Goal: Task Accomplishment & Management: Manage account settings

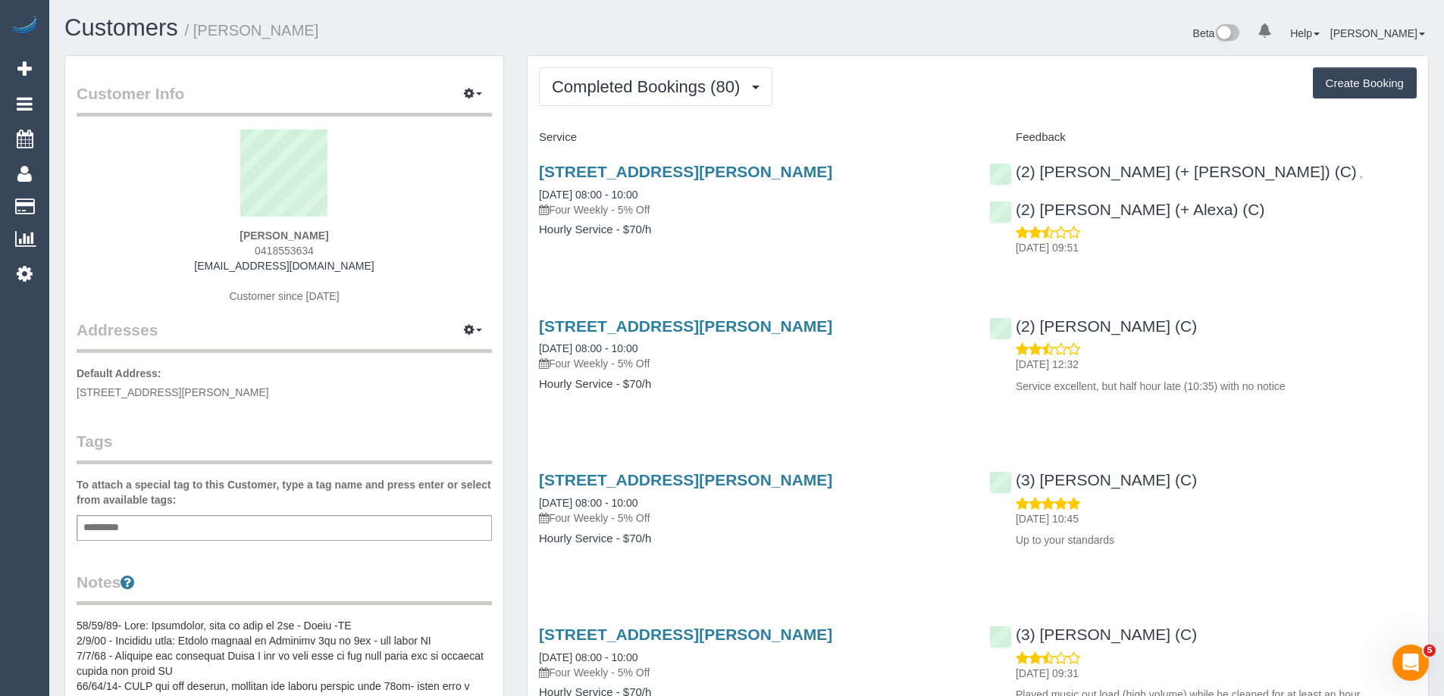
click at [289, 249] on span "0418553634" at bounding box center [284, 251] width 59 height 12
copy span "0418553634"
click at [627, 84] on span "Completed Bookings (80)" at bounding box center [650, 86] width 196 height 19
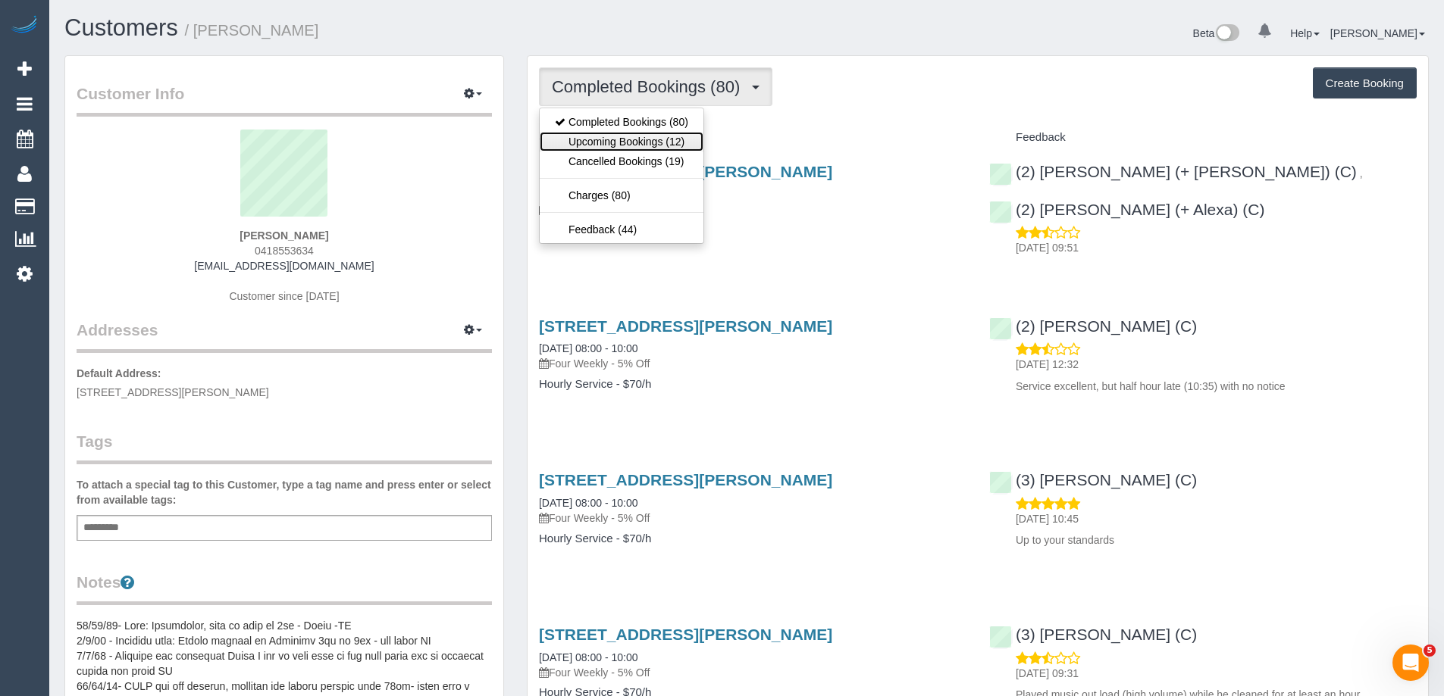
click at [638, 137] on link "Upcoming Bookings (12)" at bounding box center [622, 142] width 164 height 20
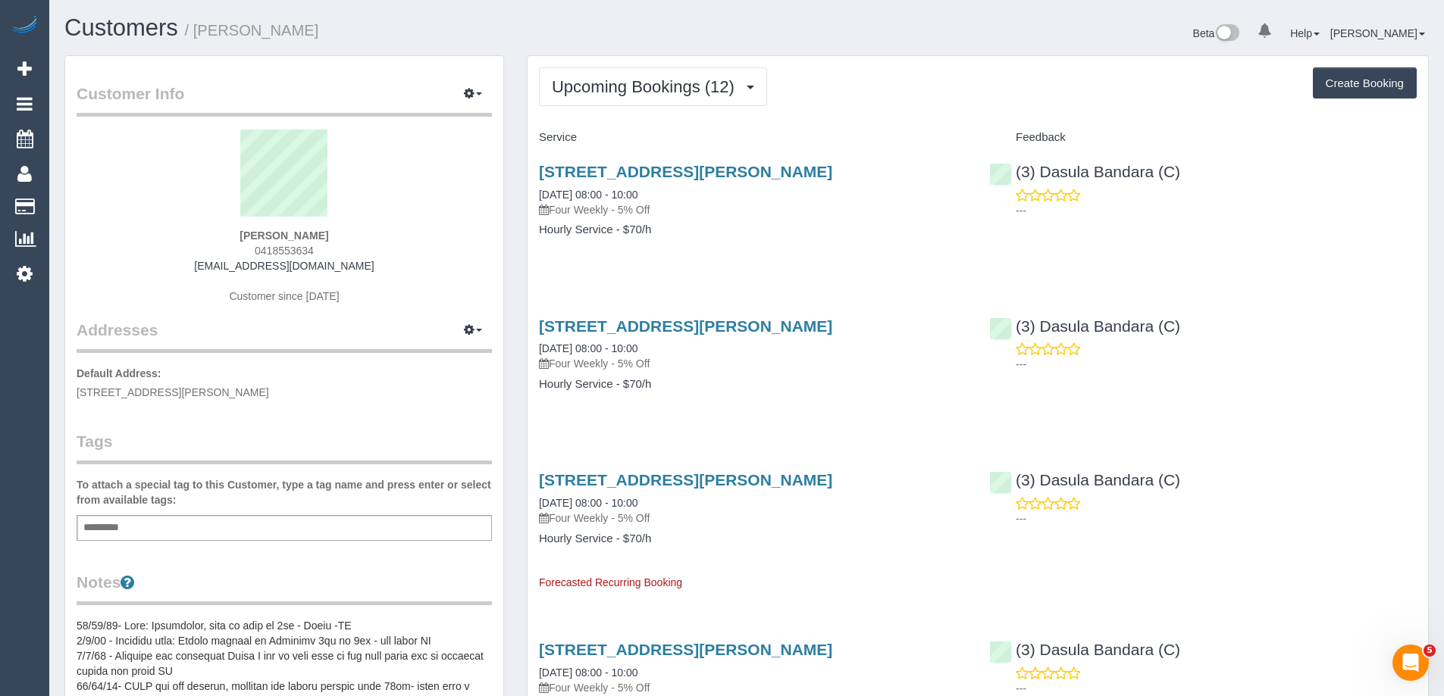
click at [729, 23] on h1 "Customers / Robert Smith" at bounding box center [399, 28] width 671 height 26
click at [664, 82] on span "Upcoming Bookings (12)" at bounding box center [647, 86] width 190 height 19
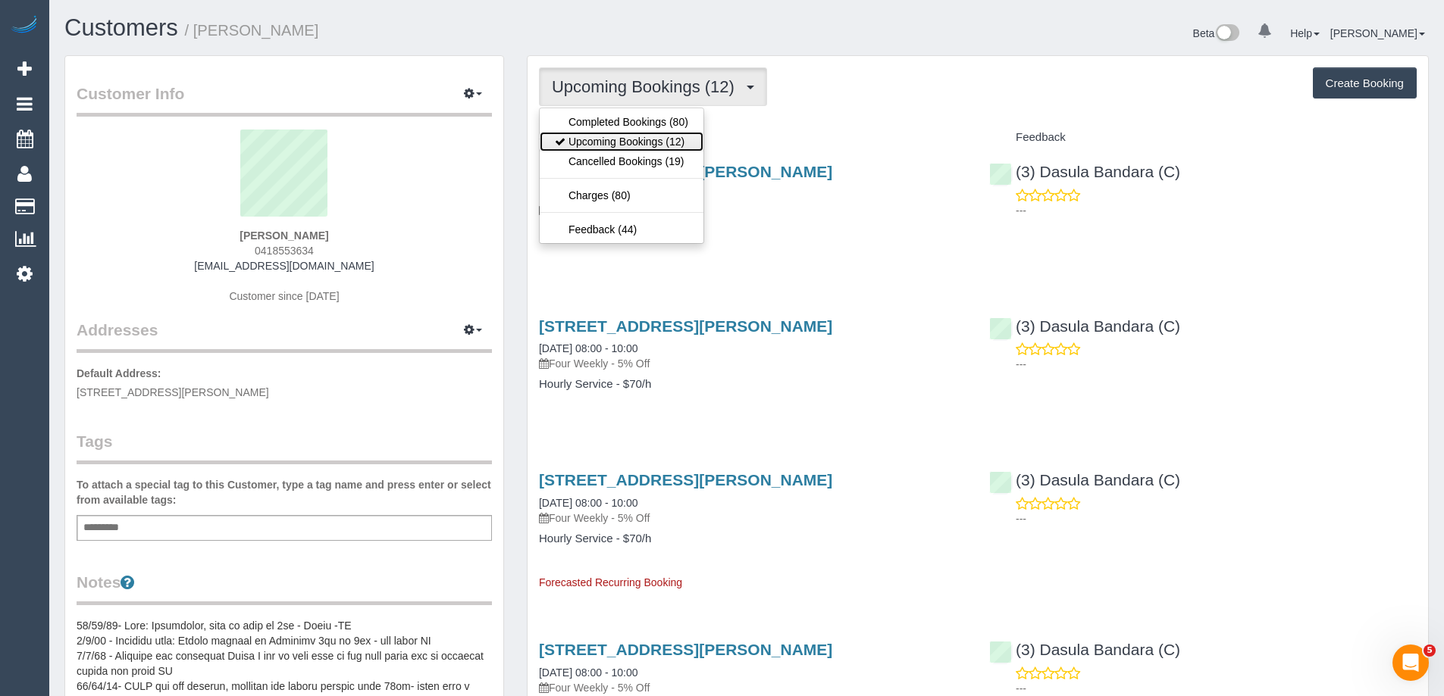
click at [671, 136] on link "Upcoming Bookings (12)" at bounding box center [622, 142] width 164 height 20
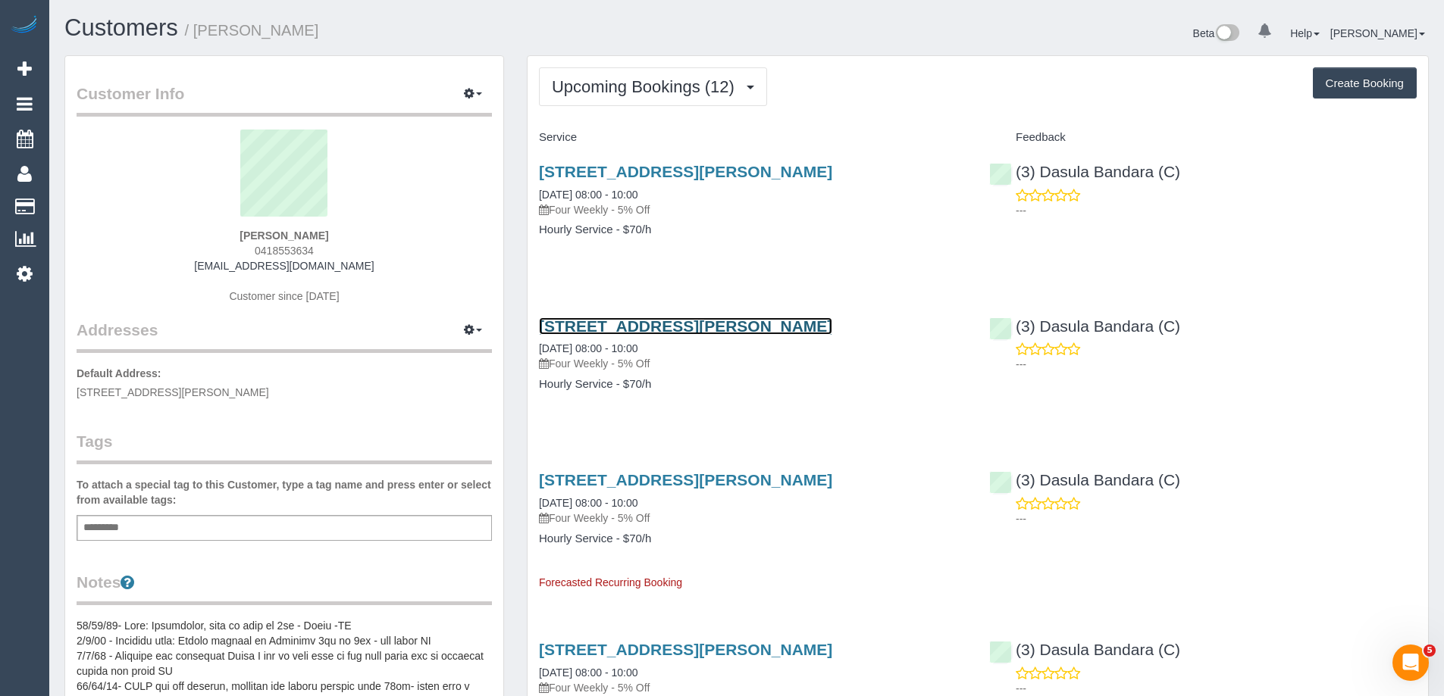
click at [641, 321] on link "10 Derrick St, Kew, VIC 3101" at bounding box center [685, 326] width 293 height 17
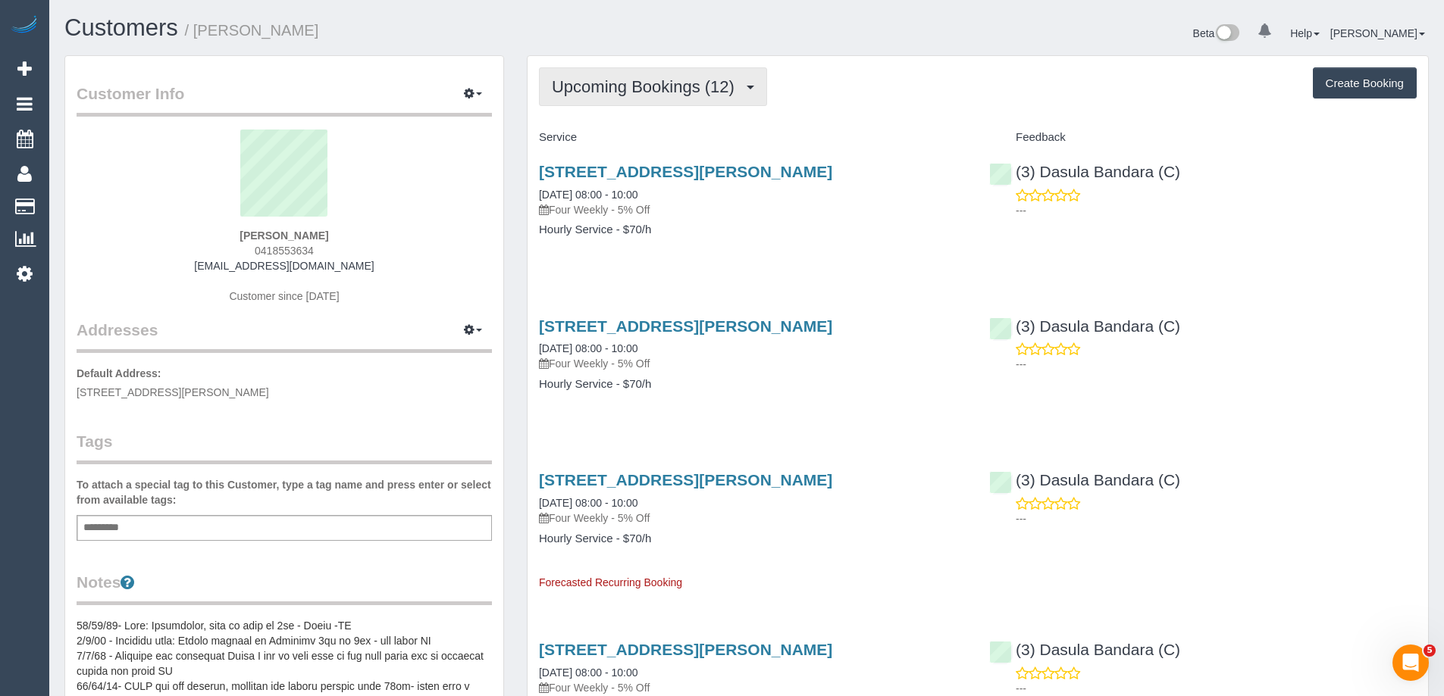
click at [638, 90] on span "Upcoming Bookings (12)" at bounding box center [647, 86] width 190 height 19
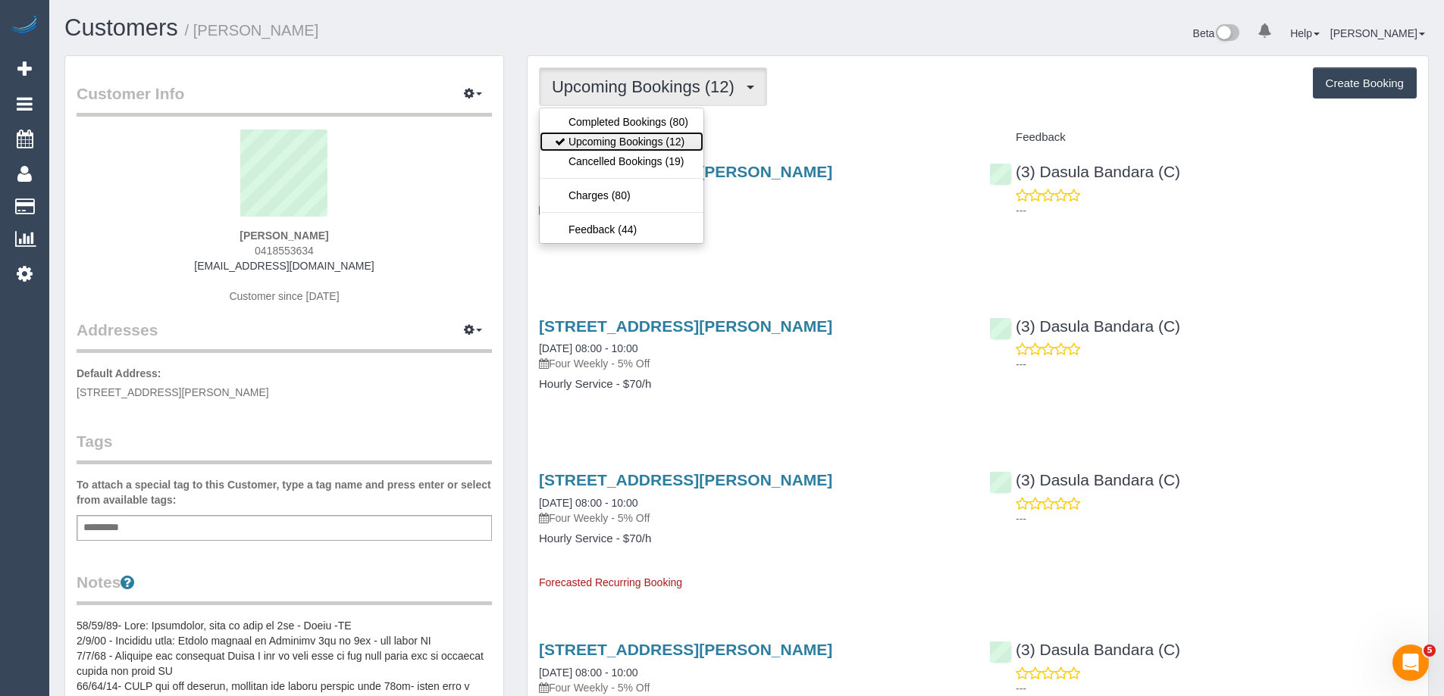
click at [619, 148] on link "Upcoming Bookings (12)" at bounding box center [622, 142] width 164 height 20
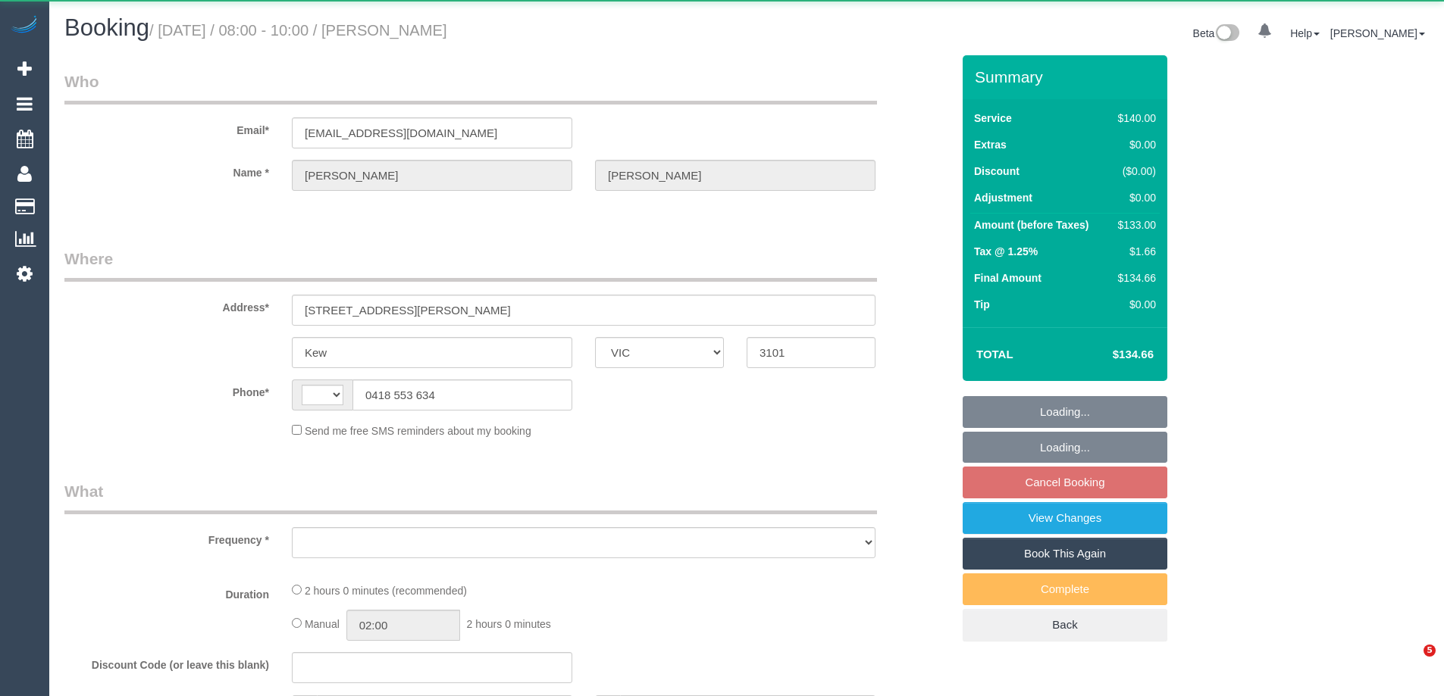
select select "VIC"
select select "string:AU"
select select "string:stripe-pm_1L5IbN2GScqysDRVb2Kq0In1"
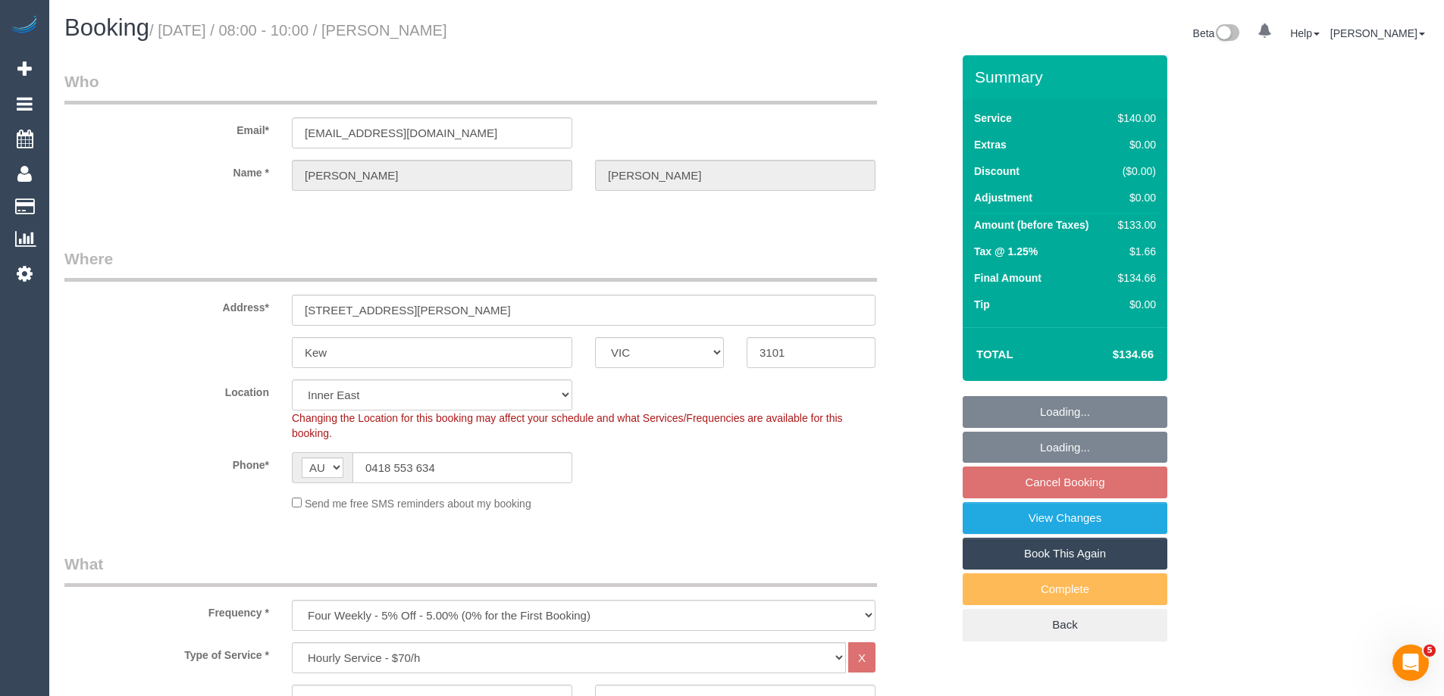
select select "object:1302"
select select "spot2"
select select "number:28"
select select "number:16"
select select "number:19"
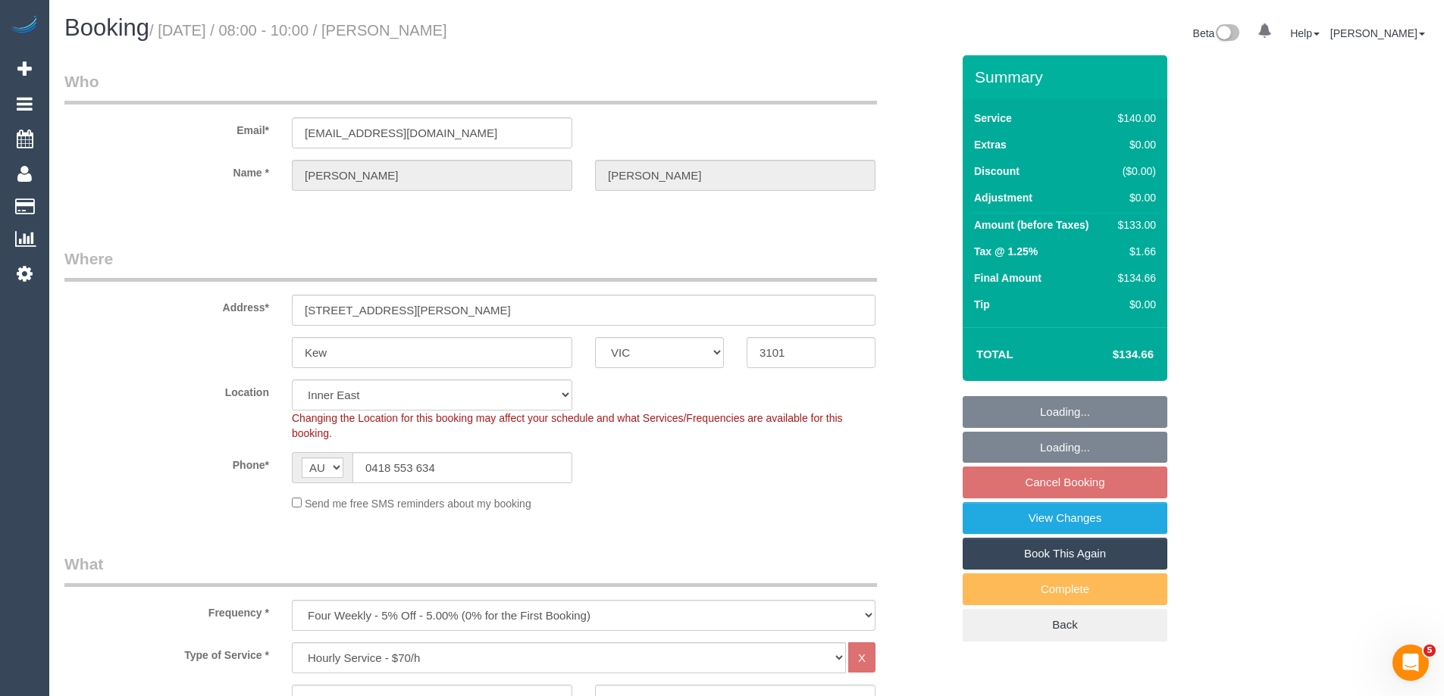
select select "number:22"
select select "number:33"
select select "number:12"
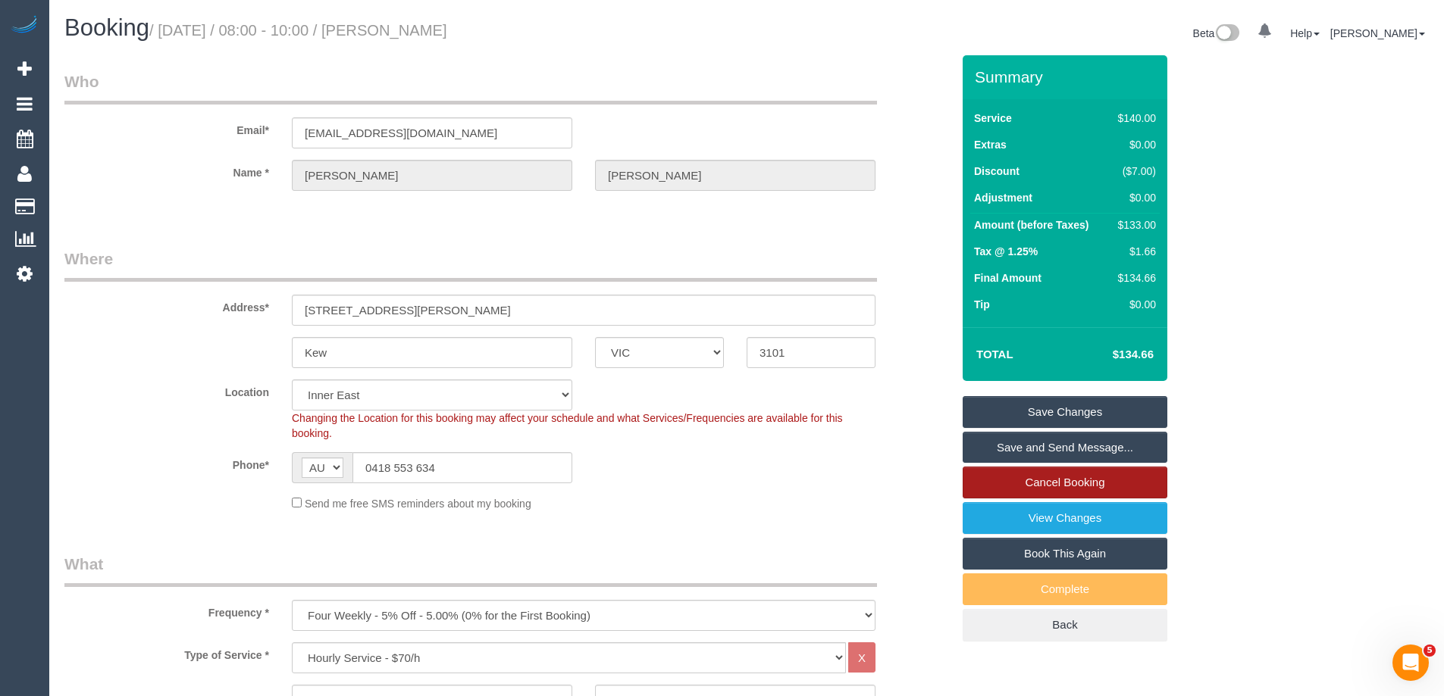
click at [1057, 482] on link "Cancel Booking" at bounding box center [1064, 483] width 205 height 32
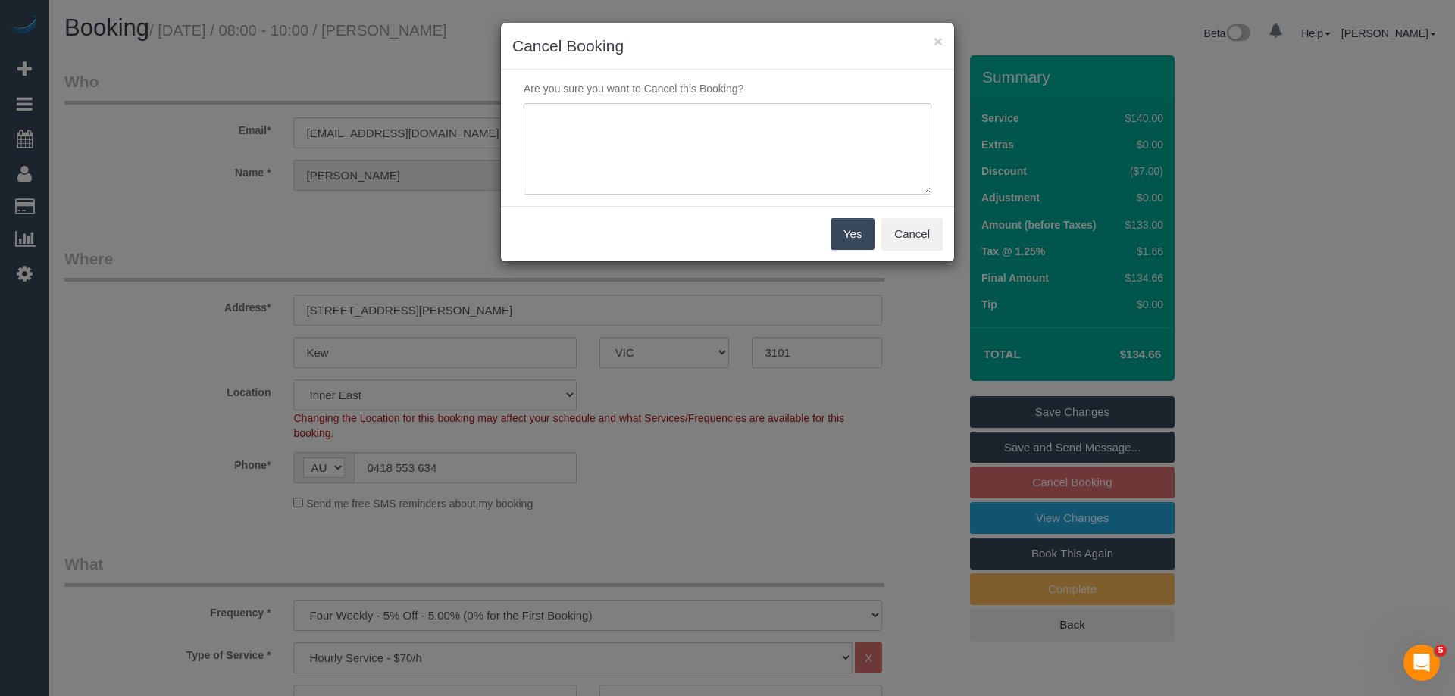
click at [637, 142] on textarea at bounding box center [728, 149] width 408 height 92
type textarea "K"
type textarea "Ongoing punctuality issues. Via email - ED"
click at [855, 237] on button "Yes" at bounding box center [853, 234] width 44 height 32
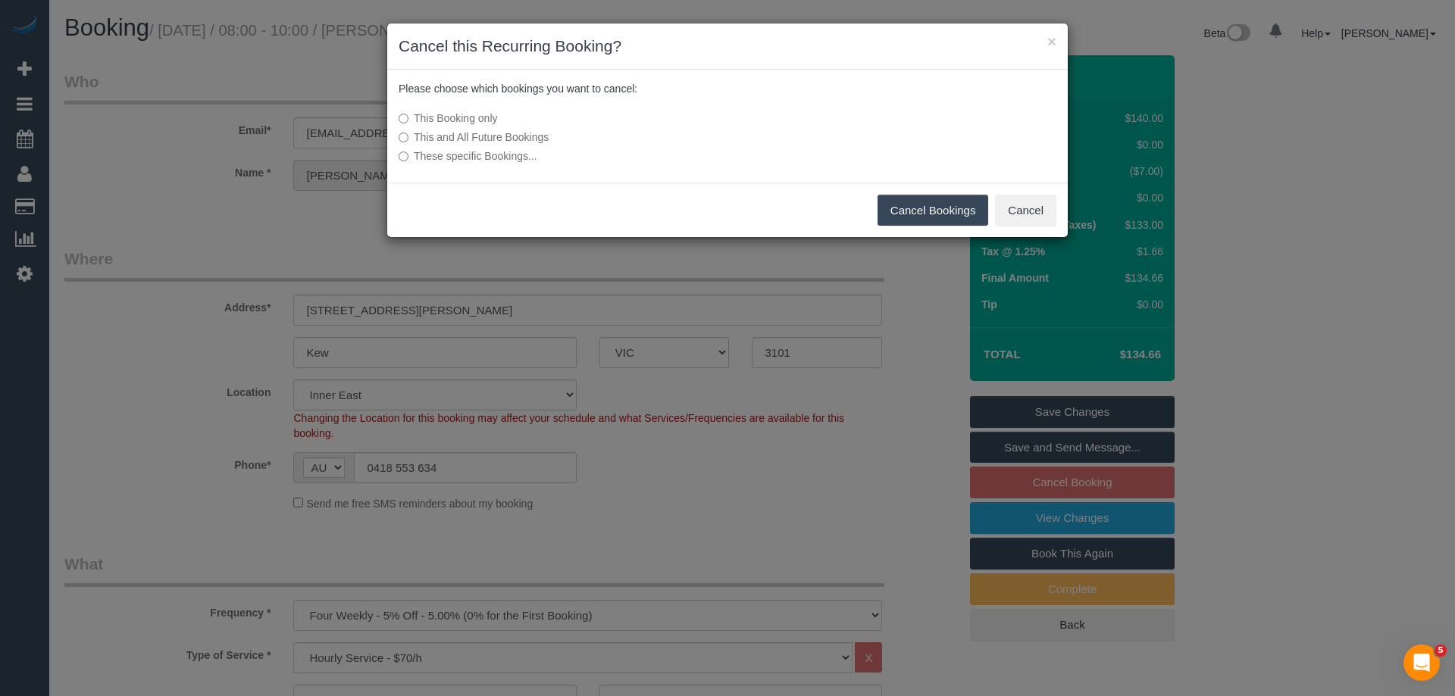
click at [521, 139] on label "This and All Future Bookings" at bounding box center [614, 137] width 431 height 15
click at [913, 215] on button "Cancel Bookings" at bounding box center [933, 211] width 111 height 32
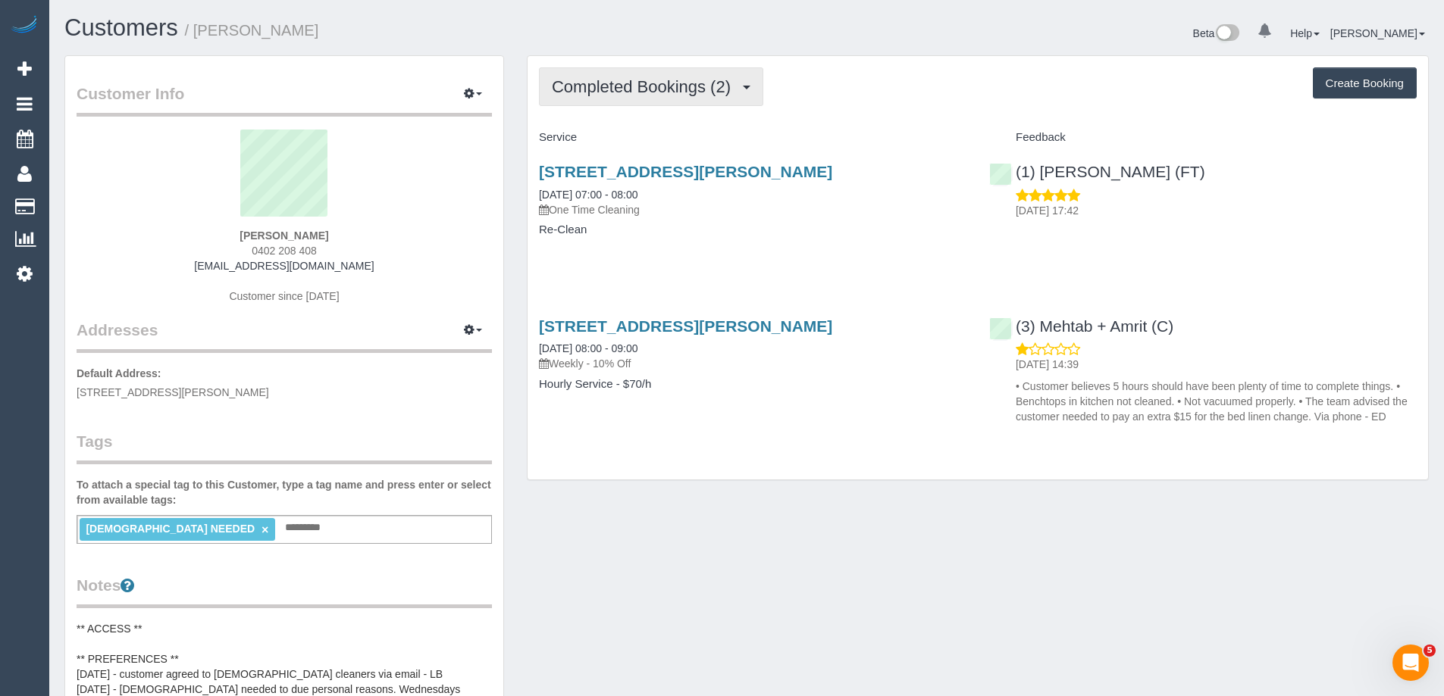
click at [644, 89] on span "Completed Bookings (2)" at bounding box center [645, 86] width 186 height 19
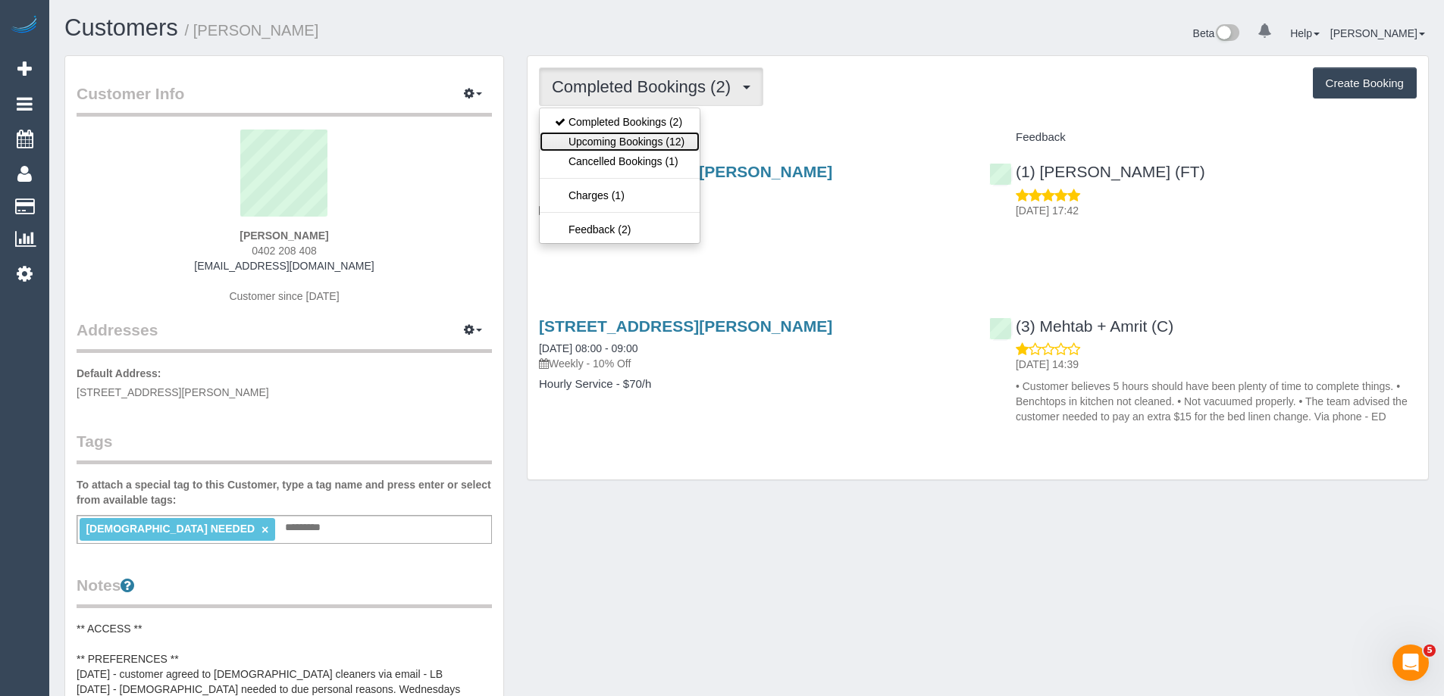
click at [638, 139] on link "Upcoming Bookings (12)" at bounding box center [620, 142] width 160 height 20
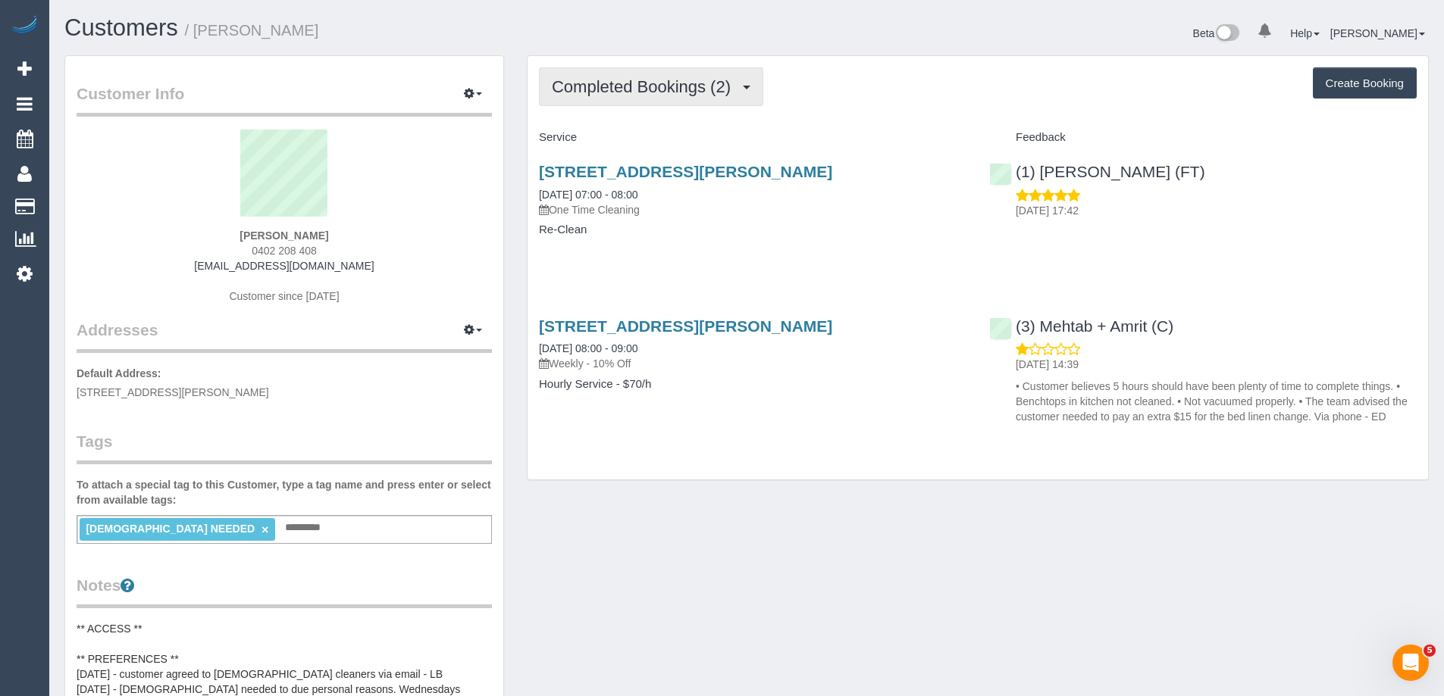
click at [647, 90] on span "Completed Bookings (2)" at bounding box center [645, 86] width 186 height 19
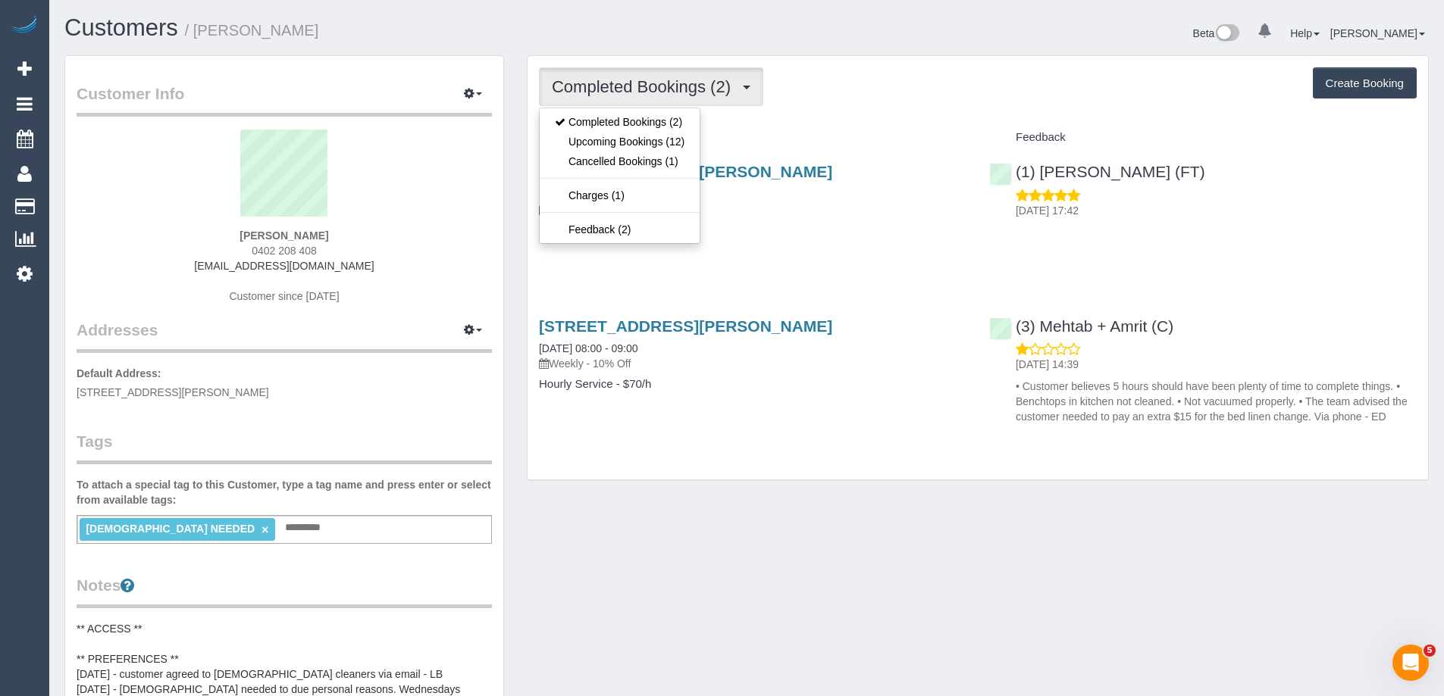
click at [647, 90] on span "Completed Bookings (2)" at bounding box center [645, 86] width 186 height 19
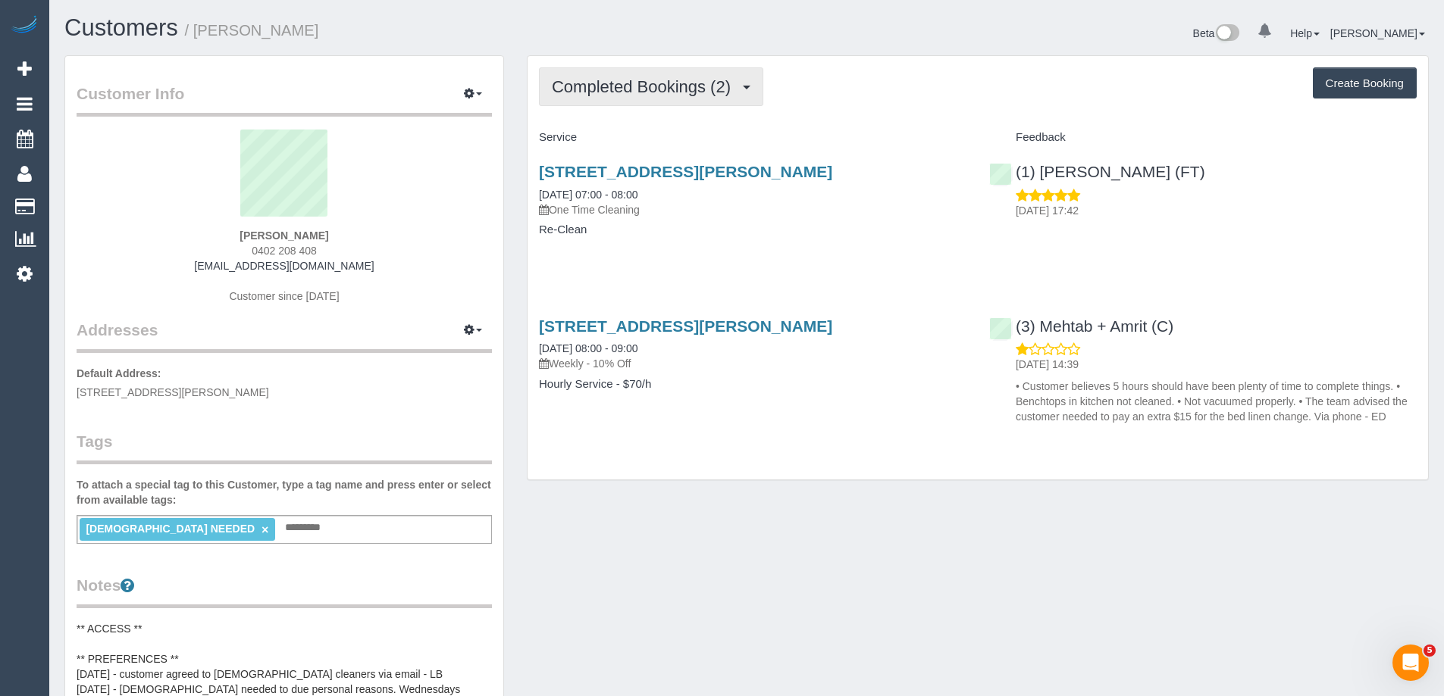
click at [647, 90] on span "Completed Bookings (2)" at bounding box center [645, 86] width 186 height 19
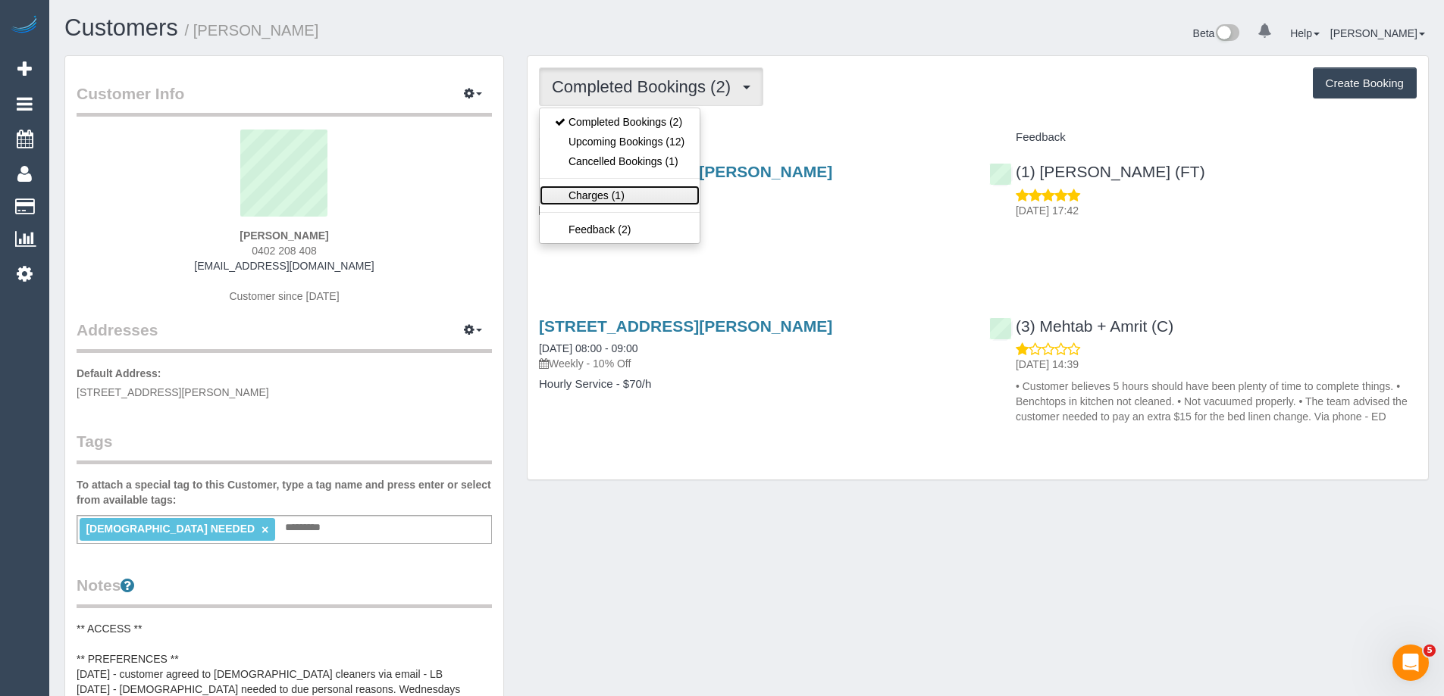
click at [622, 196] on link "Charges (1)" at bounding box center [620, 196] width 160 height 20
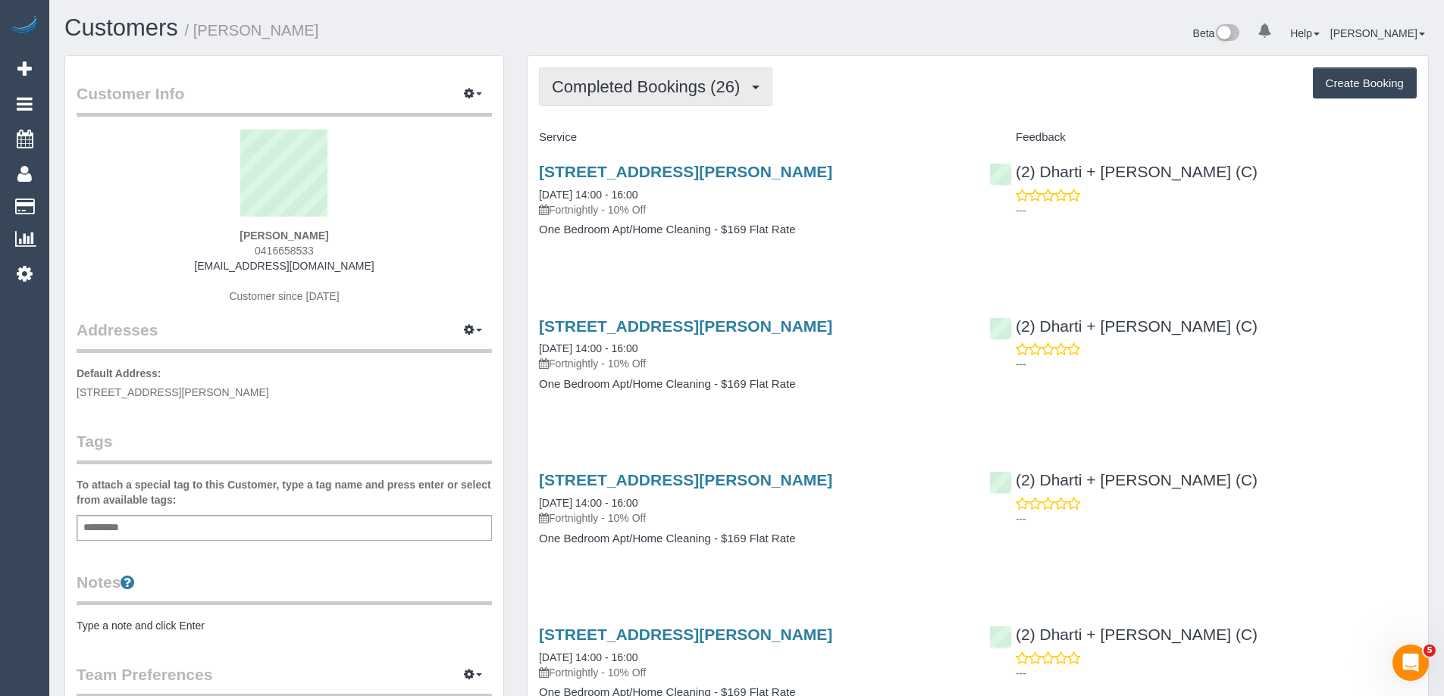
click at [658, 88] on span "Completed Bookings (26)" at bounding box center [650, 86] width 196 height 19
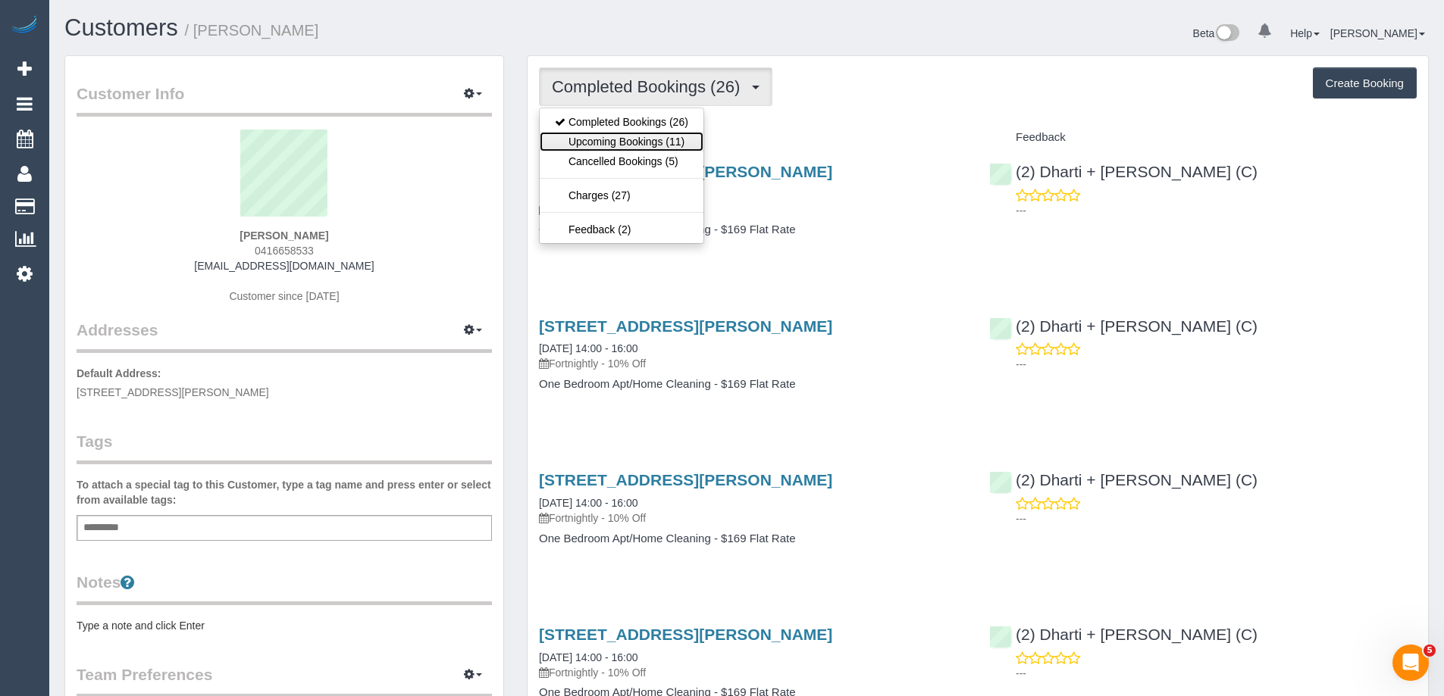
click at [643, 133] on link "Upcoming Bookings (11)" at bounding box center [622, 142] width 164 height 20
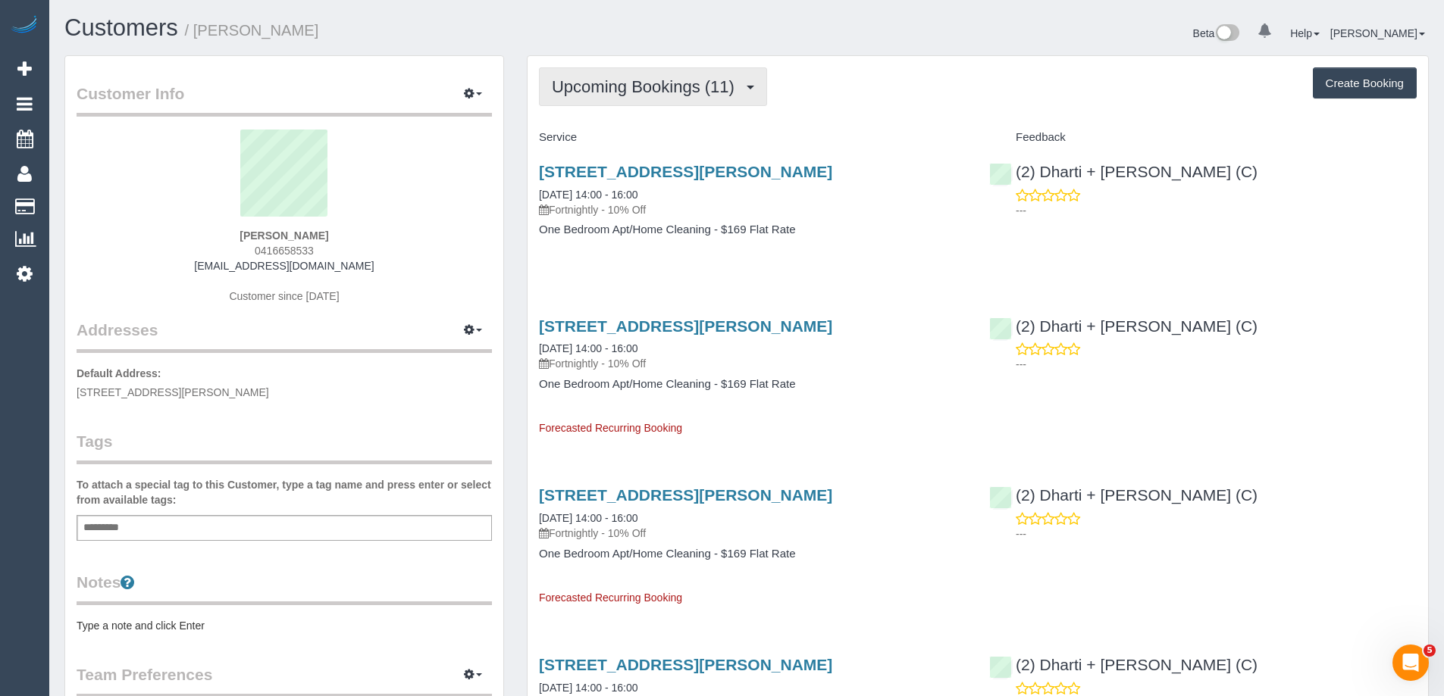
click at [583, 89] on span "Upcoming Bookings (11)" at bounding box center [647, 86] width 190 height 19
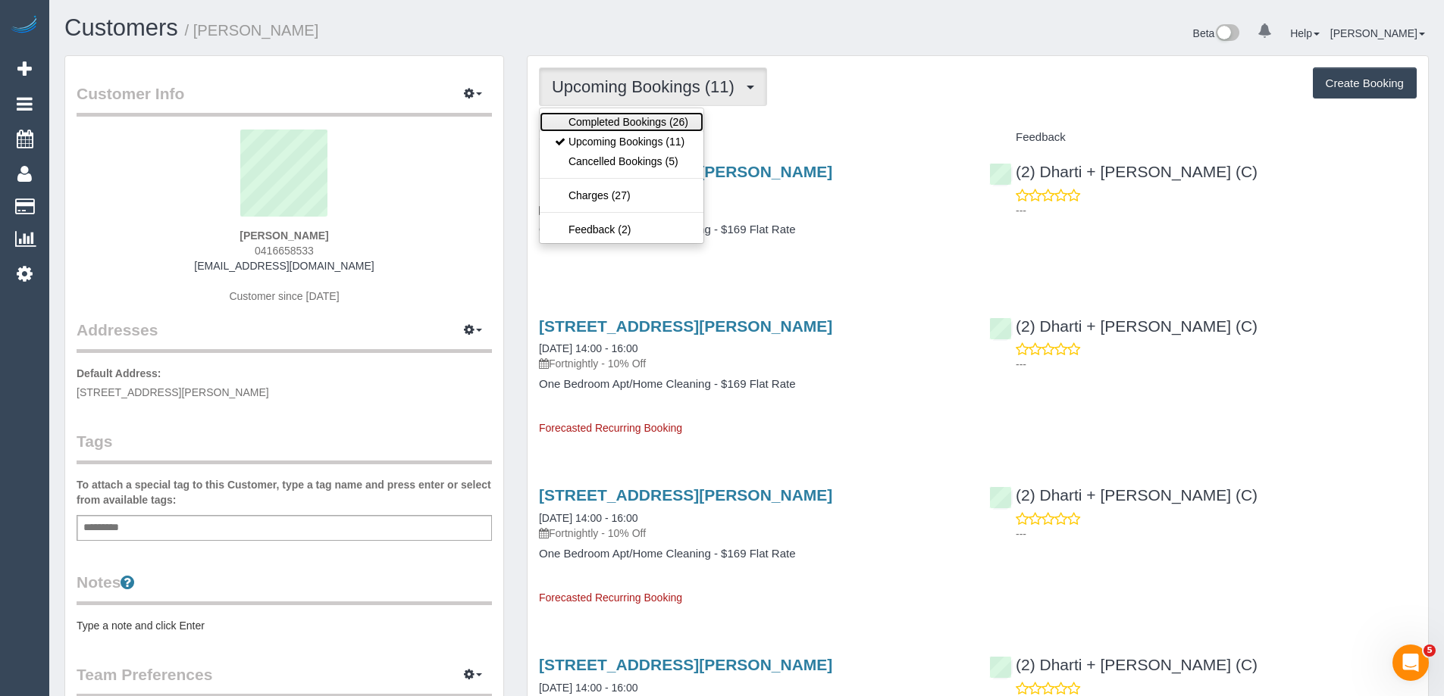
click at [583, 130] on link "Completed Bookings (26)" at bounding box center [622, 122] width 164 height 20
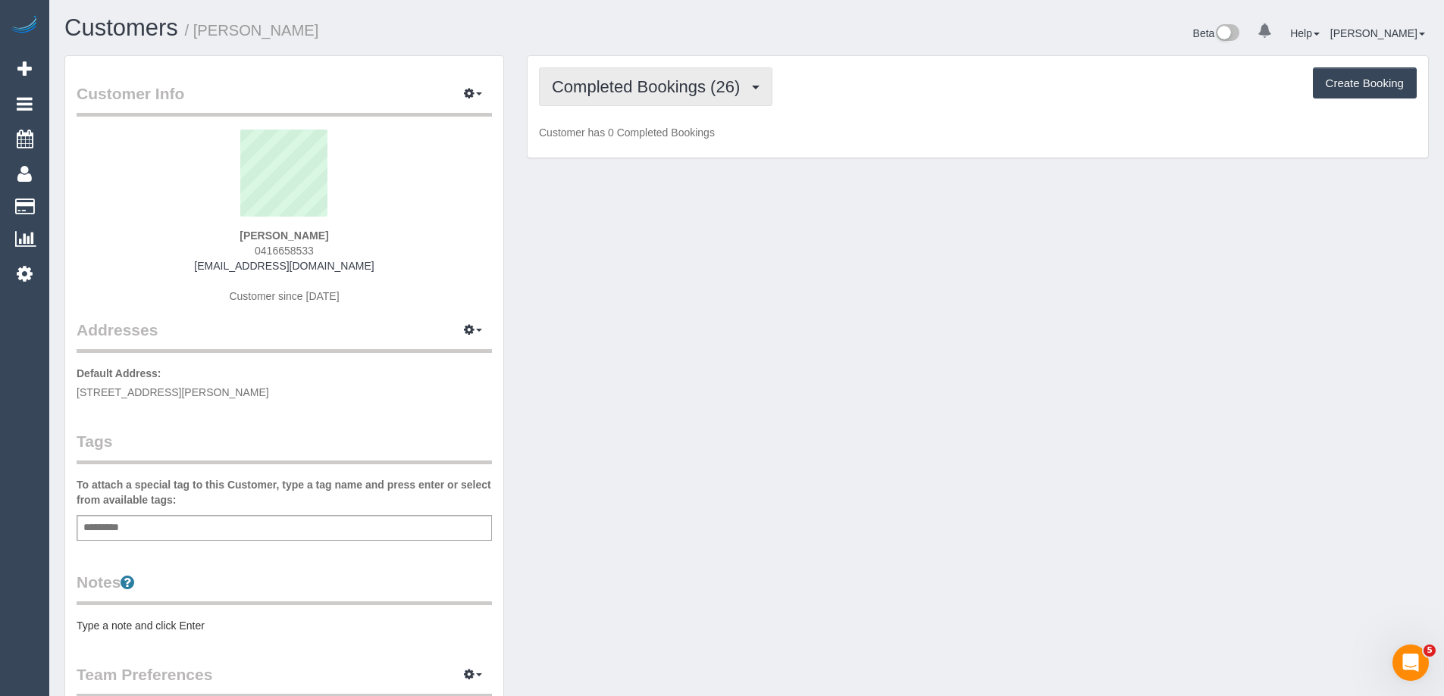
click at [604, 87] on span "Completed Bookings (26)" at bounding box center [650, 86] width 196 height 19
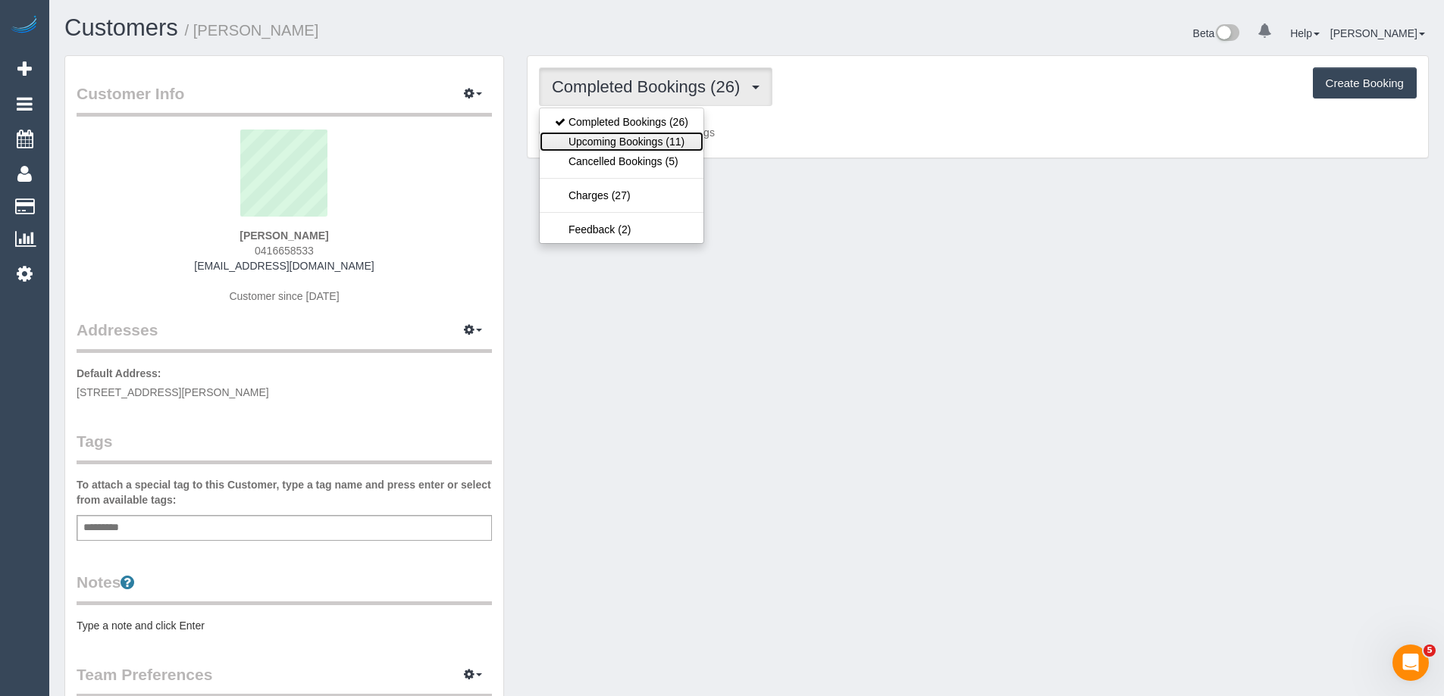
click at [600, 137] on link "Upcoming Bookings (11)" at bounding box center [622, 142] width 164 height 20
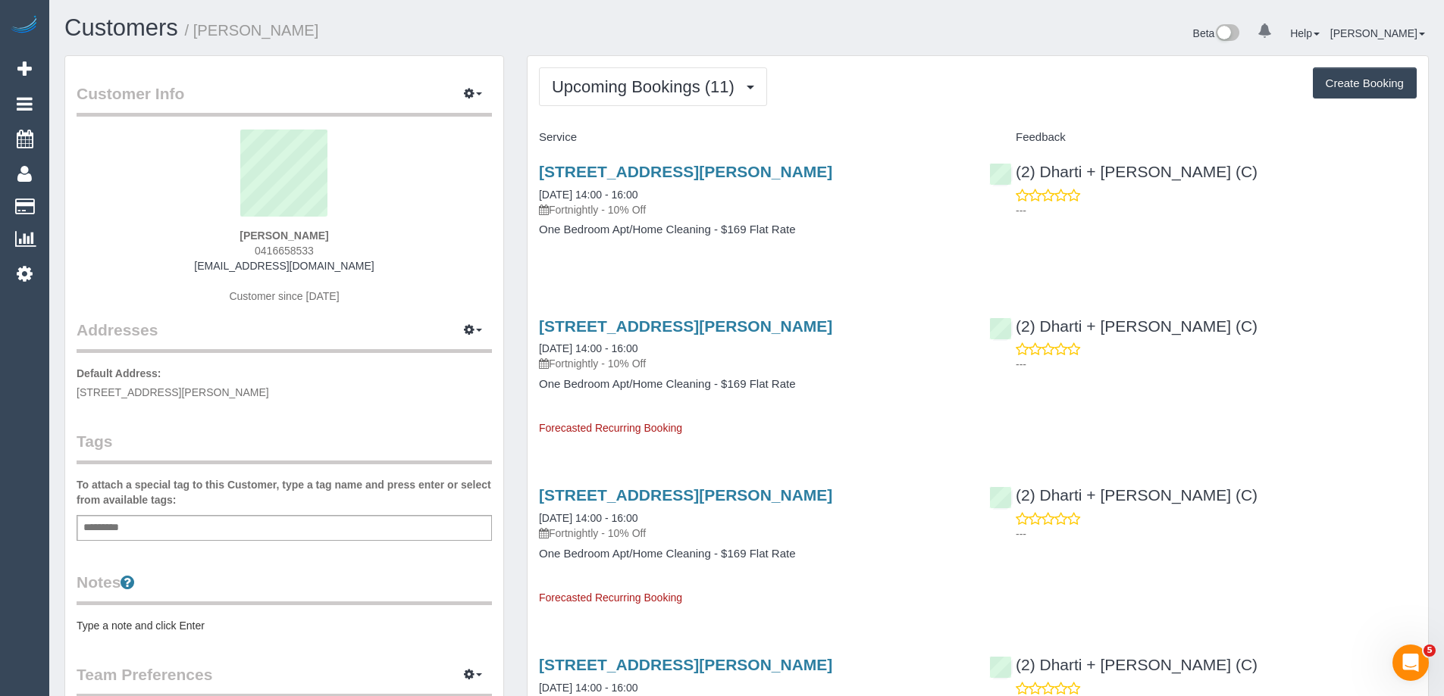
click at [844, 96] on div "Upcoming Bookings (11) Completed Bookings (26) Upcoming Bookings (11) Cancelled…" at bounding box center [978, 86] width 878 height 39
click at [759, 176] on link "127 Nicholson Street, 409, Brunswick East, VIC 3057" at bounding box center [685, 171] width 293 height 17
click at [617, 79] on span "Upcoming Bookings (11)" at bounding box center [647, 86] width 190 height 19
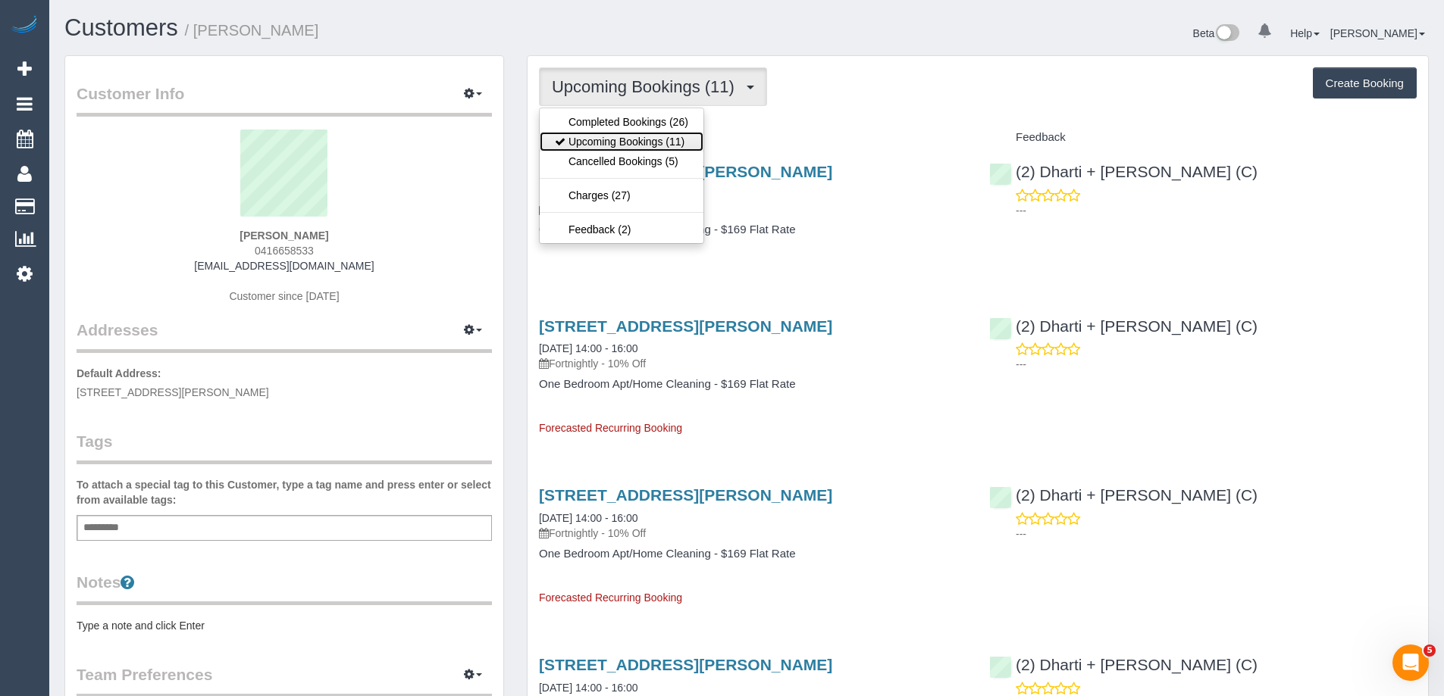
click at [609, 141] on link "Upcoming Bookings (11)" at bounding box center [622, 142] width 164 height 20
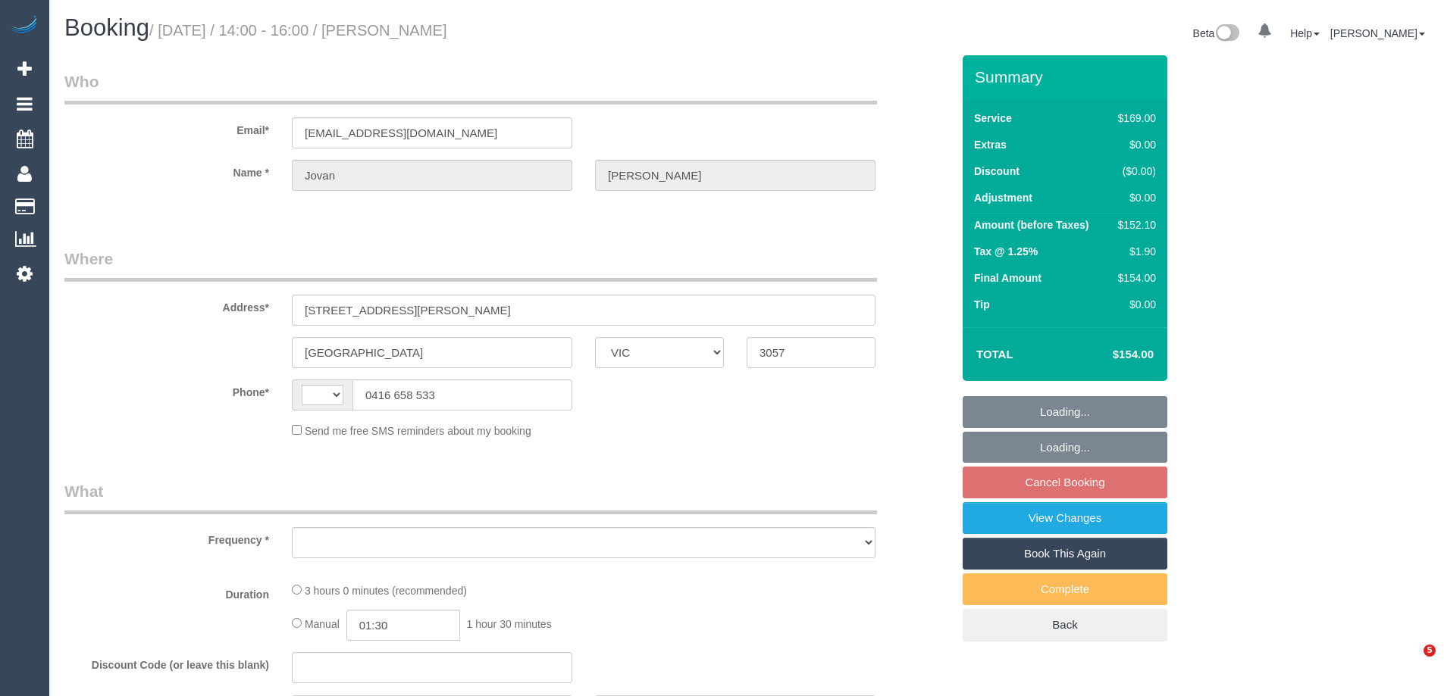
select select "VIC"
select select "string:AU"
select select "string:stripe-pm_1PRWFJ2GScqysDRVOxPxhKG5"
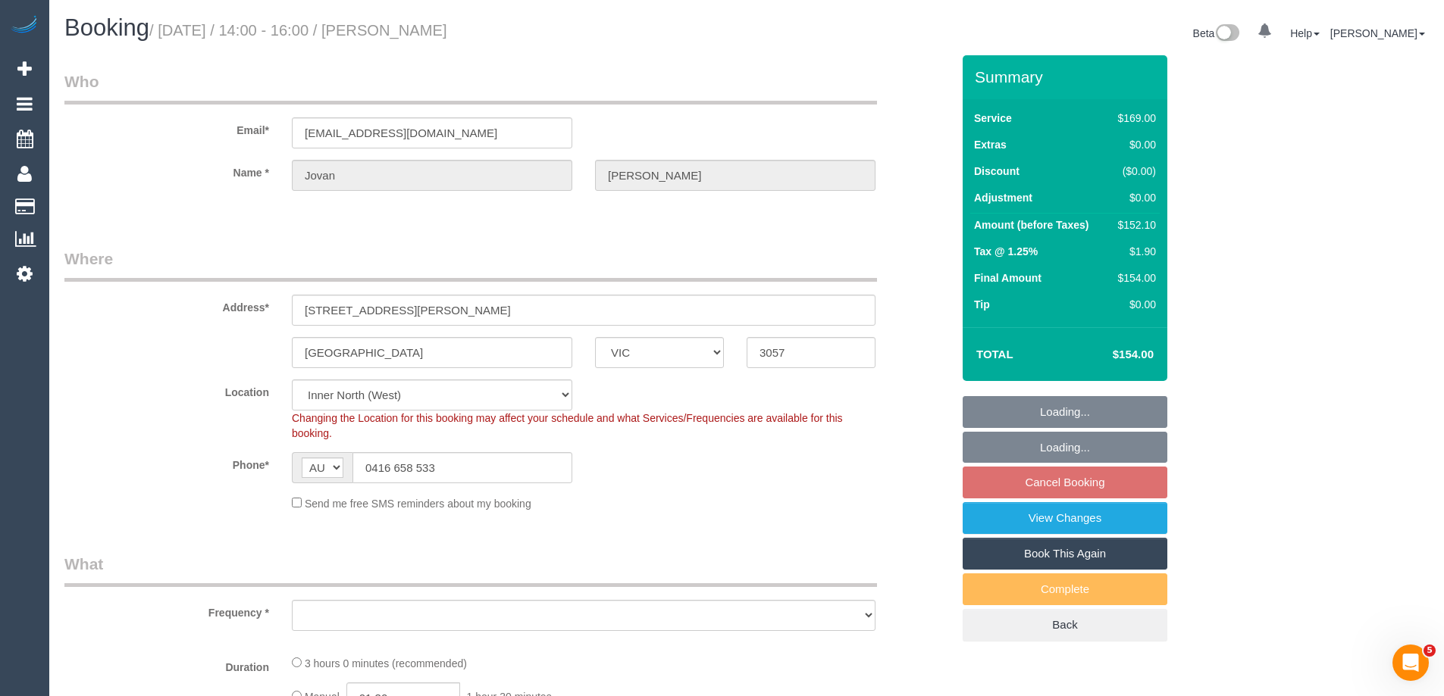
select select "object:530"
select select "number:28"
select select "number:14"
select select "number:21"
select select "number:24"
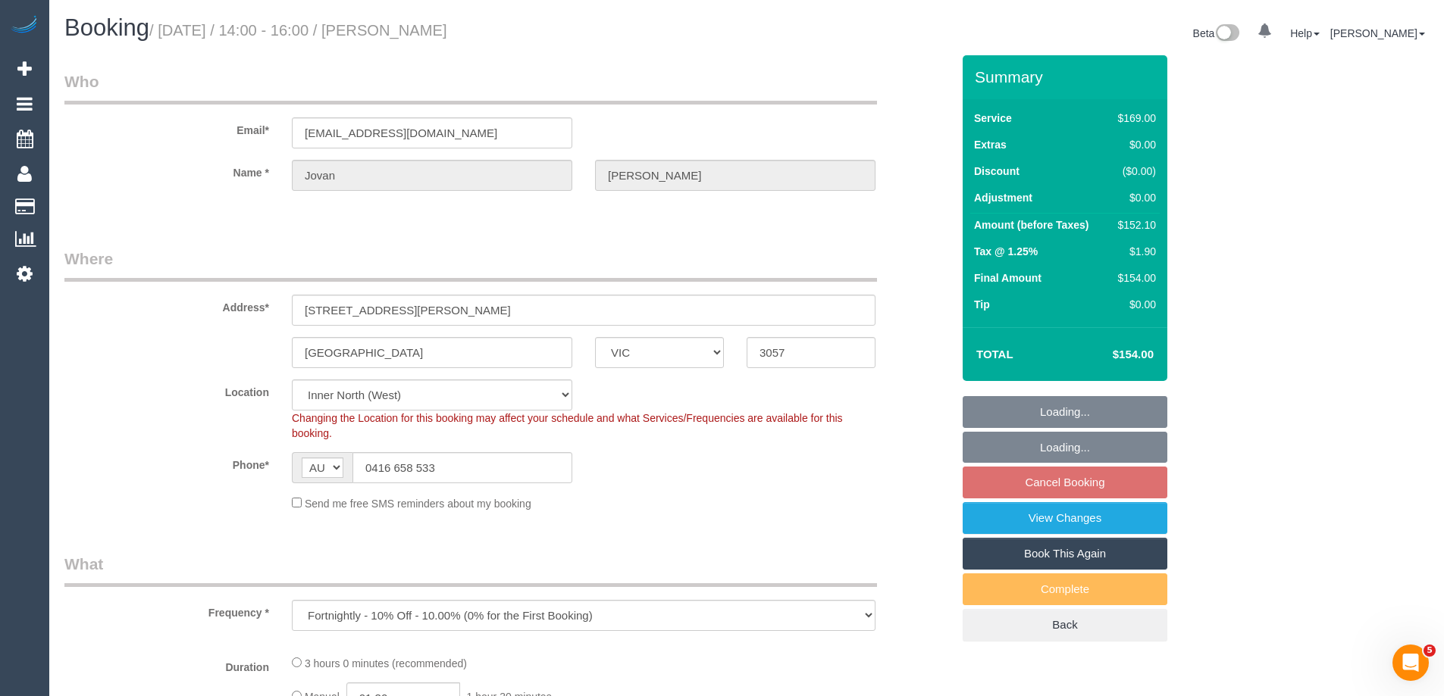
select select "number:33"
select select "number:13"
select select "object:1529"
click at [1086, 481] on link "Cancel Booking" at bounding box center [1064, 483] width 205 height 32
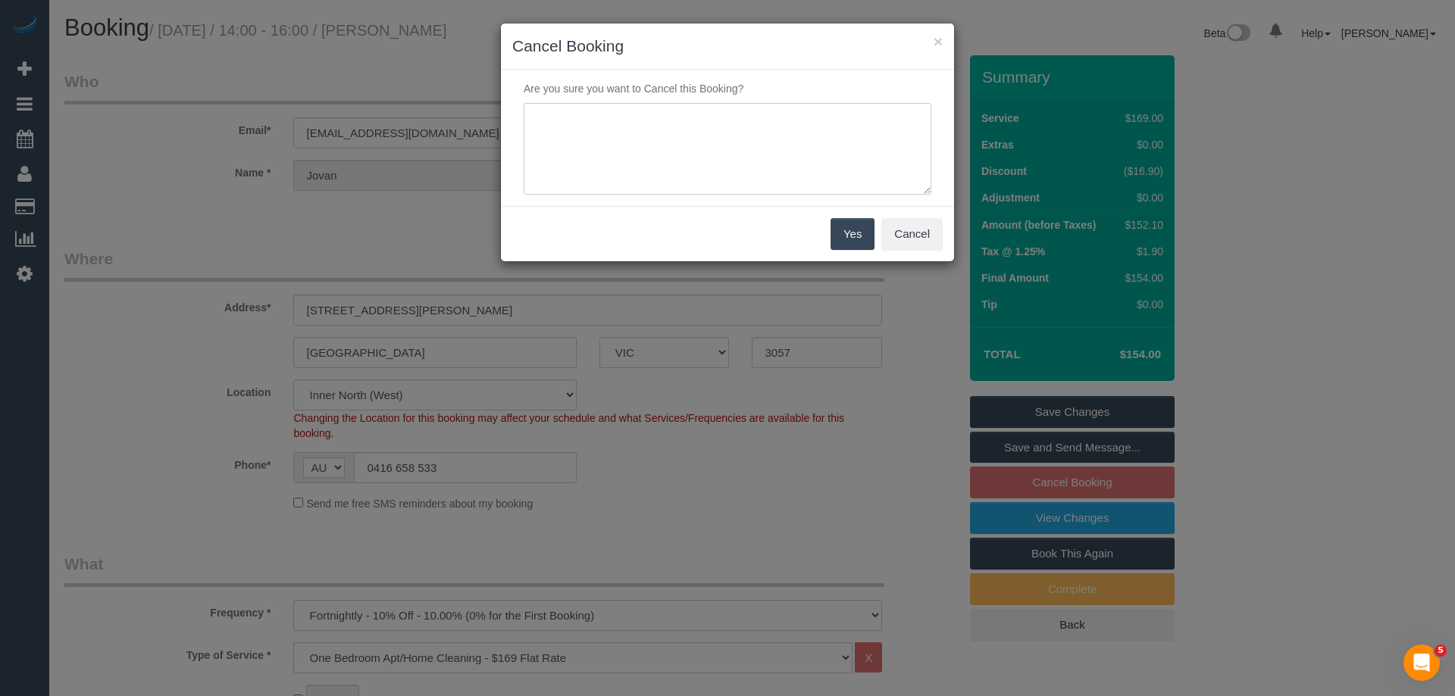
click at [704, 158] on textarea at bounding box center [728, 149] width 408 height 92
type textarea "Not required. Via email - ED"
click at [838, 230] on button "Yes" at bounding box center [853, 234] width 44 height 32
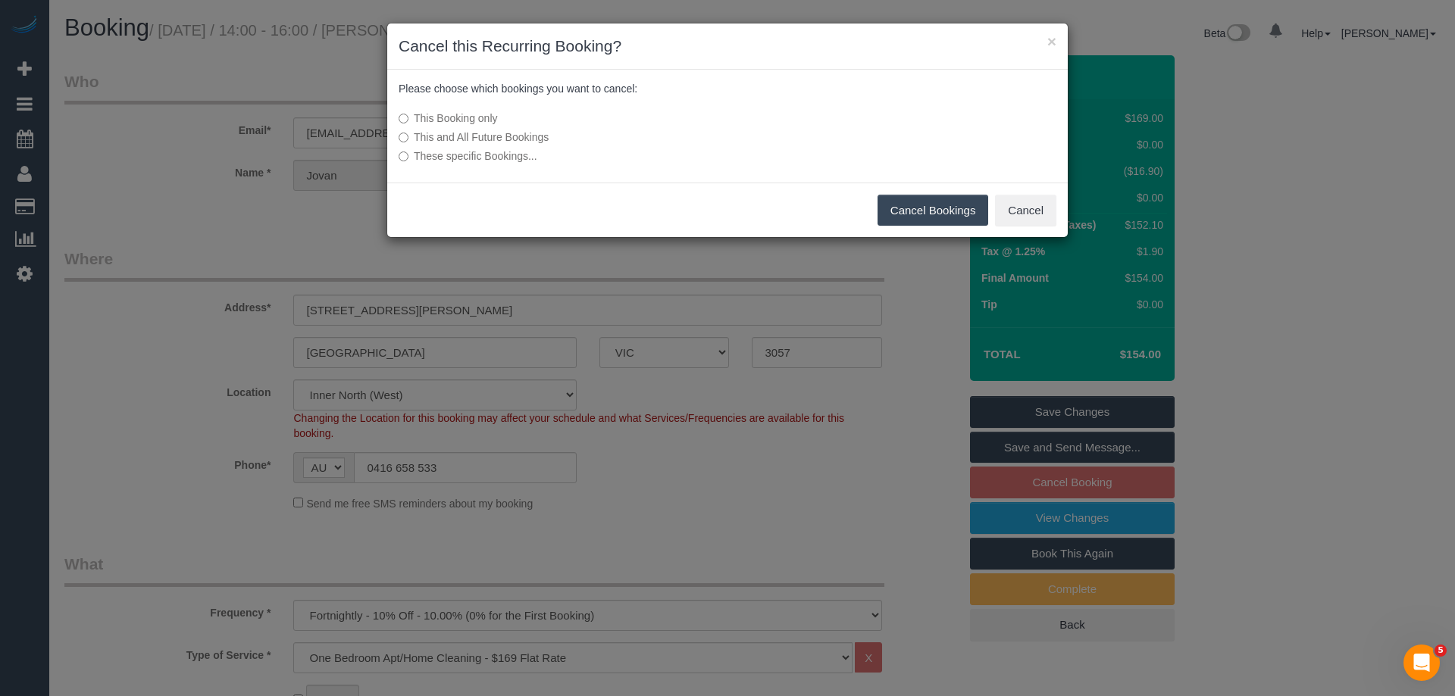
click at [955, 212] on button "Cancel Bookings" at bounding box center [933, 211] width 111 height 32
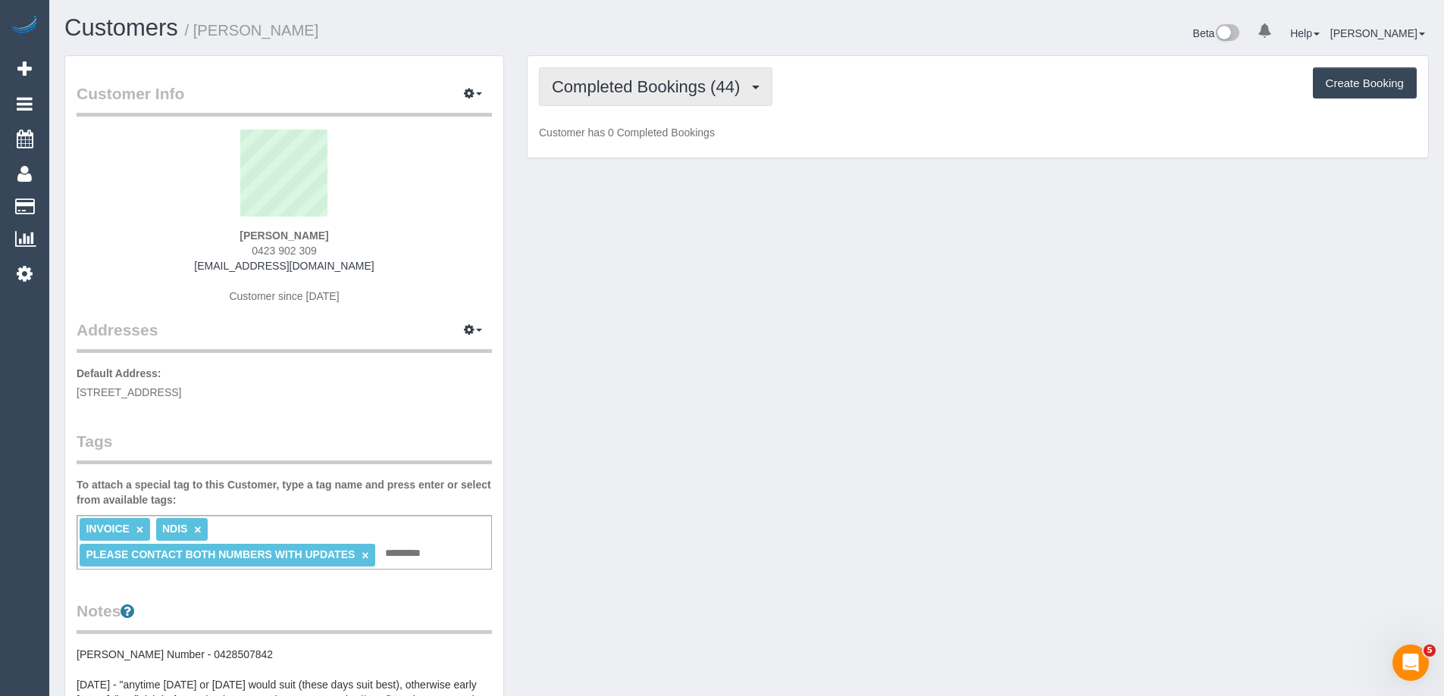
click at [640, 80] on span "Completed Bookings (44)" at bounding box center [650, 86] width 196 height 19
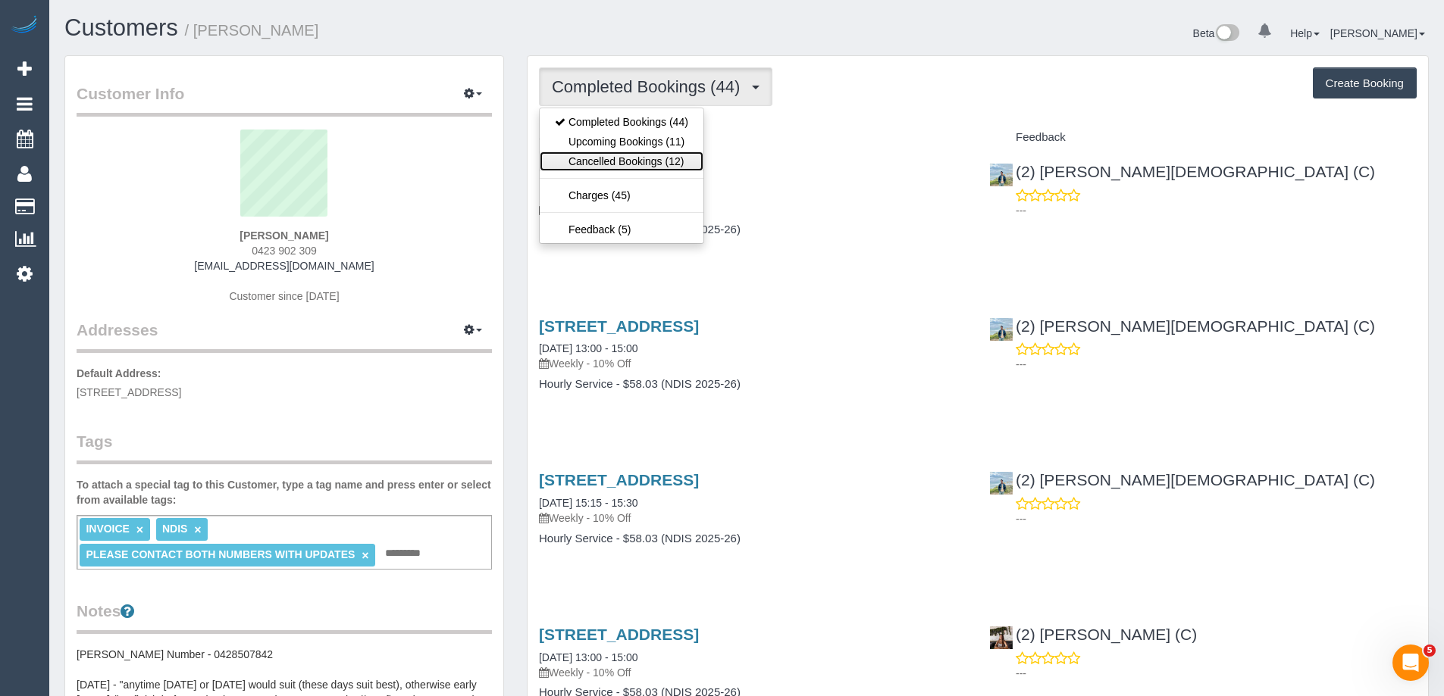
click at [639, 164] on link "Cancelled Bookings (12)" at bounding box center [622, 162] width 164 height 20
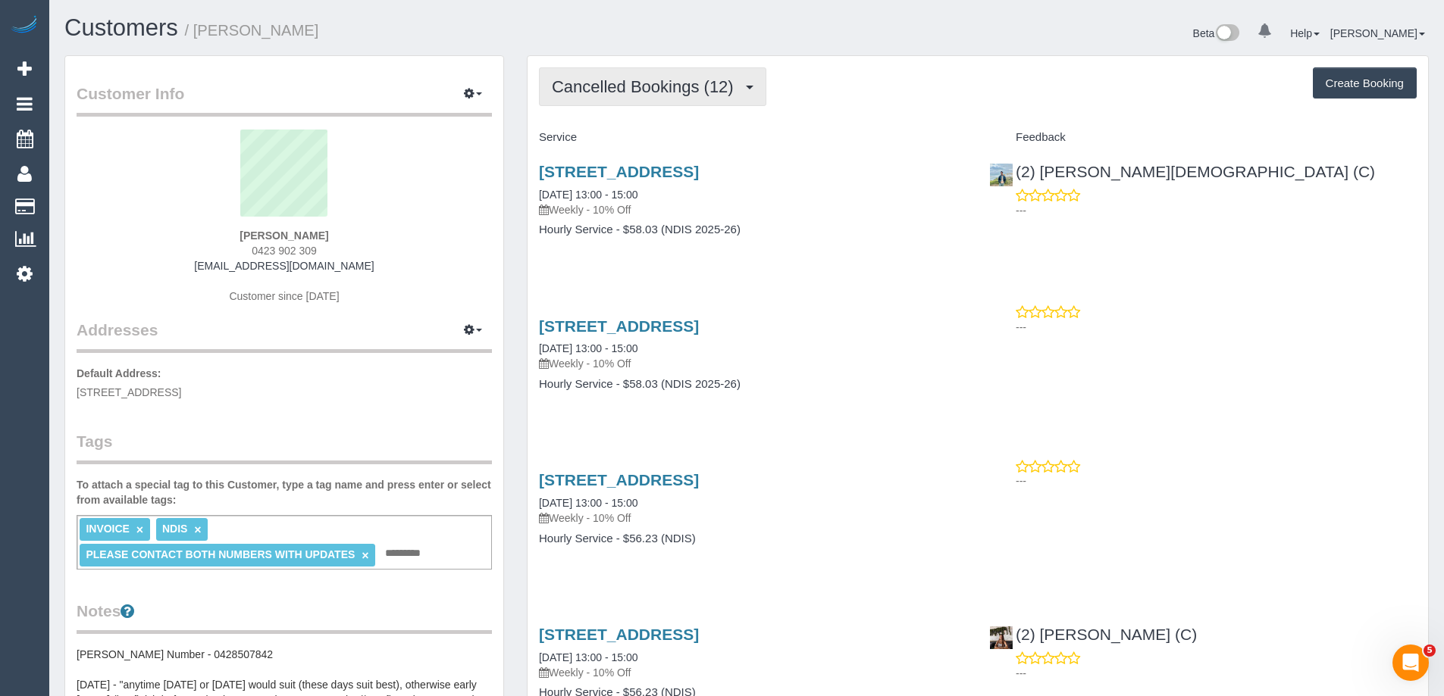
click at [641, 87] on span "Cancelled Bookings (12)" at bounding box center [646, 86] width 189 height 19
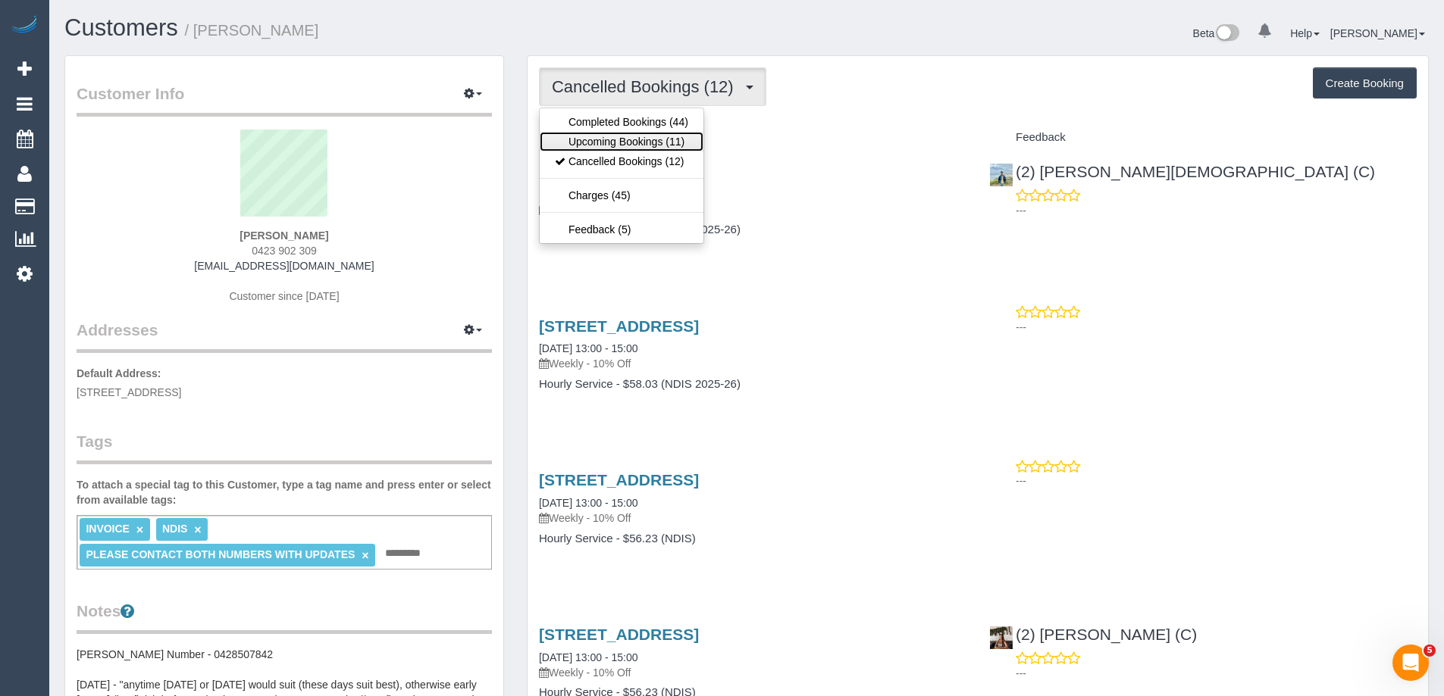
click at [621, 136] on link "Upcoming Bookings (11)" at bounding box center [622, 142] width 164 height 20
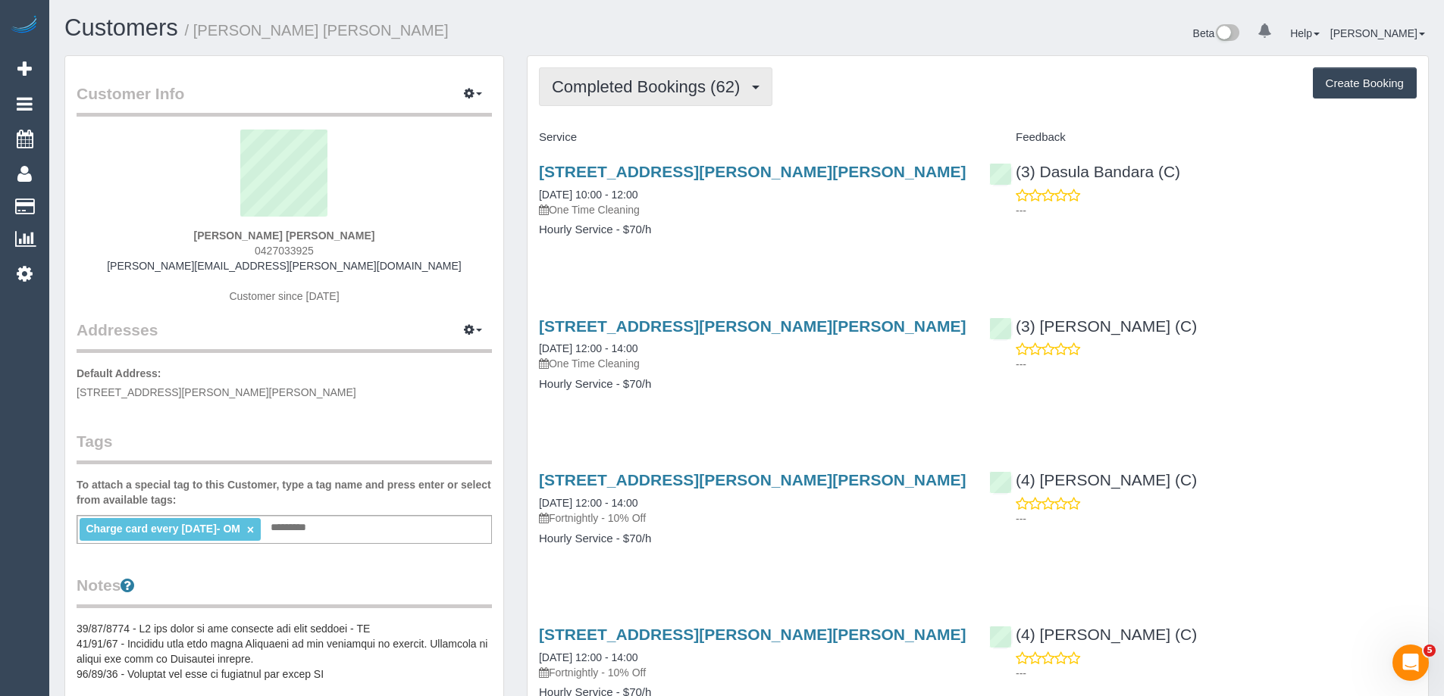
click at [611, 80] on span "Completed Bookings (62)" at bounding box center [650, 86] width 196 height 19
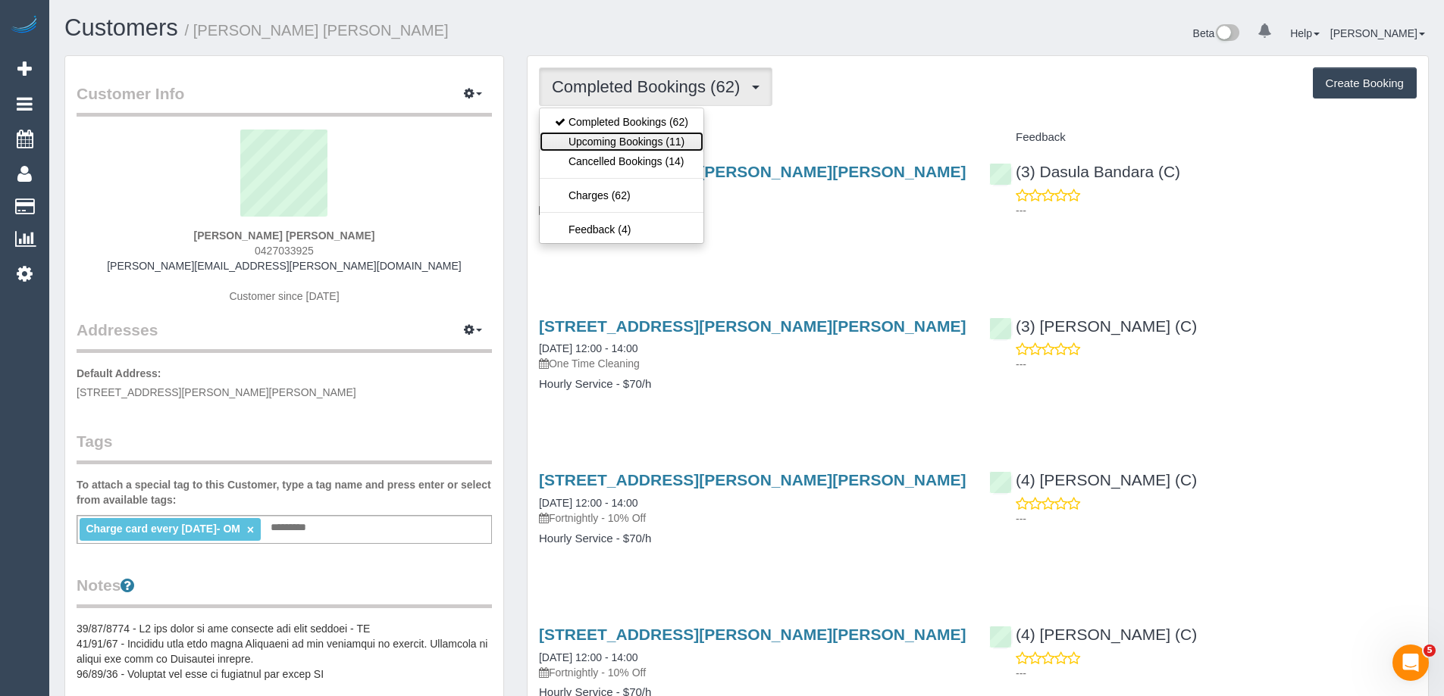
click at [615, 133] on link "Upcoming Bookings (11)" at bounding box center [622, 142] width 164 height 20
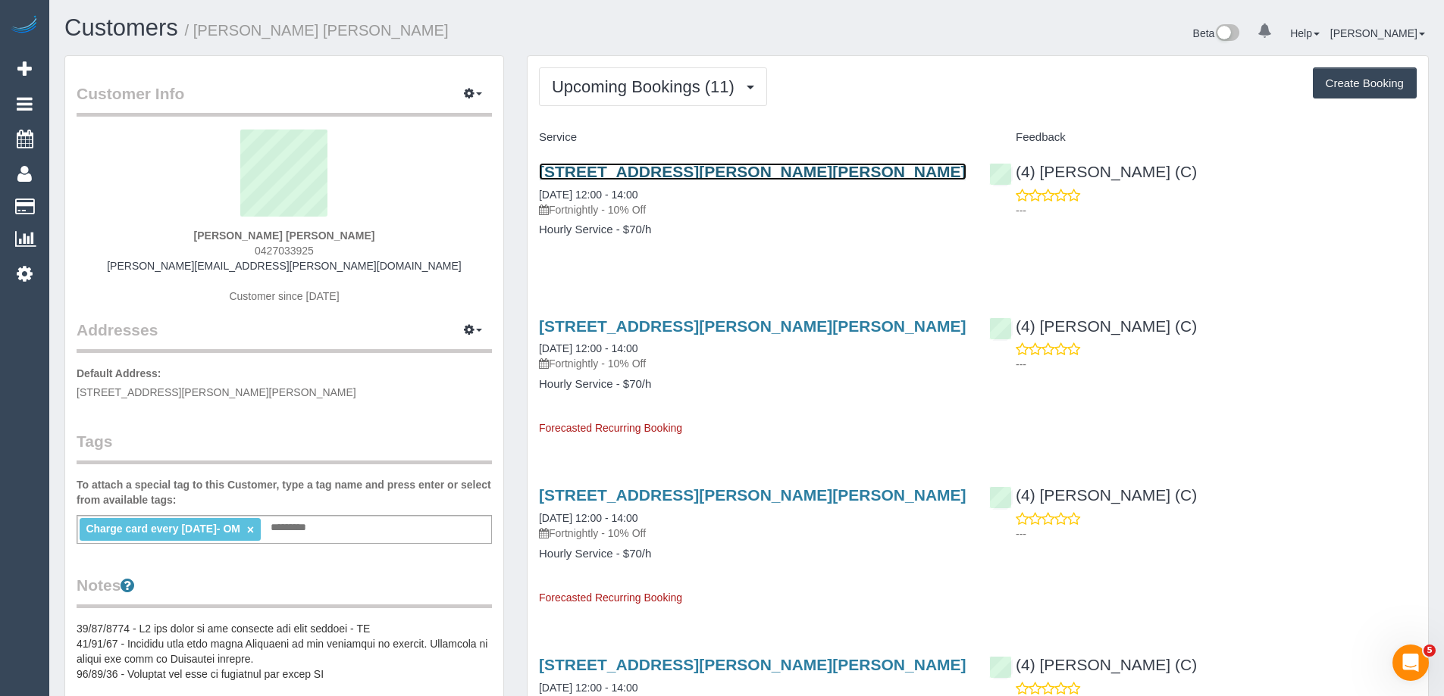
click at [776, 173] on link "901/864 Blackburn Road, Clayton, VIC 3168" at bounding box center [752, 171] width 427 height 17
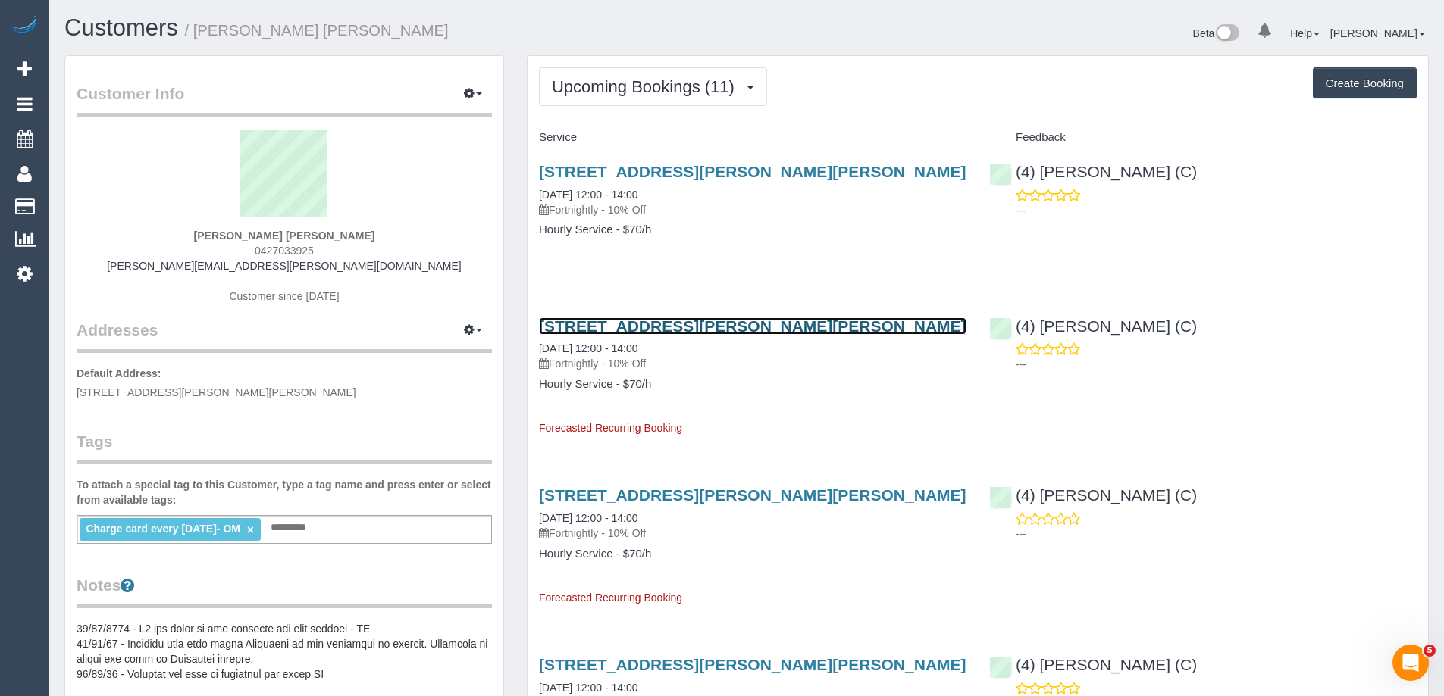
click at [657, 330] on link "901/864 Blackburn Road, Clayton, VIC 3168" at bounding box center [752, 326] width 427 height 17
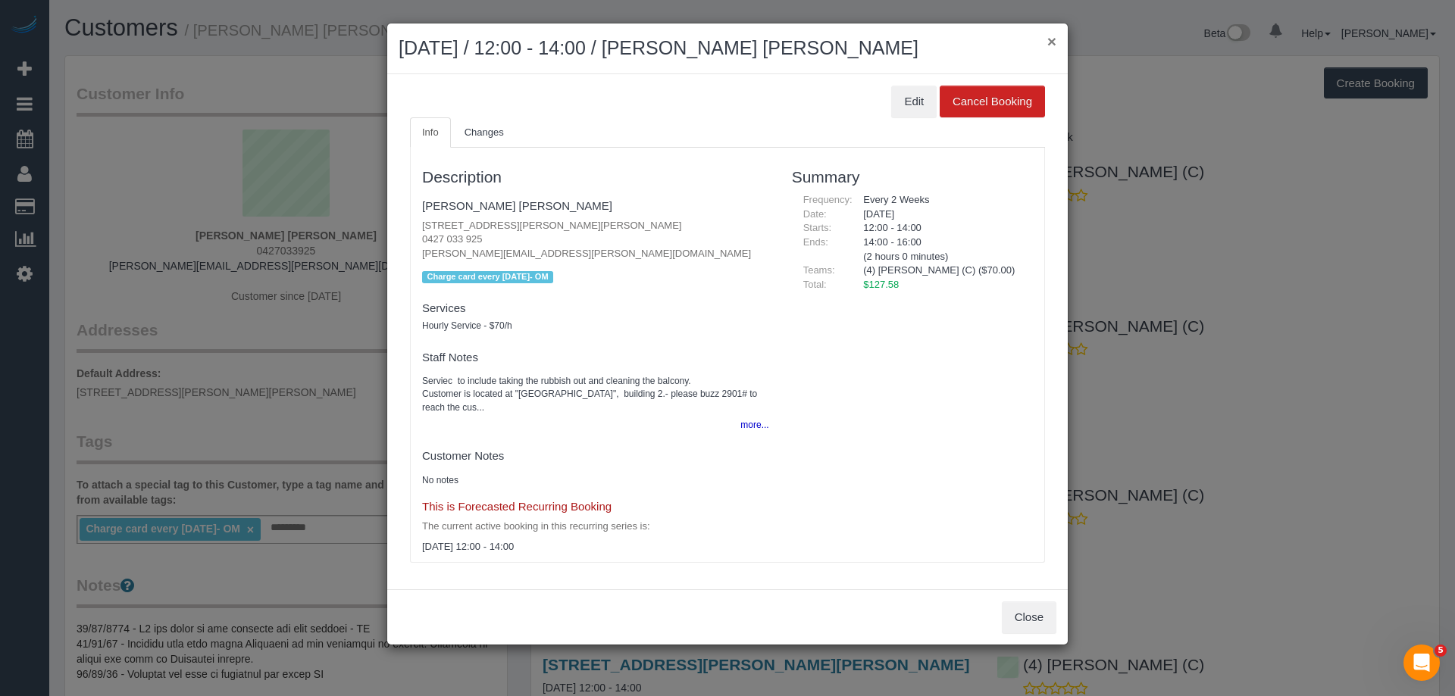
click at [1054, 39] on button "×" at bounding box center [1051, 41] width 9 height 16
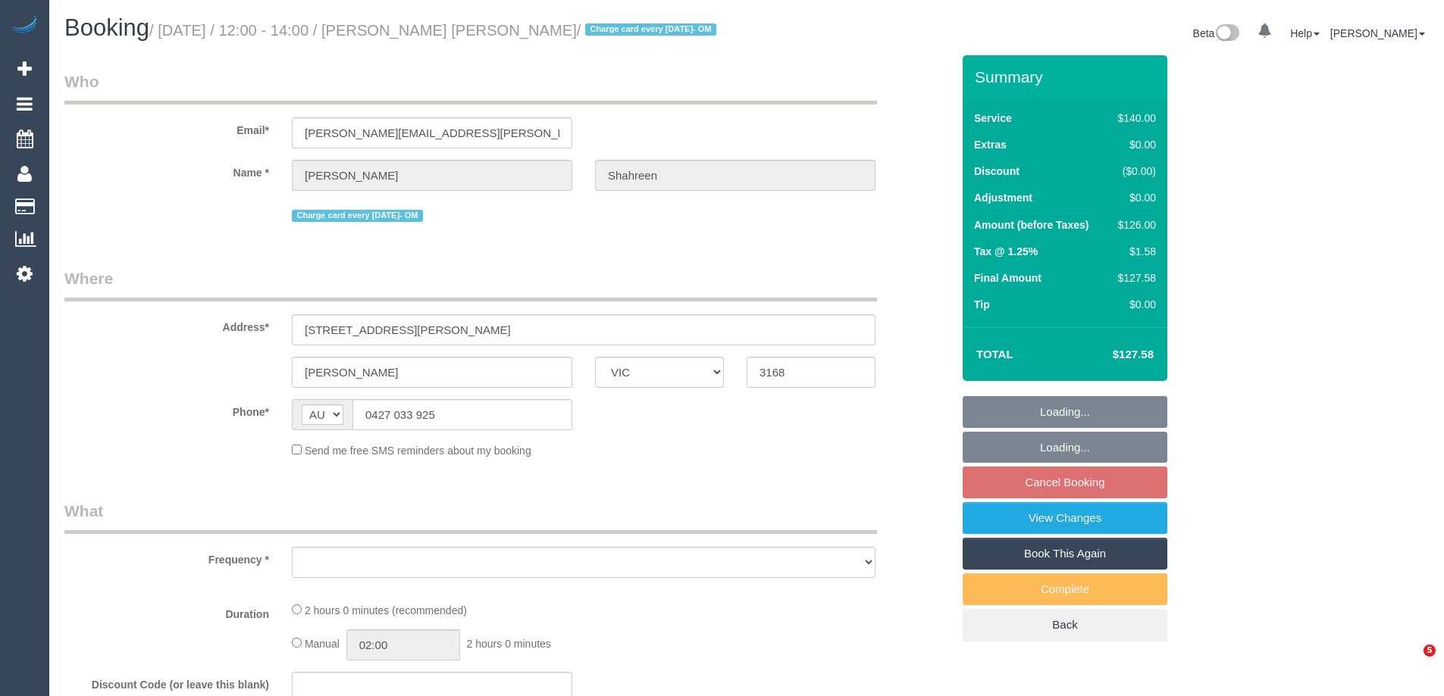
select select "VIC"
select select "string:stripe-pm_1RbaBD2GScqysDRVJCkPLOKz"
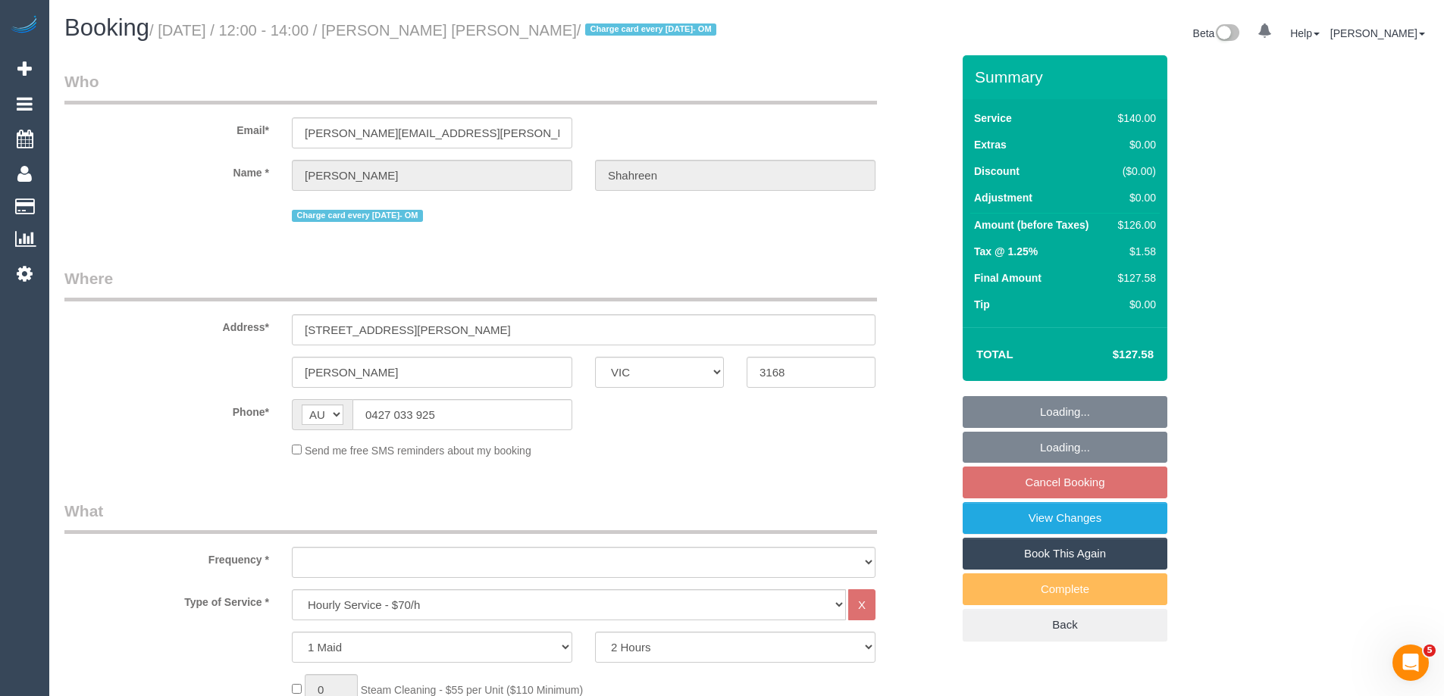
select select "object:706"
select select "spot4"
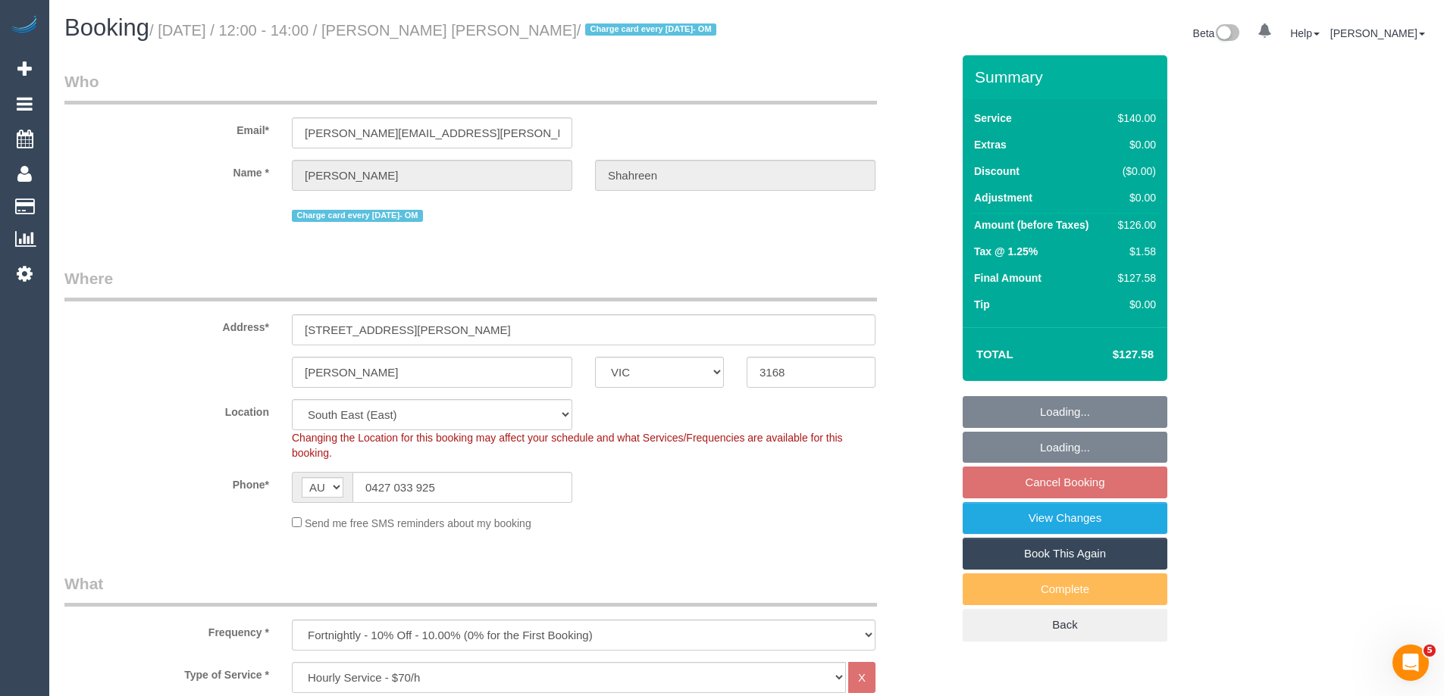
select select "number:28"
select select "number:14"
select select "number:19"
select select "number:25"
select select "number:13"
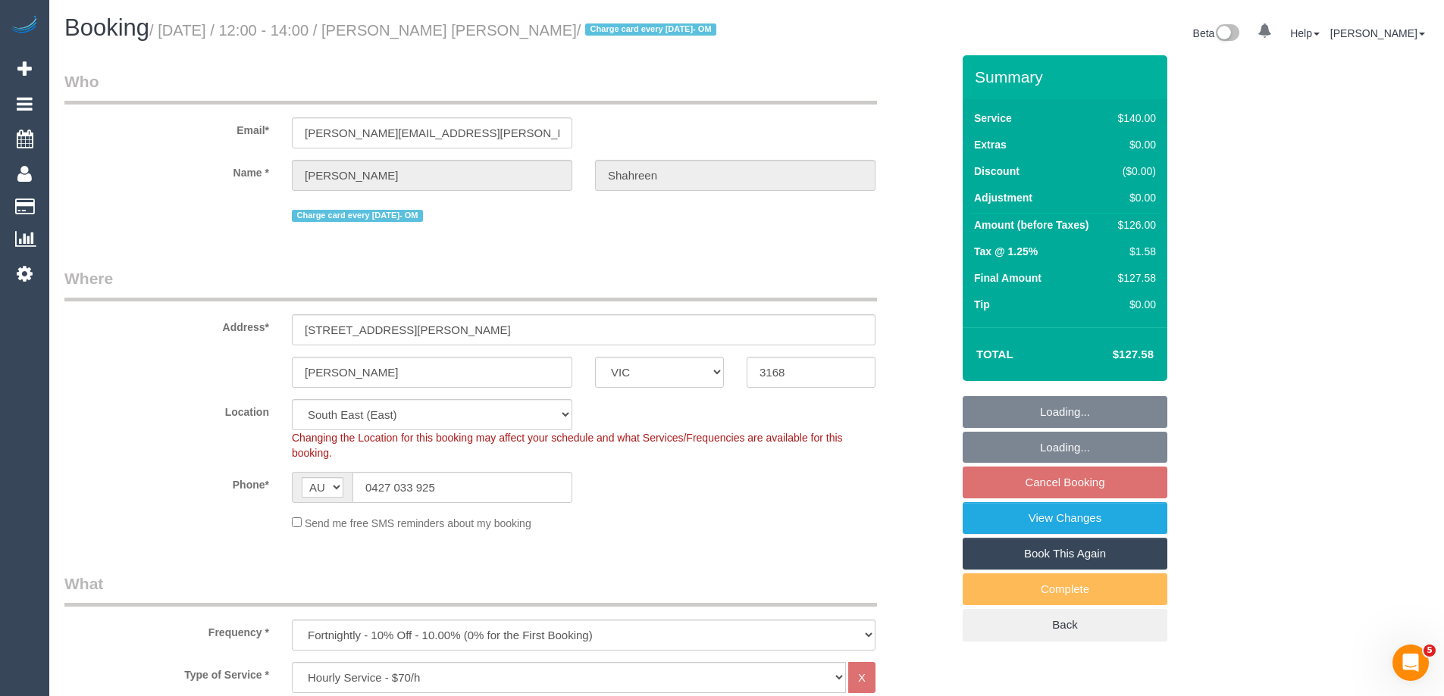
select select "object:1347"
select select "spot25"
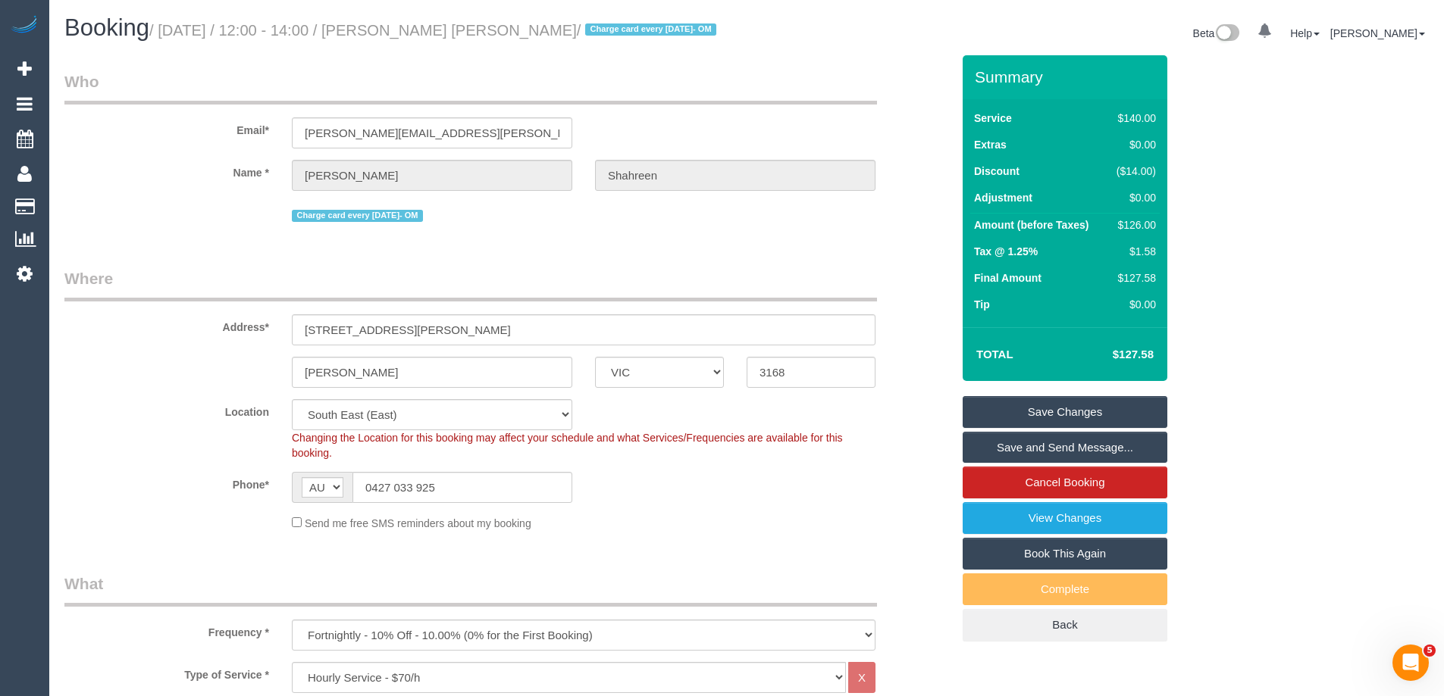
click at [1131, 354] on h4 "$127.58" at bounding box center [1110, 355] width 86 height 13
copy h4 "127.58"
click at [1065, 557] on link "Book This Again" at bounding box center [1064, 554] width 205 height 32
select select "VIC"
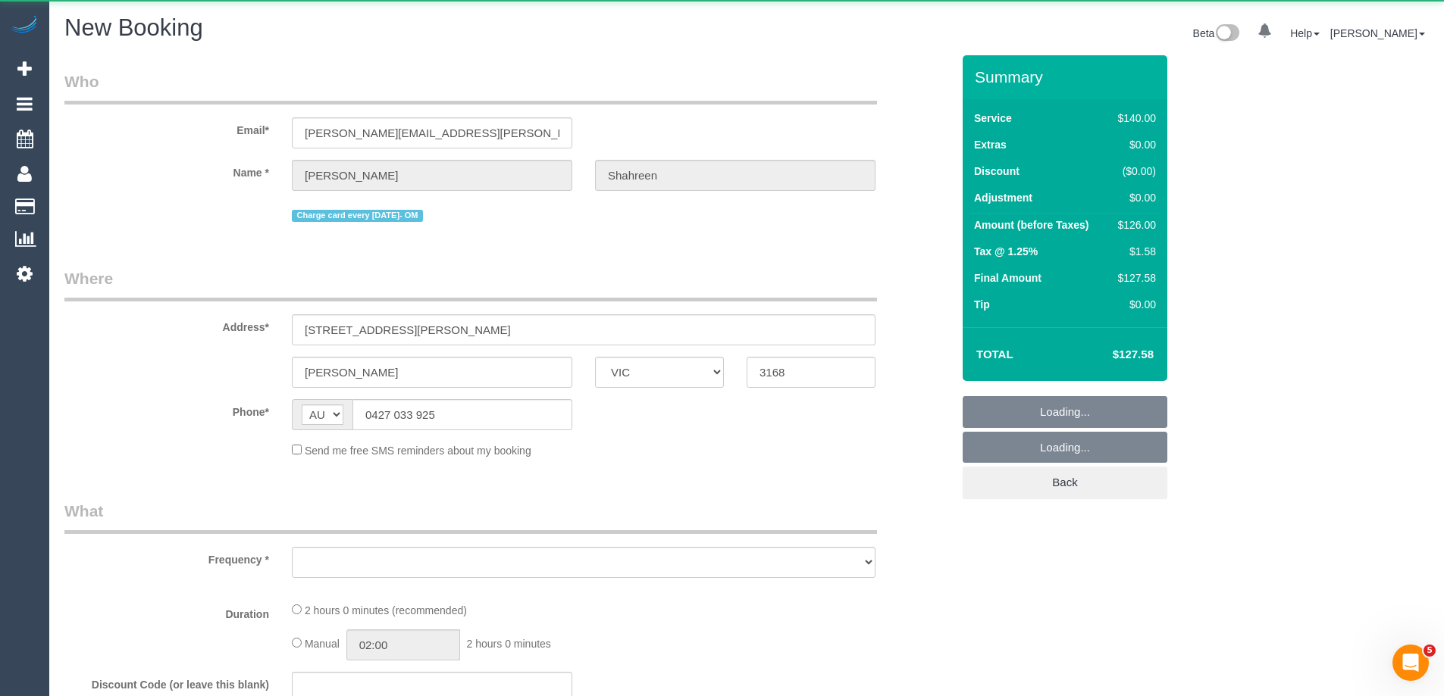
select select "object:2022"
select select "string:stripe-pm_1RbaBD2GScqysDRVJCkPLOKz"
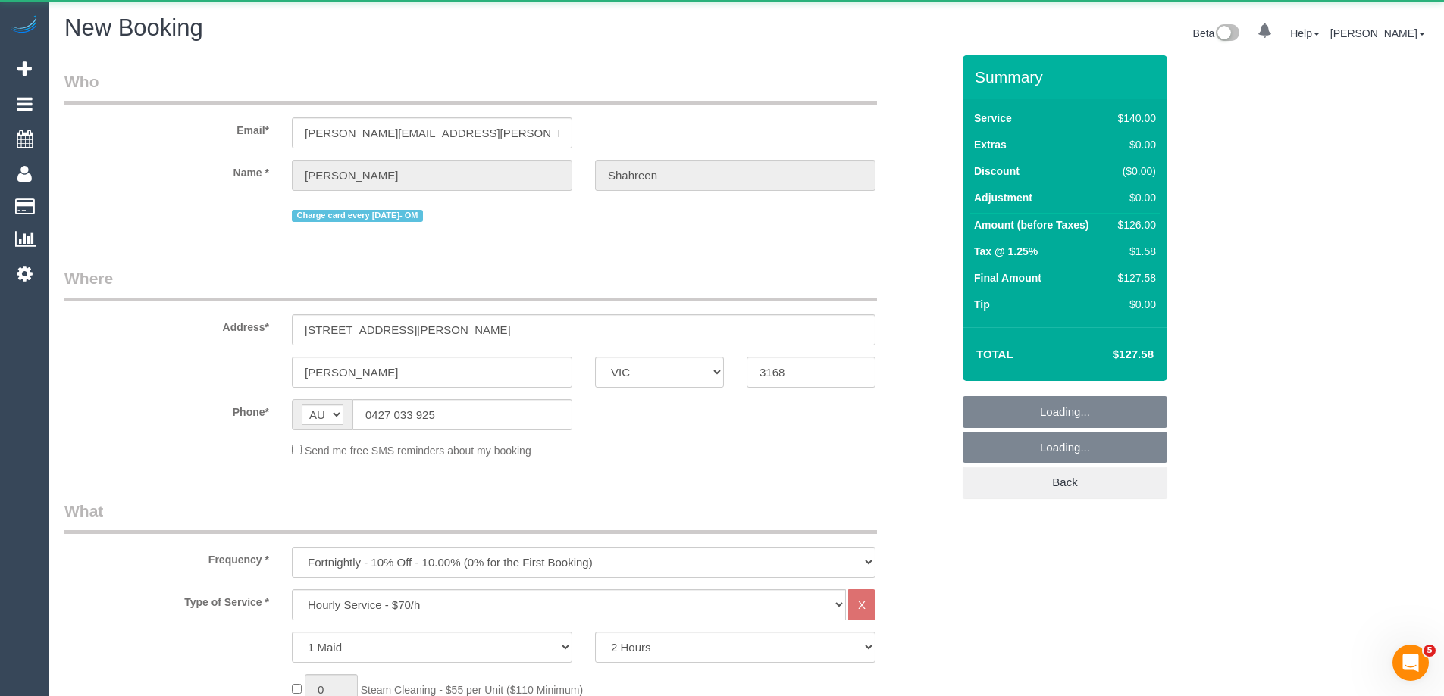
select select "number:28"
select select "number:14"
select select "number:19"
select select "number:25"
select select "number:13"
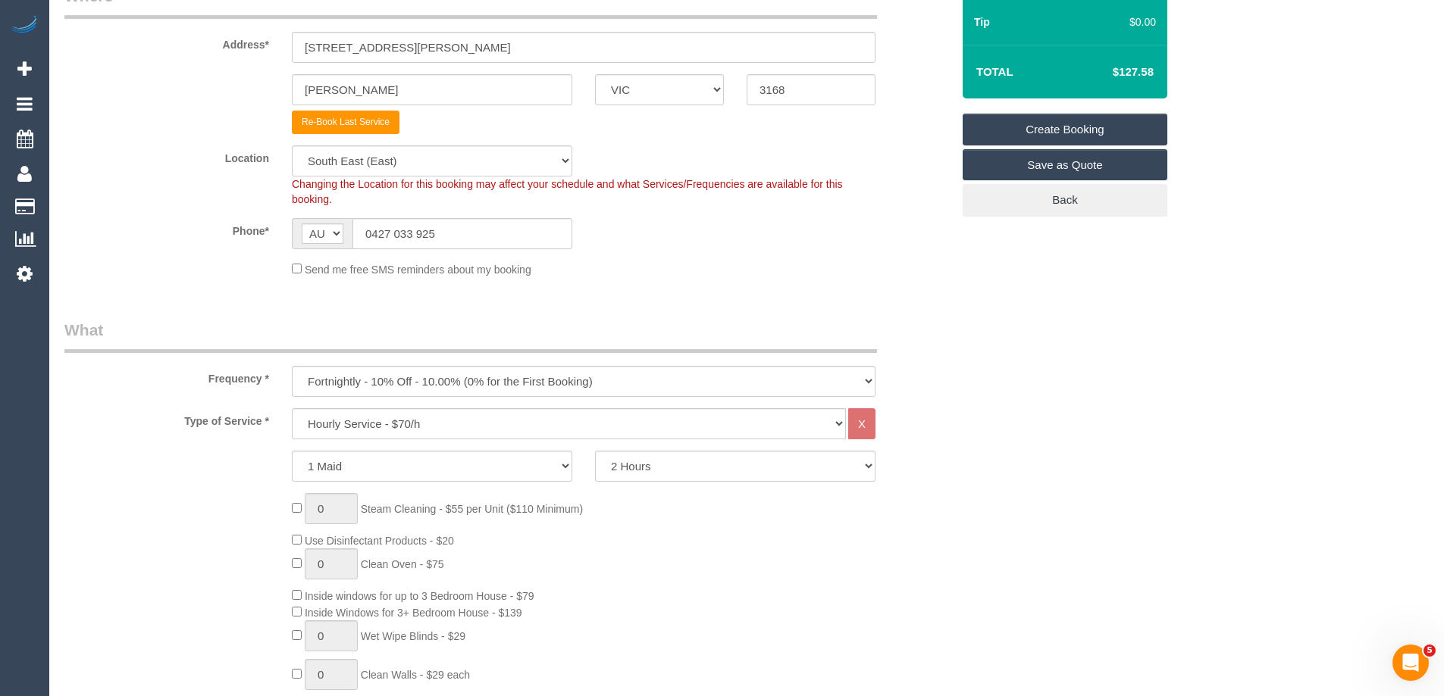
scroll to position [303, 0]
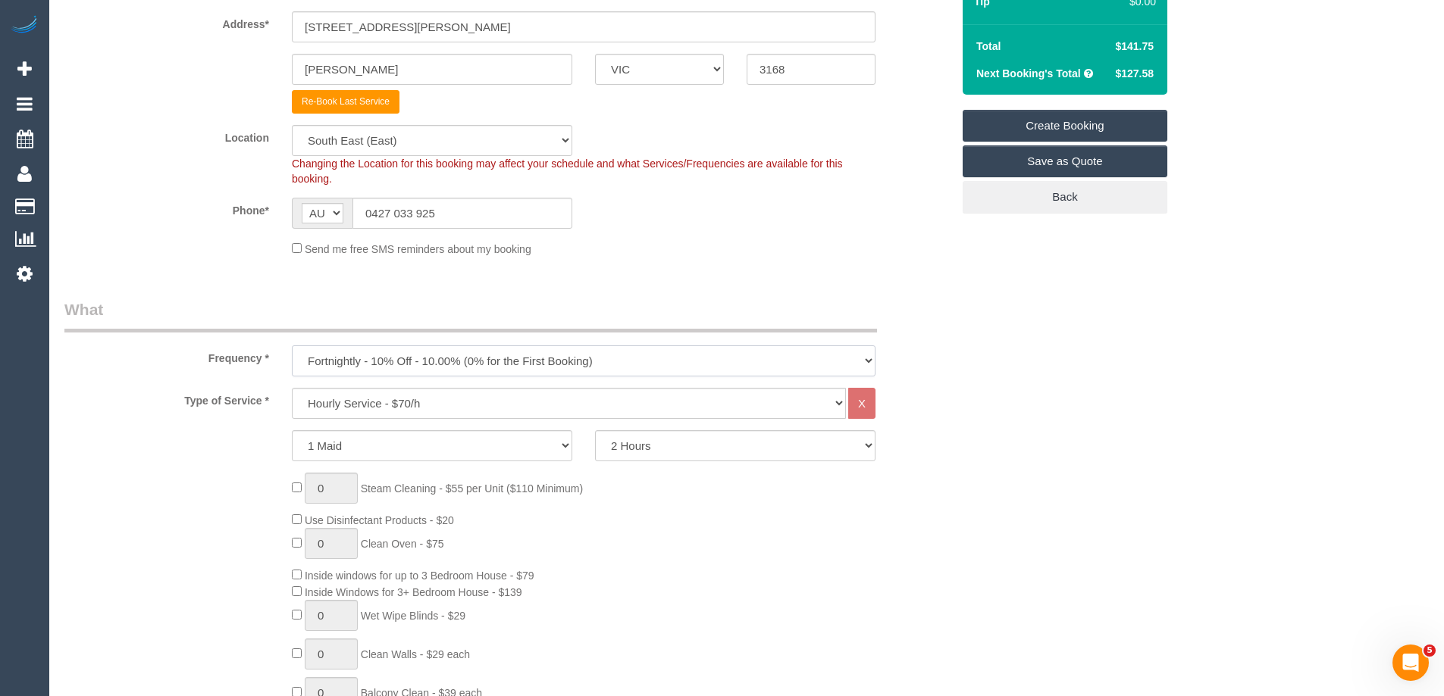
click at [333, 354] on select "One Time Cleaning Weekly - 10% Off - 10.00% (0% for the First Booking) Fortnigh…" at bounding box center [583, 361] width 583 height 31
select select "object:2831"
click at [292, 346] on select "One Time Cleaning Weekly - 10% Off - 10.00% (0% for the First Booking) Fortnigh…" at bounding box center [583, 361] width 583 height 31
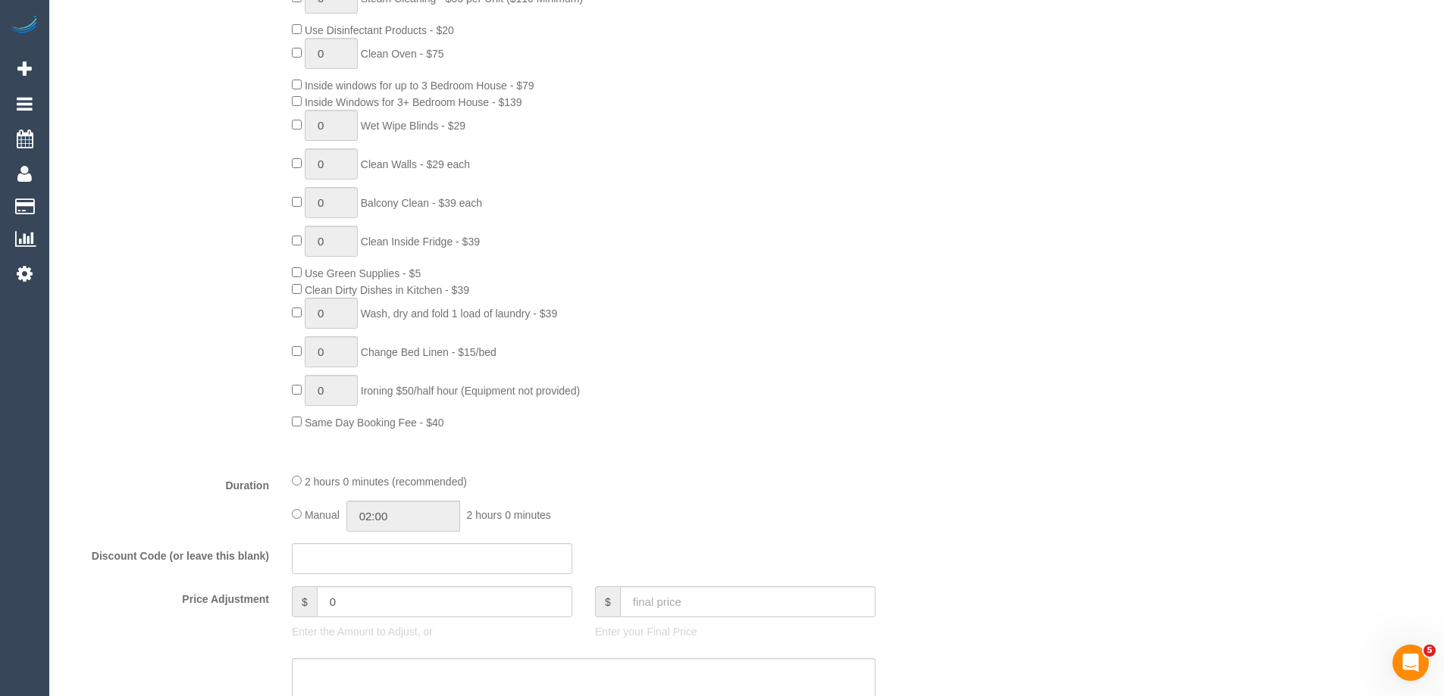
scroll to position [834, 0]
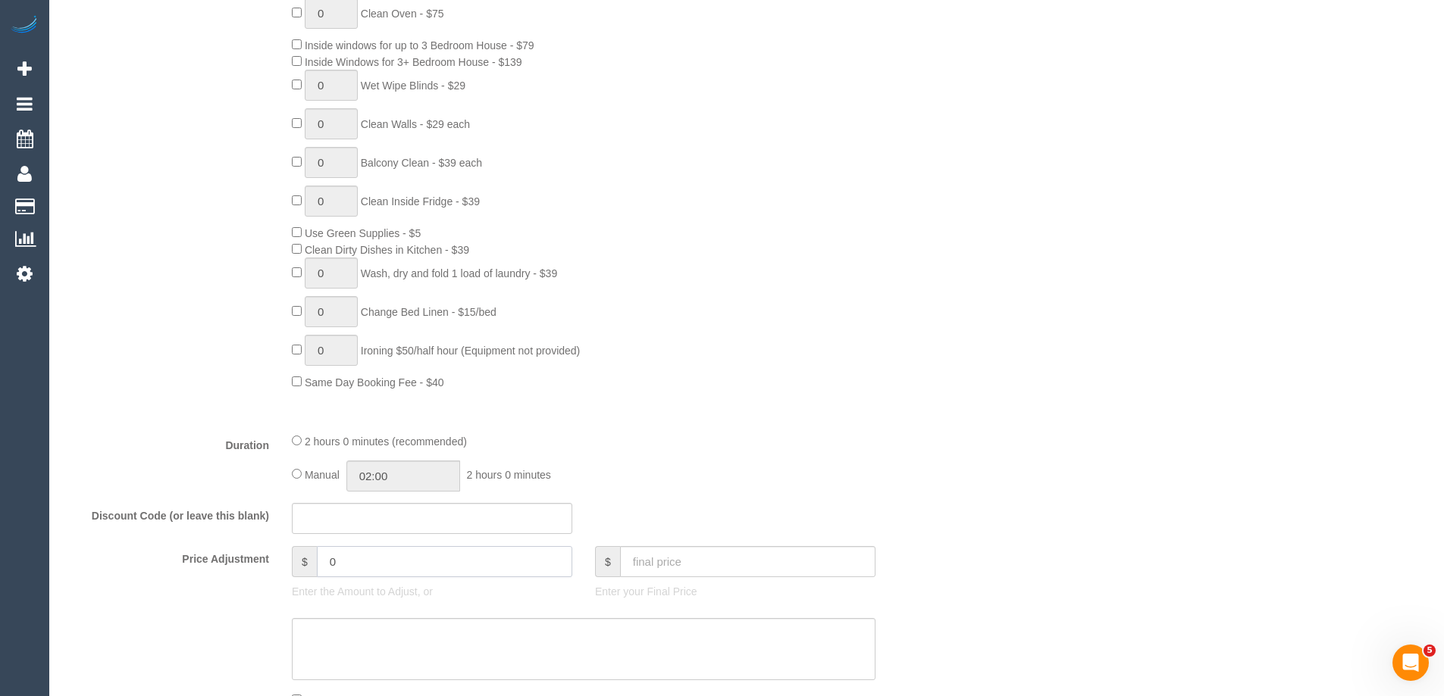
click at [358, 575] on input "0" at bounding box center [444, 561] width 255 height 31
type input "-14"
click at [355, 634] on textarea at bounding box center [583, 649] width 583 height 62
click at [651, 572] on input "text" at bounding box center [747, 561] width 255 height 31
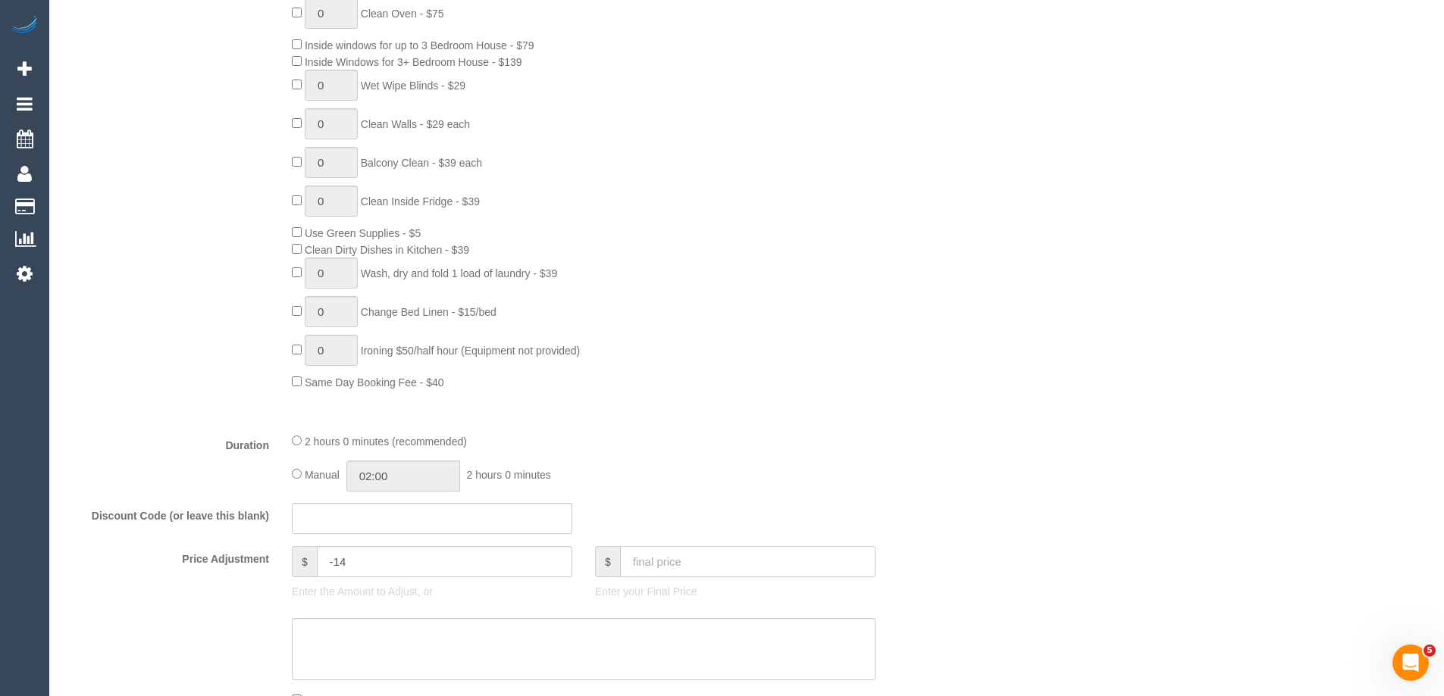
paste input "127.58"
type input "127.58"
click at [529, 642] on textarea at bounding box center [583, 649] width 583 height 62
type input "-13.99"
drag, startPoint x: 340, startPoint y: 563, endPoint x: 465, endPoint y: 566, distance: 124.3
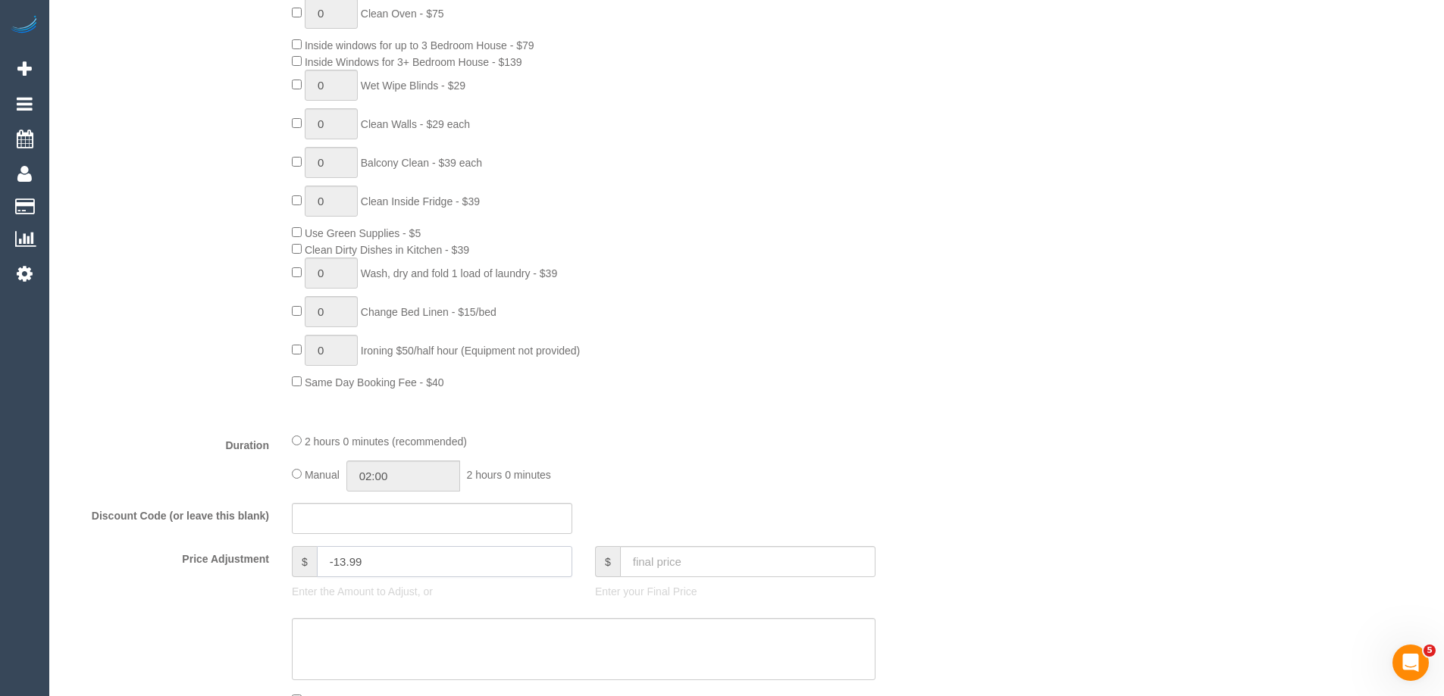
click at [465, 566] on input "-13.99" at bounding box center [444, 561] width 255 height 31
type input "-14"
click at [412, 647] on textarea at bounding box center [583, 649] width 583 height 62
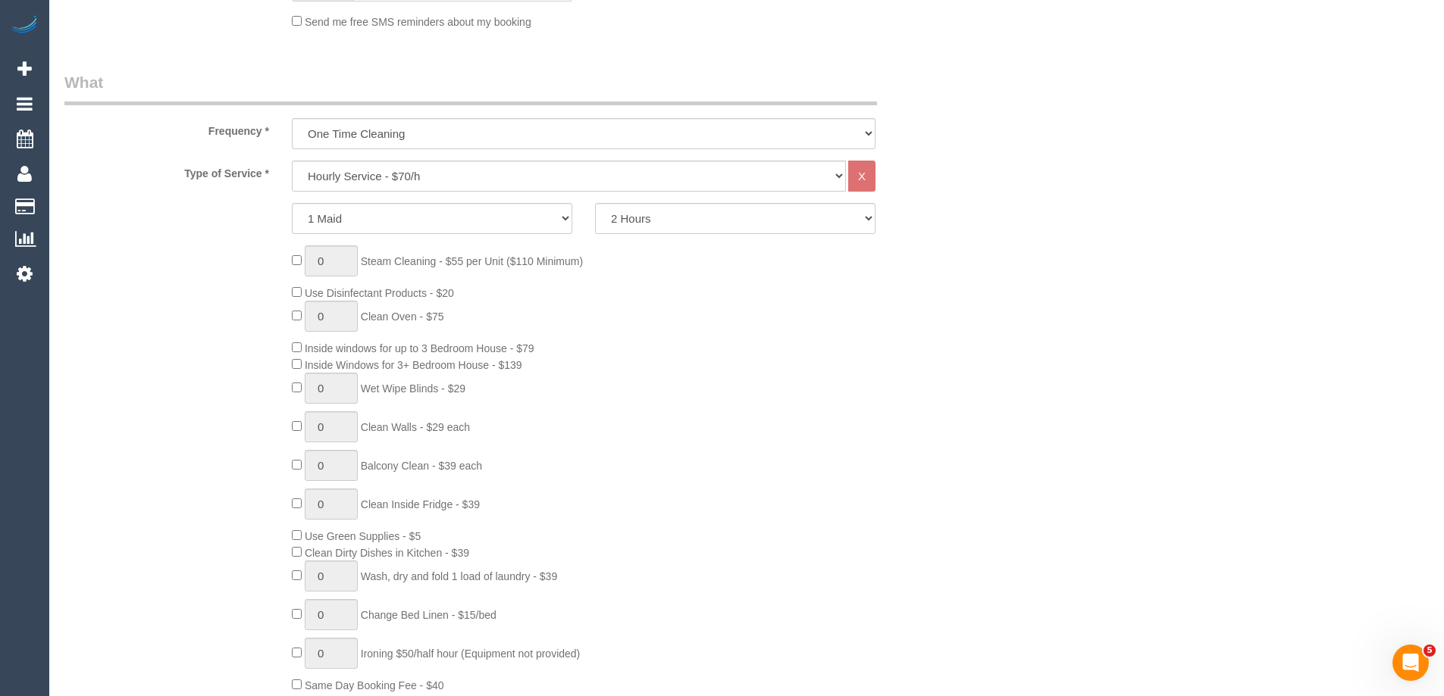
scroll to position [1137, 0]
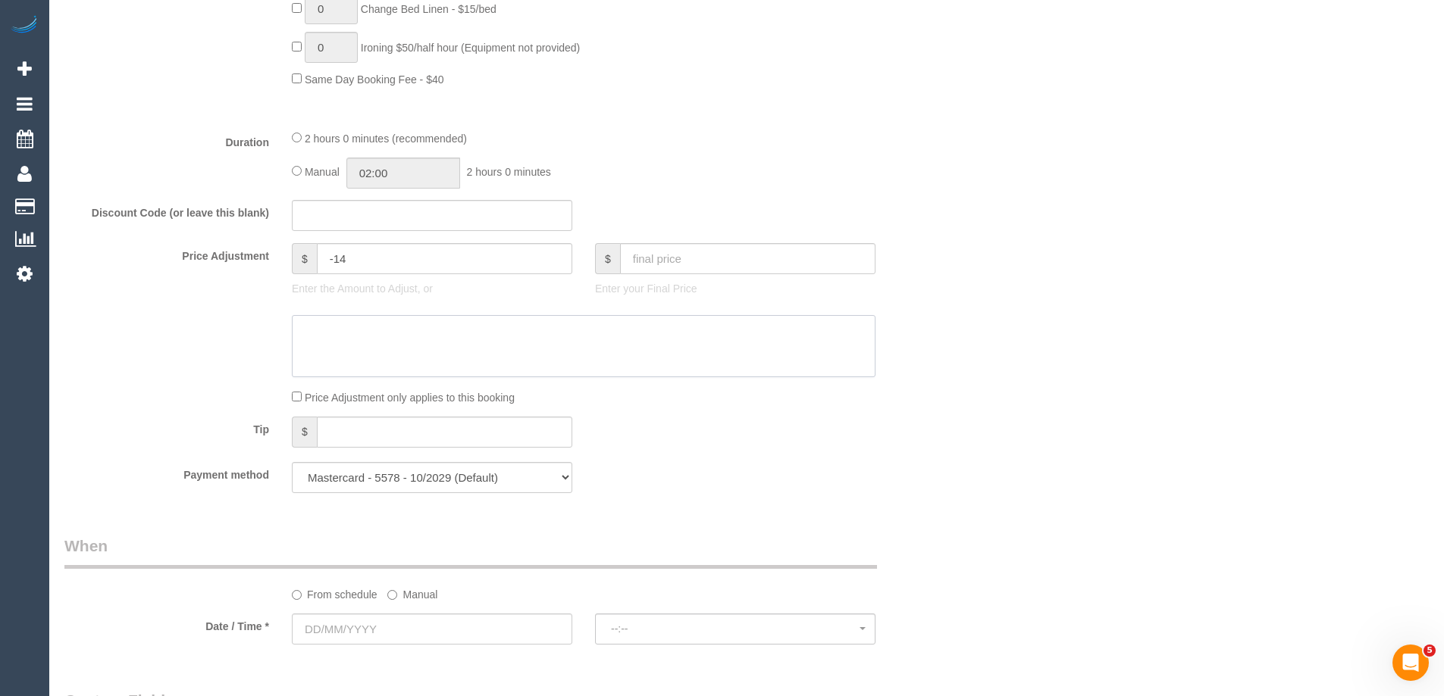
click at [397, 344] on textarea at bounding box center [583, 346] width 583 height 62
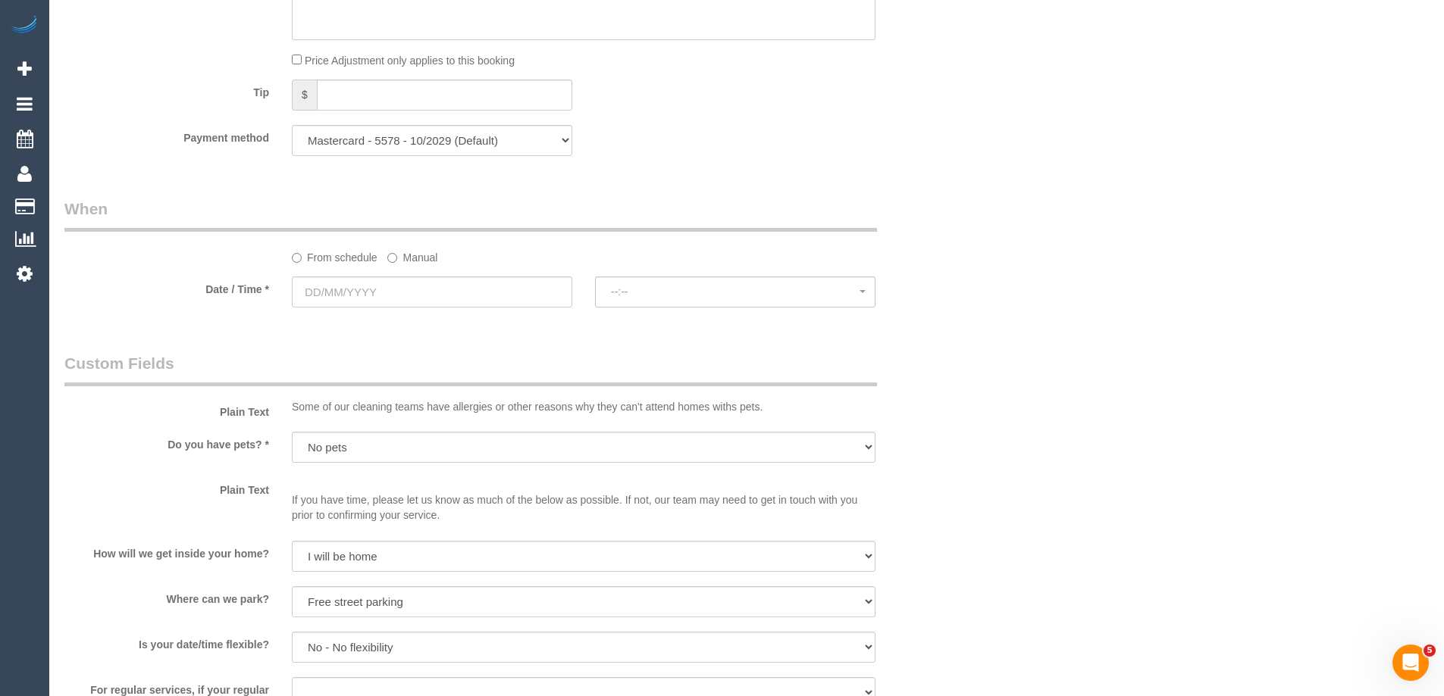
scroll to position [1516, 0]
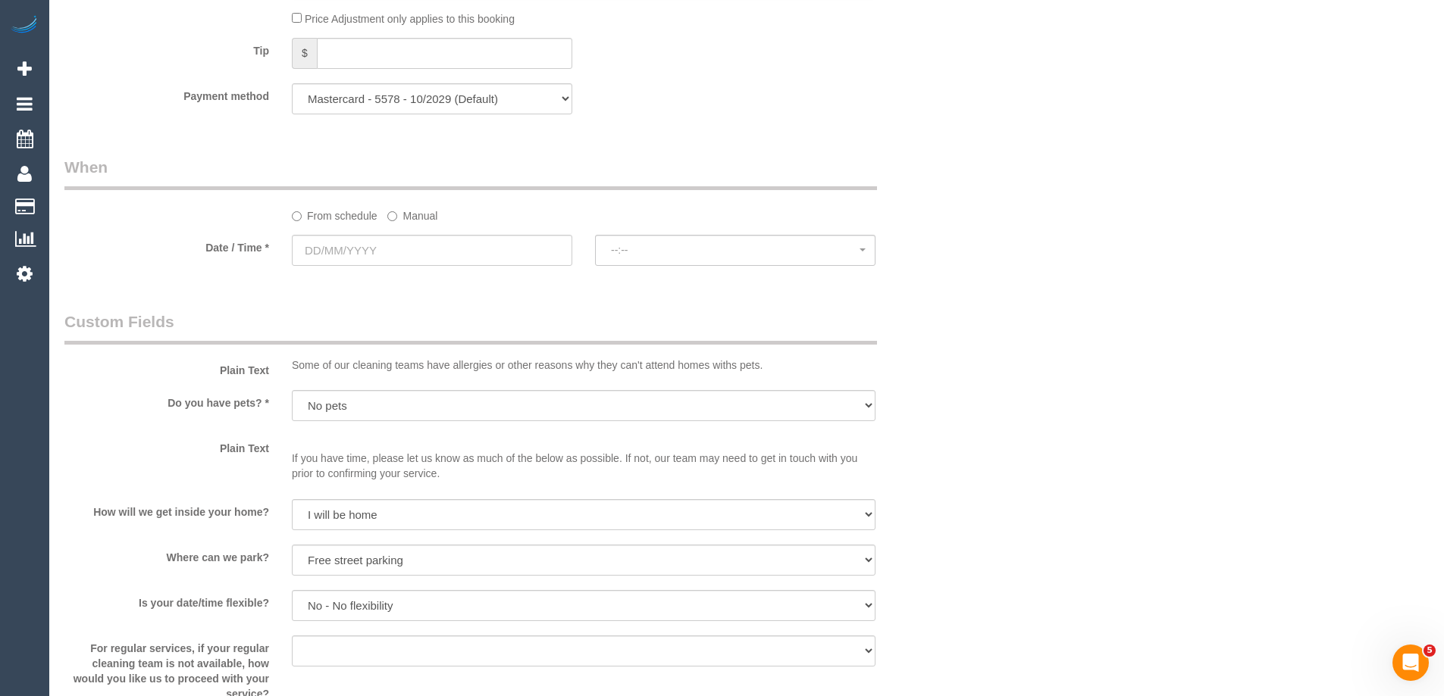
type textarea "Fortnightly discount applied manually - ED"
click at [371, 261] on input "text" at bounding box center [432, 250] width 280 height 31
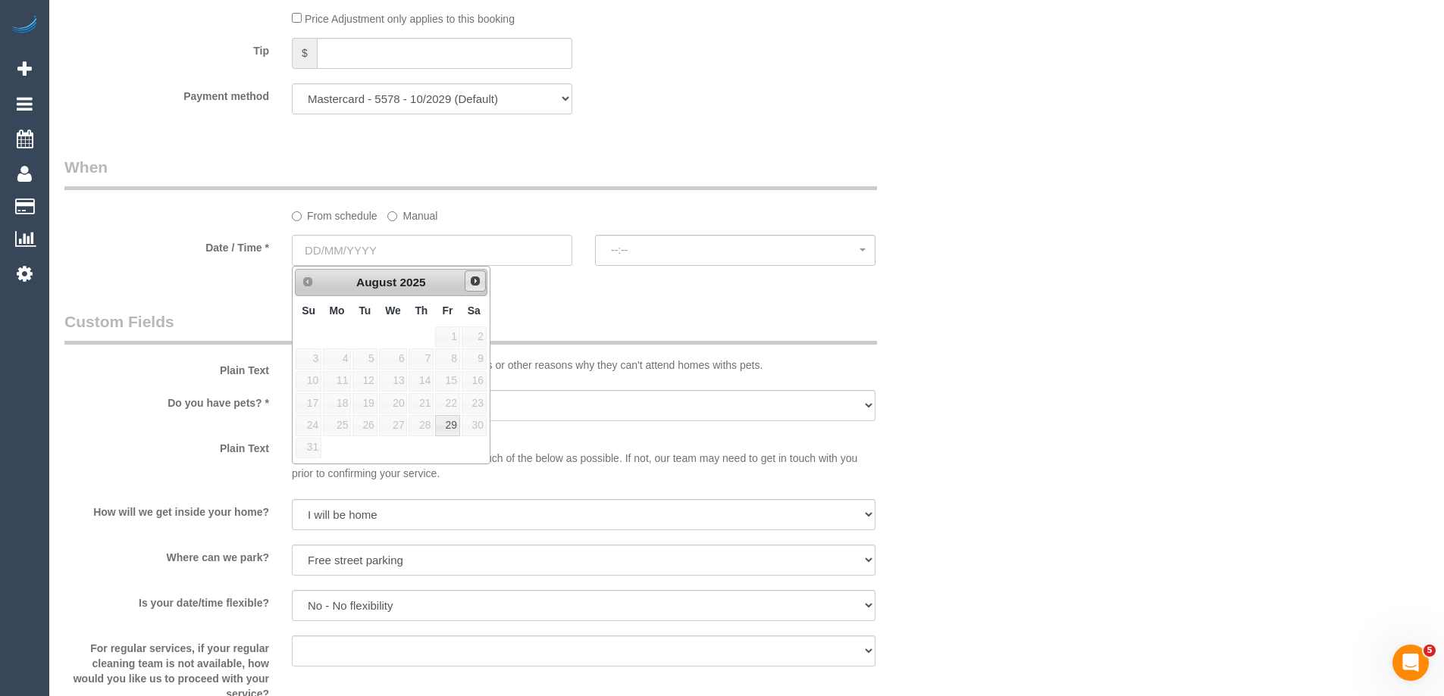
click at [483, 284] on link "Next" at bounding box center [475, 281] width 21 height 21
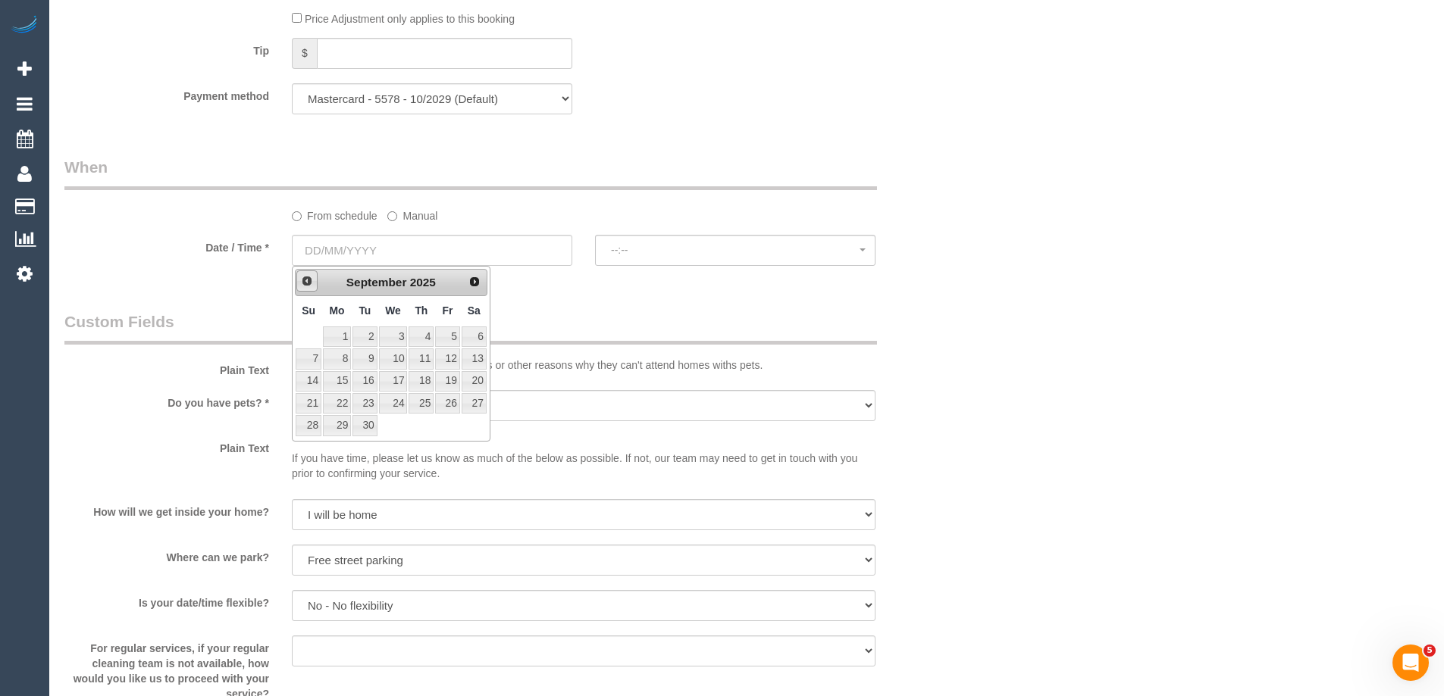
click at [309, 284] on span "Prev" at bounding box center [307, 281] width 12 height 12
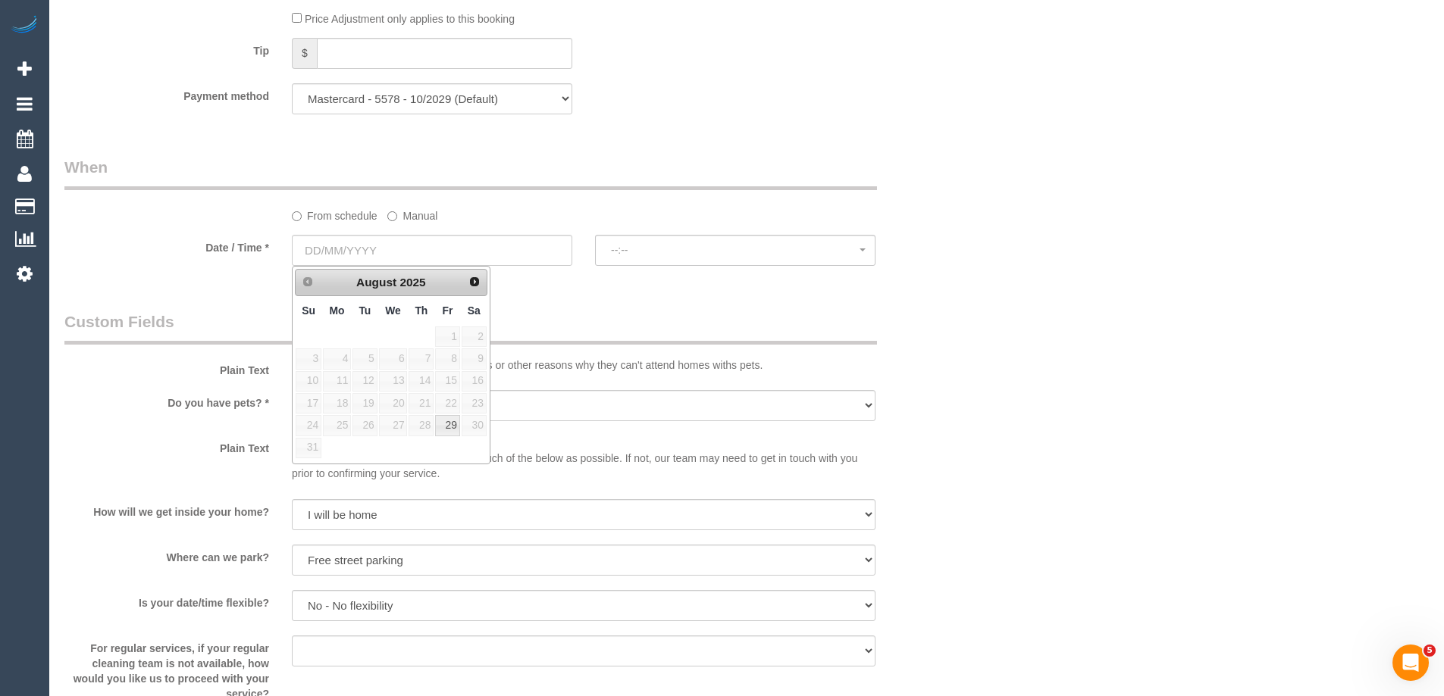
click at [625, 182] on legend "When" at bounding box center [470, 173] width 812 height 34
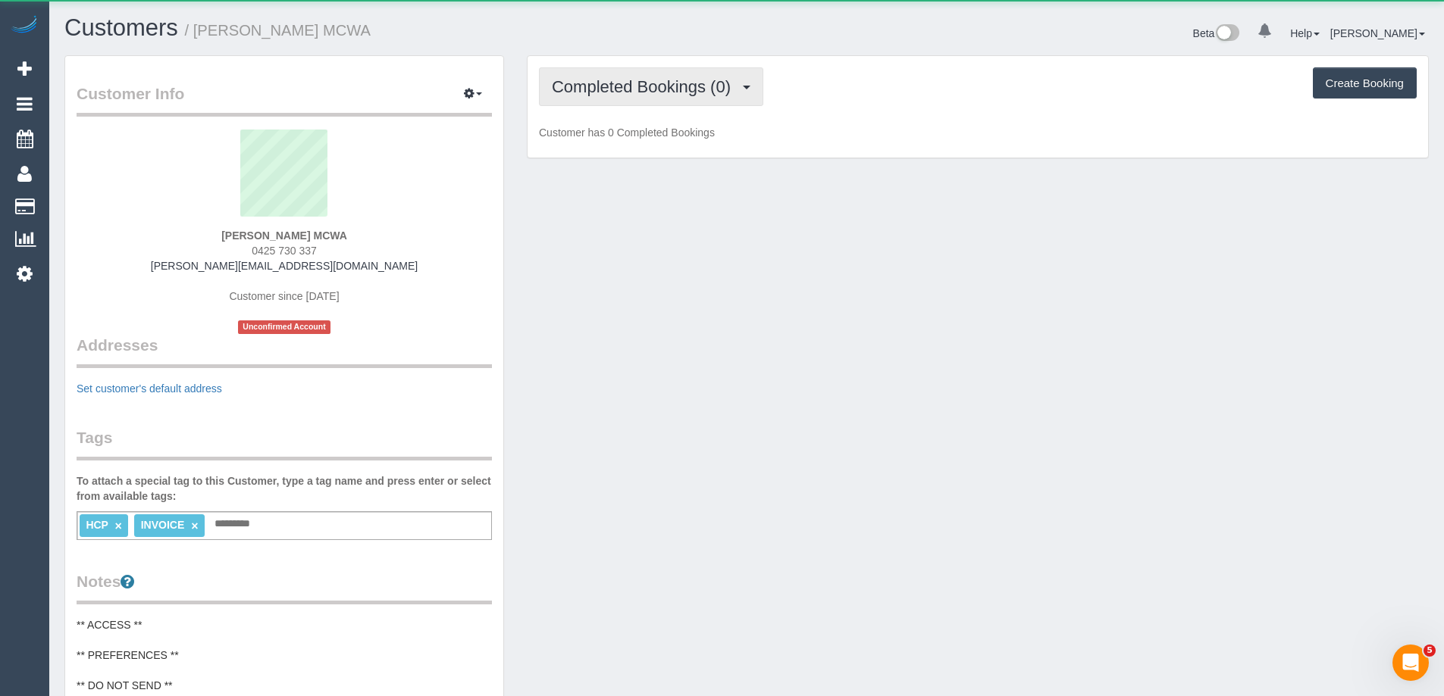
click at [596, 95] on span "Completed Bookings (0)" at bounding box center [645, 86] width 186 height 19
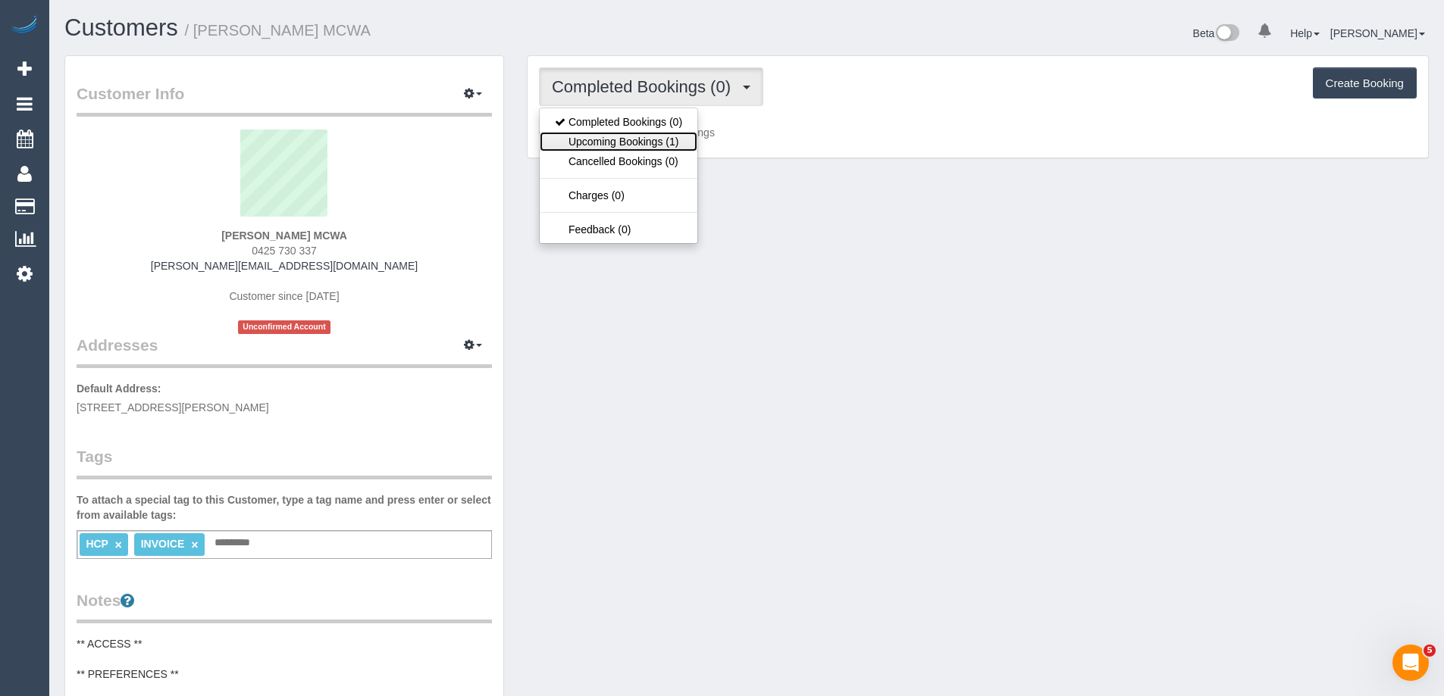
click at [612, 142] on link "Upcoming Bookings (1)" at bounding box center [619, 142] width 158 height 20
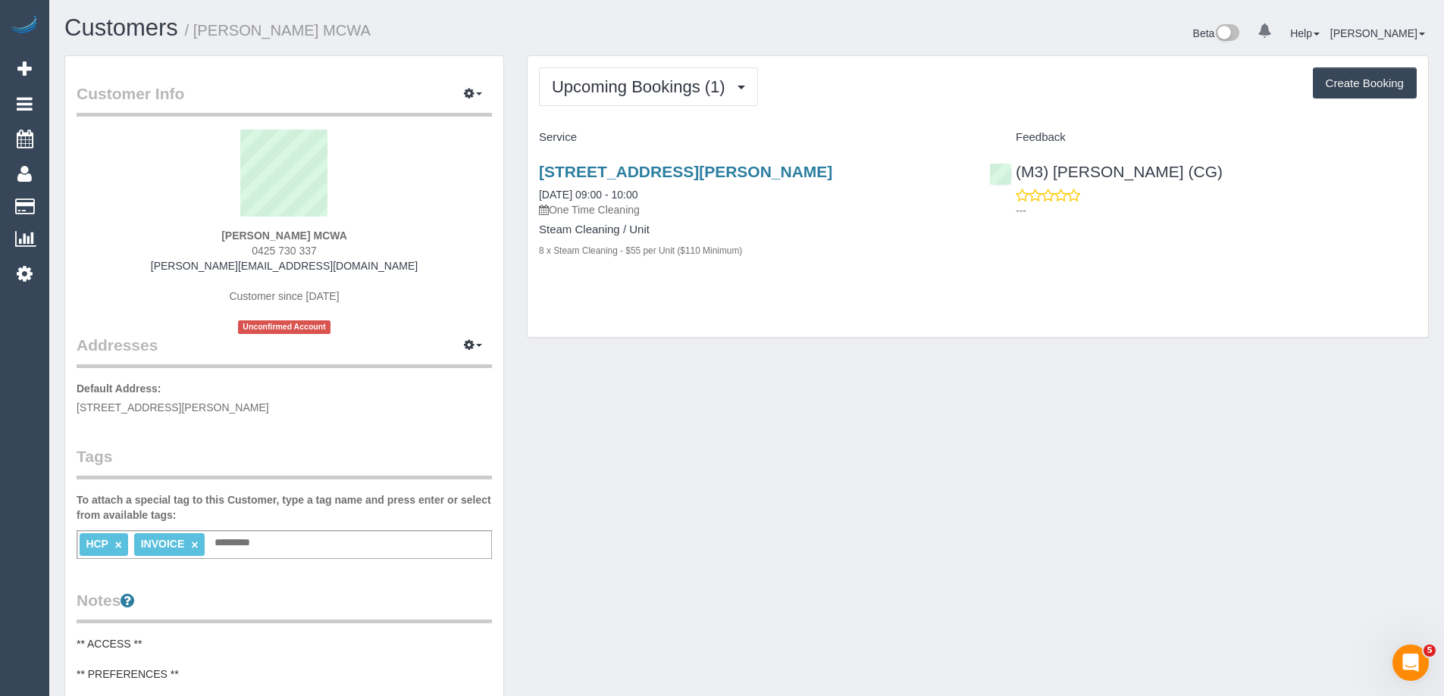
click at [789, 27] on div "Beta 0 Your Notifications You have 0 alerts Help Help Docs Take a Tour Contact …" at bounding box center [1092, 35] width 693 height 40
click at [469, 86] on button "button" at bounding box center [473, 94] width 38 height 23
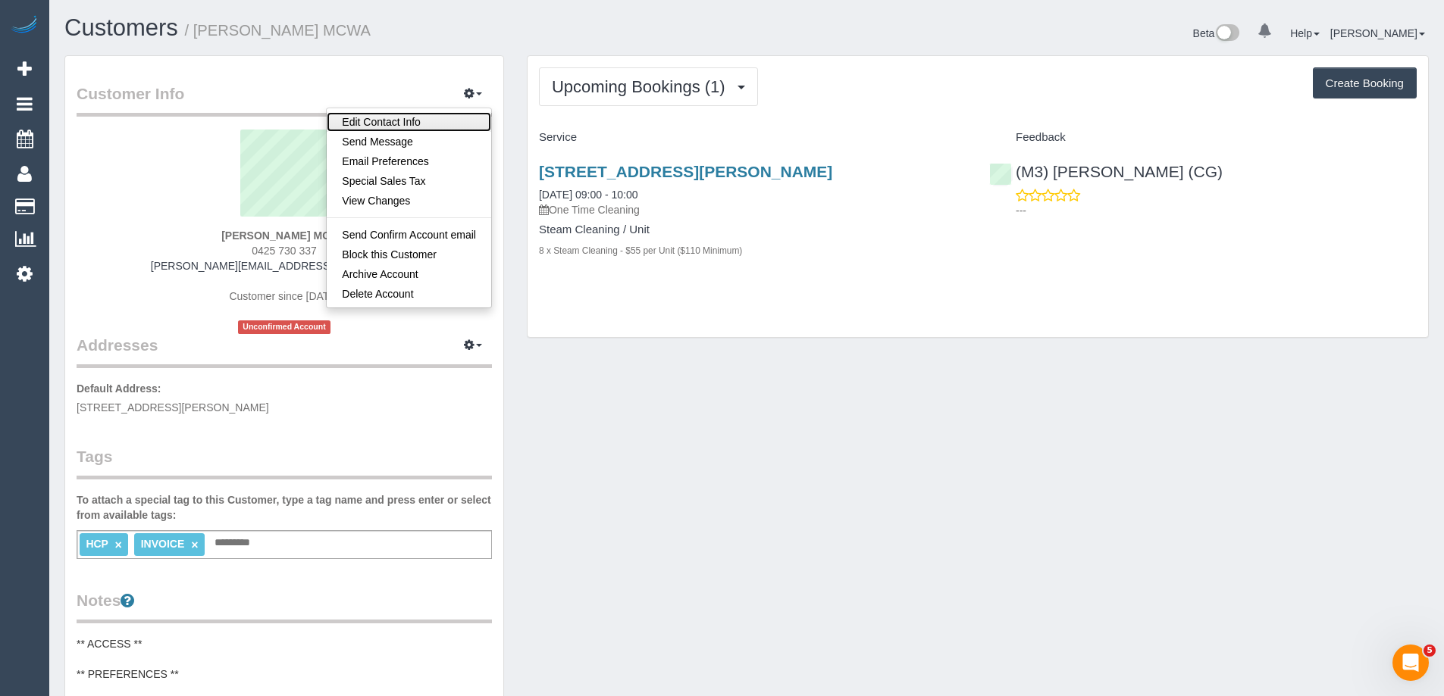
click at [455, 114] on link "Edit Contact Info" at bounding box center [409, 122] width 164 height 20
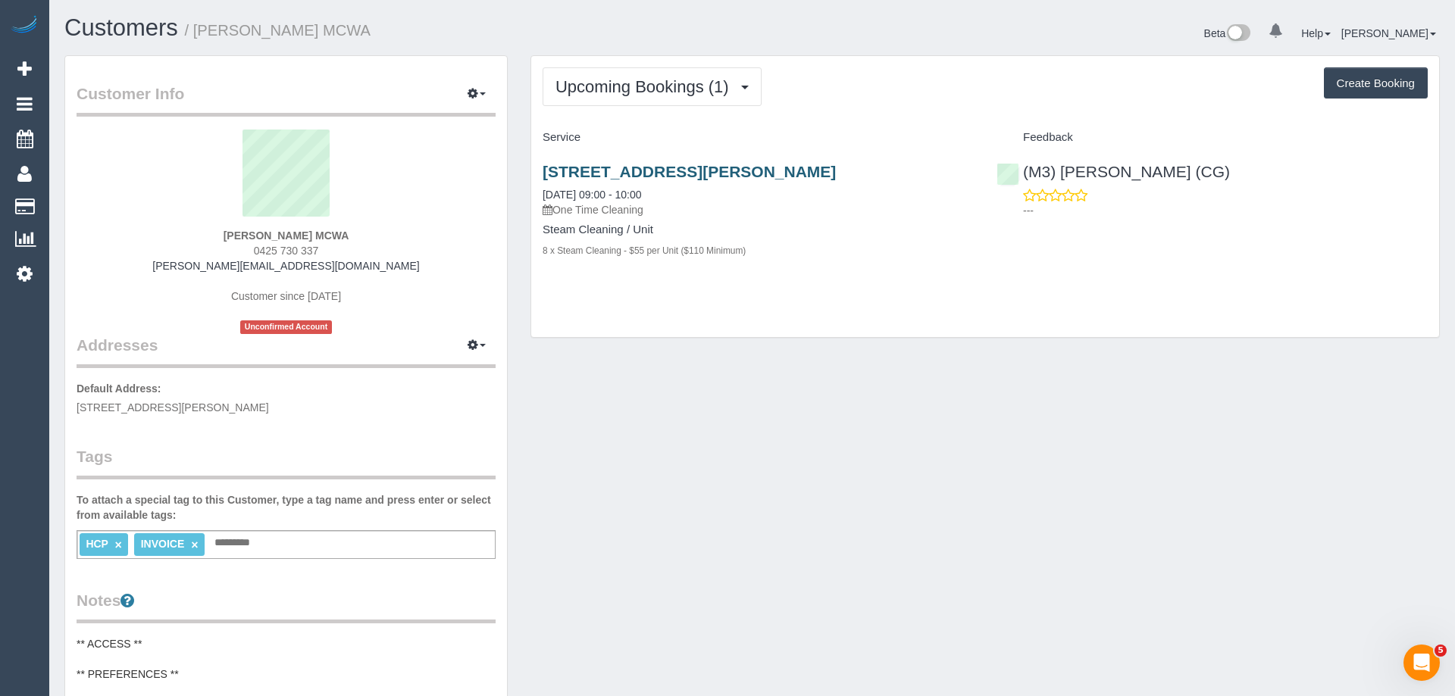
select select "VIC"
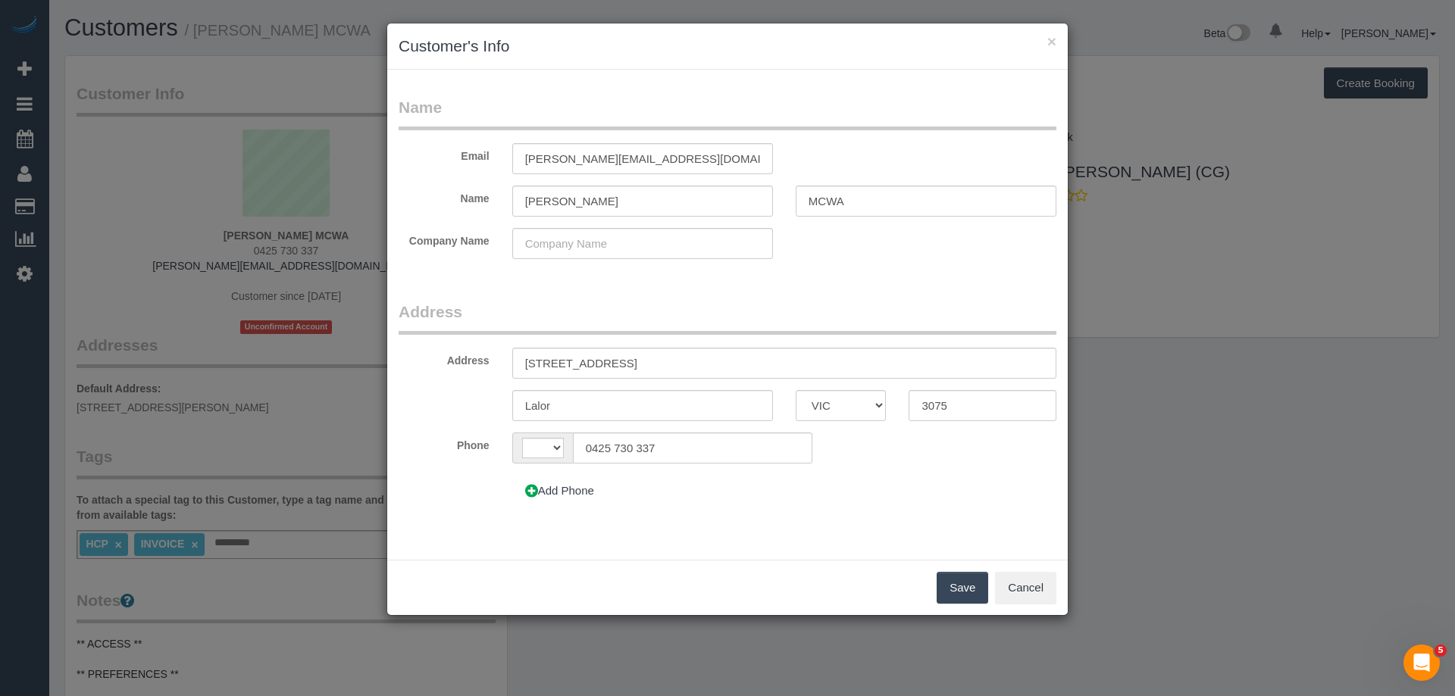
select select "string:AU"
click at [558, 498] on button "Add Phone" at bounding box center [559, 491] width 95 height 32
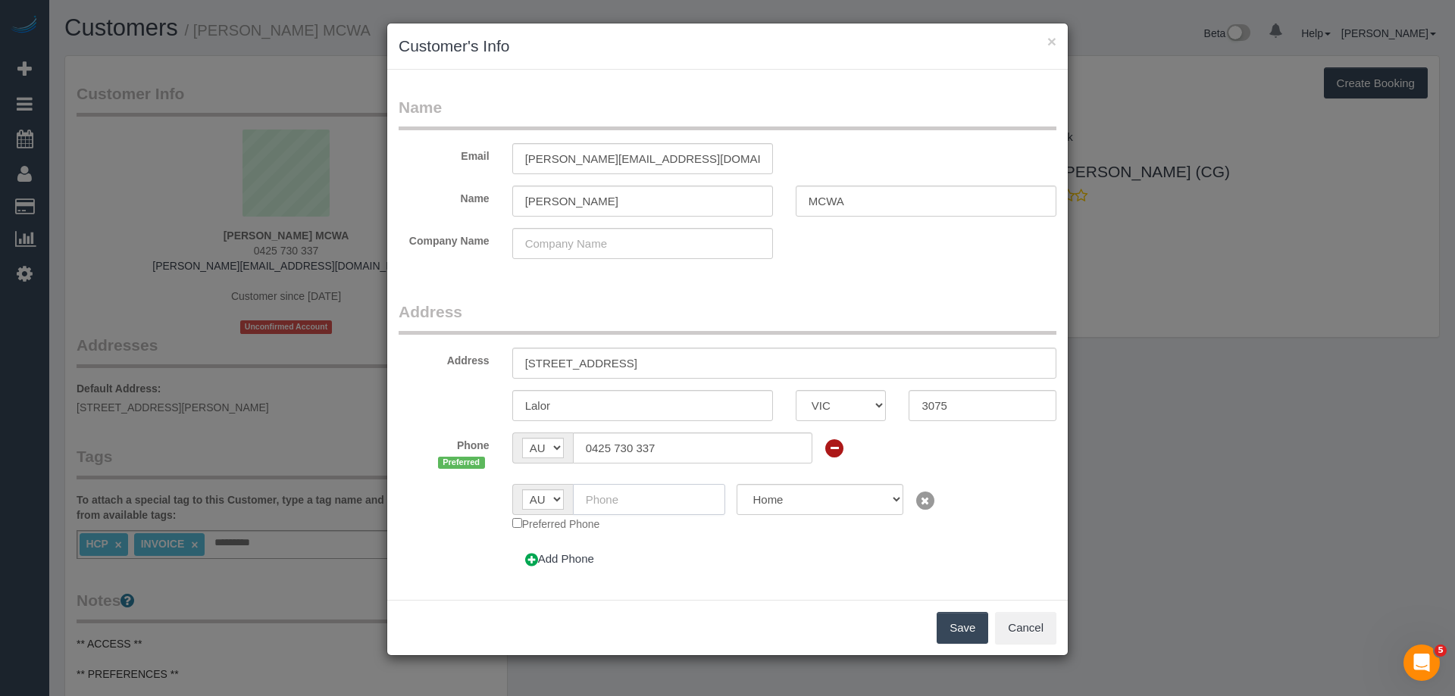
click at [646, 494] on input "text" at bounding box center [649, 499] width 153 height 31
paste input "61 490 432 240"
drag, startPoint x: 599, startPoint y: 497, endPoint x: 537, endPoint y: 493, distance: 62.3
click at [538, 495] on div "AF AL DZ AD AO AI AQ AG AR AM AW AU AT AZ BS BH BD BB BY BE BZ BJ BM BT BO BA B…" at bounding box center [619, 499] width 214 height 31
type input "0490 432 240"
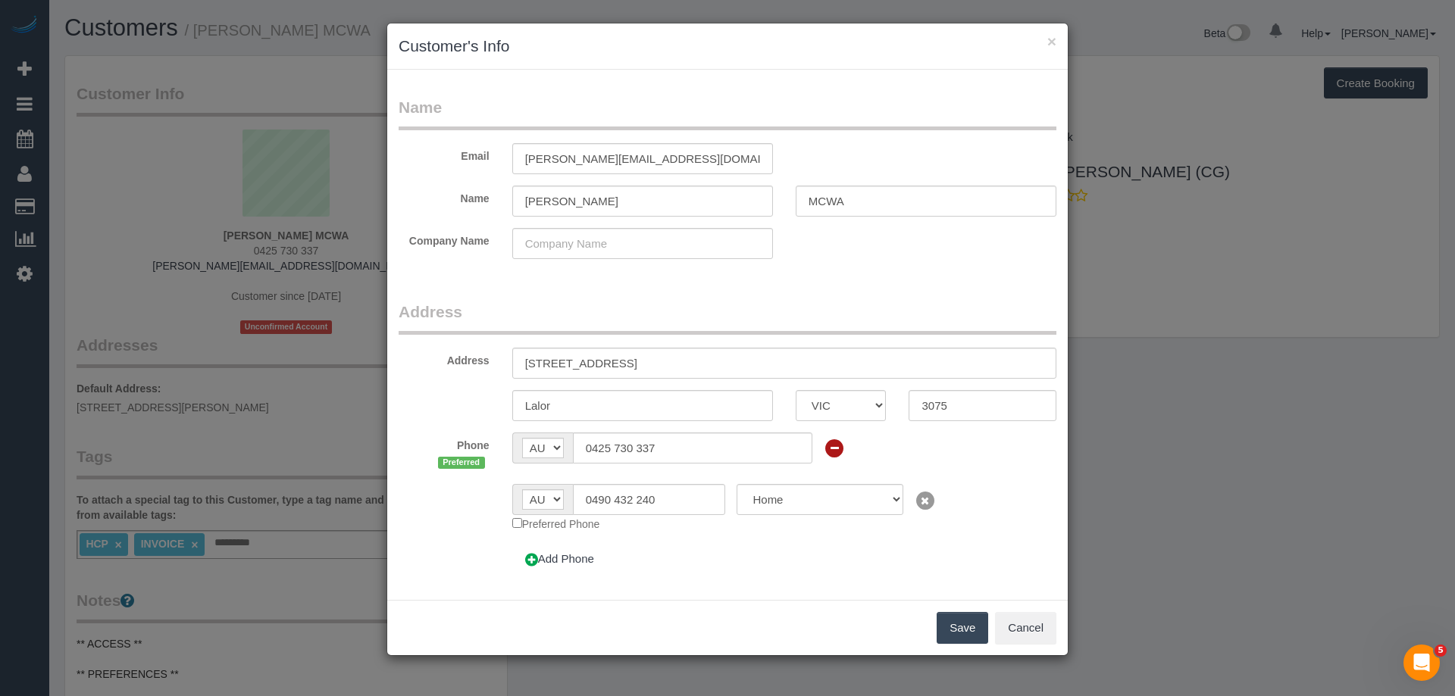
click at [965, 626] on button "Save" at bounding box center [963, 628] width 52 height 32
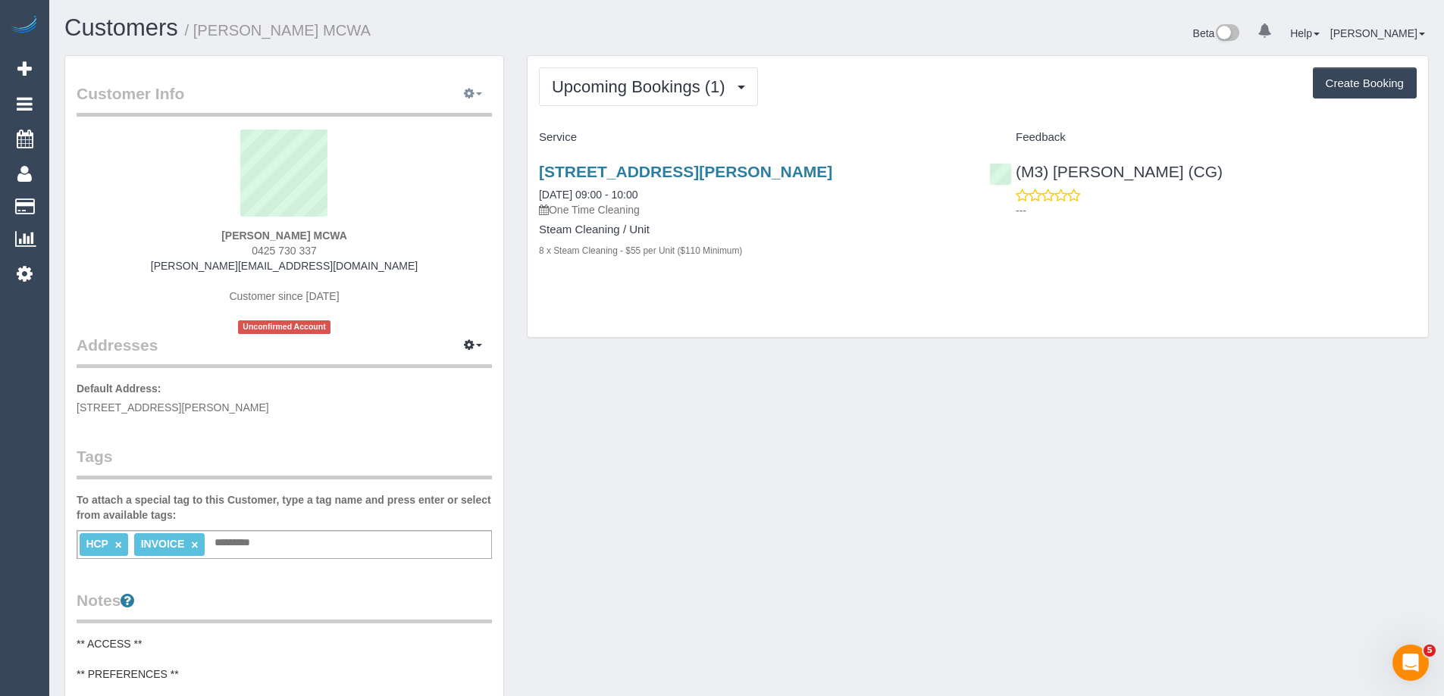
click at [479, 89] on button "button" at bounding box center [473, 94] width 38 height 23
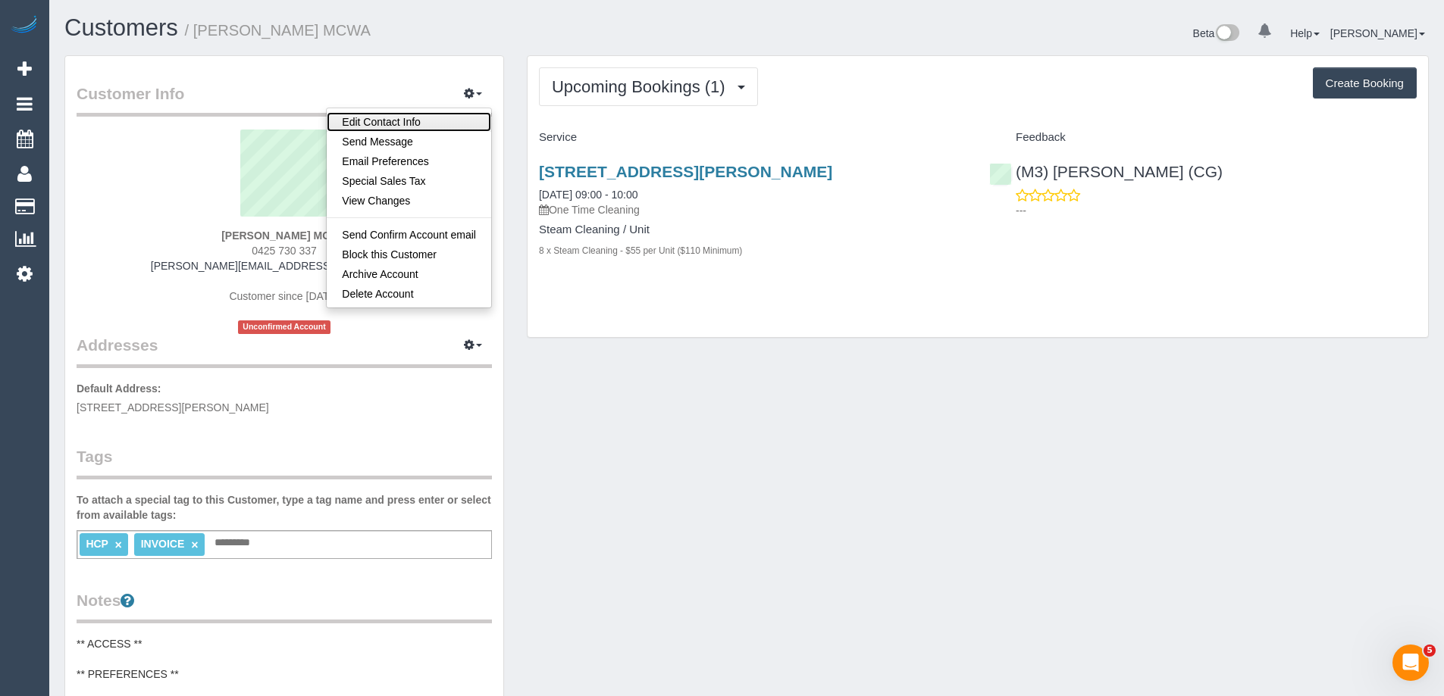
click at [451, 118] on link "Edit Contact Info" at bounding box center [409, 122] width 164 height 20
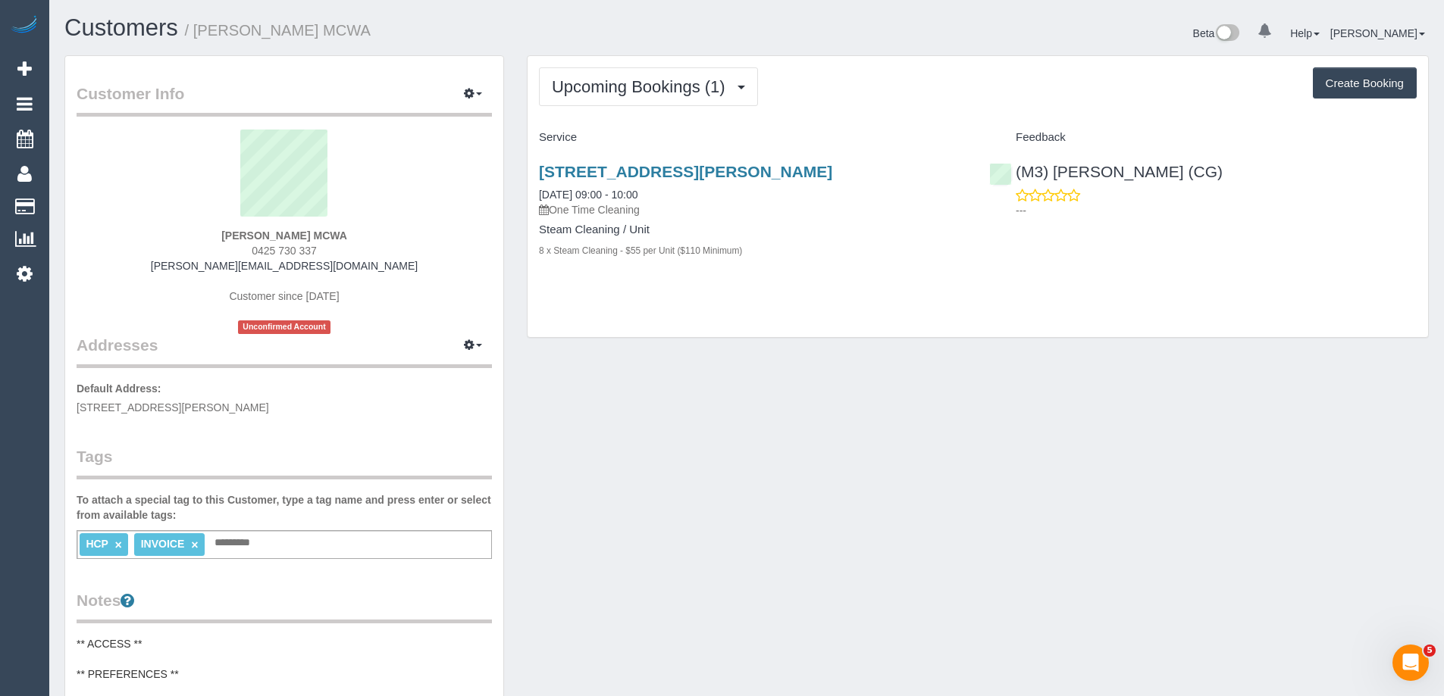
select select "VIC"
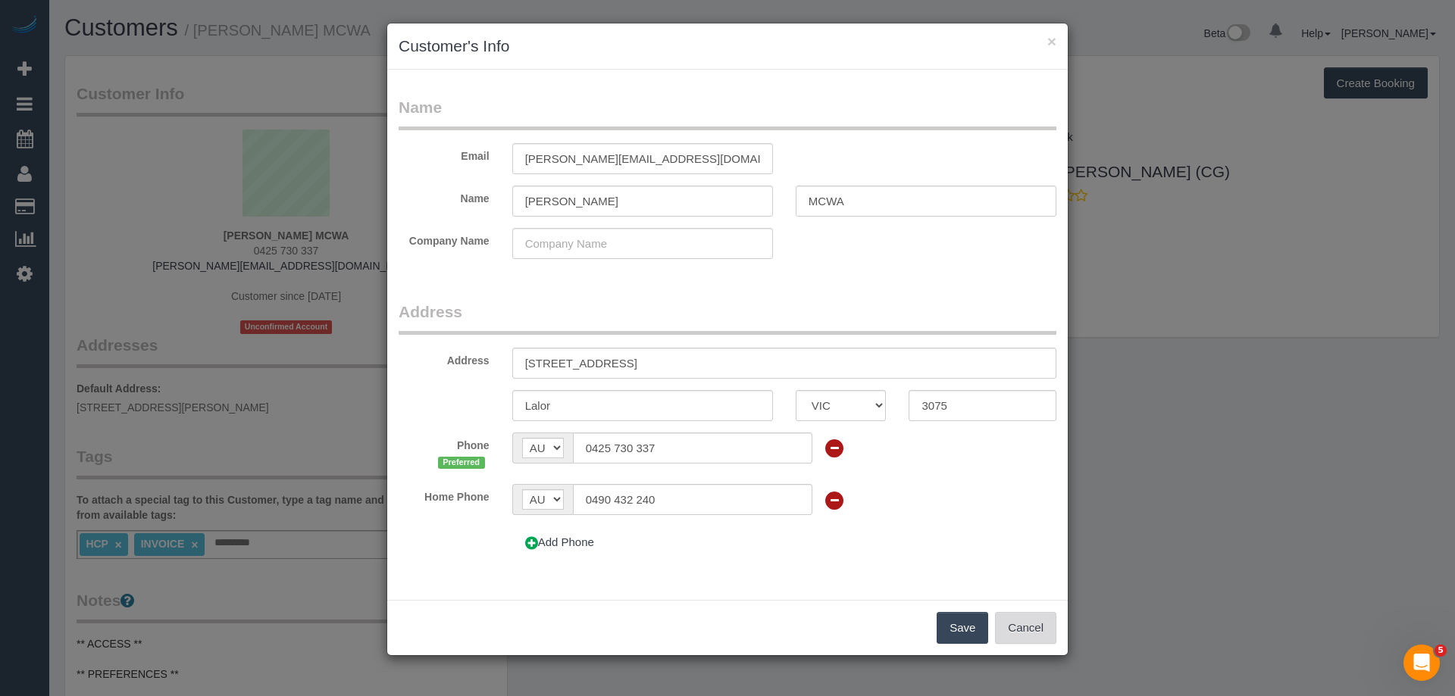
click at [1022, 621] on button "Cancel" at bounding box center [1025, 628] width 61 height 32
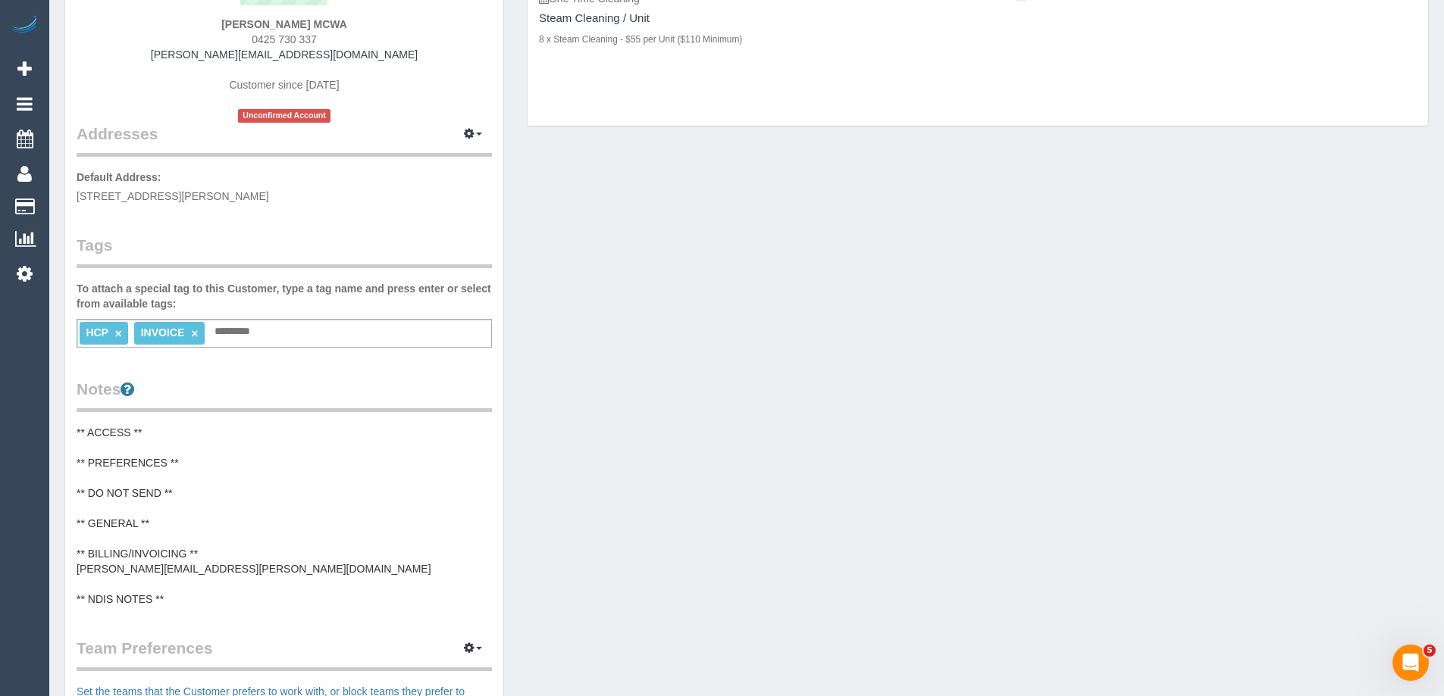
scroll to position [455, 0]
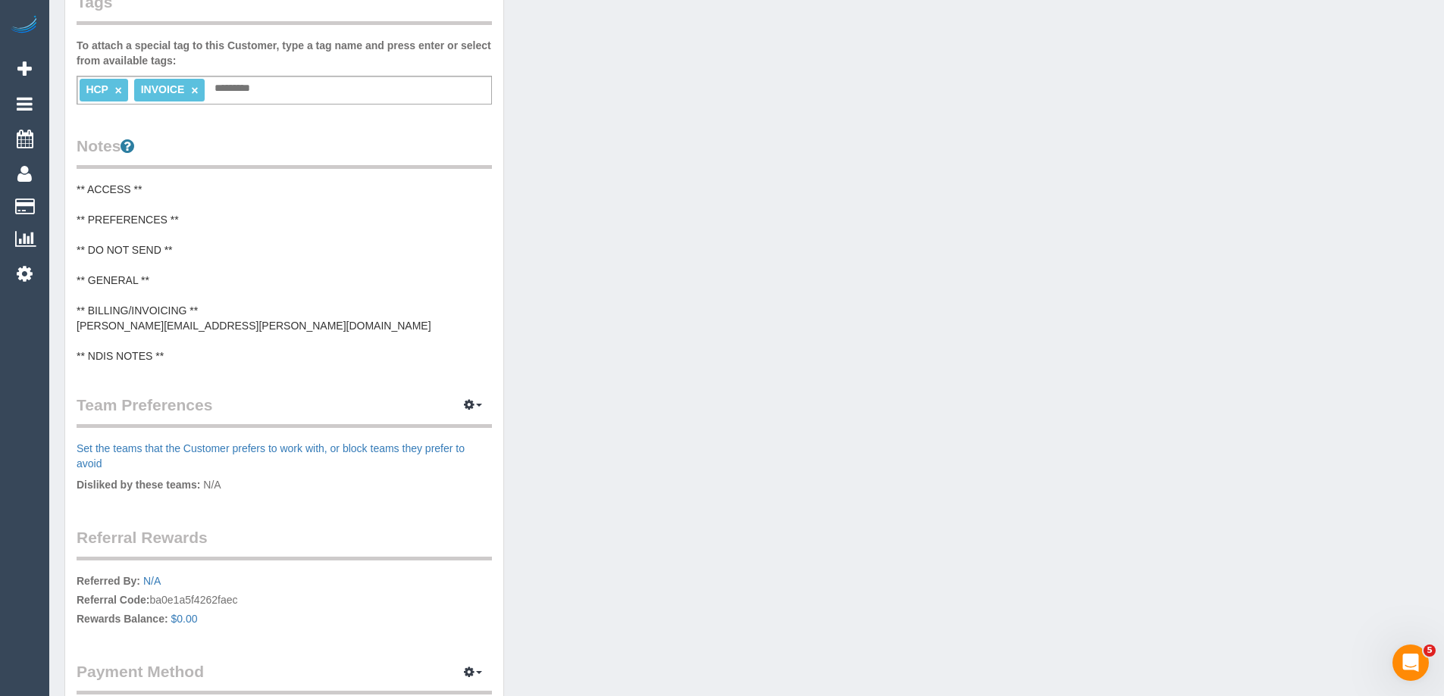
click at [261, 313] on pre "** ACCESS ** ** PREFERENCES ** ** DO NOT SEND ** ** GENERAL ** ** BILLING/INVOI…" at bounding box center [284, 273] width 415 height 182
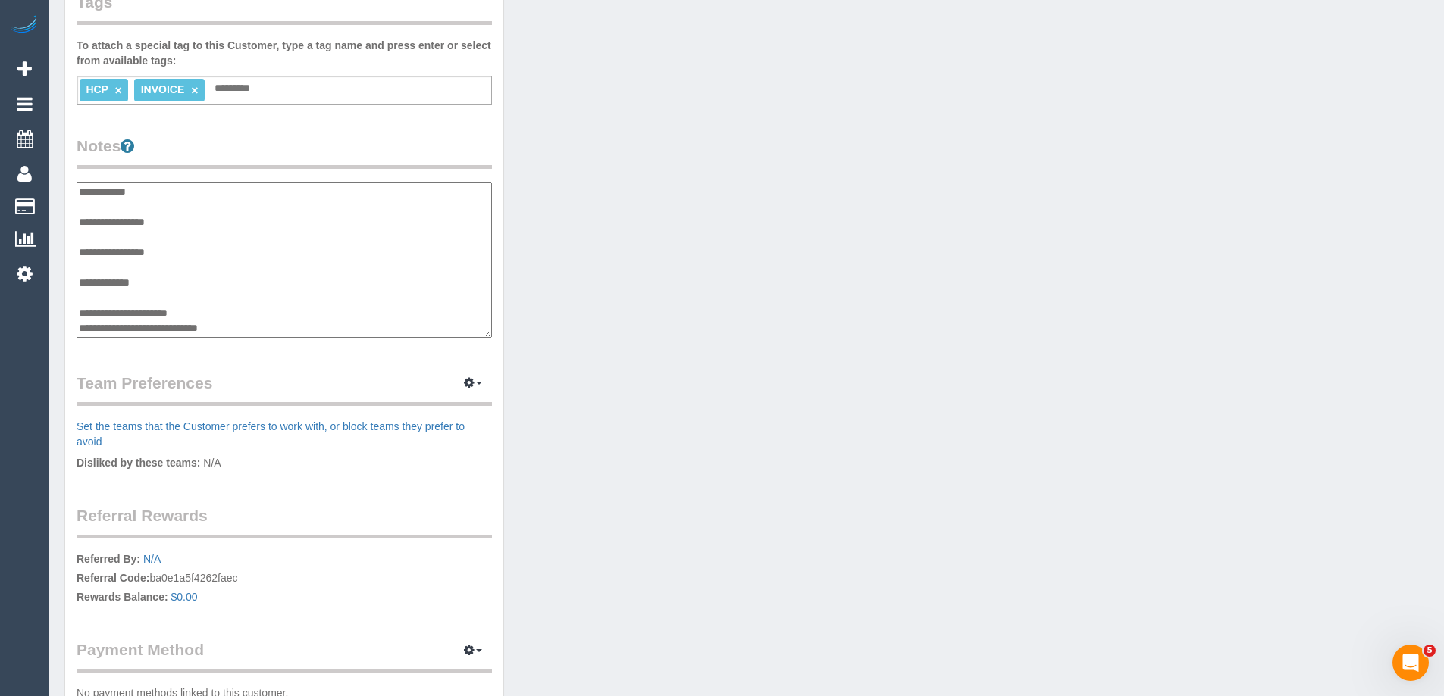
scroll to position [30, 0]
click at [267, 297] on textarea "**********" at bounding box center [284, 260] width 415 height 156
click at [89, 308] on textarea "**********" at bounding box center [284, 260] width 415 height 156
click at [108, 311] on textarea "**********" at bounding box center [284, 260] width 415 height 156
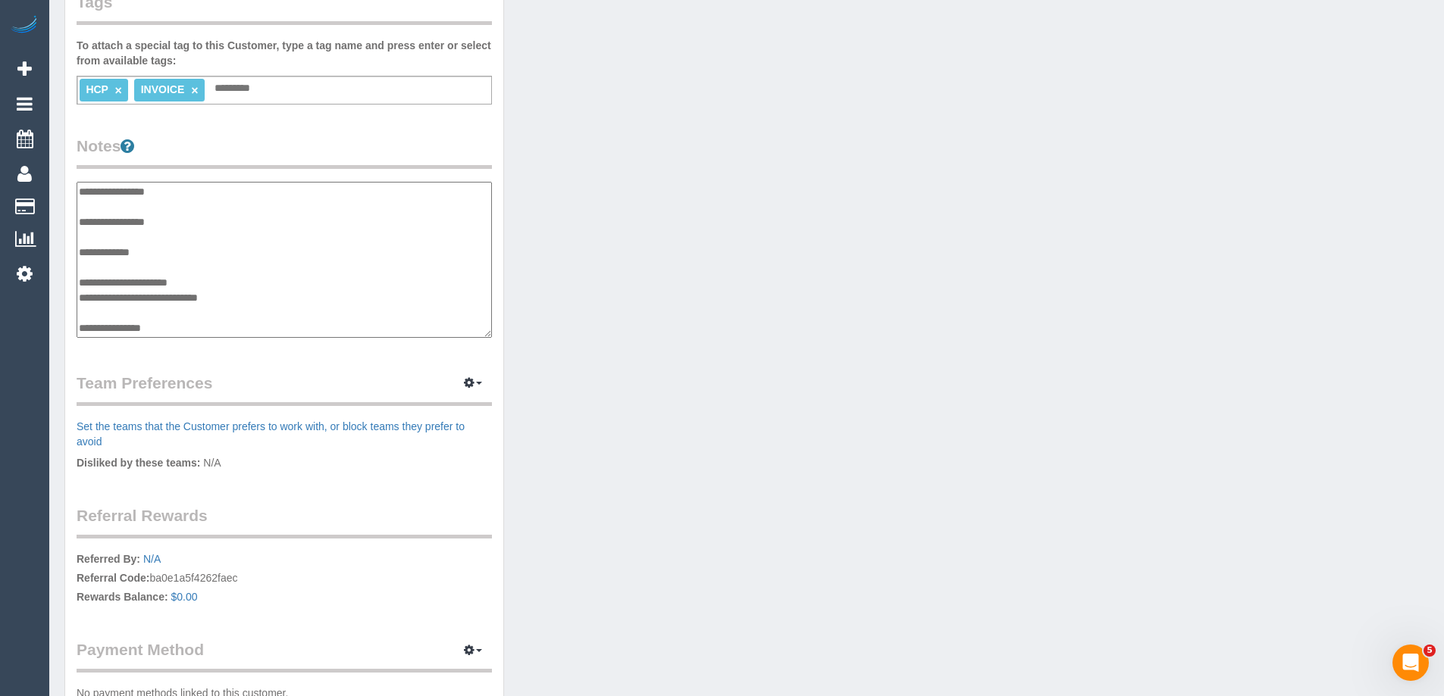
click at [214, 328] on textarea "**********" at bounding box center [284, 260] width 415 height 156
type textarea "**********"
click at [243, 368] on div "Customer Info Edit Contact Info Send Message Email Preferences Special Sales Ta…" at bounding box center [284, 172] width 438 height 1142
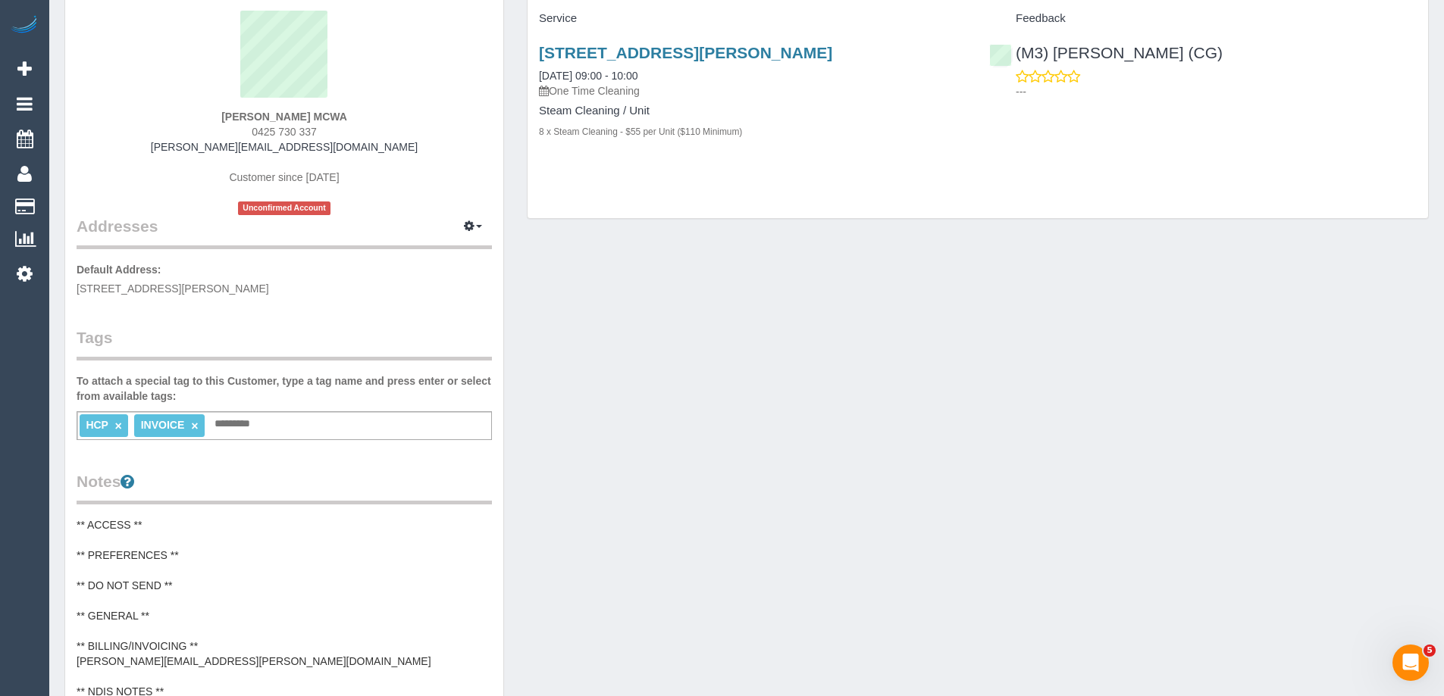
scroll to position [0, 0]
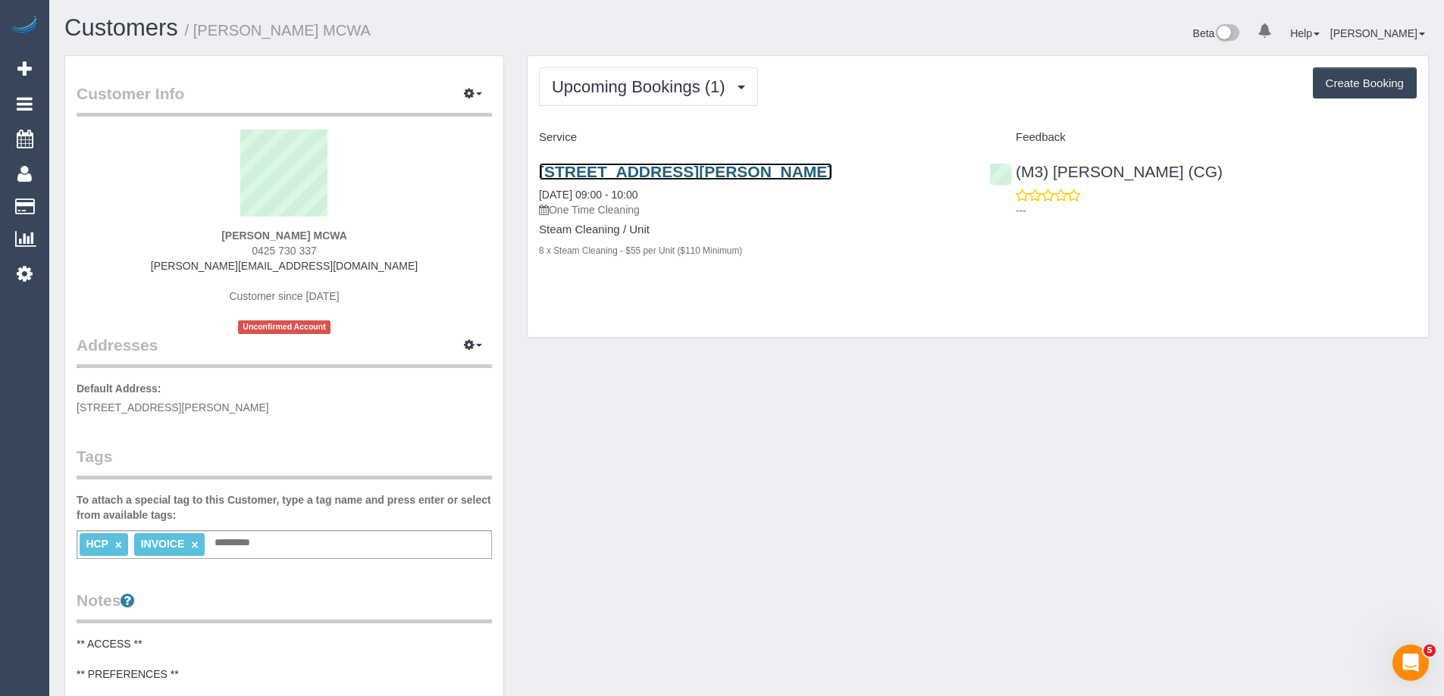
click at [712, 171] on link "5 Tandarra Crescent, Lalor, VIC 3075" at bounding box center [685, 171] width 293 height 17
drag, startPoint x: 221, startPoint y: 40, endPoint x: 198, endPoint y: 37, distance: 23.7
click at [198, 37] on h1 "Customers / Faye Petsinis MCWA" at bounding box center [399, 28] width 671 height 26
copy small "Faye Petsinis MCWA"
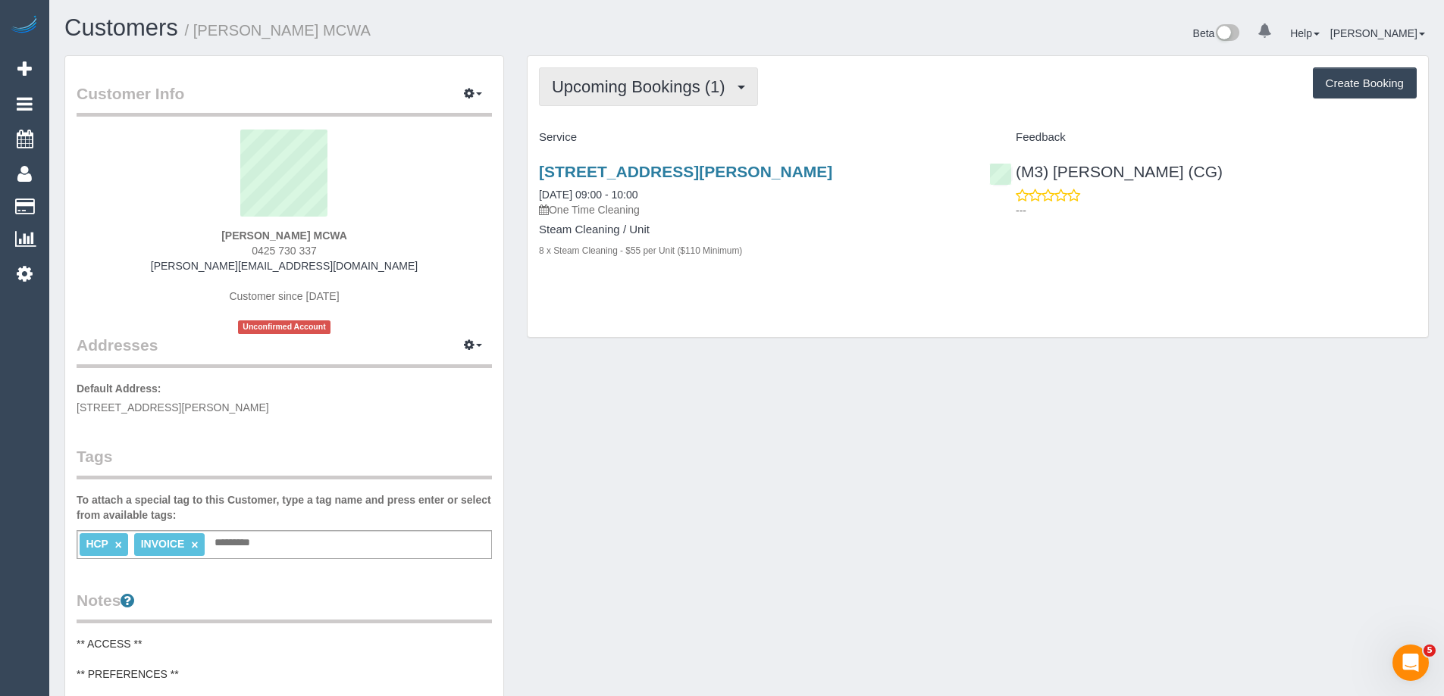
click at [628, 81] on span "Upcoming Bookings (1)" at bounding box center [642, 86] width 181 height 19
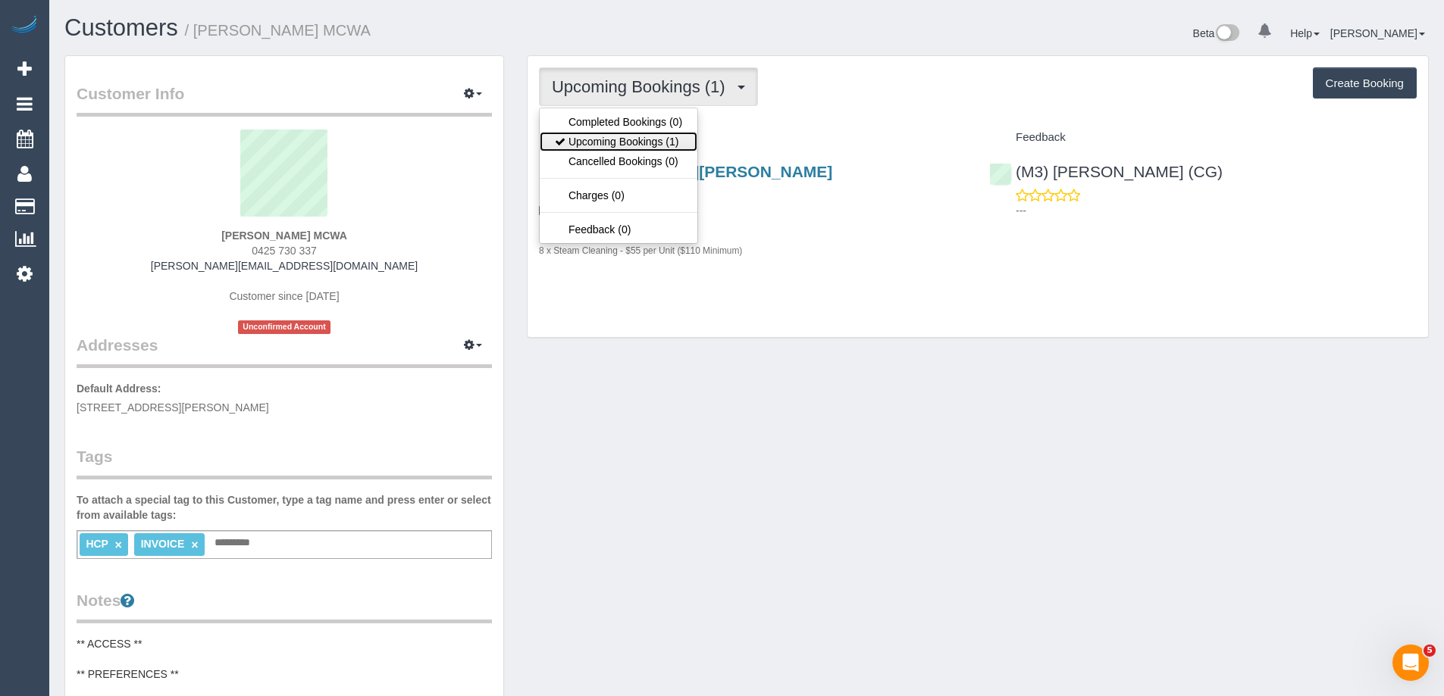
click at [610, 139] on link "Upcoming Bookings (1)" at bounding box center [619, 142] width 158 height 20
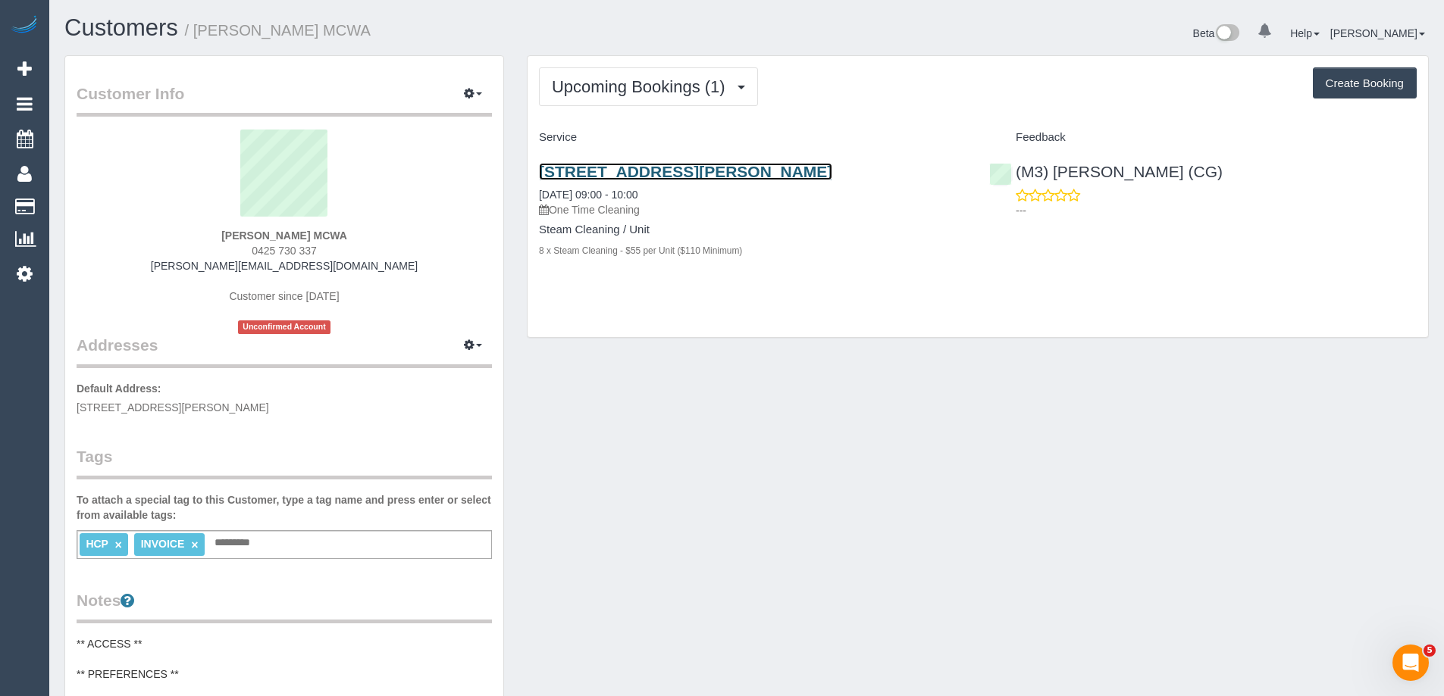
click at [672, 170] on link "5 Tandarra Crescent, Lalor, VIC 3075" at bounding box center [685, 171] width 293 height 17
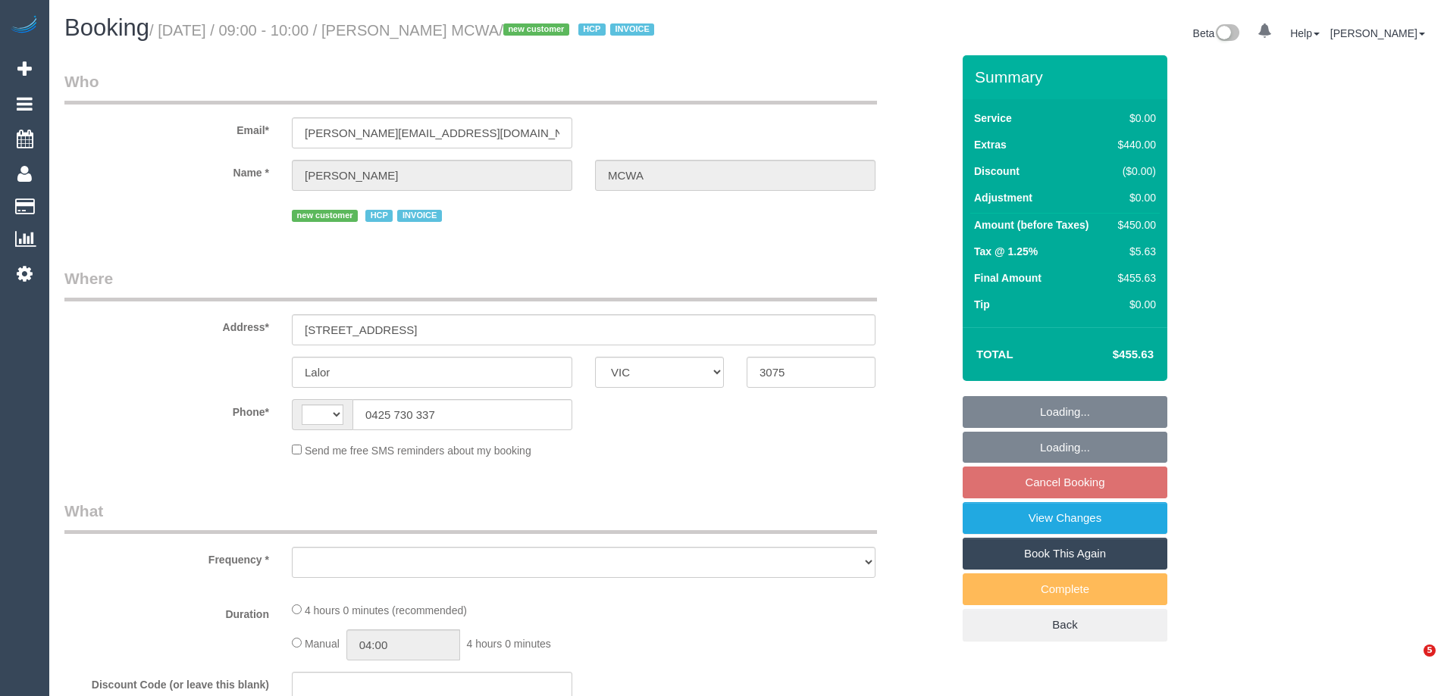
select select "VIC"
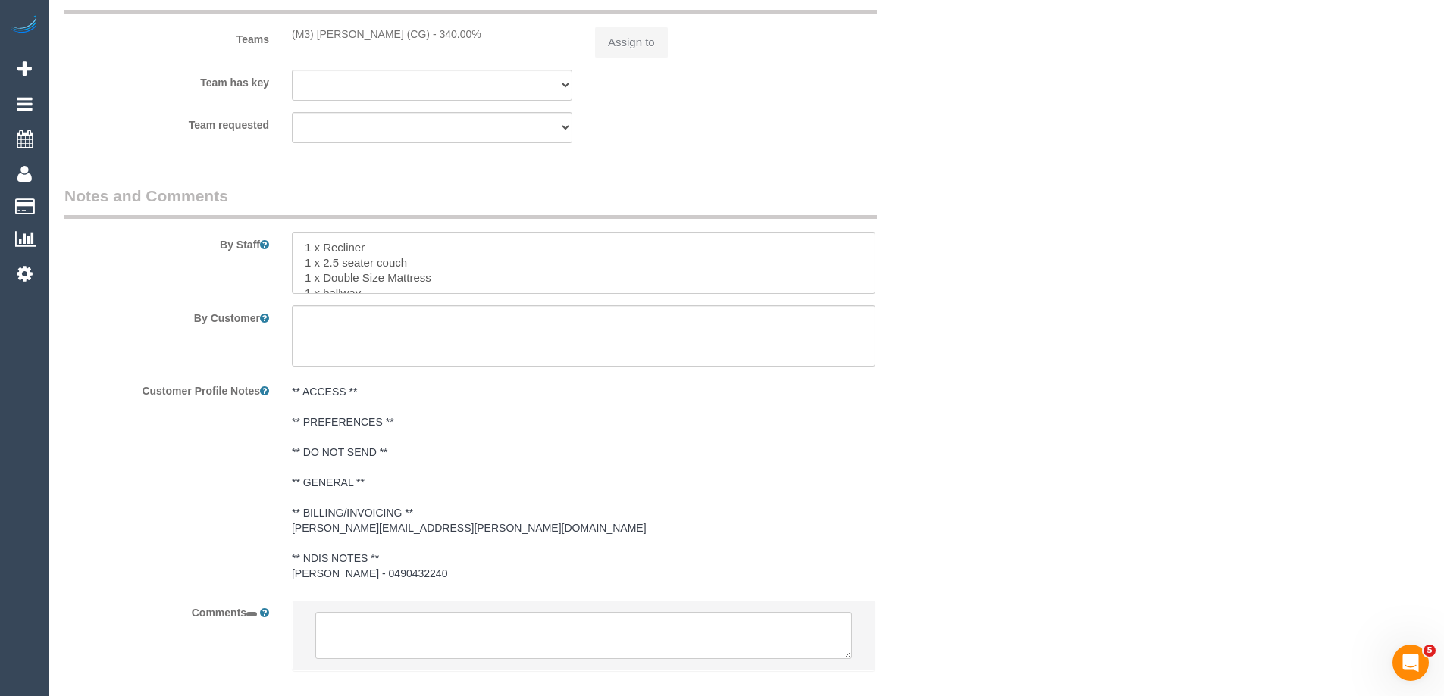
select select "string:AU"
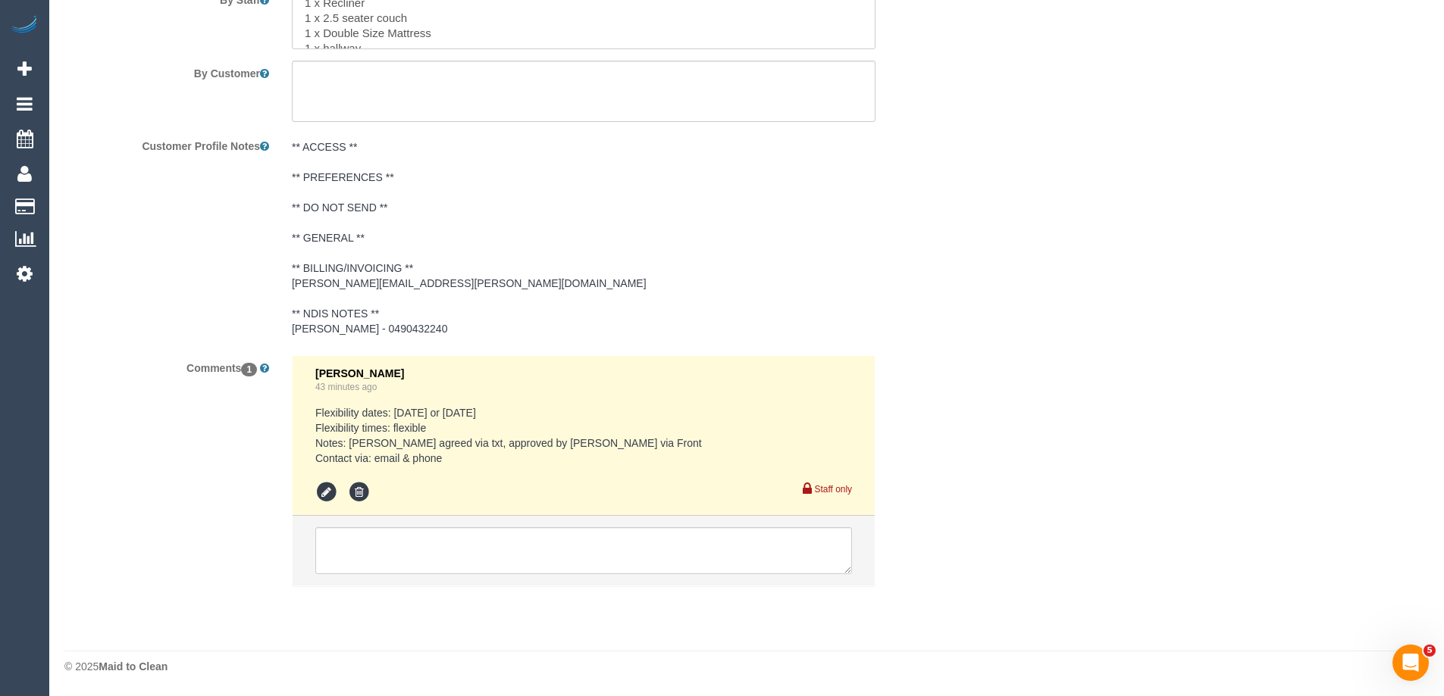
select select "object:726"
select select "number:28"
select select "number:14"
select select "number:18"
select select "number:24"
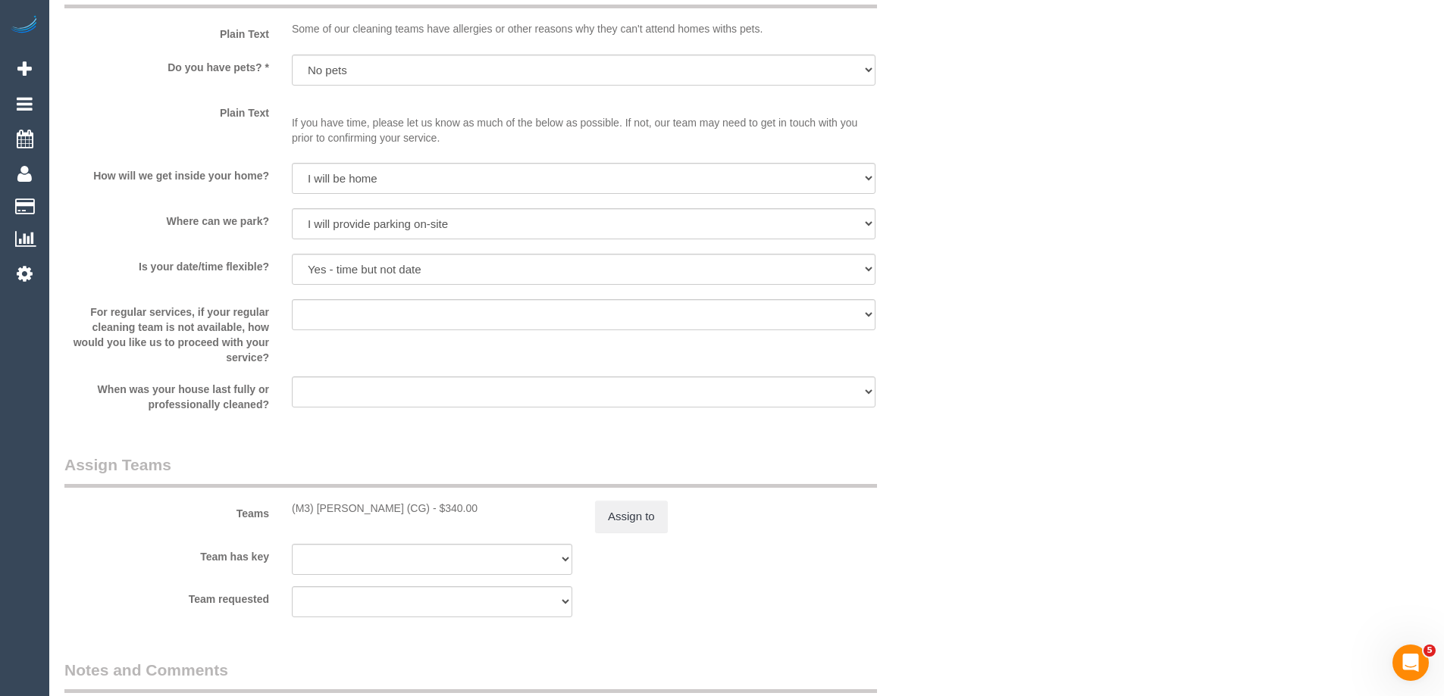
scroll to position [2173, 0]
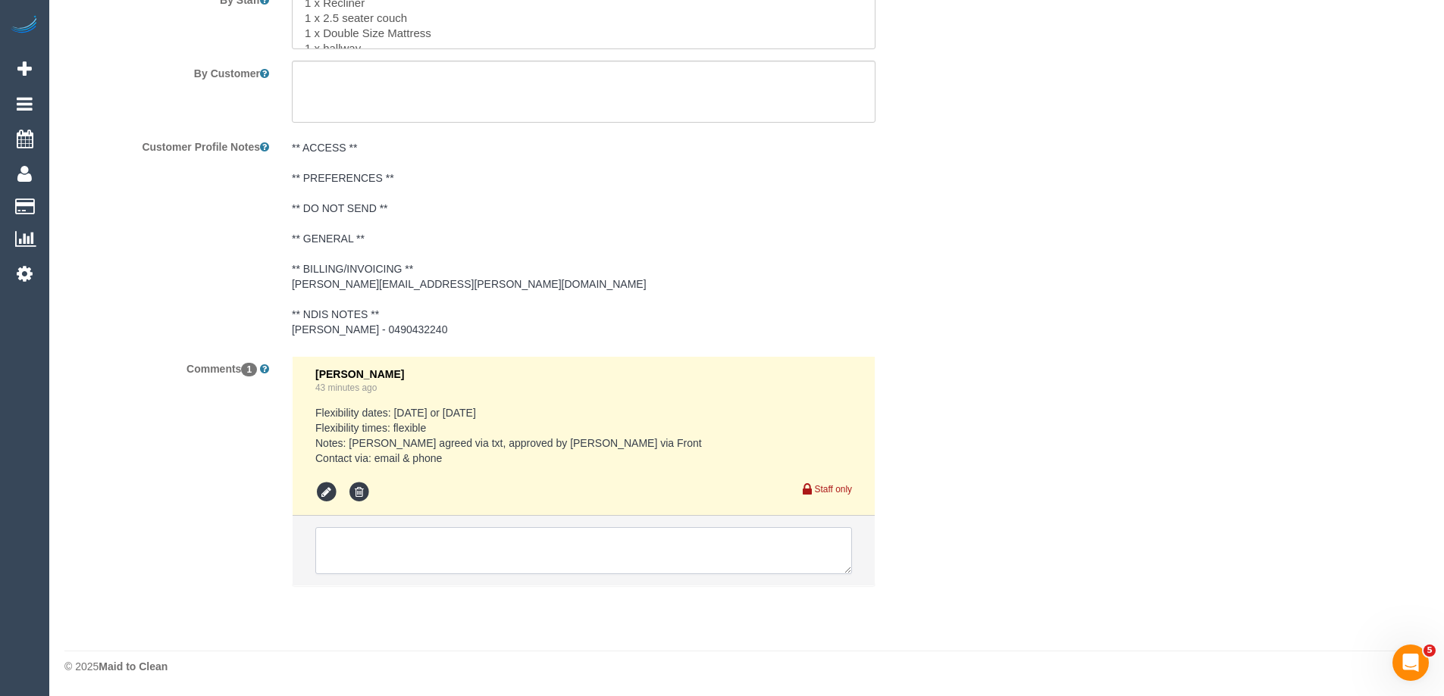
click at [446, 539] on textarea at bounding box center [583, 550] width 537 height 47
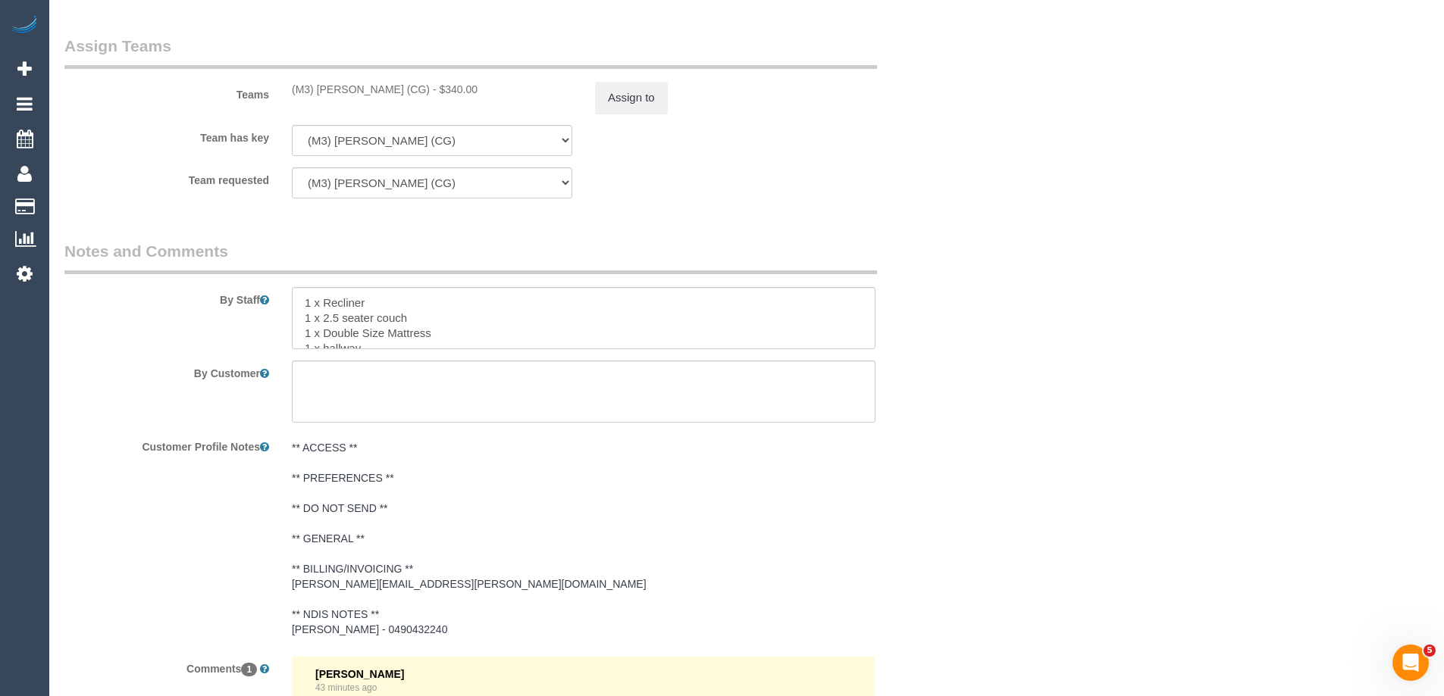
scroll to position [1794, 0]
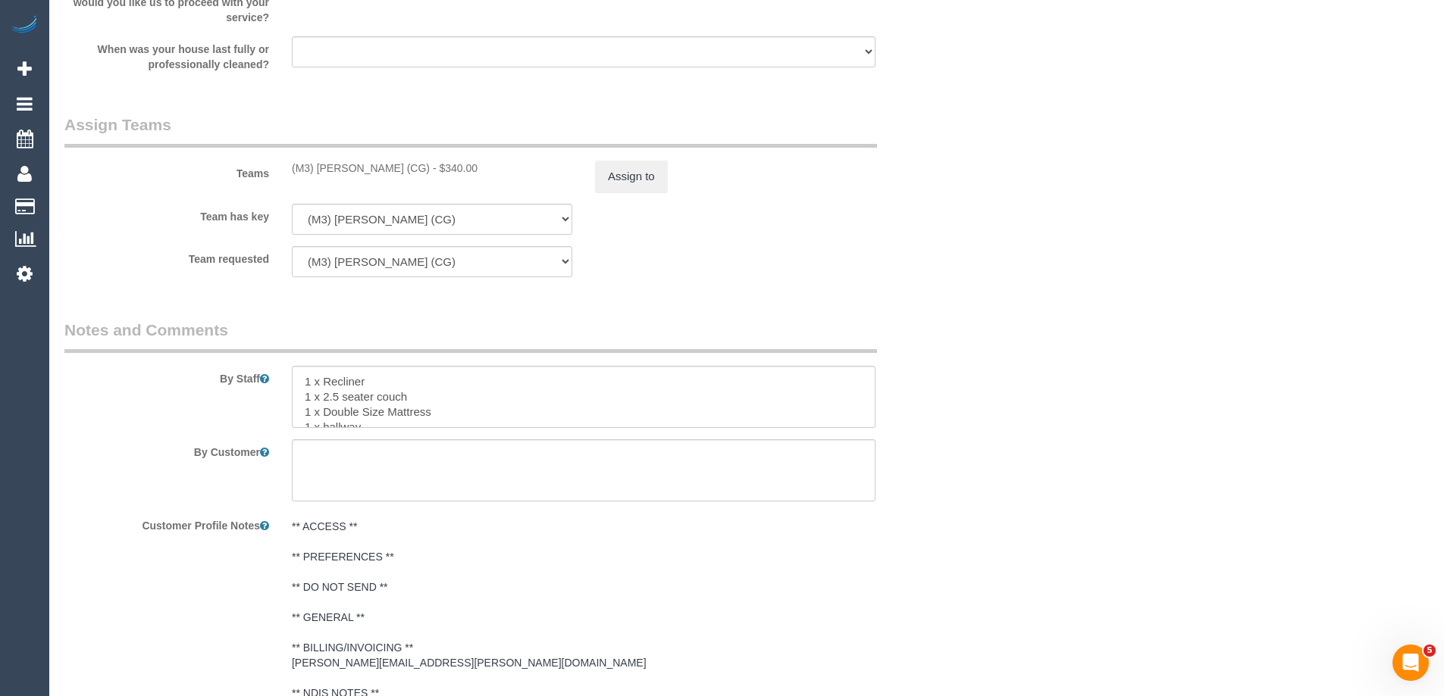
type textarea "[PERSON_NAME] called - changed mattress from a double to a queen. Booking and e…"
click at [336, 408] on textarea at bounding box center [583, 397] width 583 height 62
type textarea "1 x Recliner 1 x 2.5 seater couch 1 x Queen Size Mattress 1 x hallway 1 x small…"
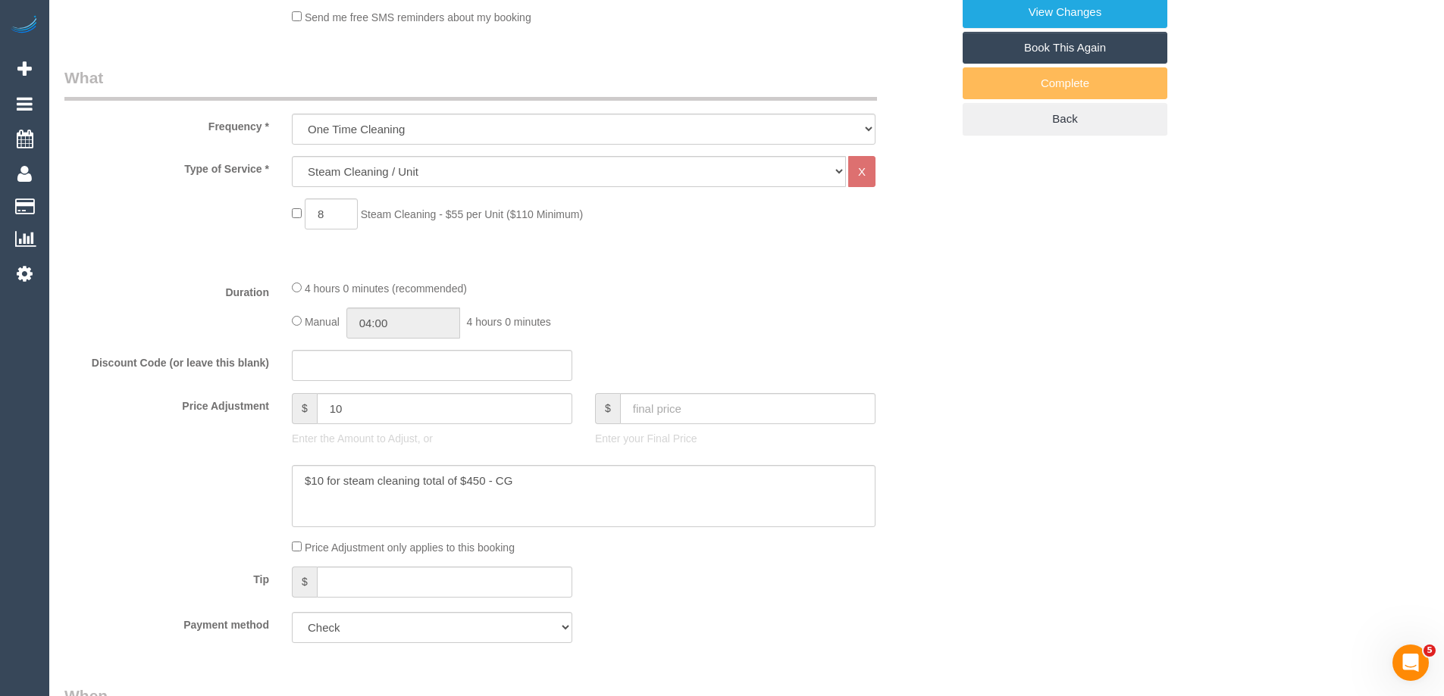
scroll to position [582, 0]
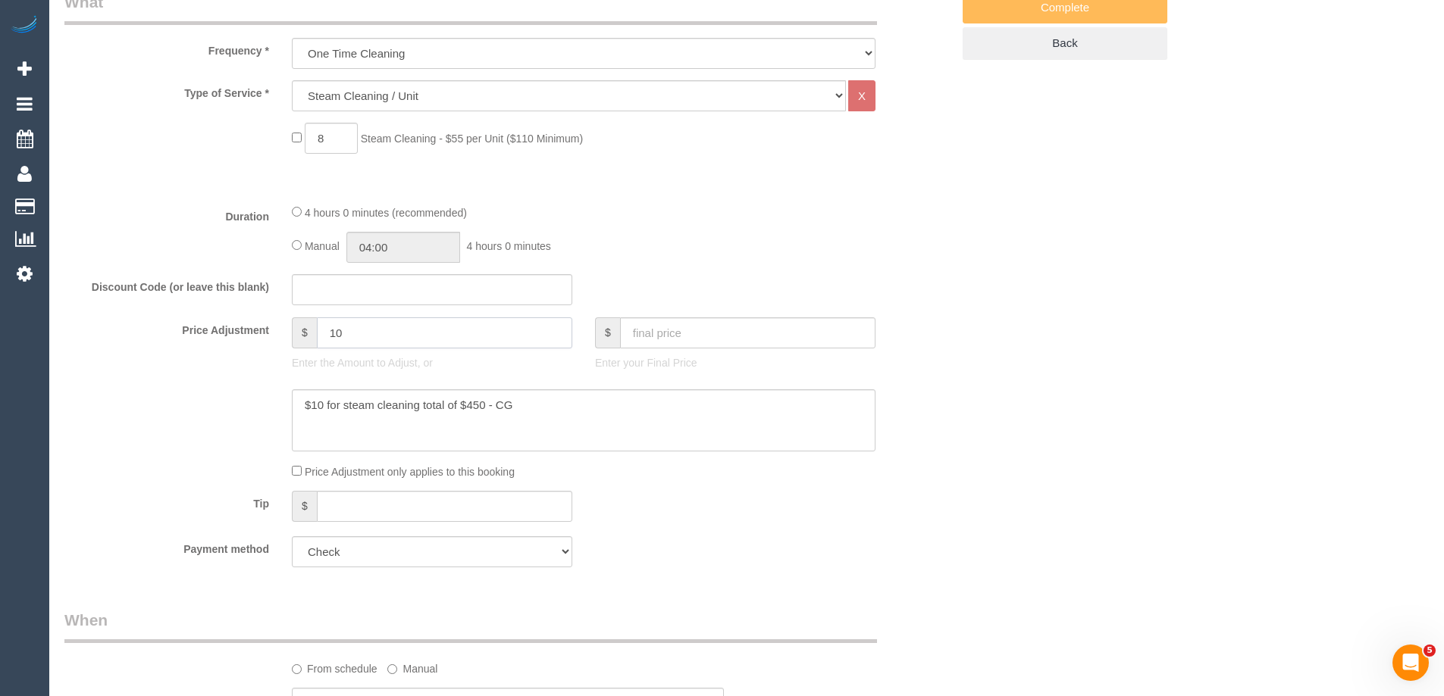
click at [336, 327] on input "10" at bounding box center [444, 333] width 255 height 31
type input "40"
click at [571, 418] on textarea at bounding box center [583, 420] width 583 height 62
click at [645, 421] on textarea at bounding box center [583, 420] width 583 height 62
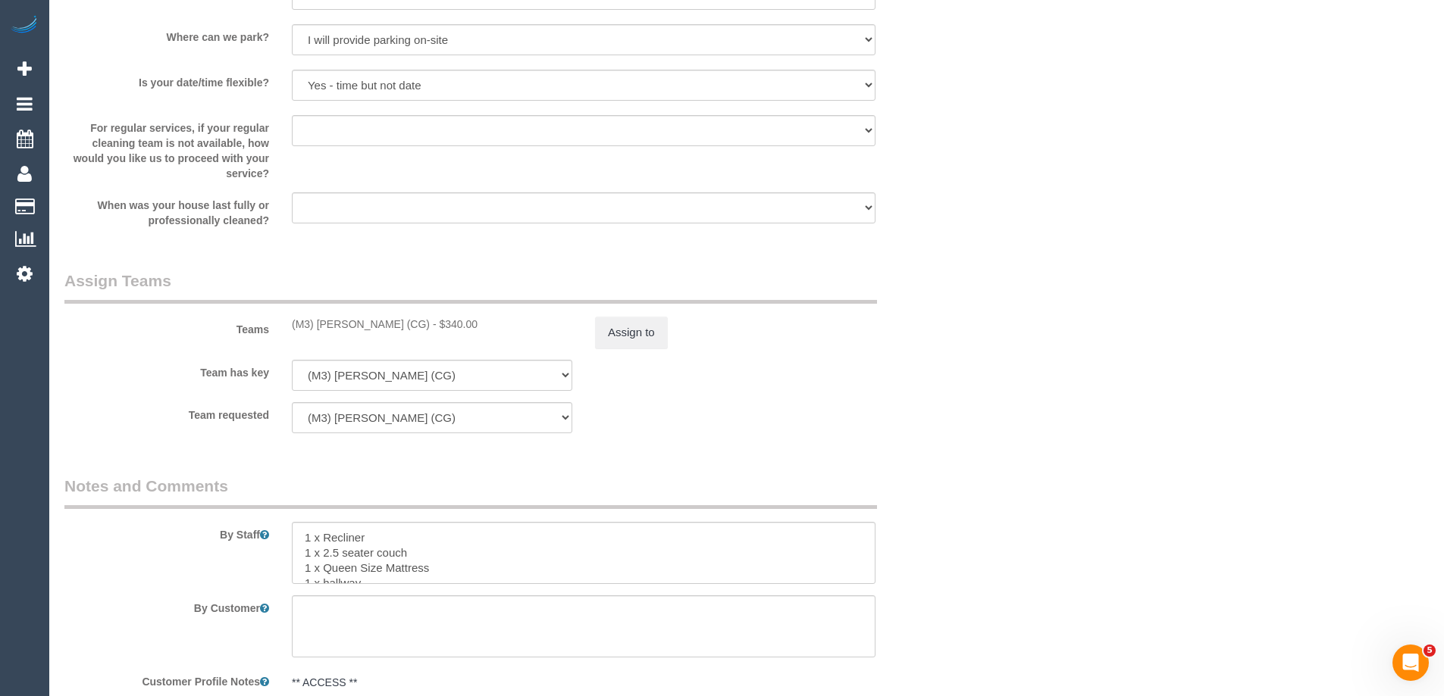
scroll to position [1643, 0]
type textarea "$10 for steam cleaning total of $450 - CG $30 added for changing SC of double m…"
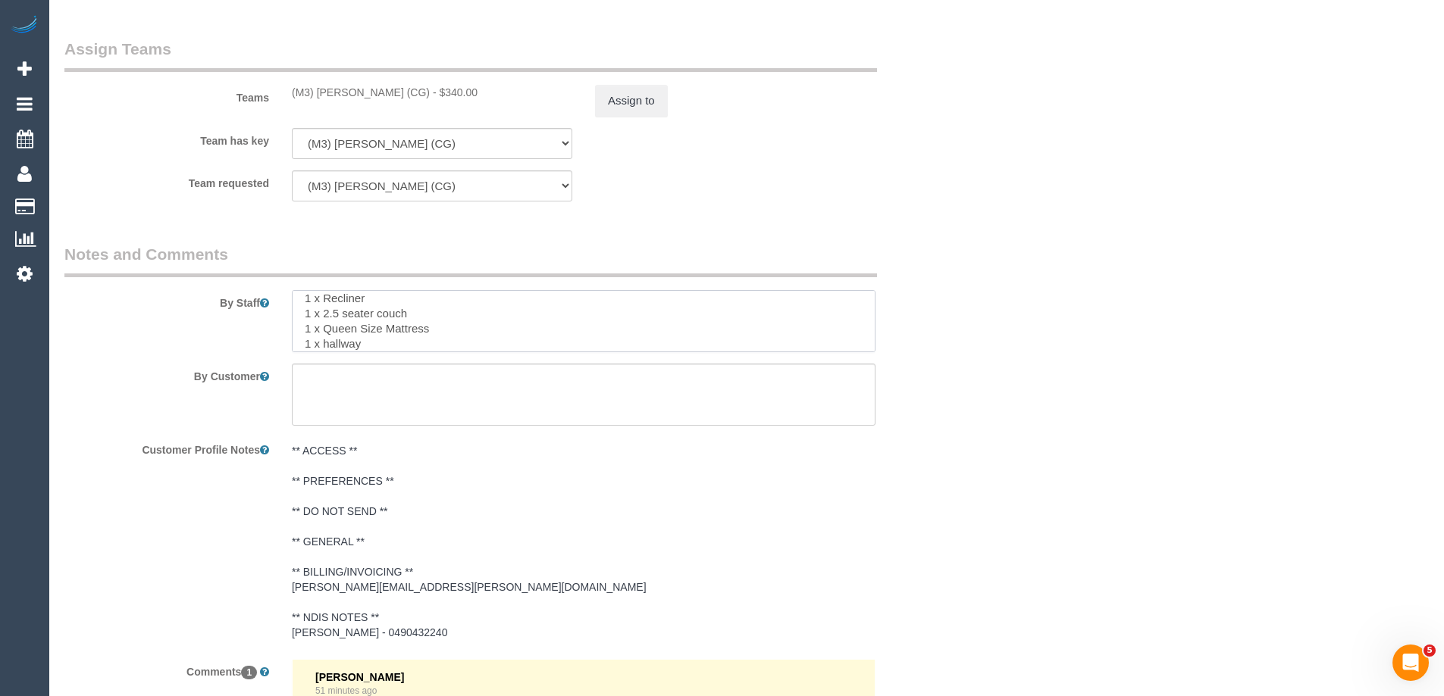
scroll to position [0, 0]
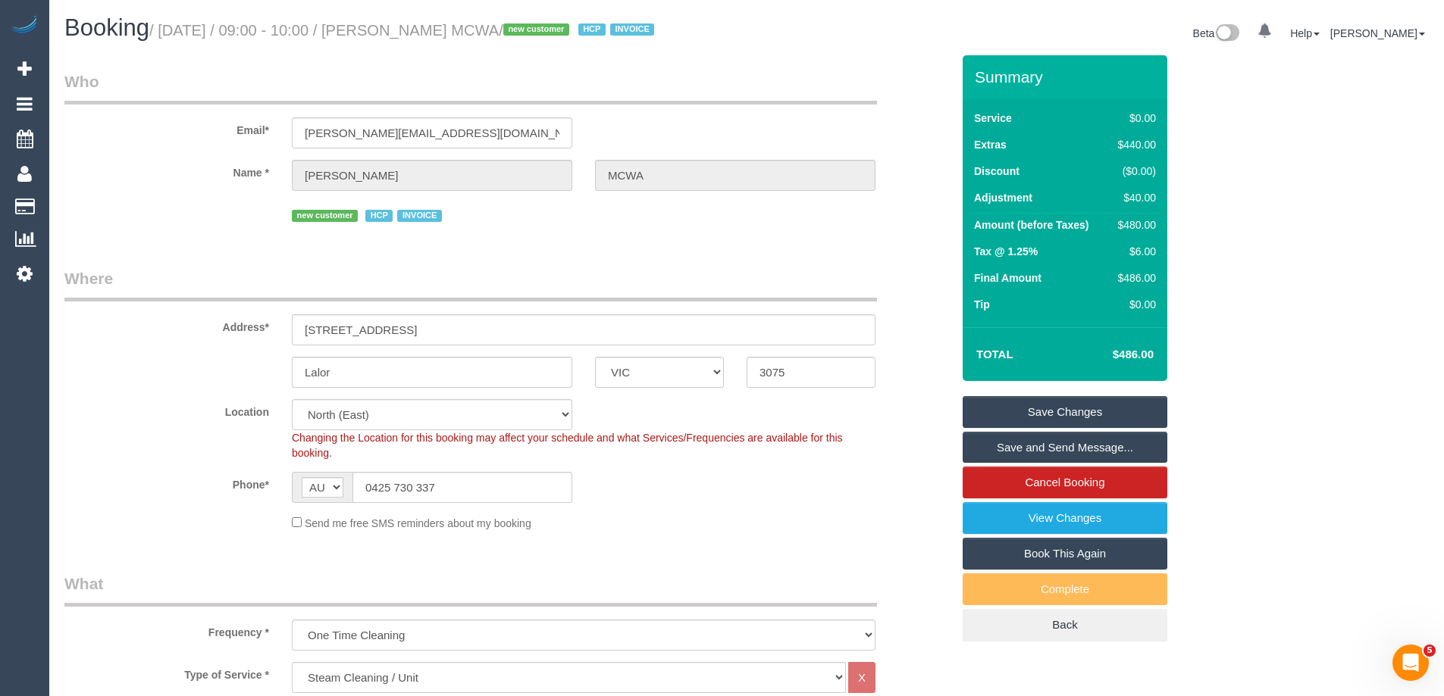
click at [909, 183] on div "Name * Faye Petsinis MCWA" at bounding box center [507, 175] width 909 height 31
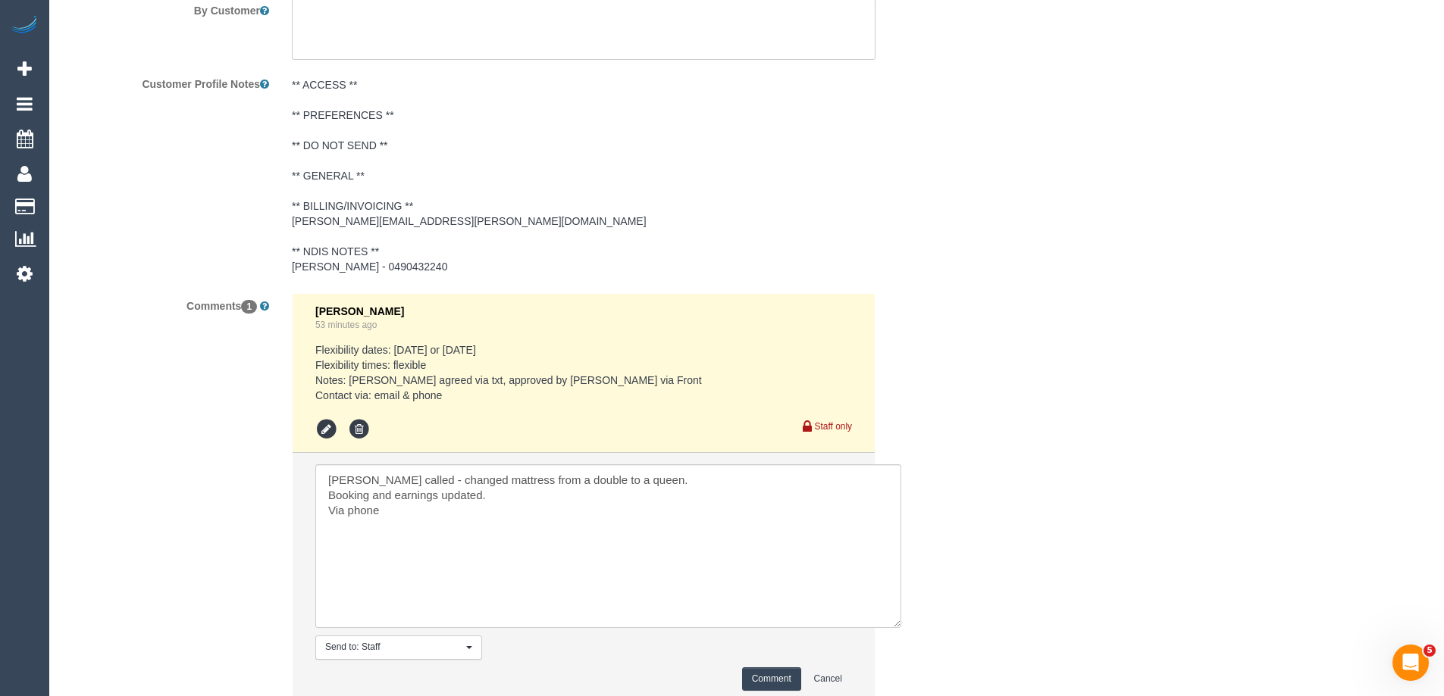
drag, startPoint x: 846, startPoint y: 510, endPoint x: 897, endPoint y: 630, distance: 130.7
click at [897, 628] on textarea at bounding box center [608, 547] width 586 height 164
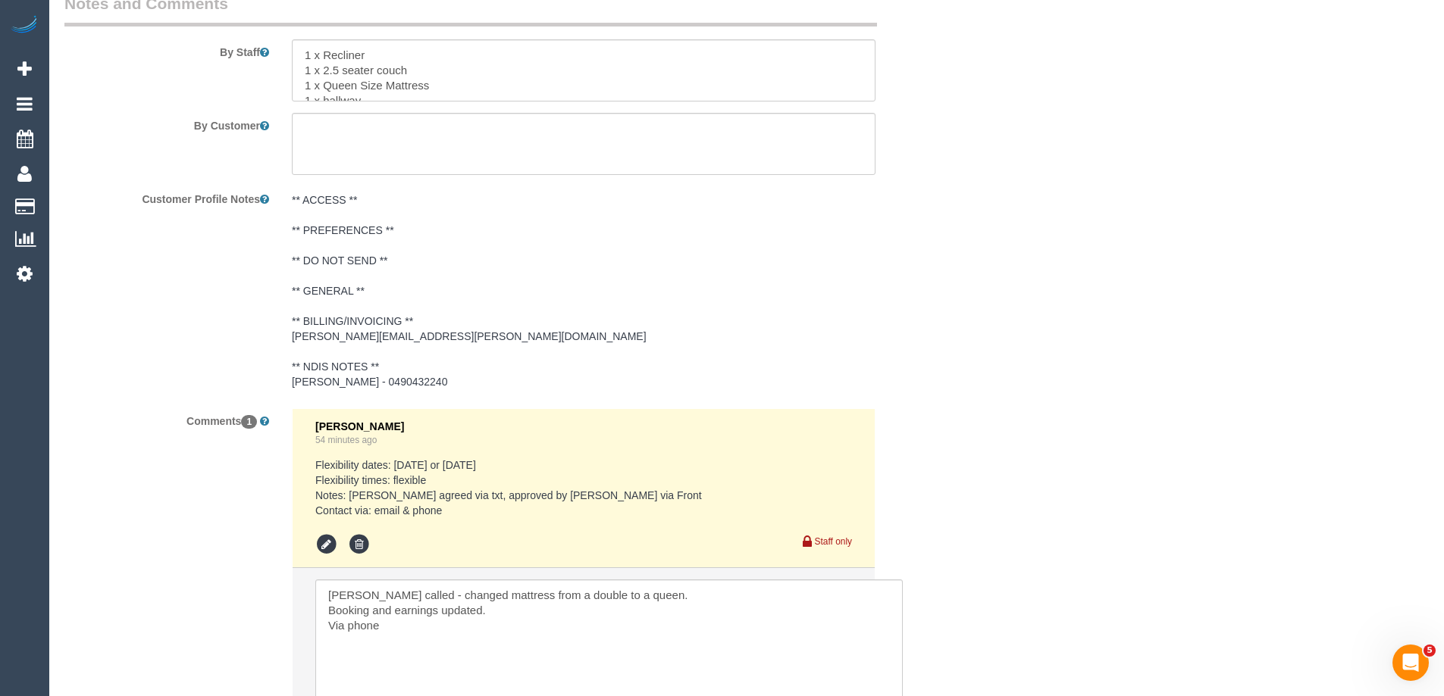
scroll to position [2356, 0]
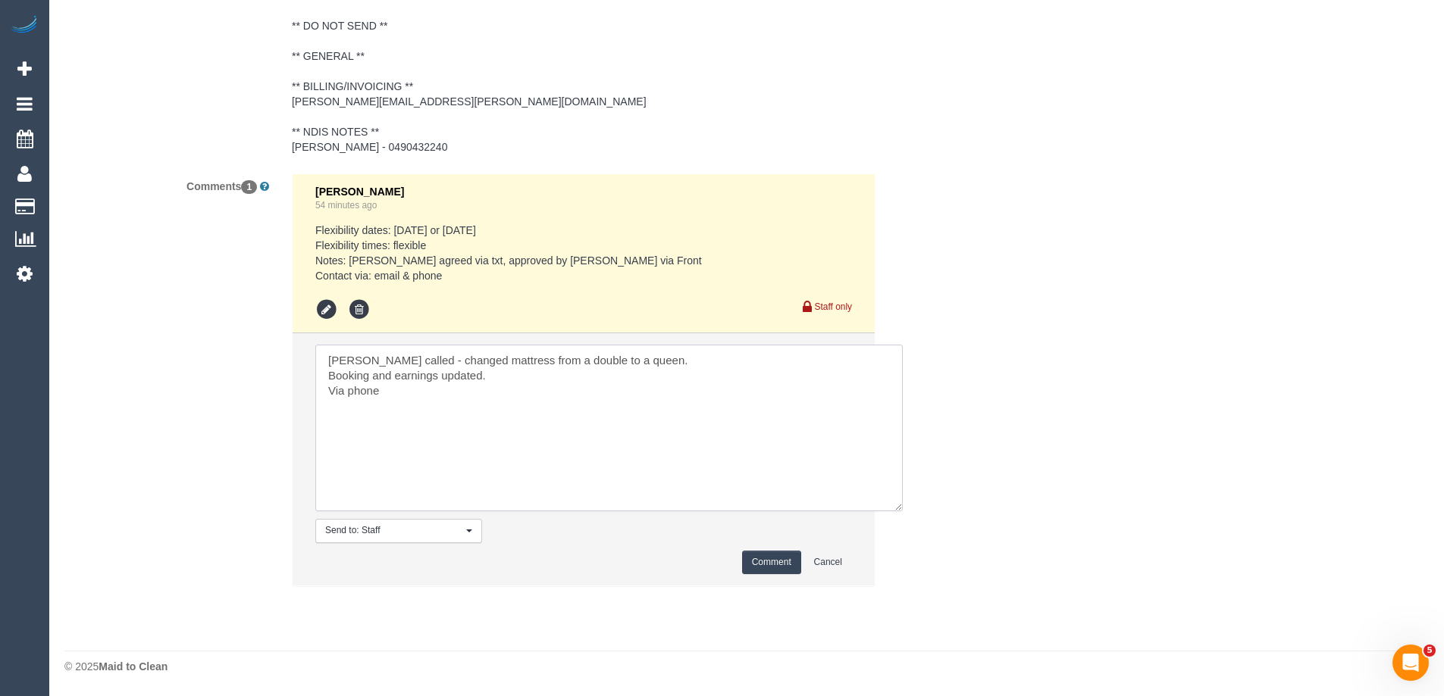
drag, startPoint x: 320, startPoint y: 373, endPoint x: 553, endPoint y: 371, distance: 233.4
click at [553, 371] on textarea at bounding box center [608, 428] width 587 height 167
type textarea "Jenny called - changed mattress from a double to a queen. Asking Clare for help…"
click at [787, 558] on button "Comment" at bounding box center [771, 562] width 59 height 23
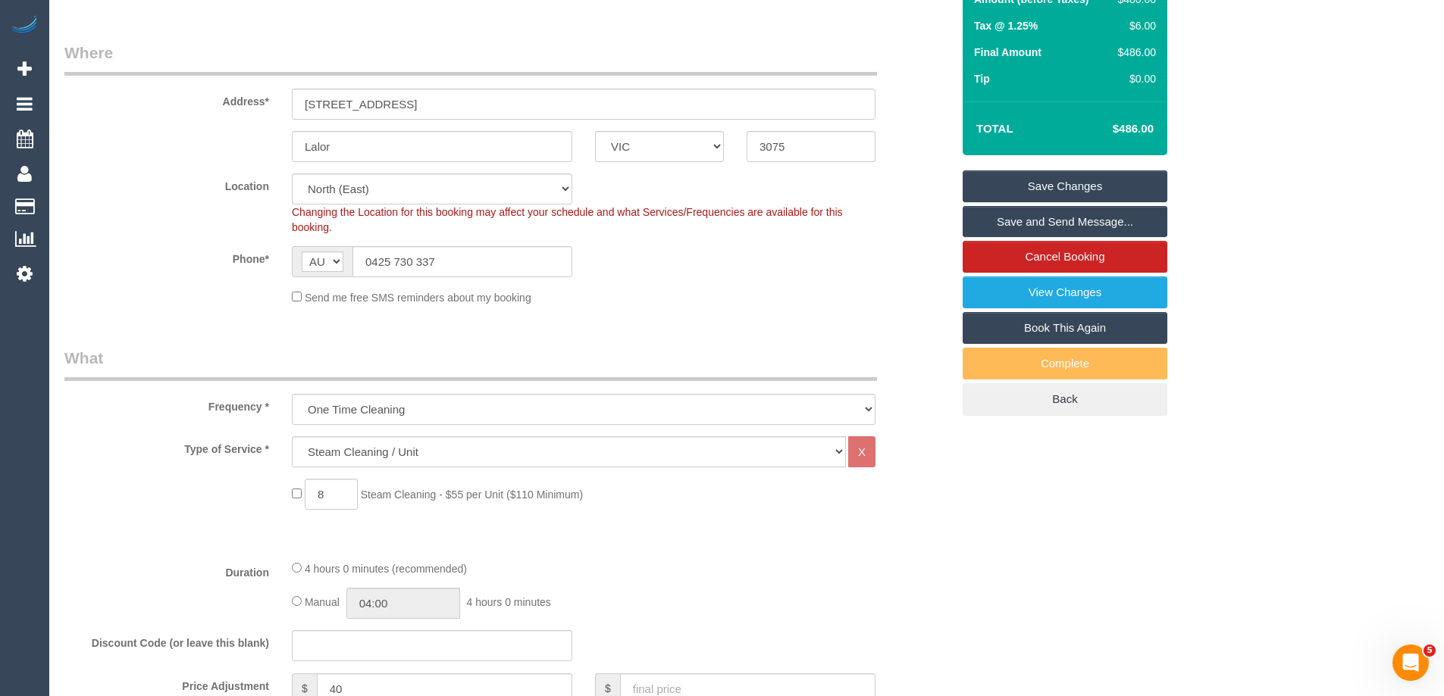
scroll to position [0, 0]
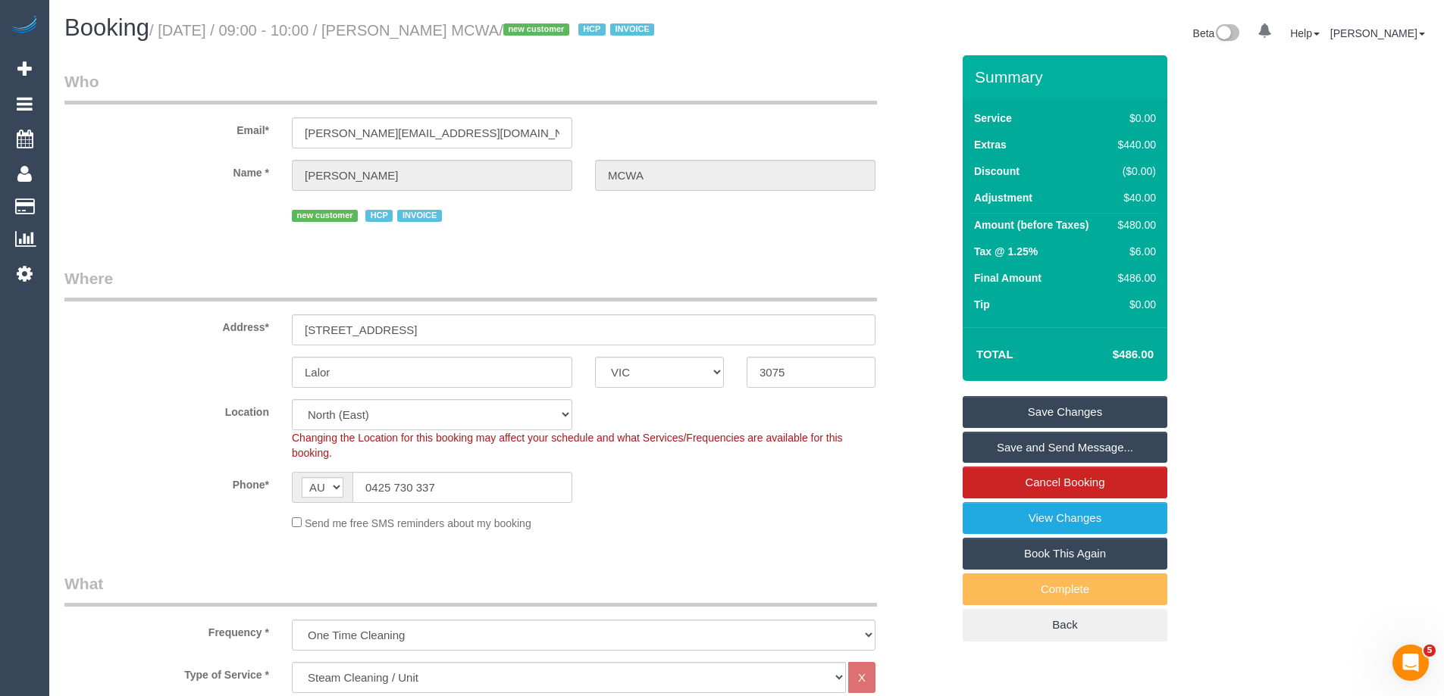
click at [1053, 411] on link "Save Changes" at bounding box center [1064, 412] width 205 height 32
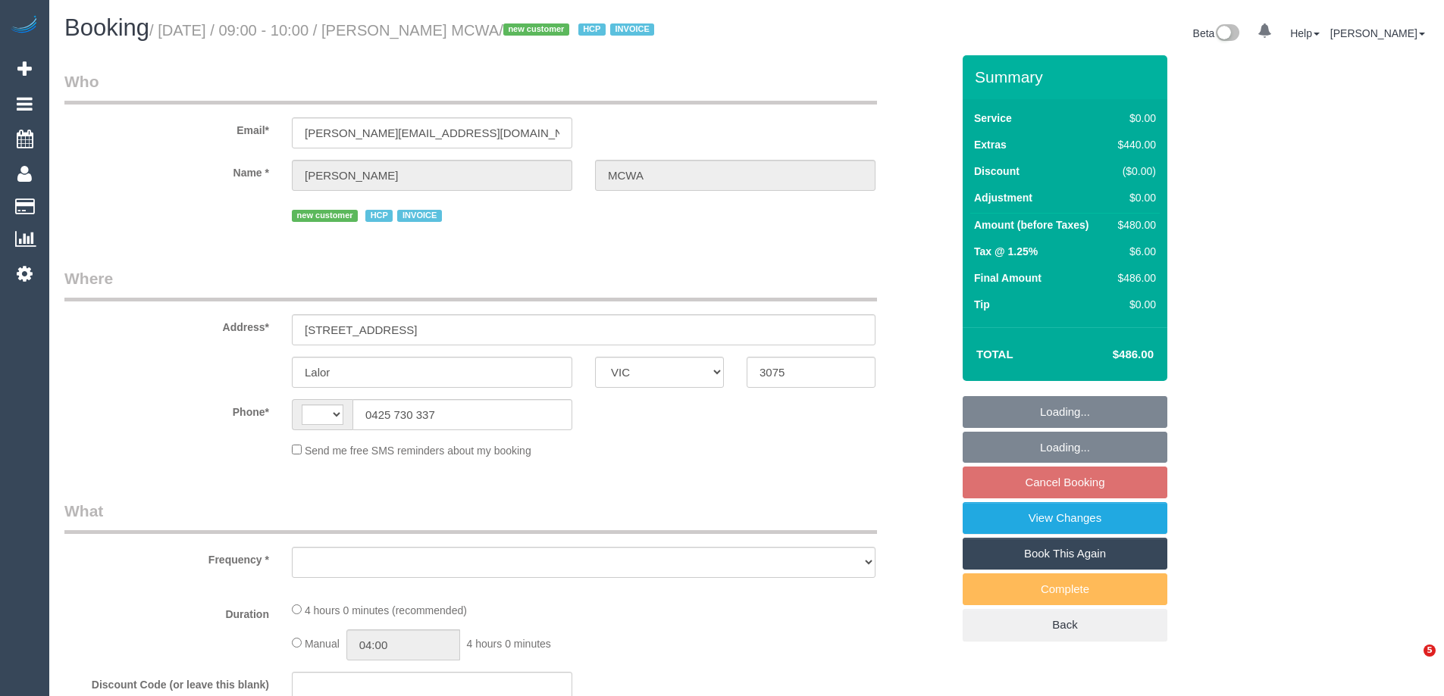
select select "VIC"
select select "object:282"
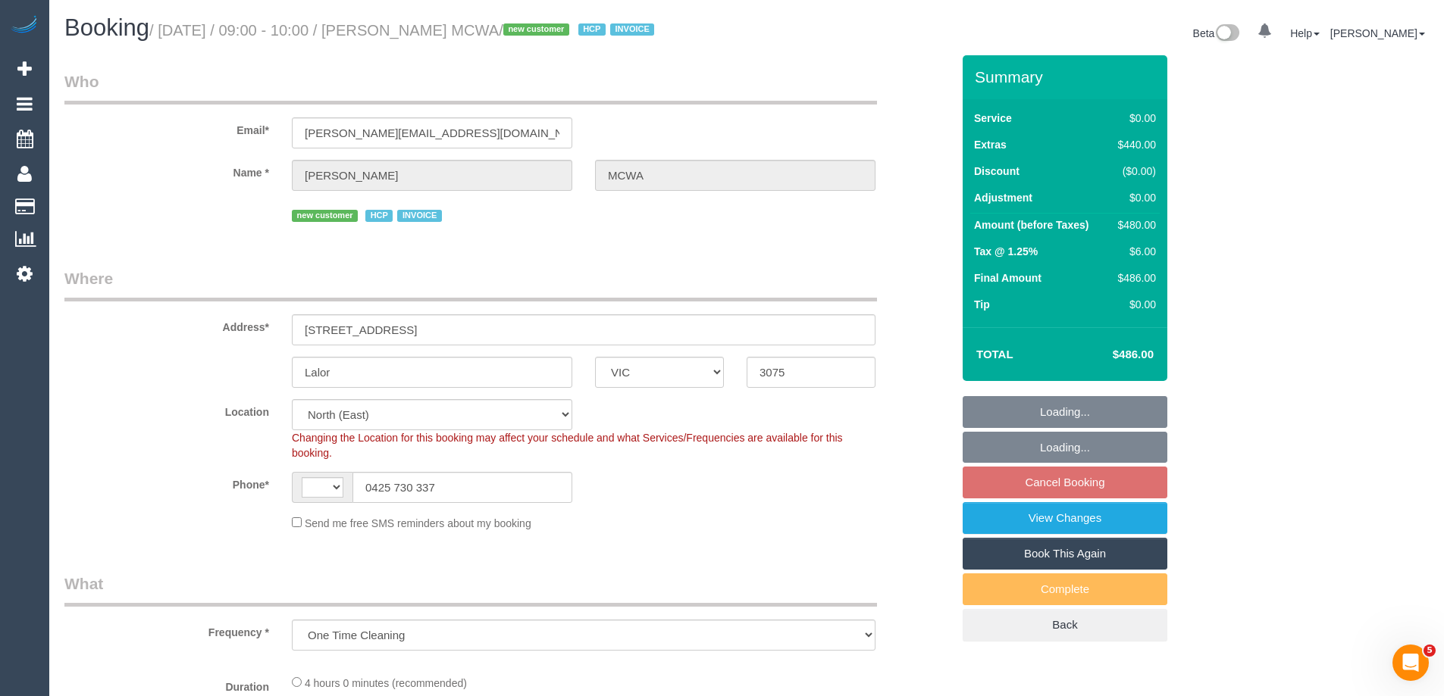
select select "string:AU"
select select "number:28"
select select "number:14"
select select "number:18"
select select "number:24"
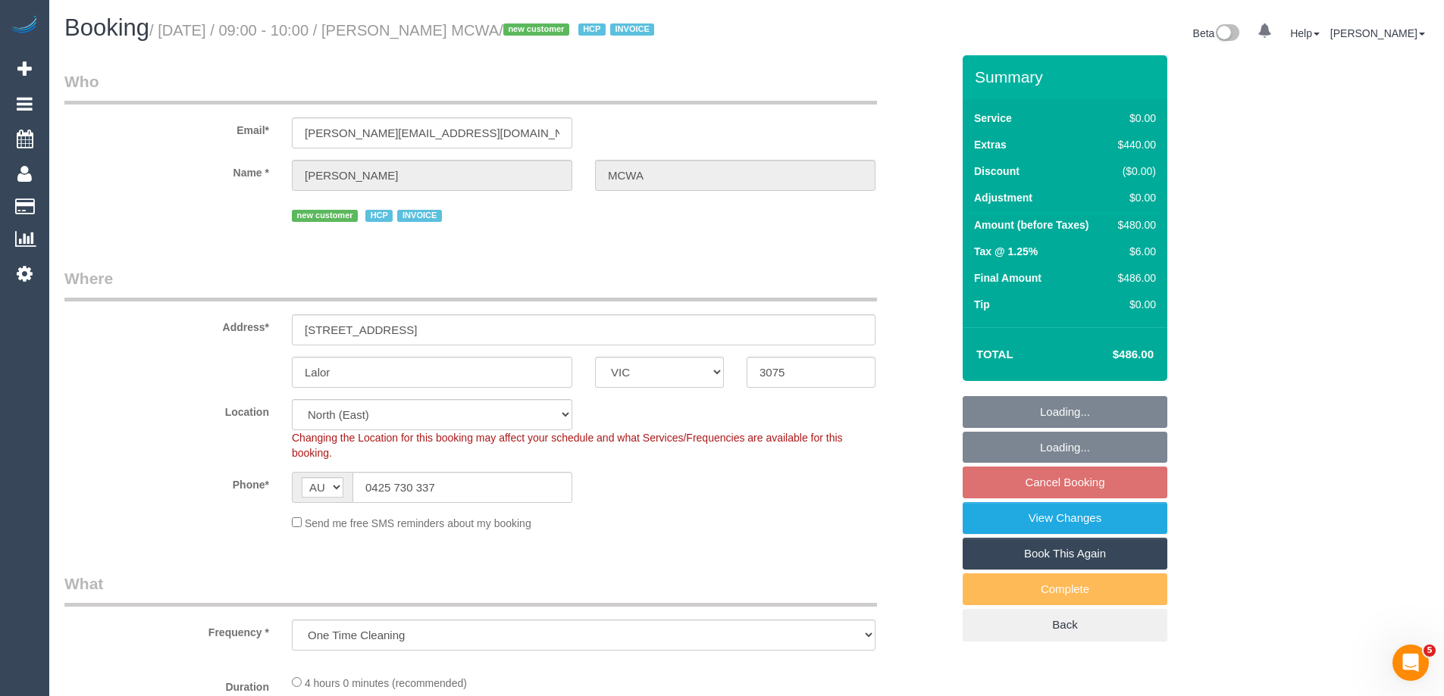
select select "object:1358"
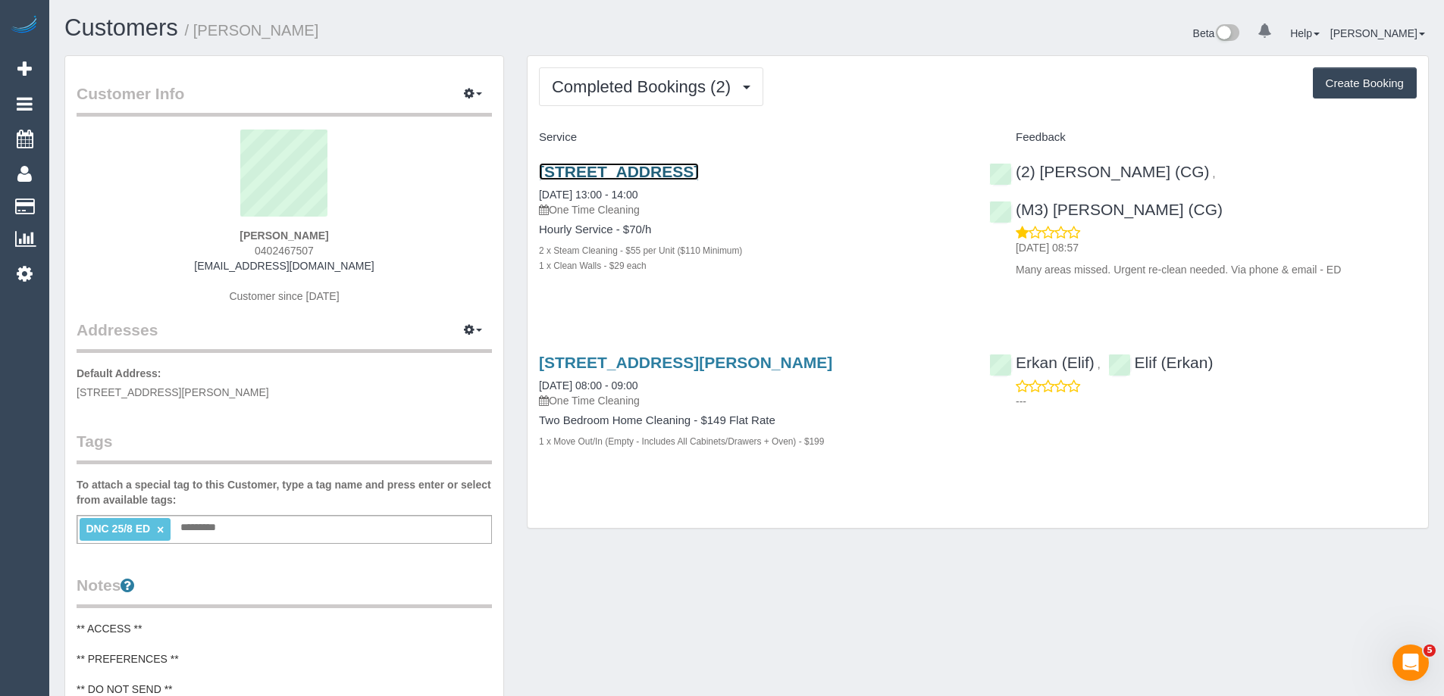
click at [699, 174] on link "[STREET_ADDRESS]" at bounding box center [619, 171] width 160 height 17
click at [257, 247] on span "0402467507" at bounding box center [284, 251] width 59 height 12
copy span "0402467507"
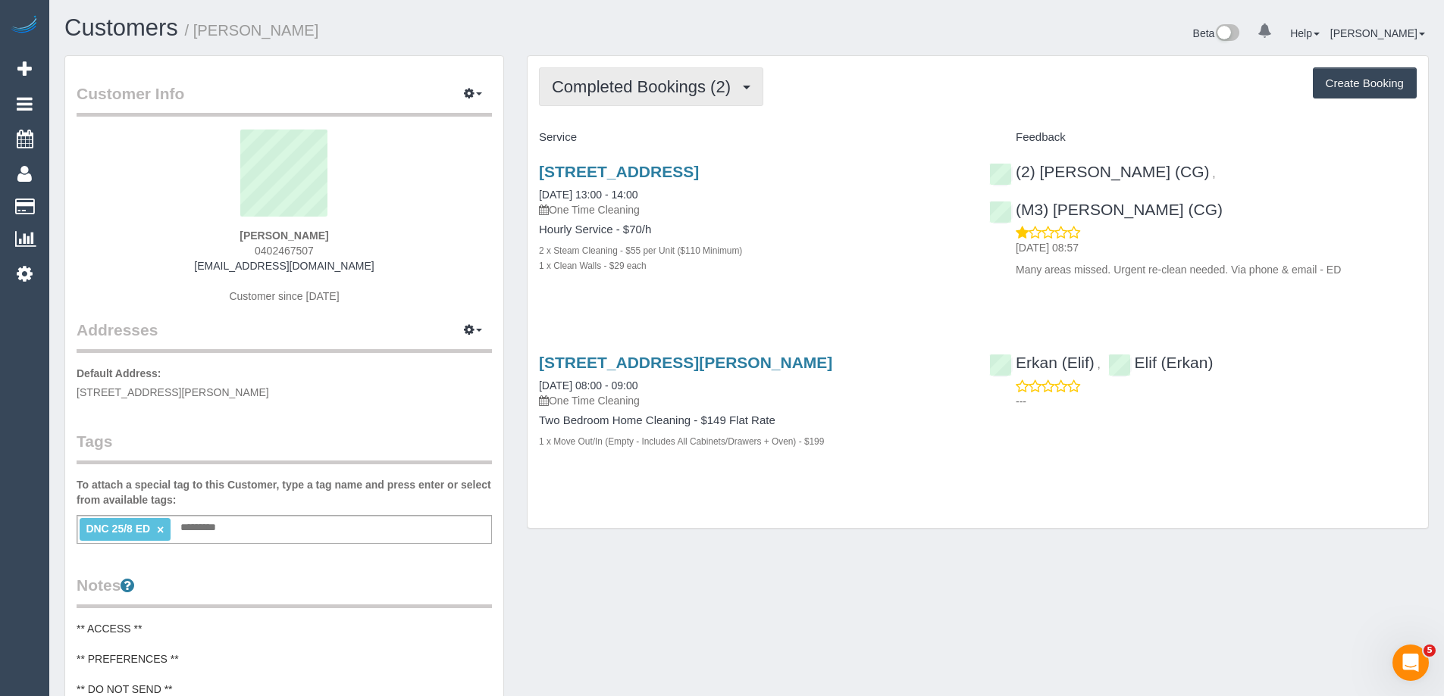
drag, startPoint x: 659, startPoint y: 83, endPoint x: 627, endPoint y: 144, distance: 68.8
click at [659, 83] on span "Completed Bookings (2)" at bounding box center [645, 86] width 186 height 19
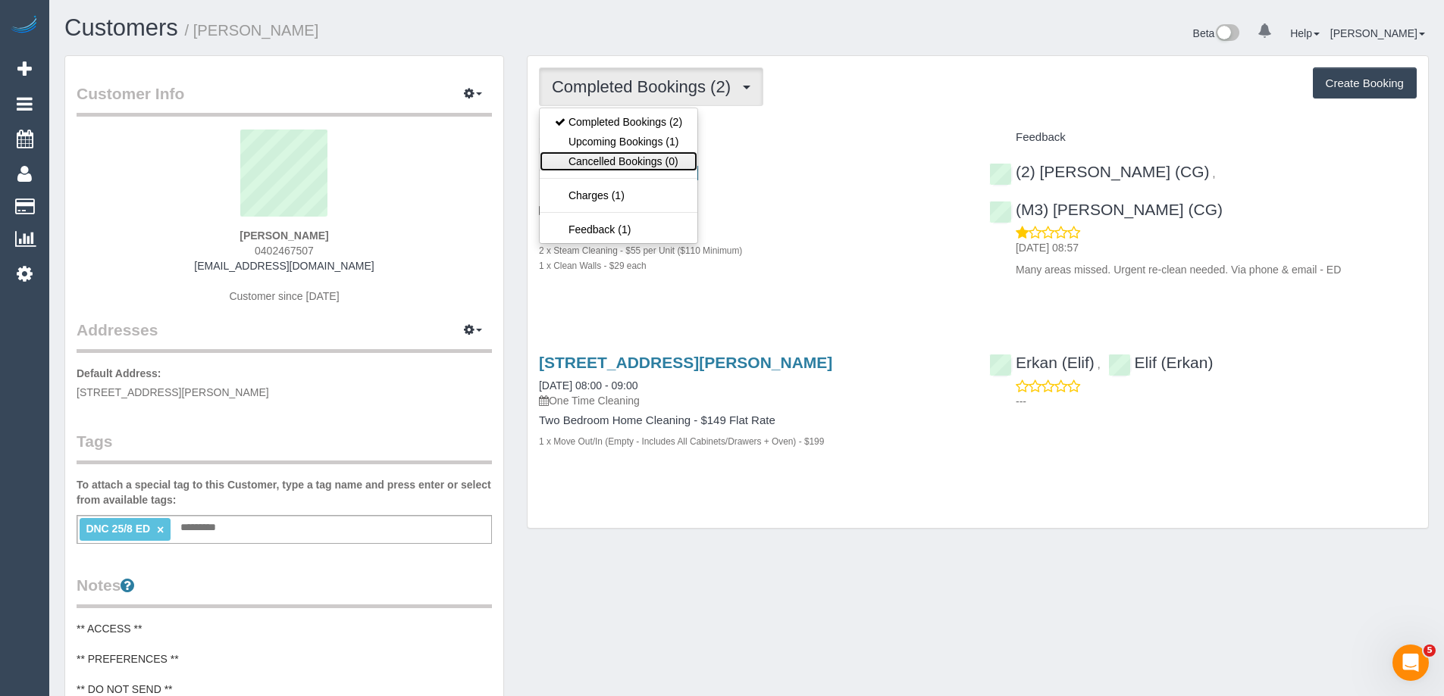
drag, startPoint x: 621, startPoint y: 155, endPoint x: 649, endPoint y: 117, distance: 47.1
click at [622, 155] on link "Cancelled Bookings (0)" at bounding box center [619, 162] width 158 height 20
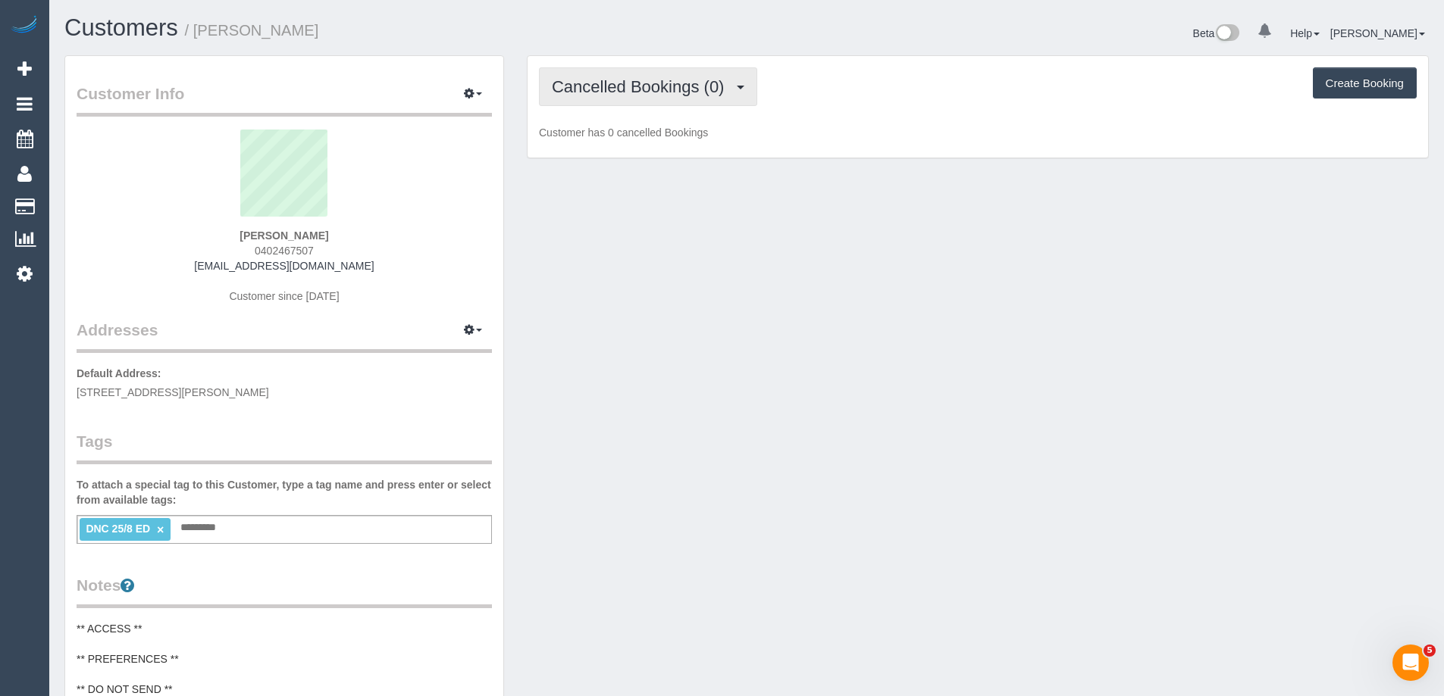
click at [655, 96] on button "Cancelled Bookings (0)" at bounding box center [648, 86] width 218 height 39
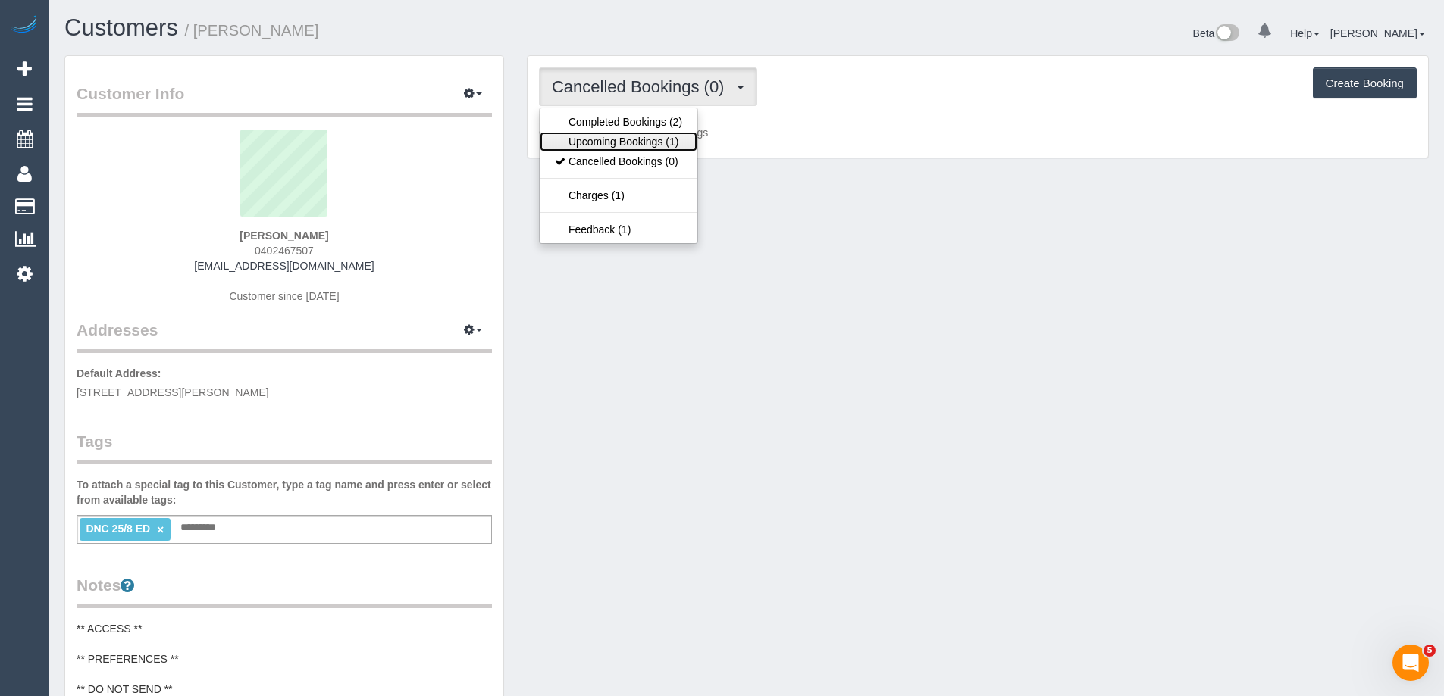
click at [624, 139] on link "Upcoming Bookings (1)" at bounding box center [619, 142] width 158 height 20
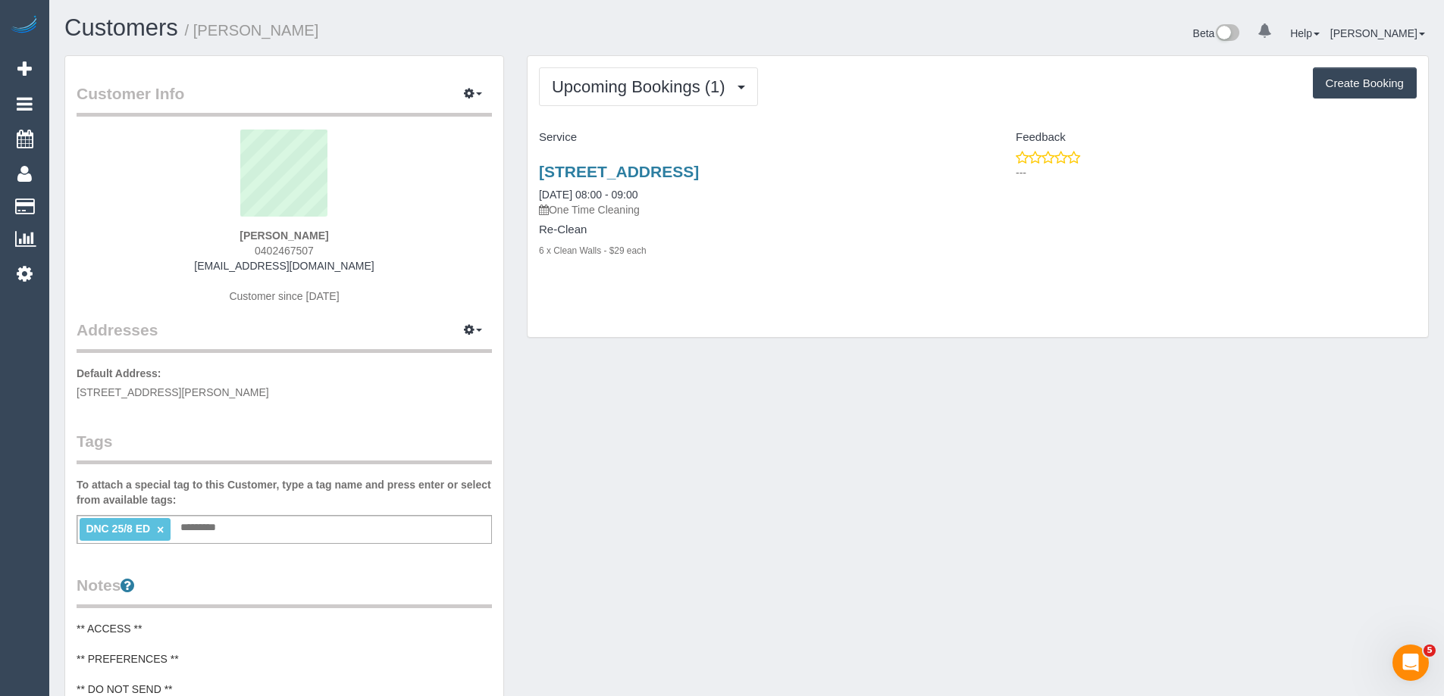
click at [270, 246] on span "0402467507" at bounding box center [284, 251] width 59 height 12
click at [272, 247] on span "0402467507" at bounding box center [284, 251] width 59 height 12
click at [265, 246] on span "0402467507" at bounding box center [284, 251] width 59 height 12
drag, startPoint x: 386, startPoint y: 271, endPoint x: 197, endPoint y: 270, distance: 188.7
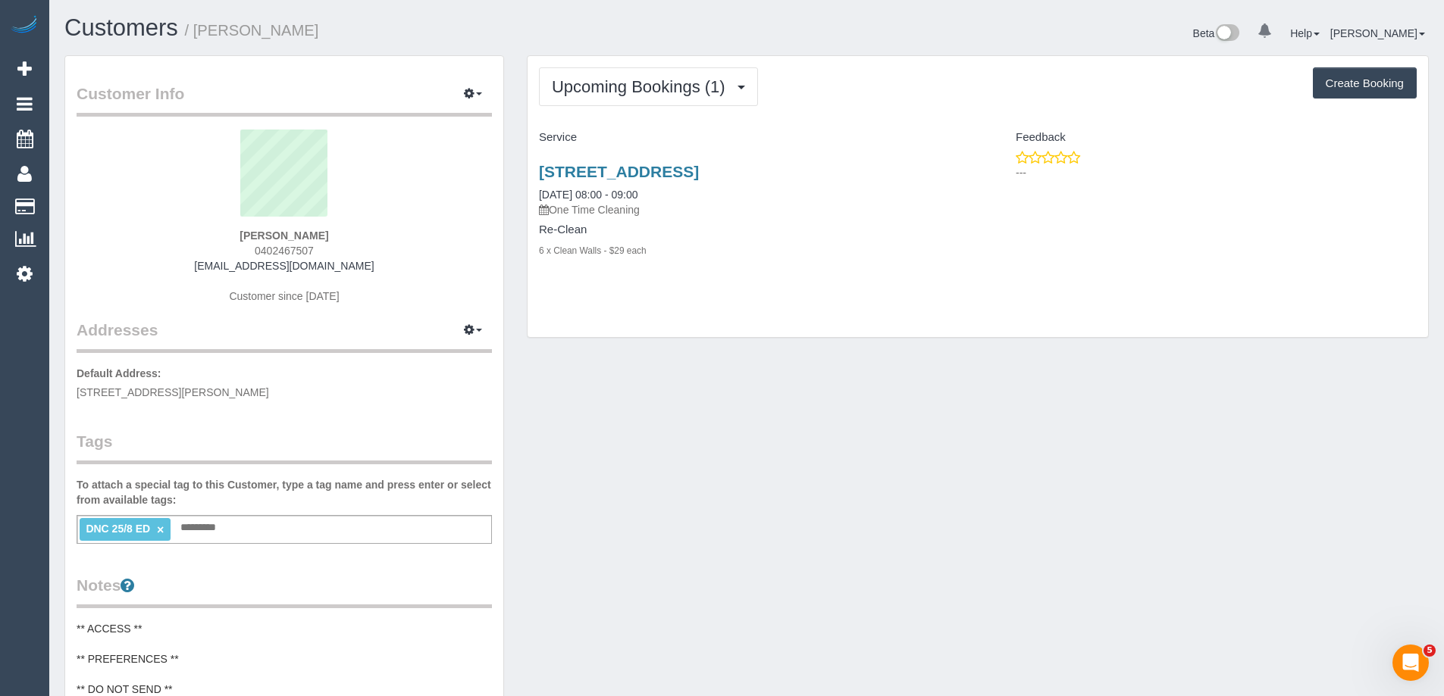
click at [197, 270] on div "[PERSON_NAME] 0402467507 [EMAIL_ADDRESS][DOMAIN_NAME] Customer since [DATE]" at bounding box center [284, 224] width 415 height 189
copy link "[EMAIL_ADDRESS][DOMAIN_NAME]"
click at [267, 247] on span "0402467507" at bounding box center [284, 251] width 59 height 12
copy span "0402467507"
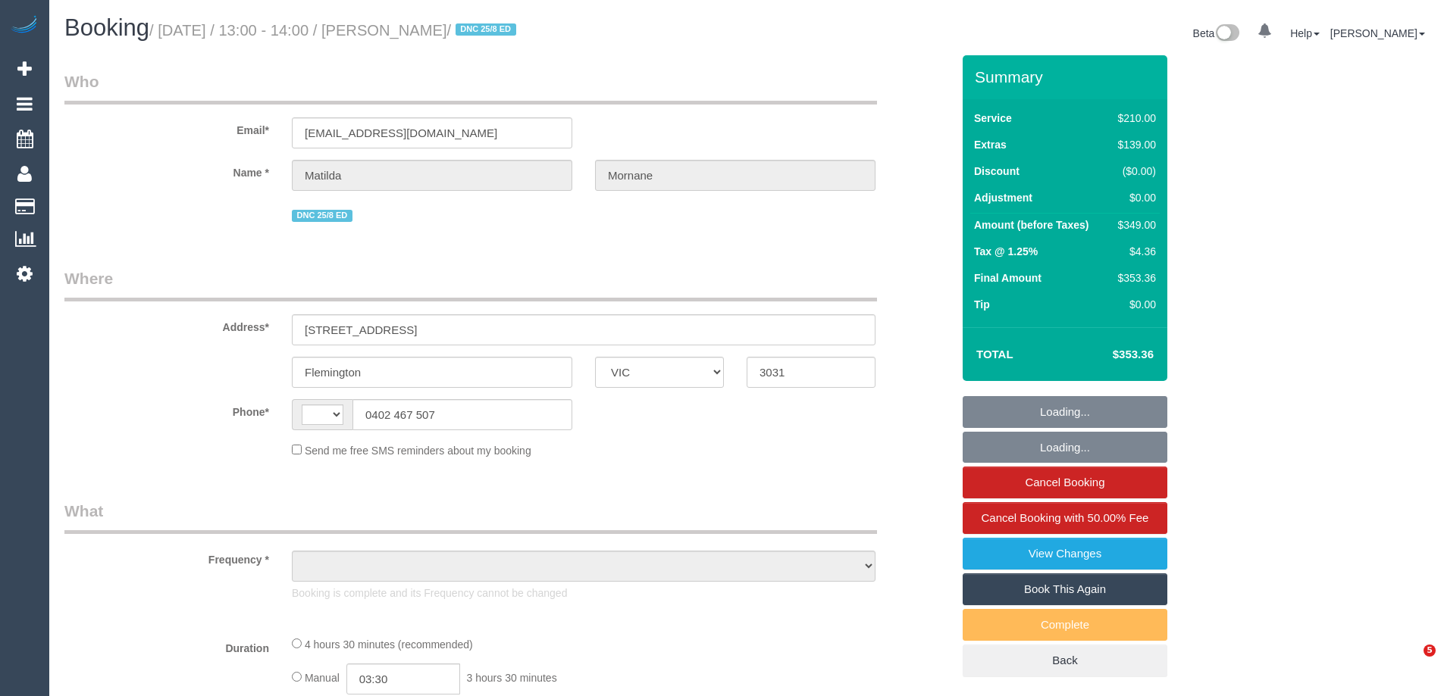
select select "VIC"
select select "object:348"
select select "string:AU"
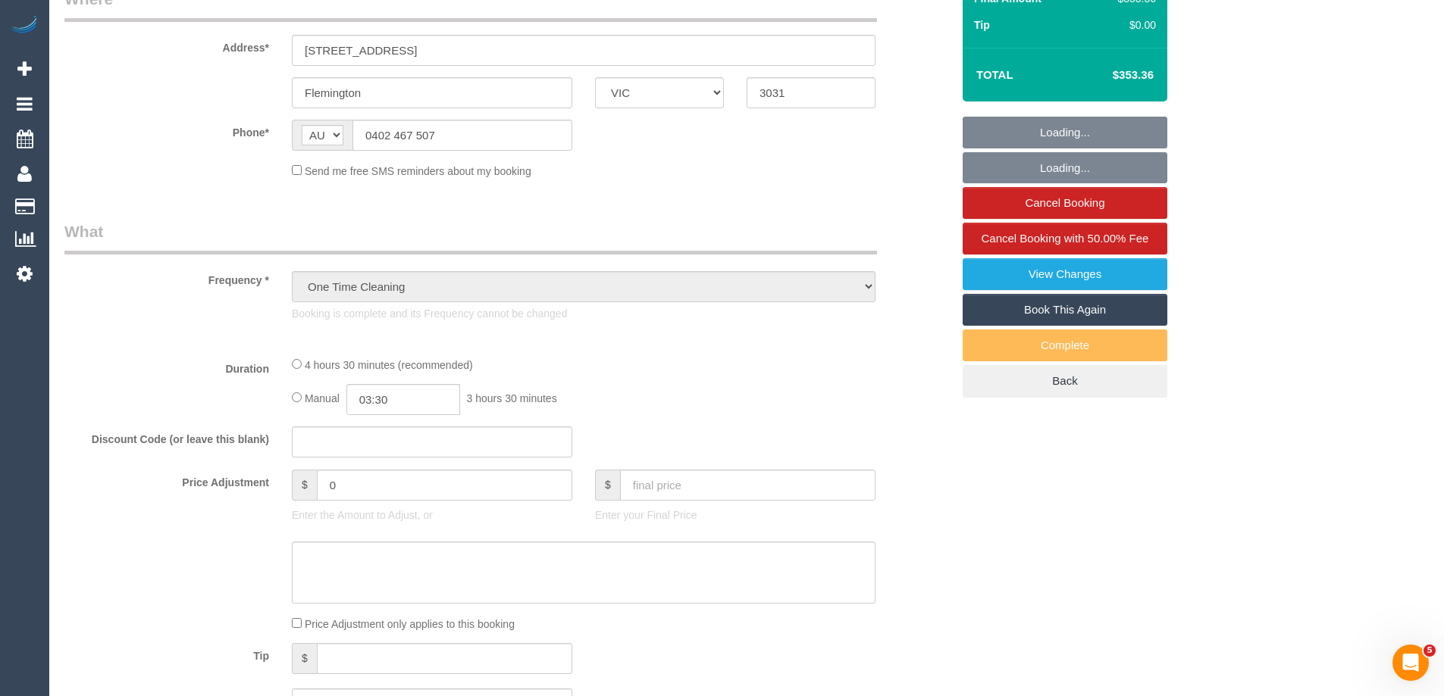
select select "string:stripe-pm_1RsFsd2GScqysDRVgSeO7wtR"
select select "180"
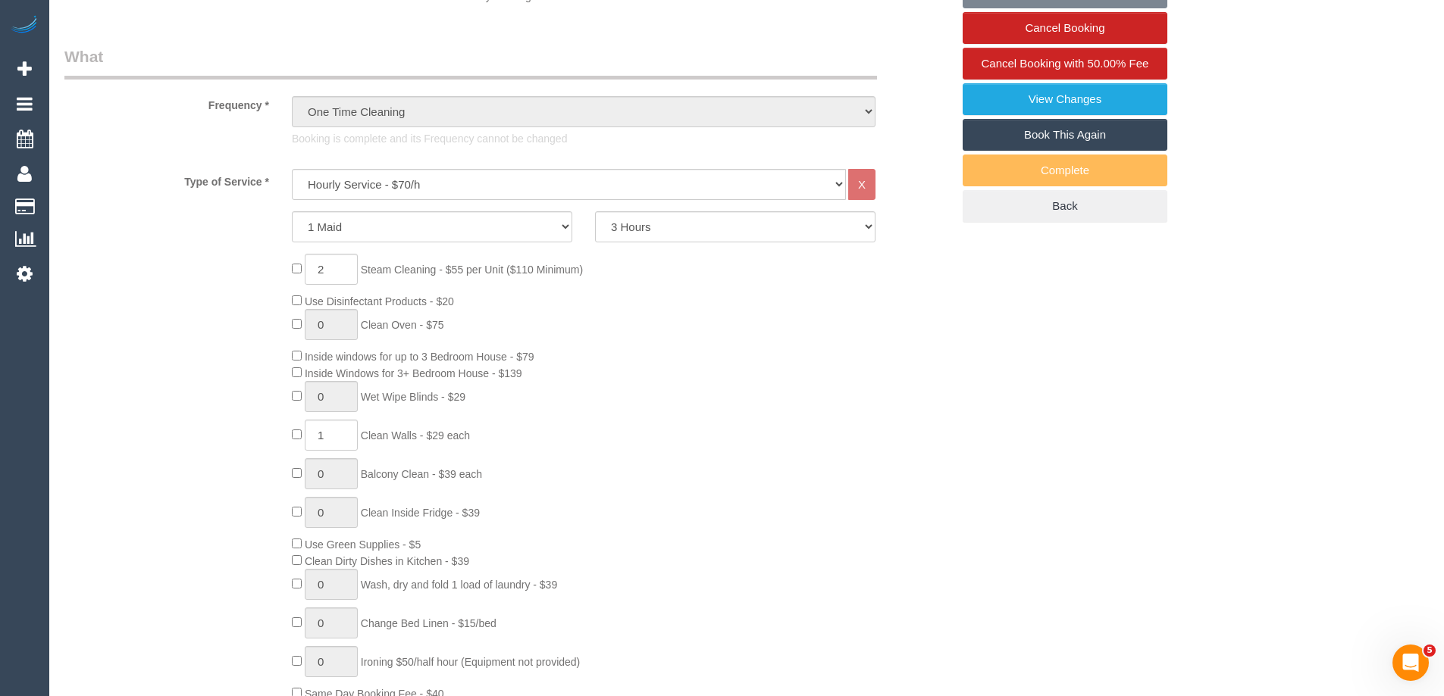
scroll to position [527, 0]
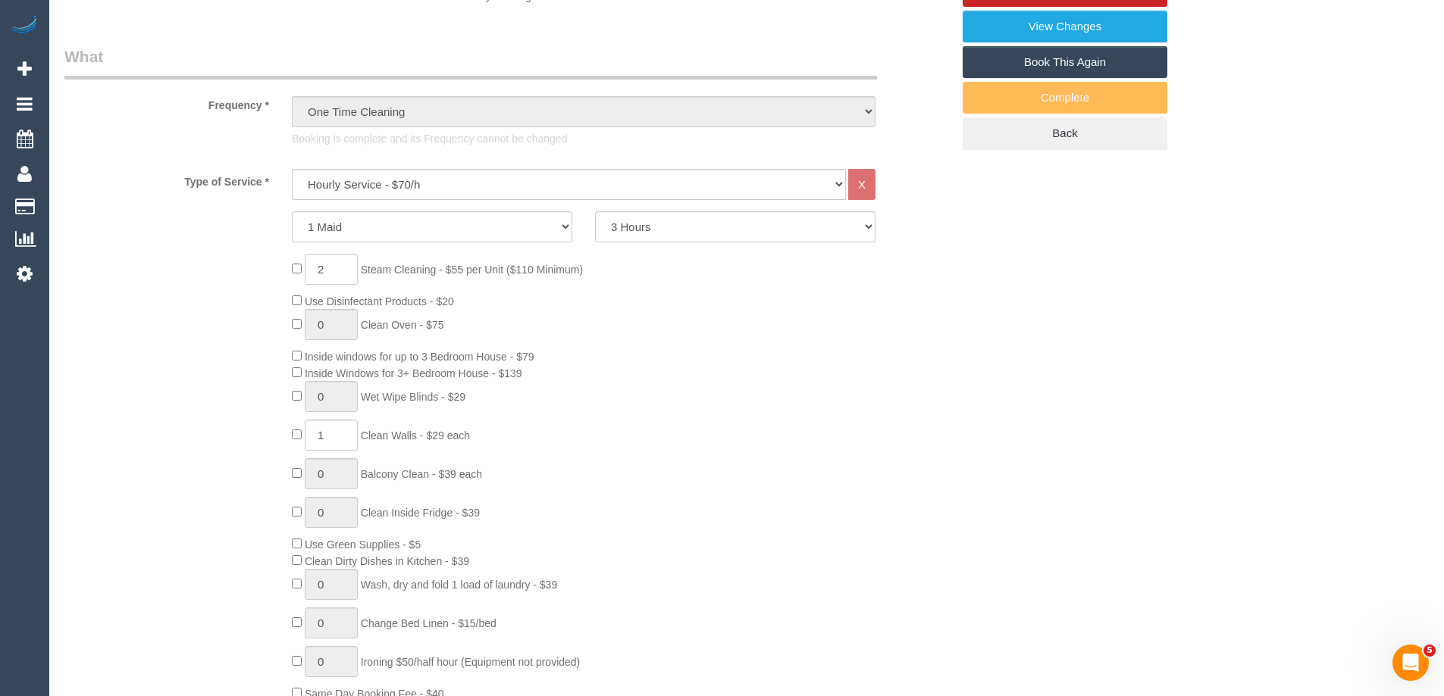
select select "number:29"
select select "number:14"
select select "number:18"
select select "number:24"
select select "number:13"
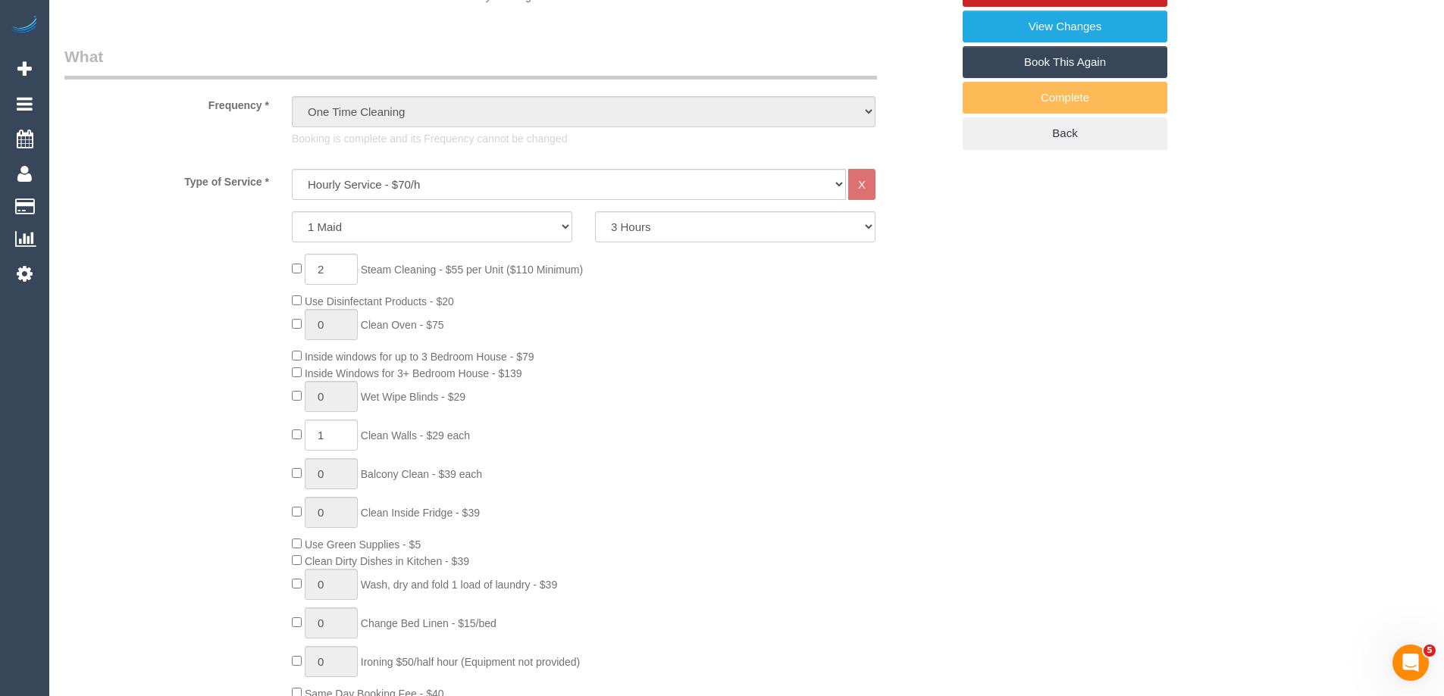
select select "object:1582"
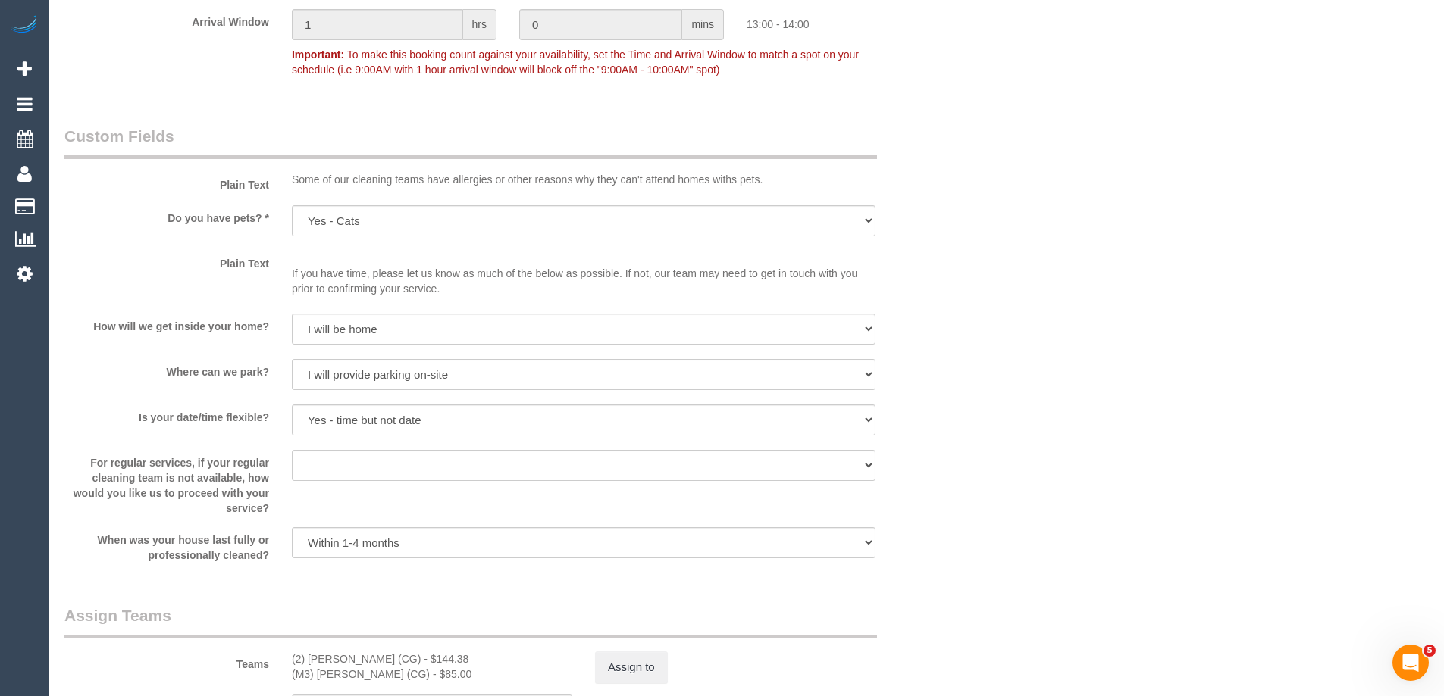
scroll to position [2498, 0]
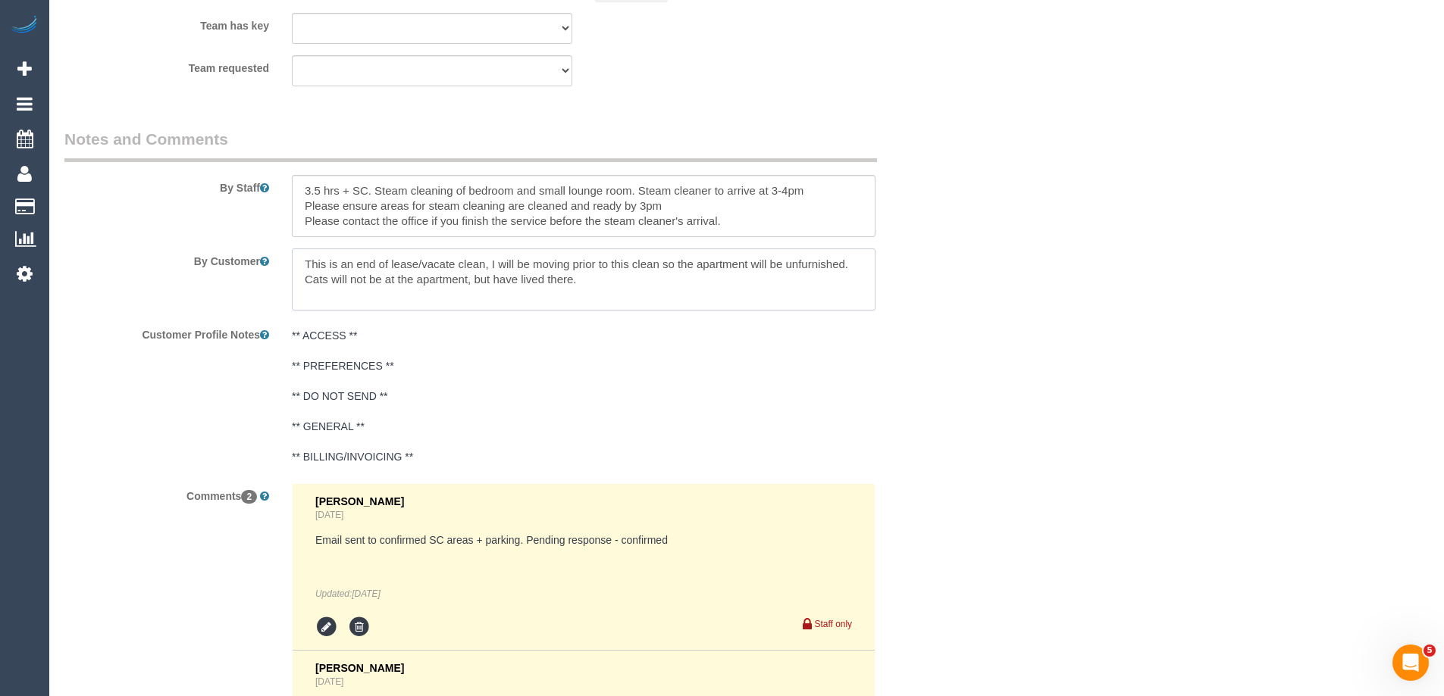
click at [570, 275] on textarea at bounding box center [583, 280] width 583 height 62
click at [622, 282] on textarea at bounding box center [583, 280] width 583 height 62
click at [636, 277] on textarea at bounding box center [583, 280] width 583 height 62
click at [639, 277] on textarea at bounding box center [583, 280] width 583 height 62
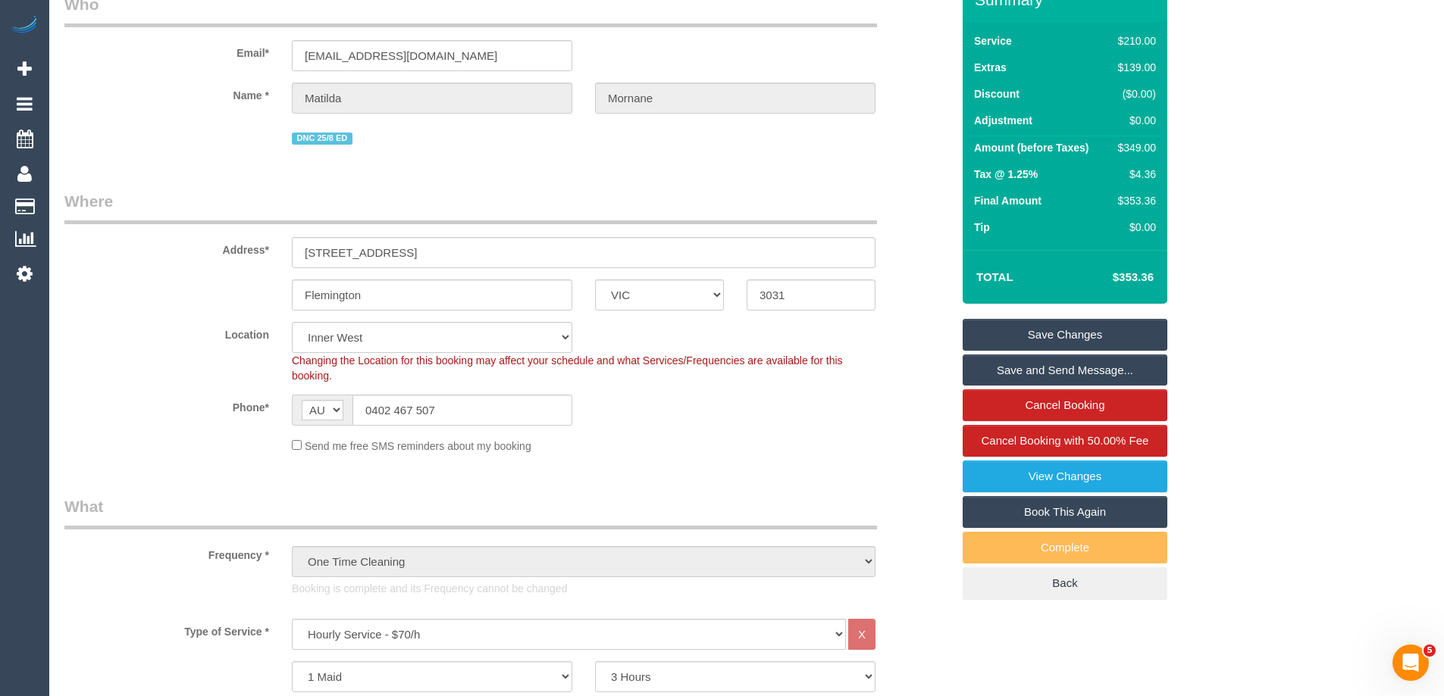
scroll to position [0, 0]
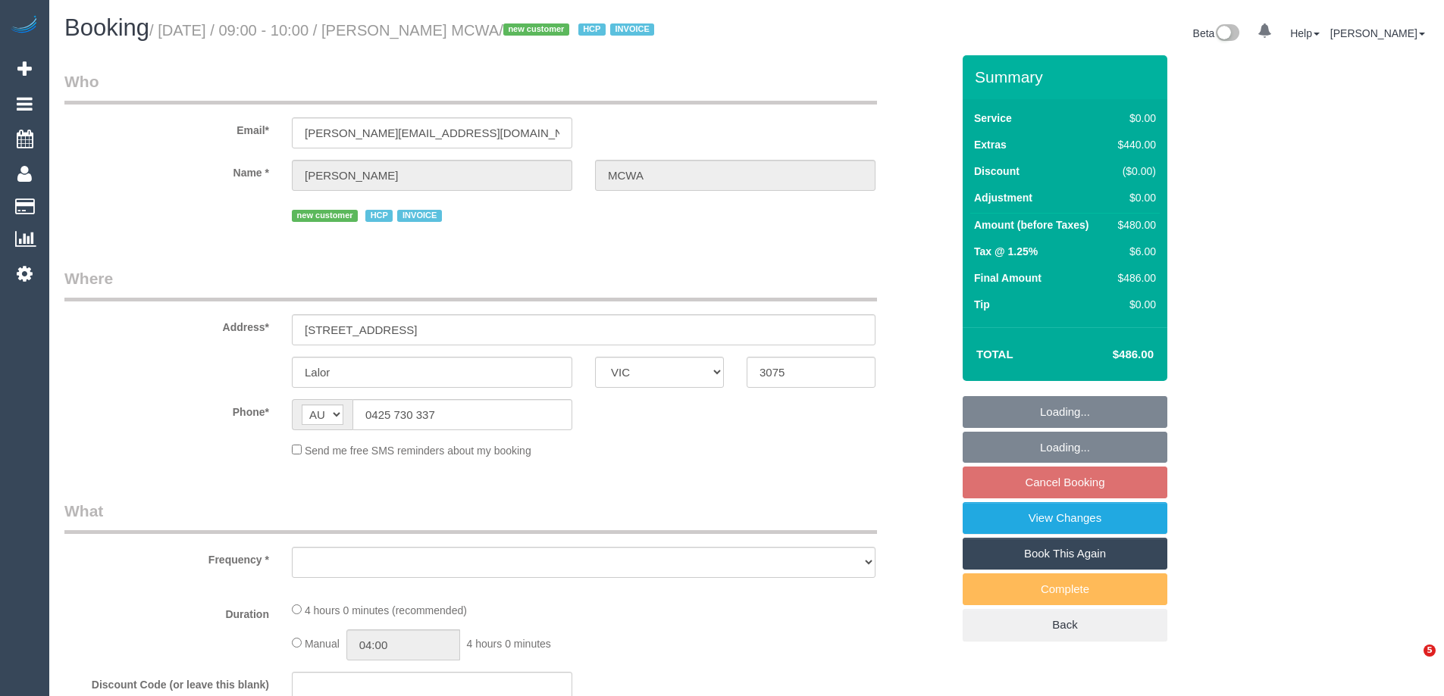
select select "VIC"
select select "number:28"
select select "number:14"
select select "number:18"
select select "number:24"
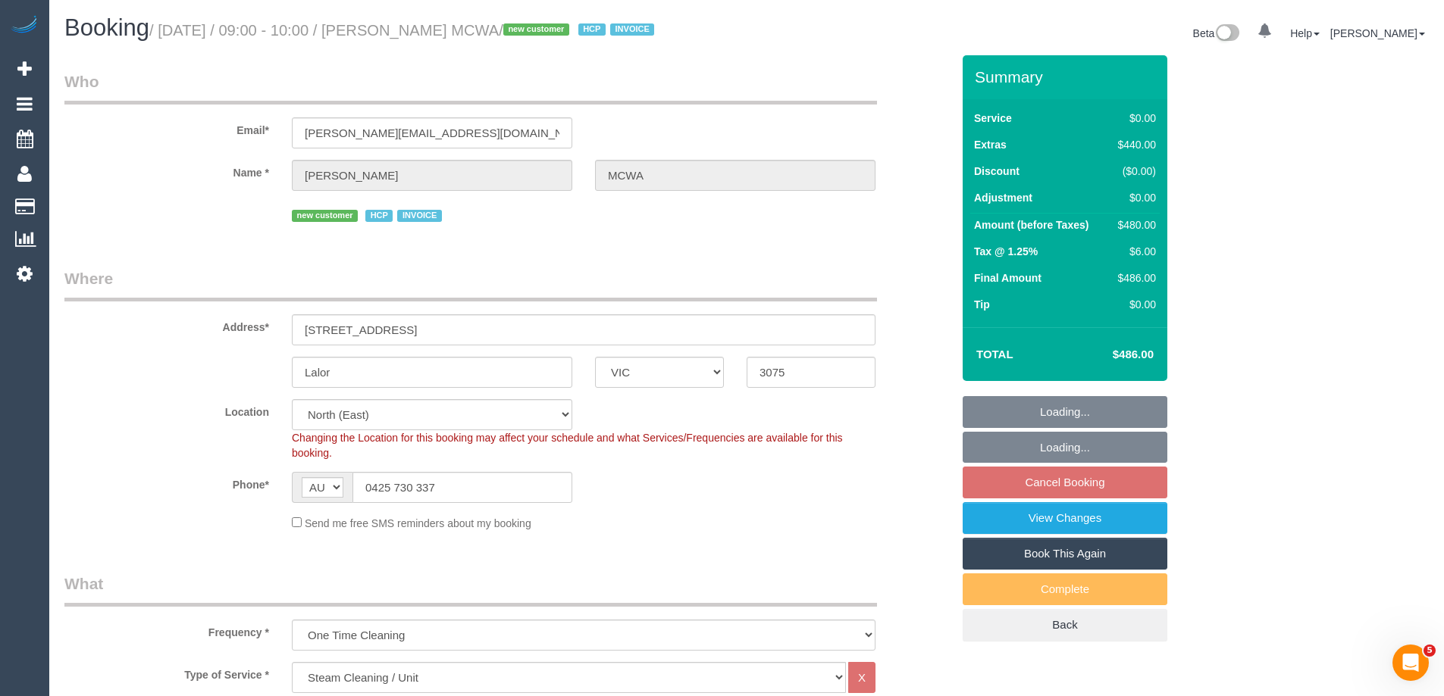
select select "object:1381"
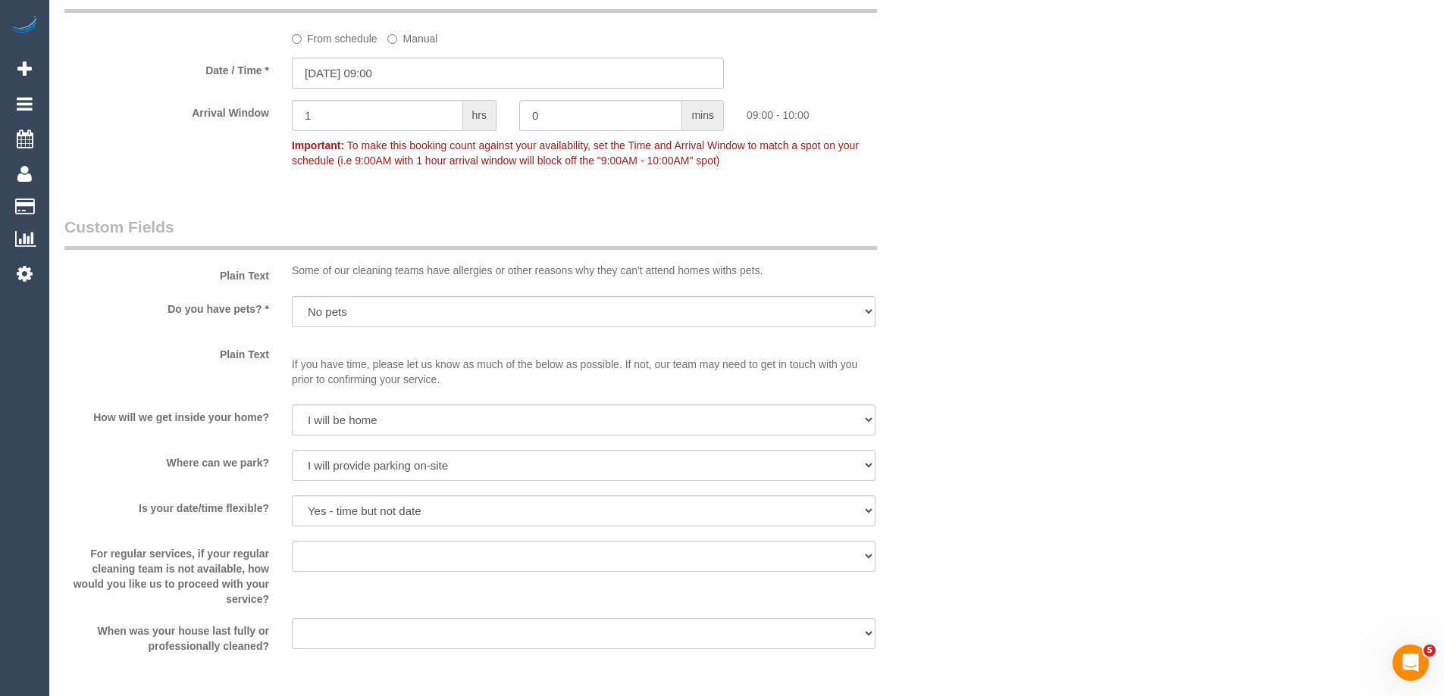
scroll to position [1743, 0]
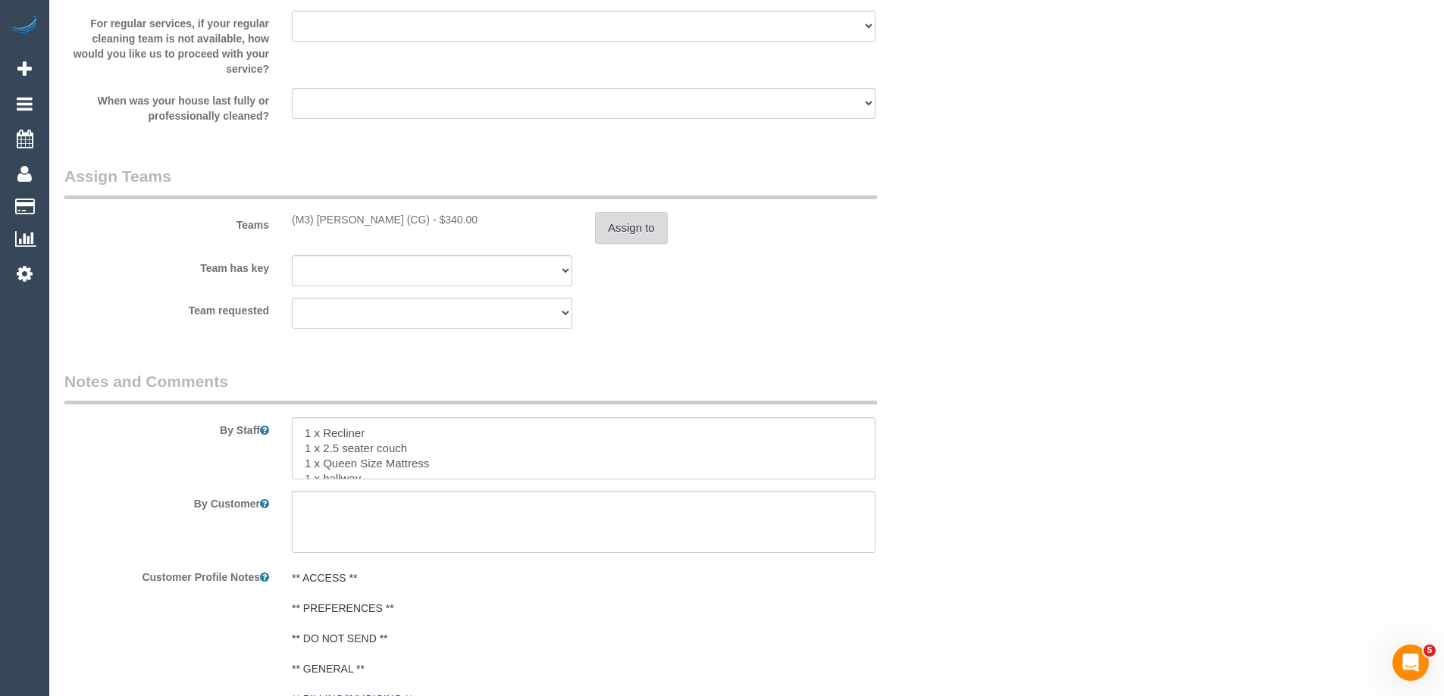
click at [648, 230] on button "Assign to" at bounding box center [631, 228] width 73 height 32
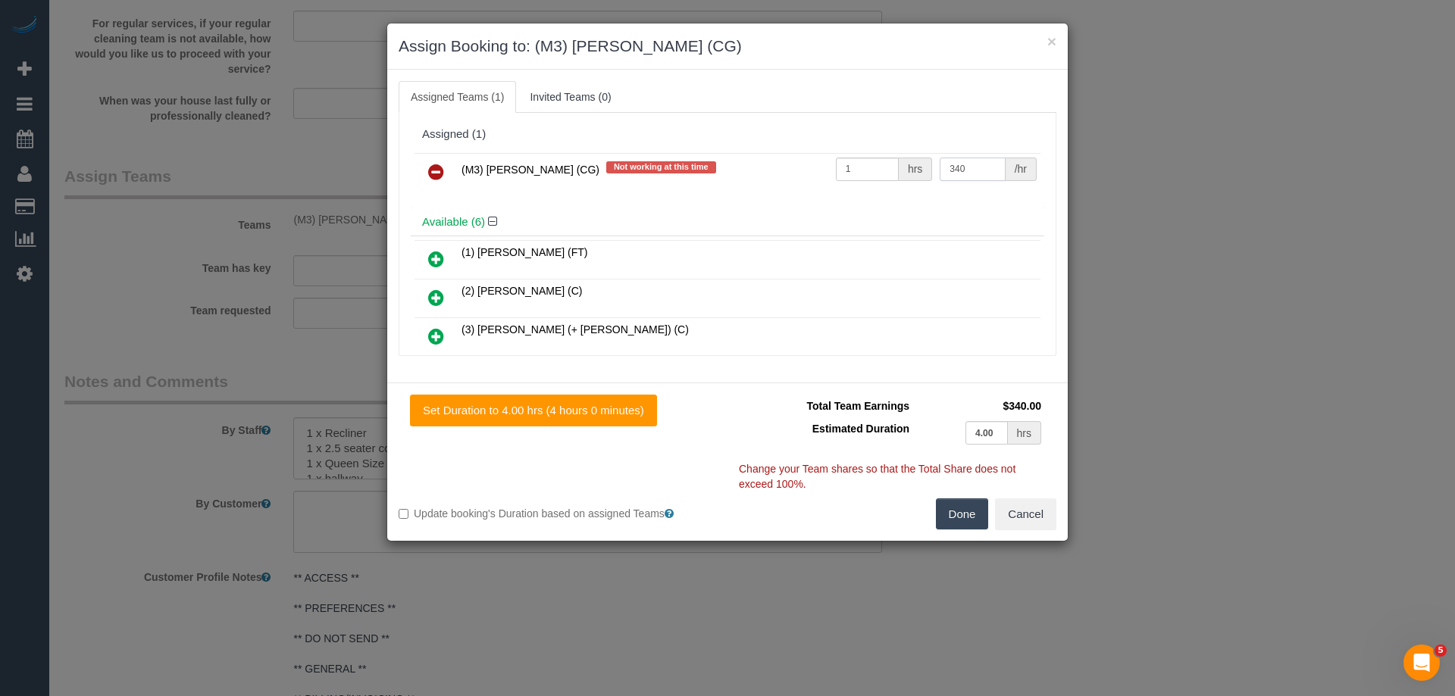
click at [954, 164] on input "340" at bounding box center [972, 169] width 65 height 23
type input "360"
click at [975, 515] on button "Done" at bounding box center [962, 515] width 53 height 32
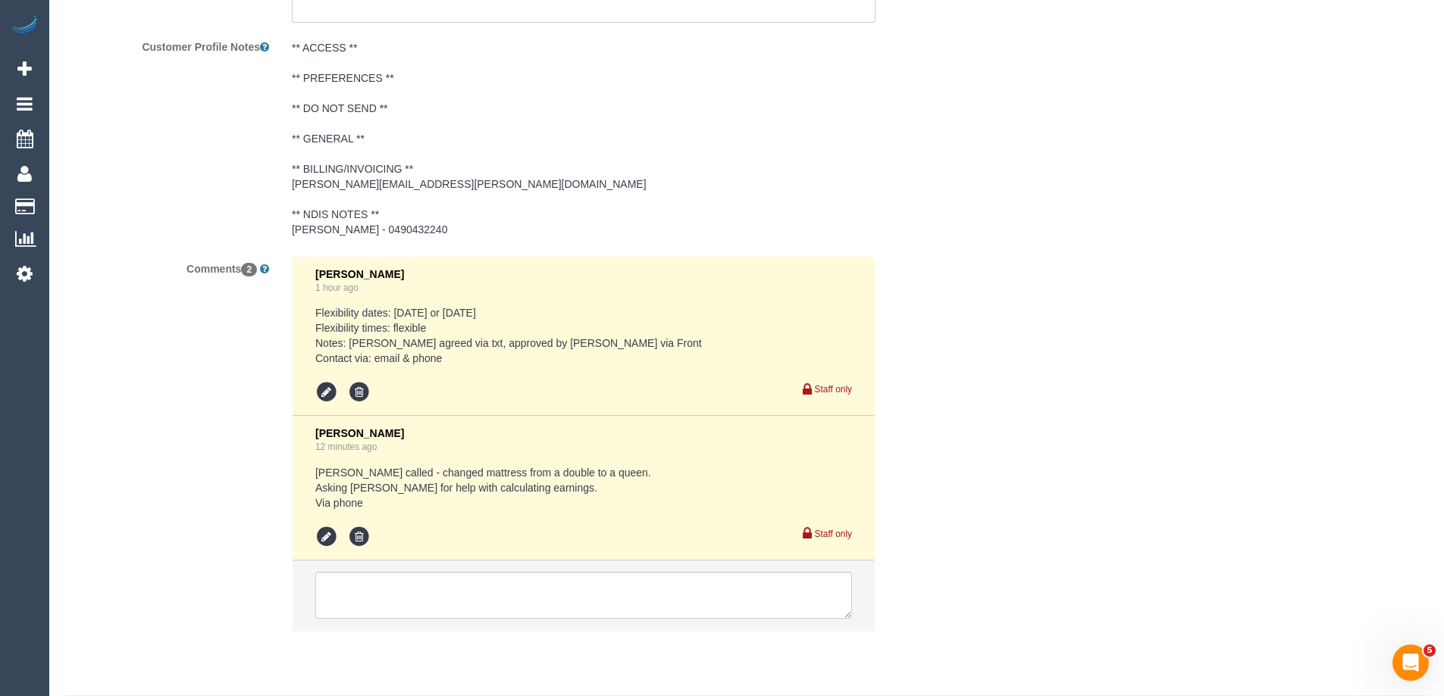
scroll to position [2318, 0]
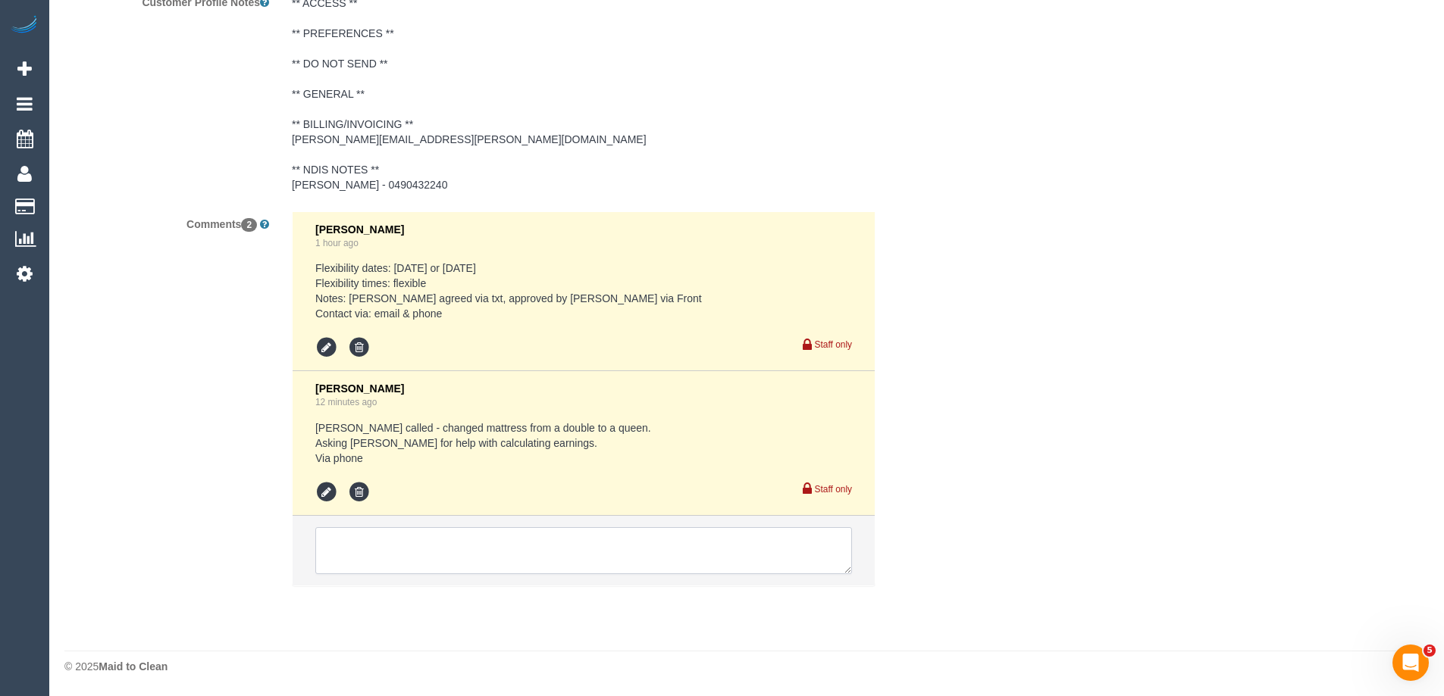
click at [604, 565] on textarea at bounding box center [583, 550] width 537 height 47
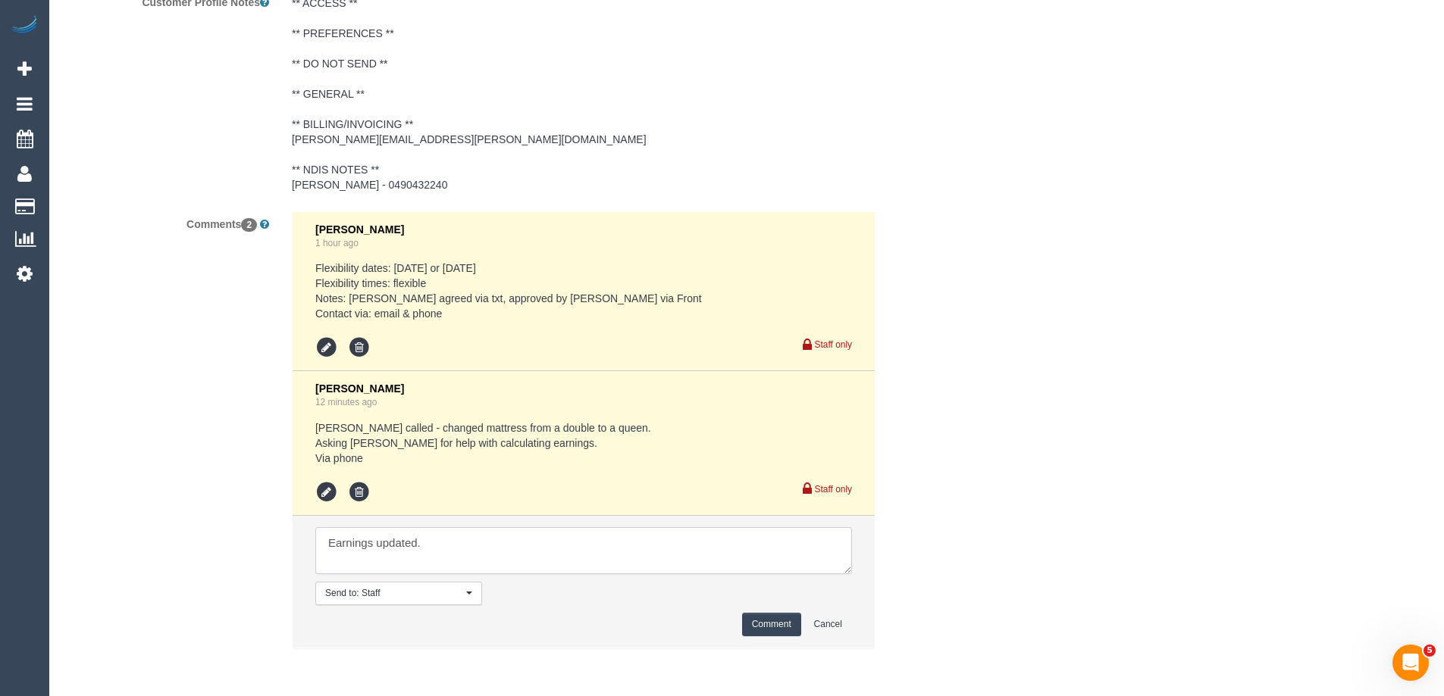
type textarea "Earnings updated."
click at [781, 624] on button "Comment" at bounding box center [771, 624] width 59 height 23
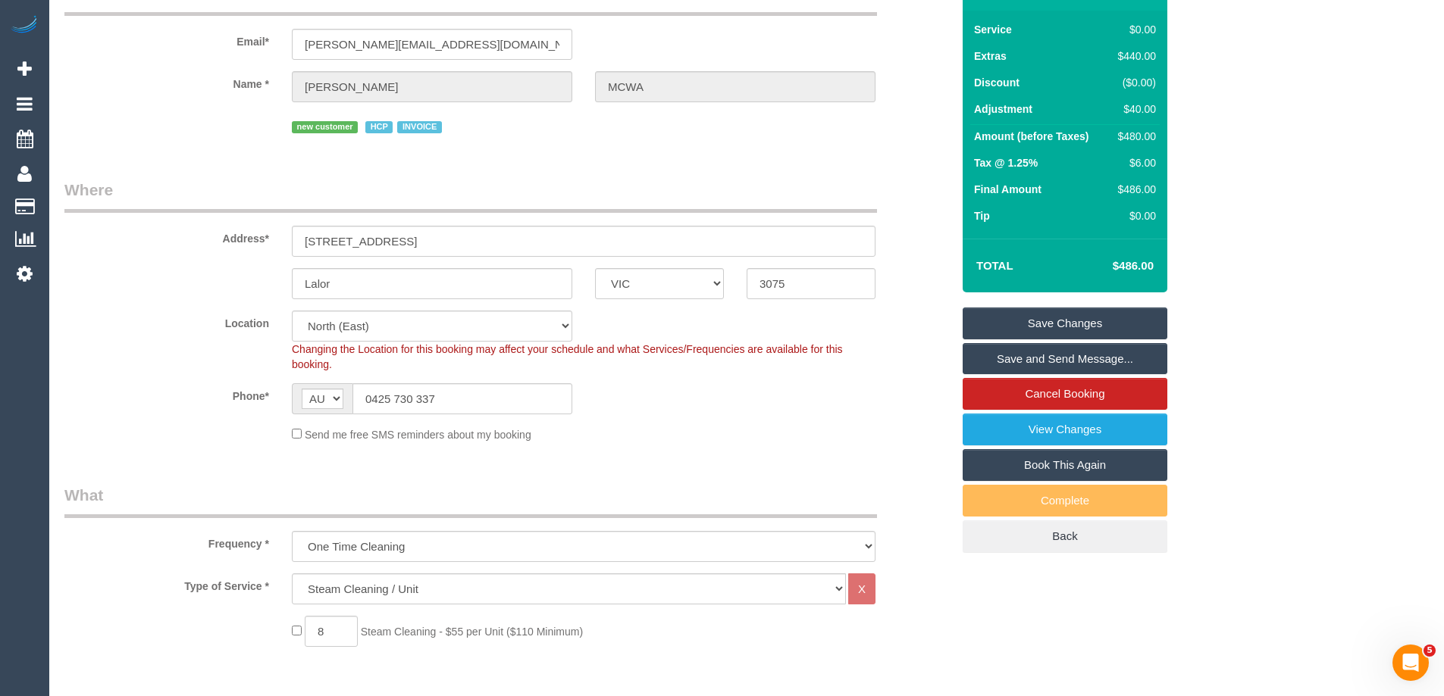
scroll to position [0, 0]
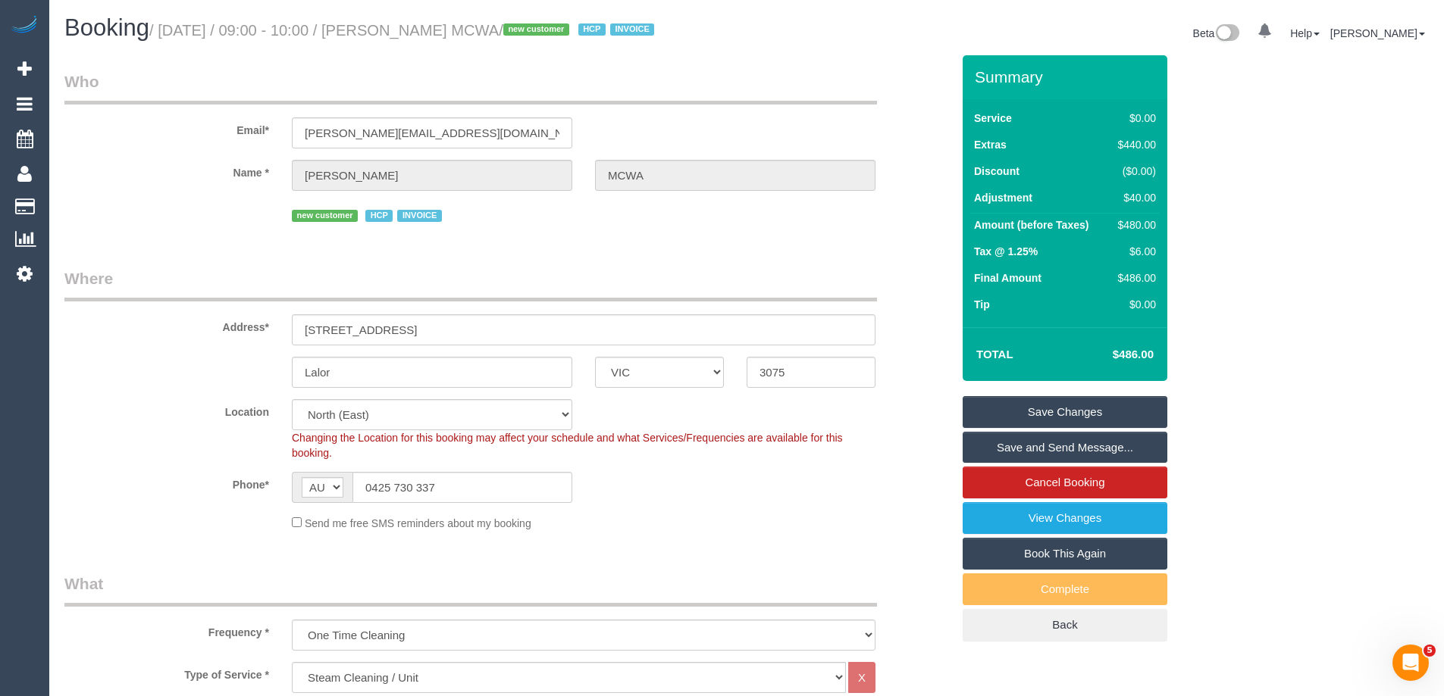
click at [1065, 398] on link "Save Changes" at bounding box center [1064, 412] width 205 height 32
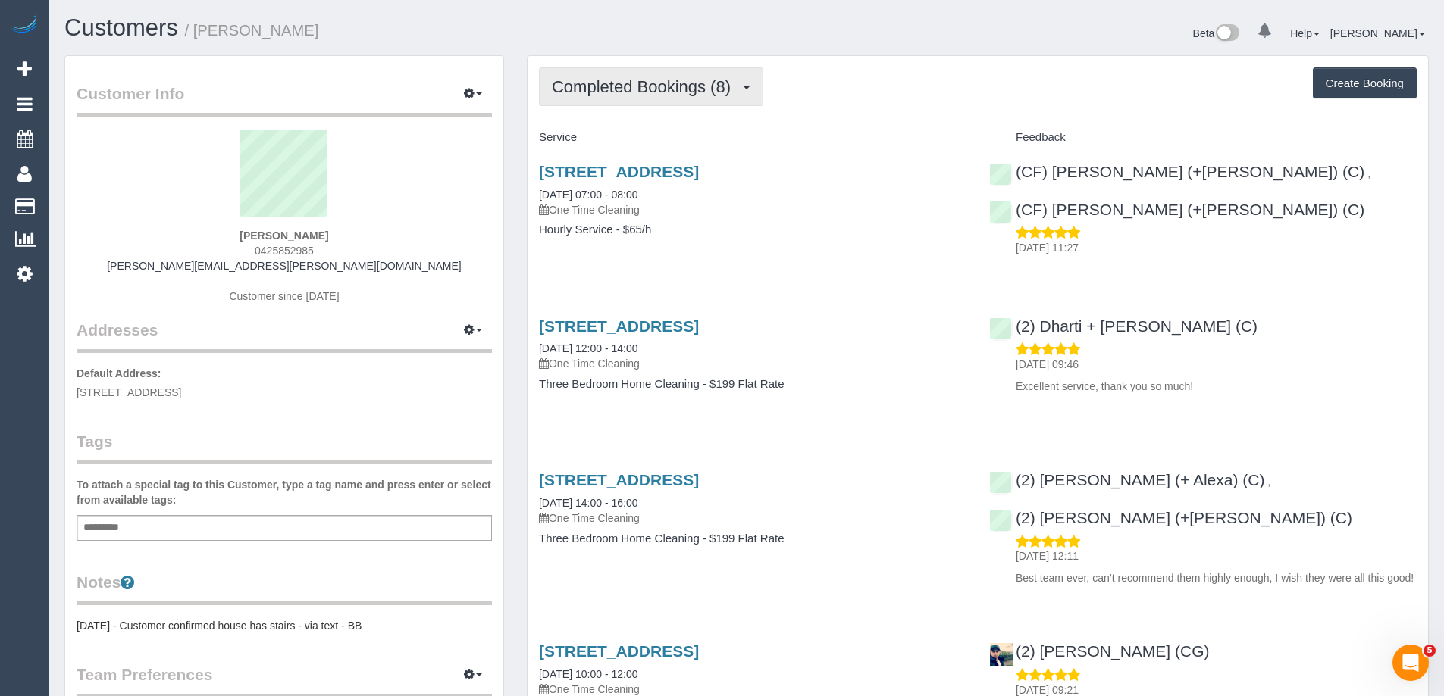
click at [723, 73] on button "Completed Bookings (8)" at bounding box center [651, 86] width 224 height 39
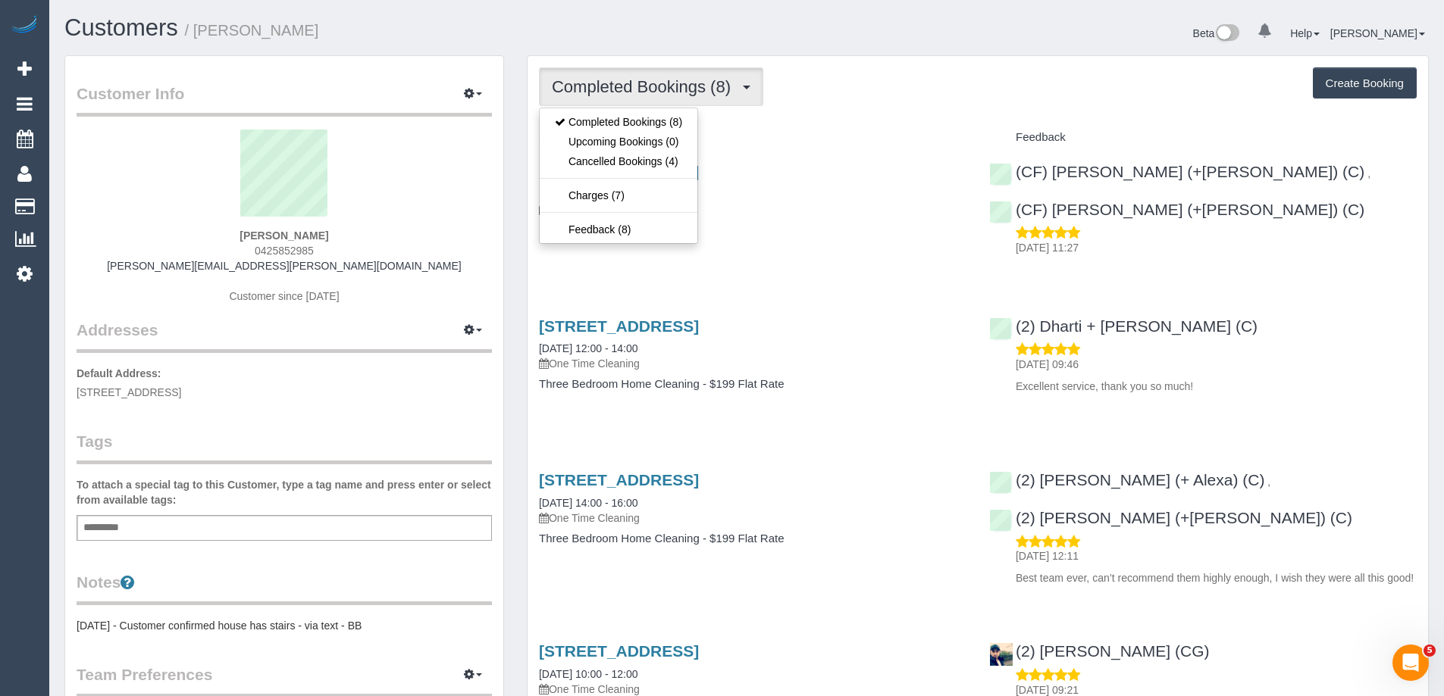
click at [898, 125] on div "Service" at bounding box center [752, 138] width 450 height 26
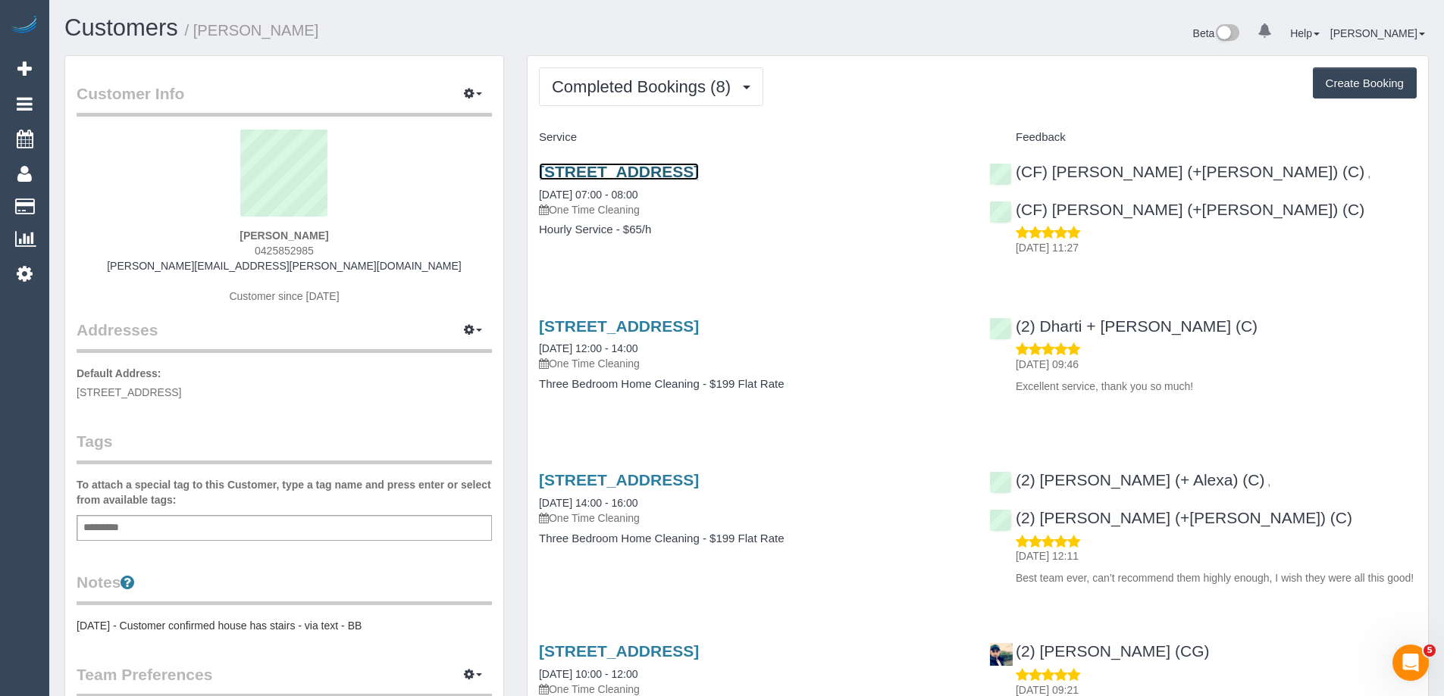
click at [699, 173] on link "[STREET_ADDRESS]" at bounding box center [619, 171] width 160 height 17
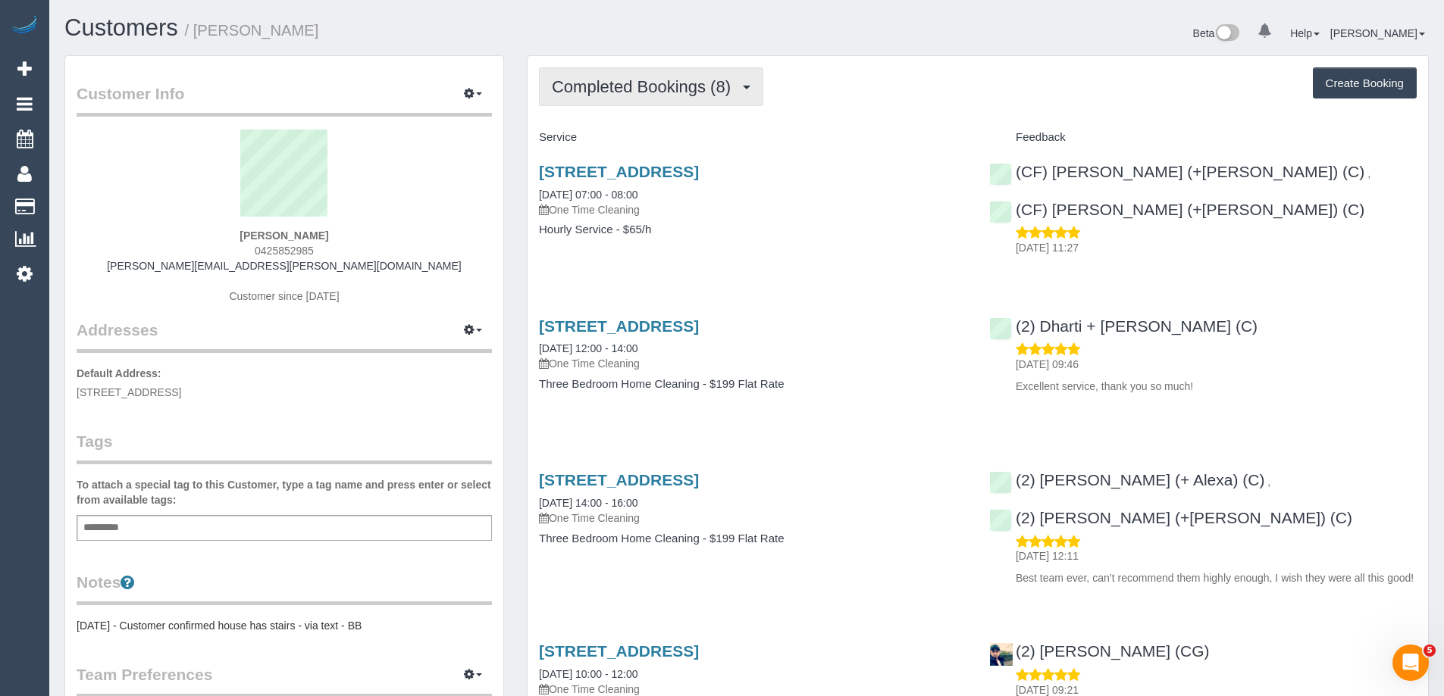
click at [652, 80] on span "Completed Bookings (8)" at bounding box center [645, 86] width 186 height 19
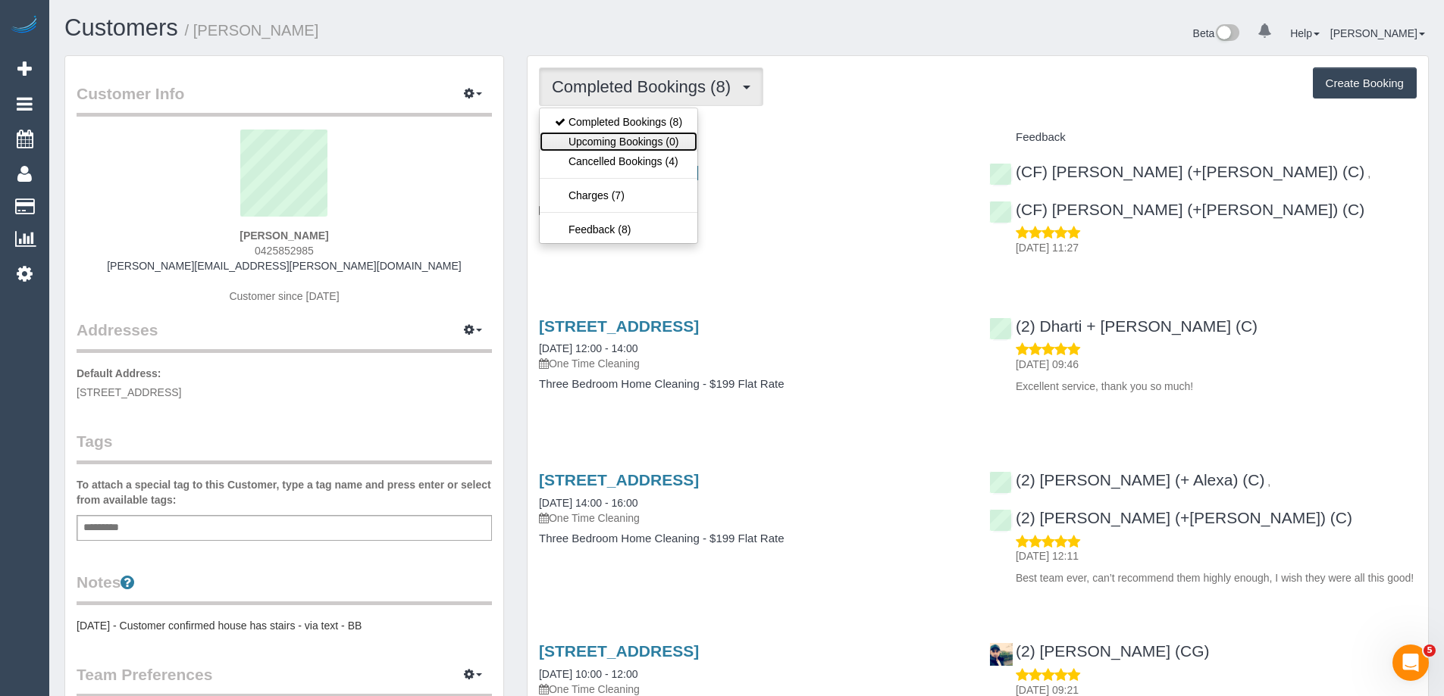
click at [643, 135] on link "Upcoming Bookings (0)" at bounding box center [619, 142] width 158 height 20
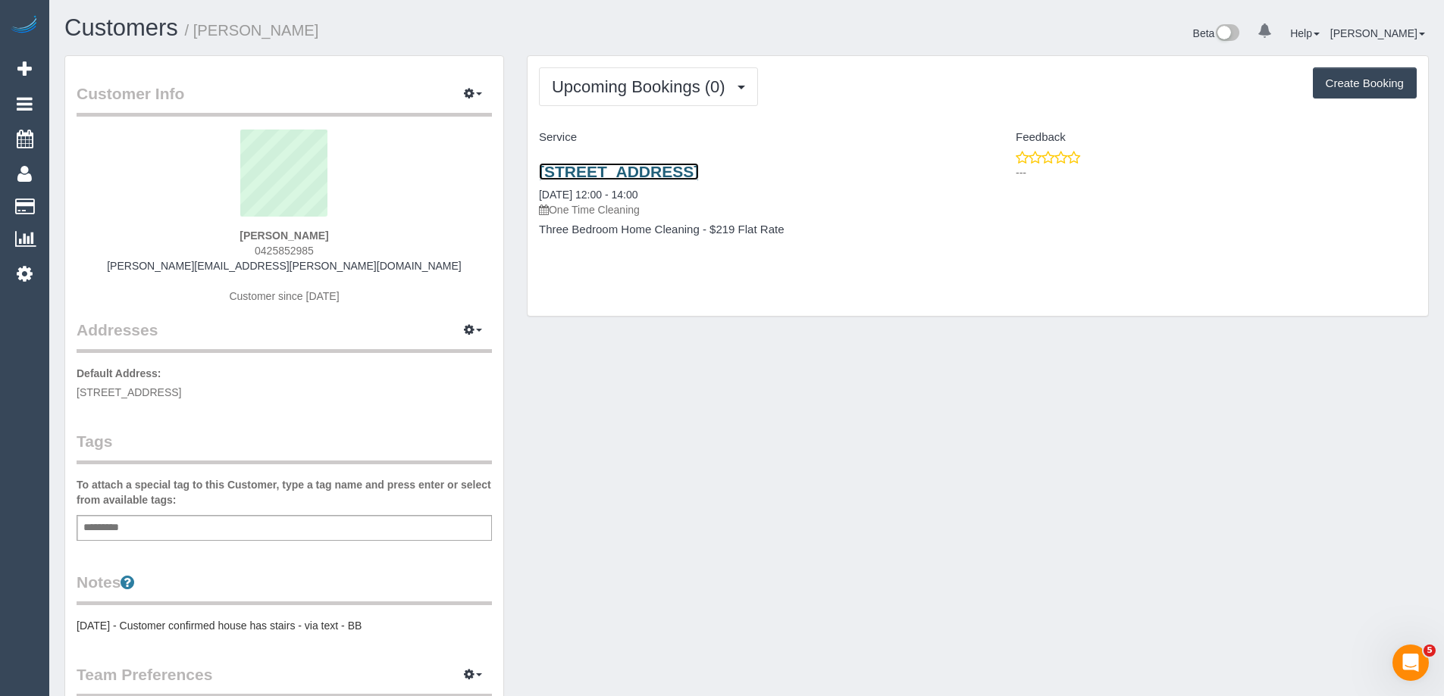
click at [699, 168] on link "[STREET_ADDRESS]" at bounding box center [619, 171] width 160 height 17
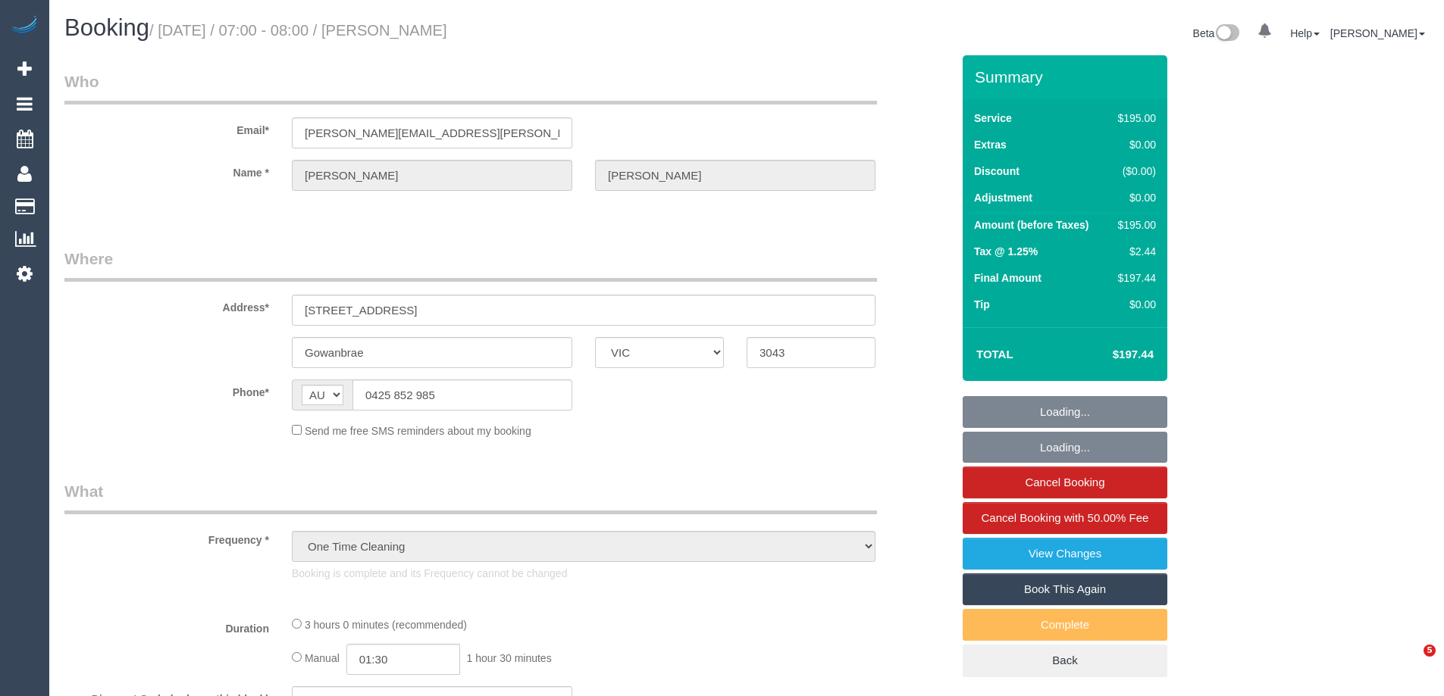
select select "VIC"
select select "number:30"
select select "number:15"
select select "number:18"
select select "number:24"
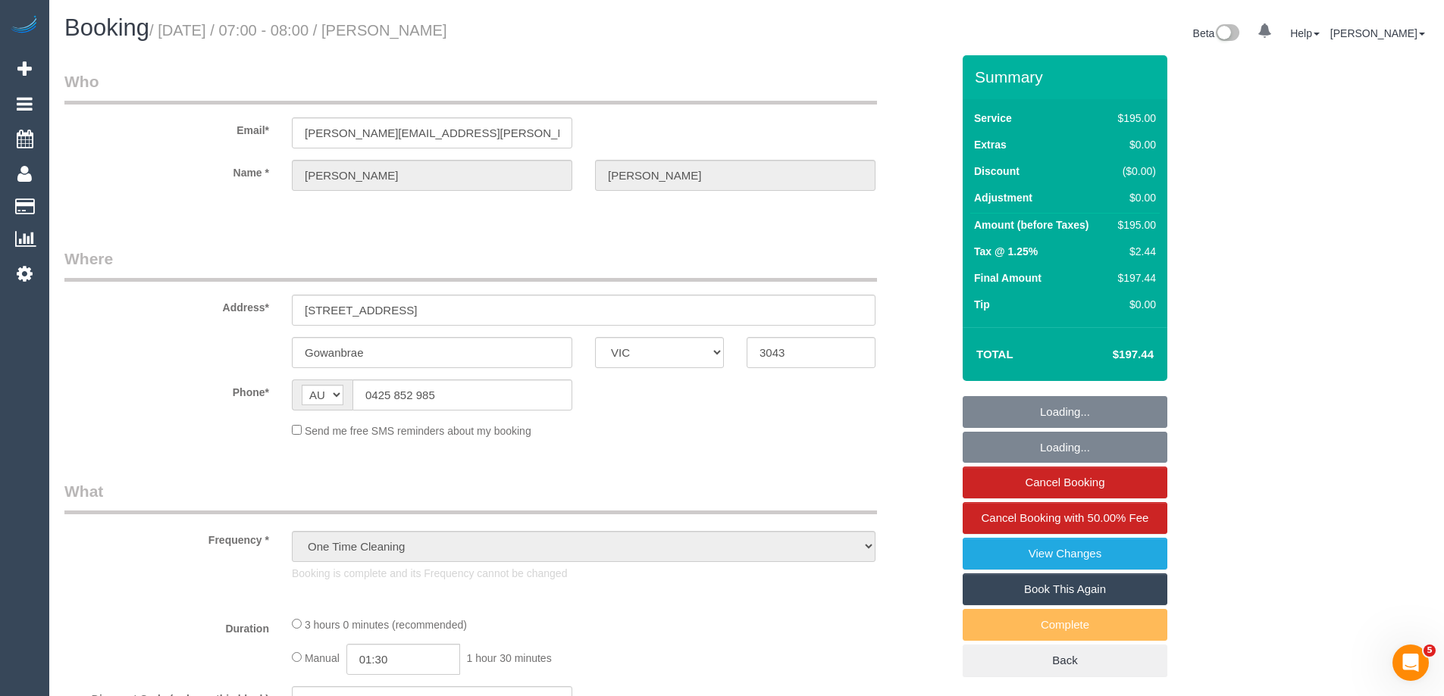
select select "string:stripe-pm_1OXFWp2GScqysDRVUGrL5JNl"
select select "180"
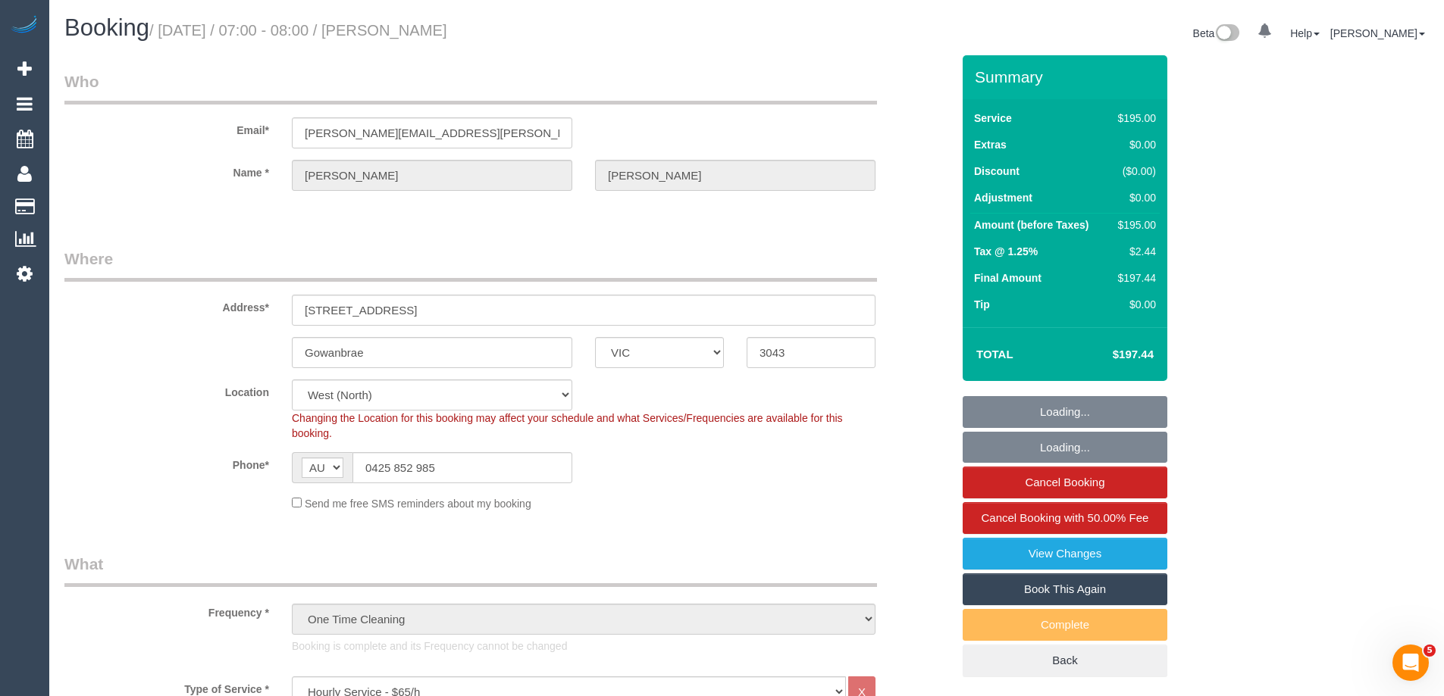
select select "object:1436"
select select "spot1"
click at [1062, 591] on link "Book This Again" at bounding box center [1064, 590] width 205 height 32
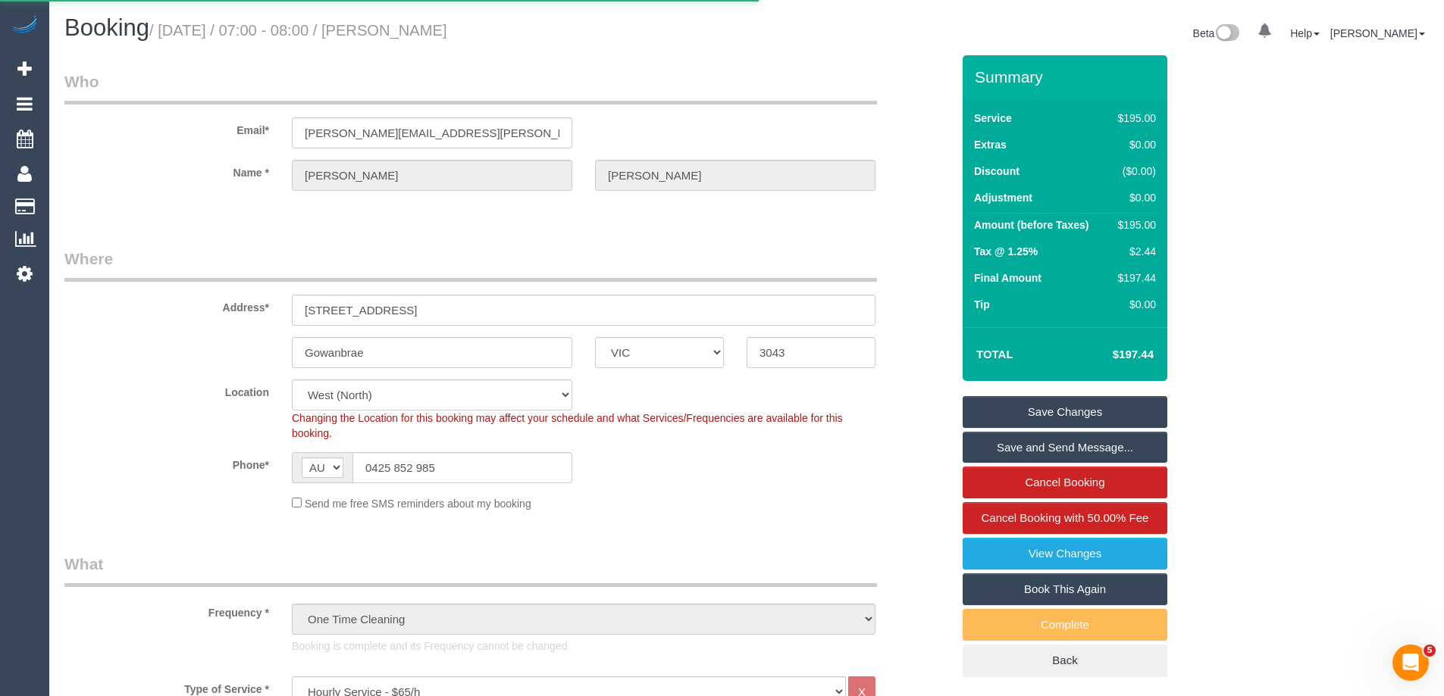
select select "VIC"
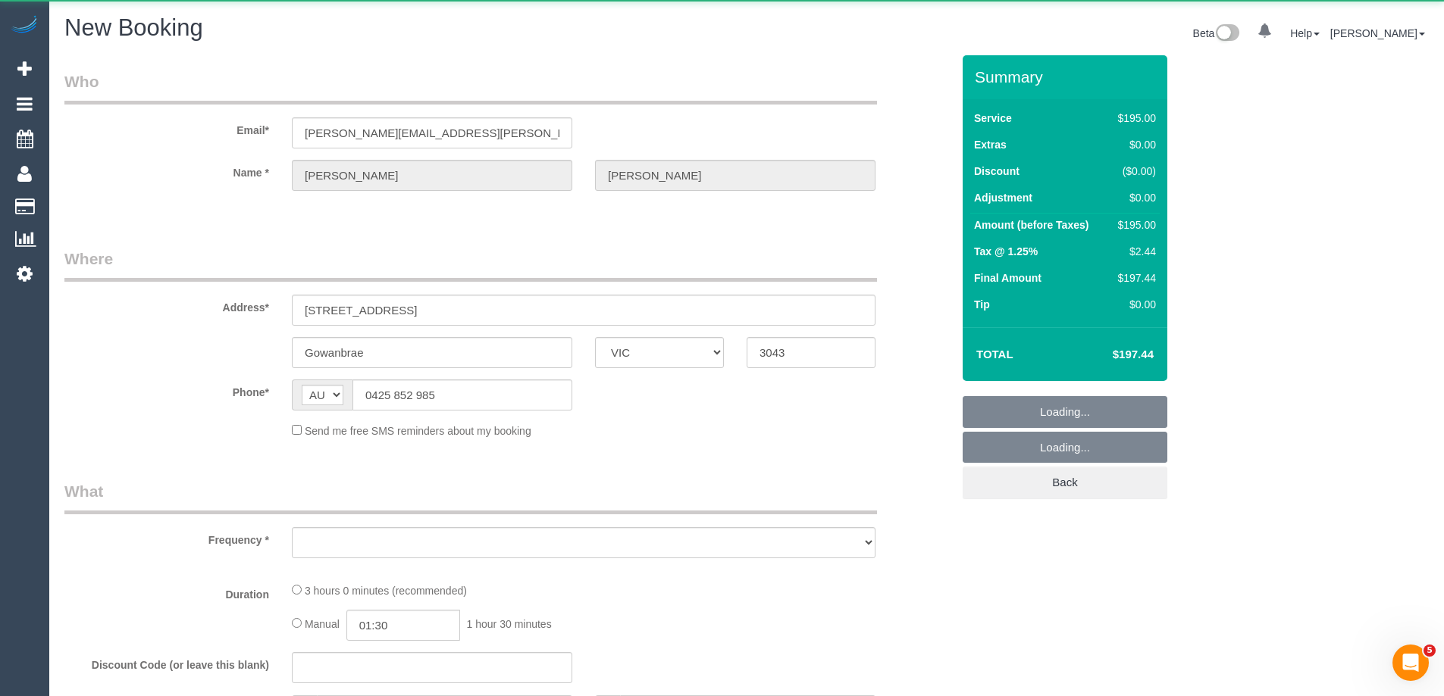
select select "number:30"
select select "number:15"
select select "number:18"
select select "number:24"
select select "object:2307"
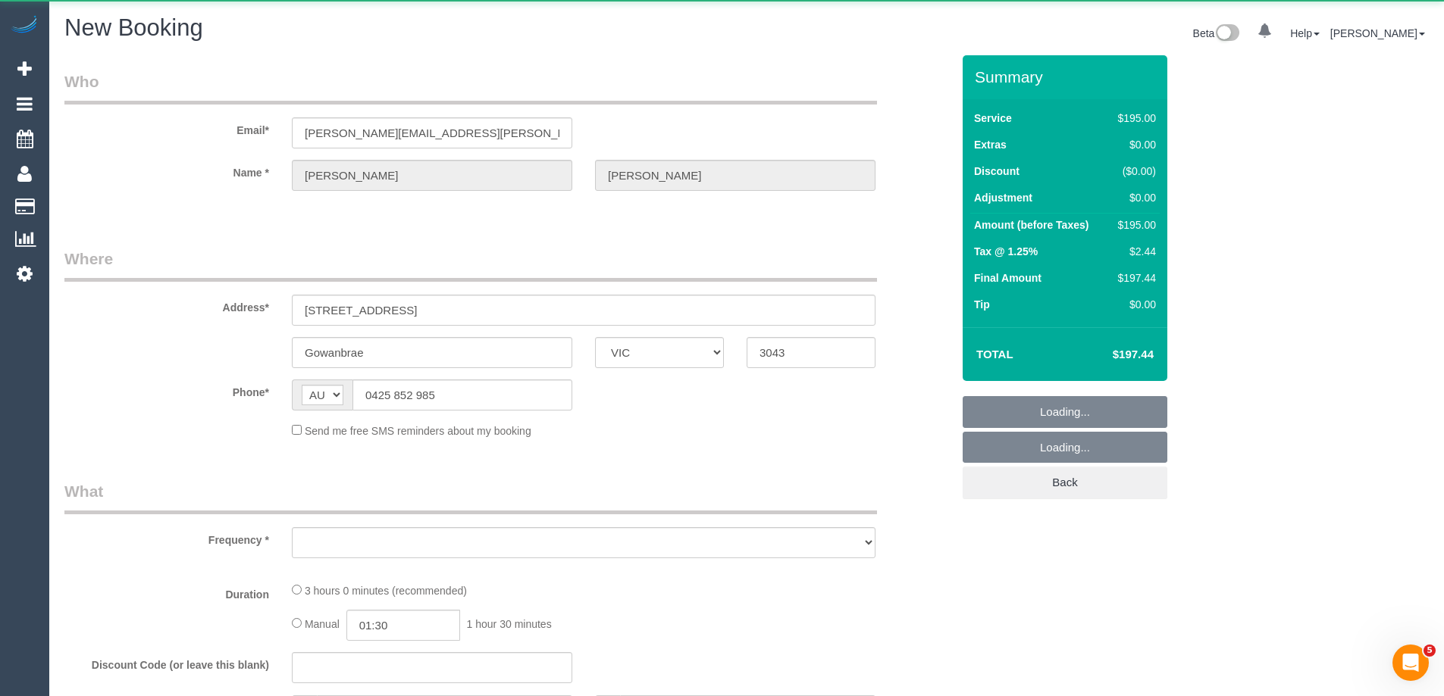
select select "180"
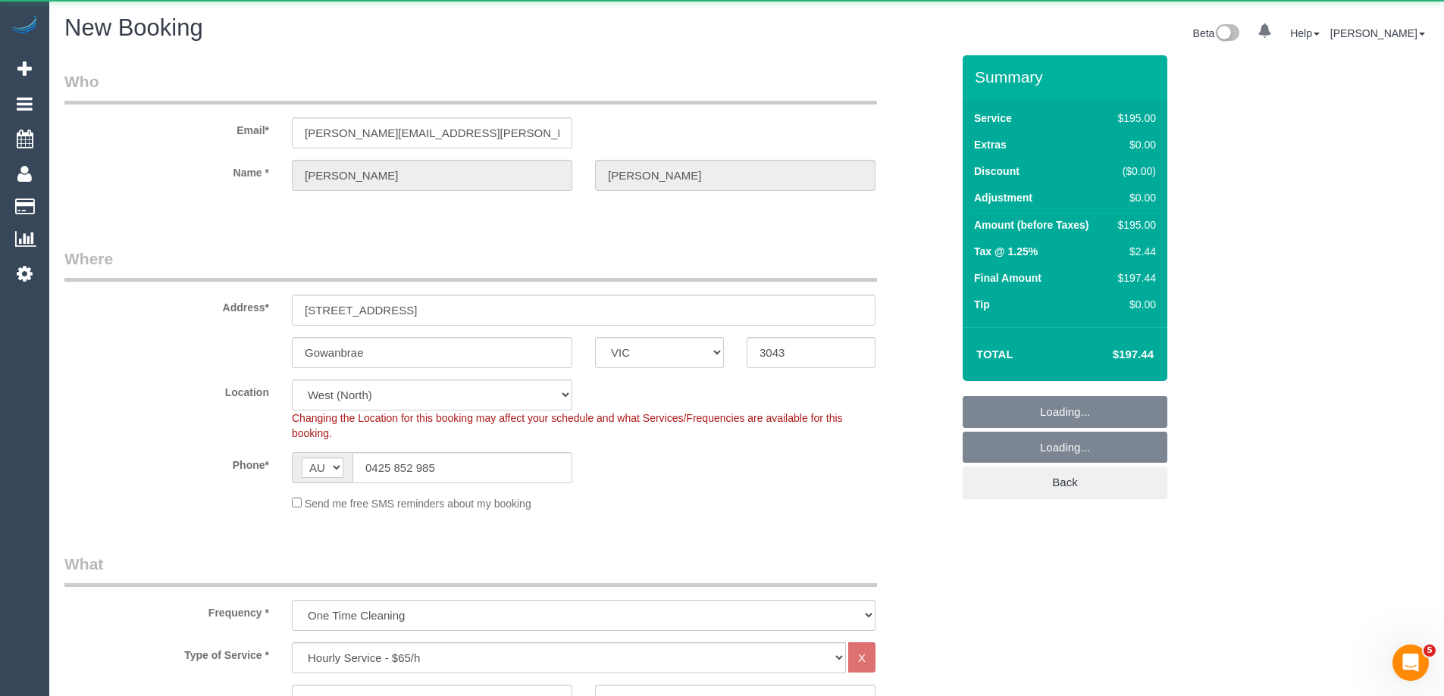
select select "string:stripe-pm_1OXFWp2GScqysDRVUGrL5JNl"
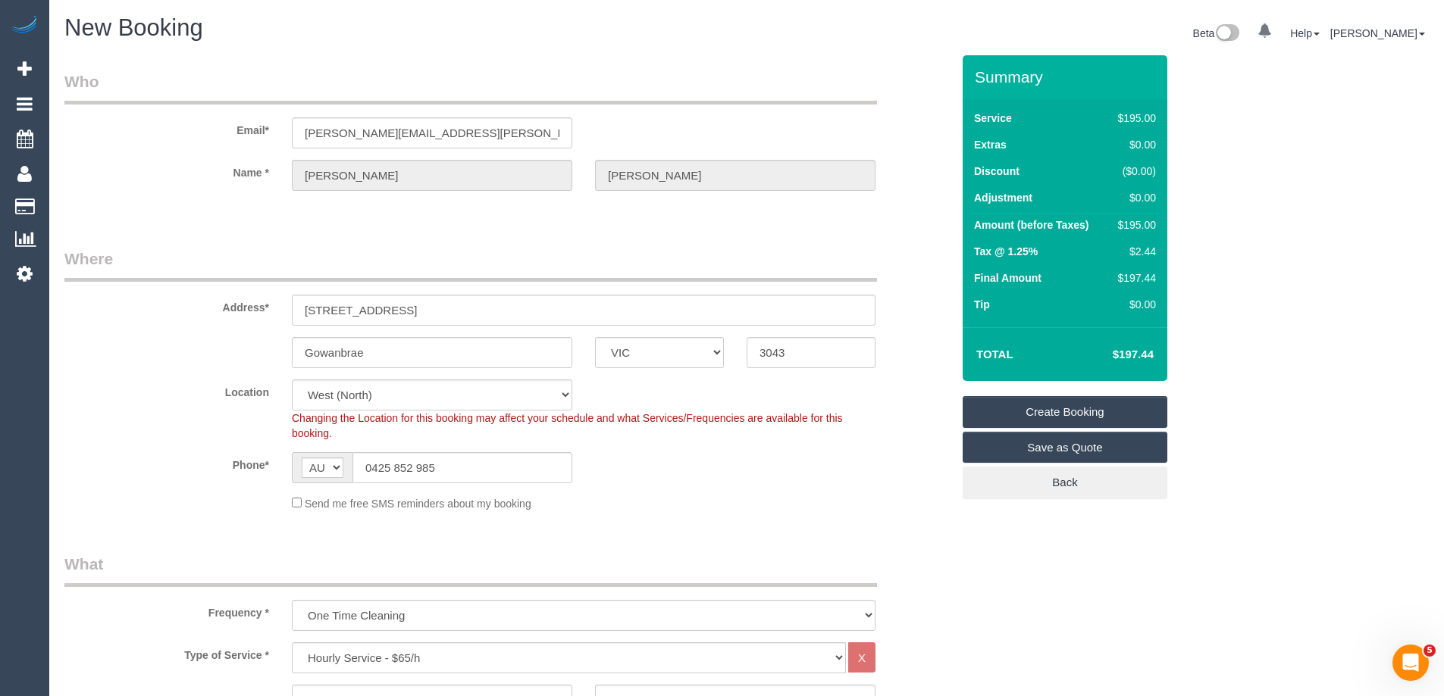
select select "object:3027"
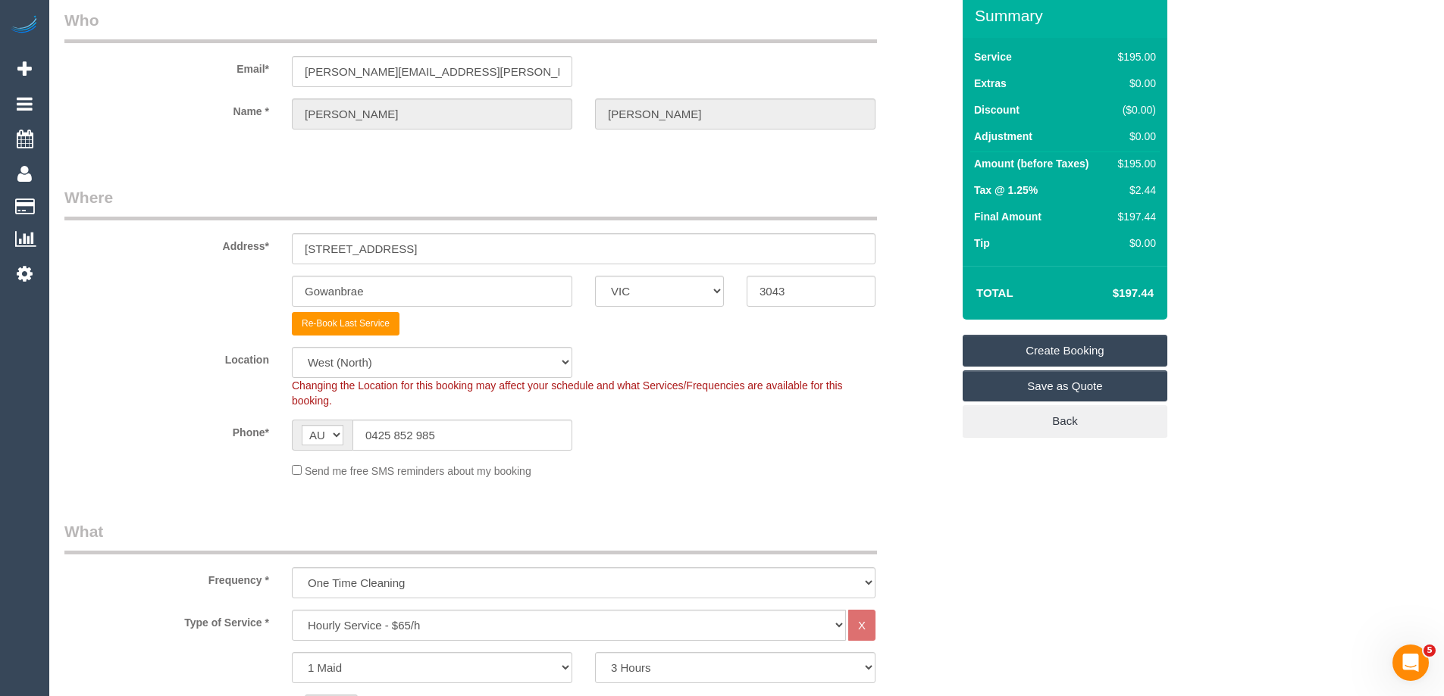
scroll to position [152, 0]
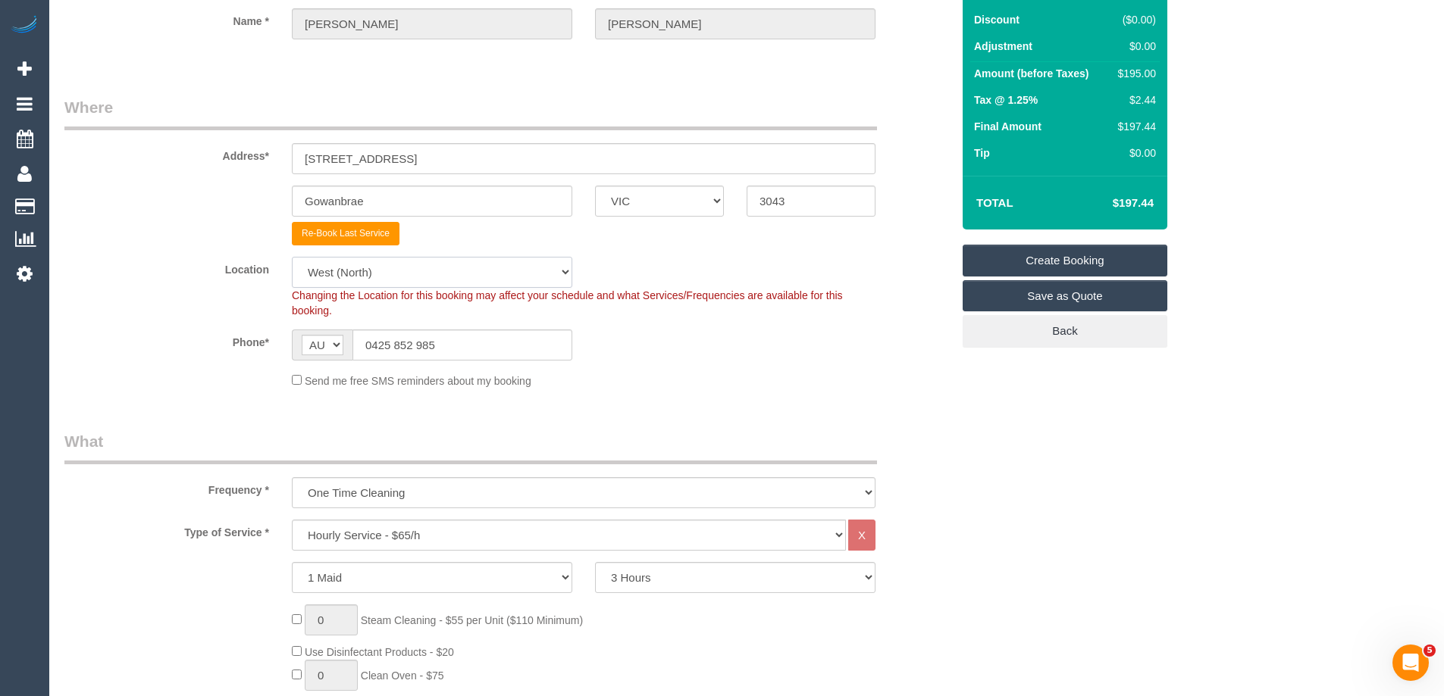
click at [360, 276] on select "Office City East (North) East (South) Inner East Inner North (East) Inner North…" at bounding box center [432, 272] width 280 height 31
click at [126, 368] on sui-booking-location "Location Office City East (North) East (South) Inner East Inner North (East) In…" at bounding box center [507, 323] width 887 height 132
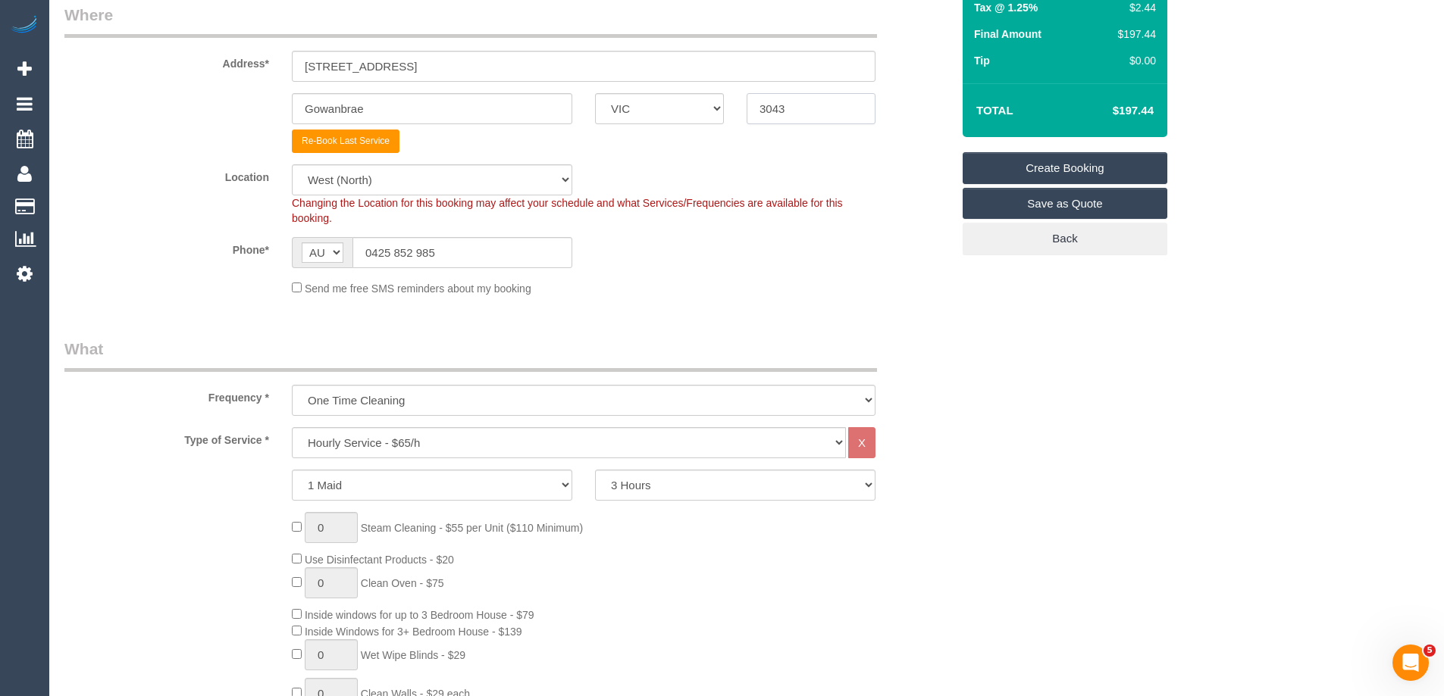
scroll to position [379, 0]
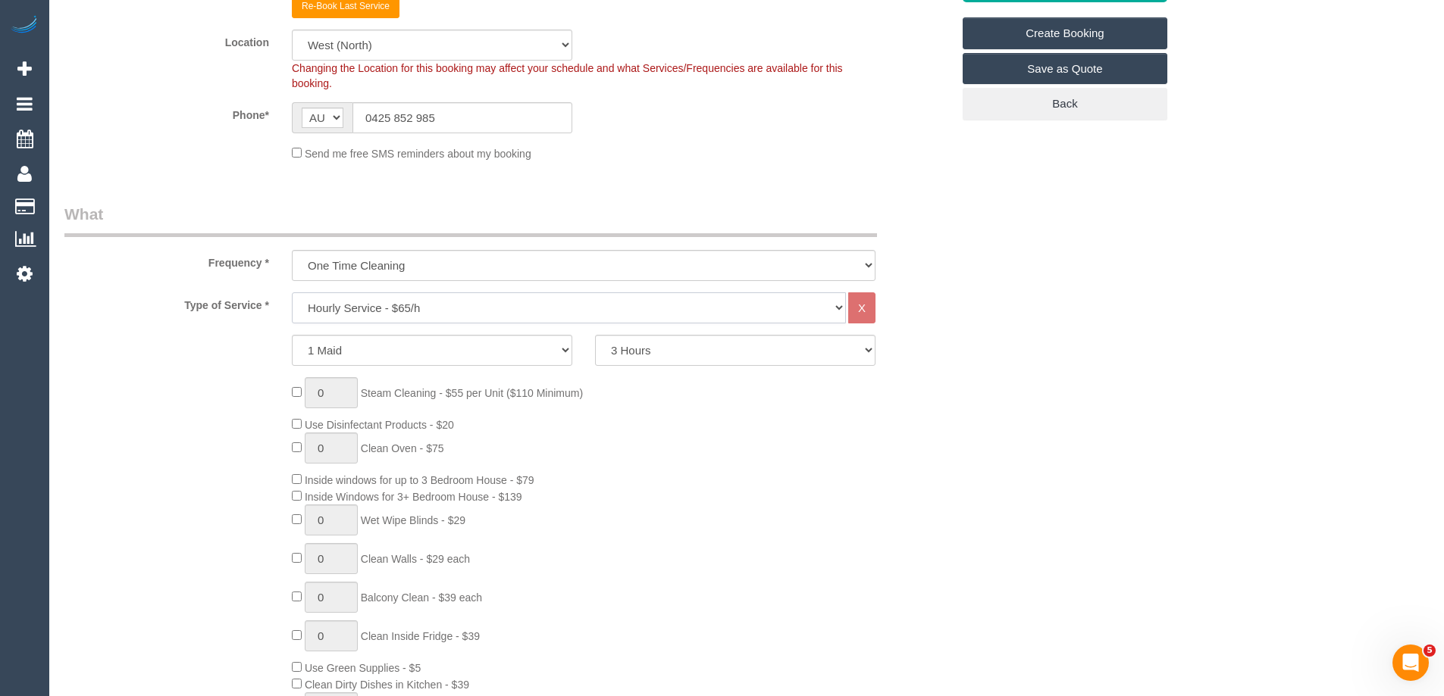
click at [372, 308] on select "Hourly Service - $70/h Hourly Service - $65/h Hourly Service - $60/h Hourly Ser…" at bounding box center [569, 308] width 554 height 31
select select "212"
click at [292, 293] on select "Hourly Service - $70/h Hourly Service - $65/h Hourly Service - $60/h Hourly Ser…" at bounding box center [569, 308] width 554 height 31
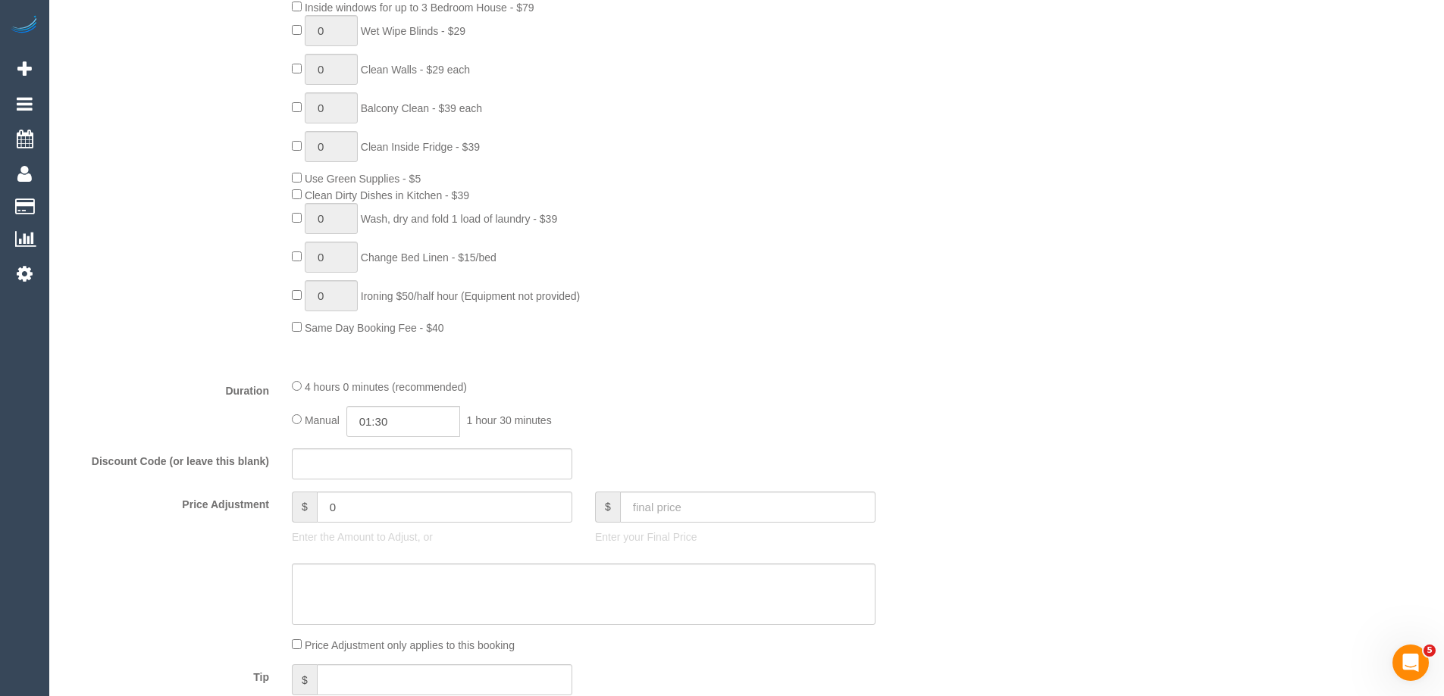
scroll to position [1288, 0]
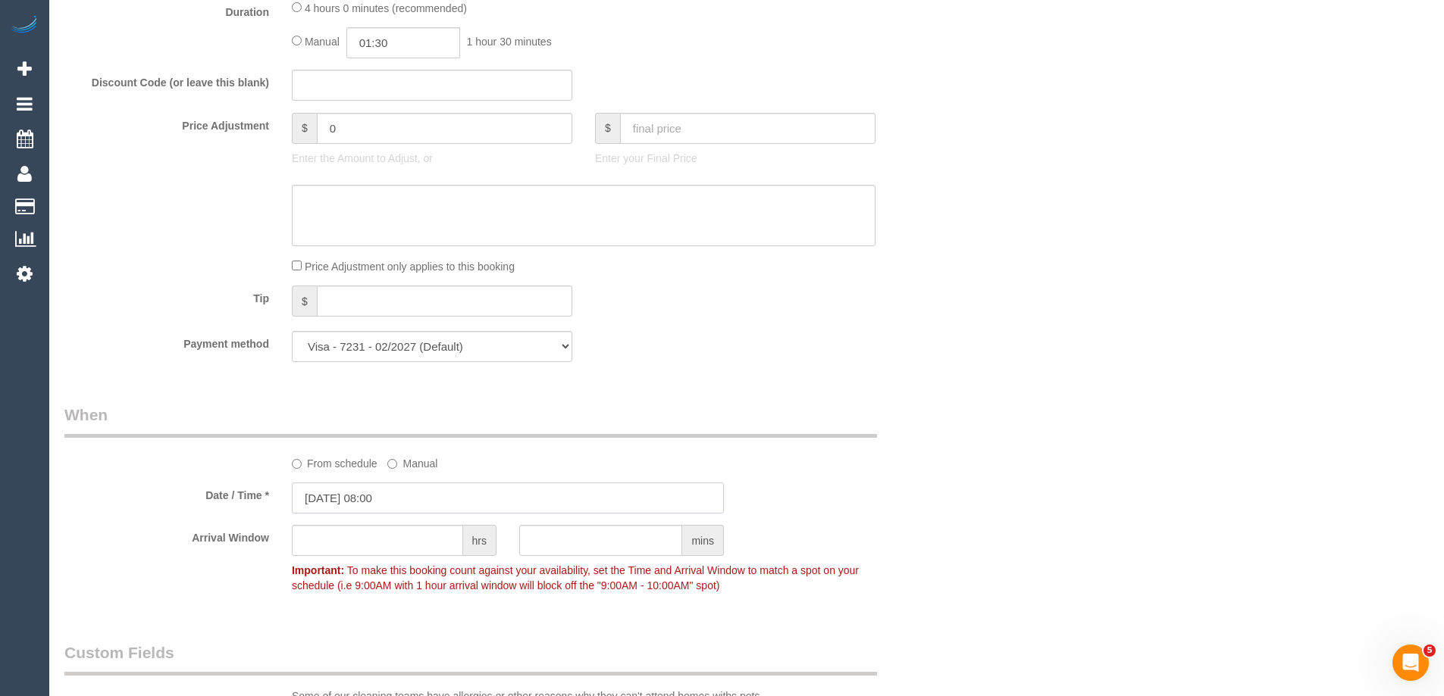
click at [473, 500] on input "27/08/2025 08:00" at bounding box center [508, 498] width 432 height 31
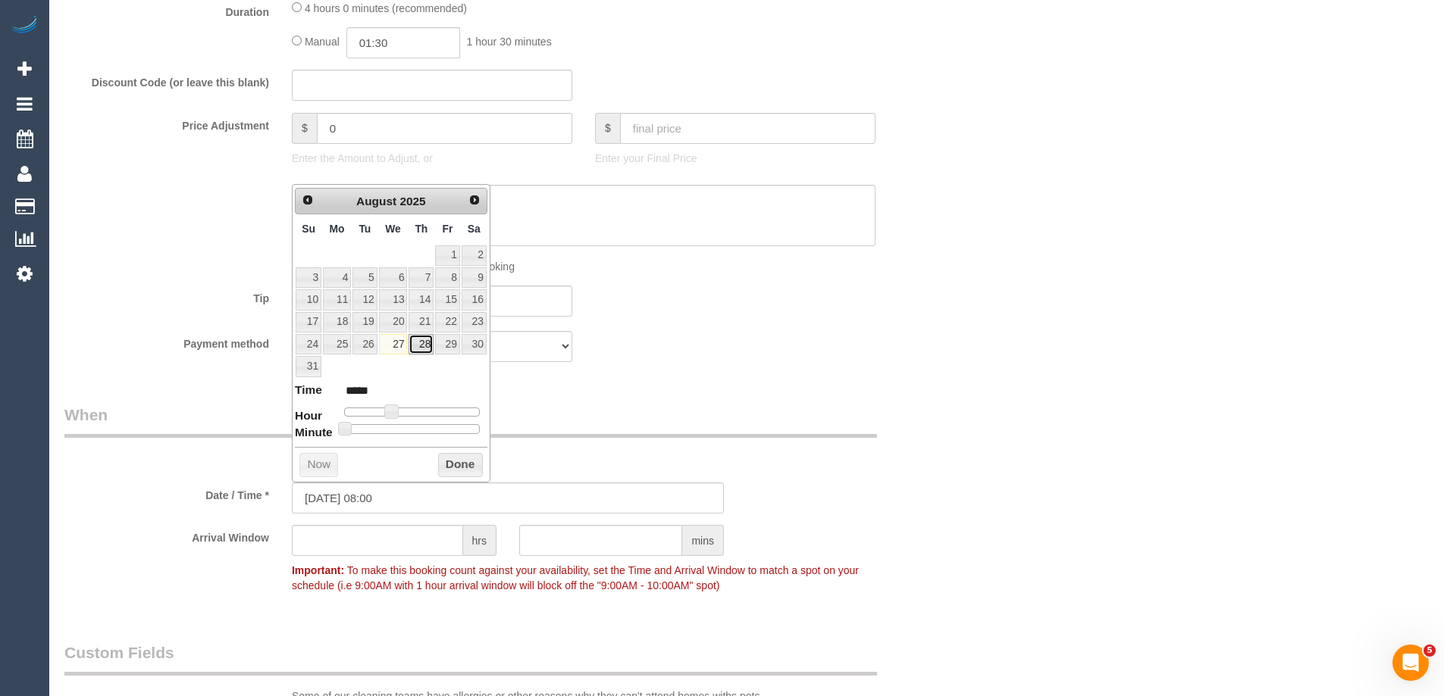
click at [421, 348] on link "28" at bounding box center [420, 344] width 25 height 20
type input "28/08/2025 09:00"
type input "*****"
type input "28/08/2025 10:00"
type input "*****"
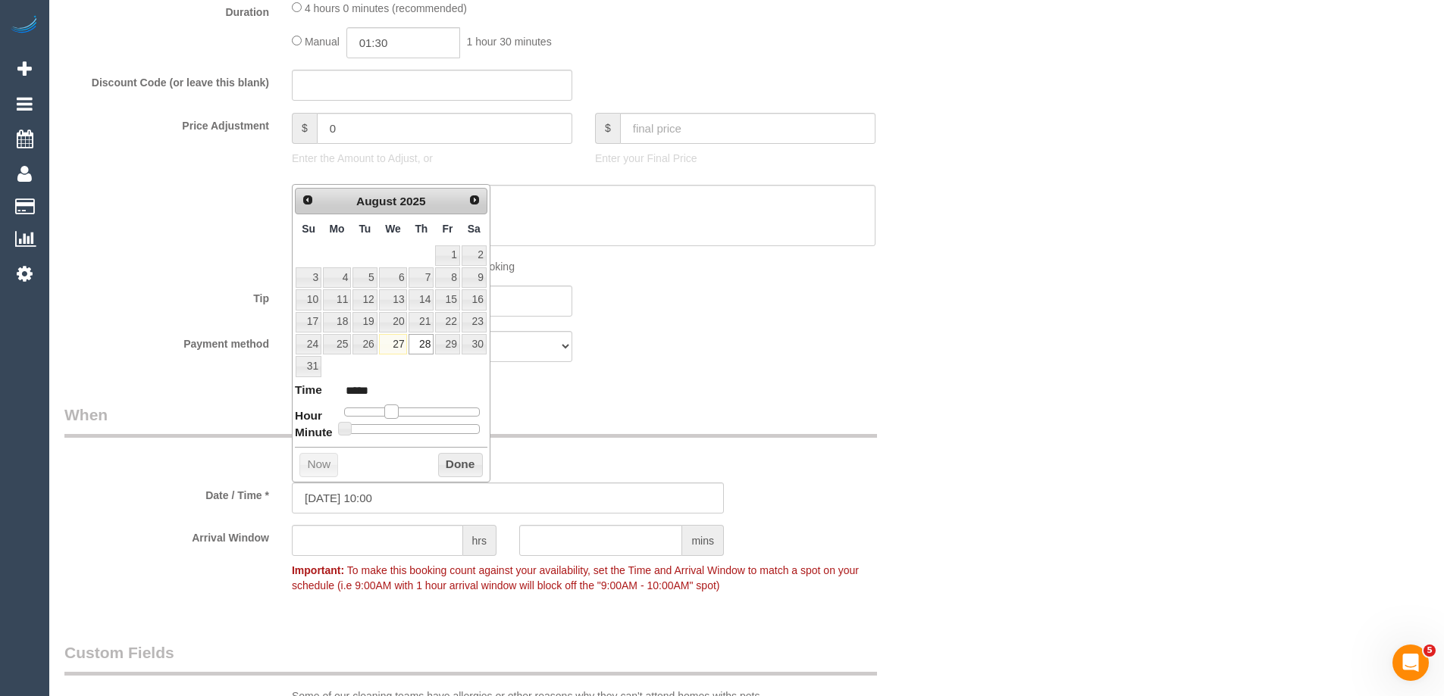
type input "28/08/2025 11:00"
type input "*****"
type input "28/08/2025 12:00"
type input "*****"
type input "28/08/2025 13:00"
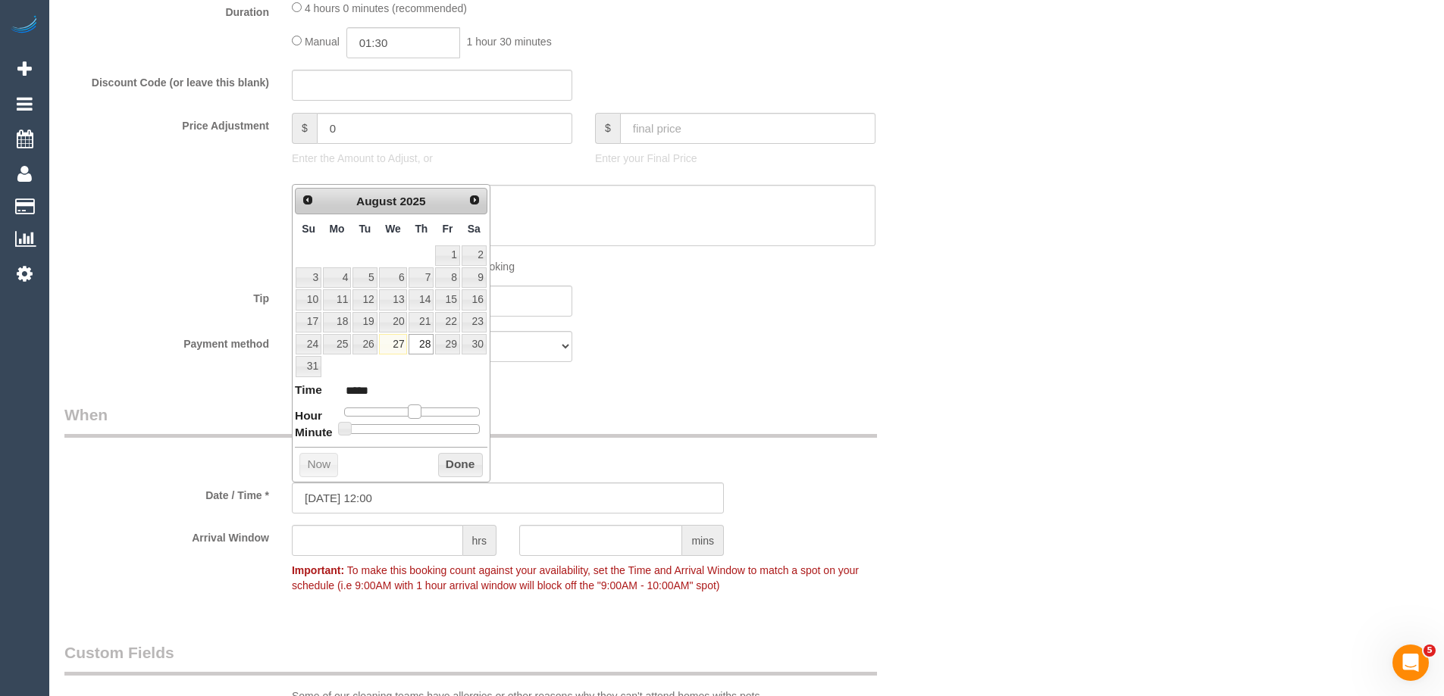
type input "*****"
type input "28/08/2025 12:00"
type input "*****"
drag, startPoint x: 385, startPoint y: 415, endPoint x: 408, endPoint y: 415, distance: 23.5
click at [408, 415] on span at bounding box center [415, 412] width 14 height 14
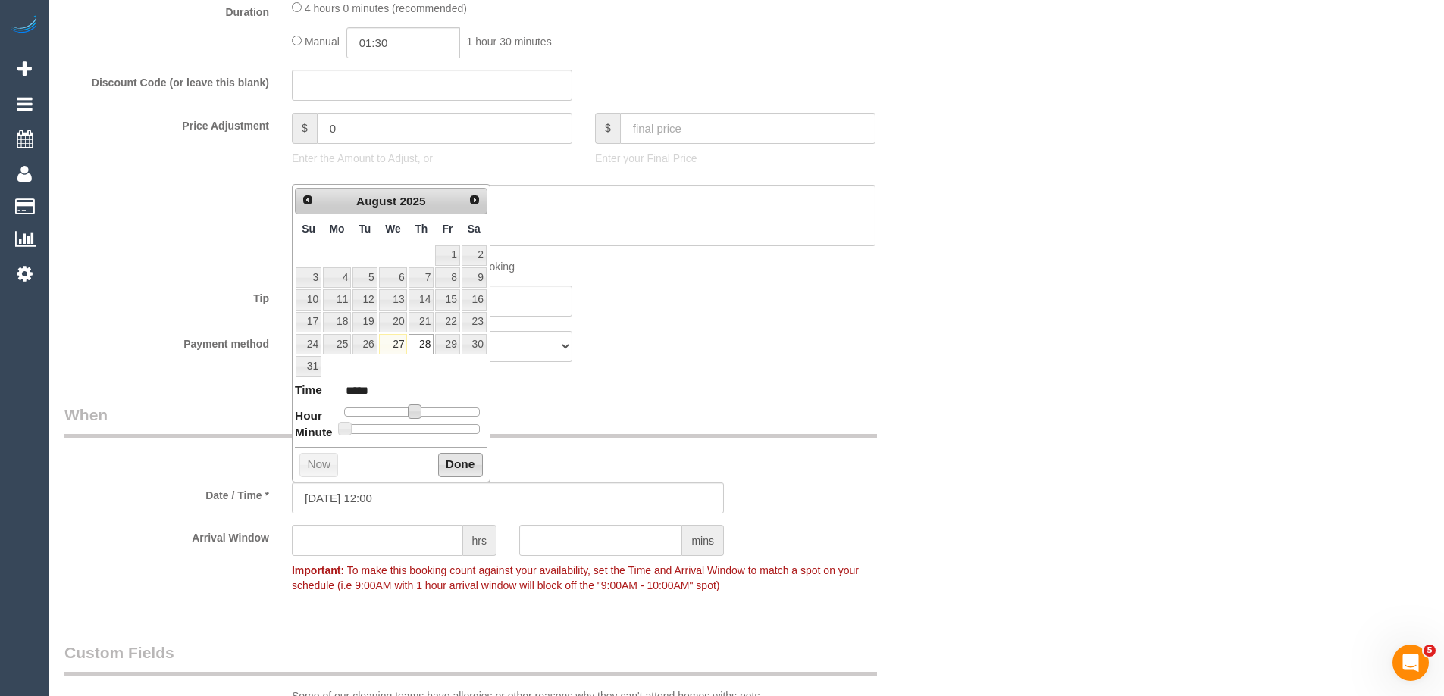
click at [457, 462] on button "Done" at bounding box center [460, 465] width 45 height 24
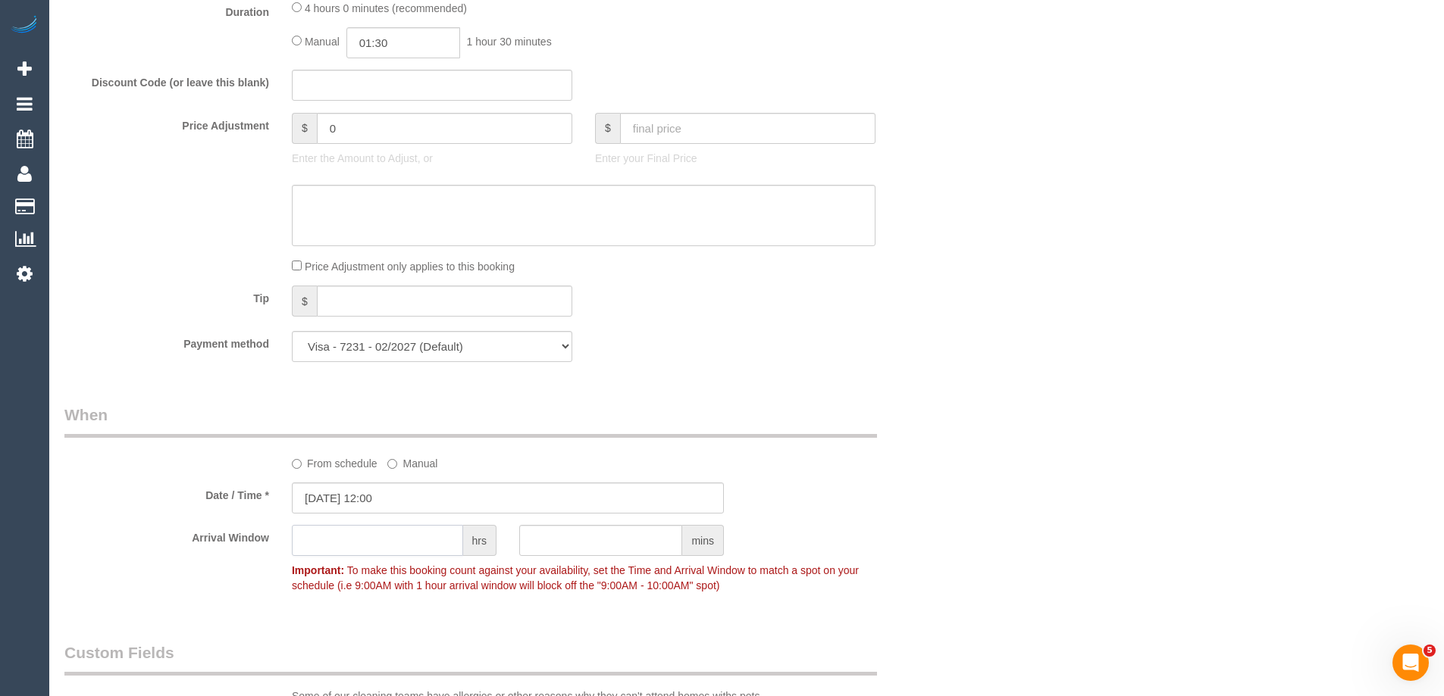
click at [332, 536] on input "text" at bounding box center [377, 540] width 171 height 31
type input "2"
click at [179, 517] on sui-booking-spot "From schedule Manual Date / Time * 28/08/2025 12:00 Arrival Window 2 hrs mins 1…" at bounding box center [507, 502] width 887 height 196
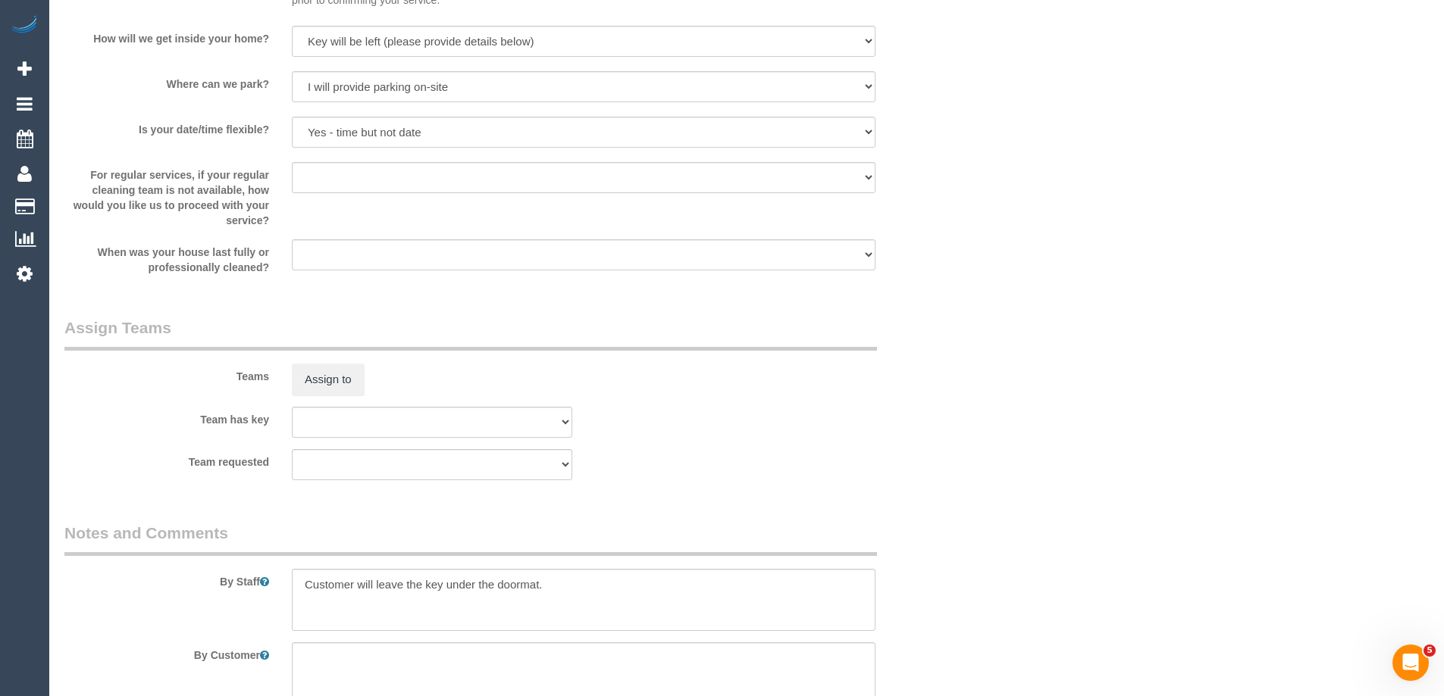
scroll to position [2236, 0]
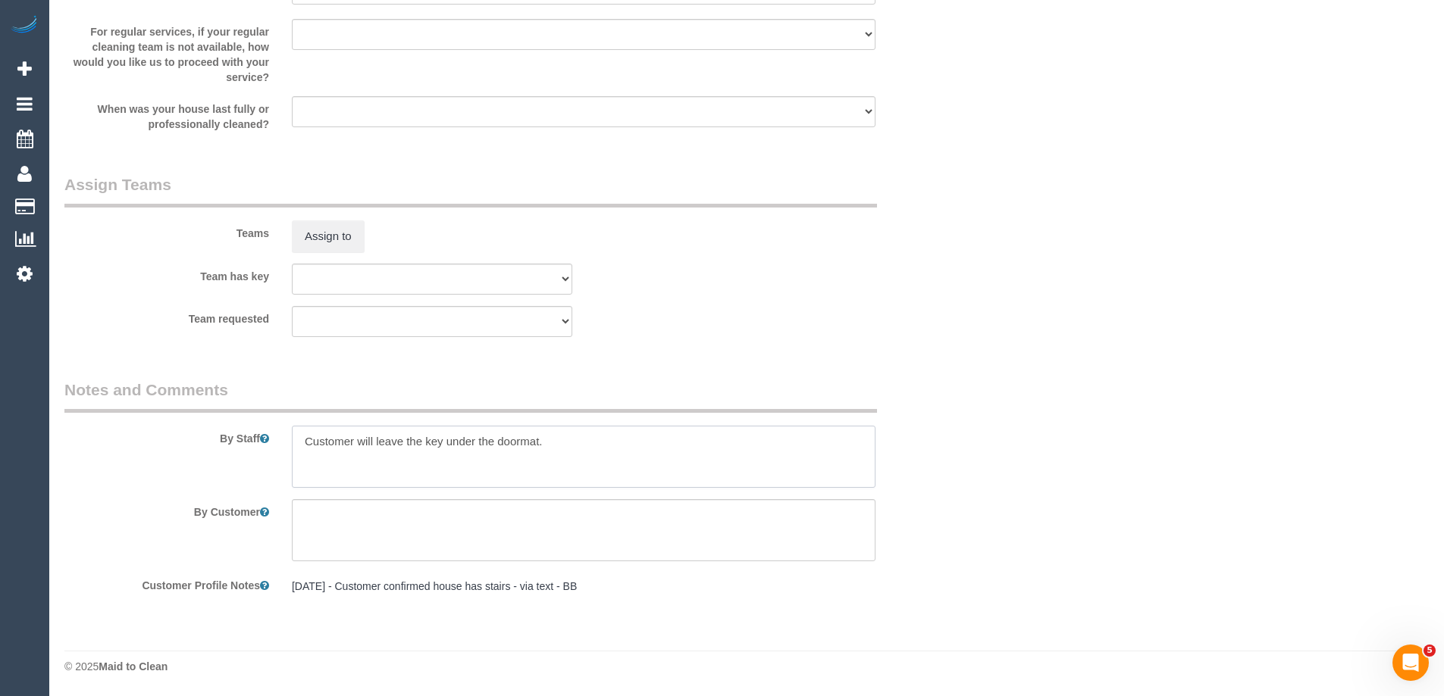
click at [543, 441] on textarea at bounding box center [583, 457] width 583 height 62
click at [367, 435] on textarea at bounding box center [583, 457] width 583 height 62
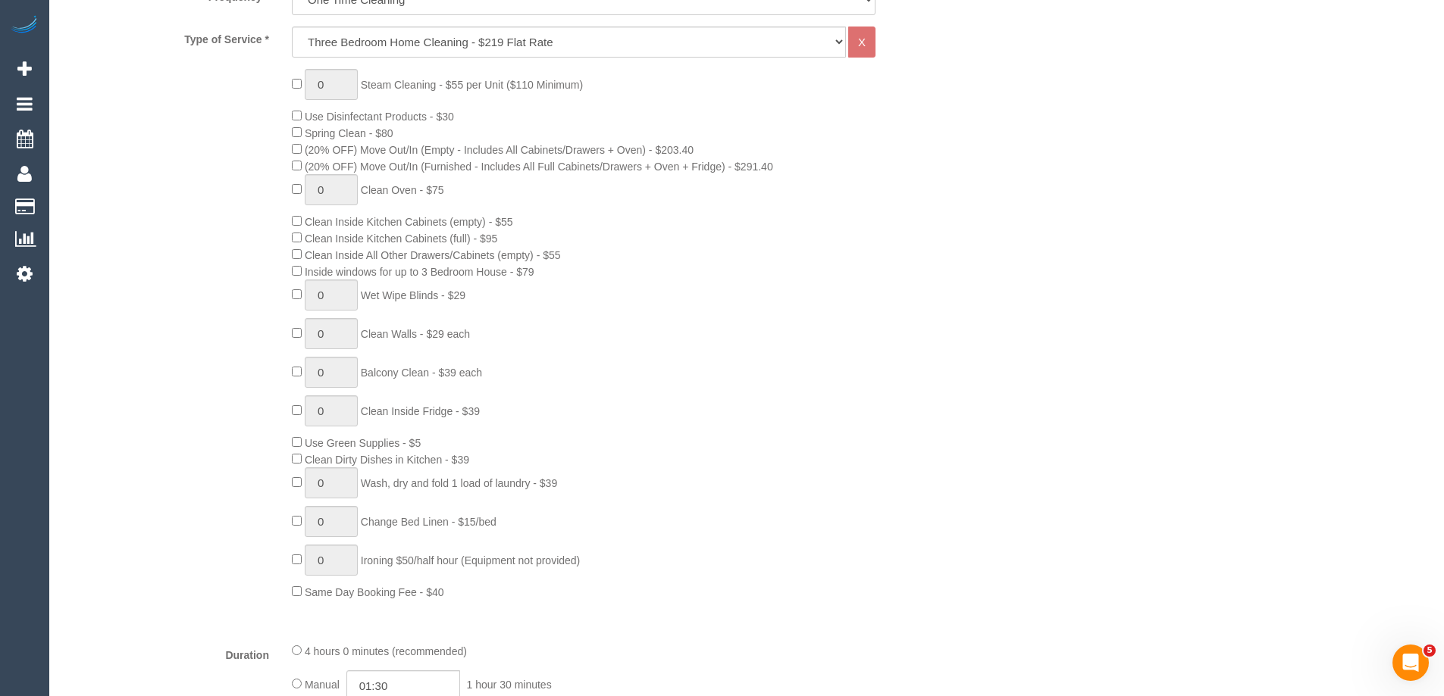
scroll to position [1024, 0]
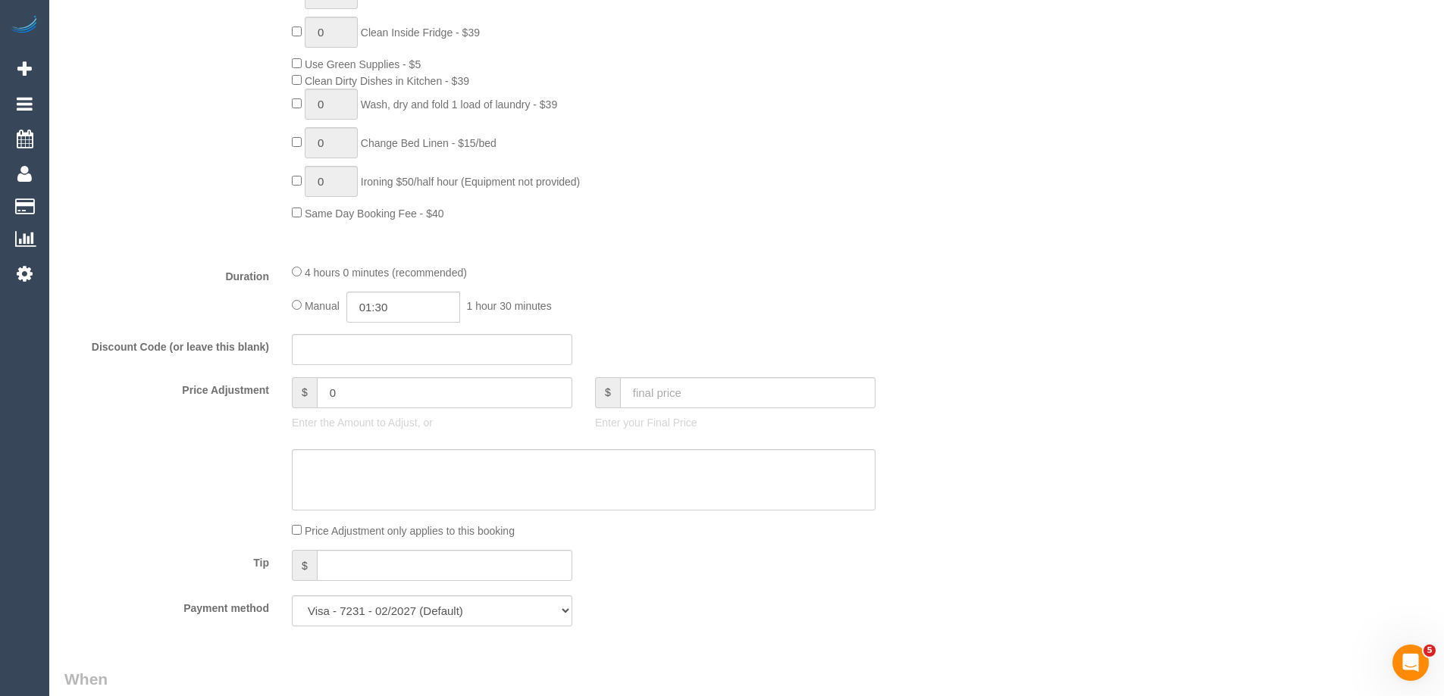
type textarea "Customer may leave the key under the doormat."
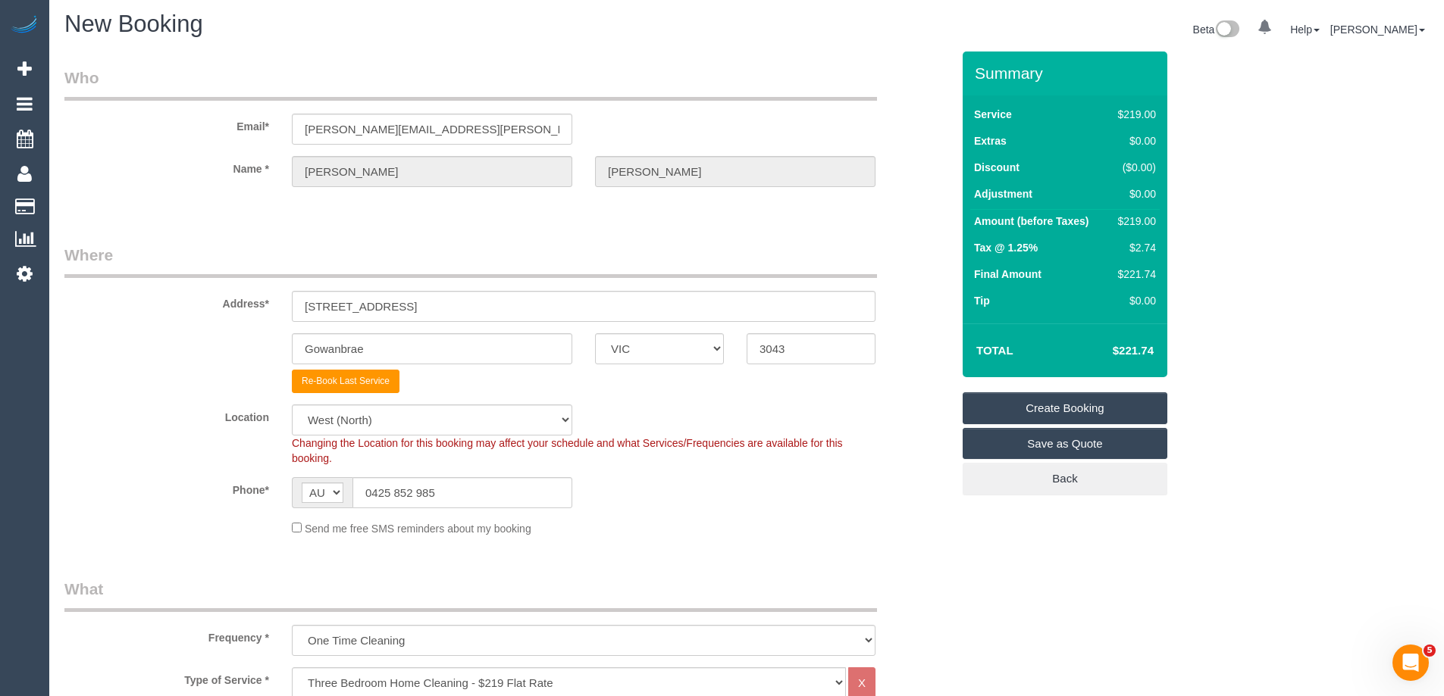
scroll to position [0, 0]
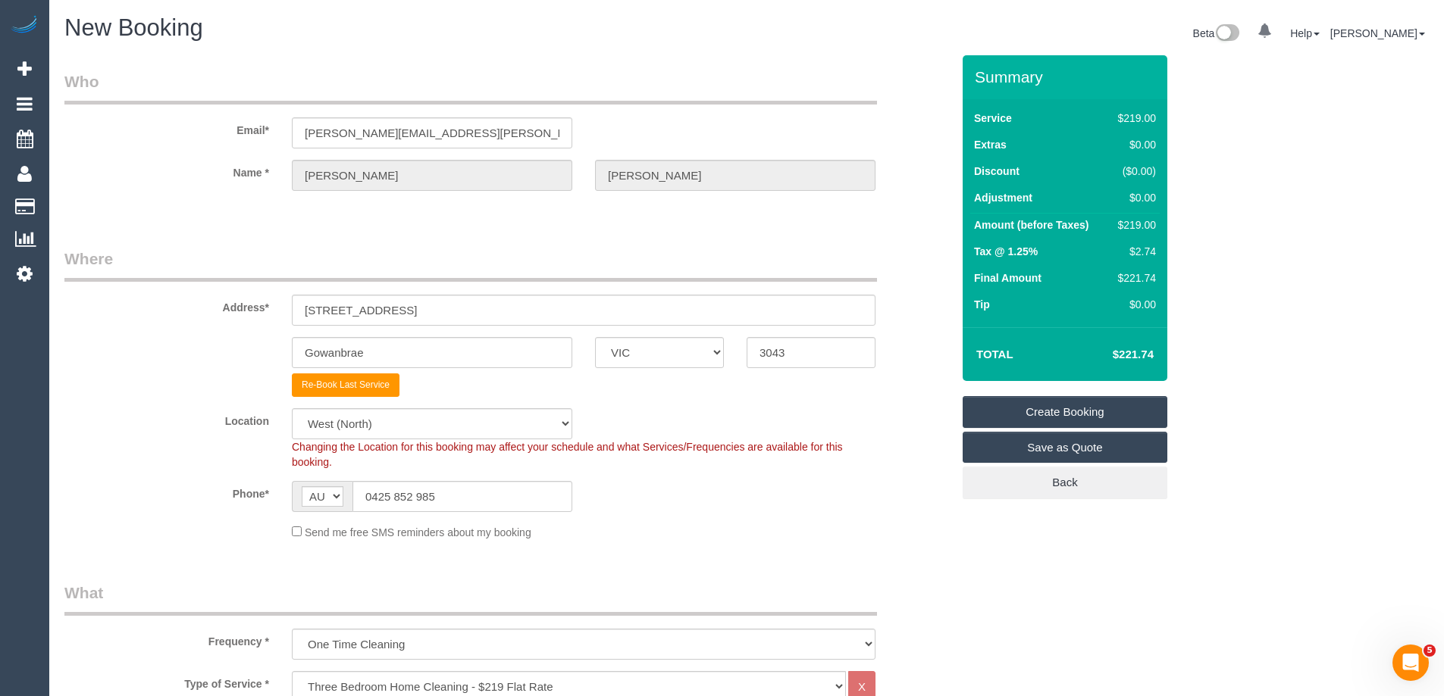
click at [1077, 408] on link "Create Booking" at bounding box center [1064, 412] width 205 height 32
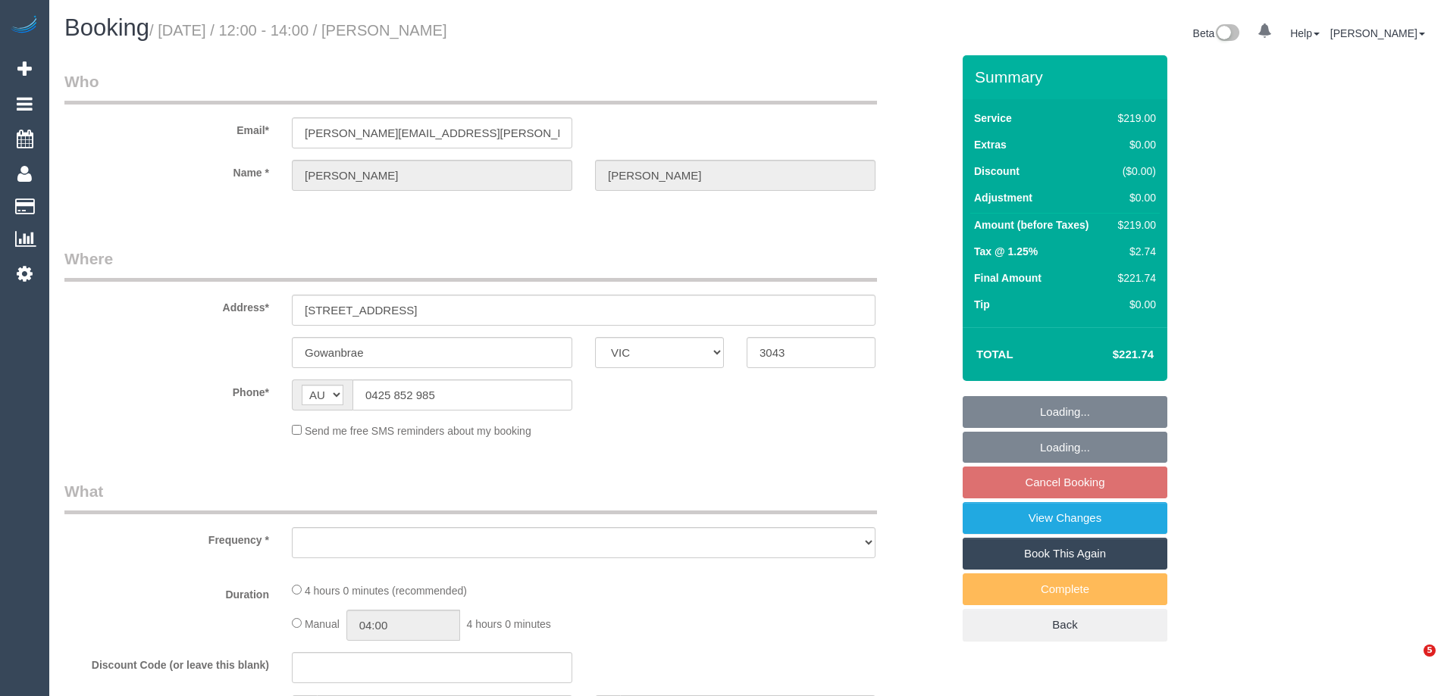
select select "VIC"
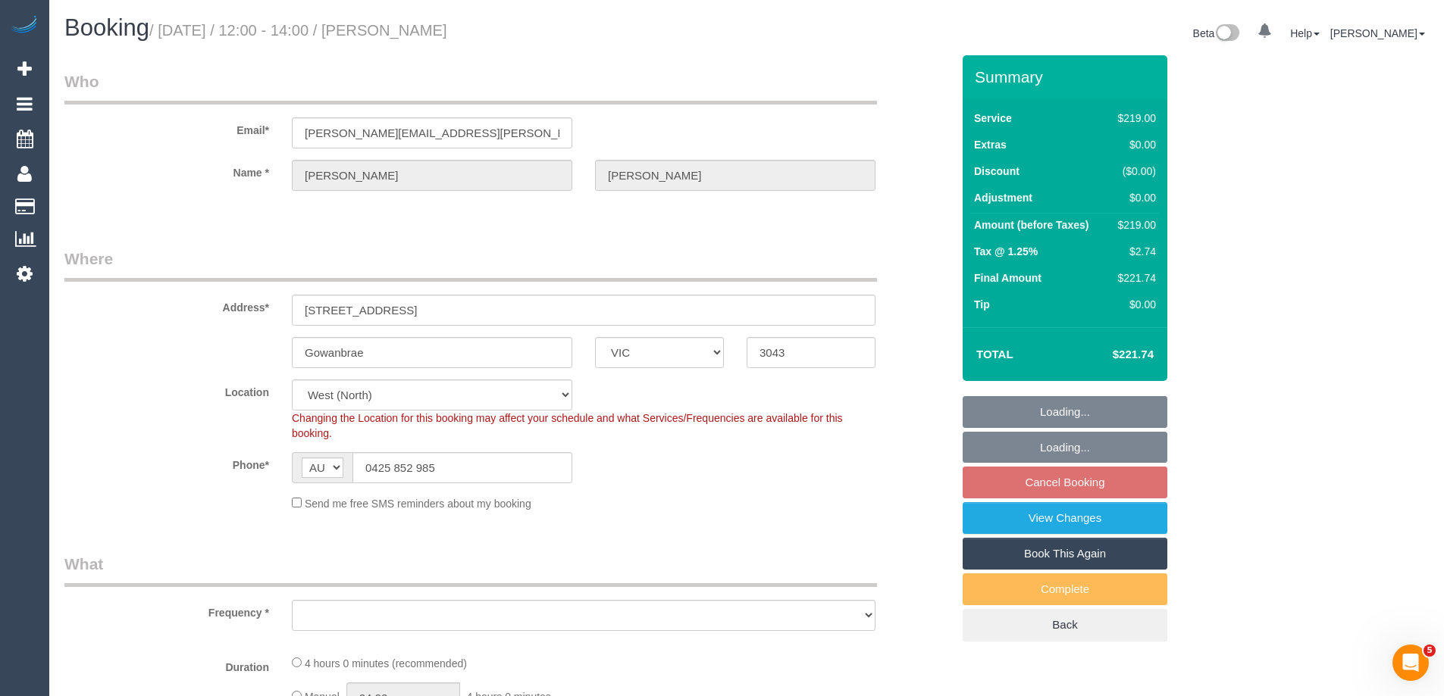
select select "object:524"
select select "string:stripe-pm_1OXFWp2GScqysDRVUGrL5JNl"
select select "object:625"
select select "spot1"
select select "number:30"
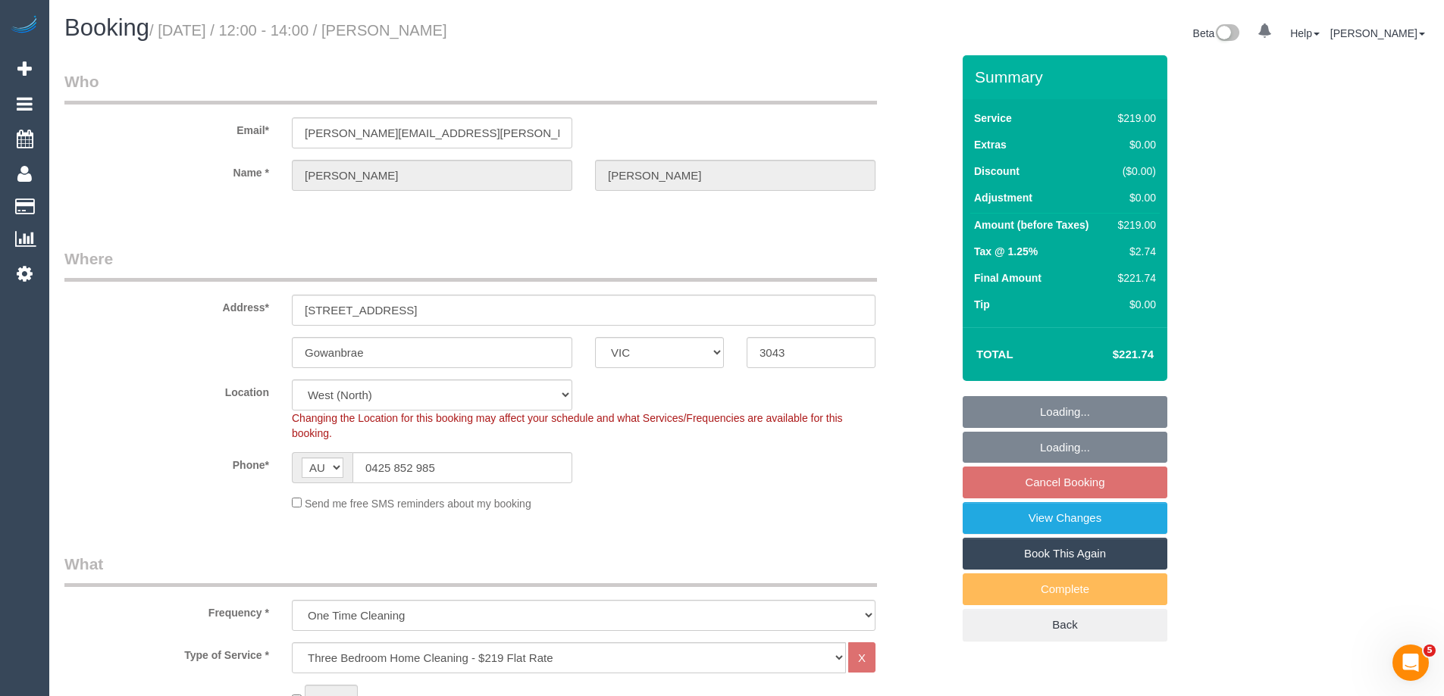
select select "number:15"
select select "number:18"
select select "number:24"
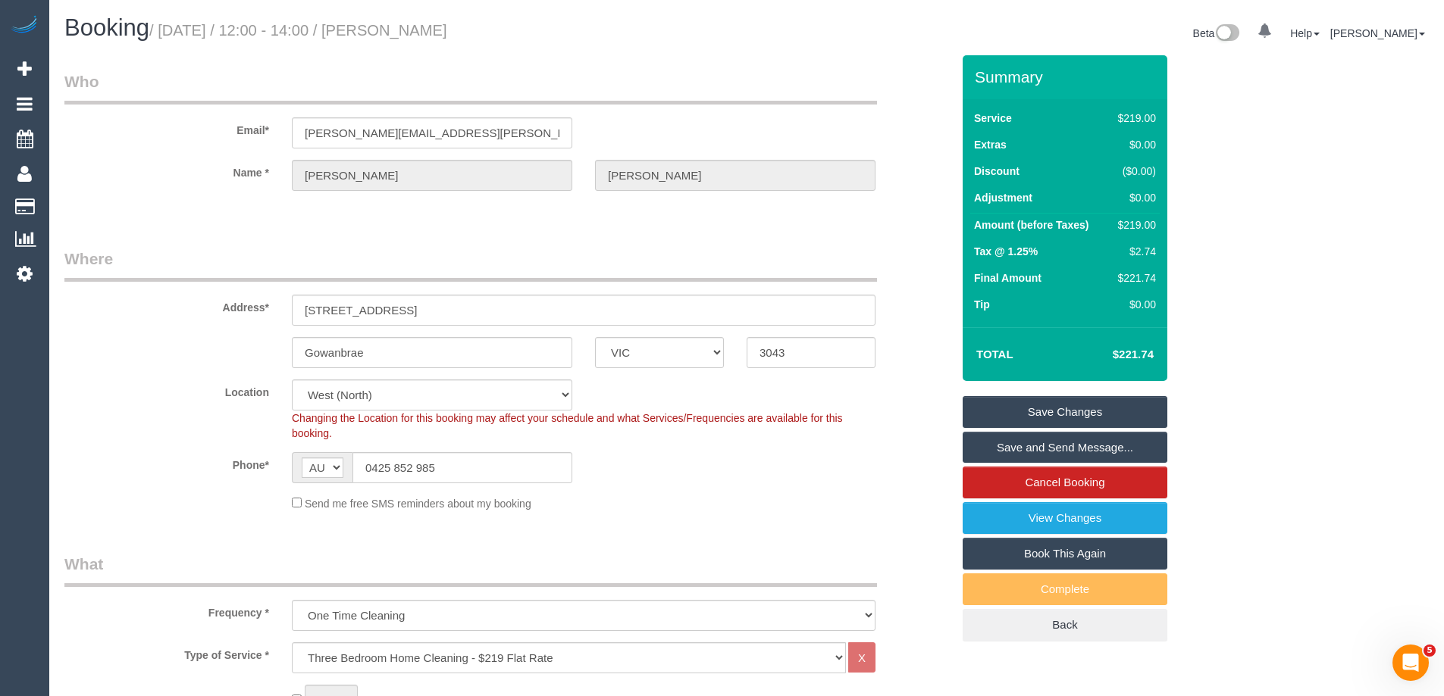
click at [164, 387] on label "Location" at bounding box center [166, 390] width 227 height 20
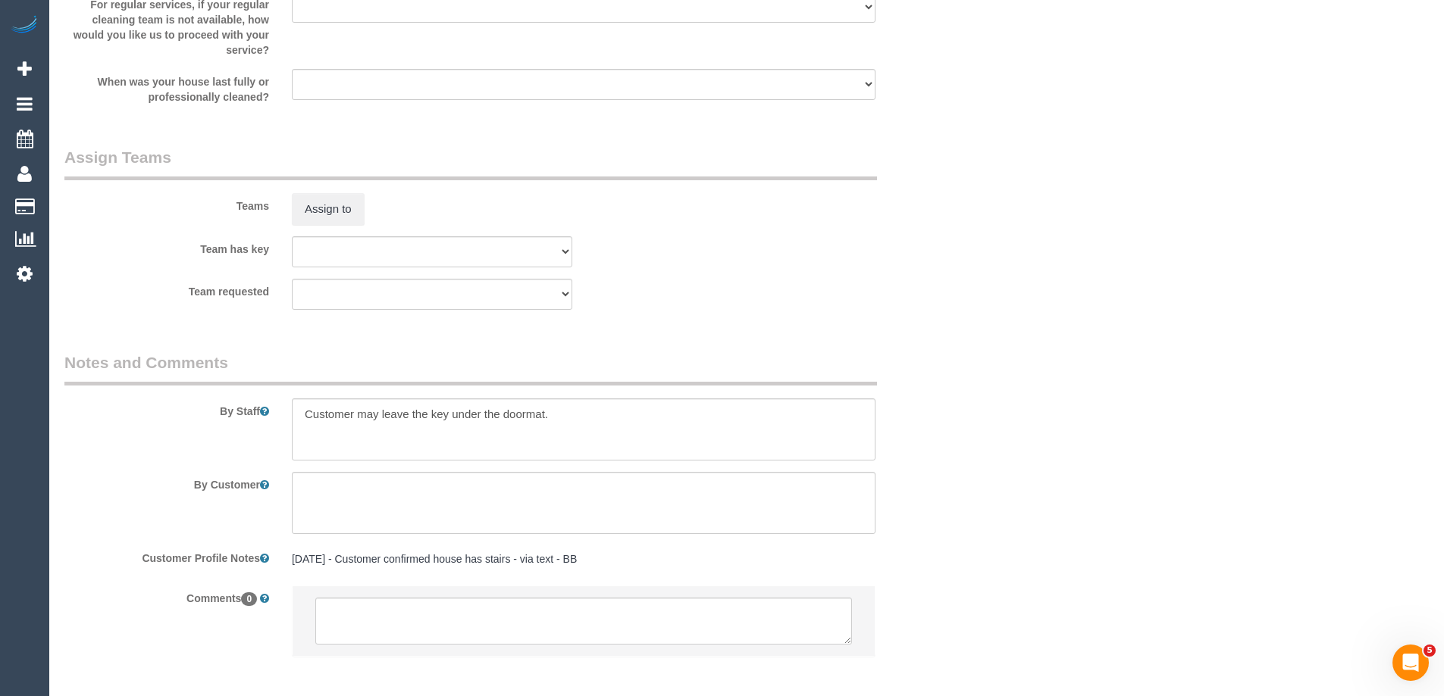
scroll to position [2222, 0]
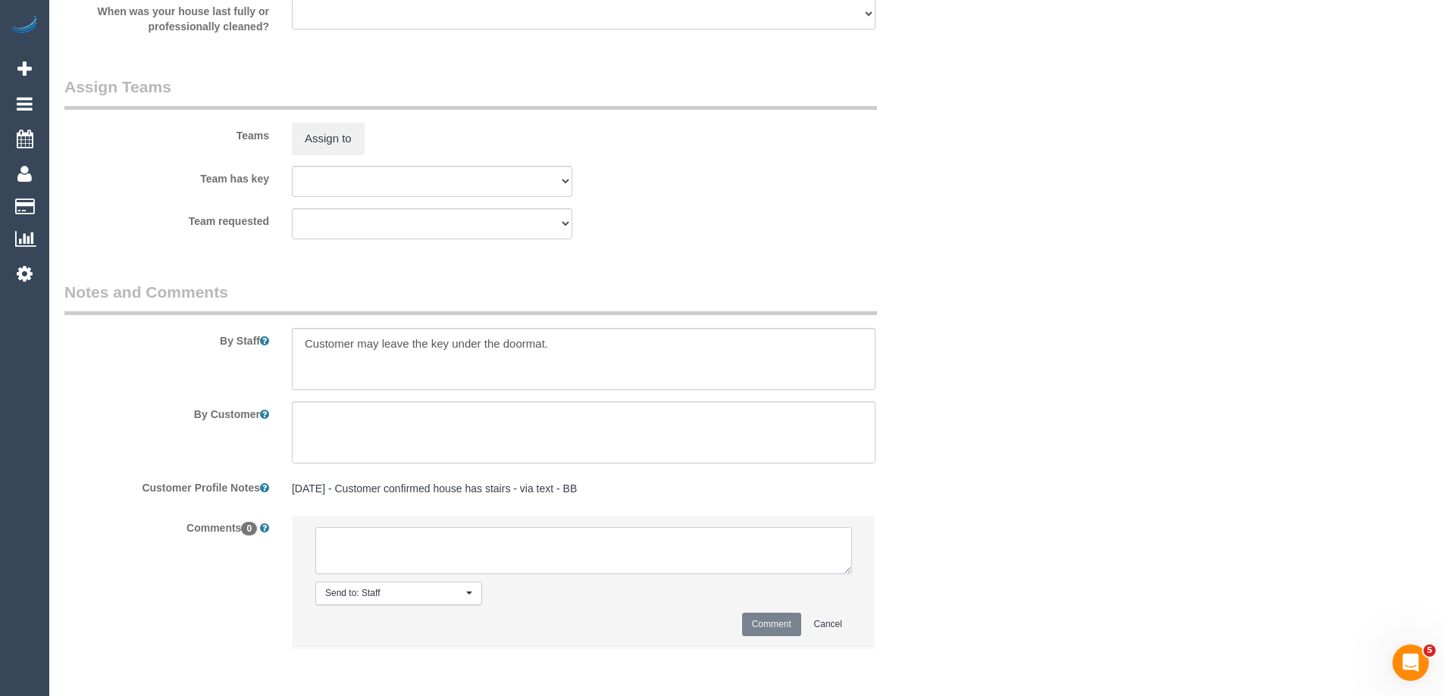
click at [461, 546] on textarea at bounding box center [583, 550] width 537 height 47
paste textarea "Flexibility dates: Flexibility times: Notes: Contact via:"
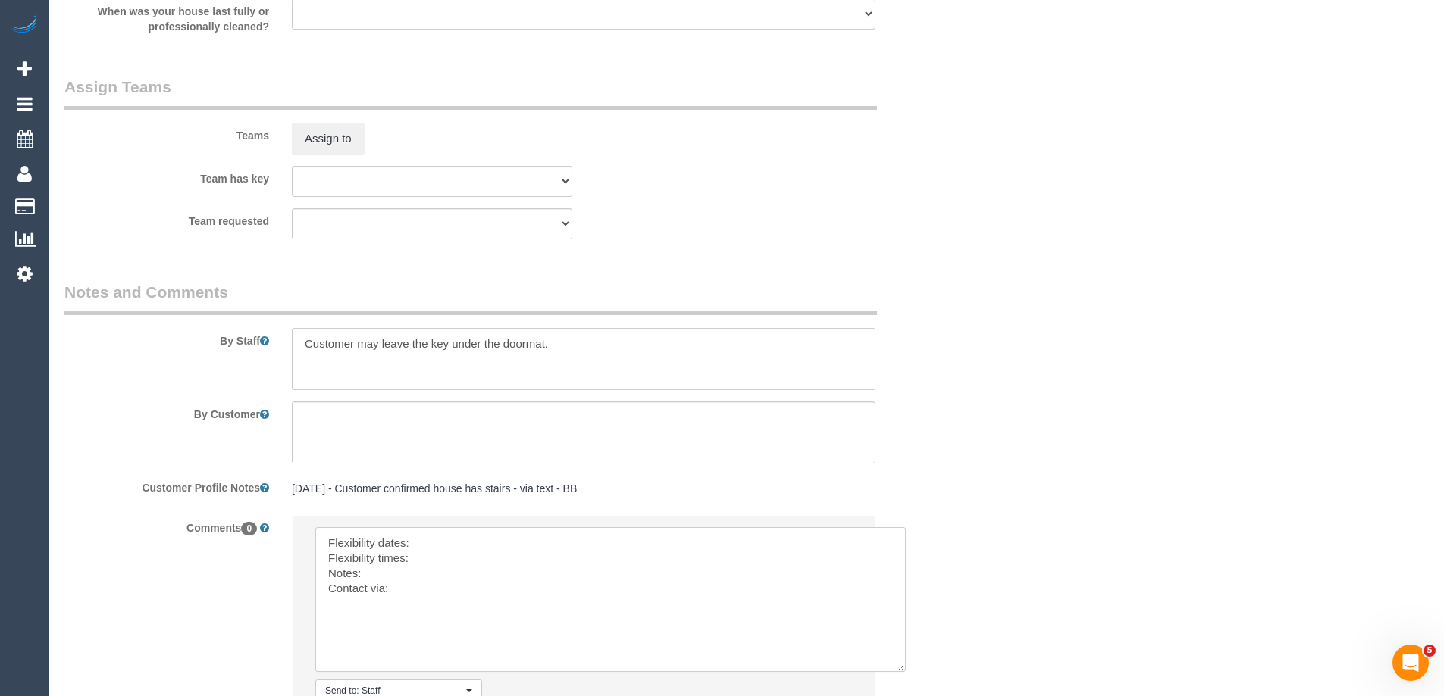
scroll to position [0, 0]
drag, startPoint x: 844, startPoint y: 566, endPoint x: 911, endPoint y: 557, distance: 67.3
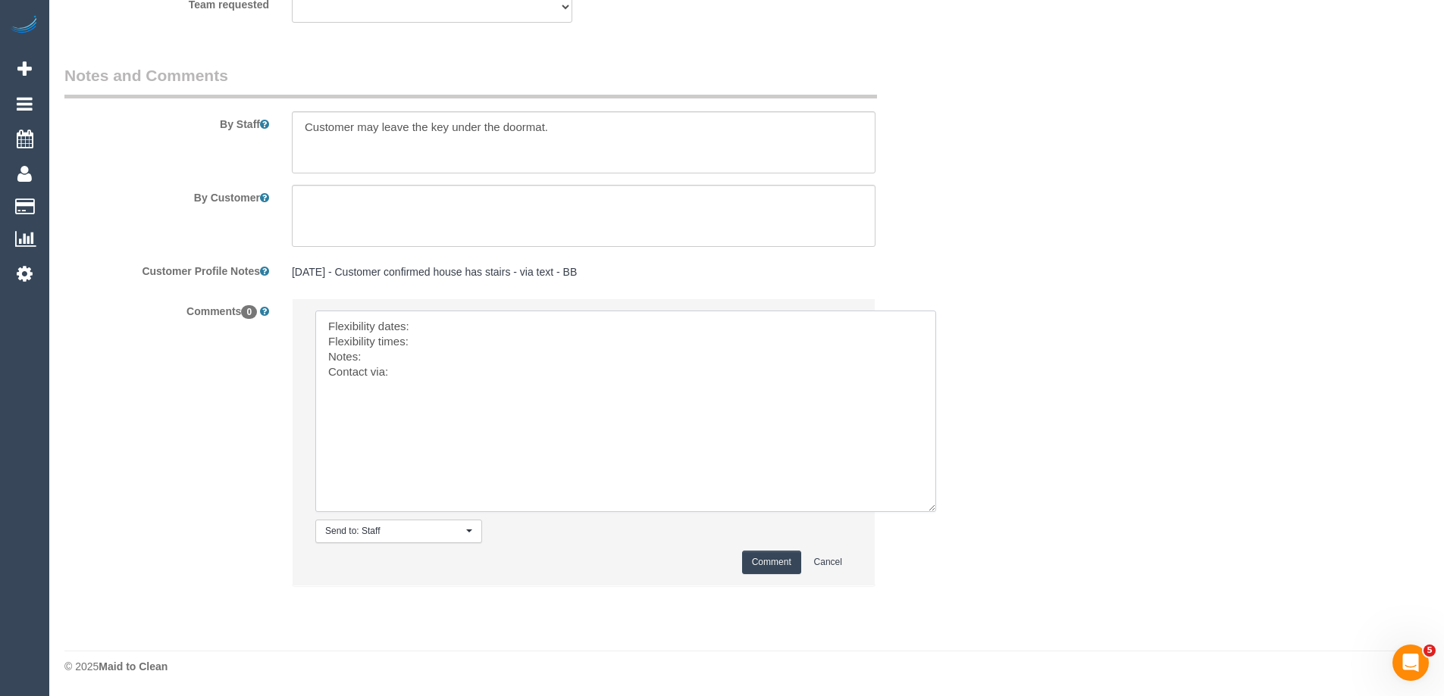
click at [427, 329] on textarea at bounding box center [625, 412] width 621 height 202
click at [515, 373] on textarea at bounding box center [625, 412] width 621 height 202
type textarea "Flexibility dates: Thu 28/8 Flexibility times: 7-5 Notes: NA Contact via: Email…"
click at [767, 555] on button "Comment" at bounding box center [771, 562] width 59 height 23
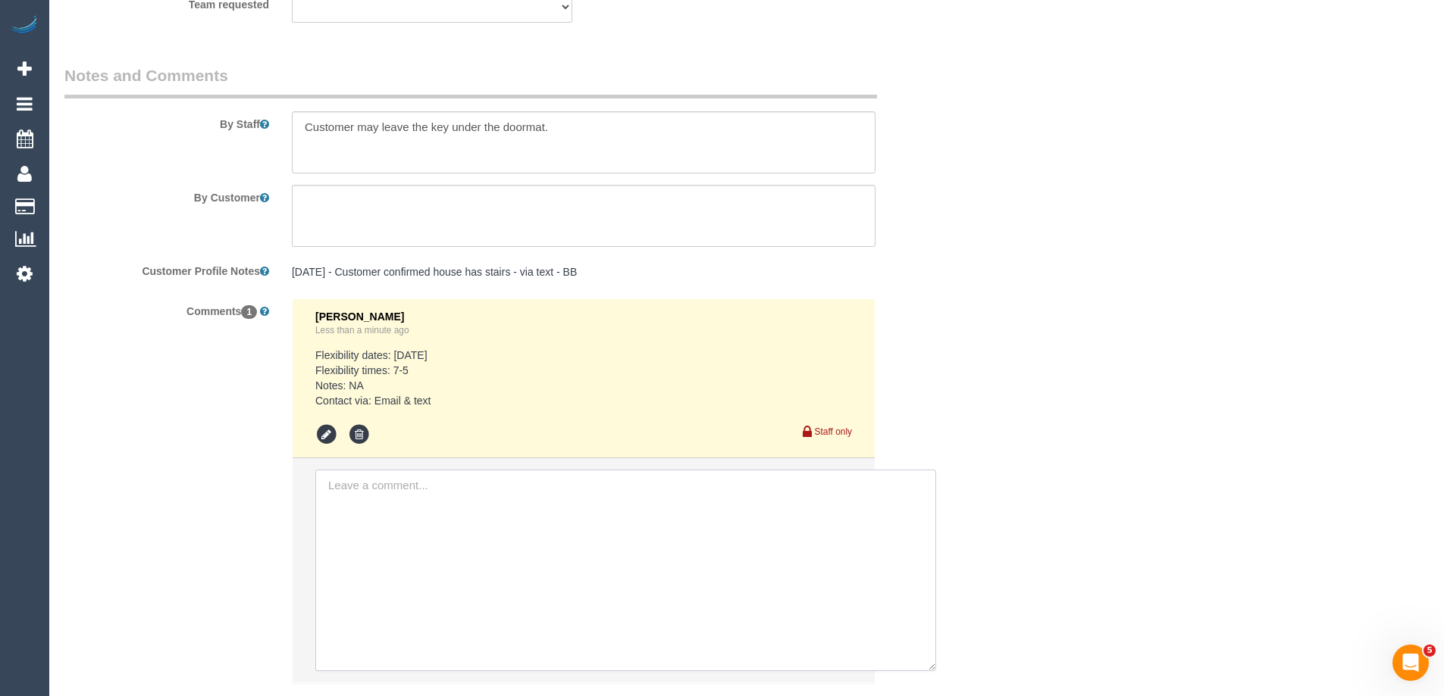
click at [555, 502] on textarea at bounding box center [625, 571] width 621 height 202
click at [321, 436] on icon at bounding box center [326, 435] width 23 height 23
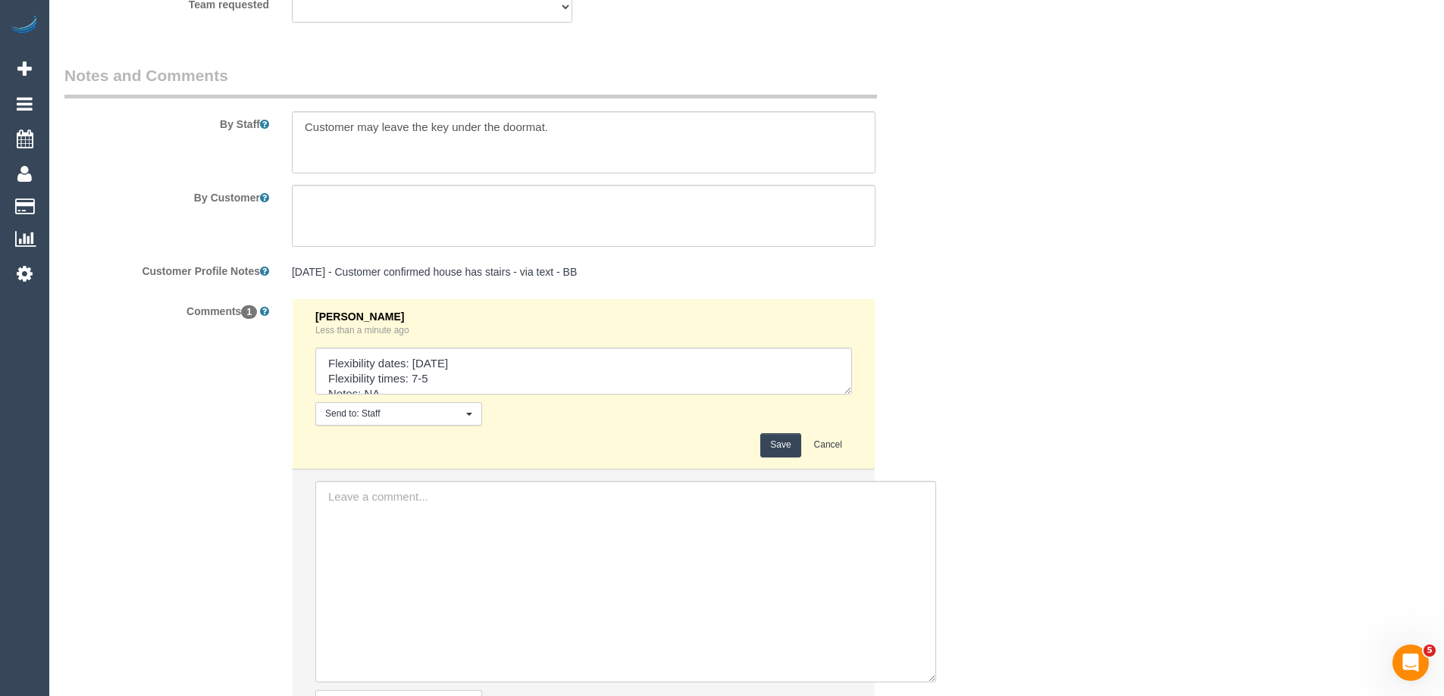
drag, startPoint x: 842, startPoint y: 389, endPoint x: 899, endPoint y: 530, distance: 152.3
click at [852, 395] on textarea at bounding box center [583, 371] width 537 height 47
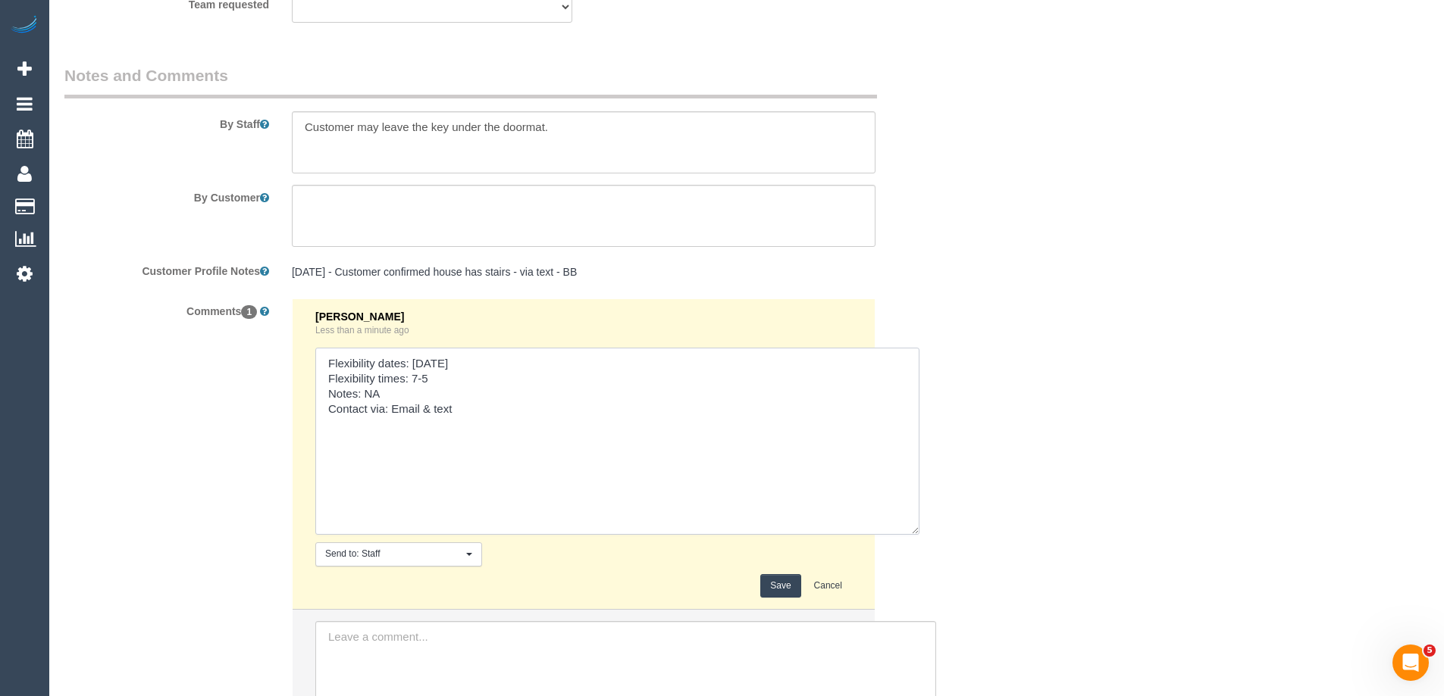
click at [520, 414] on textarea at bounding box center [617, 441] width 604 height 187
paste textarea "cnv_q9pqv67"
type textarea "Flexibility dates: Thu 28/8 Flexibility times: 7-5 Notes: NA Contact via: Email…"
click at [765, 582] on button "Save" at bounding box center [780, 585] width 40 height 23
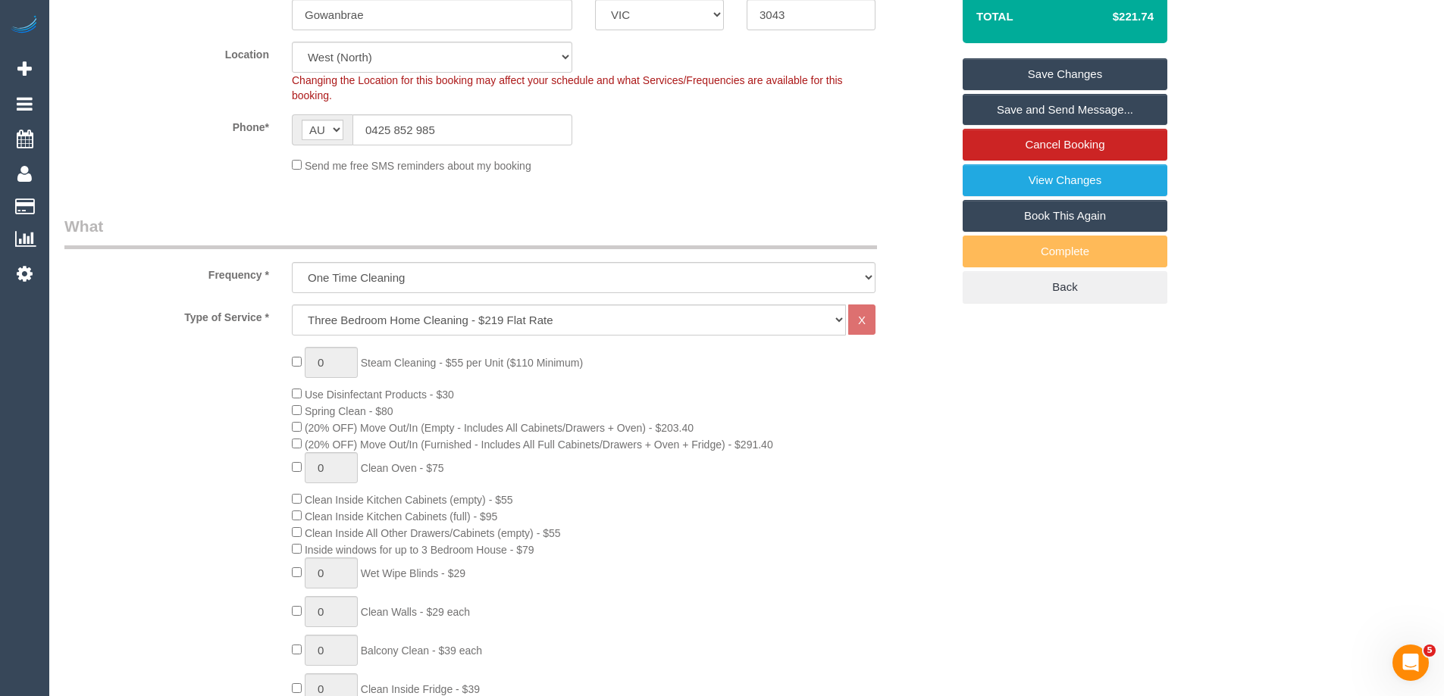
scroll to position [0, 0]
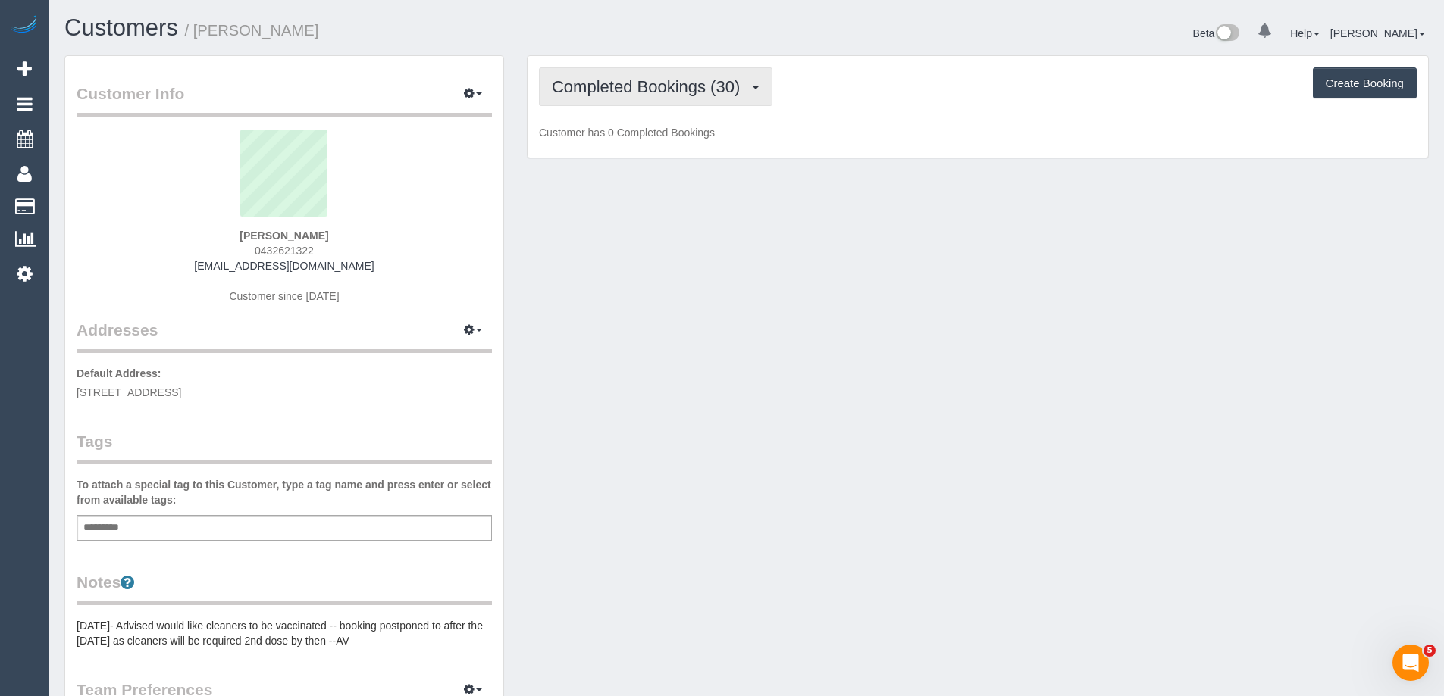
click at [643, 92] on span "Completed Bookings (30)" at bounding box center [650, 86] width 196 height 19
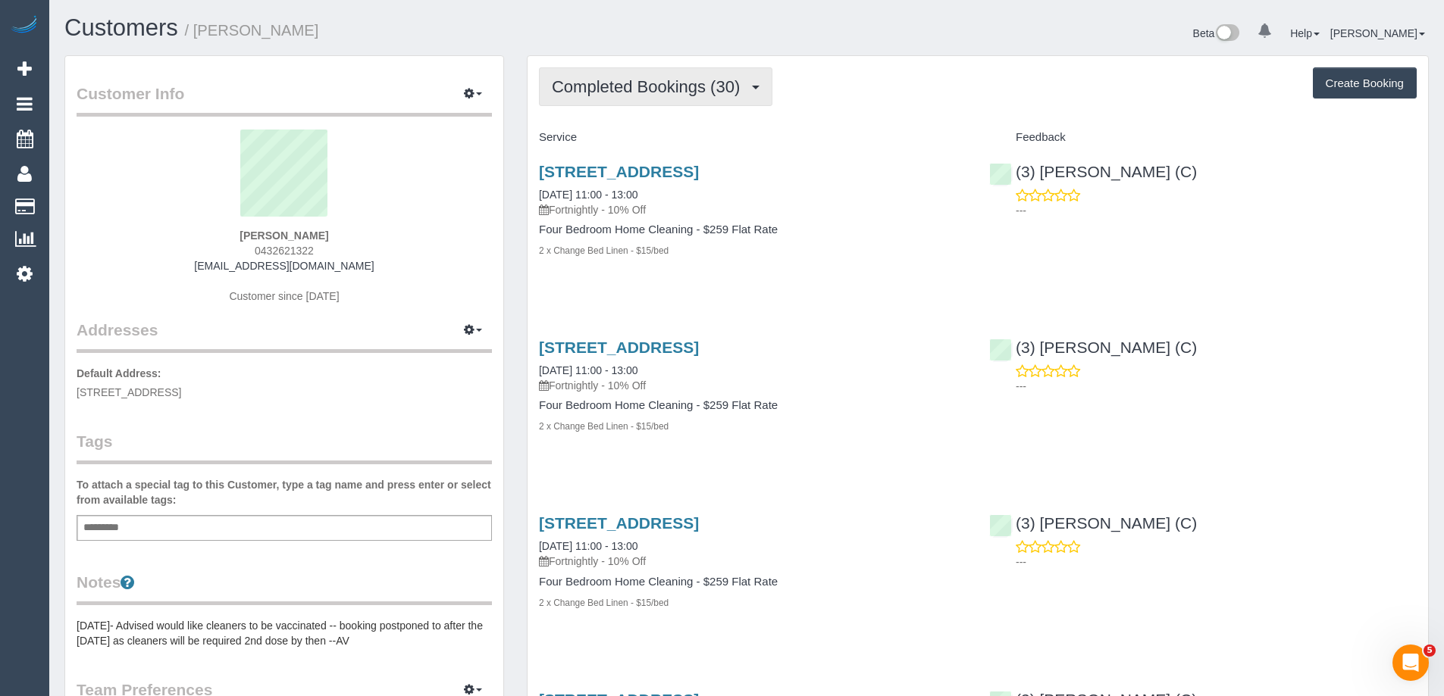
click at [610, 93] on span "Completed Bookings (30)" at bounding box center [650, 86] width 196 height 19
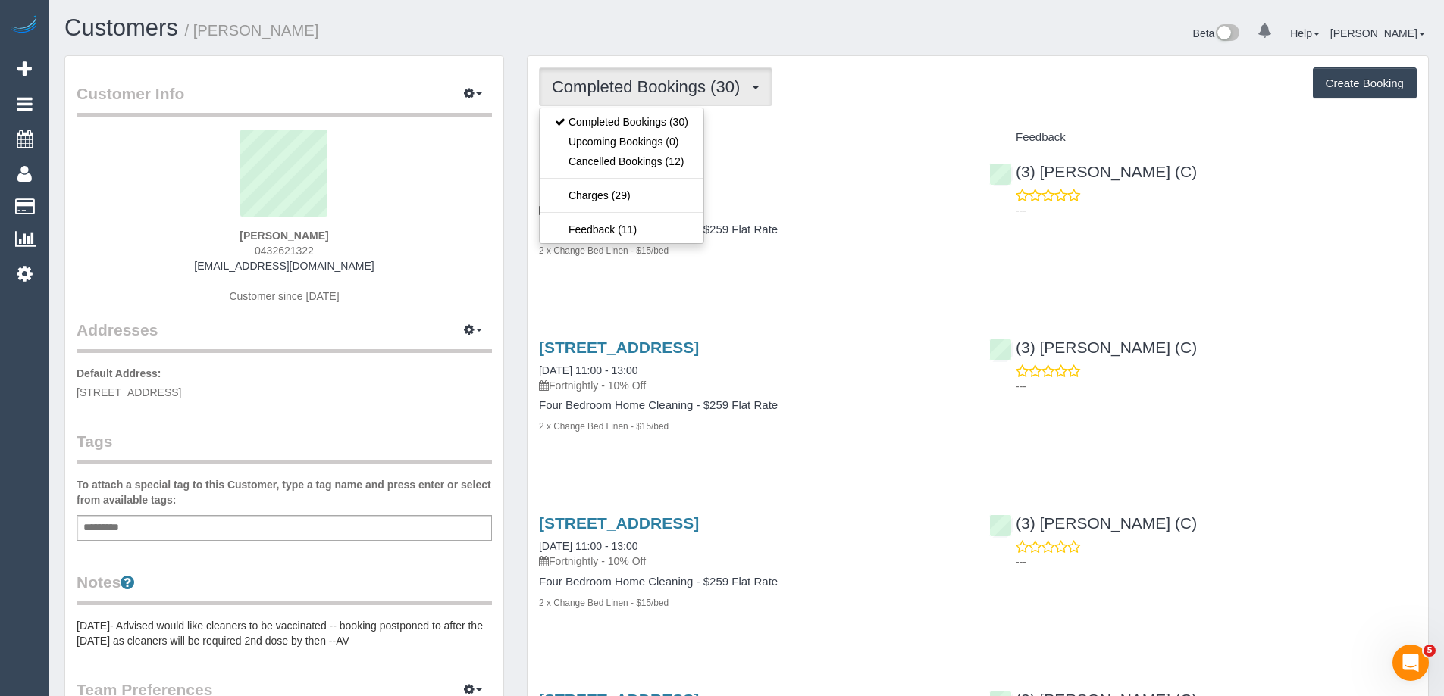
click at [857, 105] on div "Completed Bookings (30) Completed Bookings (30) Upcoming Bookings (0) Cancelled…" at bounding box center [978, 86] width 878 height 39
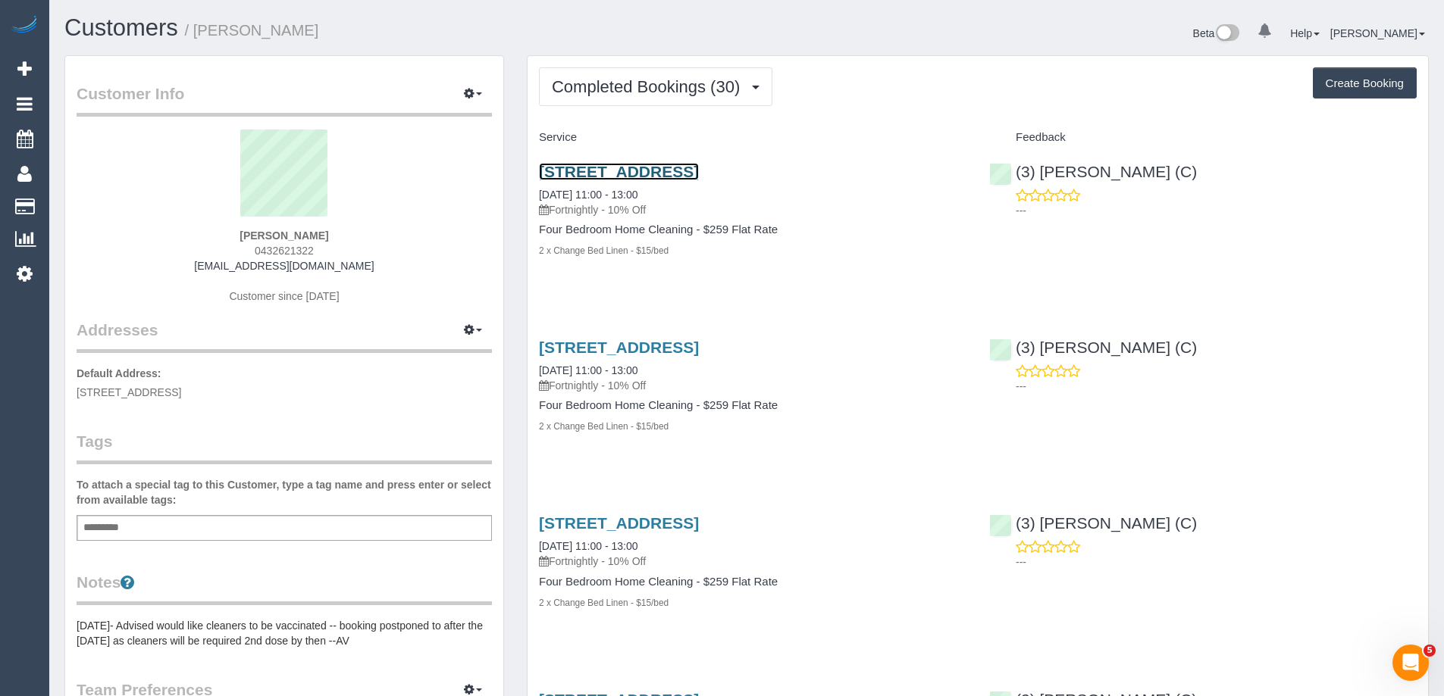
click at [699, 168] on link "6 Wattle Grove, Seaholme, VIC 3018" at bounding box center [619, 171] width 160 height 17
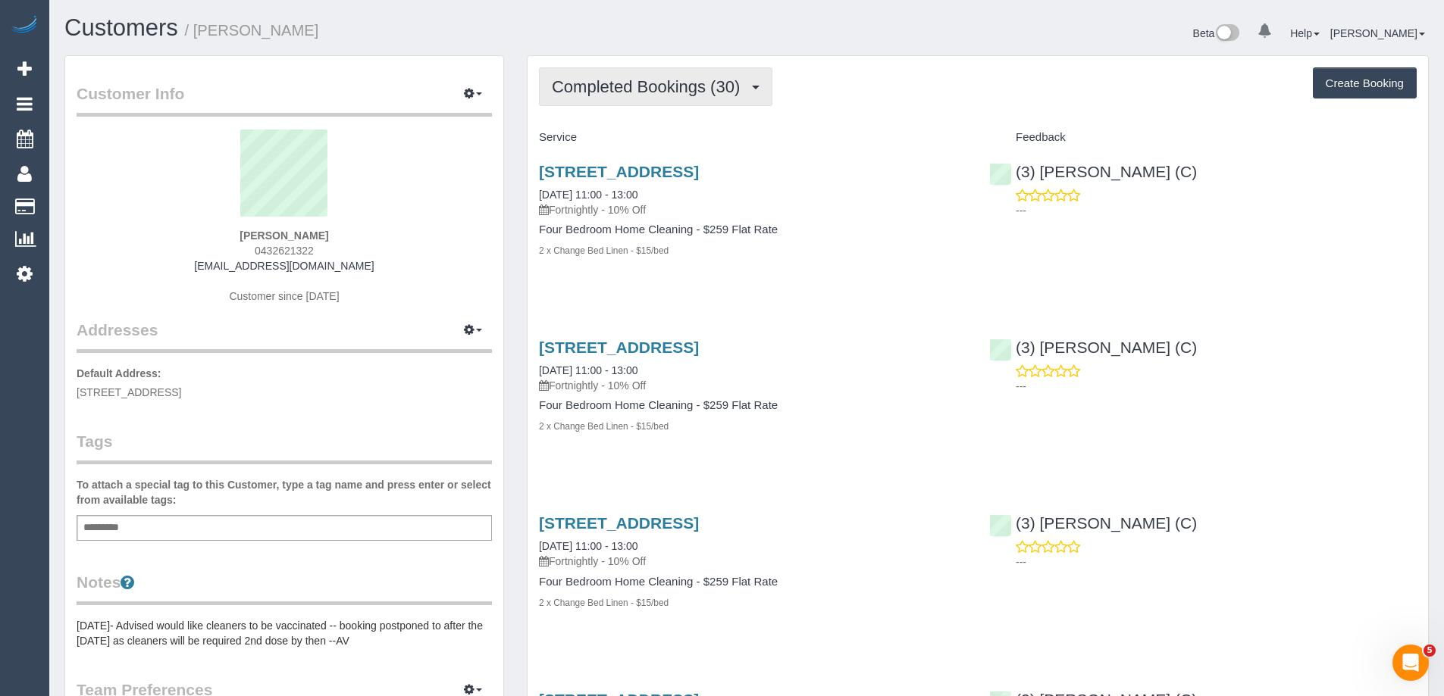
click at [677, 80] on span "Completed Bookings (30)" at bounding box center [650, 86] width 196 height 19
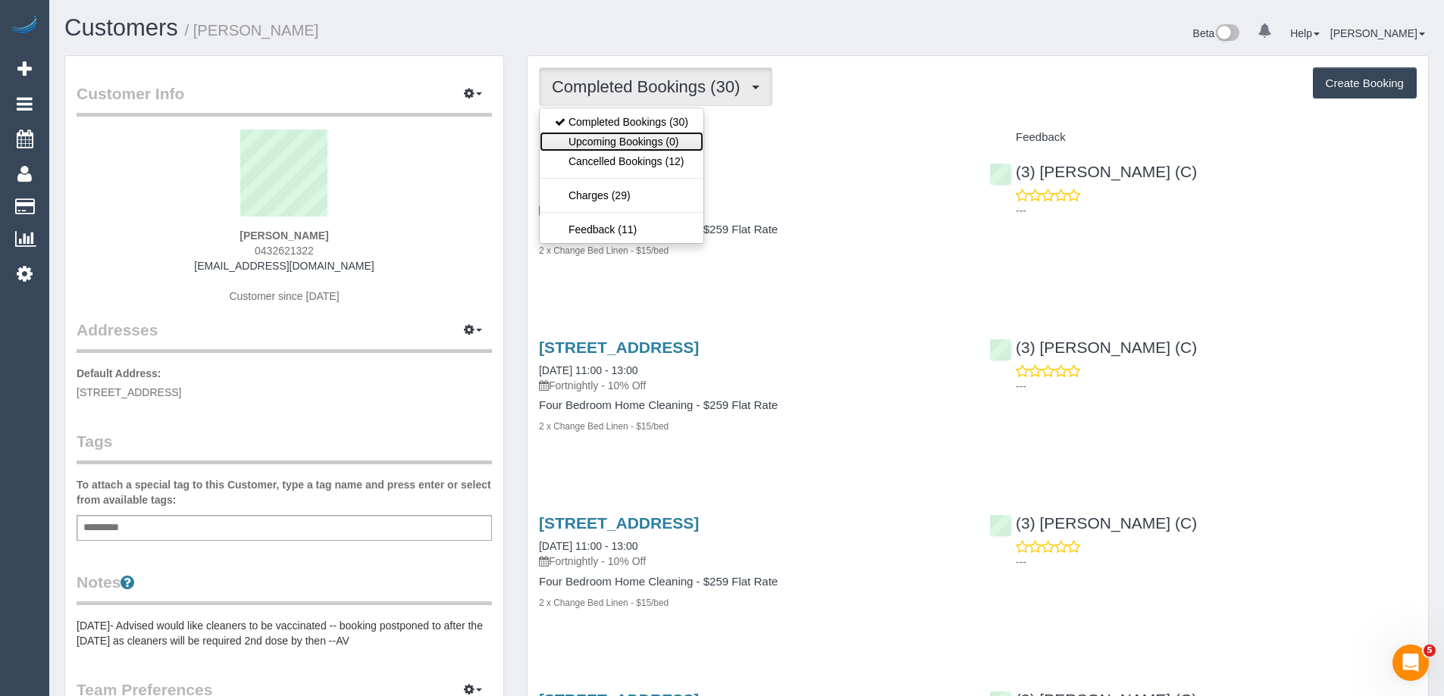
click at [664, 138] on link "Upcoming Bookings (0)" at bounding box center [622, 142] width 164 height 20
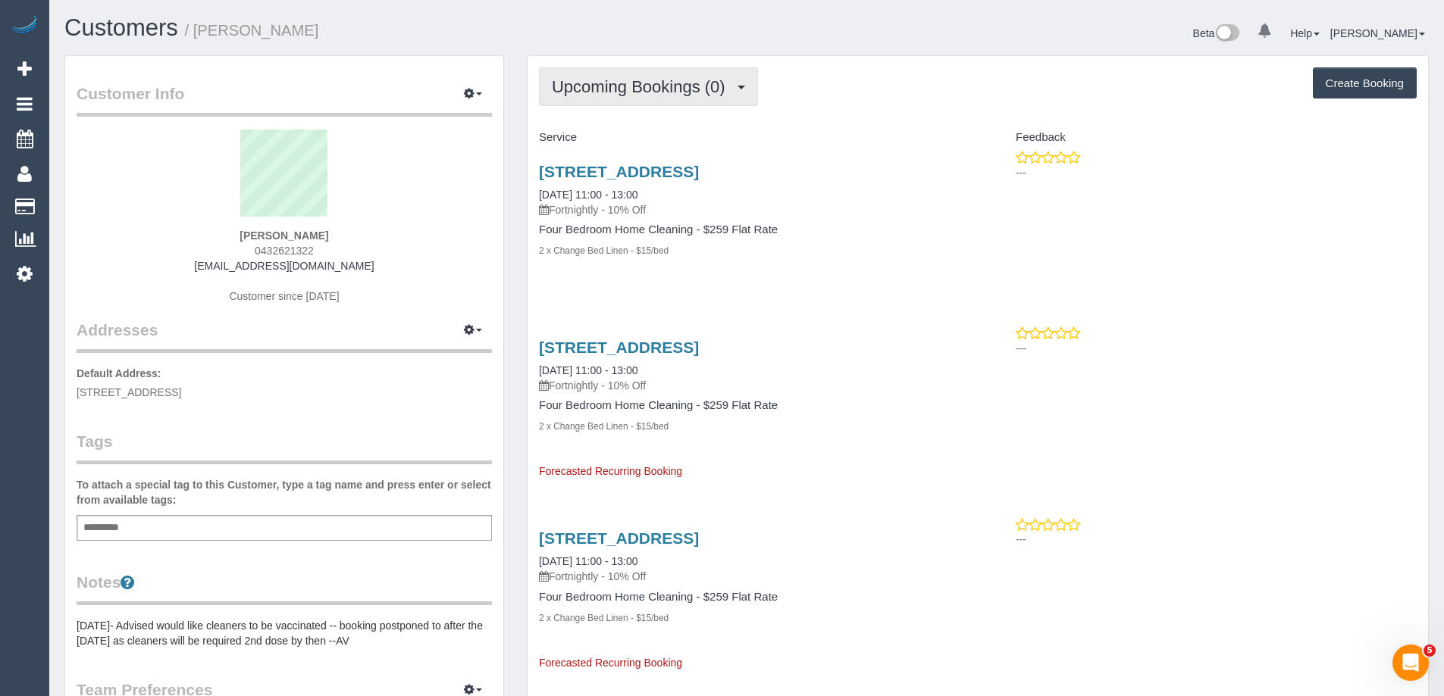
click at [667, 74] on button "Upcoming Bookings (0)" at bounding box center [648, 86] width 219 height 39
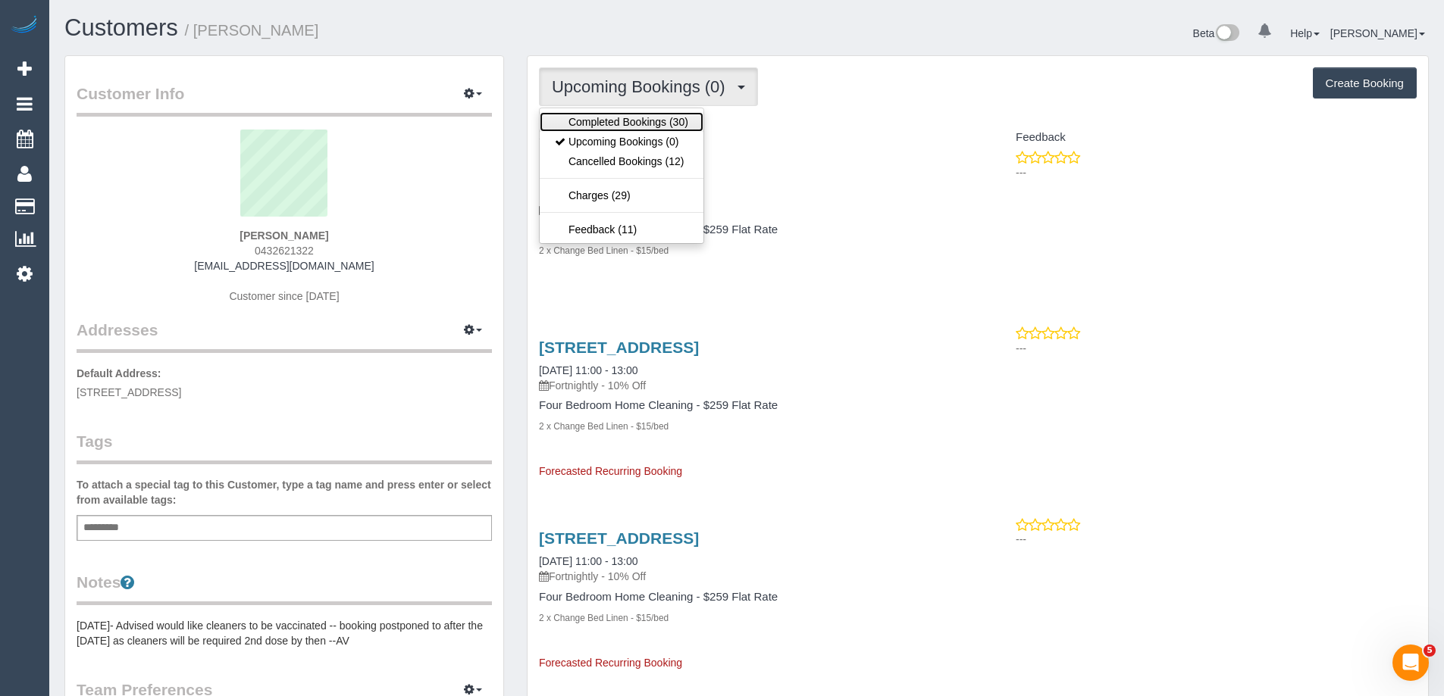
click at [645, 112] on link "Completed Bookings (30)" at bounding box center [622, 122] width 164 height 20
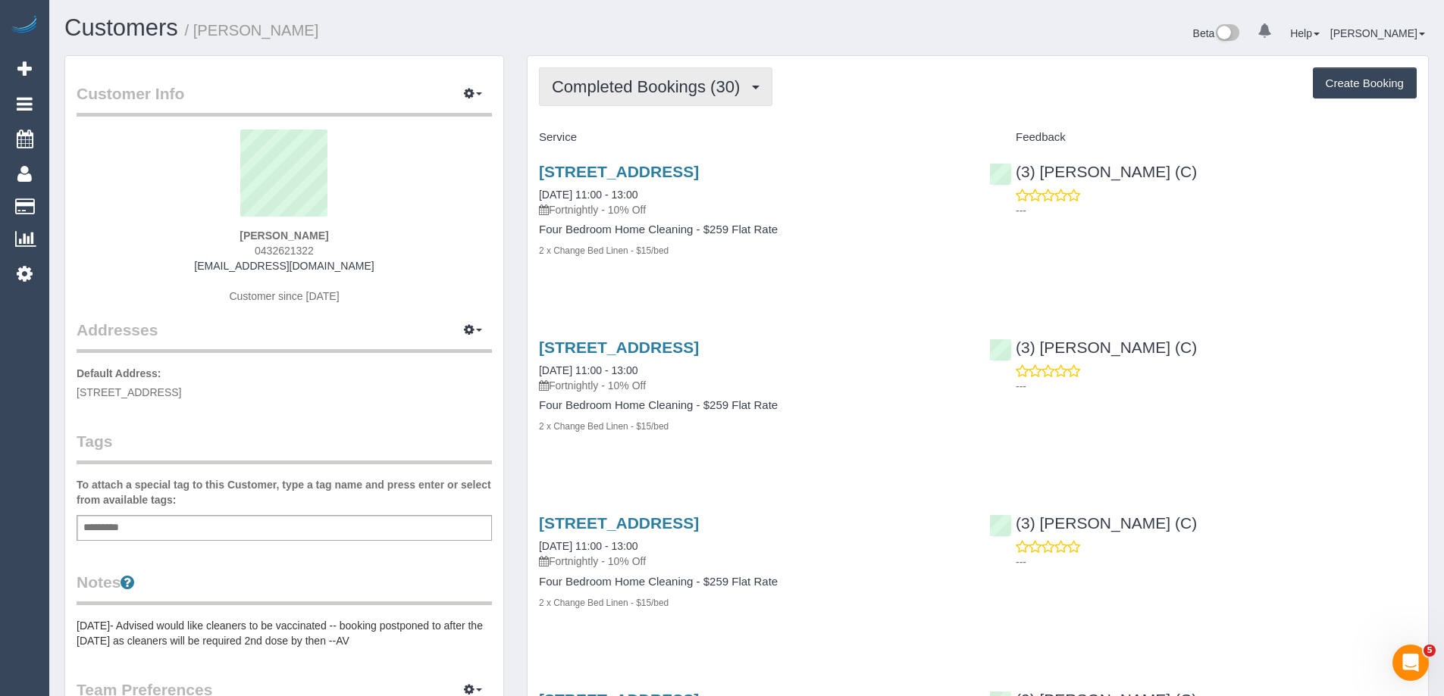
click at [658, 81] on span "Completed Bookings (30)" at bounding box center [650, 86] width 196 height 19
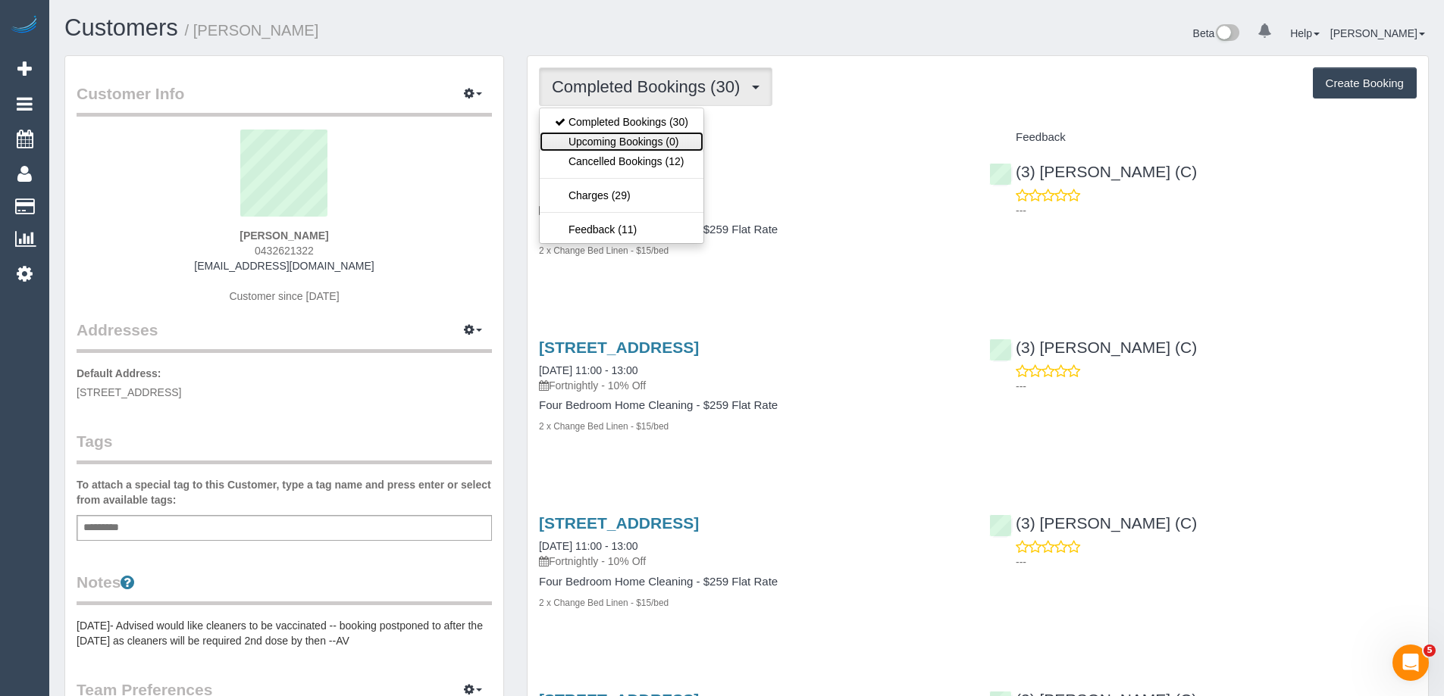
click at [655, 138] on link "Upcoming Bookings (0)" at bounding box center [622, 142] width 164 height 20
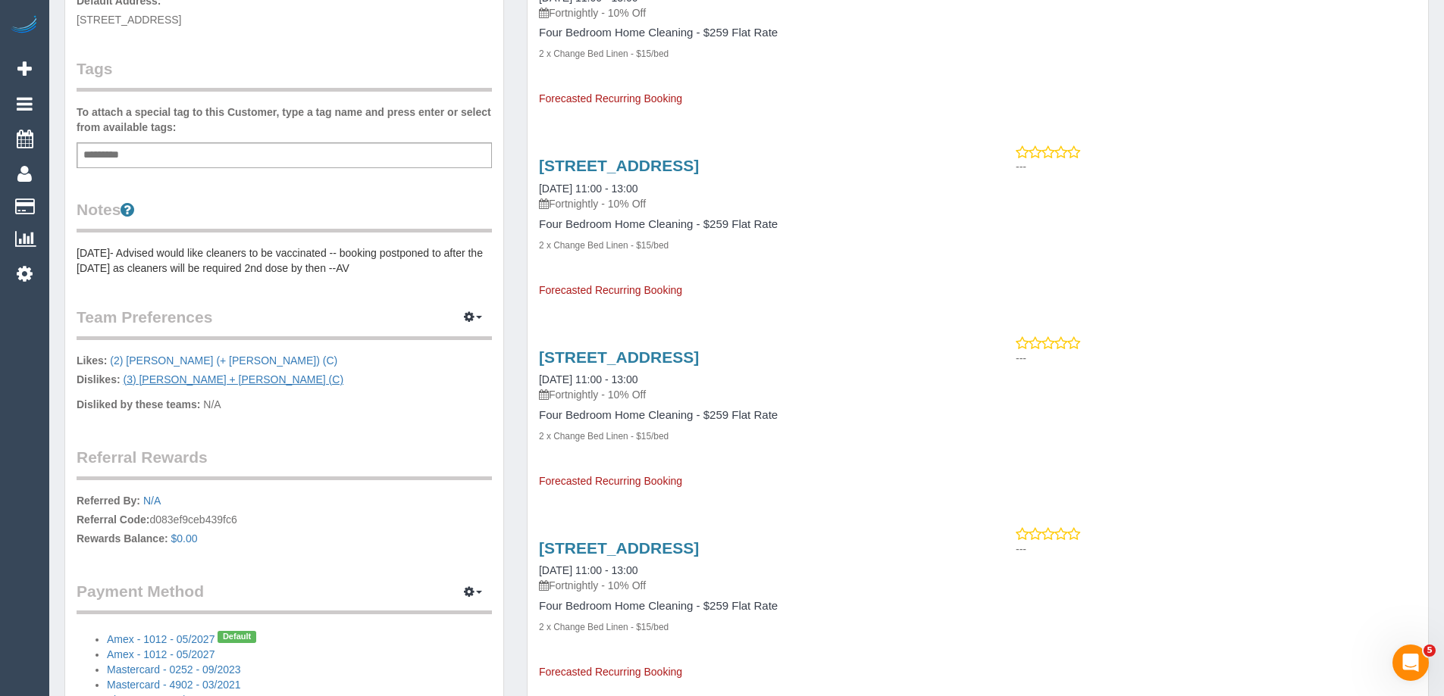
scroll to position [379, 0]
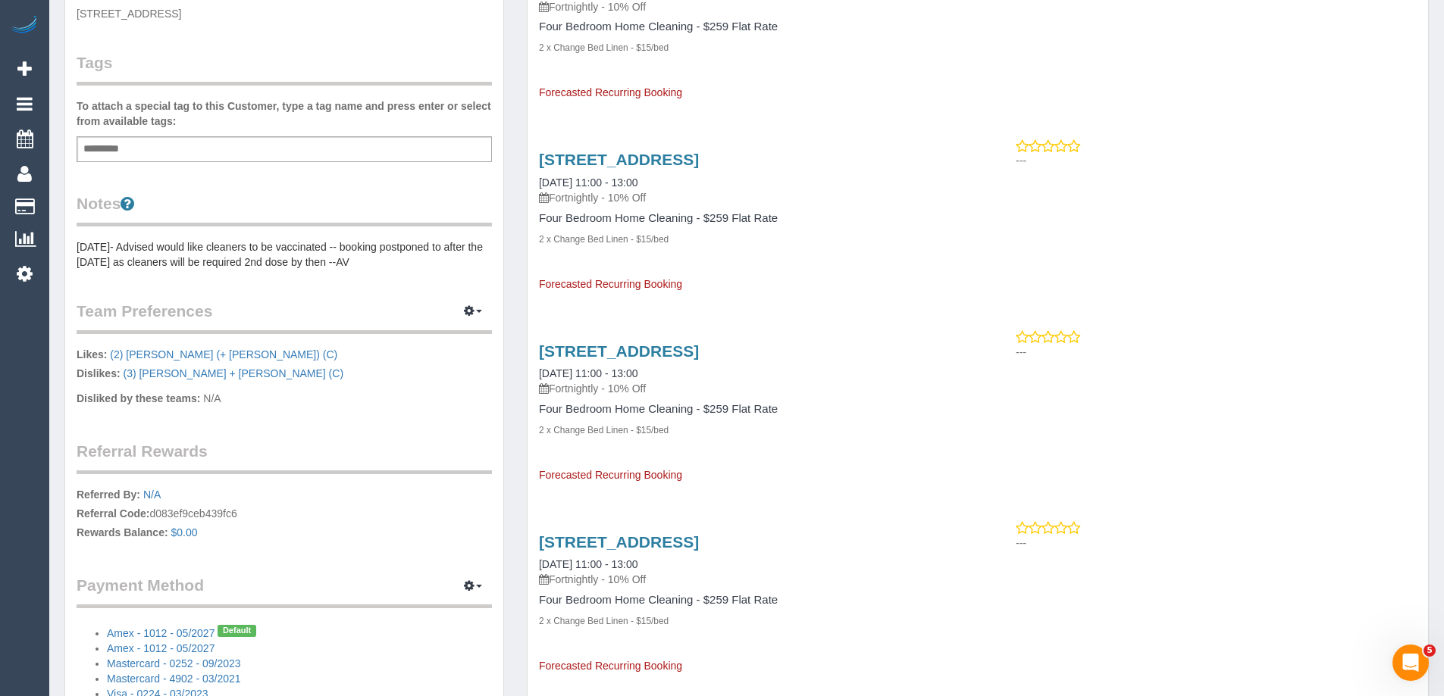
click at [89, 259] on pre "[DATE]- Advised would like cleaners to be vaccinated -- booking postponed to af…" at bounding box center [284, 254] width 415 height 30
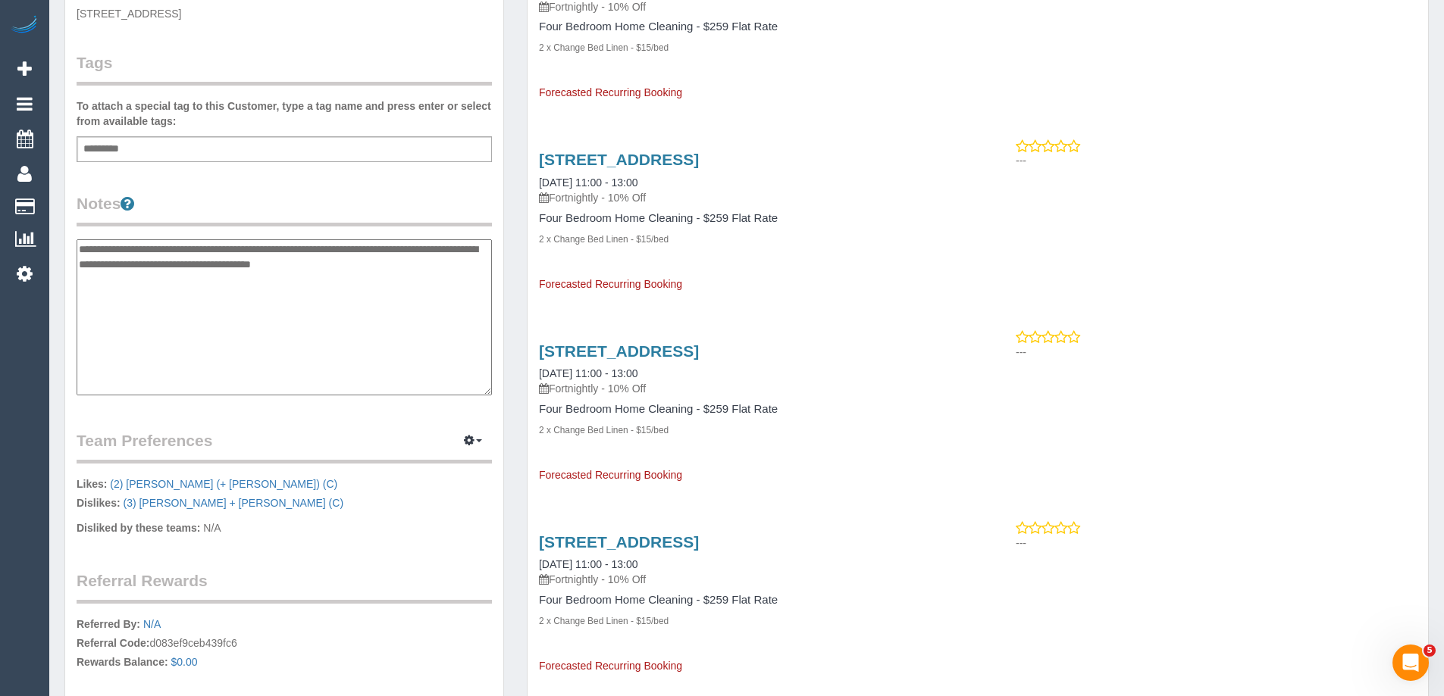
click at [79, 246] on textarea "**********" at bounding box center [284, 317] width 415 height 156
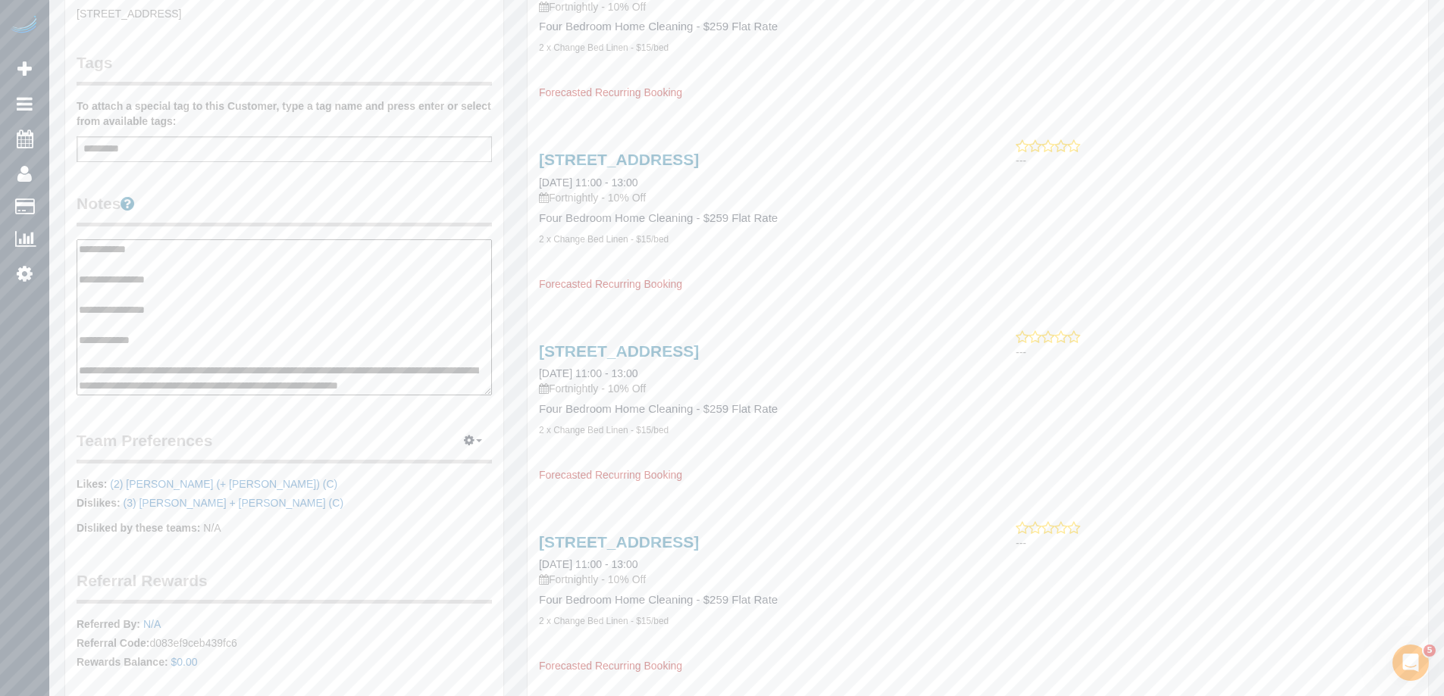
scroll to position [15, 0]
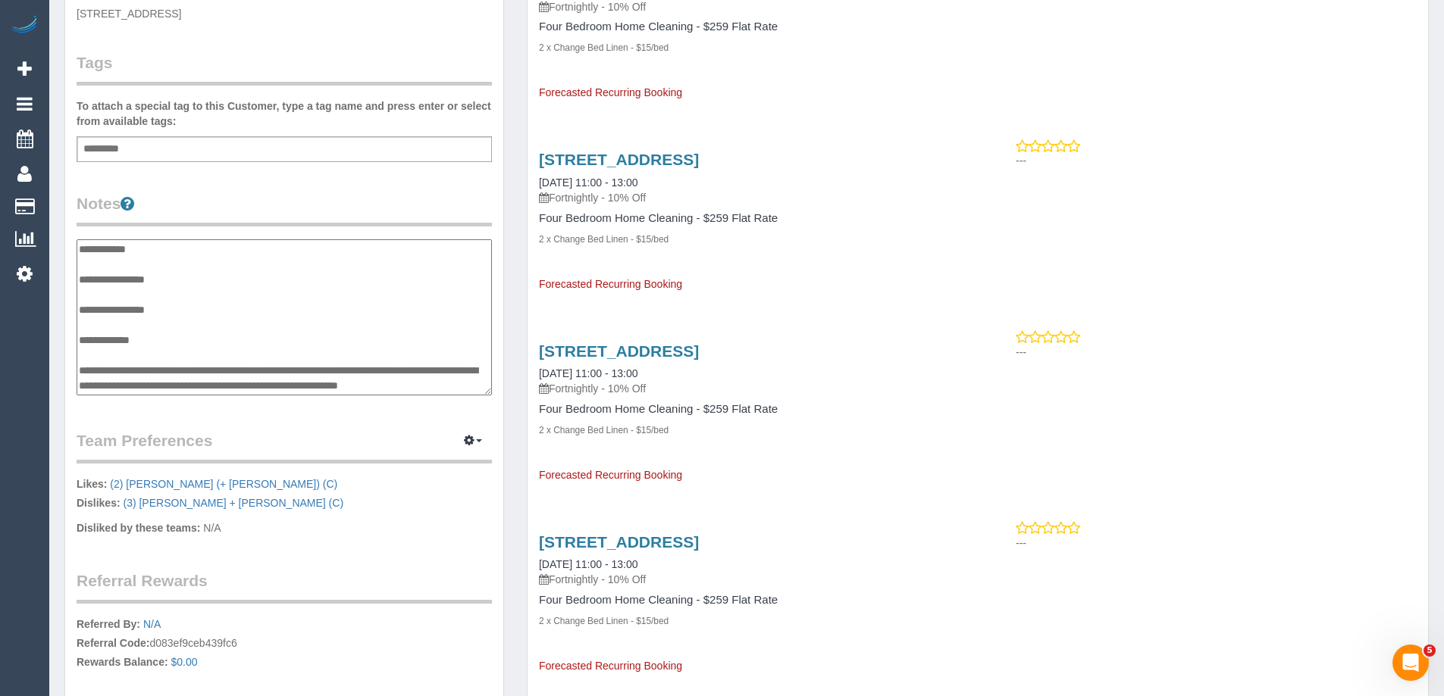
click at [182, 386] on textarea "**********" at bounding box center [284, 317] width 415 height 156
click at [145, 354] on textarea "**********" at bounding box center [284, 317] width 415 height 156
click at [170, 297] on textarea "**********" at bounding box center [284, 317] width 415 height 156
click at [177, 378] on textarea "**********" at bounding box center [284, 317] width 415 height 156
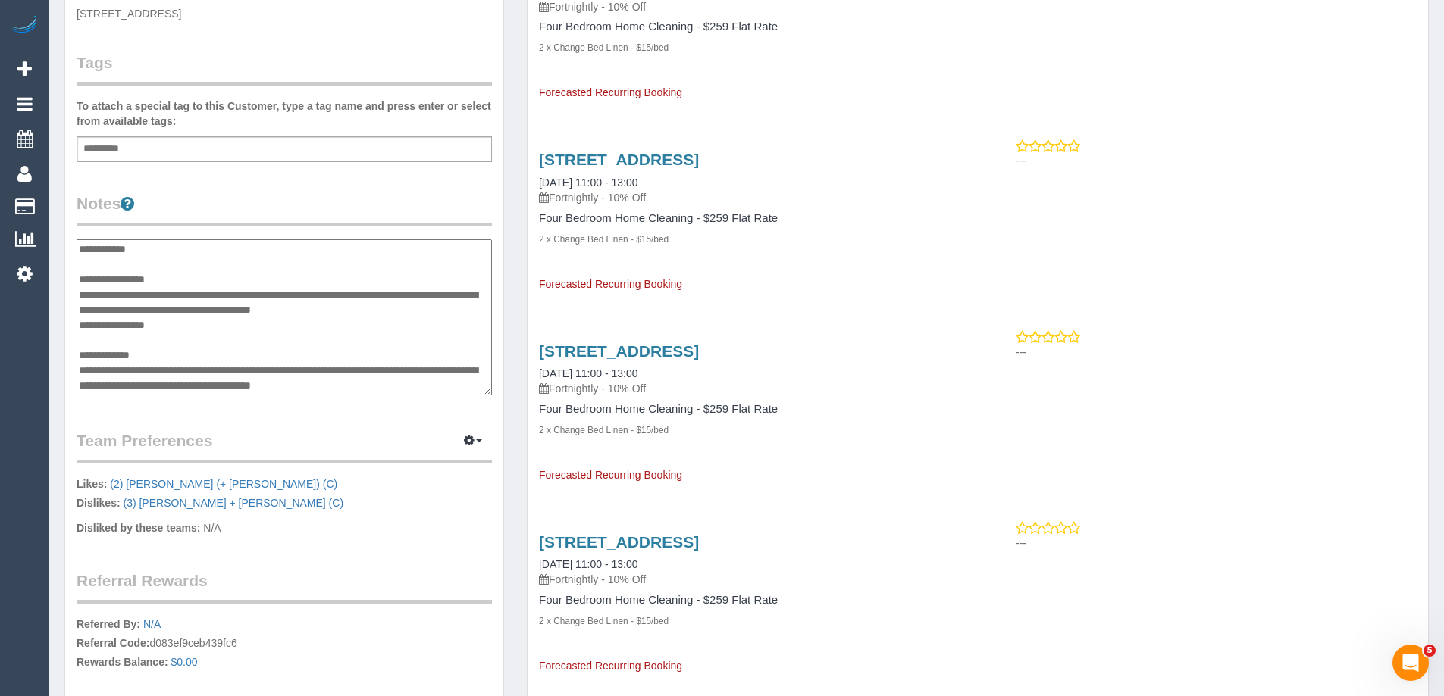
click at [177, 378] on textarea "**********" at bounding box center [284, 317] width 415 height 156
click at [396, 308] on textarea "**********" at bounding box center [284, 317] width 415 height 156
type textarea "**********"
click at [400, 199] on legend "Notes" at bounding box center [284, 209] width 415 height 34
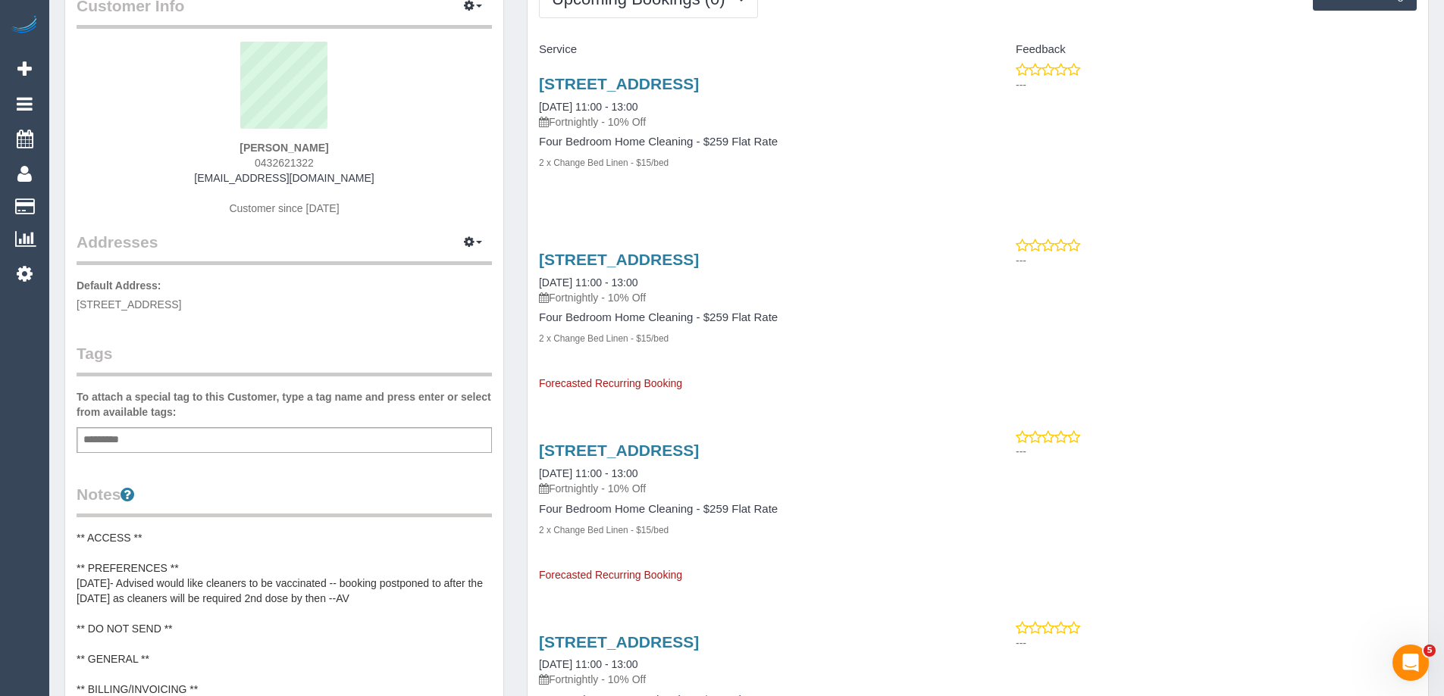
scroll to position [227, 0]
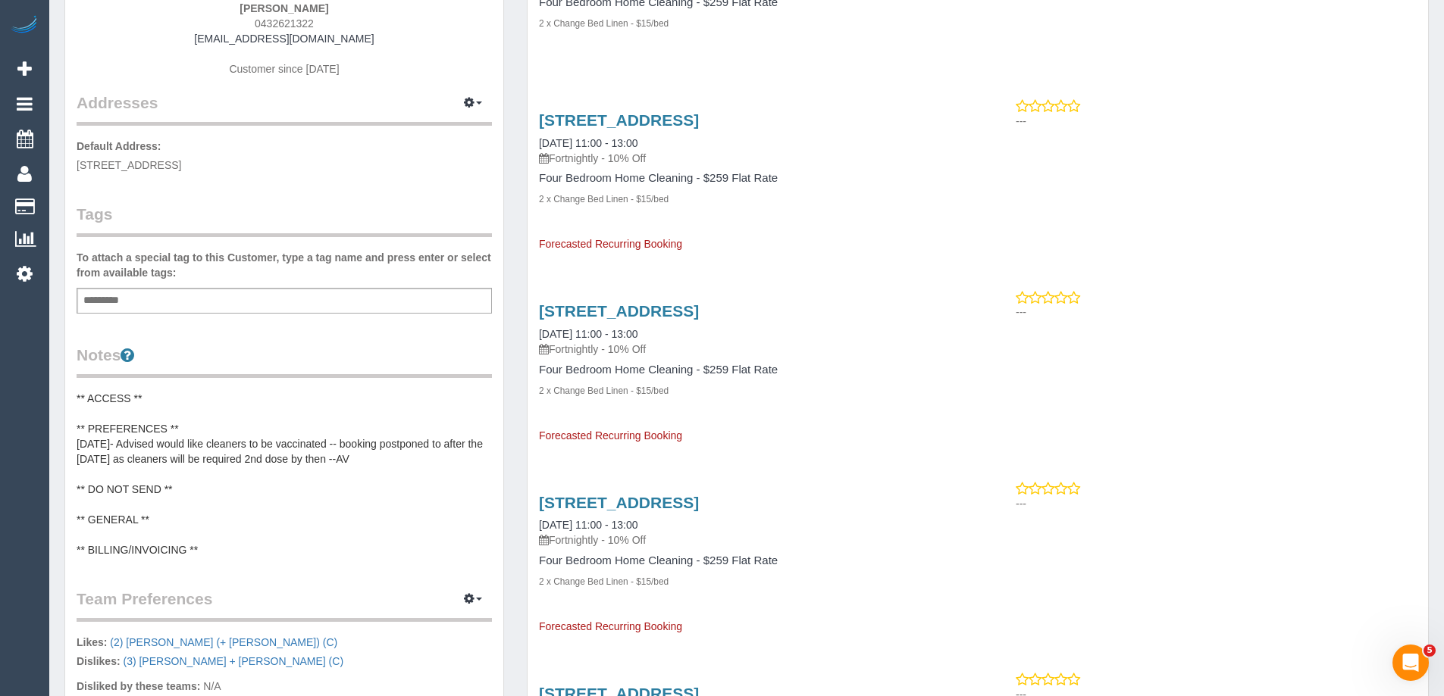
click at [202, 420] on pre "** ACCESS ** ** PREFERENCES ** 12/10/21- Advised would like cleaners to be vacc…" at bounding box center [284, 474] width 415 height 167
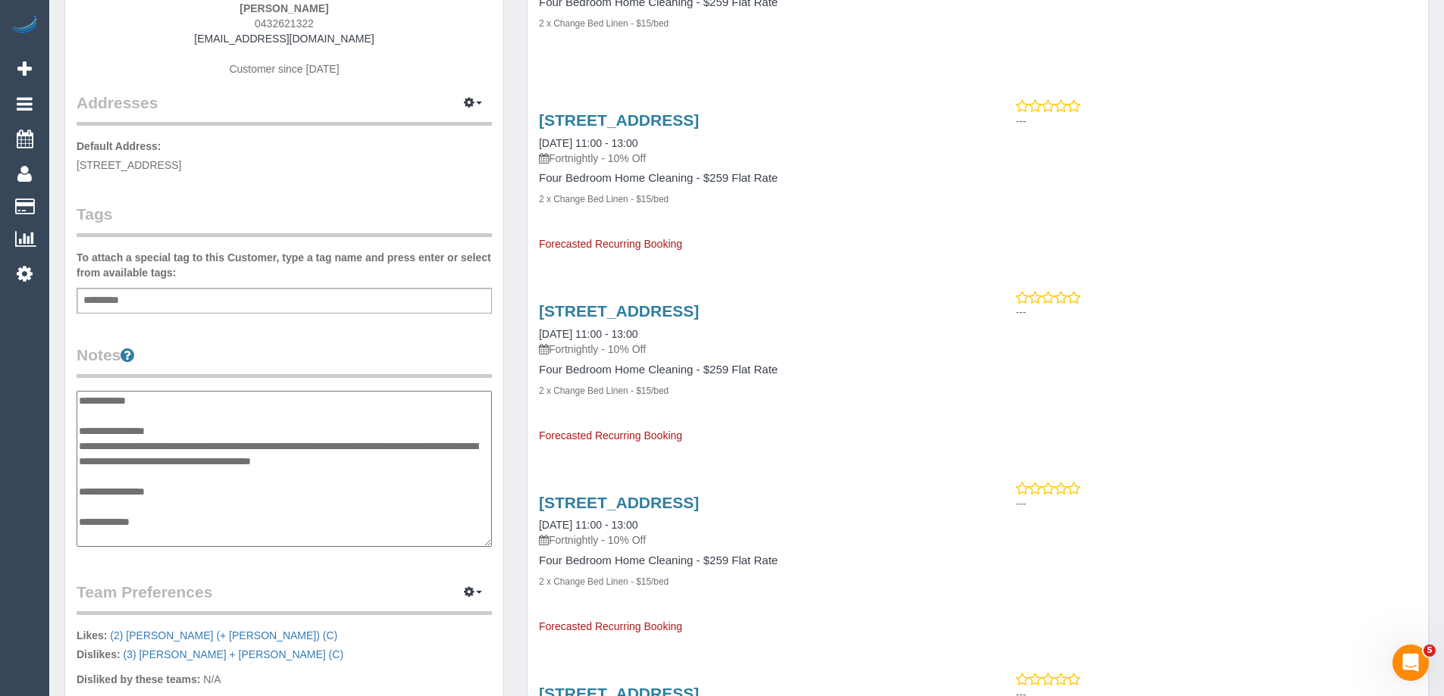
scroll to position [13, 0]
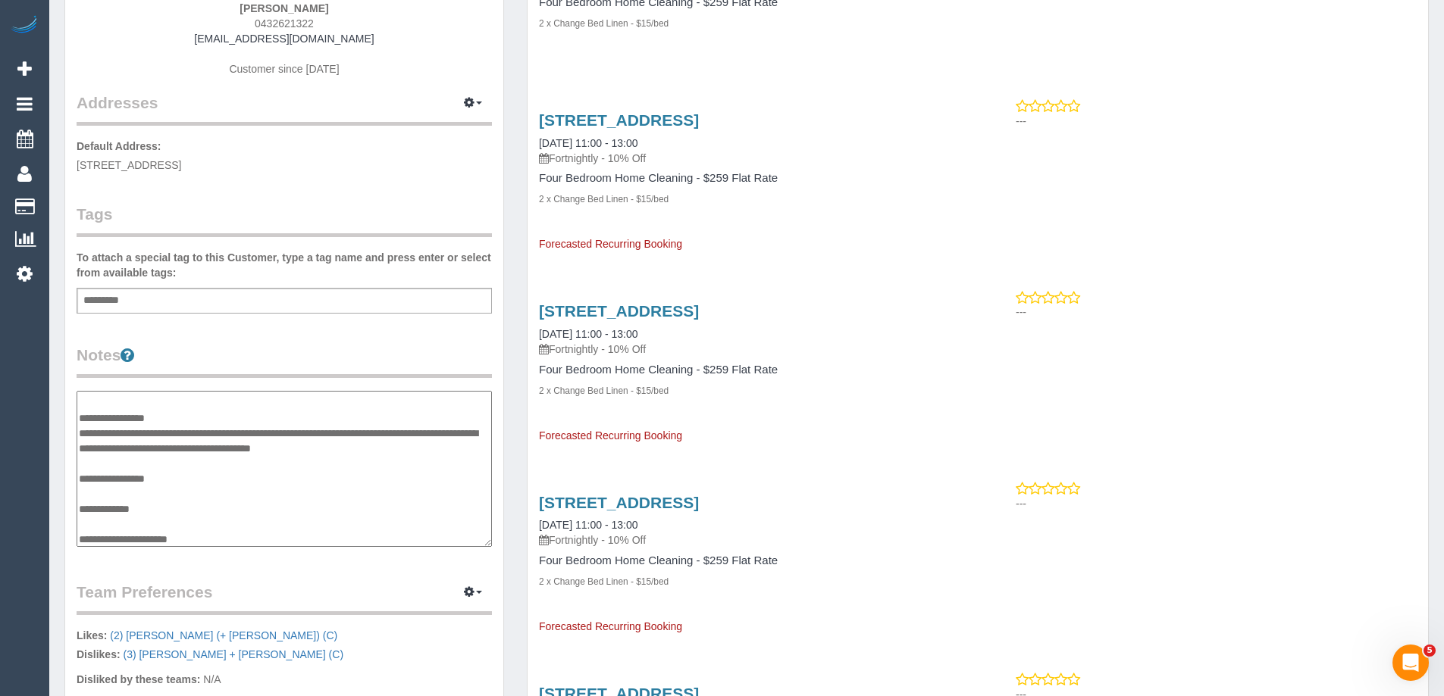
click at [214, 414] on textarea "**********" at bounding box center [284, 469] width 415 height 156
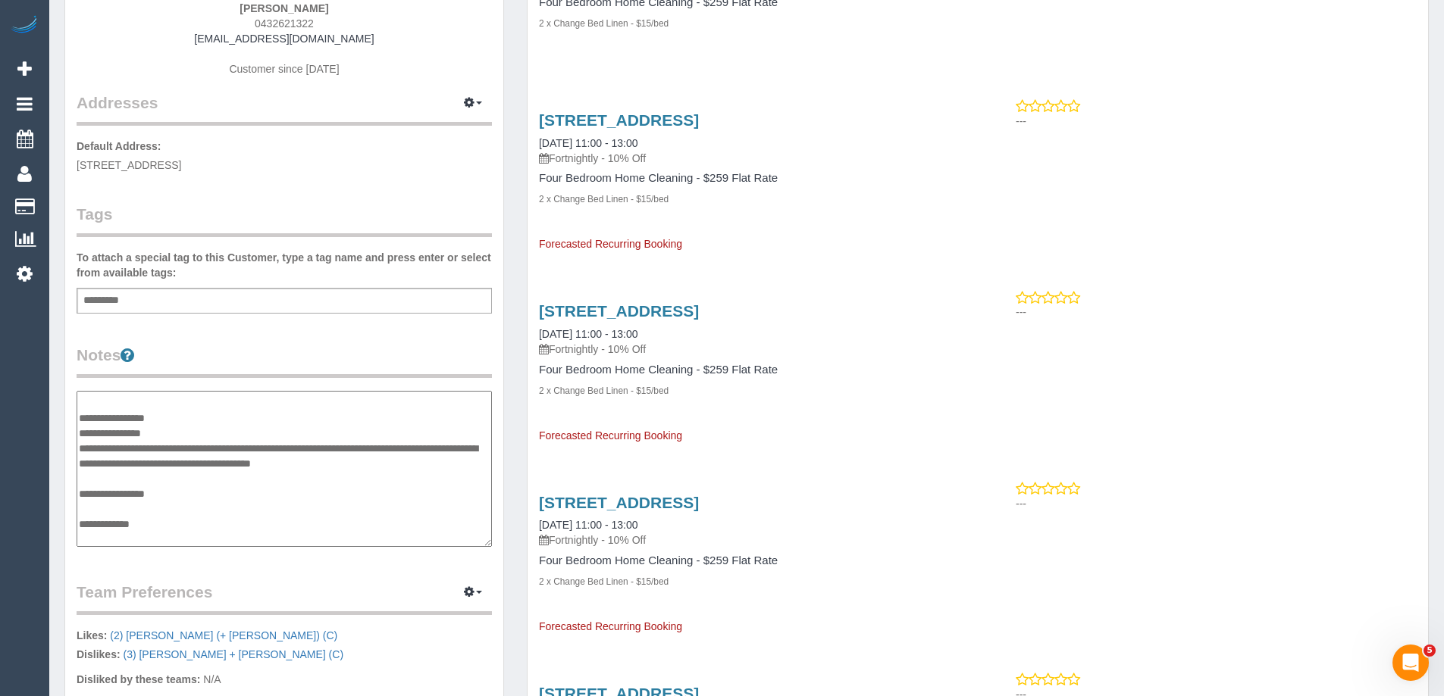
click at [199, 427] on textarea "**********" at bounding box center [284, 469] width 415 height 156
click at [216, 431] on textarea "**********" at bounding box center [284, 469] width 415 height 156
paste textarea "**********"
click at [280, 432] on textarea "**********" at bounding box center [284, 469] width 415 height 156
type textarea "**********"
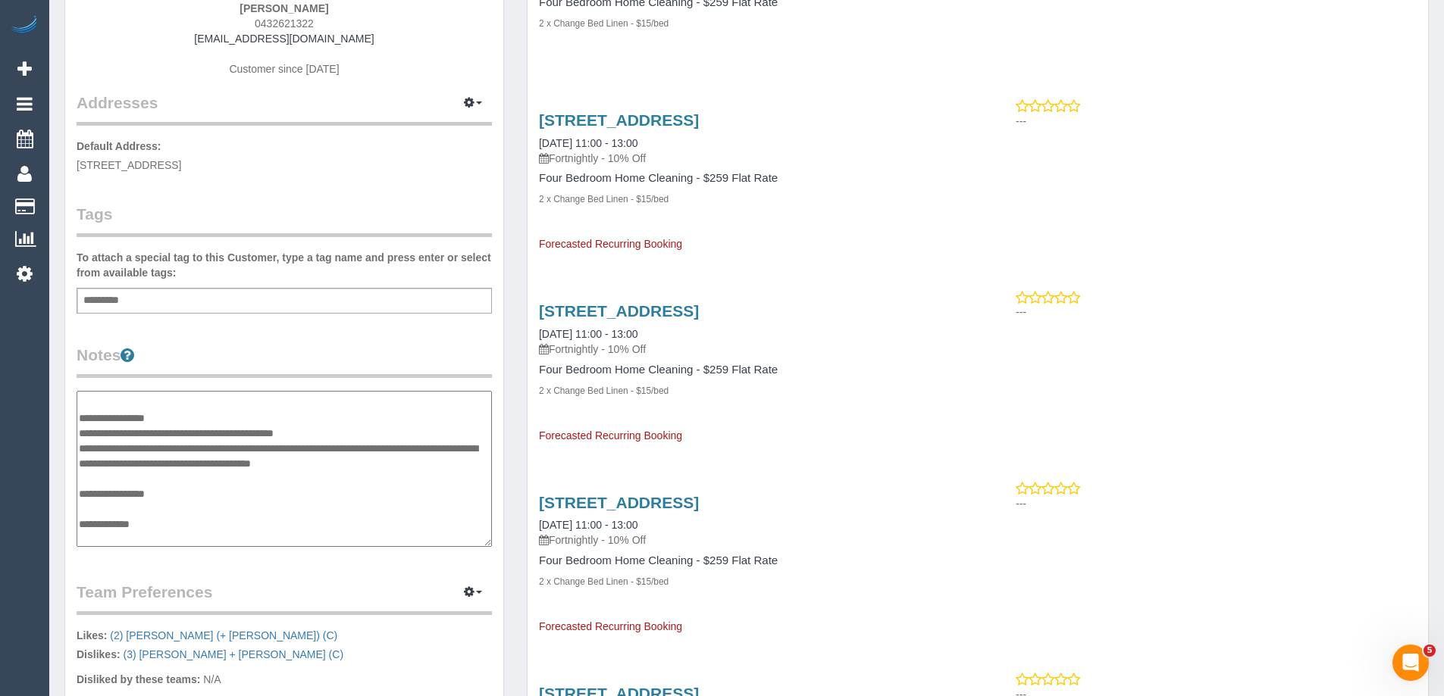
click at [302, 305] on div "Add a tag" at bounding box center [284, 301] width 415 height 26
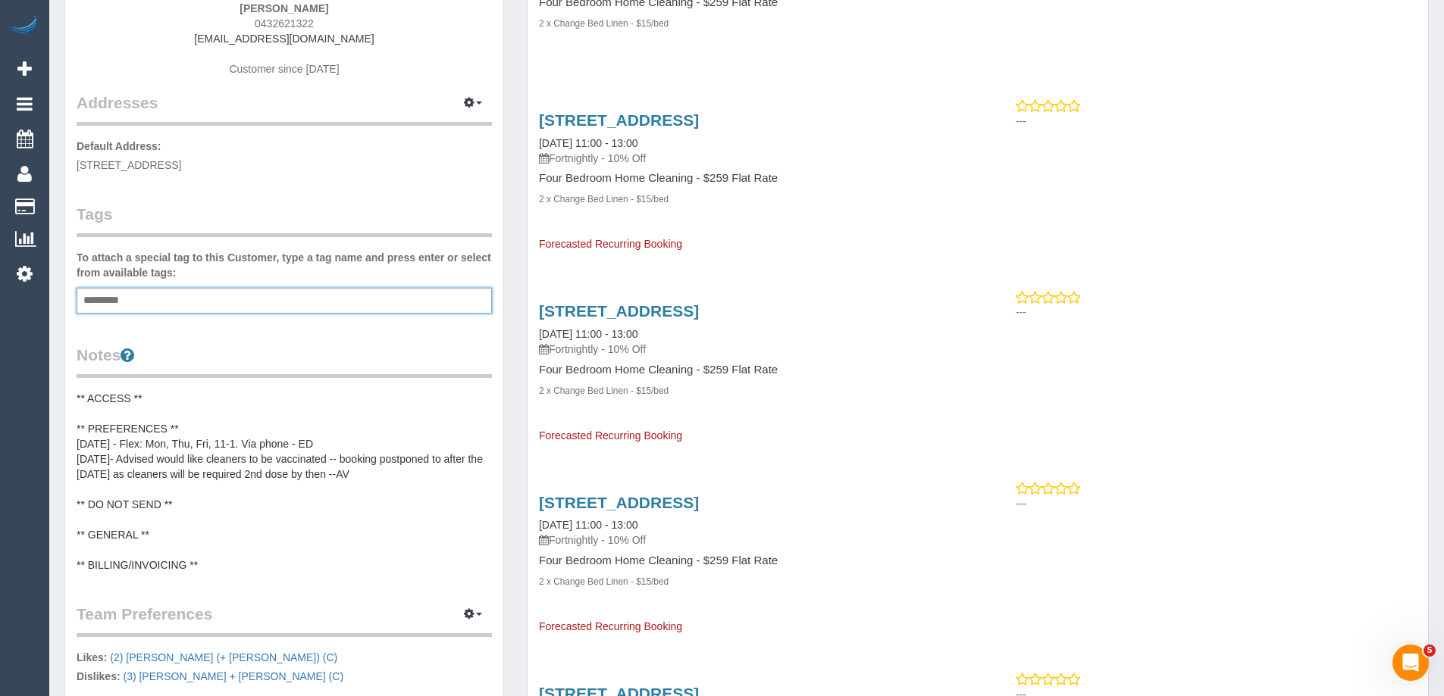
click at [408, 357] on legend "Notes" at bounding box center [284, 361] width 415 height 34
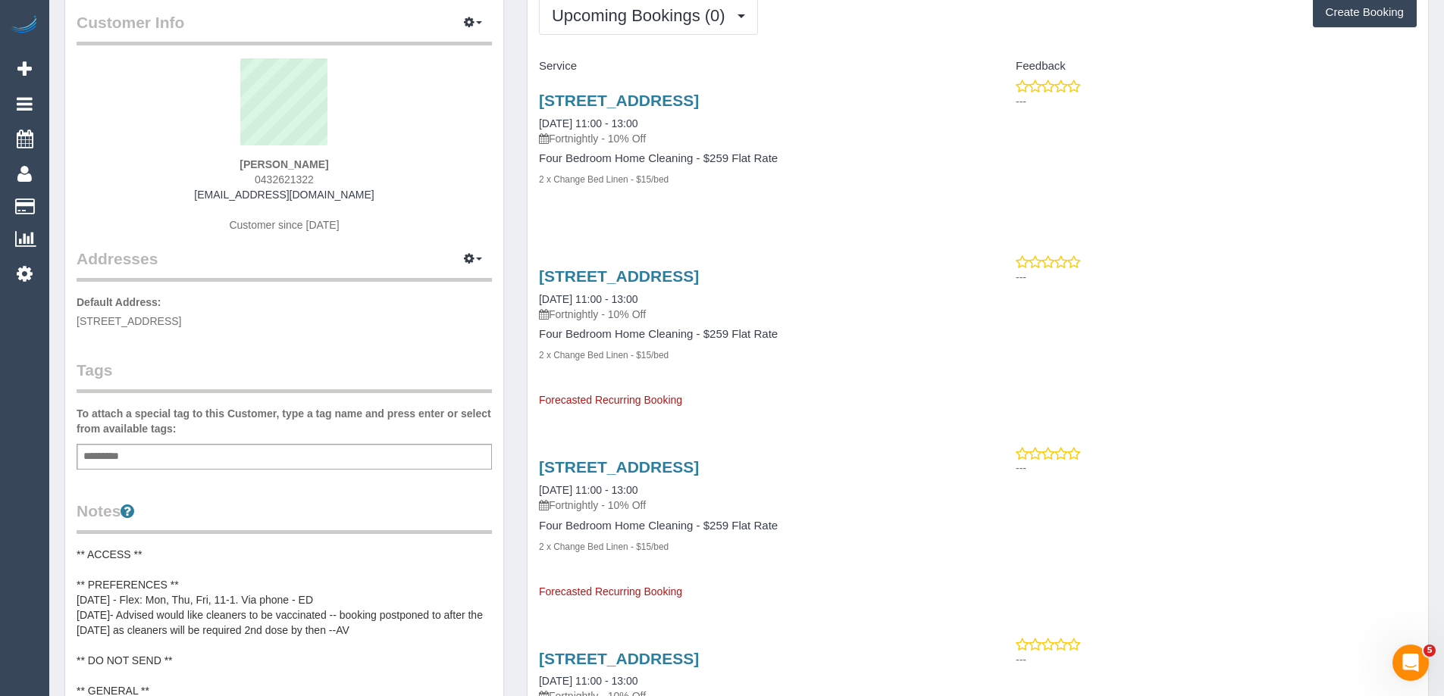
scroll to position [0, 0]
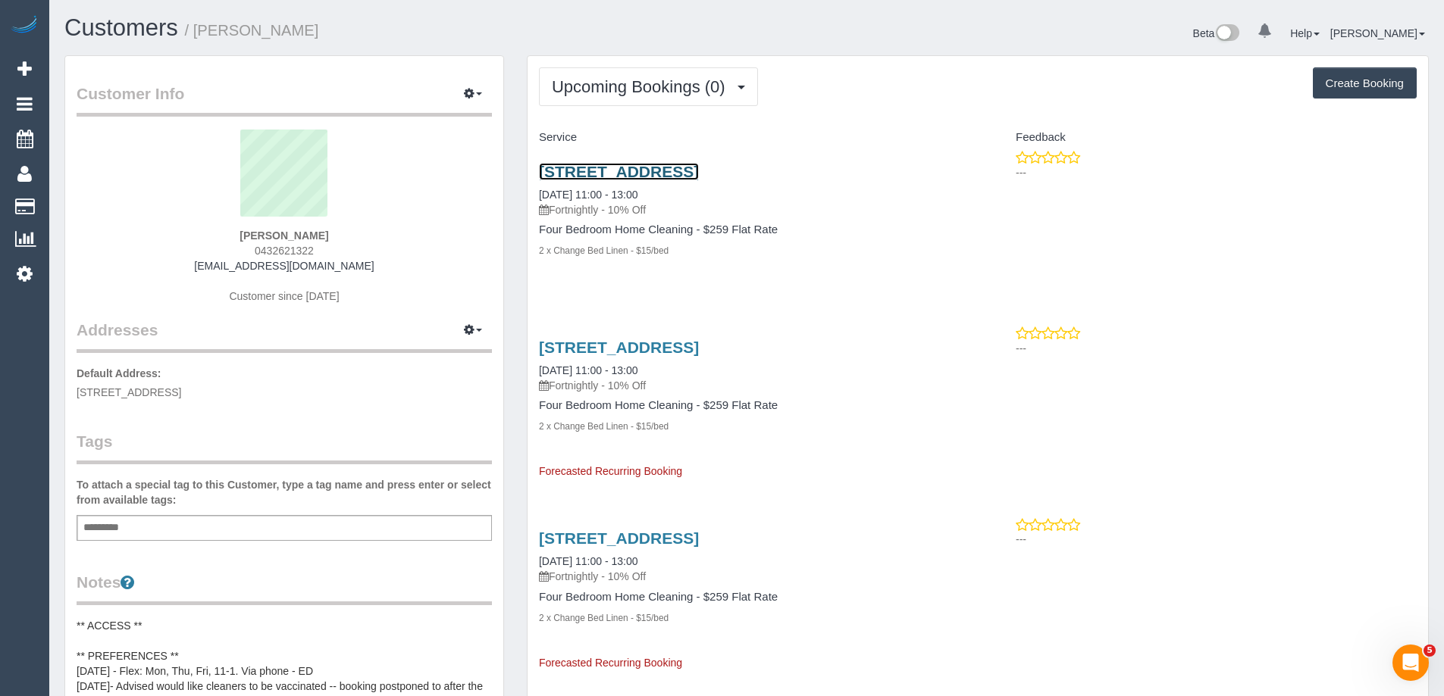
click at [651, 170] on link "6 Wattle Grove, Seaholme, VIC 3018" at bounding box center [619, 171] width 160 height 17
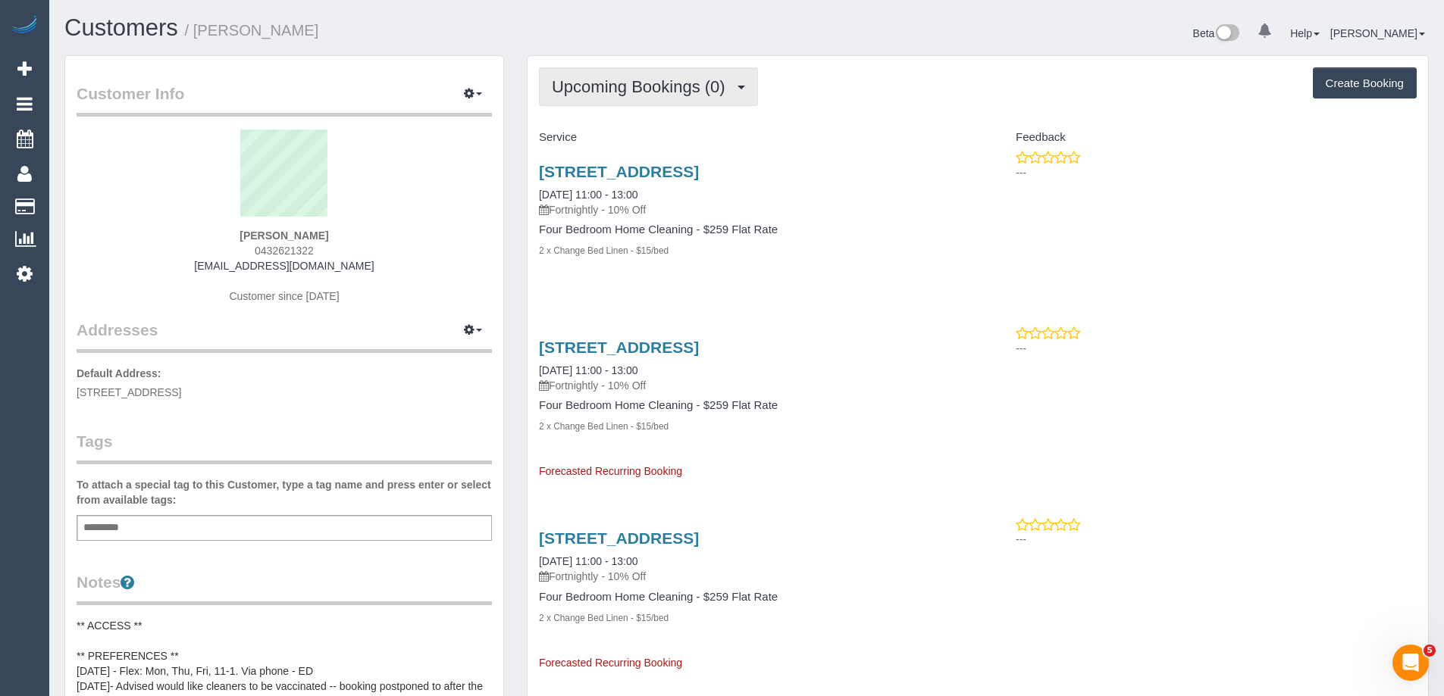
click at [655, 87] on span "Upcoming Bookings (0)" at bounding box center [642, 86] width 181 height 19
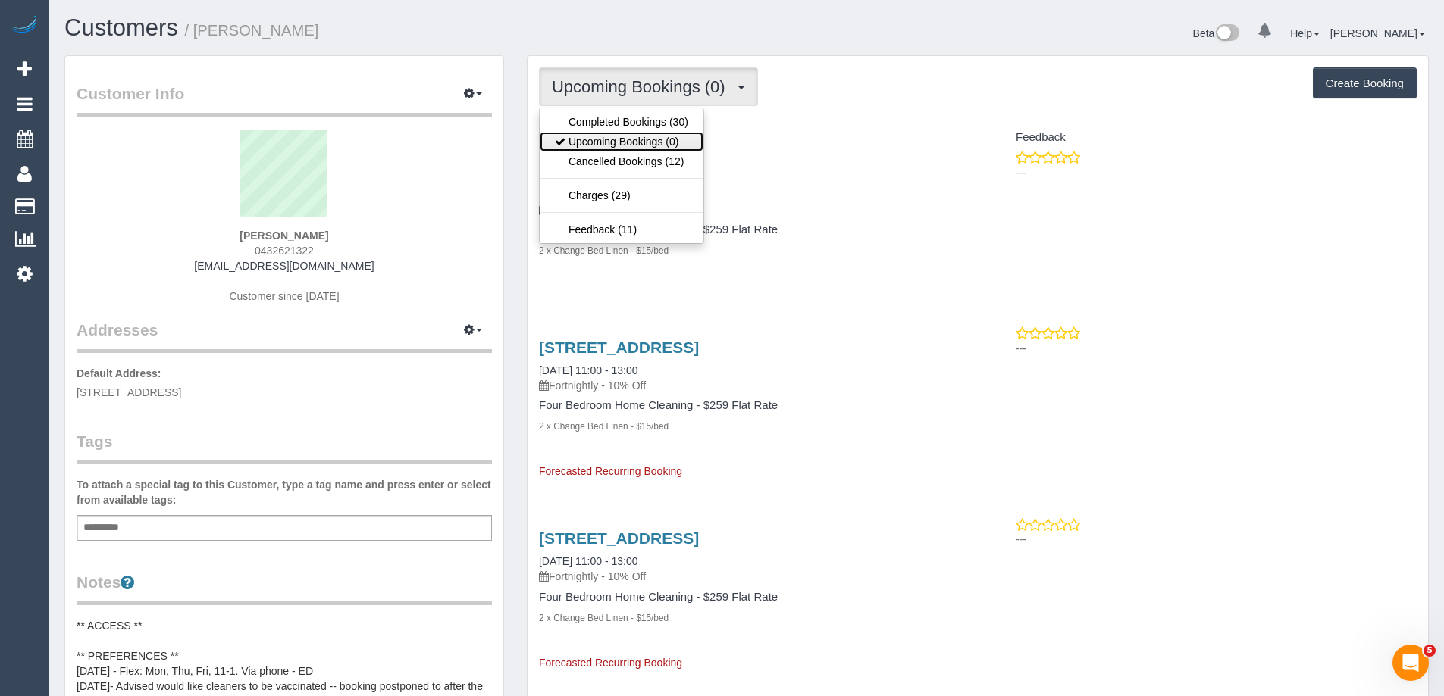
click at [645, 135] on link "Upcoming Bookings (0)" at bounding box center [622, 142] width 164 height 20
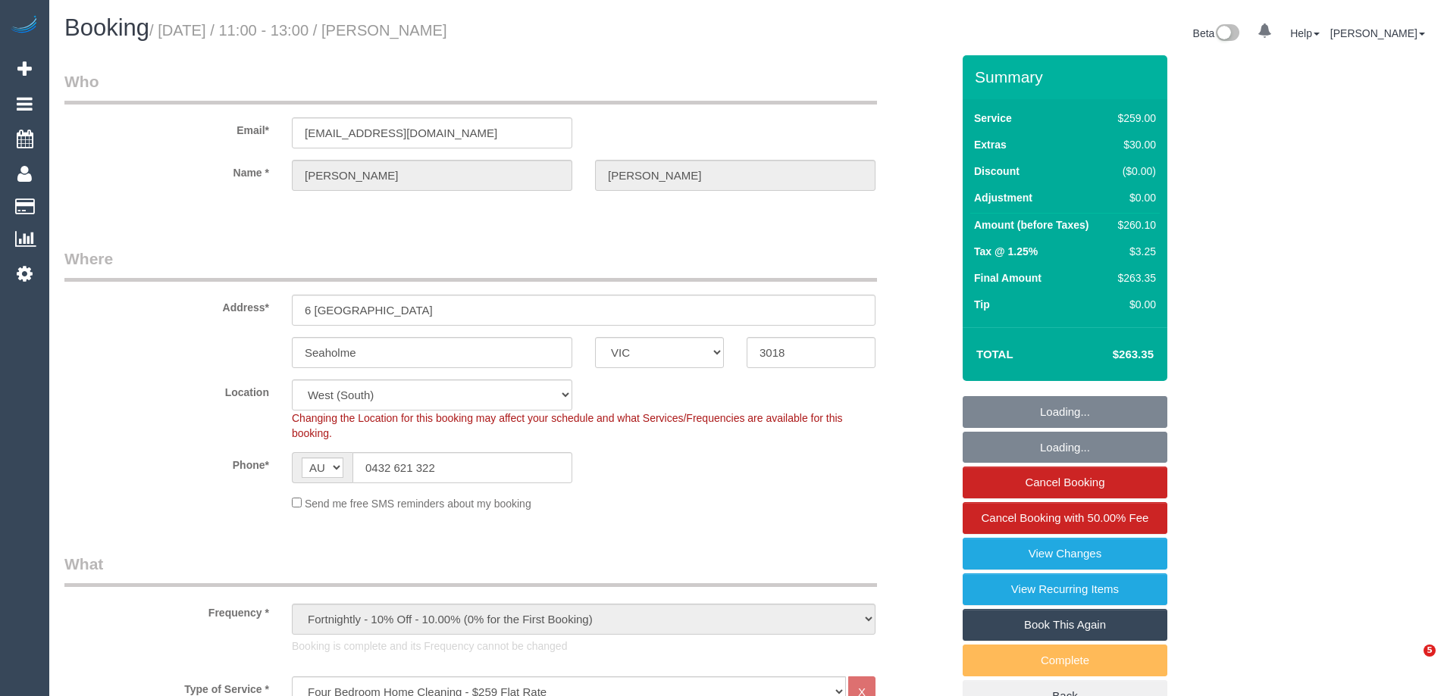
select select "VIC"
select select "string:stripe-pm_1QQl472GScqysDRV2dLKPcIJ"
select select "object:1260"
select select "number:27"
select select "number:14"
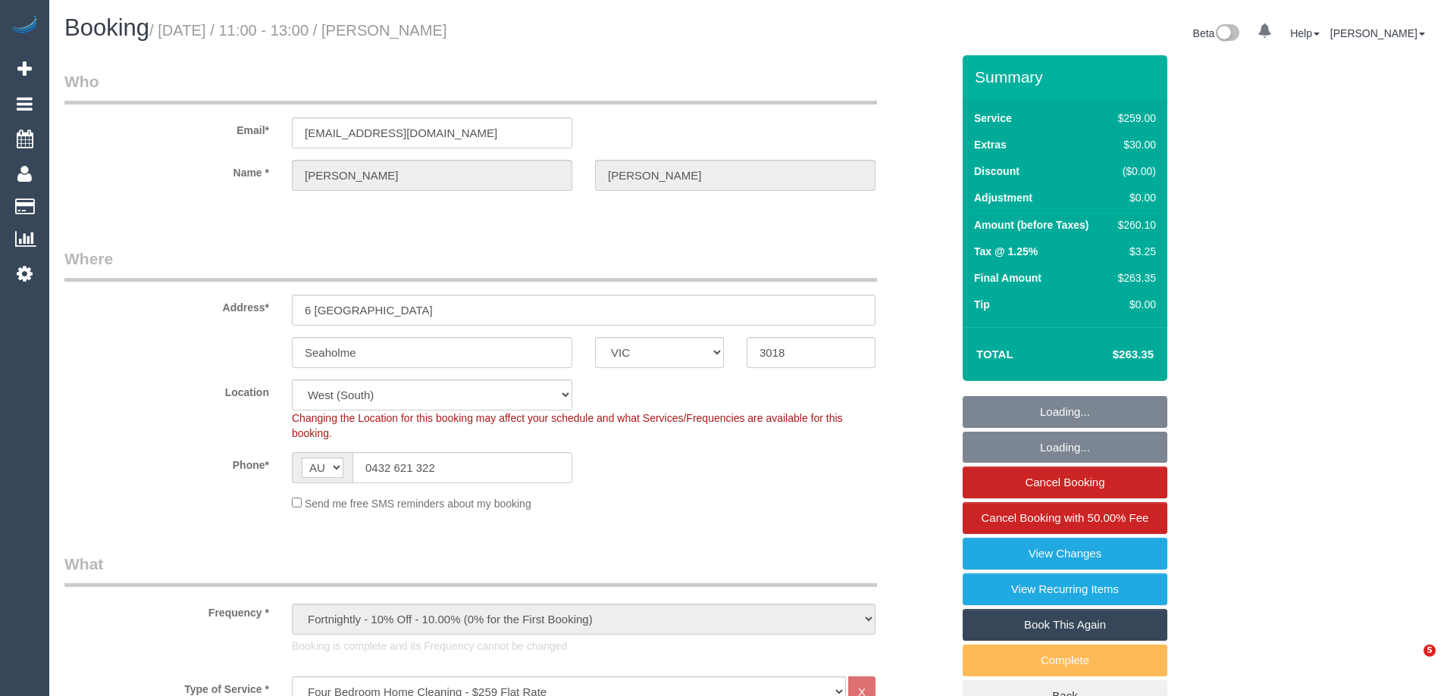
select select "number:19"
select select "number:24"
select select "number:34"
select select "number:12"
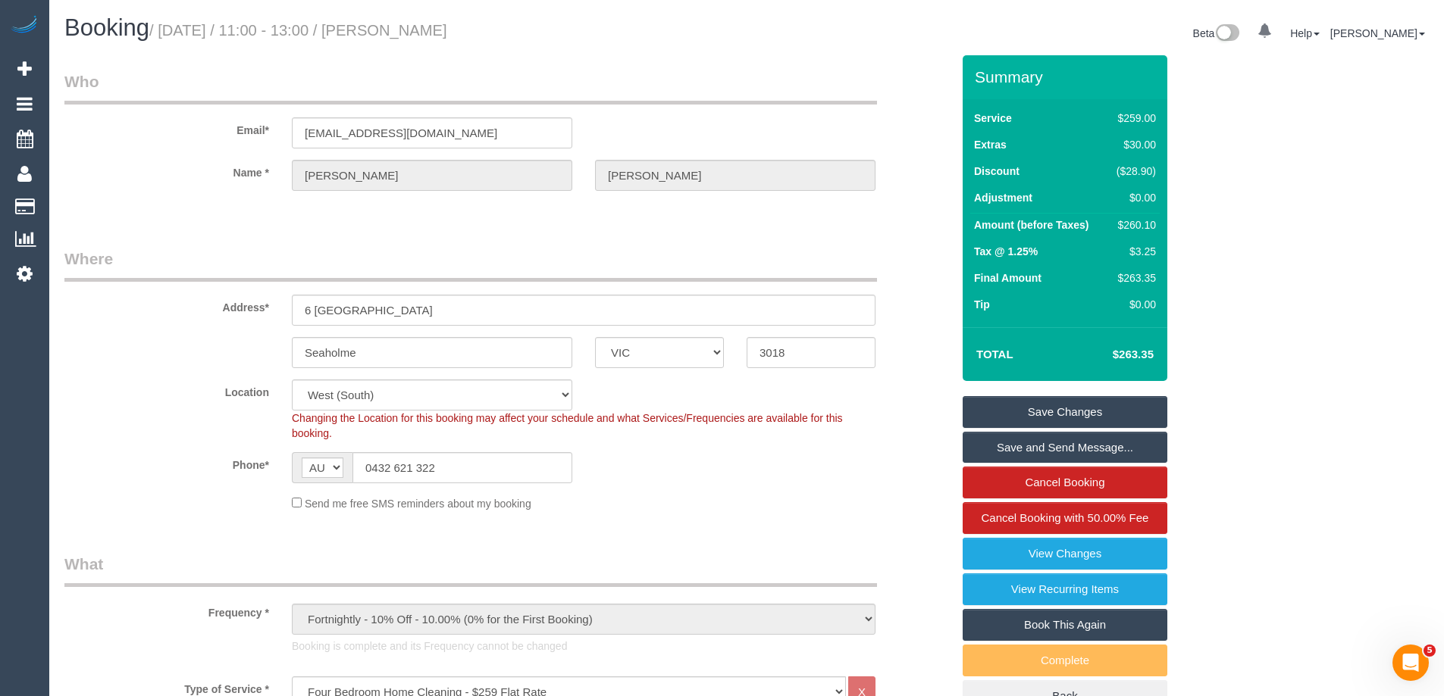
click at [1068, 615] on link "Book This Again" at bounding box center [1064, 625] width 205 height 32
select select "VIC"
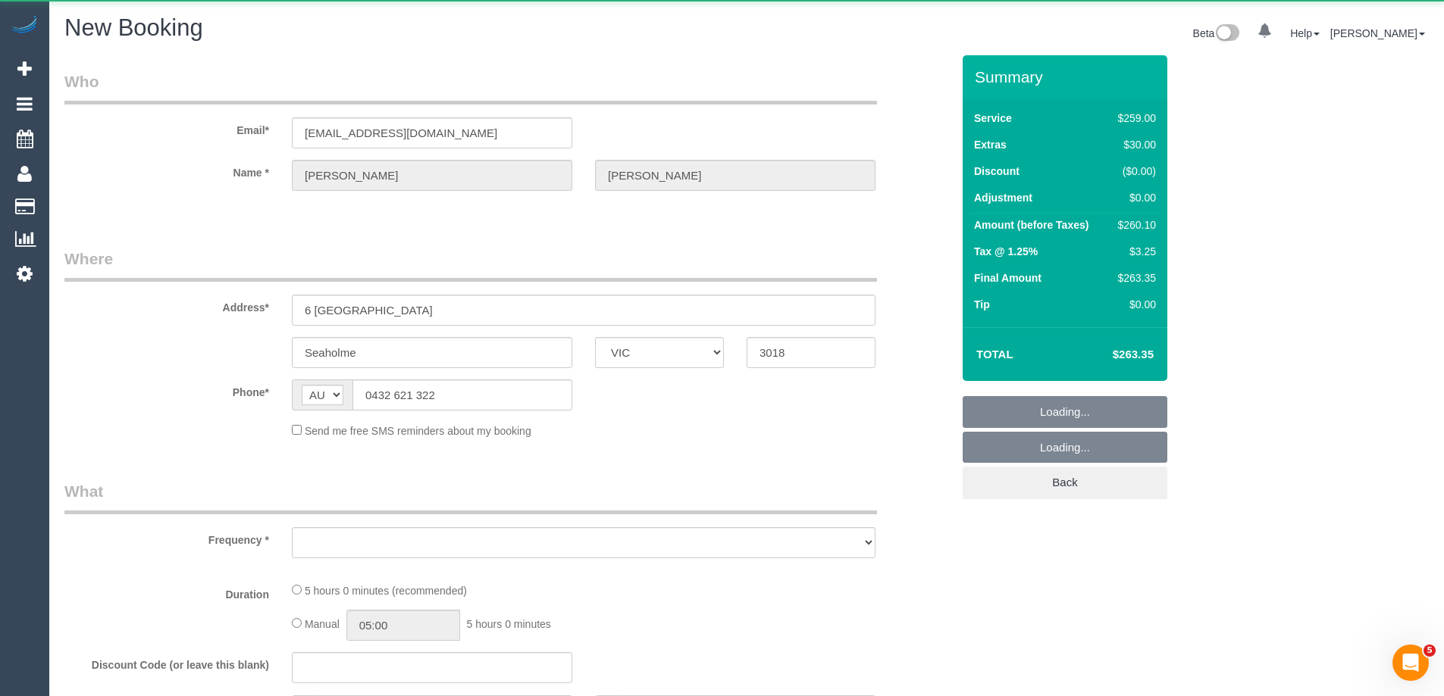
select select "object:2169"
select select "string:stripe-pm_1QQl472GScqysDRV2dLKPcIJ"
select select "number:27"
select select "number:14"
select select "number:19"
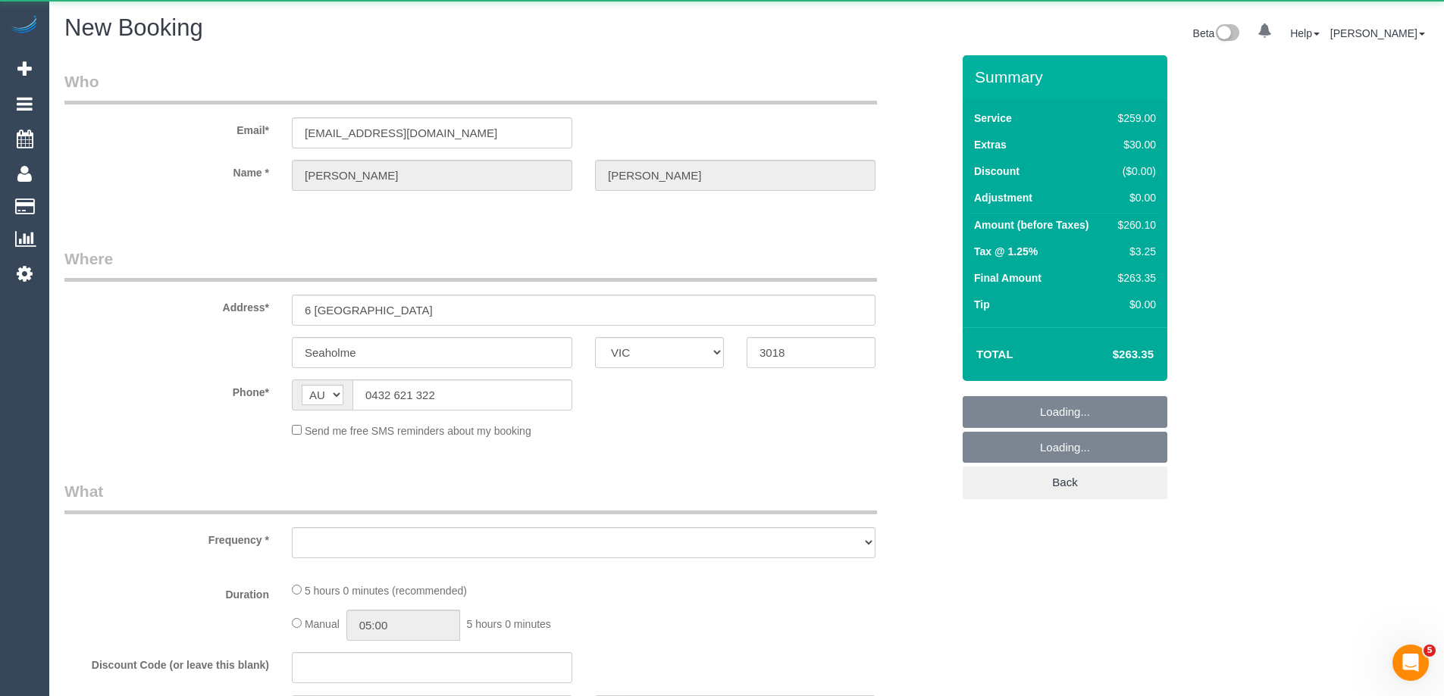
select select "number:24"
select select "number:34"
select select "number:12"
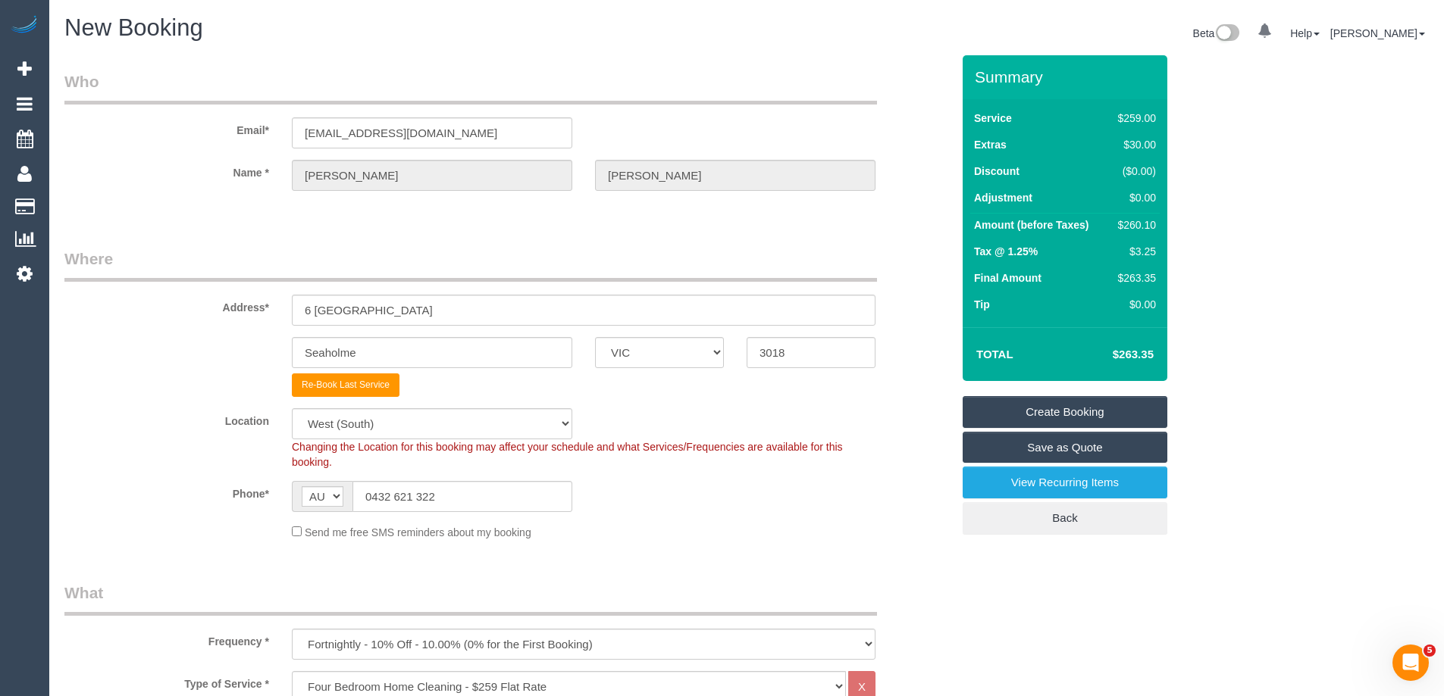
select select "object:2647"
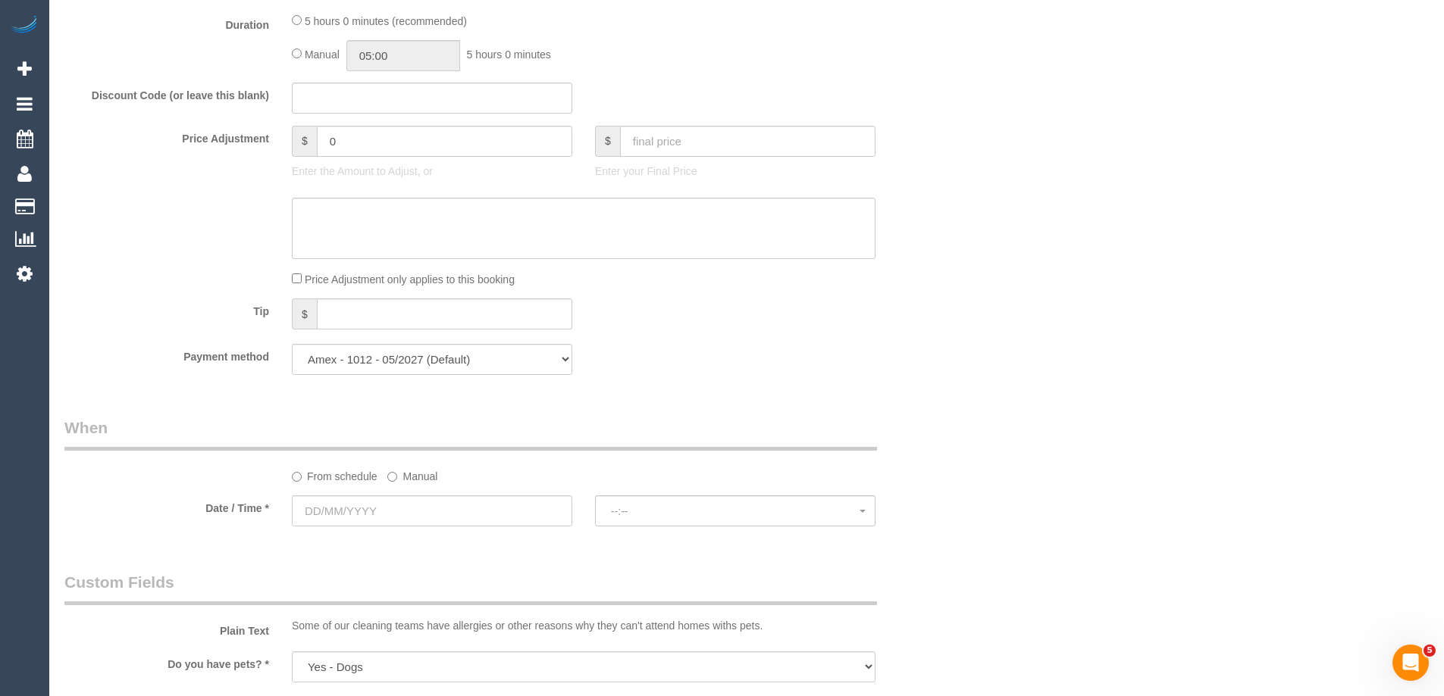
scroll to position [1288, 0]
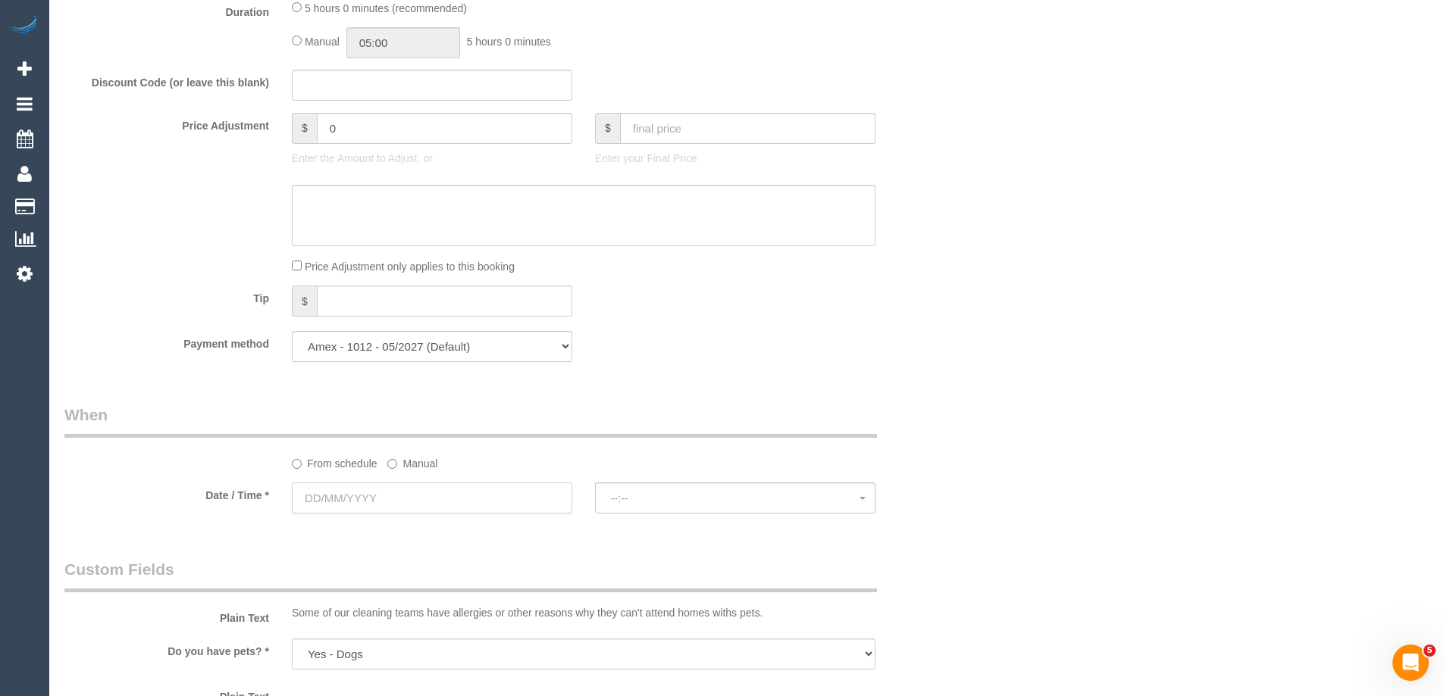
click at [402, 499] on input "text" at bounding box center [432, 498] width 280 height 31
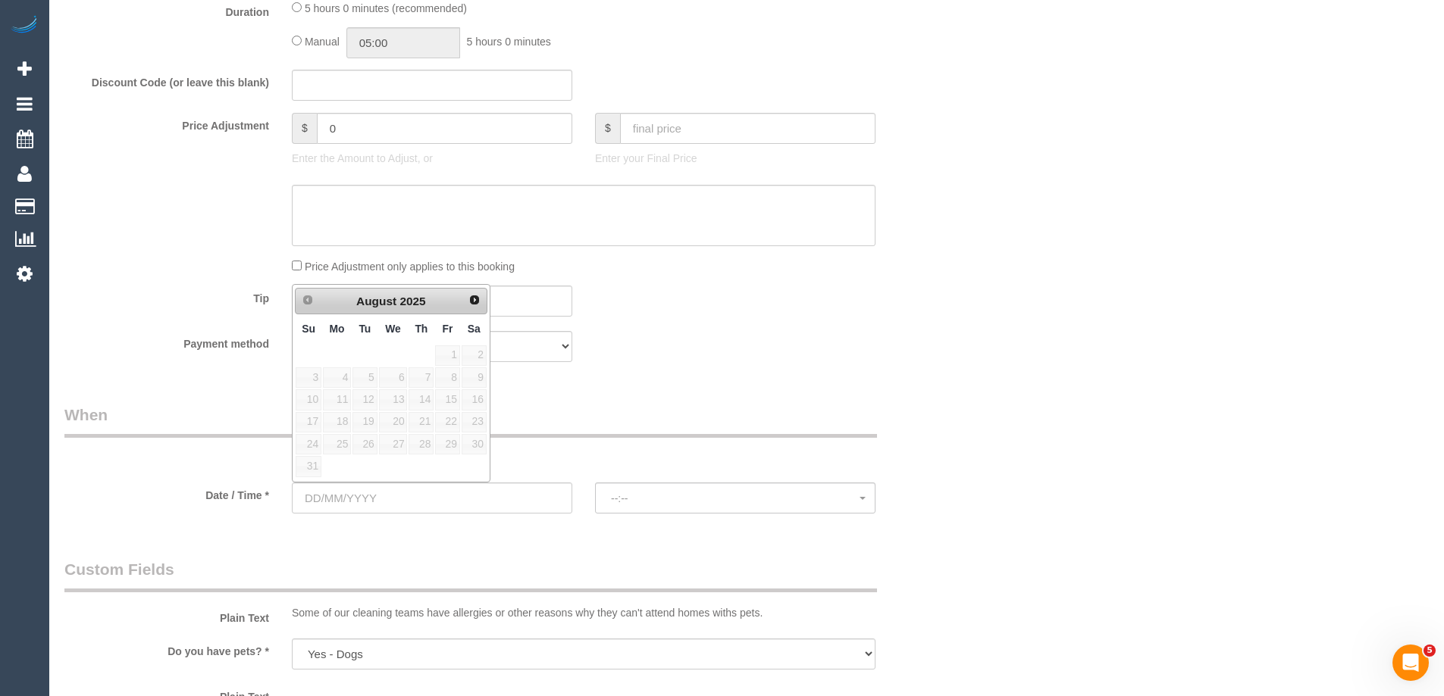
click at [476, 304] on span "Next" at bounding box center [474, 300] width 12 height 12
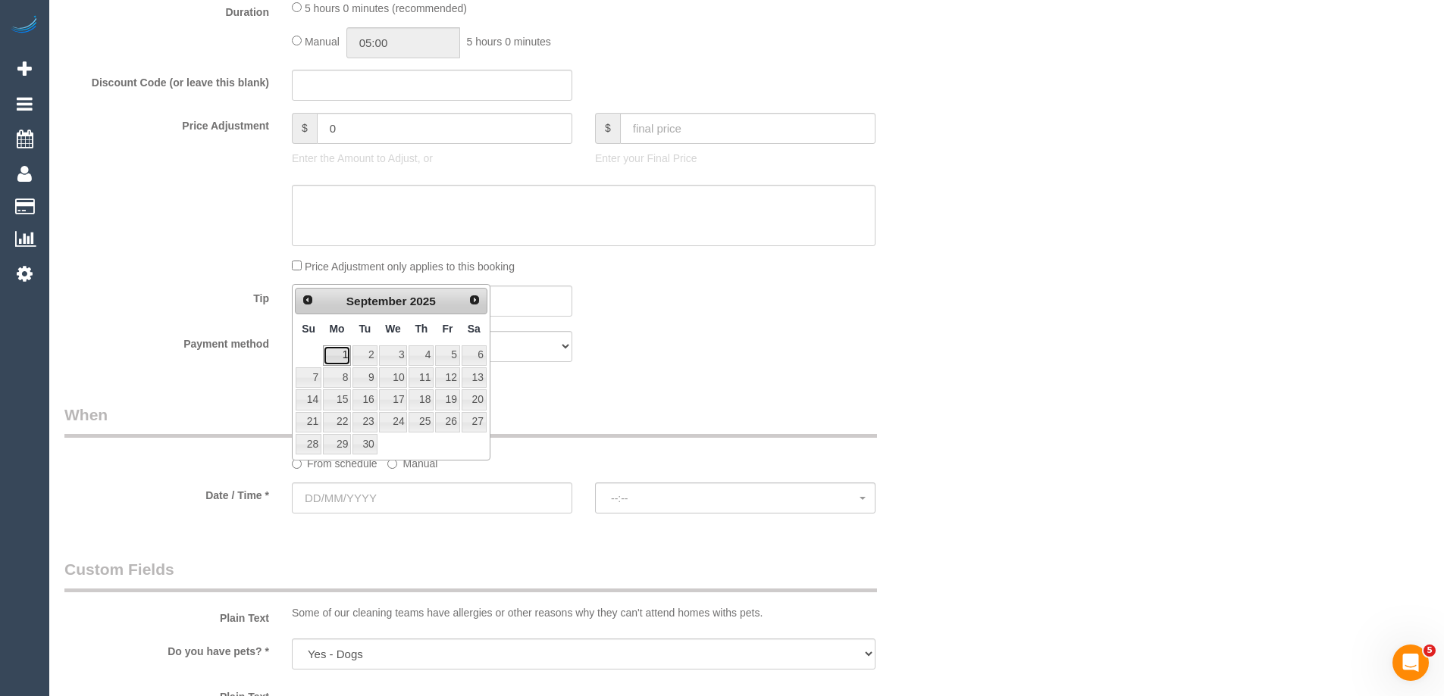
click at [341, 352] on link "1" at bounding box center [337, 356] width 28 height 20
type input "[DATE]"
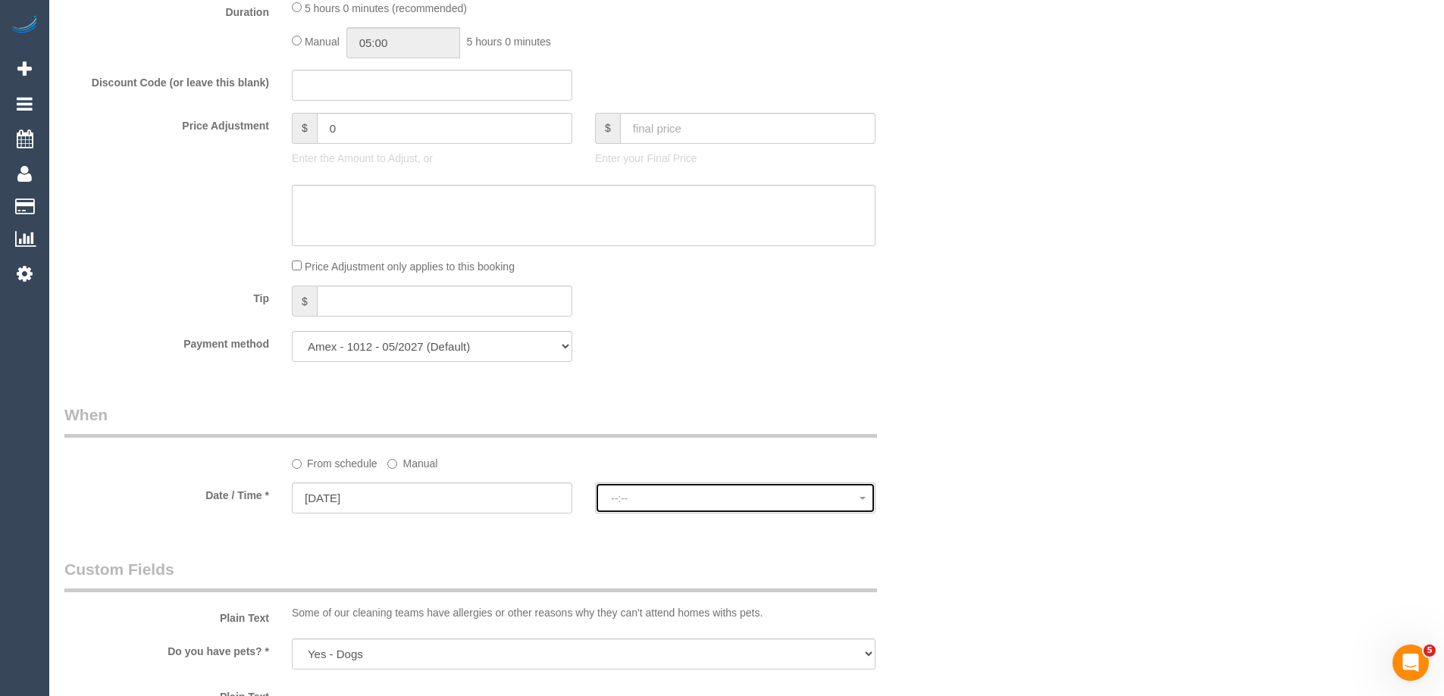
click at [662, 511] on button "--:--" at bounding box center [735, 498] width 280 height 31
select select "spot6"
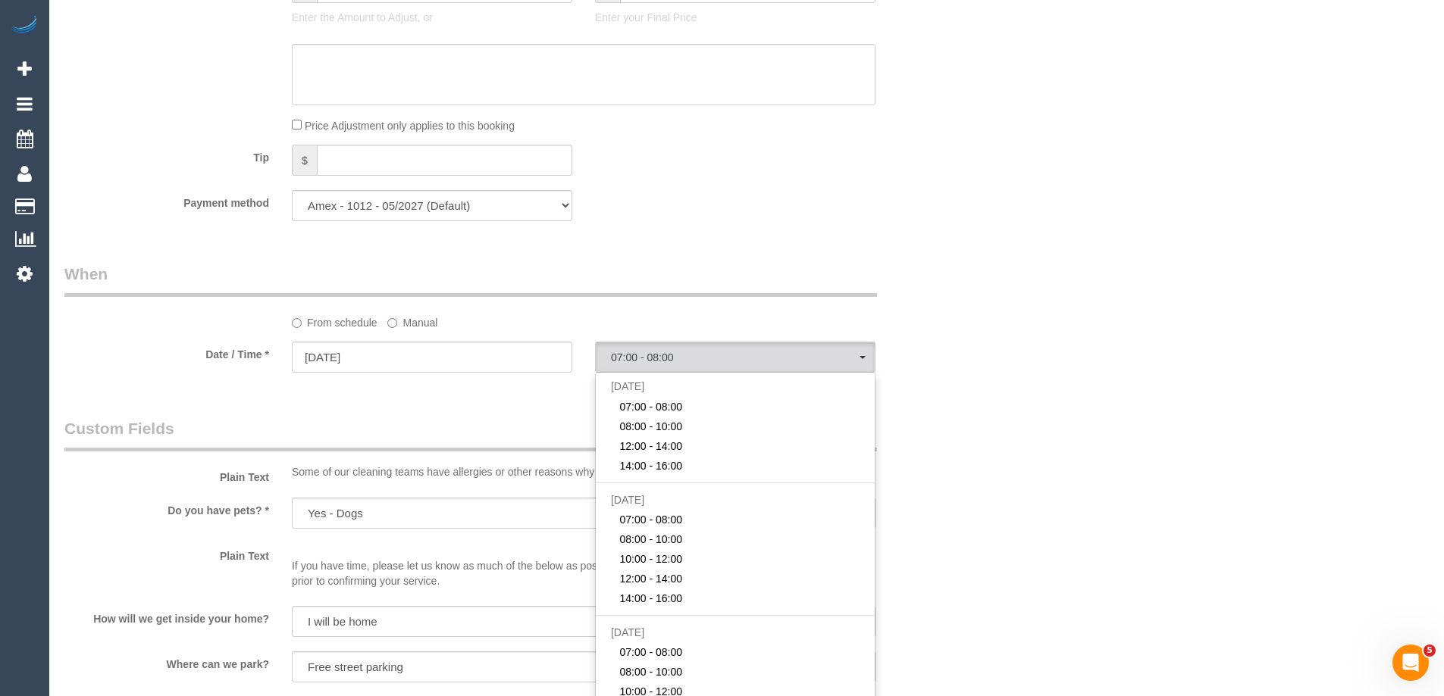
scroll to position [1440, 0]
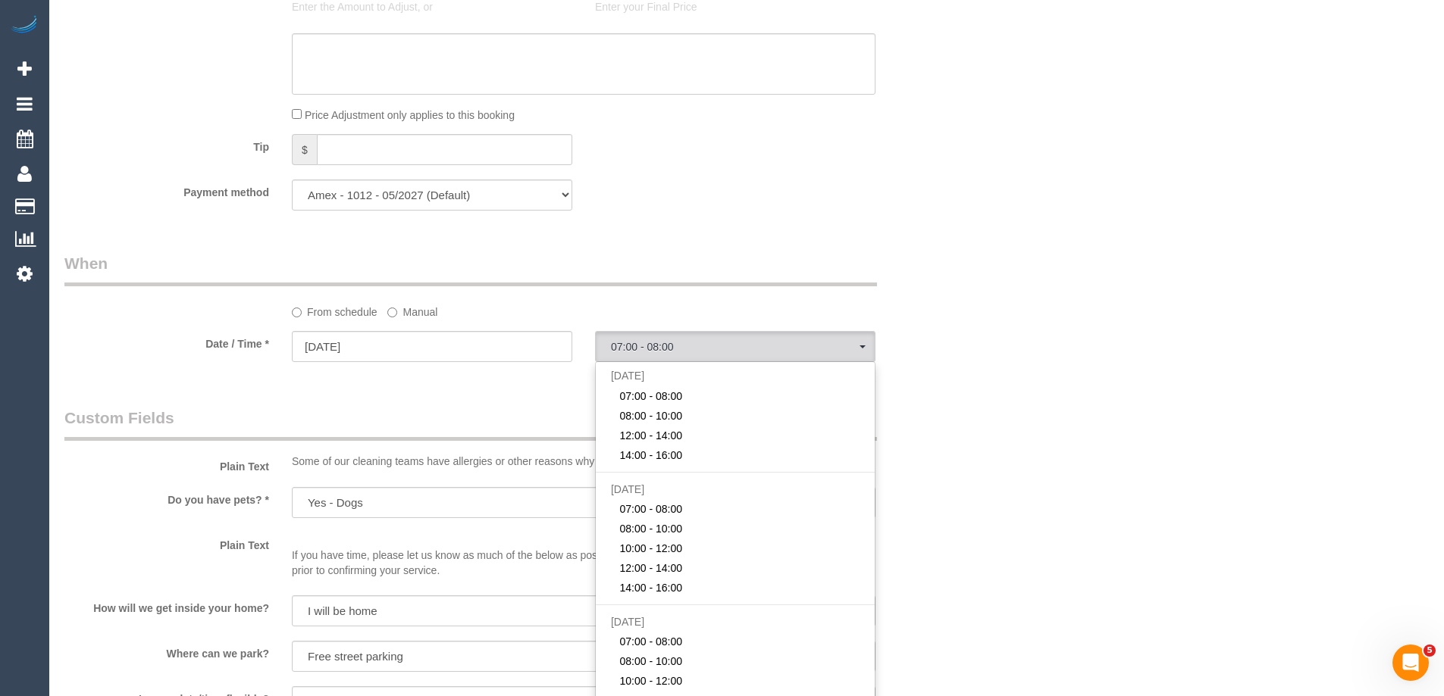
click at [721, 296] on div "From schedule Manual" at bounding box center [507, 285] width 909 height 67
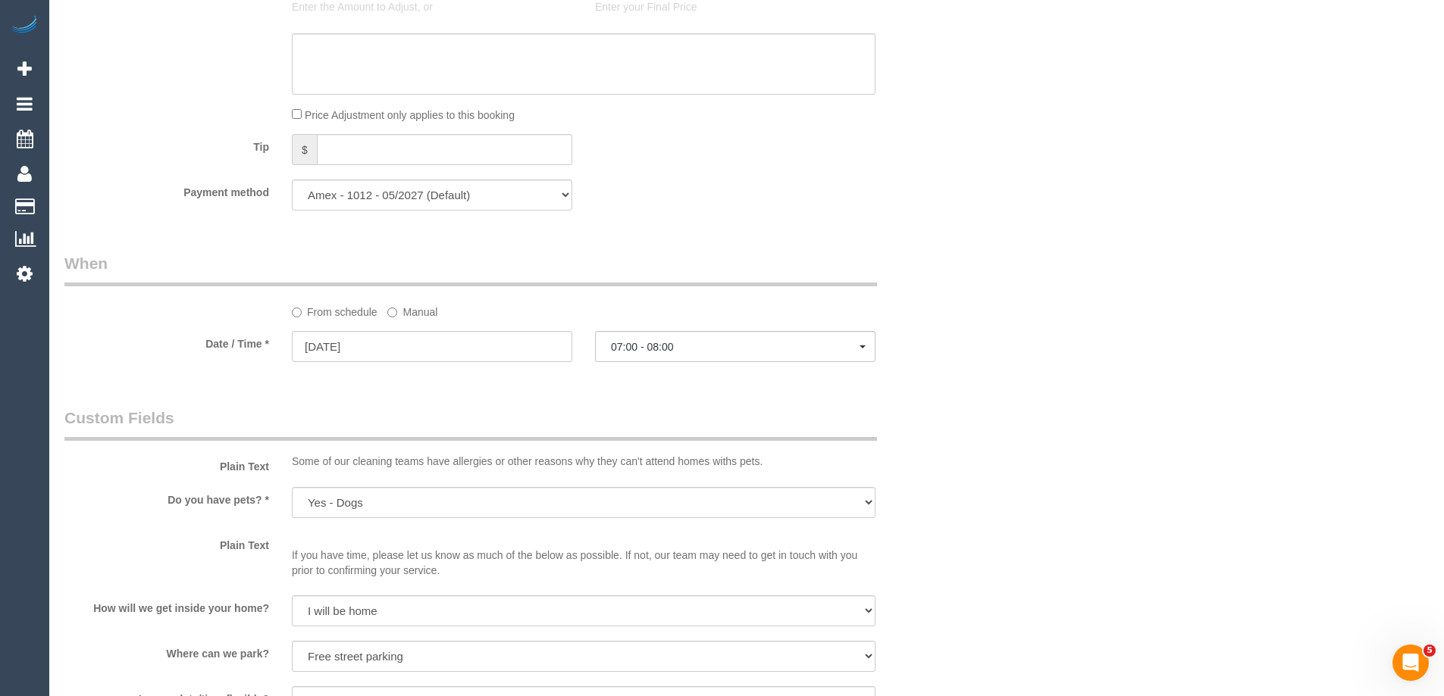
click at [676, 363] on div at bounding box center [735, 362] width 280 height 5
click at [678, 346] on span "07:00 - 08:00" at bounding box center [735, 347] width 249 height 12
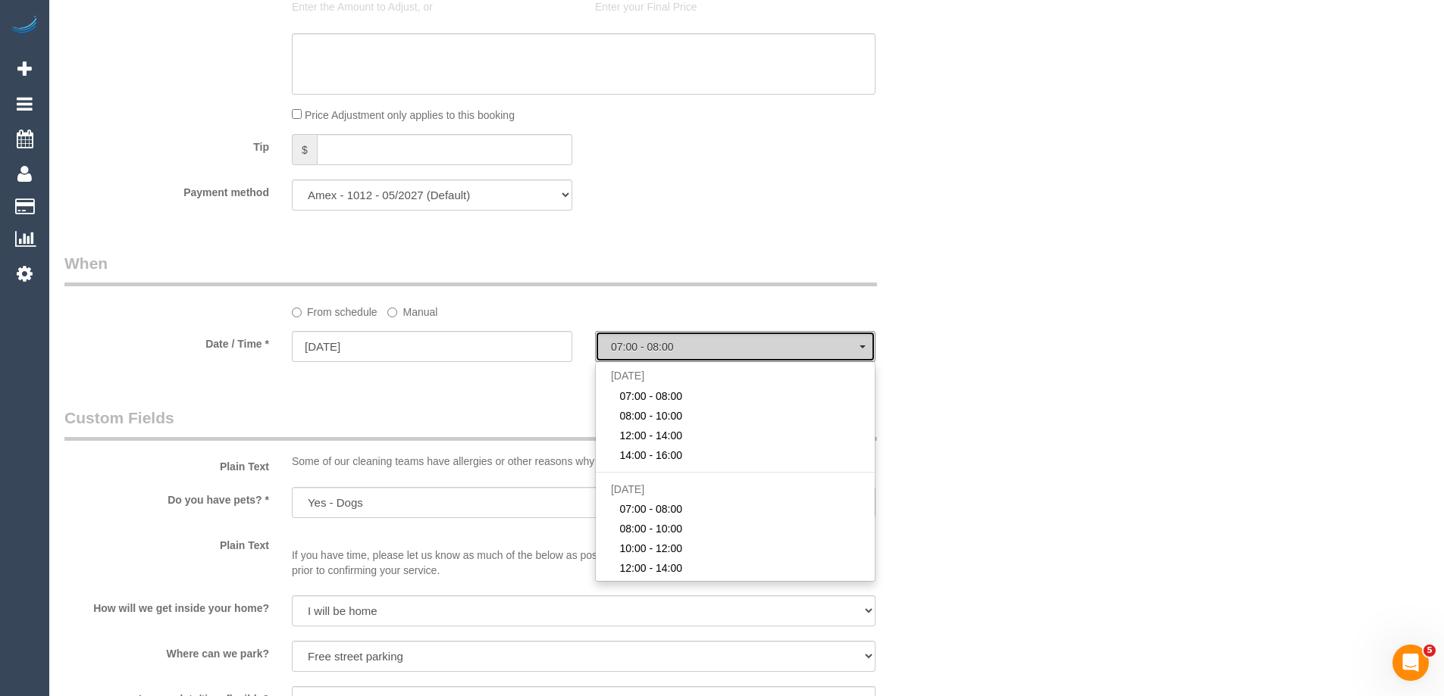
click at [678, 346] on span "07:00 - 08:00" at bounding box center [735, 347] width 249 height 12
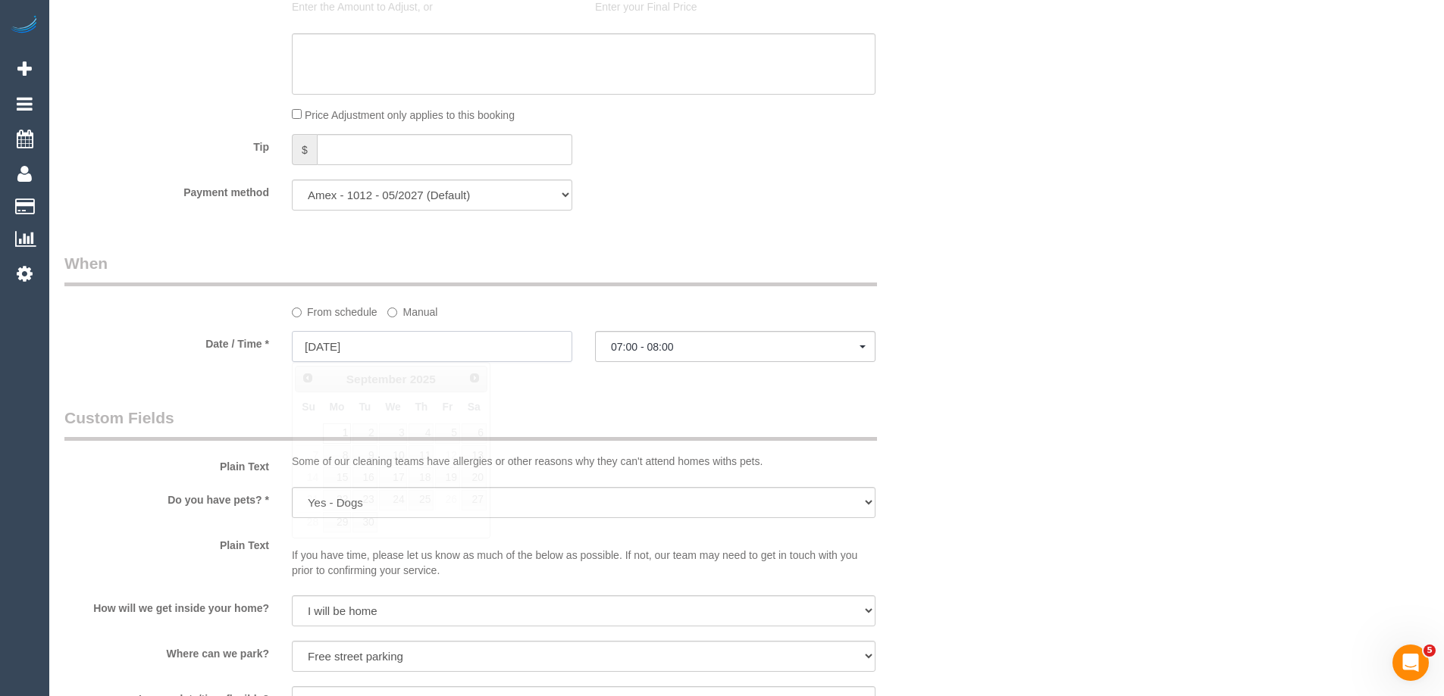
click at [451, 346] on input "01/09/2025" at bounding box center [432, 346] width 280 height 31
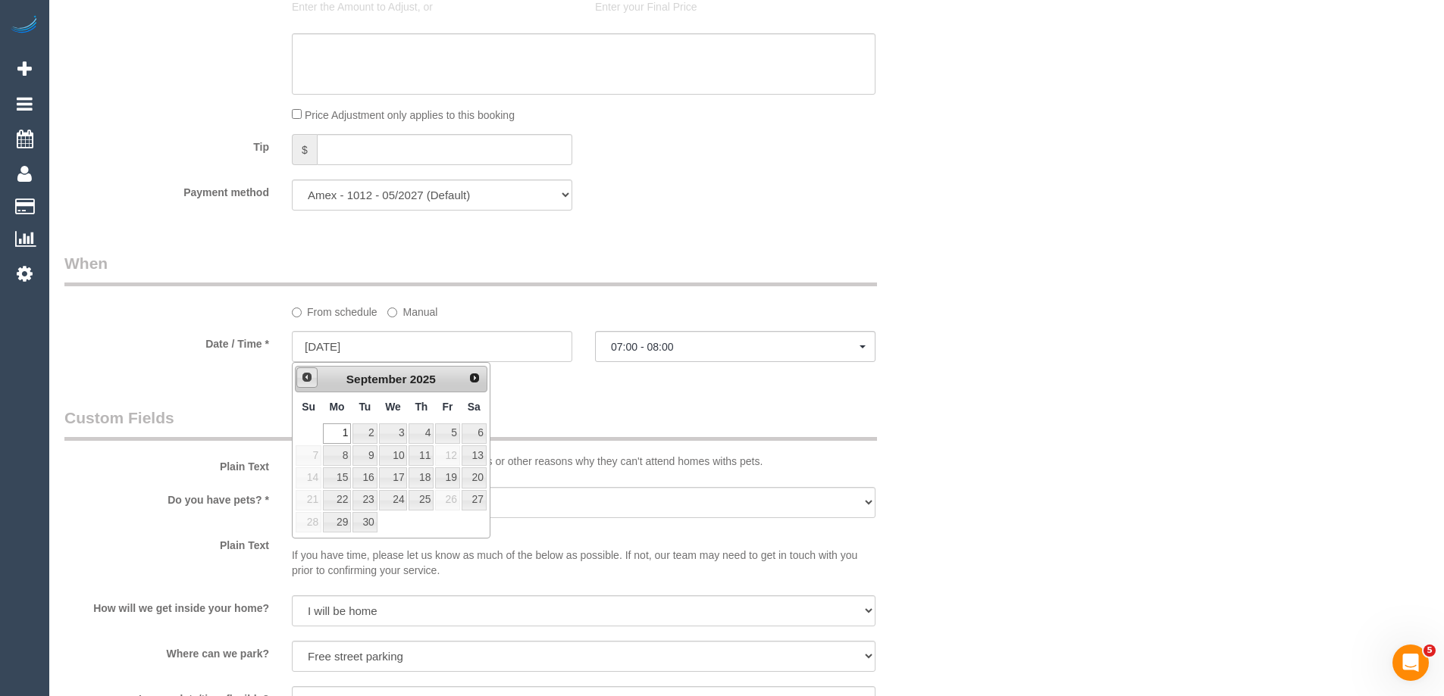
click at [310, 371] on span "Prev" at bounding box center [307, 377] width 12 height 12
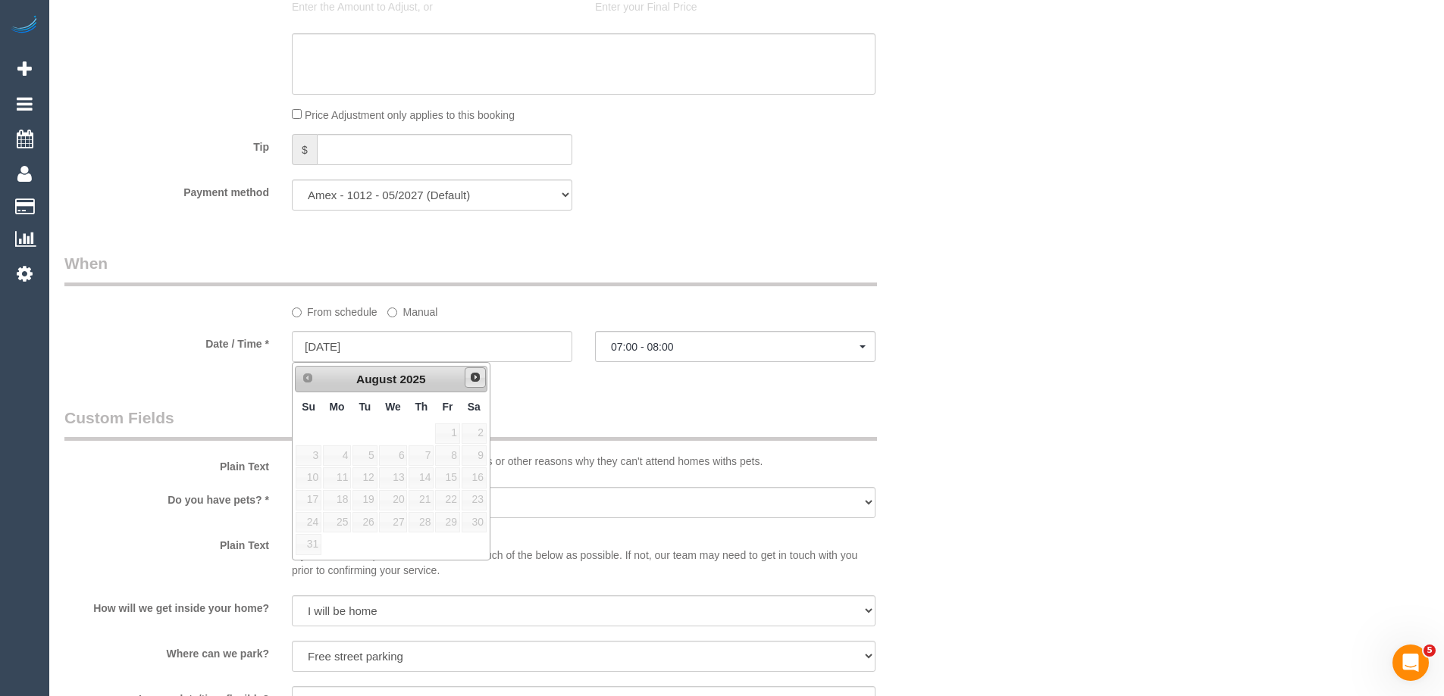
click at [468, 371] on link "Next" at bounding box center [475, 378] width 21 height 21
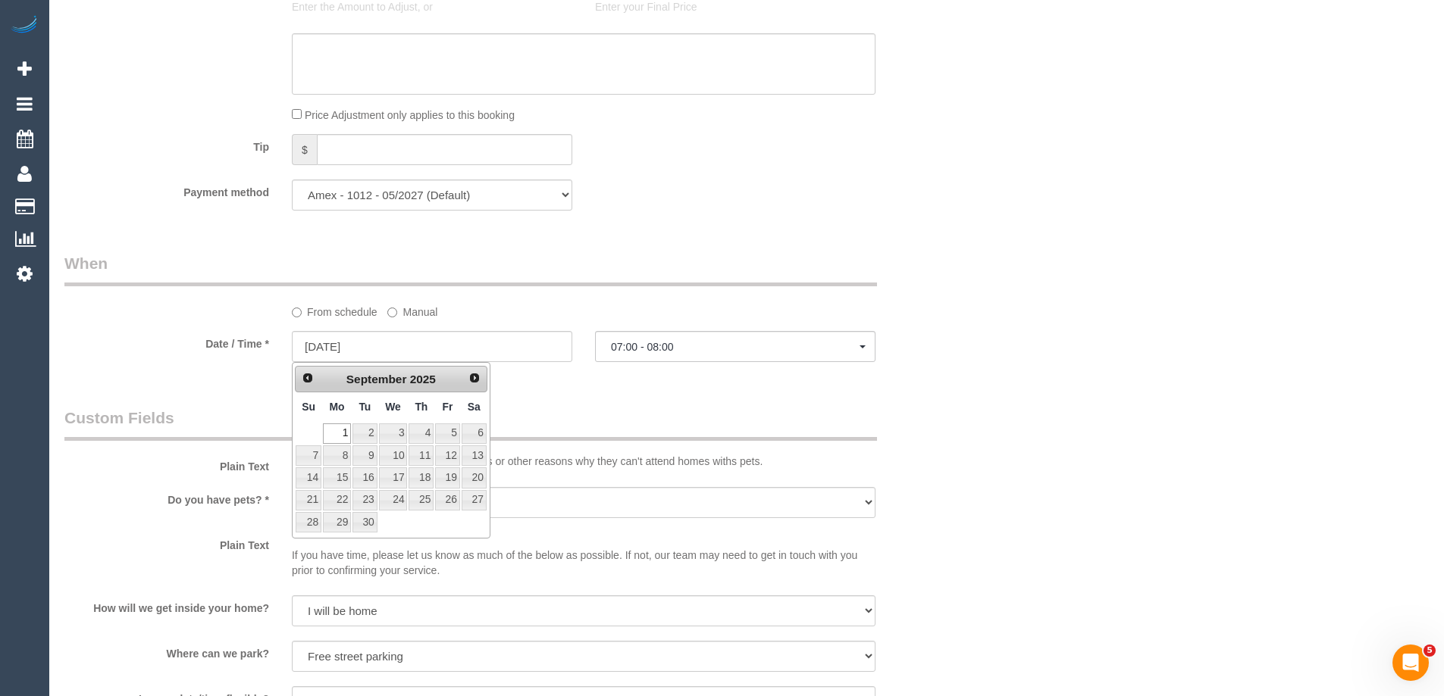
click at [635, 297] on div "From schedule Manual" at bounding box center [507, 285] width 909 height 67
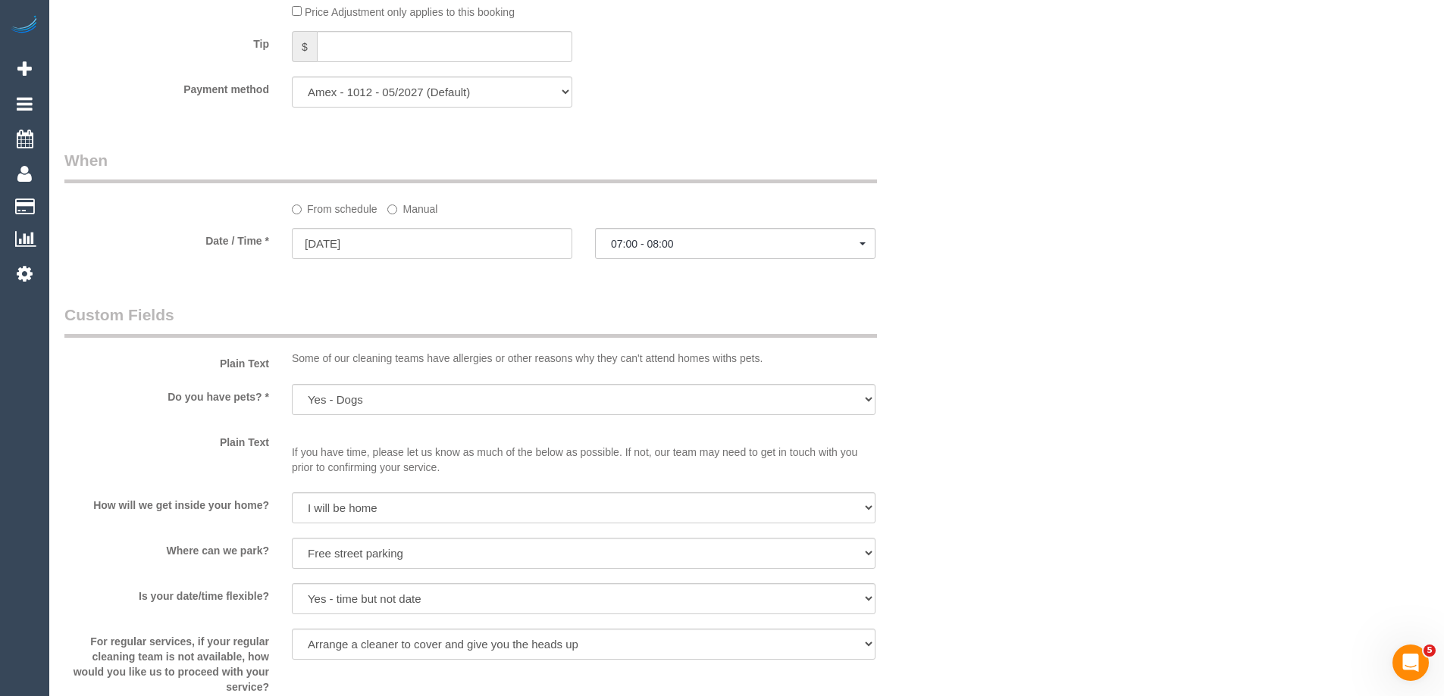
scroll to position [1486, 0]
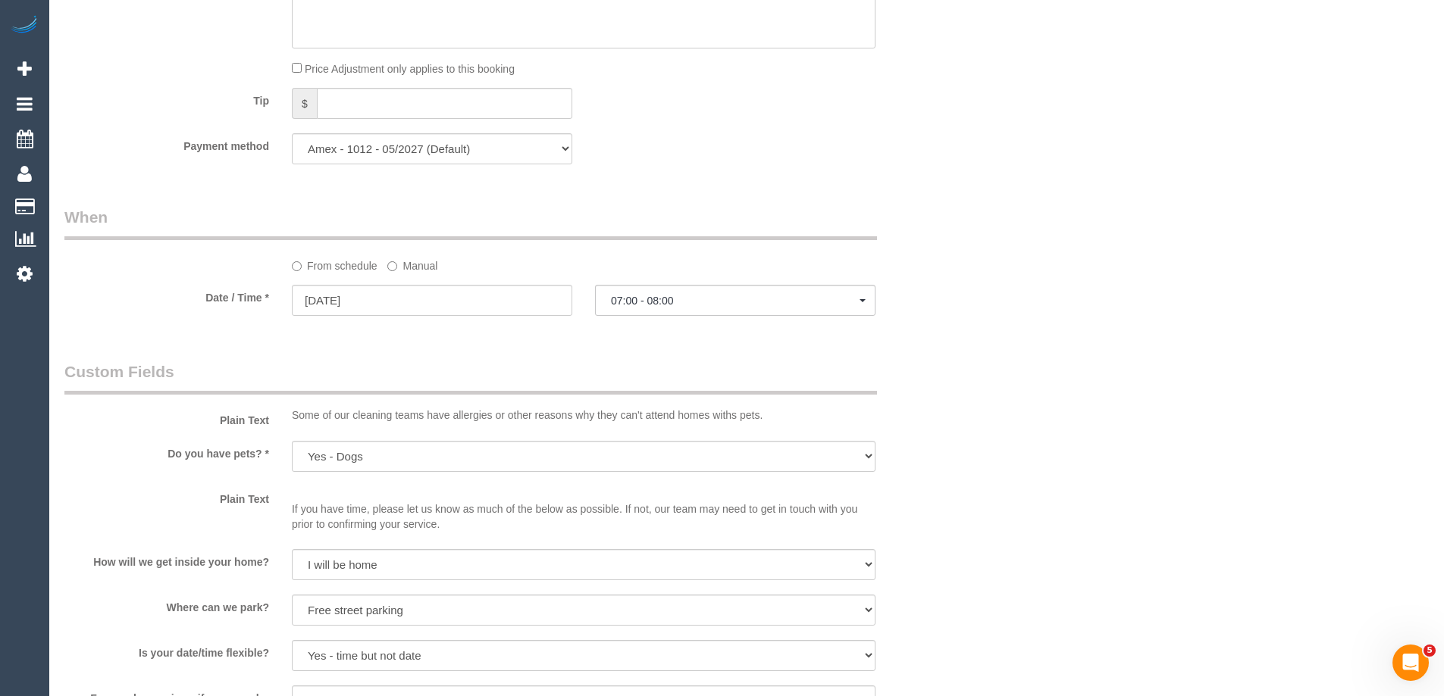
click at [406, 267] on label "Manual" at bounding box center [412, 263] width 50 height 20
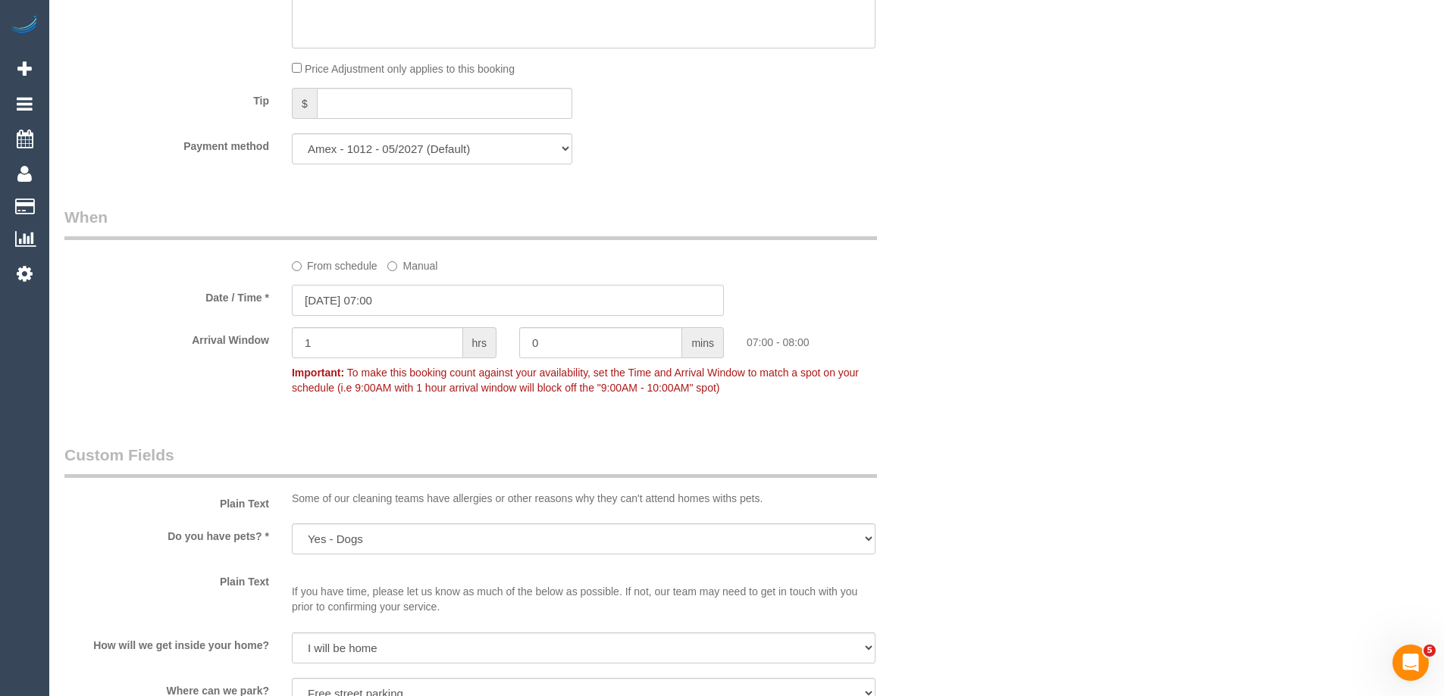
click at [468, 304] on input "01/09/2025 07:00" at bounding box center [508, 300] width 432 height 31
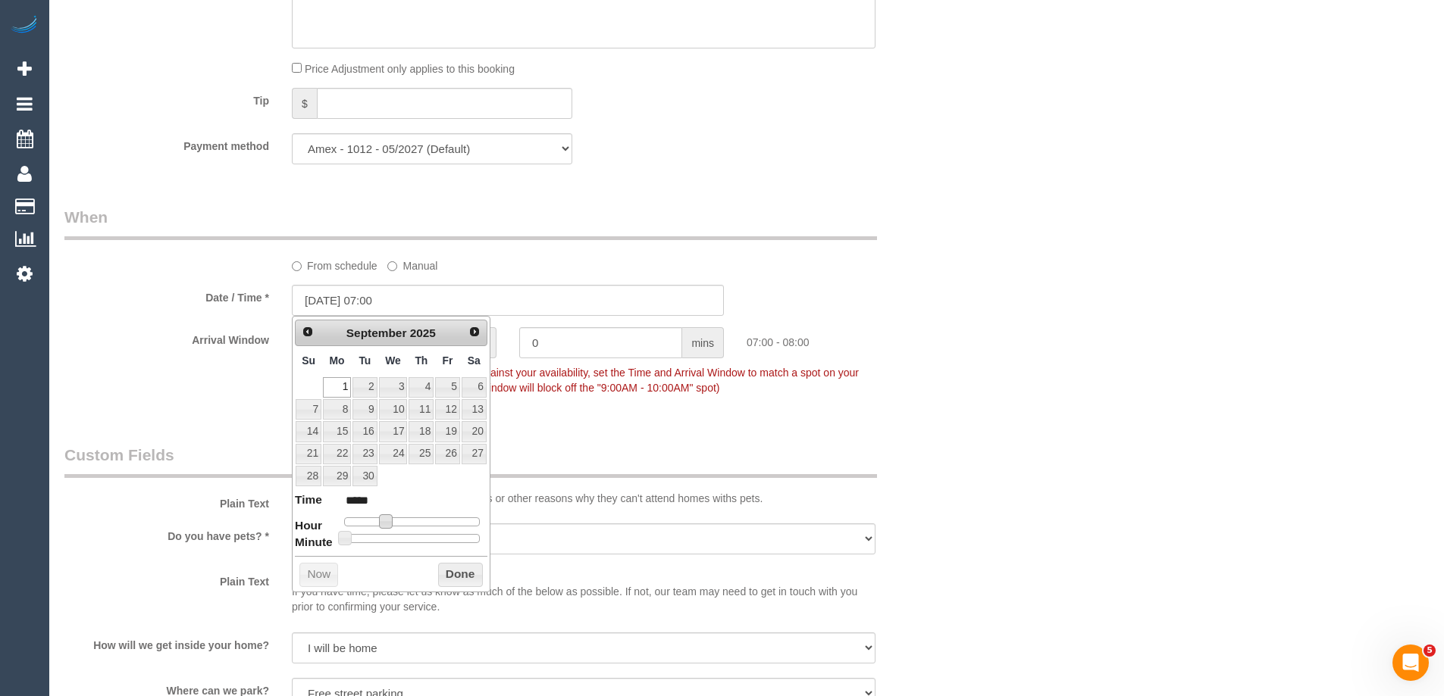
type input "01/09/2025 08:00"
type input "*****"
type input "01/09/2025 09:00"
type input "*****"
type input "01/09/2025 10:00"
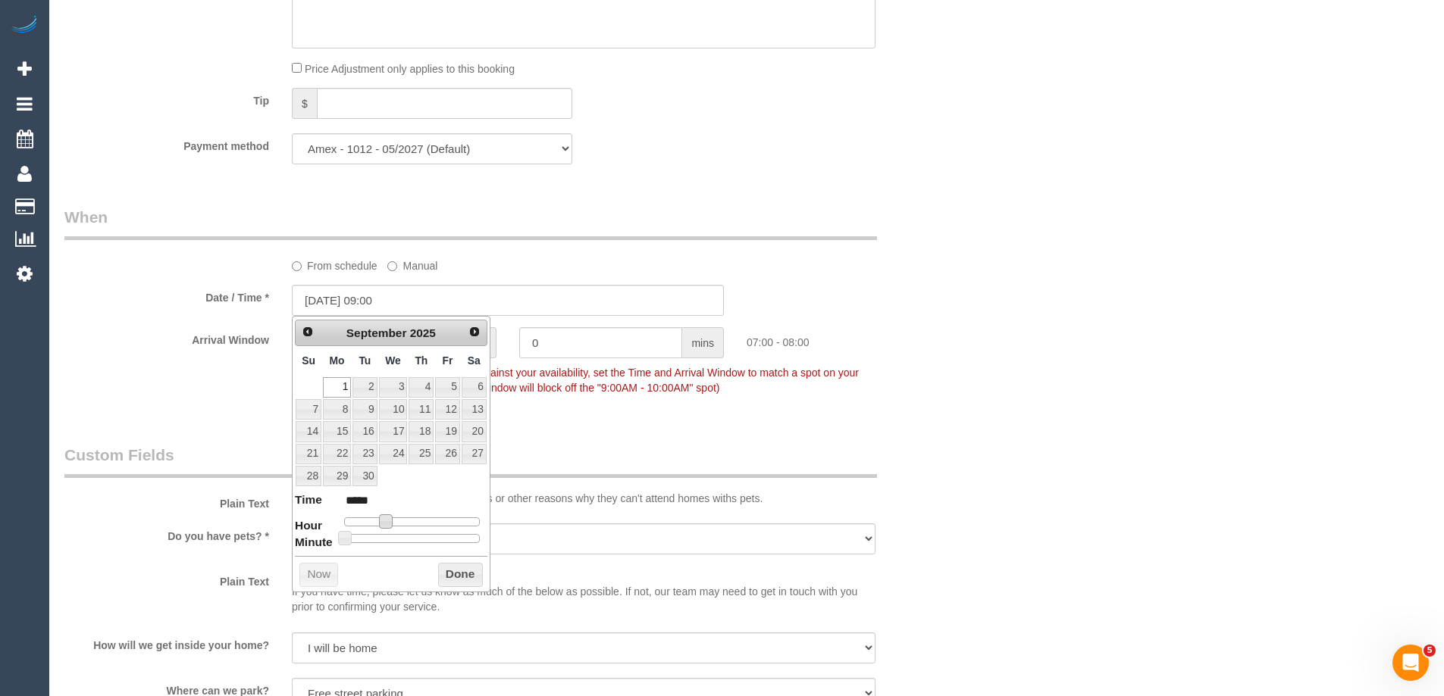
type input "*****"
type input "01/09/2025 11:00"
type input "*****"
type input "01/09/2025 12:00"
type input "*****"
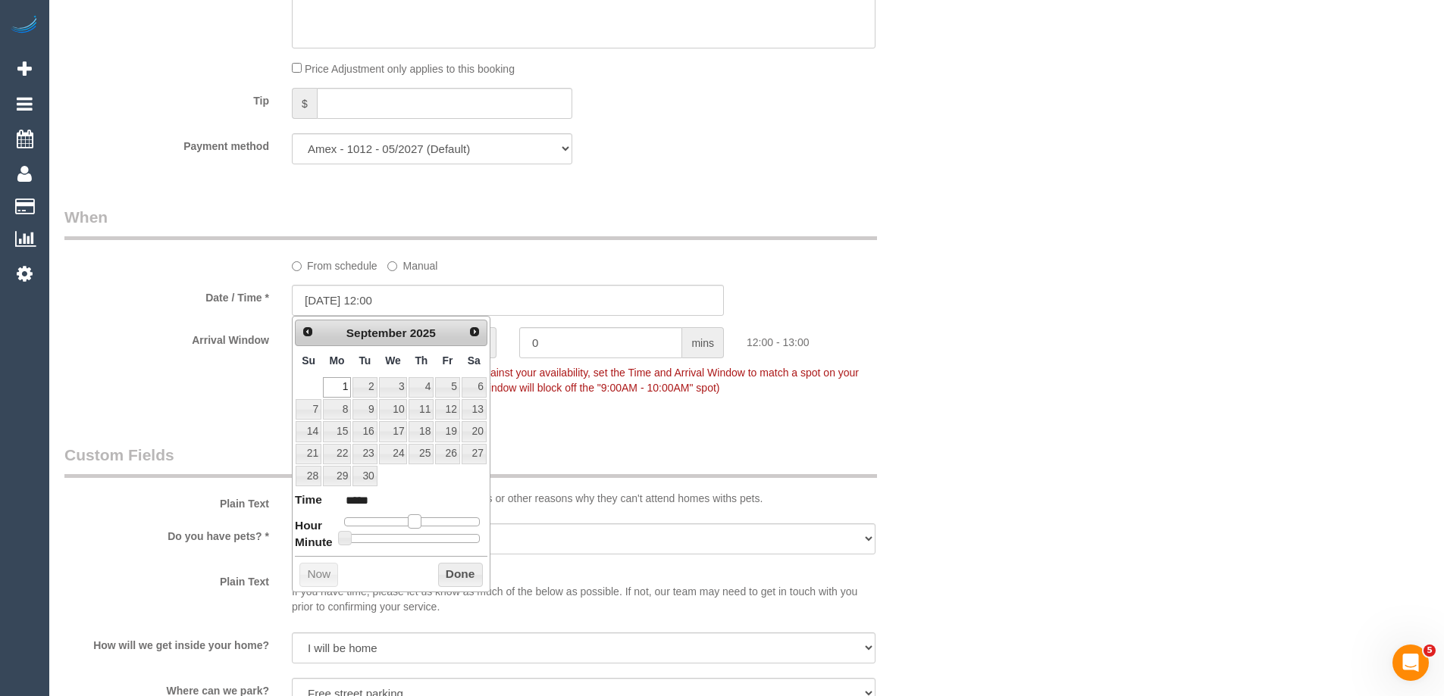
type input "01/09/2025 11:00"
type input "*****"
drag, startPoint x: 382, startPoint y: 518, endPoint x: 408, endPoint y: 518, distance: 26.5
click at [408, 518] on span at bounding box center [409, 522] width 14 height 14
click at [454, 572] on button "Done" at bounding box center [460, 575] width 45 height 24
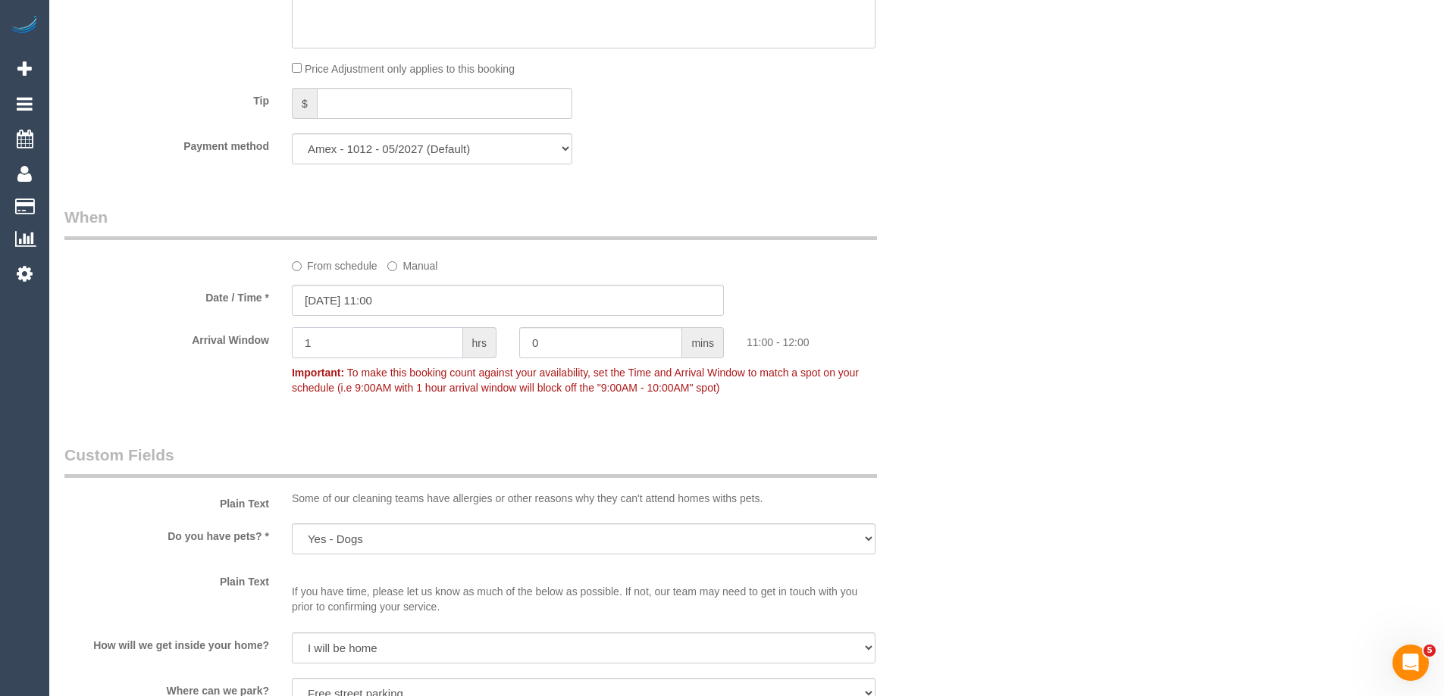
click at [352, 343] on input "1" at bounding box center [377, 342] width 171 height 31
type input "2"
click at [220, 412] on fieldset "When From schedule Manual Date / Time * 01/09/2025 11:00 Arrival Window 2 hrs 0…" at bounding box center [507, 310] width 887 height 208
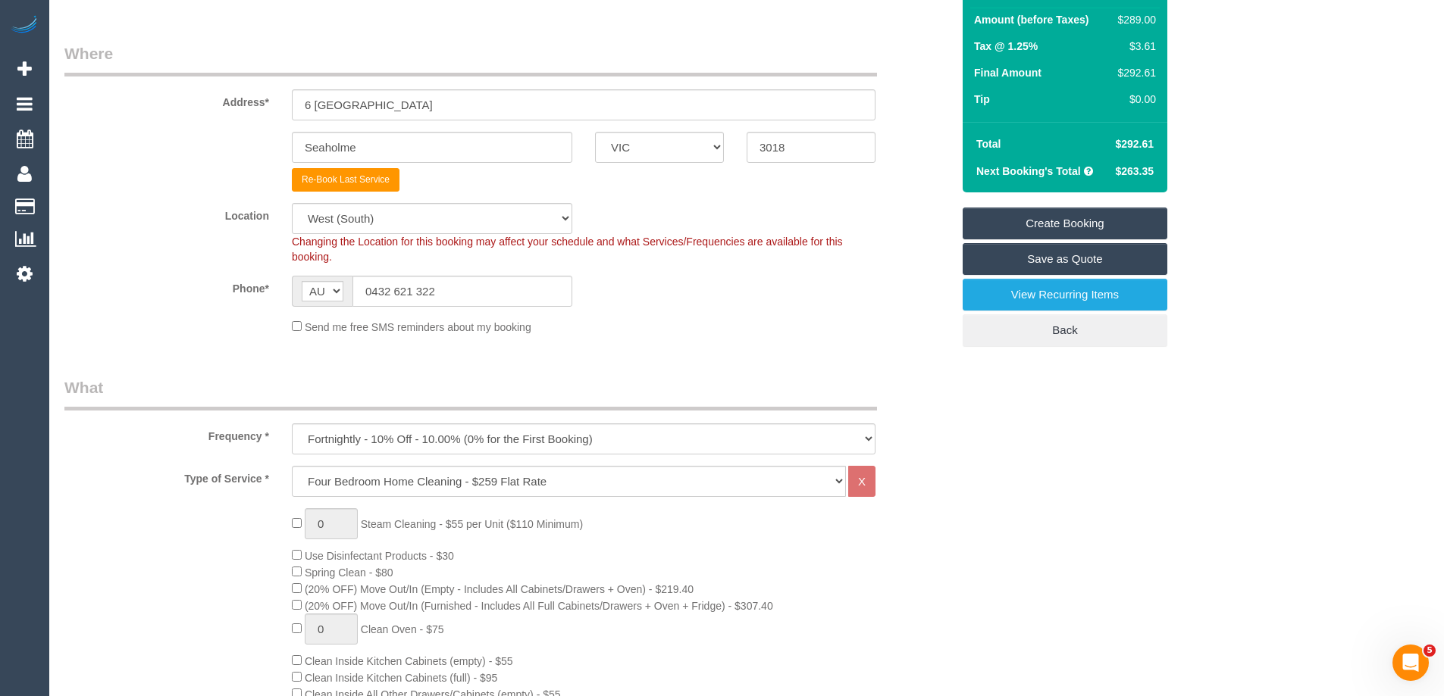
scroll to position [0, 0]
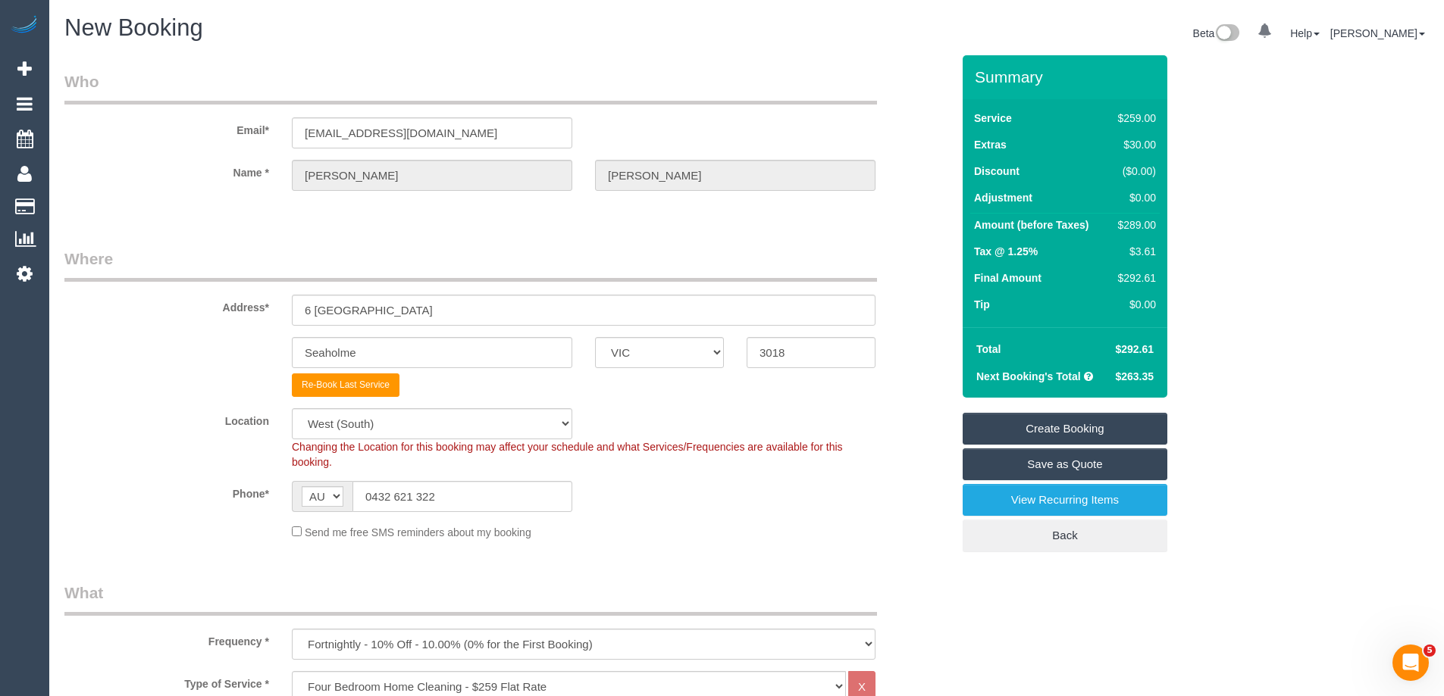
click at [912, 264] on div "Address* 6 Wattle Grove" at bounding box center [507, 287] width 909 height 78
click at [1113, 427] on link "Create Booking" at bounding box center [1064, 429] width 205 height 32
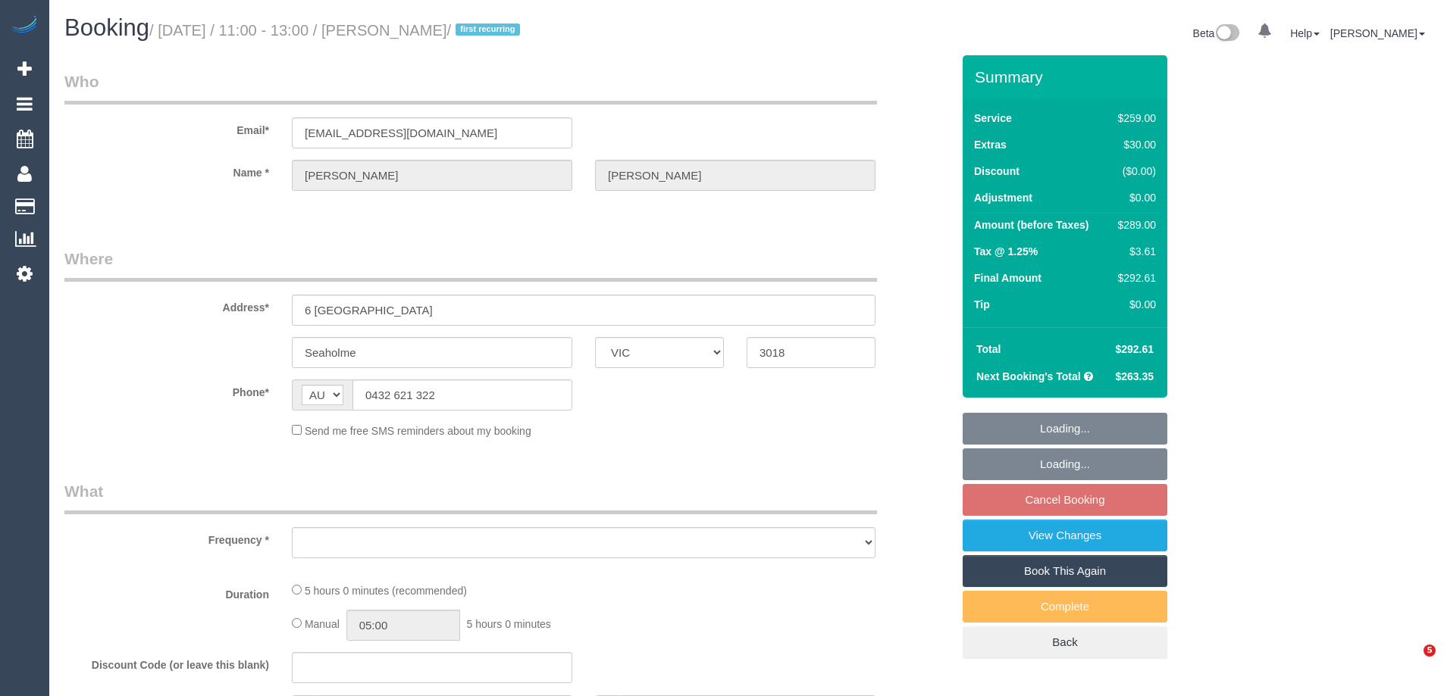
select select "VIC"
select select "number:27"
select select "number:14"
select select "number:19"
select select "number:24"
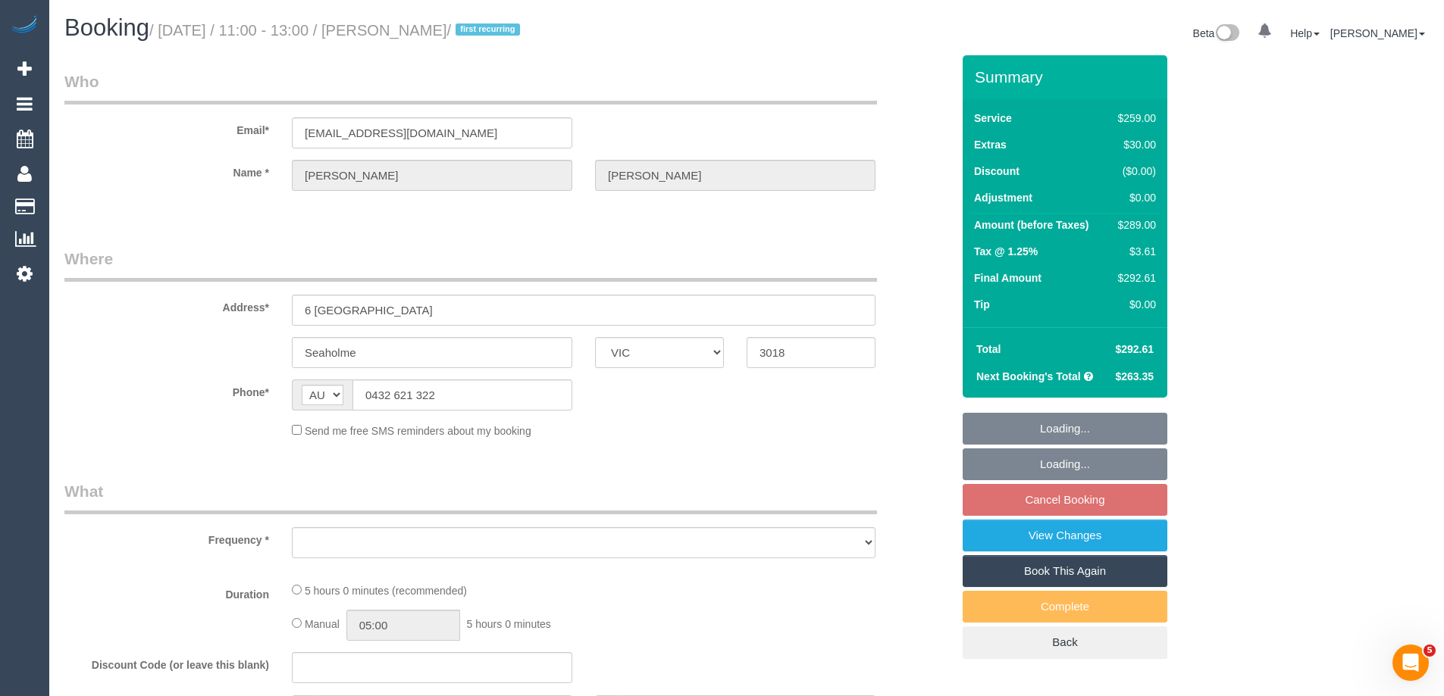
select select "number:34"
select select "number:12"
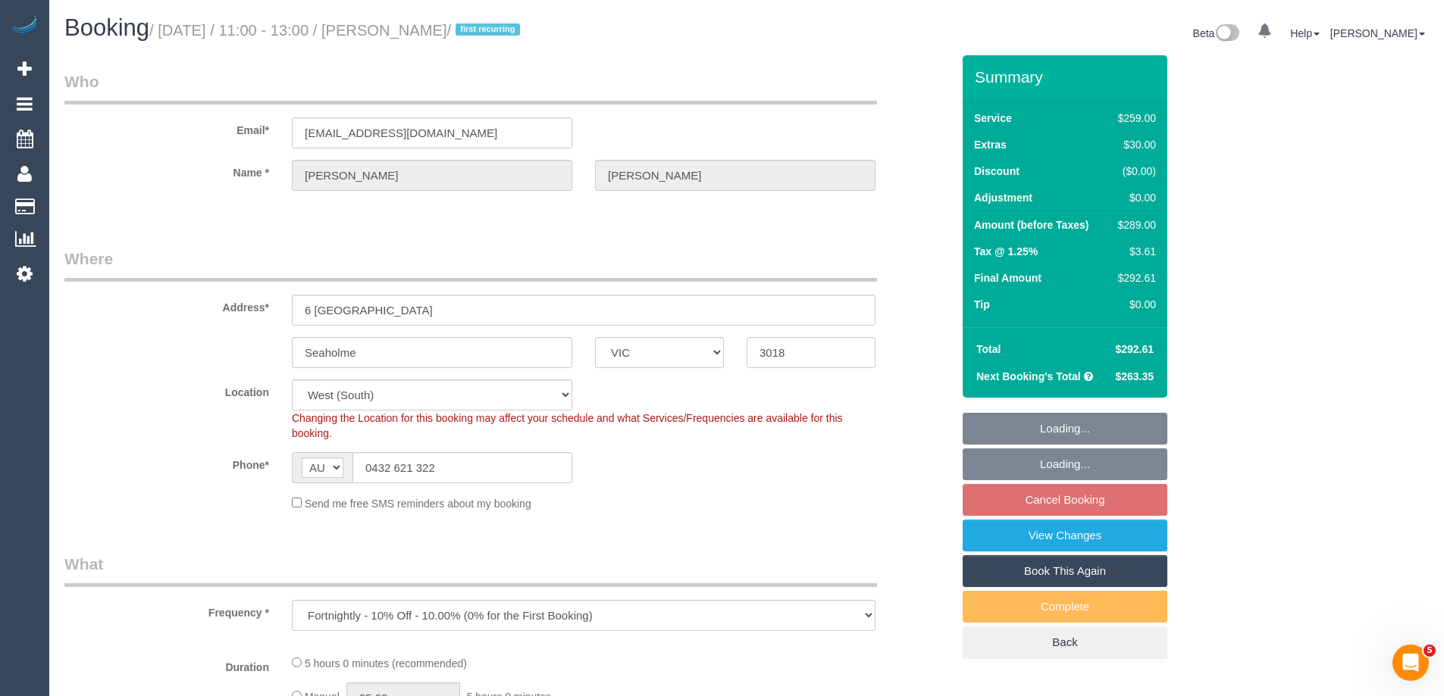
select select "object:1241"
select select "string:stripe-pm_1QQl472GScqysDRV2dLKPcIJ"
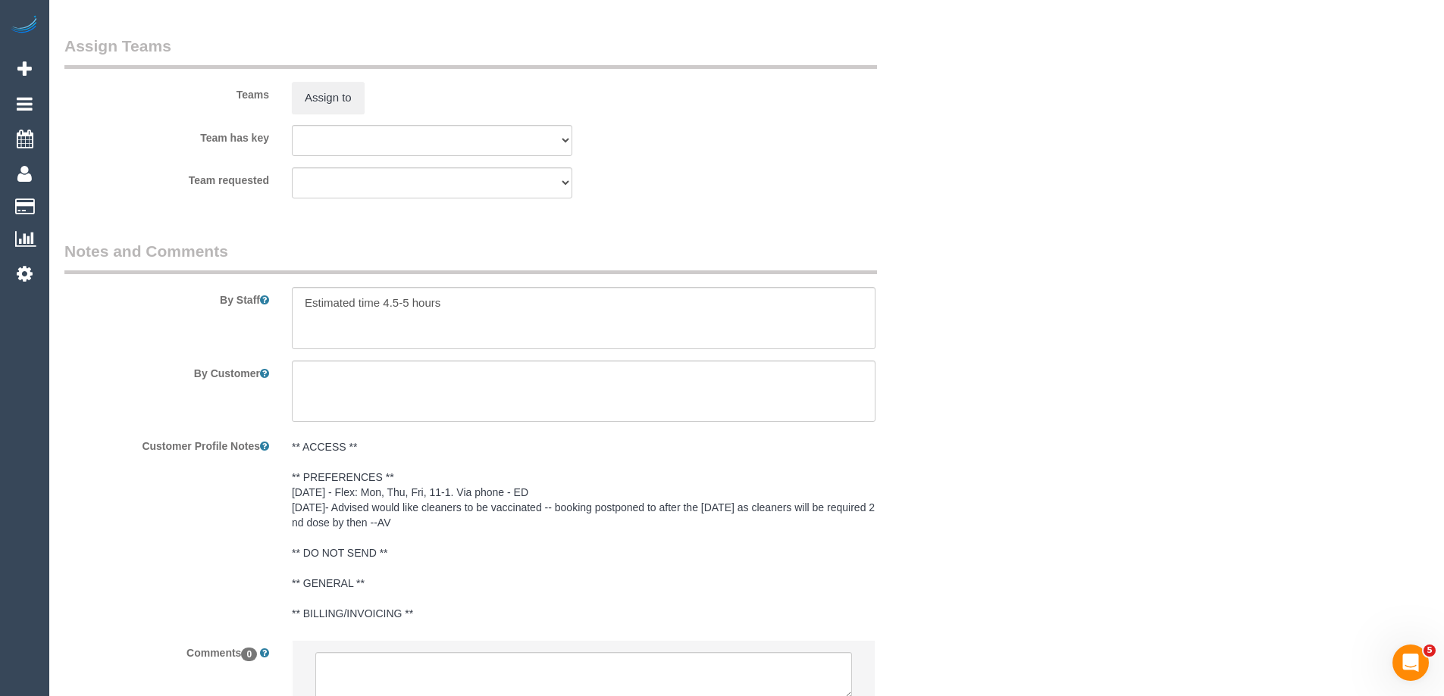
scroll to position [2471, 0]
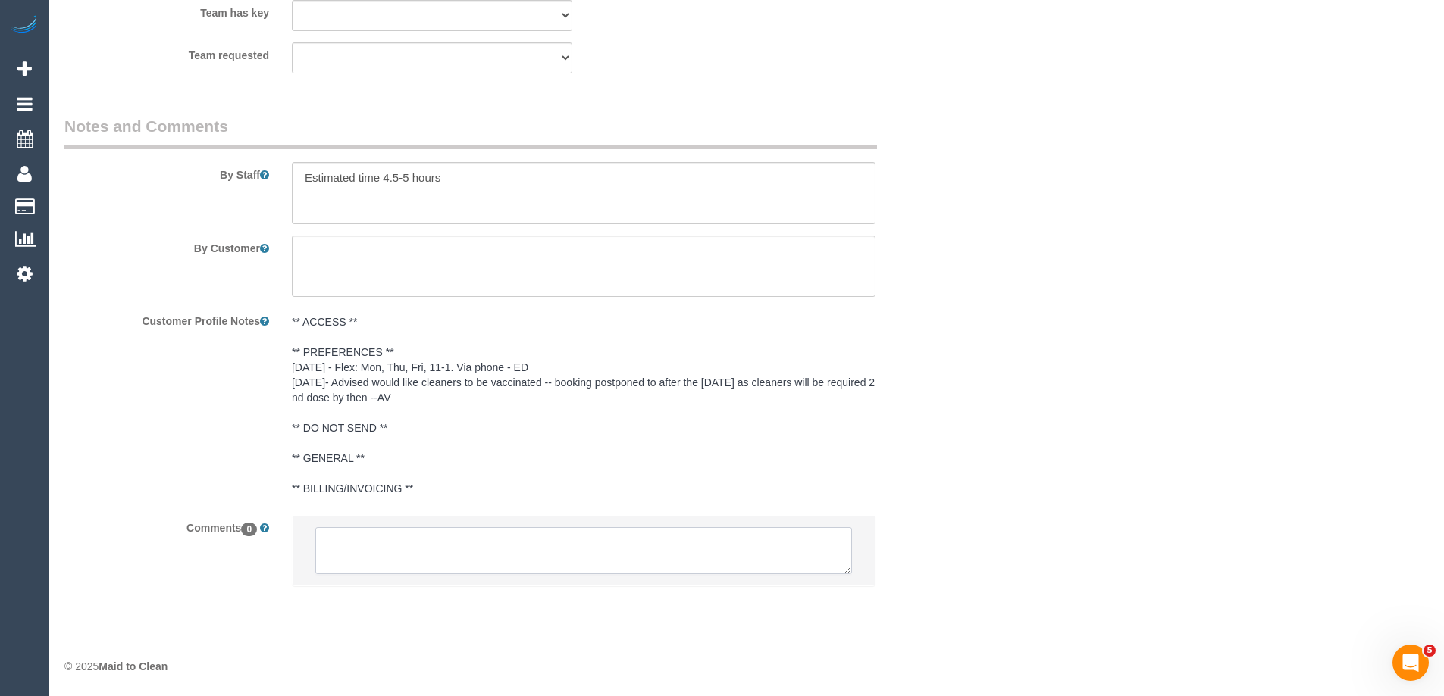
click at [544, 557] on textarea at bounding box center [583, 550] width 537 height 47
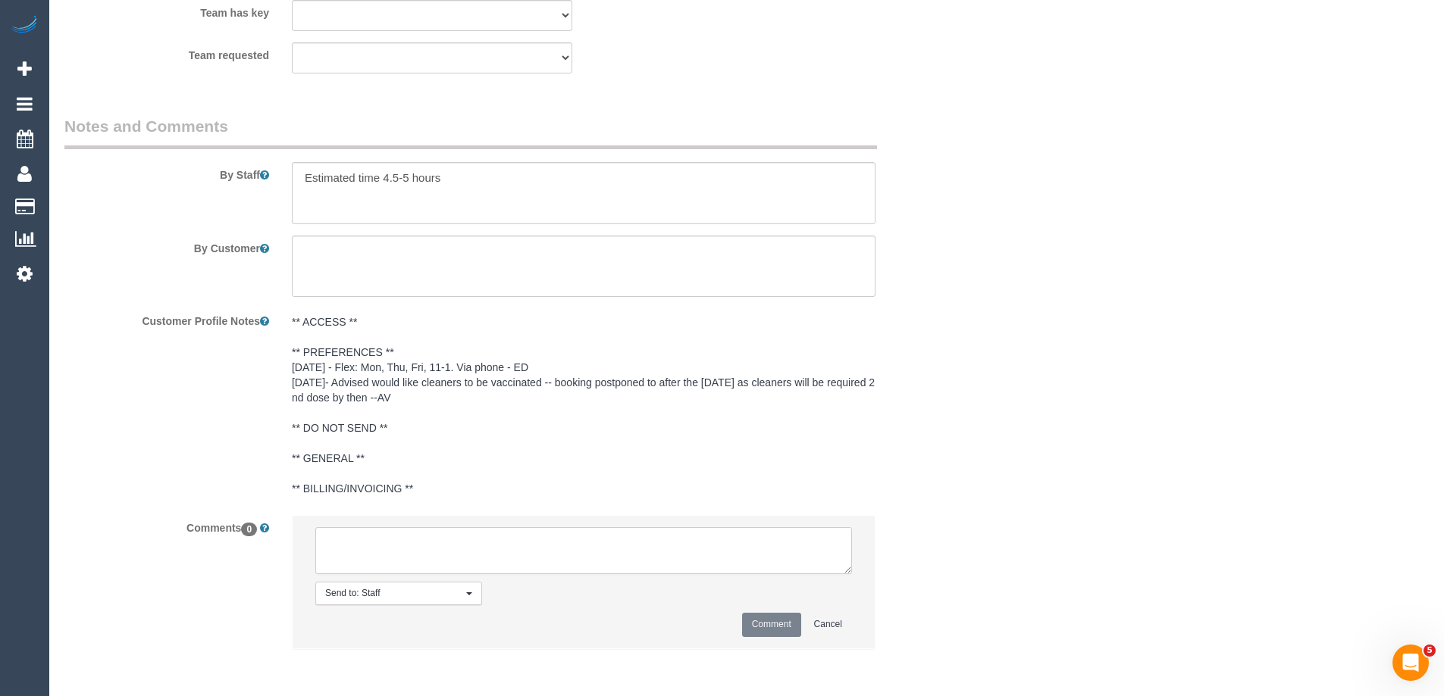
paste textarea "Flexibility dates: Flexibility times: Notes: Contact via:"
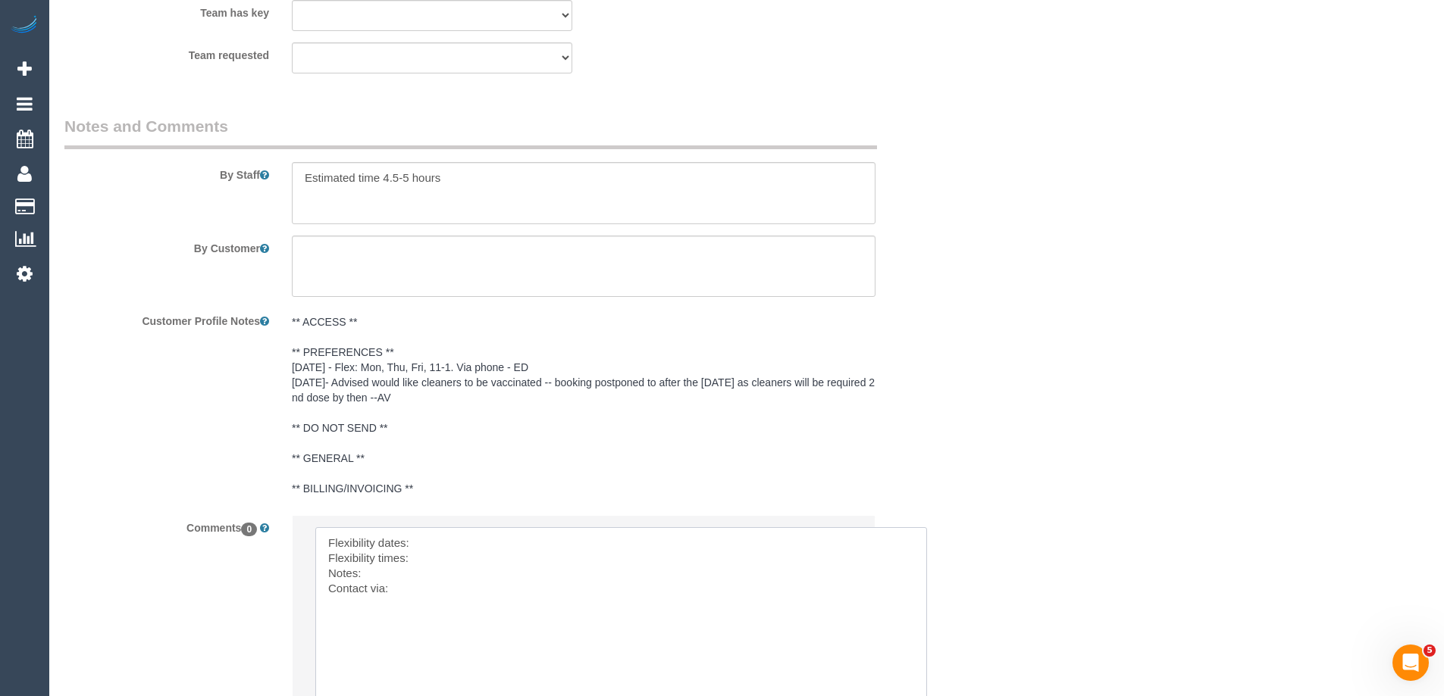
scroll to position [0, 0]
drag, startPoint x: 846, startPoint y: 571, endPoint x: 783, endPoint y: 454, distance: 132.6
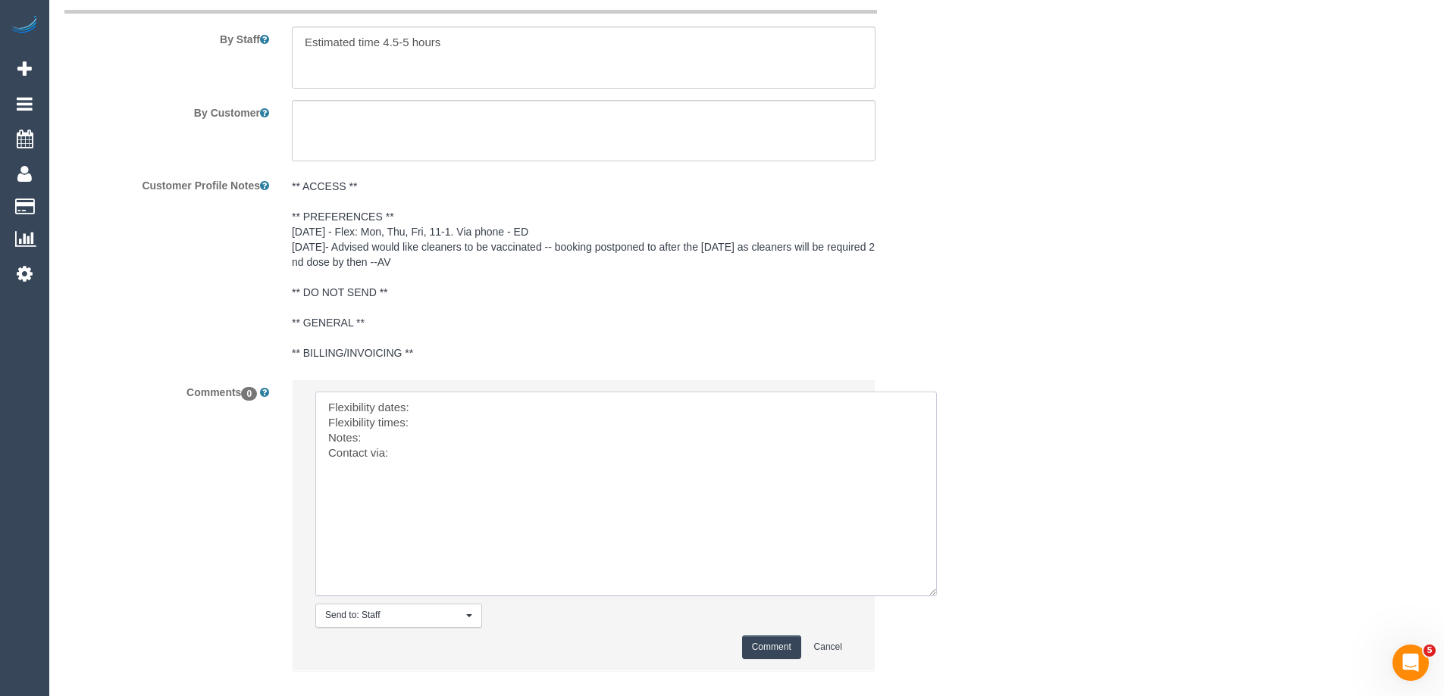
scroll to position [2692, 0]
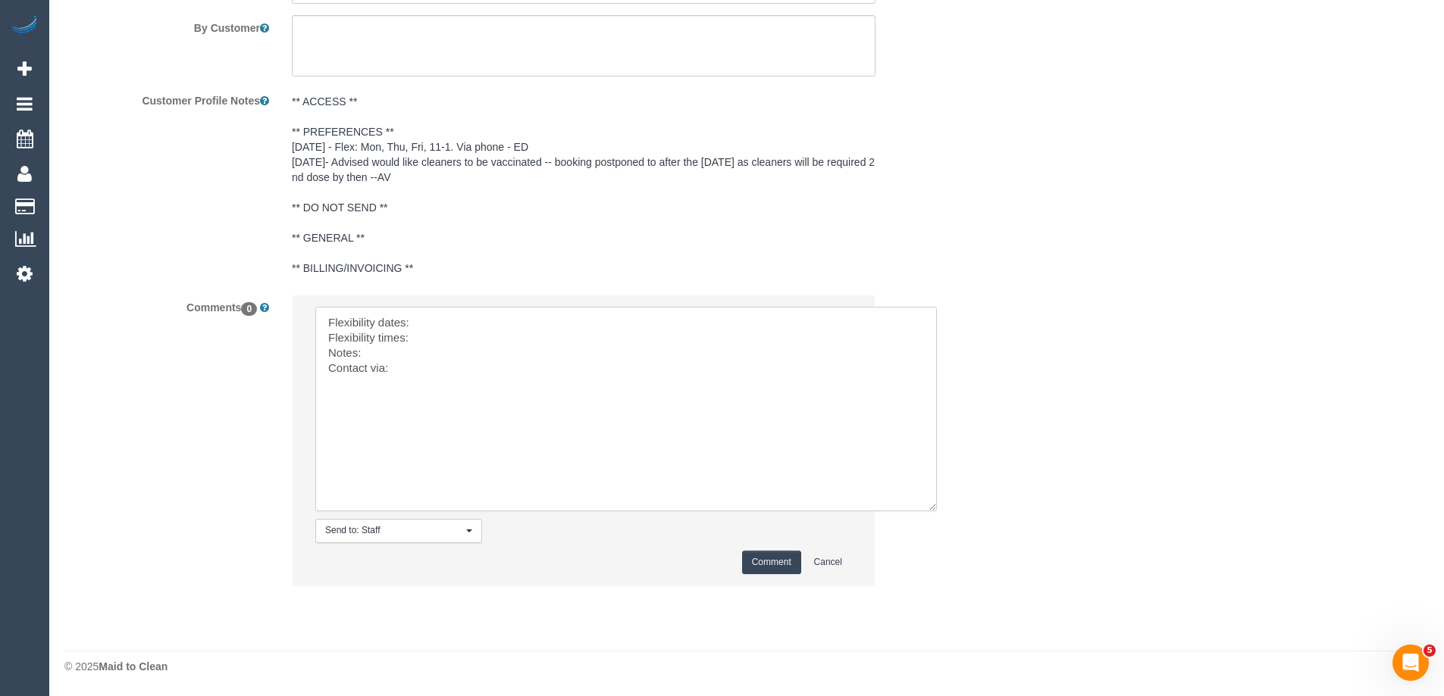
click at [456, 310] on textarea at bounding box center [625, 409] width 621 height 205
click at [433, 336] on textarea at bounding box center [625, 409] width 621 height 205
click at [437, 319] on textarea at bounding box center [625, 409] width 621 height 205
click at [448, 320] on textarea at bounding box center [625, 409] width 621 height 205
paste textarea "Mon, Thu, Fri"
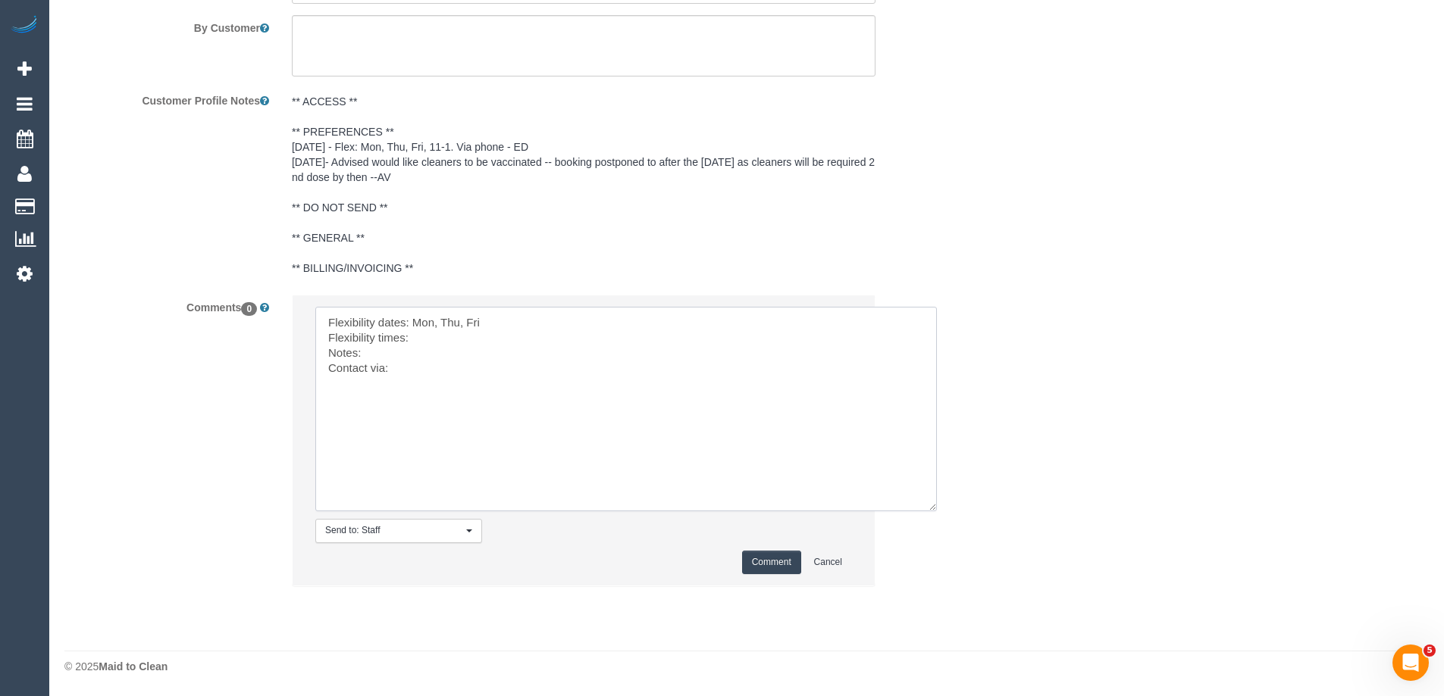
click at [437, 336] on textarea at bounding box center [625, 409] width 621 height 205
click at [391, 353] on textarea at bounding box center [625, 409] width 621 height 205
type textarea "Flexibility dates: Mon, Thu, Fri Flexibility times: 11-1 Notes: knows we need t…"
click at [763, 568] on button "Comment" at bounding box center [771, 562] width 59 height 23
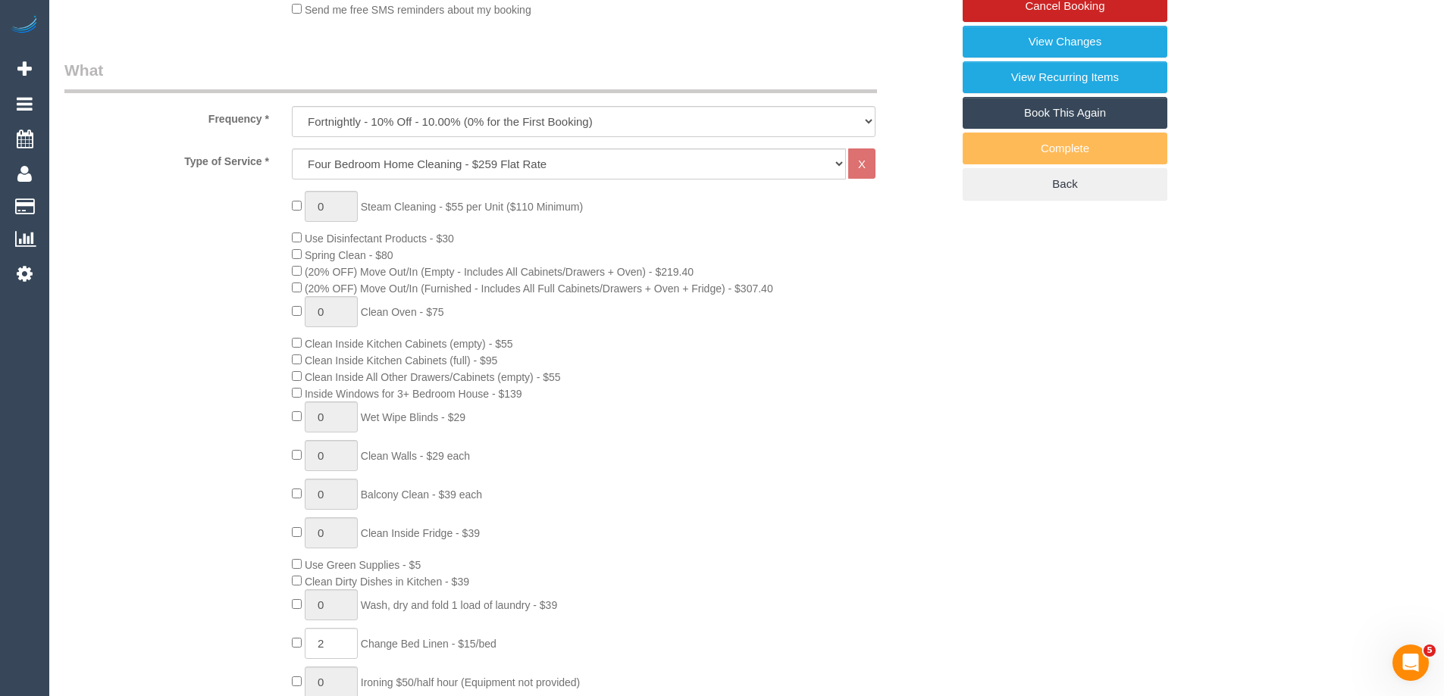
scroll to position [0, 0]
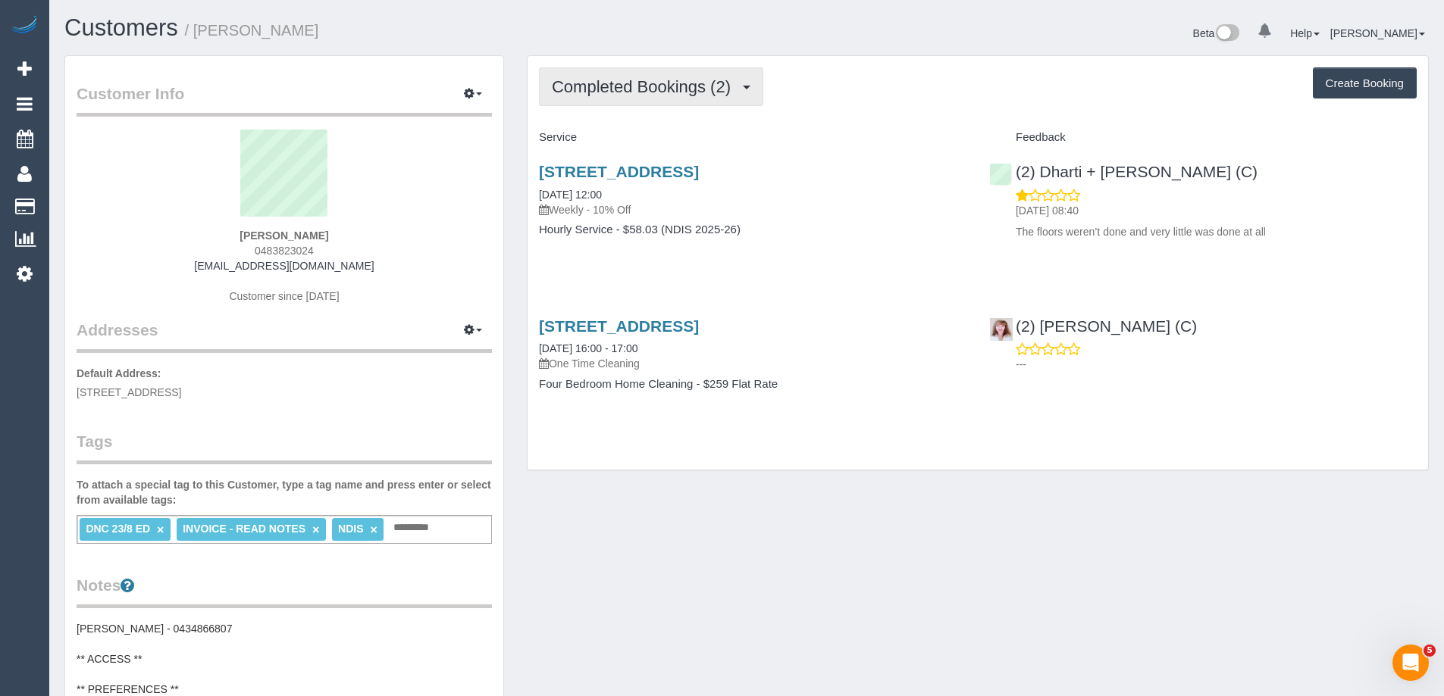
click at [632, 88] on span "Completed Bookings (2)" at bounding box center [645, 86] width 186 height 19
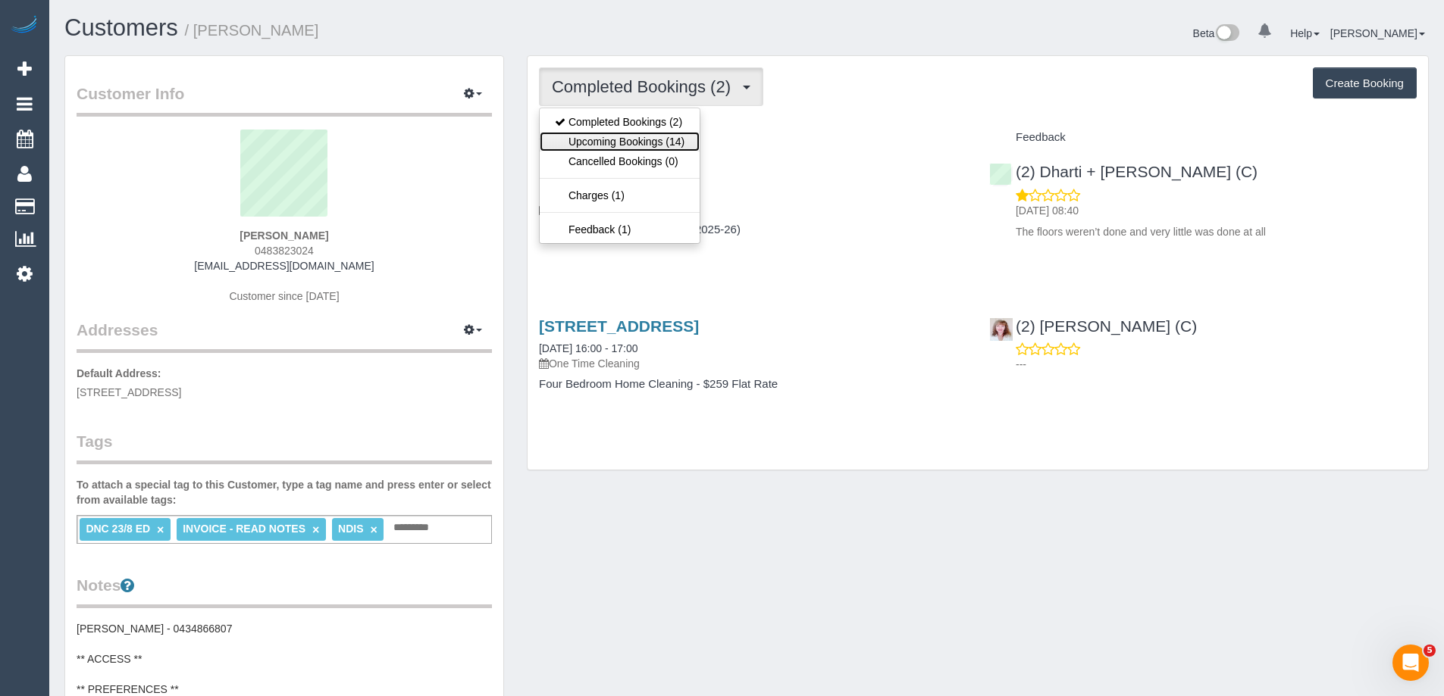
click at [649, 137] on link "Upcoming Bookings (14)" at bounding box center [620, 142] width 160 height 20
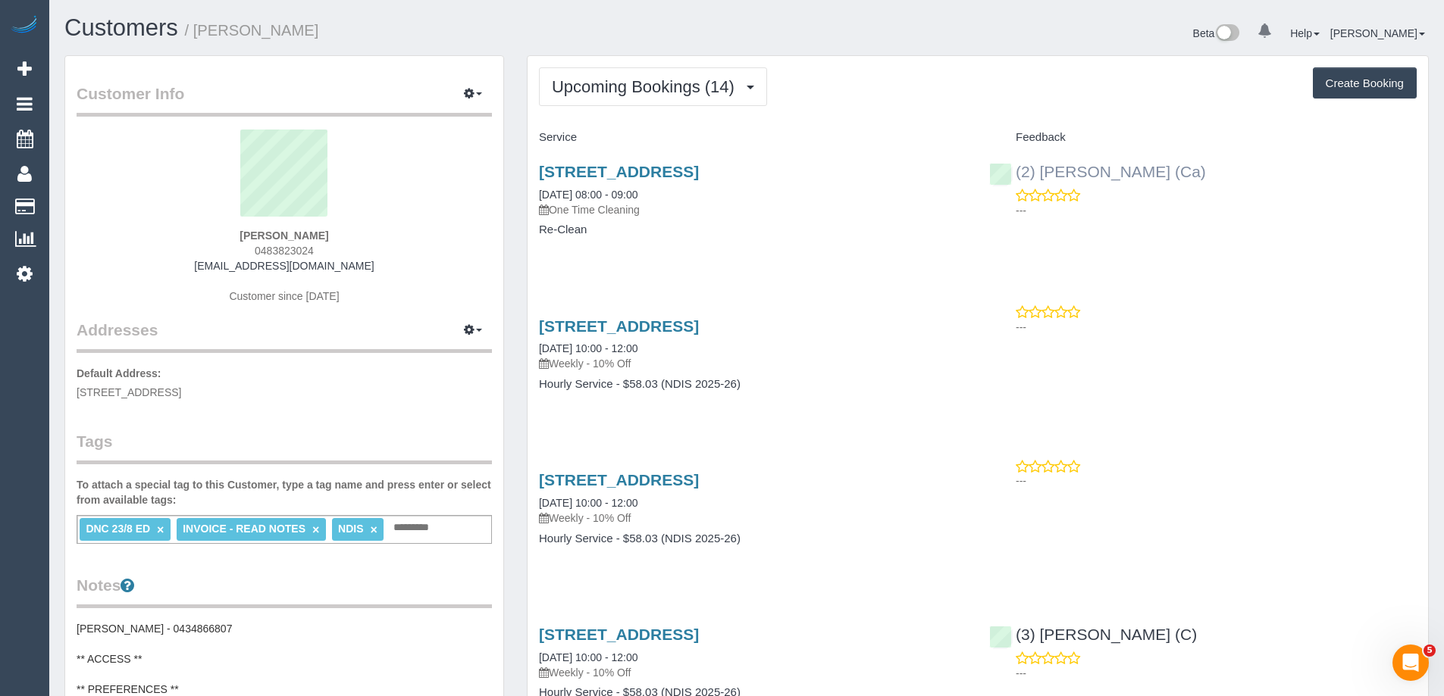
copy link "(2) Aisha Houssenali (Ca)"
drag, startPoint x: 1223, startPoint y: 177, endPoint x: 1015, endPoint y: 179, distance: 207.6
click at [1015, 179] on div "(2) Aisha Houssenali (Ca) ---" at bounding box center [1203, 187] width 450 height 74
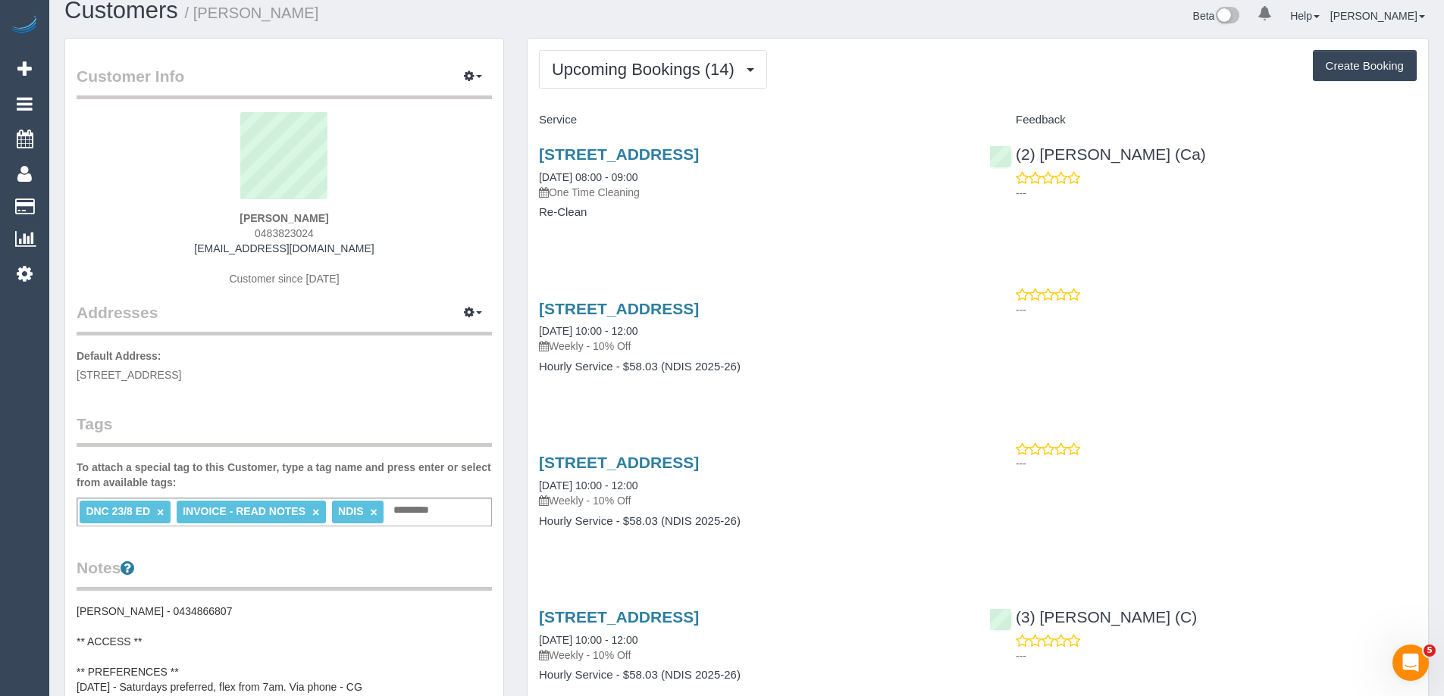
scroll to position [303, 0]
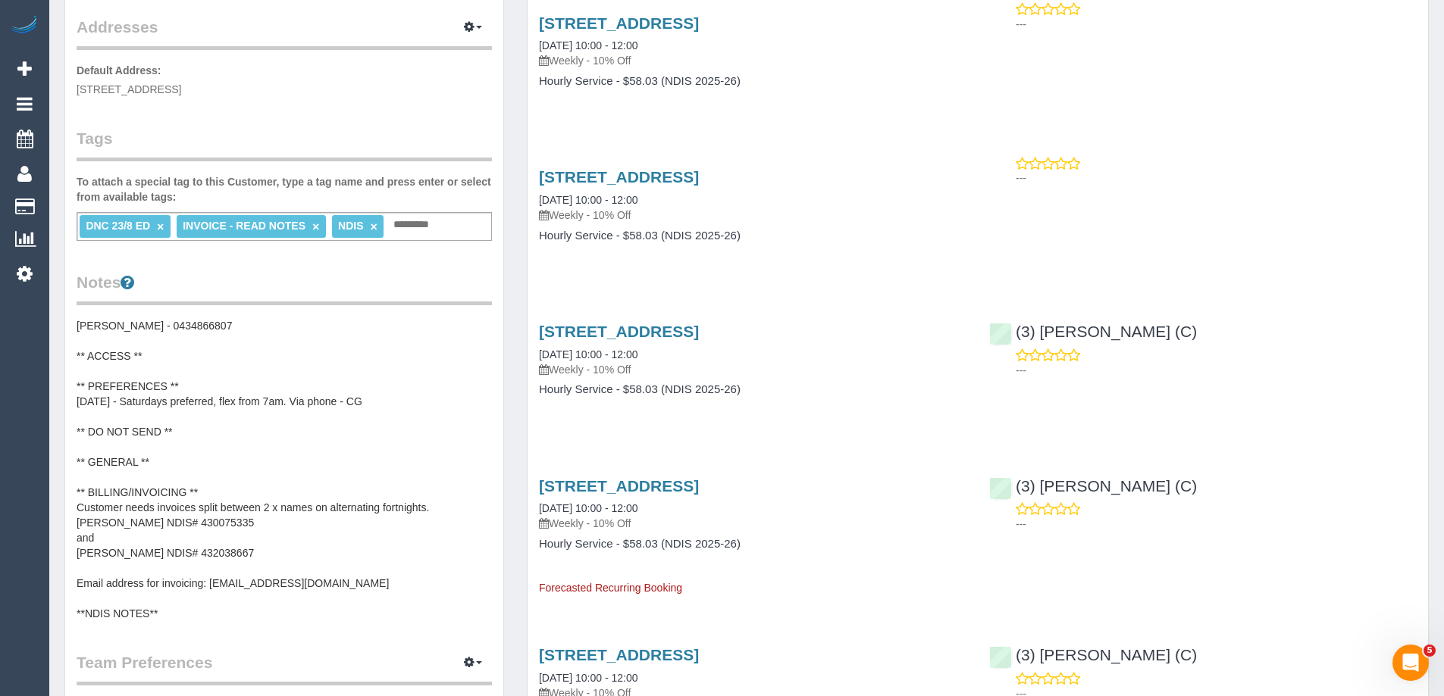
click at [195, 383] on pre "Rachel - 0434866807 ** ACCESS ** ** PREFERENCES ** 20/08/25 - Saturdays preferr…" at bounding box center [284, 469] width 415 height 303
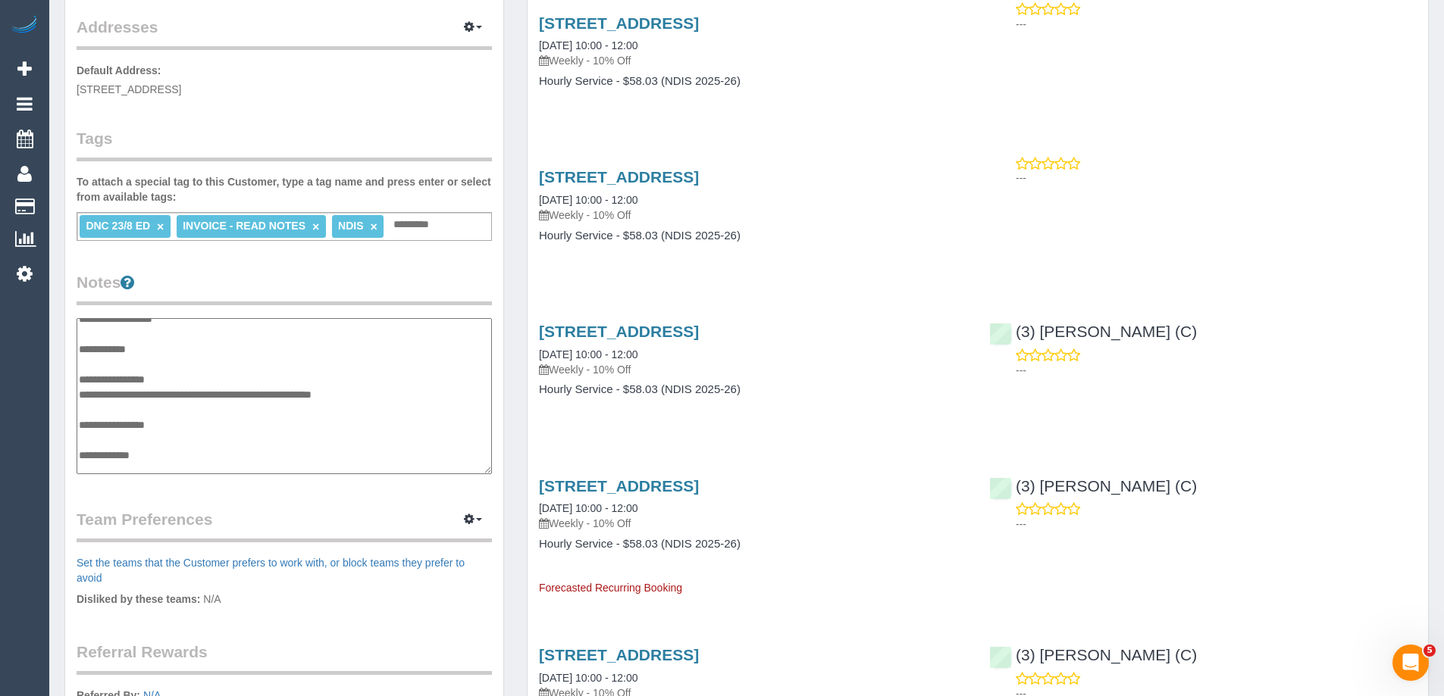
scroll to position [0, 0]
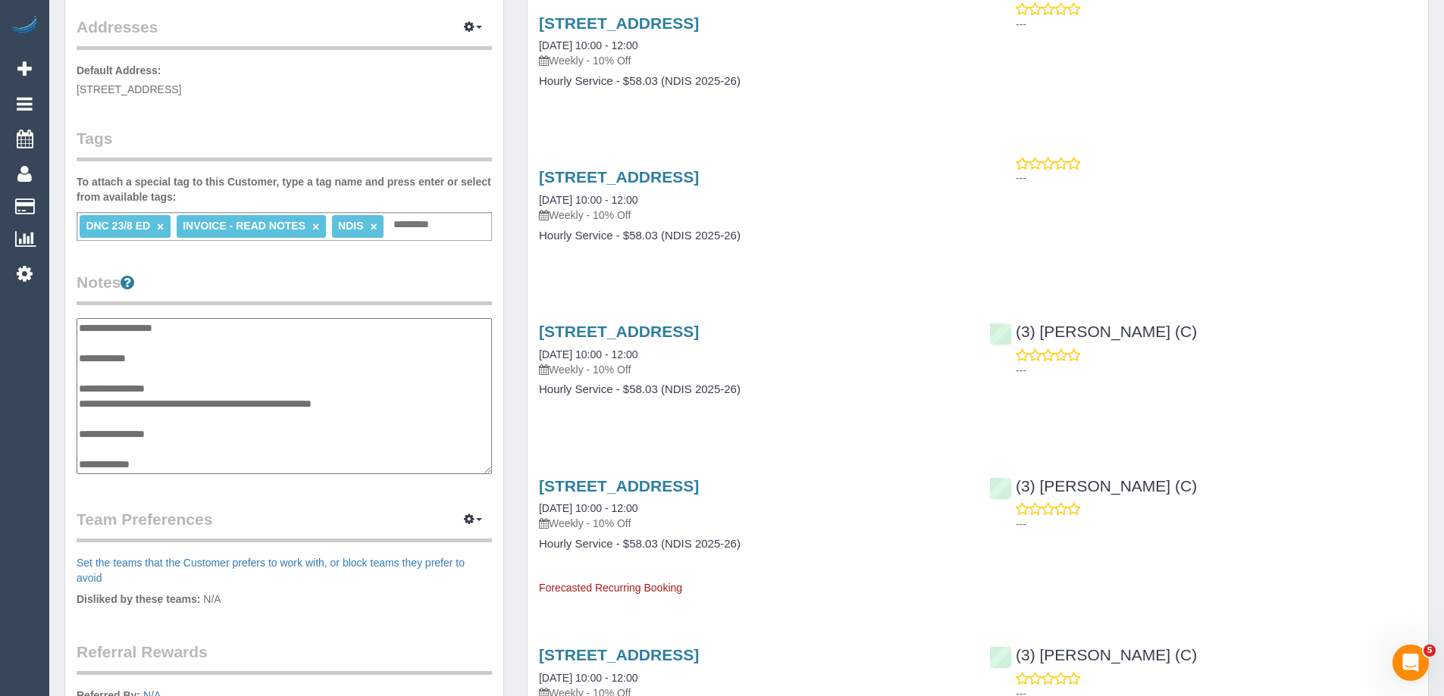
click at [216, 383] on textarea "**********" at bounding box center [284, 396] width 415 height 156
click at [194, 399] on textarea "**********" at bounding box center [284, 396] width 415 height 156
click at [317, 407] on textarea "**********" at bounding box center [284, 396] width 415 height 156
type textarea "**********"
click at [363, 295] on legend "Notes" at bounding box center [284, 288] width 415 height 34
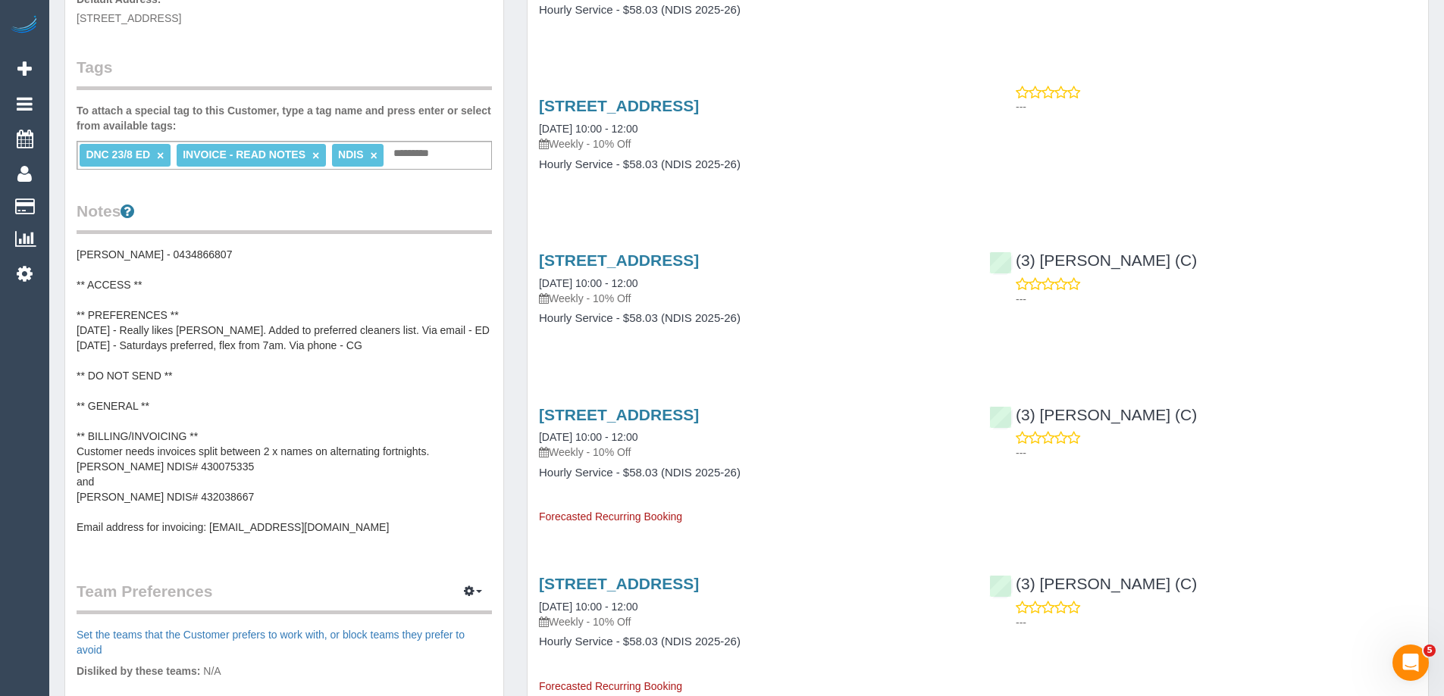
scroll to position [530, 0]
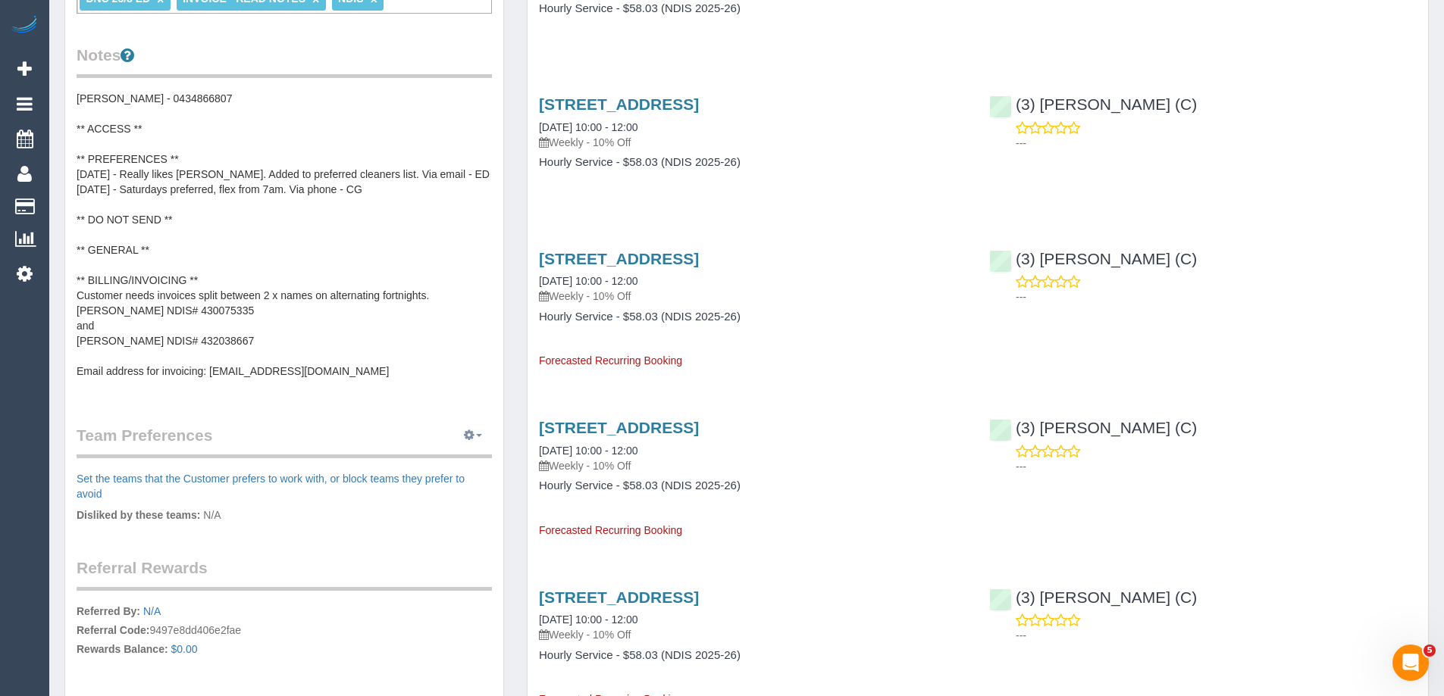
click at [469, 437] on icon "button" at bounding box center [469, 434] width 11 height 9
click at [451, 466] on link "Manage Preferences" at bounding box center [426, 464] width 129 height 20
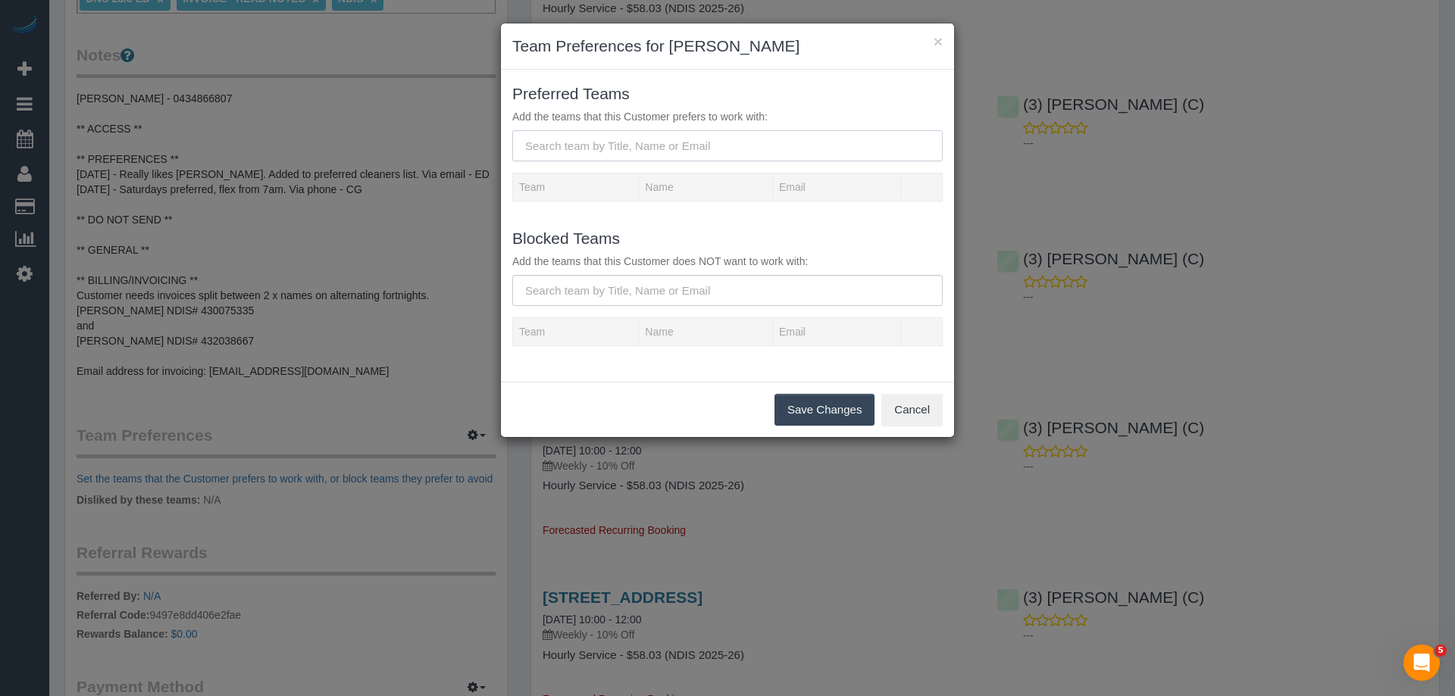
click at [605, 152] on input "text" at bounding box center [727, 145] width 430 height 31
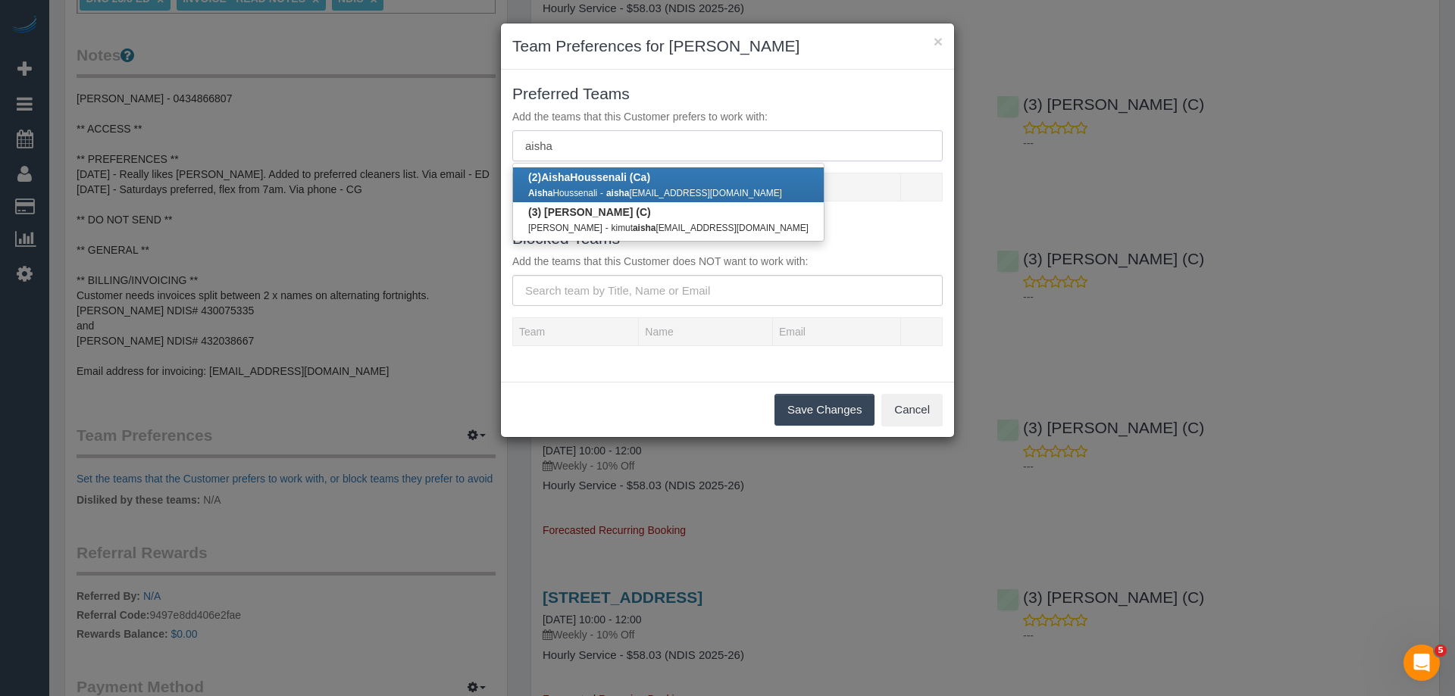
type input "aisha"
drag, startPoint x: 593, startPoint y: 181, endPoint x: 603, endPoint y: 186, distance: 11.5
click at [593, 181] on b "(2) Aisha Houssenali (Ca)" at bounding box center [589, 177] width 122 height 12
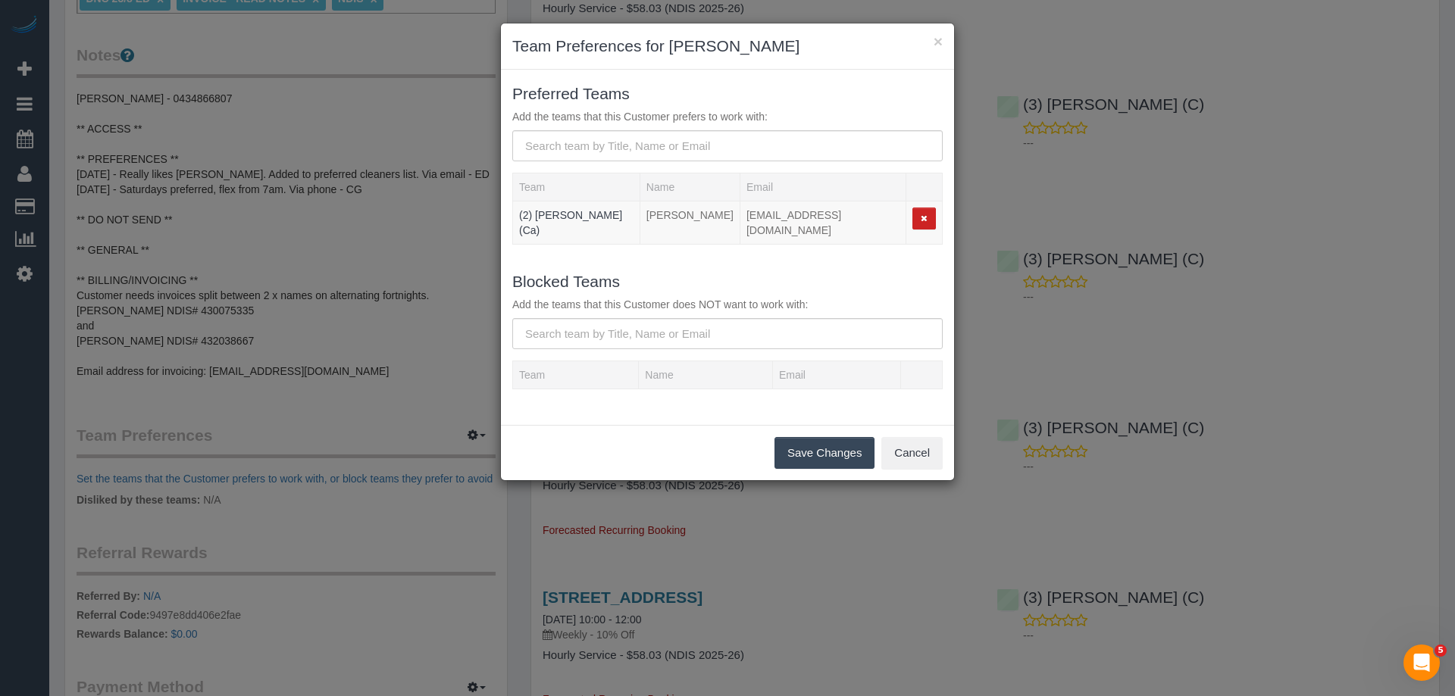
click at [800, 439] on button "Save Changes" at bounding box center [824, 453] width 100 height 32
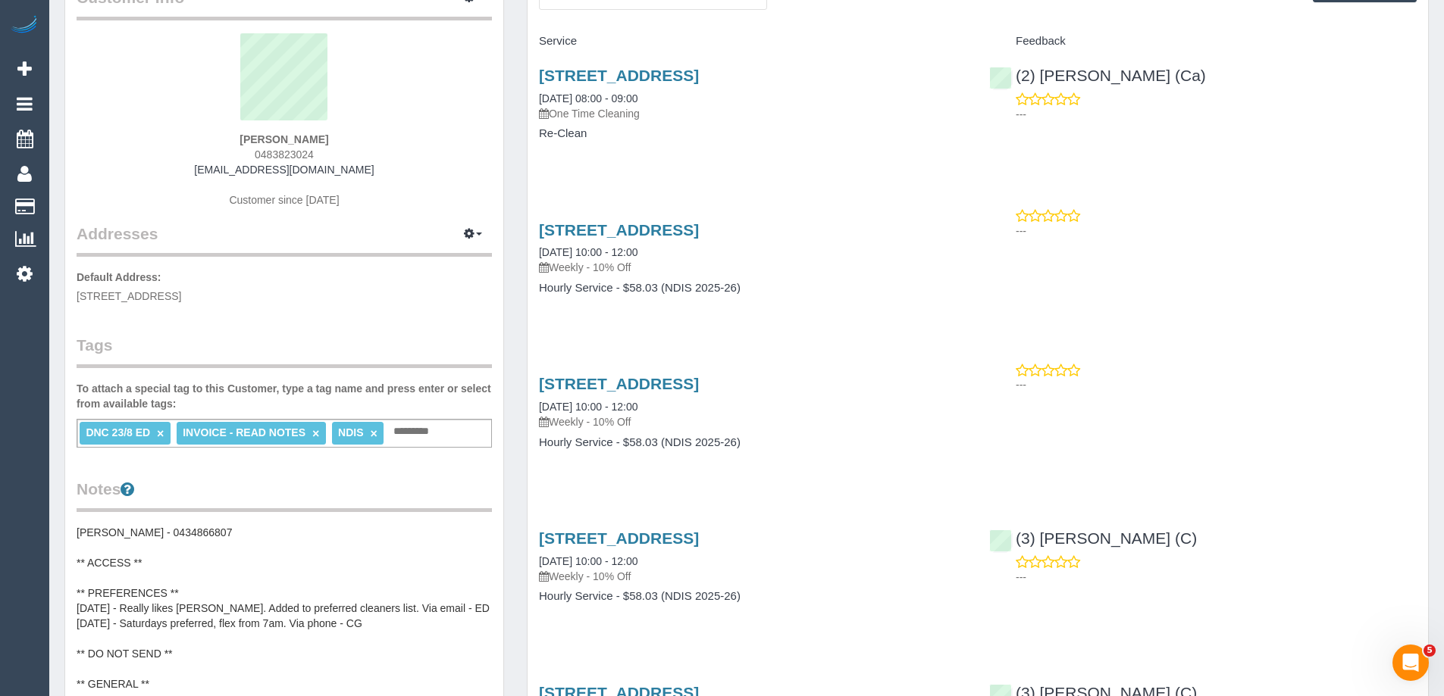
scroll to position [0, 0]
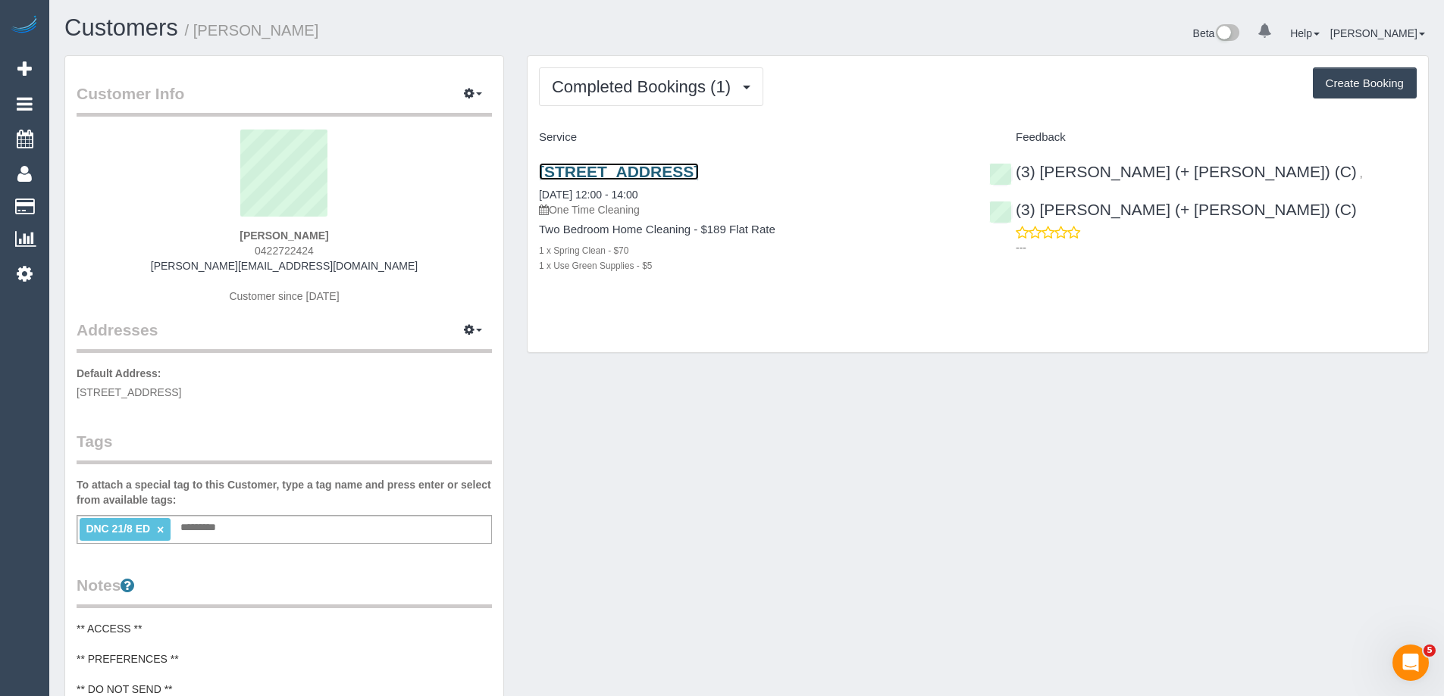
click at [699, 174] on link "[STREET_ADDRESS]" at bounding box center [619, 171] width 160 height 17
drag, startPoint x: 360, startPoint y: 265, endPoint x: 212, endPoint y: 263, distance: 147.8
click at [212, 263] on div "[PERSON_NAME] 0422722424 [PERSON_NAME][EMAIL_ADDRESS][DOMAIN_NAME] Customer sin…" at bounding box center [284, 224] width 415 height 189
copy link "[PERSON_NAME][EMAIL_ADDRESS][DOMAIN_NAME]"
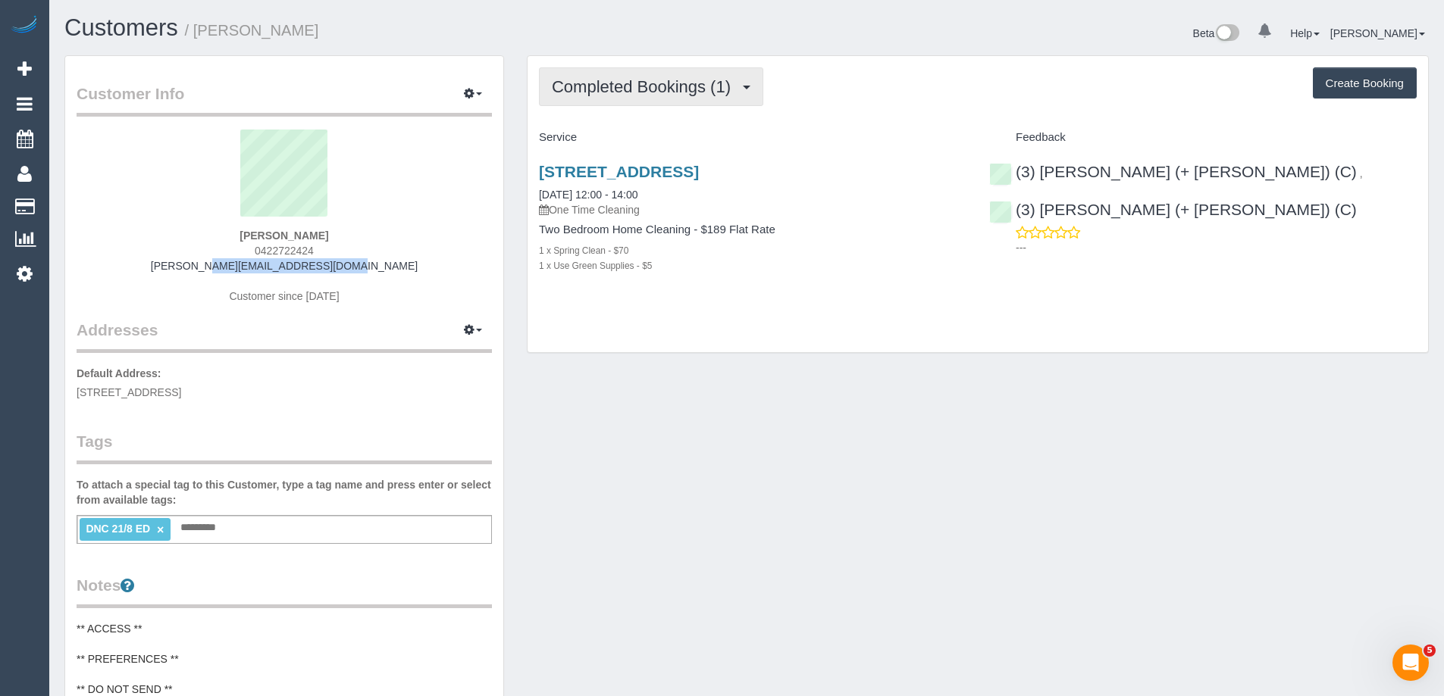
click at [664, 89] on span "Completed Bookings (1)" at bounding box center [645, 86] width 186 height 19
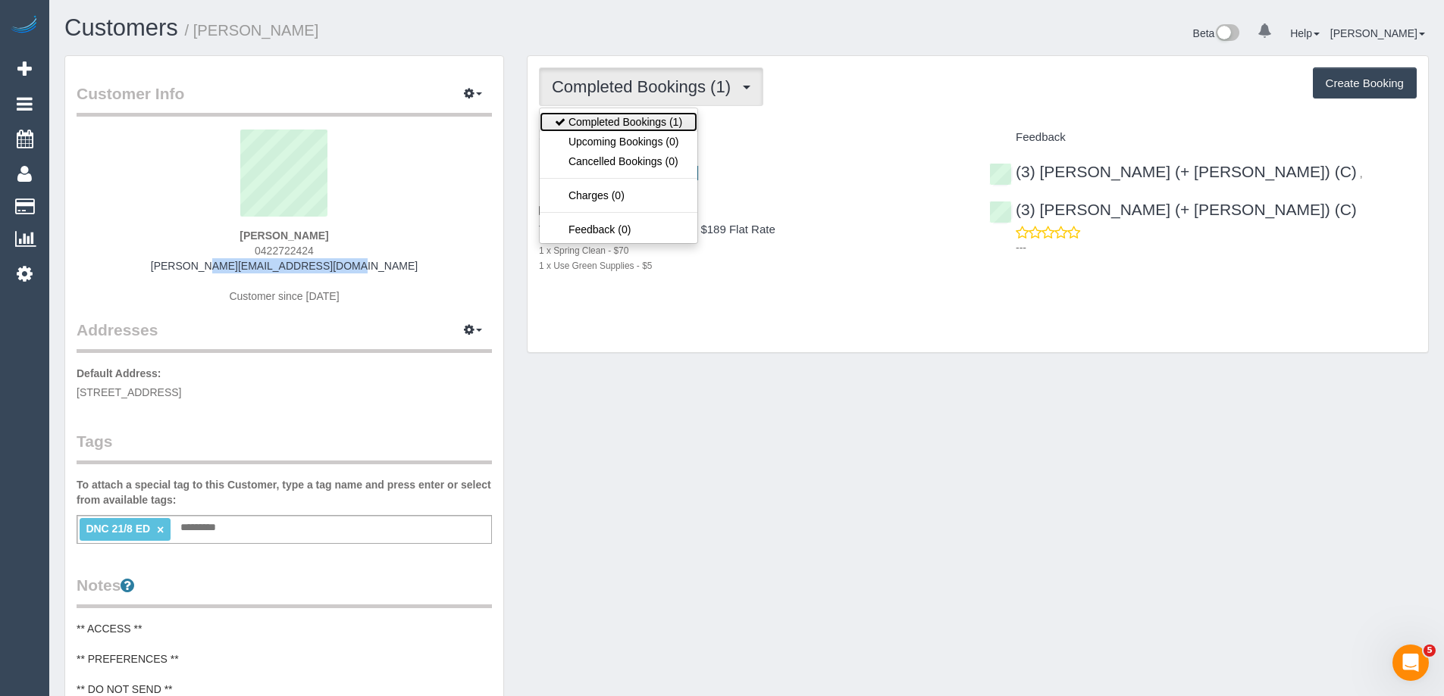
click at [634, 123] on link "Completed Bookings (1)" at bounding box center [619, 122] width 158 height 20
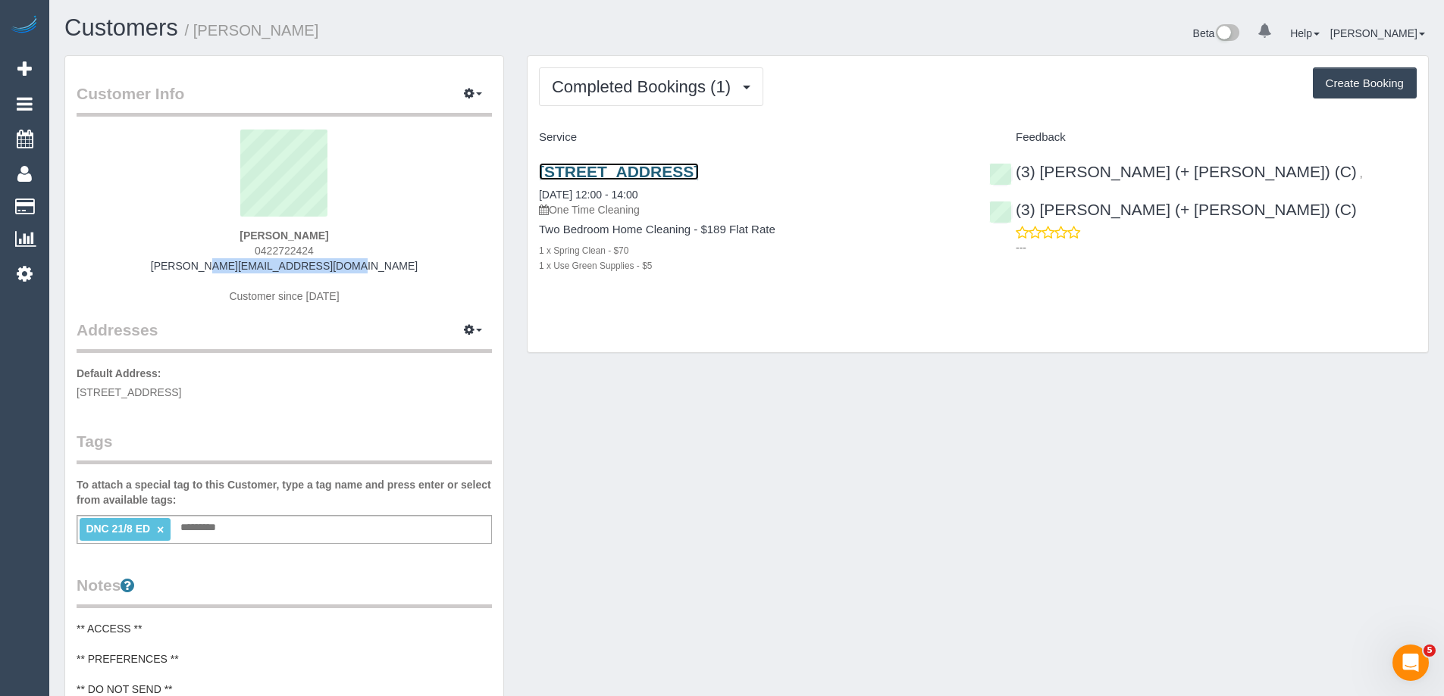
click at [699, 170] on link "237 Ascot Vale Rd, 18, Ascot Vale, VIC 3032" at bounding box center [619, 171] width 160 height 17
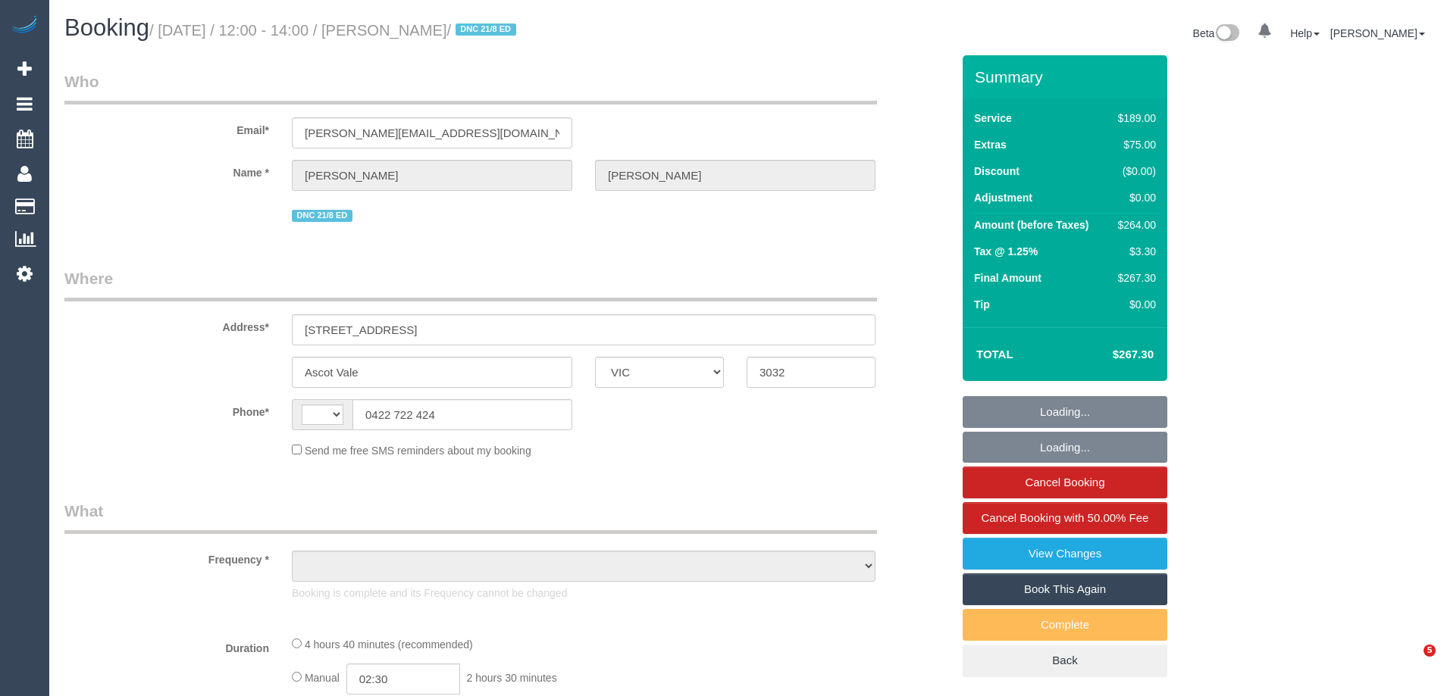
select select "VIC"
select select "string:AU"
select select "object:589"
select select "string:stripe-pm_1RtGxe2GScqysDRVtEK0GeGs"
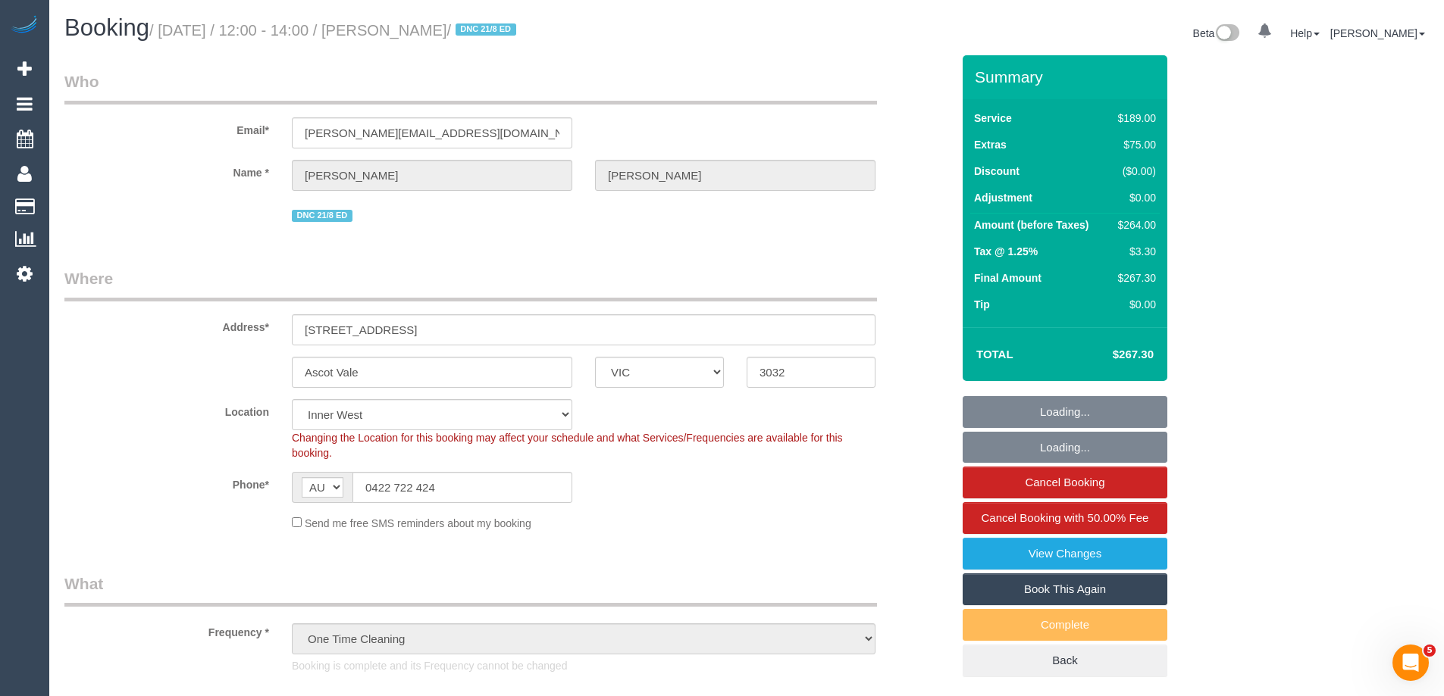
select select "number:28"
select select "number:14"
select select "number:21"
select select "number:22"
select select "number:13"
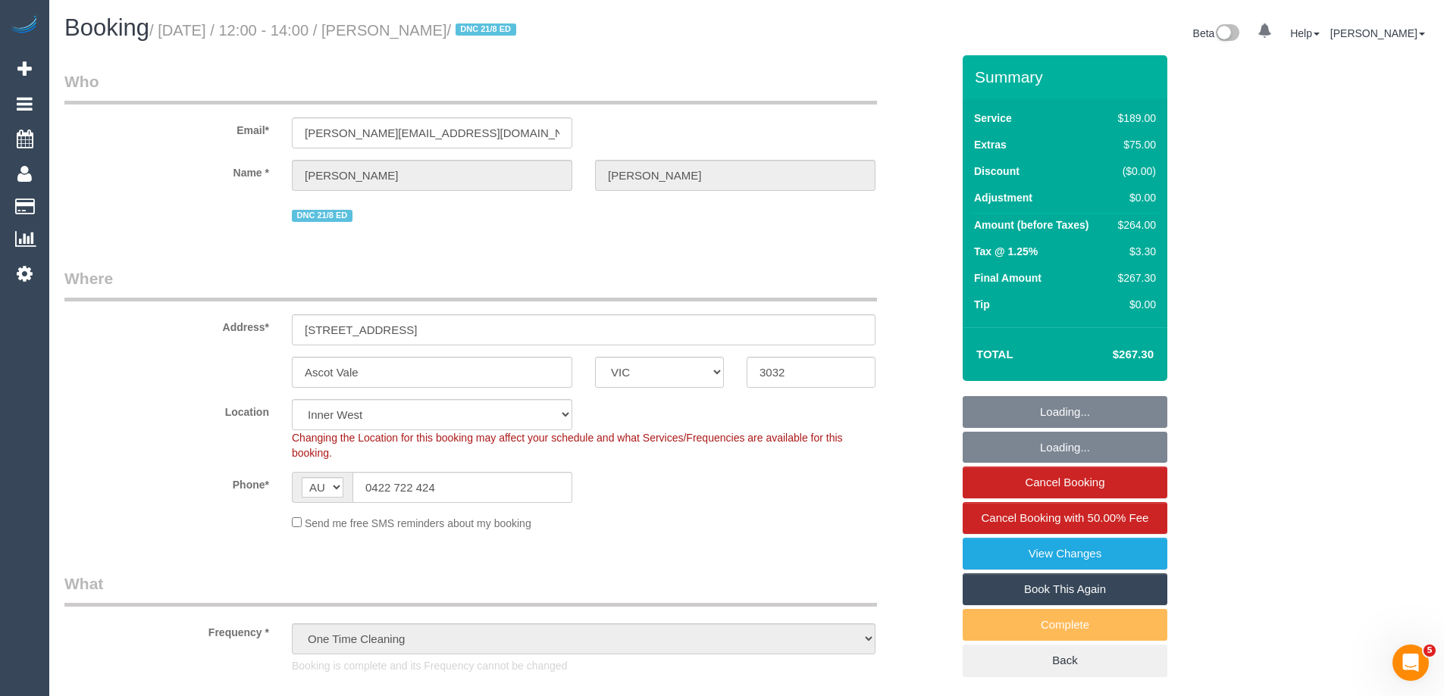
select select "object:854"
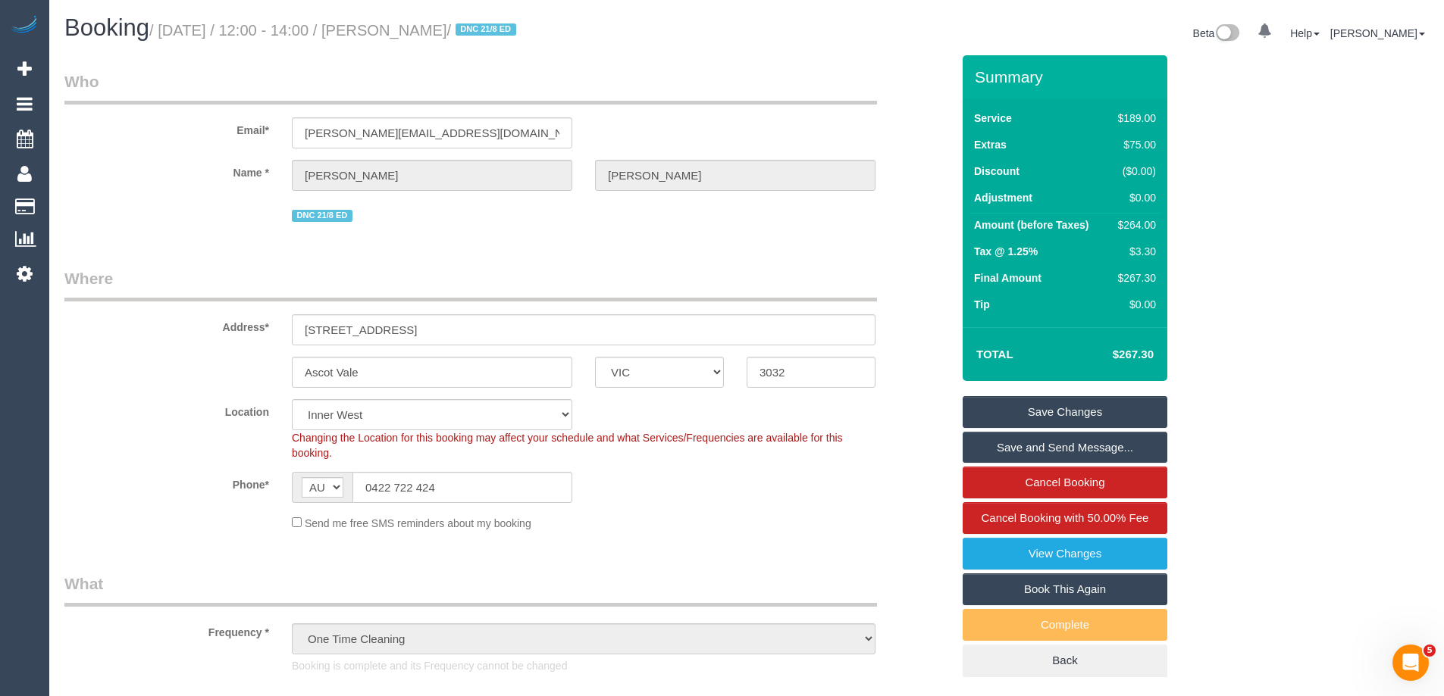
click at [1132, 221] on div "$264.00" at bounding box center [1134, 224] width 44 height 15
copy div "264.00"
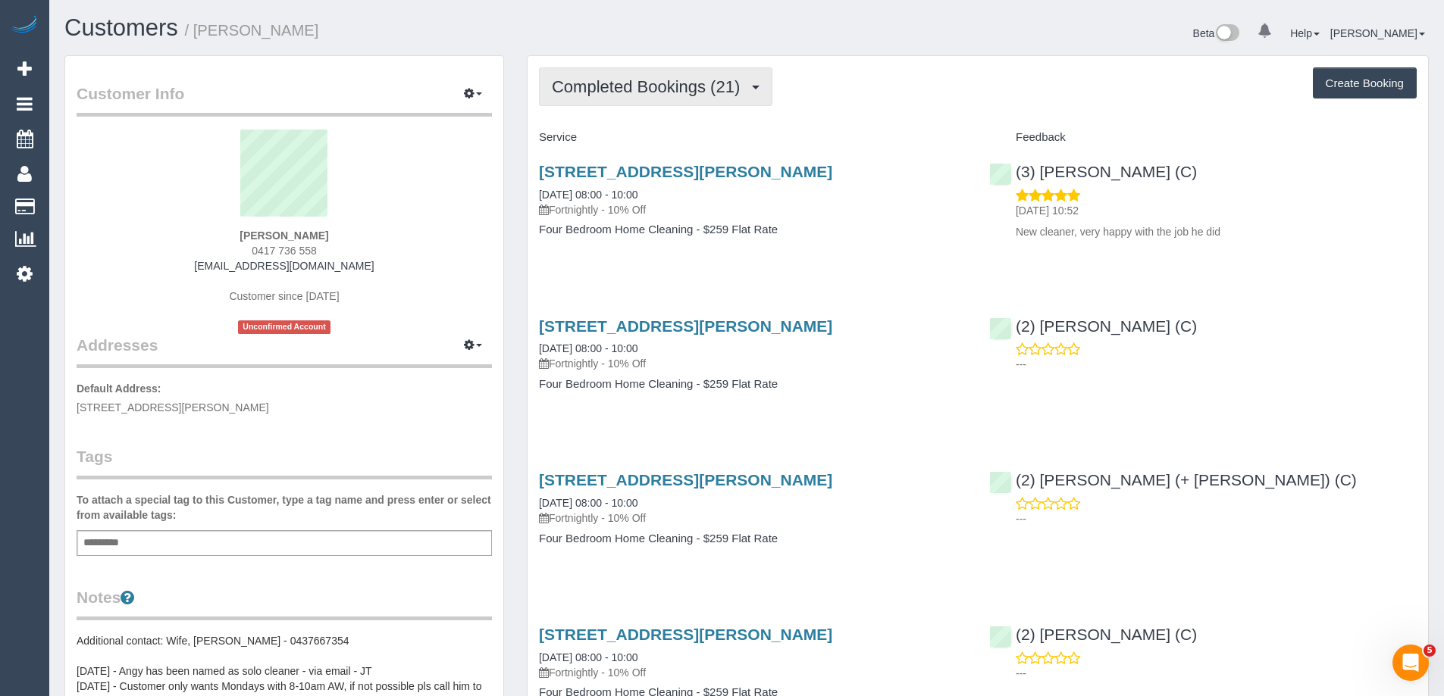
click at [677, 98] on button "Completed Bookings (21)" at bounding box center [655, 86] width 233 height 39
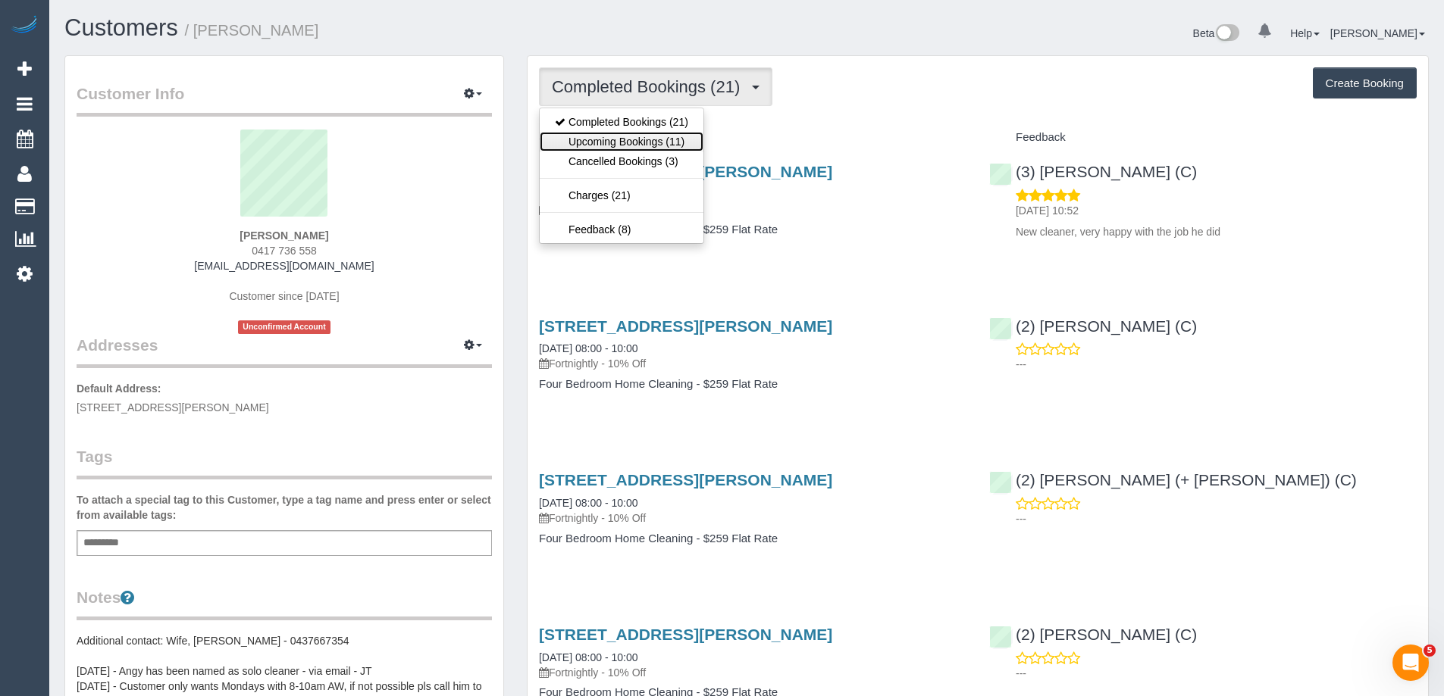
click at [673, 136] on link "Upcoming Bookings (11)" at bounding box center [622, 142] width 164 height 20
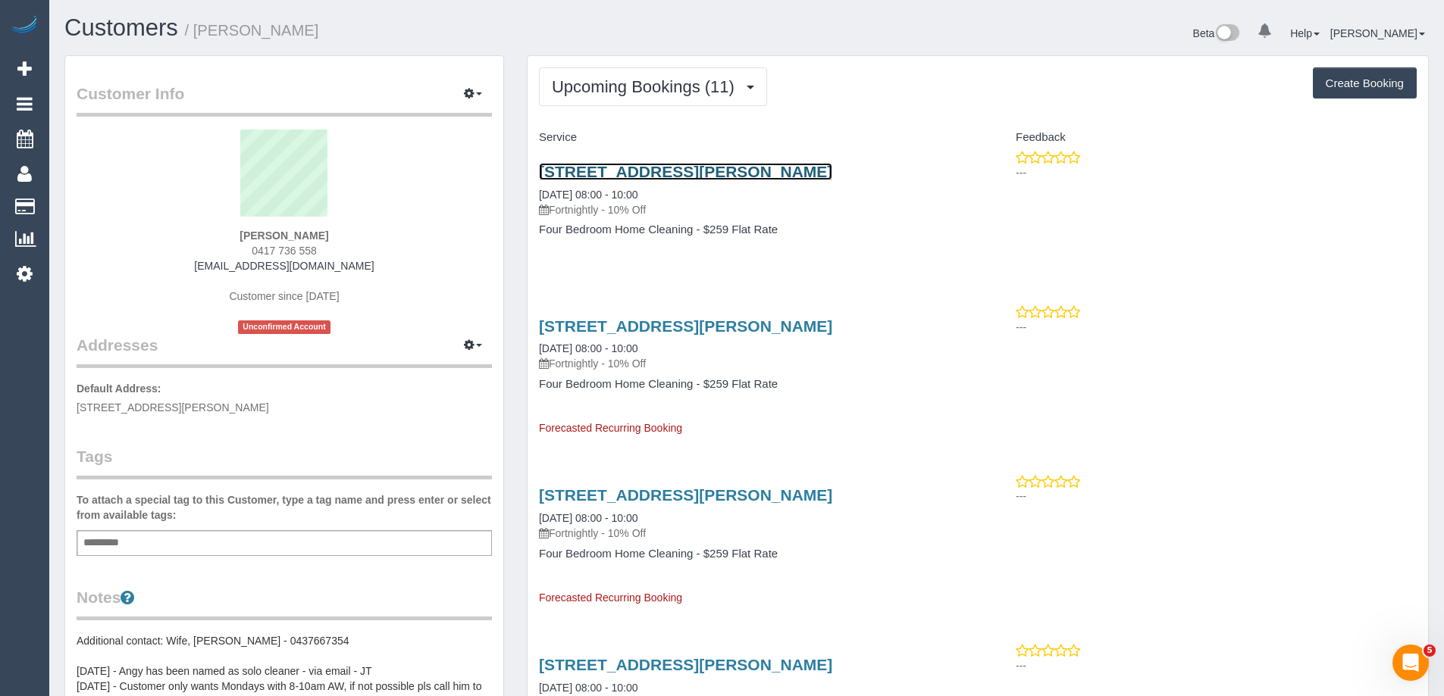
click at [640, 175] on link "16 Spectacle Cres, Point Cook, VIC 3030" at bounding box center [685, 171] width 293 height 17
click at [897, 54] on div "Beta 0 Your Notifications You have 0 alerts Help Help Docs Take a Tour Contact …" at bounding box center [1092, 35] width 693 height 40
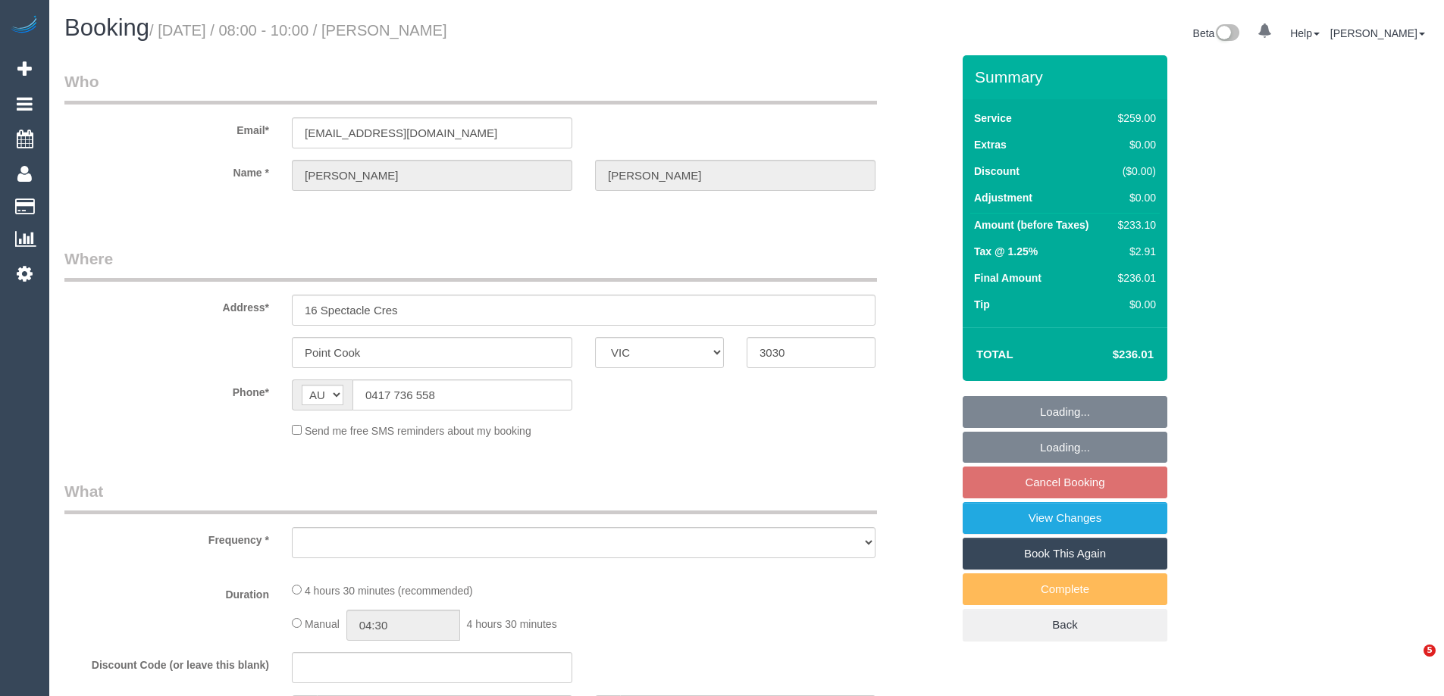
select select "VIC"
select select "string:stripe-pm_1Q240T2GScqysDRVfE1v4bUx"
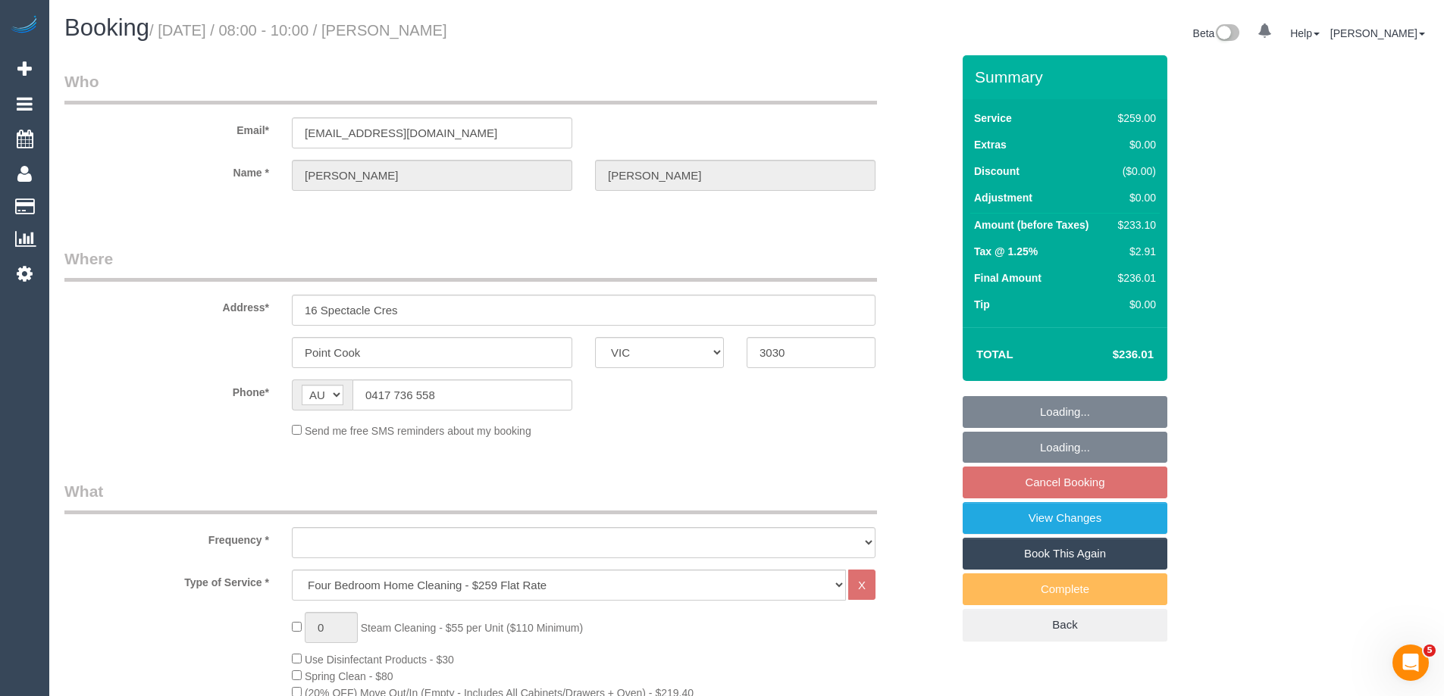
select select "object:639"
select select "number:28"
select select "number:14"
select select "number:18"
select select "number:36"
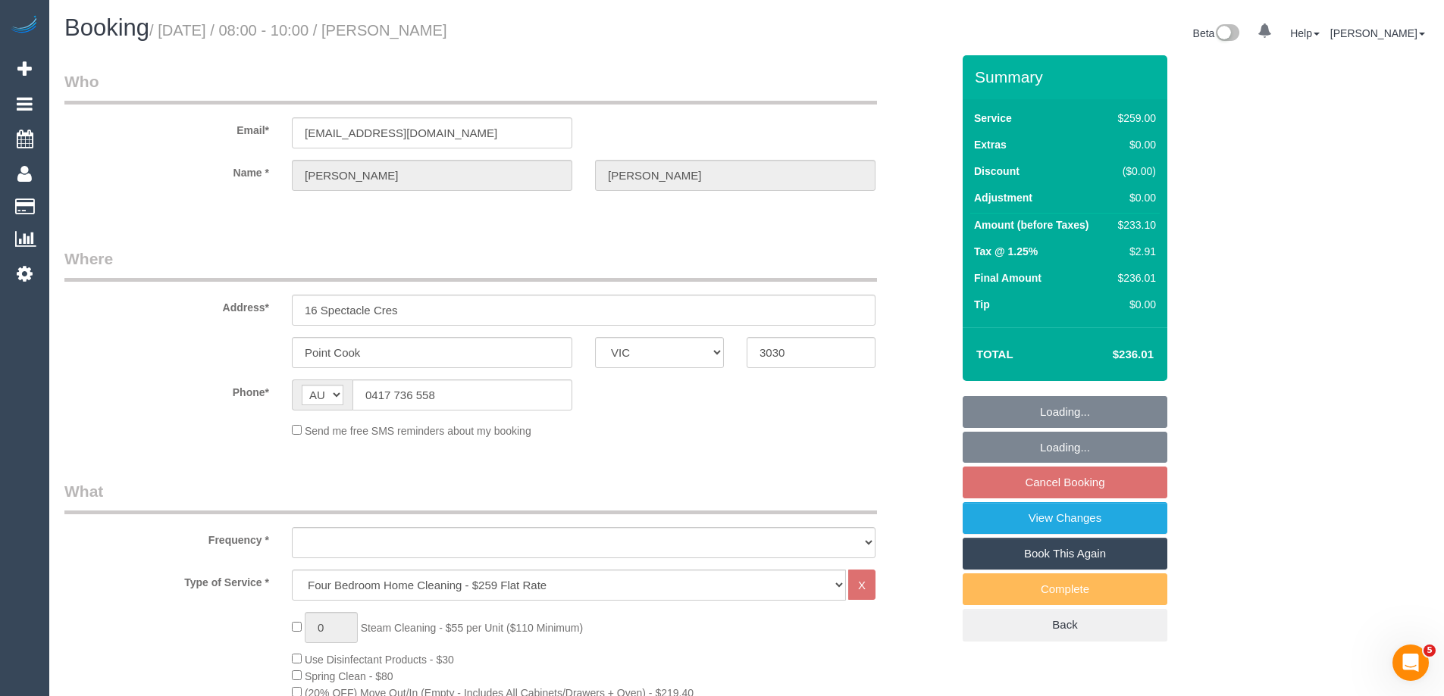
select select "number:34"
select select "number:11"
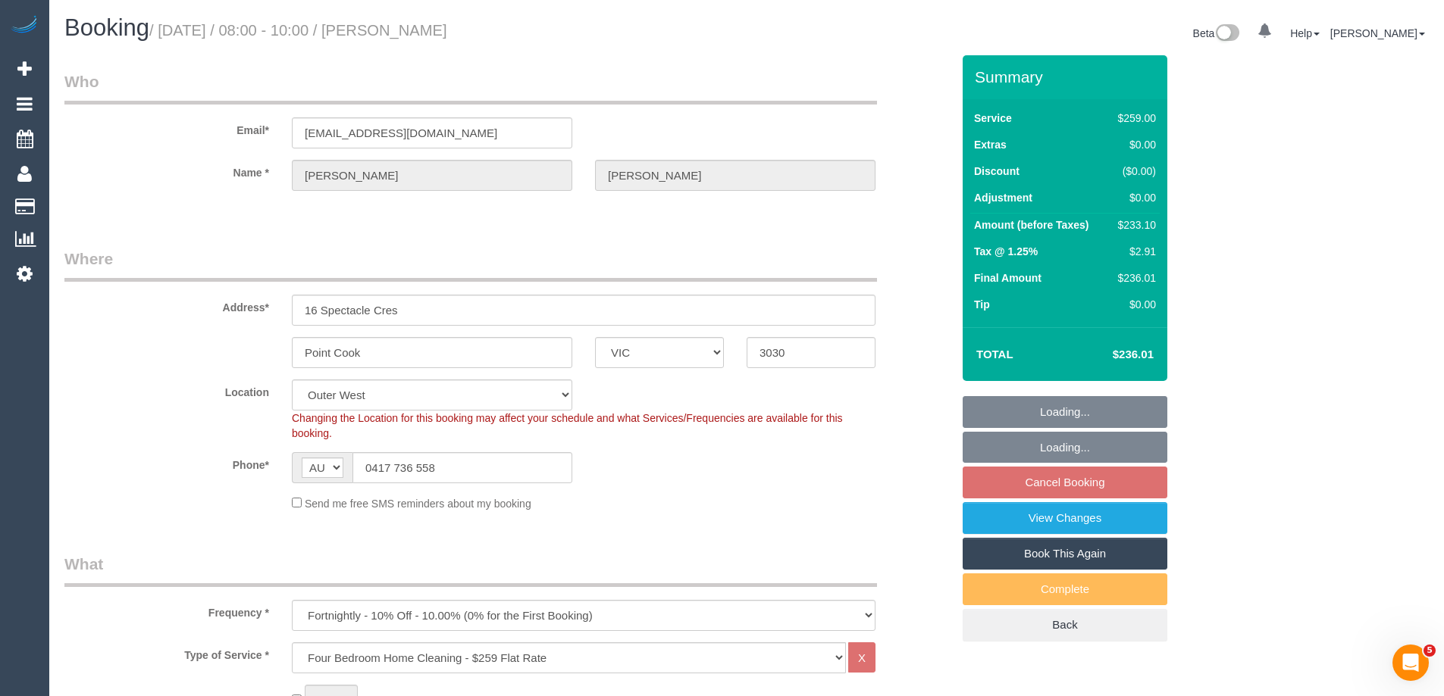
select select "object:792"
select select "spot2"
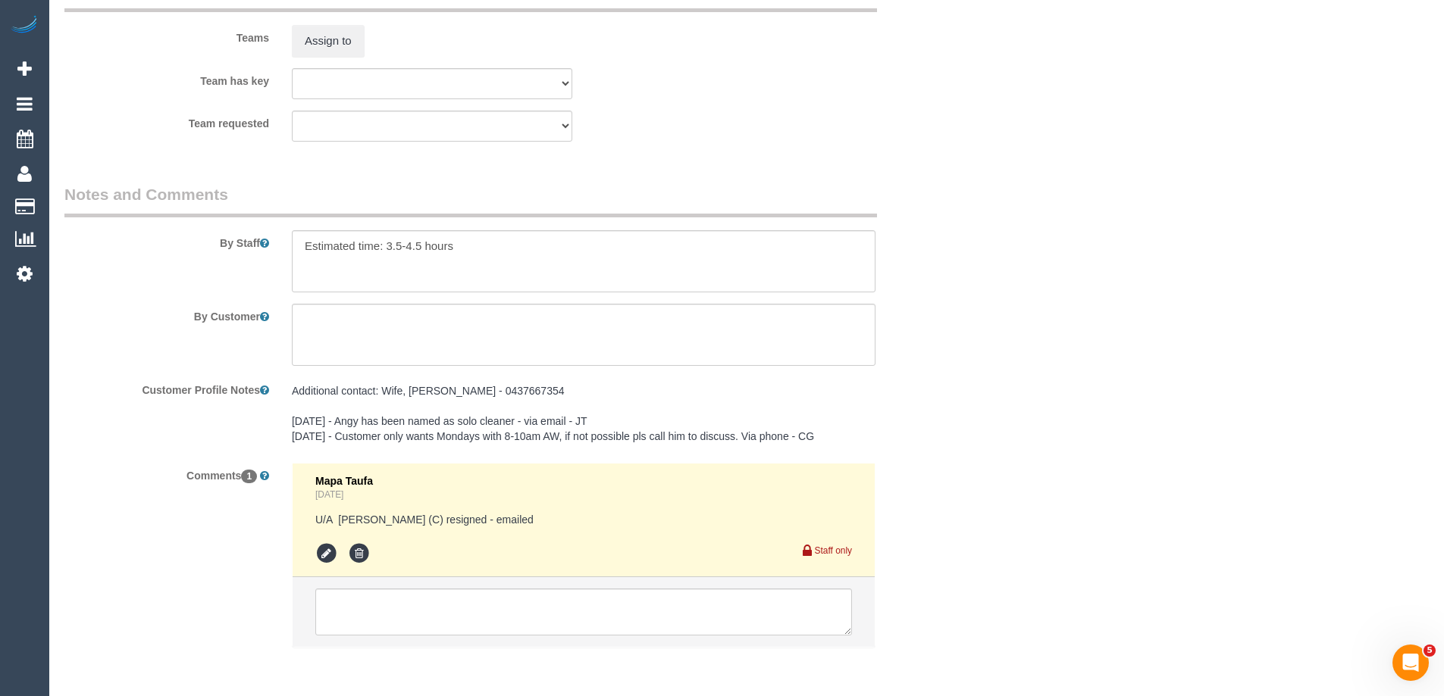
scroll to position [2381, 0]
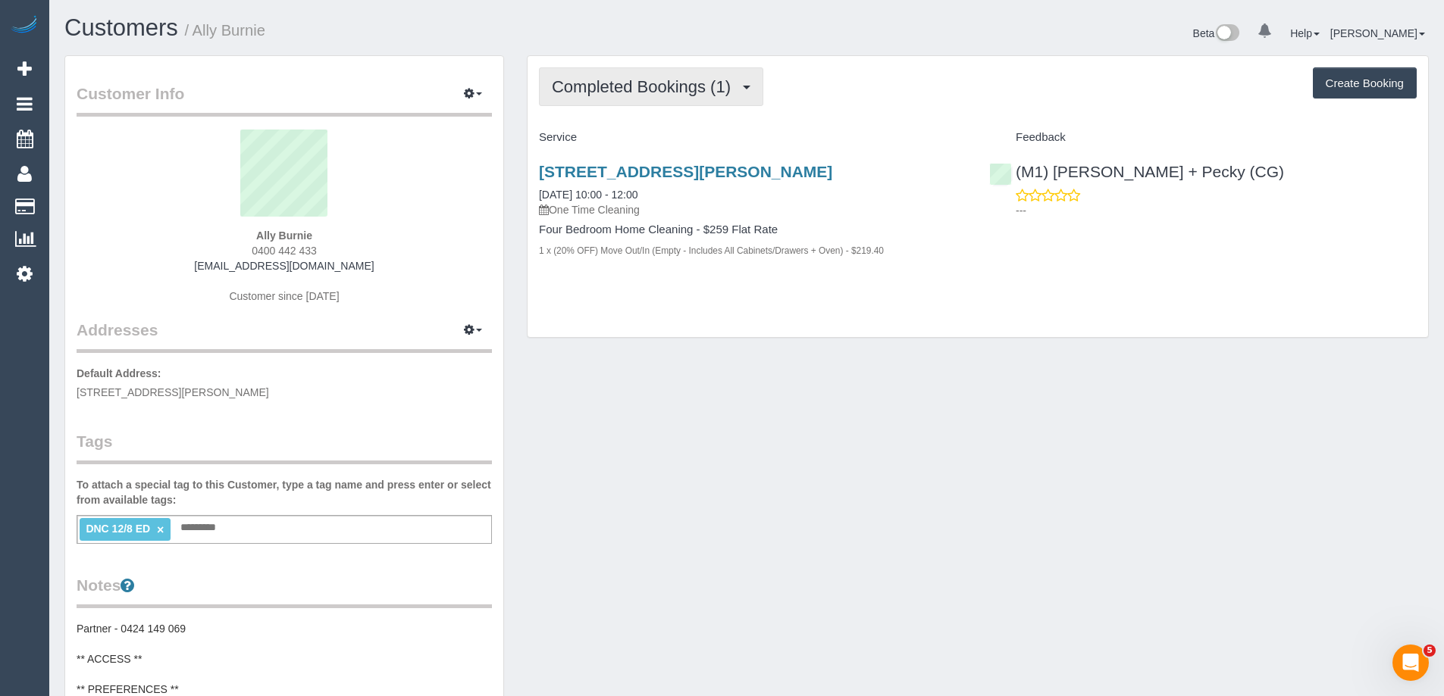
click at [654, 89] on span "Completed Bookings (1)" at bounding box center [645, 86] width 186 height 19
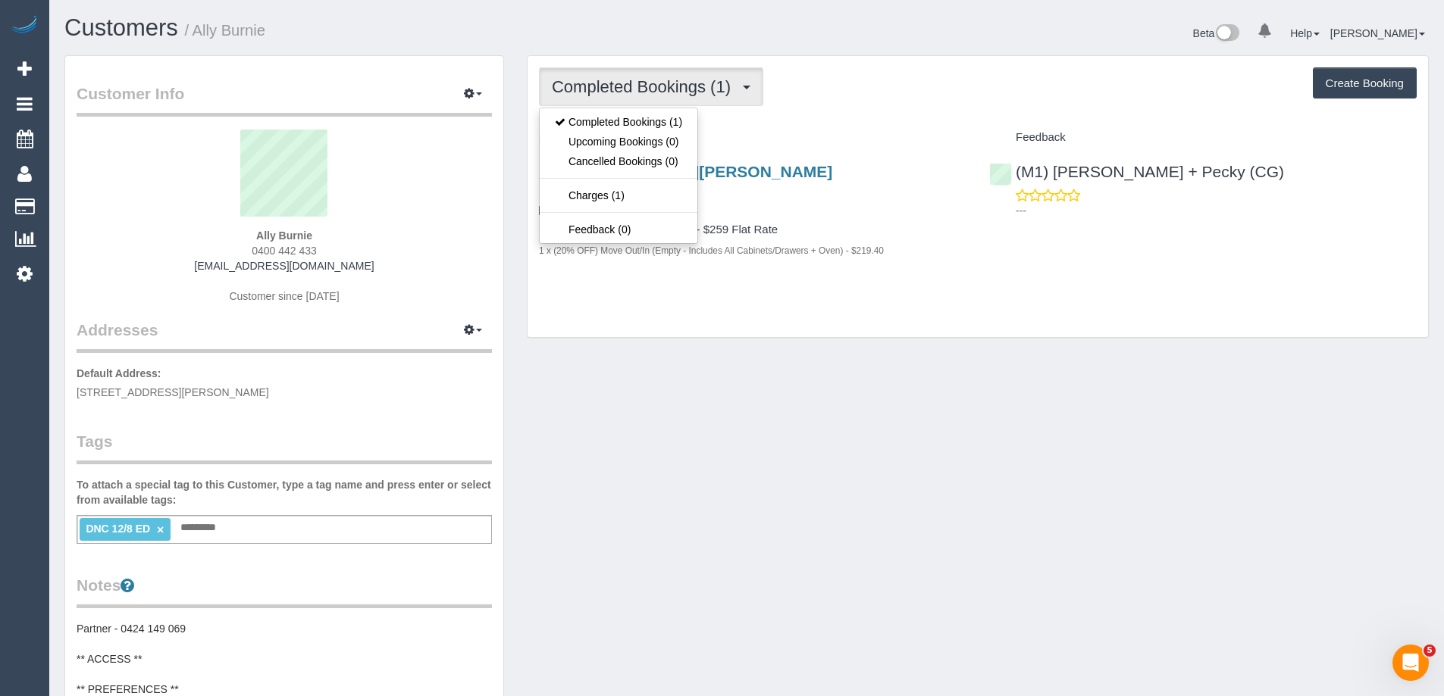
click at [886, 92] on div "Completed Bookings (1) Completed Bookings (1) Upcoming Bookings (0) Cancelled B…" at bounding box center [978, 86] width 878 height 39
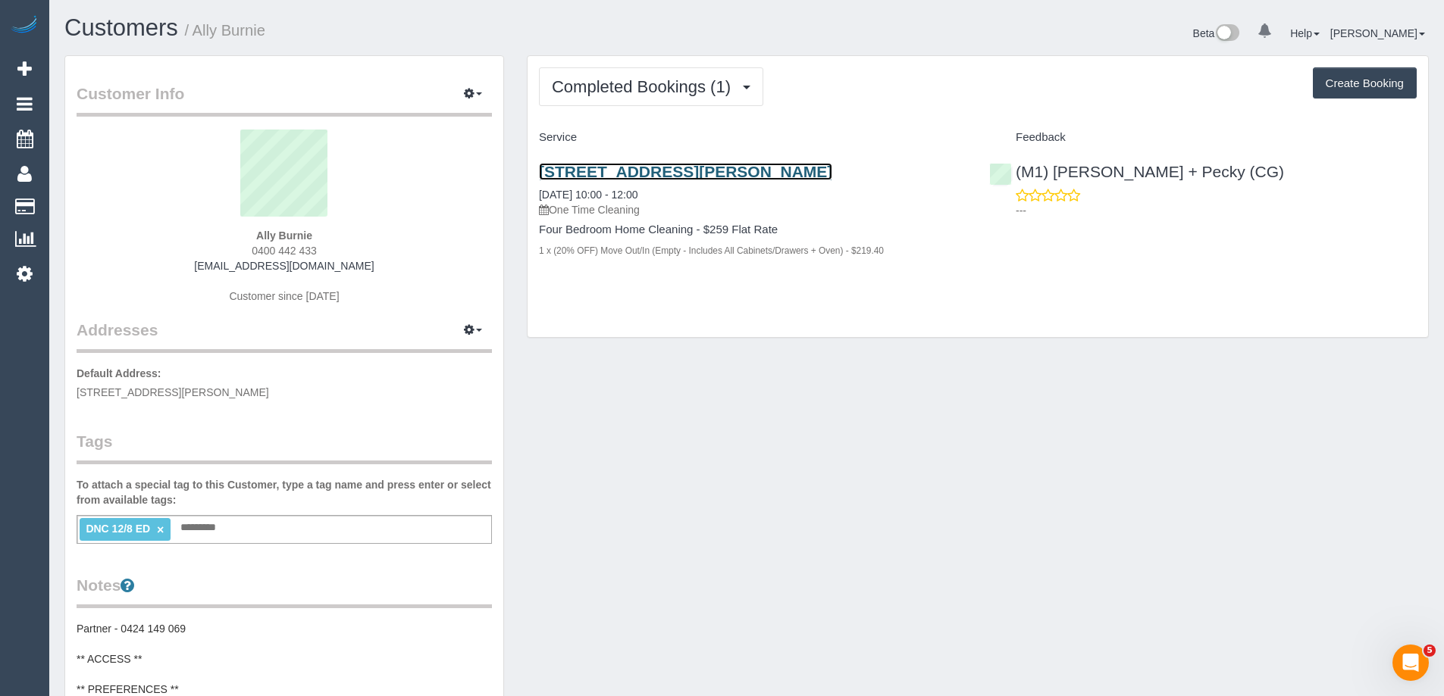
click at [790, 173] on link "170 Nicholson Street, Unit 1, Coburg, VIC 3058" at bounding box center [685, 171] width 293 height 17
copy small "Ally Burnie"
drag, startPoint x: 311, startPoint y: 32, endPoint x: 197, endPoint y: 36, distance: 114.5
click at [197, 36] on h1 "Customers / Ally Burnie" at bounding box center [399, 28] width 671 height 26
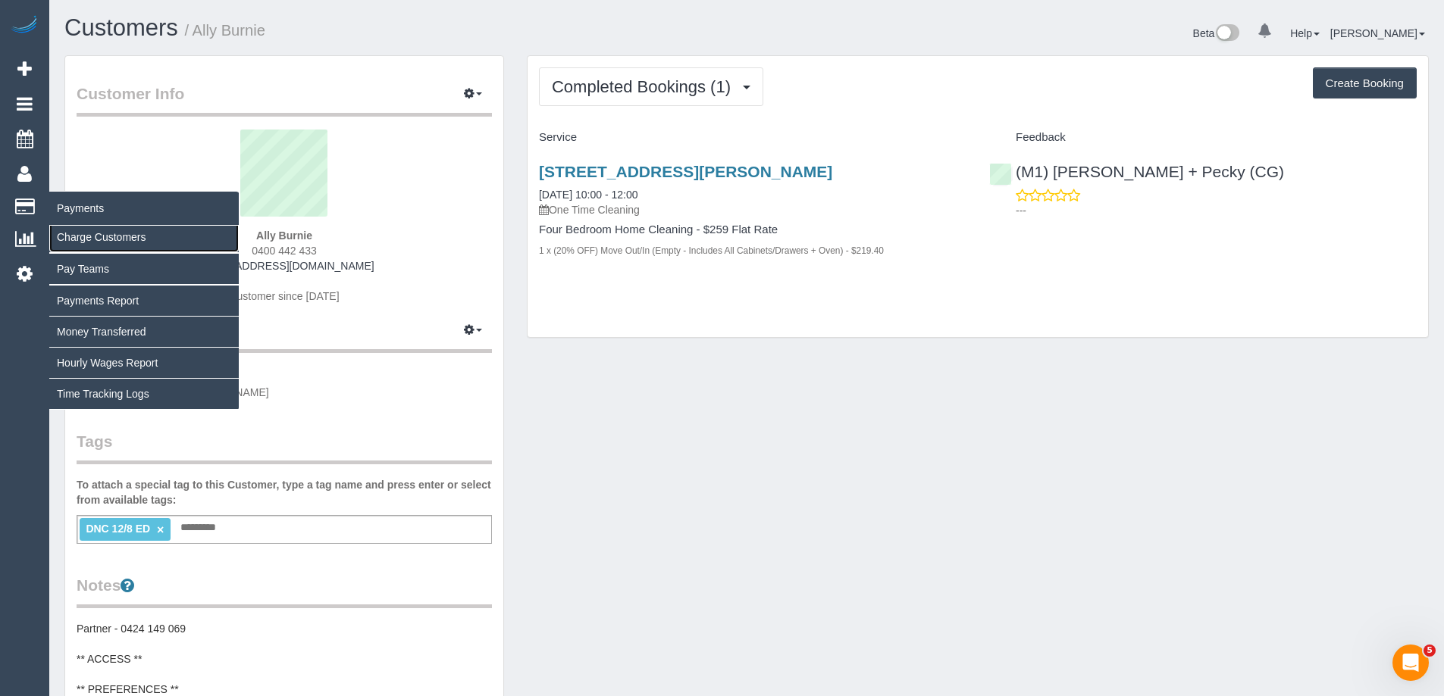
click at [85, 238] on link "Charge Customers" at bounding box center [143, 237] width 189 height 30
select select
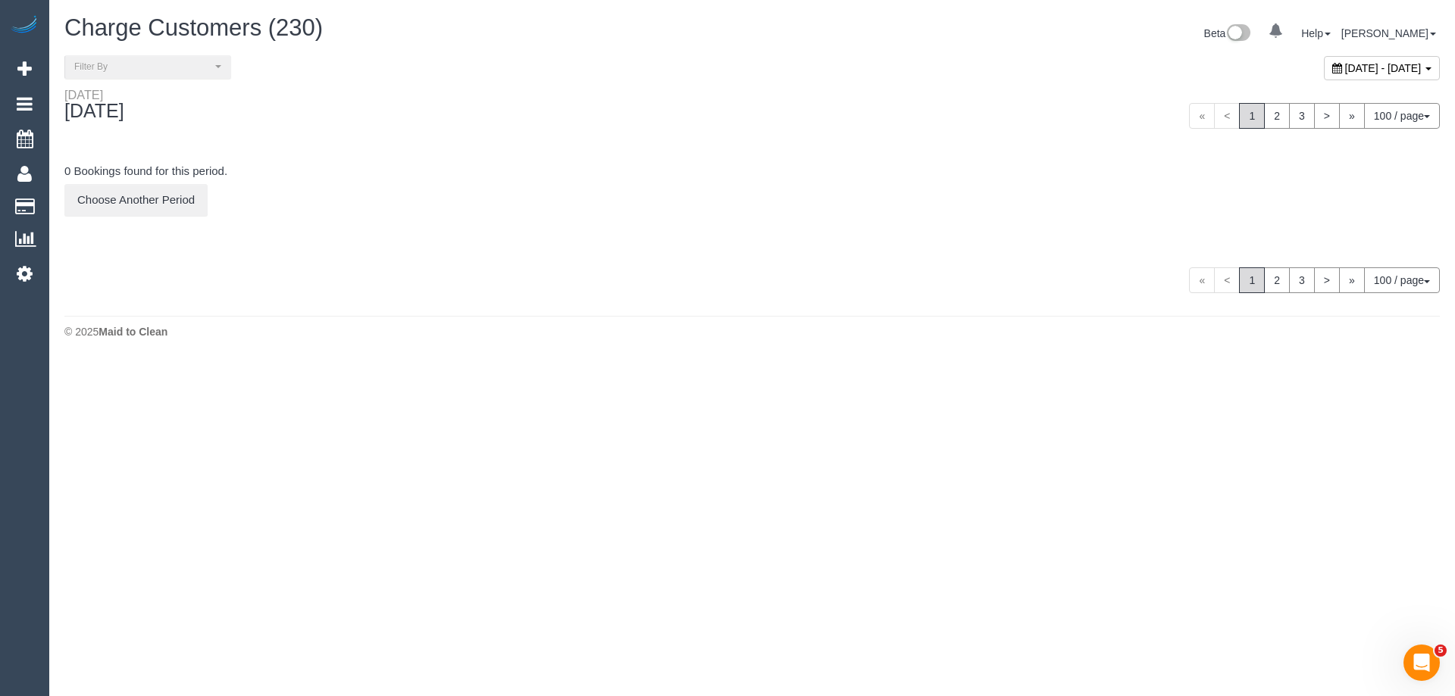
click at [1345, 67] on span "August 27, 2025 - August 27, 2025" at bounding box center [1383, 68] width 77 height 12
type input "**********"
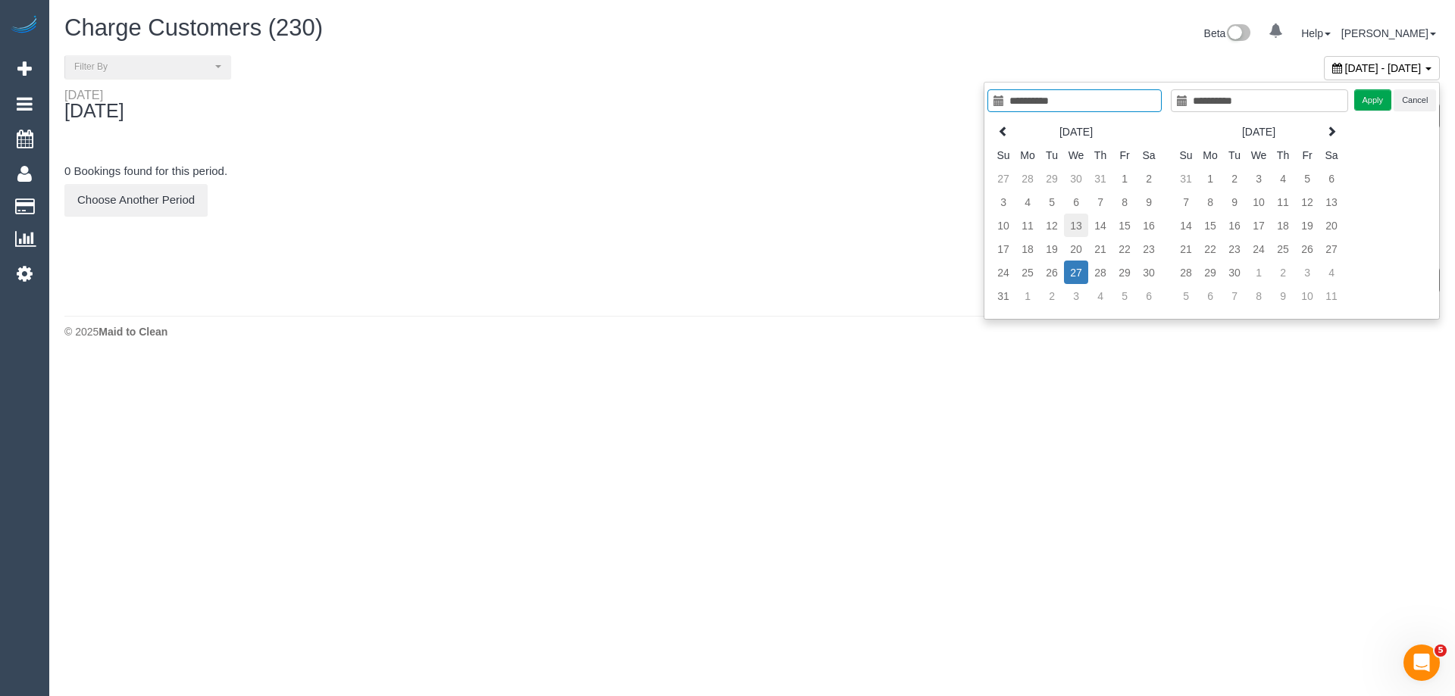
click at [1064, 227] on td "13" at bounding box center [1076, 225] width 24 height 23
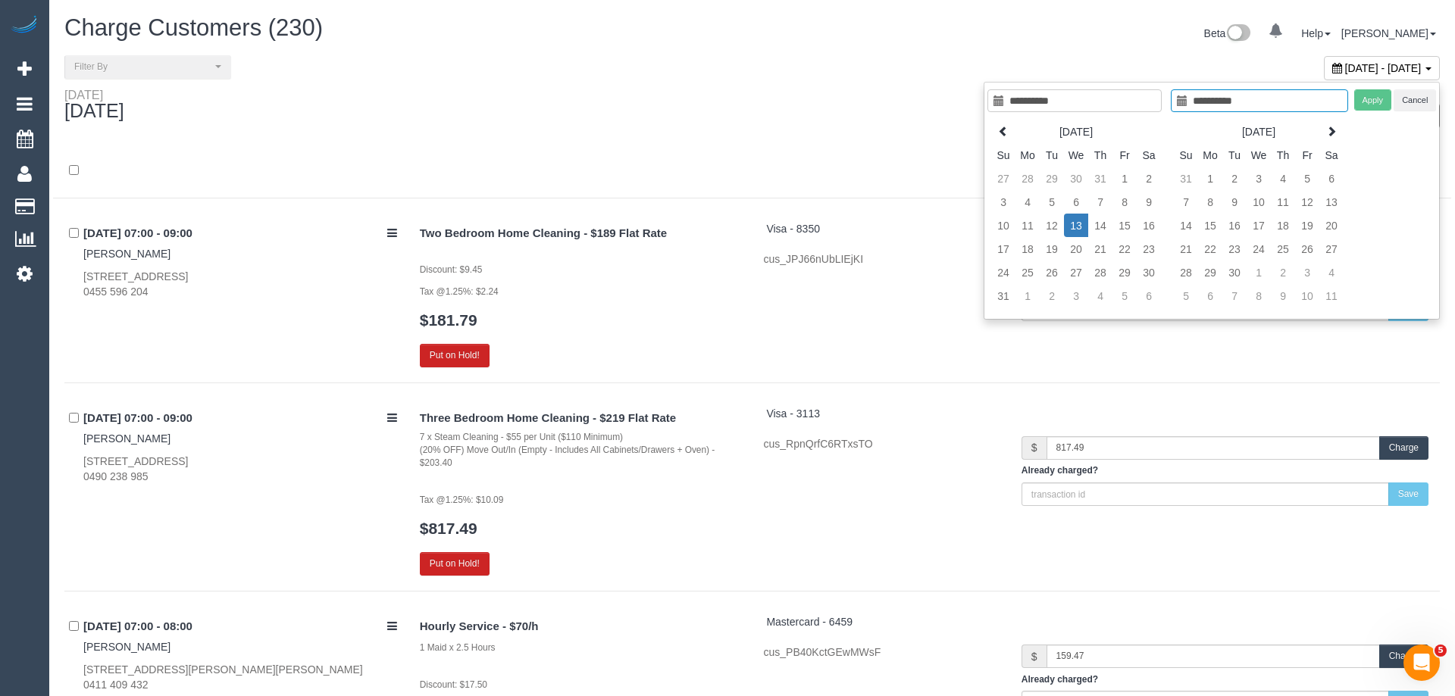
type input "**********"
click at [1042, 227] on td "12" at bounding box center [1040, 225] width 24 height 23
type input "**********"
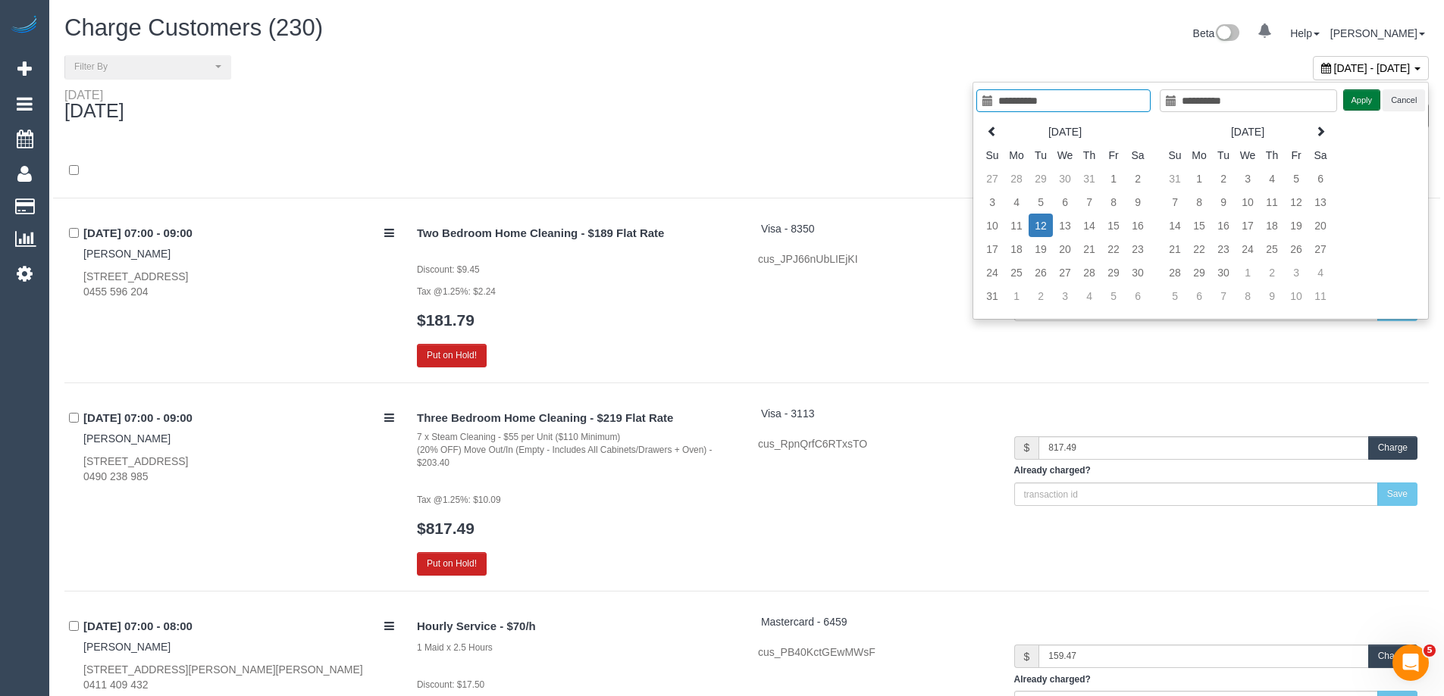
click at [1357, 102] on button "Apply" at bounding box center [1362, 100] width 38 height 22
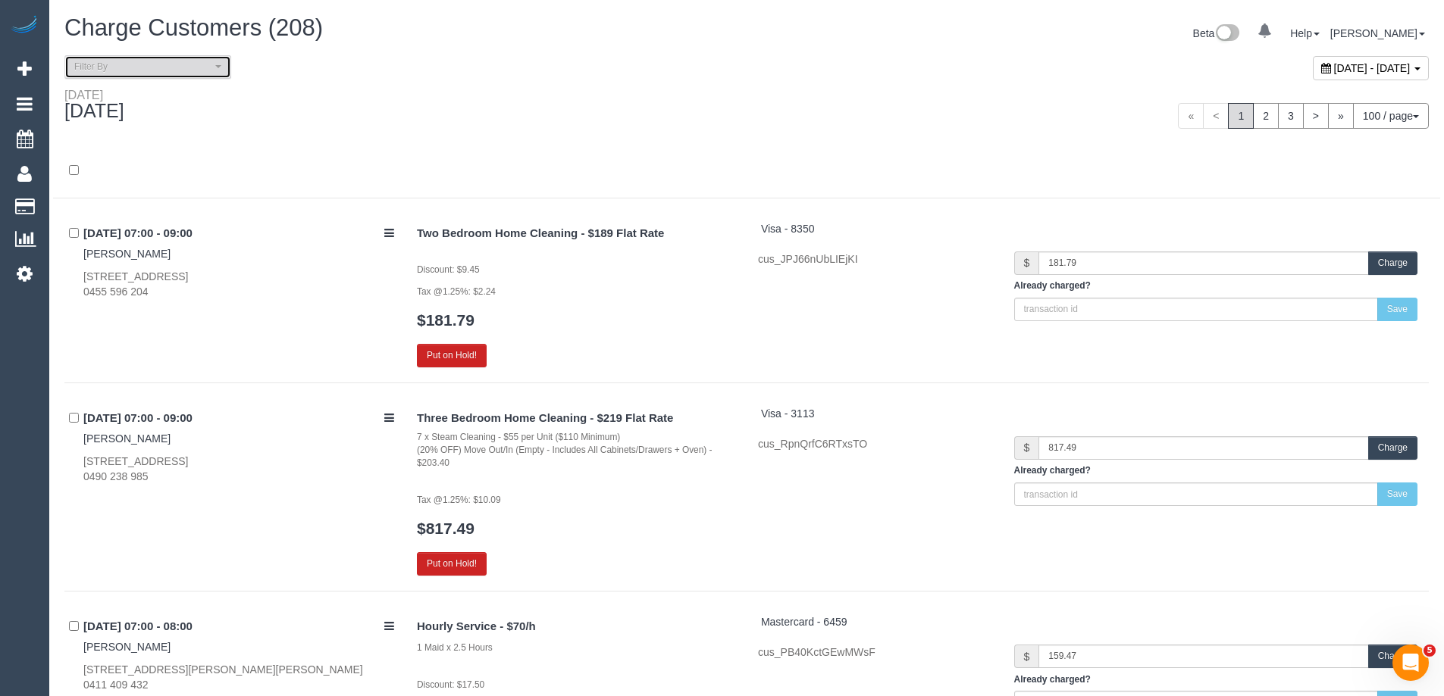
click at [177, 71] on span "Filter By" at bounding box center [142, 67] width 137 height 13
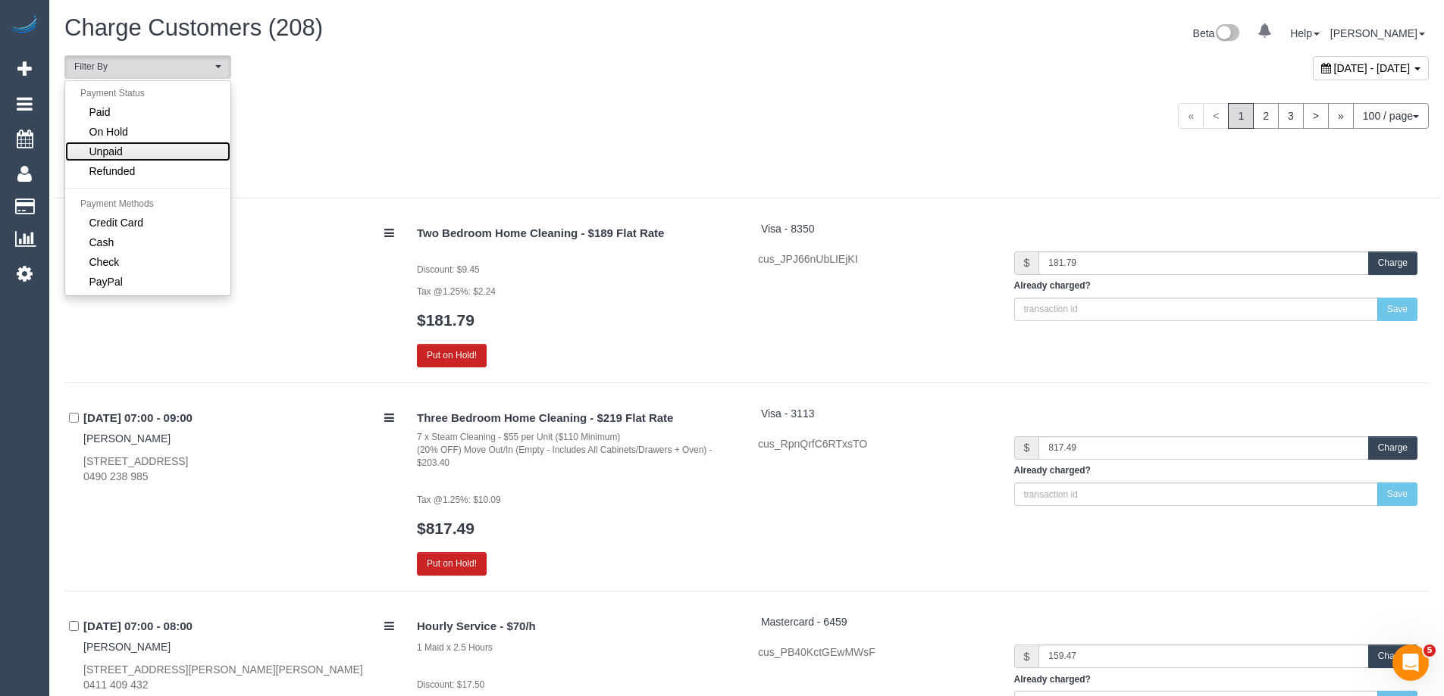
click at [154, 153] on link "Unpaid" at bounding box center [147, 152] width 165 height 20
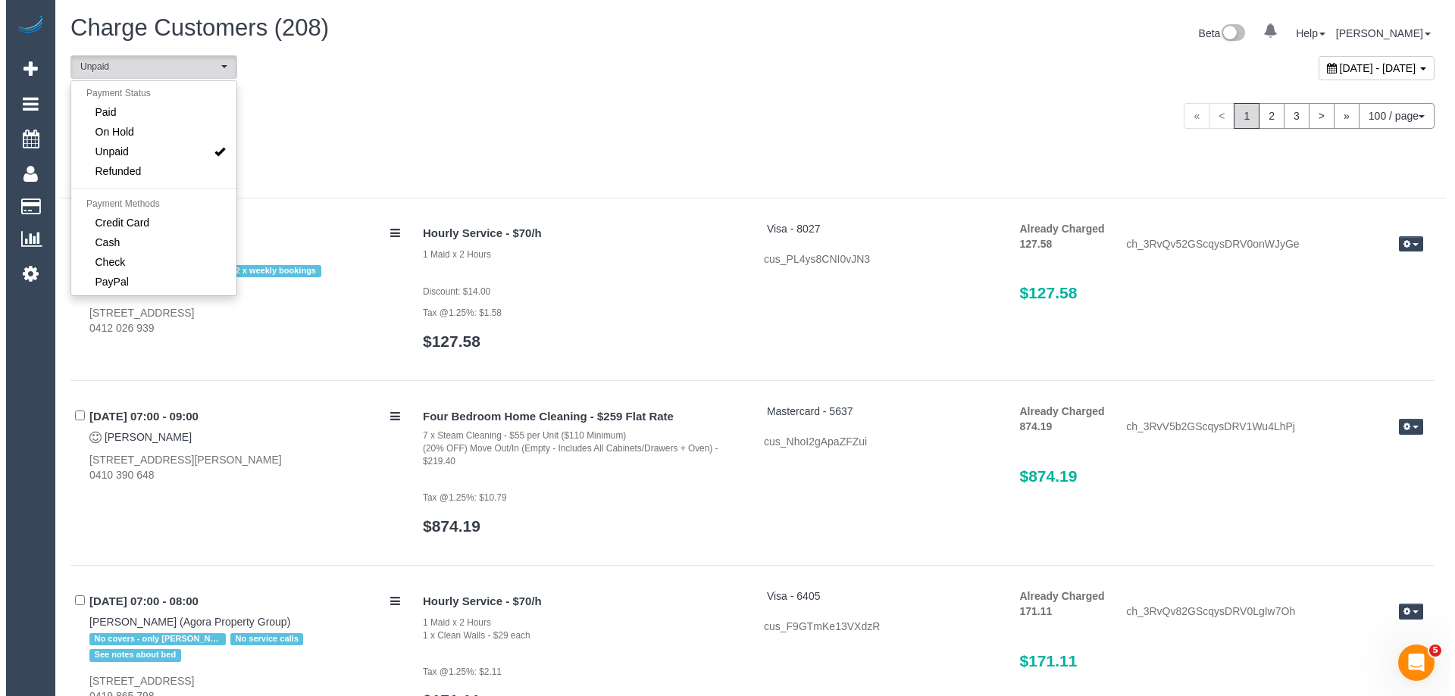
scroll to position [29, 0]
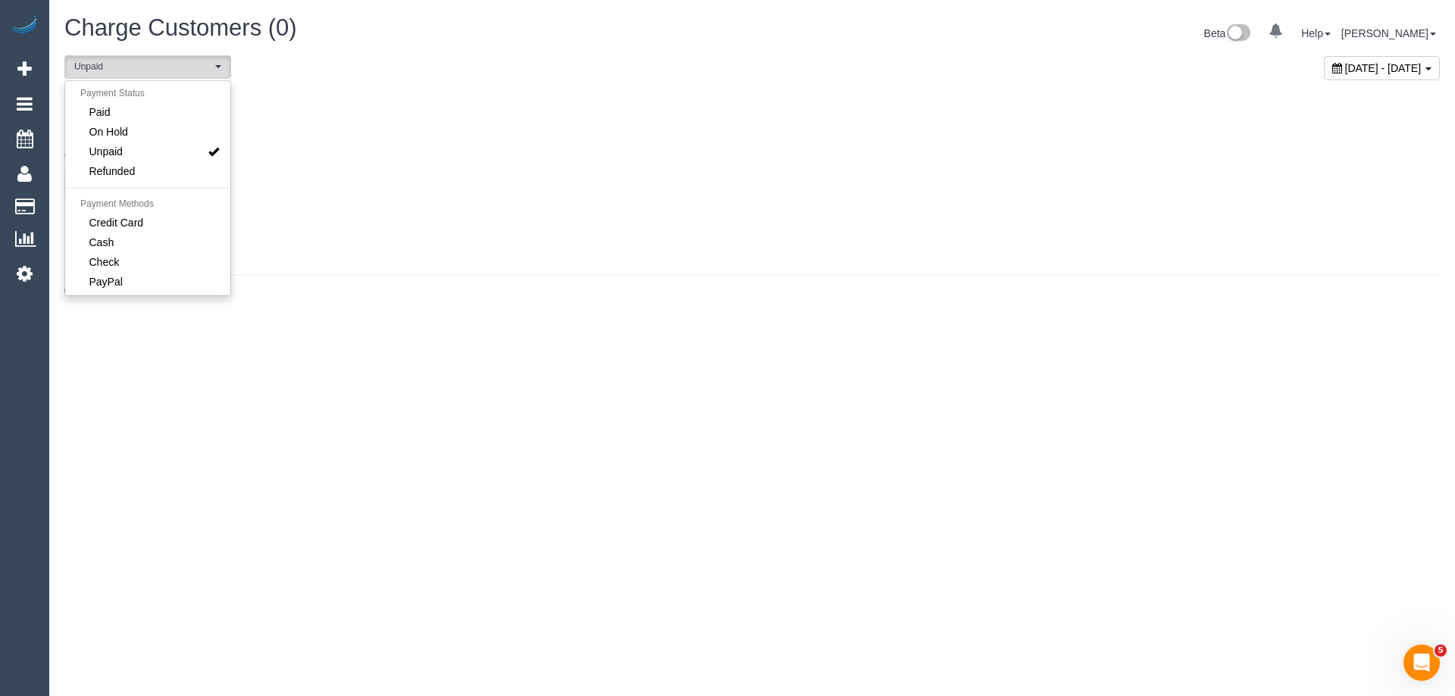
click at [418, 94] on div "Tuesday August 12, 2025" at bounding box center [402, 108] width 699 height 40
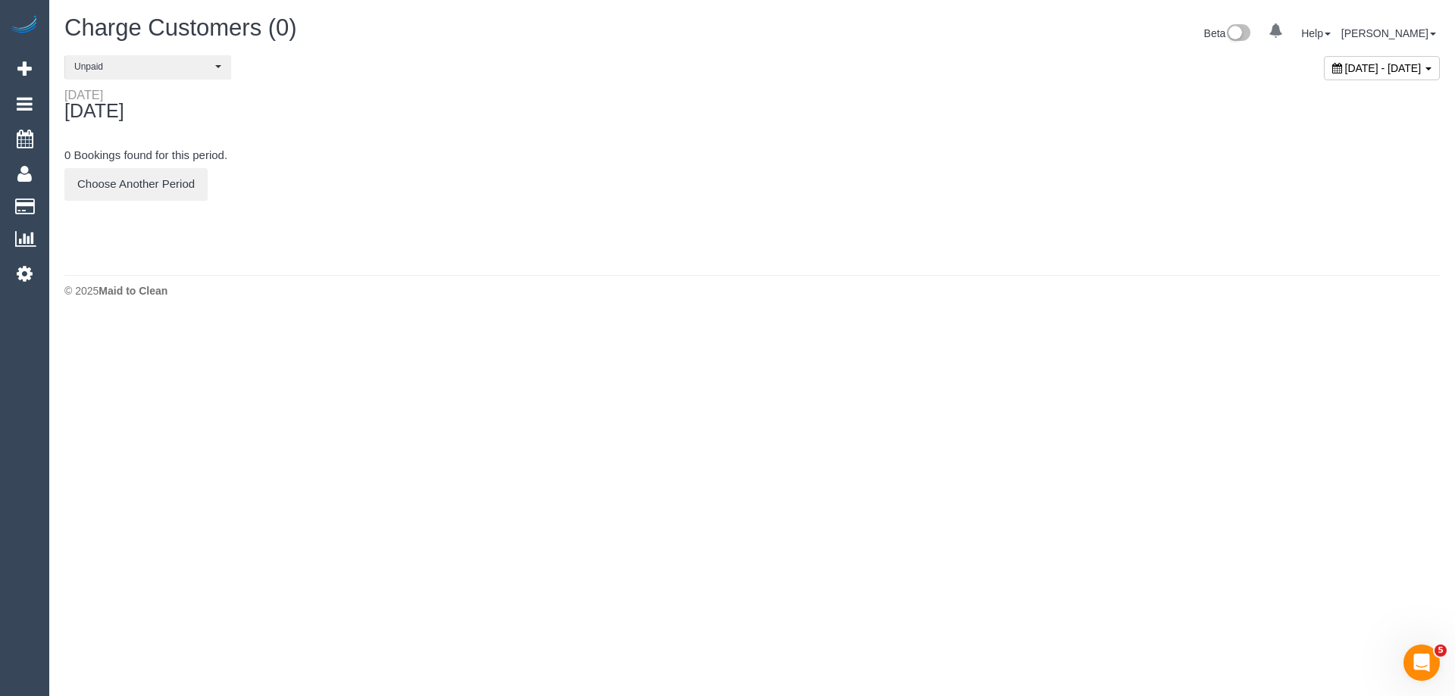
click at [709, 102] on div "Tuesday August 12, 2025" at bounding box center [402, 108] width 699 height 40
click at [127, 61] on span "Unpaid" at bounding box center [142, 67] width 137 height 13
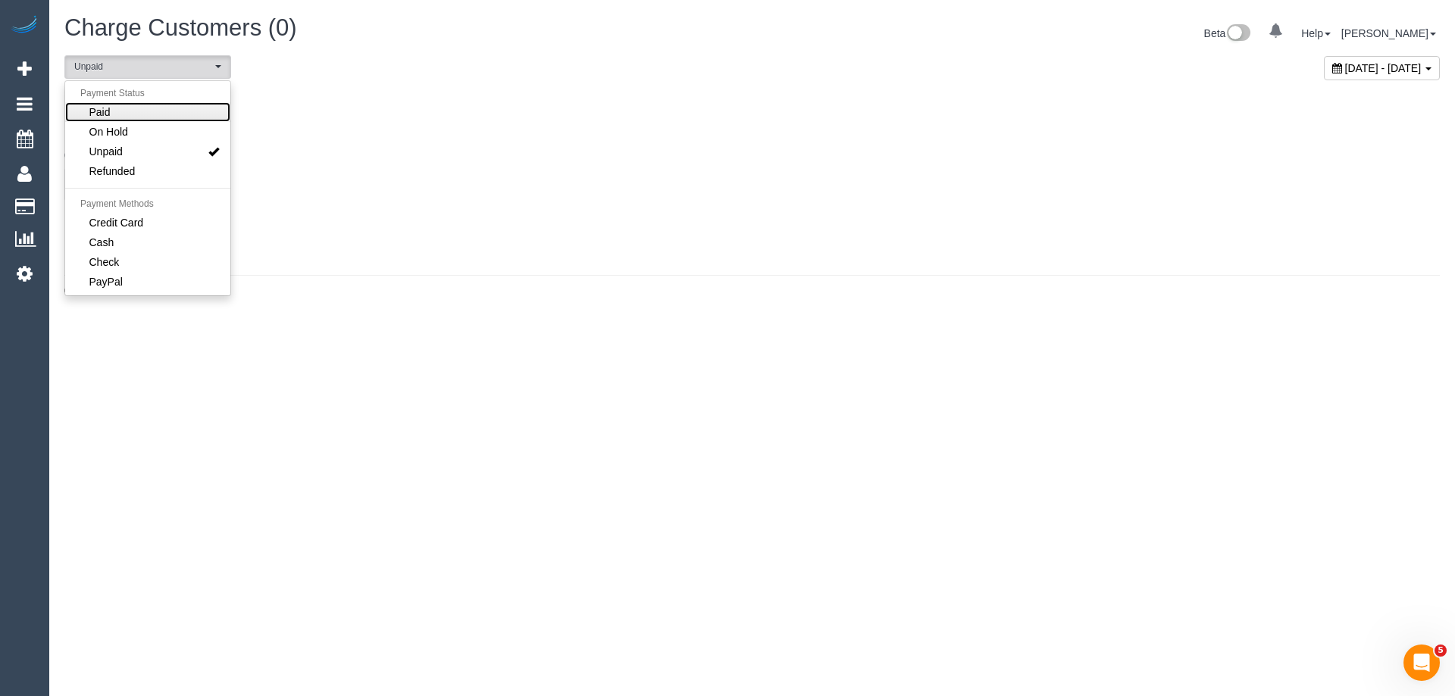
click at [130, 111] on link "Paid" at bounding box center [147, 112] width 165 height 20
select select "****"
click at [501, 124] on div "Tuesday August 12, 2025" at bounding box center [402, 108] width 699 height 40
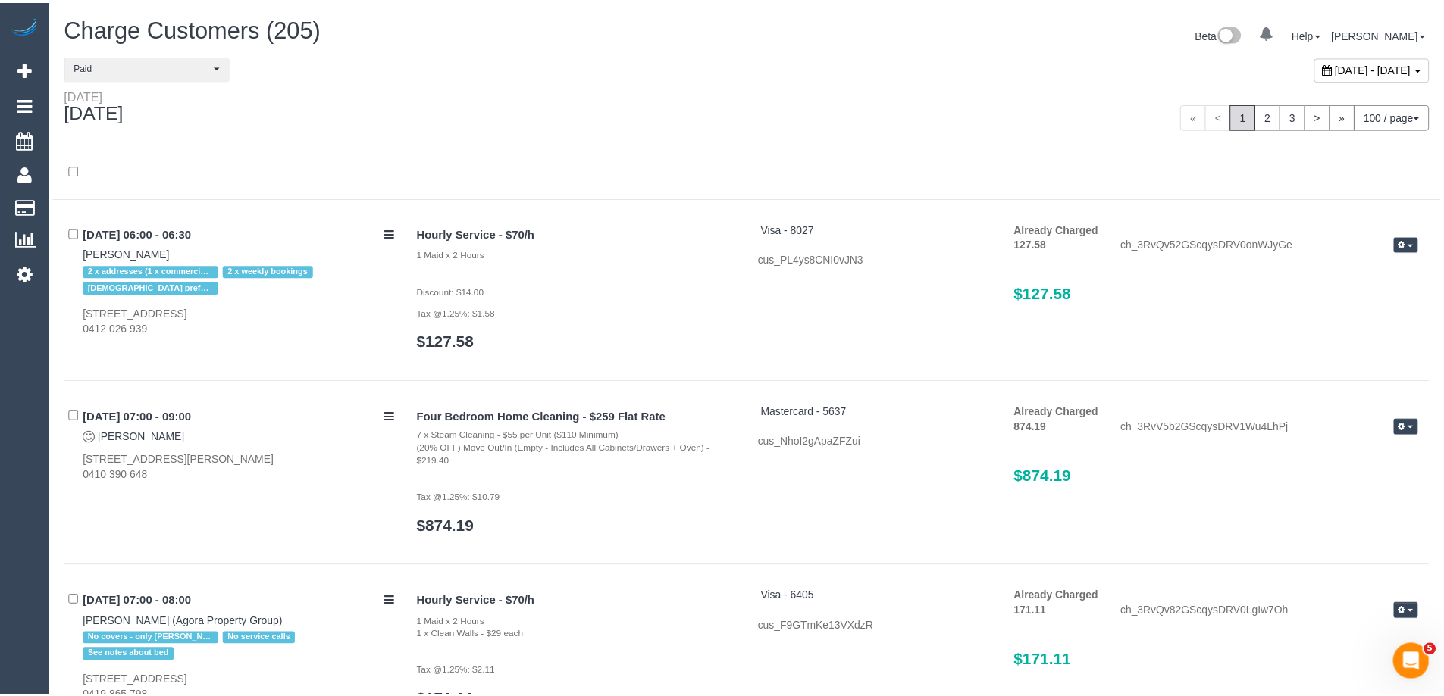
scroll to position [16710, 0]
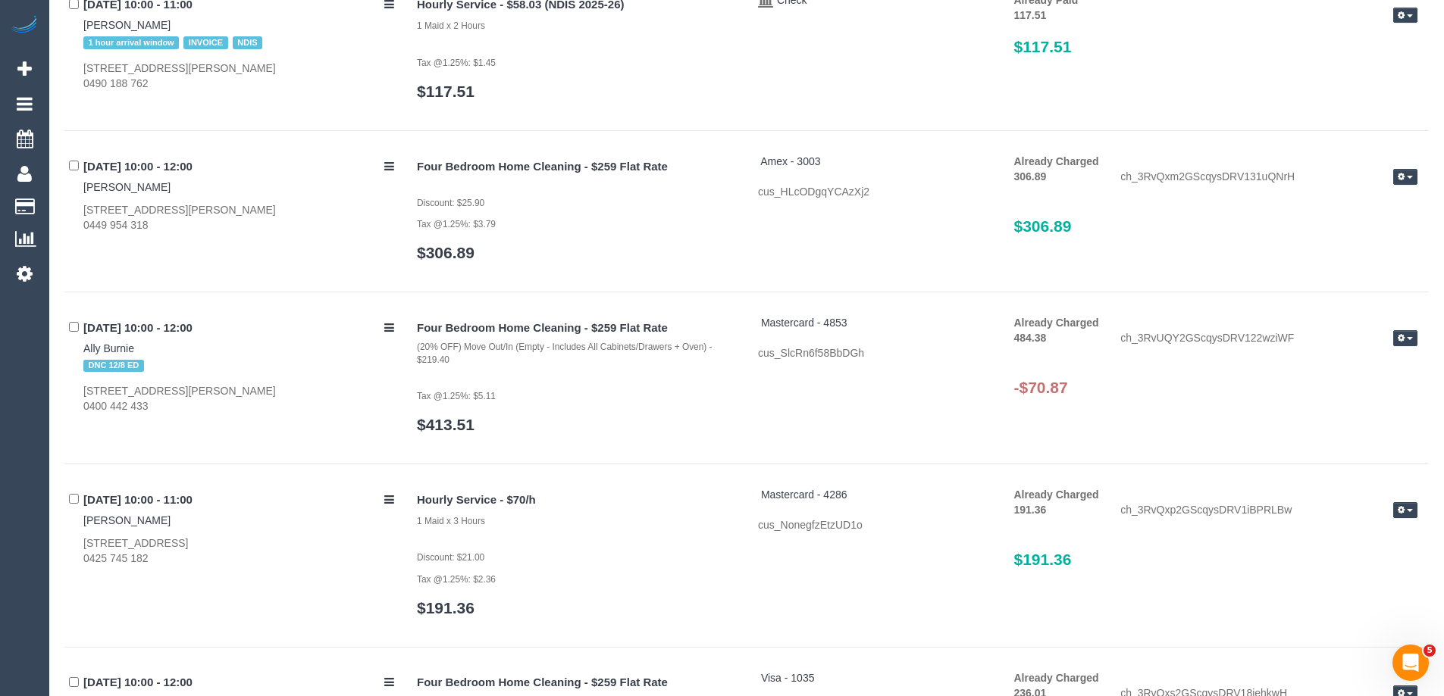
click at [1414, 339] on button "button" at bounding box center [1405, 338] width 24 height 16
click at [1373, 366] on link "Refund" at bounding box center [1357, 365] width 120 height 20
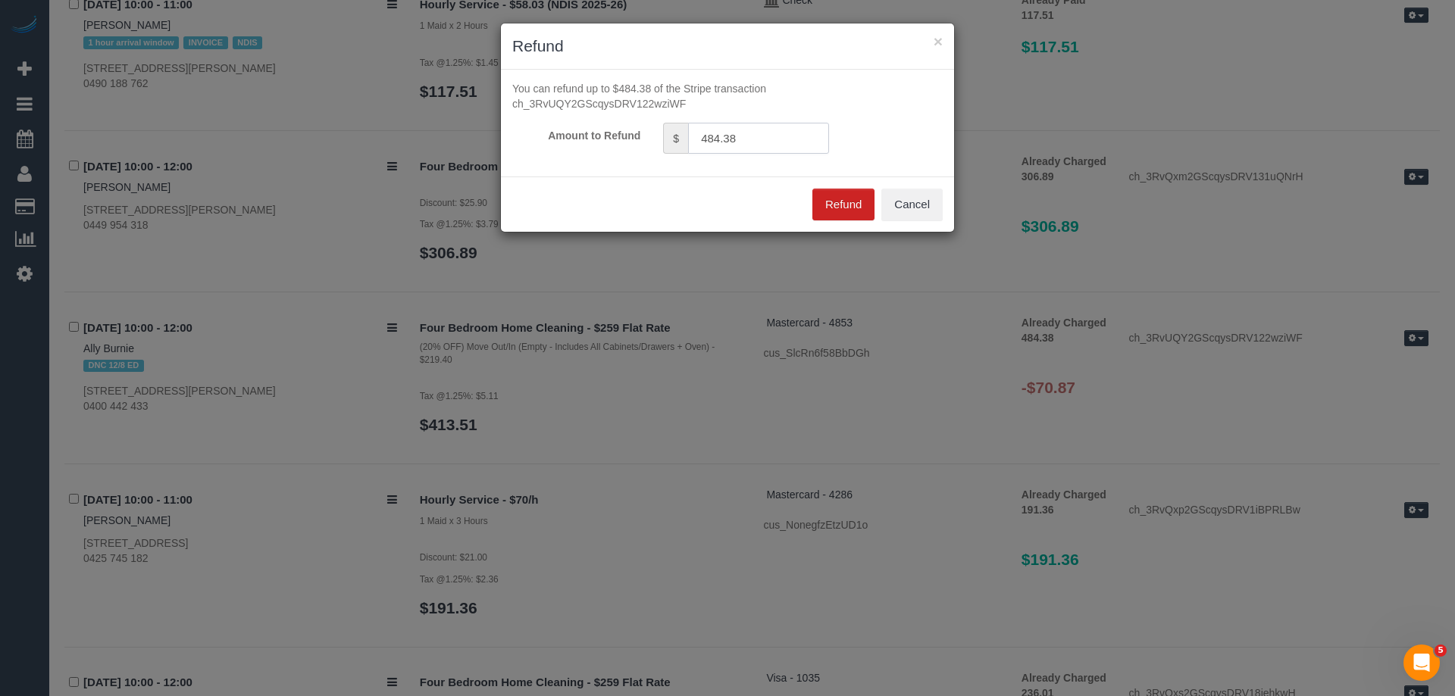
click at [764, 132] on input "484.38" at bounding box center [758, 138] width 141 height 31
type input "70.87"
click at [865, 196] on button "Refund" at bounding box center [843, 205] width 62 height 32
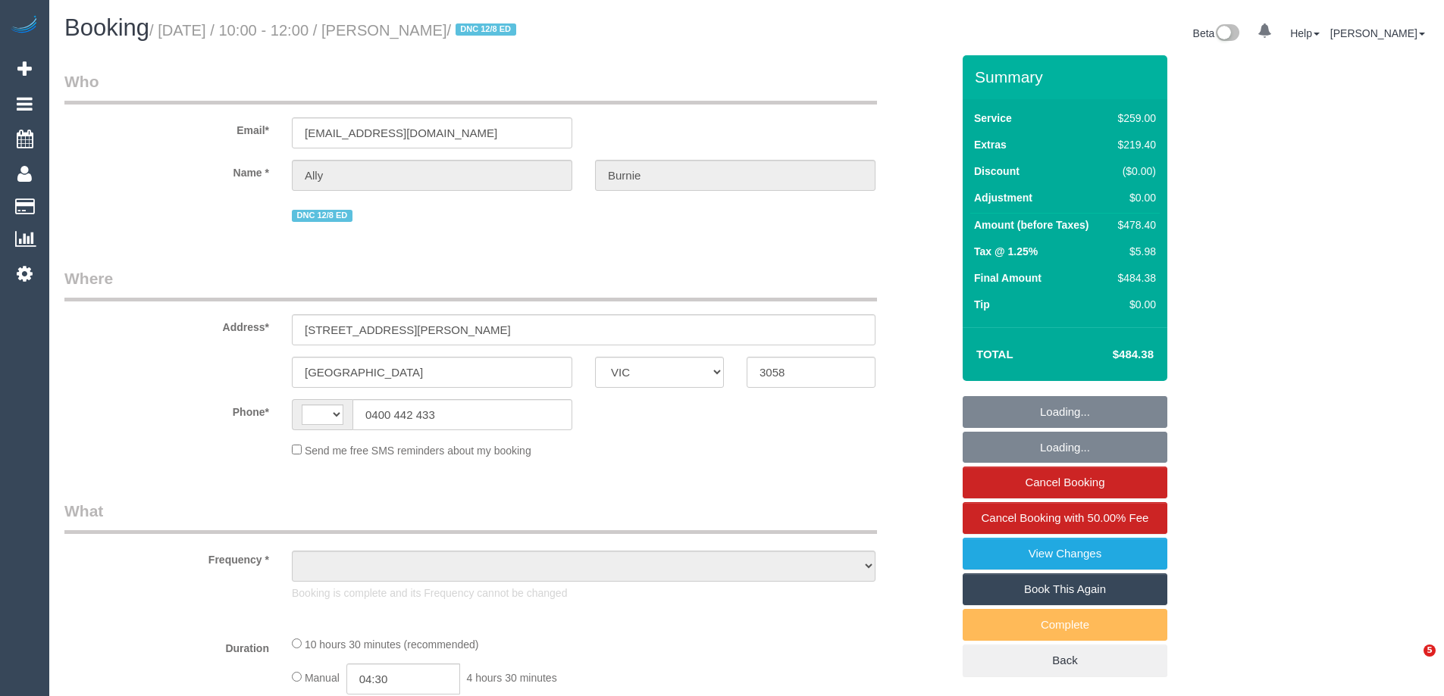
select select "VIC"
select select "string:AU"
select select "object:624"
select select "string:stripe-pm_1Rq5Cw2GScqysDRVpV7mqF1A"
select select "spot1"
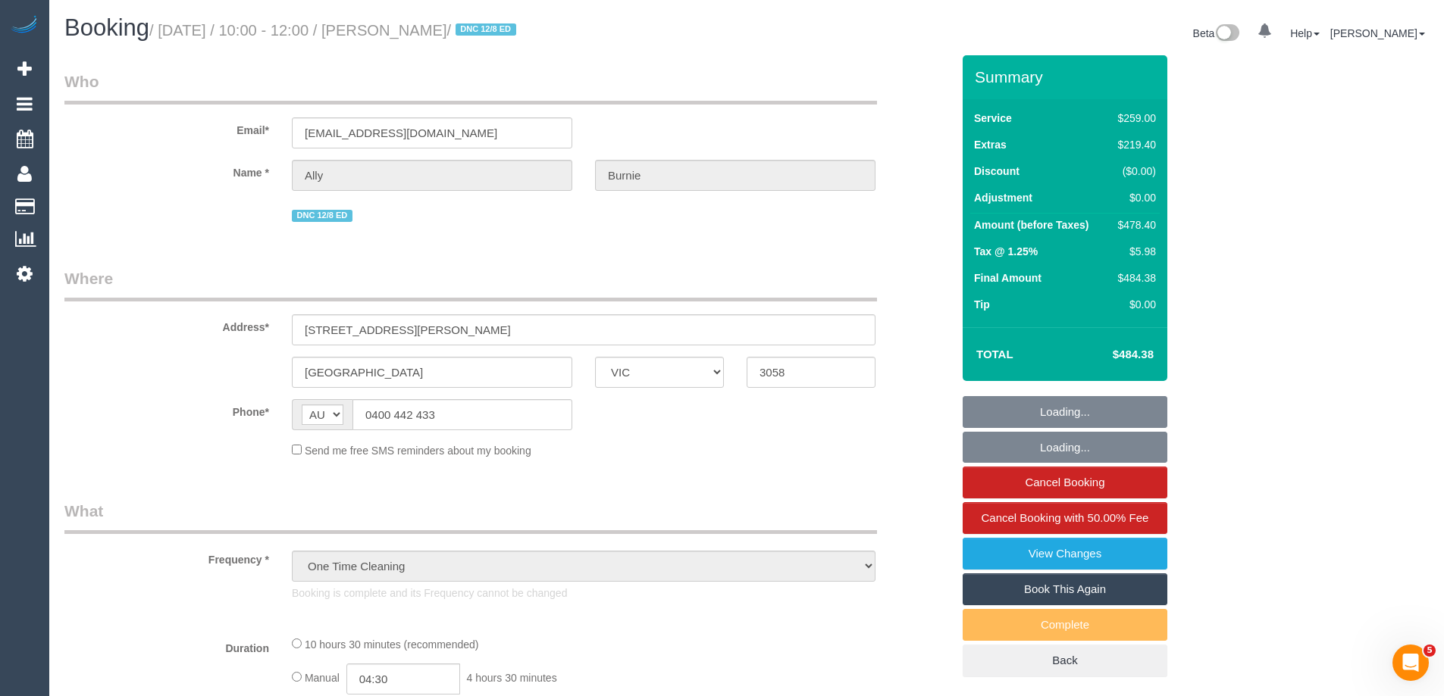
select select "number:27"
select select "number:15"
select select "number:18"
select select "number:24"
select select "number:35"
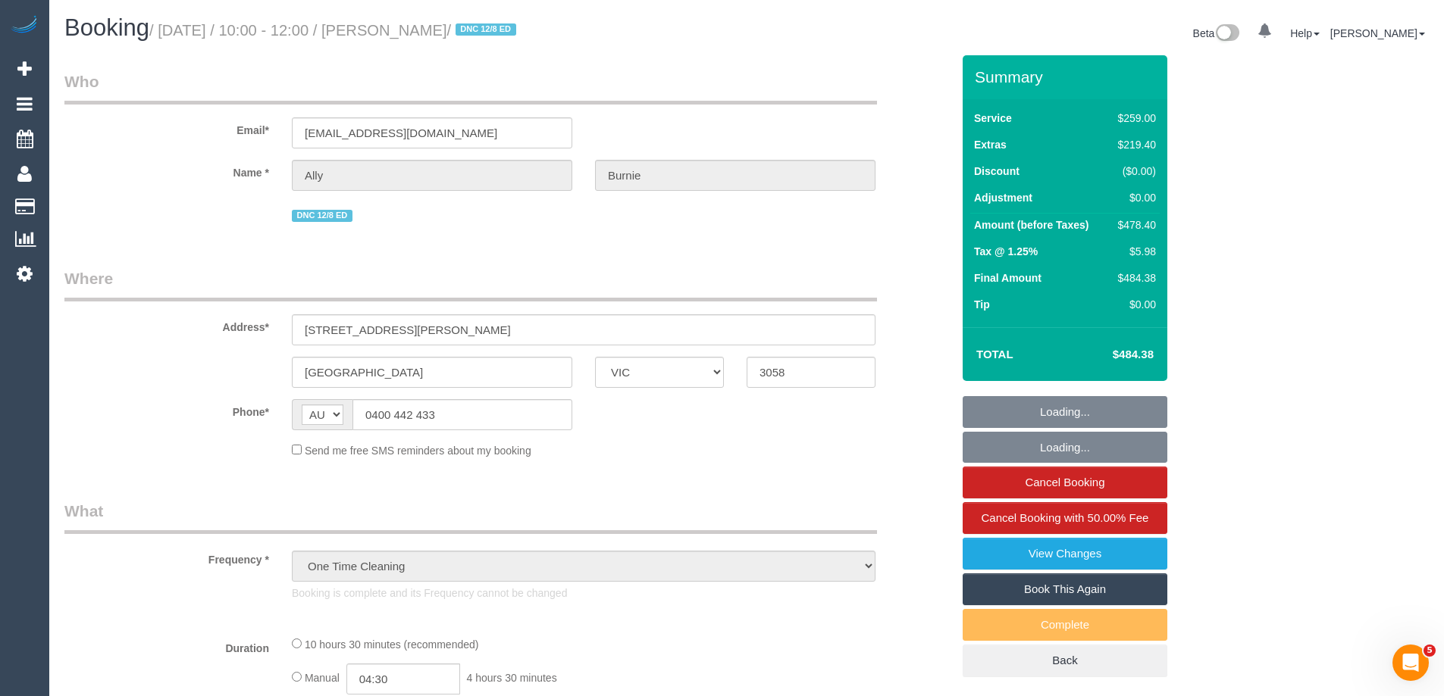
select select "number:26"
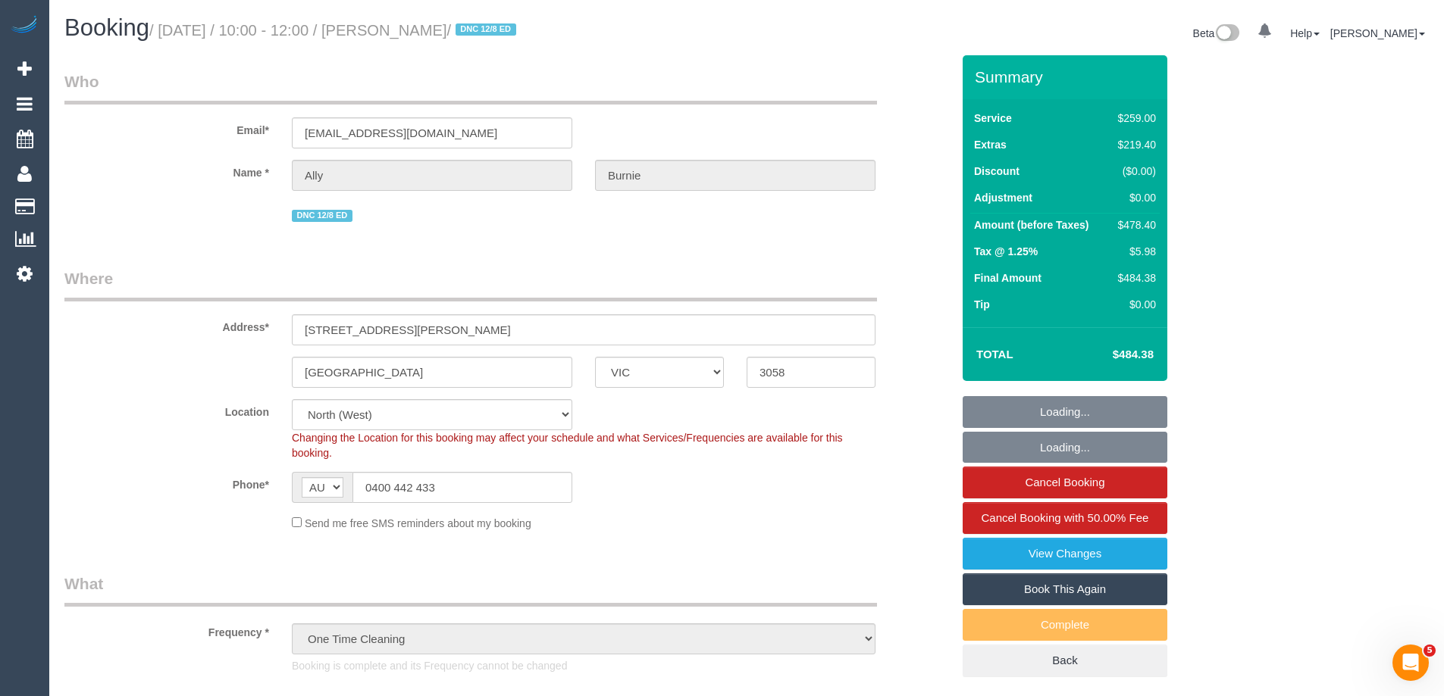
select select "object:1593"
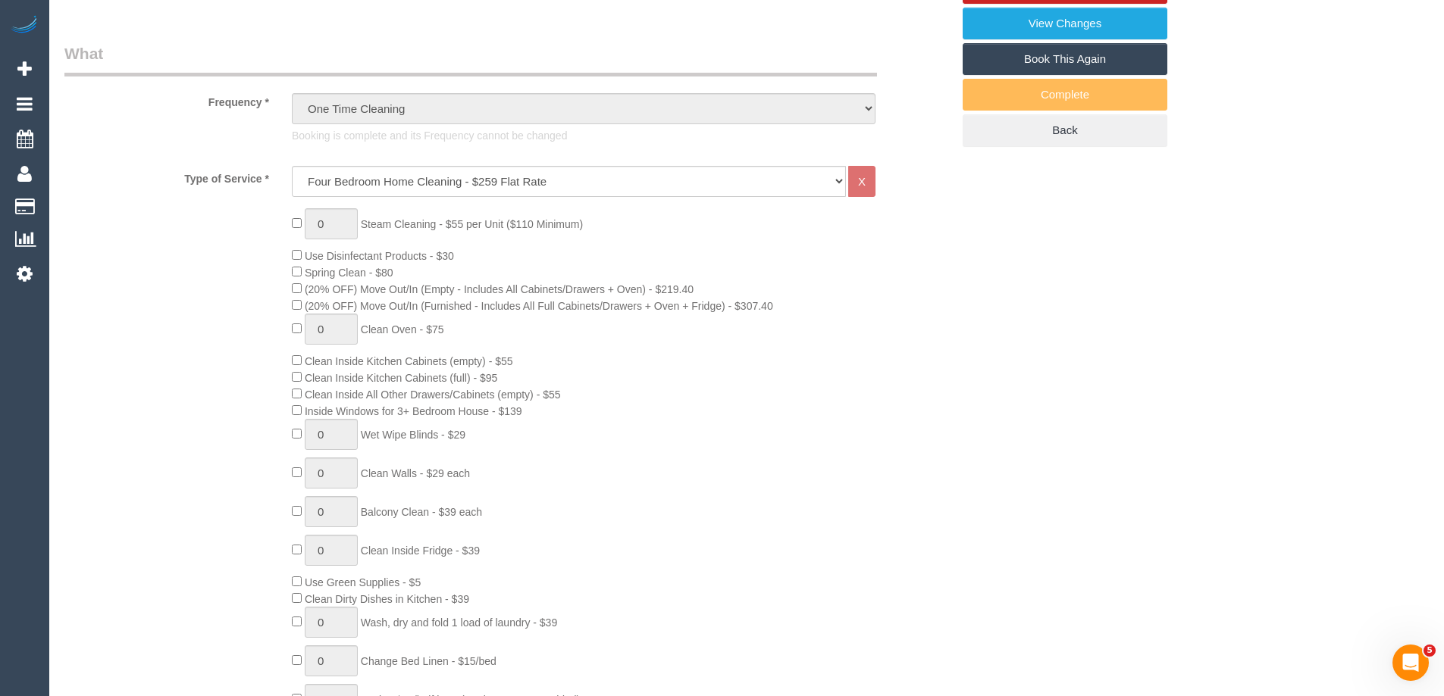
scroll to position [1061, 0]
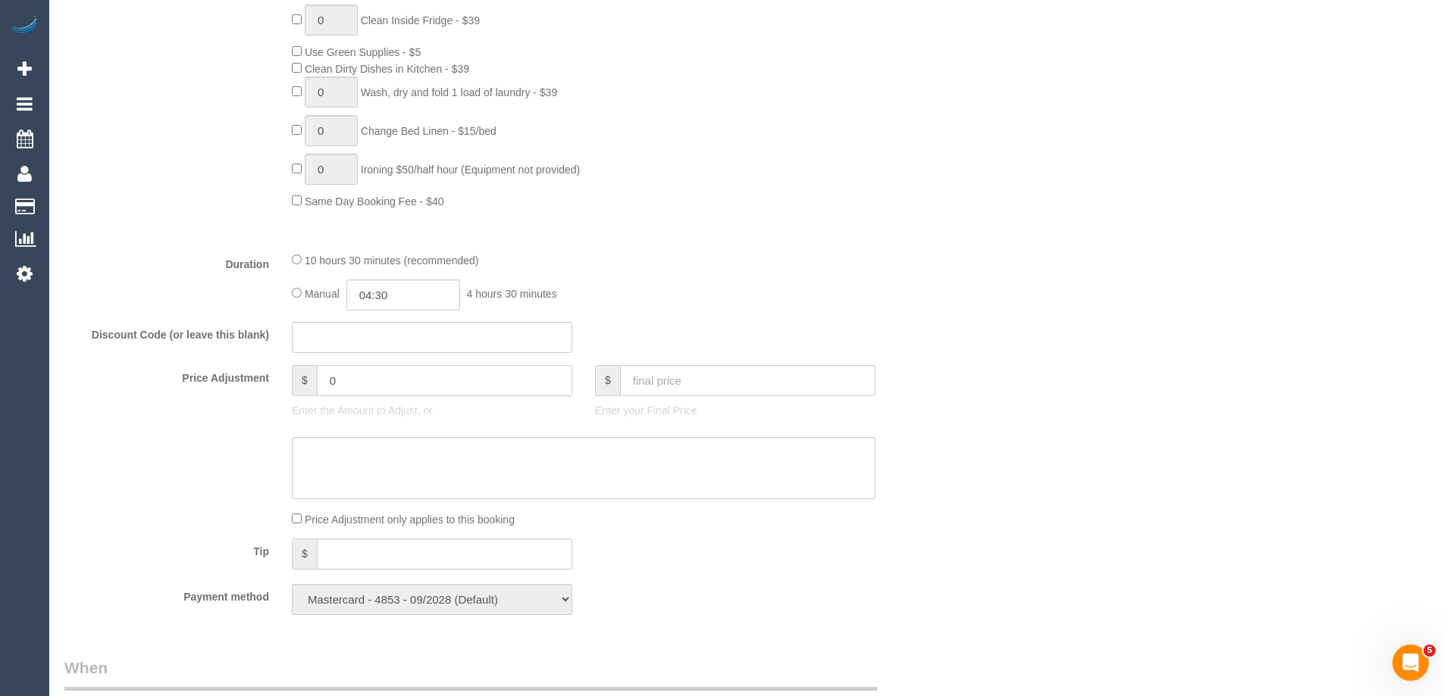
click at [468, 374] on input "0" at bounding box center [444, 380] width 255 height 31
type input "-70"
click at [394, 468] on textarea at bounding box center [583, 468] width 583 height 62
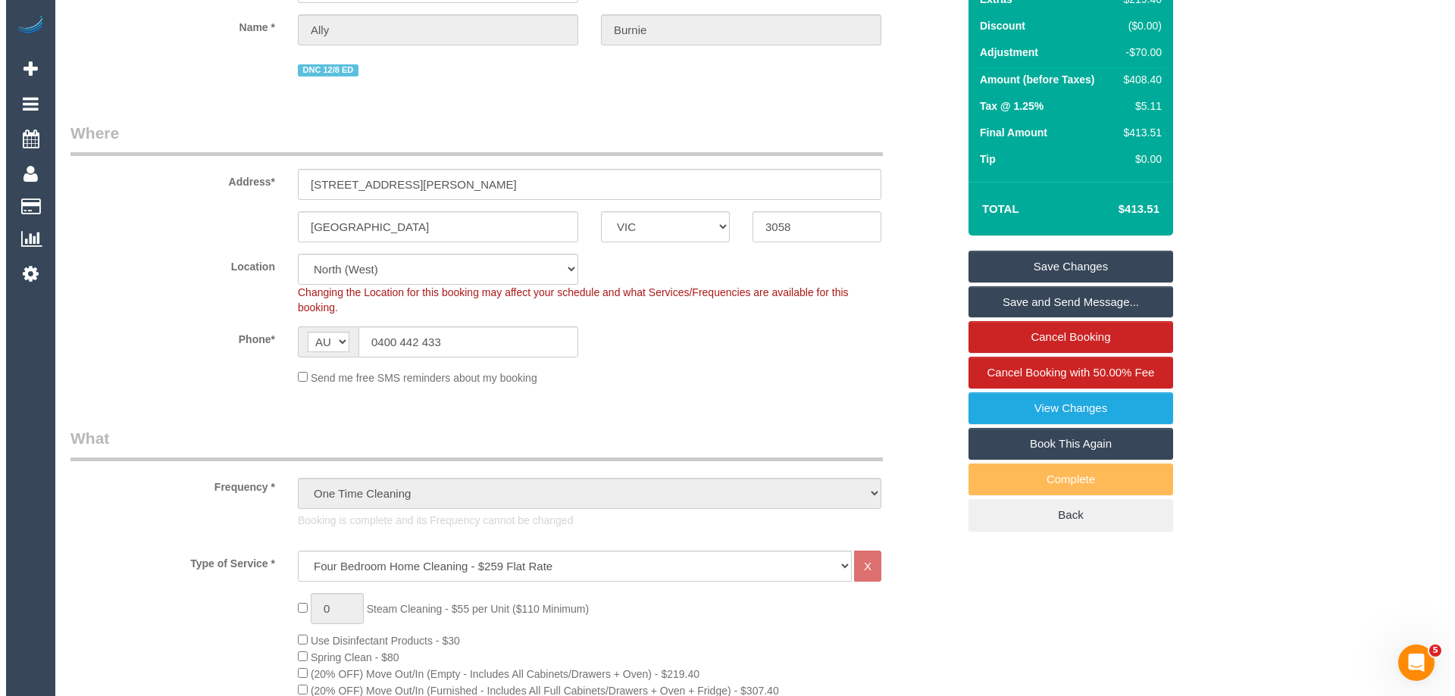
scroll to position [0, 0]
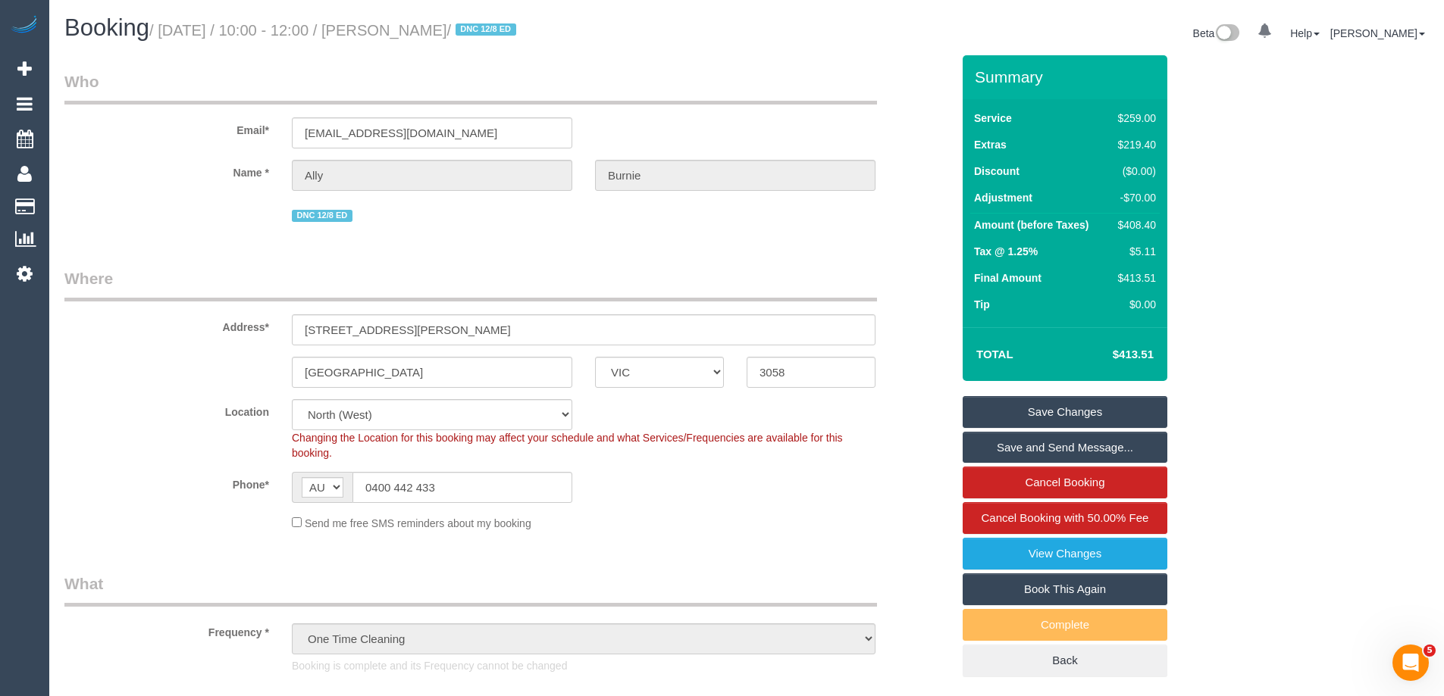
type textarea "$70 discount applied for complaint. Via email - ED"
click at [1062, 412] on link "Save Changes" at bounding box center [1064, 412] width 205 height 32
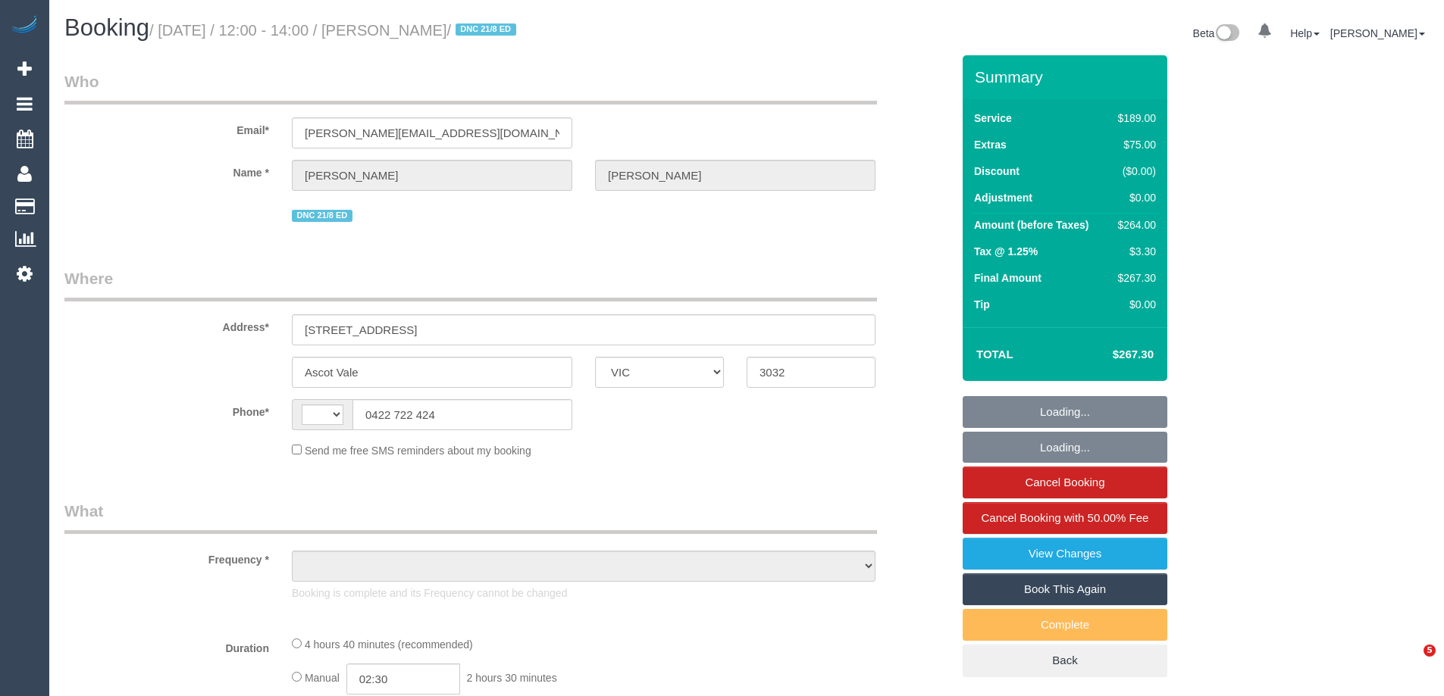
select select "VIC"
select select "string:AU"
select select "object:342"
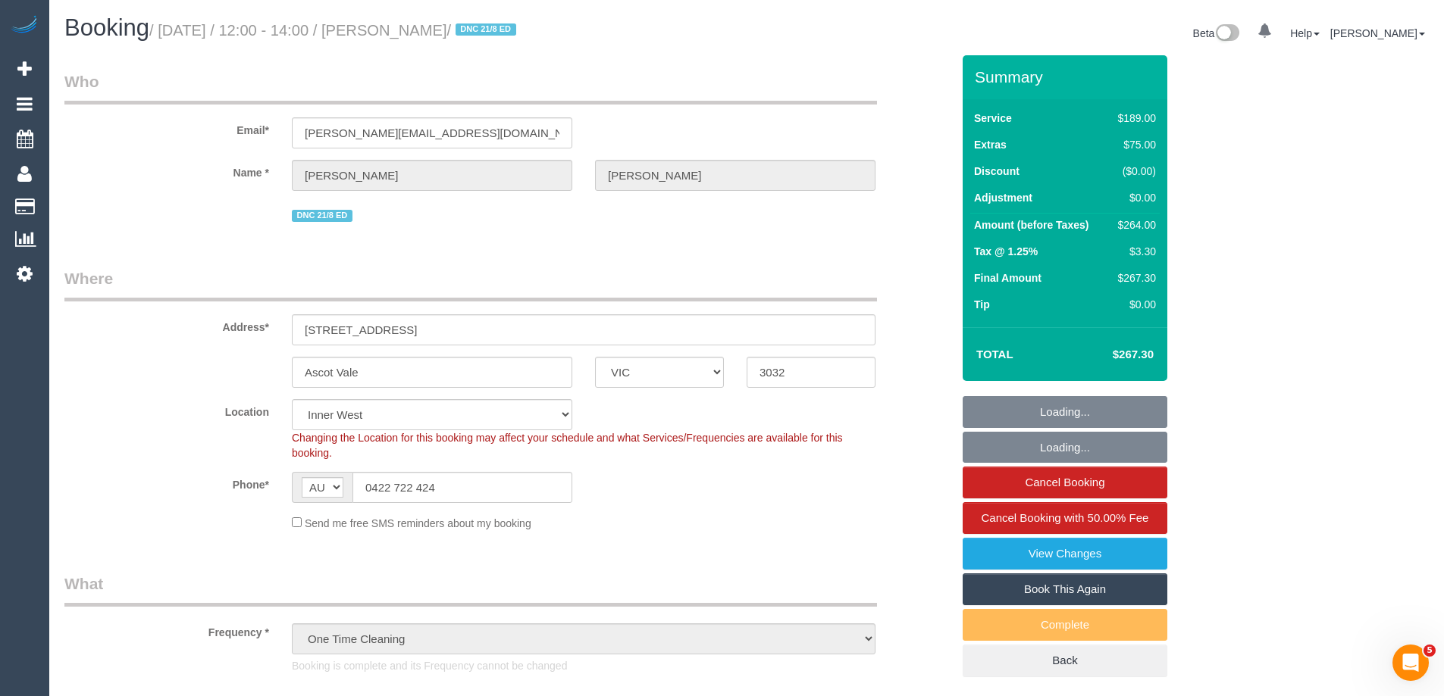
select select "string:stripe-pm_1RtGxe2GScqysDRVtEK0GeGs"
select select "number:28"
select select "number:14"
select select "number:21"
select select "number:22"
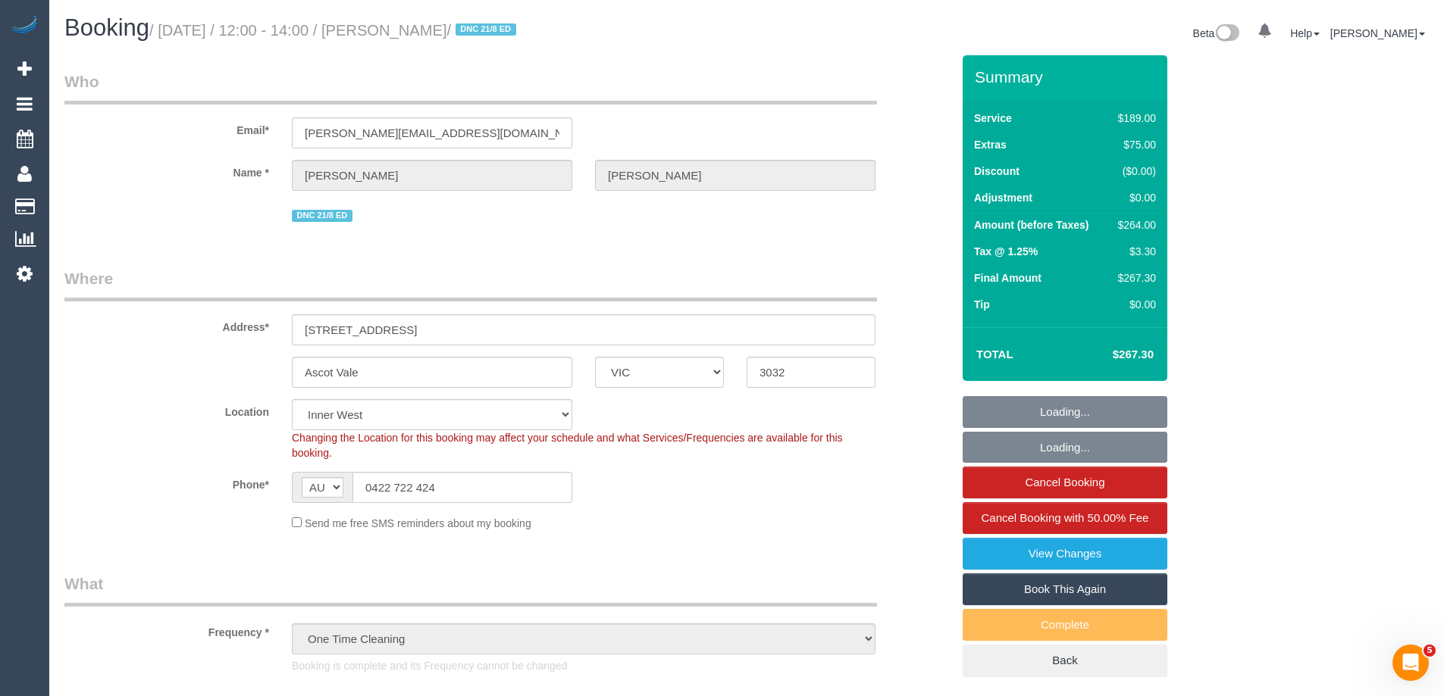
select select "number:13"
select select "object:1524"
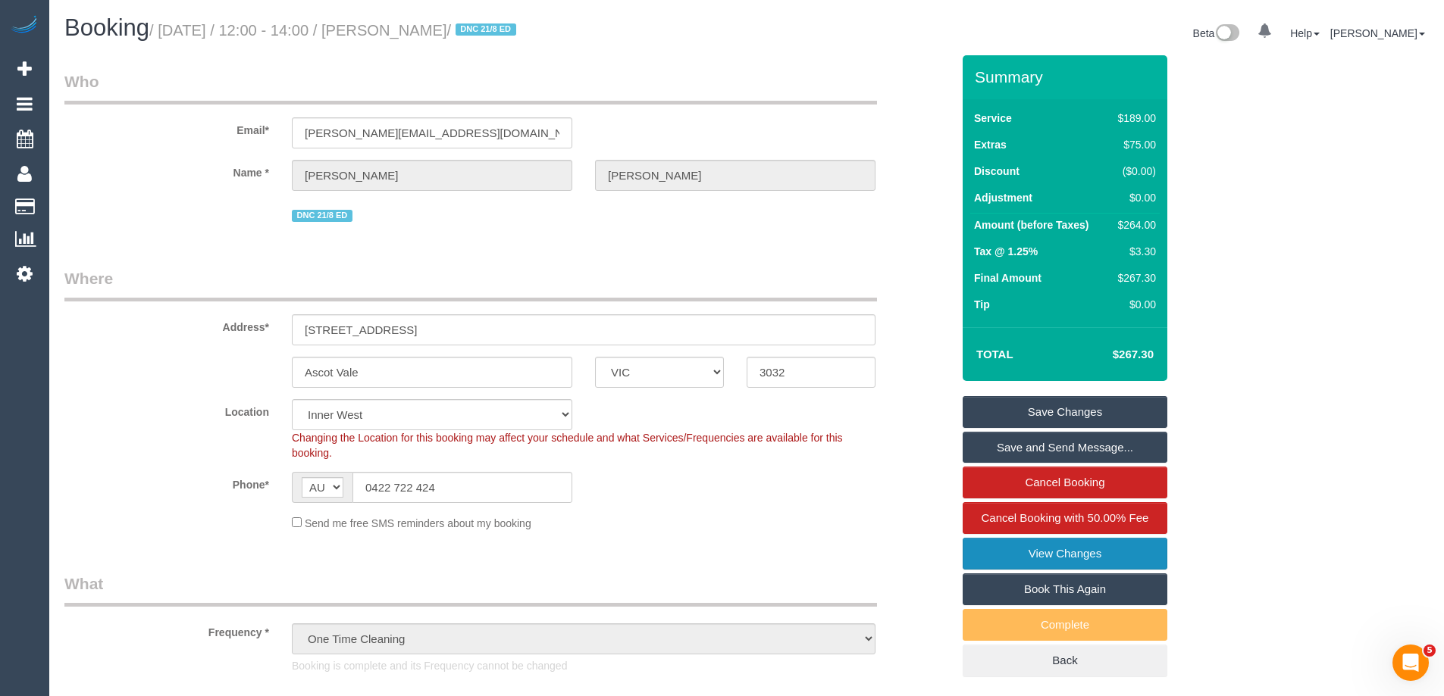
click at [1112, 545] on link "View Changes" at bounding box center [1064, 554] width 205 height 32
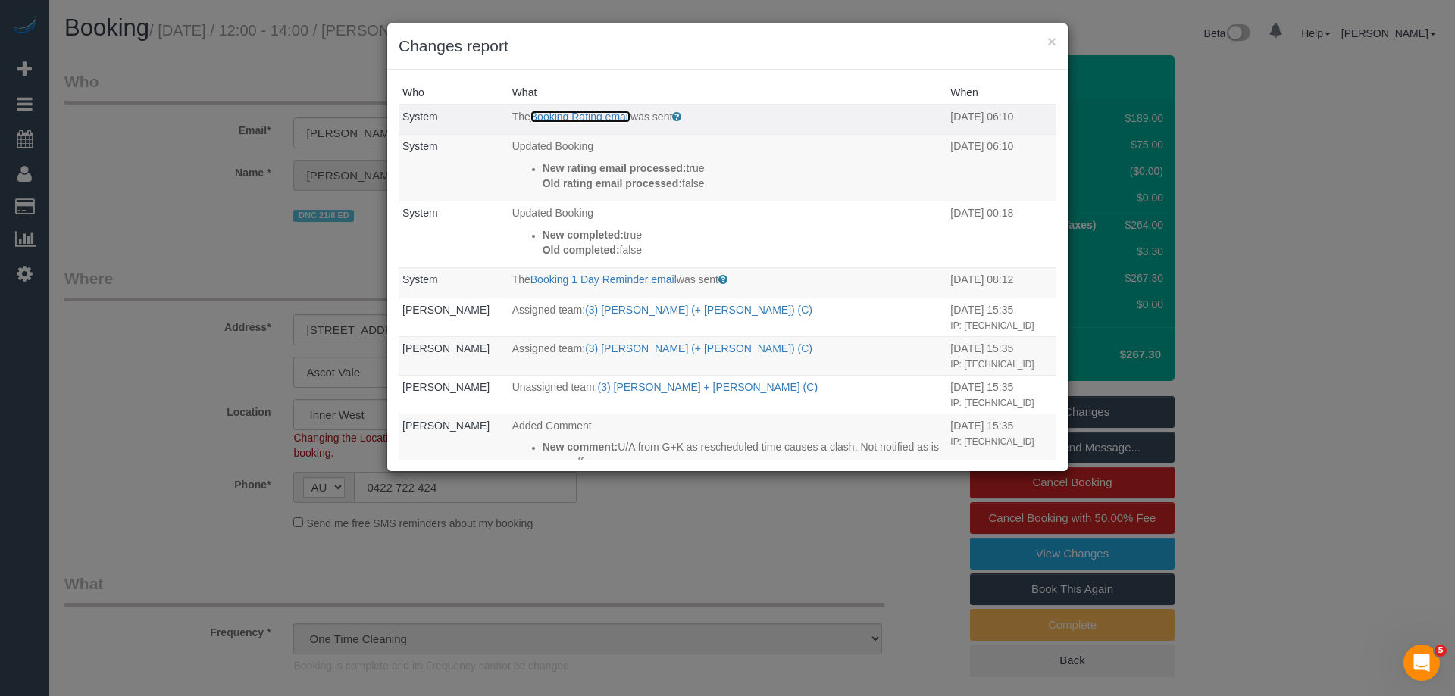
click at [598, 114] on link "Booking Rating email" at bounding box center [580, 117] width 100 height 12
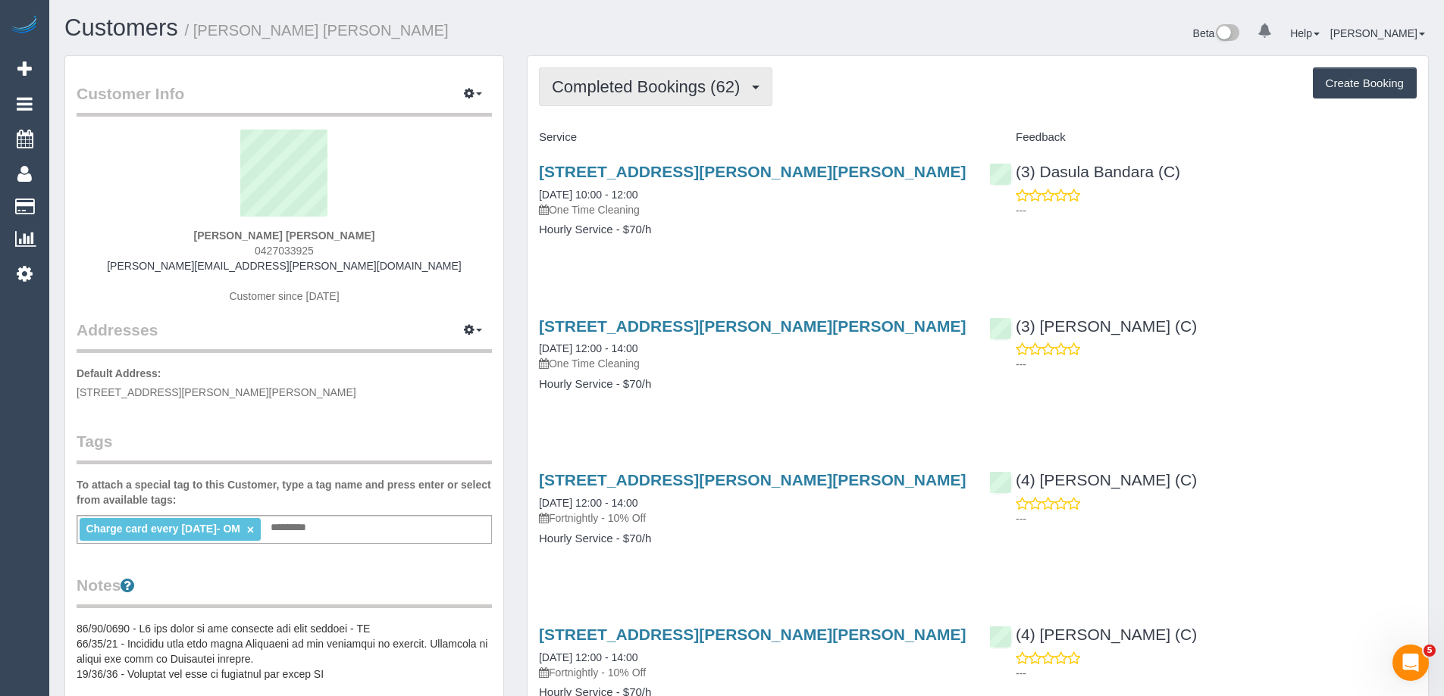
click at [632, 80] on span "Completed Bookings (62)" at bounding box center [650, 86] width 196 height 19
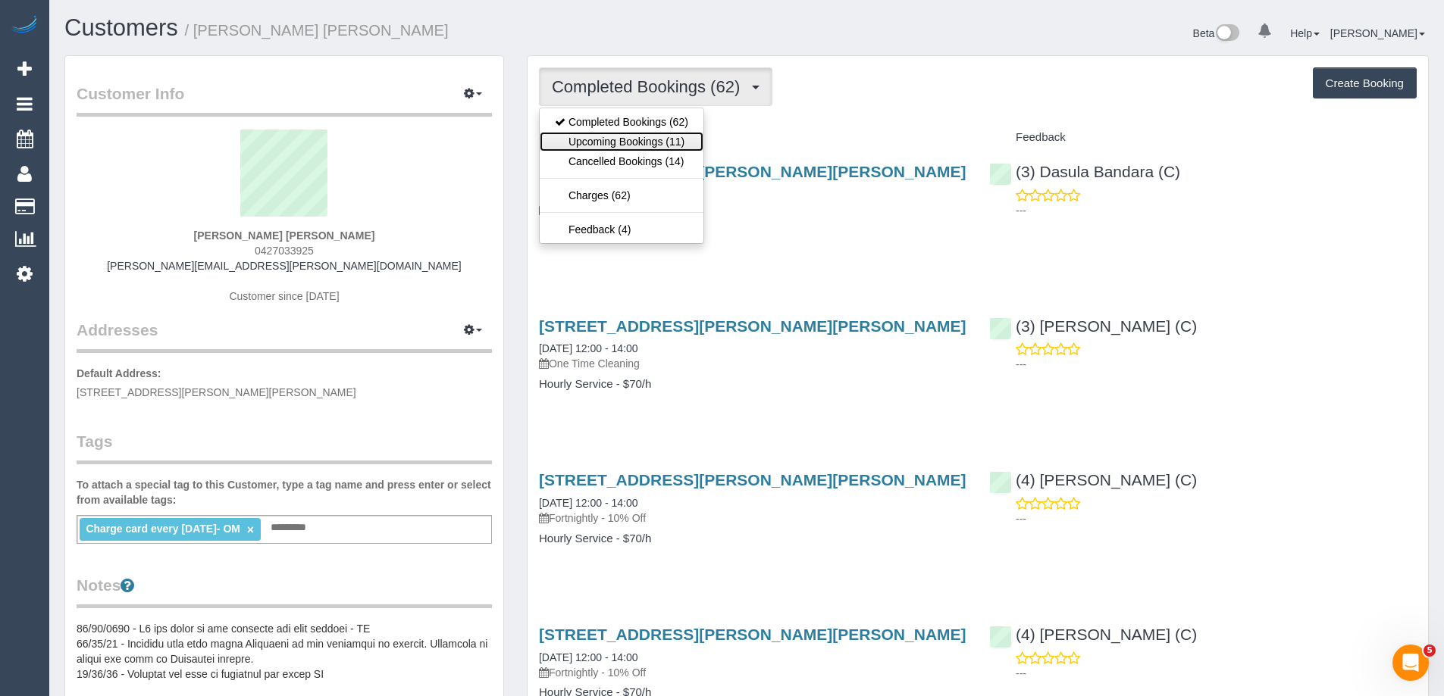
click at [608, 145] on link "Upcoming Bookings (11)" at bounding box center [622, 142] width 164 height 20
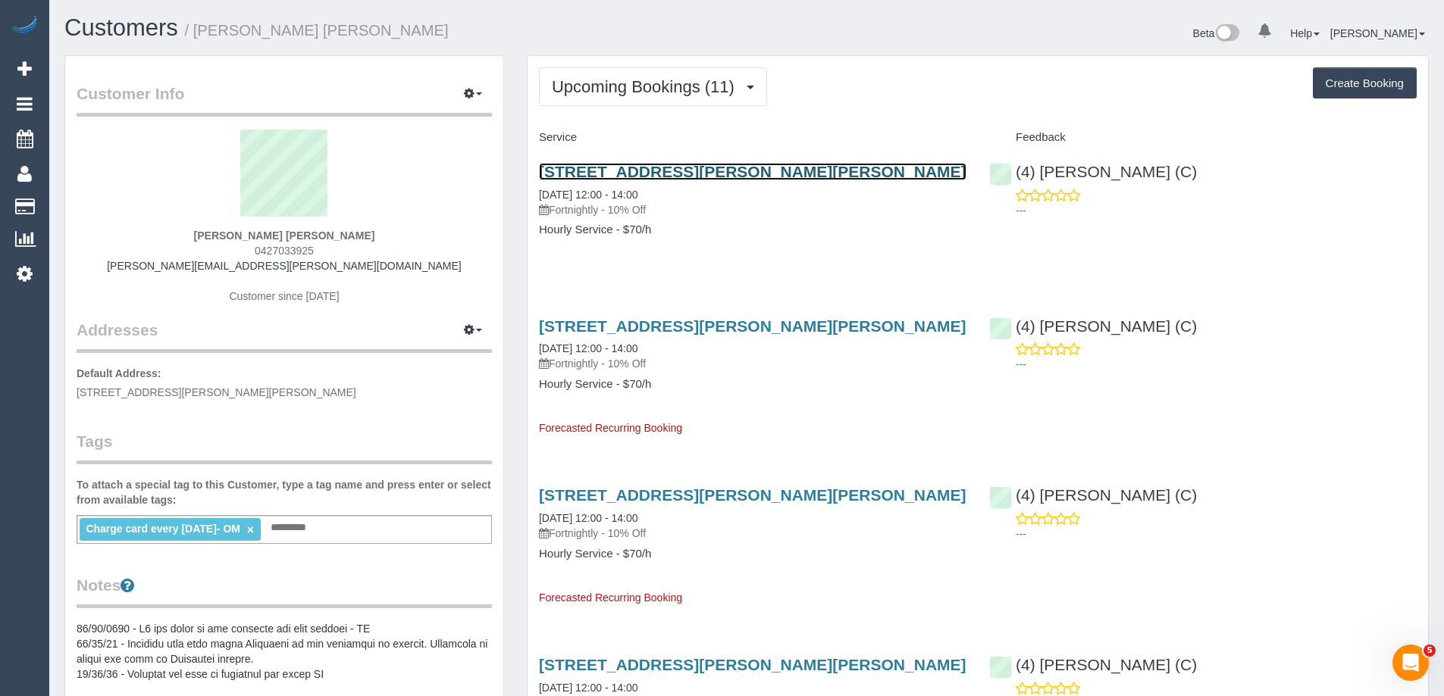
click at [807, 171] on link "[STREET_ADDRESS][PERSON_NAME][PERSON_NAME]" at bounding box center [752, 171] width 427 height 17
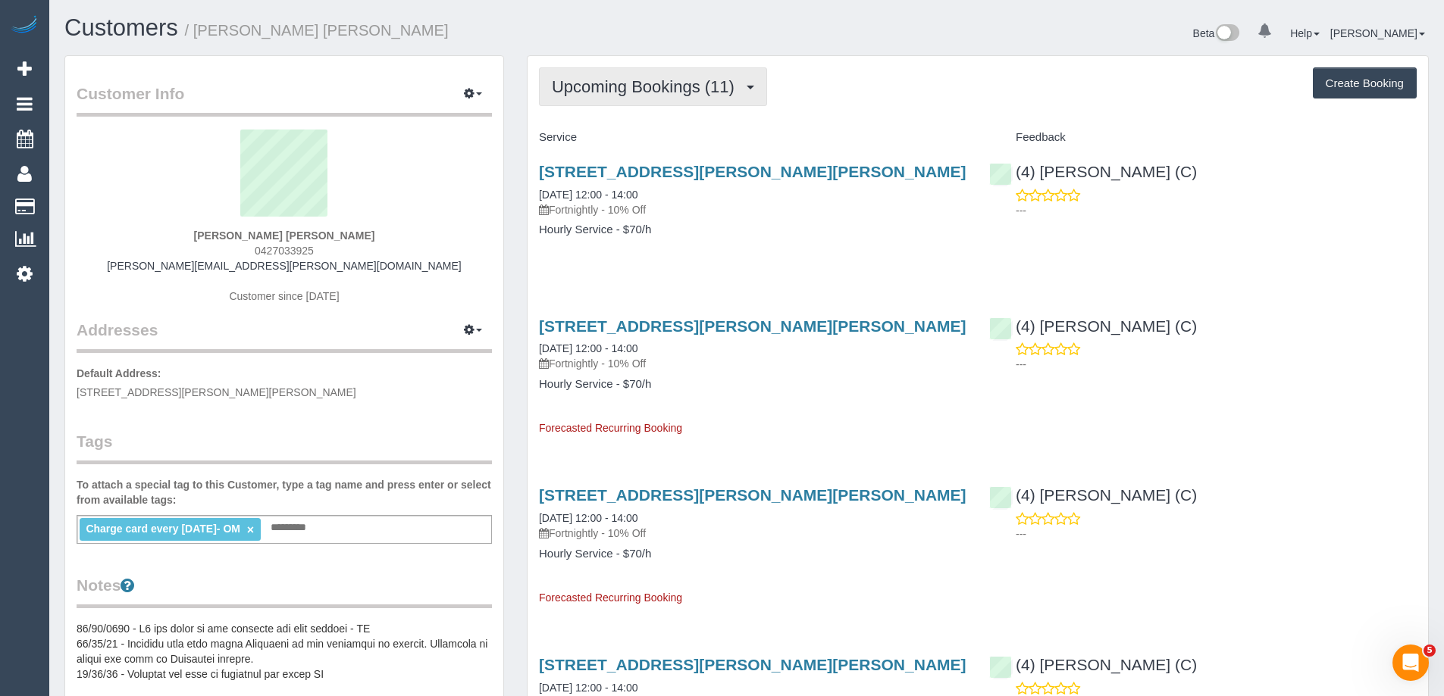
click at [705, 76] on button "Upcoming Bookings (11)" at bounding box center [653, 86] width 228 height 39
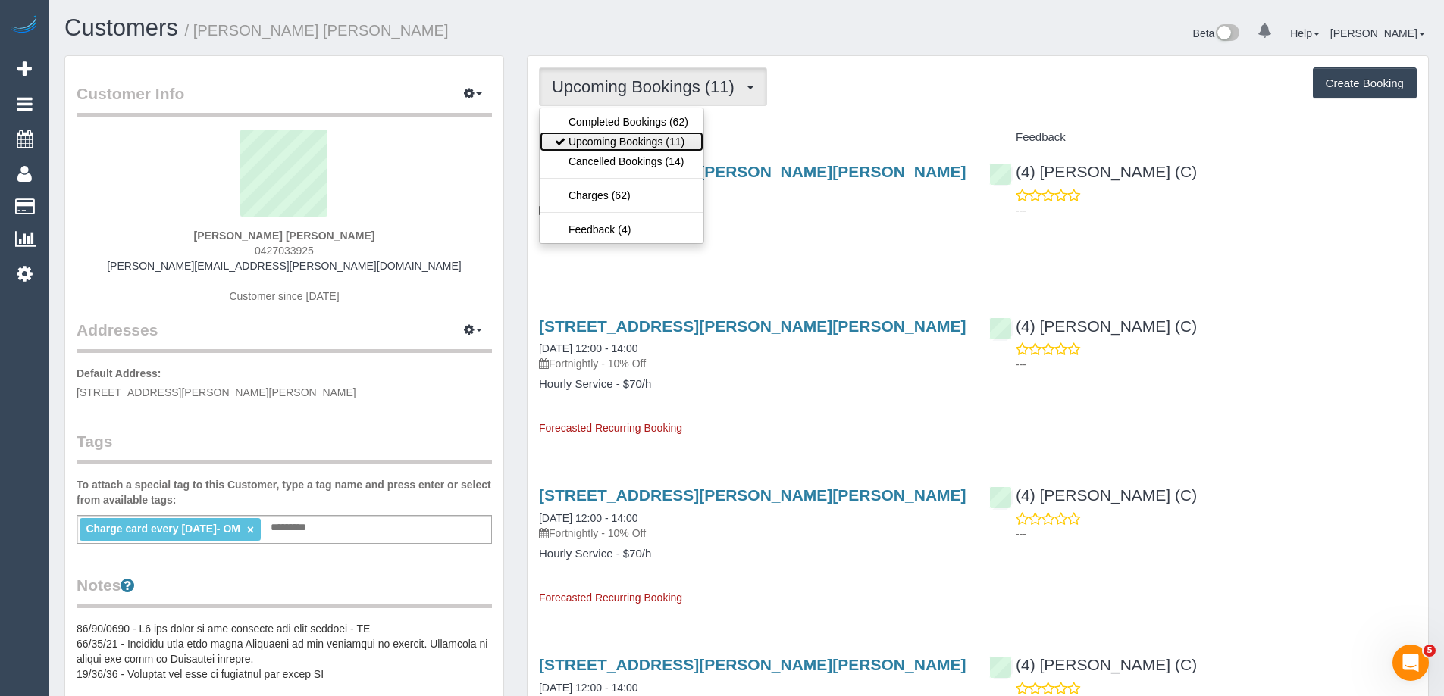
click at [664, 135] on link "Upcoming Bookings (11)" at bounding box center [622, 142] width 164 height 20
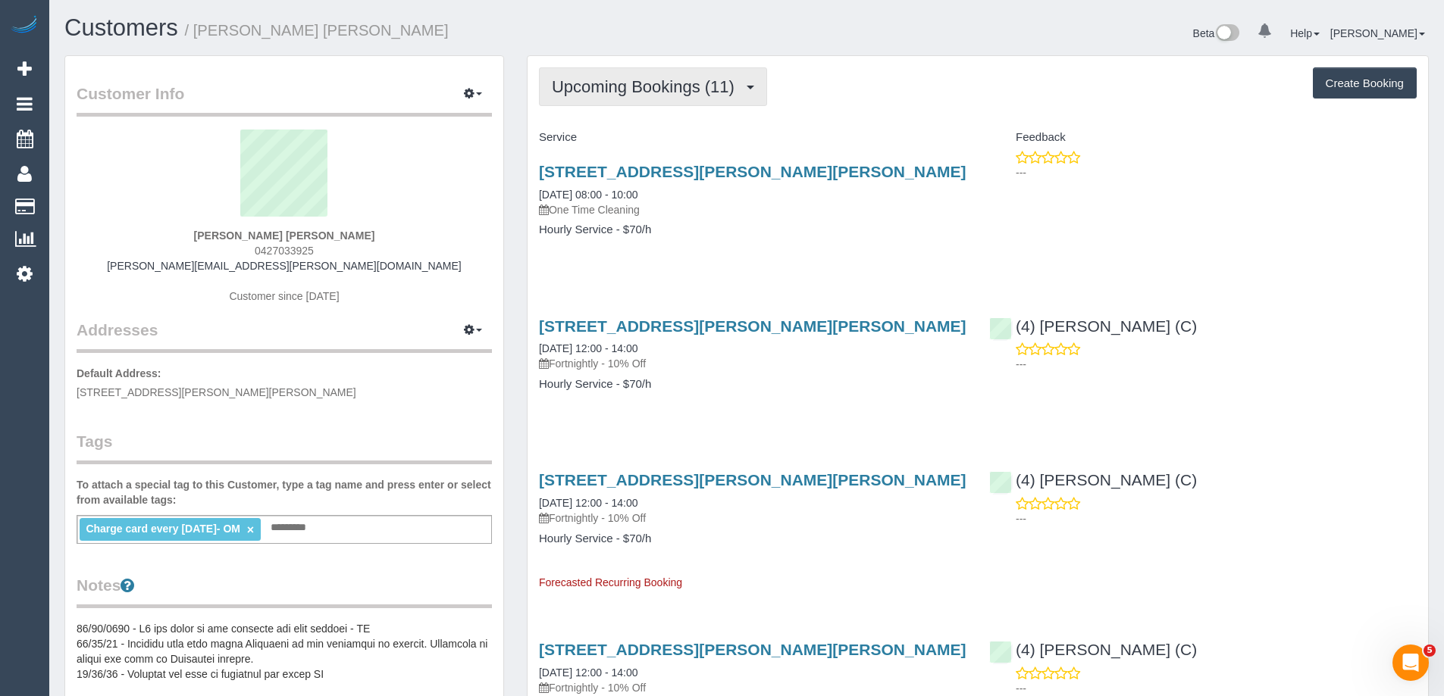
click at [655, 86] on span "Upcoming Bookings (11)" at bounding box center [647, 86] width 190 height 19
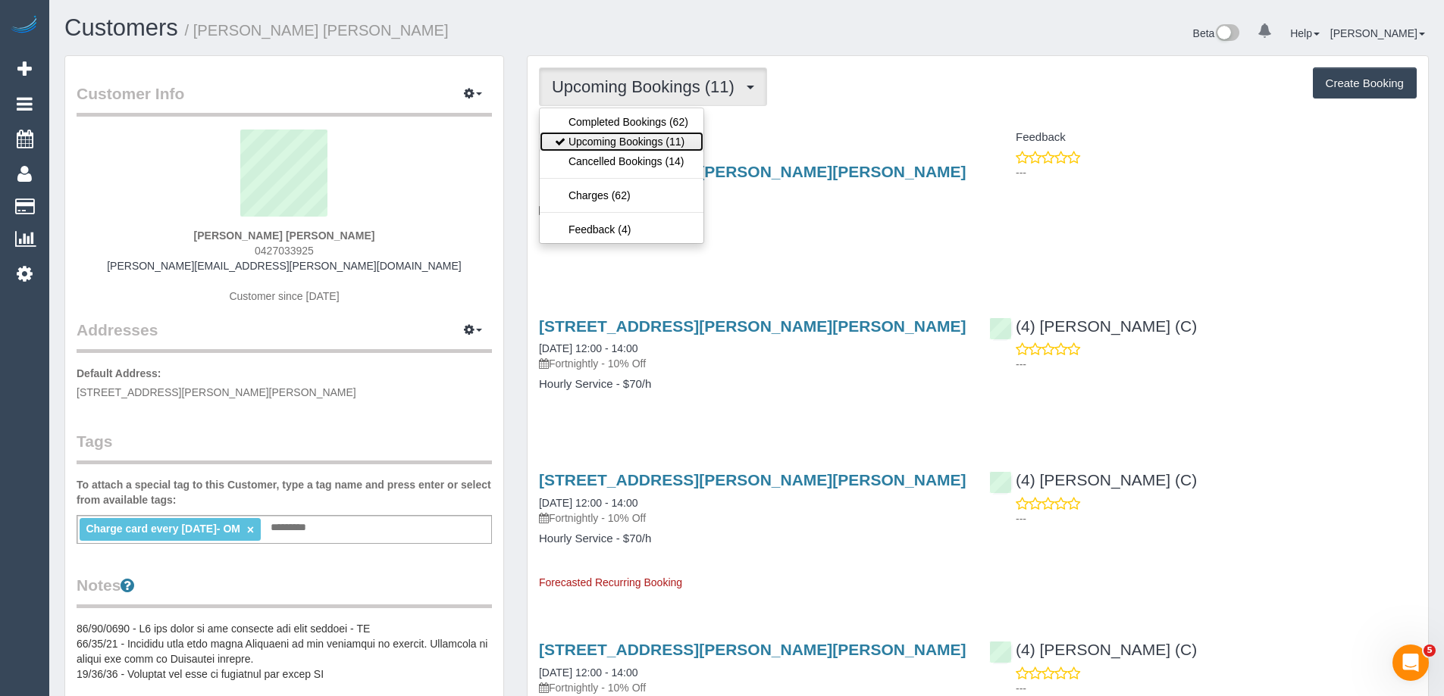
click at [646, 136] on link "Upcoming Bookings (11)" at bounding box center [622, 142] width 164 height 20
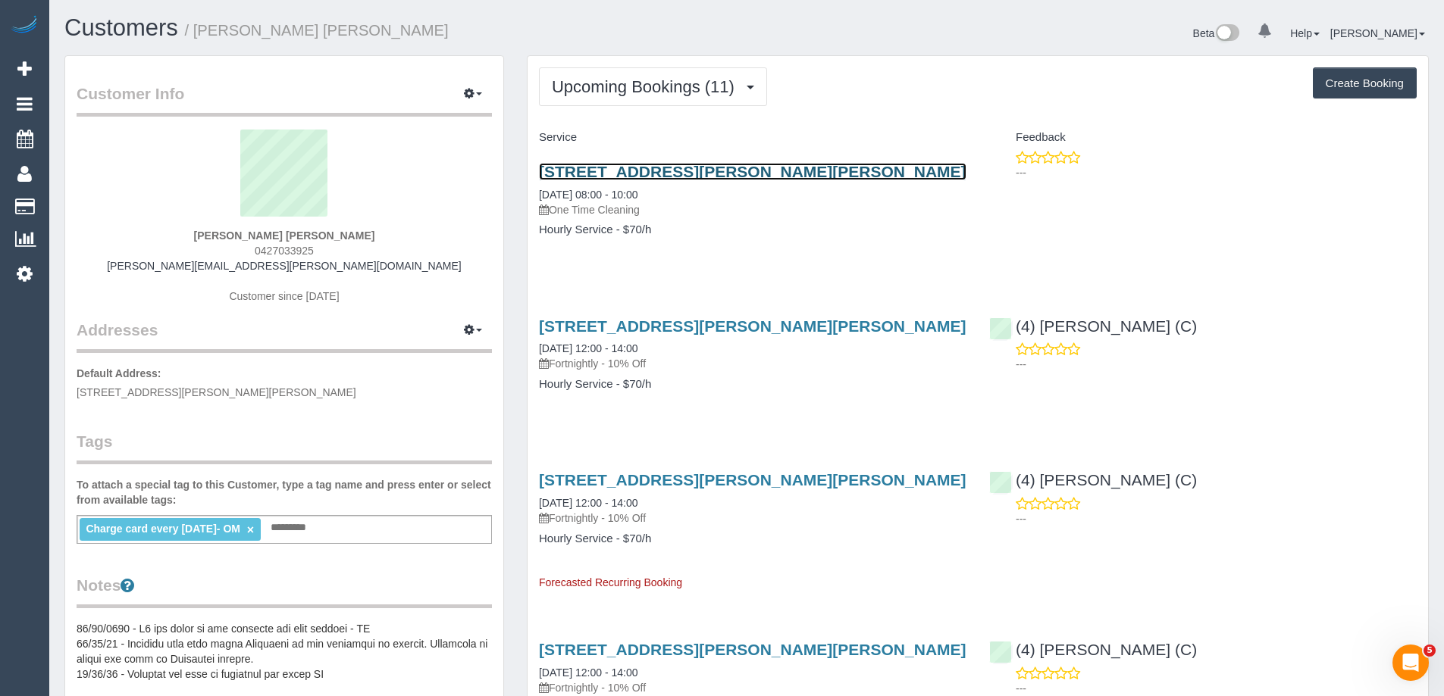
click at [795, 167] on link "901/864 Blackburn Road, Clayton, VIC 3168" at bounding box center [752, 171] width 427 height 17
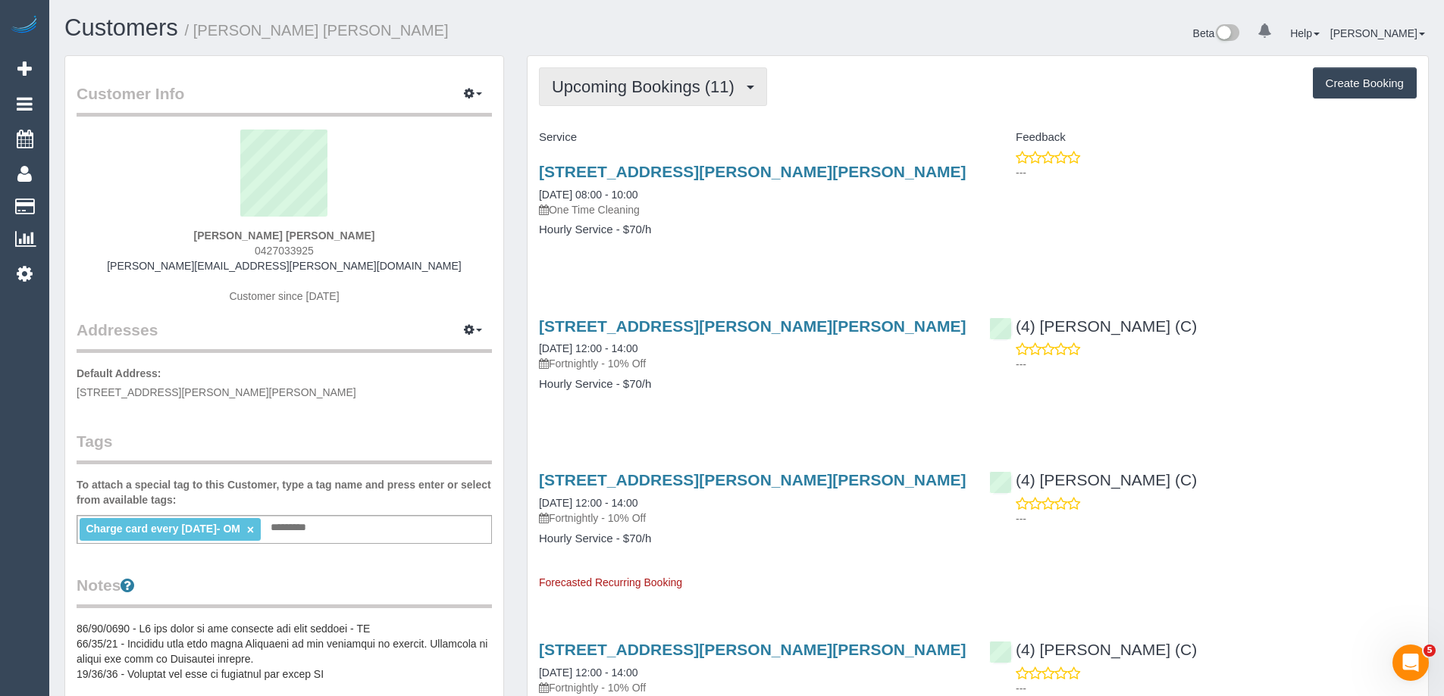
click at [661, 87] on span "Upcoming Bookings (11)" at bounding box center [647, 86] width 190 height 19
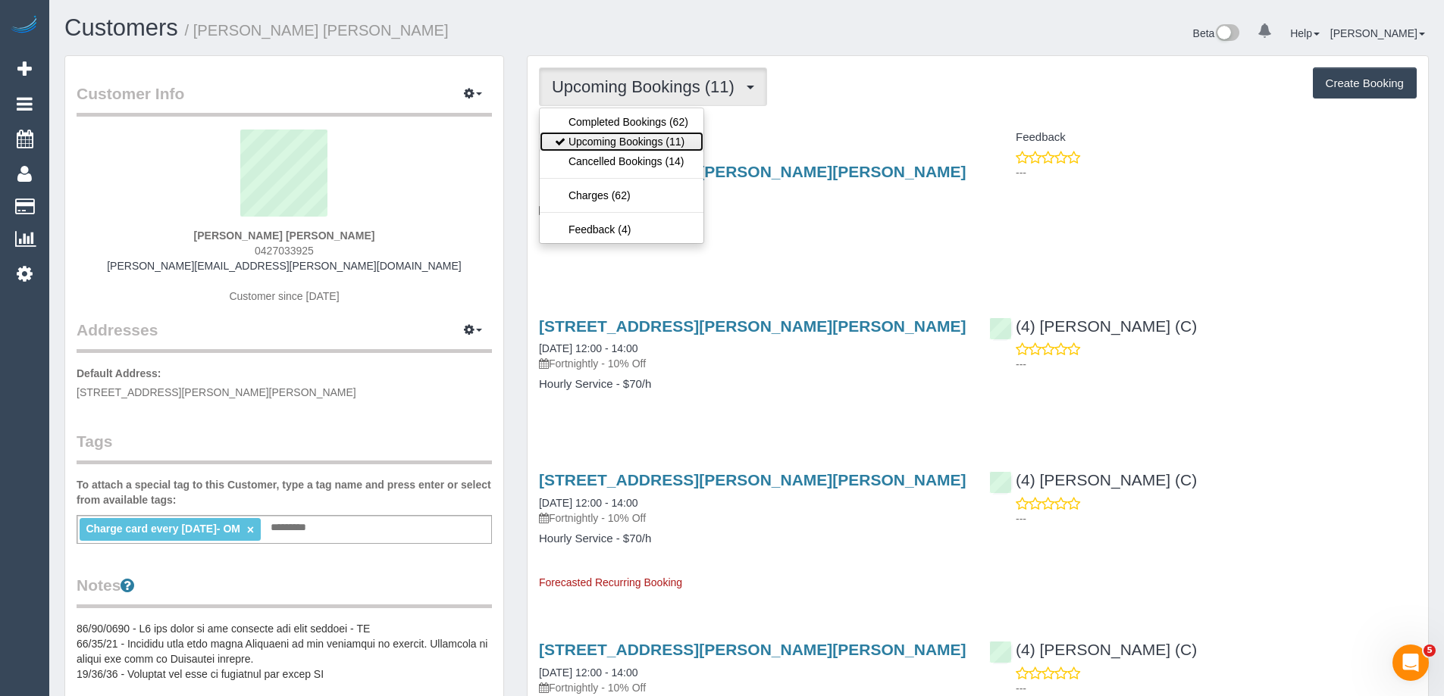
click at [637, 139] on link "Upcoming Bookings (11)" at bounding box center [622, 142] width 164 height 20
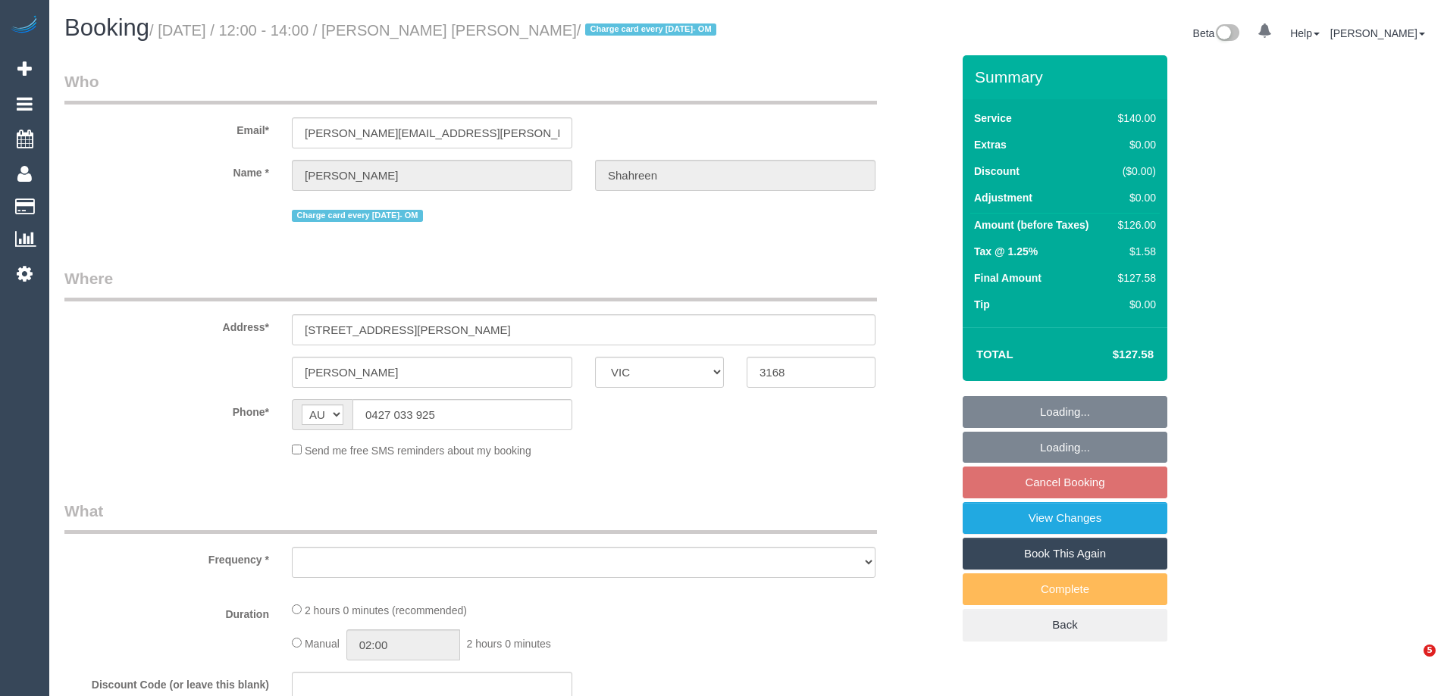
select select "VIC"
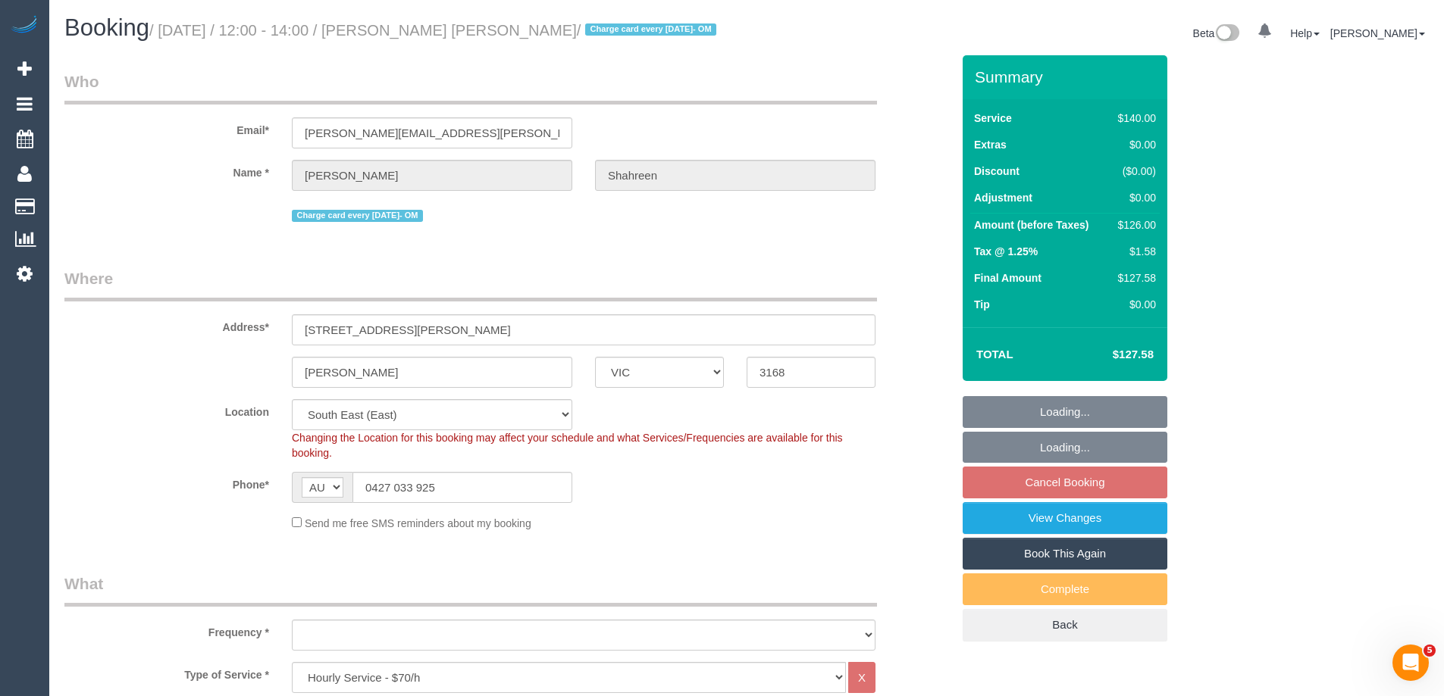
select select "string:stripe-pm_1RbaBD2GScqysDRVJCkPLOKz"
select select "object:708"
select select "spot4"
select select "number:28"
select select "number:14"
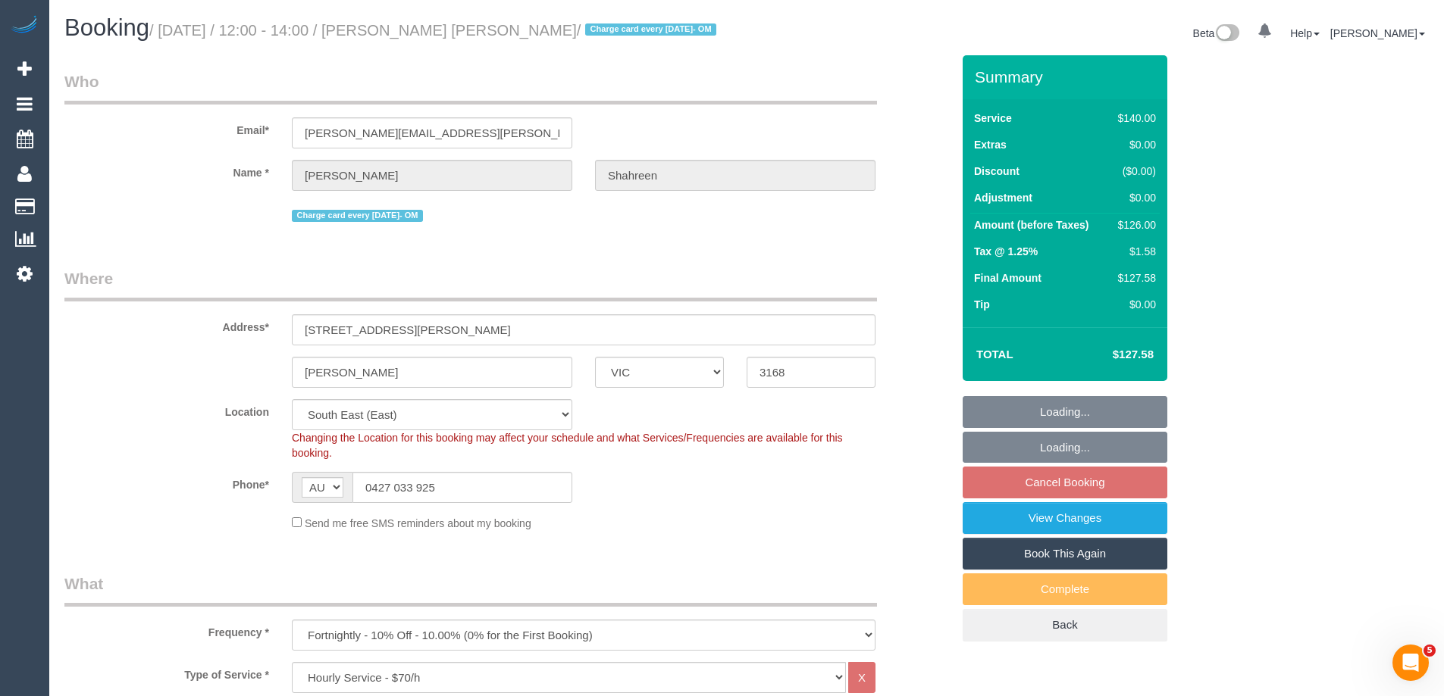
select select "number:19"
select select "number:25"
select select "number:13"
click at [1087, 554] on link "Book This Again" at bounding box center [1064, 554] width 205 height 32
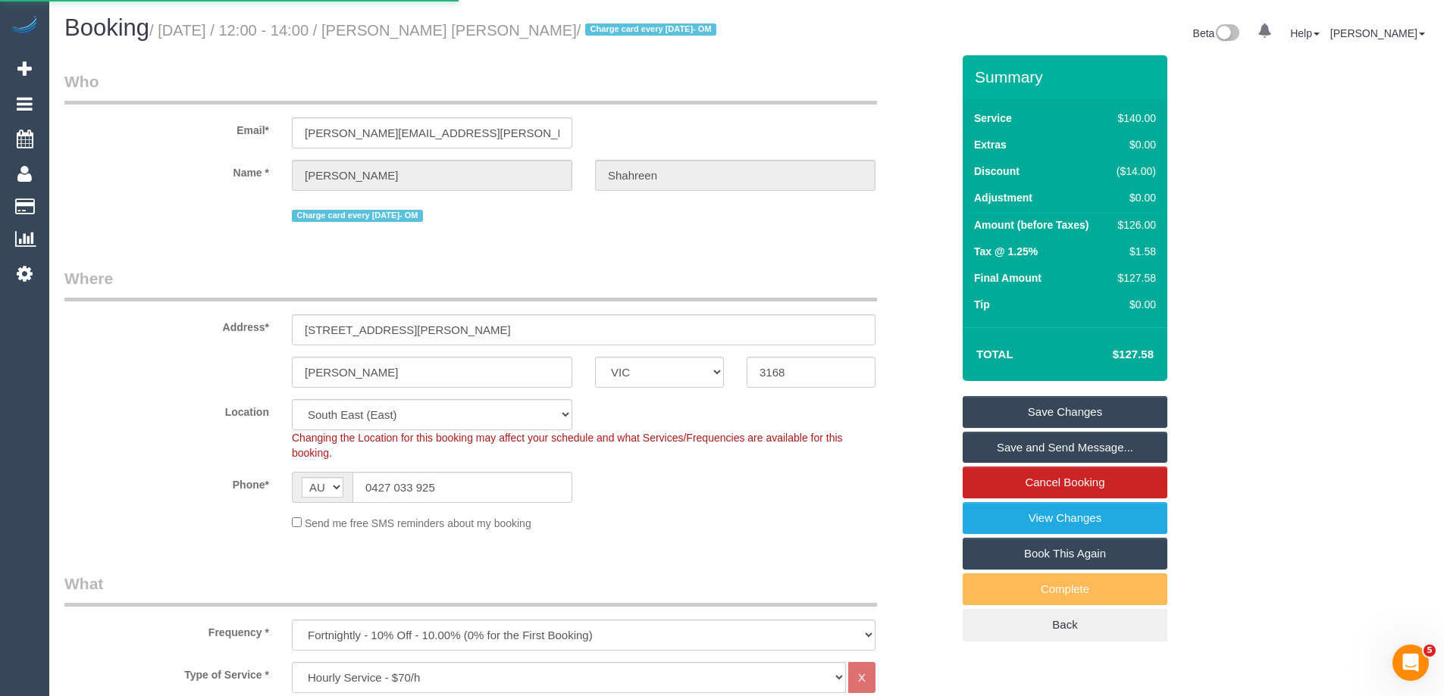
select select "VIC"
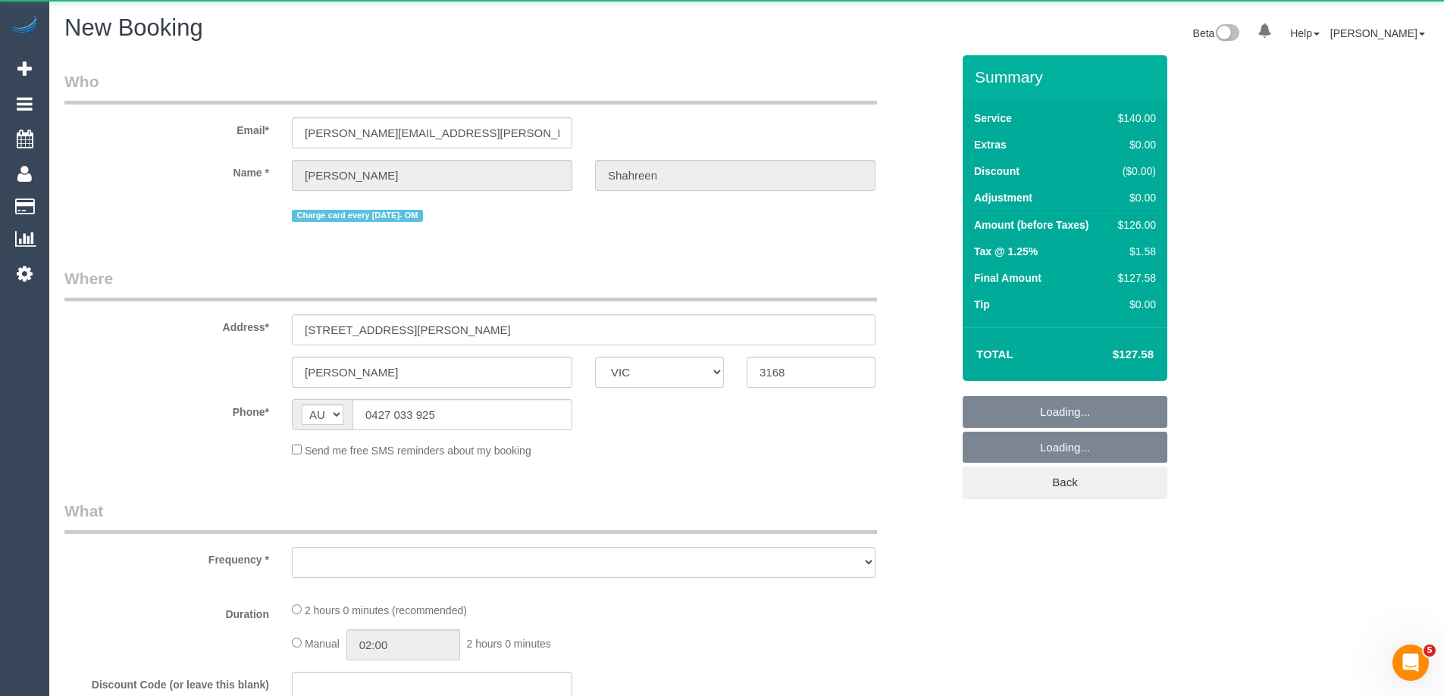
select select "object:2170"
select select "number:28"
select select "number:14"
select select "number:19"
select select "number:25"
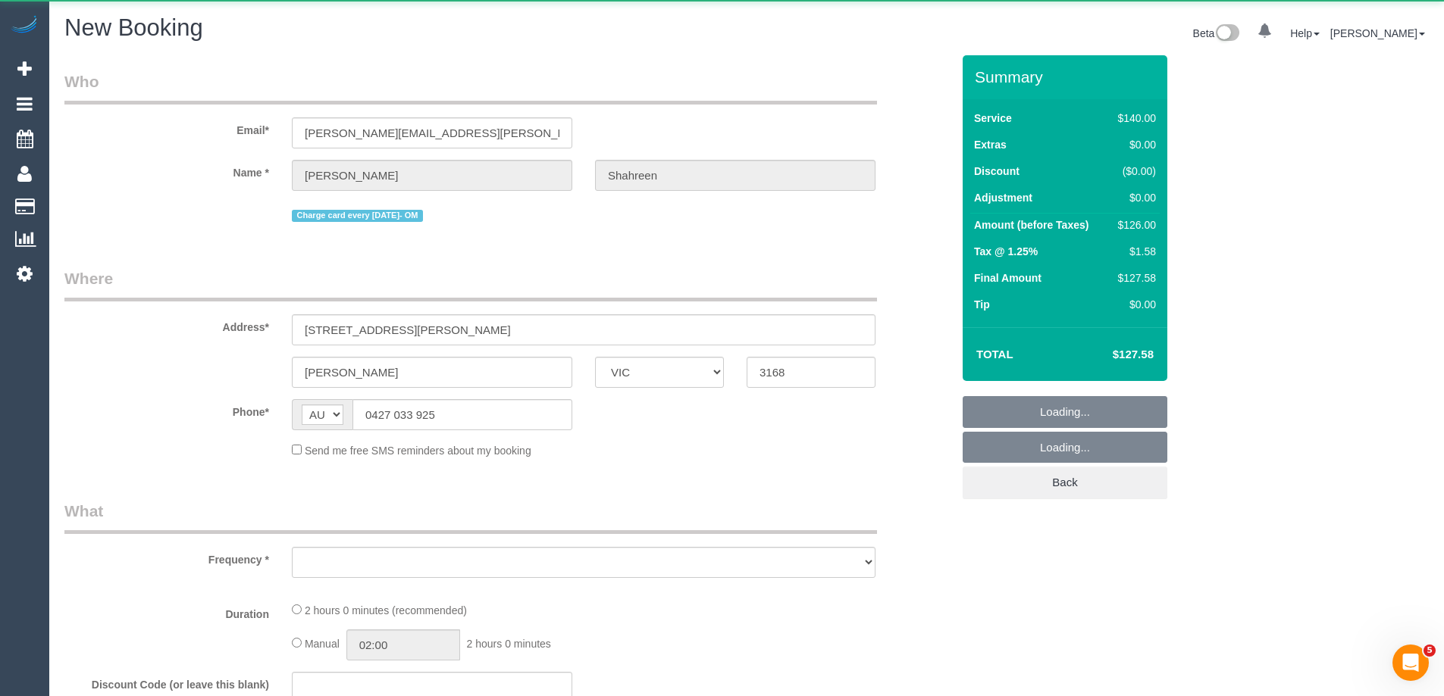
select select "number:13"
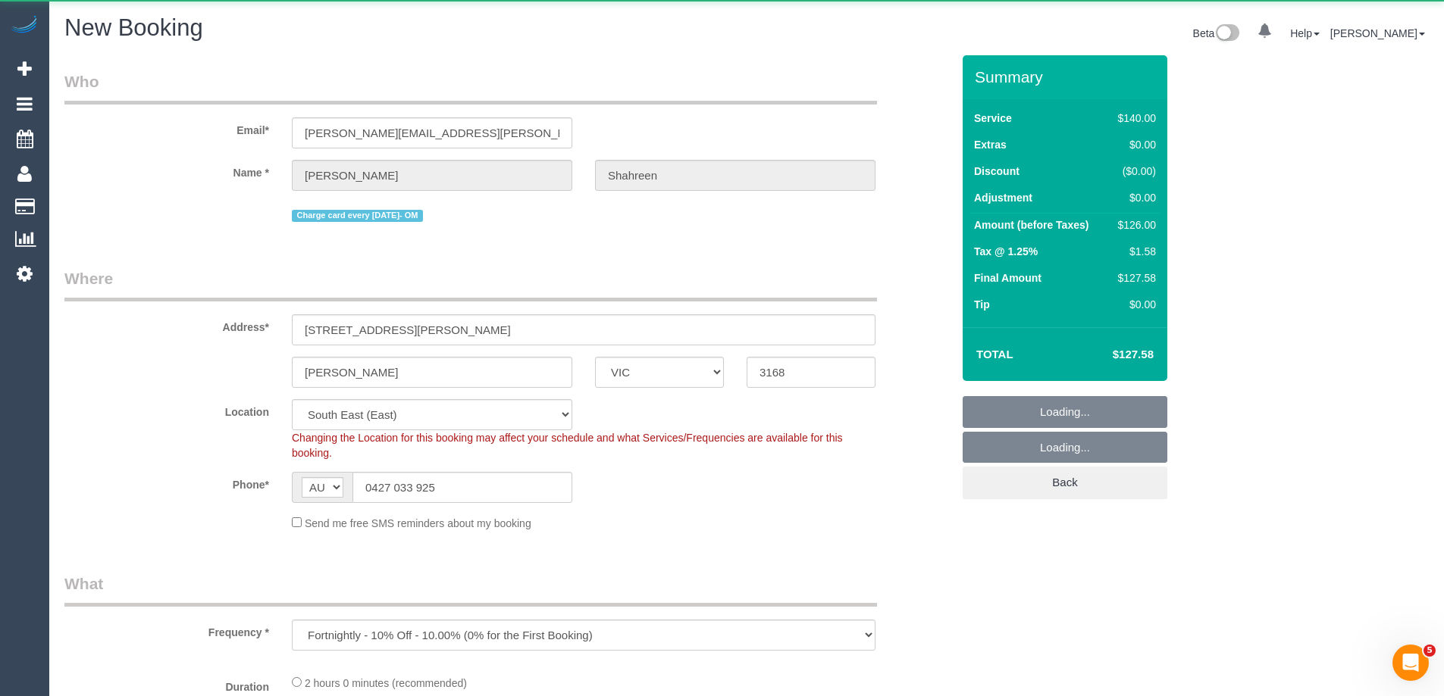
select select "string:stripe-pm_1RbaBD2GScqysDRVJCkPLOKz"
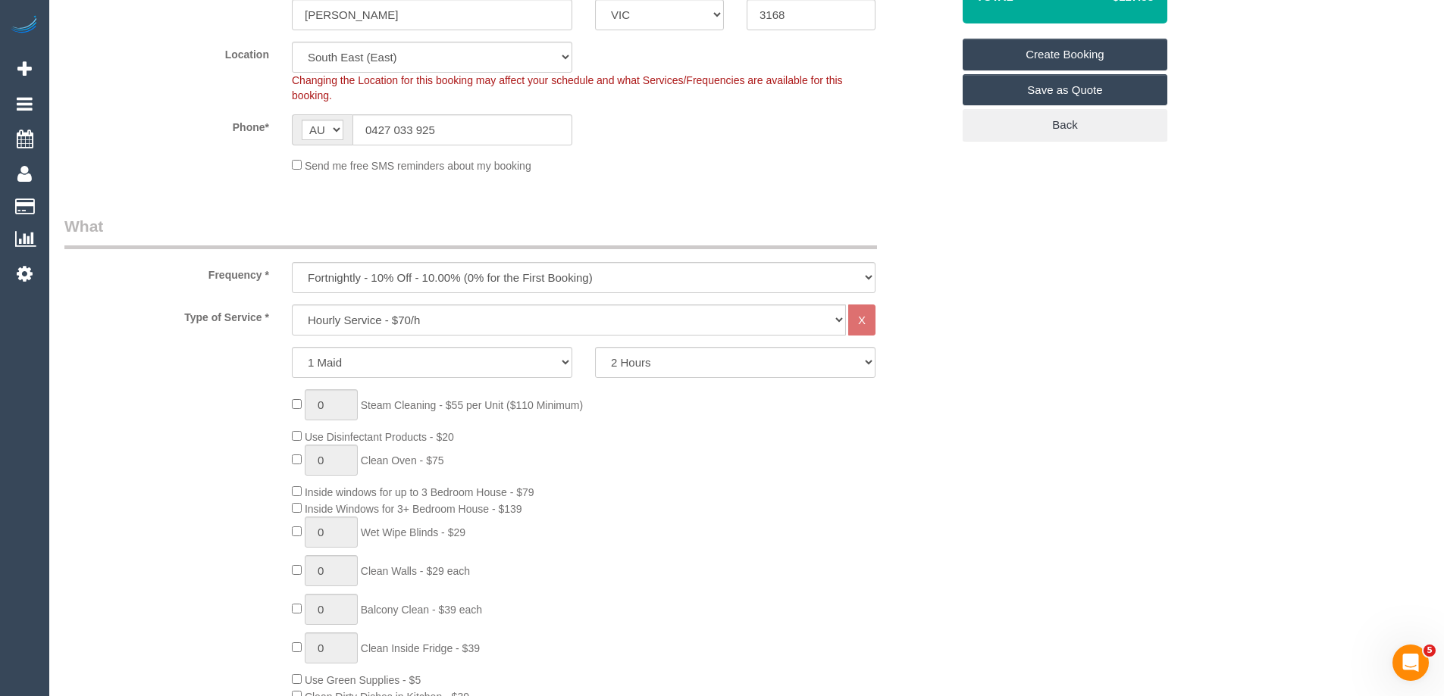
scroll to position [379, 0]
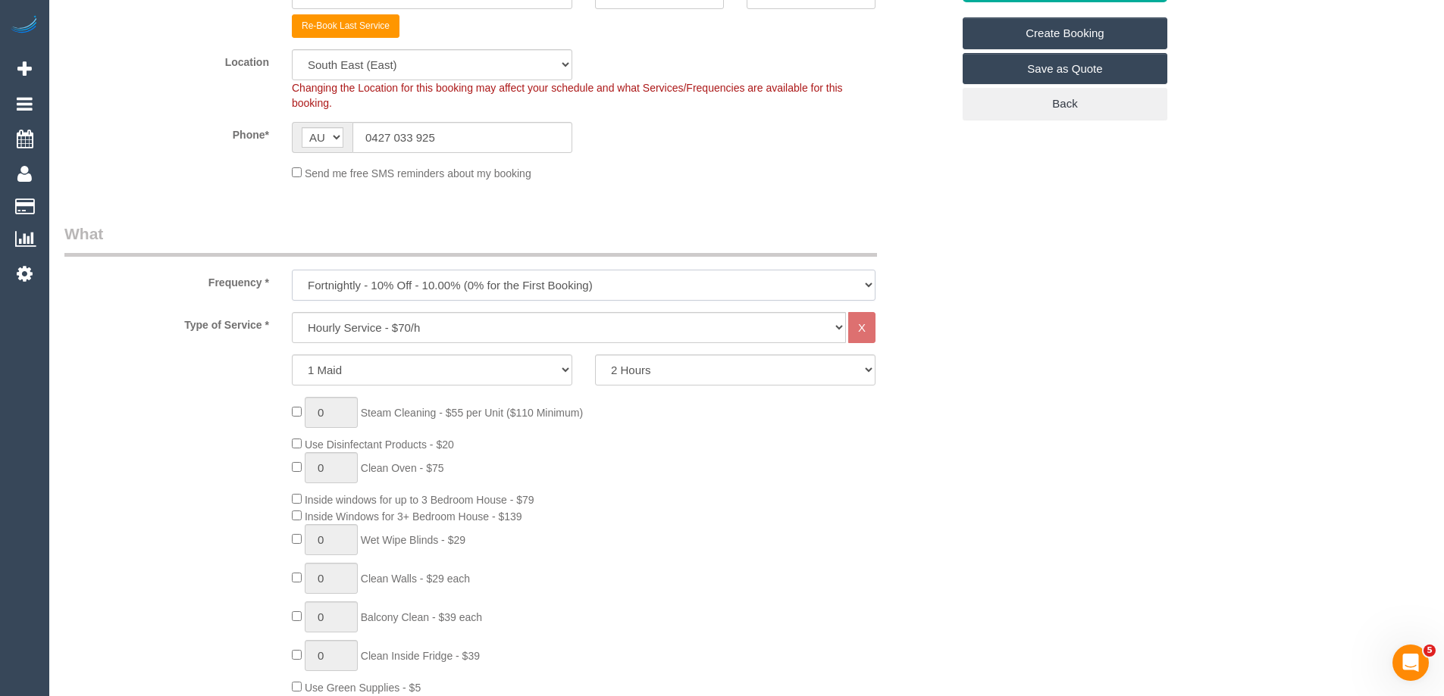
click at [398, 280] on select "One Time Cleaning Weekly - 10% Off - 10.00% (0% for the First Booking) Fortnigh…" at bounding box center [583, 285] width 583 height 31
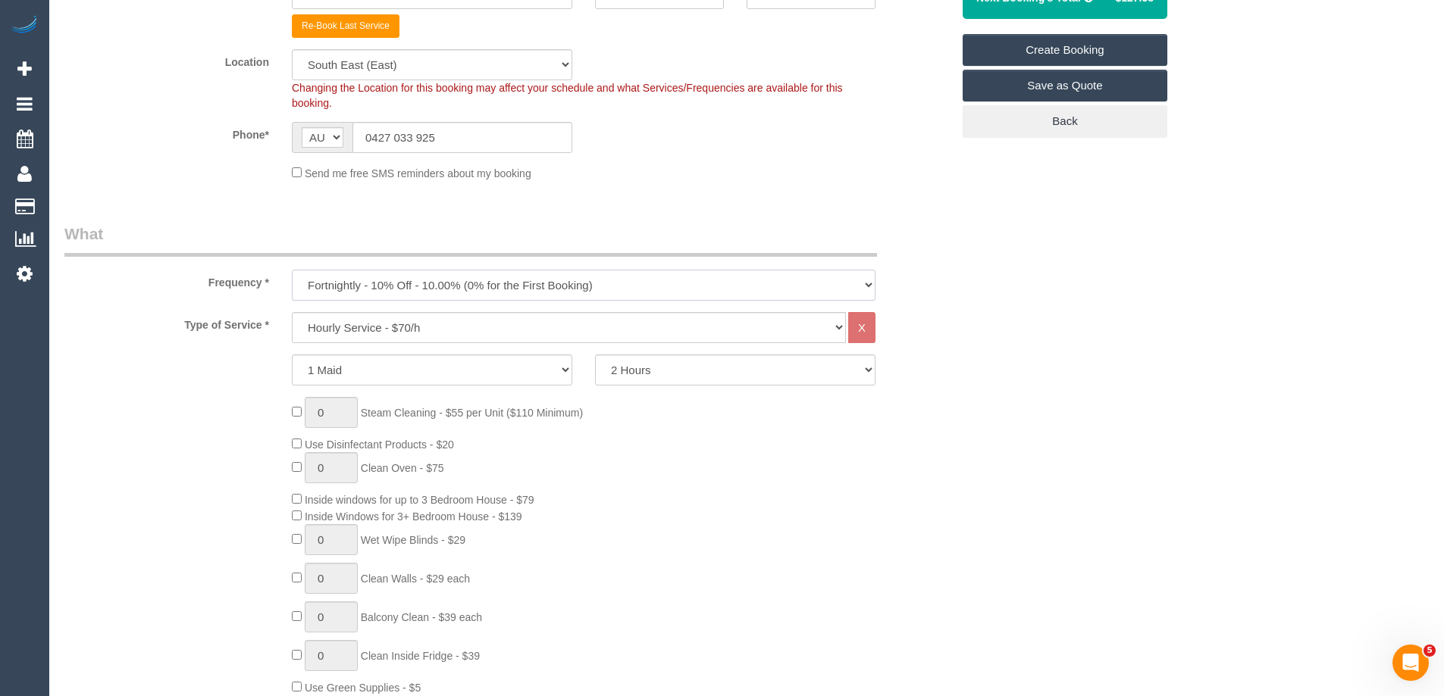
select select "object:2831"
click at [292, 270] on select "One Time Cleaning Weekly - 10% Off - 10.00% (0% for the First Booking) Fortnigh…" at bounding box center [583, 285] width 583 height 31
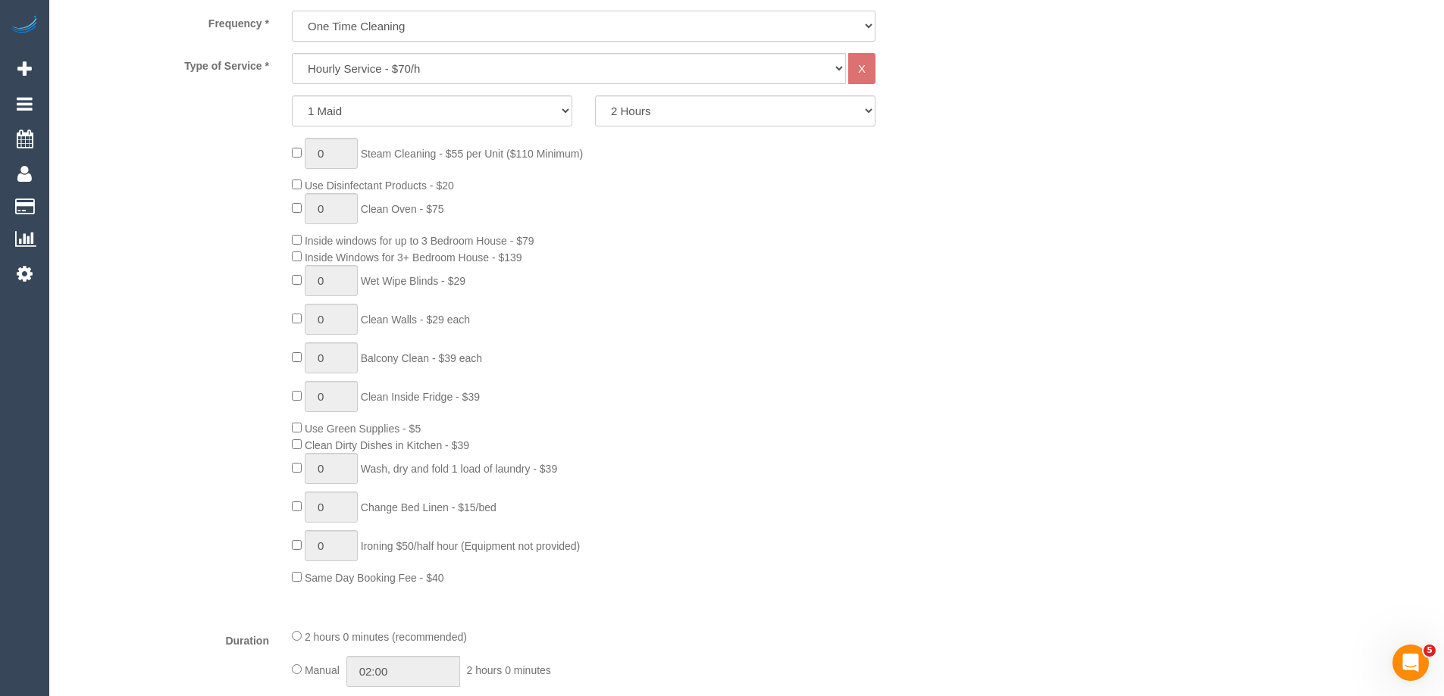
scroll to position [909, 0]
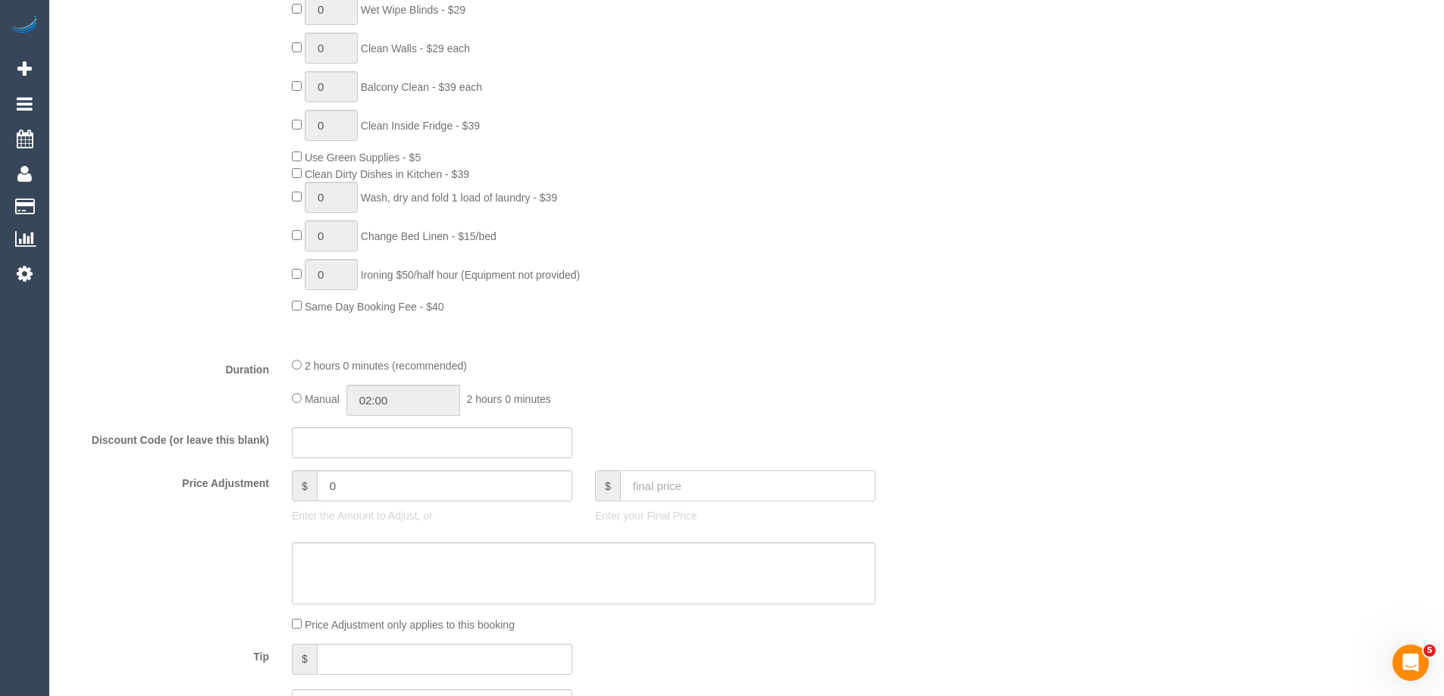
click at [691, 484] on input "text" at bounding box center [747, 486] width 255 height 31
type input "127.58"
click at [600, 565] on textarea at bounding box center [583, 574] width 583 height 62
type input "-13.99"
drag, startPoint x: 342, startPoint y: 485, endPoint x: 447, endPoint y: 484, distance: 105.3
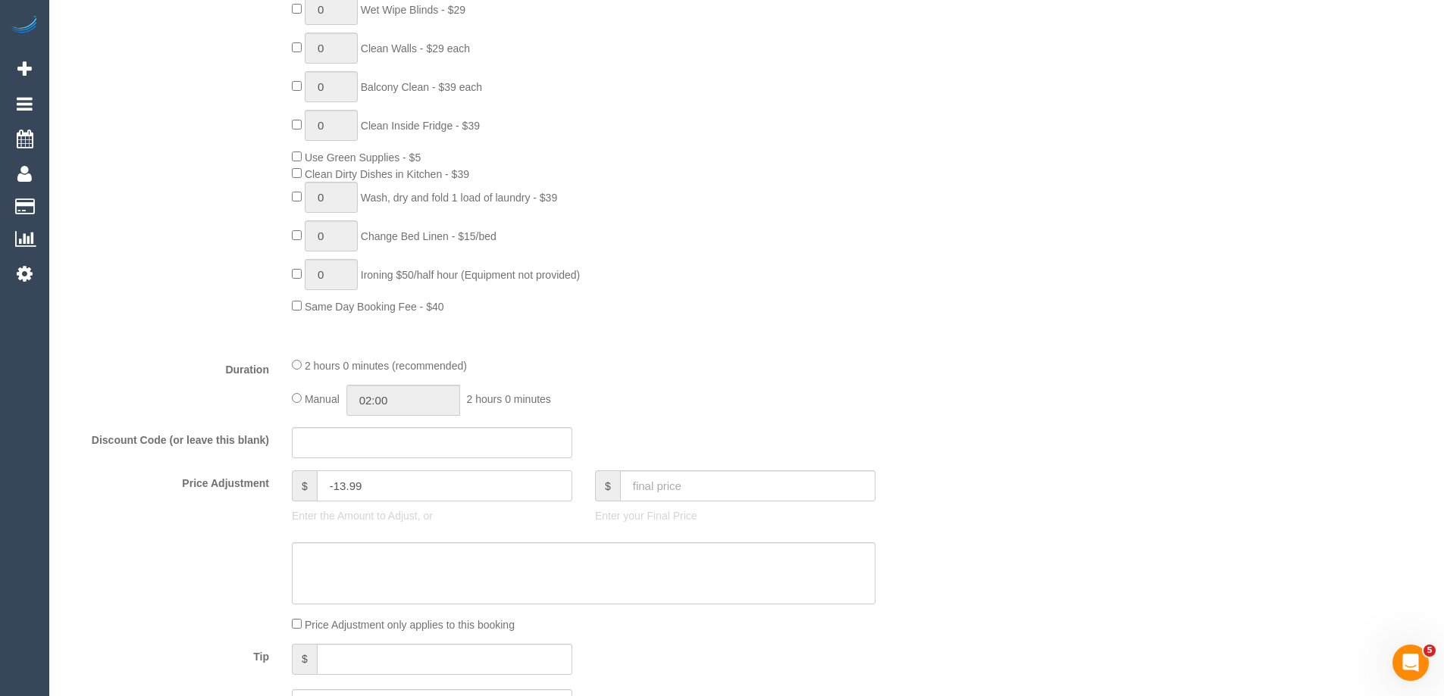
click at [447, 484] on input "-13.99" at bounding box center [444, 486] width 255 height 31
type input "-14"
click at [380, 602] on textarea at bounding box center [583, 574] width 583 height 62
type textarea "$"
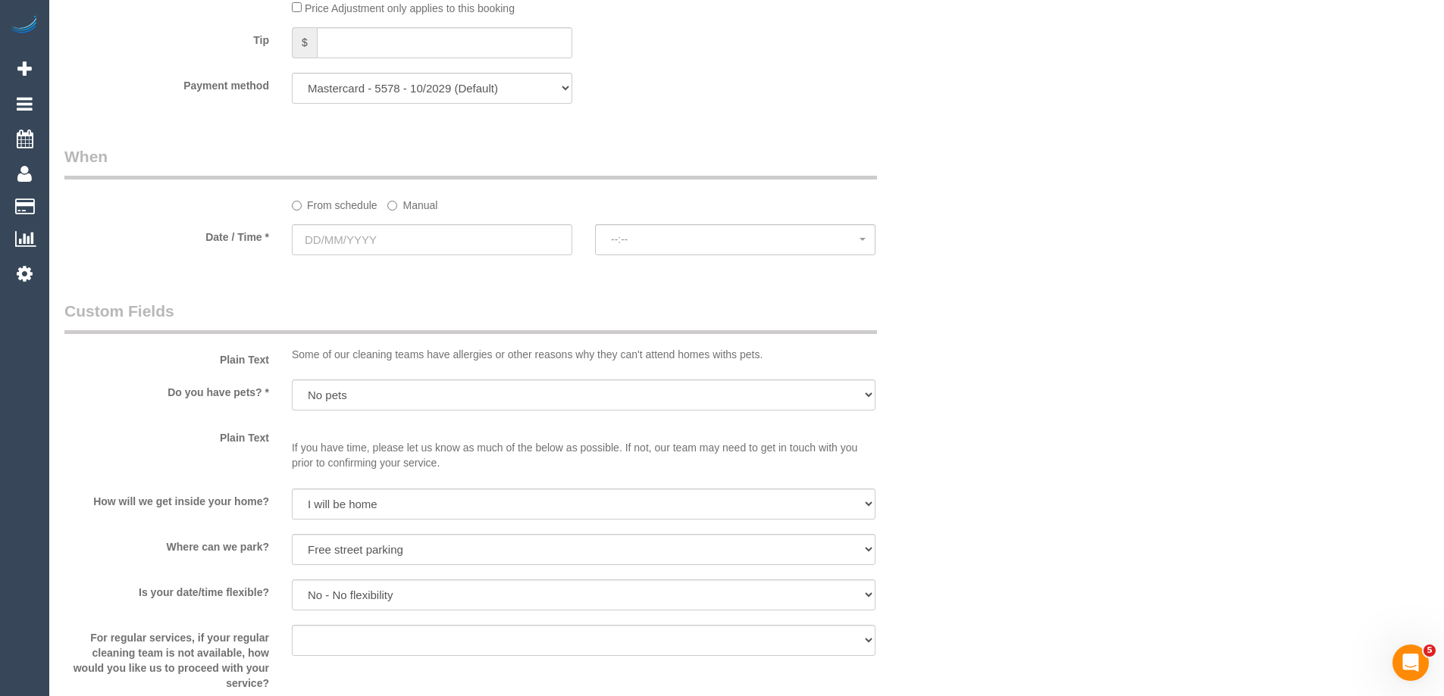
scroll to position [1516, 0]
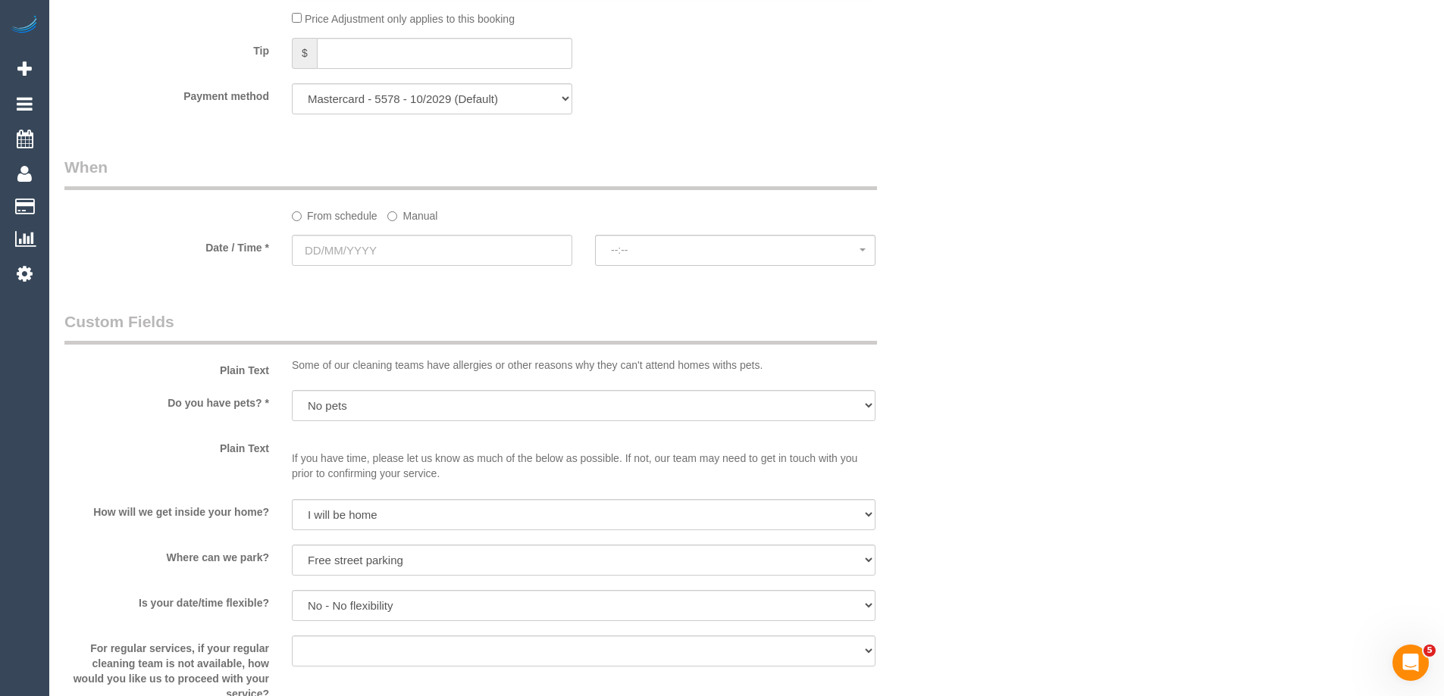
type textarea "Fortnightly discount applied manually - ED"
click at [402, 212] on label "Manual" at bounding box center [412, 213] width 50 height 20
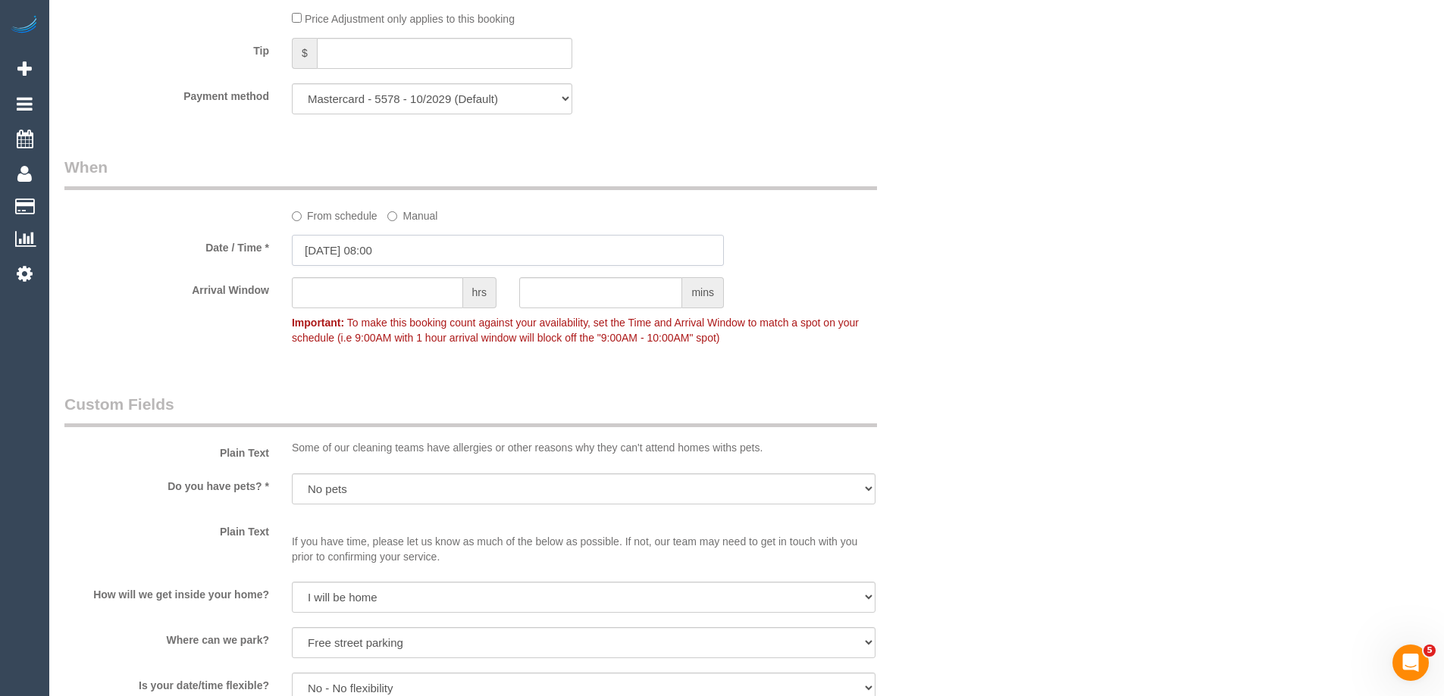
click at [396, 254] on input "27/08/2025 08:00" at bounding box center [508, 250] width 432 height 31
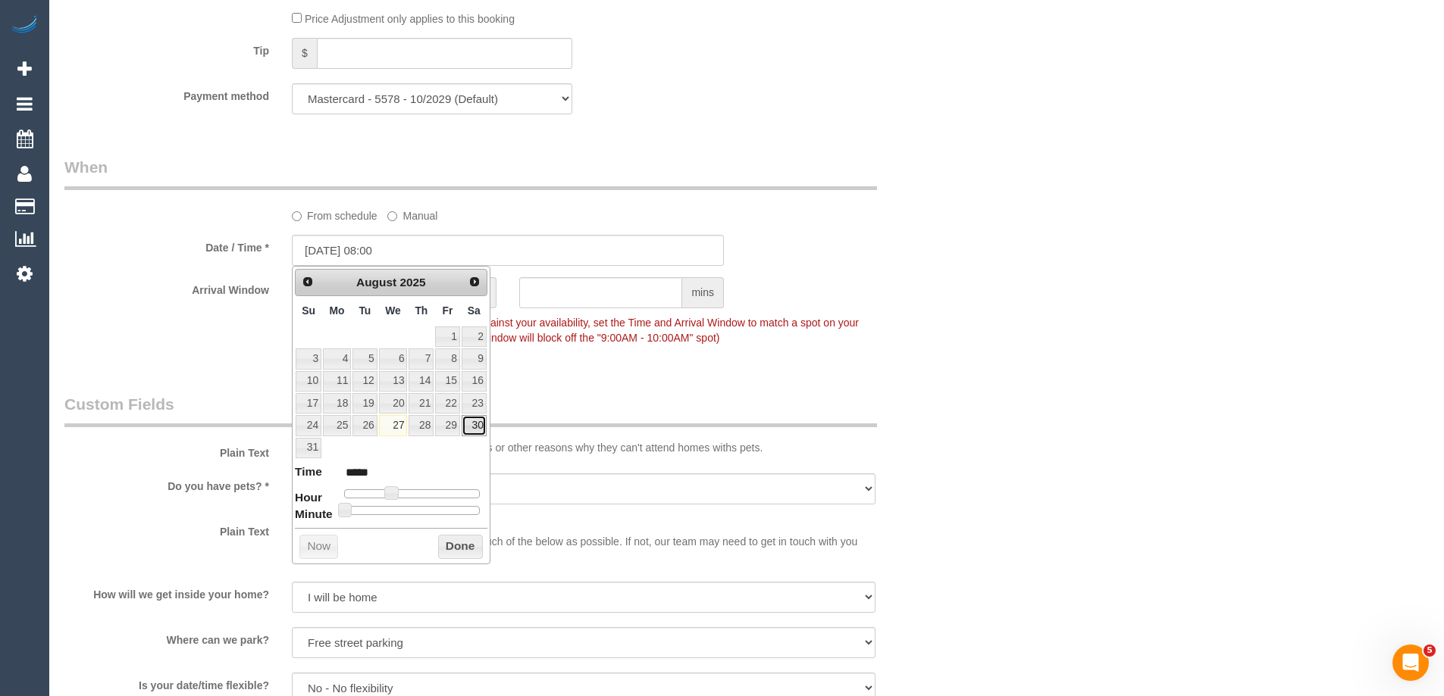
click at [475, 423] on link "30" at bounding box center [473, 425] width 25 height 20
type input "30/08/2025 08:00"
click at [461, 548] on button "Done" at bounding box center [460, 547] width 45 height 24
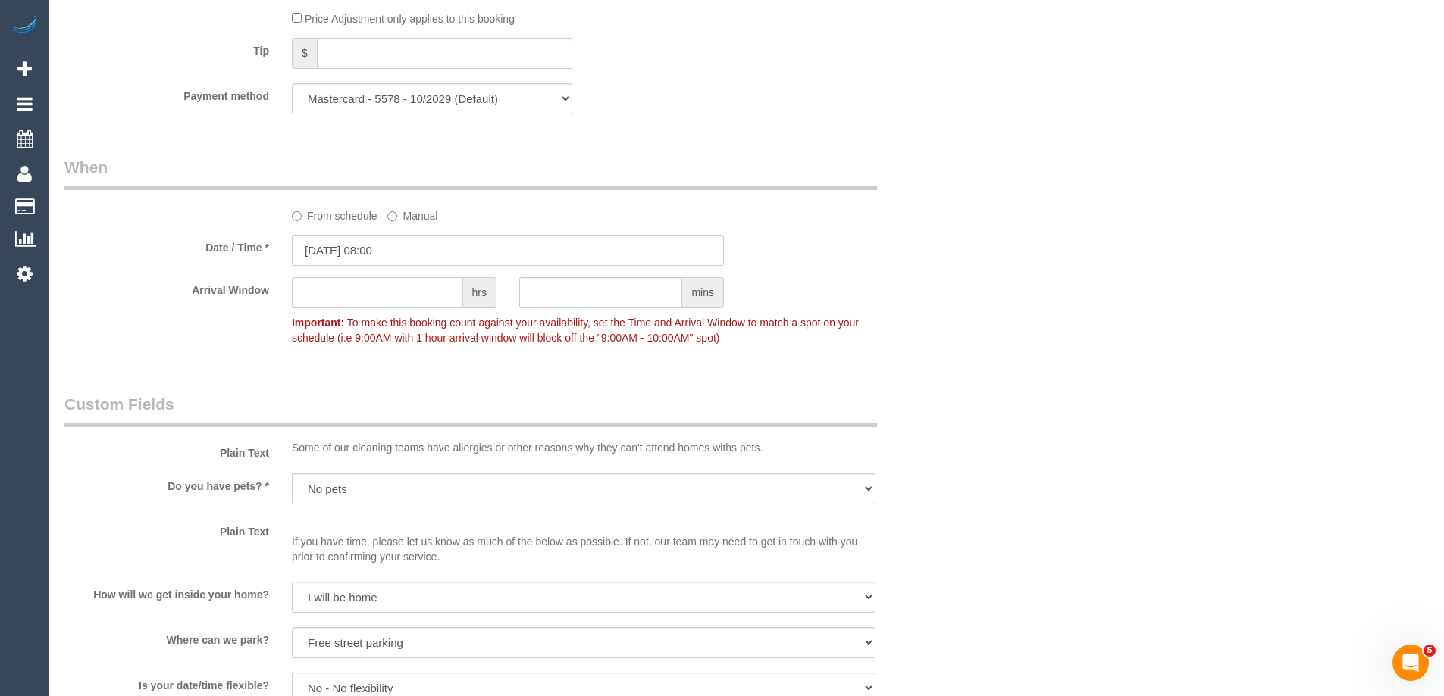
click at [373, 303] on input "text" at bounding box center [377, 292] width 171 height 31
type input "2"
click at [221, 371] on div "Who Email* sanjana.shahreen@gmail.com Name * Sanjana Shahreen Charge card every…" at bounding box center [507, 48] width 909 height 3016
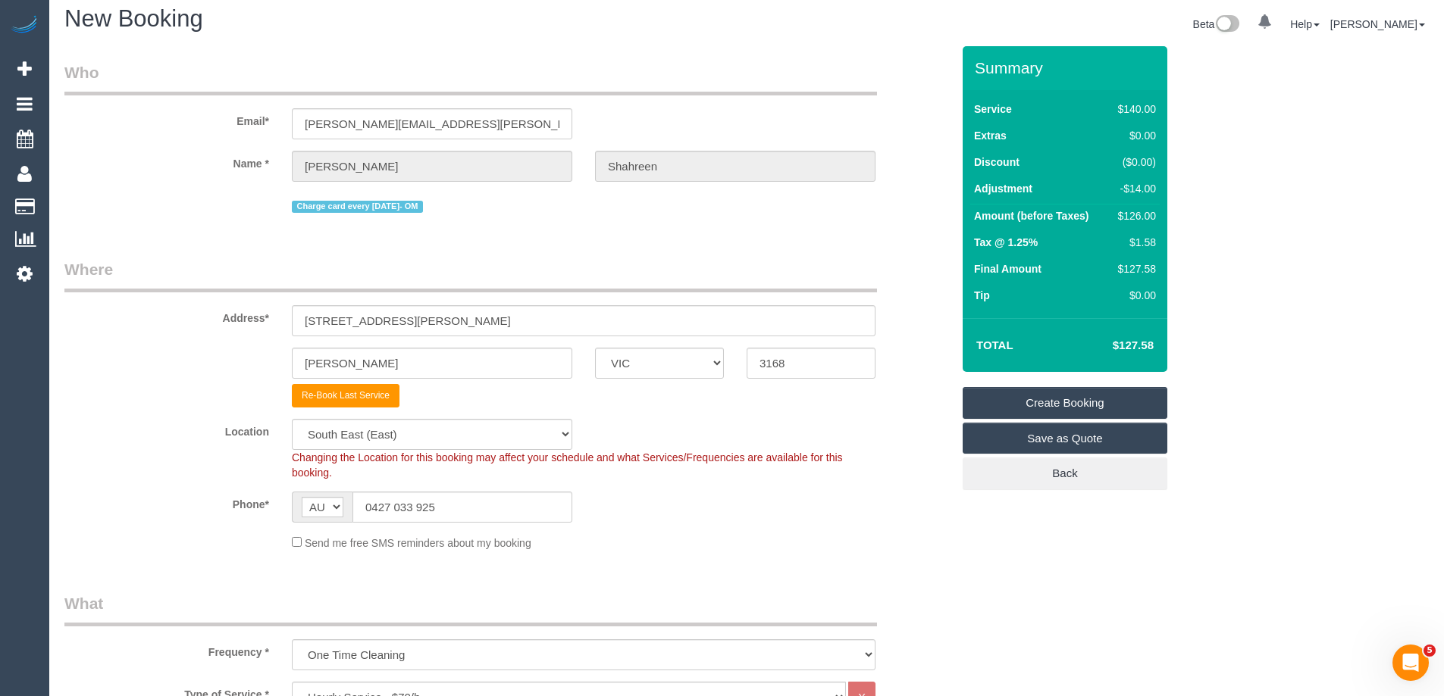
scroll to position [0, 0]
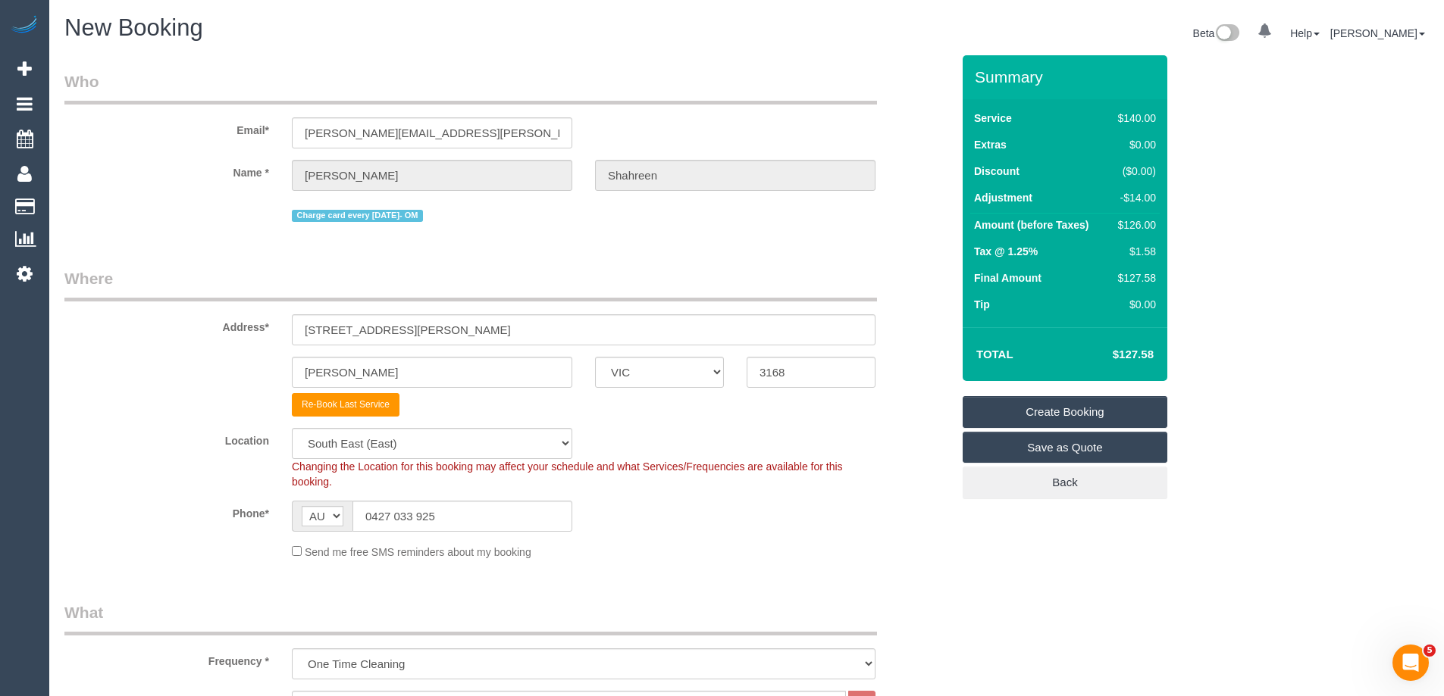
click at [1119, 403] on link "Create Booking" at bounding box center [1064, 412] width 205 height 32
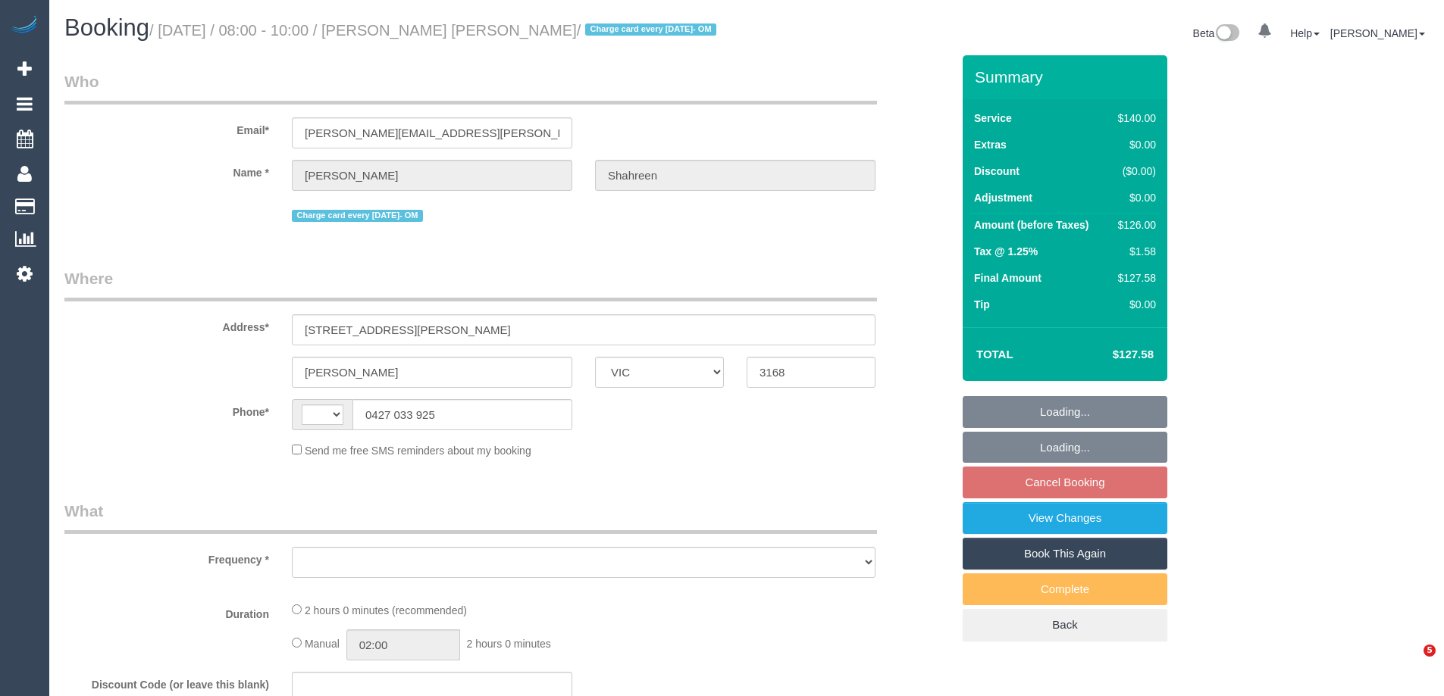
select select "VIC"
select select "string:AU"
select select "string:stripe-pm_1RbaBD2GScqysDRVJCkPLOKz"
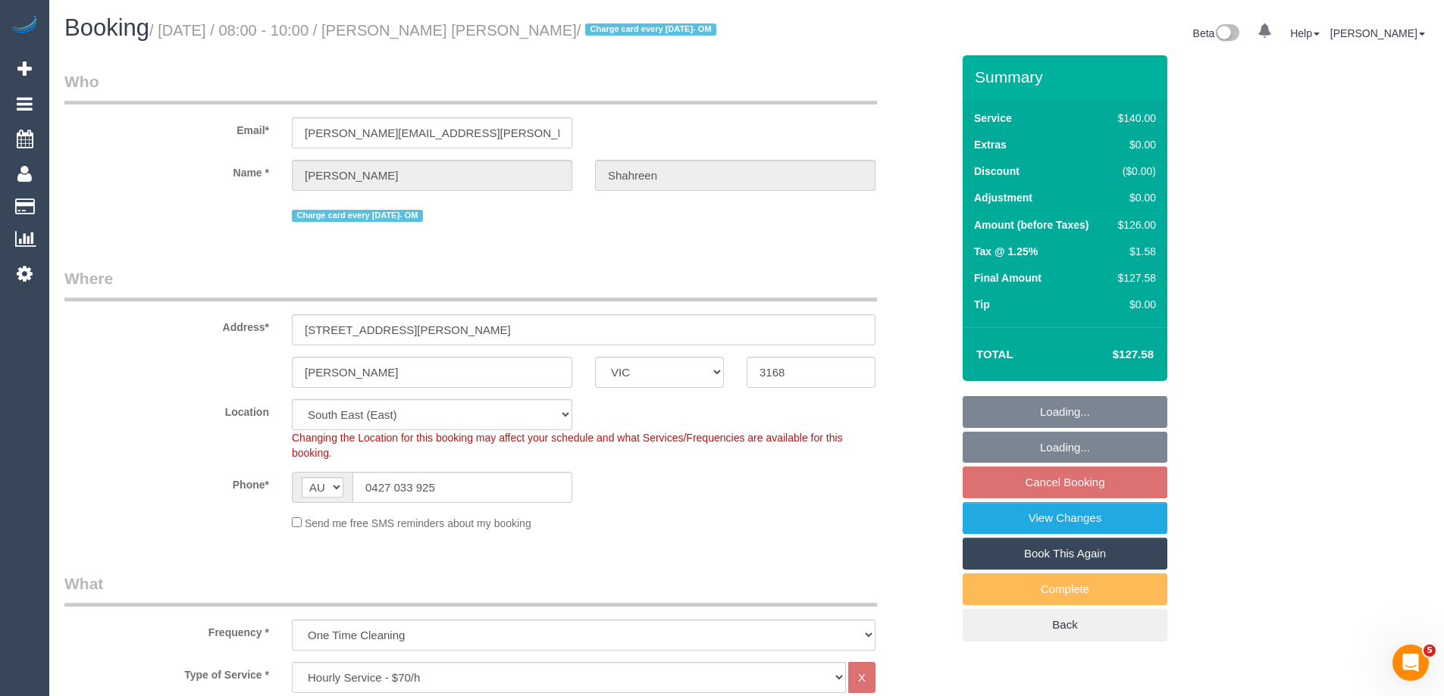
select select "object:1334"
select select "number:28"
select select "number:14"
select select "number:19"
select select "number:25"
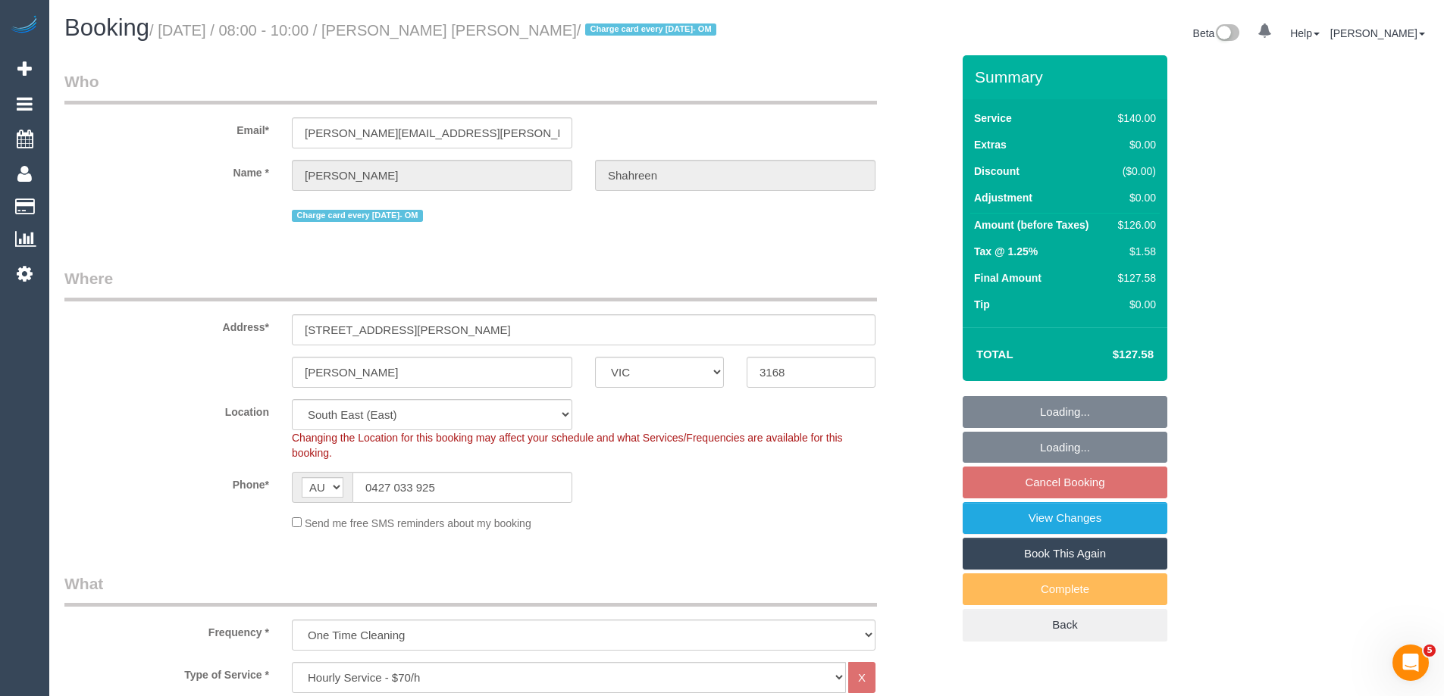
select select "number:13"
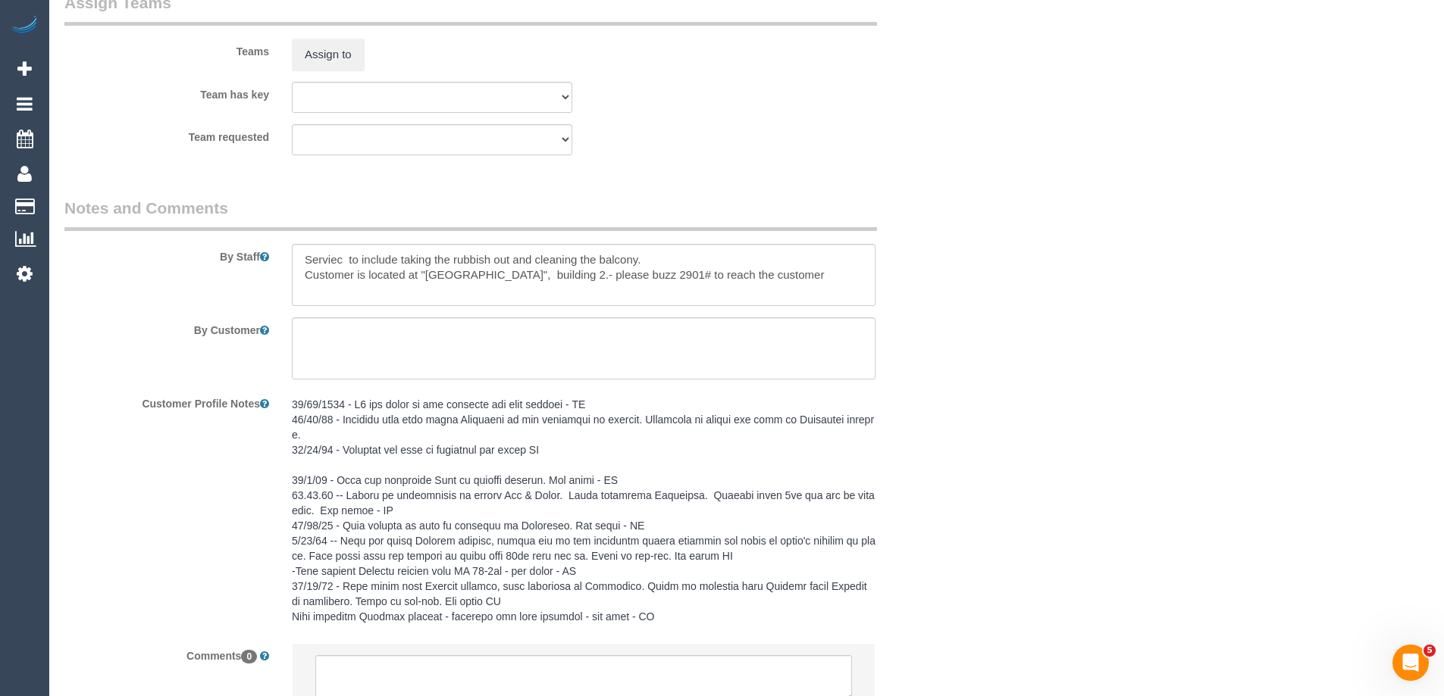
scroll to position [2496, 0]
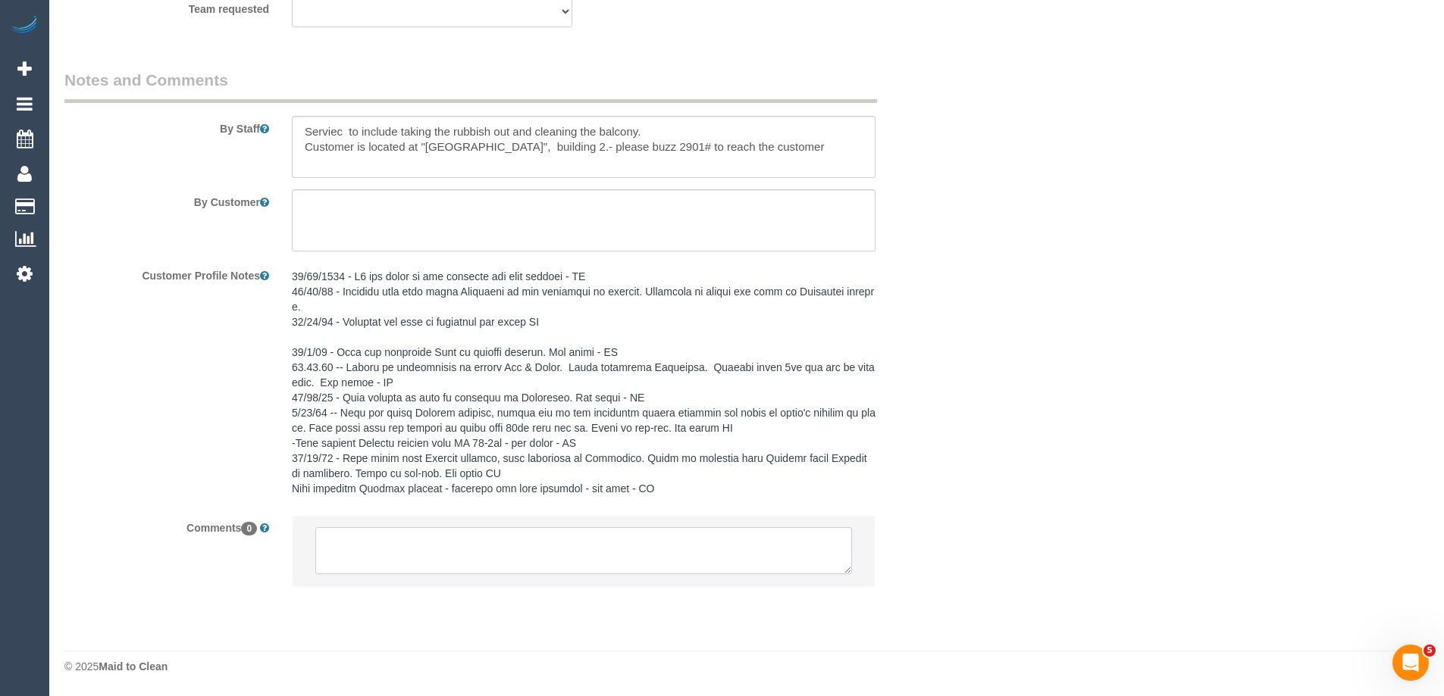
click at [456, 542] on textarea at bounding box center [583, 550] width 537 height 47
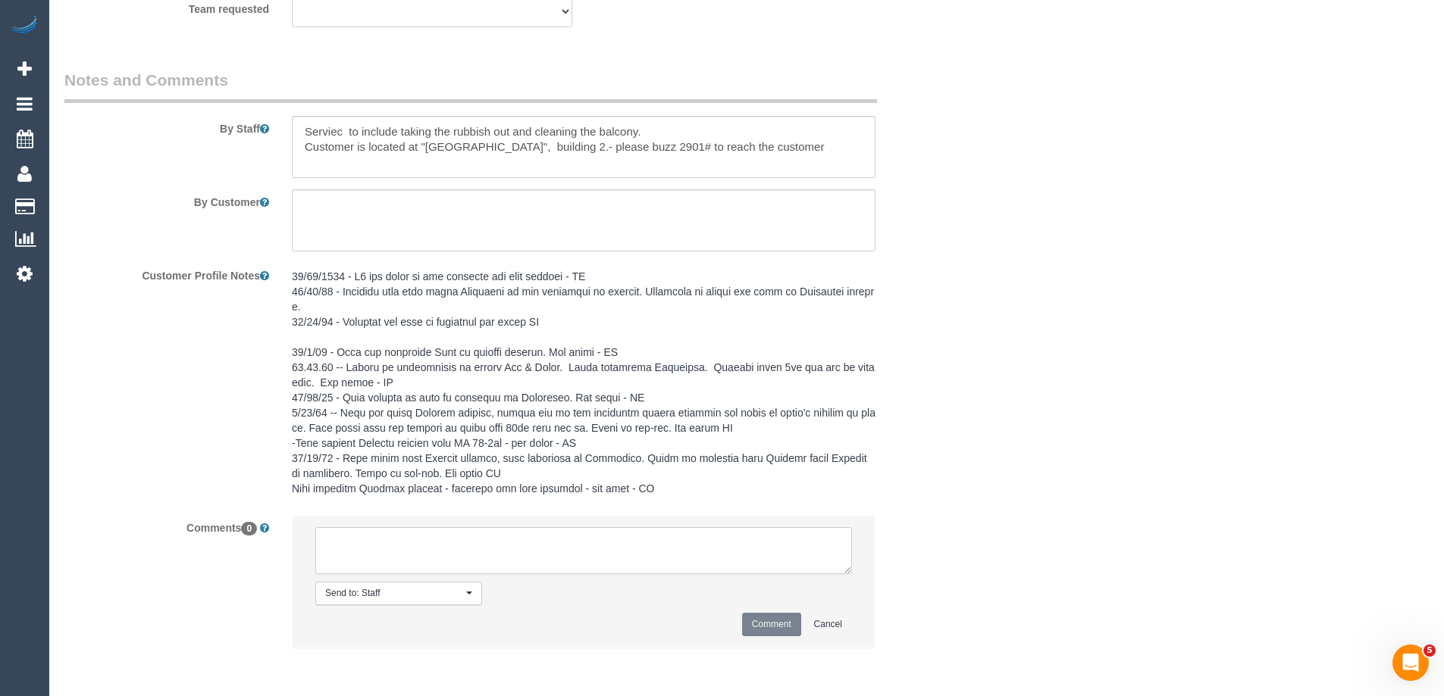
paste textarea "Flexibility dates: Flexibility times: Notes: Contact via:"
click at [479, 533] on textarea at bounding box center [583, 550] width 537 height 47
drag, startPoint x: 843, startPoint y: 569, endPoint x: 907, endPoint y: 709, distance: 154.0
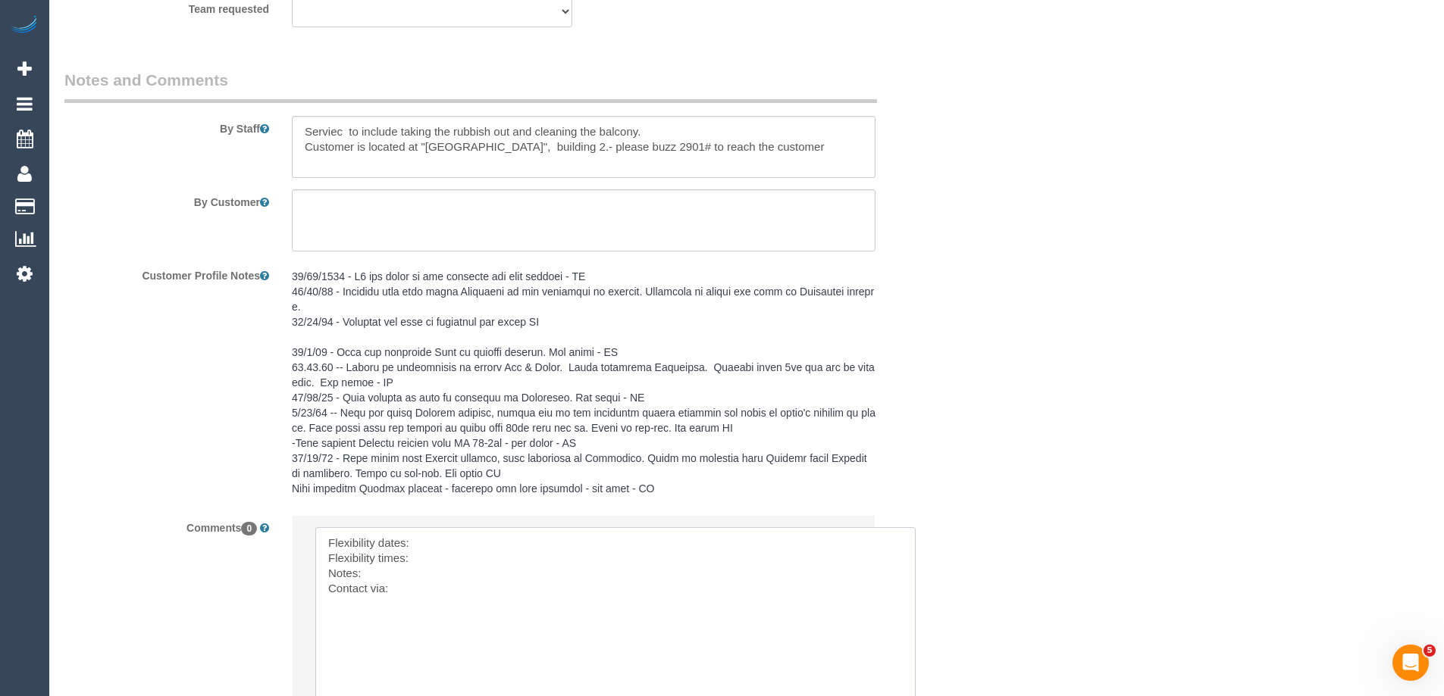
click at [538, 552] on textarea at bounding box center [615, 620] width 600 height 187
click at [537, 541] on textarea at bounding box center [615, 620] width 600 height 187
click at [418, 560] on textarea at bounding box center [615, 620] width 600 height 187
click at [430, 556] on textarea at bounding box center [615, 620] width 600 height 187
click at [486, 583] on textarea at bounding box center [615, 620] width 600 height 187
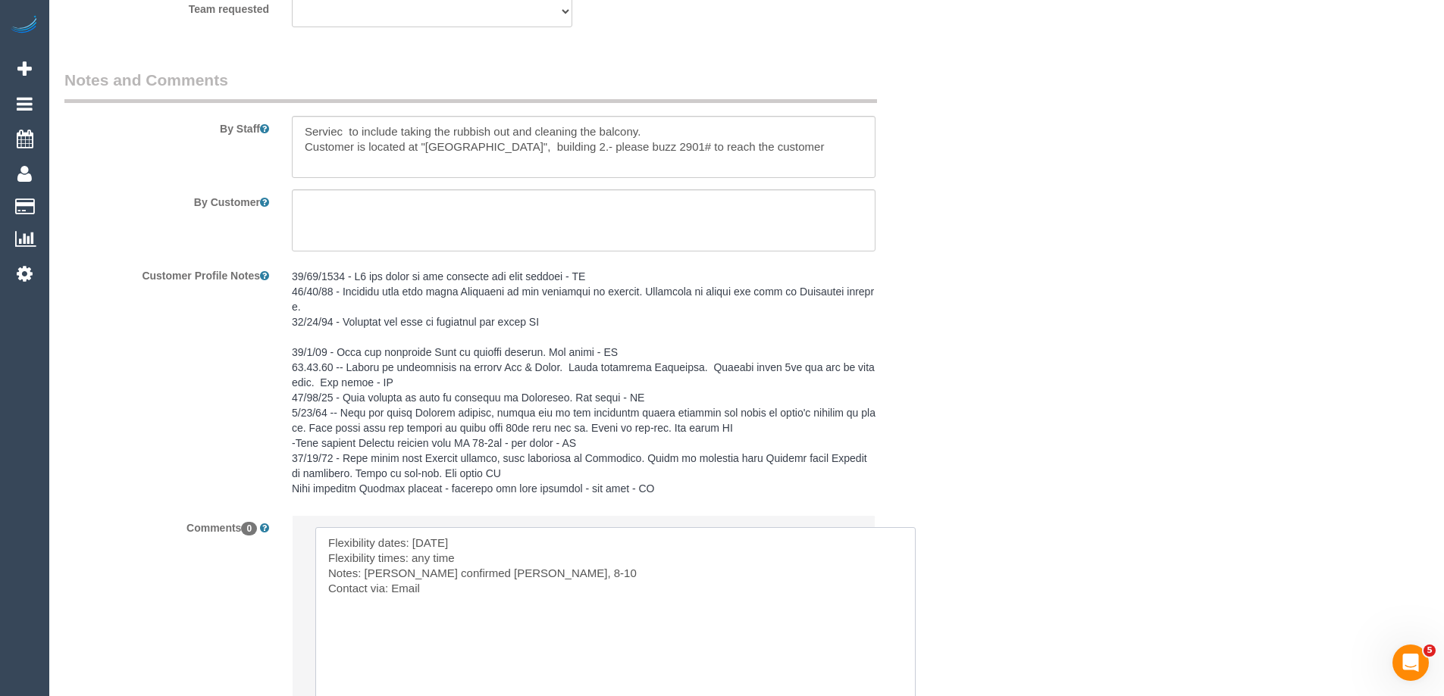
paste textarea "cnv_q9puxzj"
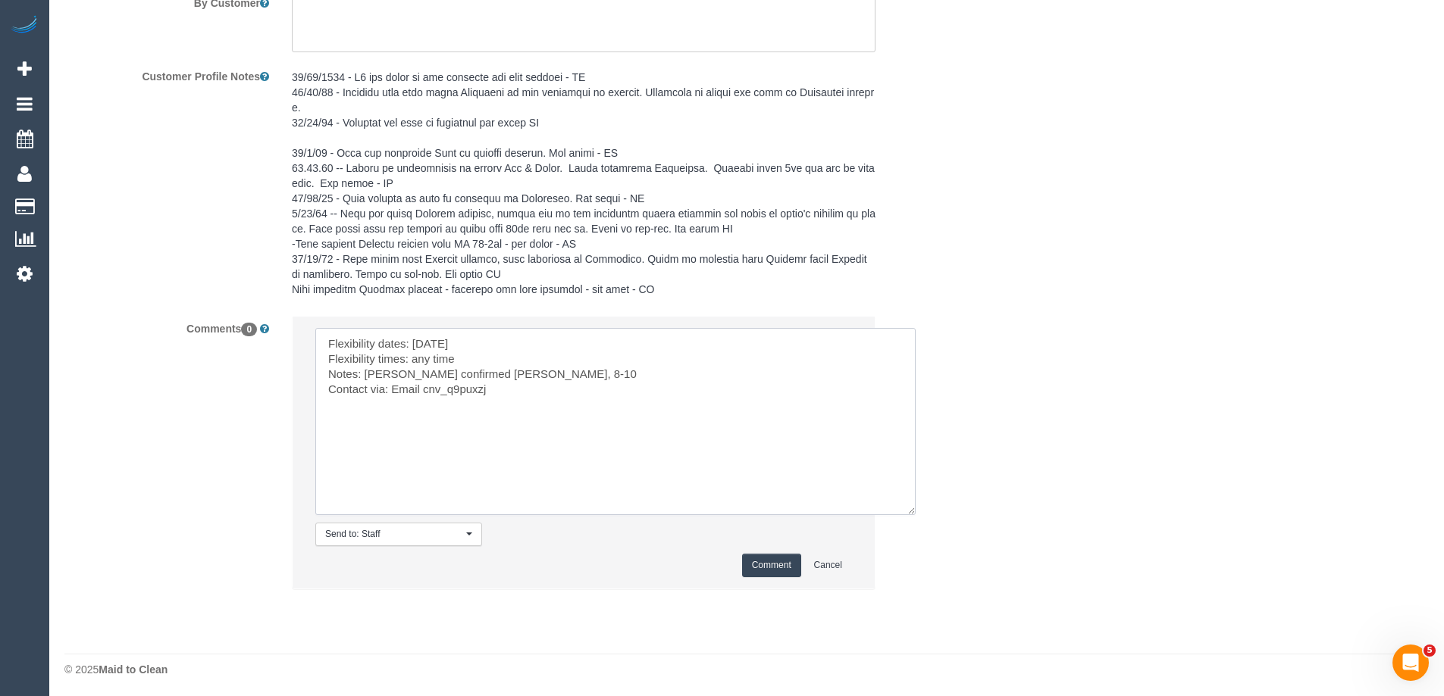
scroll to position [2698, 0]
click at [429, 378] on textarea at bounding box center [615, 418] width 600 height 187
type textarea "Flexibility dates: Sat 30/8 Flexibility times: any time Notes: Laura advised Da…"
click at [755, 559] on button "Comment" at bounding box center [771, 562] width 59 height 23
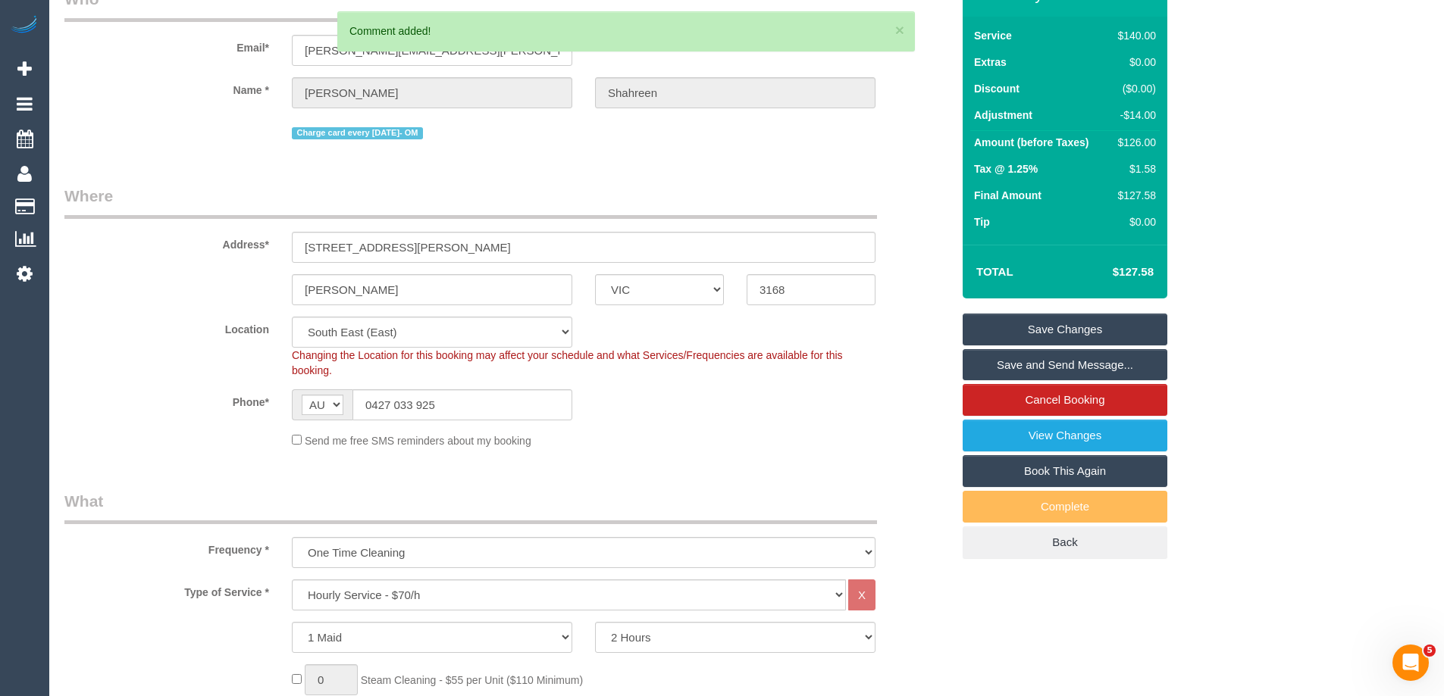
scroll to position [0, 0]
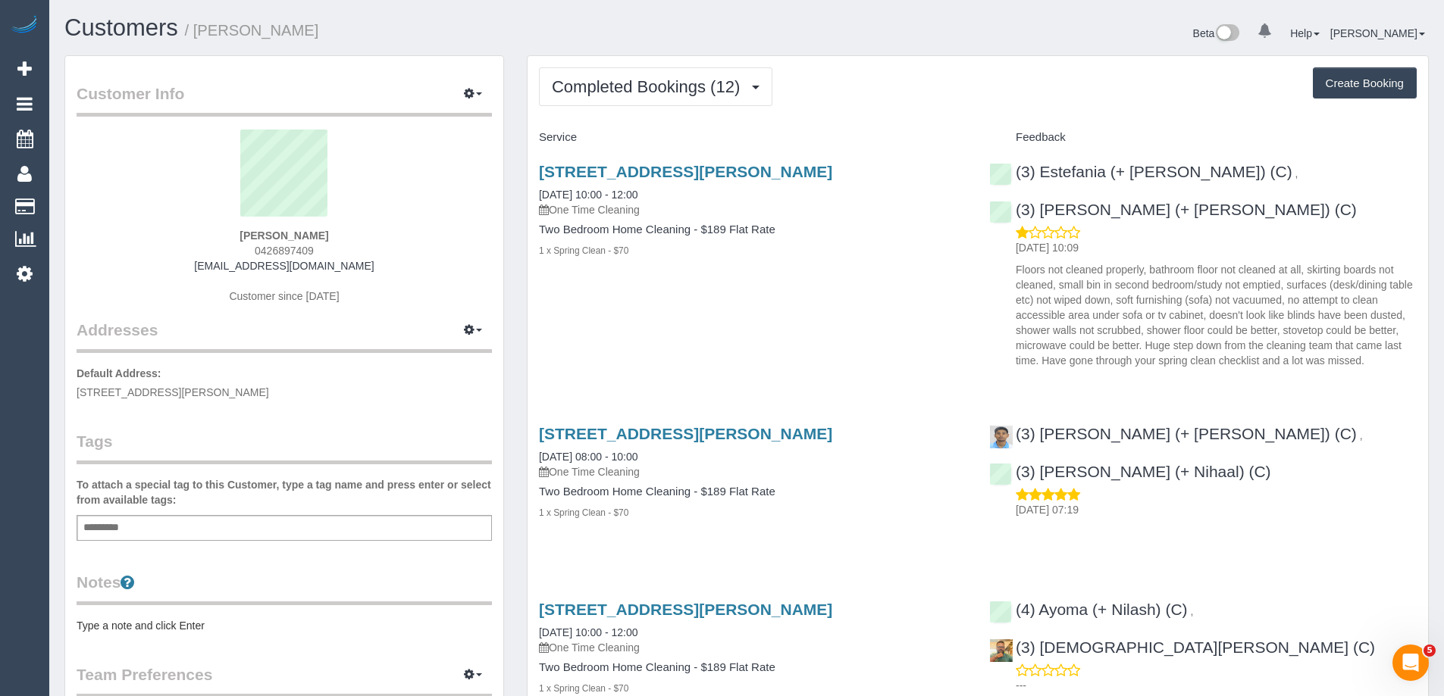
click at [151, 622] on pre "Type a note and click Enter" at bounding box center [284, 625] width 415 height 15
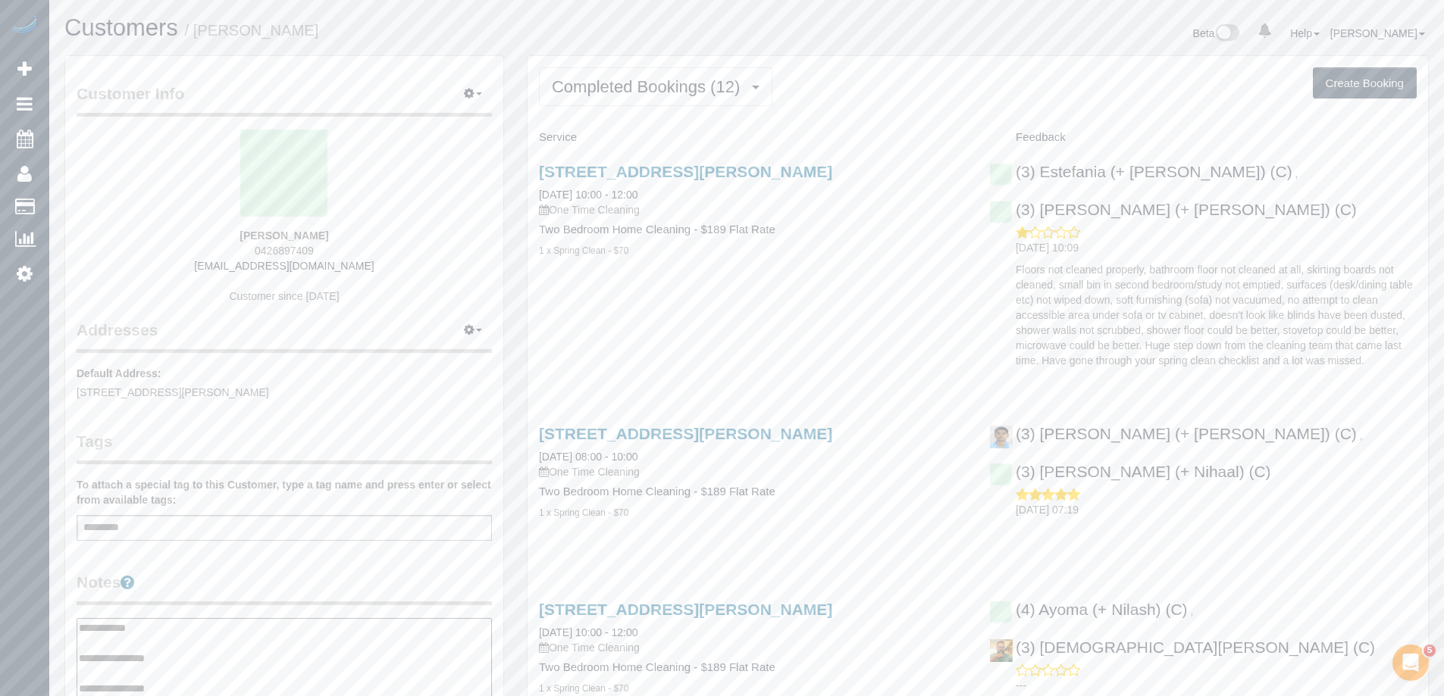
type textarea "**********"
click at [219, 562] on div "Customer Info Edit Contact Info Send Message Email Preferences Special Sales Ta…" at bounding box center [284, 665] width 438 height 1219
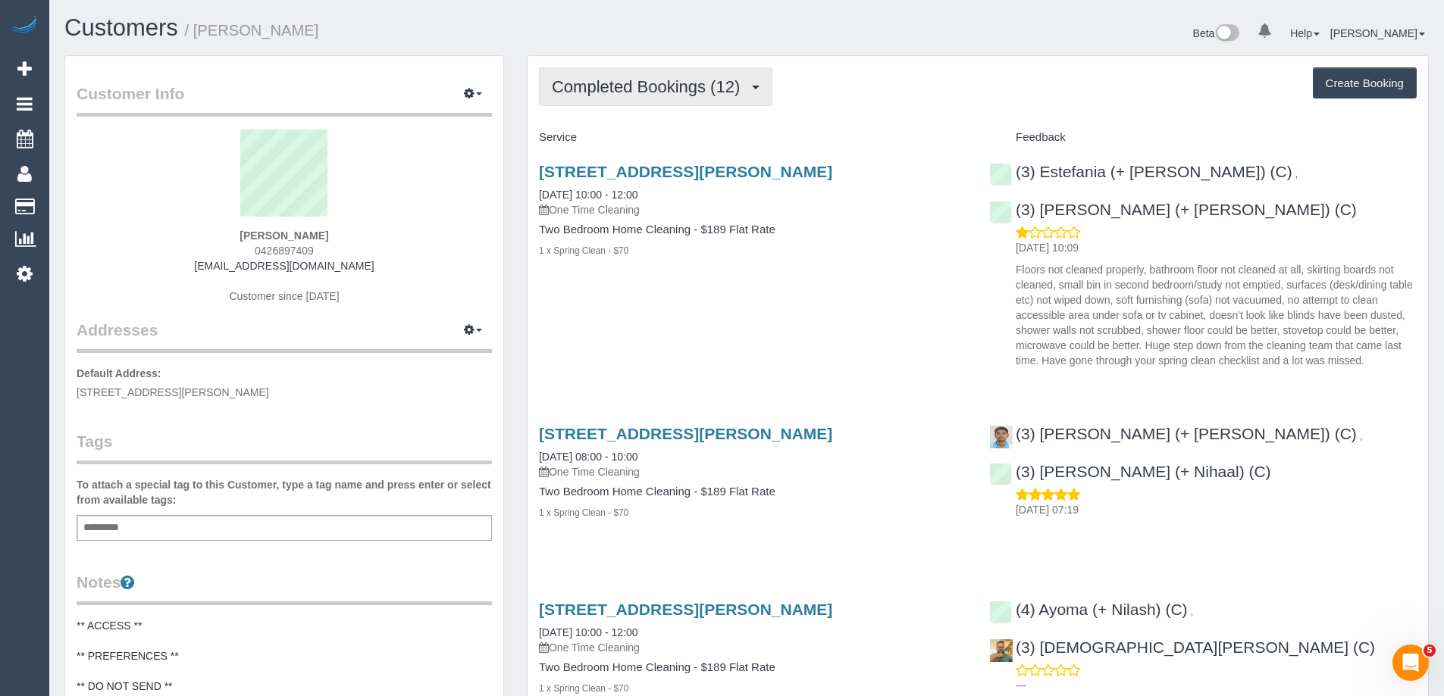
click at [627, 89] on span "Completed Bookings (12)" at bounding box center [650, 86] width 196 height 19
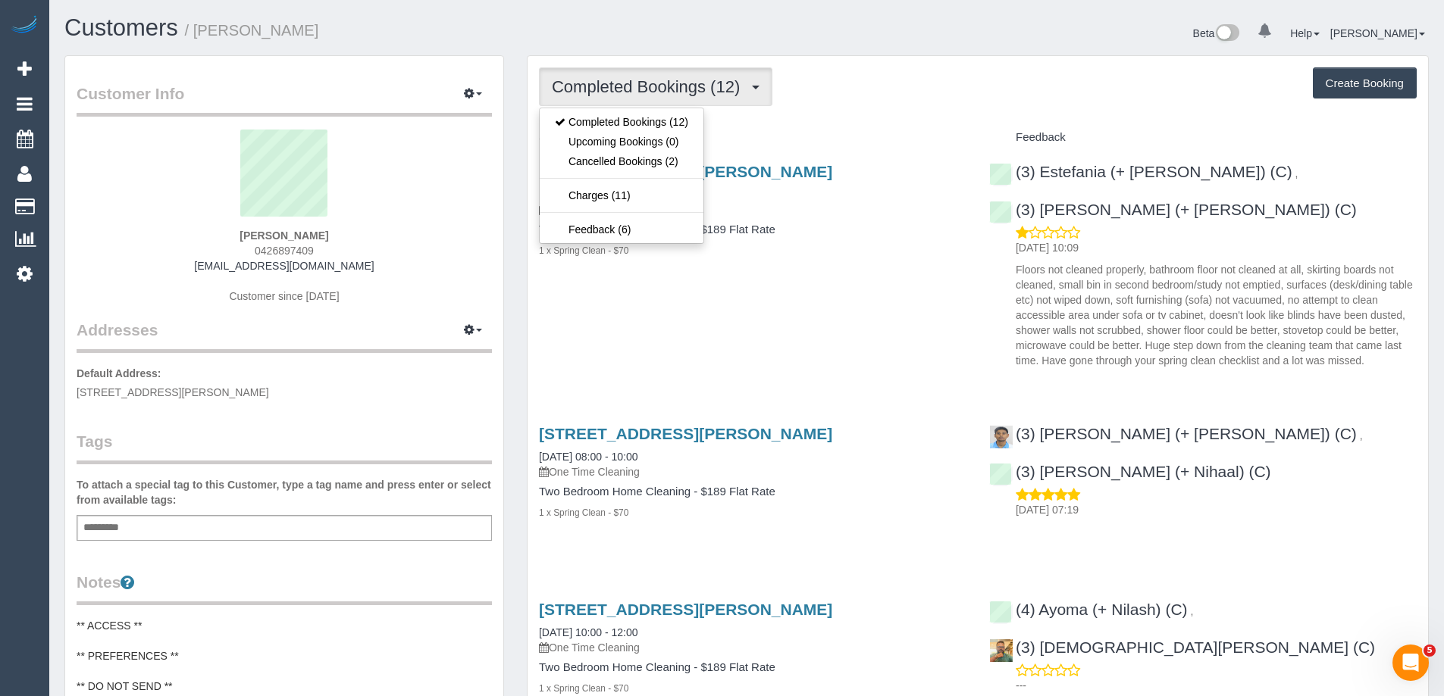
click at [934, 89] on div "Completed Bookings (12) Completed Bookings (12) Upcoming Bookings (0) Cancelled…" at bounding box center [978, 86] width 878 height 39
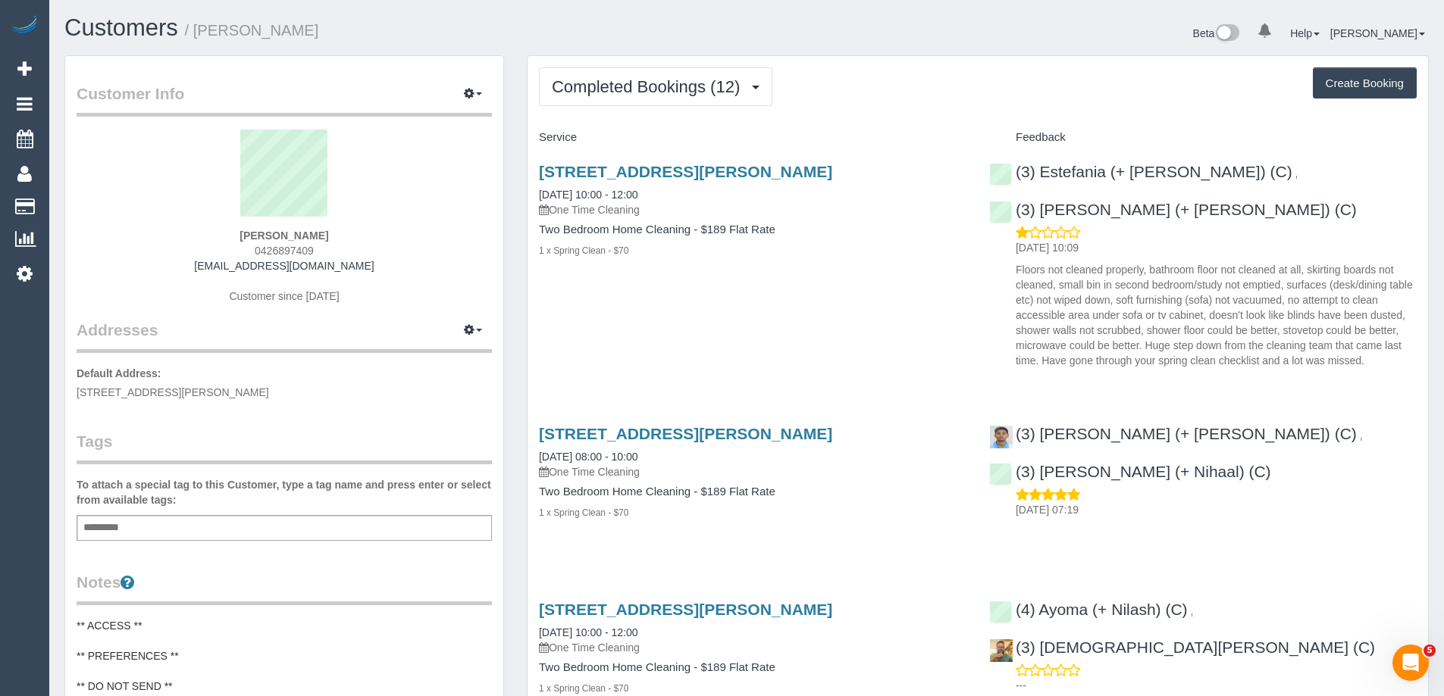
click at [239, 526] on div "Add a tag" at bounding box center [284, 528] width 415 height 26
type input "********"
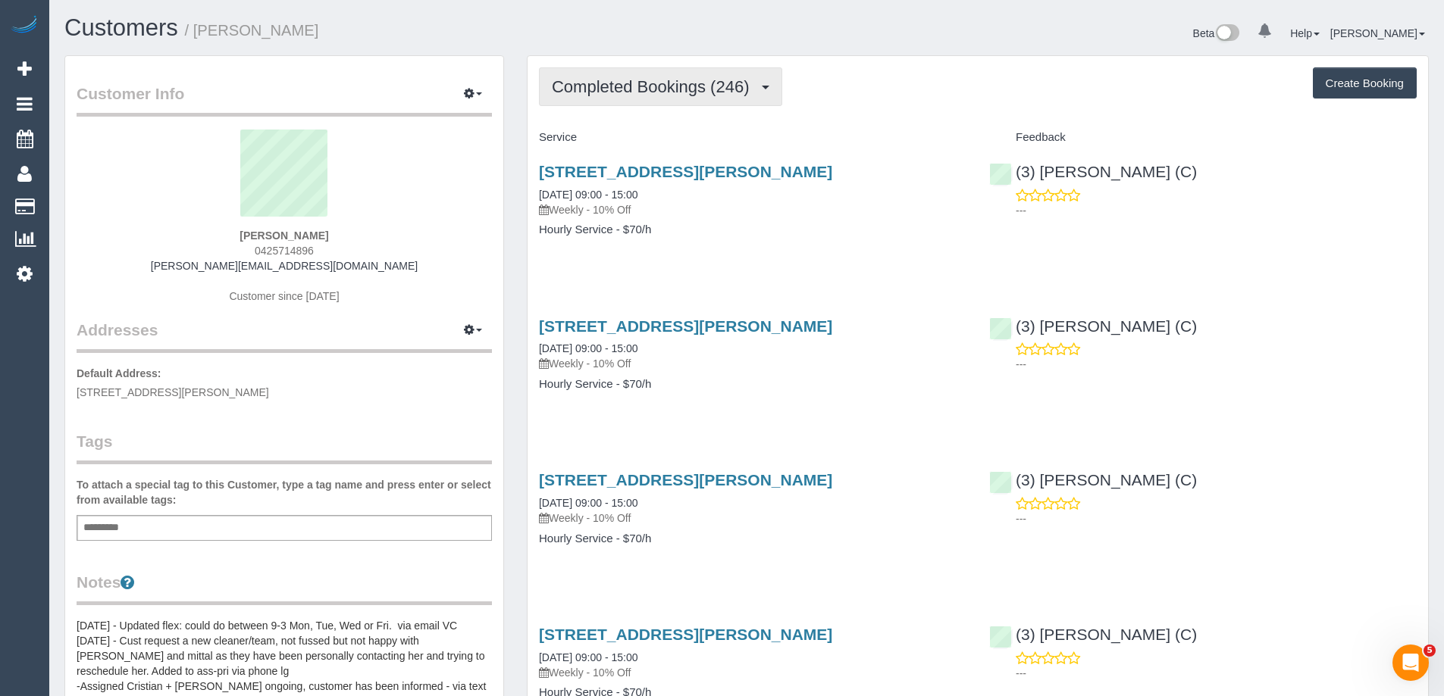
click at [626, 82] on span "Completed Bookings (246)" at bounding box center [654, 86] width 205 height 19
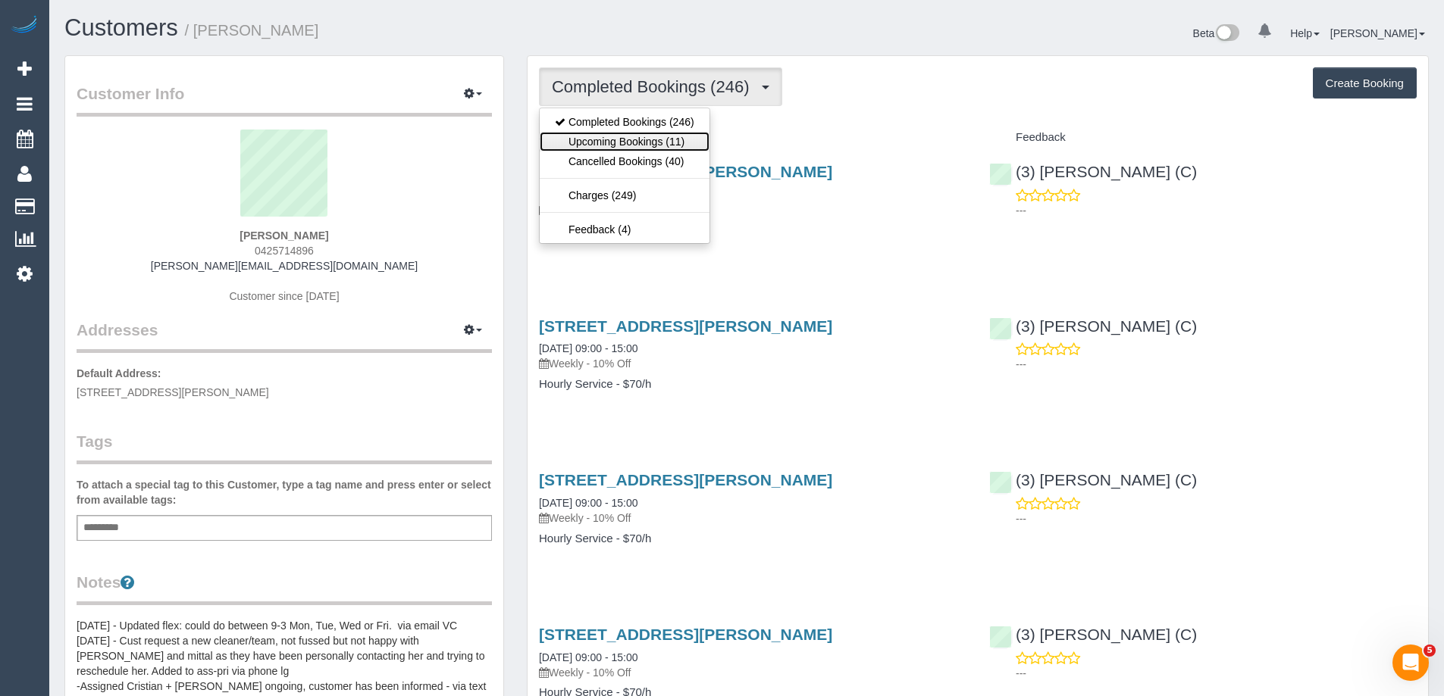
click at [642, 142] on link "Upcoming Bookings (11)" at bounding box center [625, 142] width 170 height 20
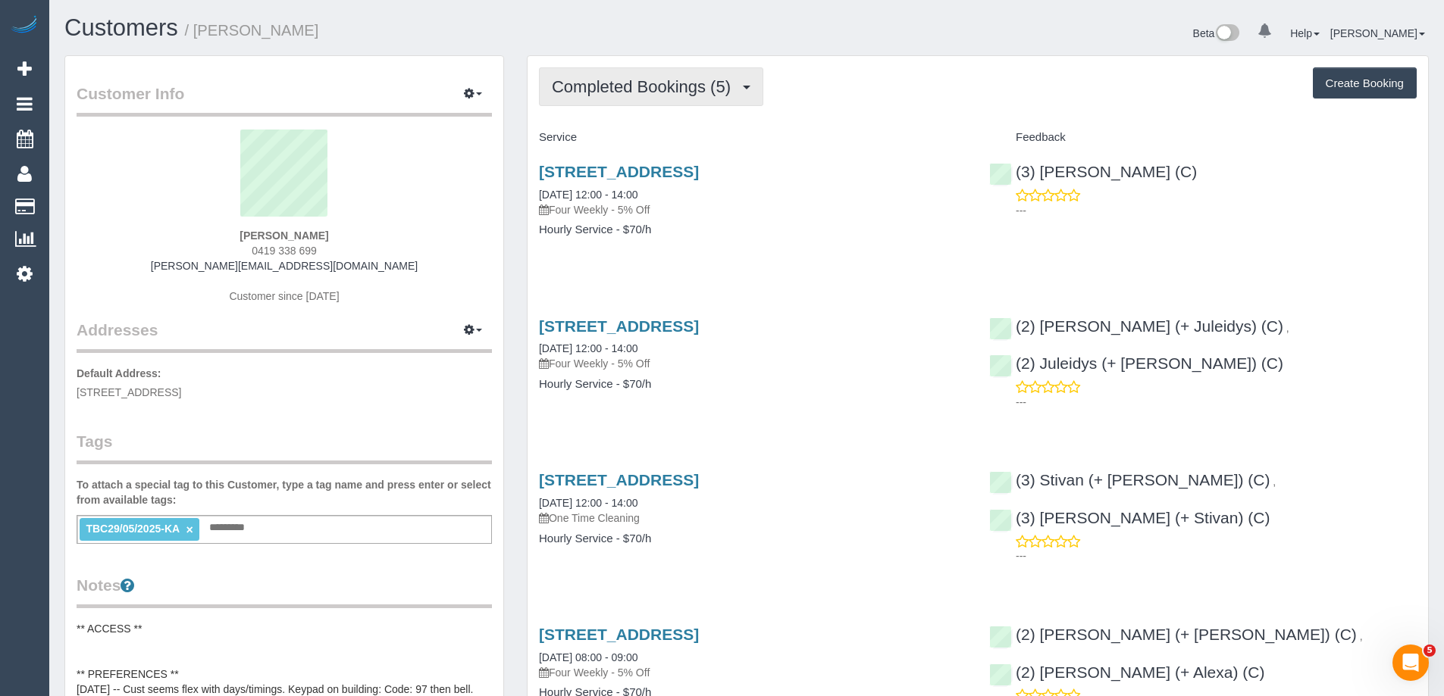
click at [649, 79] on span "Completed Bookings (5)" at bounding box center [645, 86] width 186 height 19
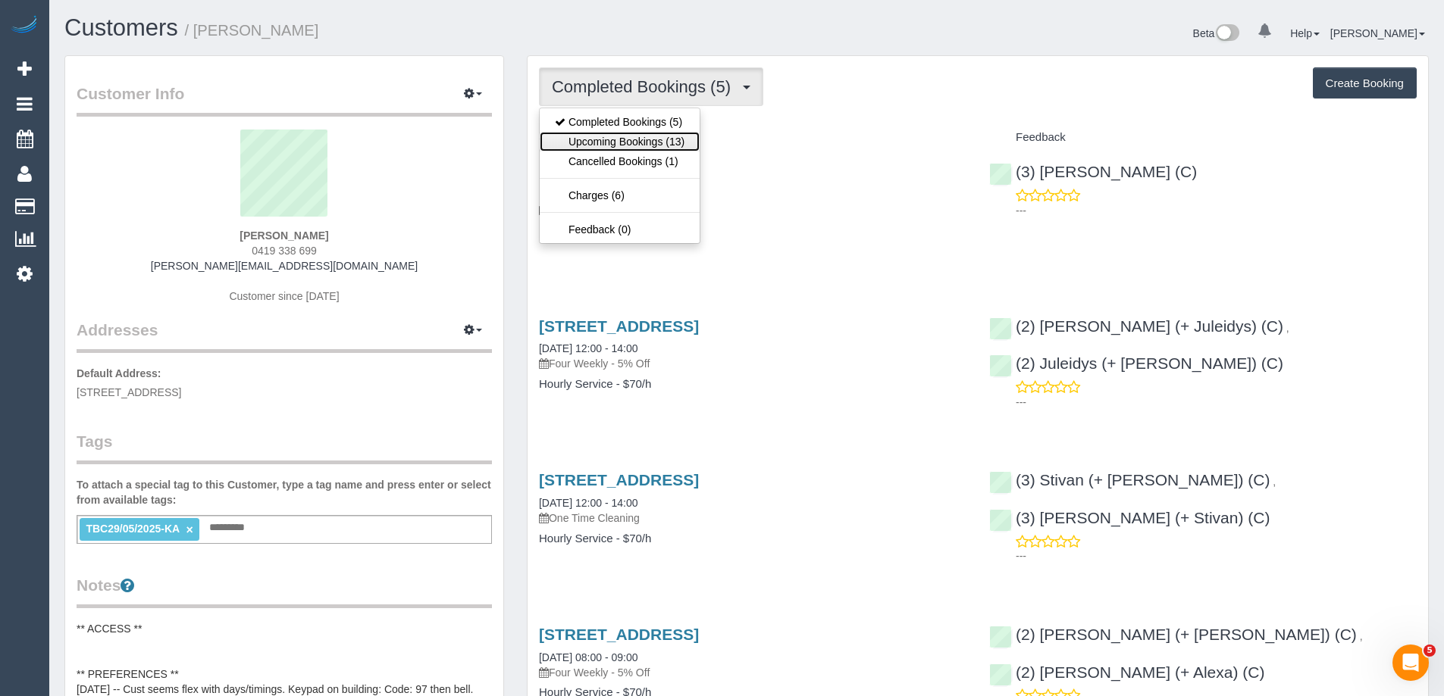
click at [649, 134] on link "Upcoming Bookings (13)" at bounding box center [620, 142] width 160 height 20
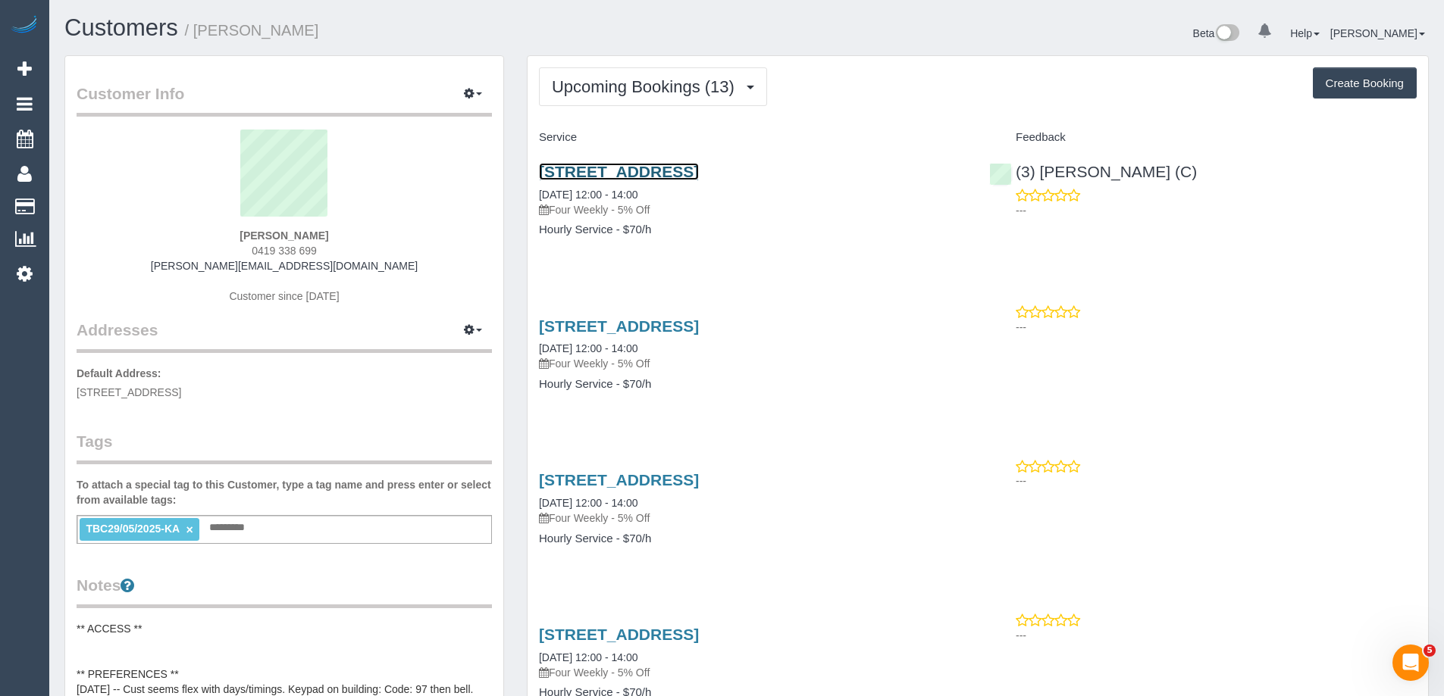
click at [699, 174] on link "[STREET_ADDRESS]" at bounding box center [619, 171] width 160 height 17
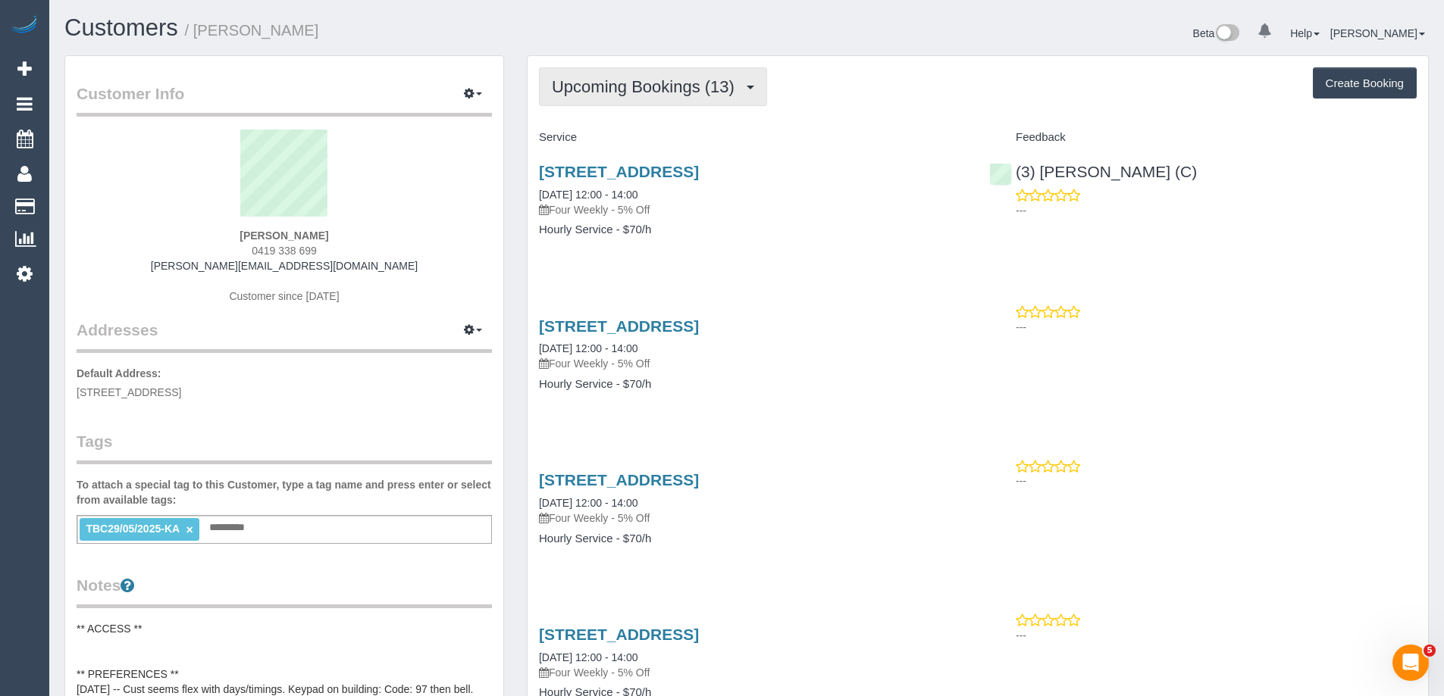
click at [695, 83] on span "Upcoming Bookings (13)" at bounding box center [647, 86] width 190 height 19
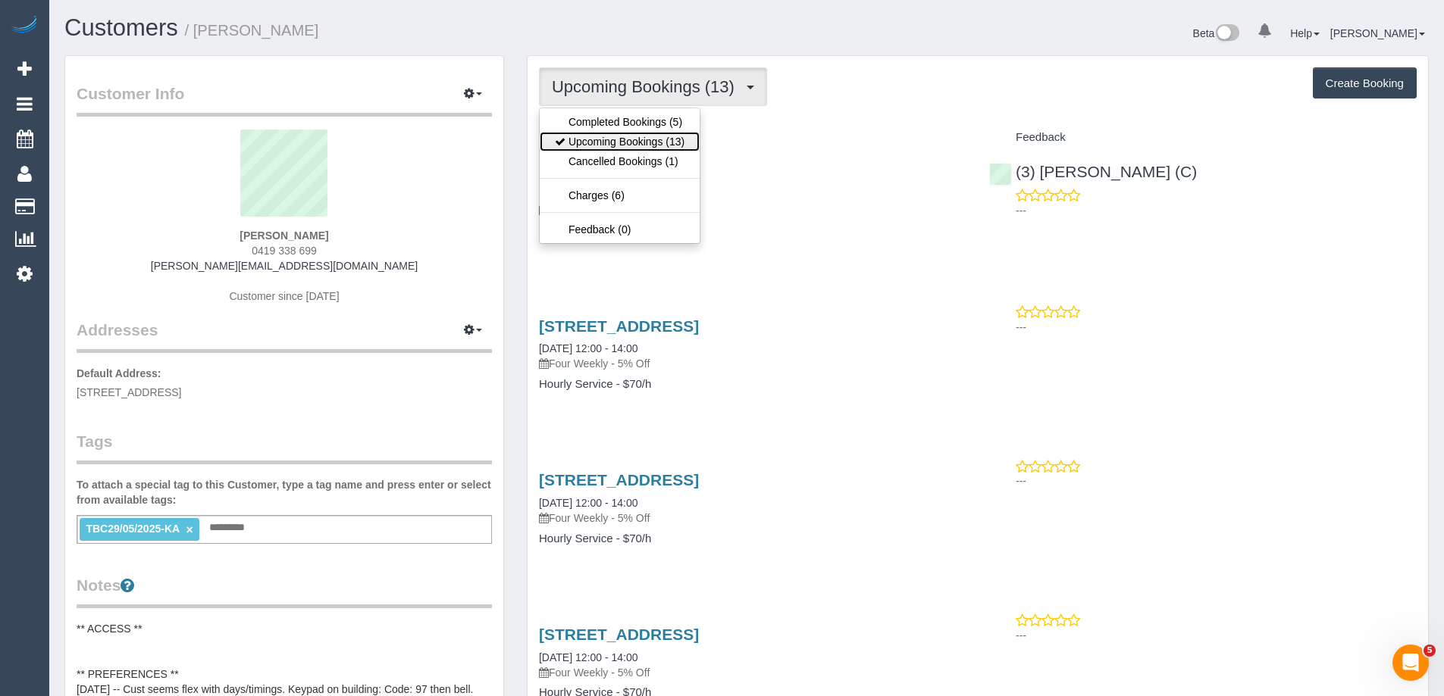
click at [659, 132] on link "Upcoming Bookings (13)" at bounding box center [620, 142] width 160 height 20
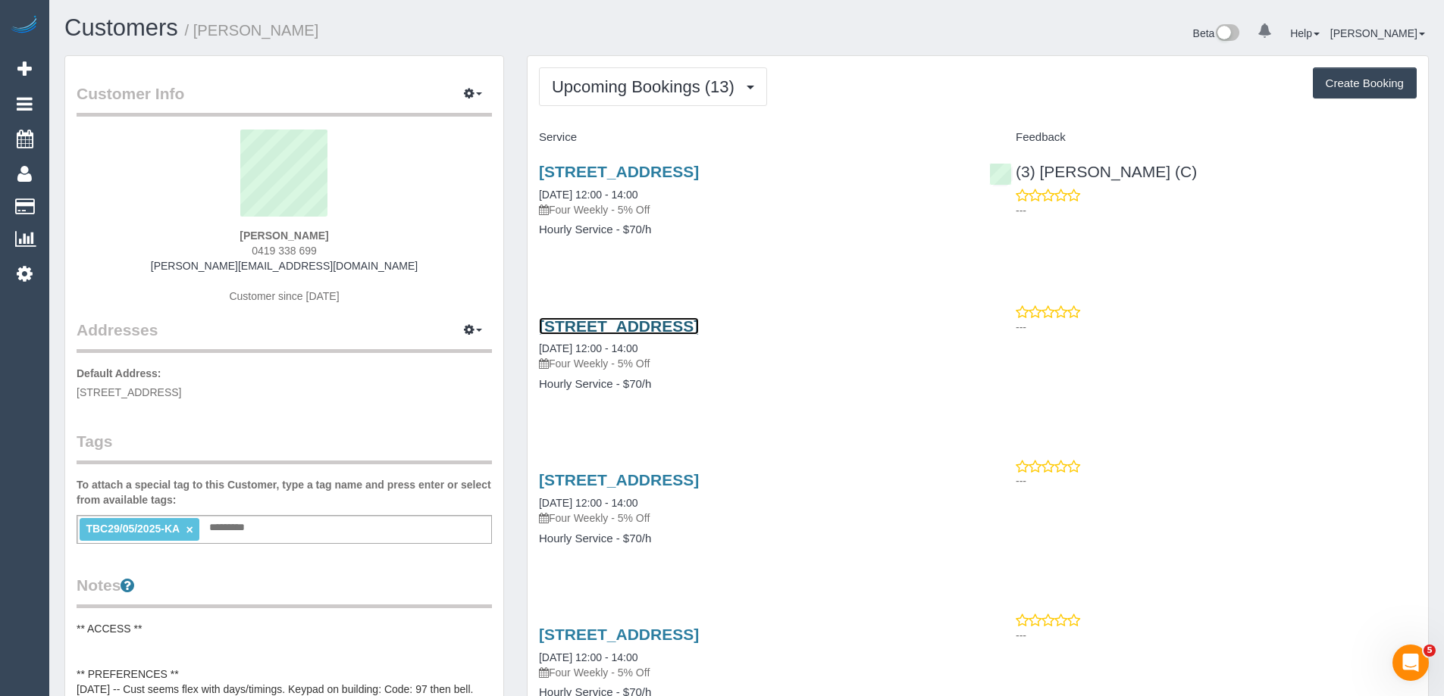
click at [695, 328] on link "28 Southgate Avenue, 97, Southbank, VIC 3006" at bounding box center [619, 326] width 160 height 17
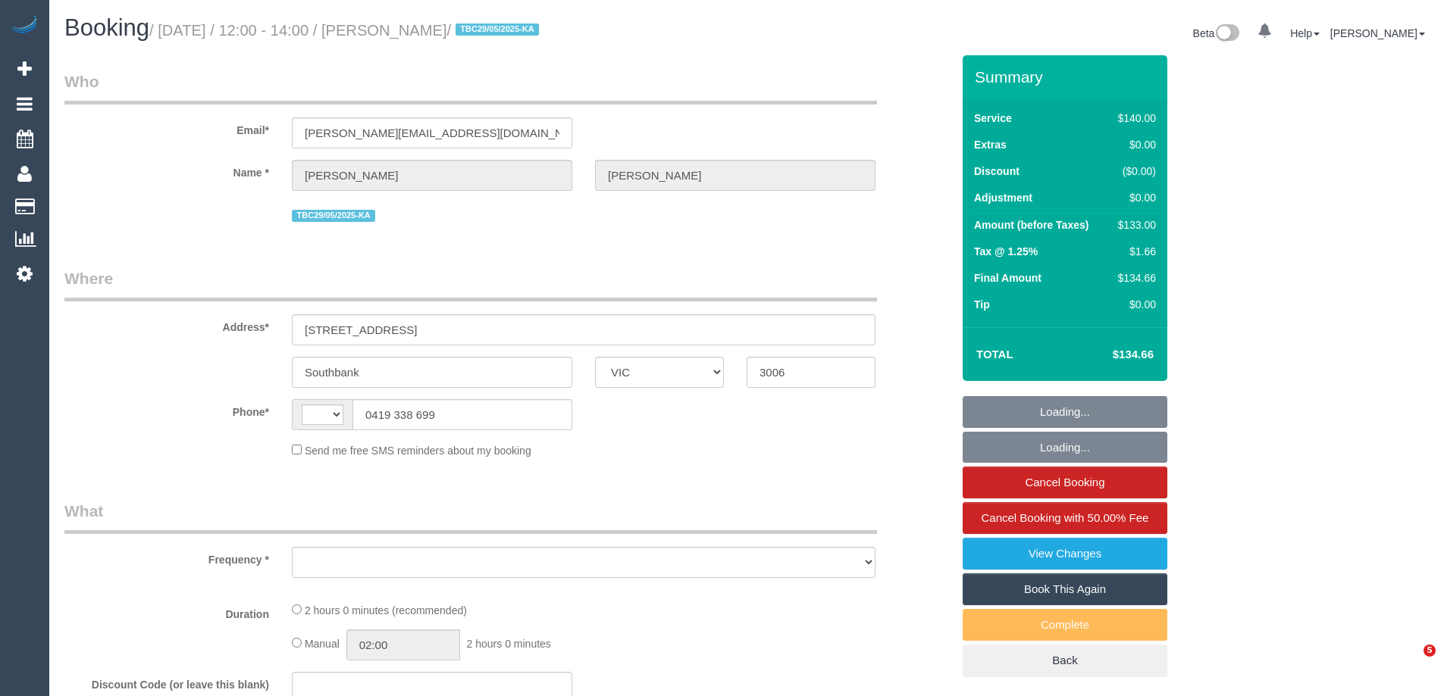
select select "VIC"
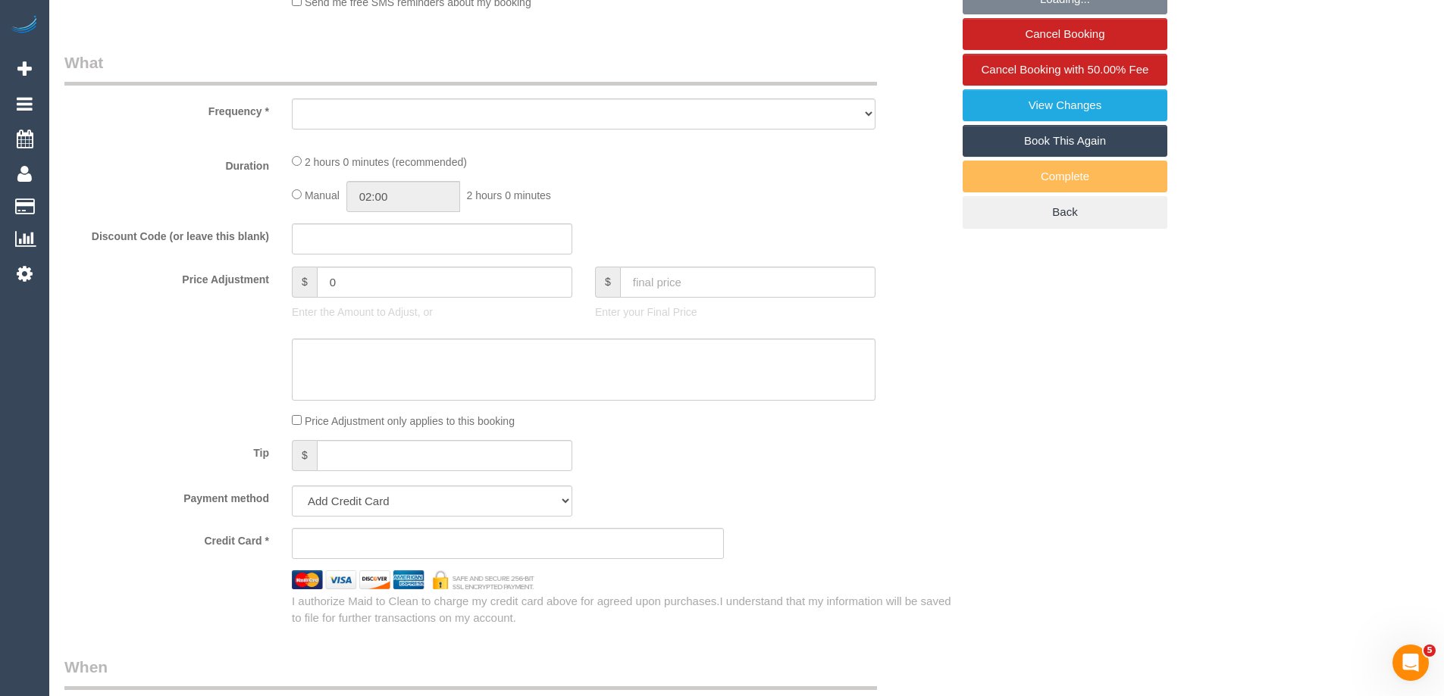
select select "number:27"
select select "number:15"
select select "number:18"
select select "number:22"
select select "number:33"
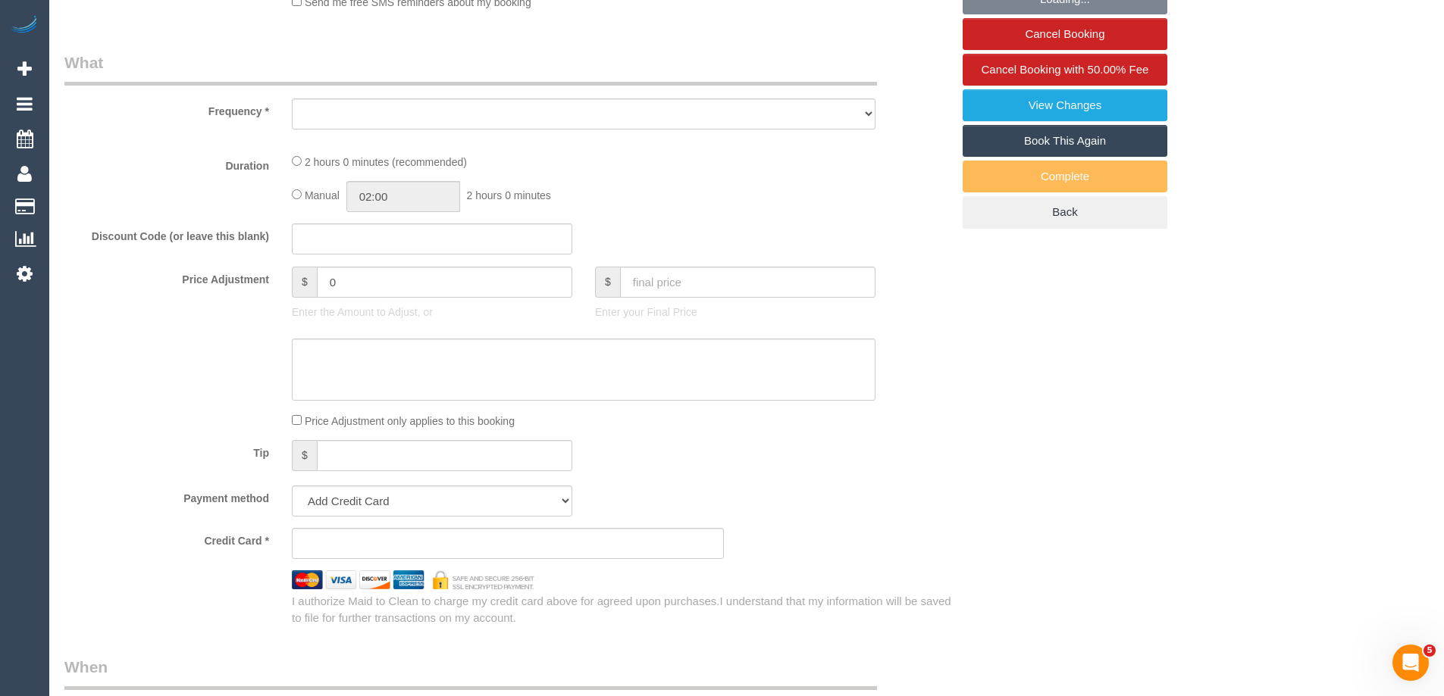
select select "number:13"
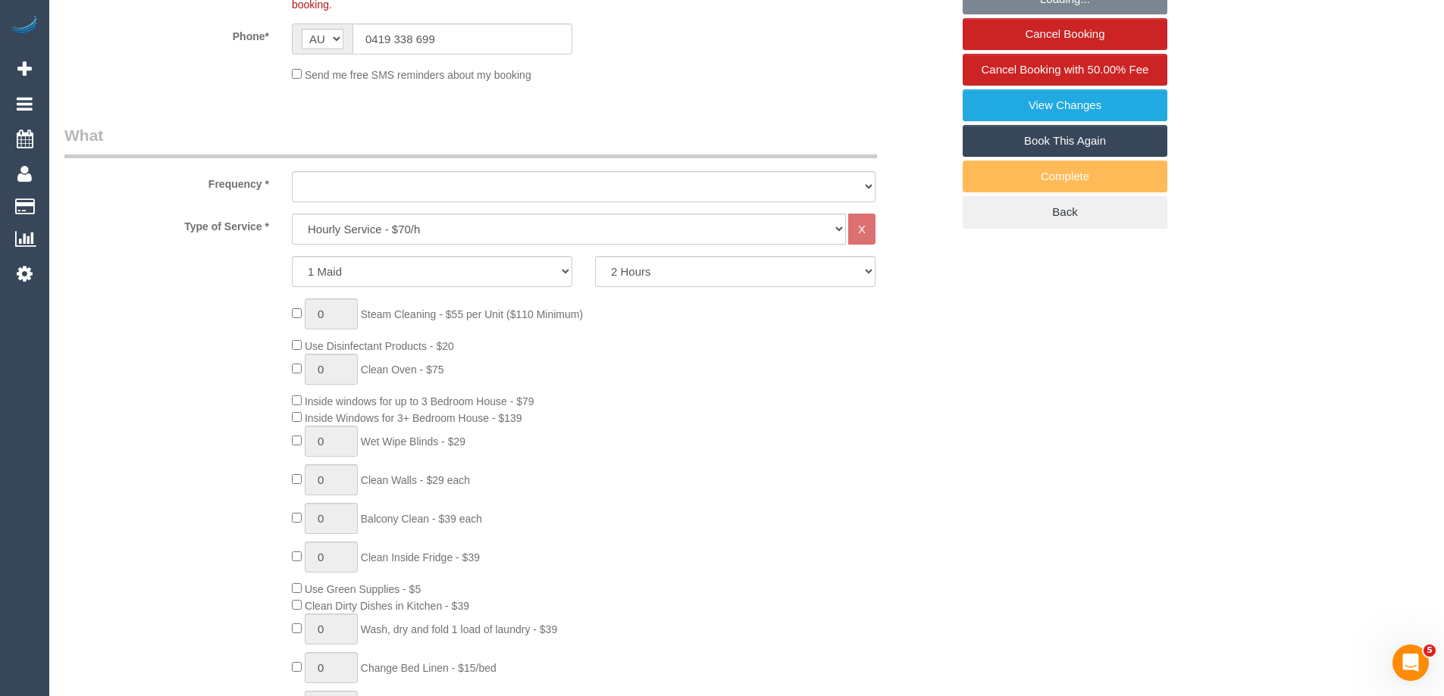
select select "string:AU"
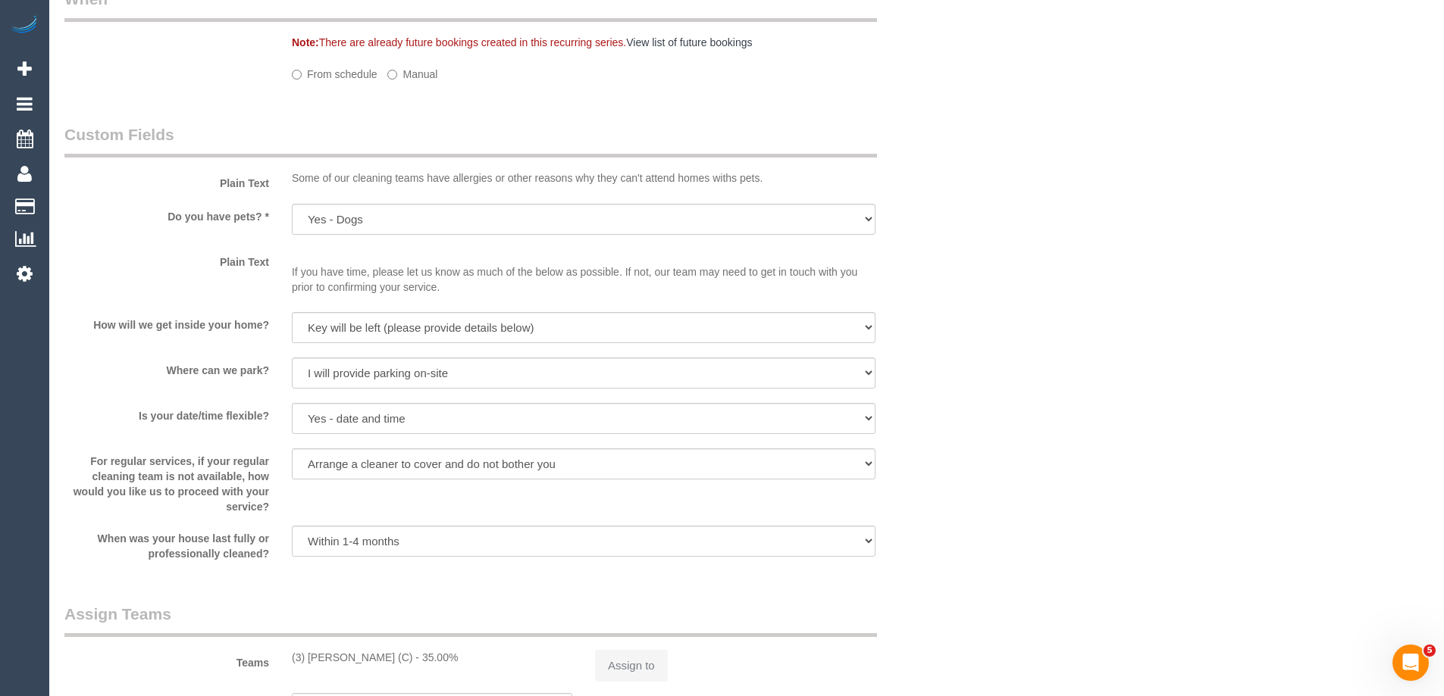
select select "object:883"
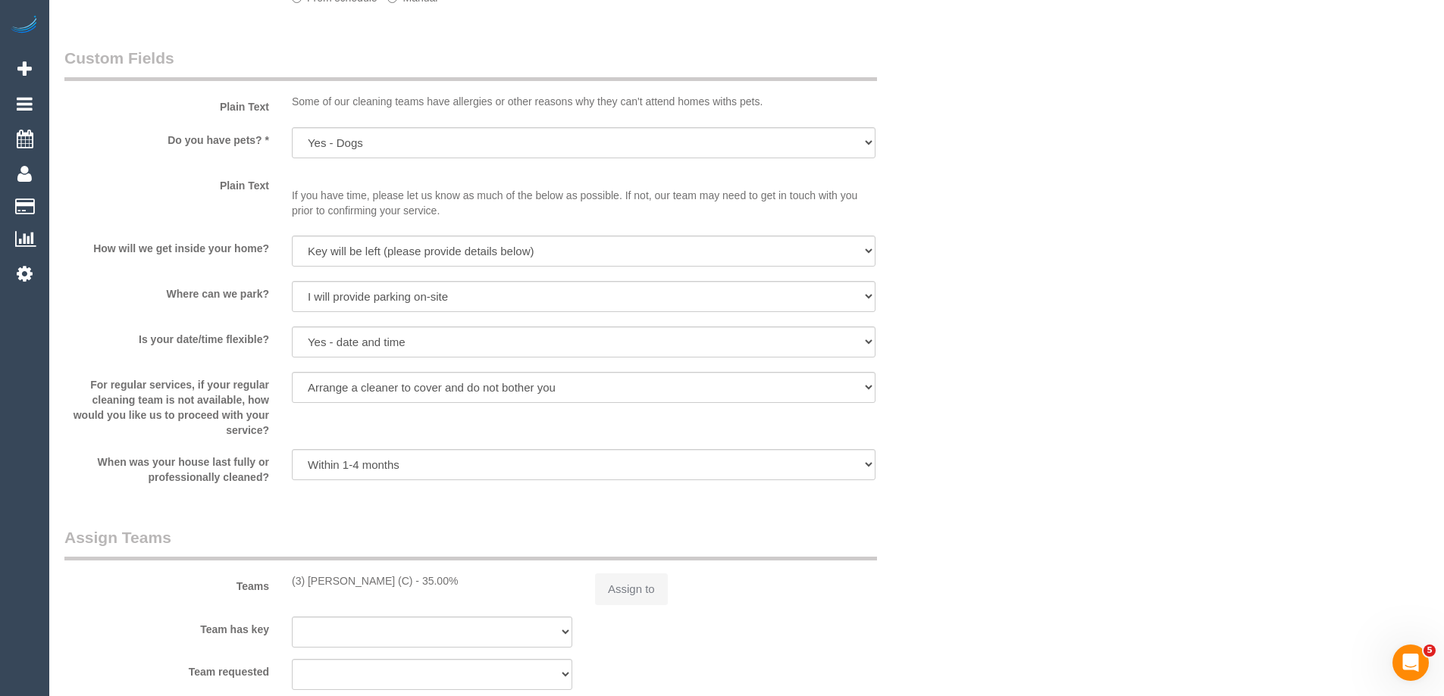
select select "string:stripe-pm_1R5Kjc2GScqysDRVVAHSd6G2"
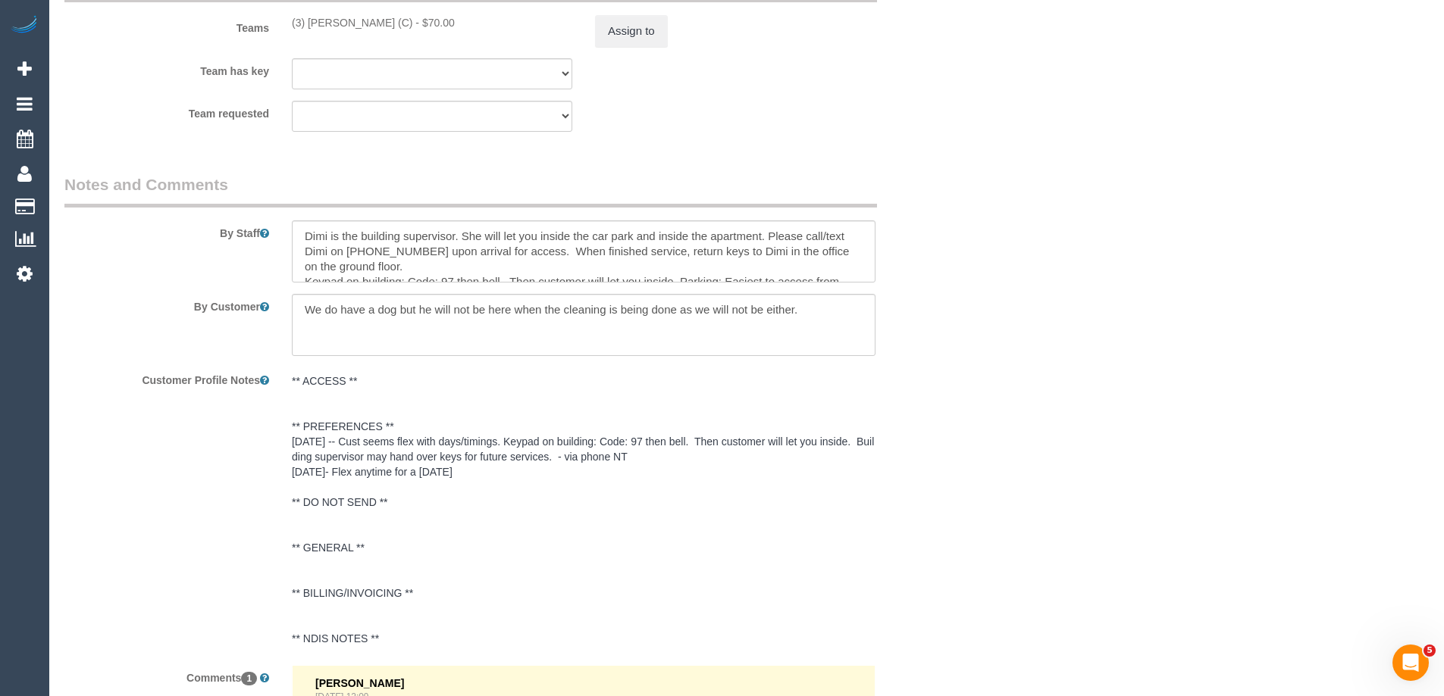
scroll to position [2412, 0]
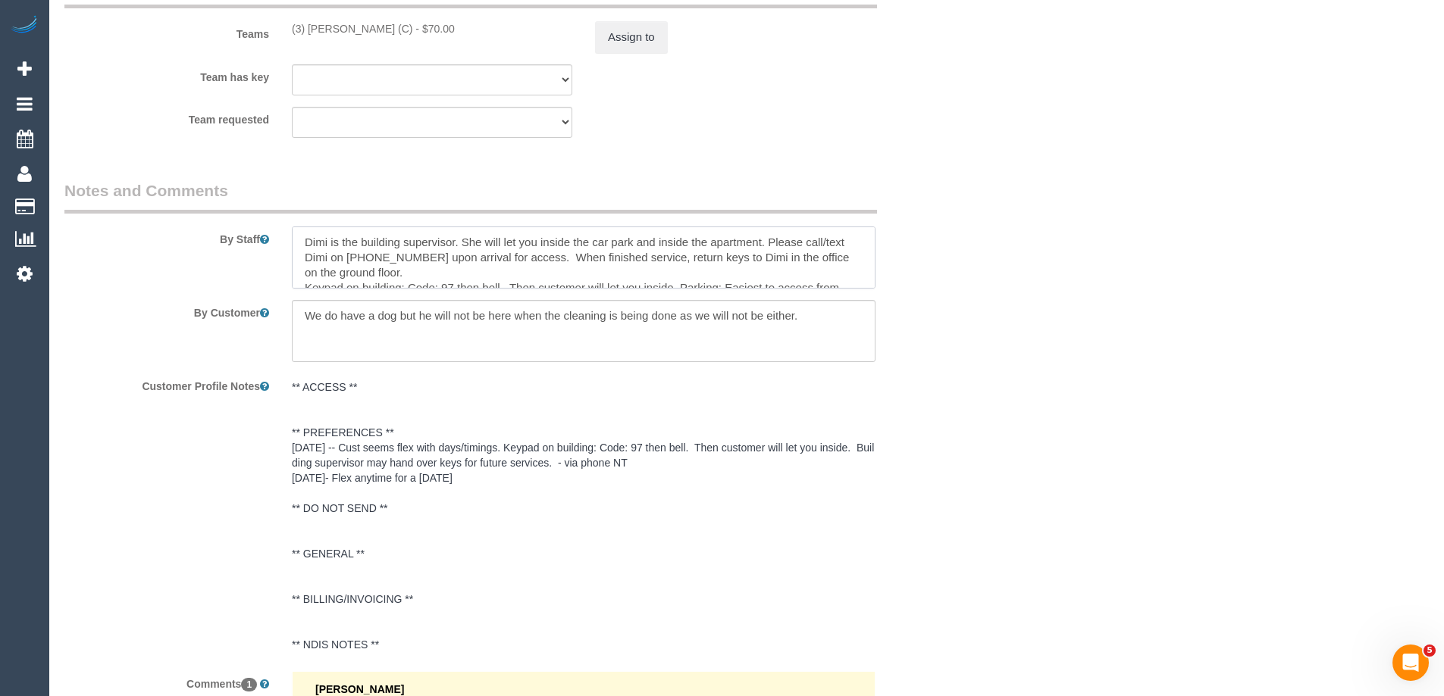
click at [481, 267] on textarea at bounding box center [583, 258] width 583 height 62
click at [563, 318] on textarea at bounding box center [583, 331] width 583 height 62
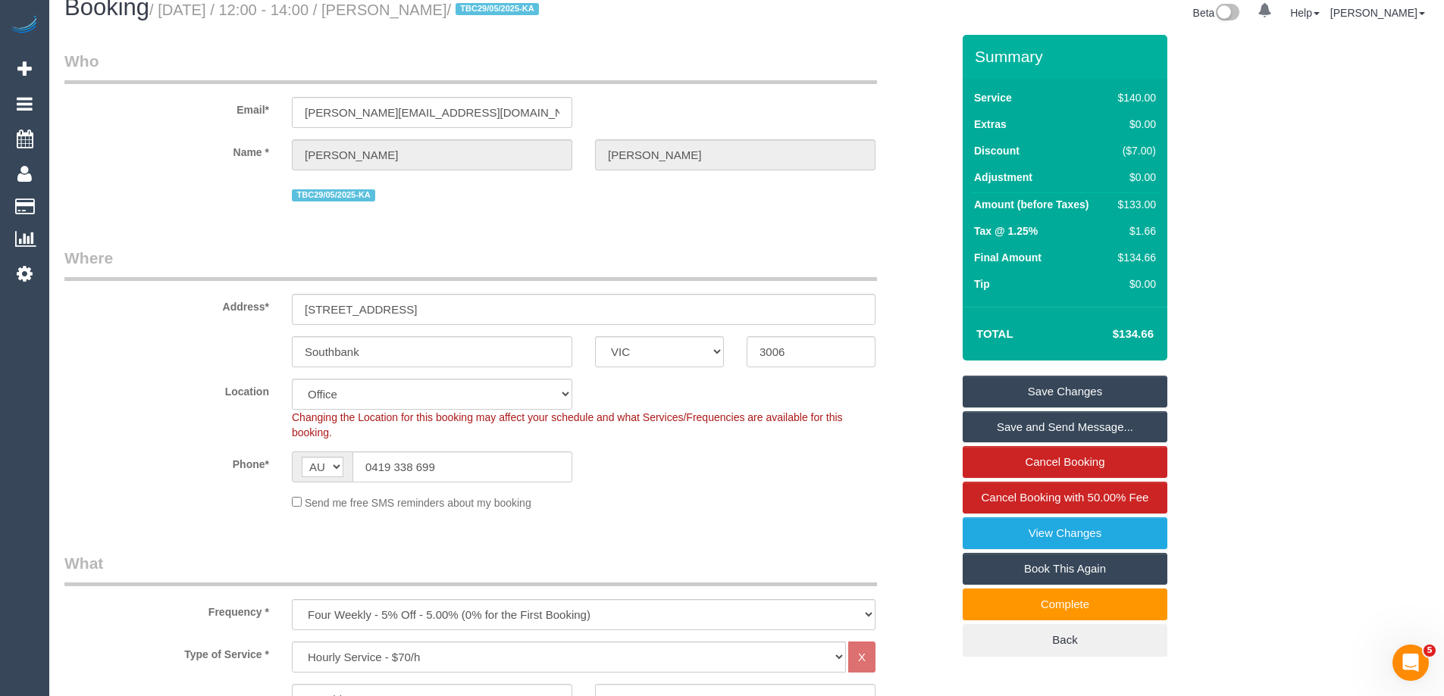
scroll to position [0, 0]
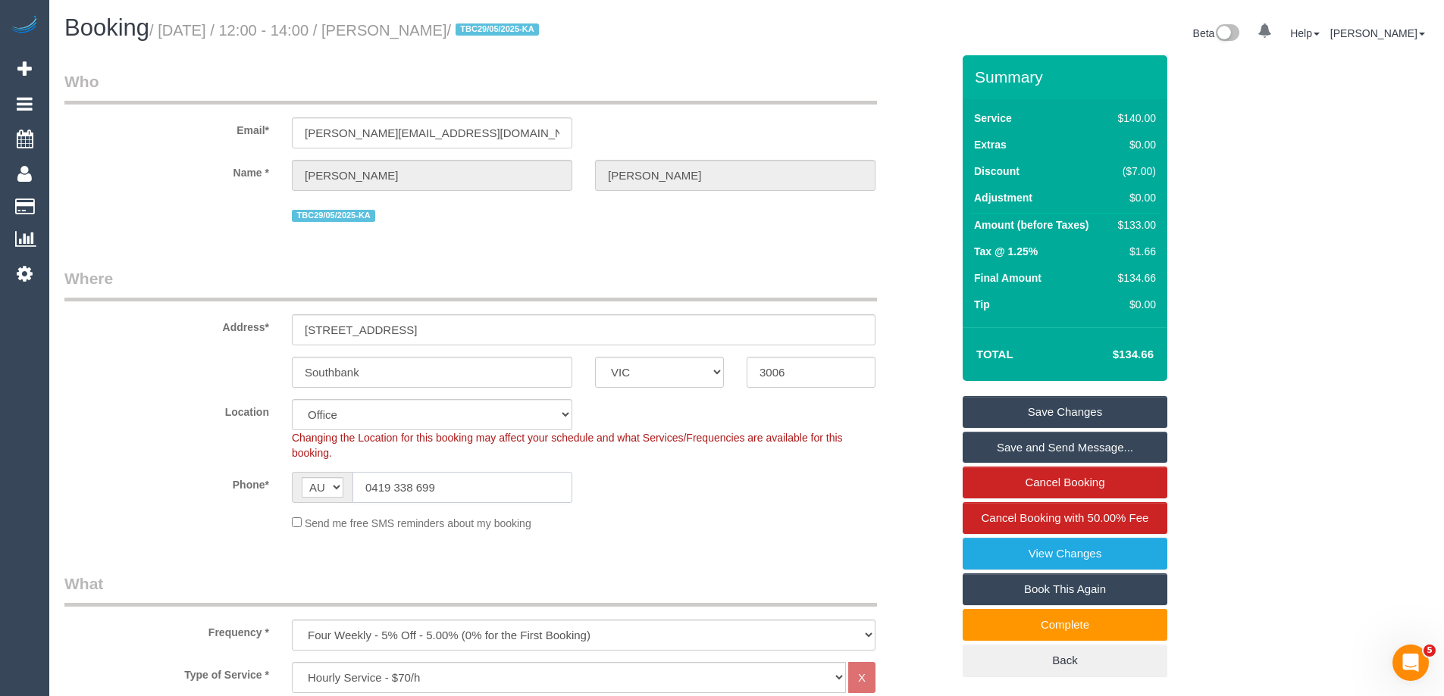
click at [462, 490] on input "0419 338 699" at bounding box center [462, 487] width 220 height 31
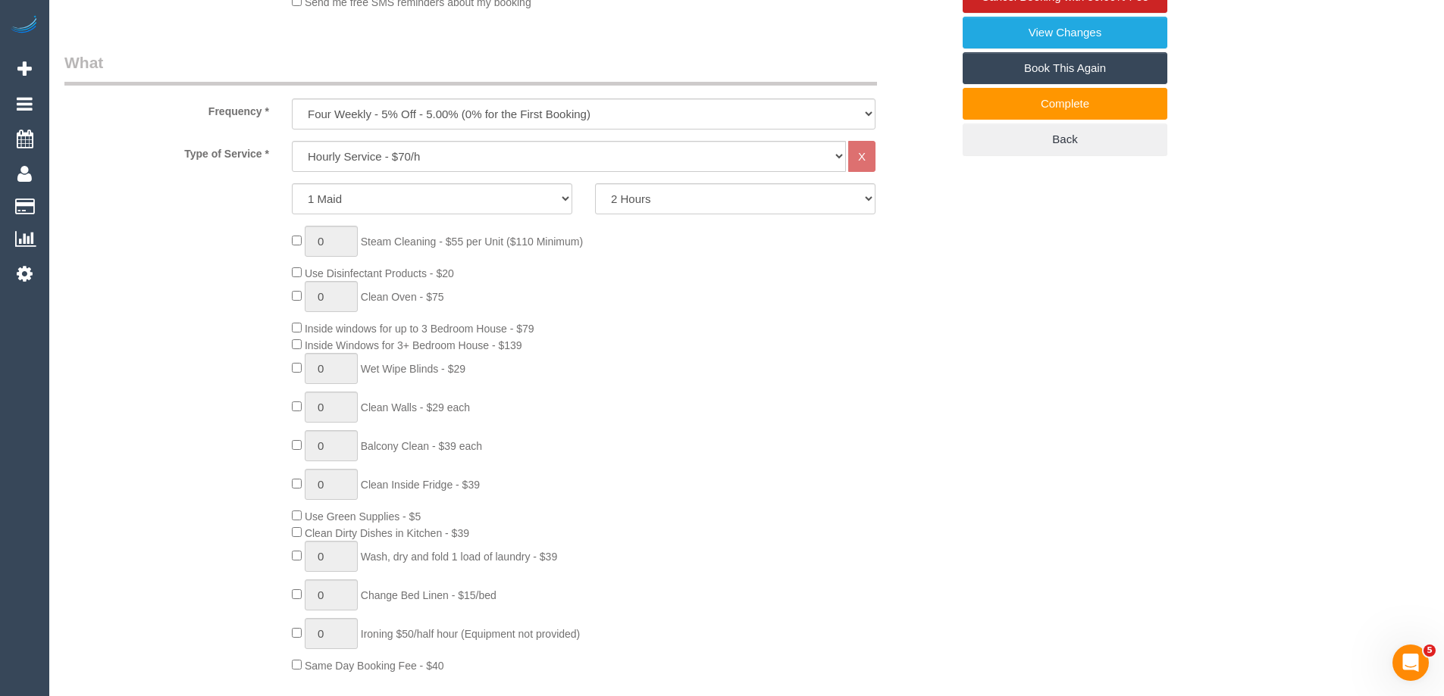
scroll to position [530, 0]
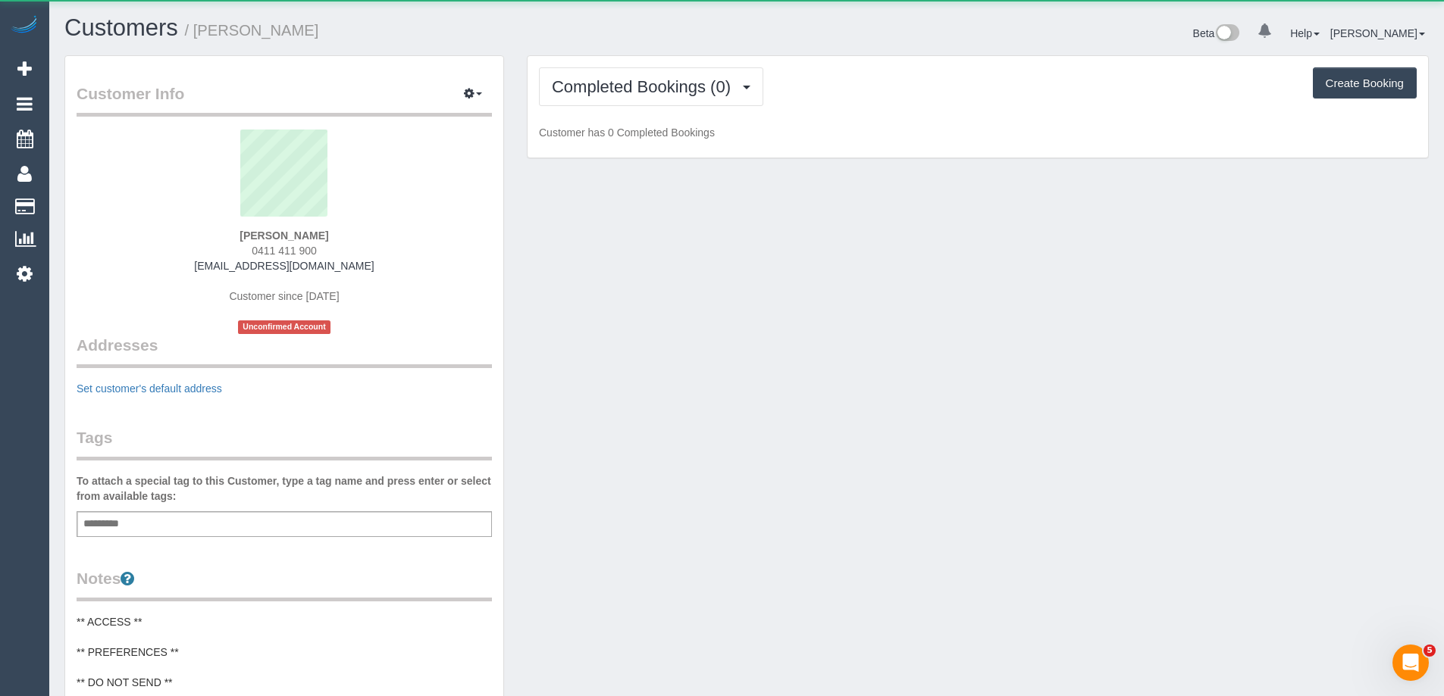
scroll to position [1245, 1444]
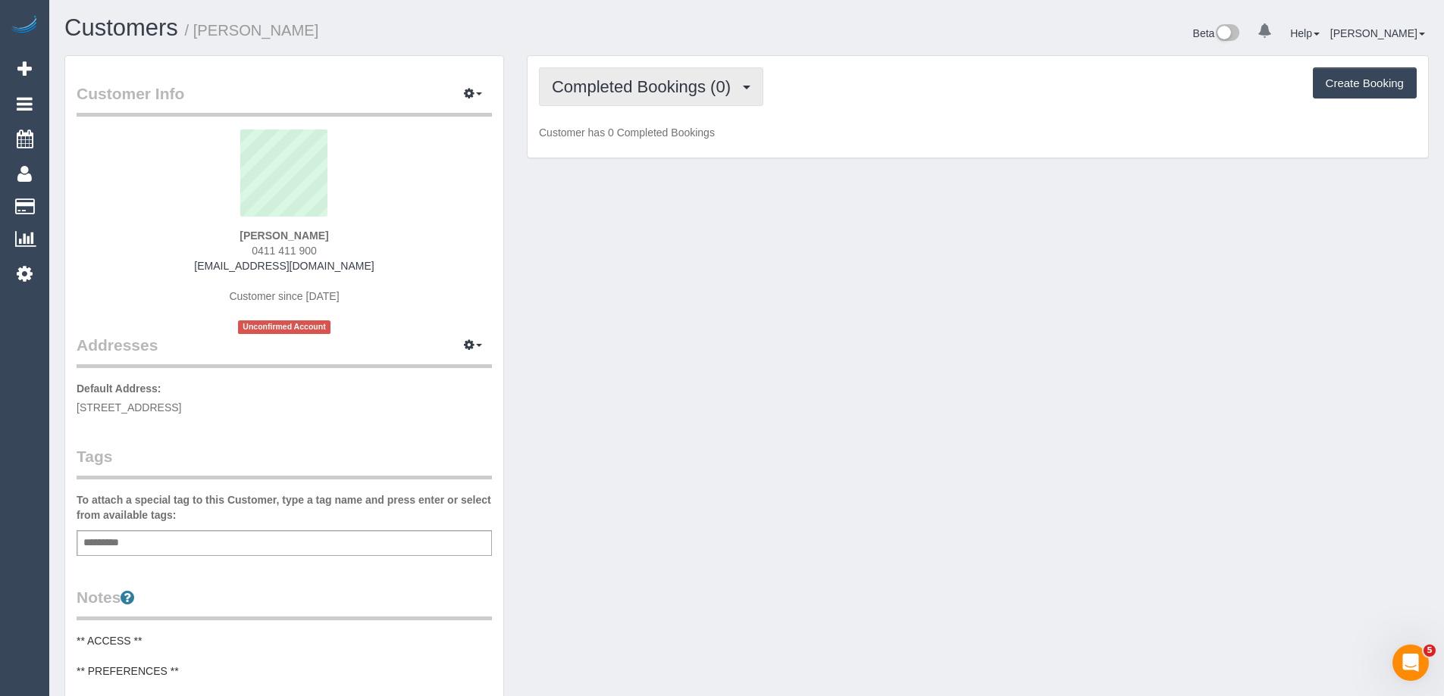
click at [675, 96] on button "Completed Bookings (0)" at bounding box center [651, 86] width 224 height 39
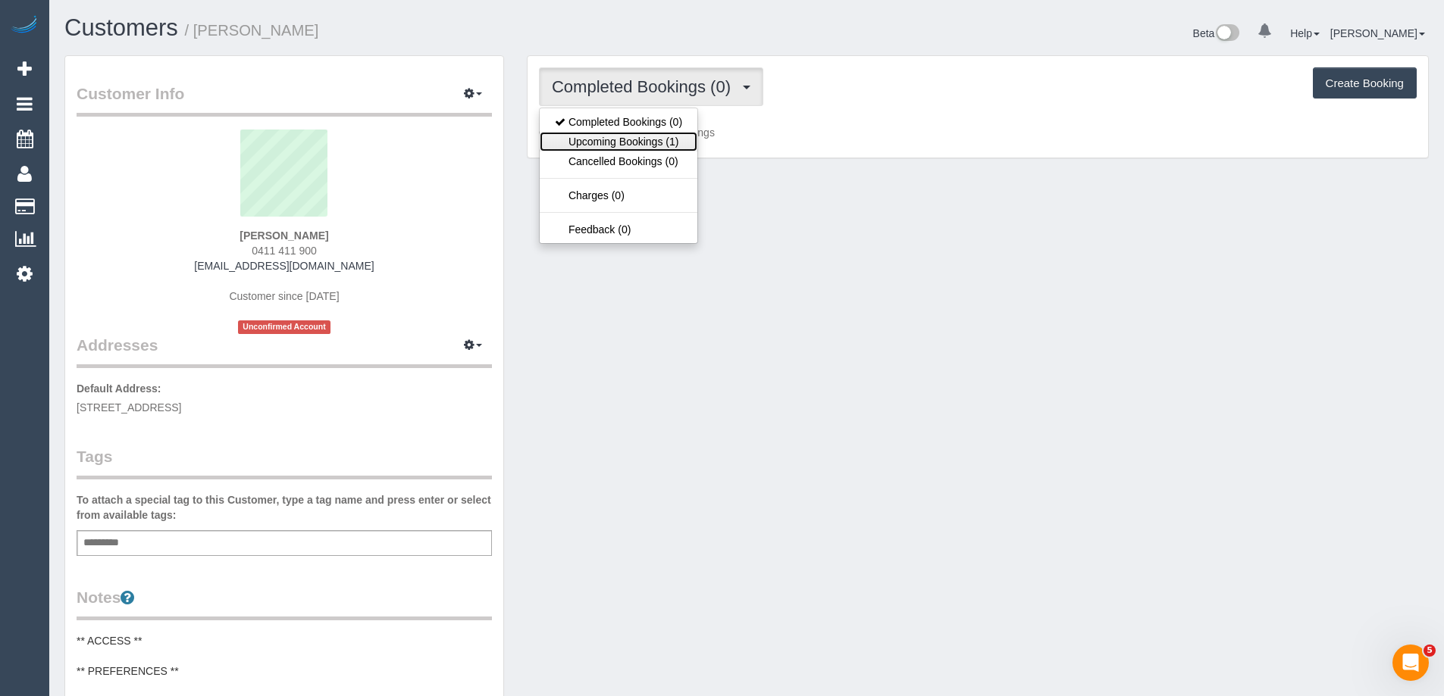
click at [668, 139] on link "Upcoming Bookings (1)" at bounding box center [619, 142] width 158 height 20
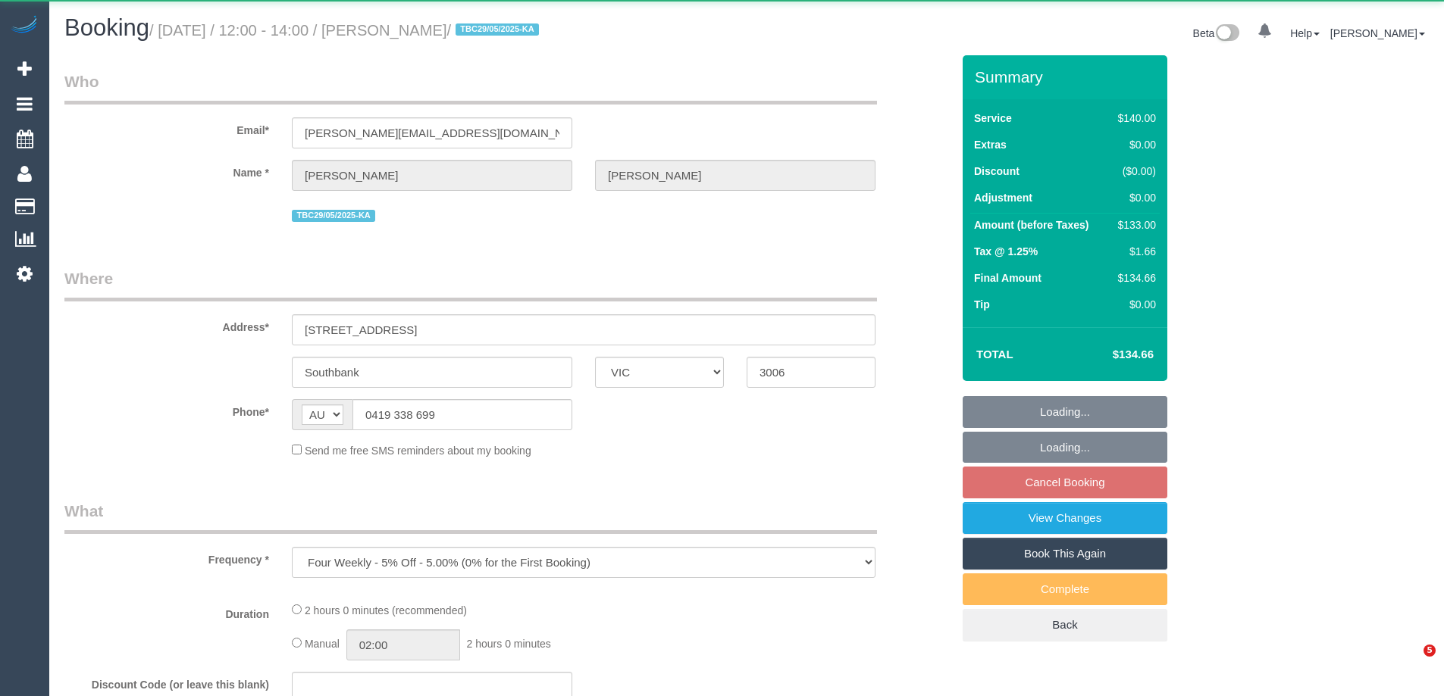
select select "VIC"
select select "string:stripe-pm_1R5Kjc2GScqysDRVVAHSd6G2"
select select "number:27"
select select "number:15"
select select "number:18"
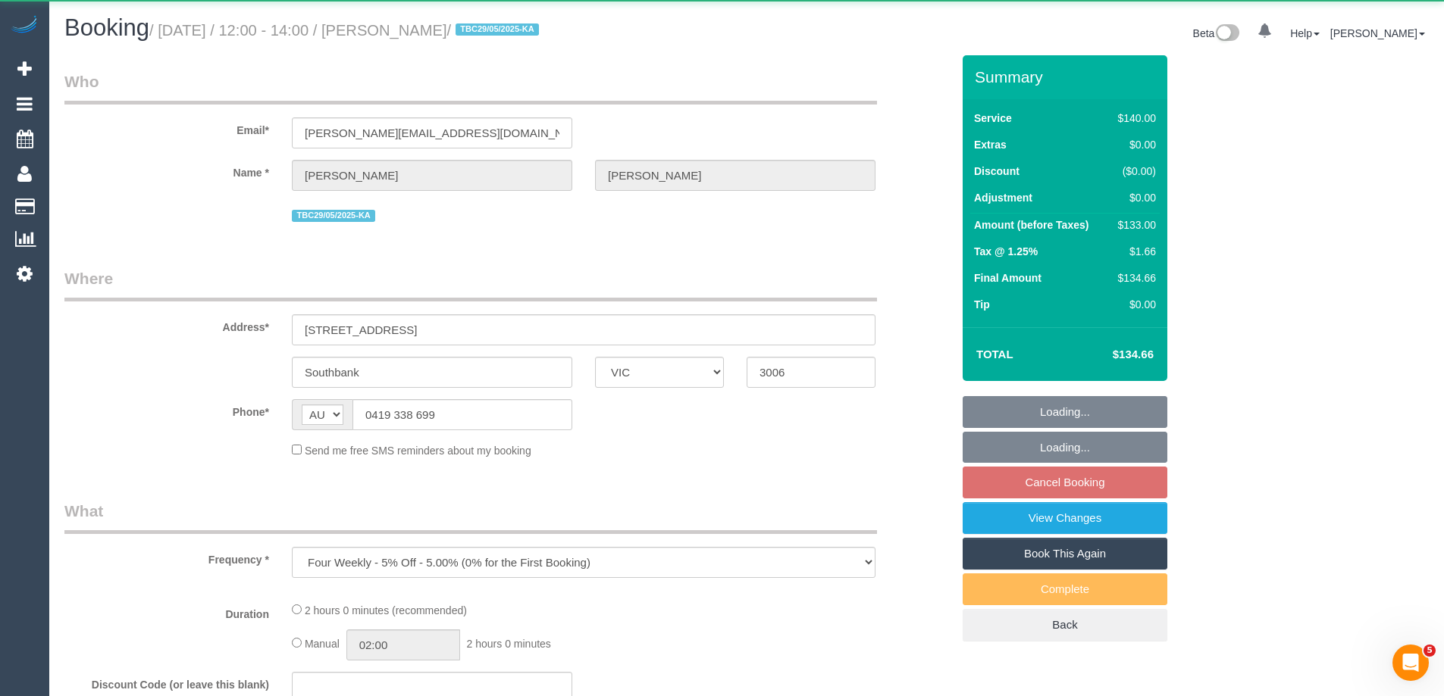
select select "number:22"
select select "number:33"
select select "number:13"
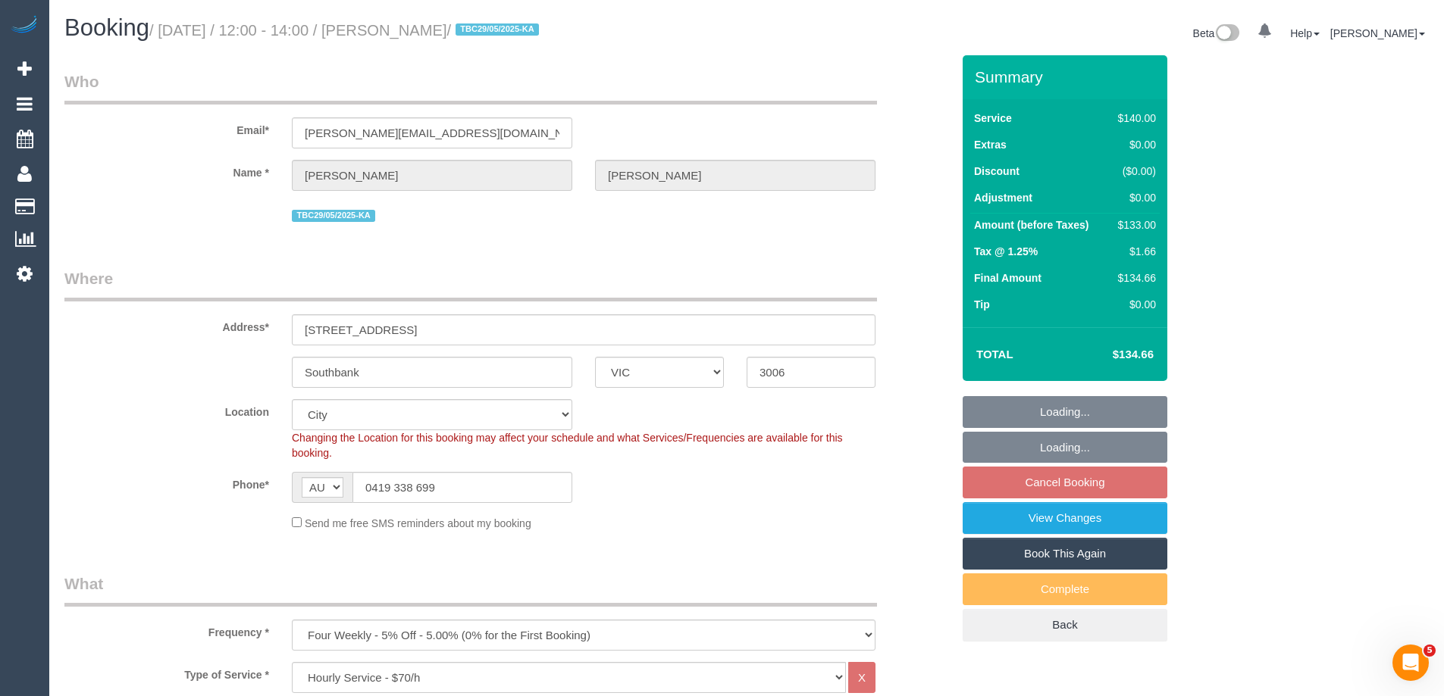
select select "object:1249"
select select "spot4"
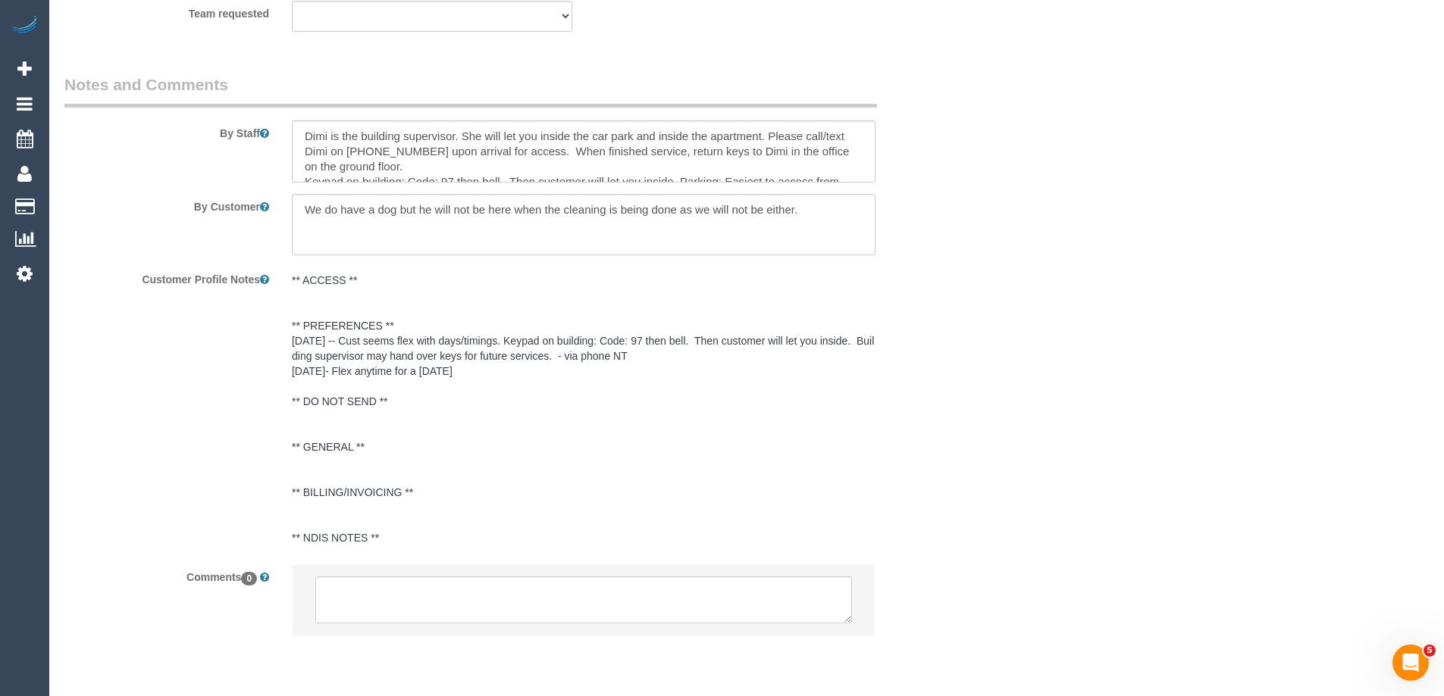
scroll to position [2409, 0]
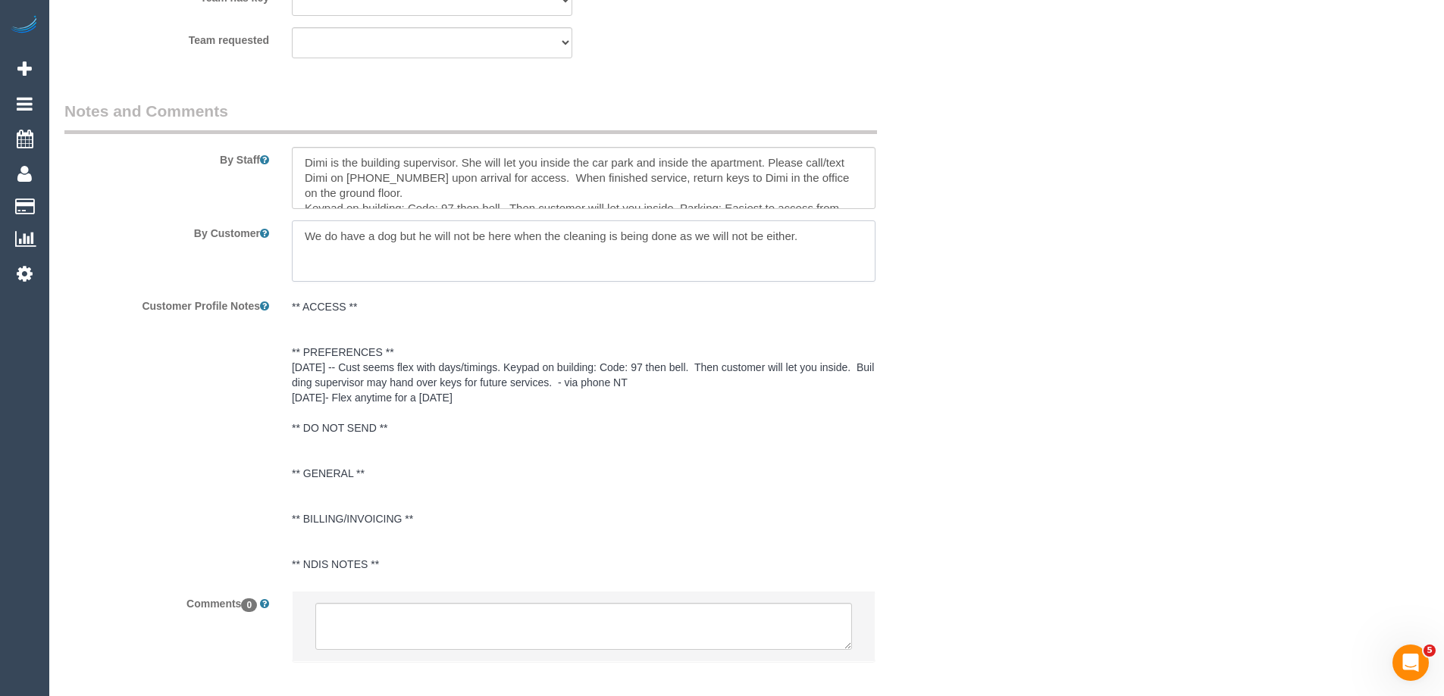
click at [840, 241] on textarea at bounding box center [583, 252] width 583 height 62
click at [359, 258] on textarea at bounding box center [583, 252] width 583 height 62
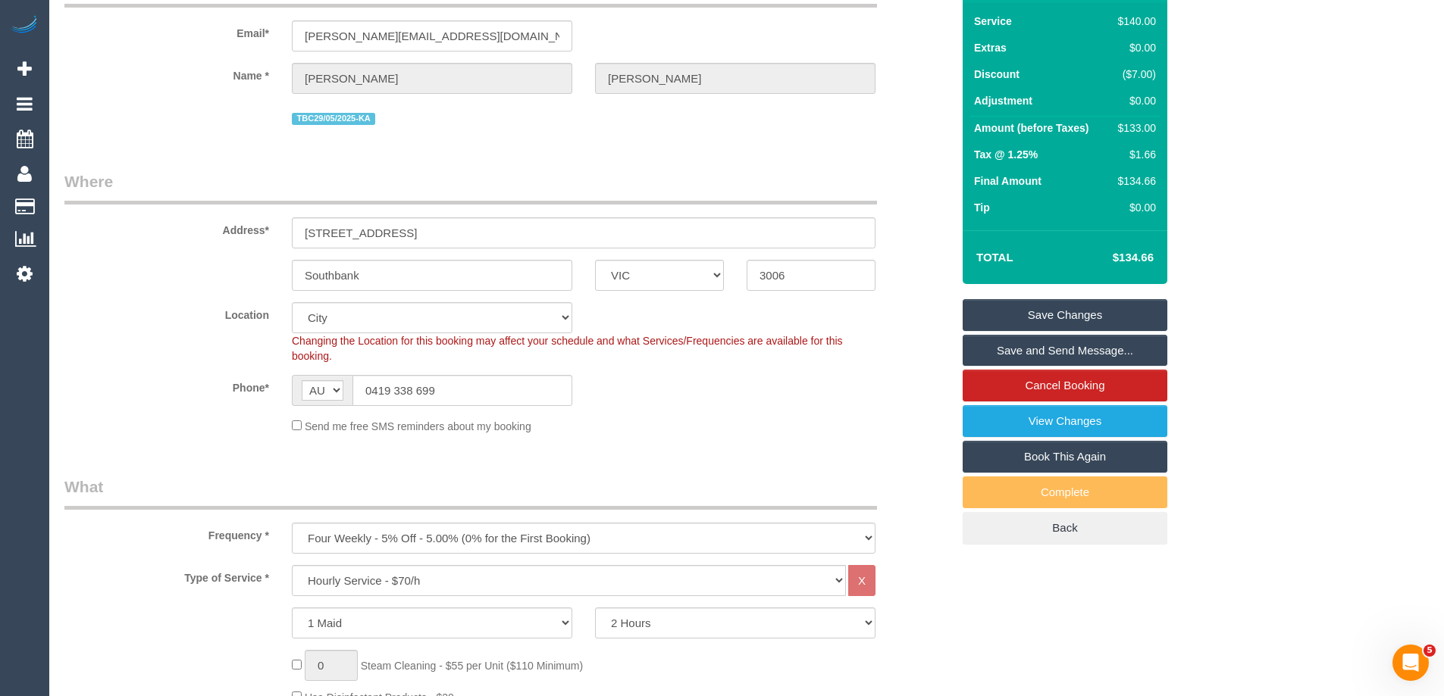
scroll to position [0, 0]
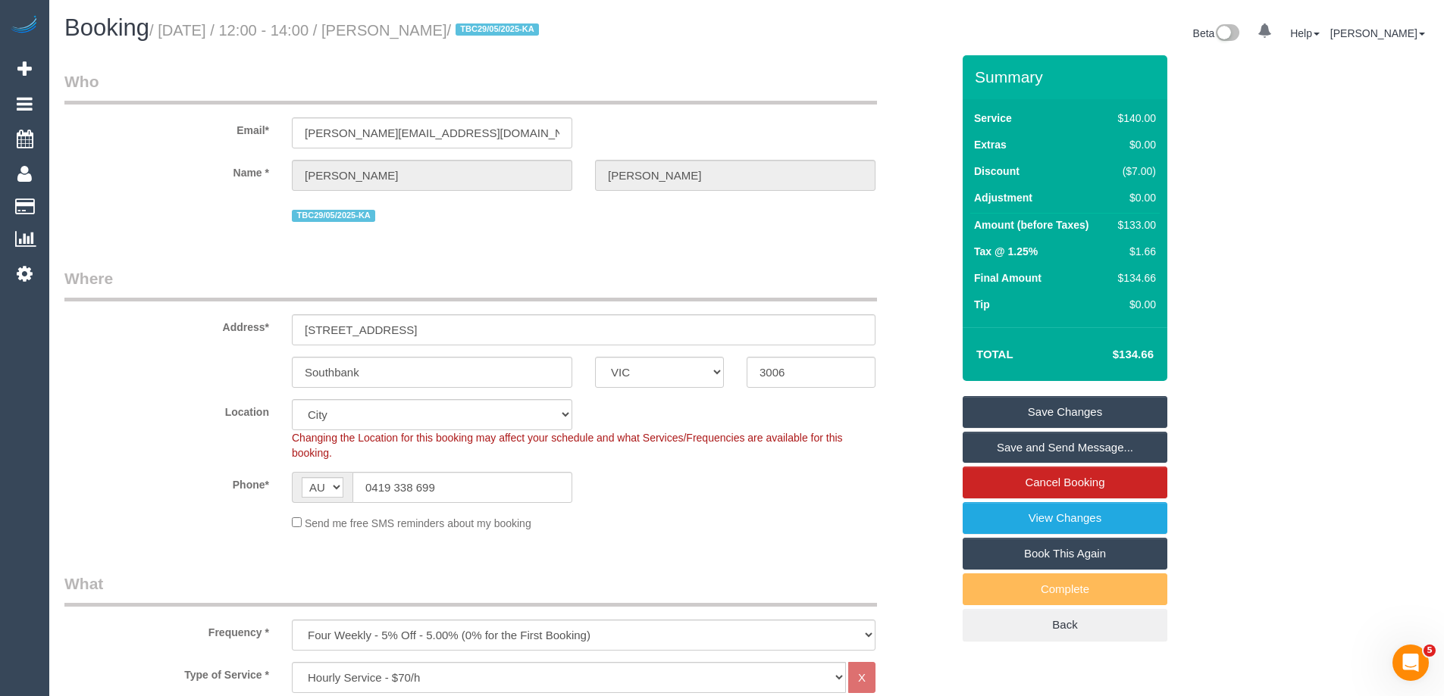
type textarea "We do have a dog but he will not be here when the cleaning is being done as we …"
click at [1104, 403] on link "Save Changes" at bounding box center [1064, 412] width 205 height 32
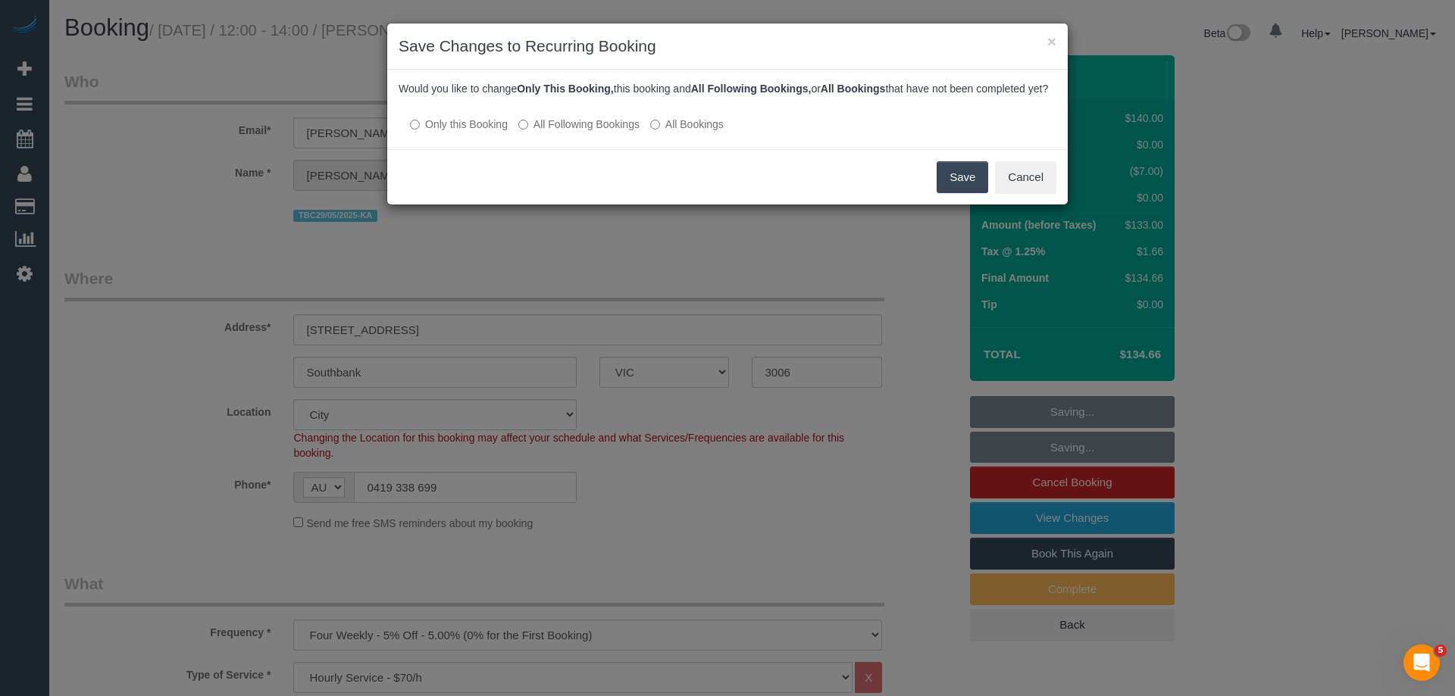
click at [611, 132] on label "All Following Bookings" at bounding box center [578, 124] width 121 height 15
click at [972, 192] on button "Save" at bounding box center [963, 177] width 52 height 32
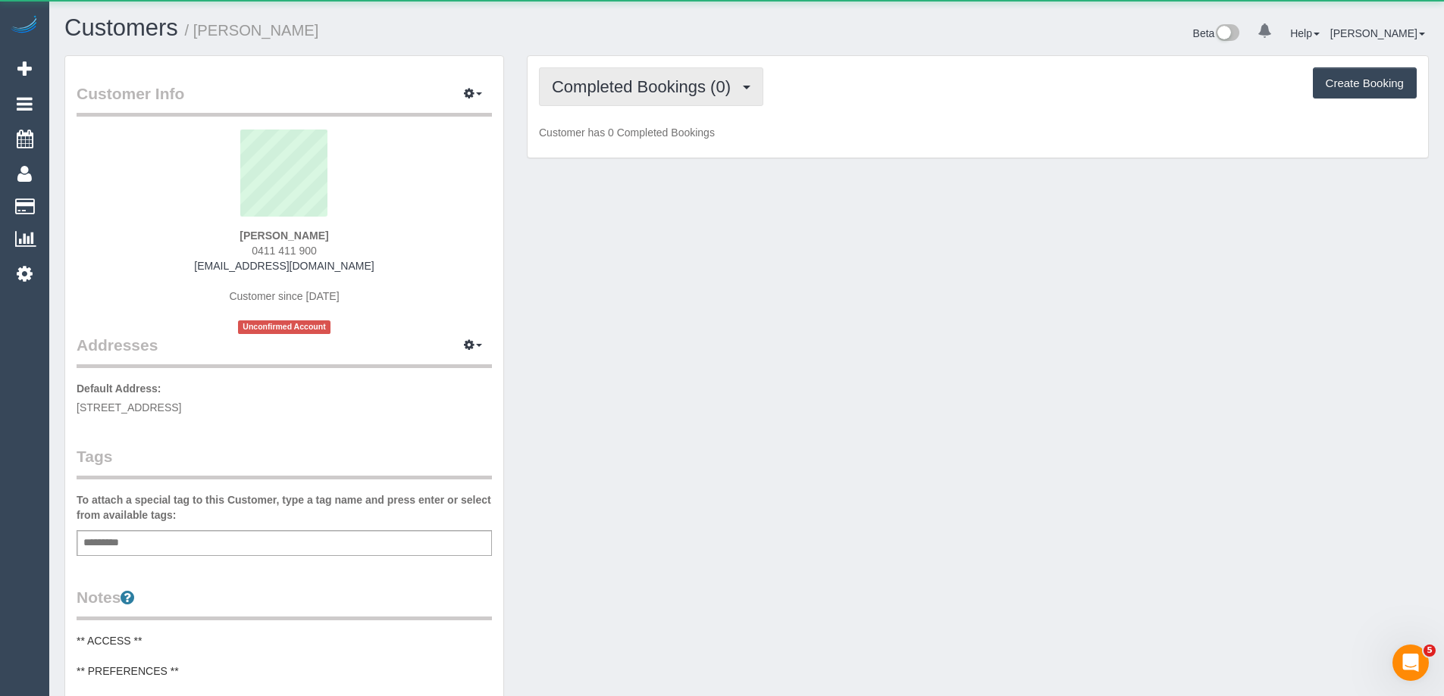
scroll to position [1245, 1444]
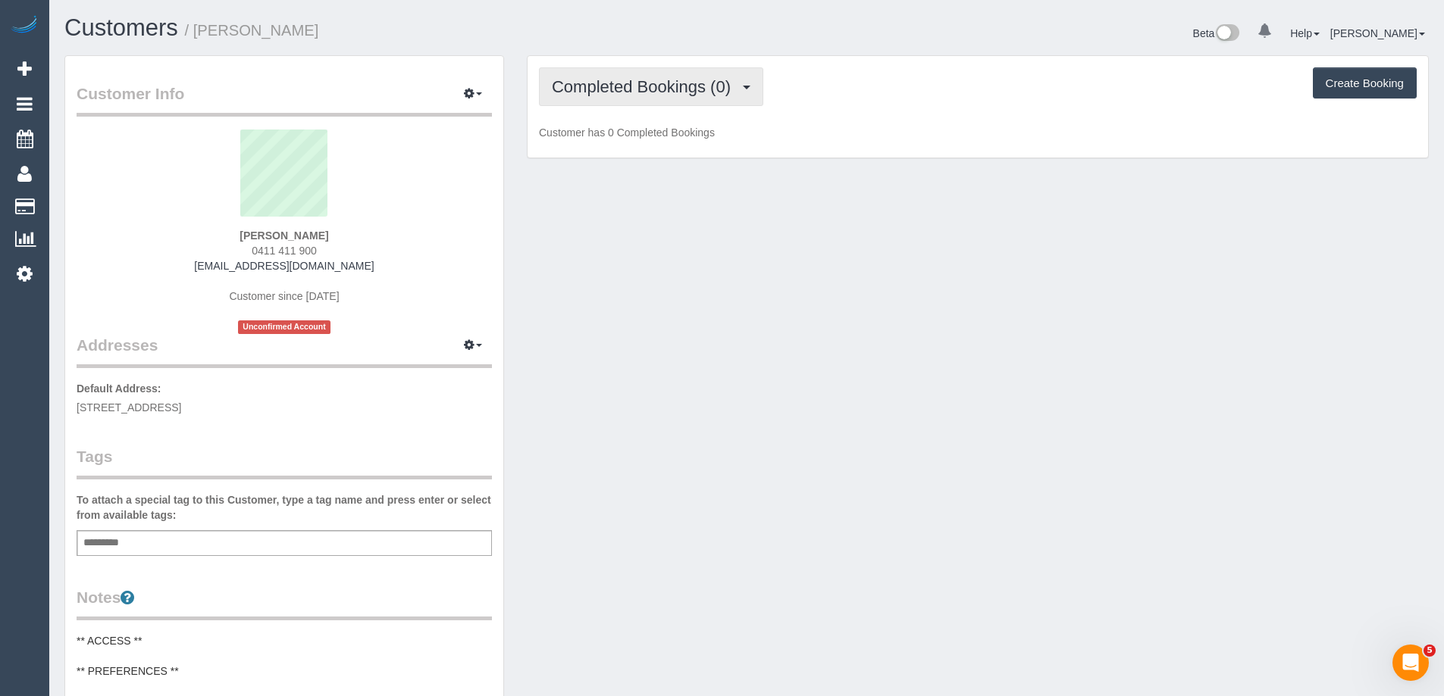
click at [671, 97] on button "Completed Bookings (0)" at bounding box center [651, 86] width 224 height 39
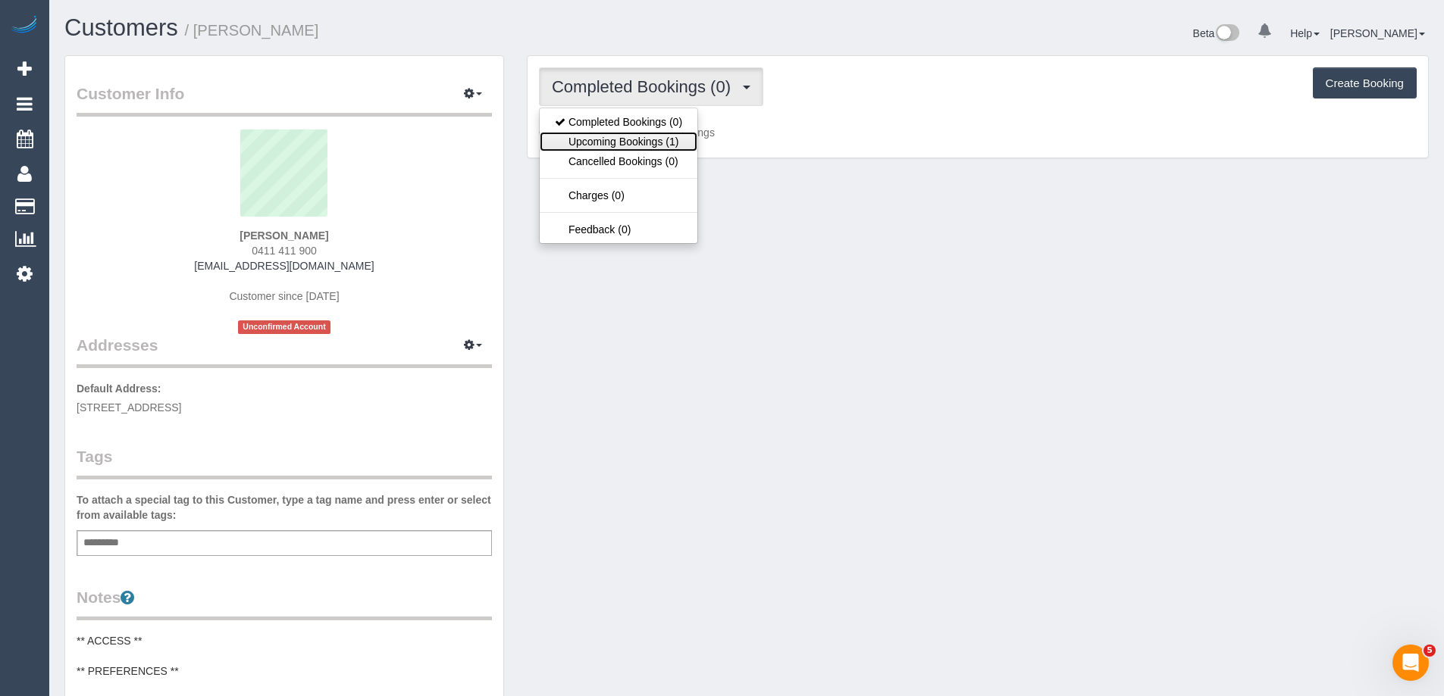
click at [671, 143] on link "Upcoming Bookings (1)" at bounding box center [619, 142] width 158 height 20
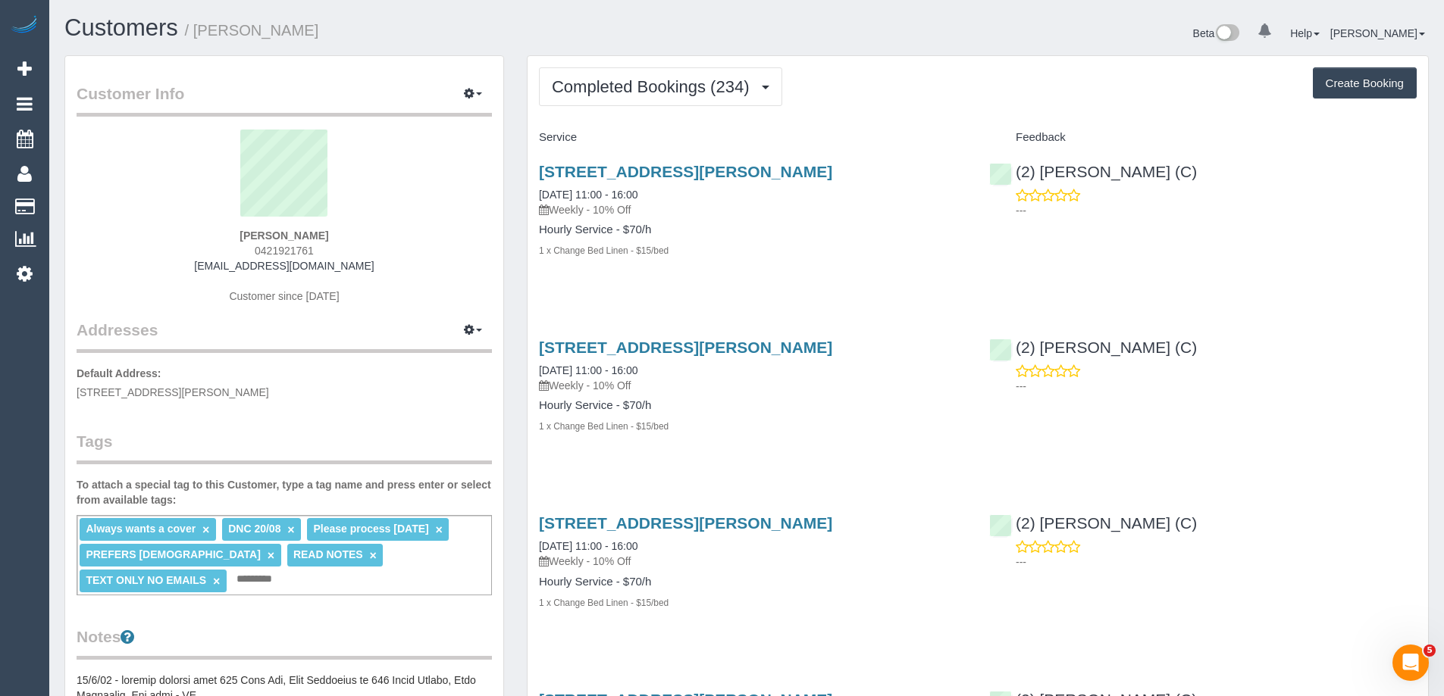
copy small "[PERSON_NAME]"
drag, startPoint x: 321, startPoint y: 34, endPoint x: 202, endPoint y: 38, distance: 119.0
click at [202, 38] on h1 "Customers / [PERSON_NAME]" at bounding box center [399, 28] width 671 height 26
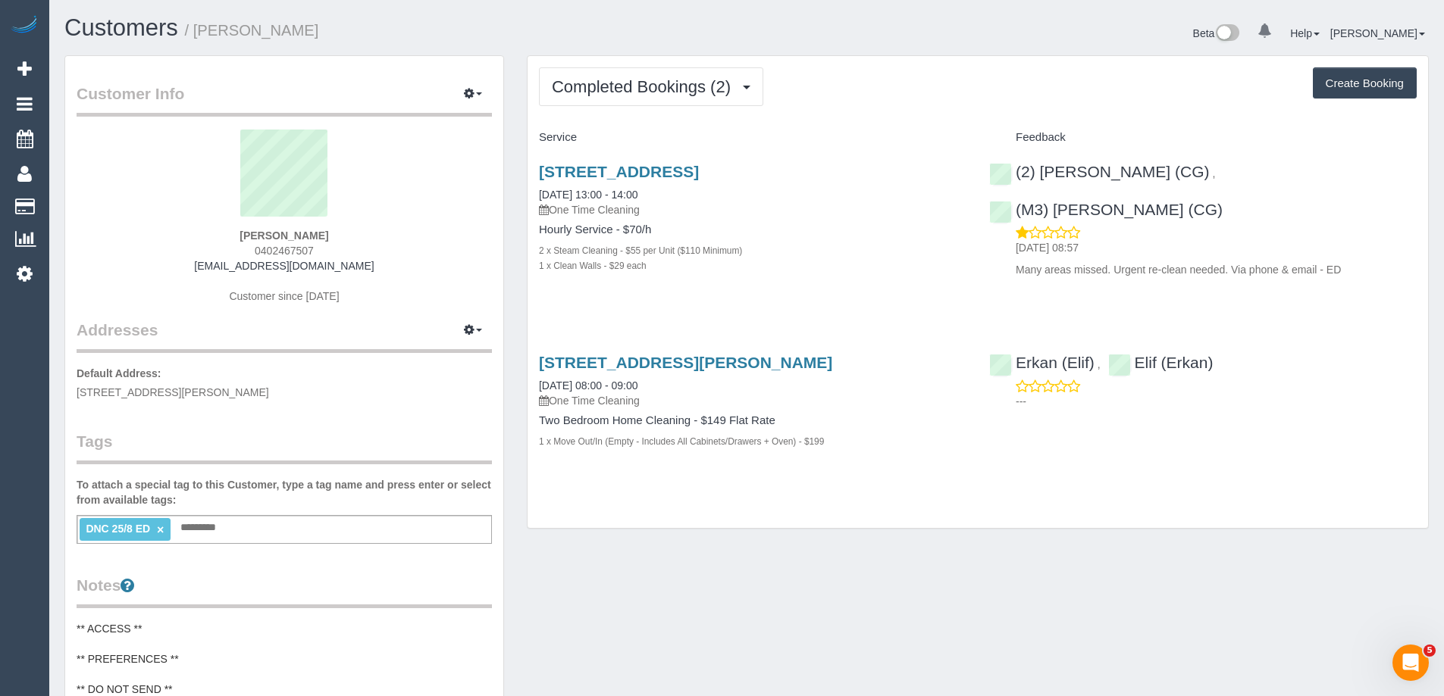
click at [299, 251] on span "0402467507" at bounding box center [284, 251] width 59 height 12
copy span "0402467507"
click at [596, 68] on button "Completed Bookings (2)" at bounding box center [651, 86] width 224 height 39
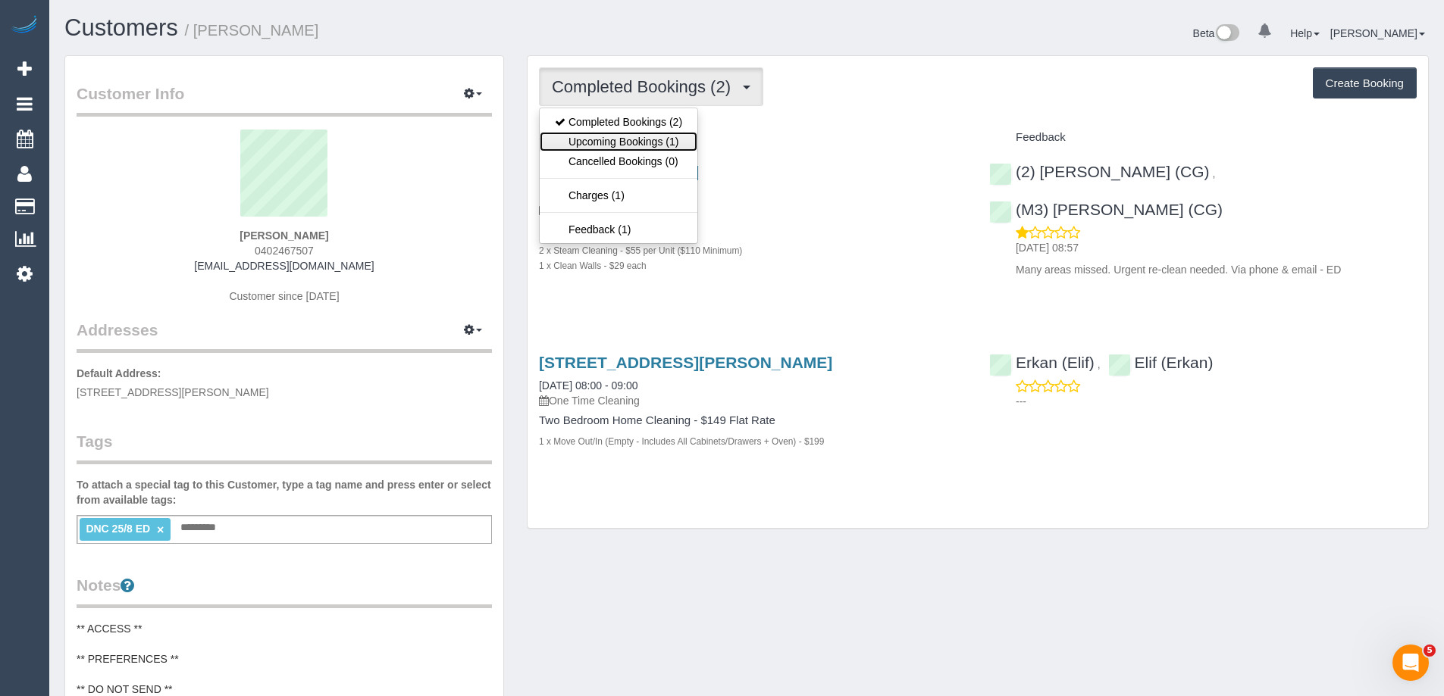
click at [591, 145] on link "Upcoming Bookings (1)" at bounding box center [619, 142] width 158 height 20
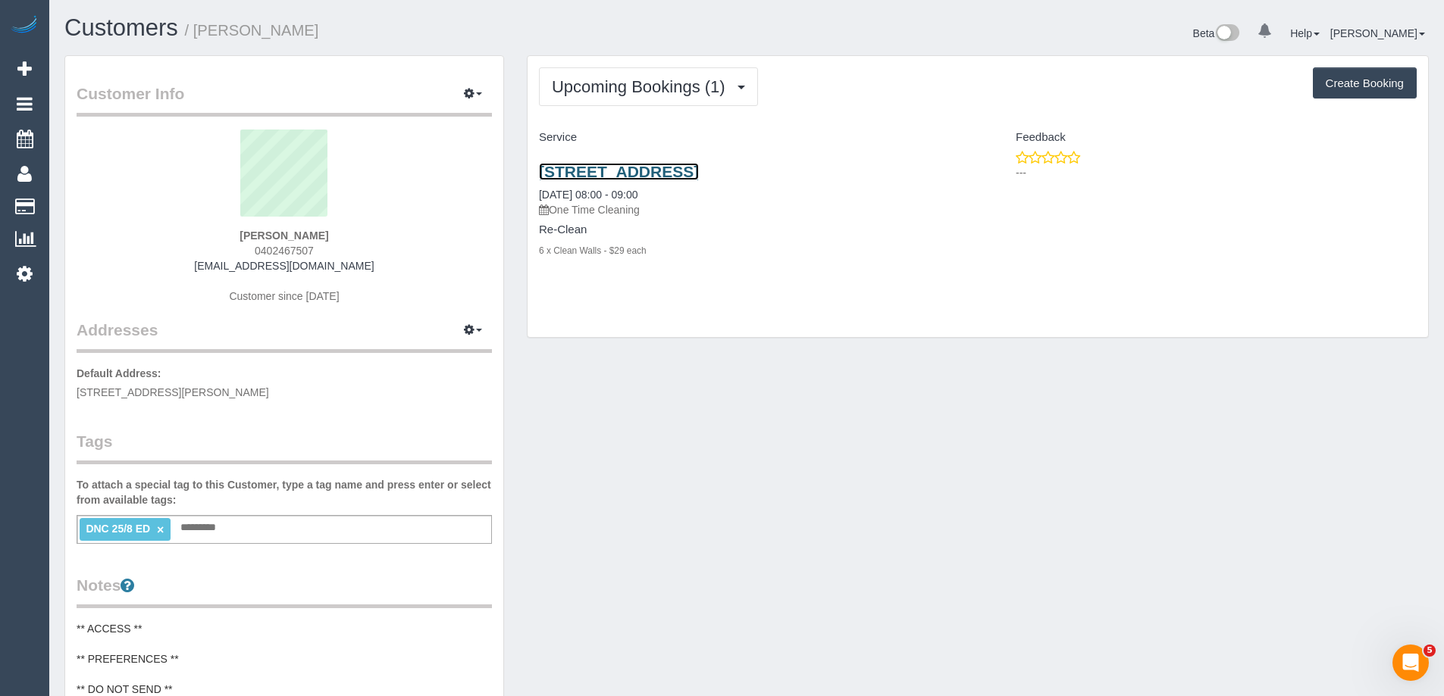
click at [699, 171] on link "57 Dover St, Flemington, Unit 17, Flemington, VIC 3031" at bounding box center [619, 171] width 160 height 17
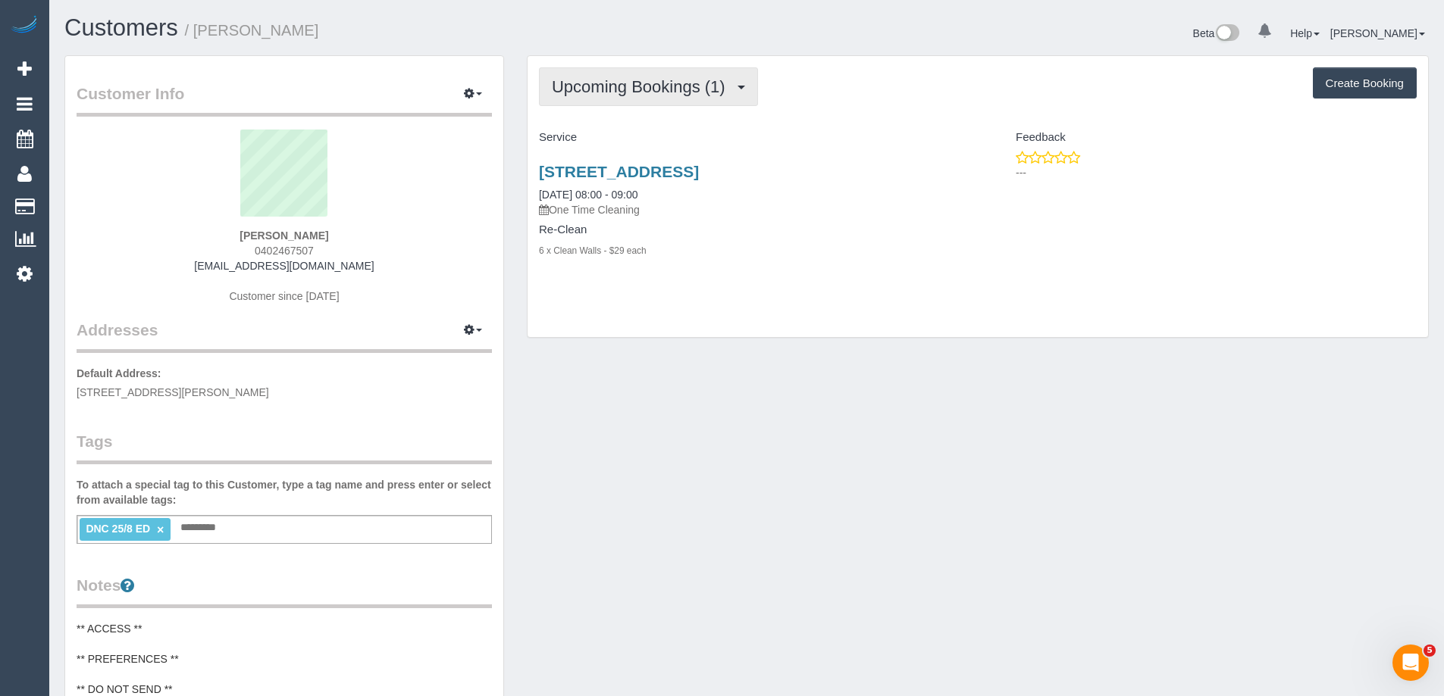
click at [636, 101] on button "Upcoming Bookings (1)" at bounding box center [648, 86] width 219 height 39
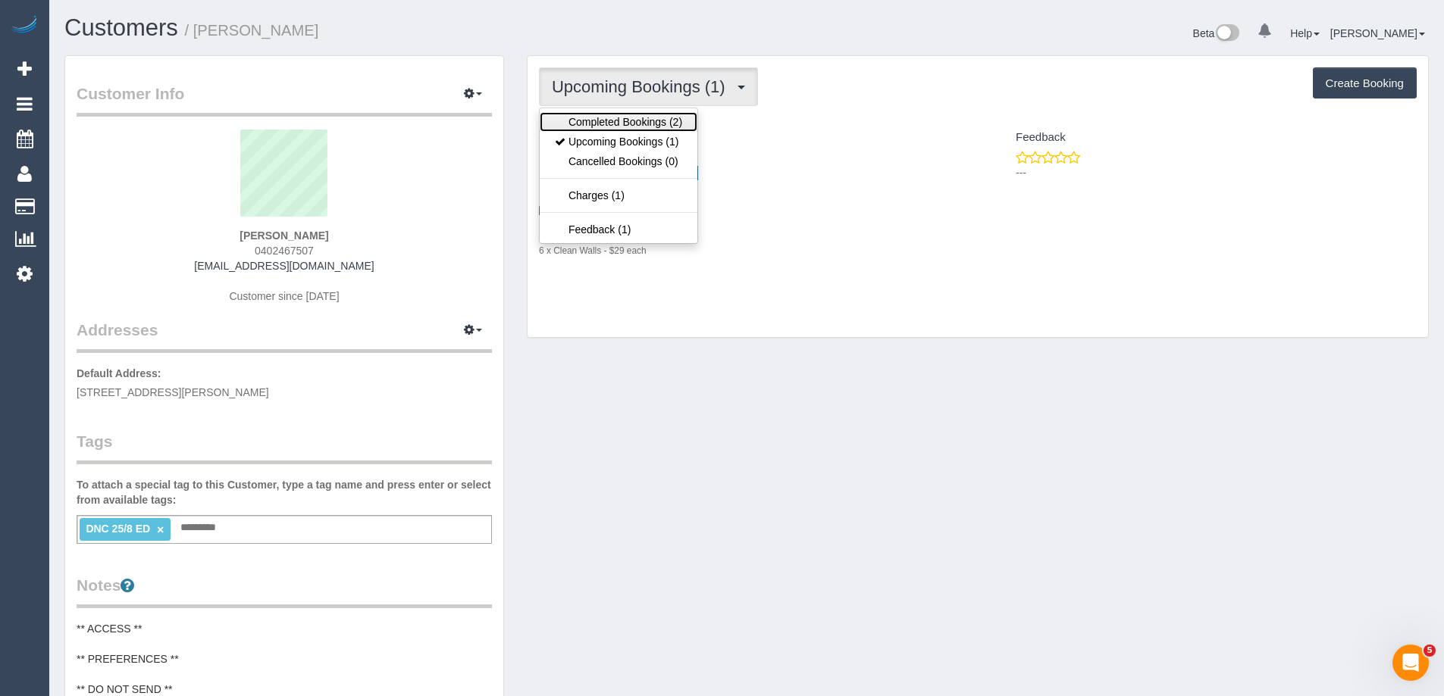
click at [634, 124] on link "Completed Bookings (2)" at bounding box center [619, 122] width 158 height 20
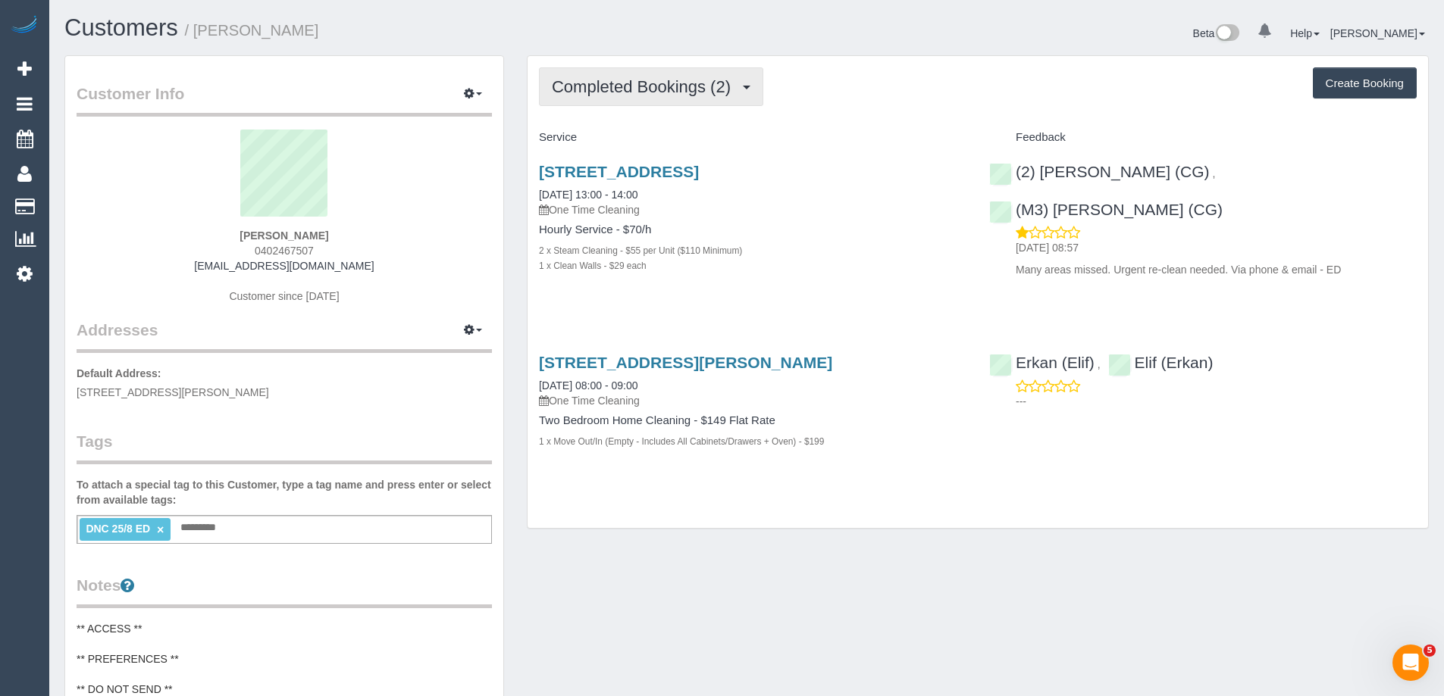
click at [644, 86] on span "Completed Bookings (2)" at bounding box center [645, 86] width 186 height 19
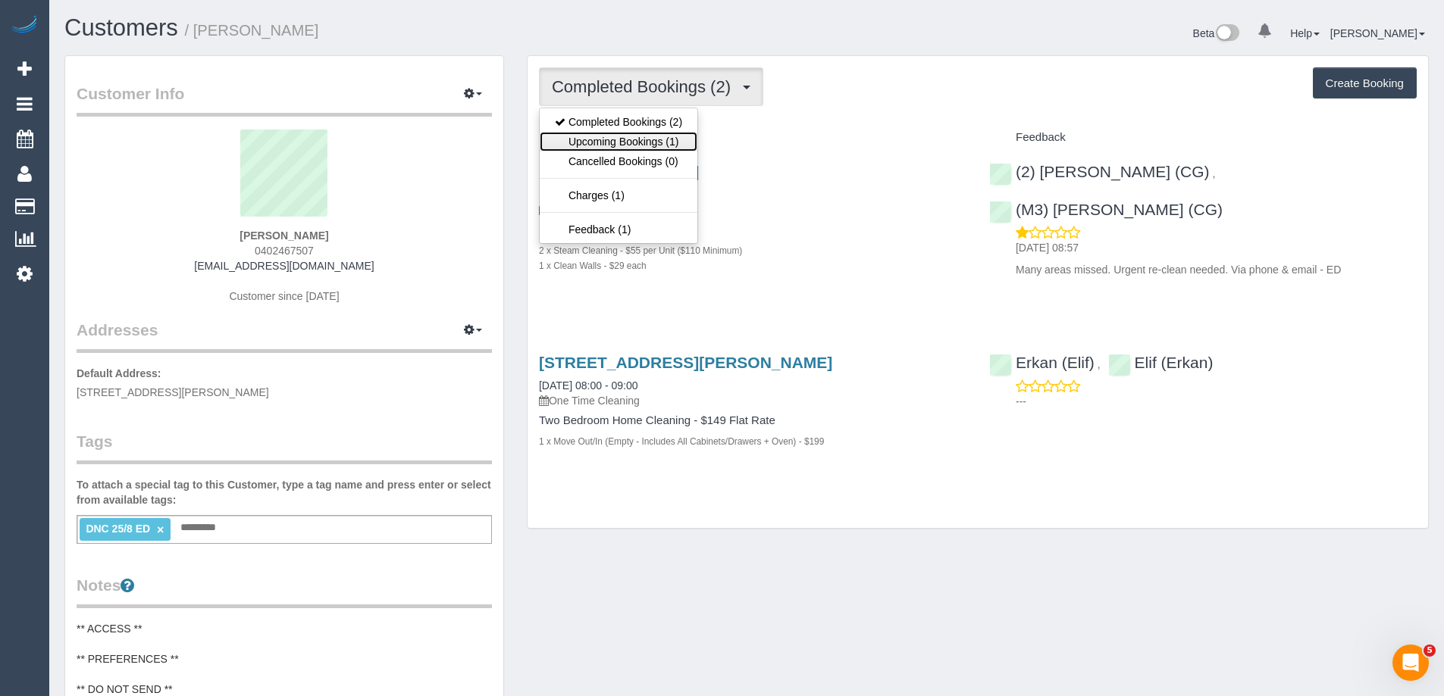
click at [650, 142] on link "Upcoming Bookings (1)" at bounding box center [619, 142] width 158 height 20
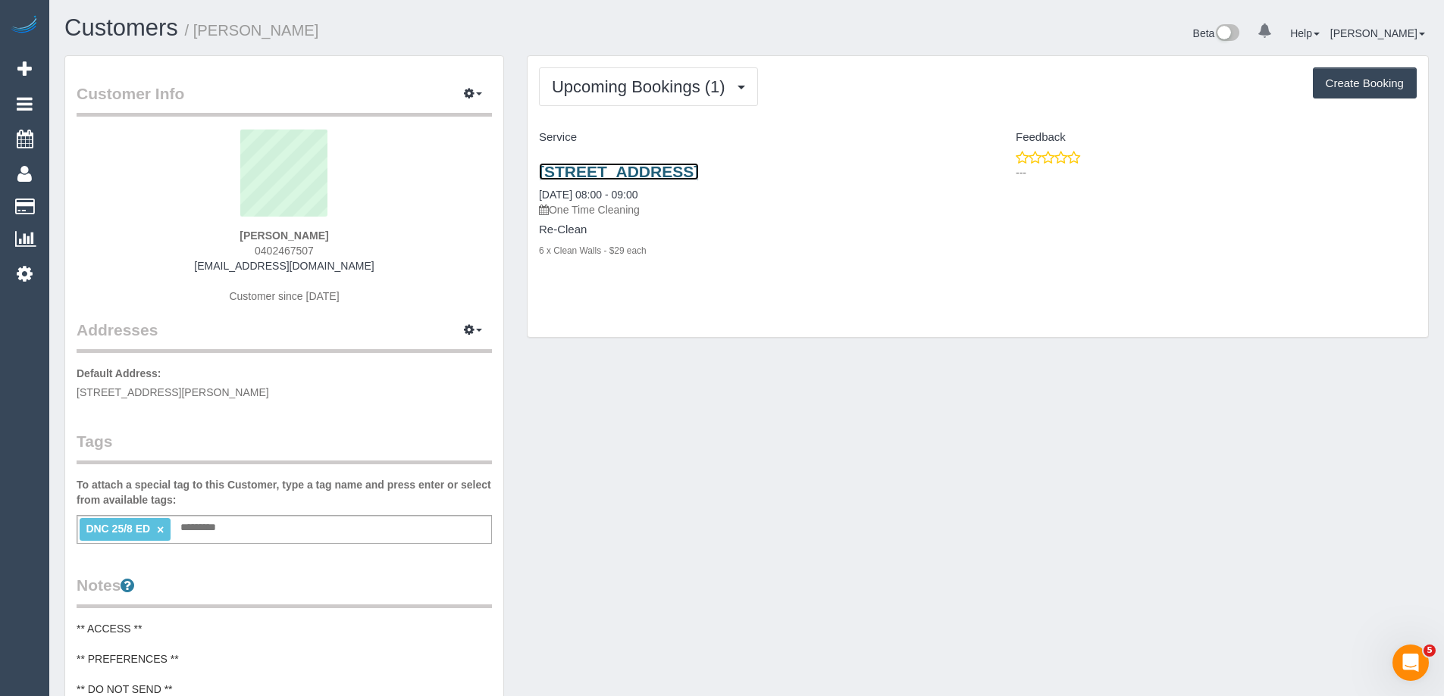
click at [699, 164] on link "57 Dover St, Flemington, Unit 17, Flemington, VIC 3031" at bounding box center [619, 171] width 160 height 17
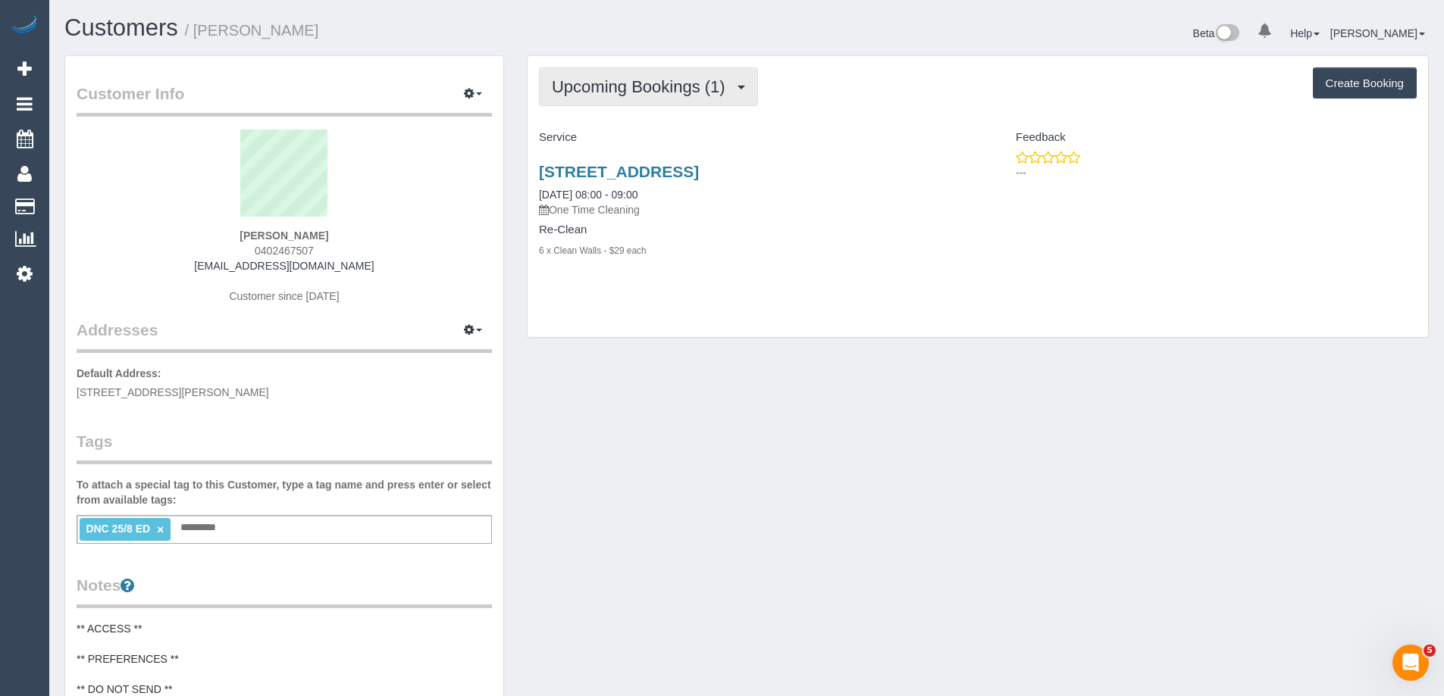
click at [652, 90] on span "Upcoming Bookings (1)" at bounding box center [642, 86] width 181 height 19
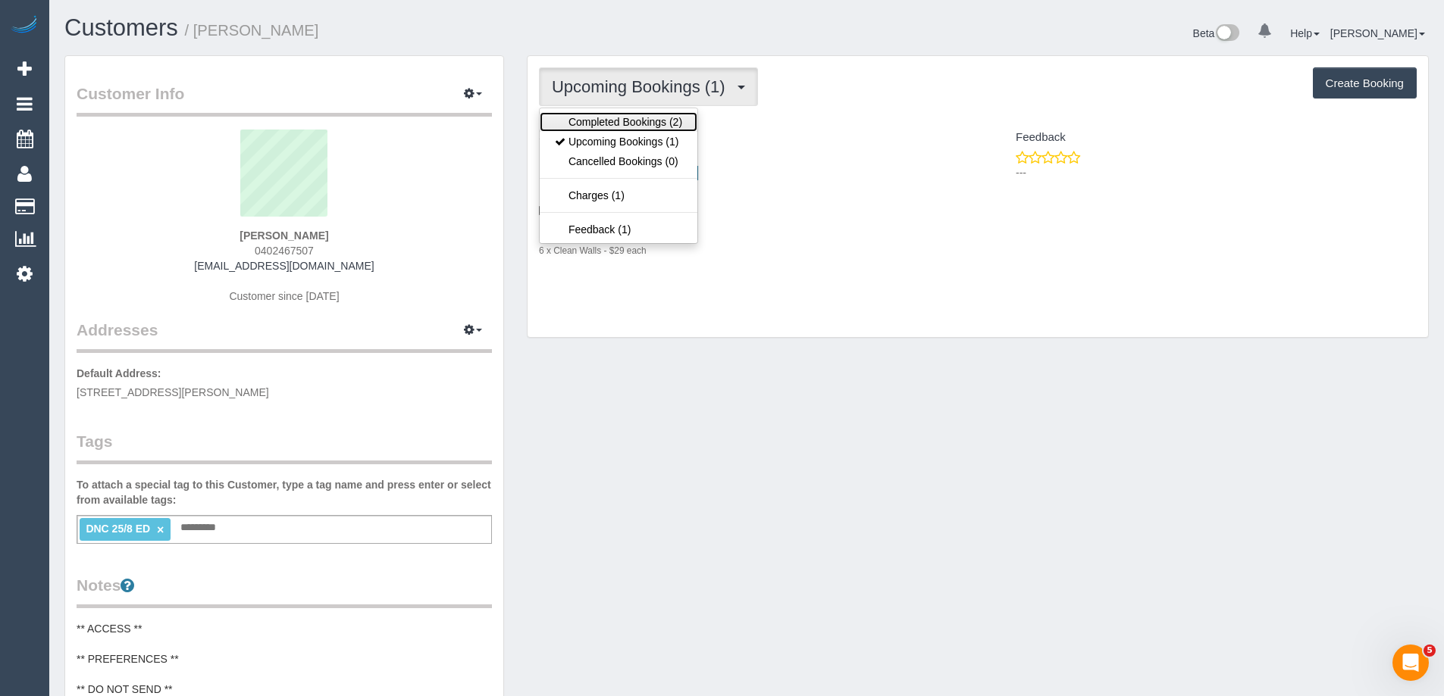
click at [634, 126] on link "Completed Bookings (2)" at bounding box center [619, 122] width 158 height 20
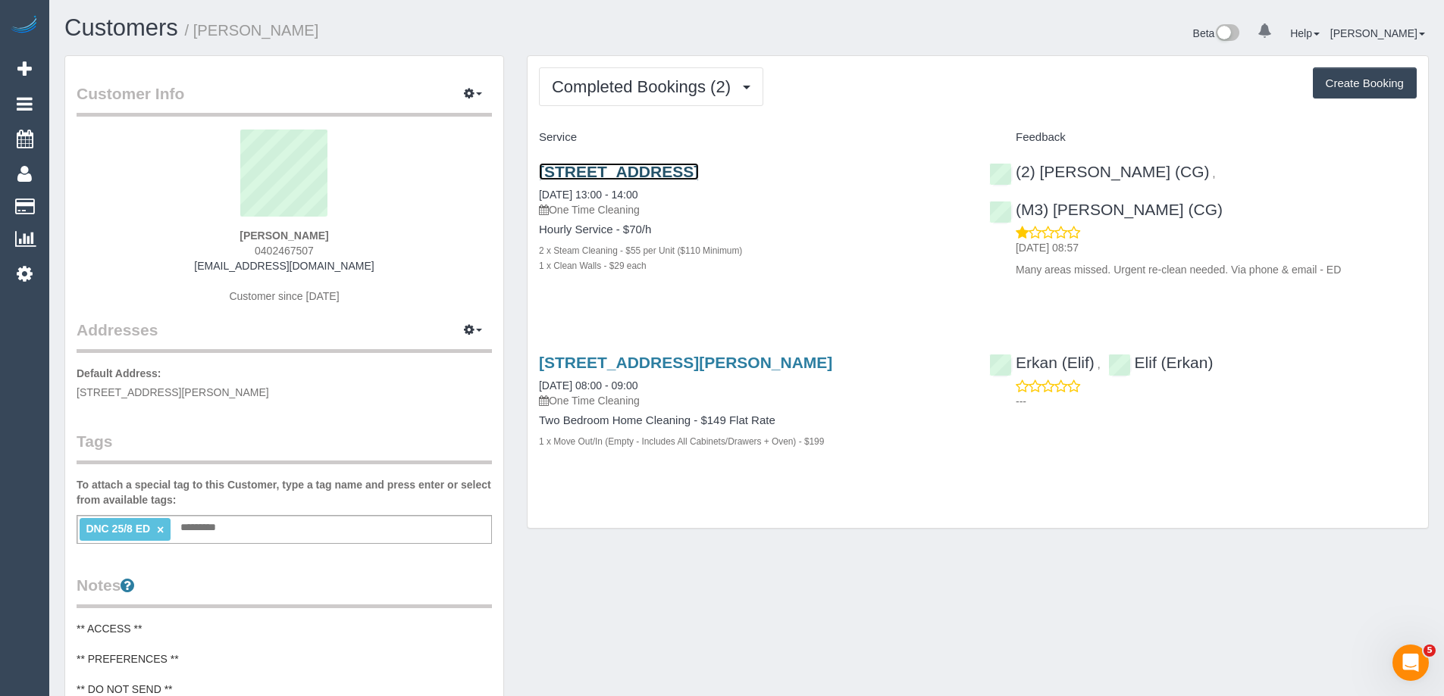
click at [699, 174] on link "57 Dover St, Flemington, Unit 17, Flemington, VIC 3031" at bounding box center [619, 171] width 160 height 17
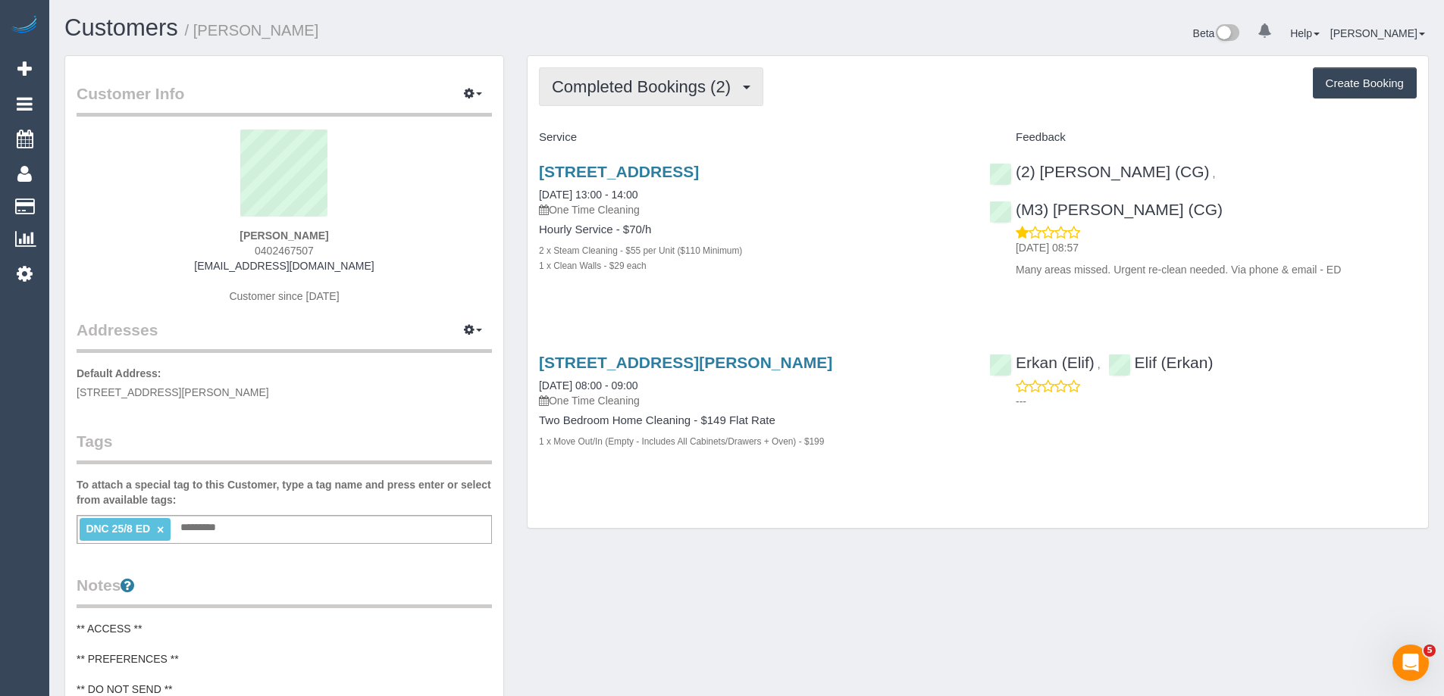
click at [618, 77] on span "Completed Bookings (2)" at bounding box center [645, 86] width 186 height 19
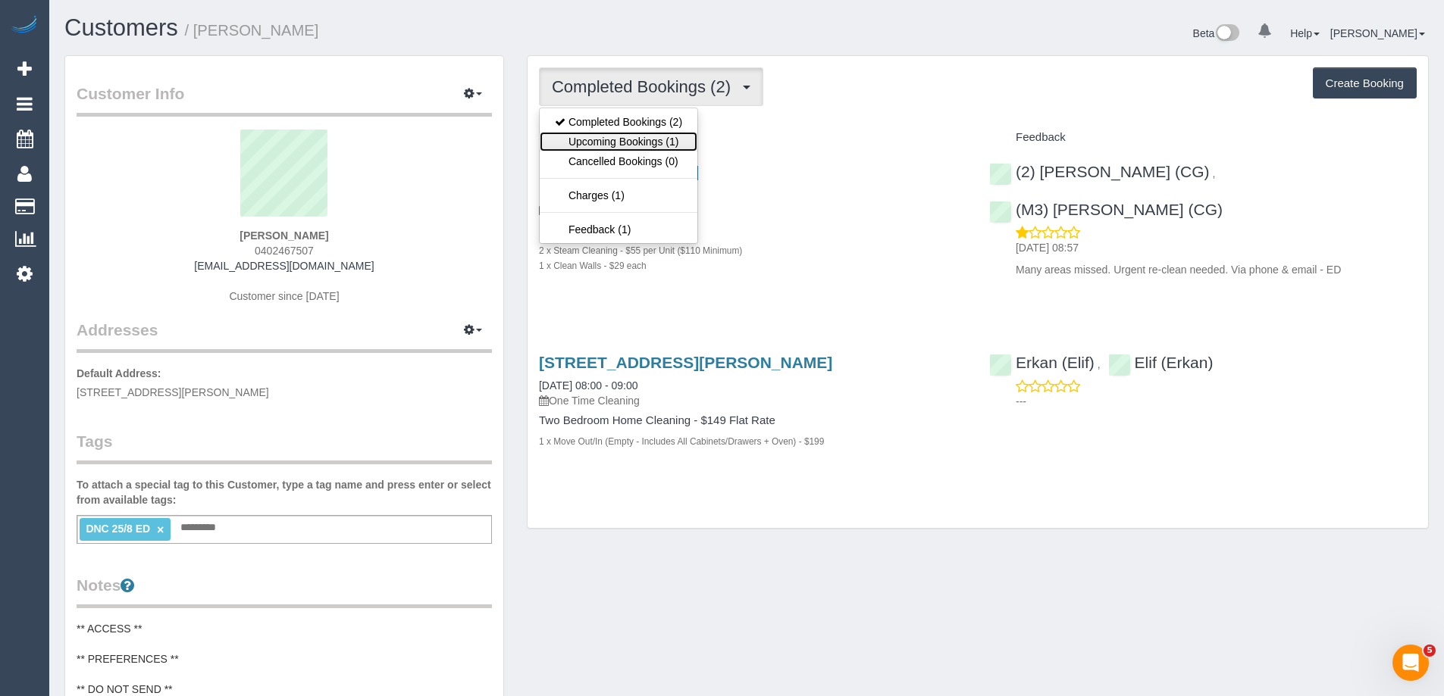
click at [603, 136] on link "Upcoming Bookings (1)" at bounding box center [619, 142] width 158 height 20
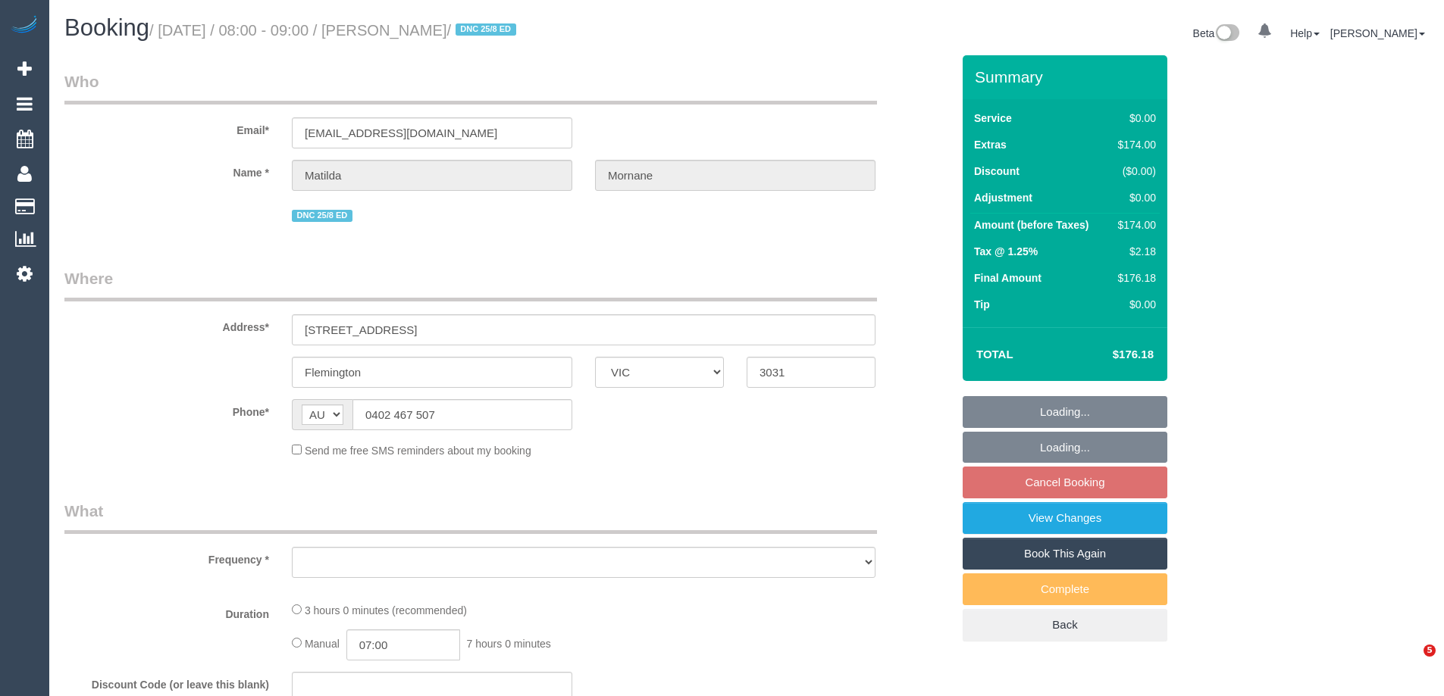
select select "VIC"
select select "string:stripe-pm_1RsFsd2GScqysDRVgSeO7wtR"
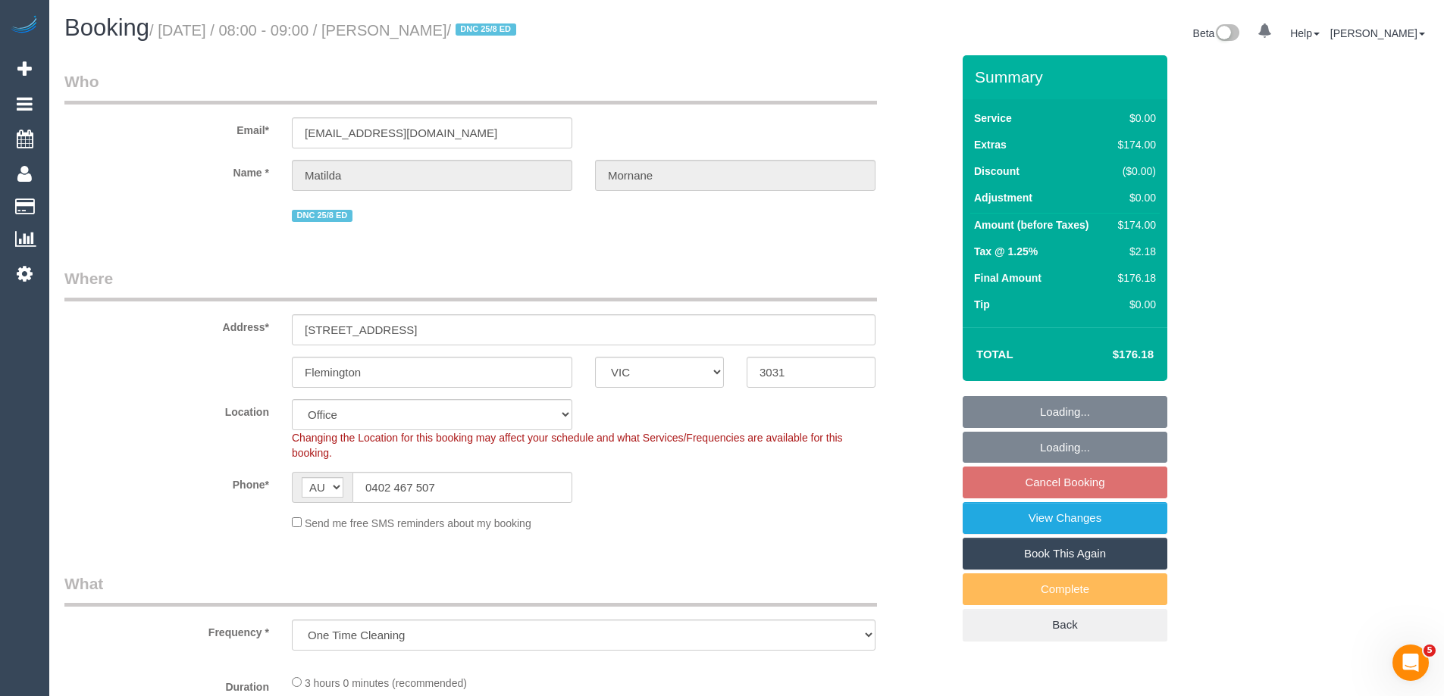
select select "object:762"
select select "number:29"
select select "number:14"
select select "number:18"
select select "number:24"
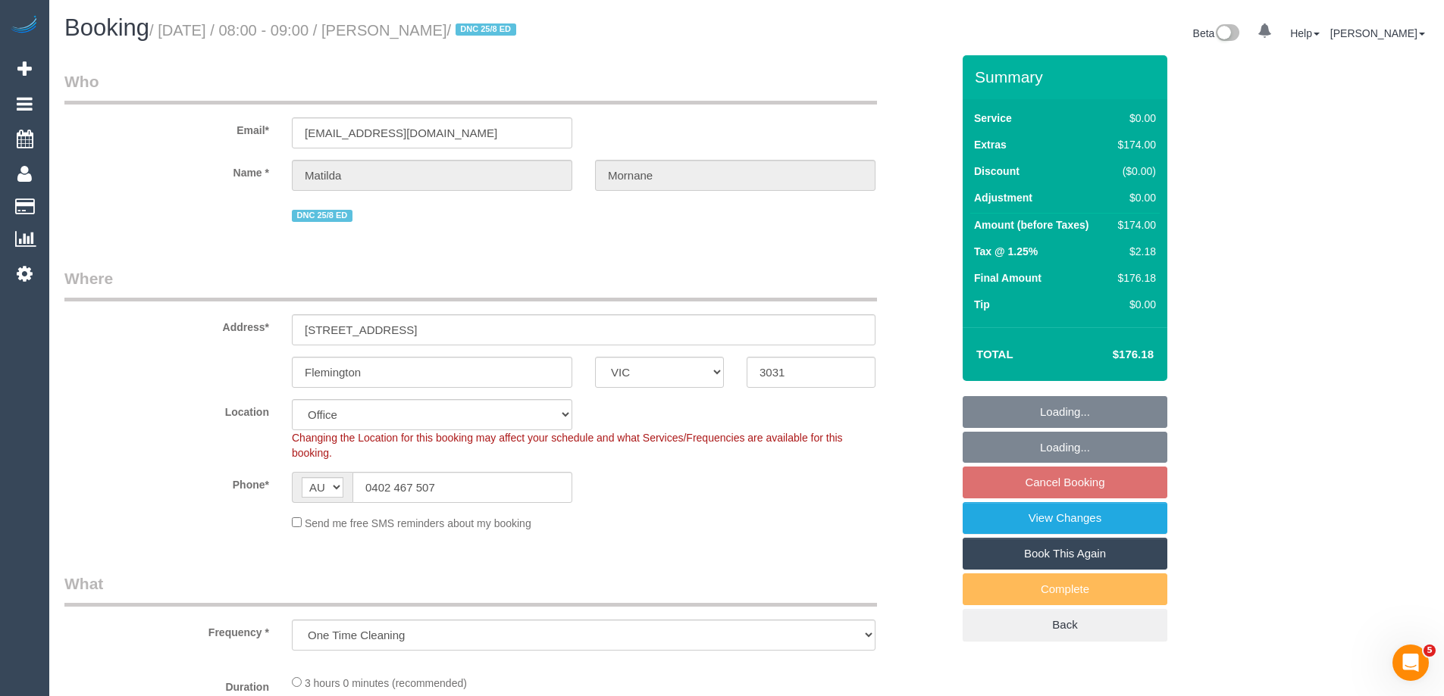
select select "number:13"
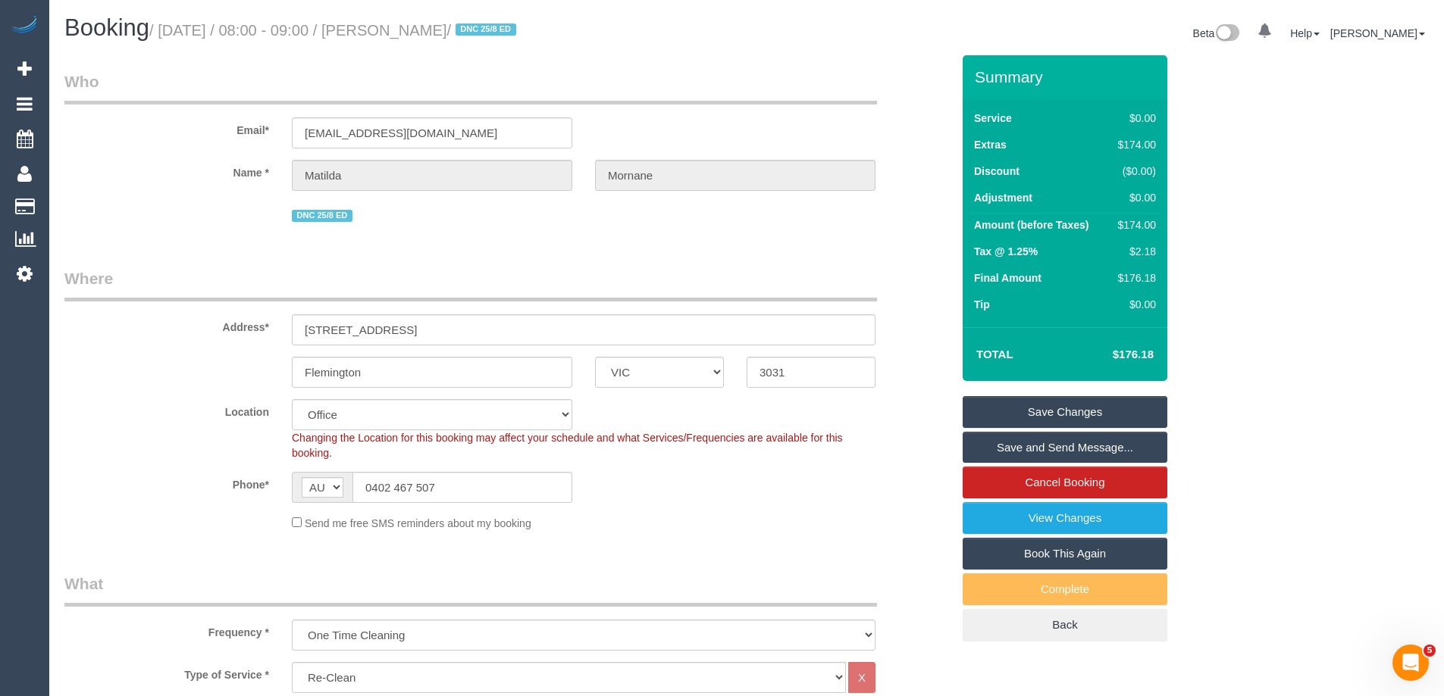
click at [928, 201] on sui-booking-customer "Email* matilda.mornane@gmail.com Name * Matilda Mornane DNC 25/8 ED" at bounding box center [507, 147] width 887 height 155
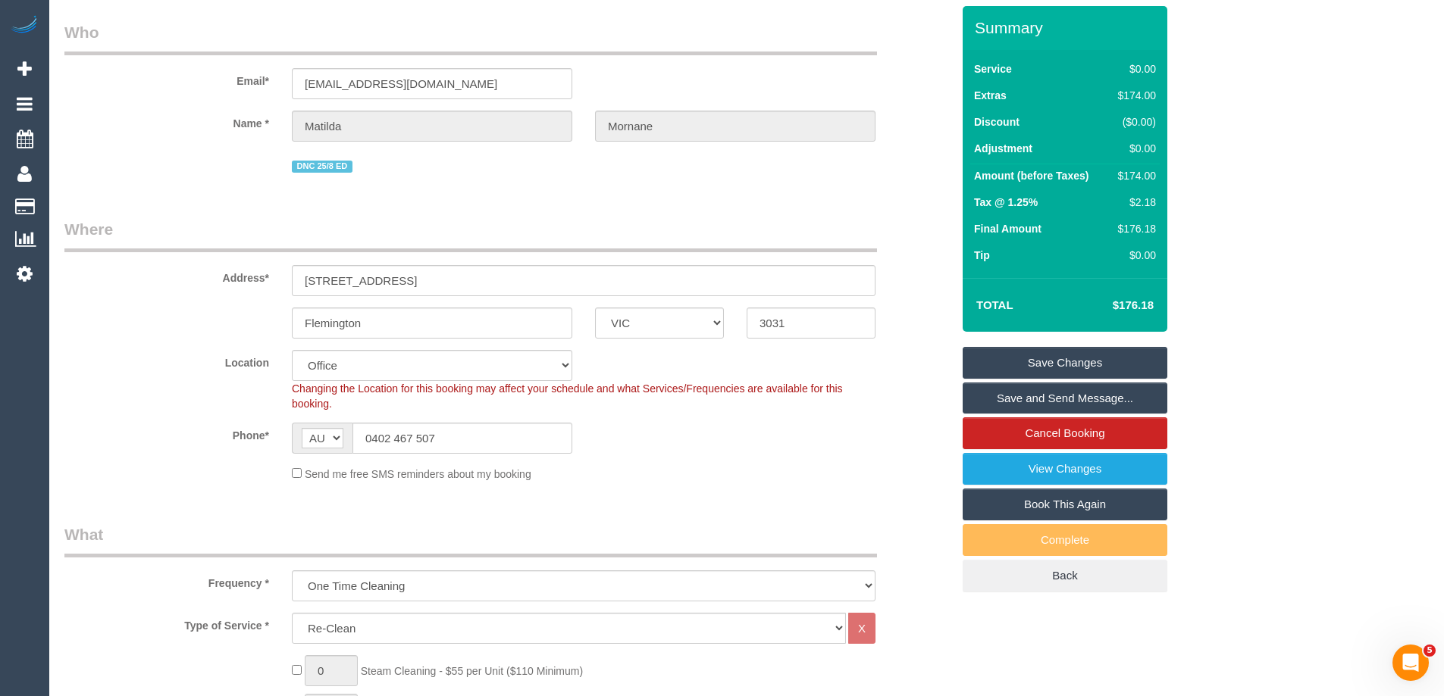
scroll to position [76, 0]
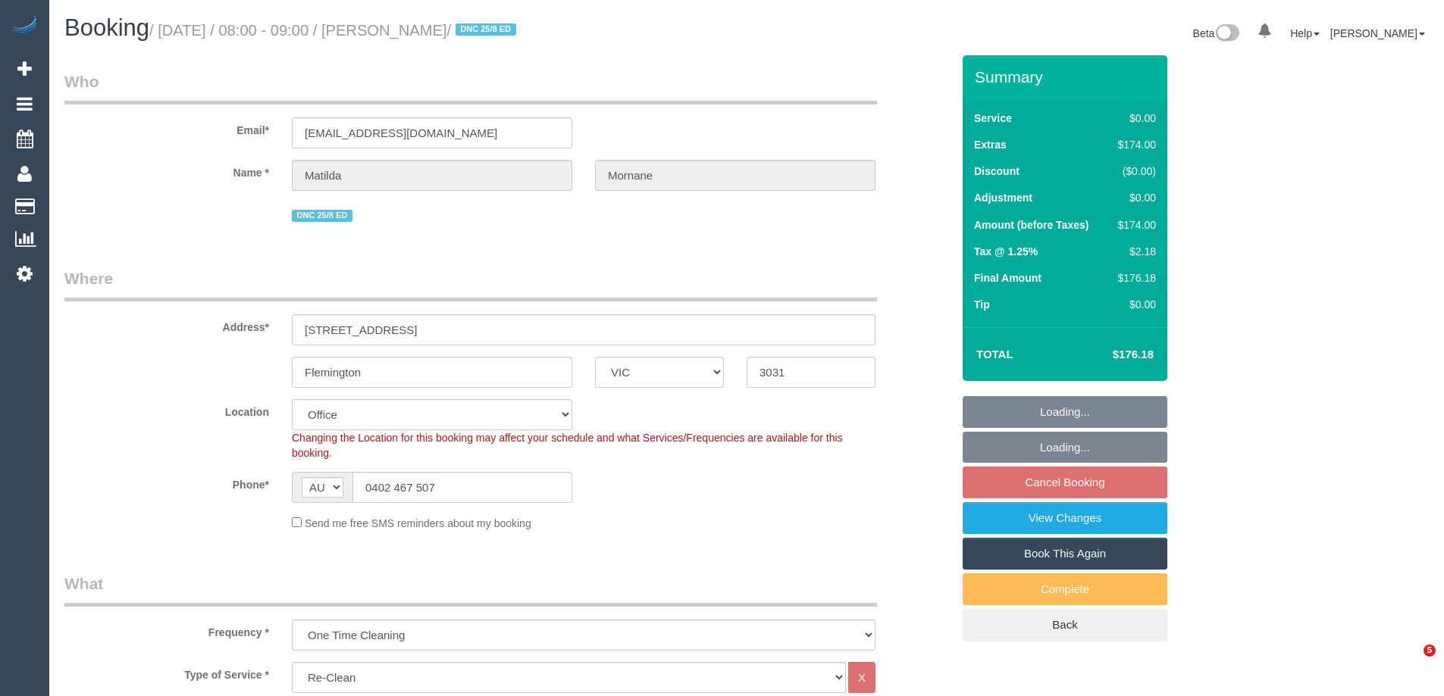
select select "VIC"
select select "string:stripe-pm_1RsFsd2GScqysDRVgSeO7wtR"
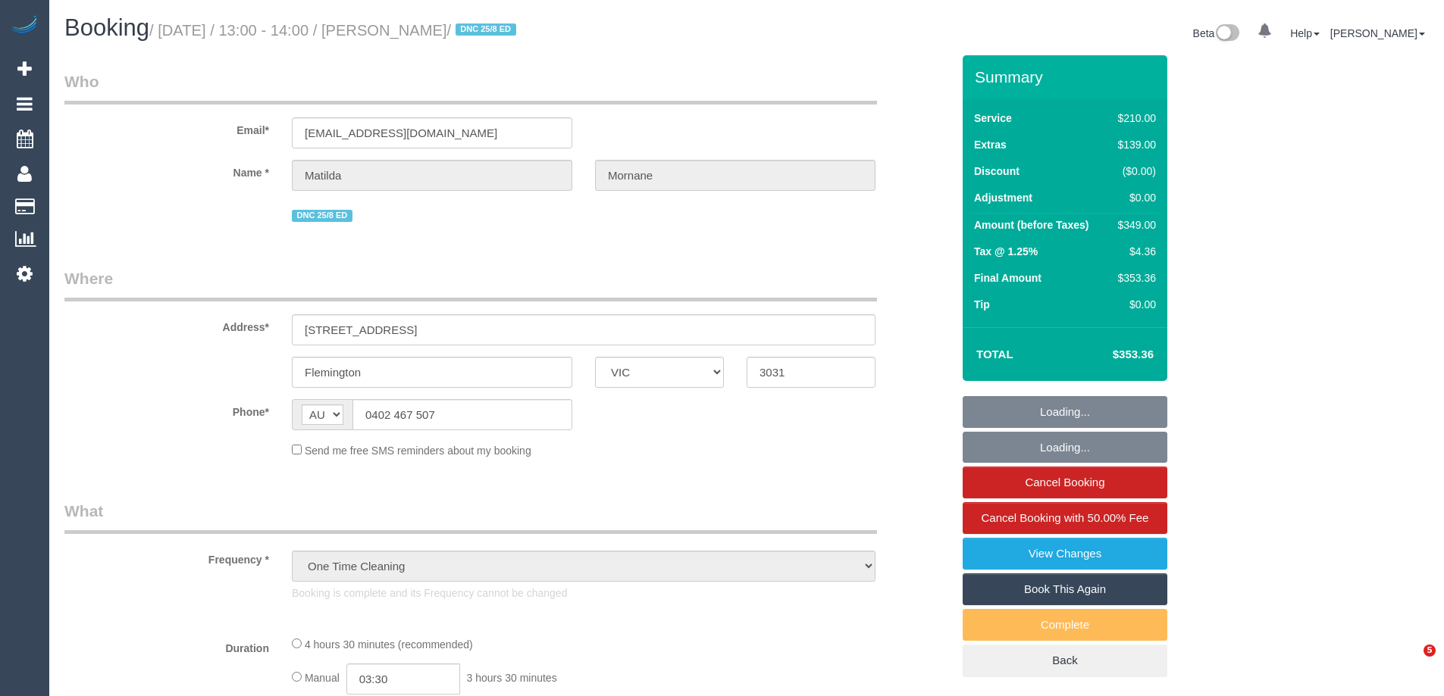
select select "VIC"
select select "number:29"
select select "number:14"
select select "number:18"
select select "number:24"
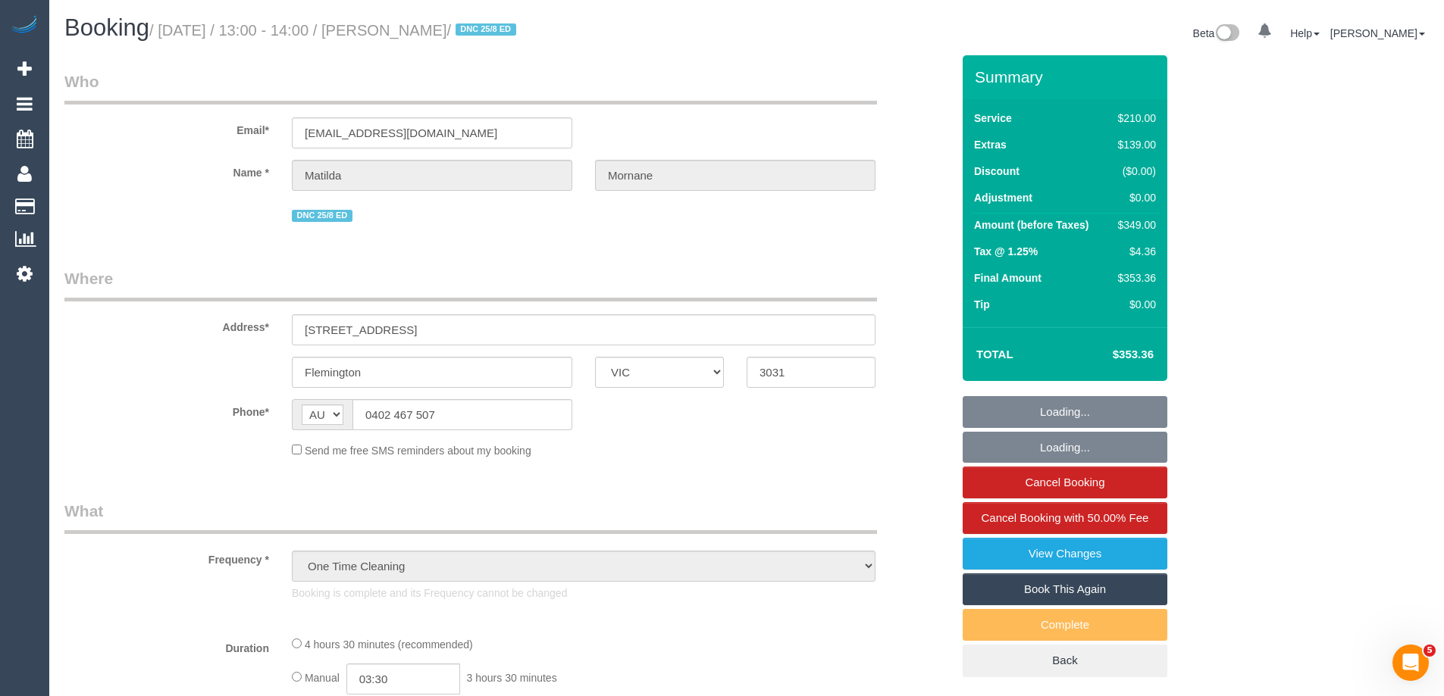
select select "number:13"
select select "string:stripe-pm_1RsFsd2GScqysDRVgSeO7wtR"
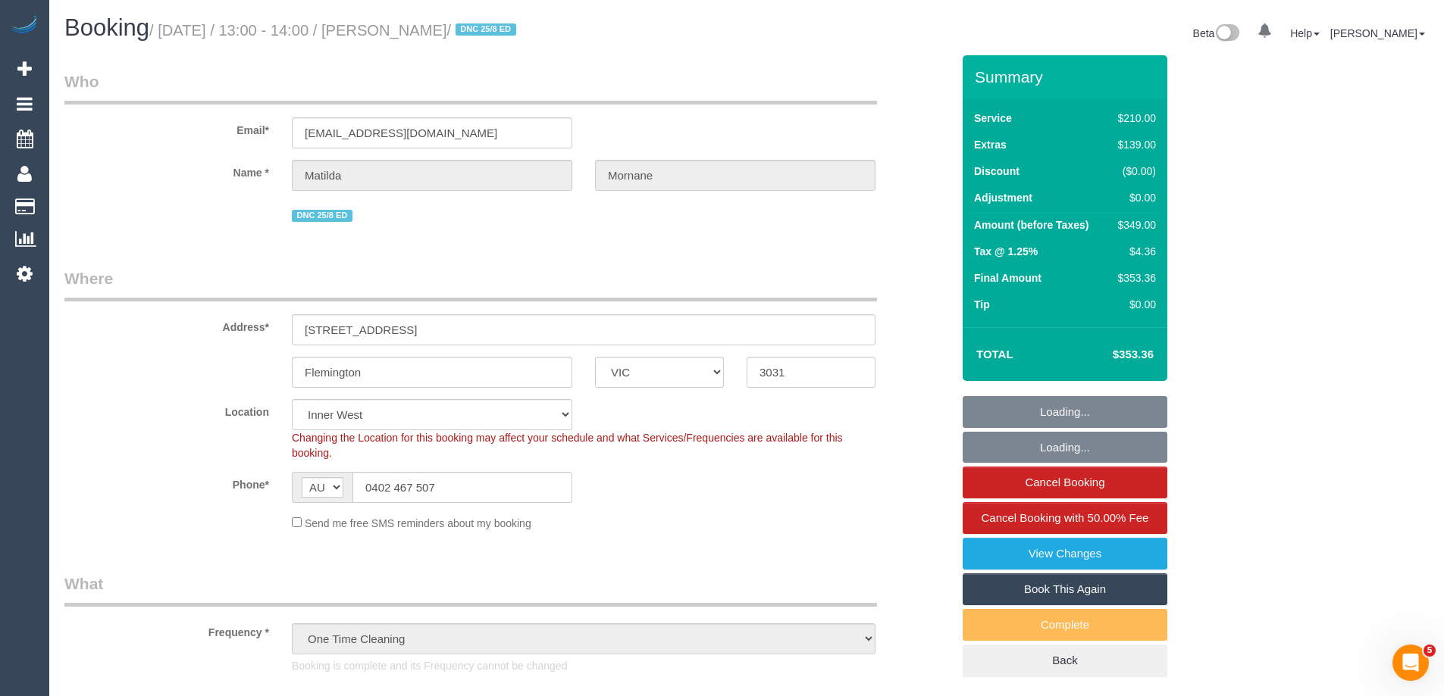
select select "object:1598"
select select "180"
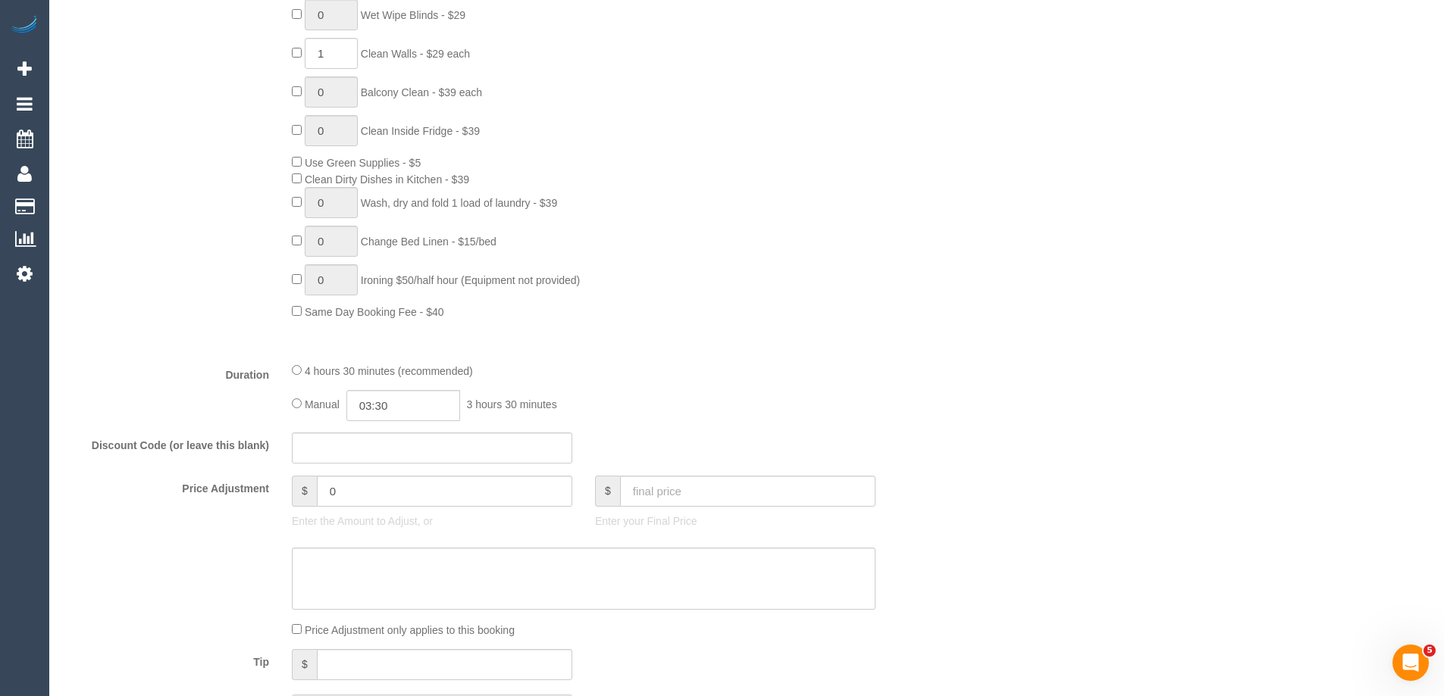
scroll to position [530, 0]
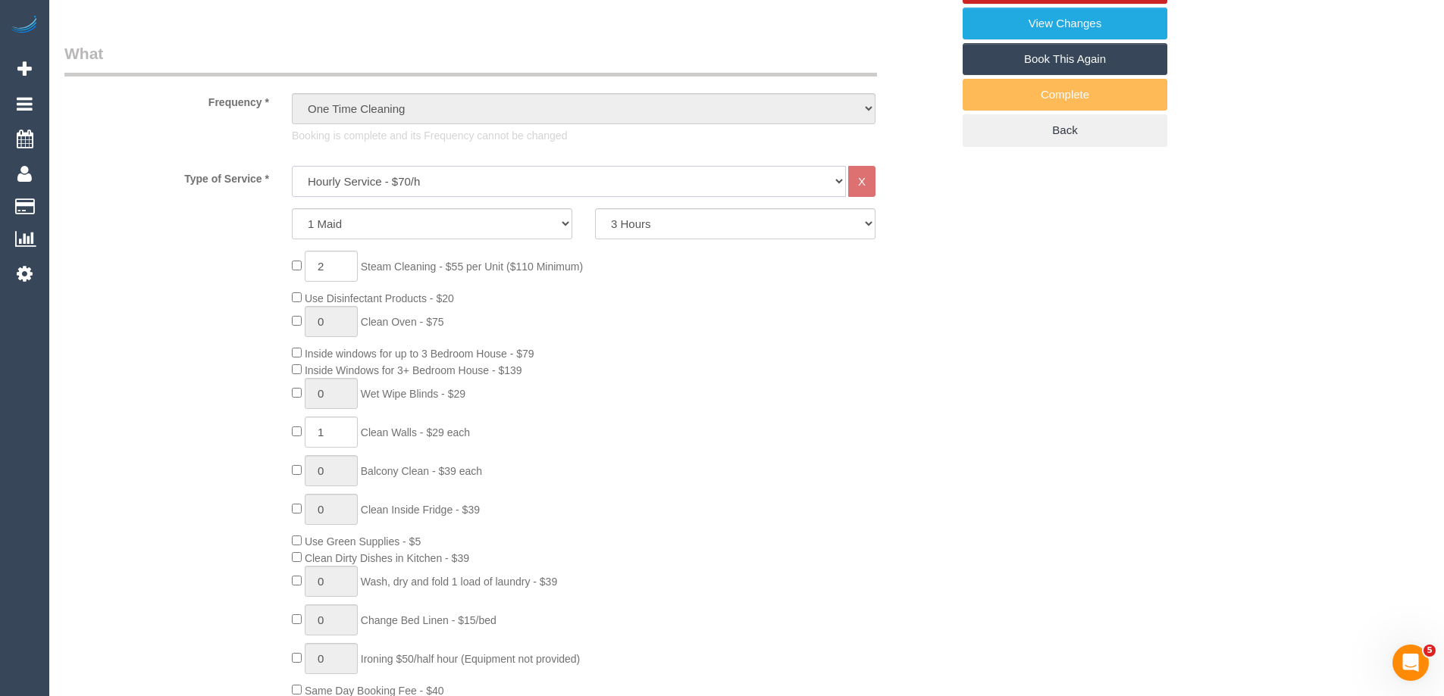
click at [361, 177] on select "Hourly Service - $70/h Hourly Service - $65/h Hourly Service - $60/h Hourly Ser…" at bounding box center [569, 181] width 554 height 31
select select "210"
click at [292, 166] on select "Hourly Service - $70/h Hourly Service - $65/h Hourly Service - $60/h Hourly Ser…" at bounding box center [569, 181] width 554 height 31
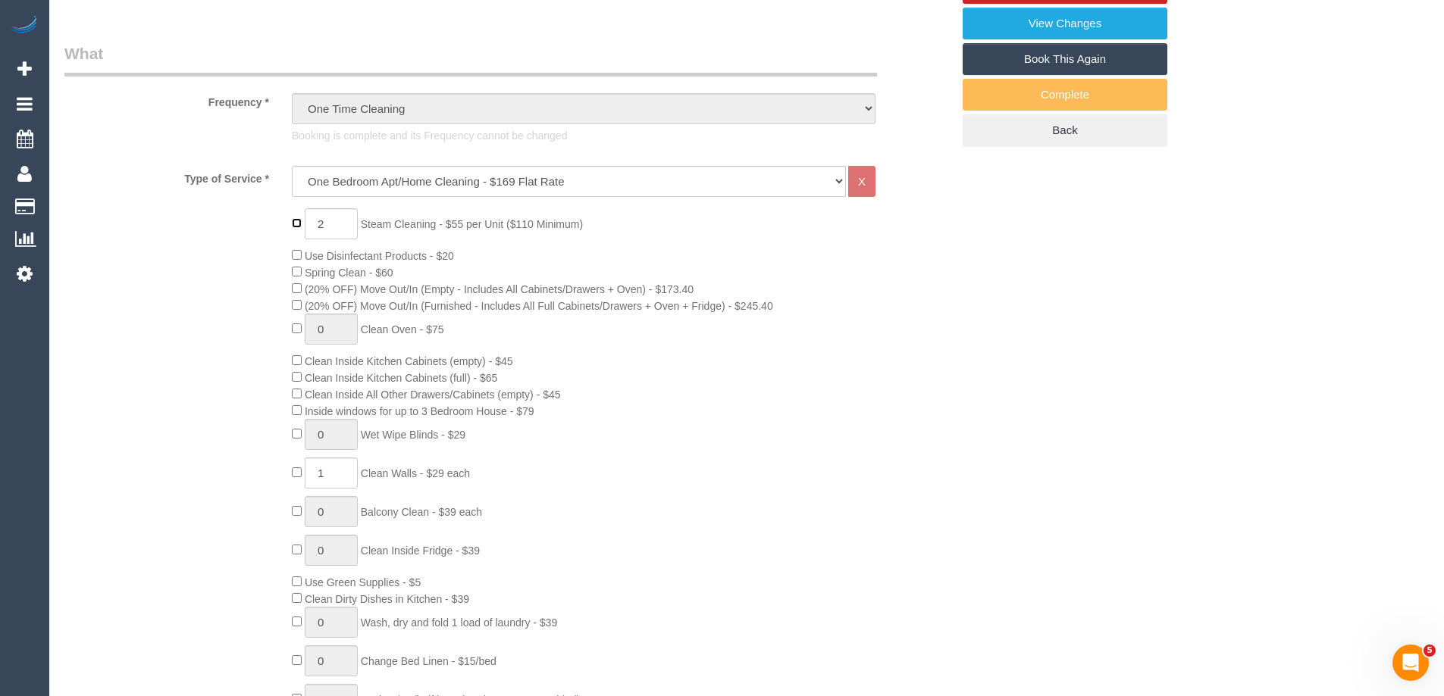
type input "0"
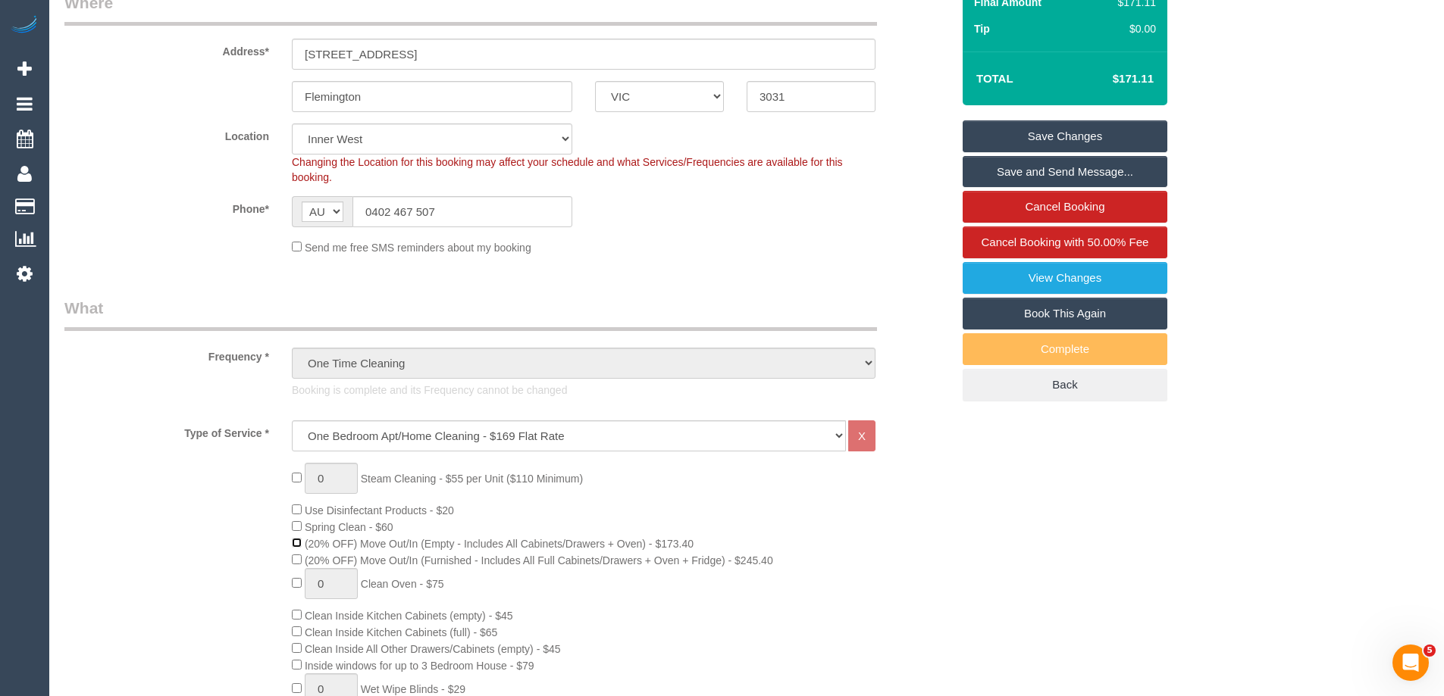
scroll to position [0, 0]
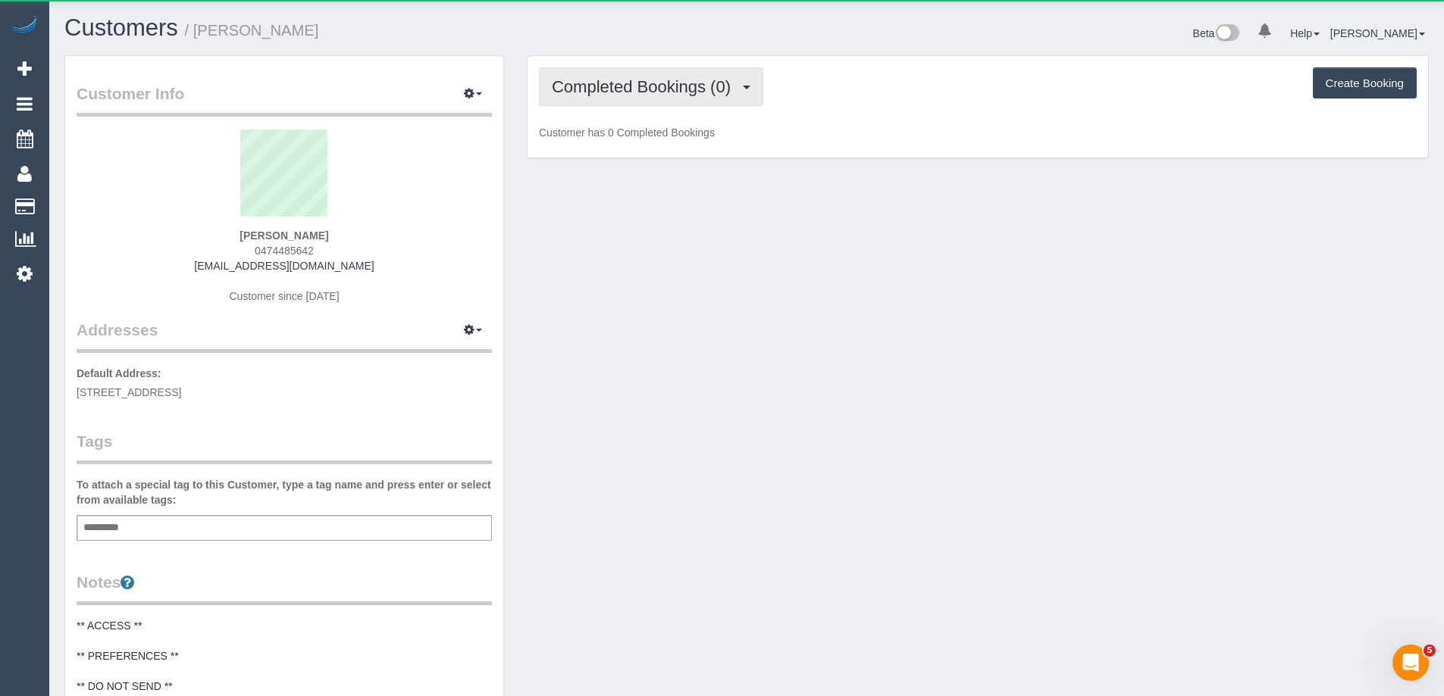
click at [631, 80] on span "Completed Bookings (0)" at bounding box center [645, 86] width 186 height 19
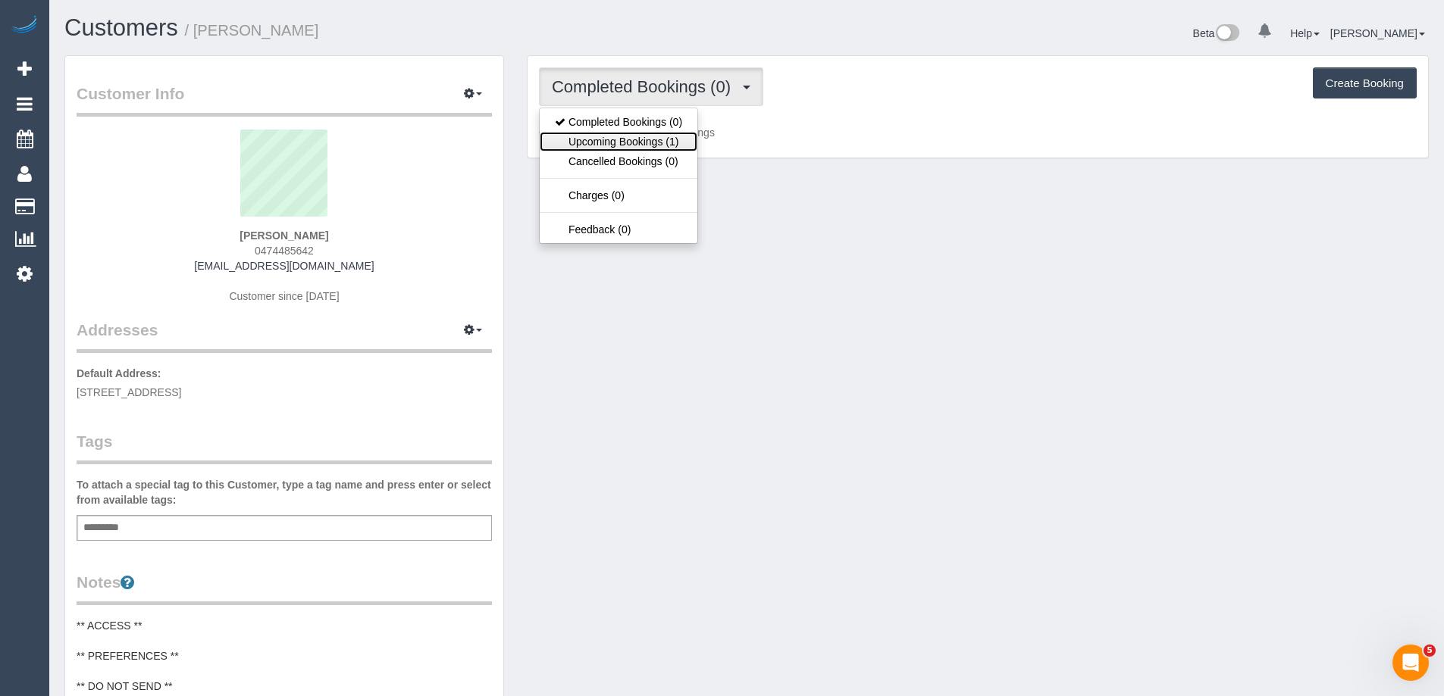
click at [630, 138] on link "Upcoming Bookings (1)" at bounding box center [619, 142] width 158 height 20
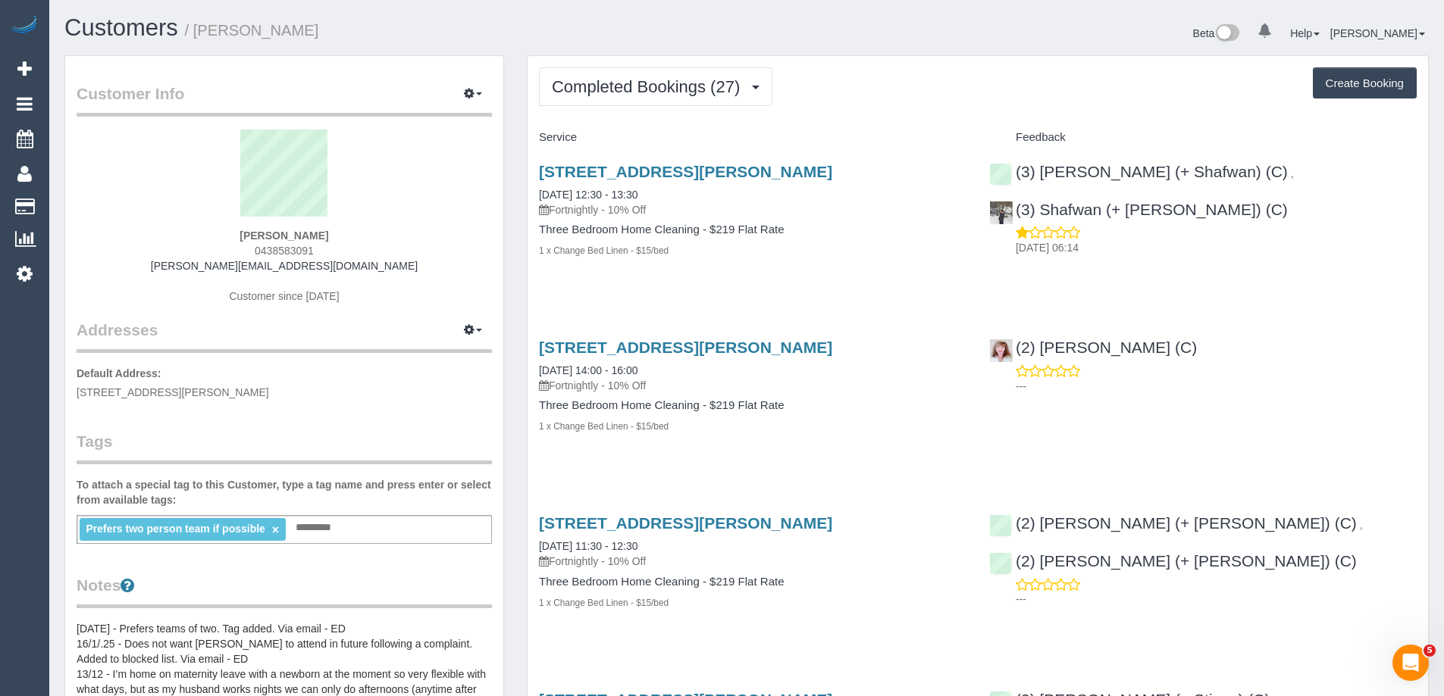
scroll to position [5060, 1444]
click at [758, 98] on button "Completed Bookings (27)" at bounding box center [655, 86] width 233 height 39
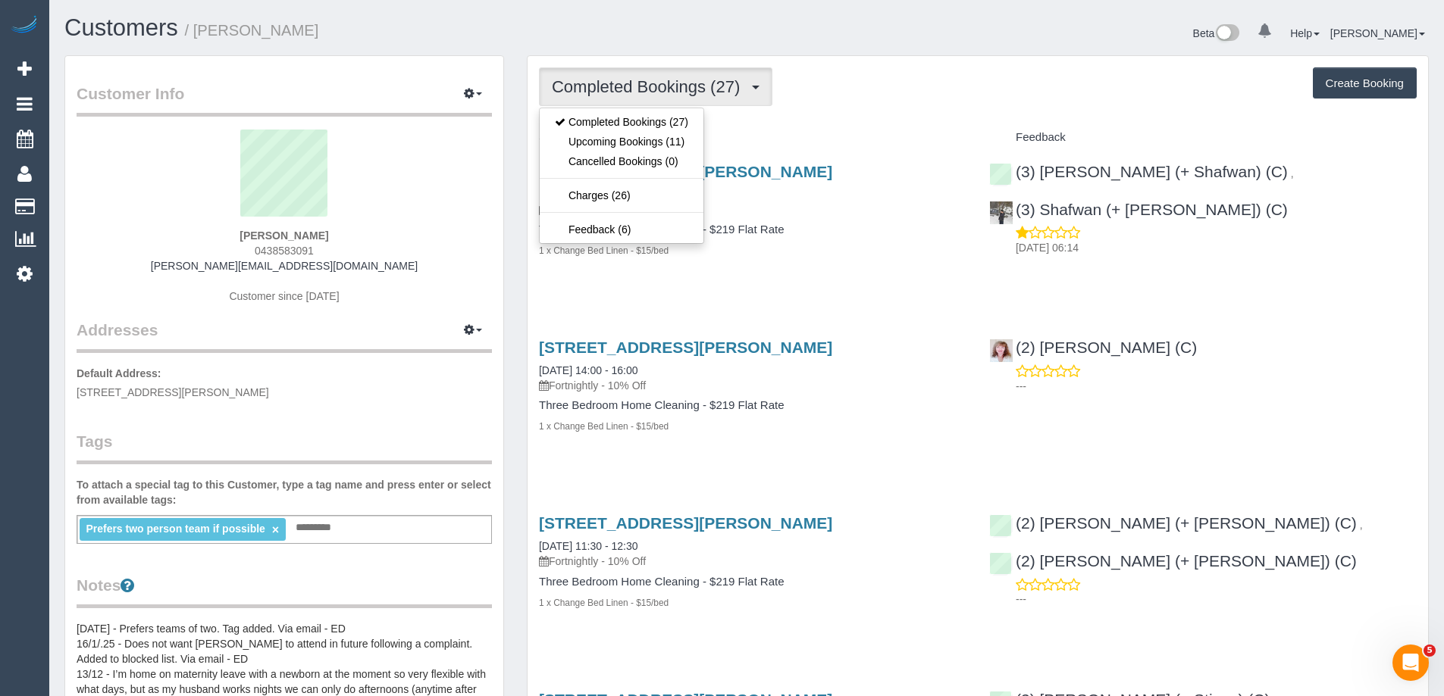
click at [890, 95] on div "Completed Bookings (27) Completed Bookings (27) Upcoming Bookings (11) Cancelle…" at bounding box center [978, 86] width 878 height 39
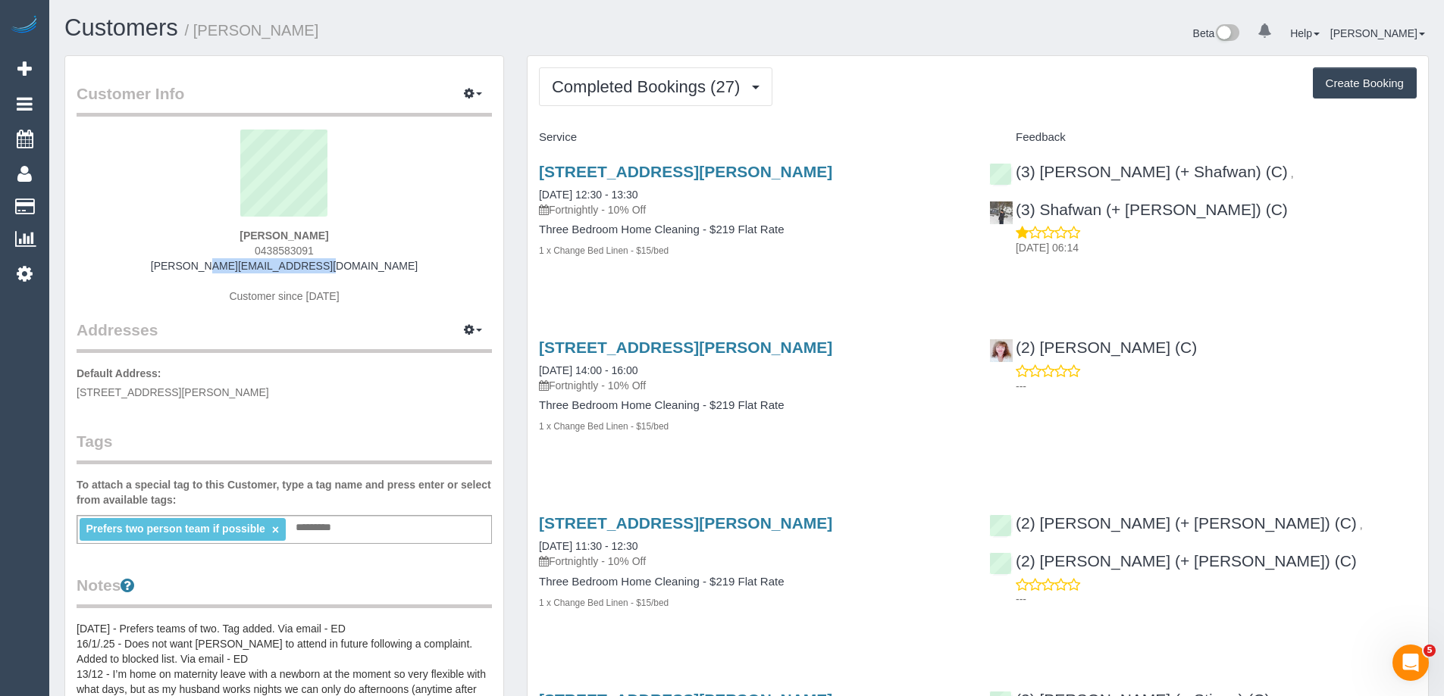
drag, startPoint x: 368, startPoint y: 268, endPoint x: 209, endPoint y: 268, distance: 158.4
click at [209, 268] on div "Olivia Braun 0438583091 olivia@byjoel.com.au Customer since 2024" at bounding box center [284, 224] width 415 height 189
copy link "olivia@byjoel.com.au"
click at [1138, 174] on link "(3) [PERSON_NAME] (+ Shafwan) (C)" at bounding box center [1138, 171] width 299 height 17
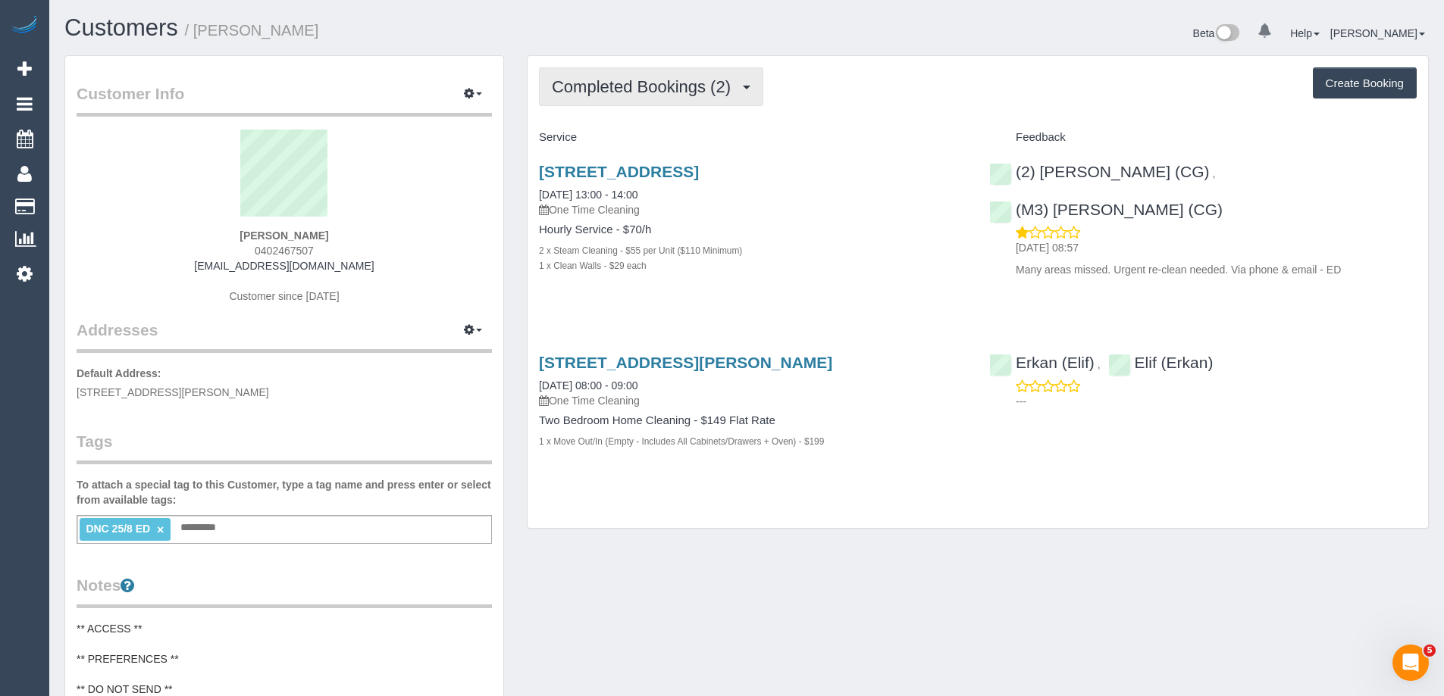
click at [610, 85] on span "Completed Bookings (2)" at bounding box center [645, 86] width 186 height 19
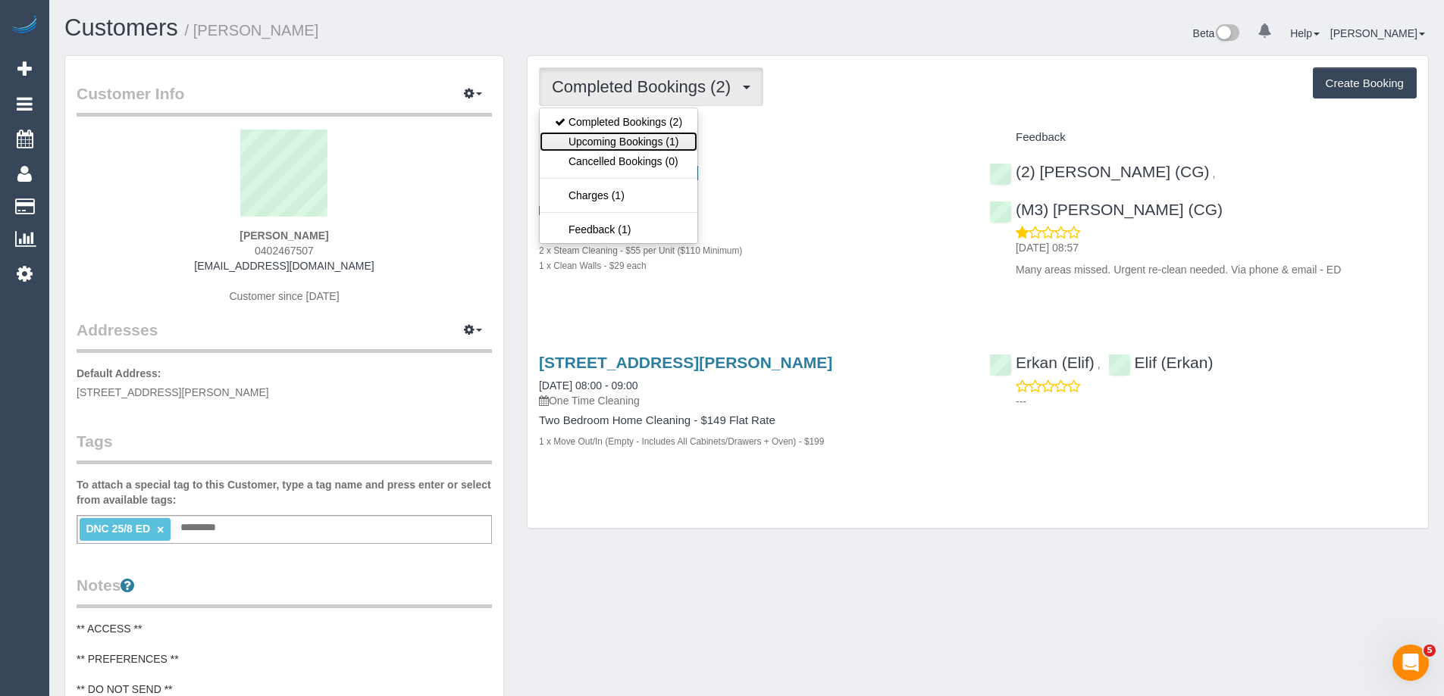
click at [633, 138] on link "Upcoming Bookings (1)" at bounding box center [619, 142] width 158 height 20
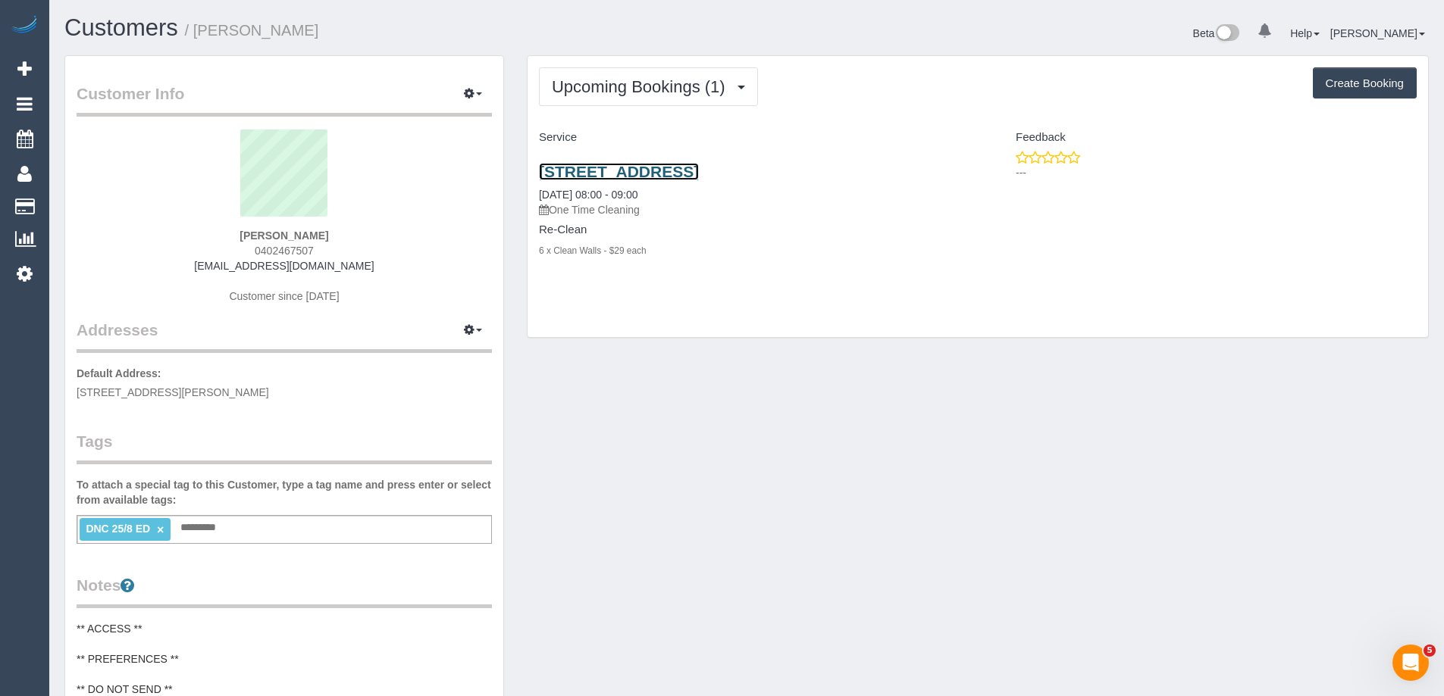
click at [699, 171] on link "57 Dover St, Flemington, Unit 17, Flemington, VIC 3031" at bounding box center [619, 171] width 160 height 17
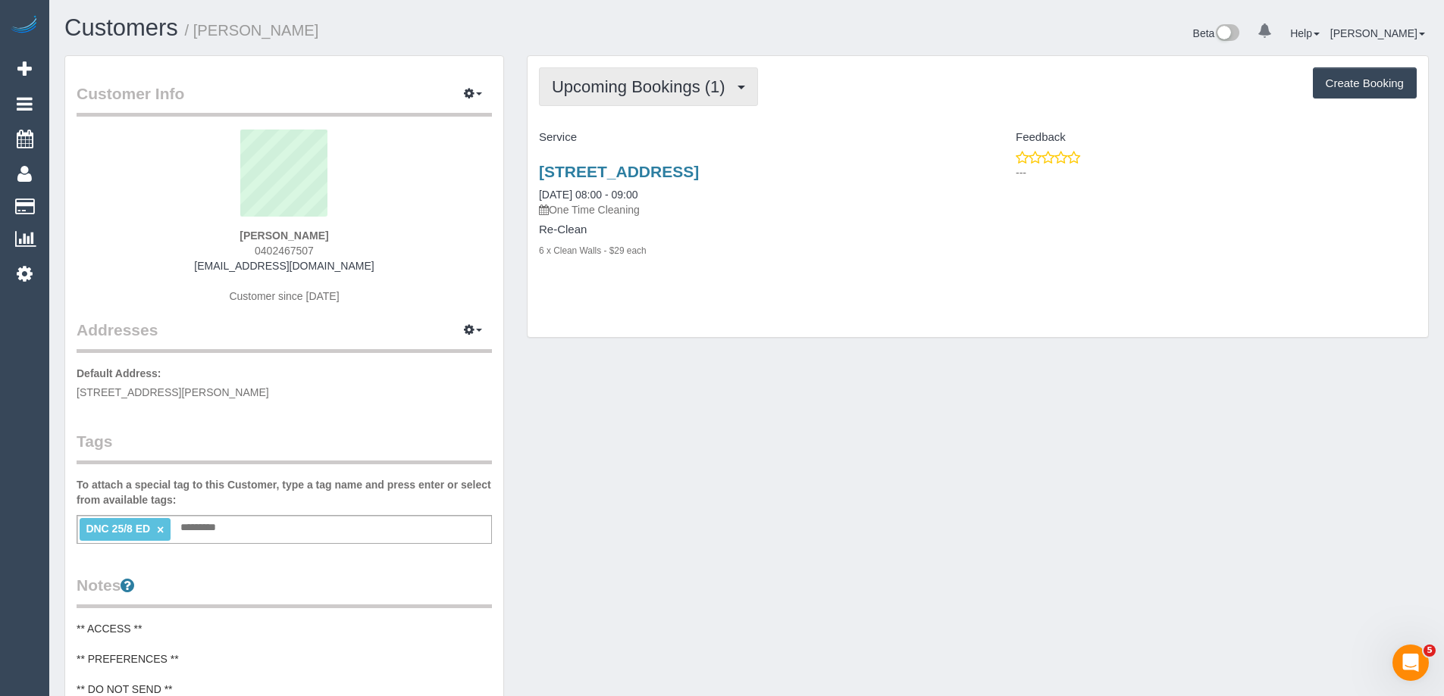
click at [669, 83] on span "Upcoming Bookings (1)" at bounding box center [642, 86] width 181 height 19
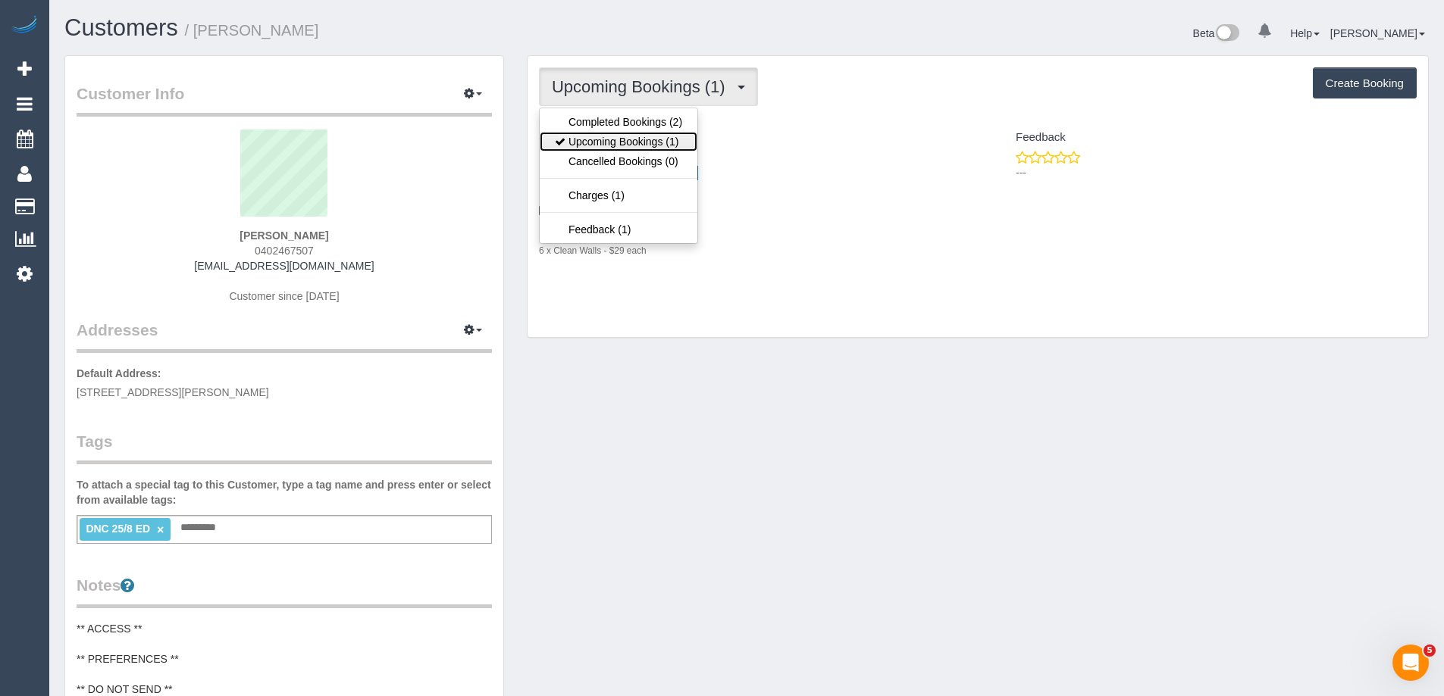
click at [649, 146] on link "Upcoming Bookings (1)" at bounding box center [619, 142] width 158 height 20
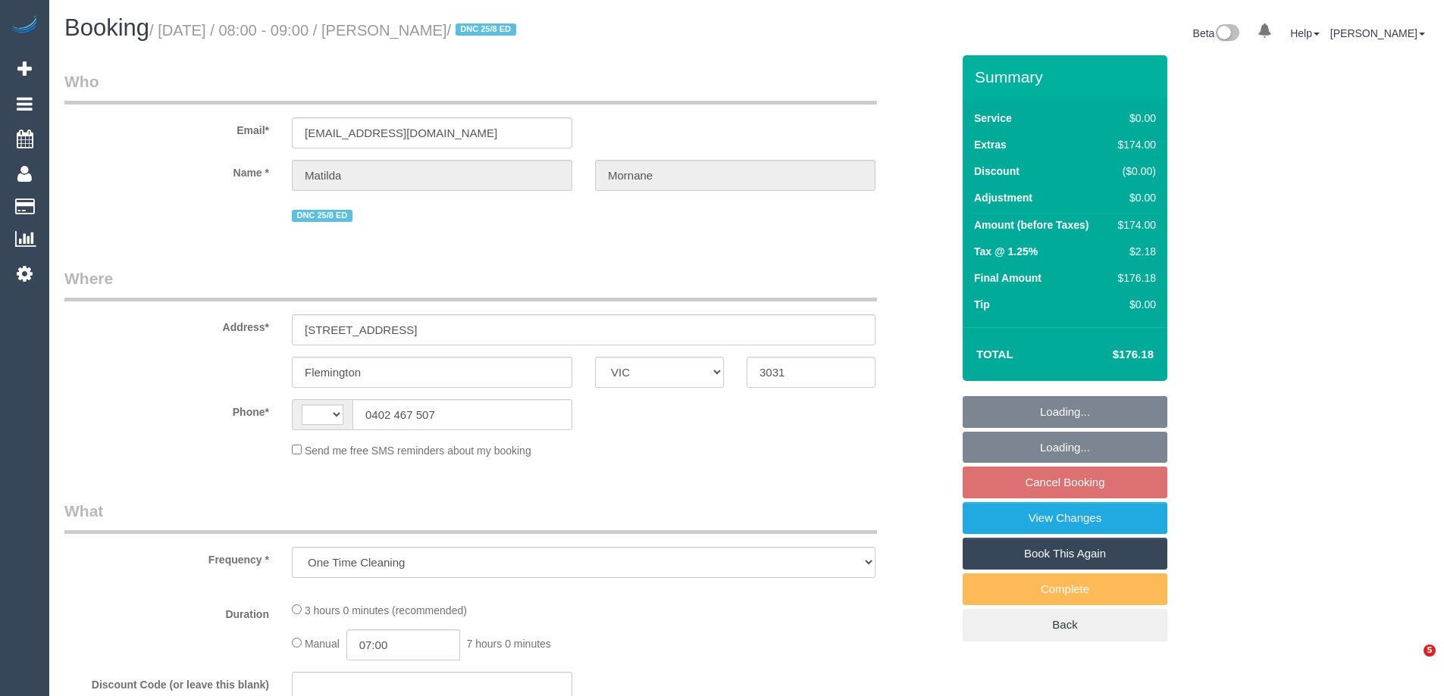
select select "VIC"
select select "string:stripe-pm_1RsFsd2GScqysDRVgSeO7wtR"
select select "number:29"
select select "number:14"
select select "number:18"
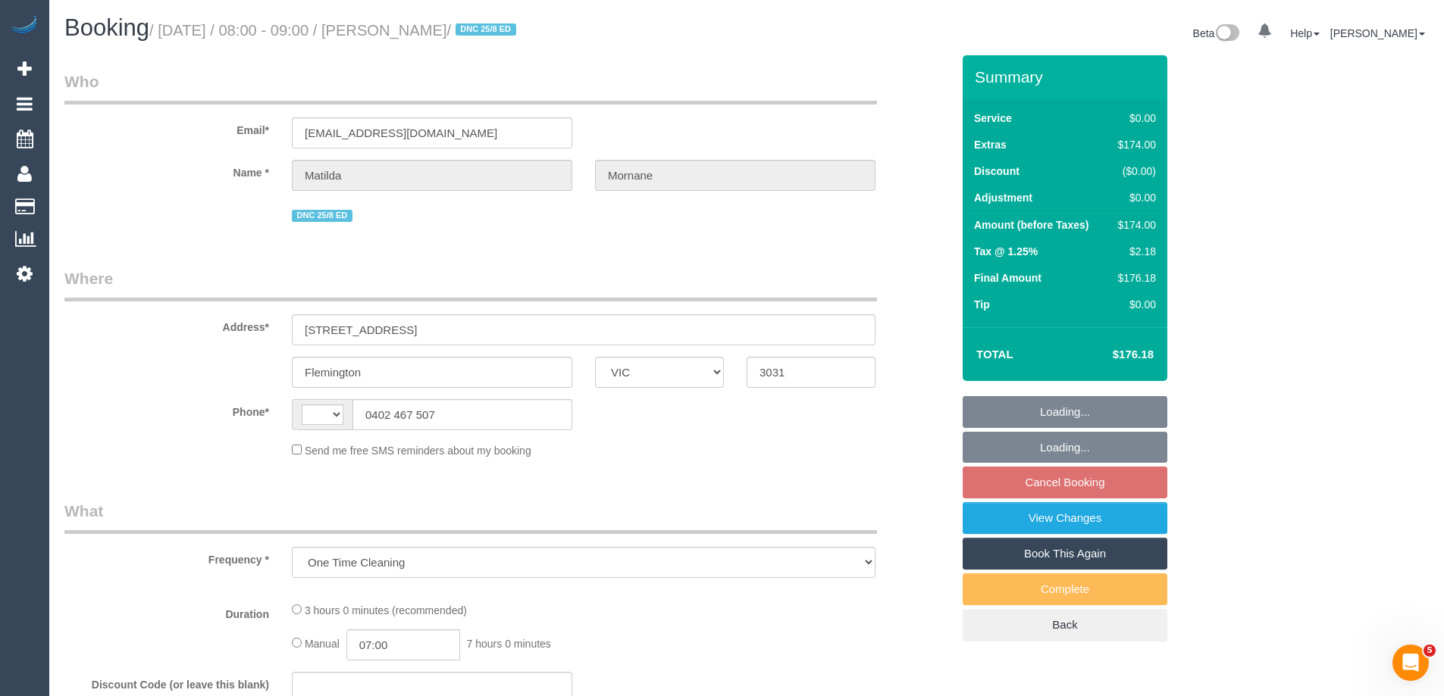
select select "number:24"
select select "number:13"
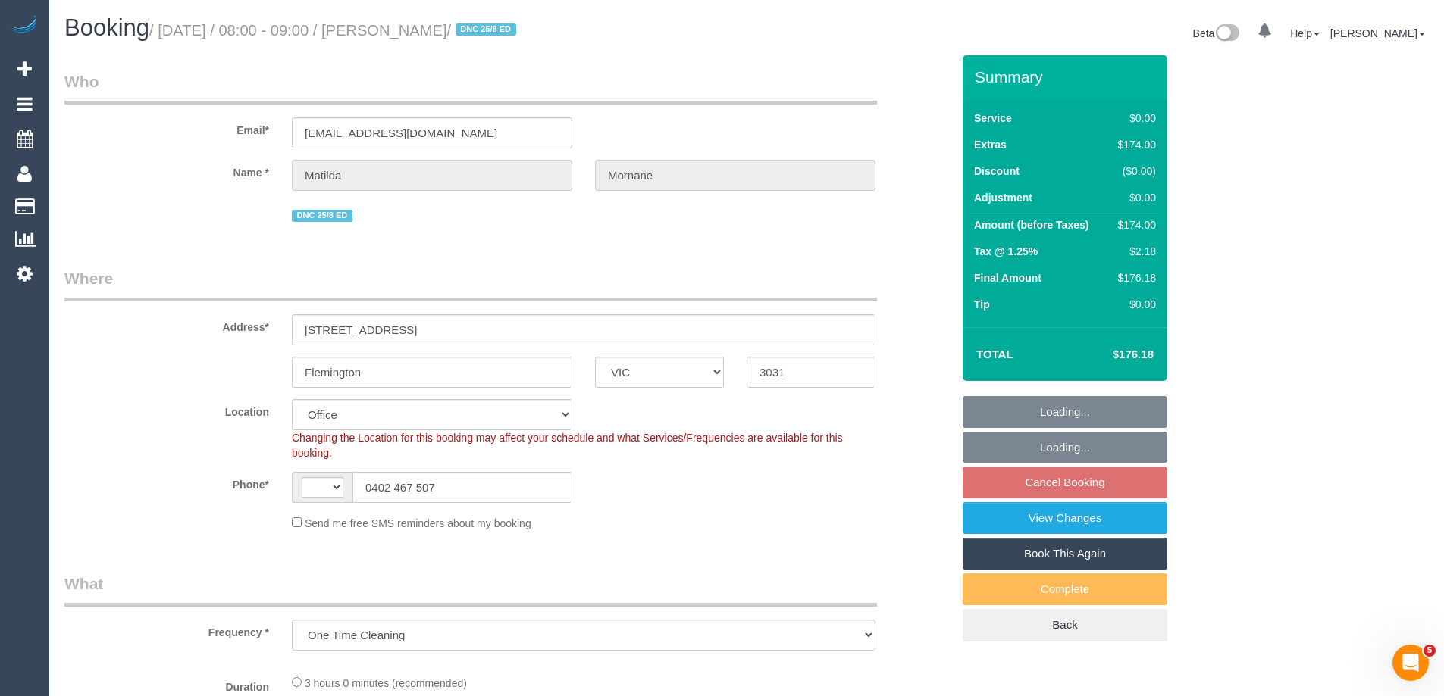
select select "object:458"
select select "string:AU"
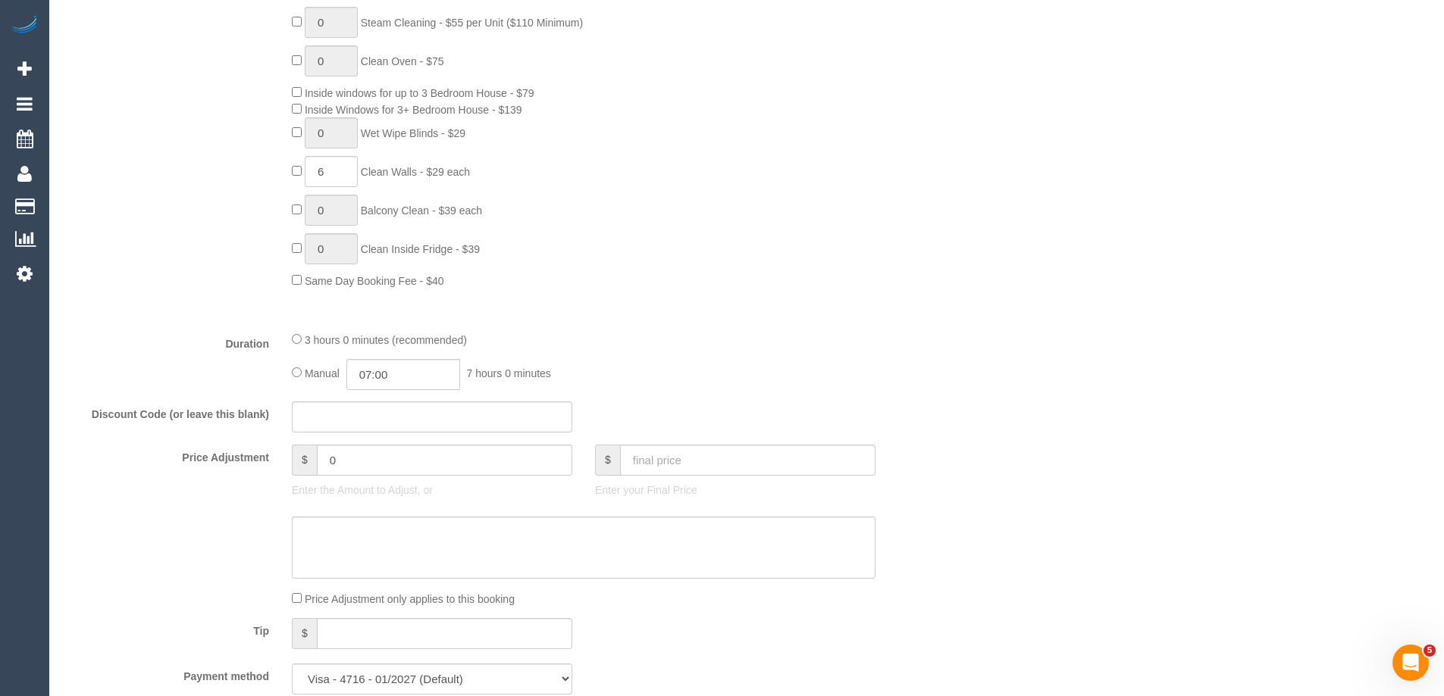
scroll to position [985, 0]
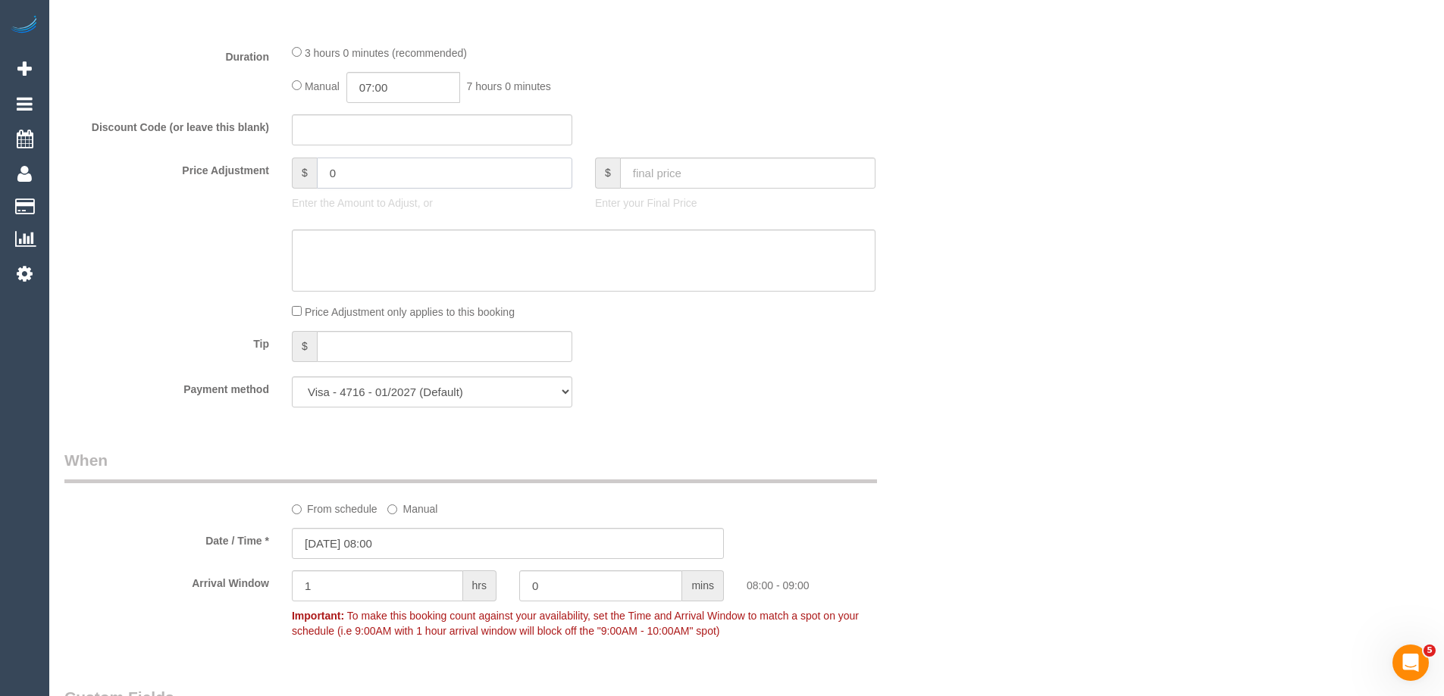
click at [384, 177] on input "0" at bounding box center [444, 173] width 255 height 31
type input "210"
click at [368, 242] on textarea at bounding box center [583, 261] width 583 height 62
click at [446, 246] on textarea at bounding box center [583, 261] width 583 height 62
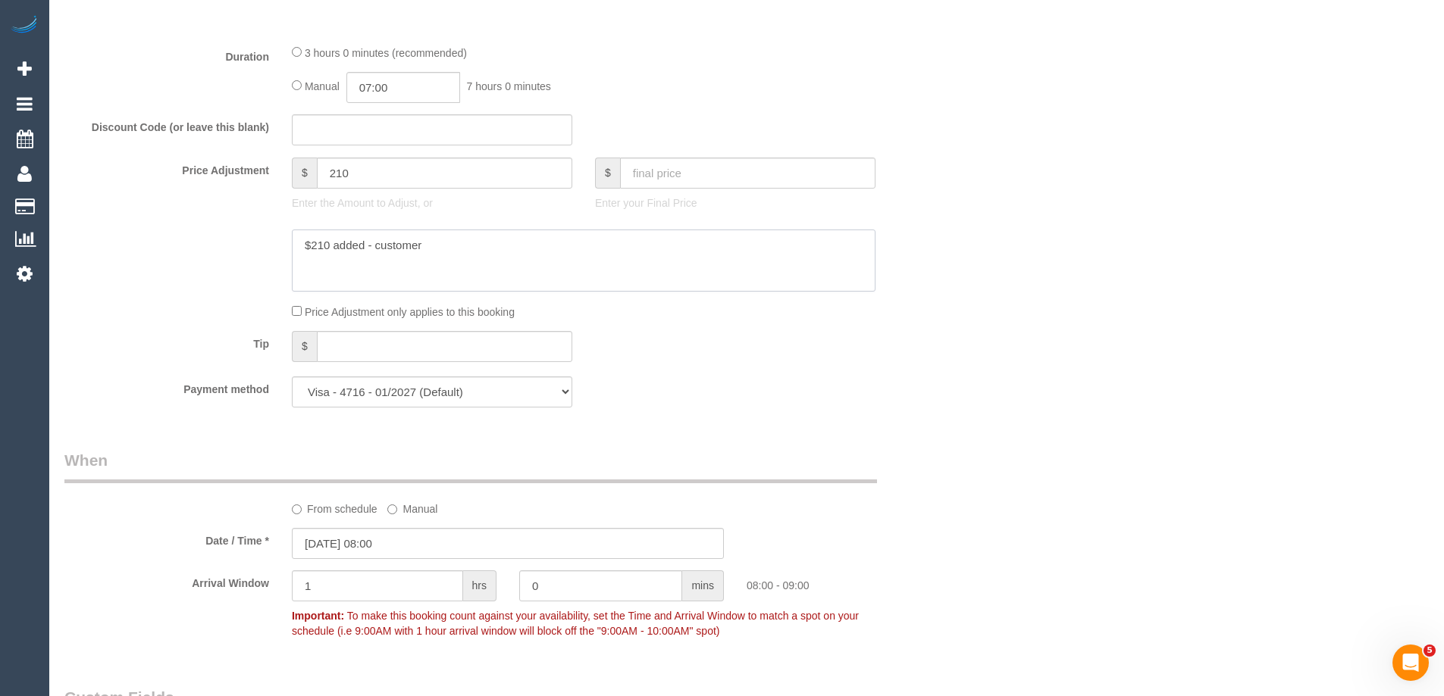
click at [502, 246] on textarea at bounding box center [583, 261] width 583 height 62
click at [578, 249] on textarea at bounding box center [583, 261] width 583 height 62
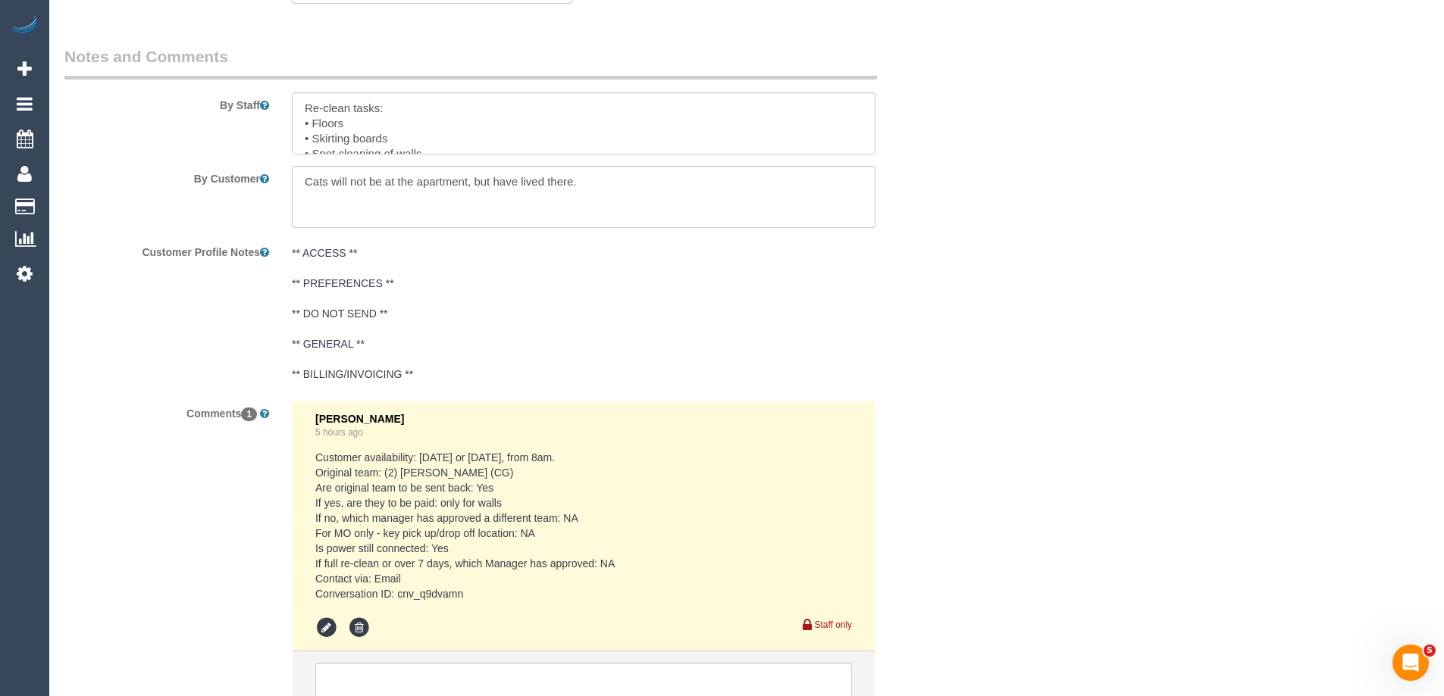
scroll to position [2447, 0]
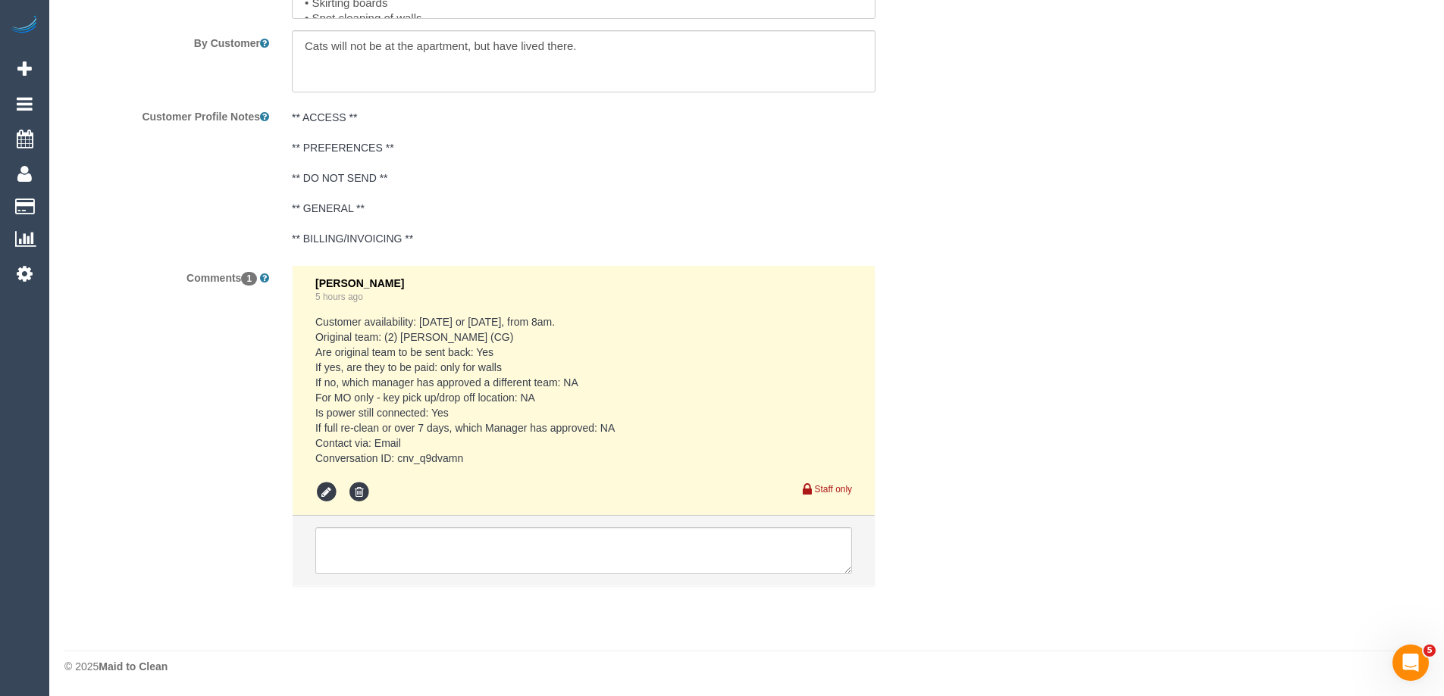
type textarea "$210 added - customer agreed to pay for 3 hours of this re-clean. Via phone - ED"
click at [430, 550] on textarea at bounding box center [583, 550] width 537 height 47
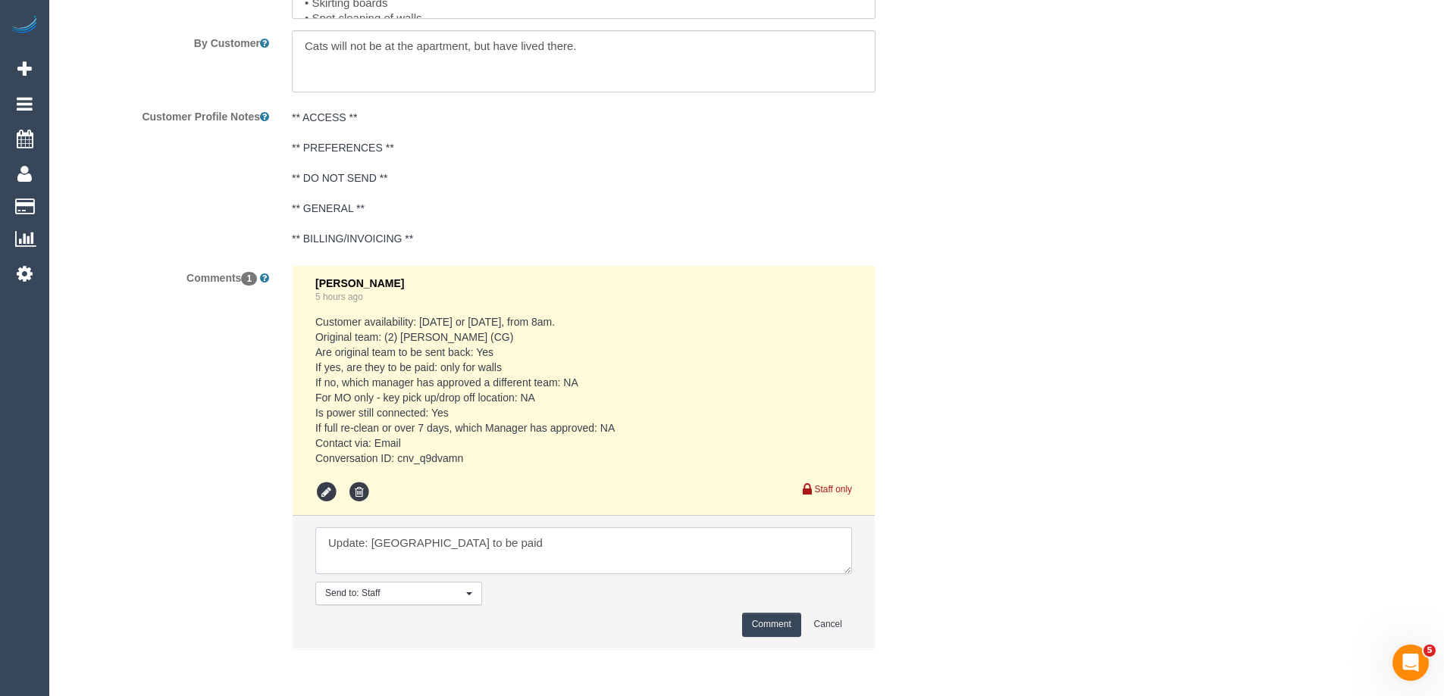
click at [402, 546] on textarea at bounding box center [583, 550] width 537 height 47
click at [491, 546] on textarea at bounding box center [583, 550] width 537 height 47
click at [575, 540] on textarea at bounding box center [583, 550] width 537 height 47
drag, startPoint x: 839, startPoint y: 569, endPoint x: 855, endPoint y: 590, distance: 25.9
click at [855, 590] on li "Send to: Staff Nothing selected Send to: Staff Send to: Customer Send to: Team …" at bounding box center [584, 582] width 582 height 132
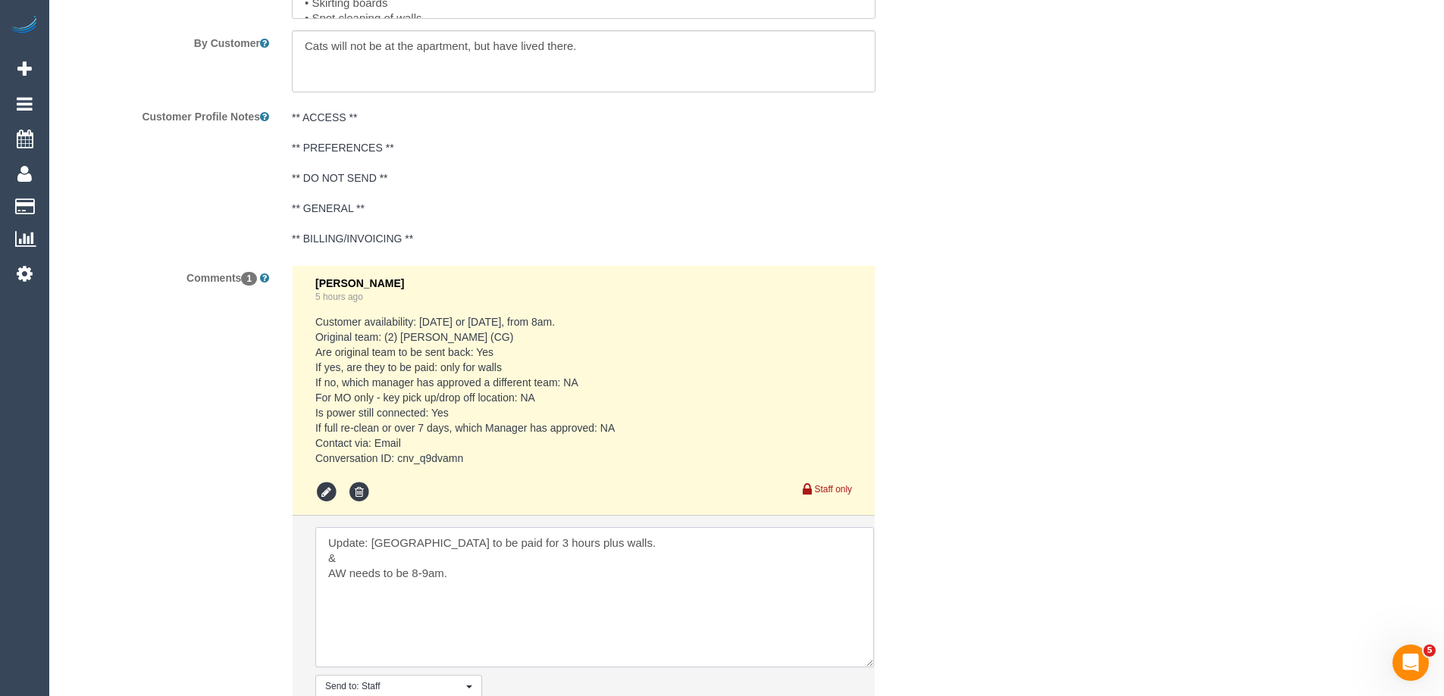
drag, startPoint x: 840, startPoint y: 568, endPoint x: 831, endPoint y: 670, distance: 101.9
click at [865, 668] on textarea at bounding box center [594, 597] width 558 height 140
click at [738, 640] on textarea at bounding box center [596, 609] width 562 height 165
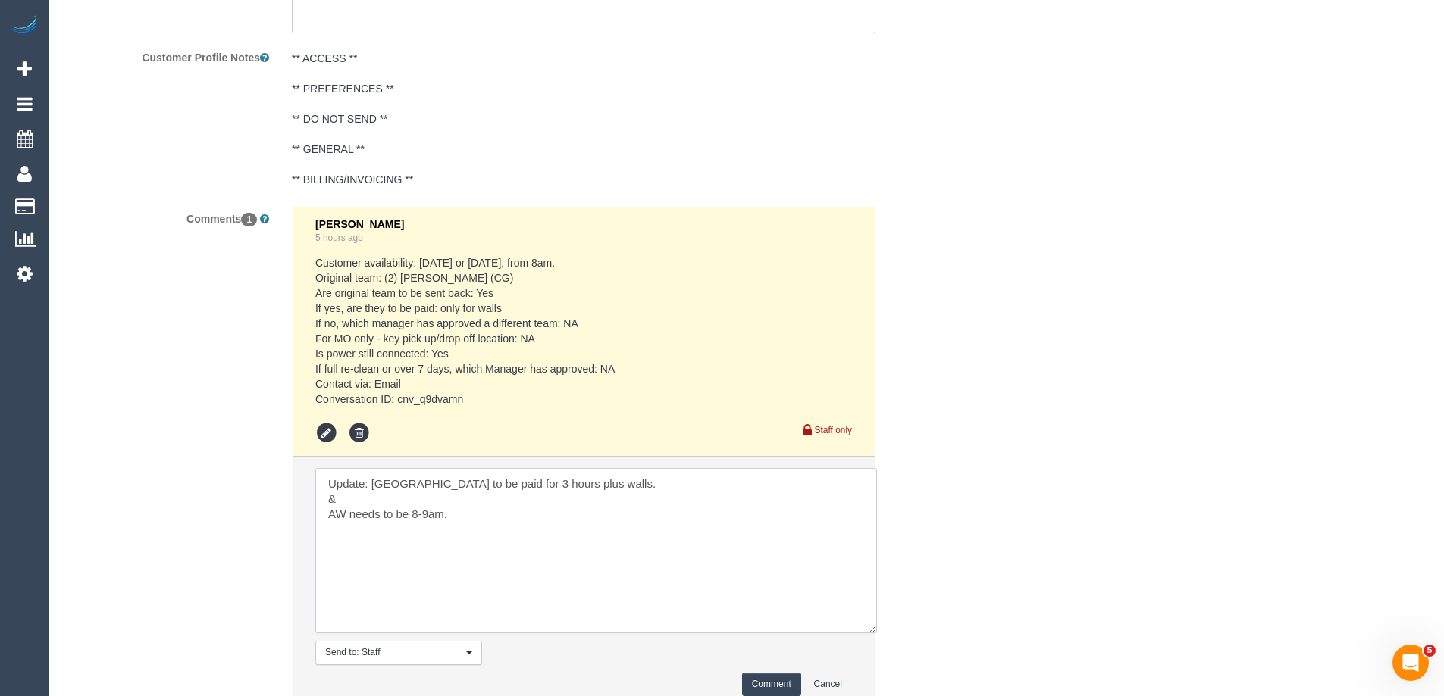
scroll to position [2598, 0]
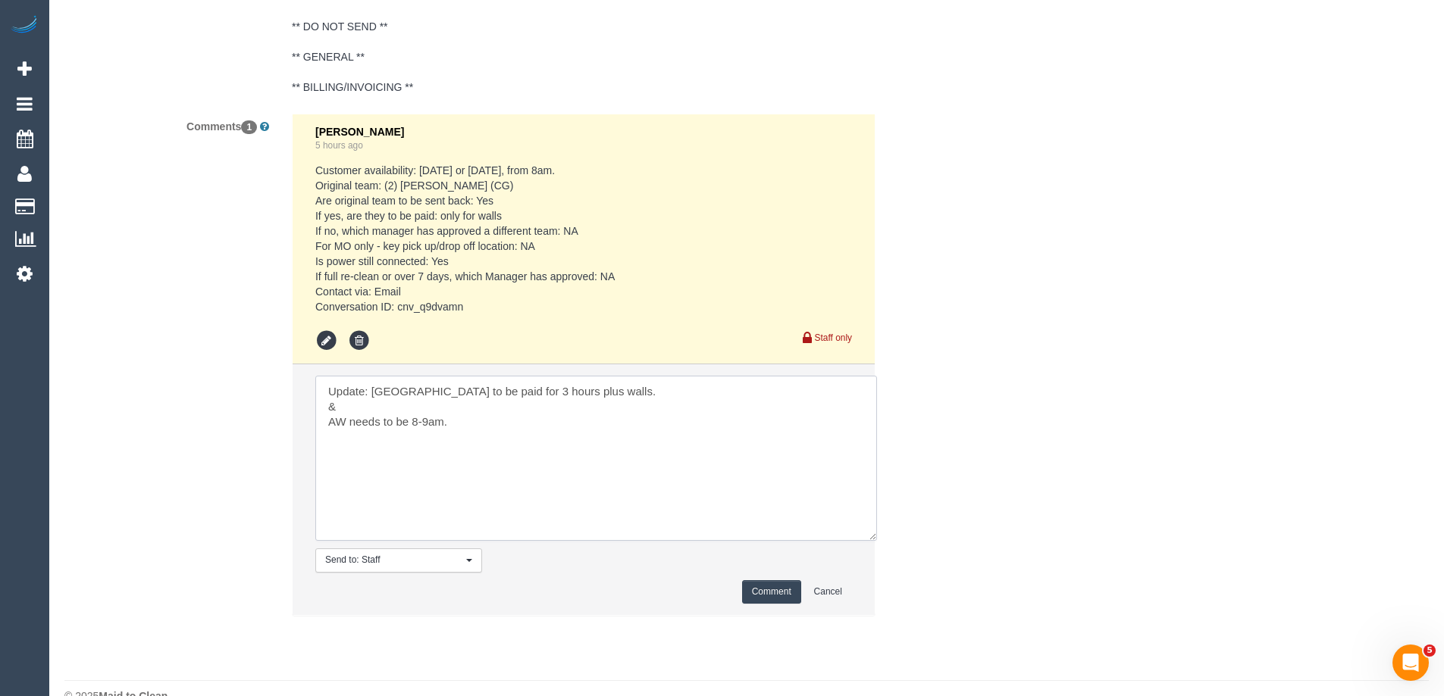
type textarea "Update: [GEOGRAPHIC_DATA] to be paid for 3 hours plus walls. & AW needs to be 8…"
click at [775, 581] on button "Comment" at bounding box center [771, 591] width 59 height 23
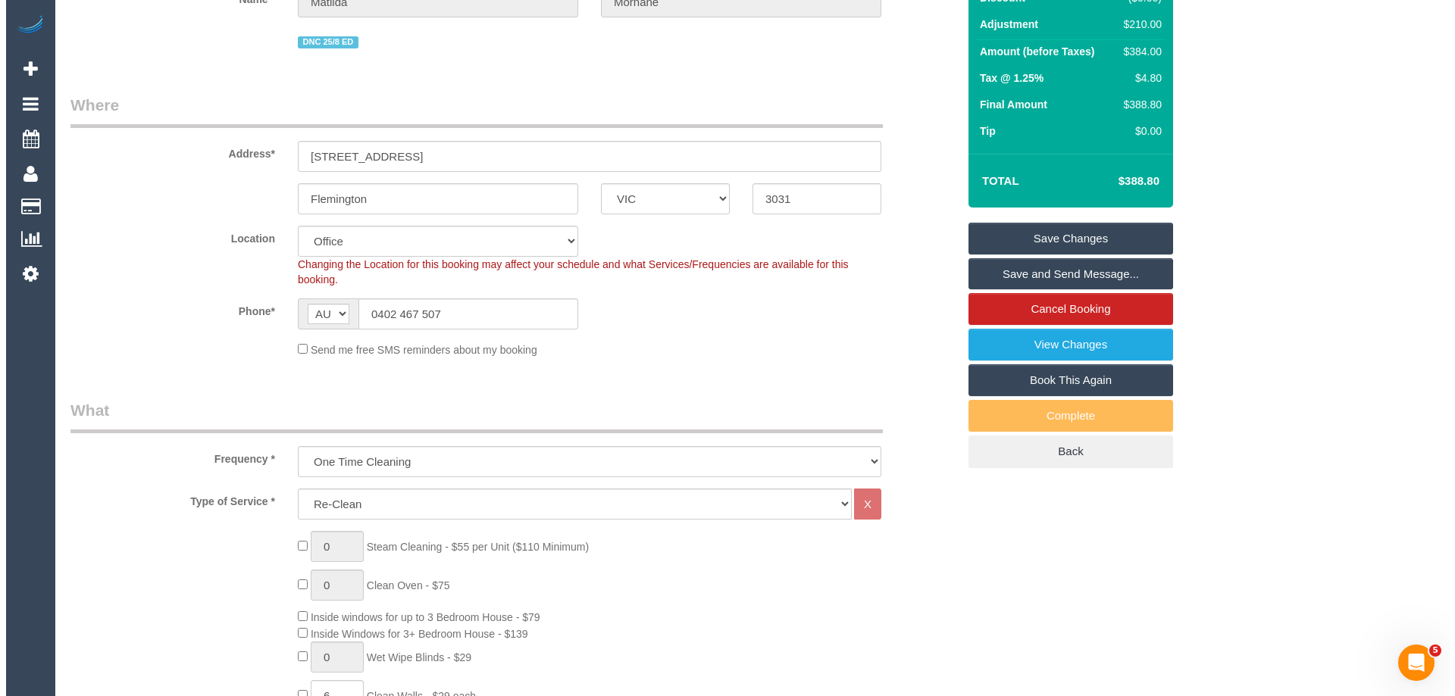
scroll to position [0, 0]
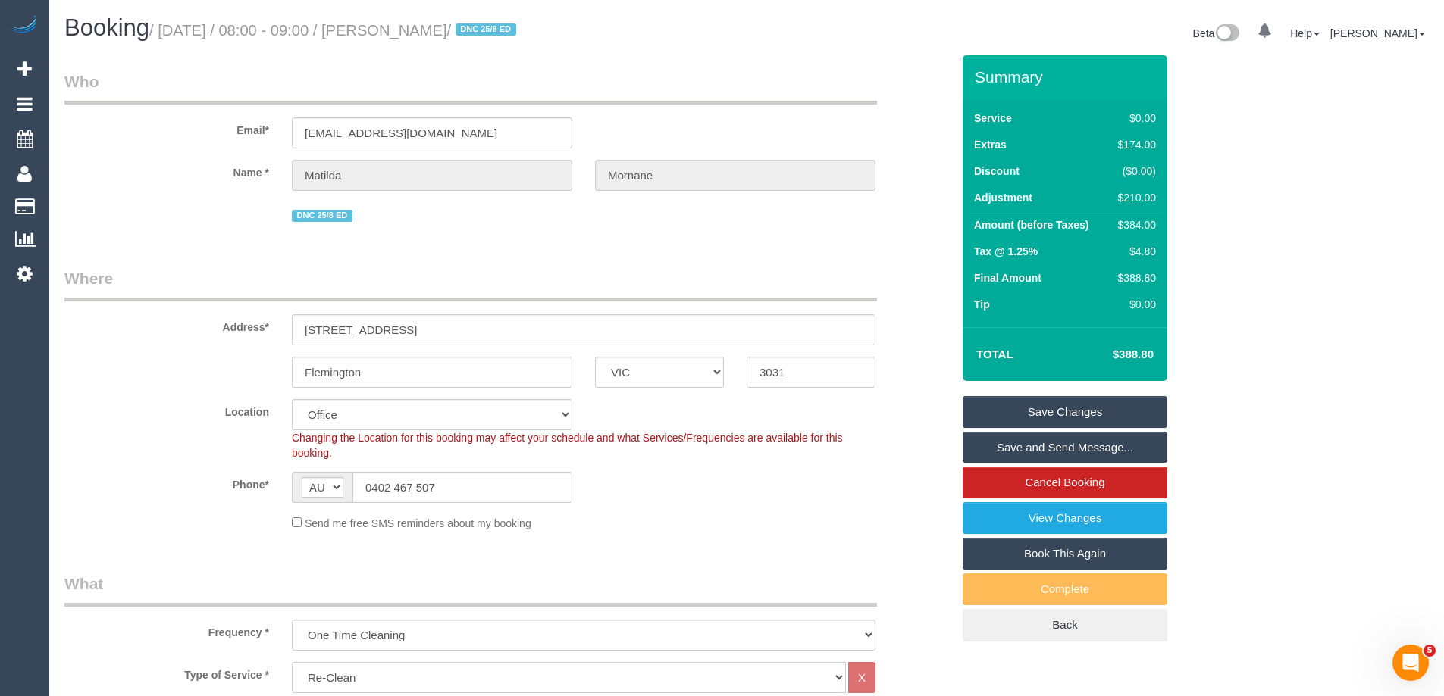
click at [1018, 401] on link "Save Changes" at bounding box center [1064, 412] width 205 height 32
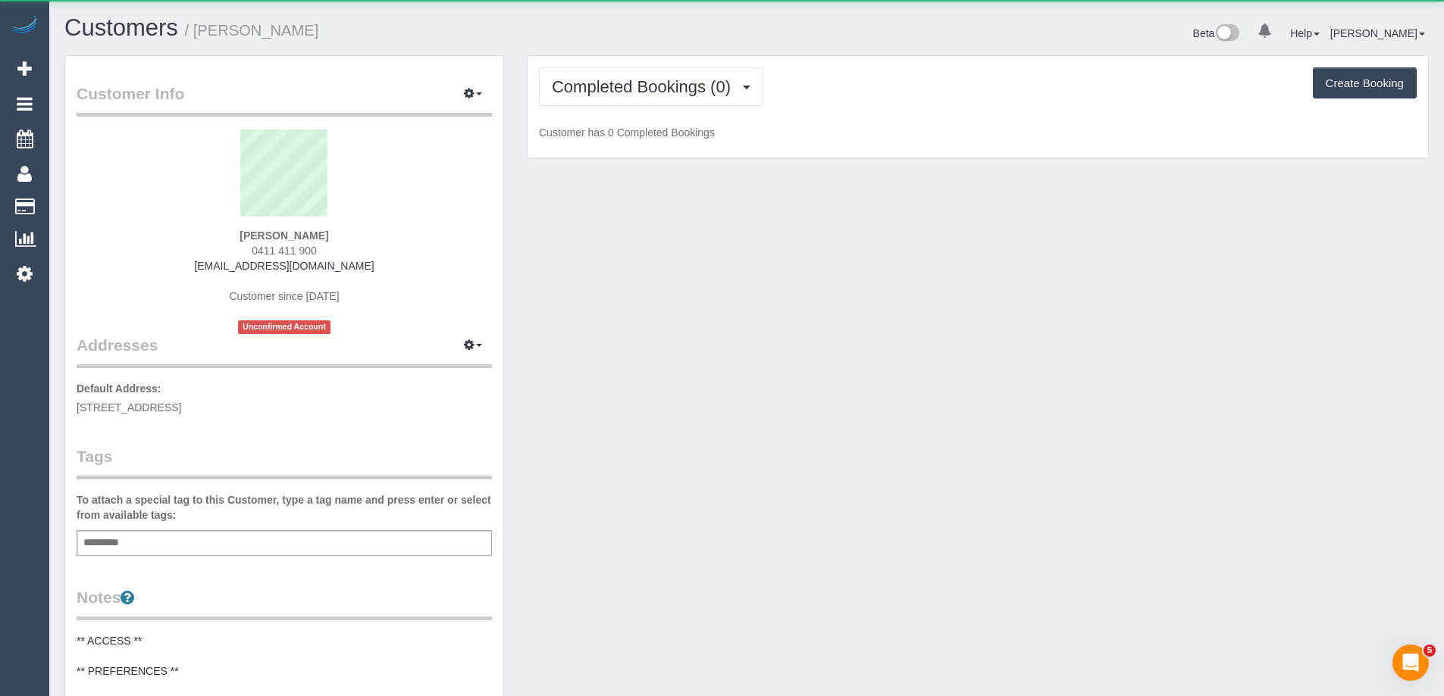
scroll to position [1245, 1444]
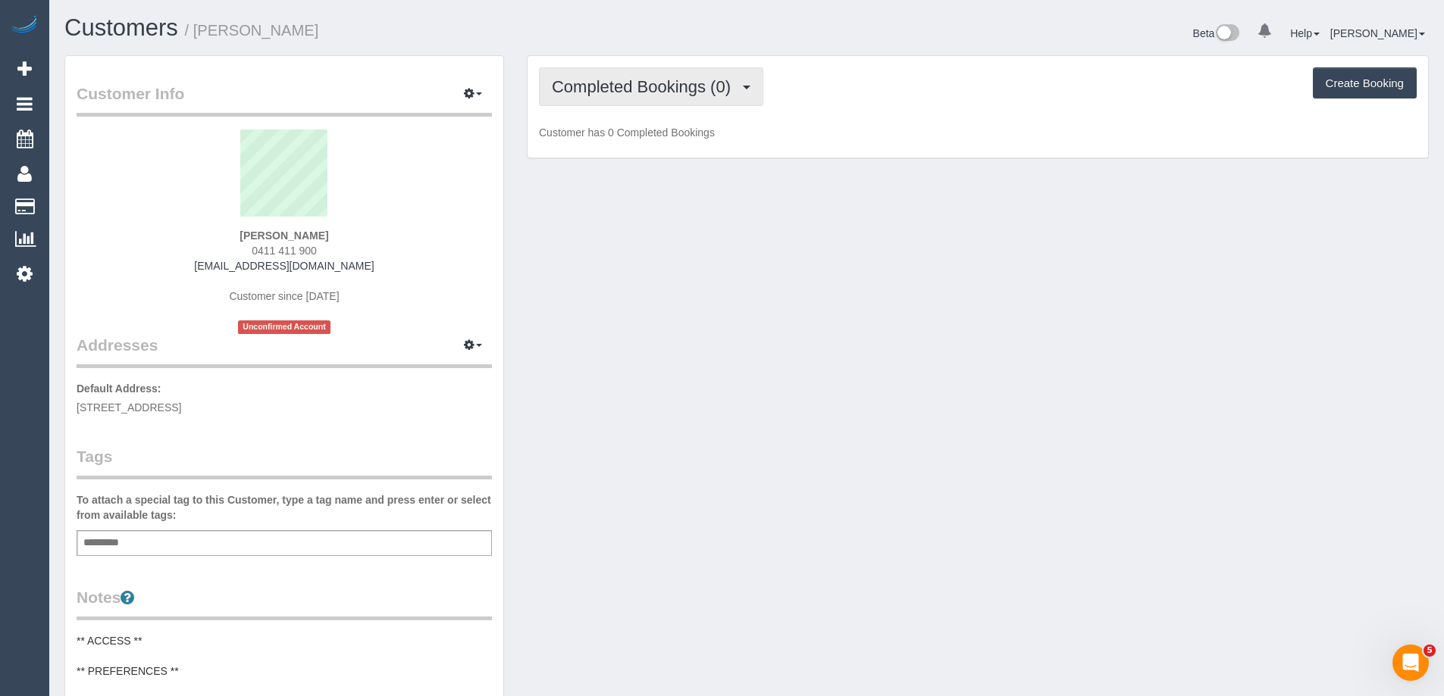
click at [602, 94] on span "Completed Bookings (0)" at bounding box center [645, 86] width 186 height 19
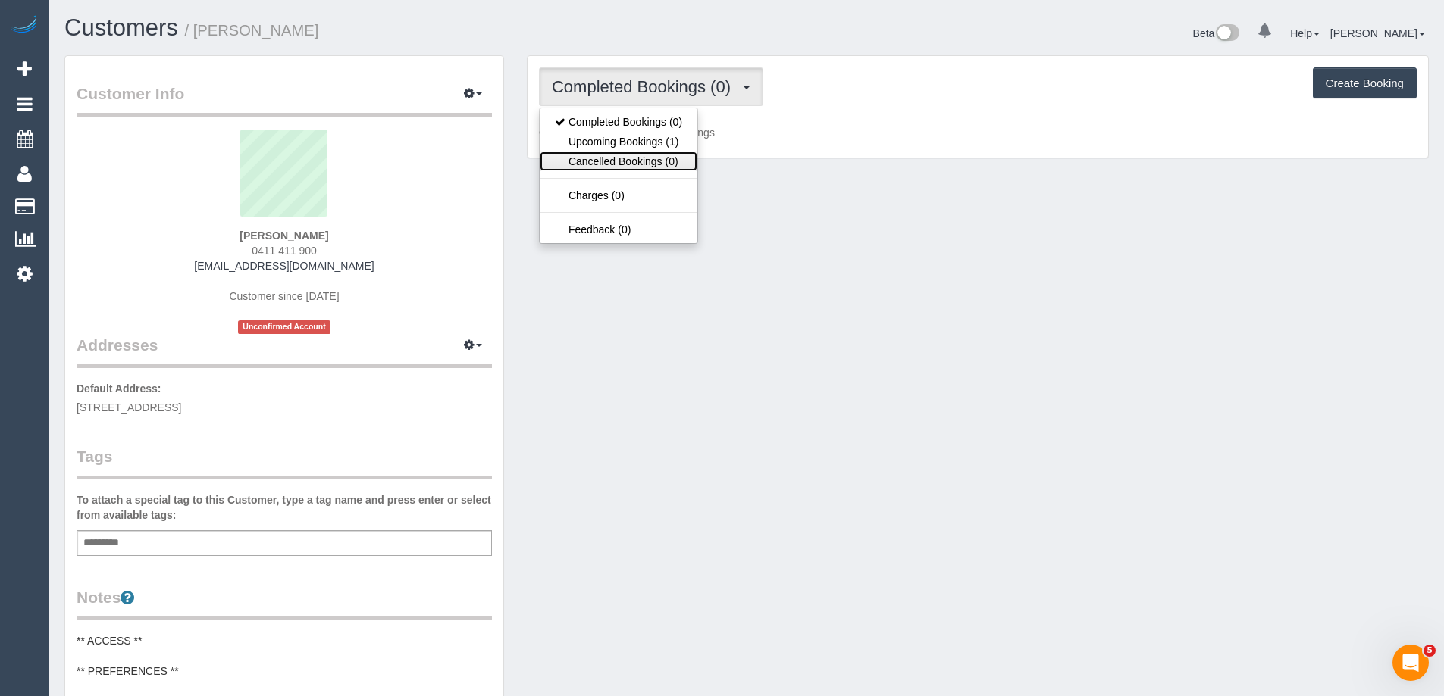
click at [615, 155] on link "Cancelled Bookings (0)" at bounding box center [619, 162] width 158 height 20
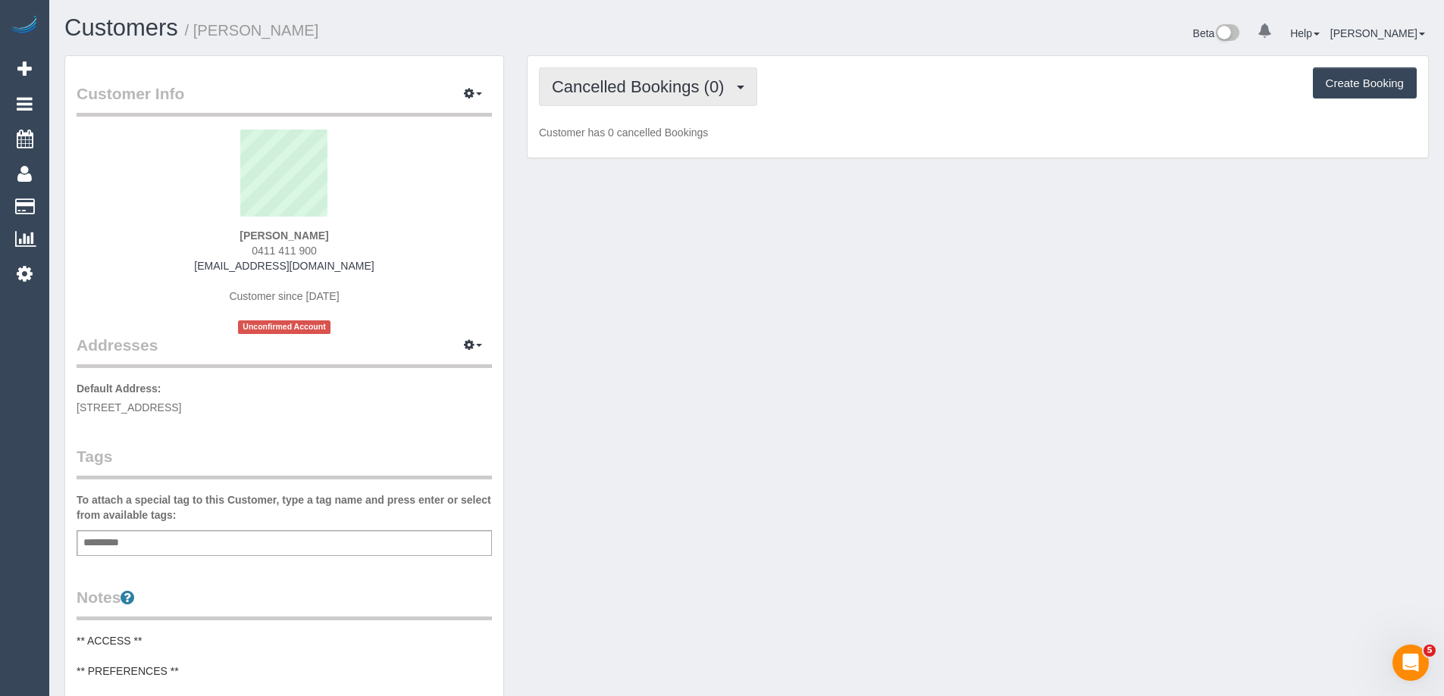
click at [621, 99] on button "Cancelled Bookings (0)" at bounding box center [648, 86] width 218 height 39
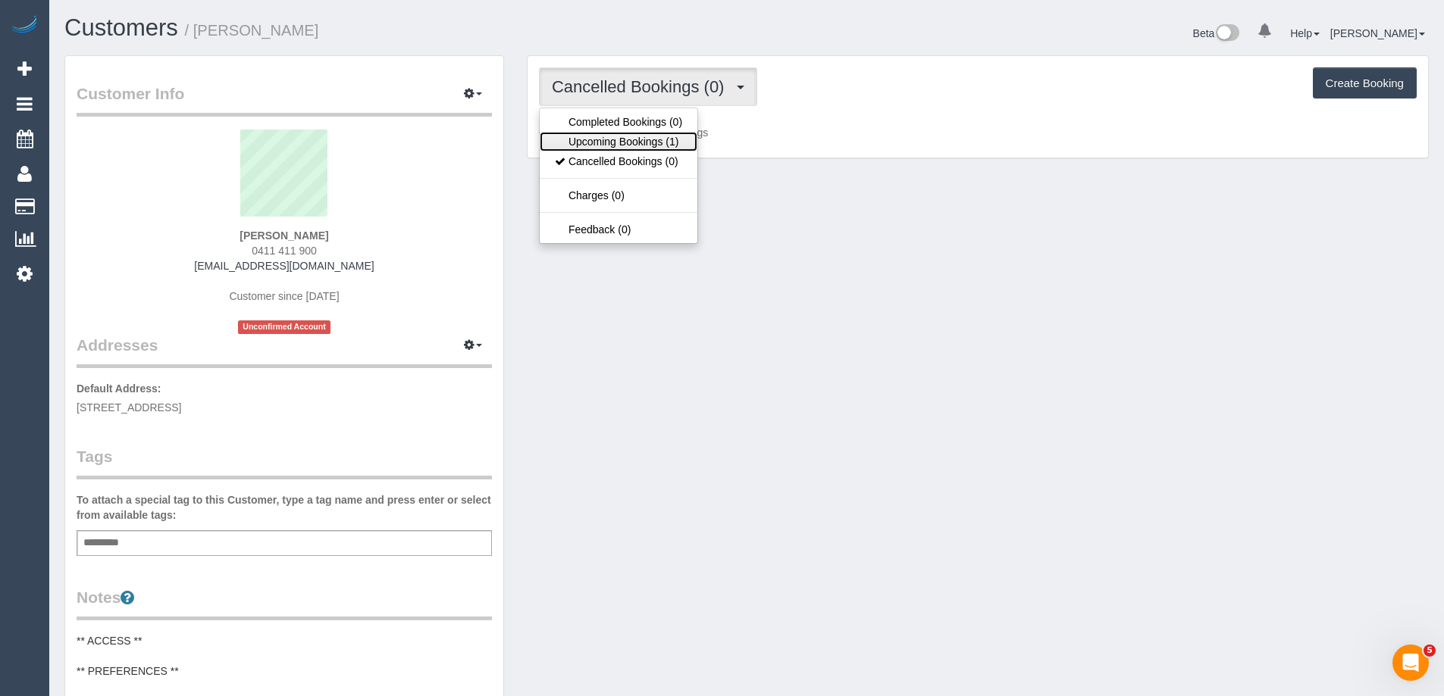
click at [616, 145] on link "Upcoming Bookings (1)" at bounding box center [619, 142] width 158 height 20
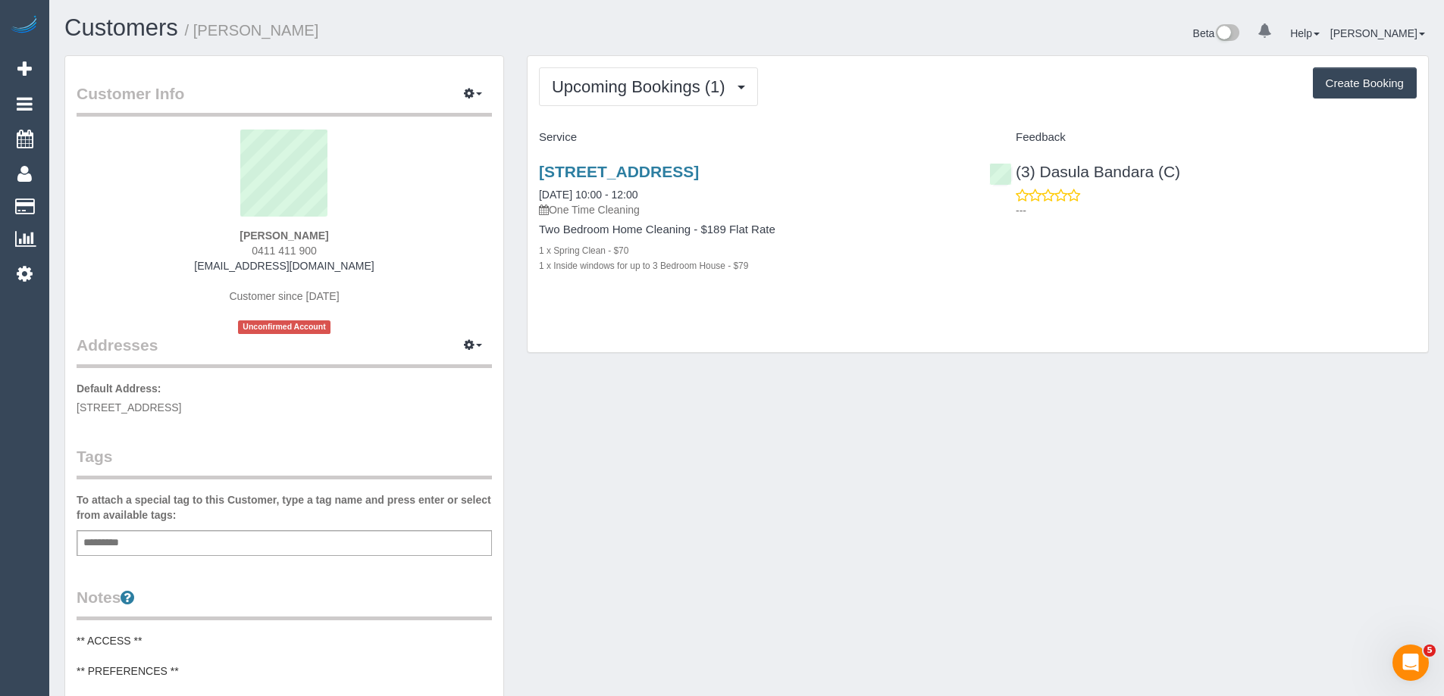
drag, startPoint x: 329, startPoint y: 249, endPoint x: 246, endPoint y: 262, distance: 84.3
click at [221, 249] on div "Ian McGain 0411 411 900 rangeview@bigpond.com Customer since 2025 Unconfirmed A…" at bounding box center [284, 232] width 415 height 205
copy span "0411 411 900"
click at [672, 171] on link "16/110 Maltravers Road, Eaglemont, VIC 3179" at bounding box center [619, 171] width 160 height 17
click at [661, 95] on span "Upcoming Bookings (1)" at bounding box center [642, 86] width 181 height 19
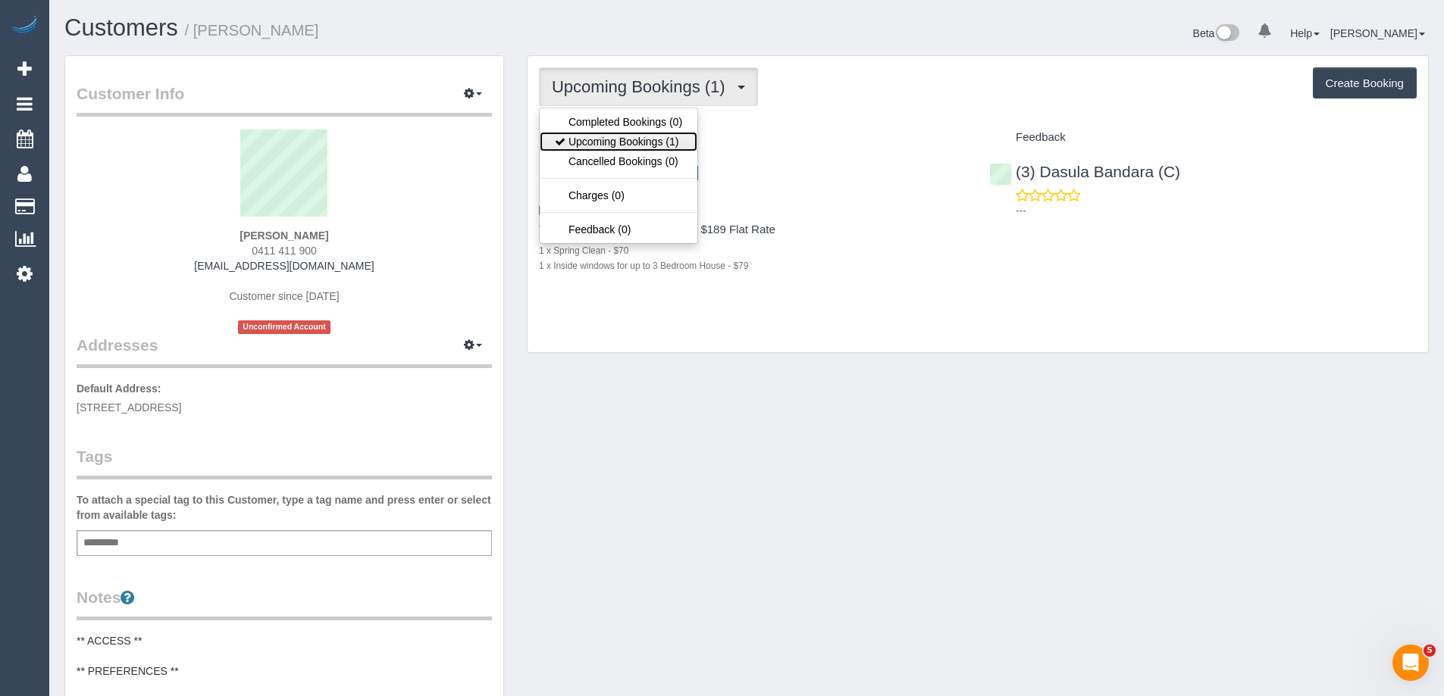
click at [647, 138] on link "Upcoming Bookings (1)" at bounding box center [619, 142] width 158 height 20
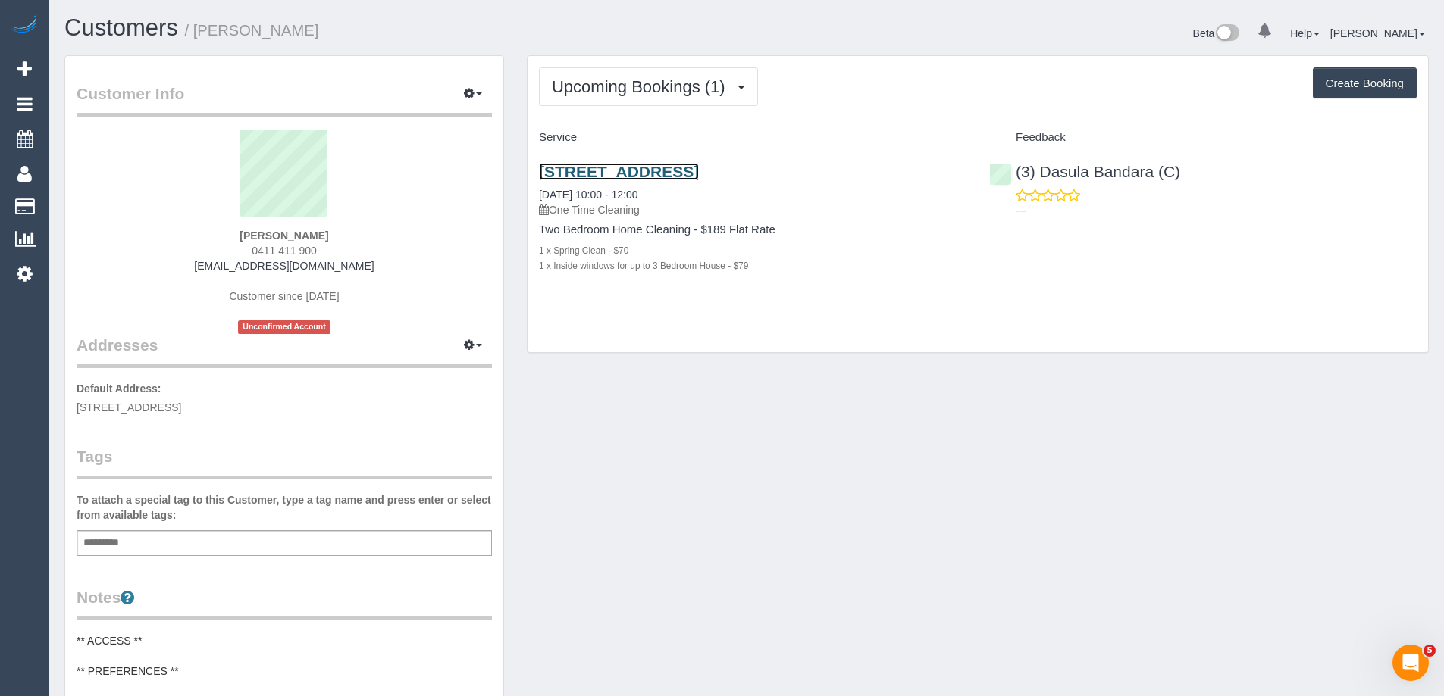
click at [699, 171] on link "16/110 Maltravers Road, Eaglemont, VIC 3179" at bounding box center [619, 171] width 160 height 17
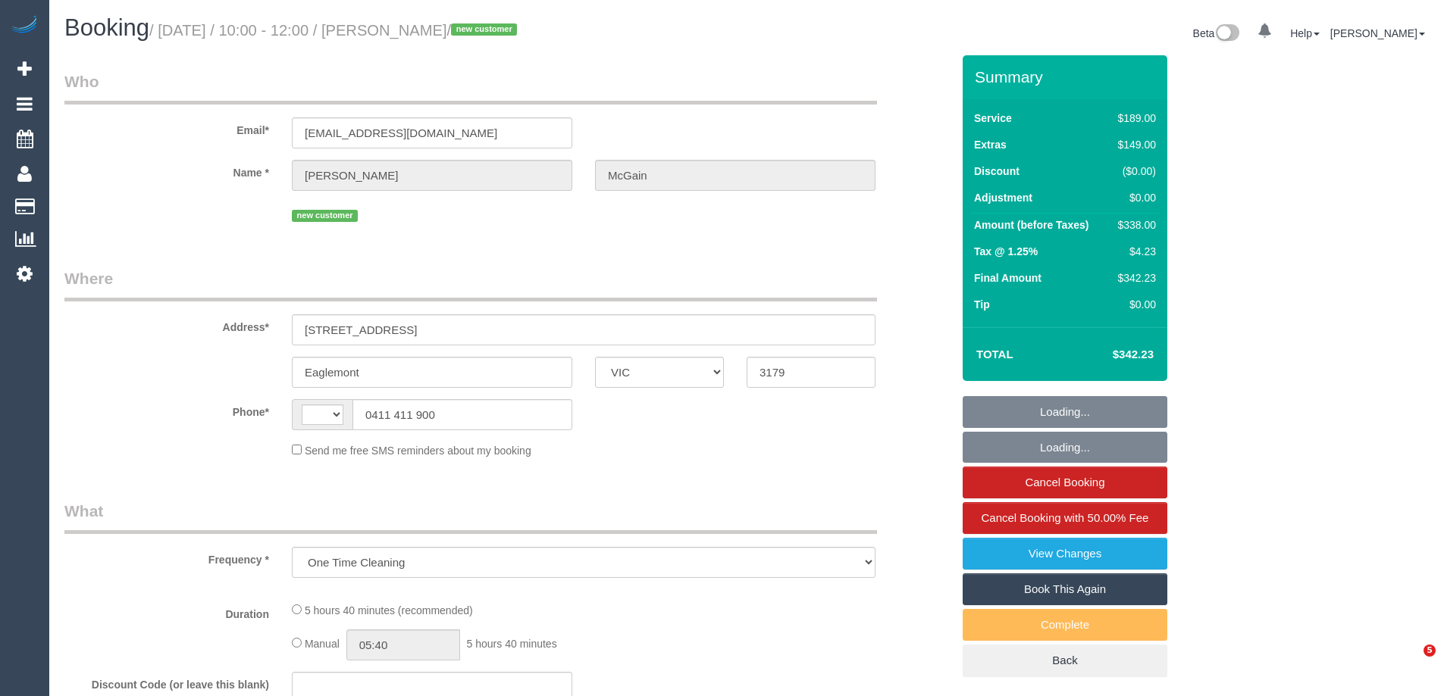
select select "VIC"
select select "string:stripe-pm_1RynM42GScqysDRV9BZwW82V"
select select "spot1"
select select "number:28"
select select "number:14"
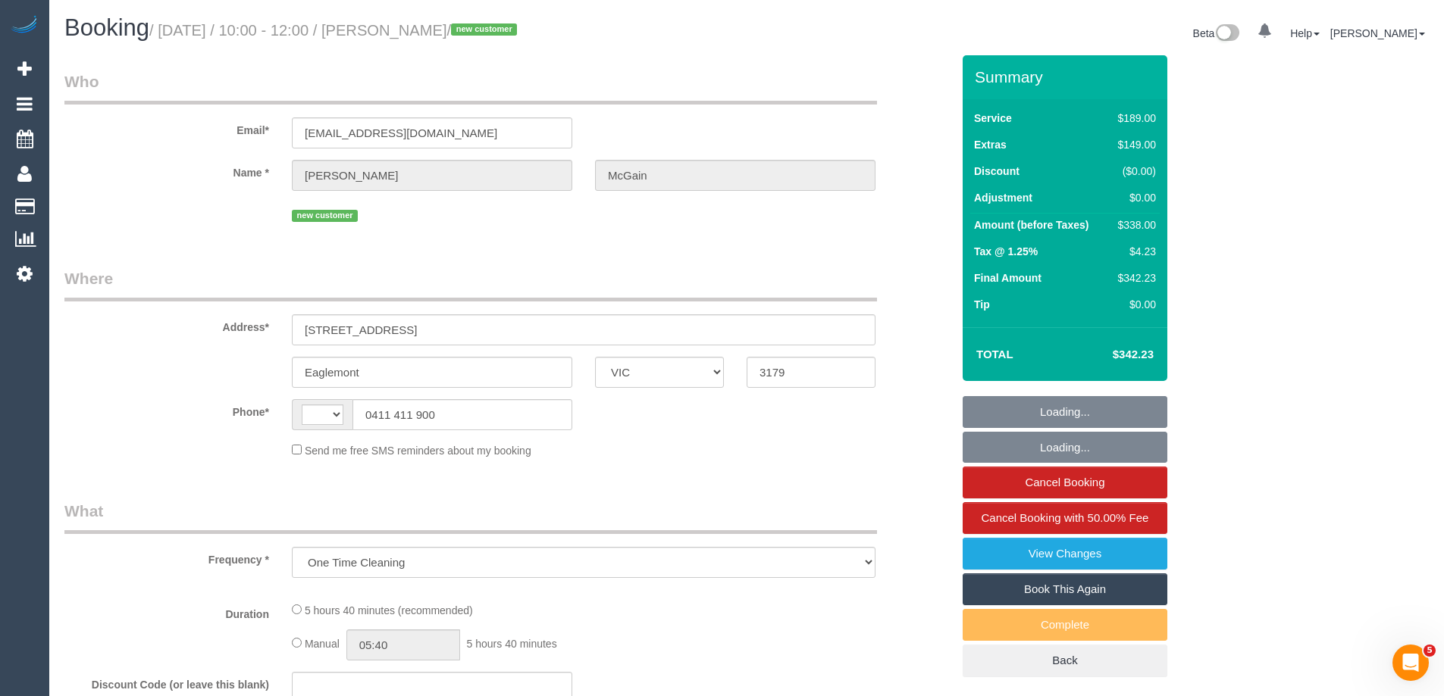
select select "number:19"
select select "number:25"
select select "string:AU"
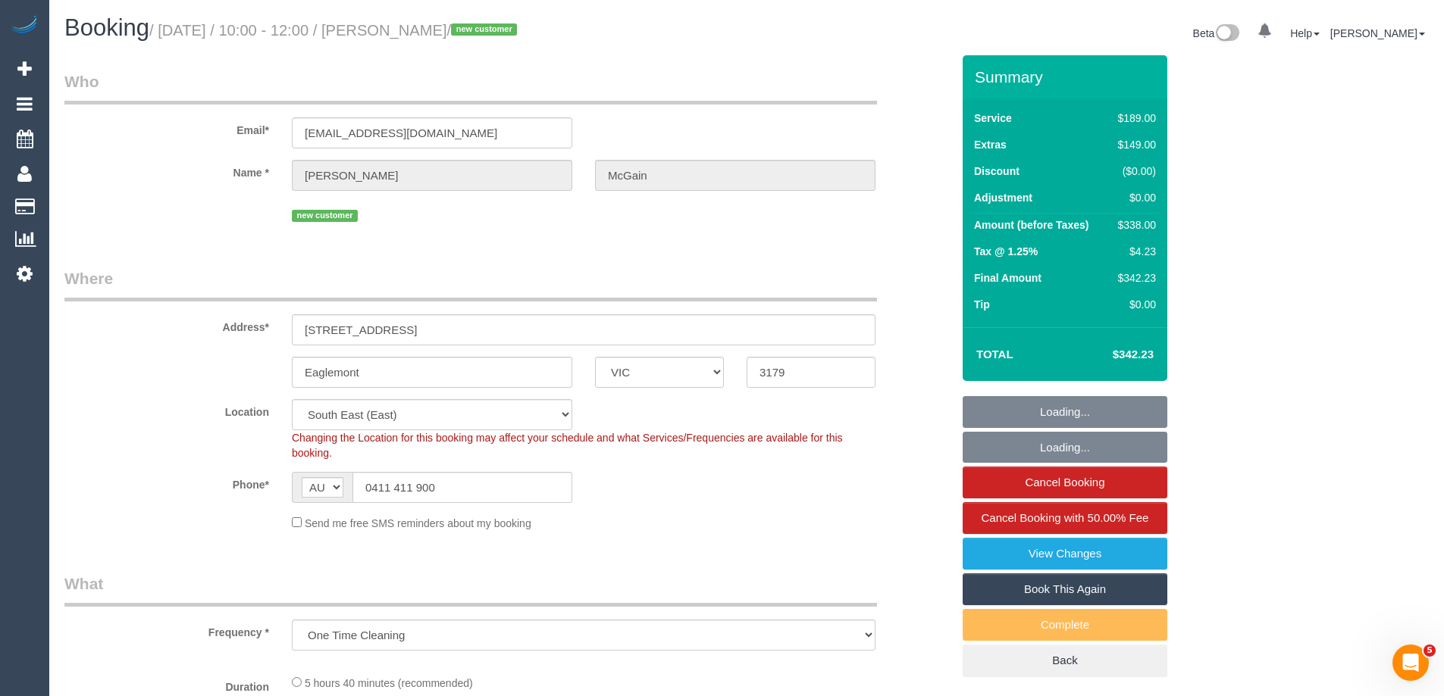
select select "object:1304"
select select "spot6"
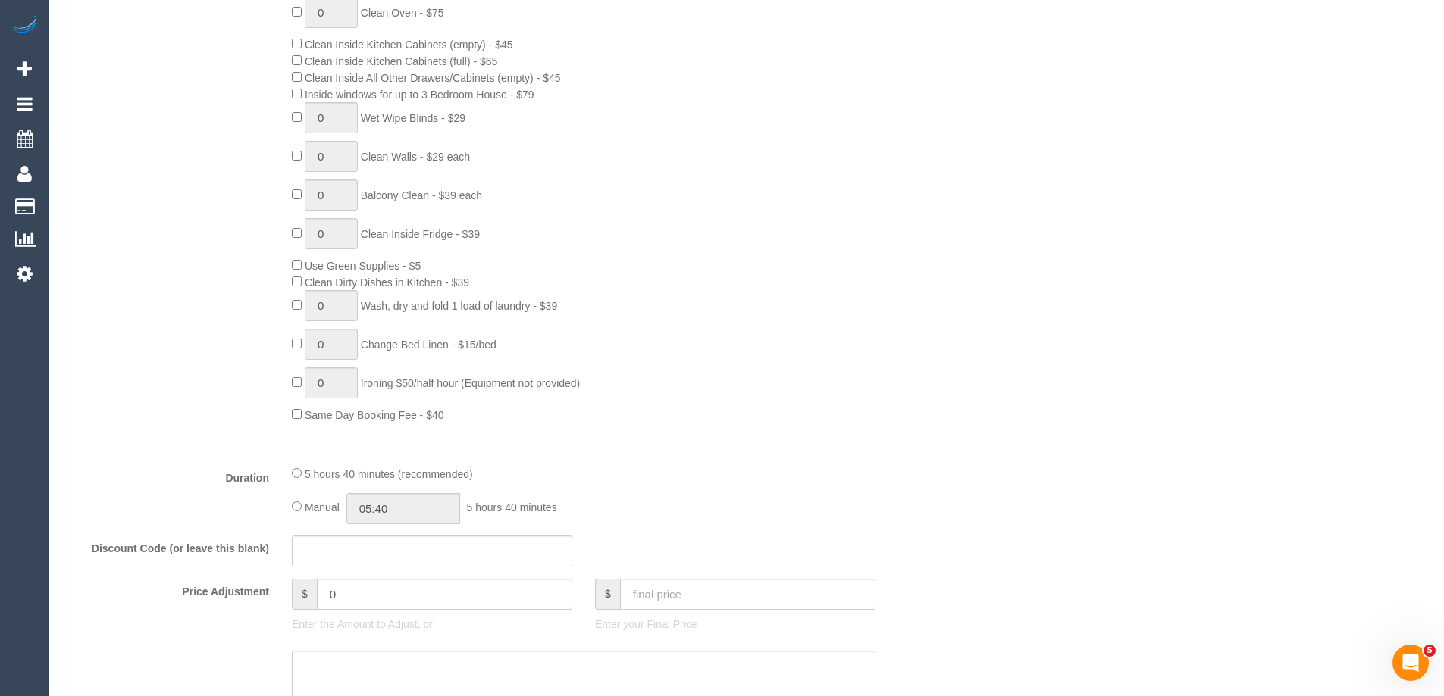
scroll to position [1061, 0]
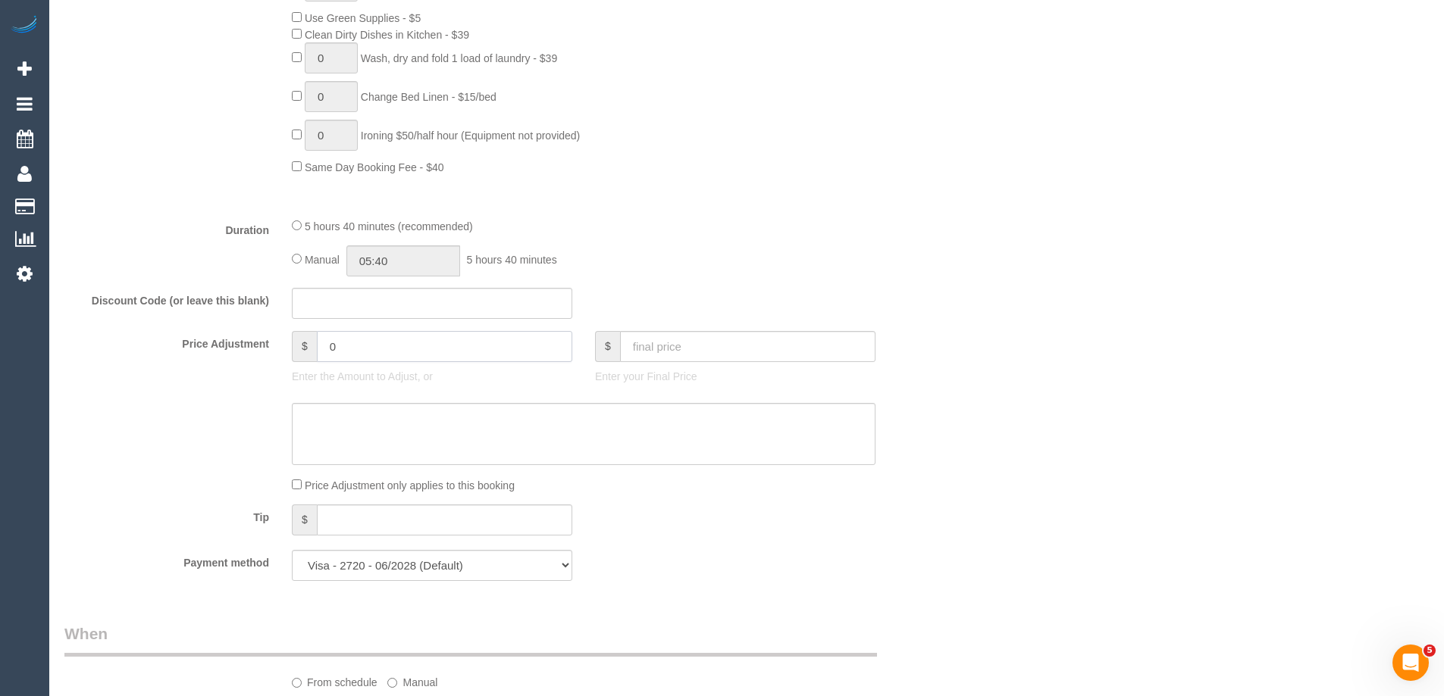
click at [383, 333] on input "0" at bounding box center [444, 346] width 255 height 31
type input "35"
click at [434, 455] on textarea at bounding box center [583, 434] width 583 height 62
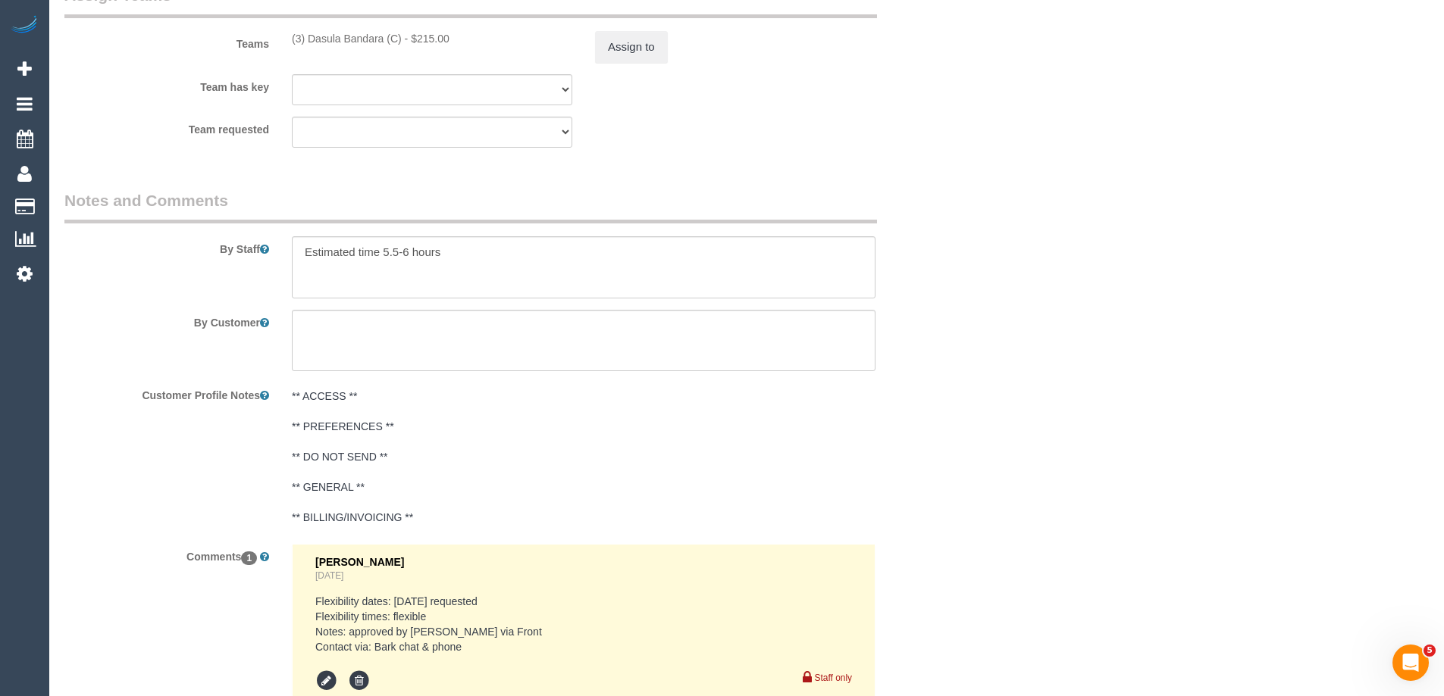
scroll to position [2198, 0]
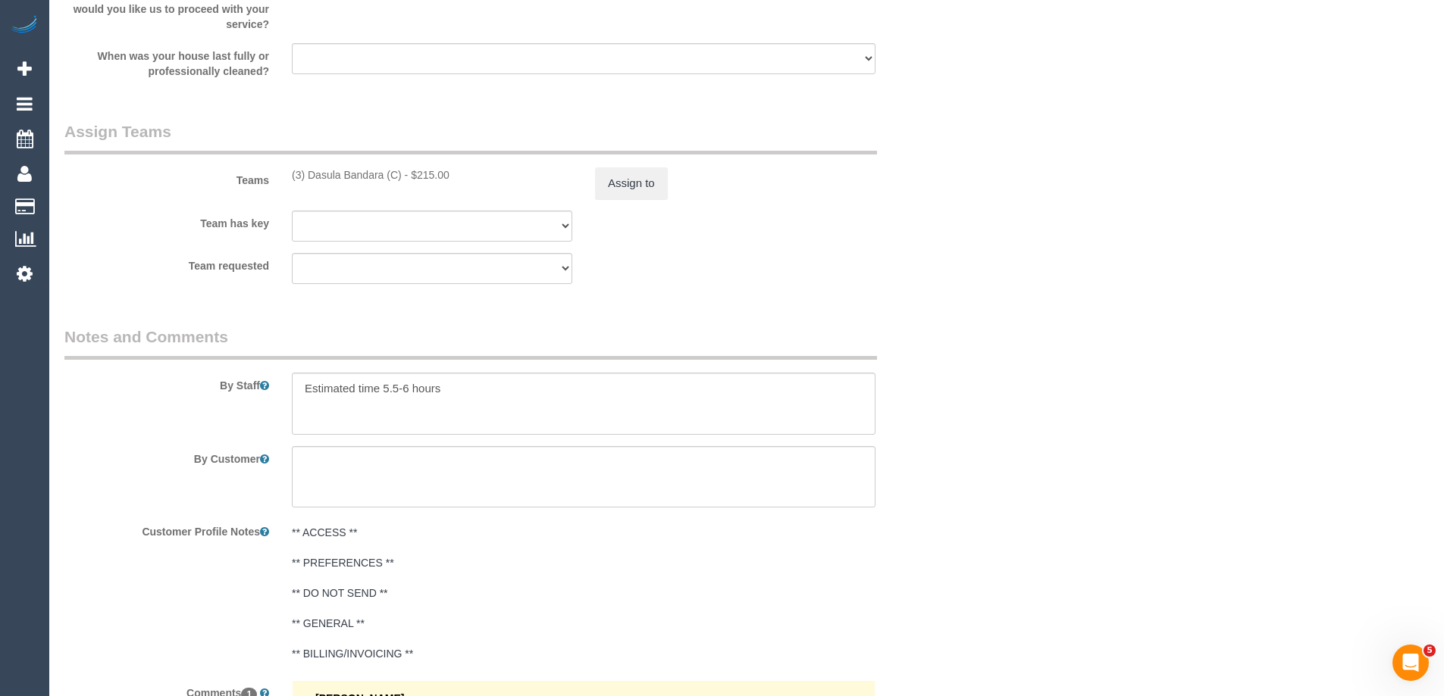
type textarea "$35 added for additional hour (agreed to go 50/50). Via phone - ED"
click at [645, 179] on button "Assign to" at bounding box center [631, 183] width 73 height 32
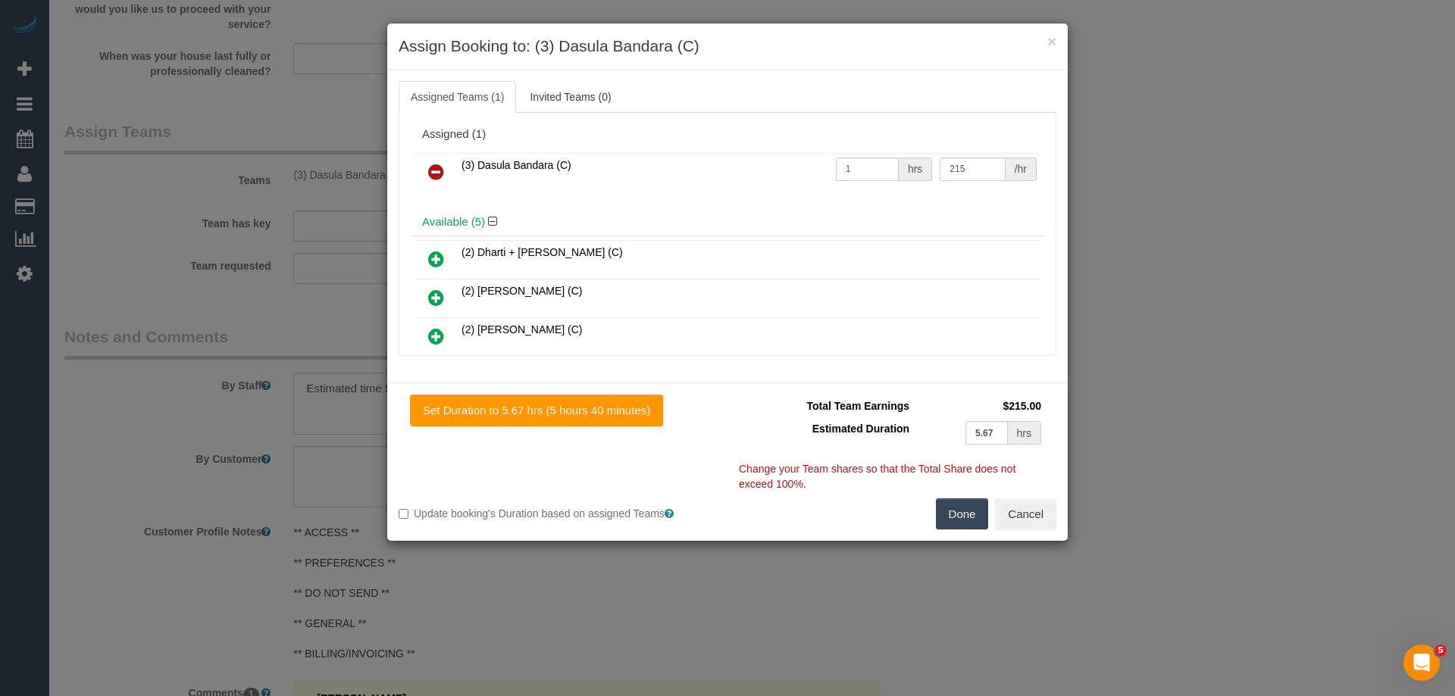
click at [1057, 42] on div "× Assign Booking to: (3) Dasula Bandara (C)" at bounding box center [727, 46] width 680 height 46
click at [1054, 42] on button "×" at bounding box center [1051, 41] width 9 height 16
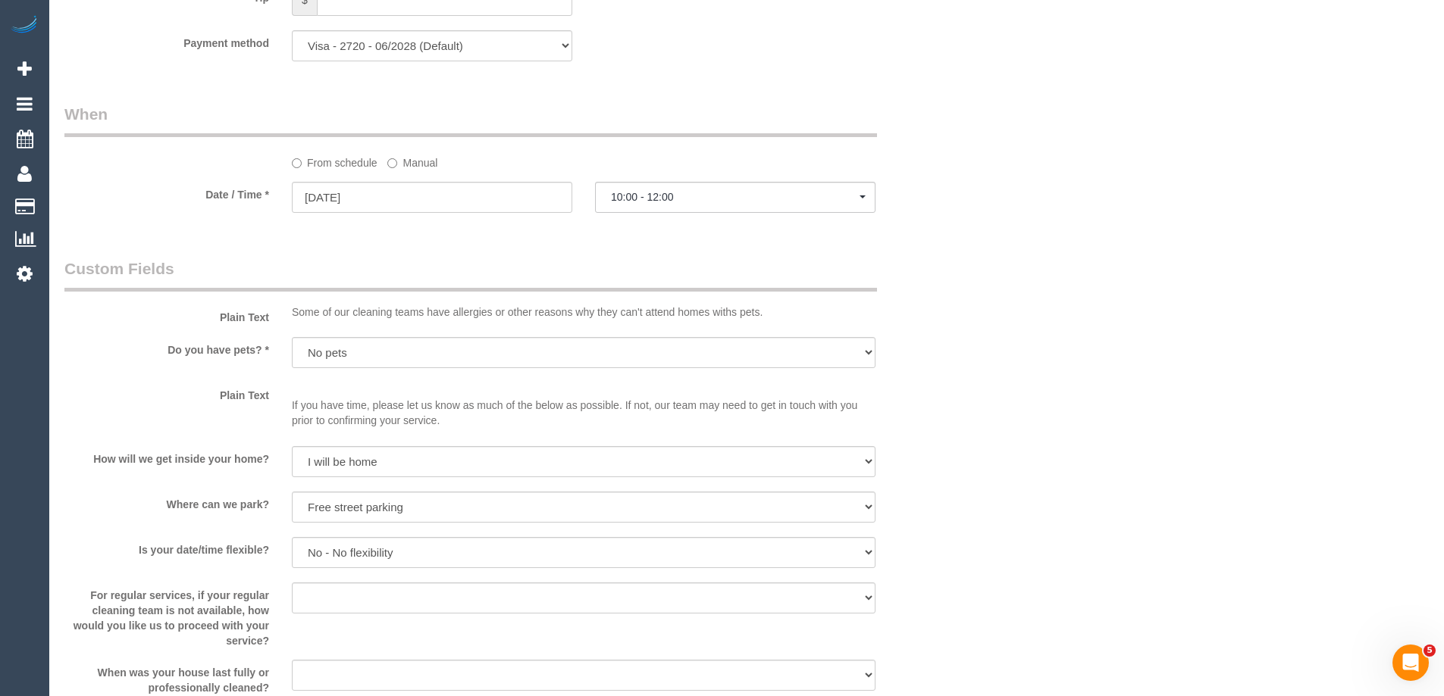
scroll to position [1819, 0]
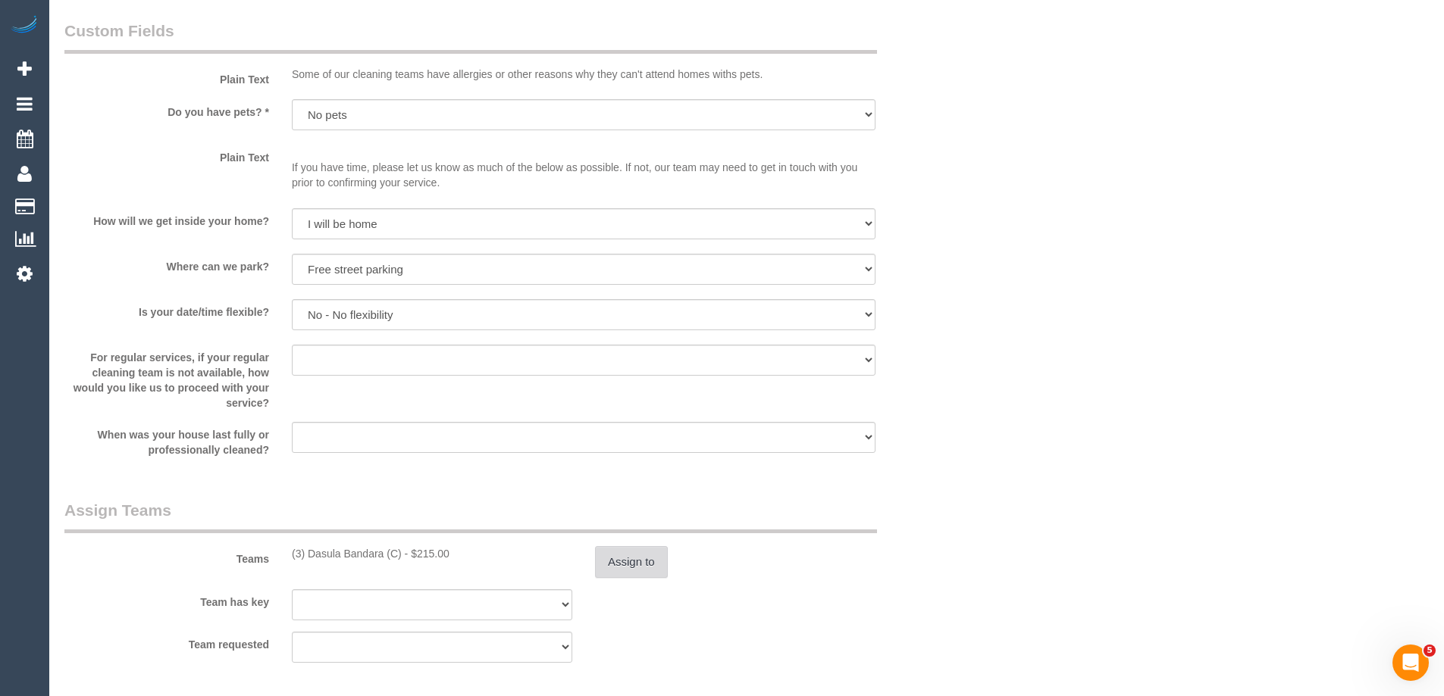
click at [639, 552] on button "Assign to" at bounding box center [631, 562] width 73 height 32
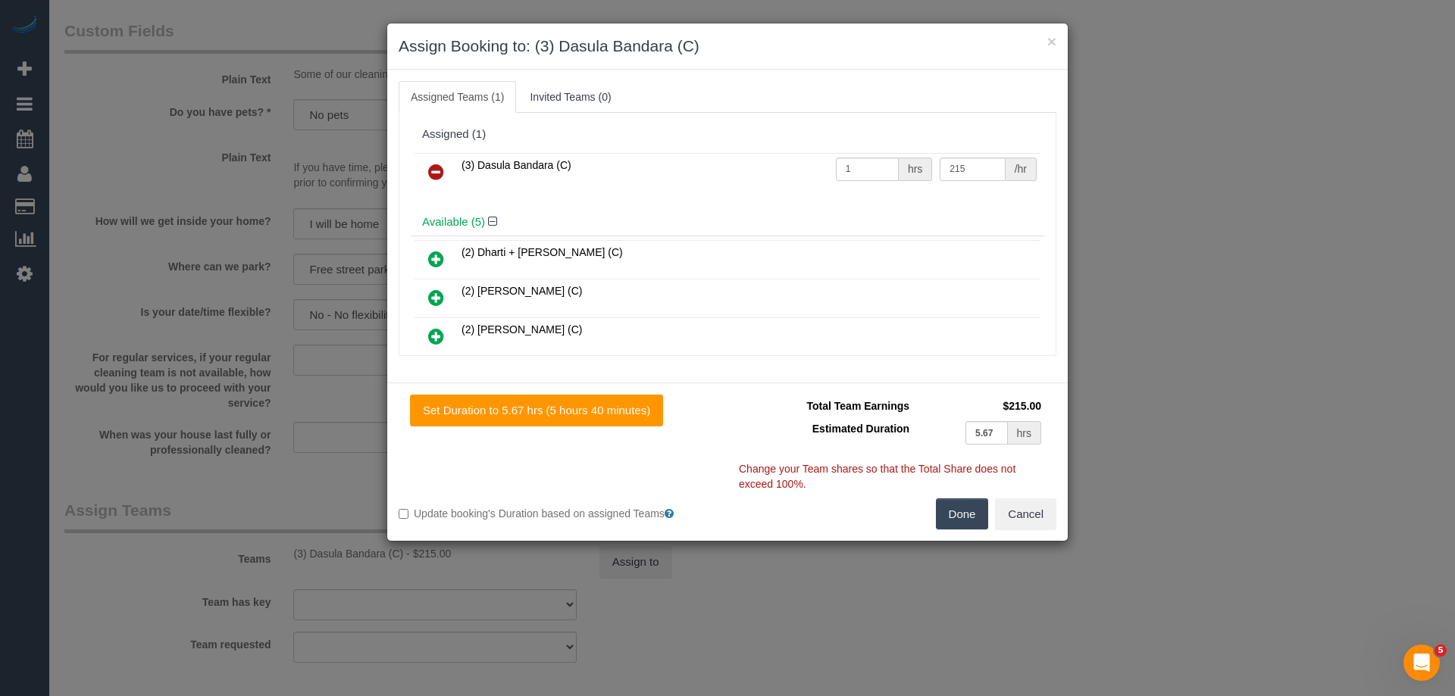
click at [828, 41] on h3 "Assign Booking to: (3) Dasula Bandara (C)" at bounding box center [728, 46] width 658 height 23
click at [964, 170] on input "215" at bounding box center [972, 169] width 65 height 23
paste input "50"
type input "250"
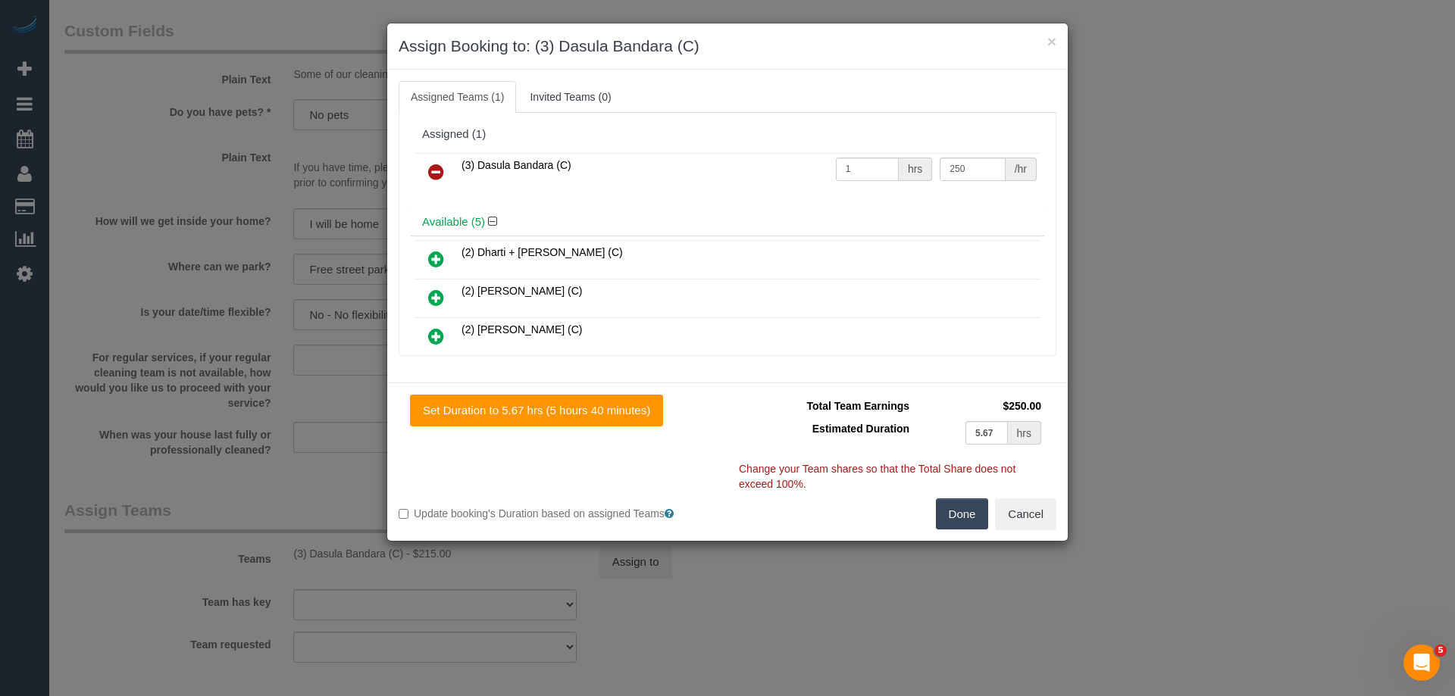
click at [975, 517] on button "Done" at bounding box center [962, 515] width 53 height 32
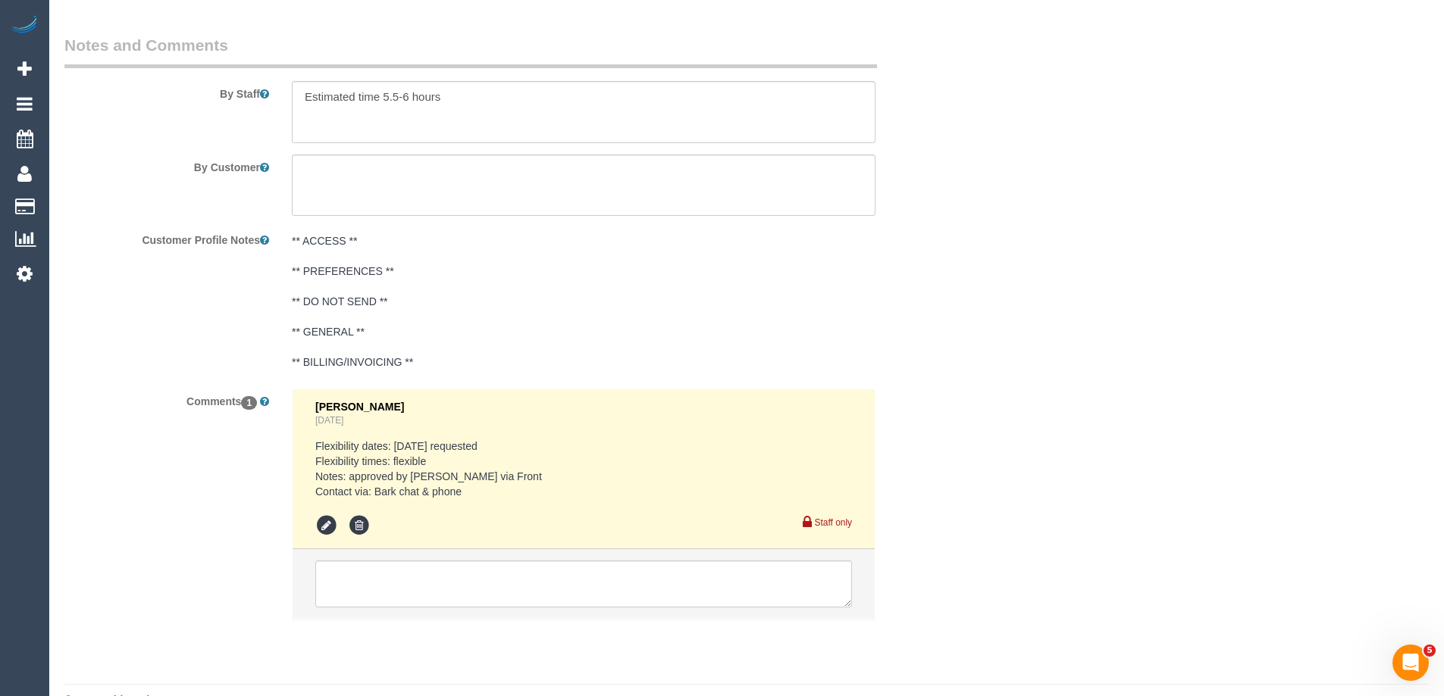
scroll to position [2523, 0]
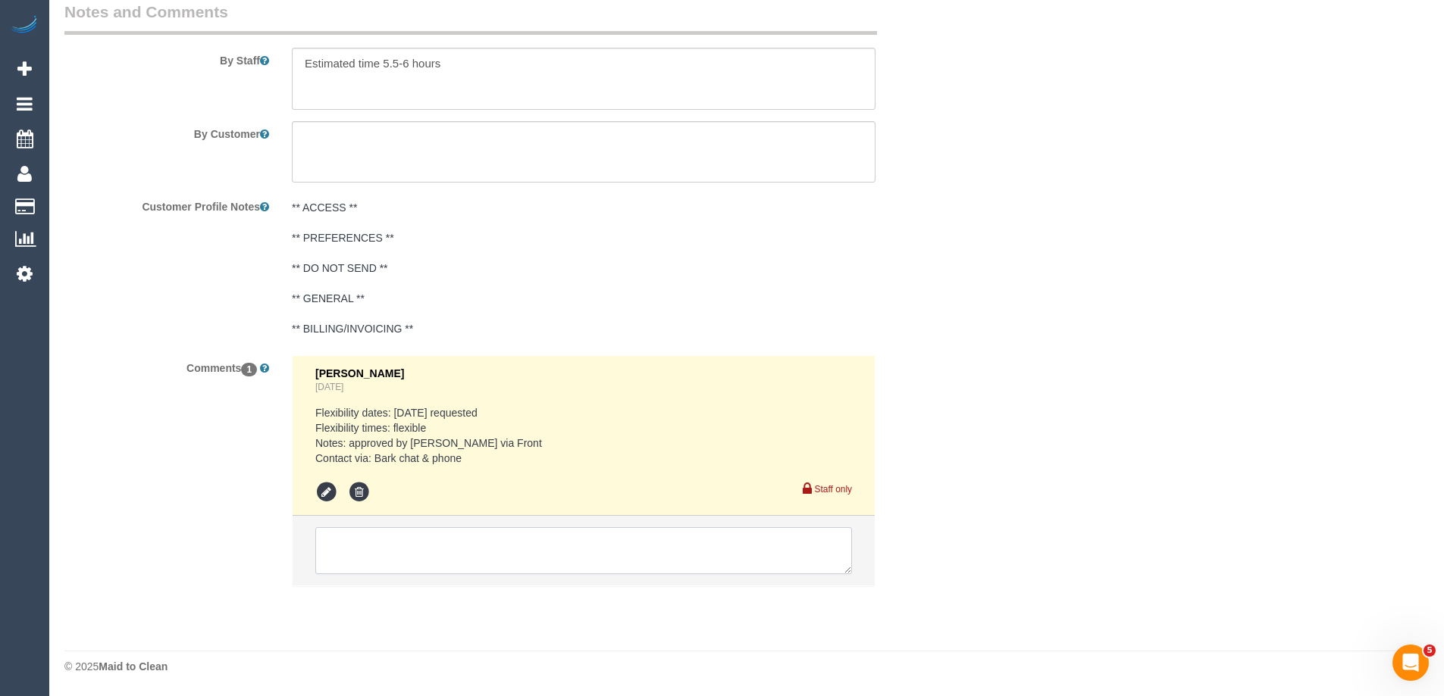
click at [460, 569] on textarea at bounding box center [583, 550] width 537 height 47
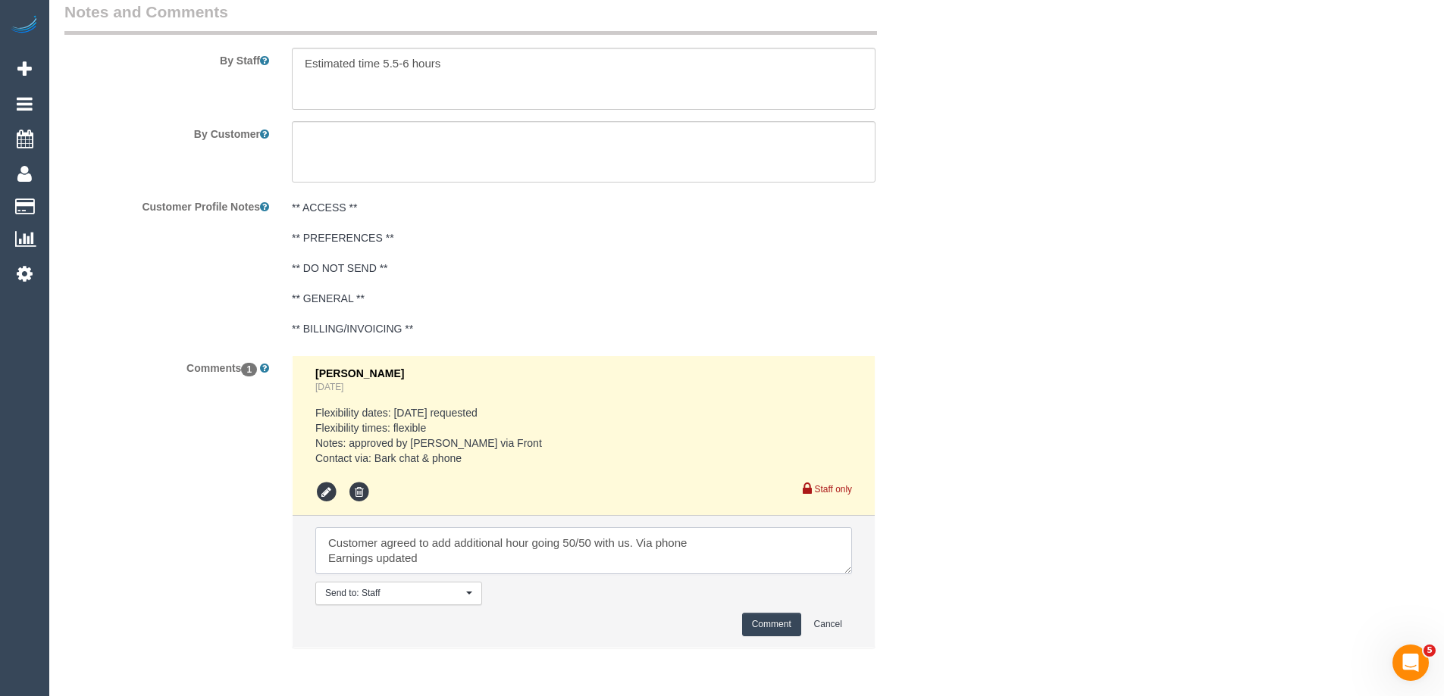
type textarea "Customer agreed to add additional hour going 50/50 with us. Via phone Earnings …"
click at [762, 621] on button "Comment" at bounding box center [771, 624] width 59 height 23
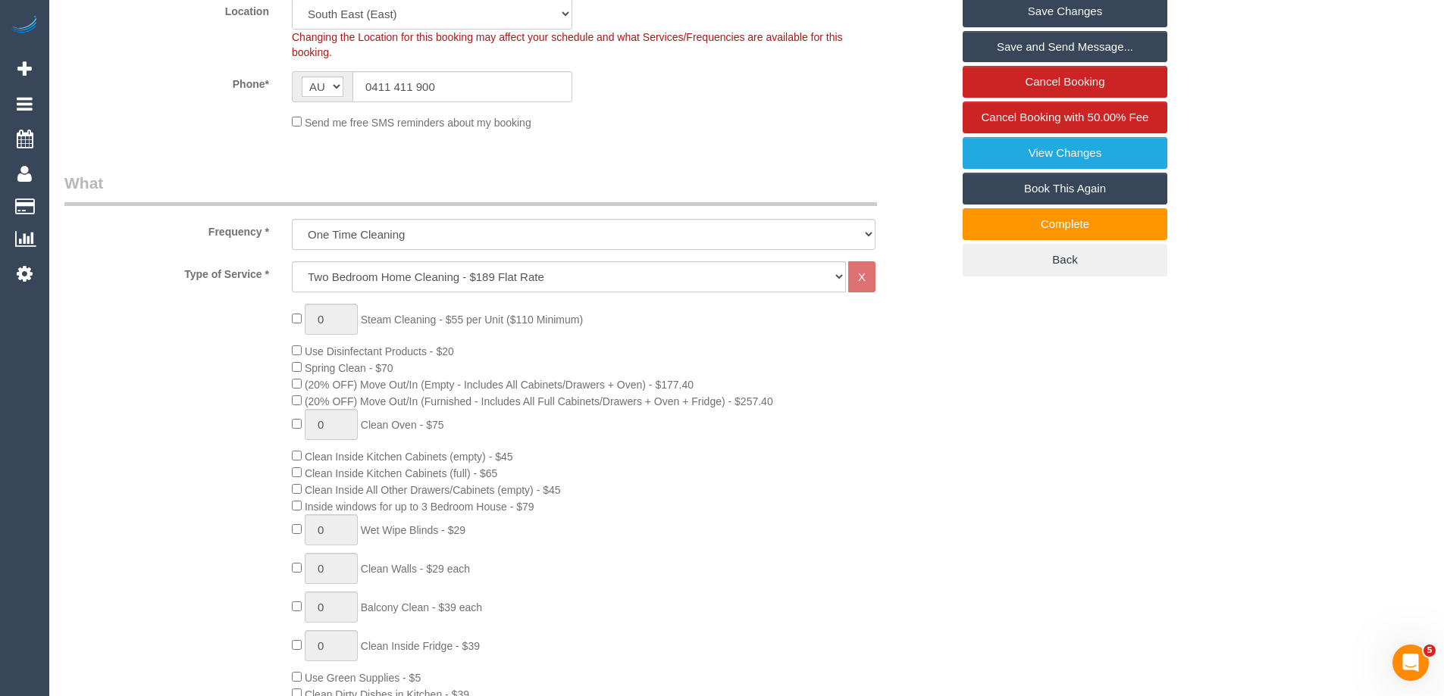
scroll to position [0, 0]
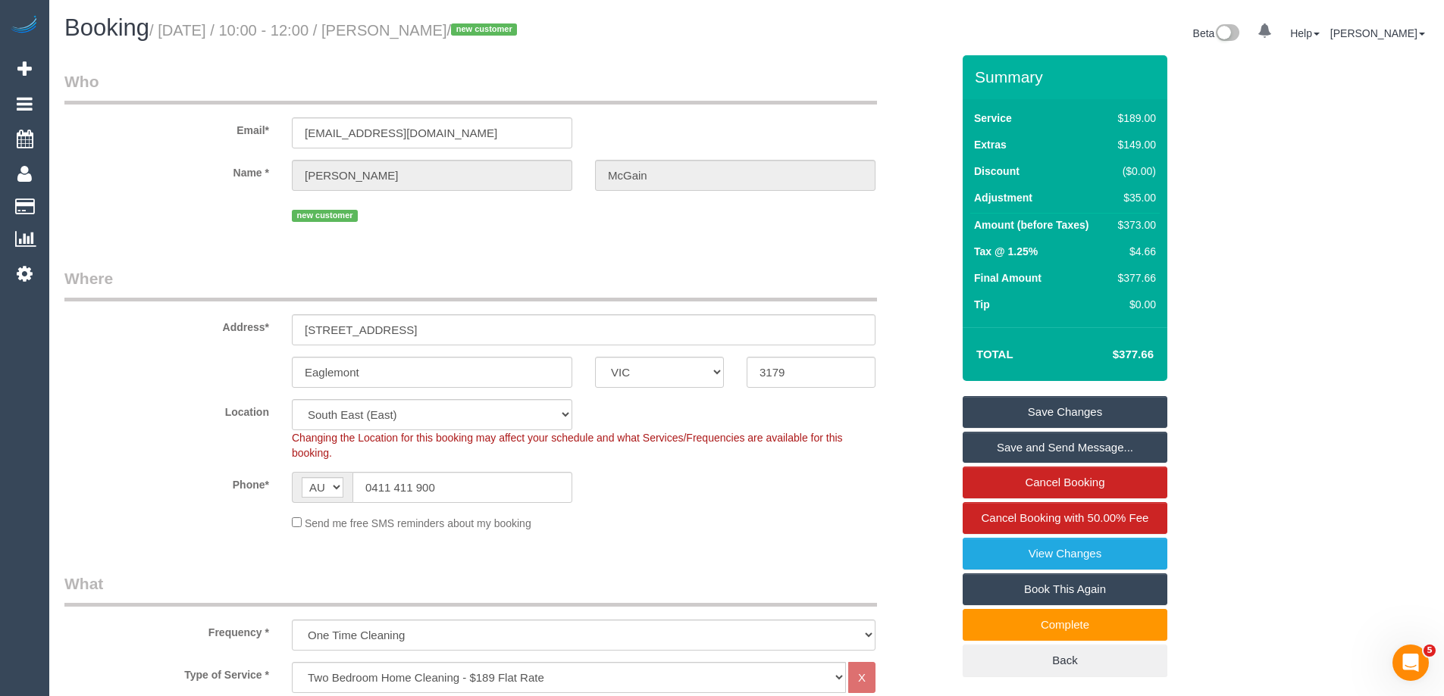
click at [1053, 407] on link "Save Changes" at bounding box center [1064, 412] width 205 height 32
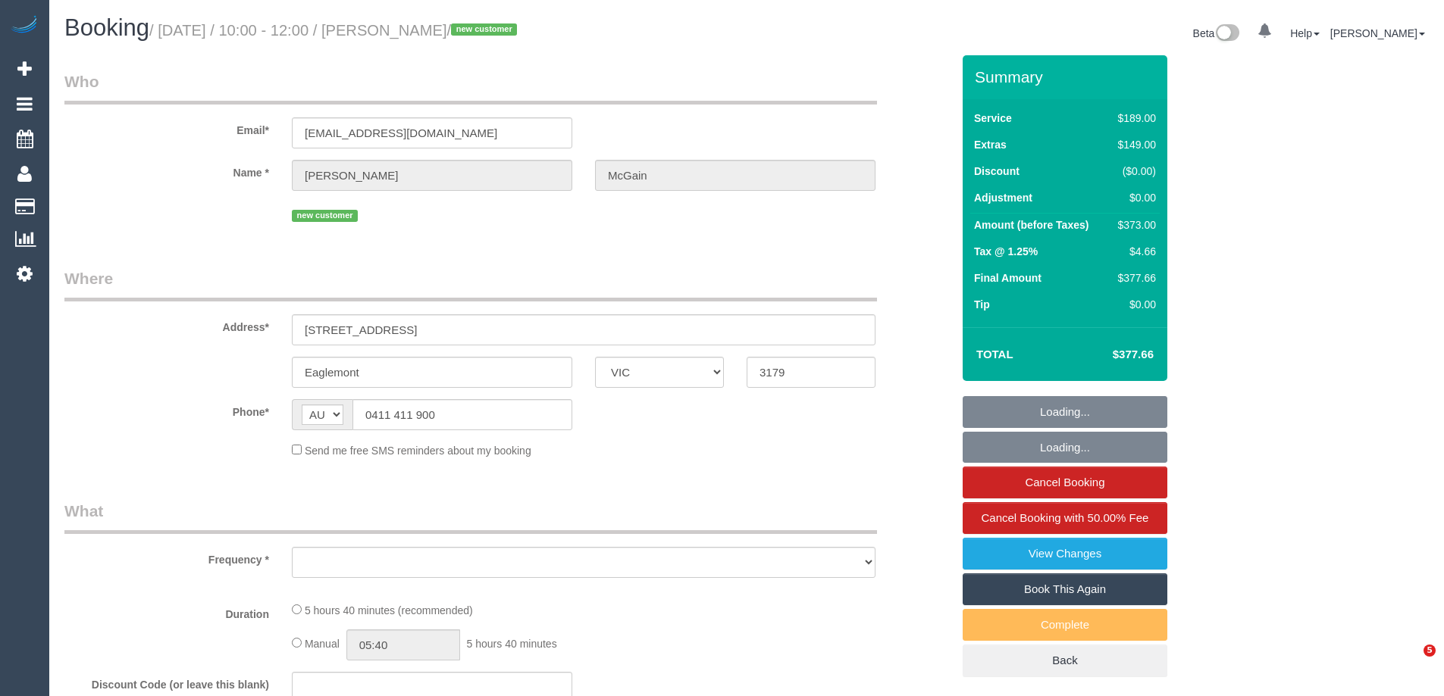
select select "VIC"
select select "string:stripe-pm_1RynM42GScqysDRV9BZwW82V"
select select "number:28"
select select "number:14"
select select "number:19"
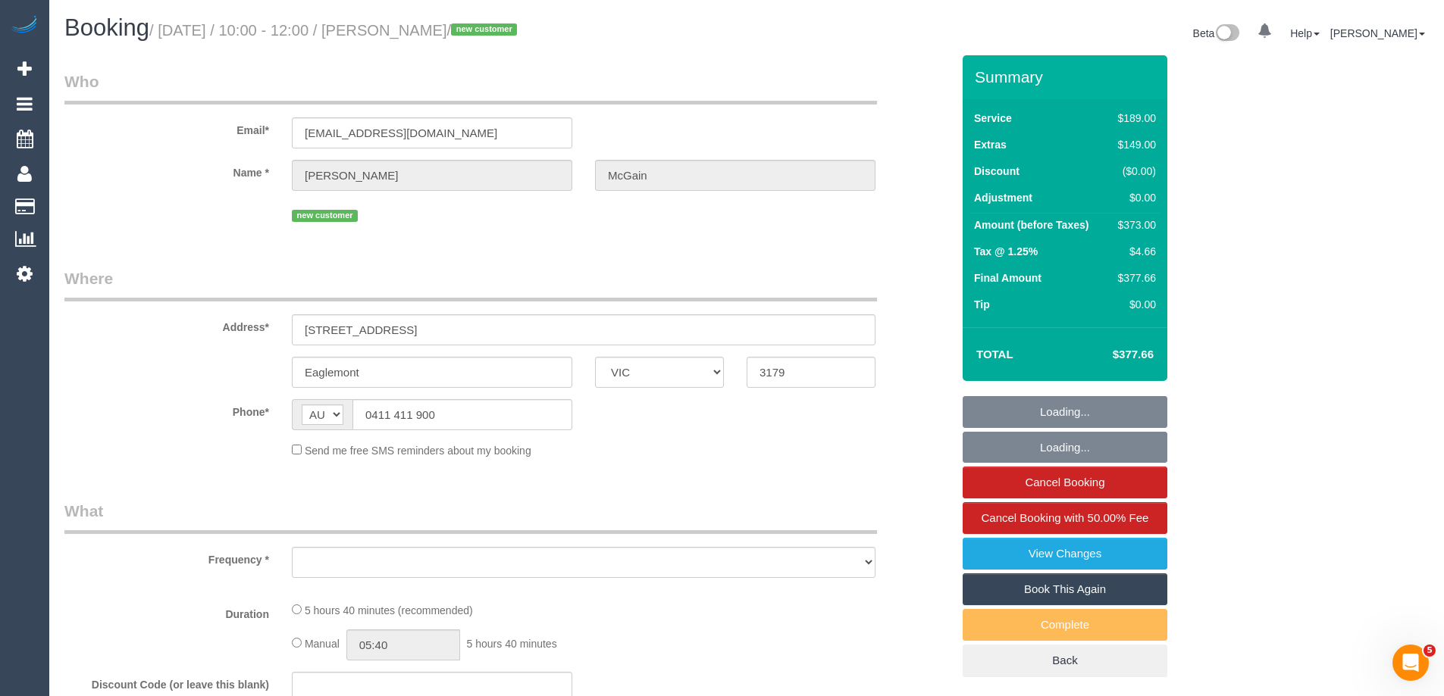
select select "number:25"
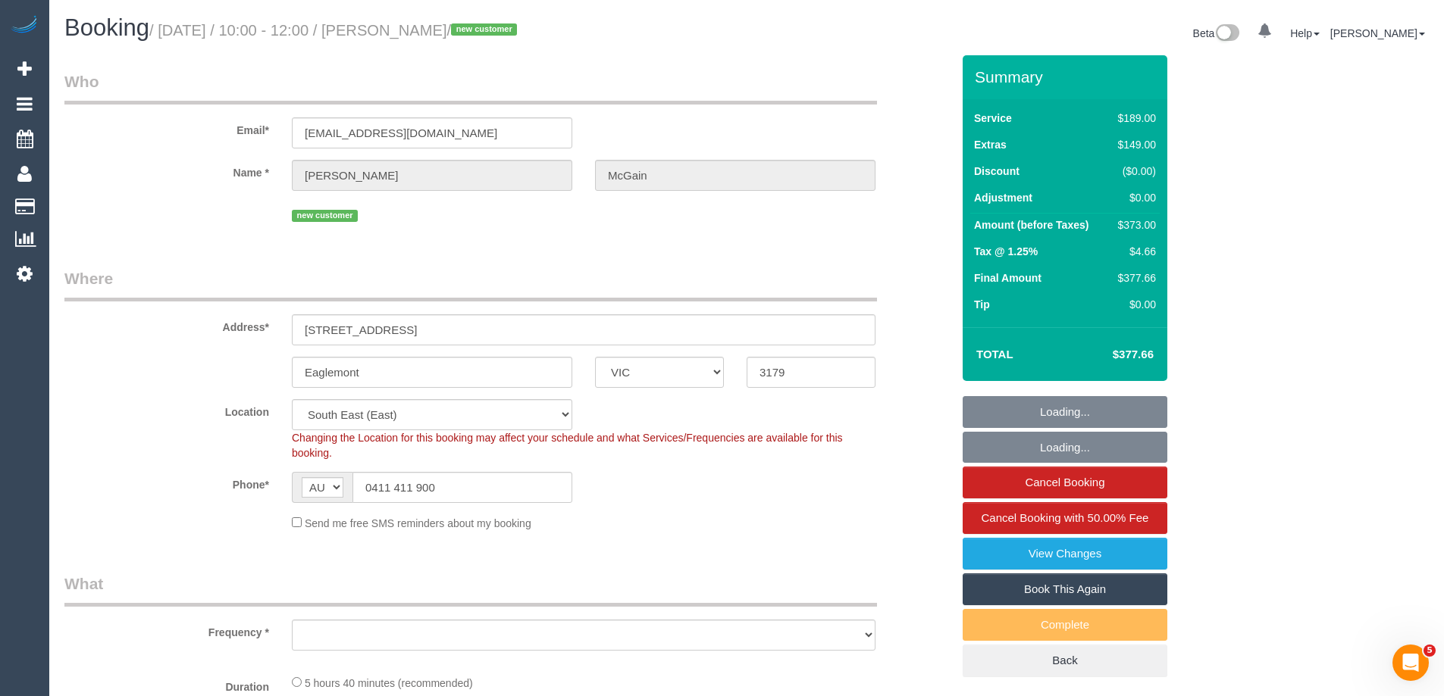
select select "object:728"
select select "spot1"
select select "object:1322"
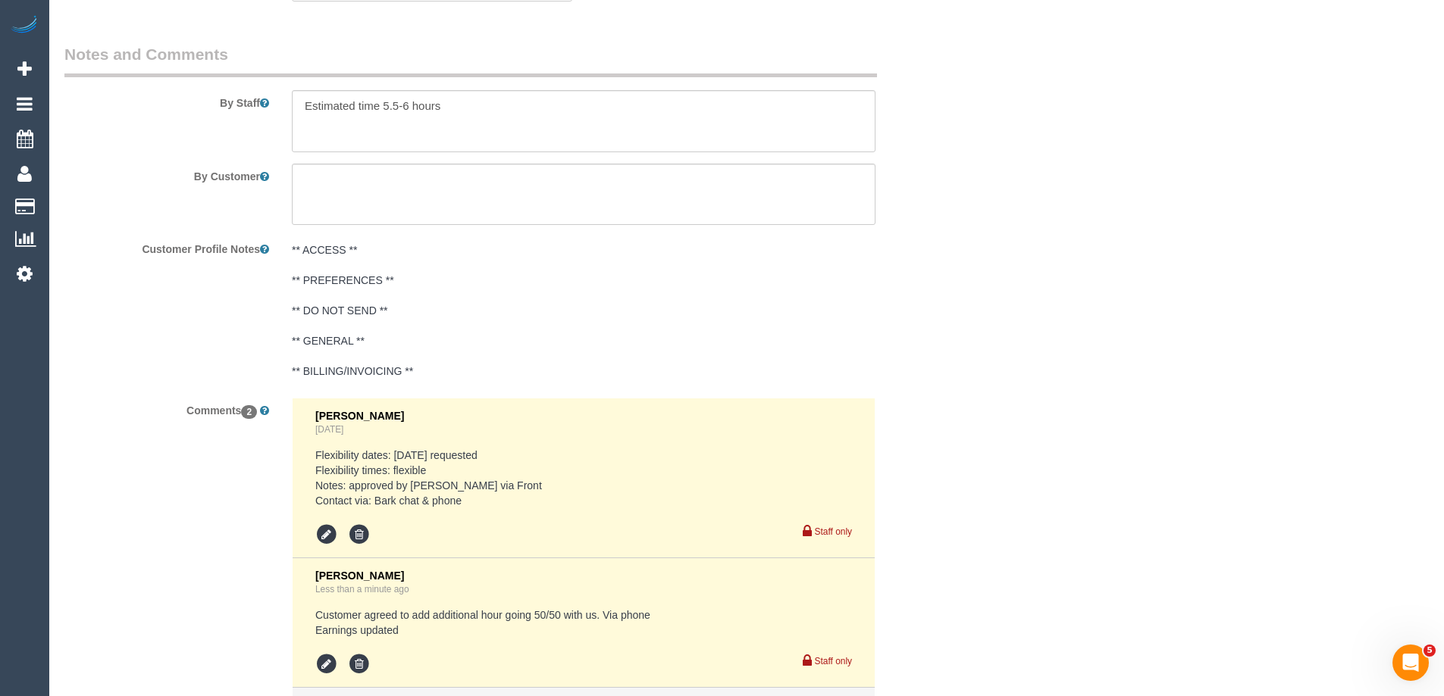
scroll to position [2651, 0]
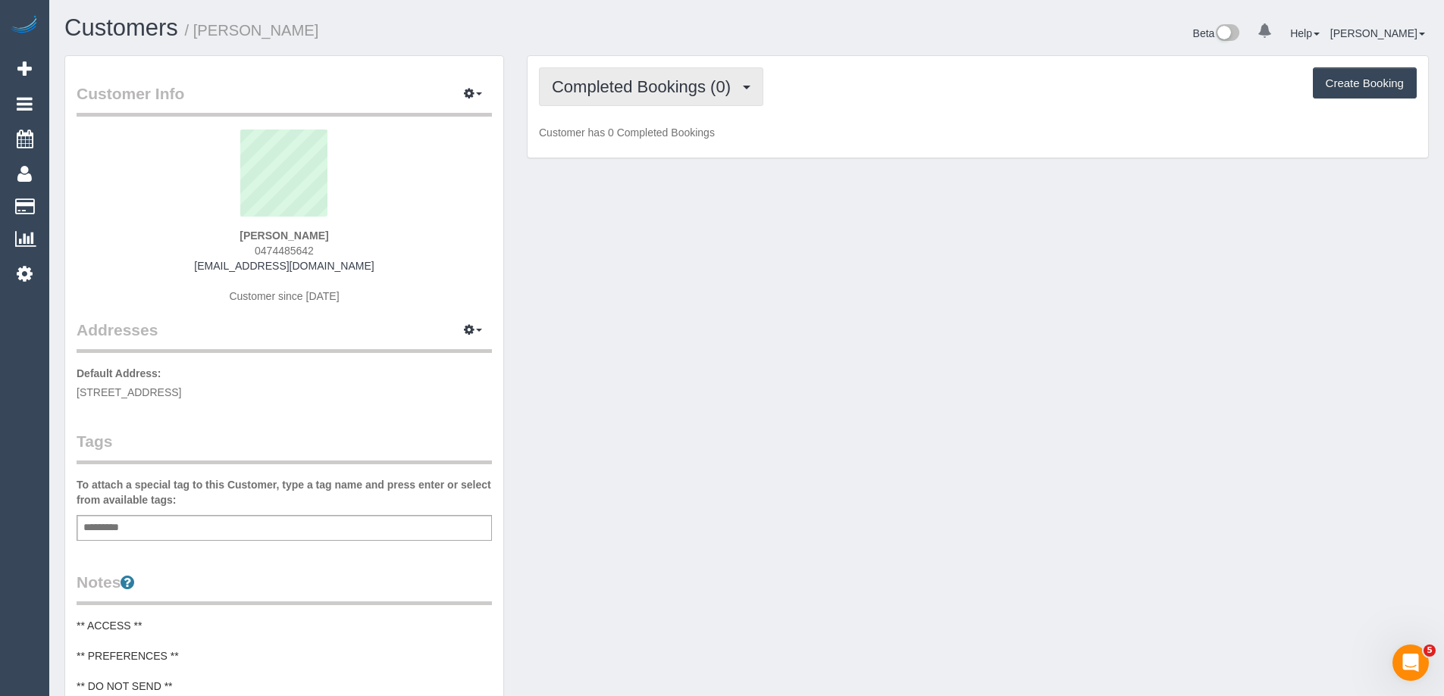
click at [641, 94] on span "Completed Bookings (0)" at bounding box center [645, 86] width 186 height 19
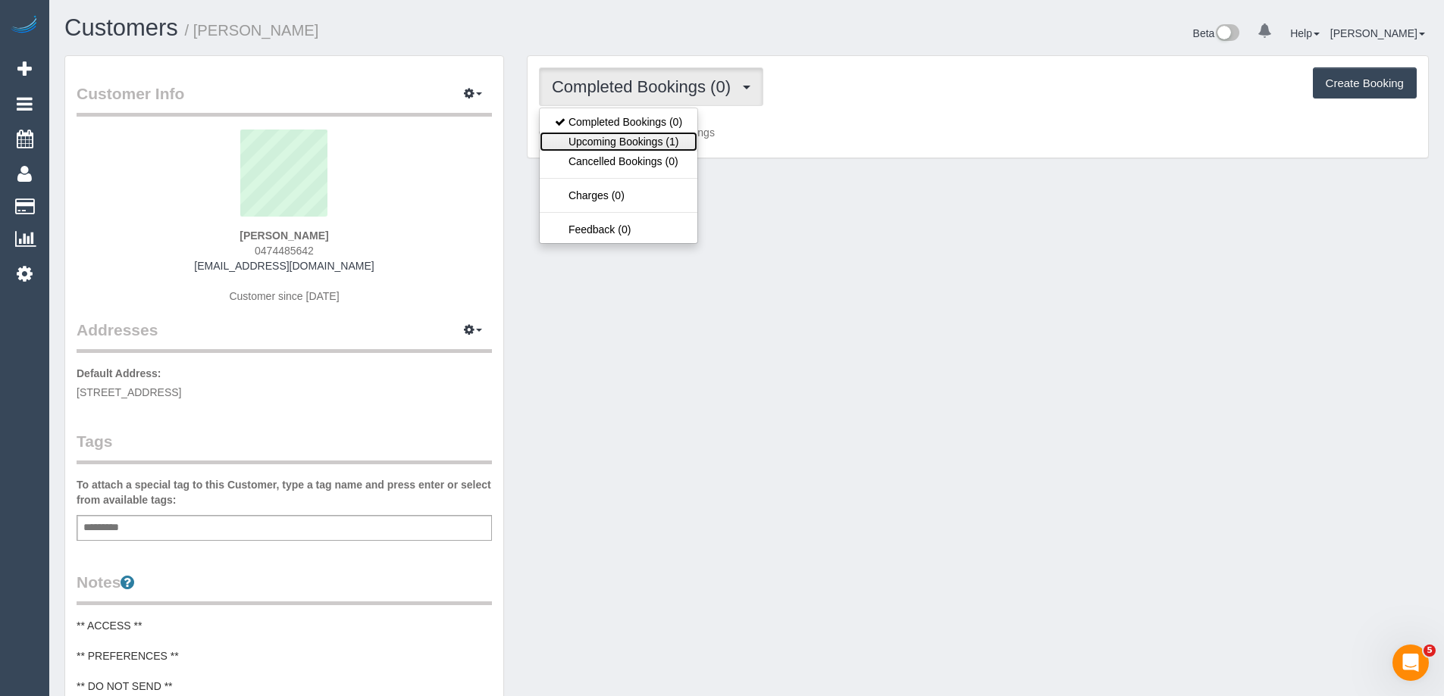
click at [643, 140] on link "Upcoming Bookings (1)" at bounding box center [619, 142] width 158 height 20
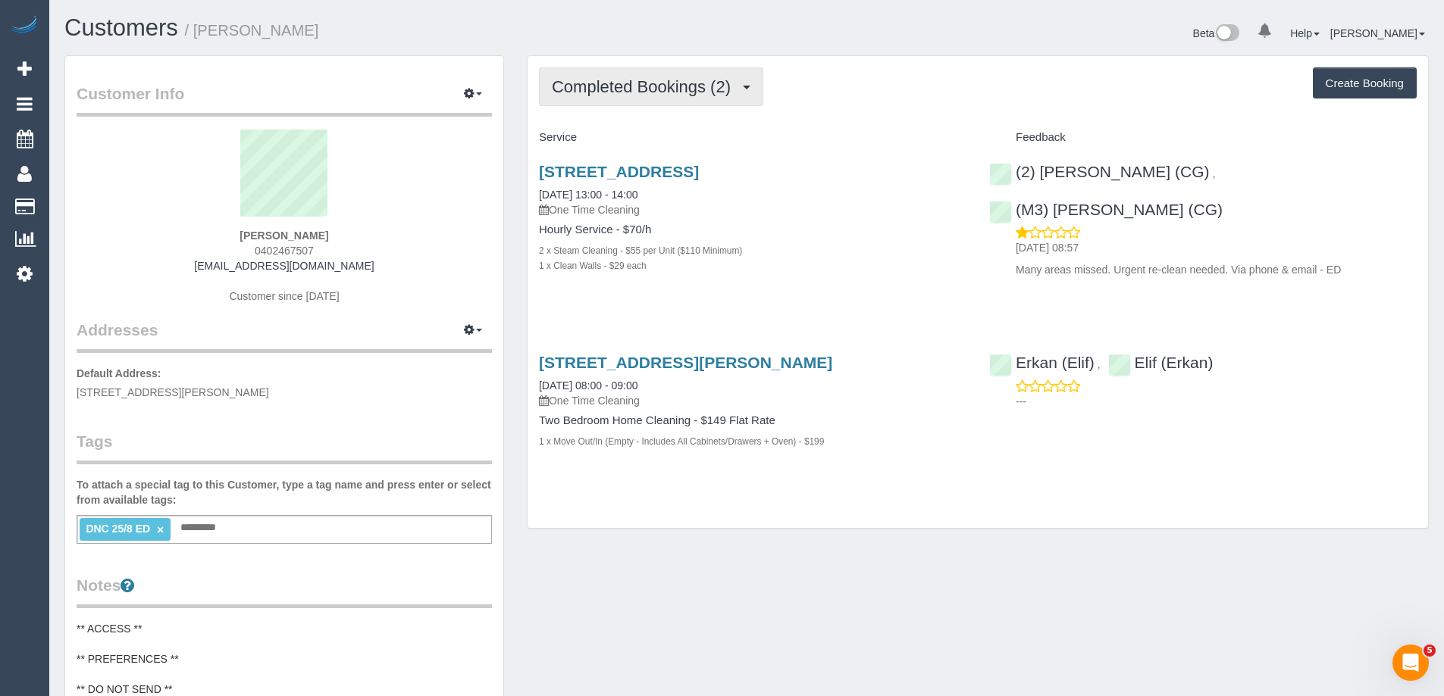
click at [644, 85] on span "Completed Bookings (2)" at bounding box center [645, 86] width 186 height 19
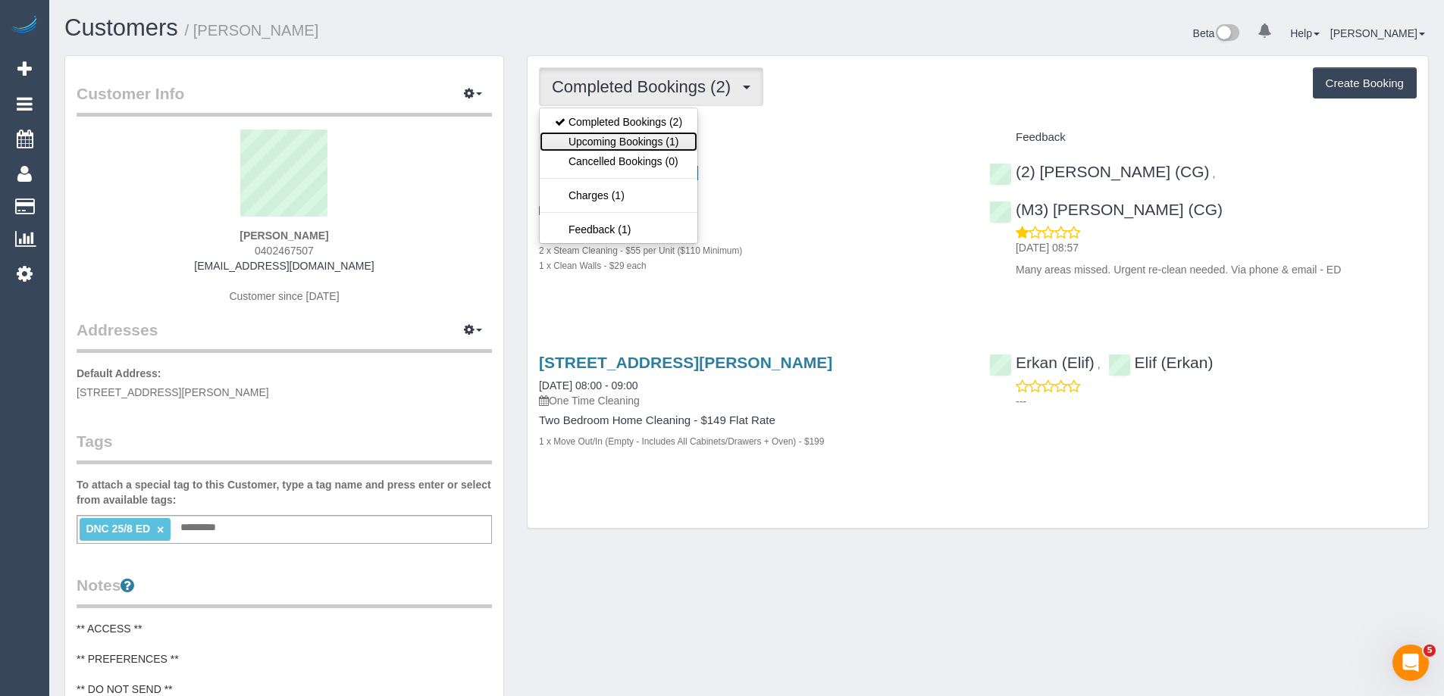
click at [639, 137] on link "Upcoming Bookings (1)" at bounding box center [619, 142] width 158 height 20
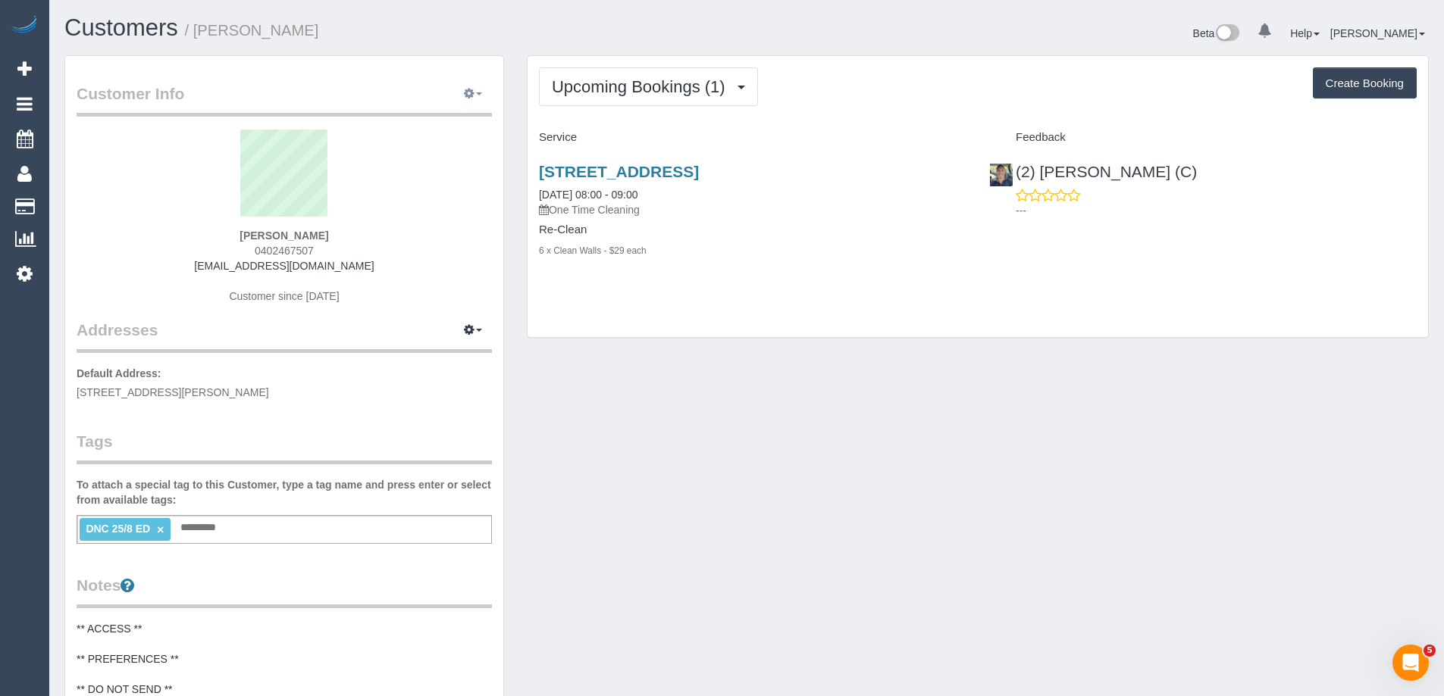
click at [476, 99] on button "button" at bounding box center [473, 94] width 38 height 23
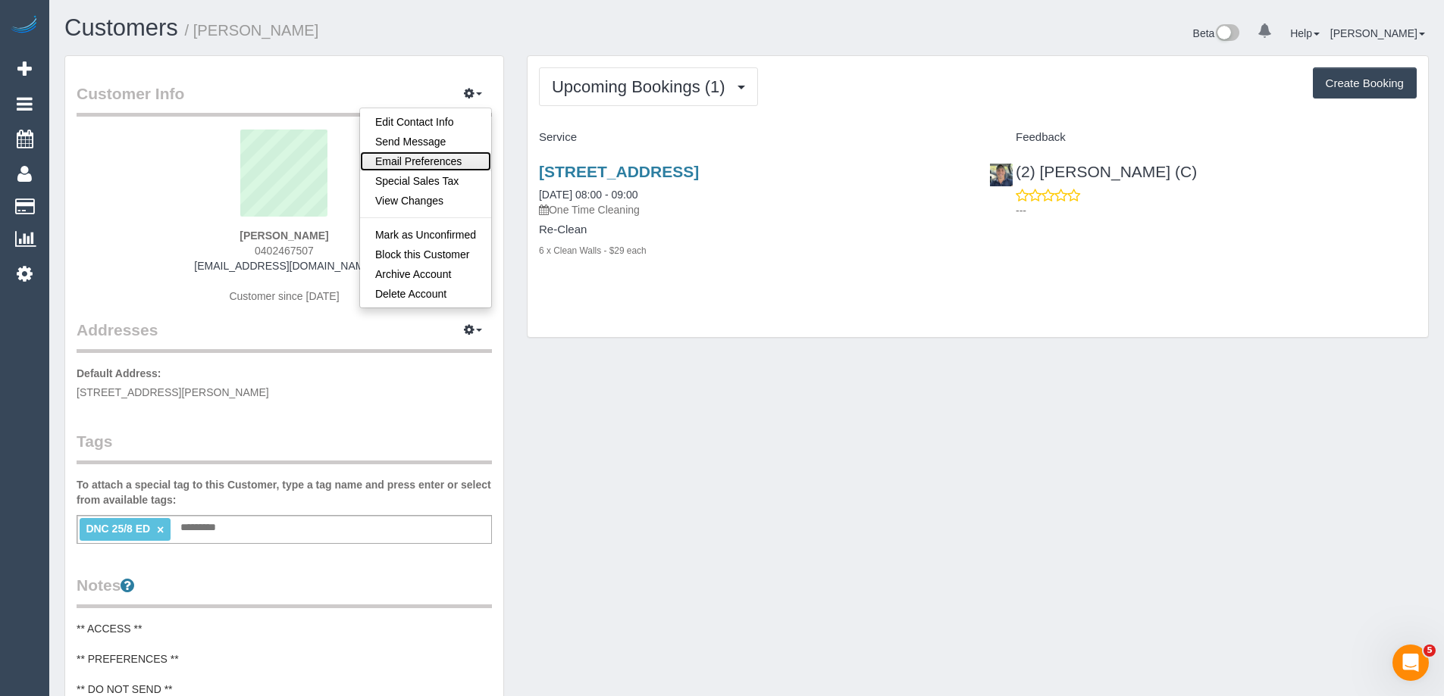
click at [464, 155] on link "Email Preferences" at bounding box center [425, 162] width 131 height 20
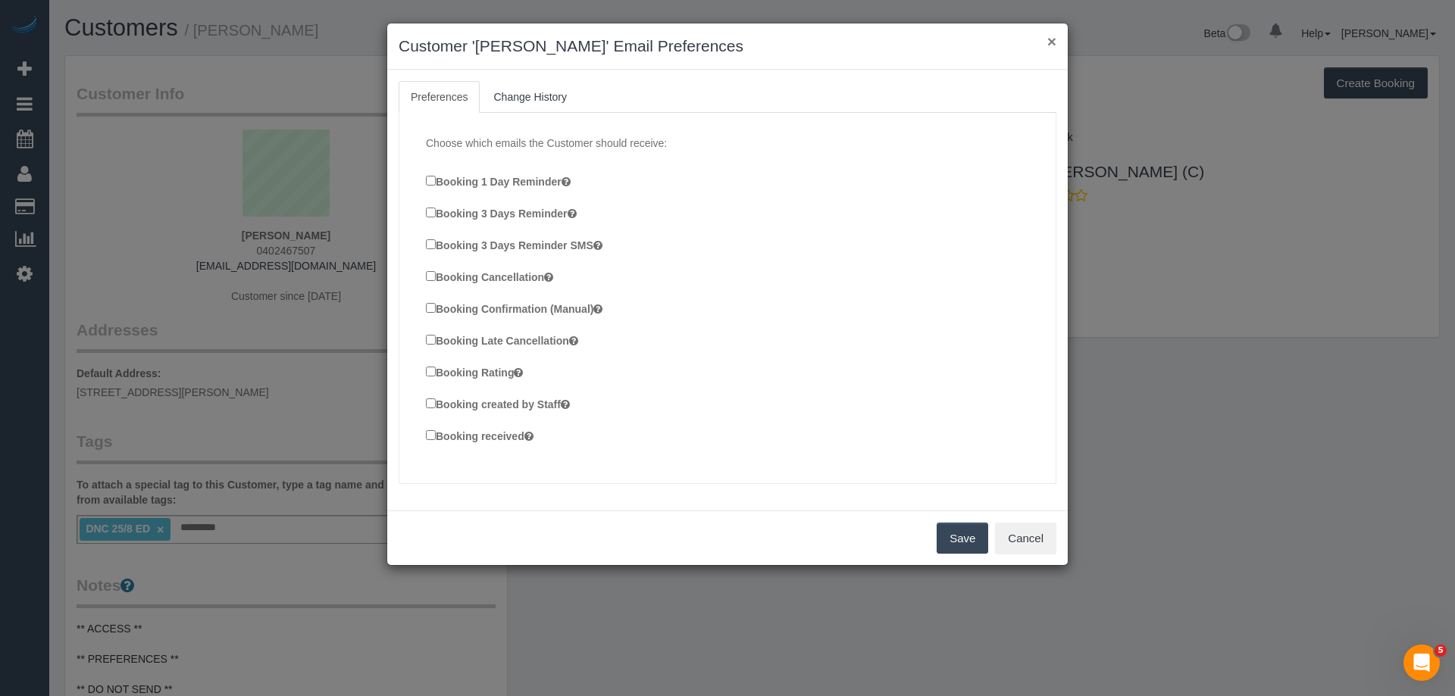
click at [1056, 39] on button "×" at bounding box center [1051, 41] width 9 height 16
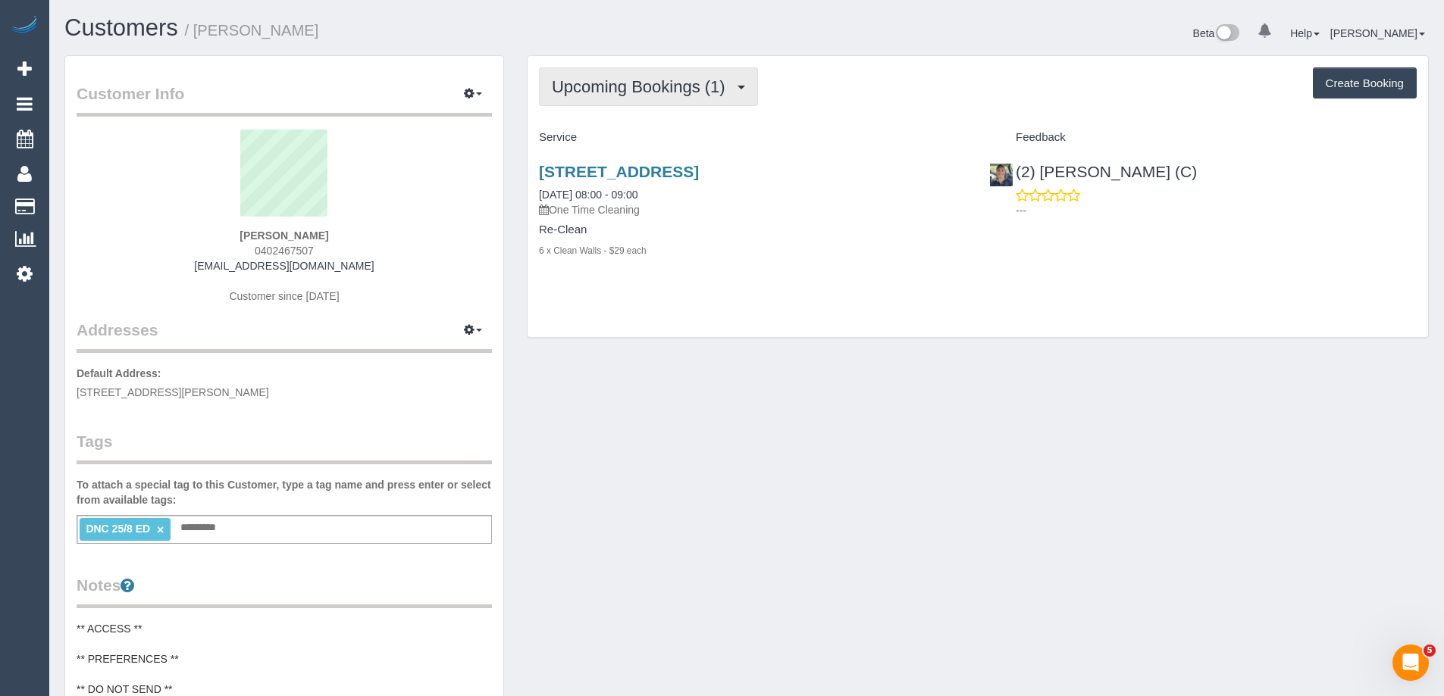
click at [642, 90] on span "Upcoming Bookings (1)" at bounding box center [642, 86] width 181 height 19
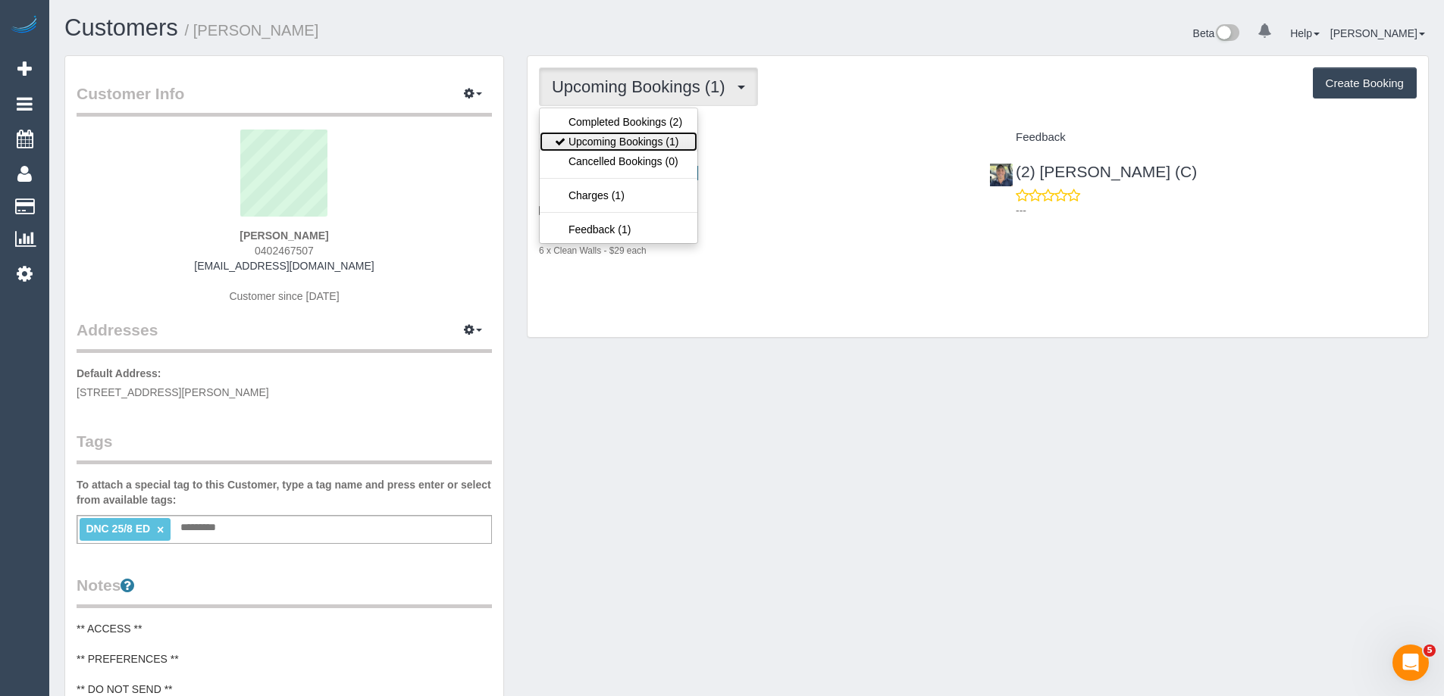
click at [664, 136] on link "Upcoming Bookings (1)" at bounding box center [619, 142] width 158 height 20
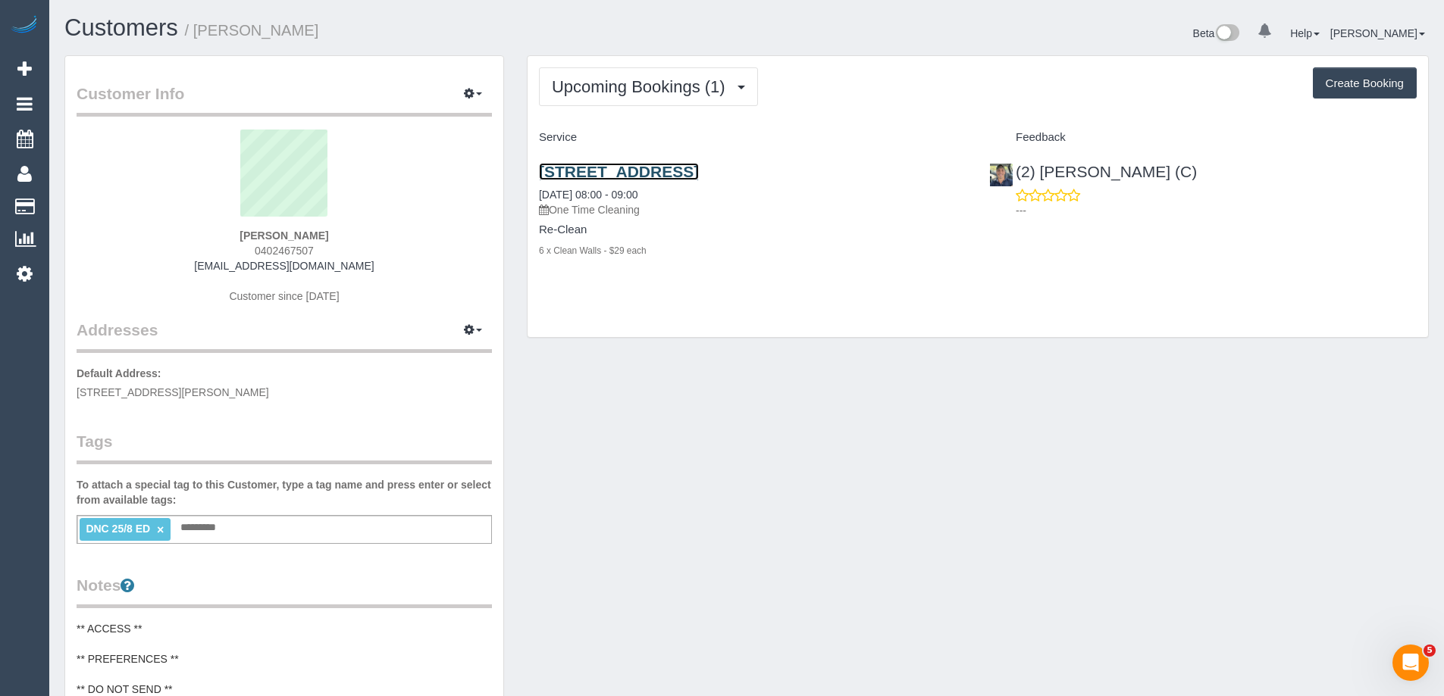
click at [699, 168] on link "57 Dover St, Flemington, Unit 17, Flemington, VIC 3031" at bounding box center [619, 171] width 160 height 17
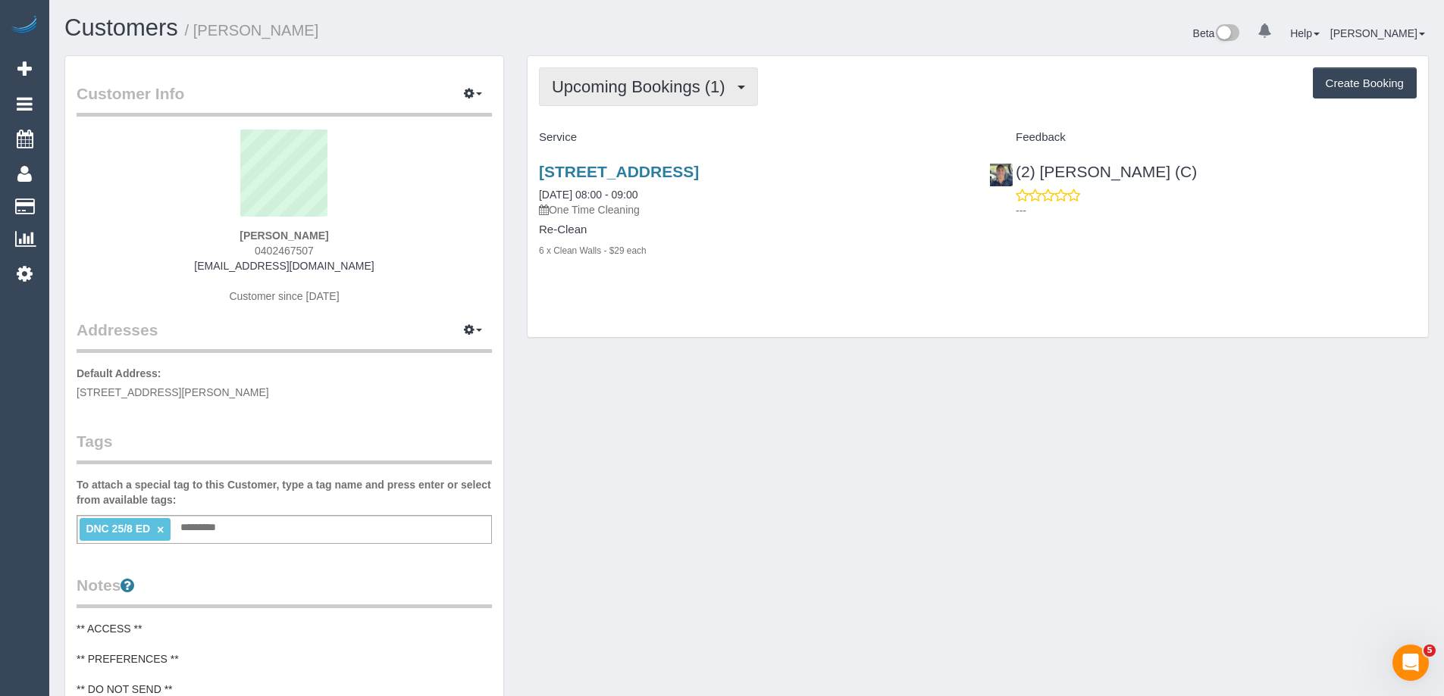
drag, startPoint x: 662, startPoint y: 77, endPoint x: 652, endPoint y: 124, distance: 47.3
click at [662, 77] on span "Upcoming Bookings (1)" at bounding box center [642, 86] width 181 height 19
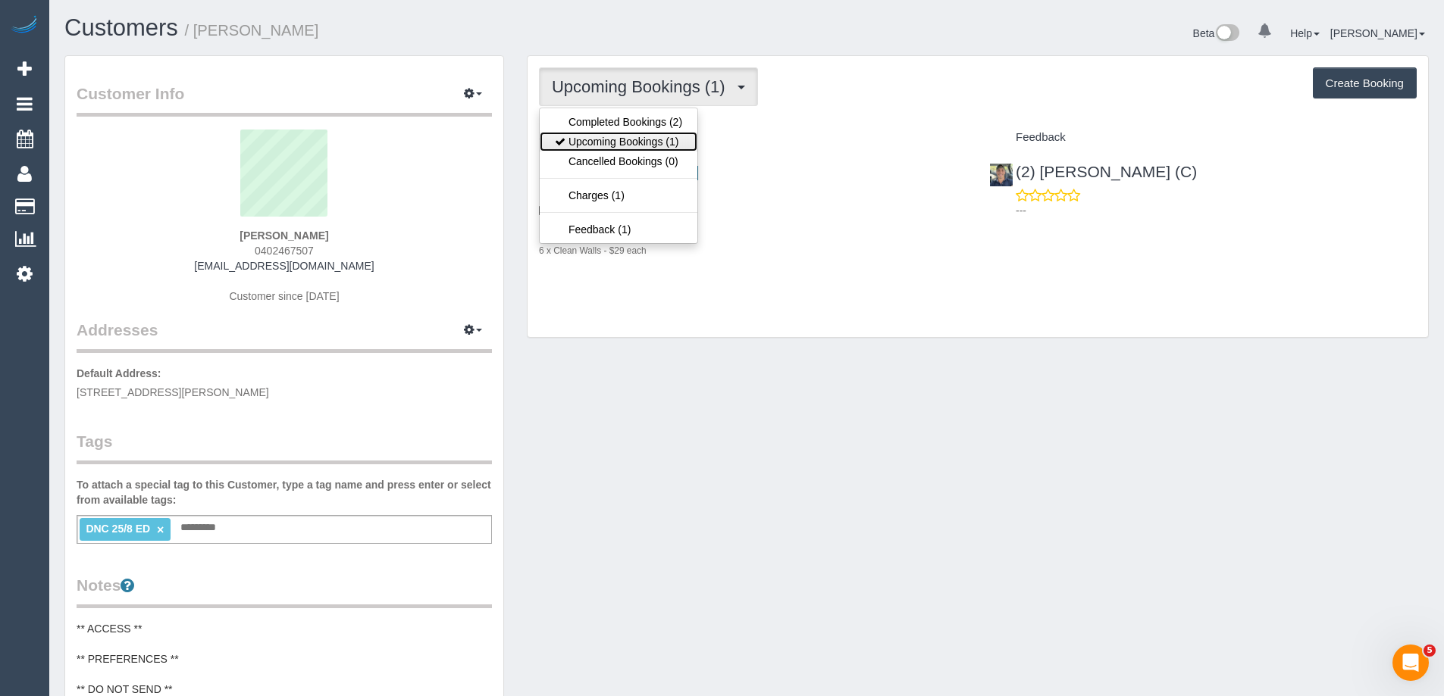
click at [649, 145] on link "Upcoming Bookings (1)" at bounding box center [619, 142] width 158 height 20
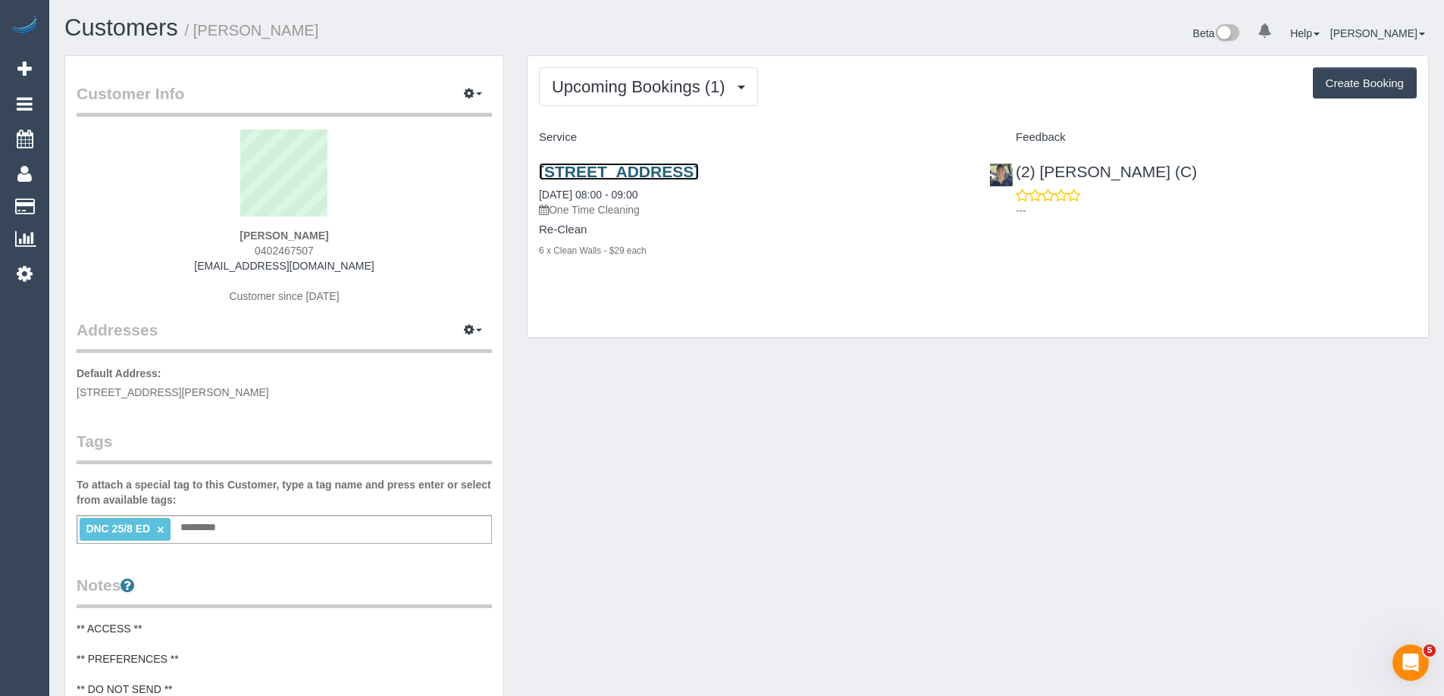
click at [699, 175] on link "57 Dover St, Flemington, Unit 17, Flemington, VIC 3031" at bounding box center [619, 171] width 160 height 17
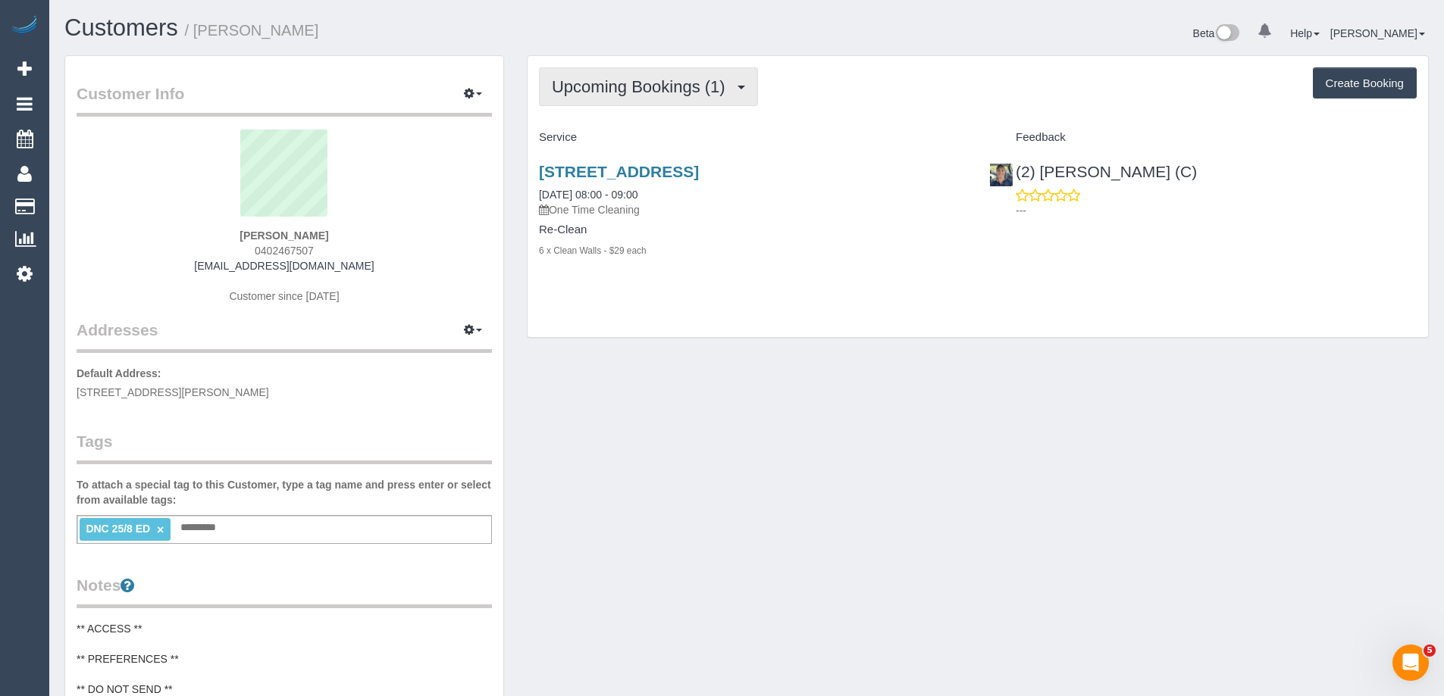
drag, startPoint x: 711, startPoint y: 76, endPoint x: 665, endPoint y: 133, distance: 73.8
click at [710, 76] on button "Upcoming Bookings (1)" at bounding box center [648, 86] width 219 height 39
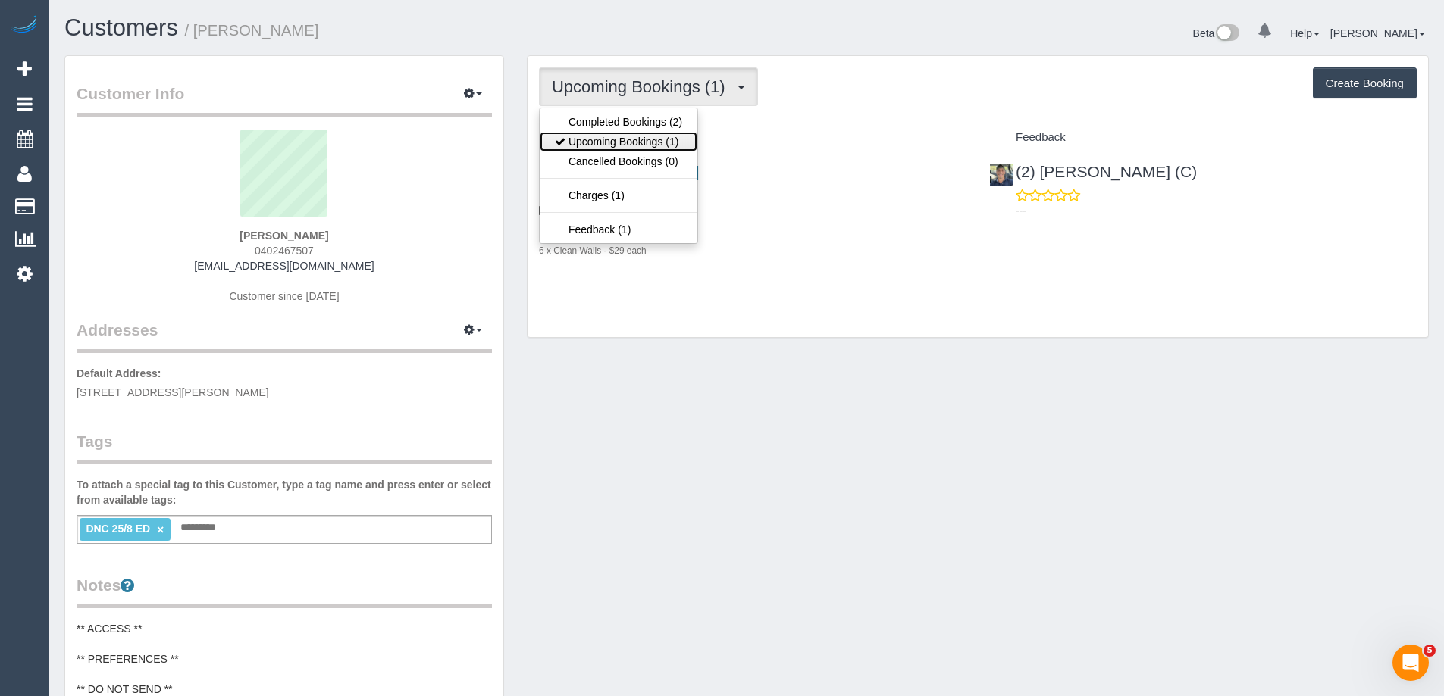
click at [660, 144] on link "Upcoming Bookings (1)" at bounding box center [619, 142] width 158 height 20
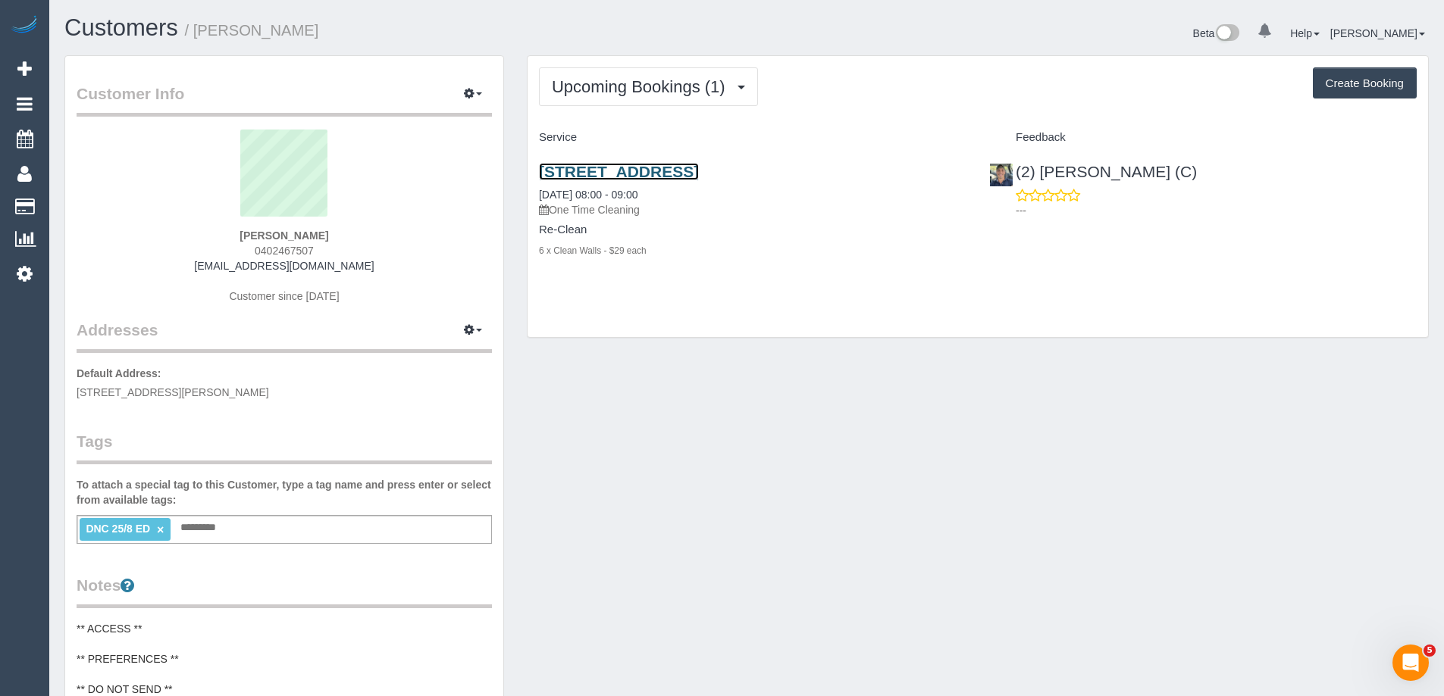
click at [699, 176] on link "57 Dover St, Flemington, Unit 17, Flemington, VIC 3031" at bounding box center [619, 171] width 160 height 17
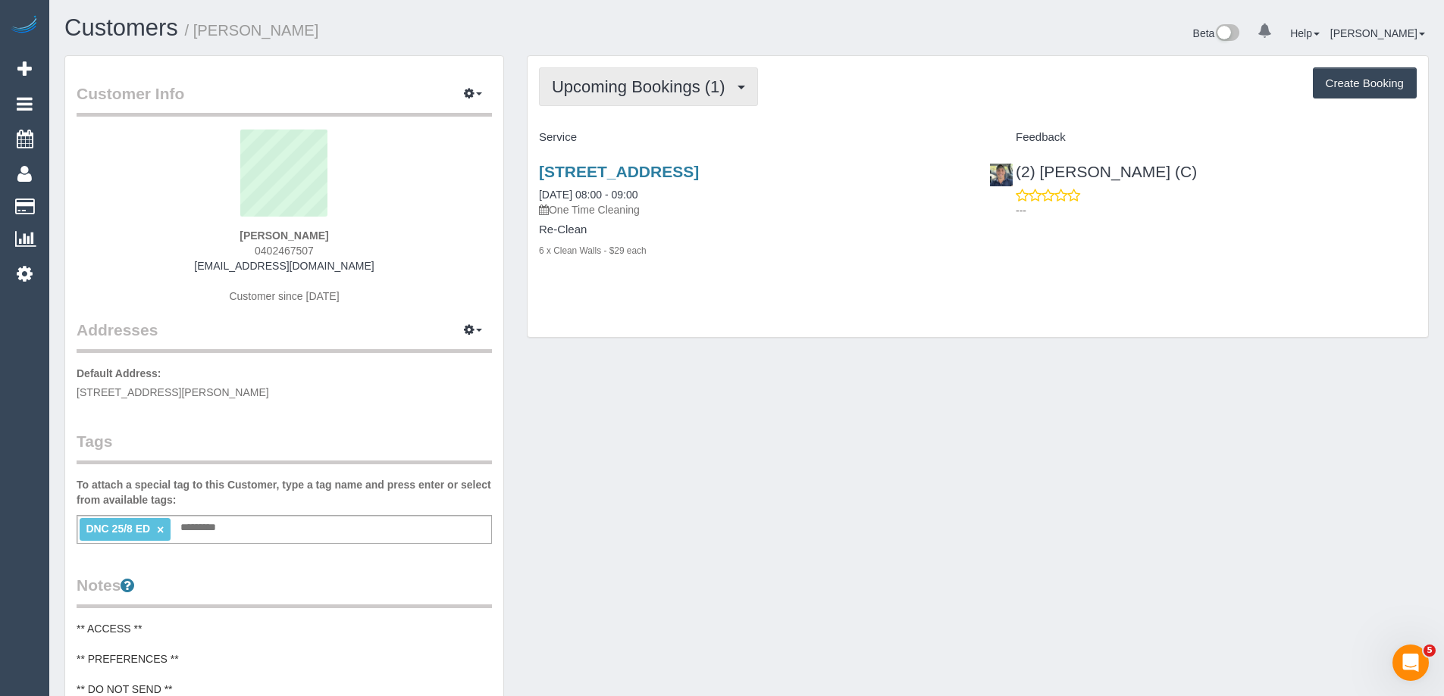
click at [668, 89] on span "Upcoming Bookings (1)" at bounding box center [642, 86] width 181 height 19
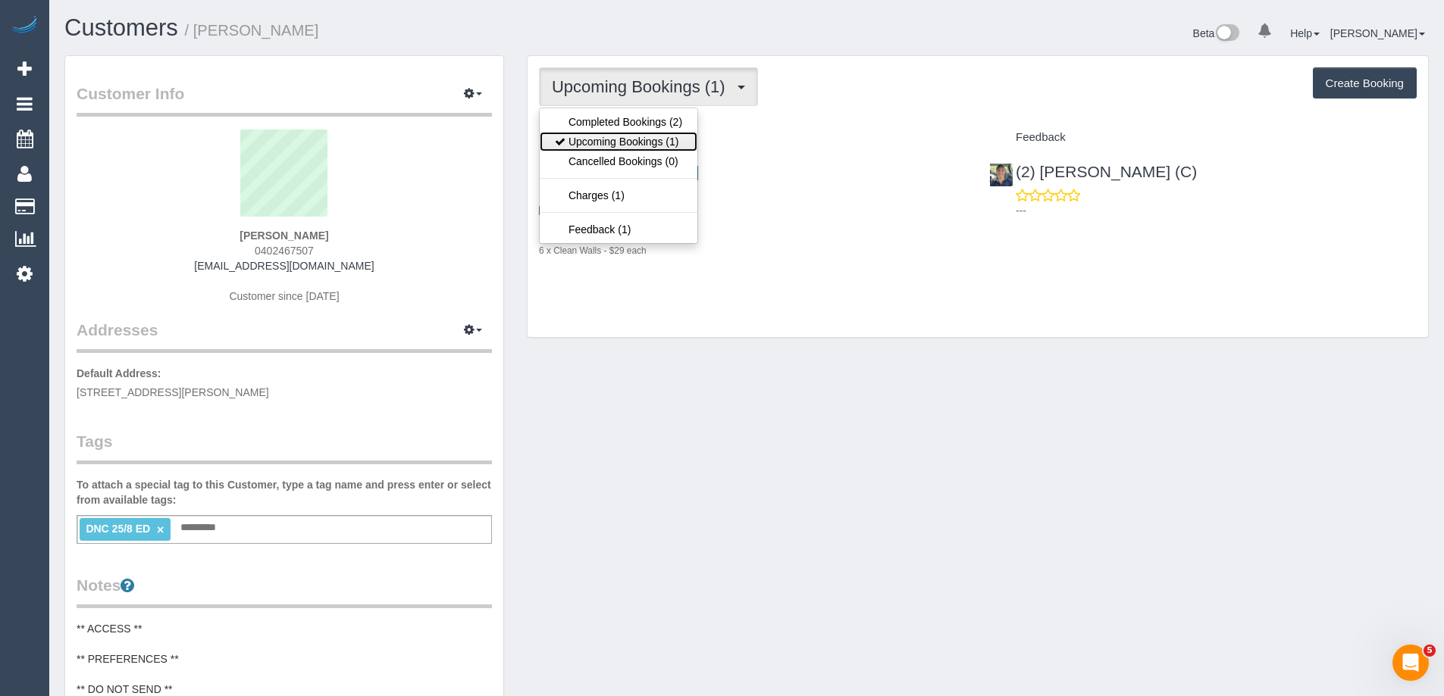
click at [656, 136] on link "Upcoming Bookings (1)" at bounding box center [619, 142] width 158 height 20
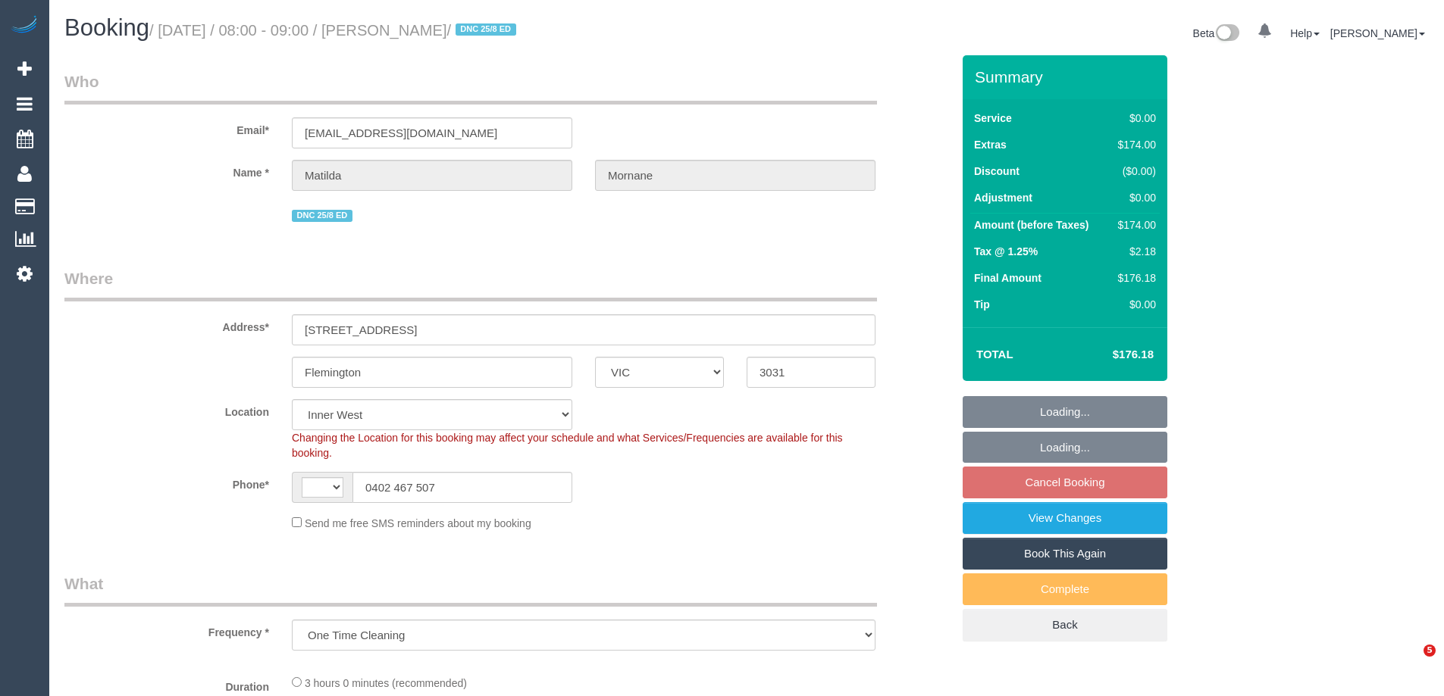
select select "VIC"
select select "object:297"
select select "string:stripe-pm_1RsFsd2GScqysDRVgSeO7wtR"
select select "string:AU"
select select "number:29"
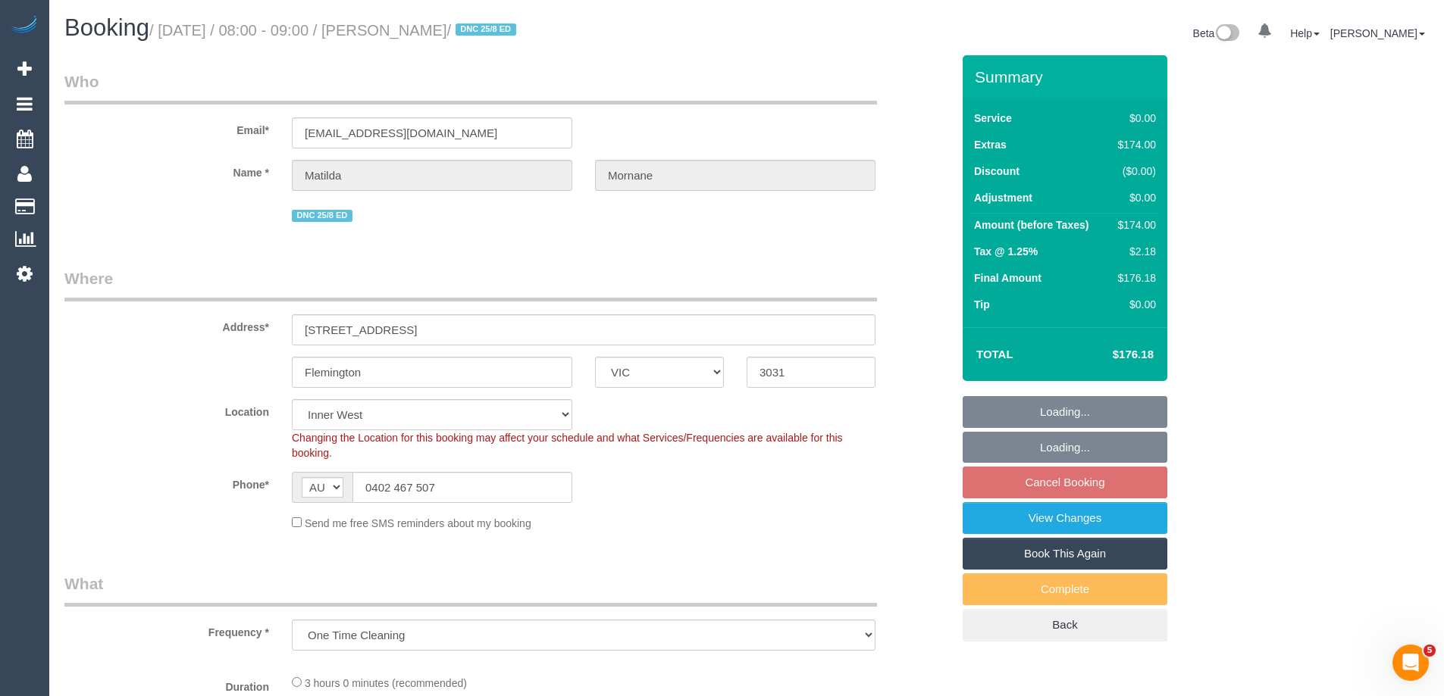
select select "number:14"
select select "number:18"
select select "number:24"
select select "number:13"
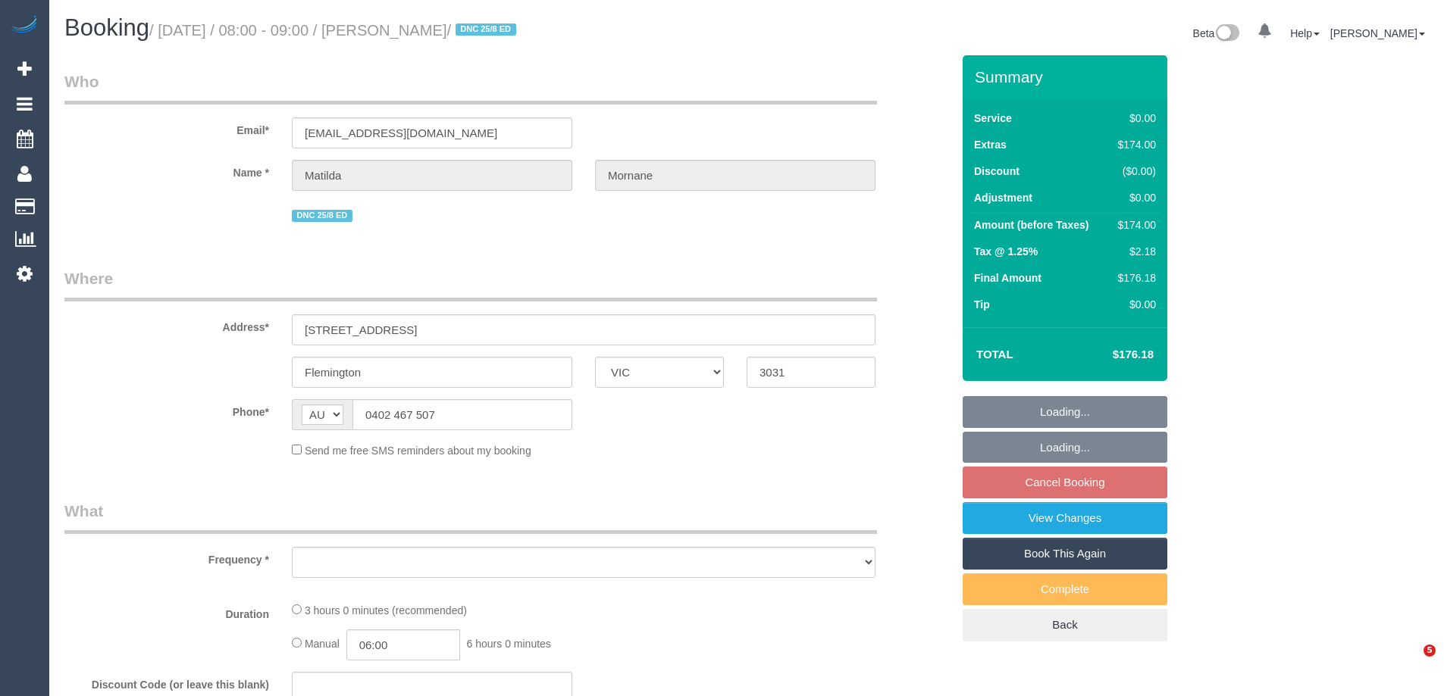
select select "VIC"
select select "object:576"
select select "string:stripe-pm_1RsFsd2GScqysDRVgSeO7wtR"
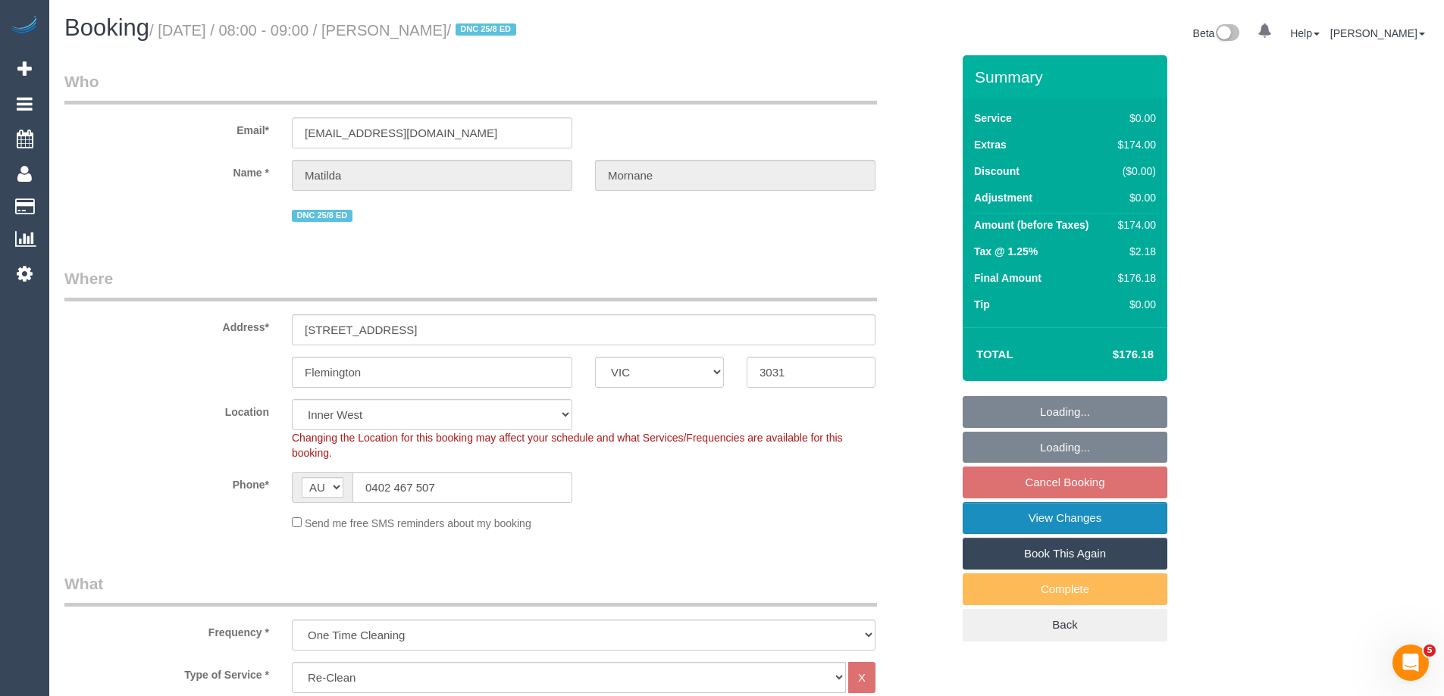
click at [1100, 518] on link "View Changes" at bounding box center [1064, 518] width 205 height 32
select select "object:786"
select select "number:29"
select select "number:14"
select select "number:18"
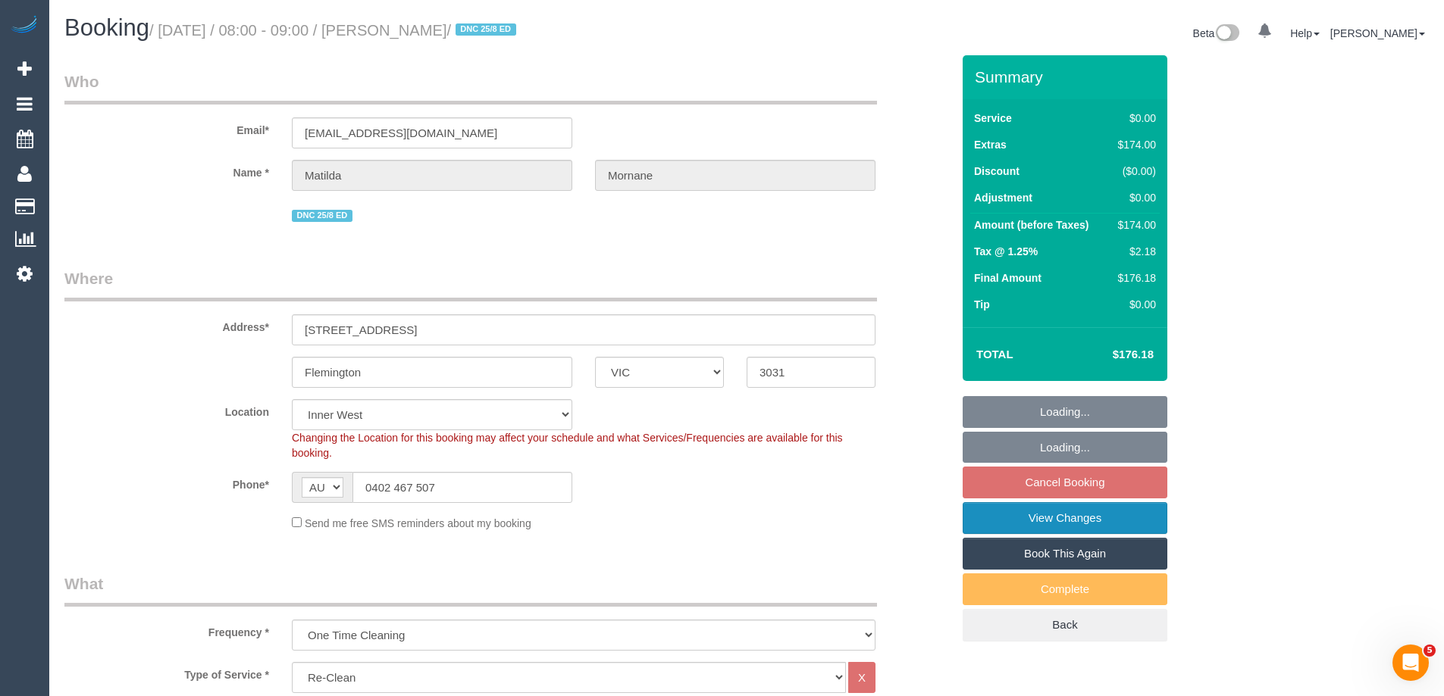
select select "number:24"
select select "number:13"
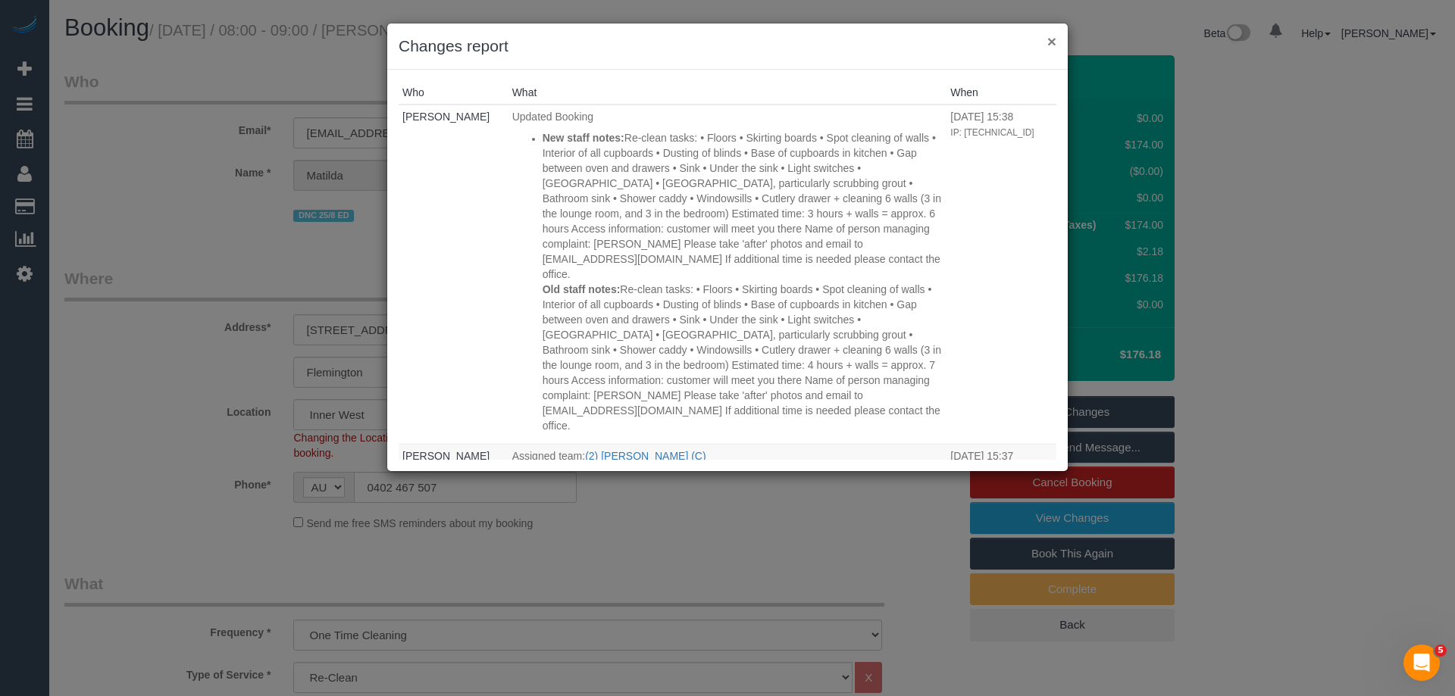
click at [1047, 43] on button "×" at bounding box center [1051, 41] width 9 height 16
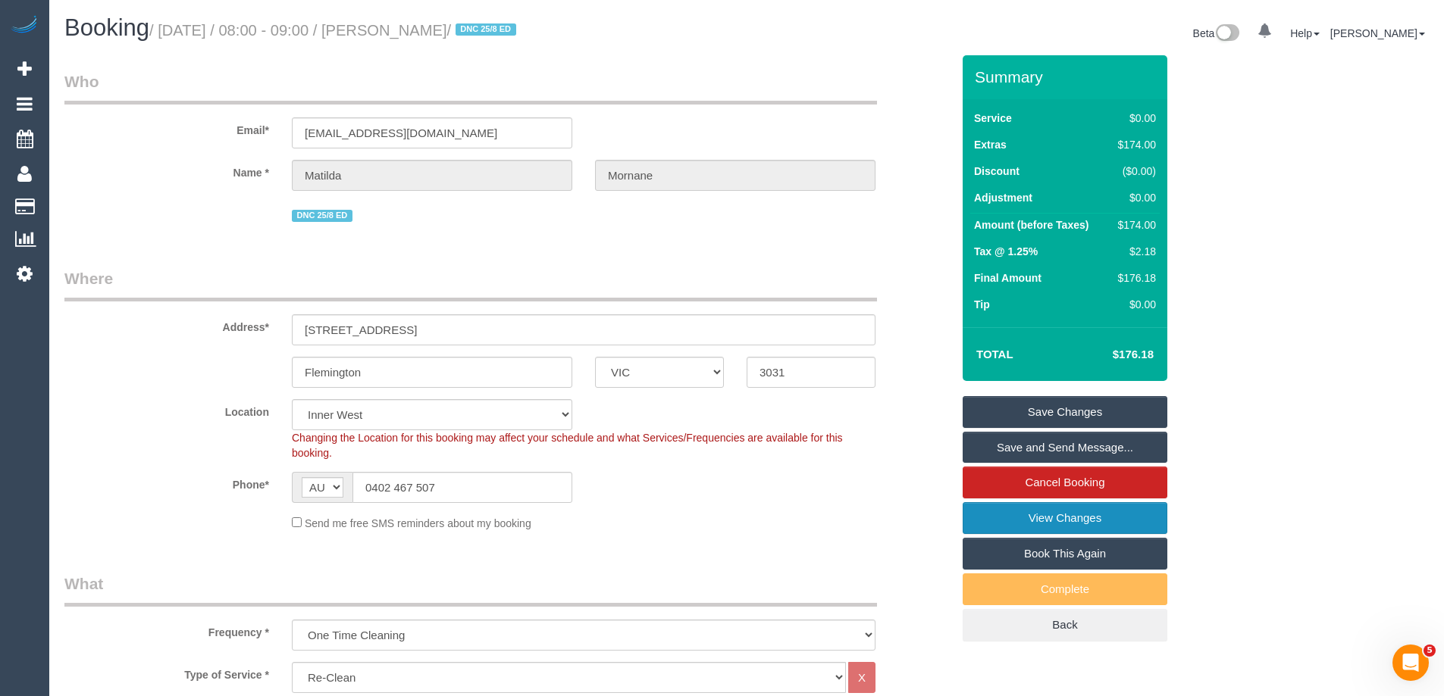
click at [1097, 523] on link "View Changes" at bounding box center [1064, 518] width 205 height 32
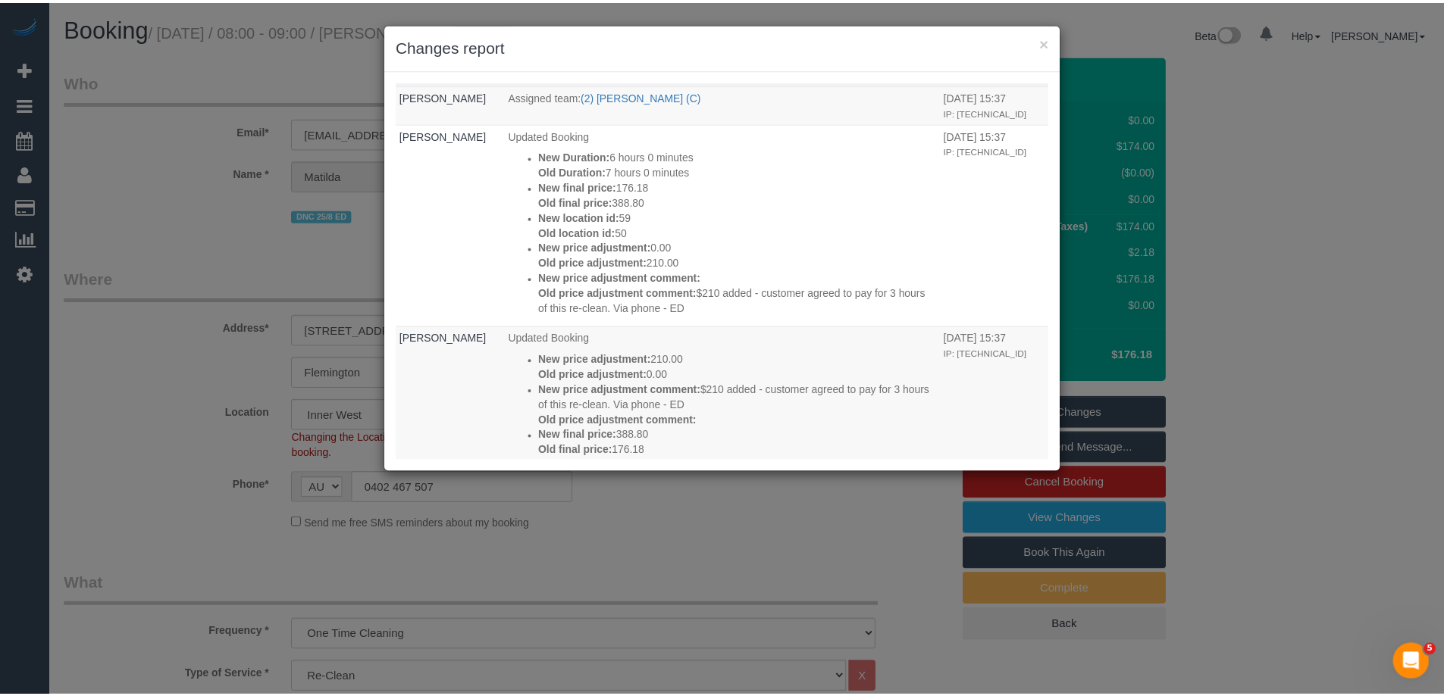
scroll to position [455, 0]
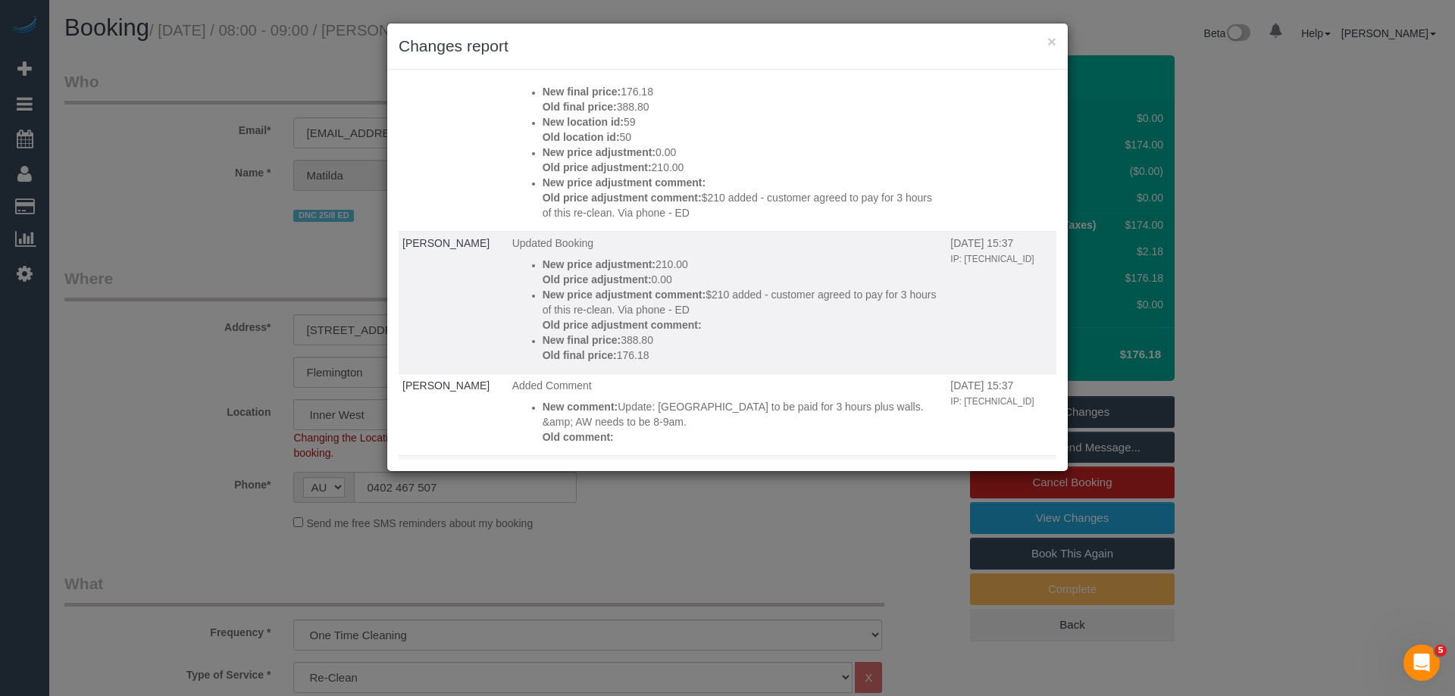
copy p "$210 added - customer agreed to pay for 3 hours of this re-clean. Via phone - ED"
drag, startPoint x: 706, startPoint y: 262, endPoint x: 771, endPoint y: 278, distance: 67.1
click at [771, 287] on p "New price adjustment comment: $210 added - customer agreed to pay for 3 hours o…" at bounding box center [743, 302] width 401 height 30
click at [1205, 260] on div "× Changes report Who What When [PERSON_NAME] Updated Booking New staff notes: O…" at bounding box center [727, 348] width 1455 height 696
click at [1049, 41] on button "×" at bounding box center [1051, 41] width 9 height 16
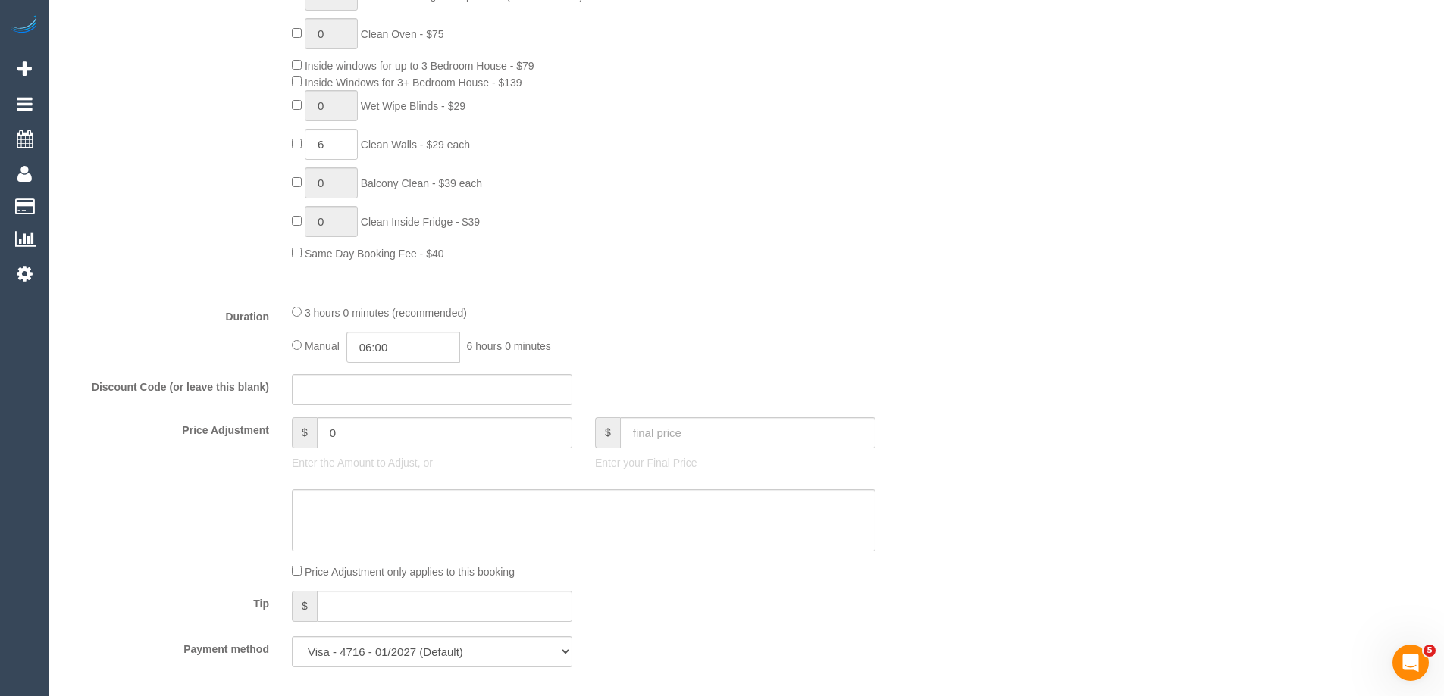
scroll to position [985, 0]
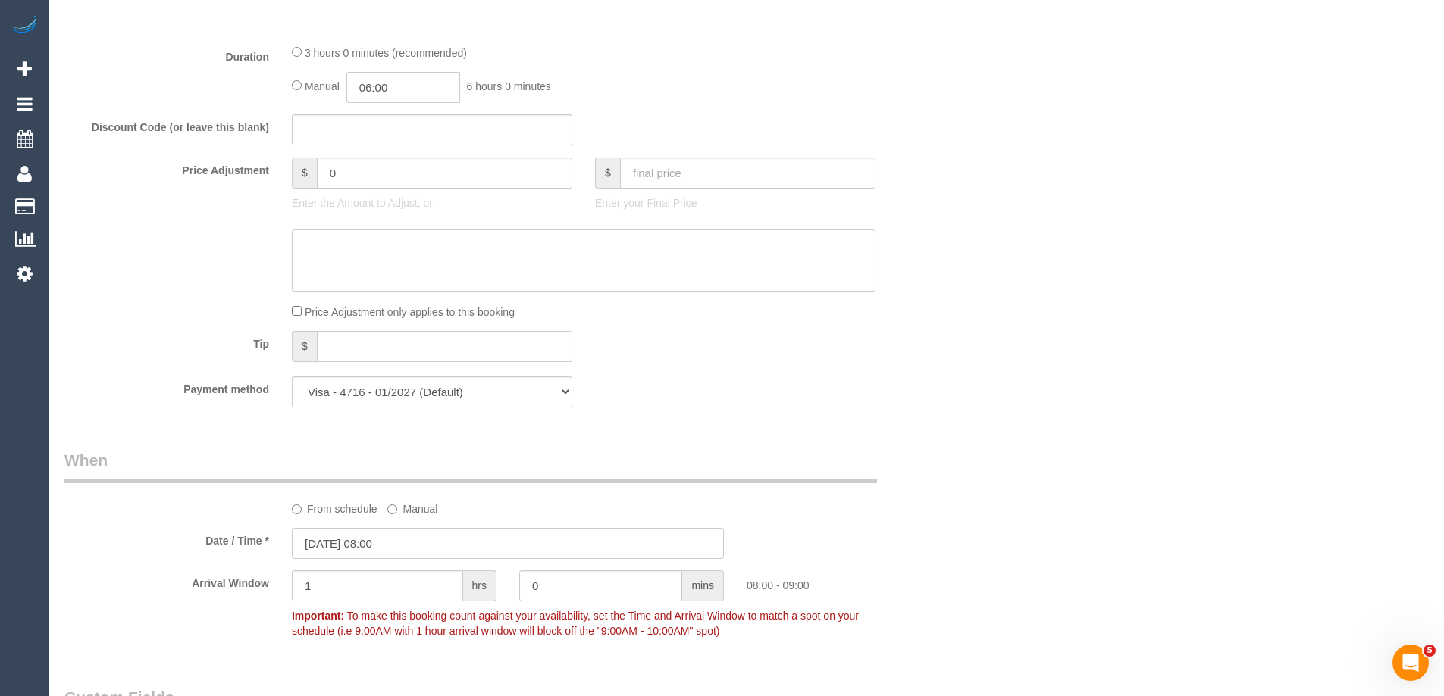
click at [412, 256] on textarea at bounding box center [583, 261] width 583 height 62
paste textarea "$210 added - customer agreed to pay for 3 hours of this re-clean. Via phone - ED"
type textarea "$210 added - customer agreed to pay for 3 hours of this re-clean. Via phone - ED"
click at [382, 169] on input "0" at bounding box center [444, 173] width 255 height 31
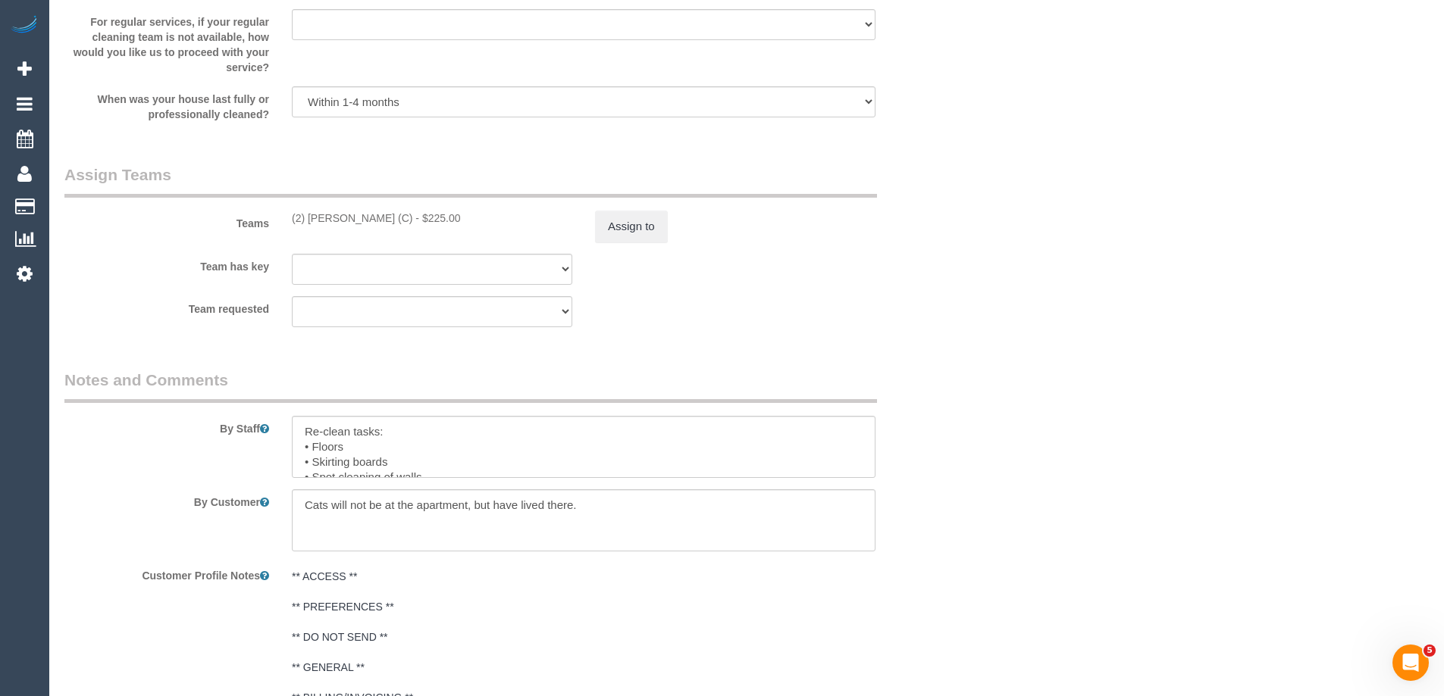
scroll to position [2198, 0]
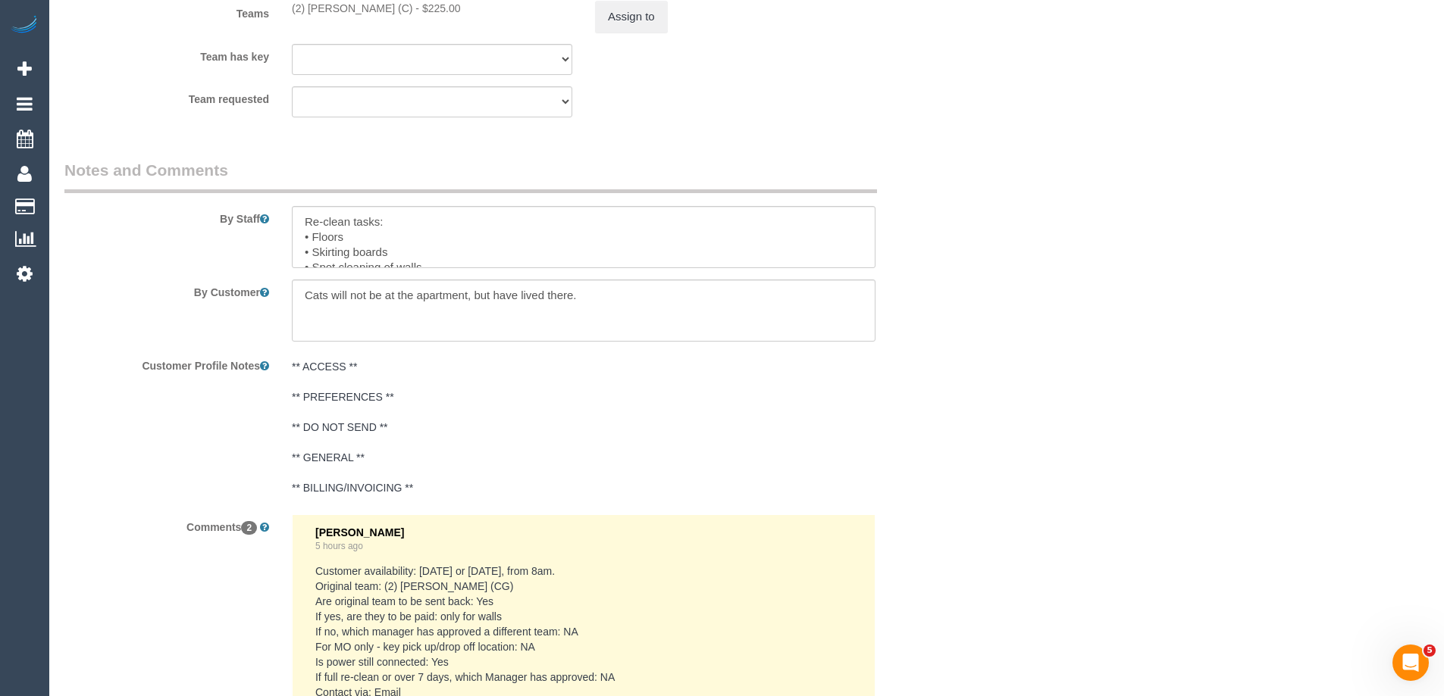
type input "210"
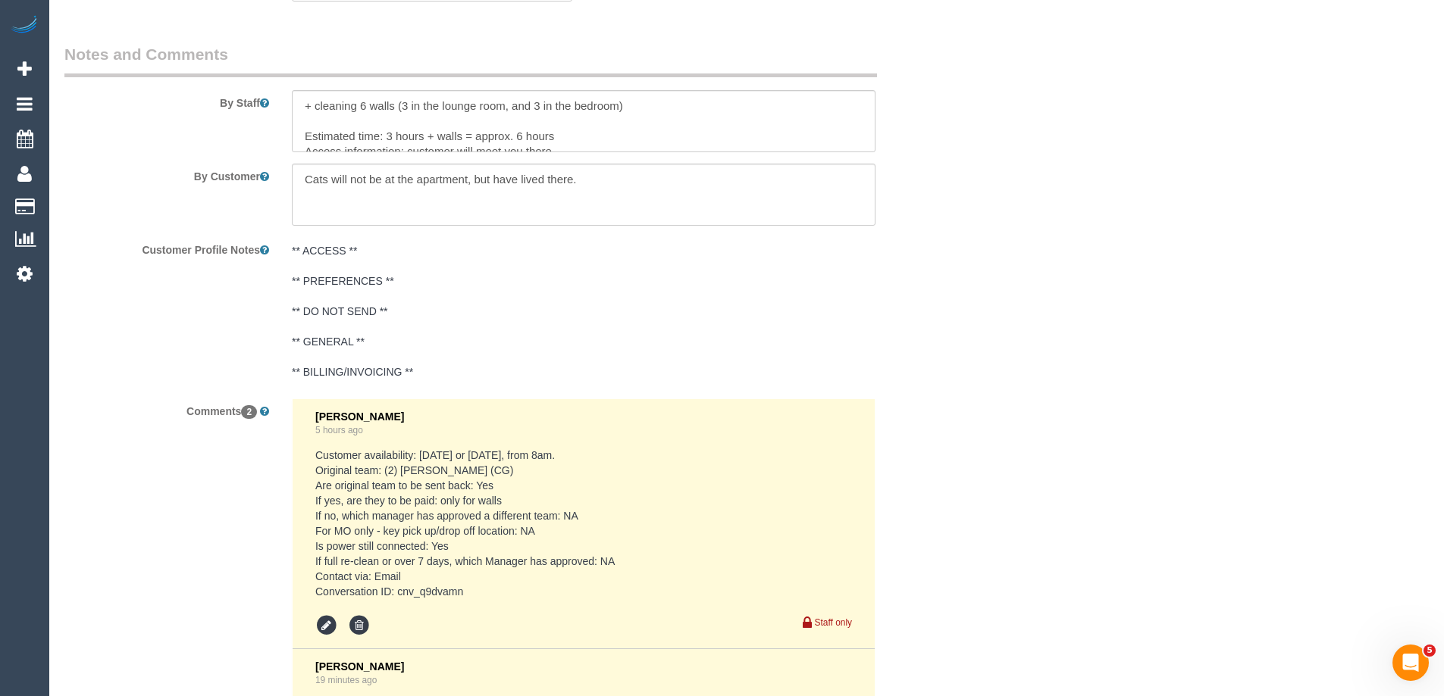
scroll to position [2213, 0]
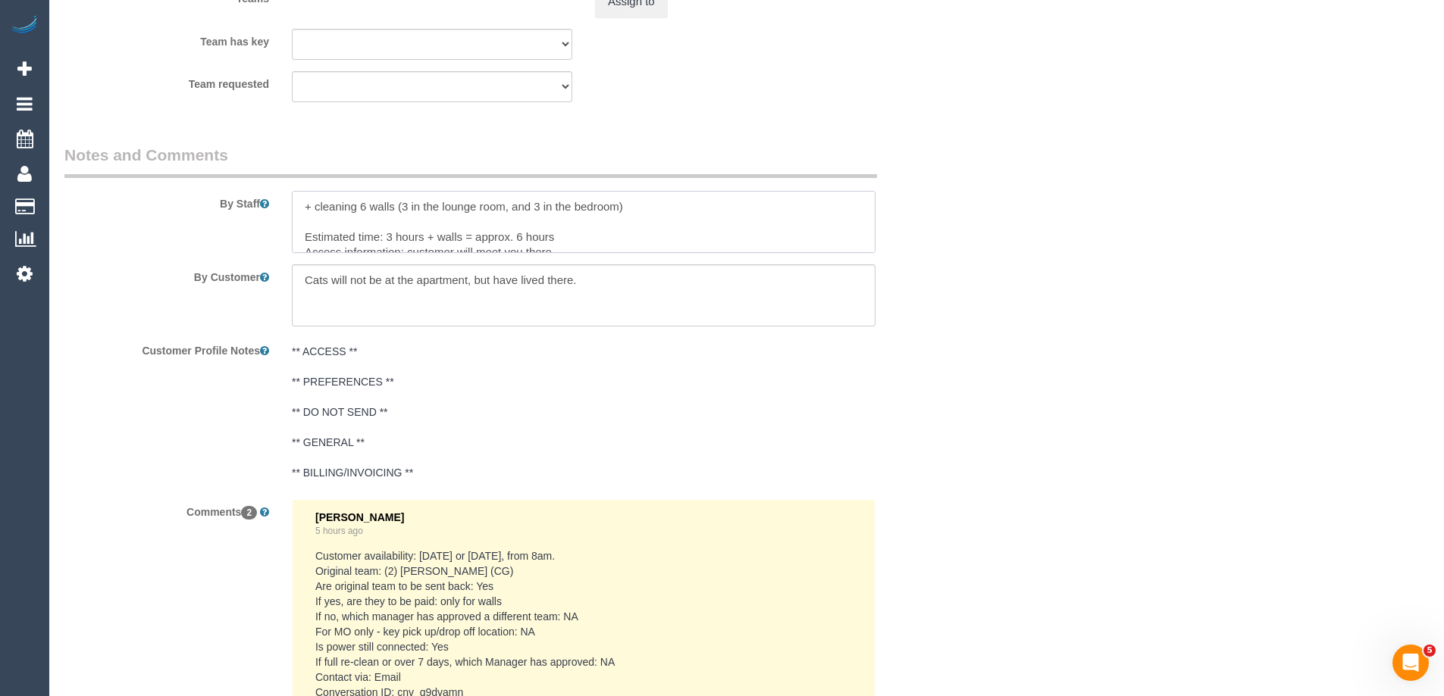
click at [394, 235] on textarea at bounding box center [583, 222] width 583 height 62
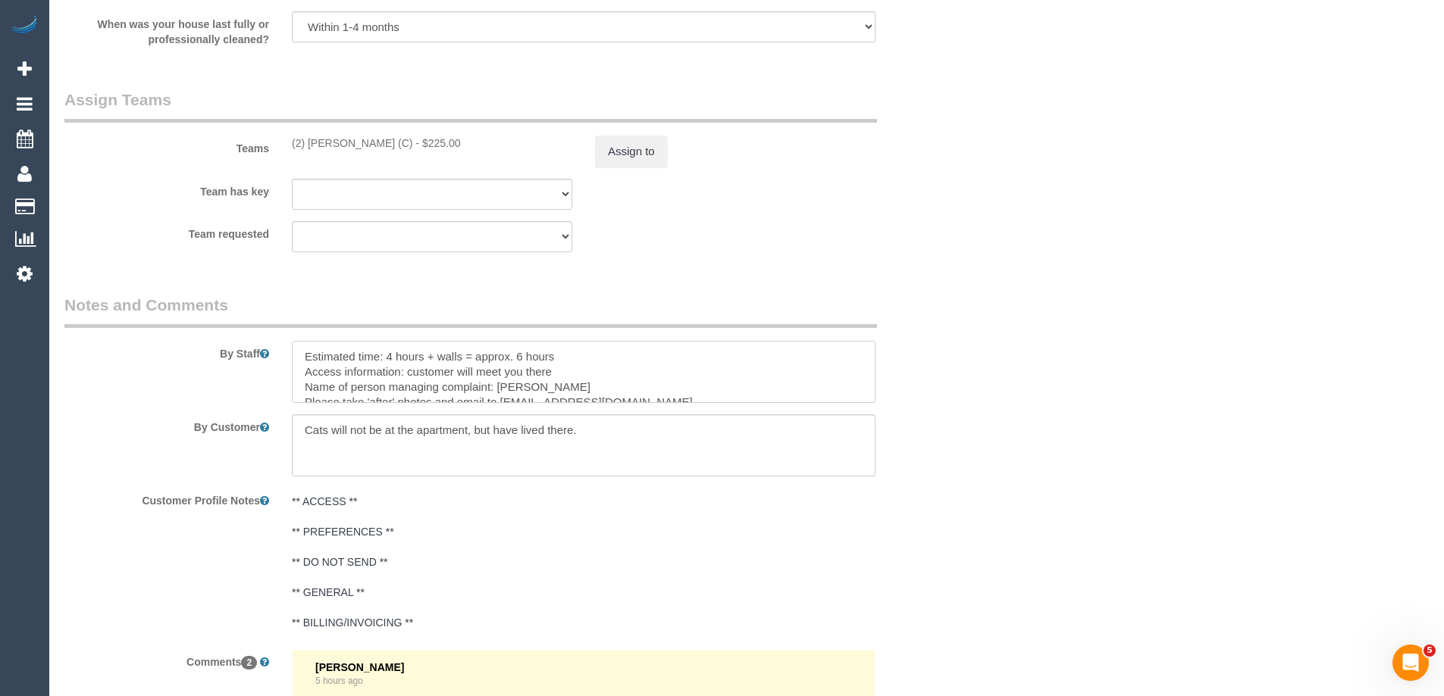
scroll to position [2061, 0]
type textarea "Re-clean tasks: • Floors • Skirting boards • Spot cleaning of walls • Interior …"
click at [604, 136] on div "Teams (2) Eray Mertturk (C) - $225.00 Assign to" at bounding box center [507, 129] width 909 height 79
click at [618, 149] on button "Assign to" at bounding box center [631, 153] width 73 height 32
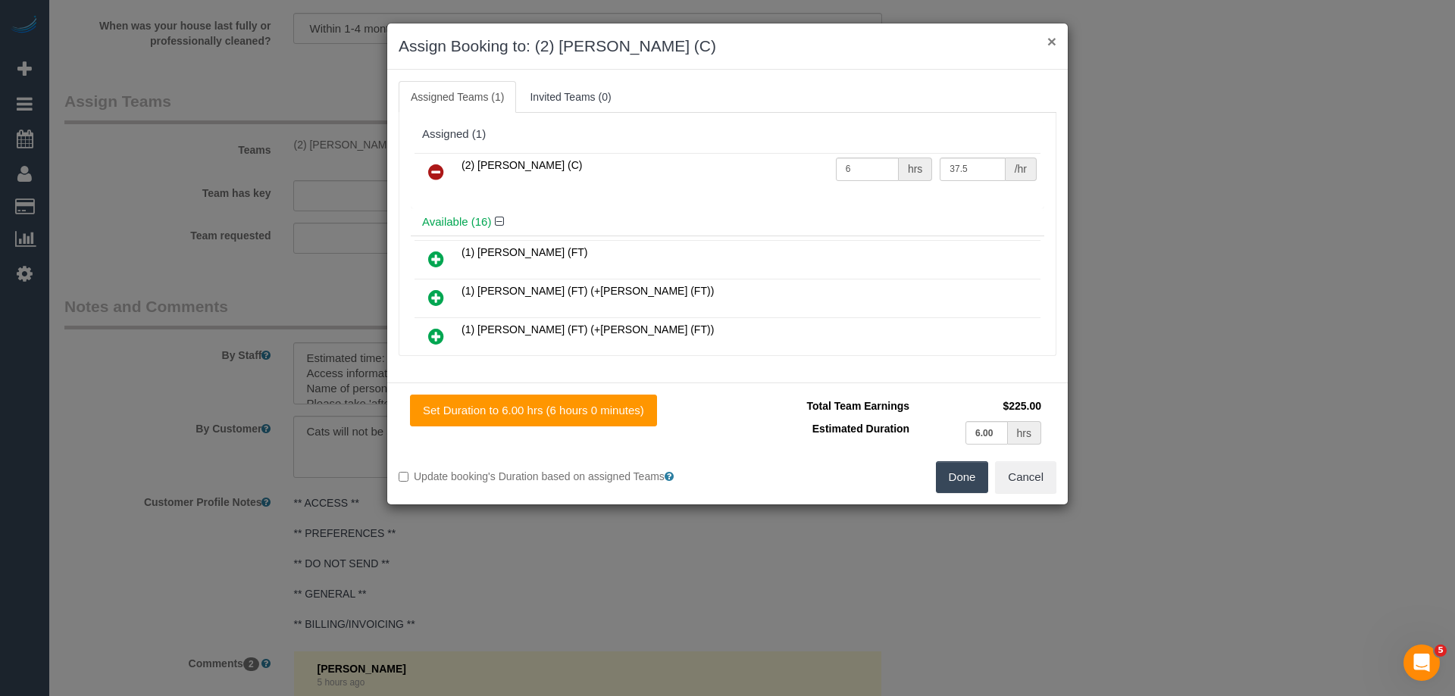
click at [1047, 39] on button "×" at bounding box center [1051, 41] width 9 height 16
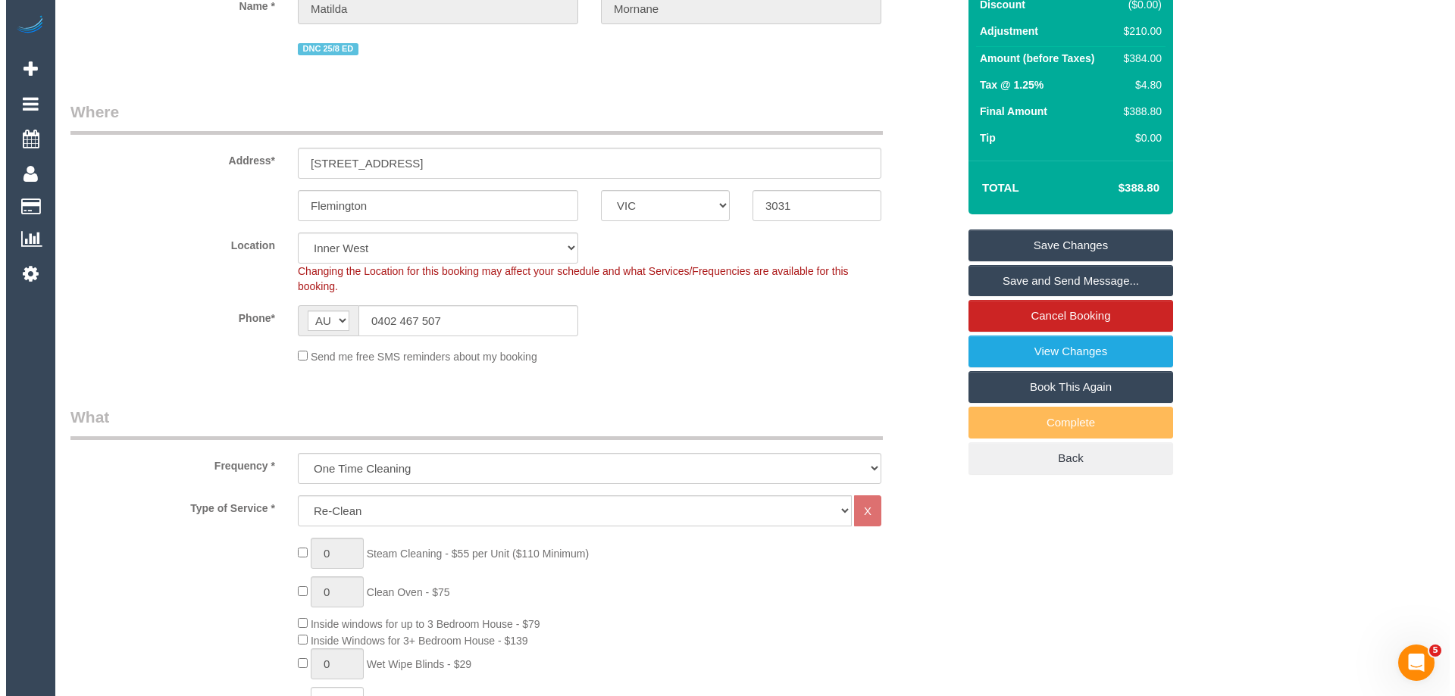
scroll to position [0, 0]
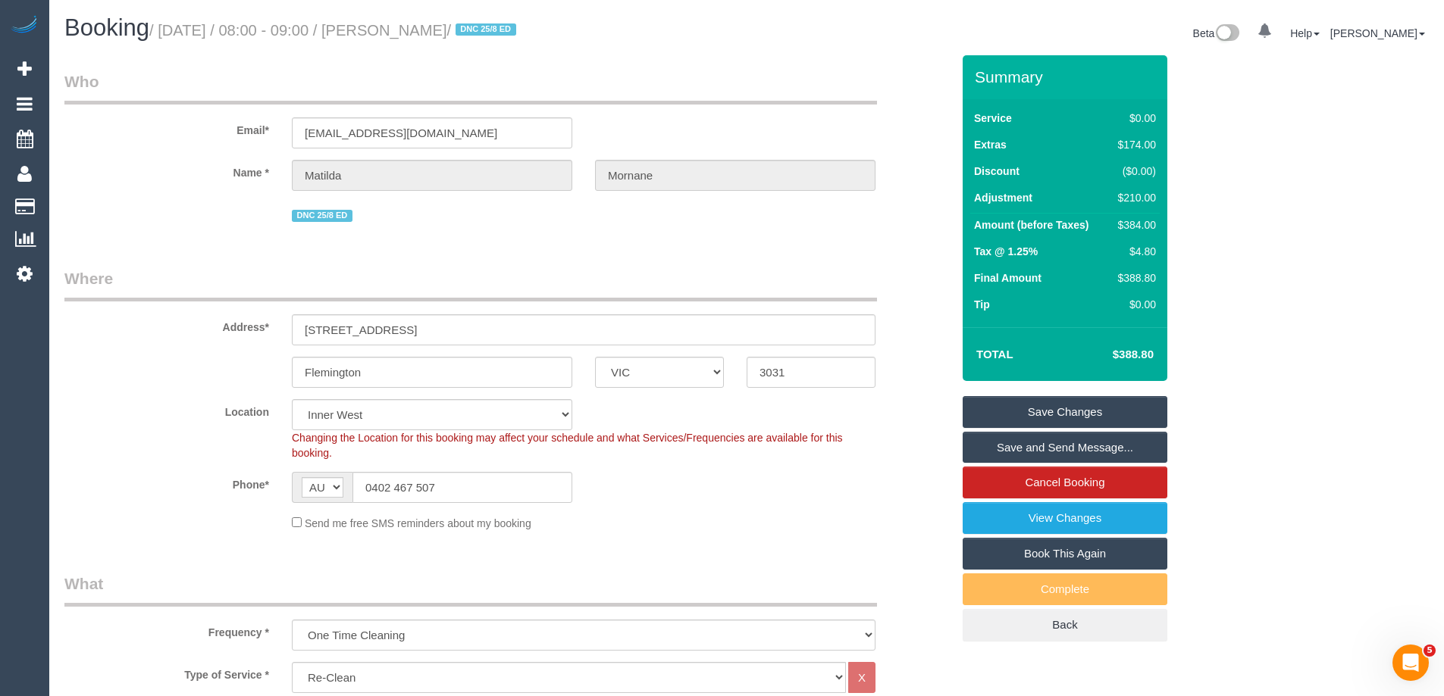
click at [1037, 405] on link "Save Changes" at bounding box center [1064, 412] width 205 height 32
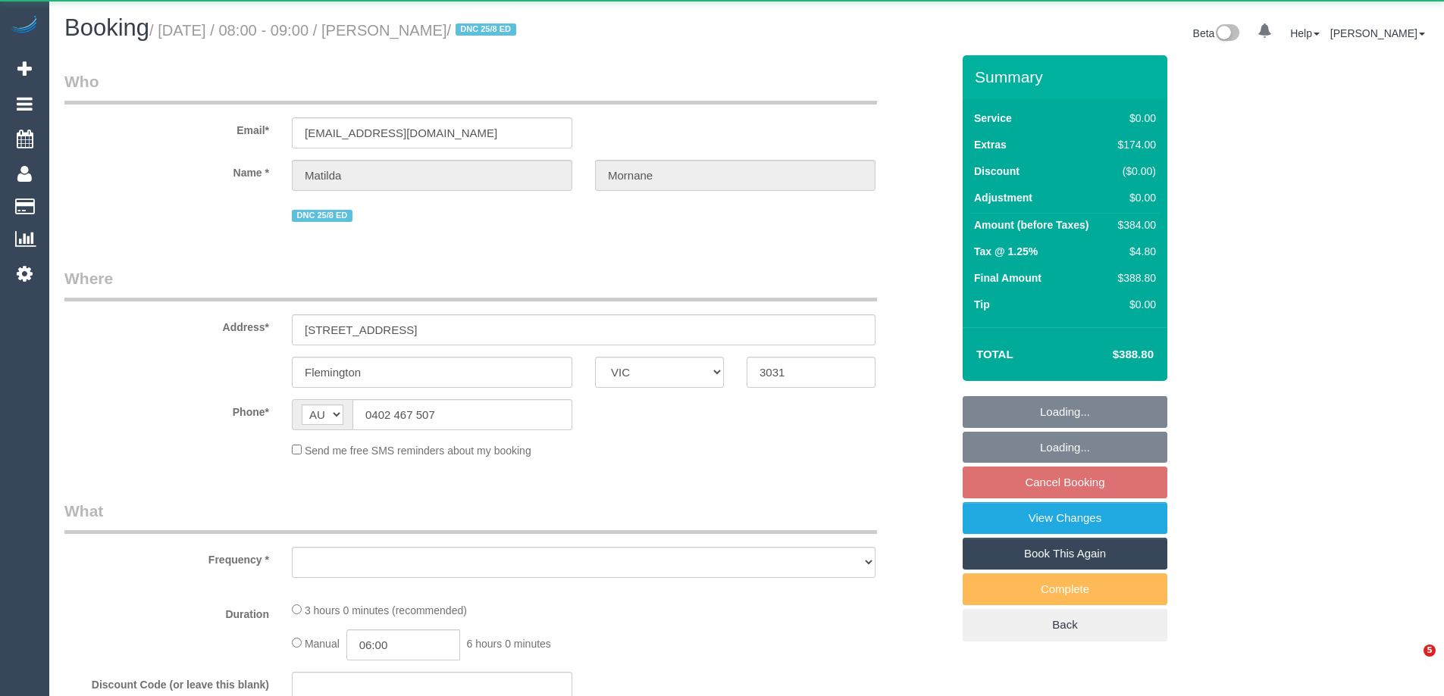
select select "VIC"
select select "object:576"
select select "string:stripe-pm_1RsFsd2GScqysDRVgSeO7wtR"
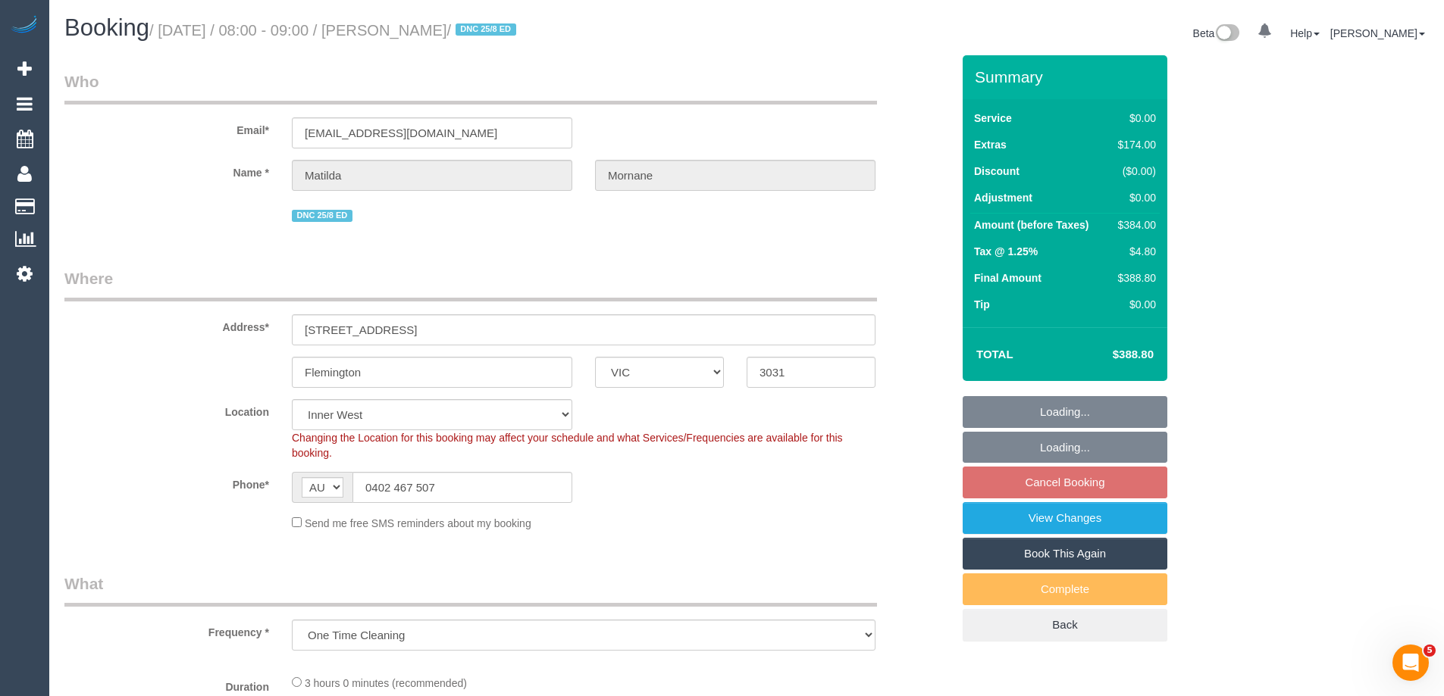
select select "object:786"
select select "number:29"
select select "number:14"
select select "number:18"
select select "number:24"
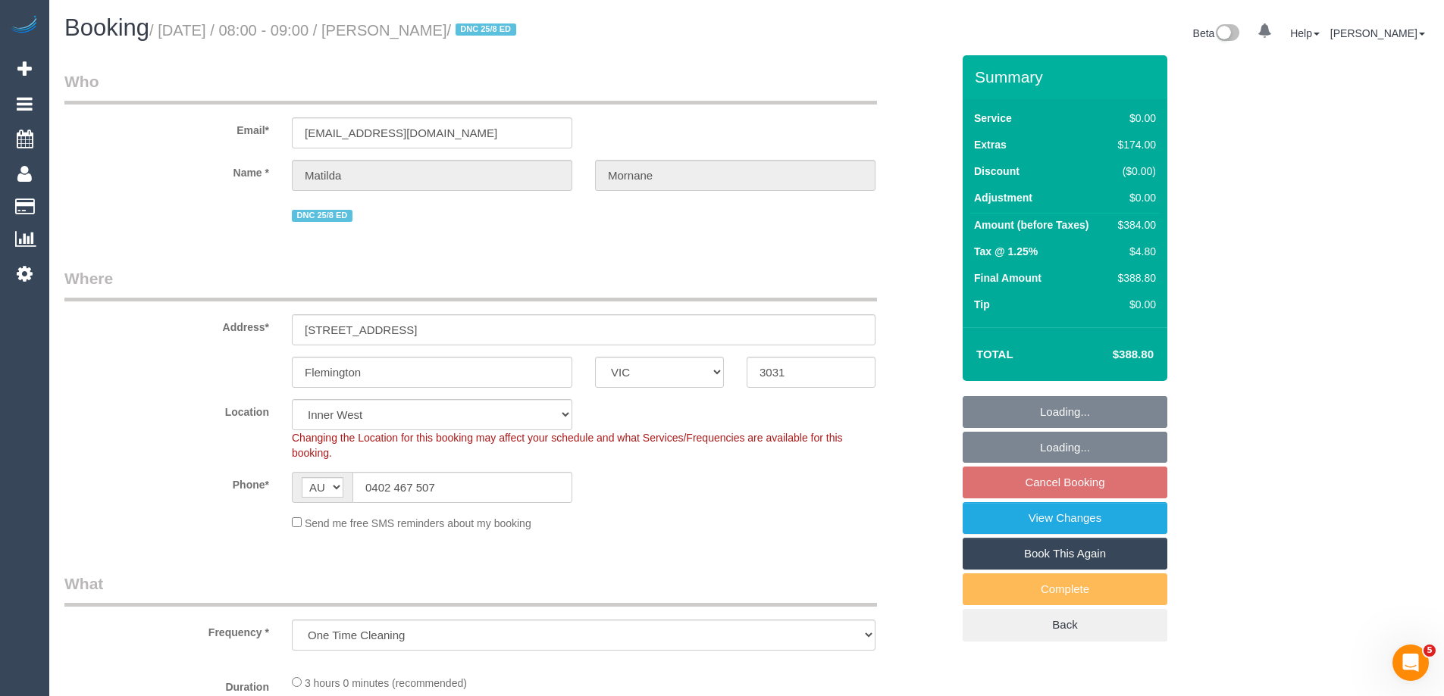
select select "number:13"
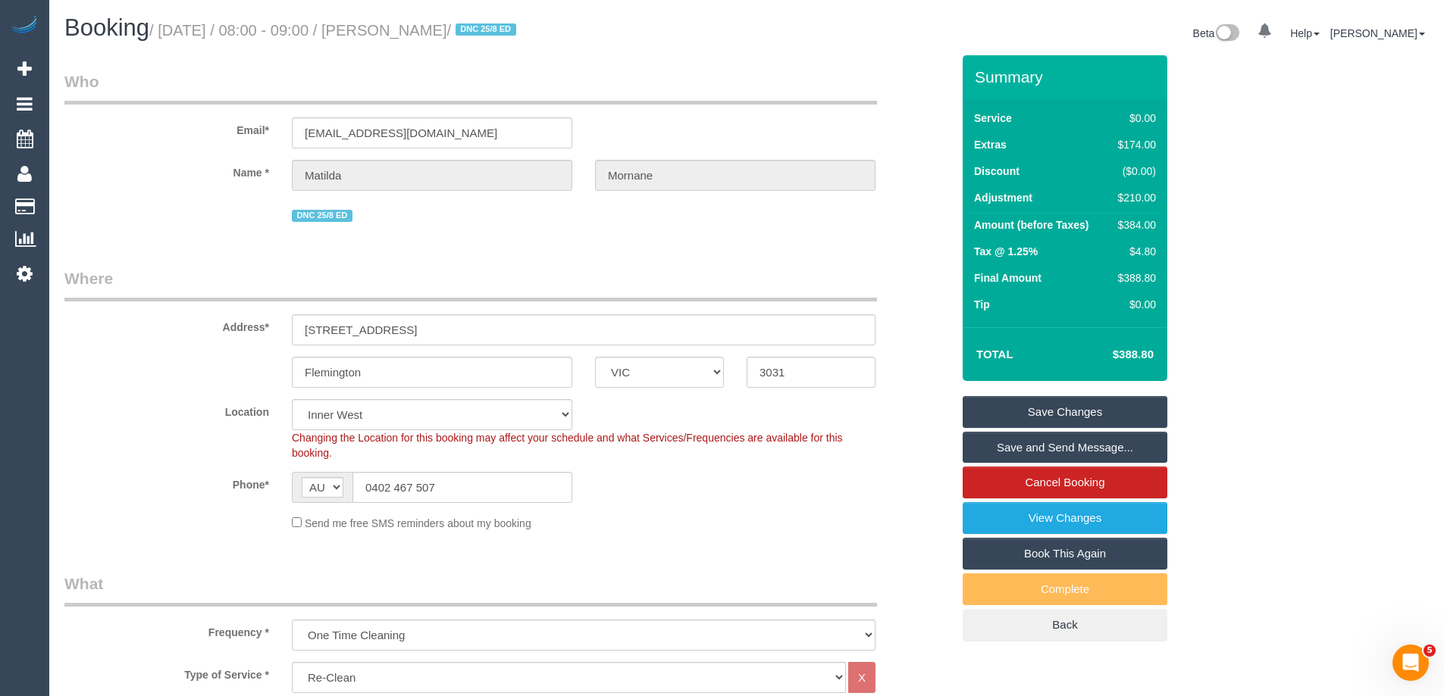
scroll to position [2102, 0]
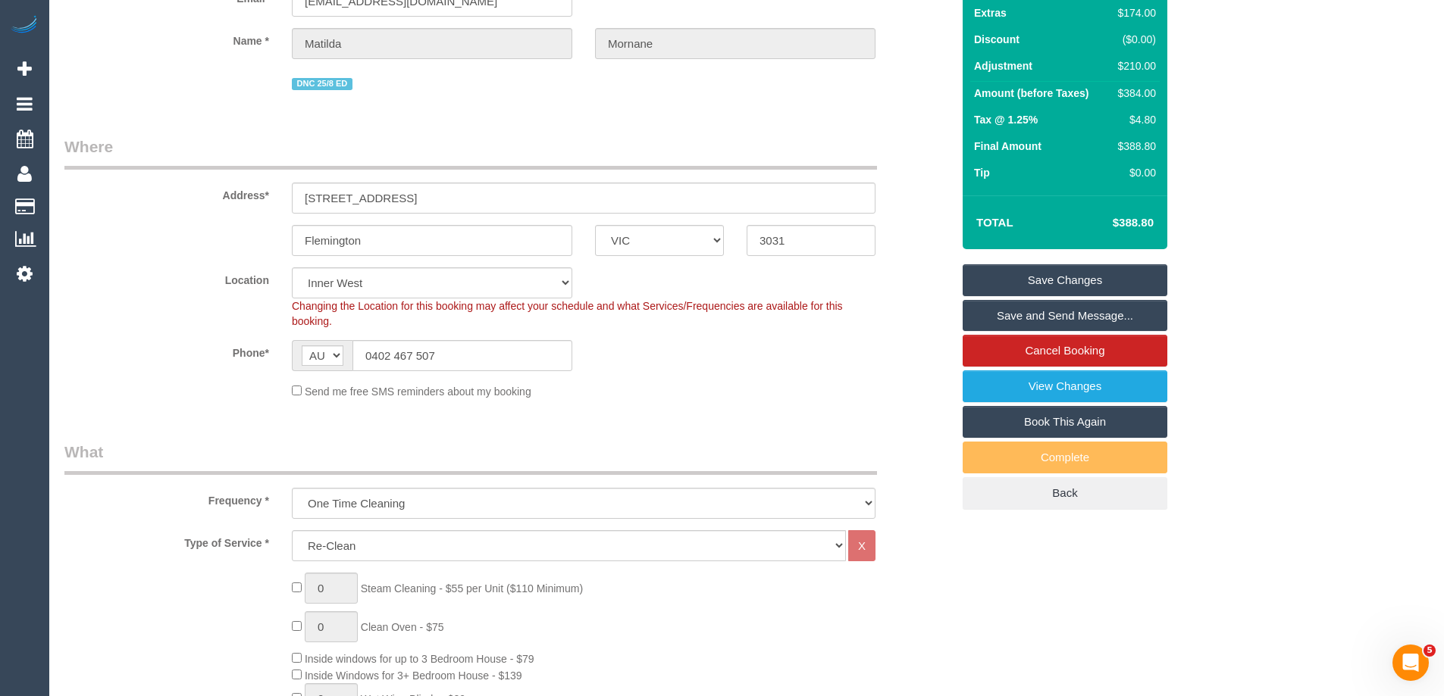
scroll to position [0, 0]
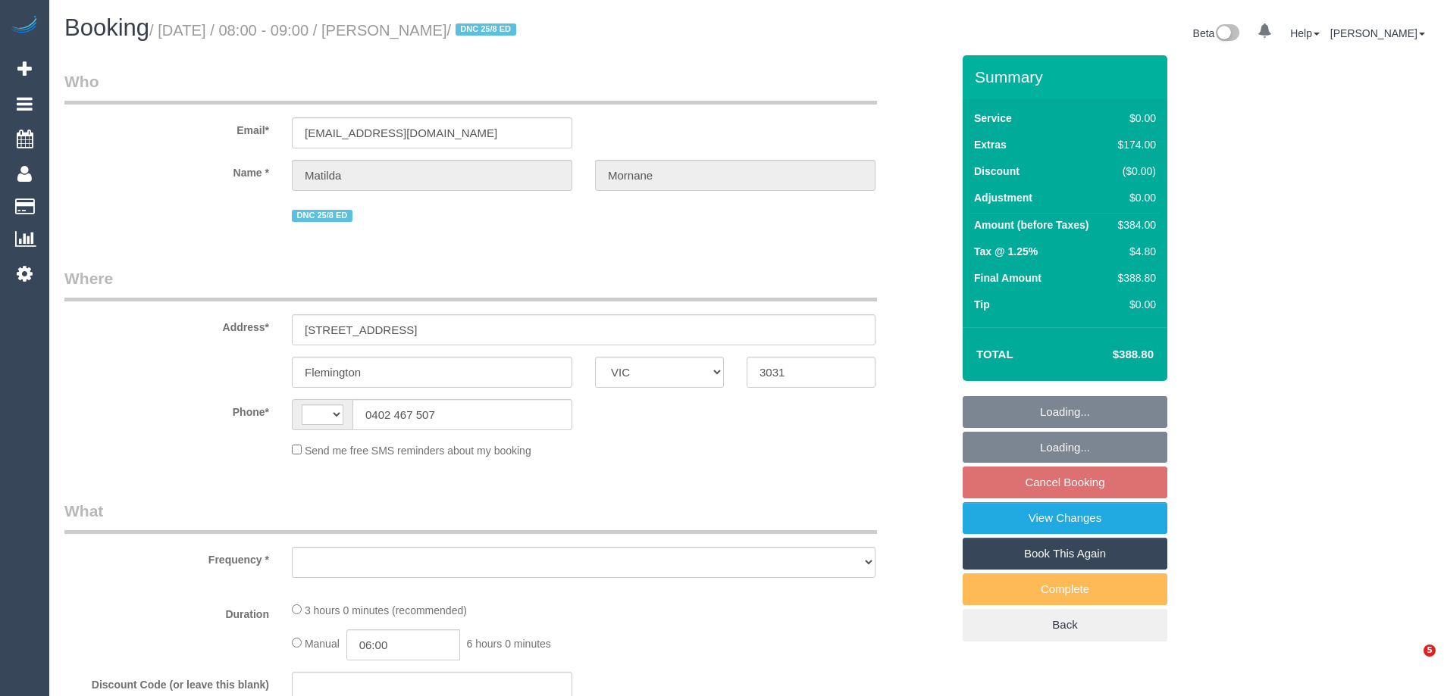
select select "VIC"
select select "object:290"
select select "number:29"
select select "number:14"
select select "number:18"
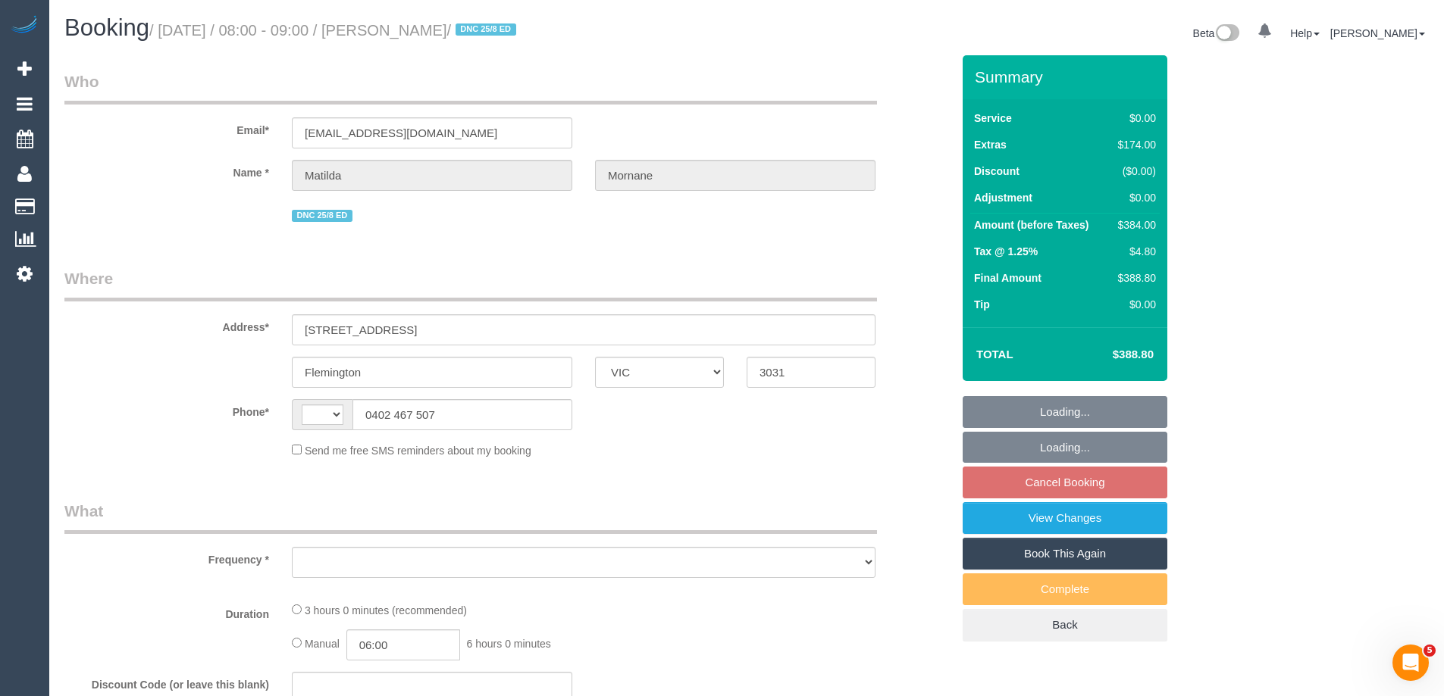
select select "number:24"
select select "number:13"
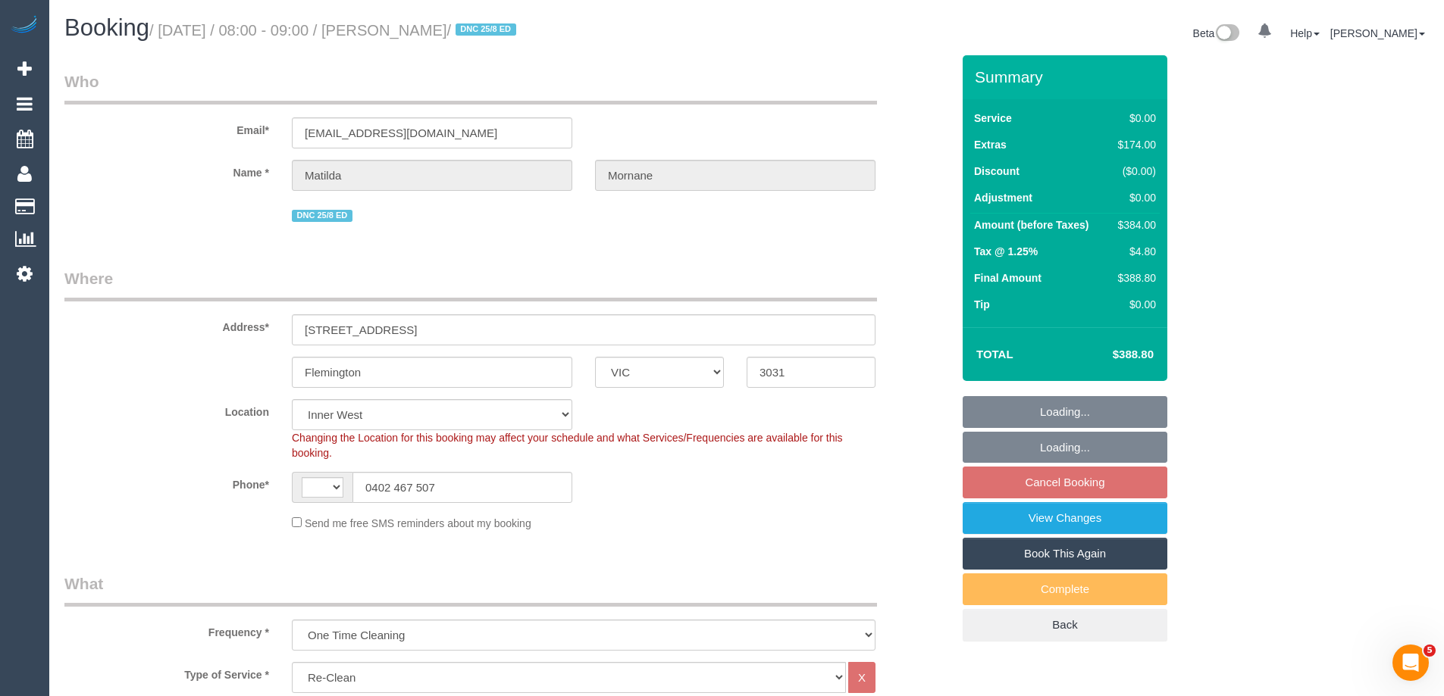
select select "string:stripe-pm_1RsFsd2GScqysDRVgSeO7wtR"
select select "object:500"
select select "string:AU"
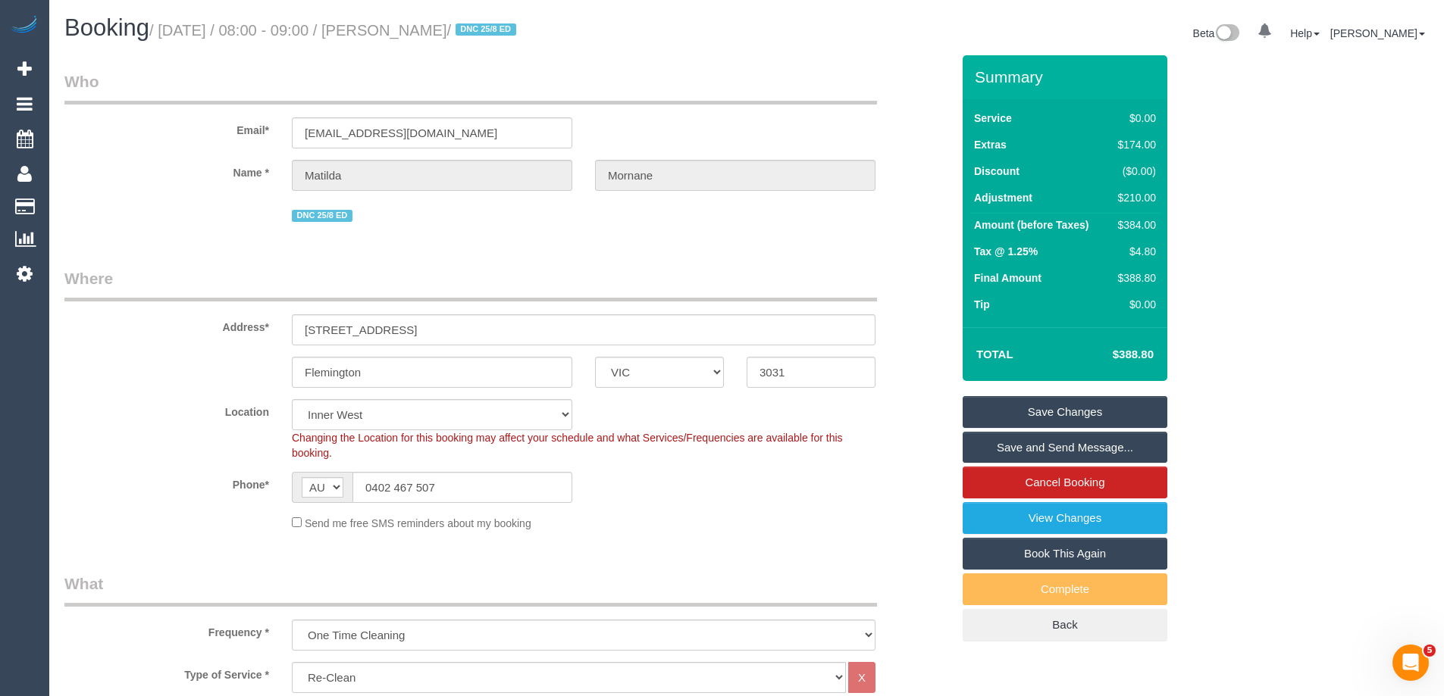
click at [1065, 449] on link "Save and Send Message..." at bounding box center [1064, 448] width 205 height 32
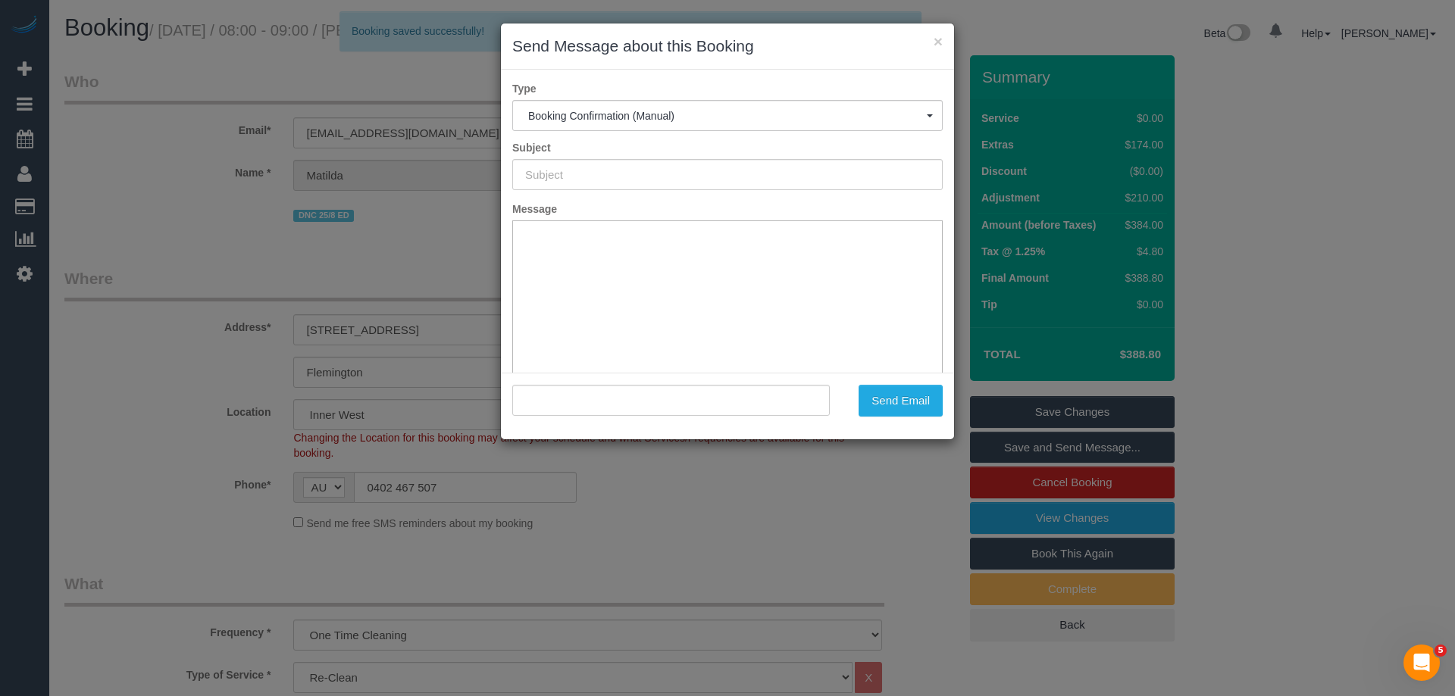
type input "Booking Confirmed"
type input ""Matilda Mornane" <matilda.mornane@gmail.com>"
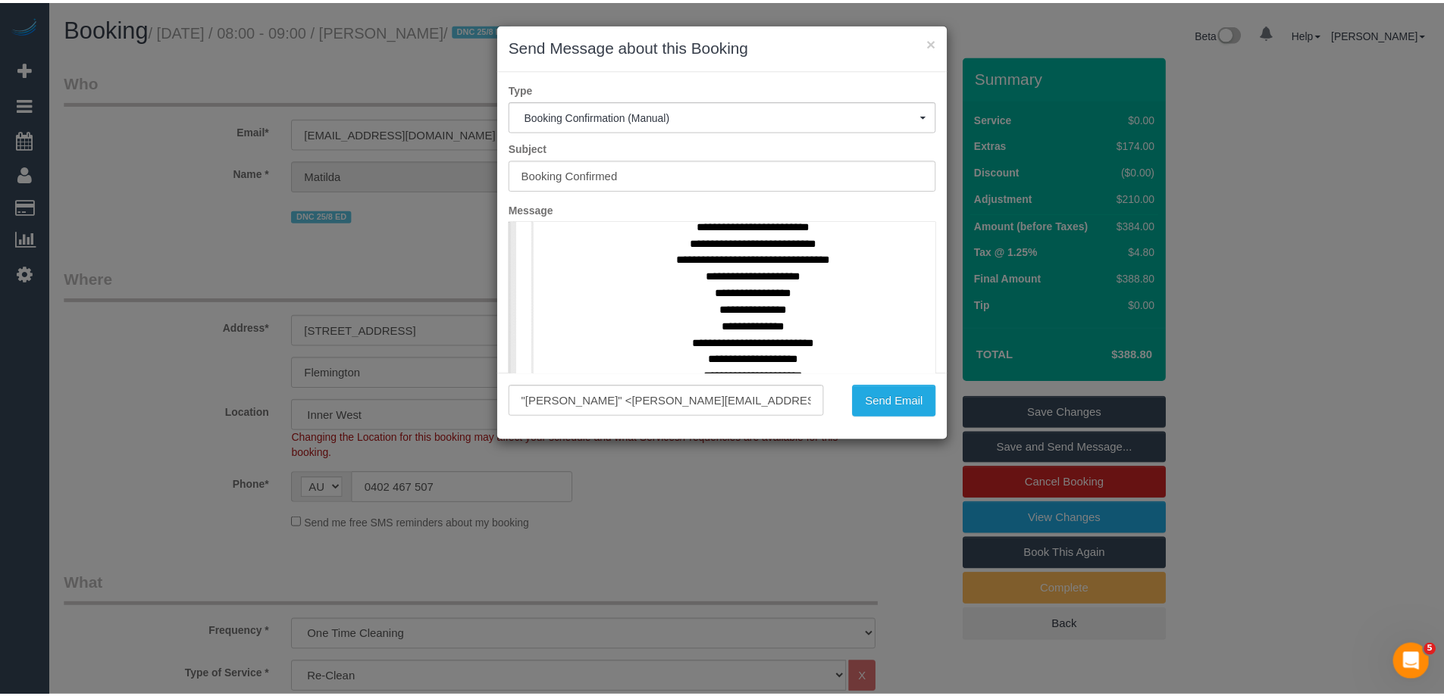
scroll to position [758, 0]
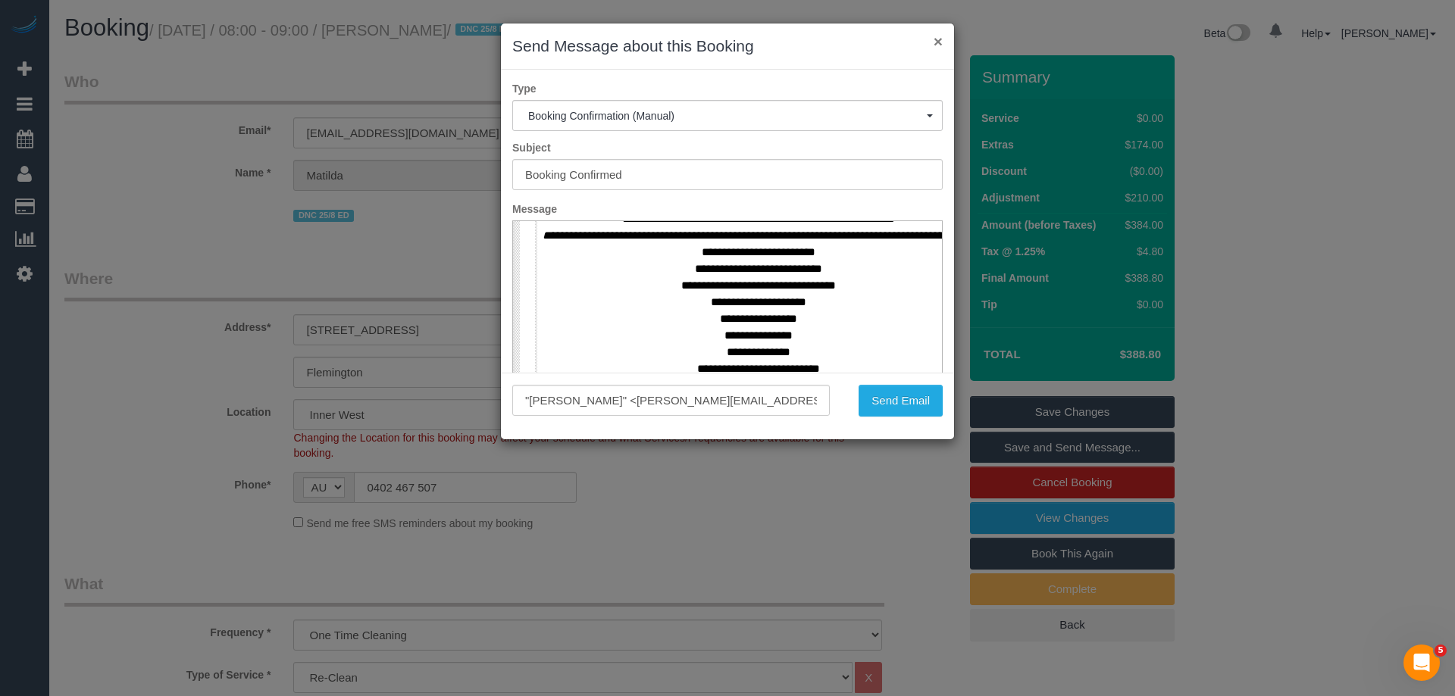
click at [938, 37] on button "×" at bounding box center [938, 41] width 9 height 16
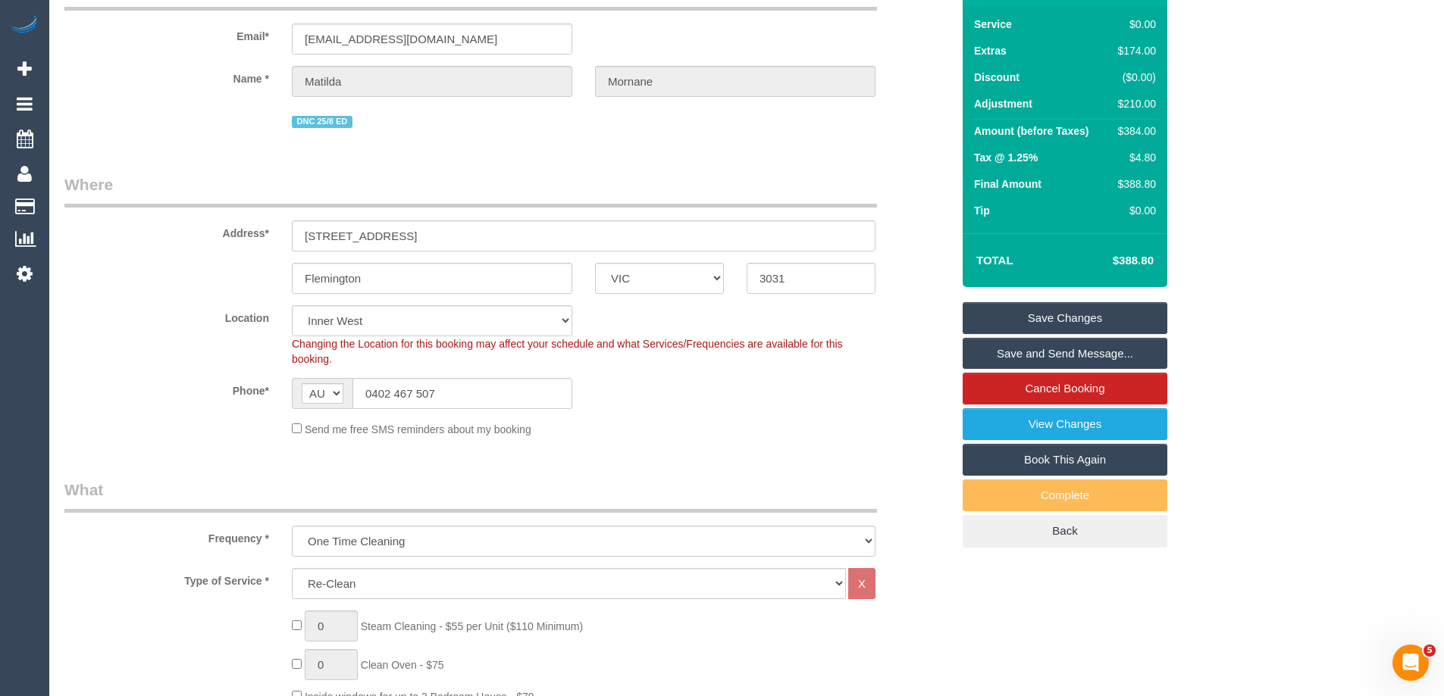
scroll to position [0, 0]
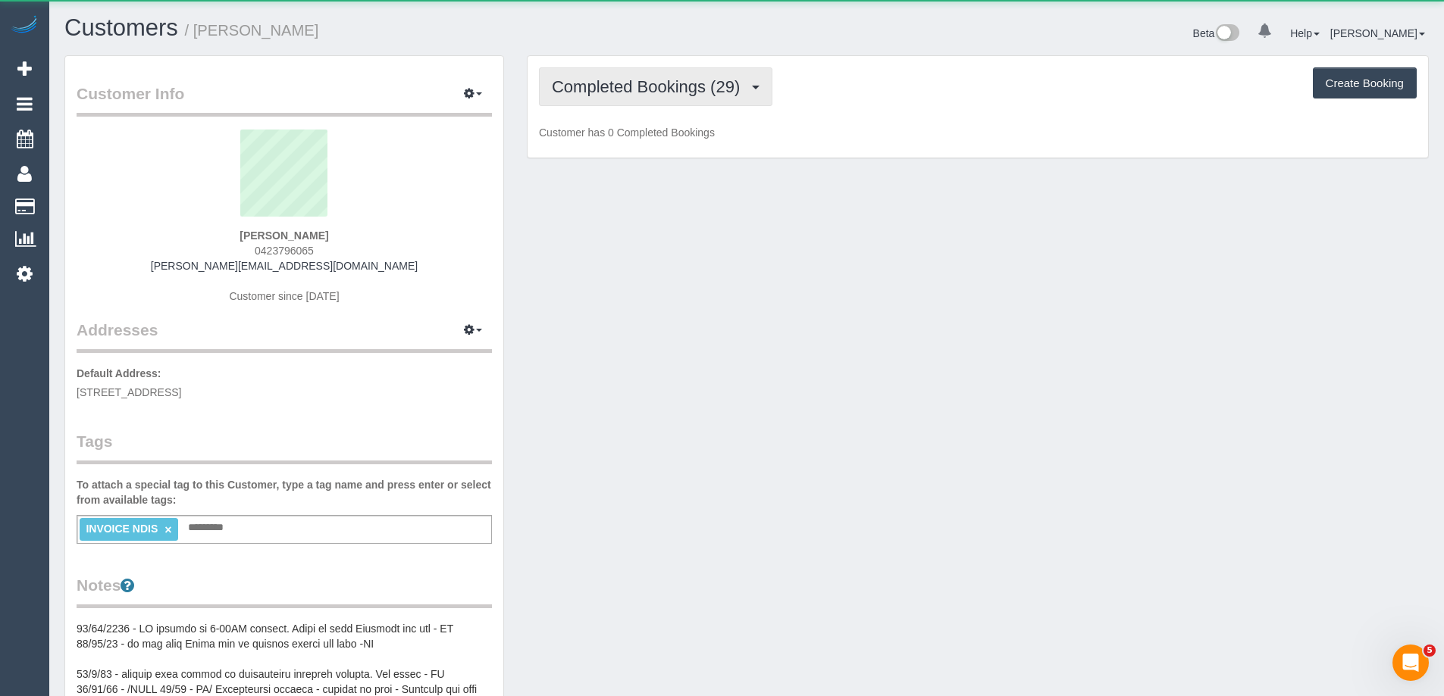
click at [612, 90] on span "Completed Bookings (29)" at bounding box center [650, 86] width 196 height 19
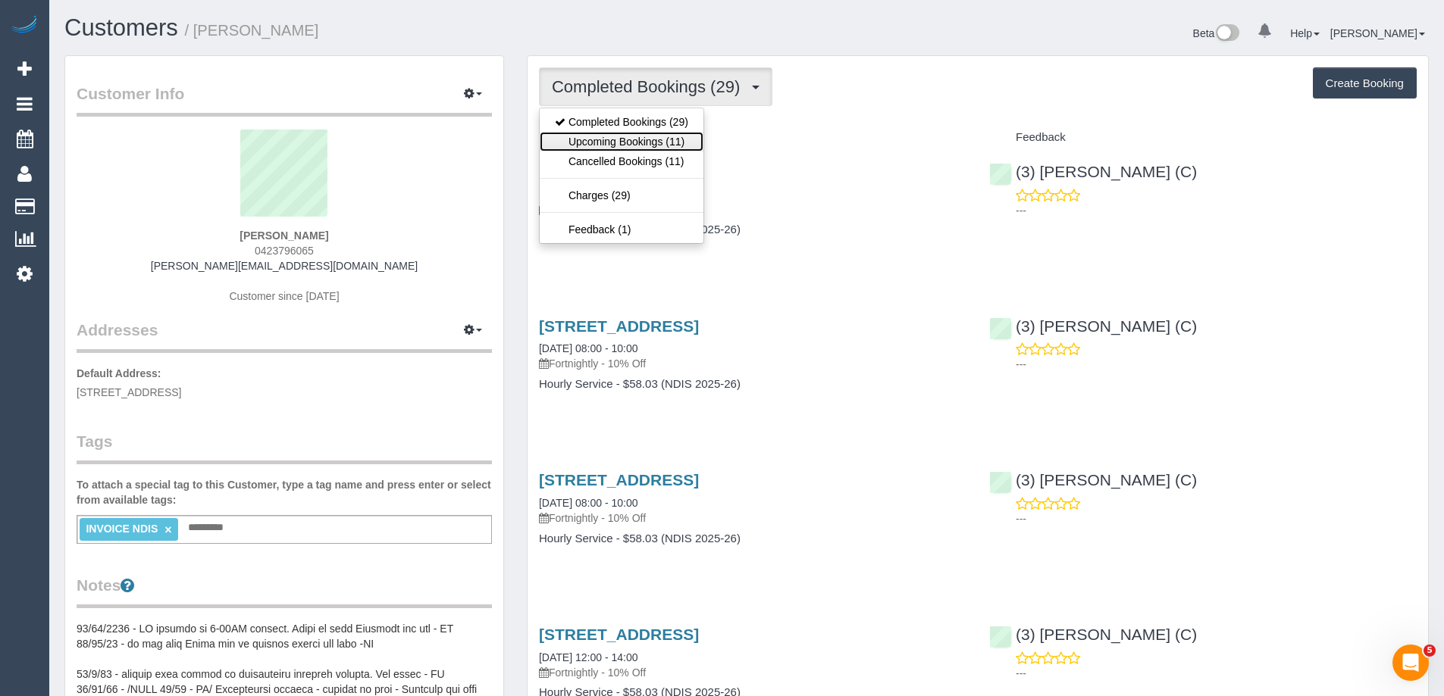
click at [627, 135] on link "Upcoming Bookings (11)" at bounding box center [622, 142] width 164 height 20
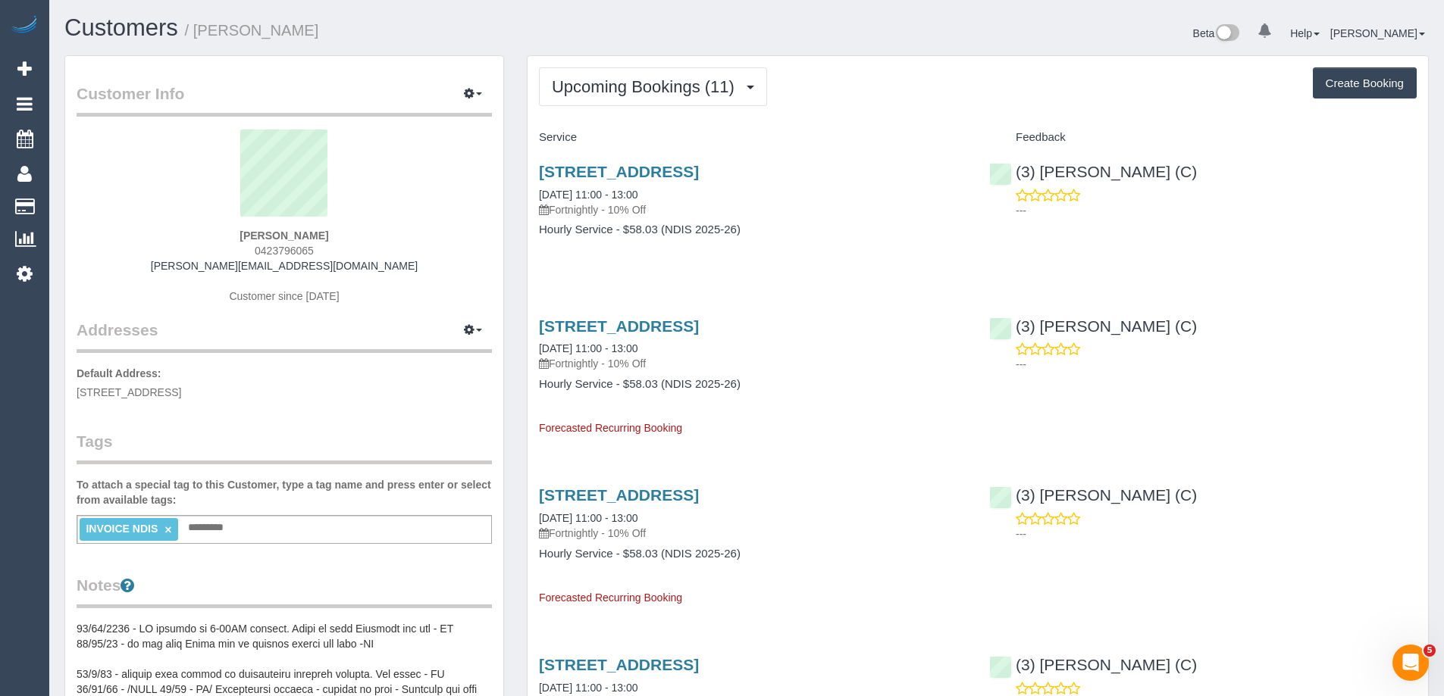
click at [891, 100] on div "Upcoming Bookings (11) Completed Bookings (29) Upcoming Bookings (11) Cancelled…" at bounding box center [978, 86] width 878 height 39
click at [900, 102] on div "Upcoming Bookings (11) Completed Bookings (29) Upcoming Bookings (11) Cancelled…" at bounding box center [978, 86] width 878 height 39
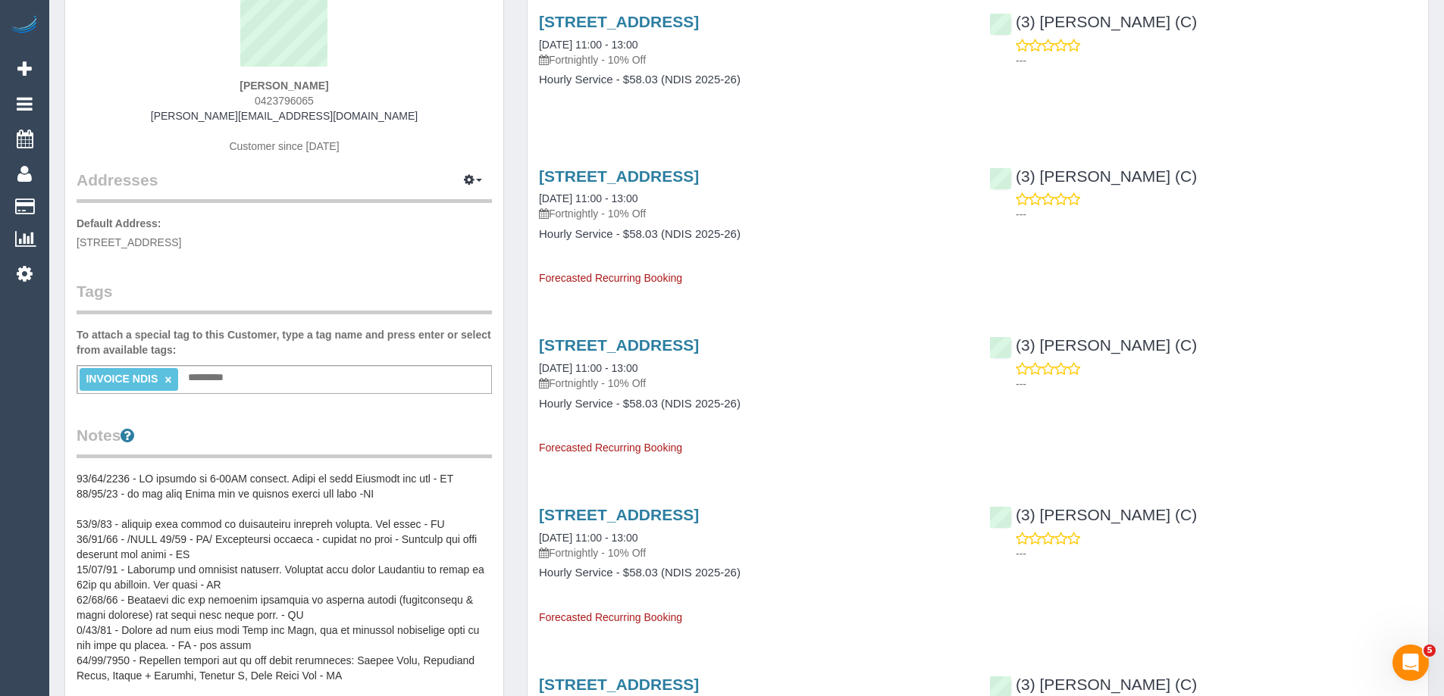
scroll to position [152, 0]
click at [100, 487] on pre at bounding box center [284, 621] width 415 height 303
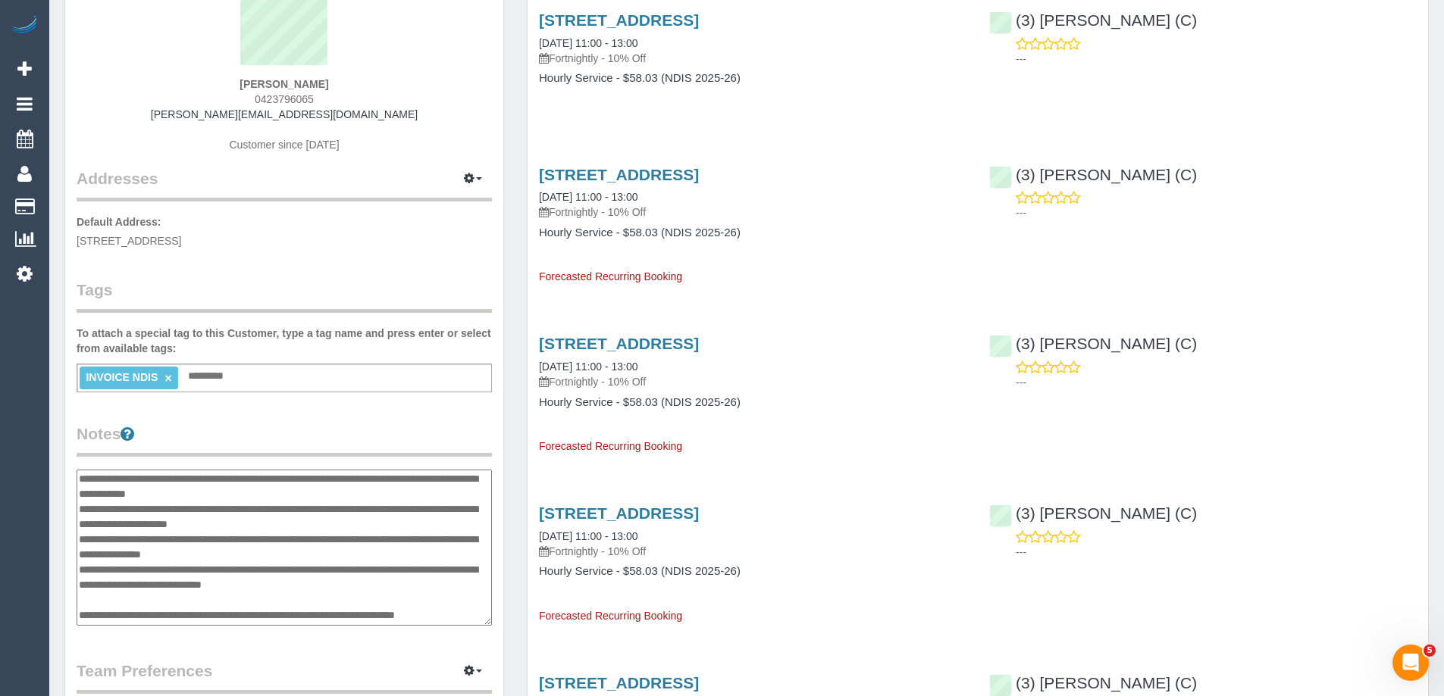
scroll to position [0, 0]
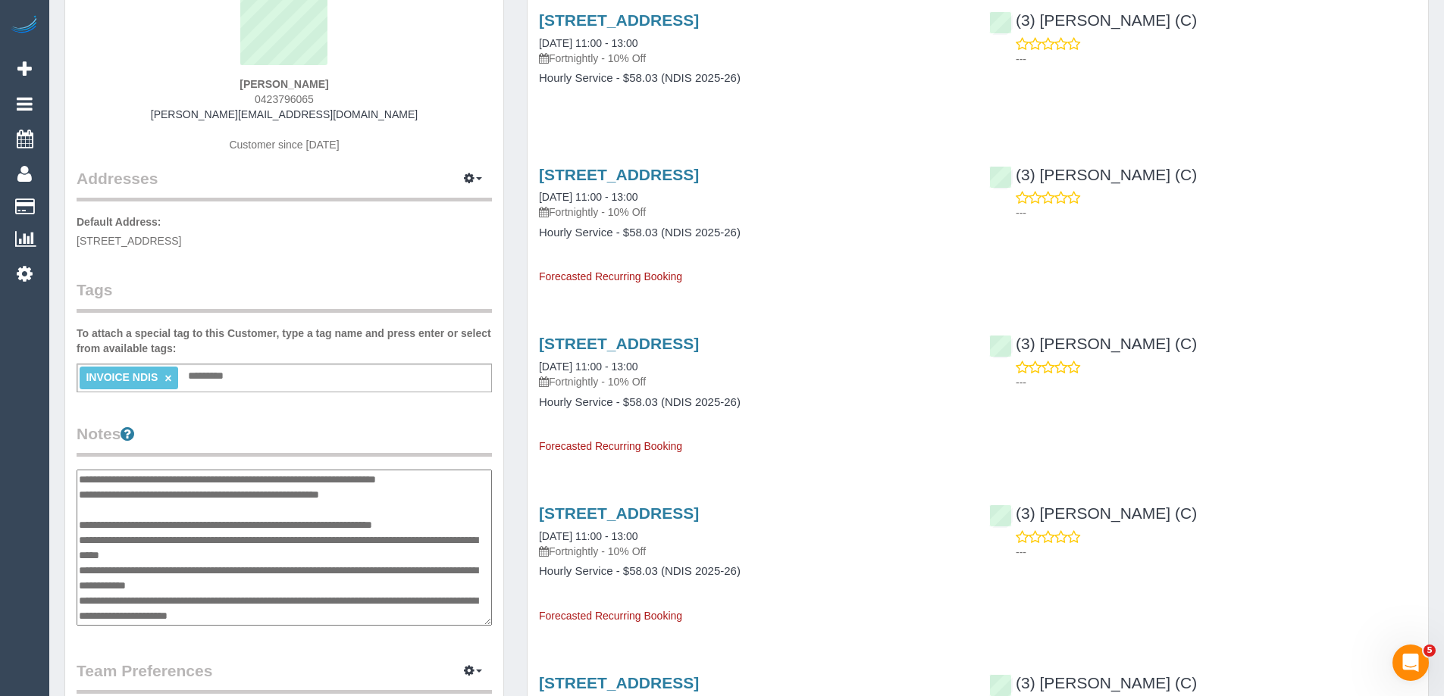
click at [81, 478] on textarea at bounding box center [284, 548] width 415 height 156
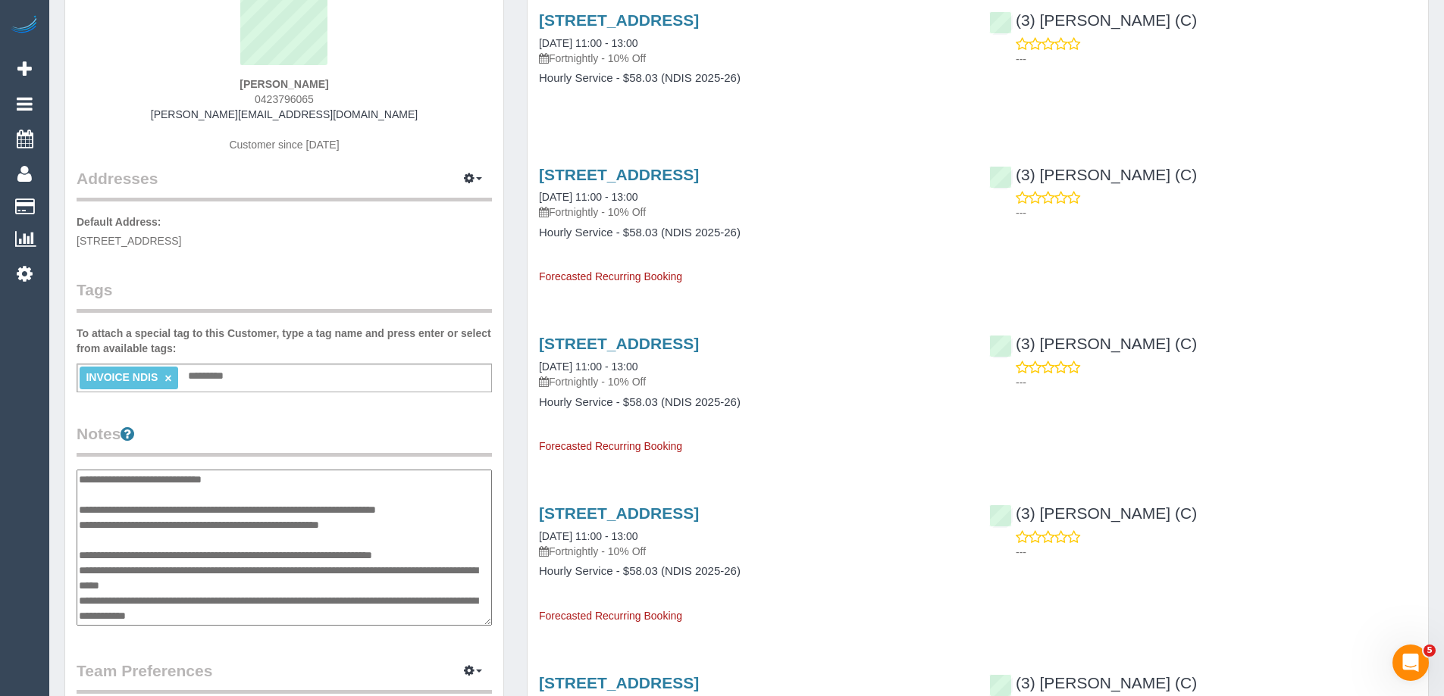
click at [186, 480] on textarea at bounding box center [284, 548] width 415 height 156
type textarea "**********"
click at [248, 427] on legend "Notes" at bounding box center [284, 440] width 415 height 34
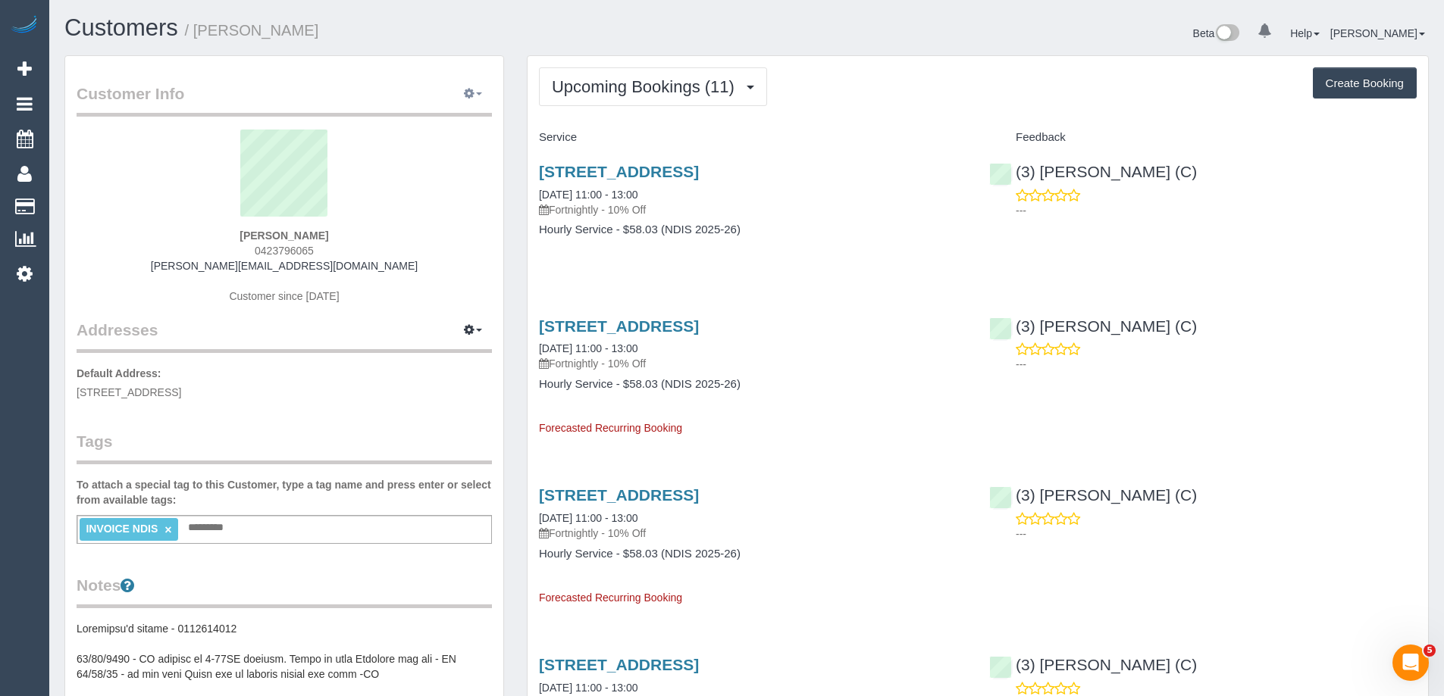
click at [481, 94] on span "button" at bounding box center [479, 93] width 6 height 3
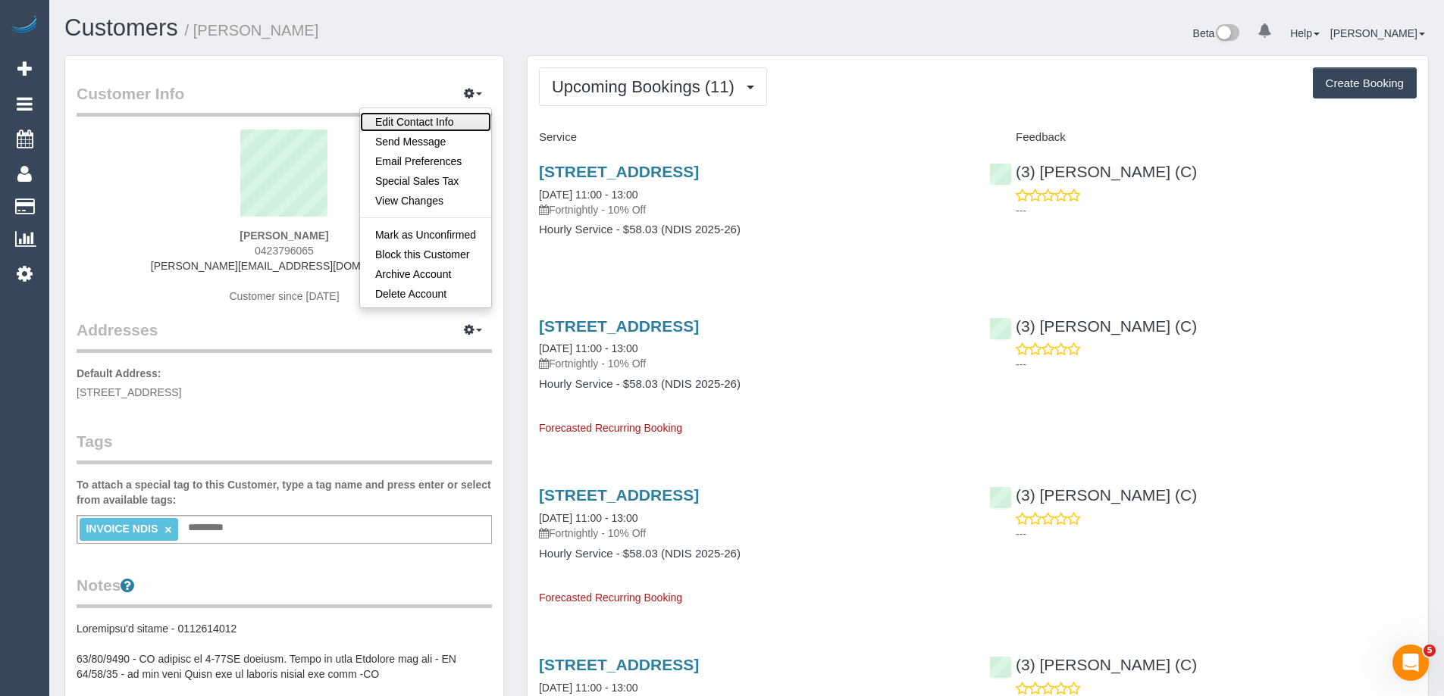
click at [444, 114] on link "Edit Contact Info" at bounding box center [425, 122] width 131 height 20
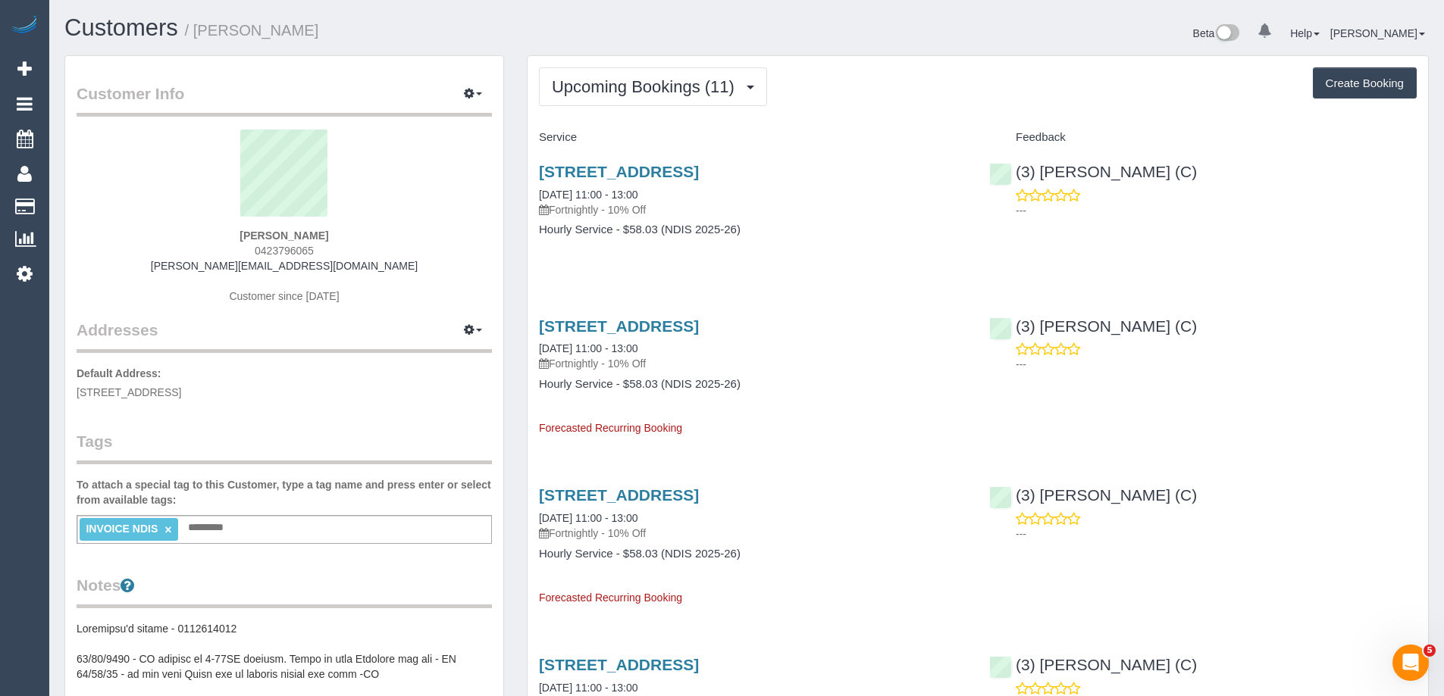
select select "VIC"
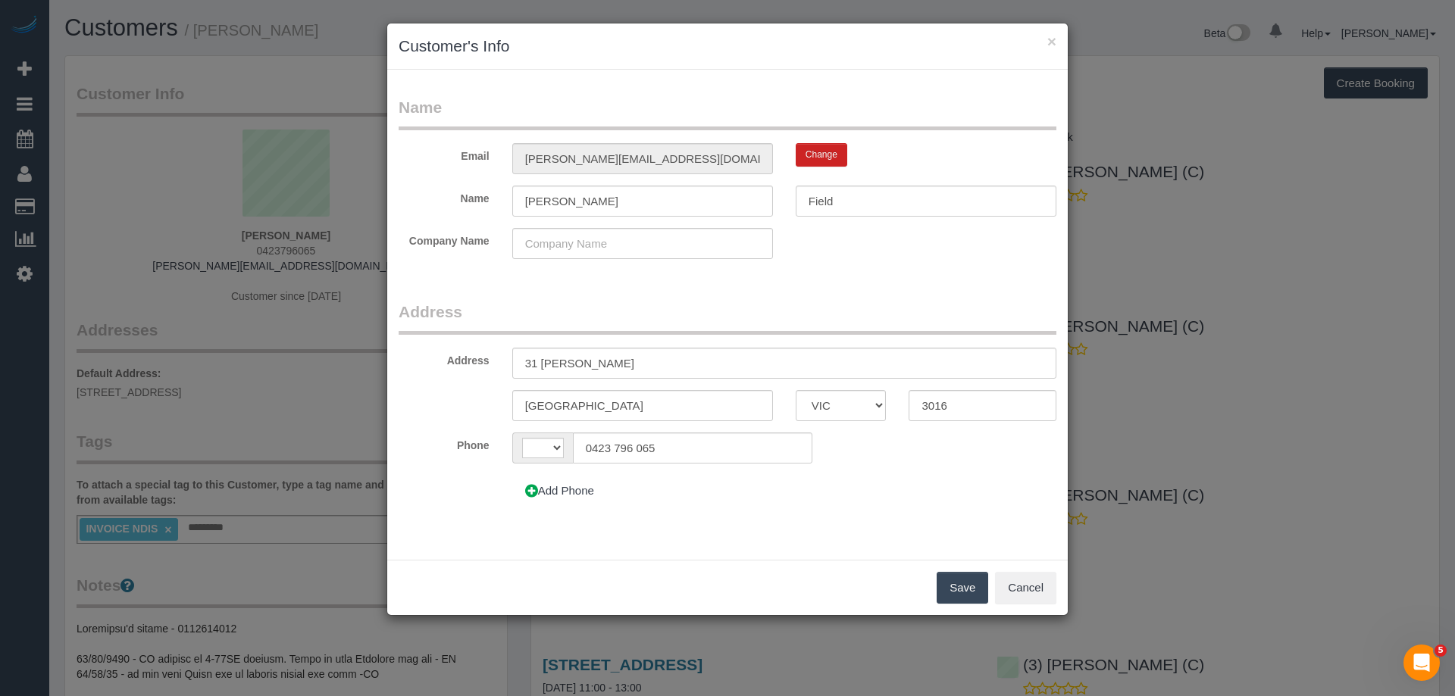
select select "string:AU"
click at [541, 496] on button "Add Phone" at bounding box center [559, 491] width 95 height 32
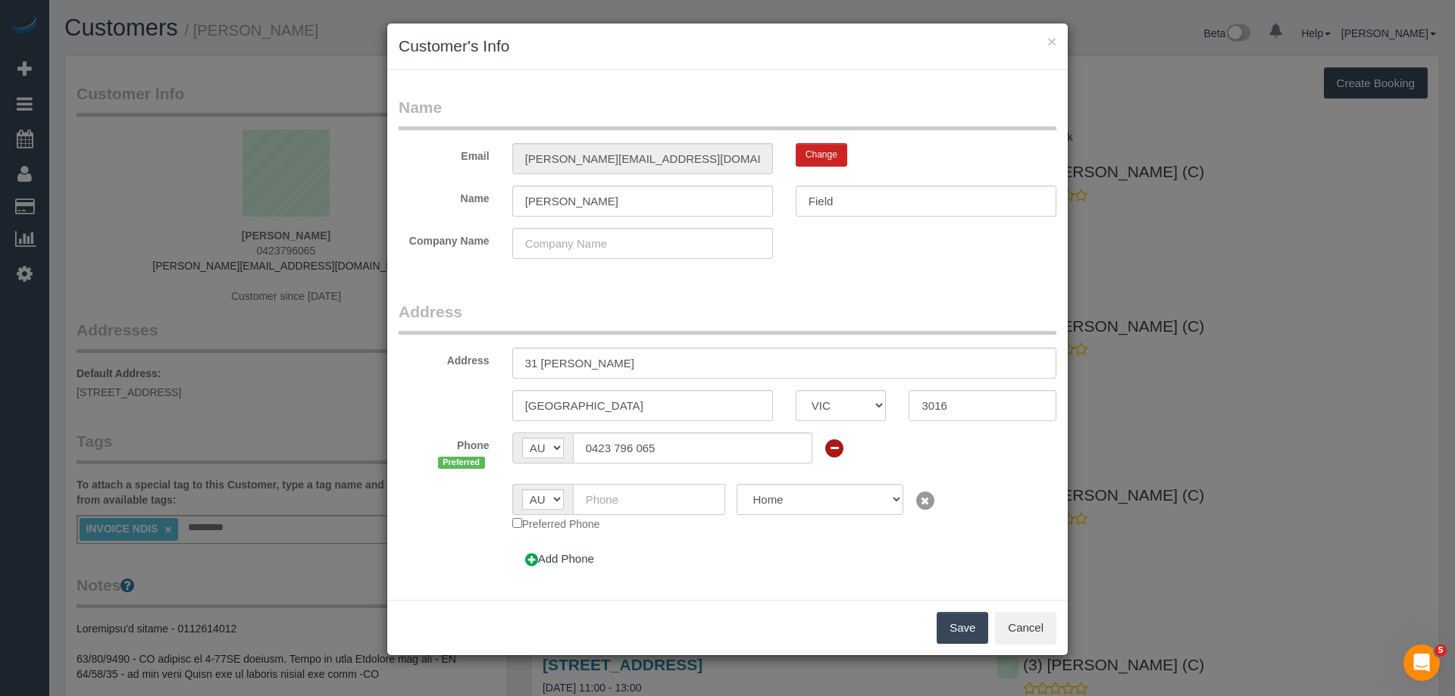
click at [637, 499] on input "text" at bounding box center [649, 499] width 153 height 31
paste input "61 417 549 367"
drag, startPoint x: 601, startPoint y: 496, endPoint x: 540, endPoint y: 496, distance: 61.4
click at [540, 496] on div "AF AL DZ AD AO AI AQ AG AR AM AW AU AT AZ BS BH BD BB BY BE BZ BJ BM BT BO BA B…" at bounding box center [619, 499] width 214 height 31
type input "0417 549 367"
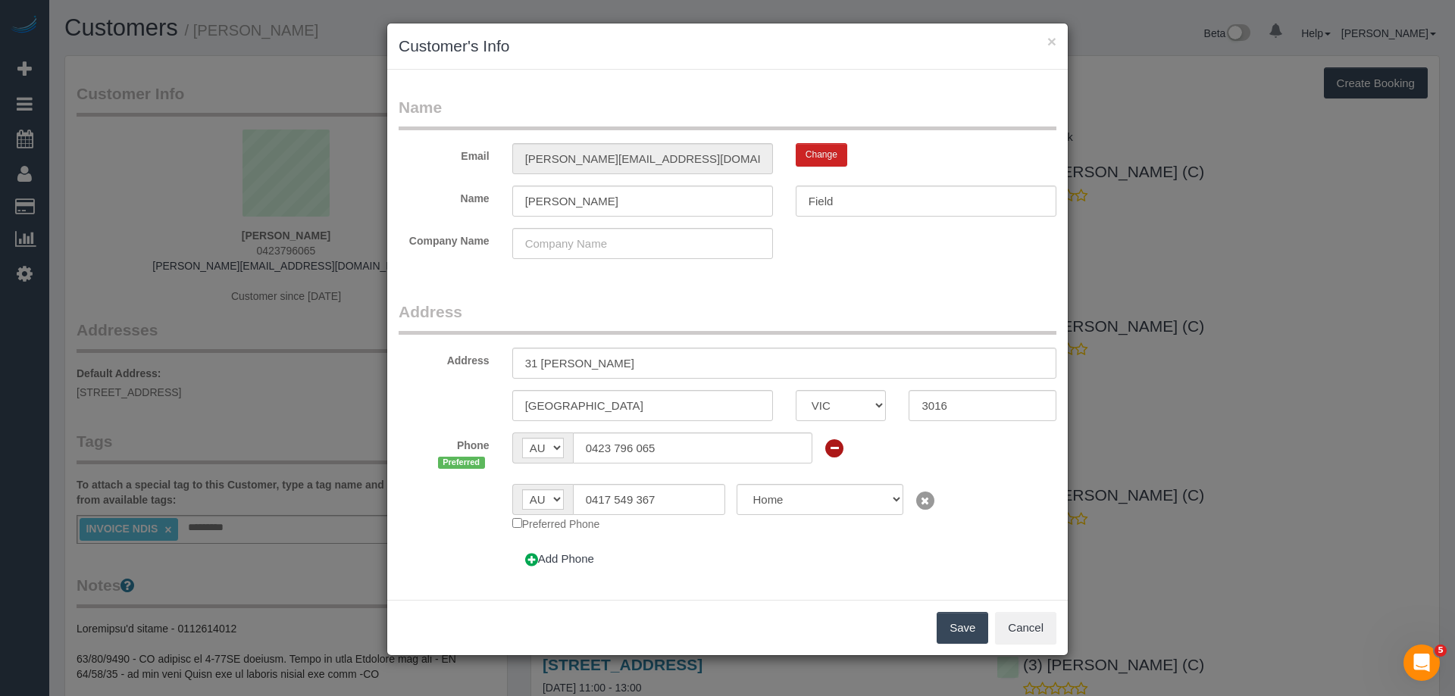
click at [964, 631] on button "Save" at bounding box center [963, 628] width 52 height 32
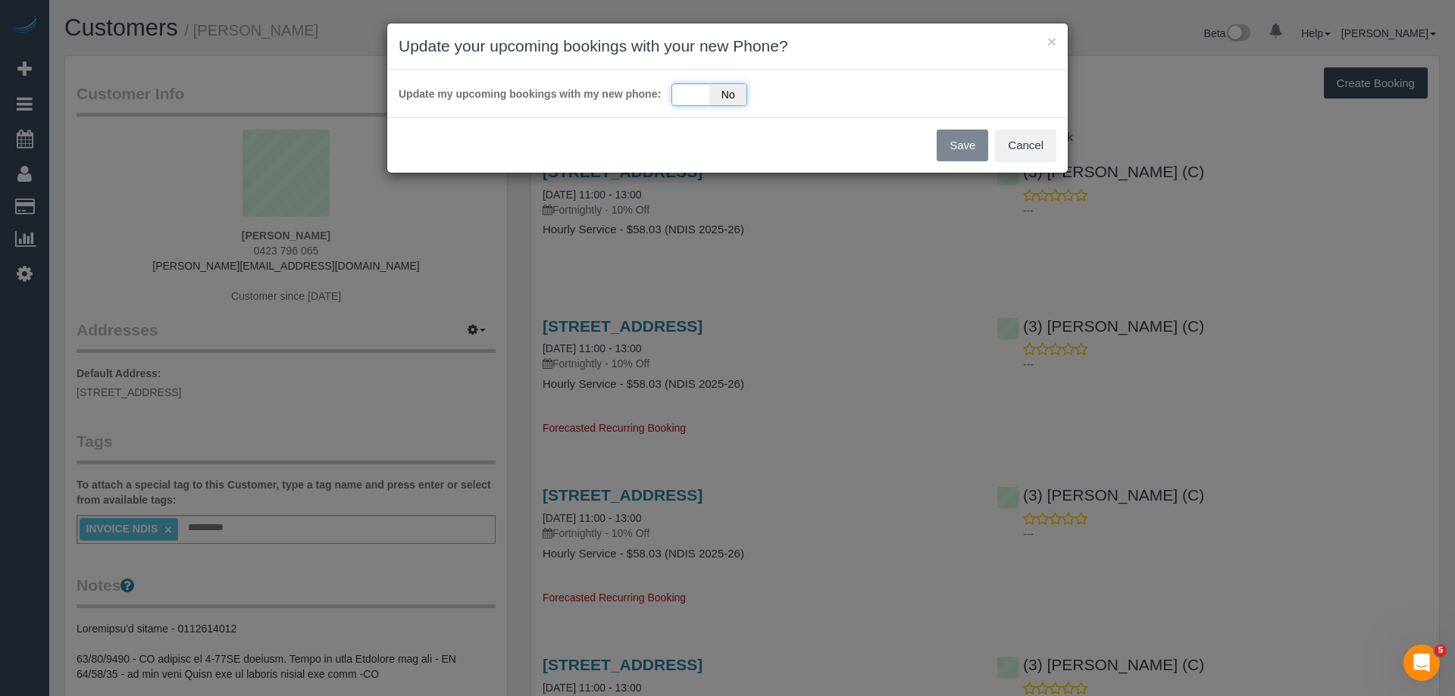
click at [735, 96] on span "No" at bounding box center [727, 94] width 37 height 21
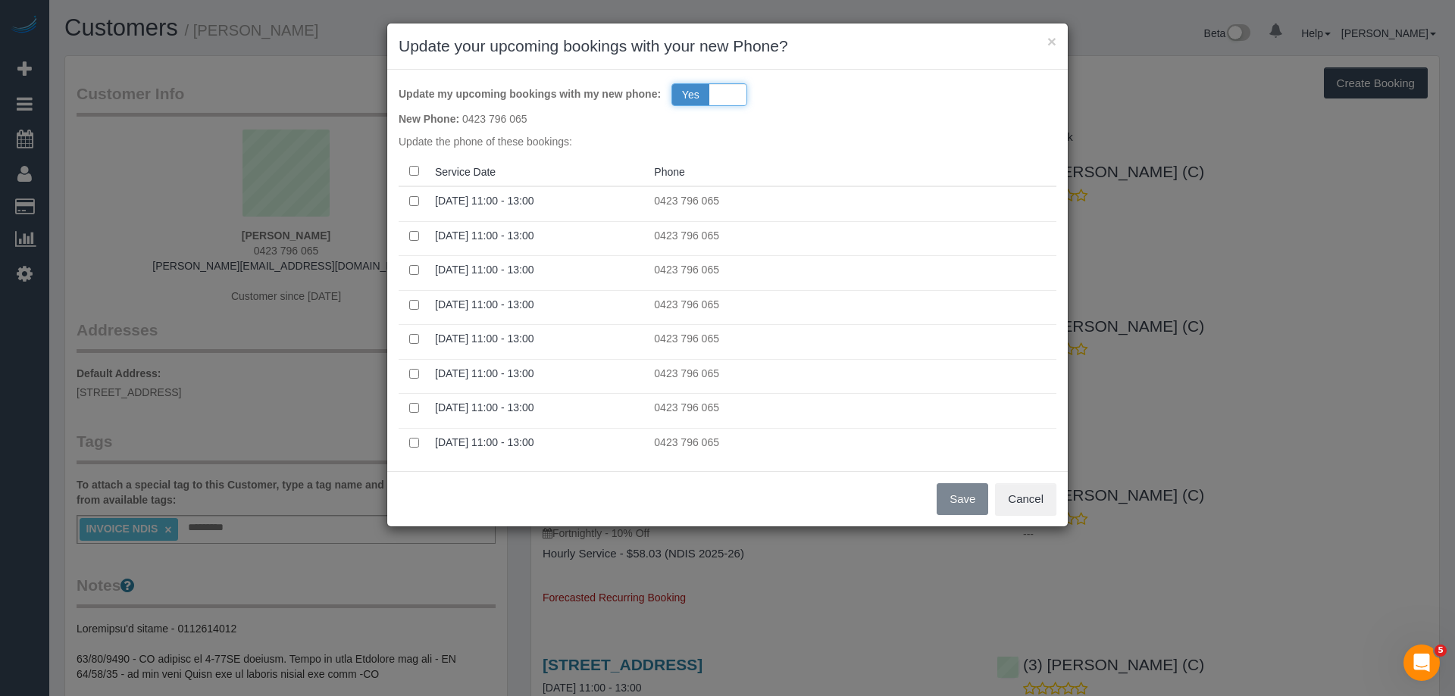
click at [735, 96] on div "Yes No" at bounding box center [709, 94] width 76 height 23
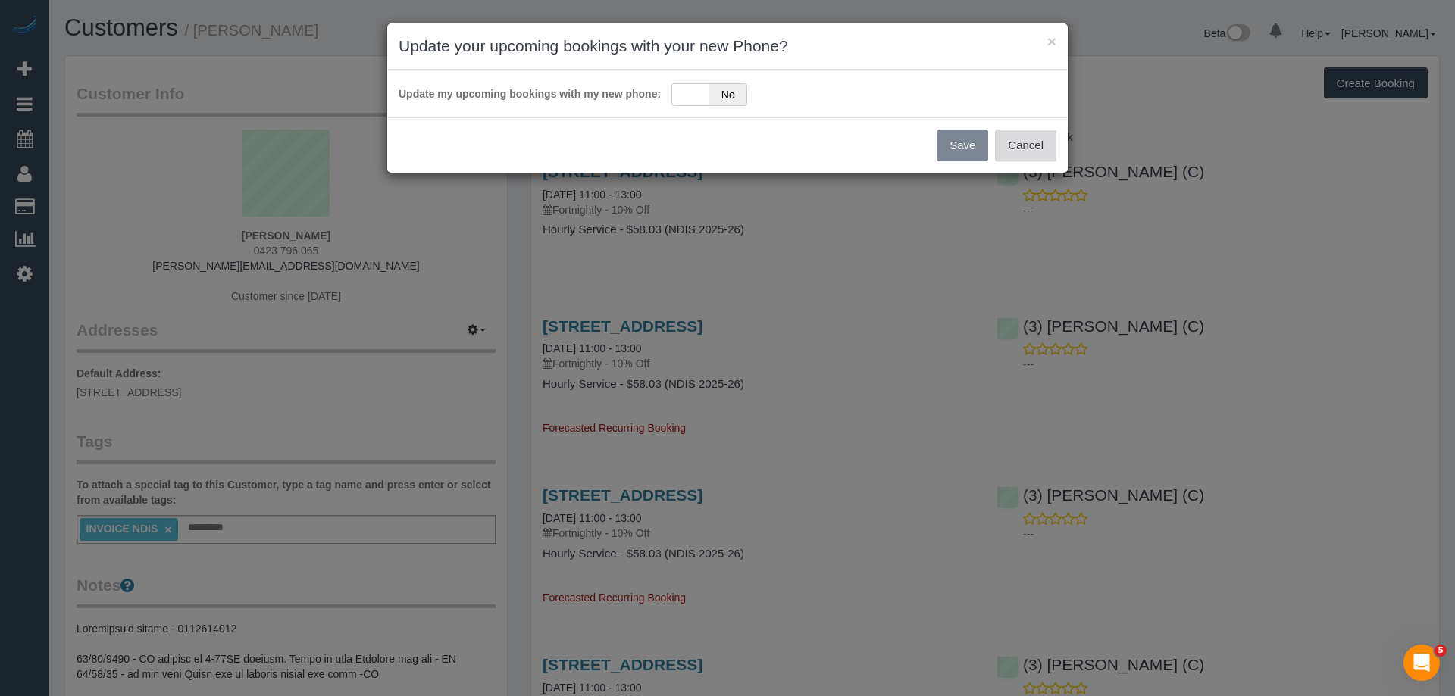
click at [1015, 141] on button "Cancel" at bounding box center [1025, 146] width 61 height 32
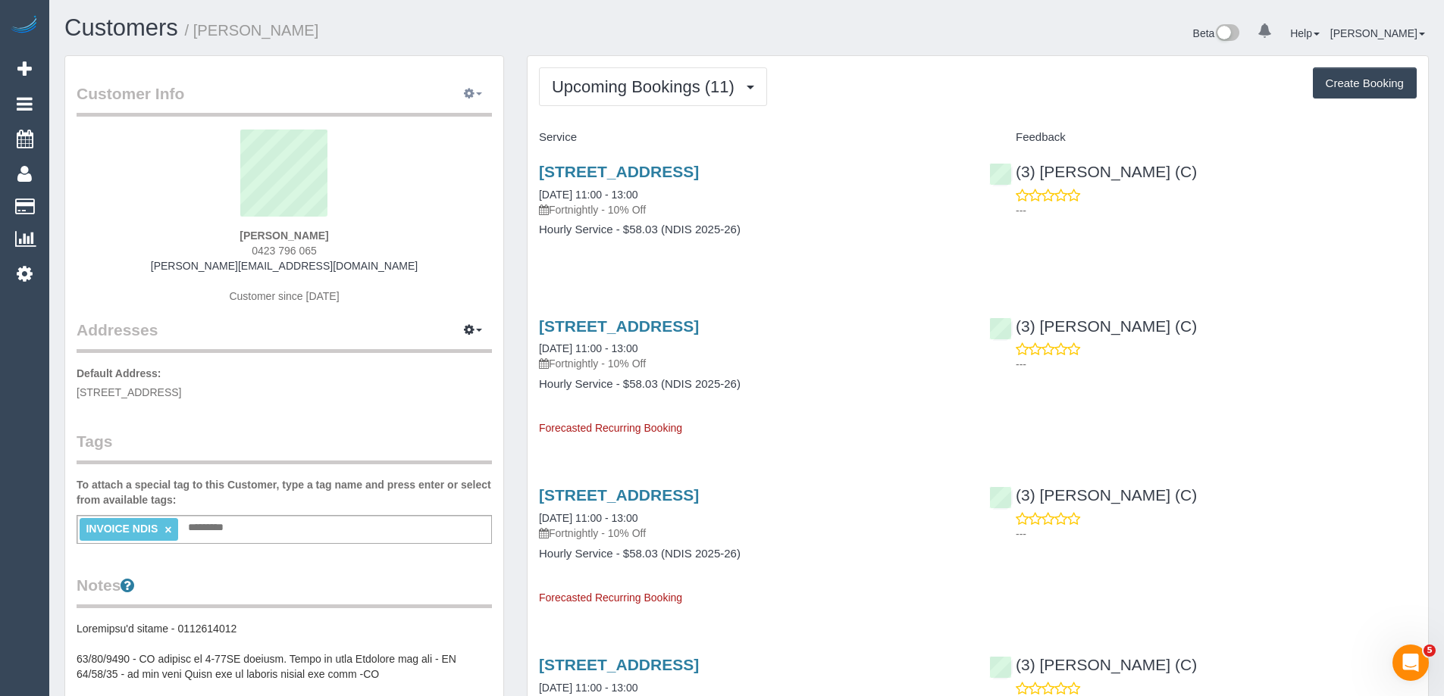
click at [467, 95] on icon "button" at bounding box center [469, 93] width 11 height 9
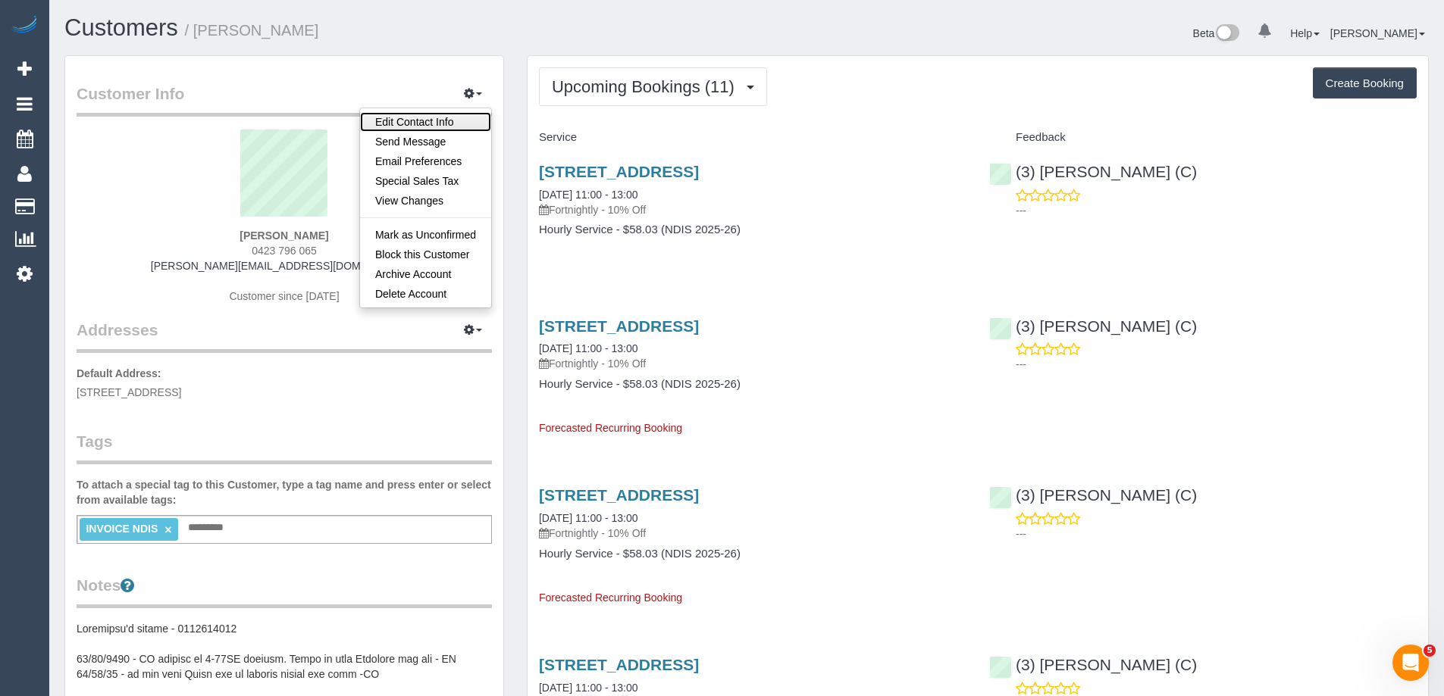
click at [450, 117] on link "Edit Contact Info" at bounding box center [425, 122] width 131 height 20
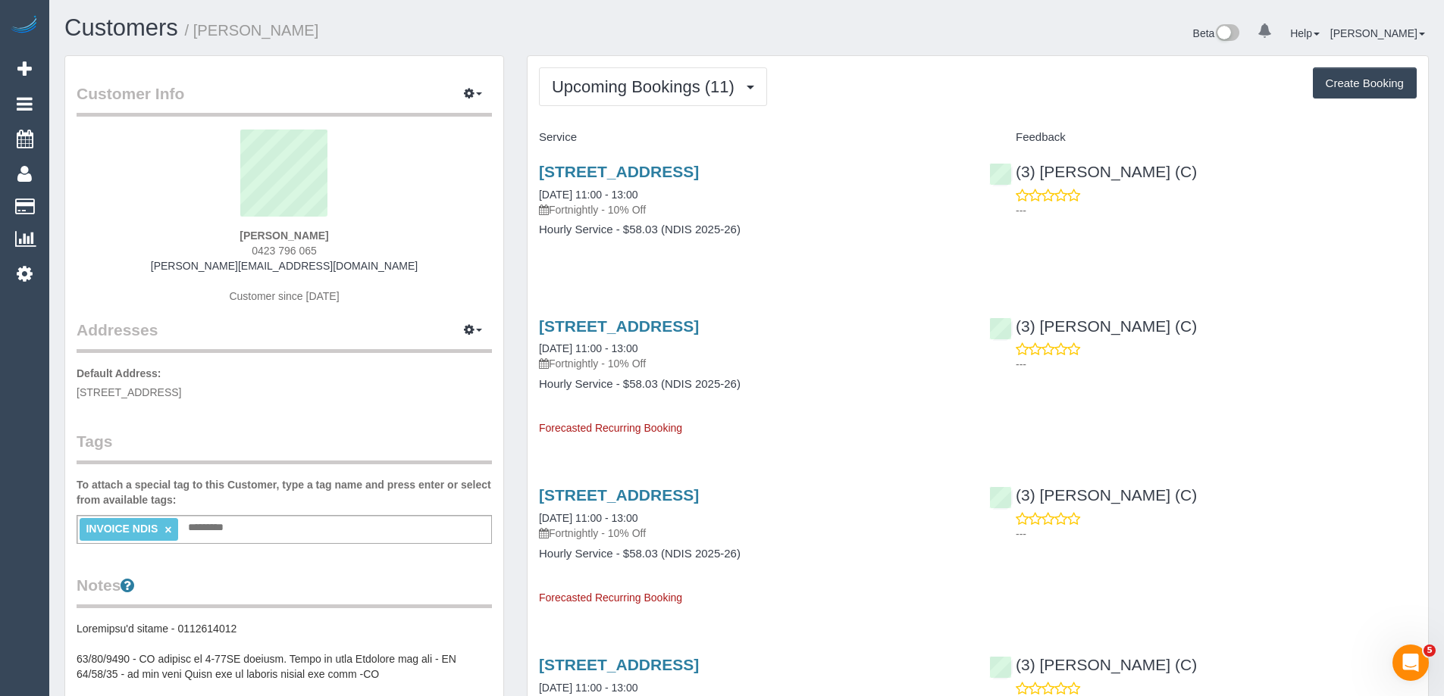
select select "VIC"
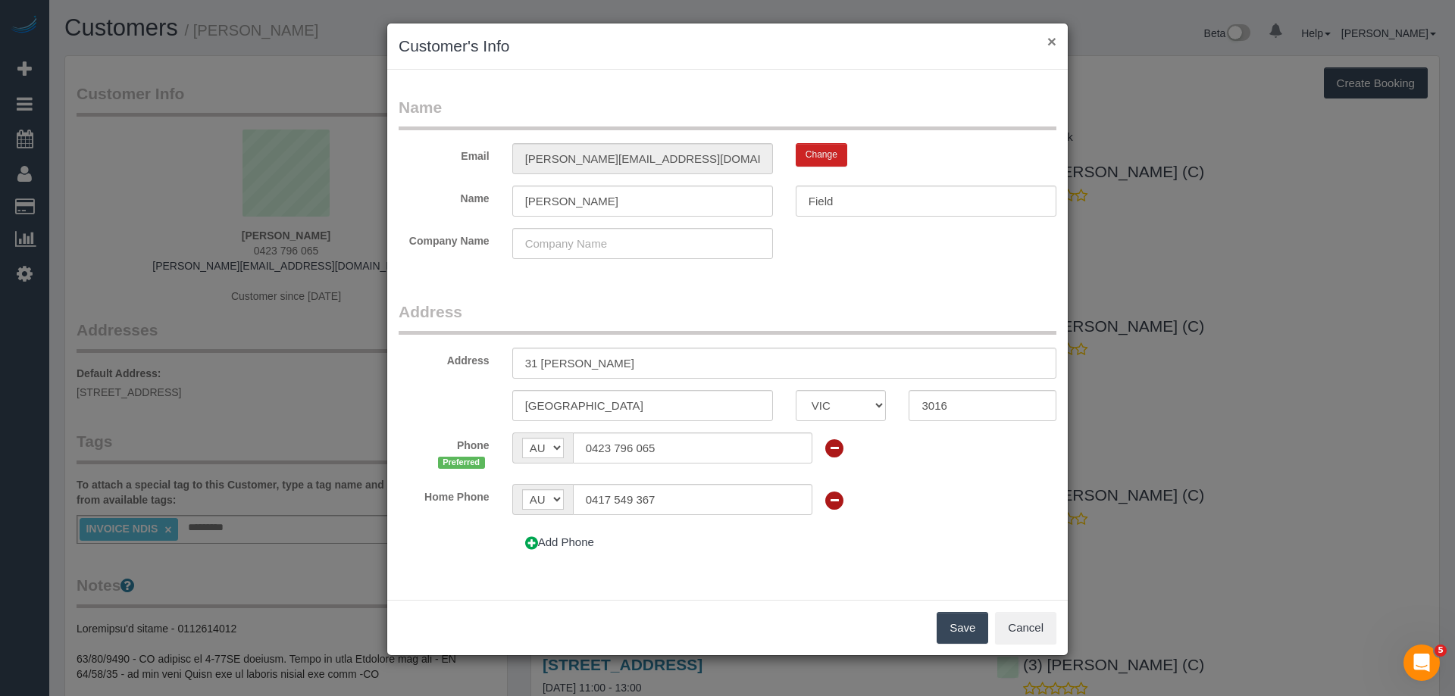
click at [1053, 41] on button "×" at bounding box center [1051, 41] width 9 height 16
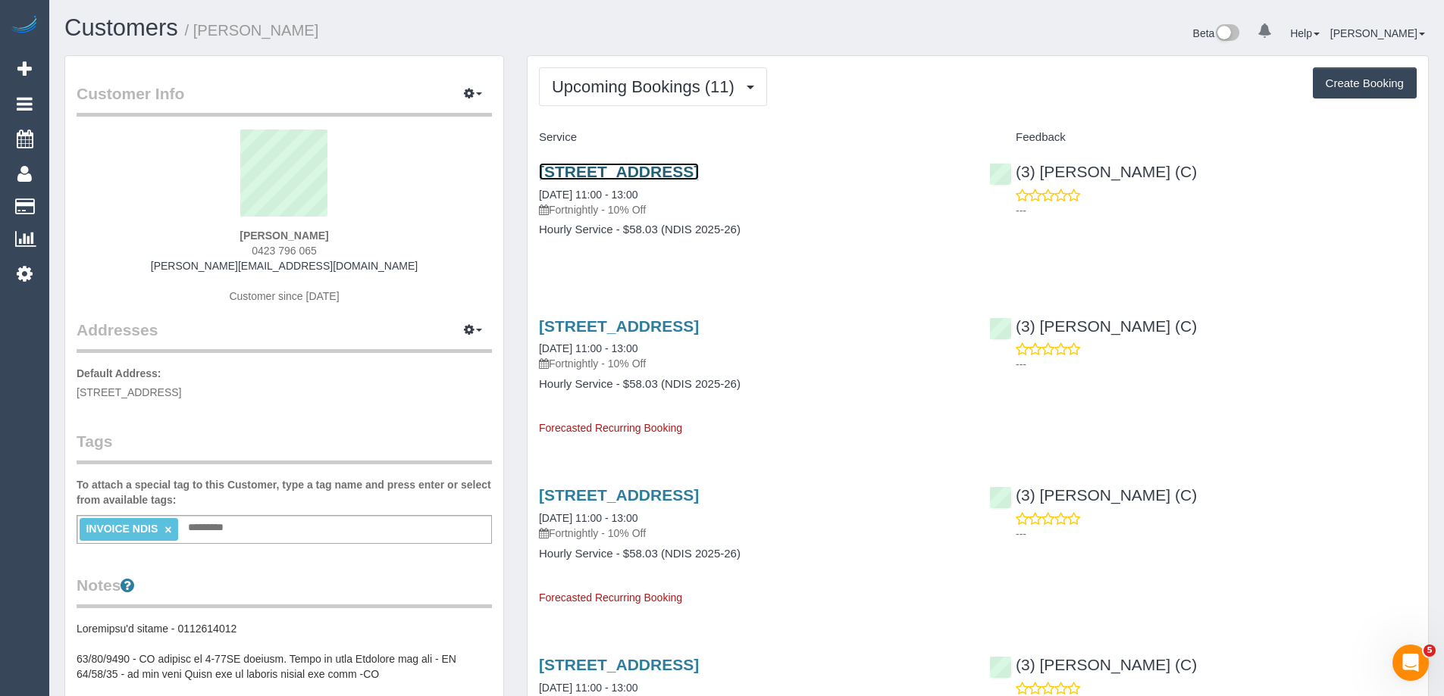
click at [699, 167] on link "31 Stevedore St, Williamstown, VIC 3016" at bounding box center [619, 171] width 160 height 17
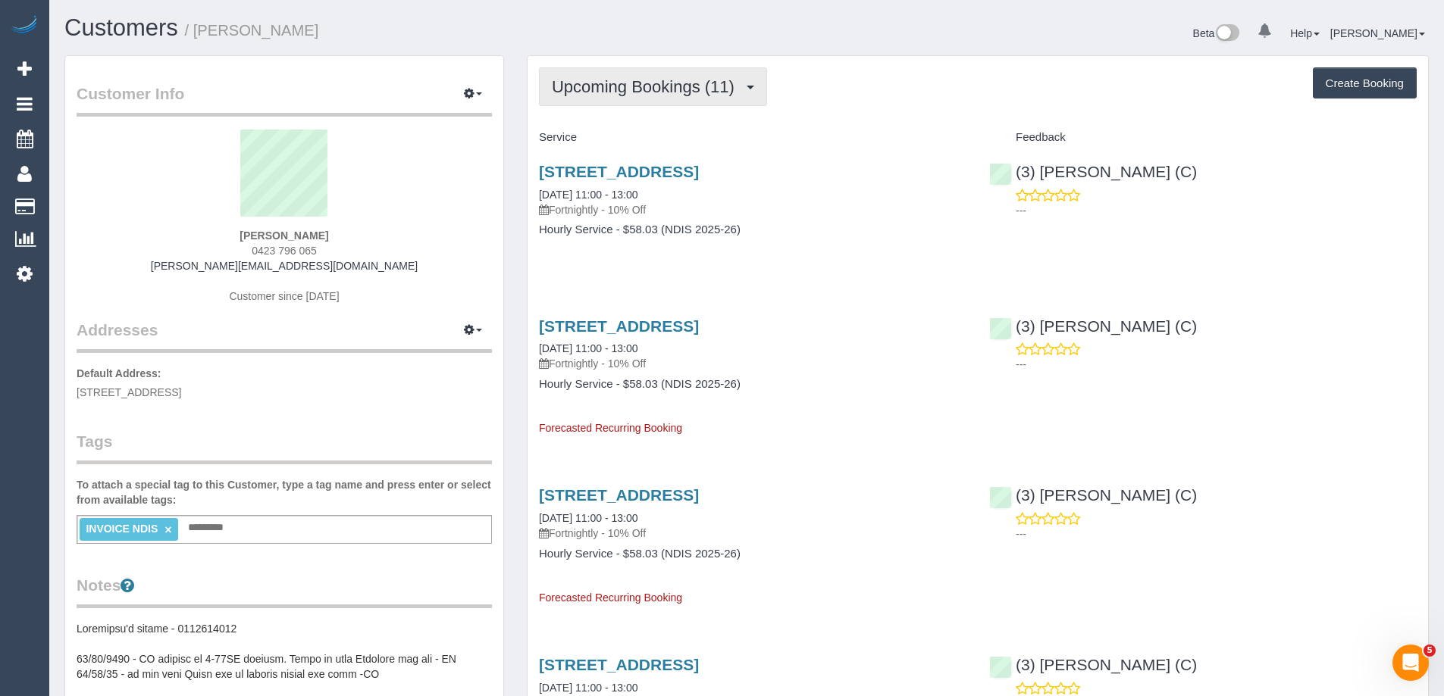
click at [652, 92] on span "Upcoming Bookings (11)" at bounding box center [647, 86] width 190 height 19
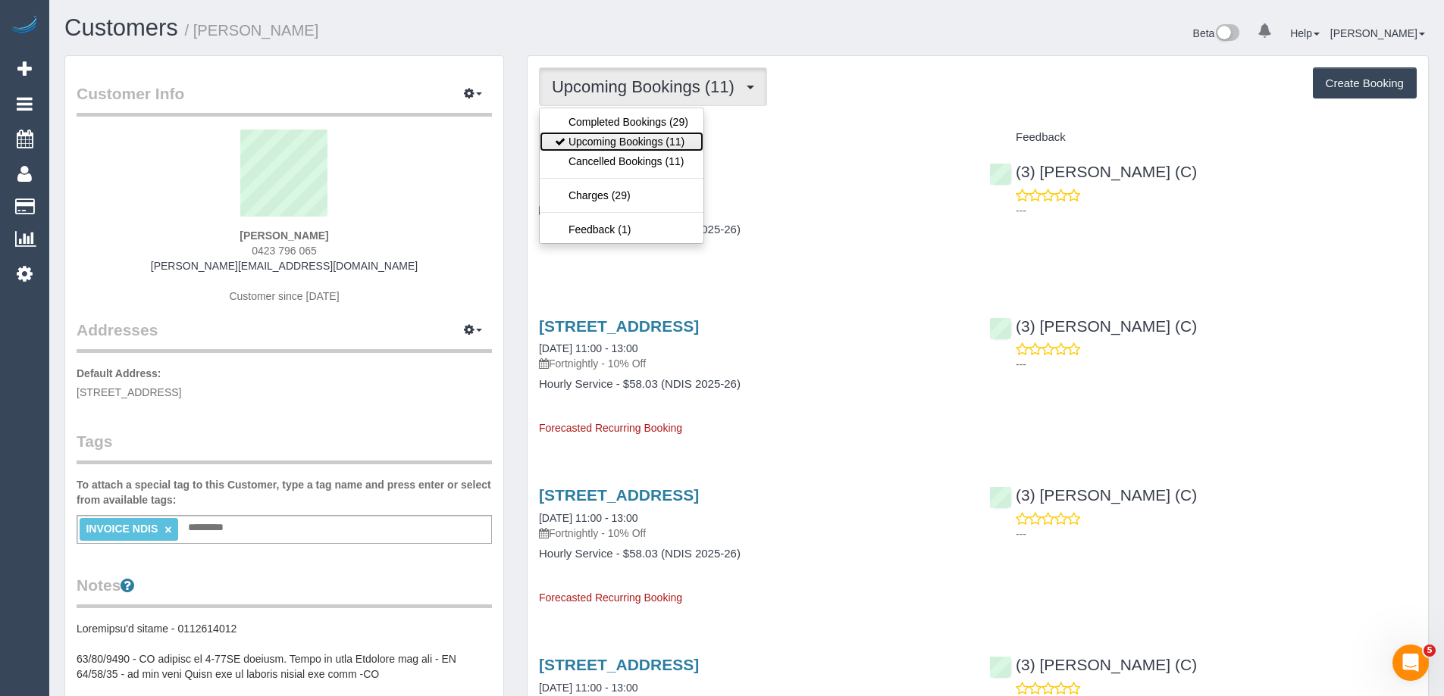
click at [629, 139] on link "Upcoming Bookings (11)" at bounding box center [622, 142] width 164 height 20
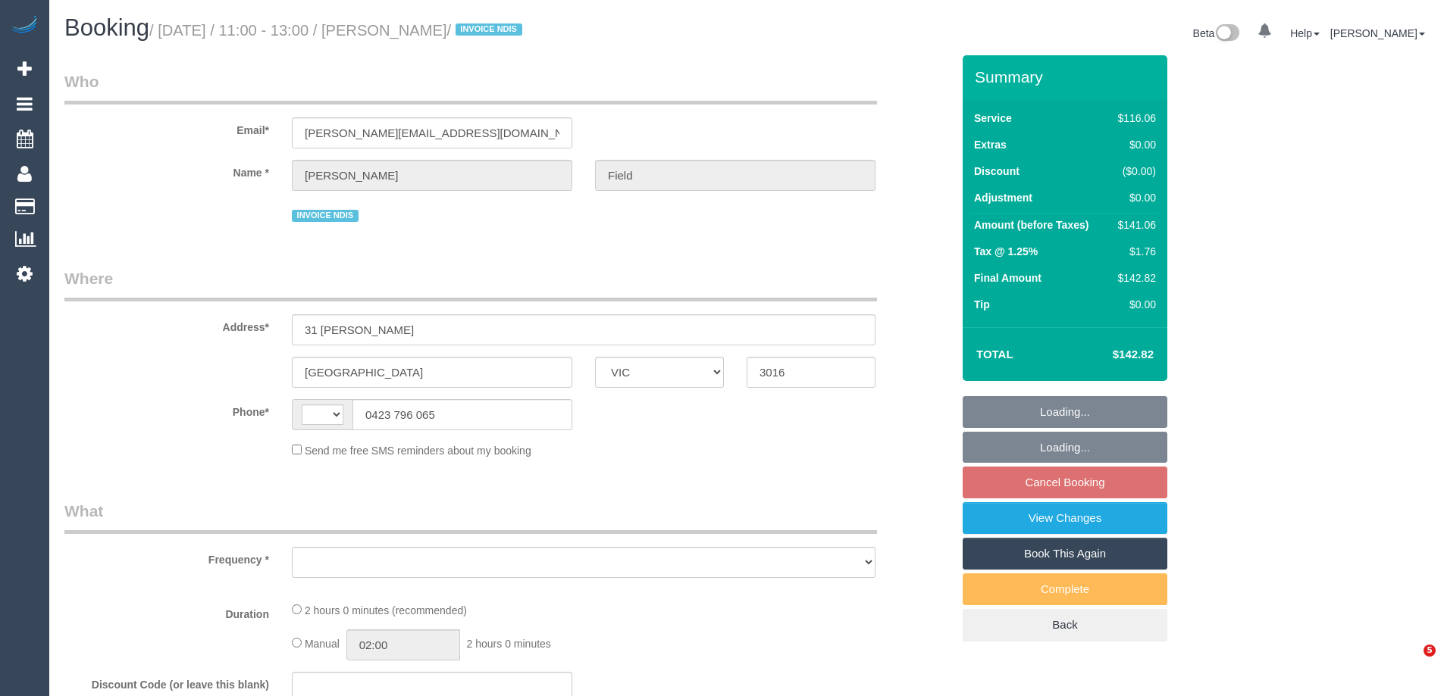
select select "VIC"
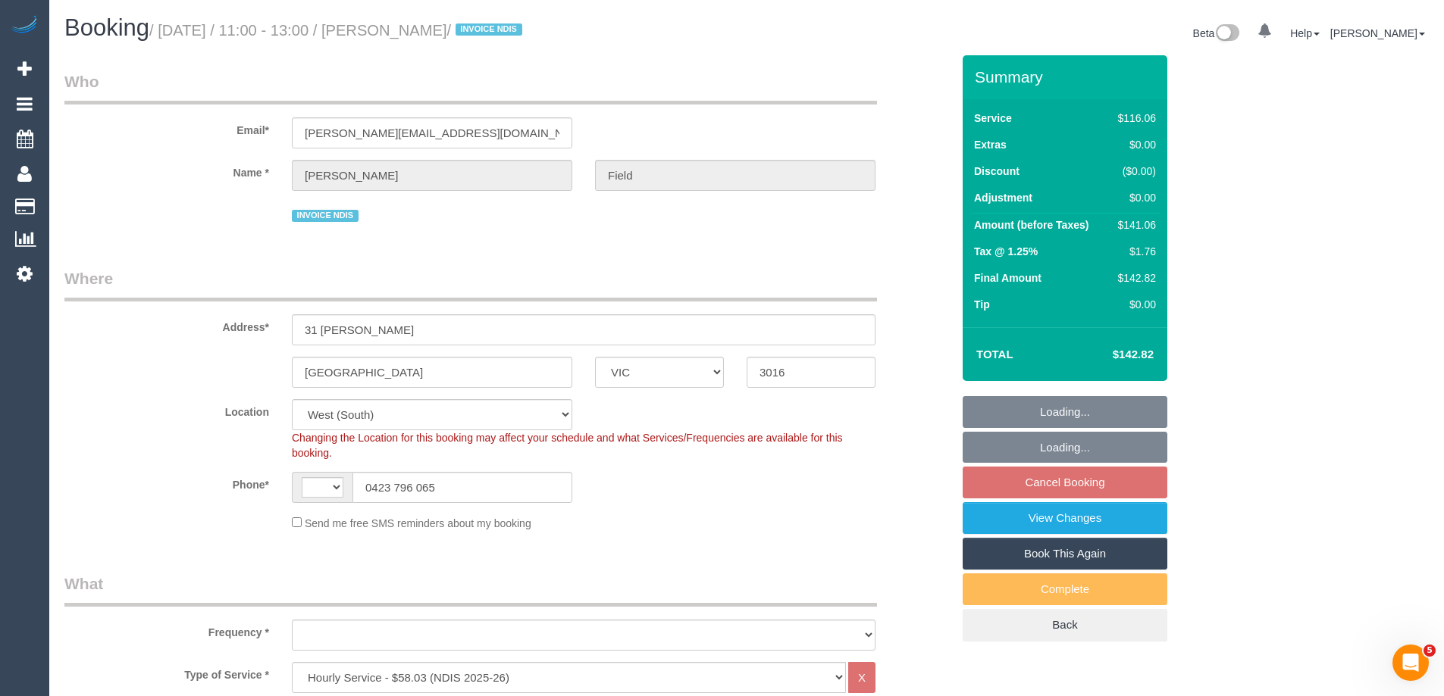
select select "string:AU"
select select "object:785"
select select "number:27"
select select "number:14"
select select "number:19"
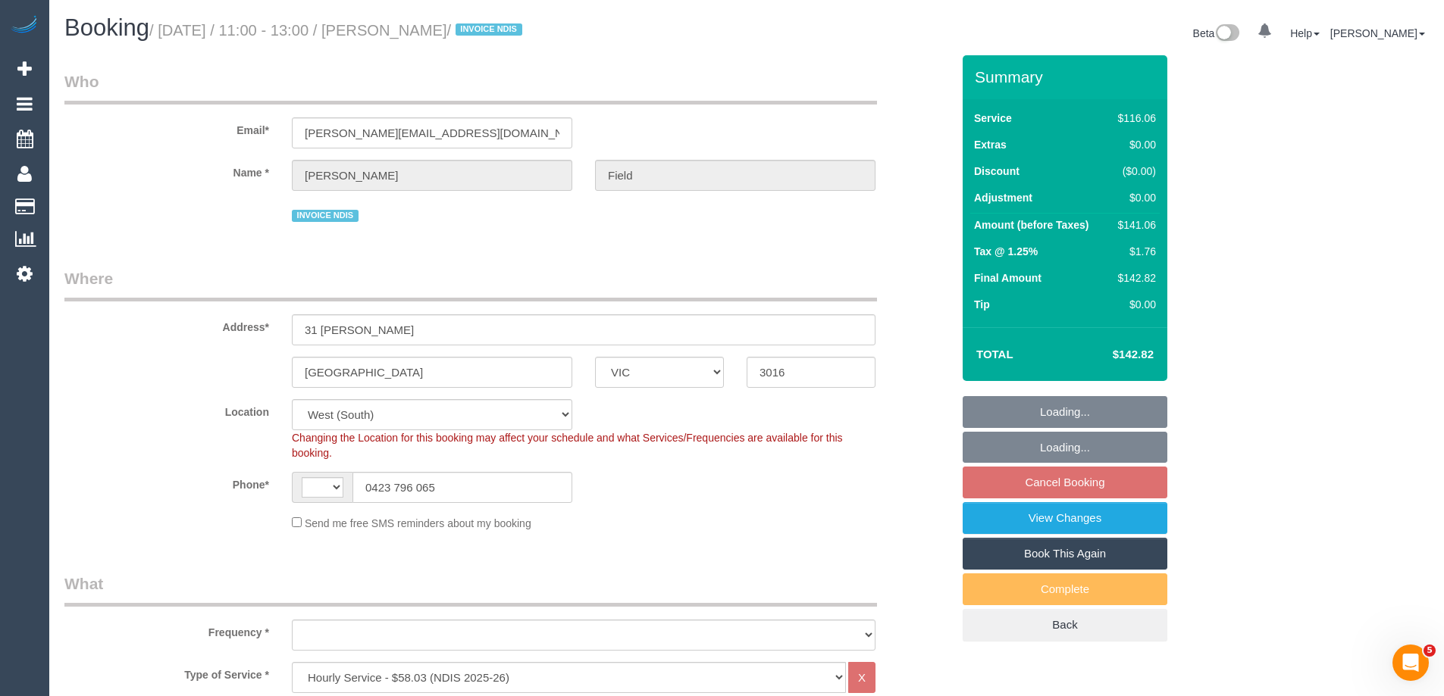
select select "number:36"
select select "number:35"
select select "number:12"
select select "object:1258"
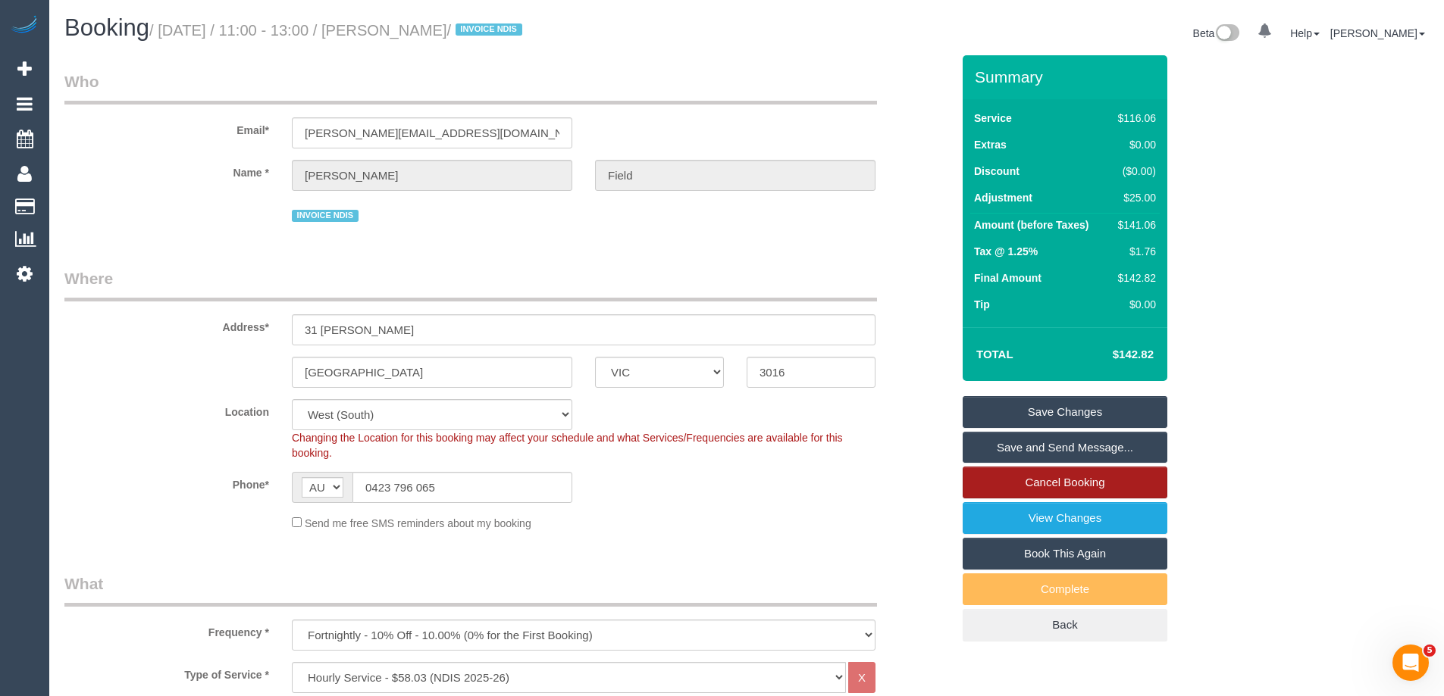
click at [1062, 481] on link "Cancel Booking" at bounding box center [1064, 483] width 205 height 32
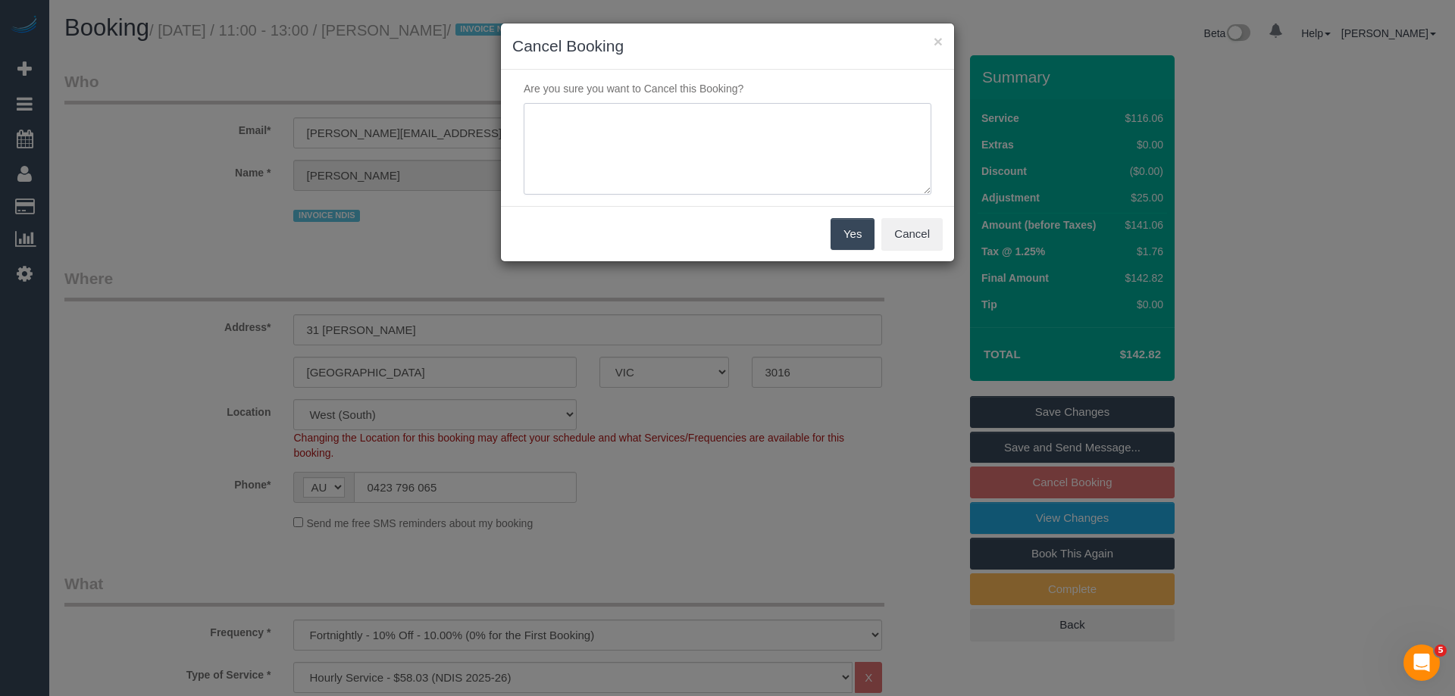
click at [719, 139] on textarea at bounding box center [728, 149] width 408 height 92
type textarea "In hospital. Via phone (Alexandra's father) - ED"
click at [857, 229] on button "Yes" at bounding box center [853, 234] width 44 height 32
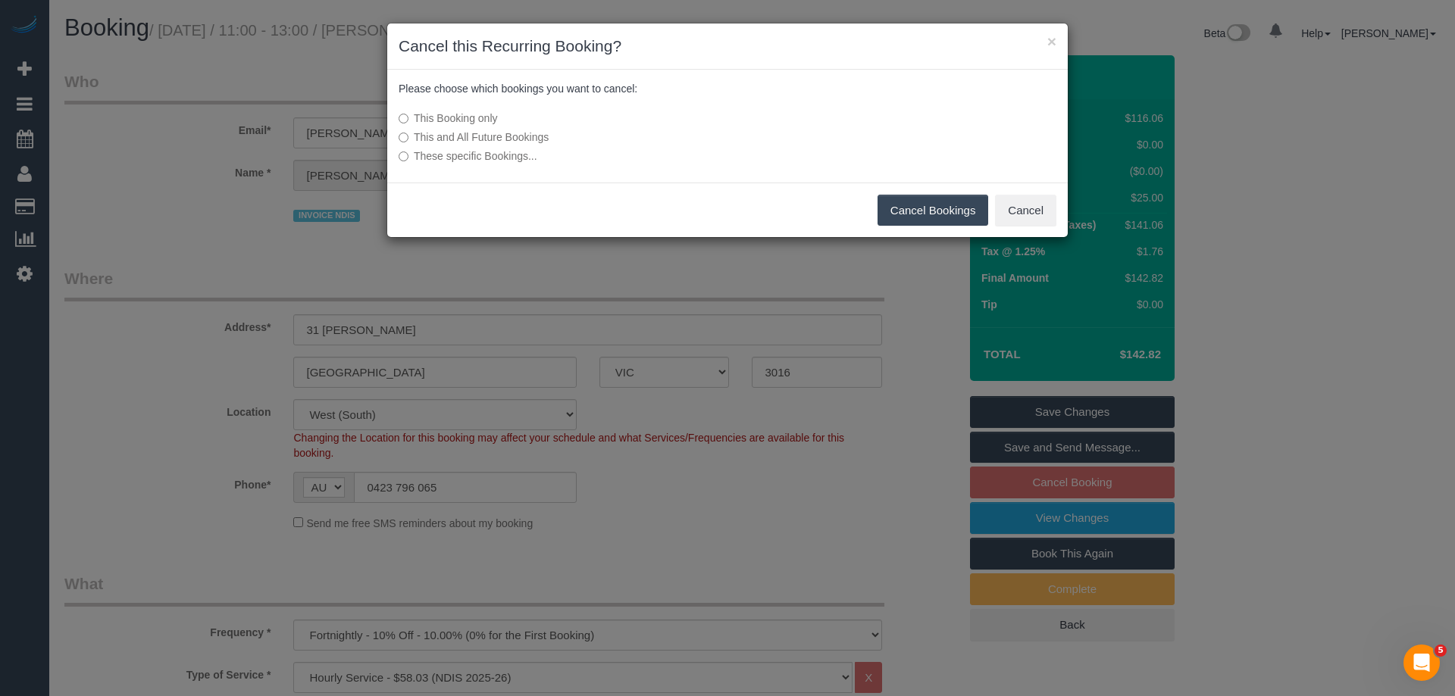
click at [927, 214] on button "Cancel Bookings" at bounding box center [933, 211] width 111 height 32
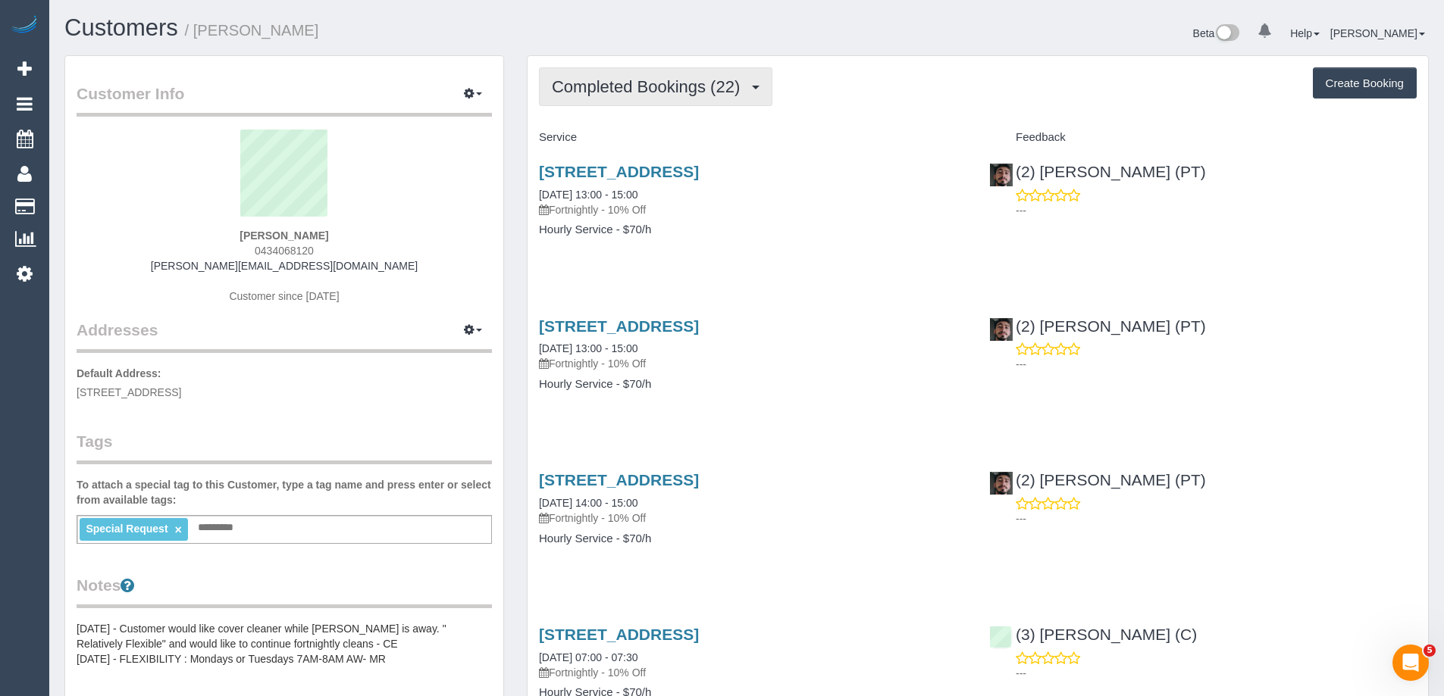
click at [625, 86] on span "Completed Bookings (22)" at bounding box center [650, 86] width 196 height 19
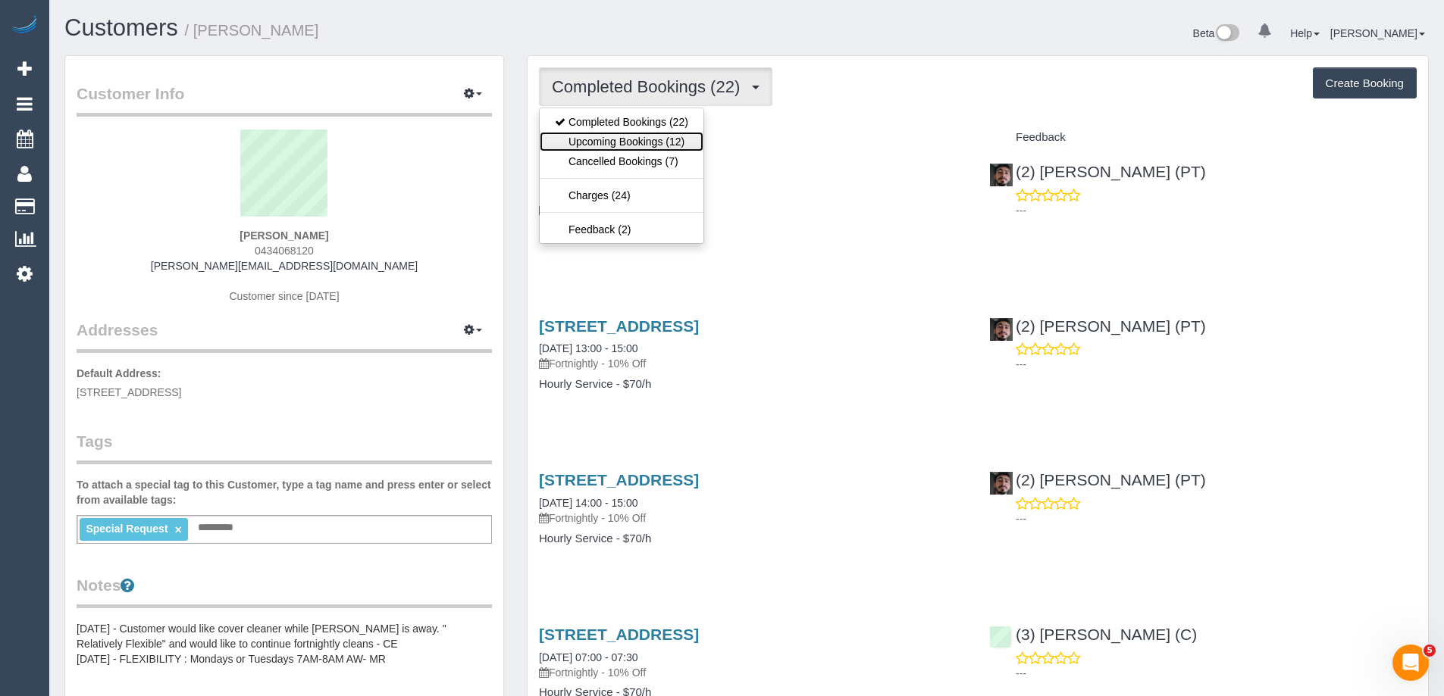
click at [627, 141] on link "Upcoming Bookings (12)" at bounding box center [622, 142] width 164 height 20
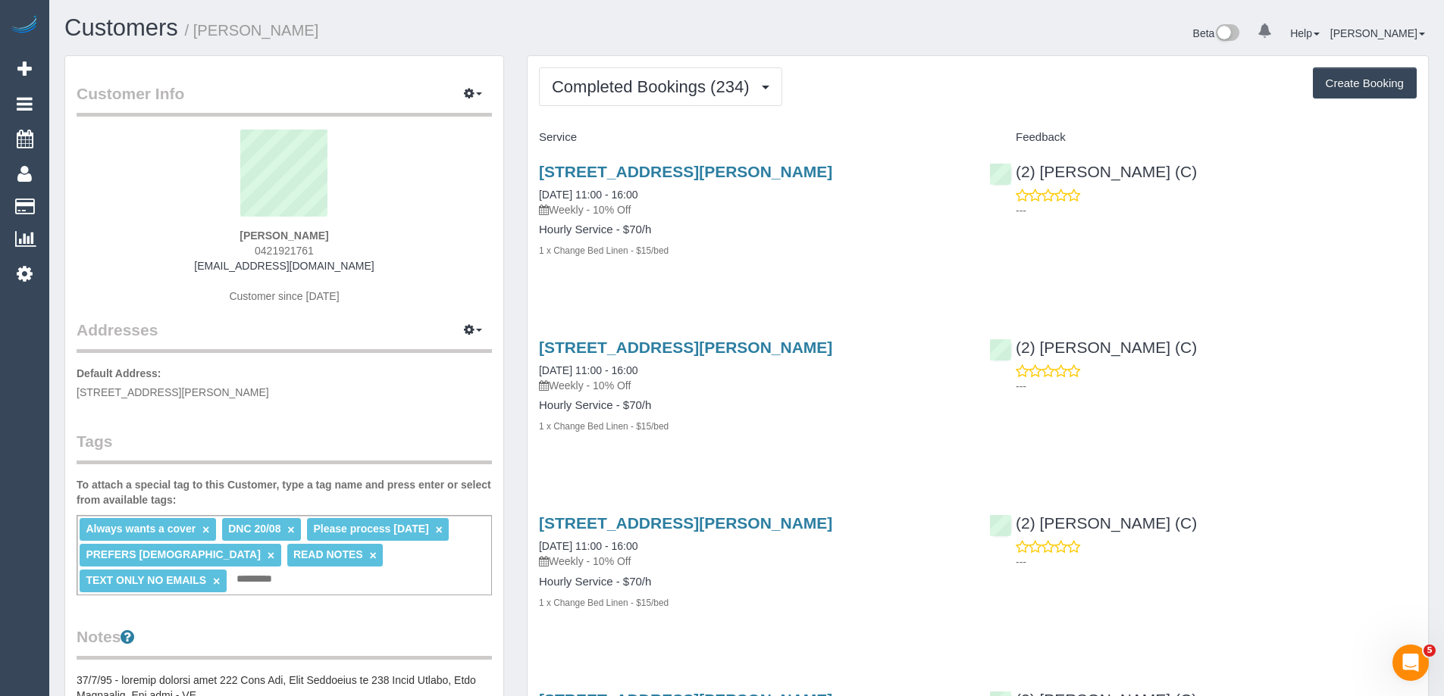
copy small "Daniella Miletic"
drag, startPoint x: 202, startPoint y: 29, endPoint x: 305, endPoint y: 30, distance: 103.8
click at [305, 30] on h1 "Customers / Daniella Miletic" at bounding box center [399, 28] width 671 height 26
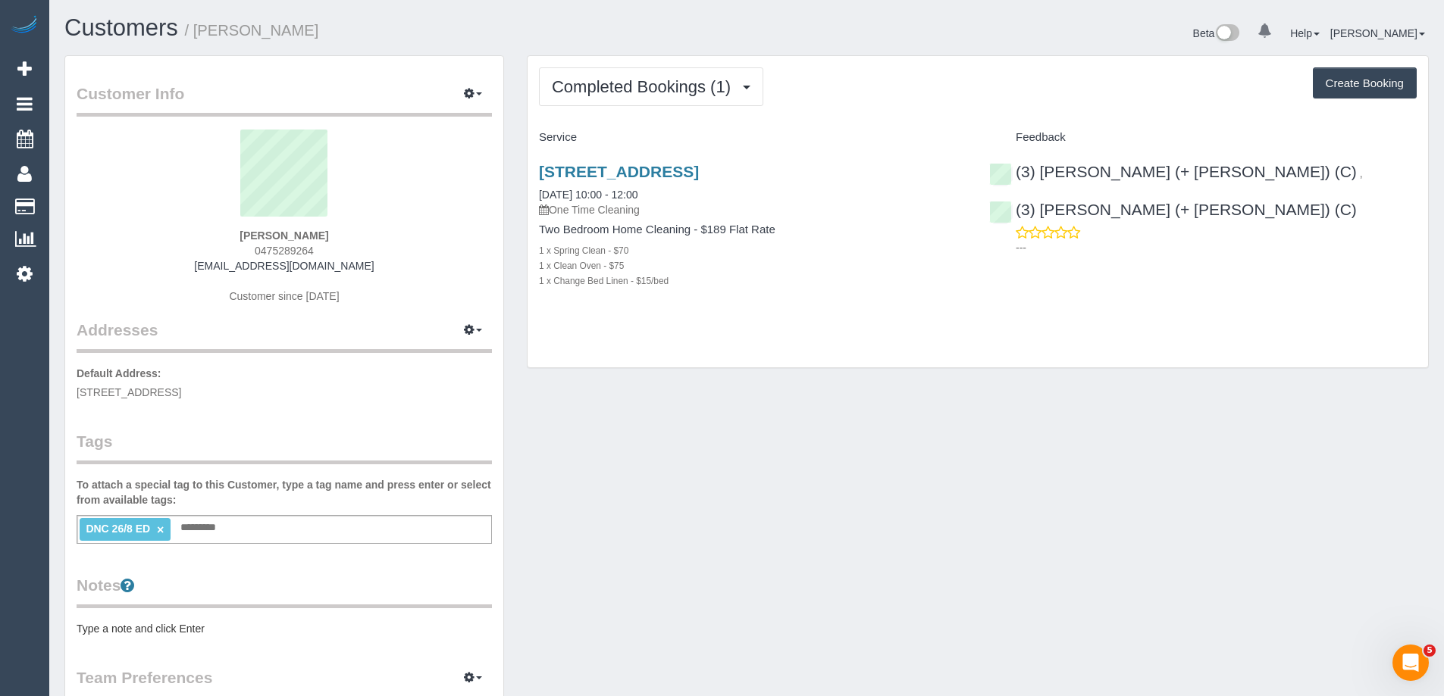
click at [290, 252] on span "0475289264" at bounding box center [284, 251] width 59 height 12
copy span "0475289264"
click at [931, 413] on div "Customer Info Edit Contact Info Send Message Email Preferences Special Sales Ta…" at bounding box center [746, 556] width 1387 height 1003
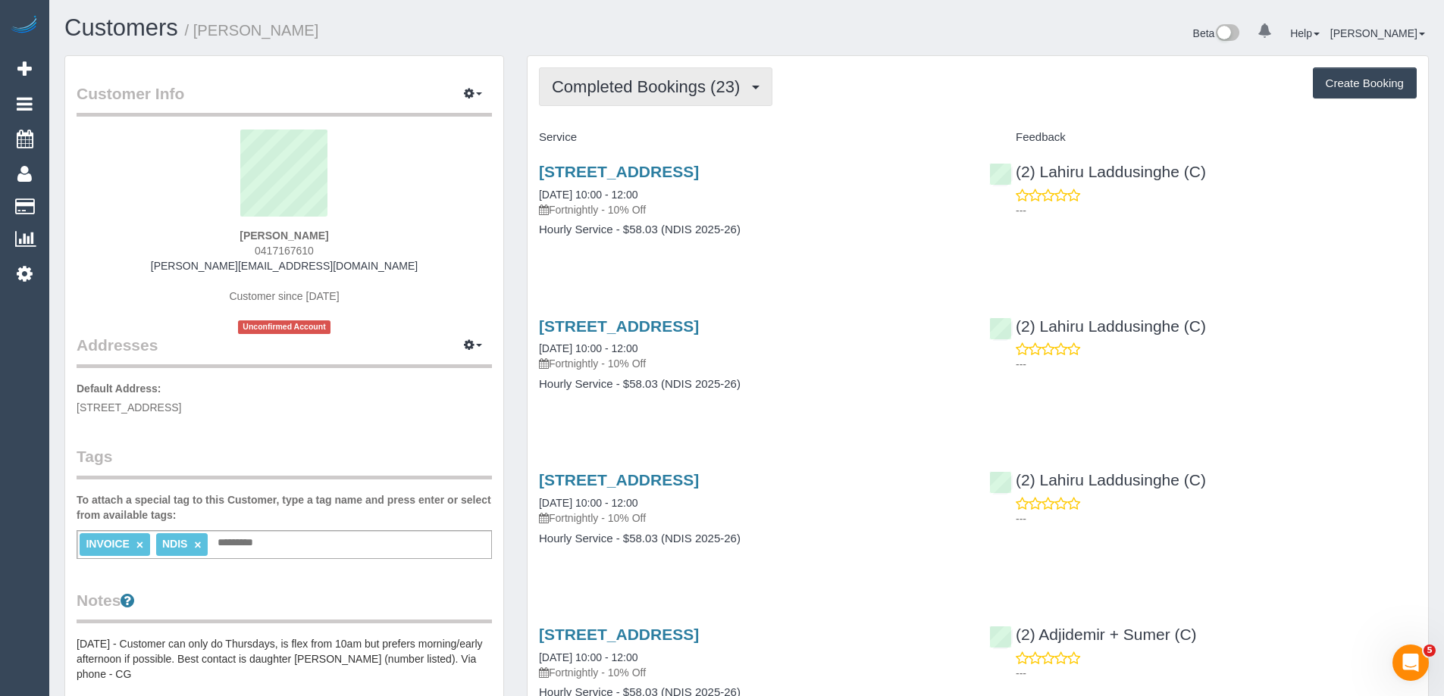
click at [677, 95] on span "Completed Bookings (23)" at bounding box center [650, 86] width 196 height 19
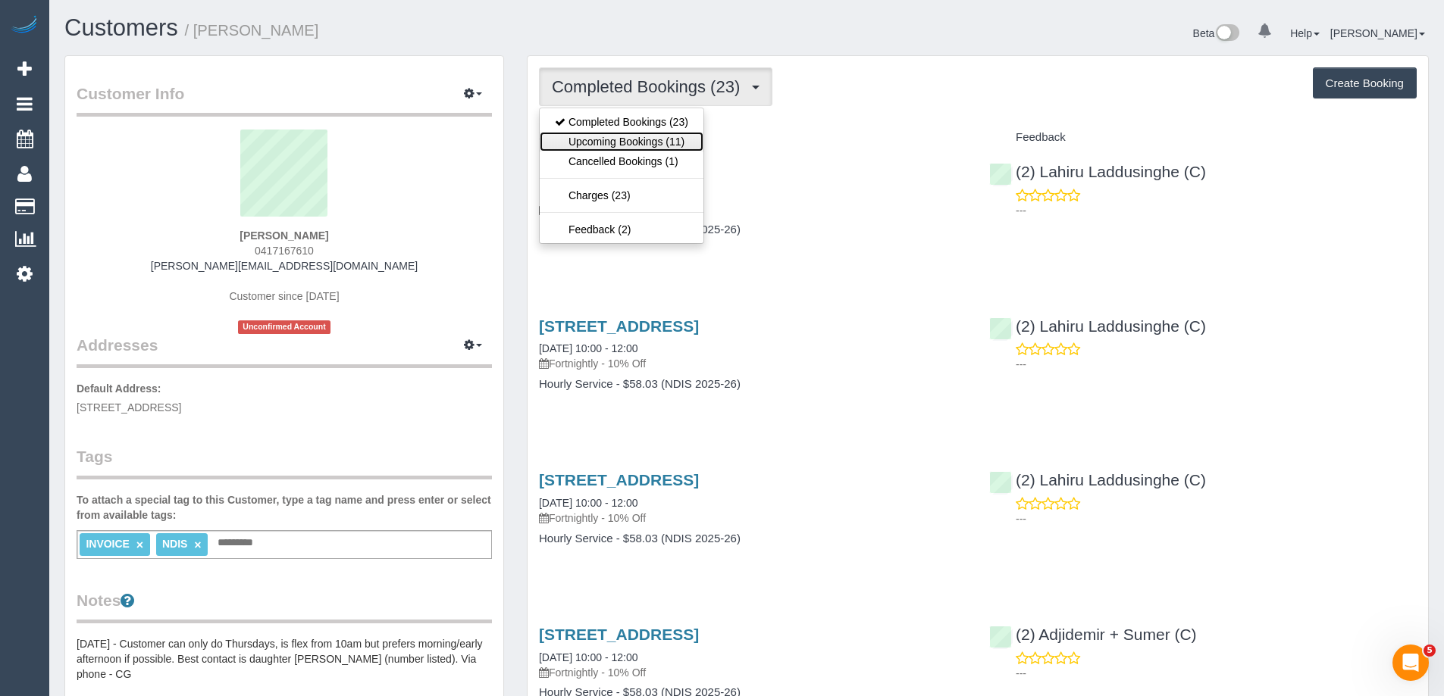
click at [648, 137] on link "Upcoming Bookings (11)" at bounding box center [622, 142] width 164 height 20
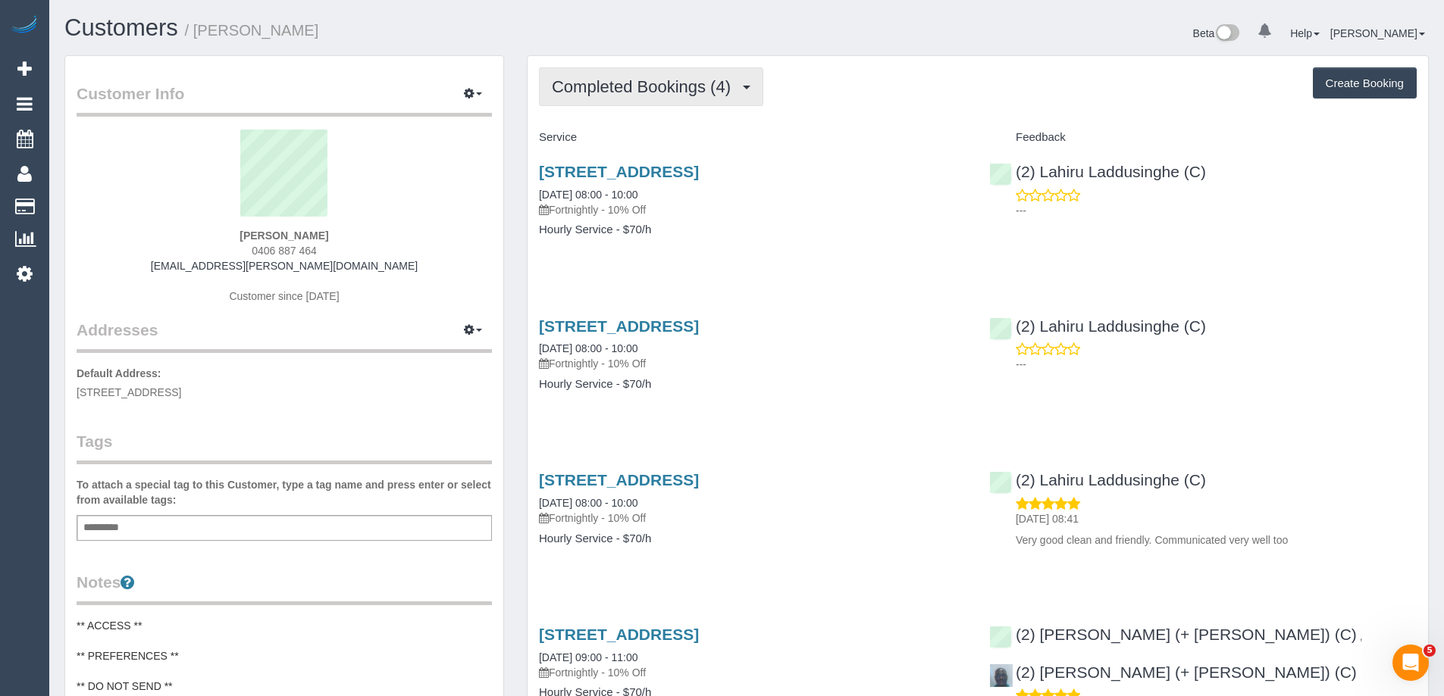
click at [643, 86] on span "Completed Bookings (4)" at bounding box center [645, 86] width 186 height 19
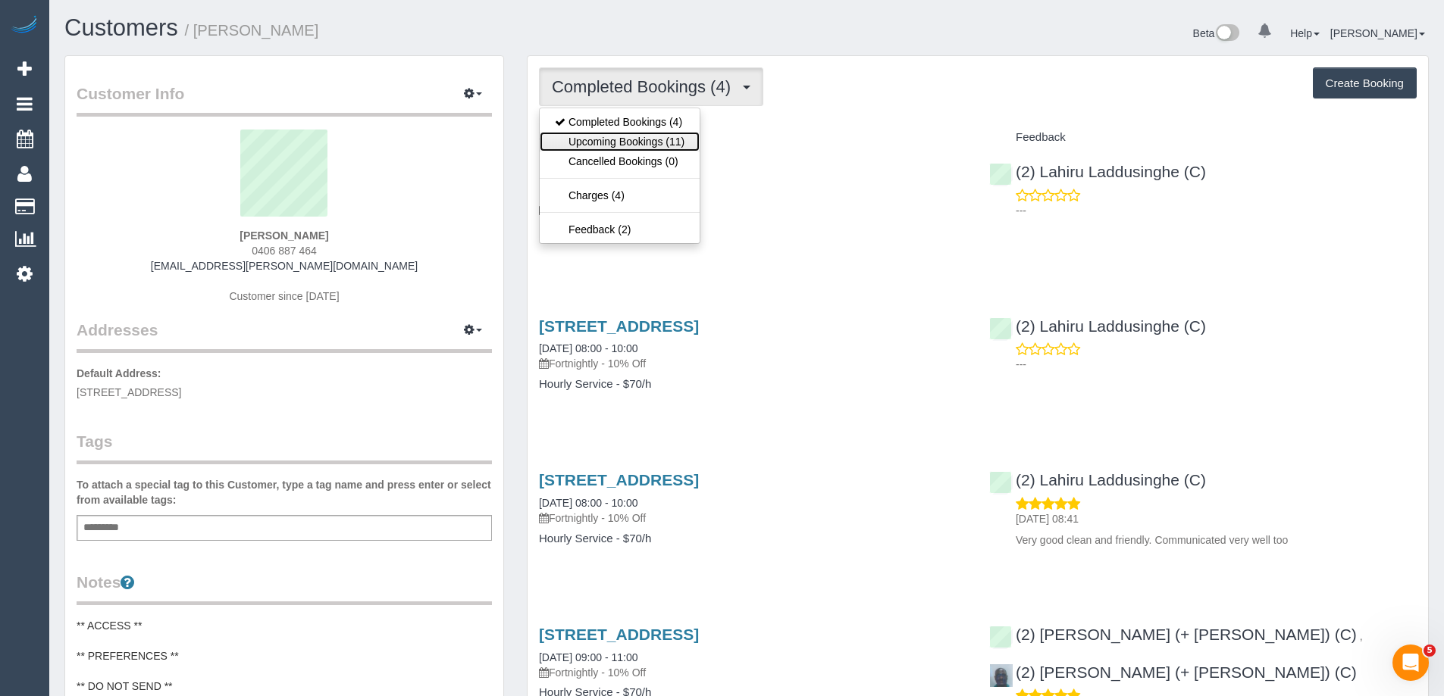
click at [637, 139] on link "Upcoming Bookings (11)" at bounding box center [620, 142] width 160 height 20
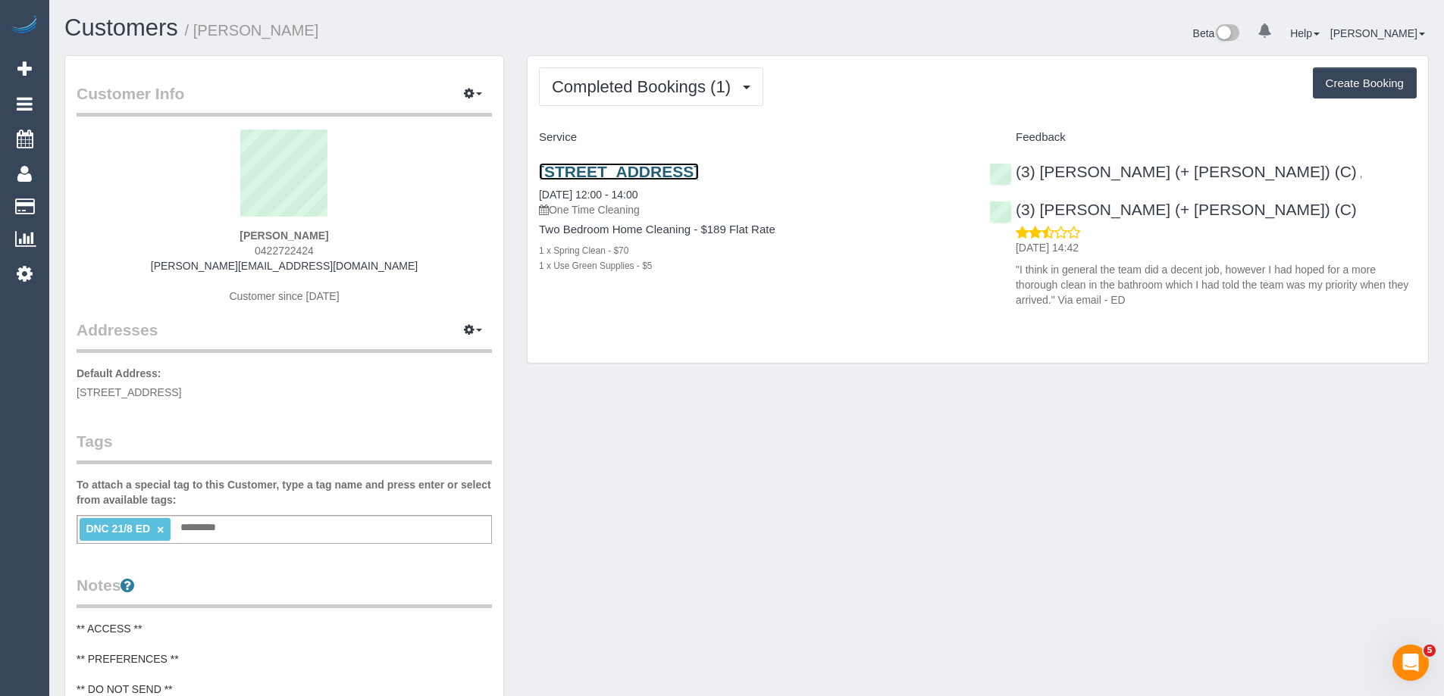
click at [663, 175] on link "[STREET_ADDRESS]" at bounding box center [619, 171] width 160 height 17
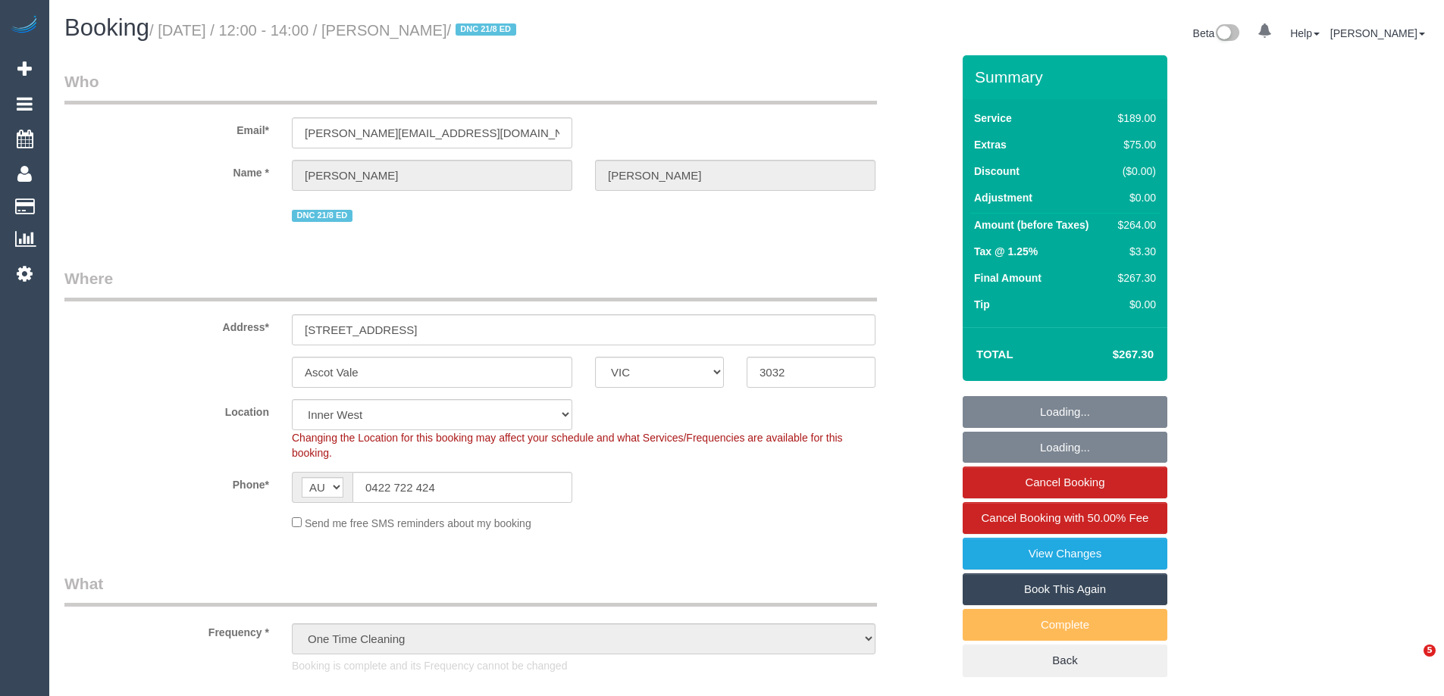
select select "VIC"
select select "number:28"
select select "number:14"
select select "number:21"
select select "number:22"
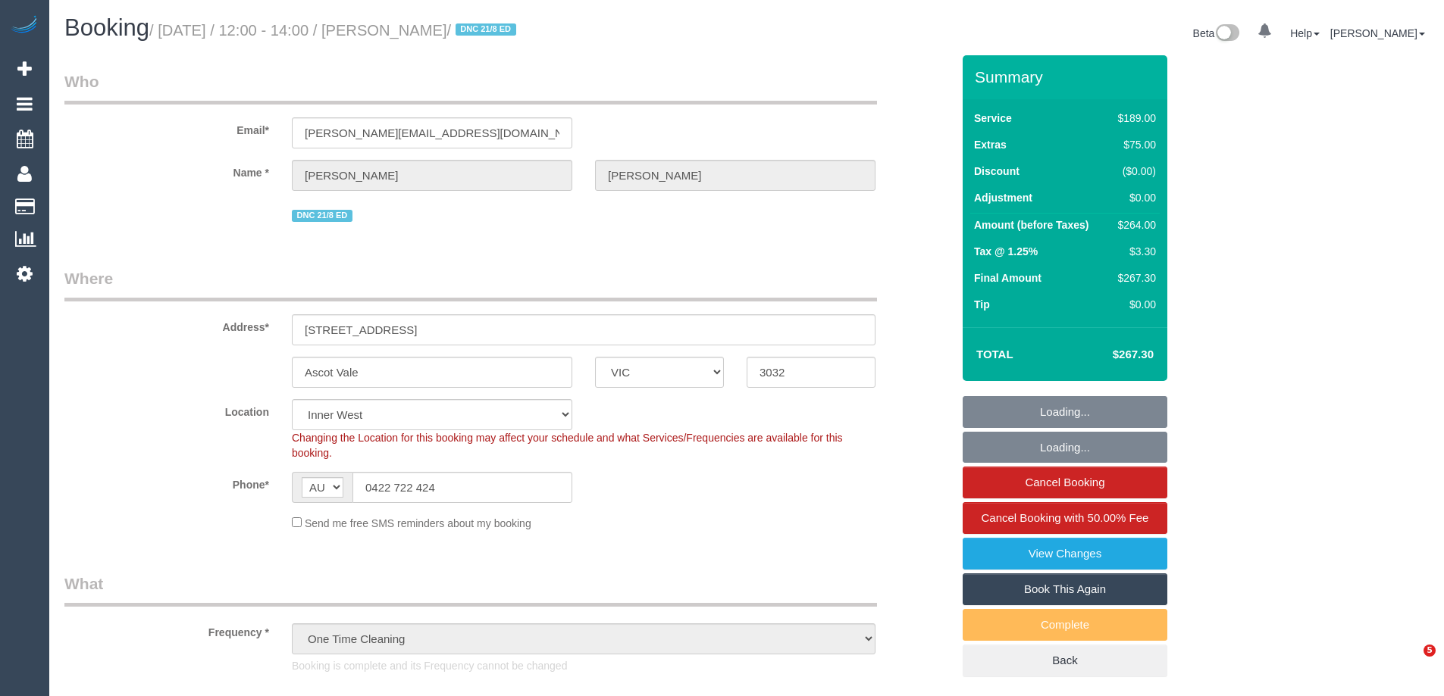
select select "number:13"
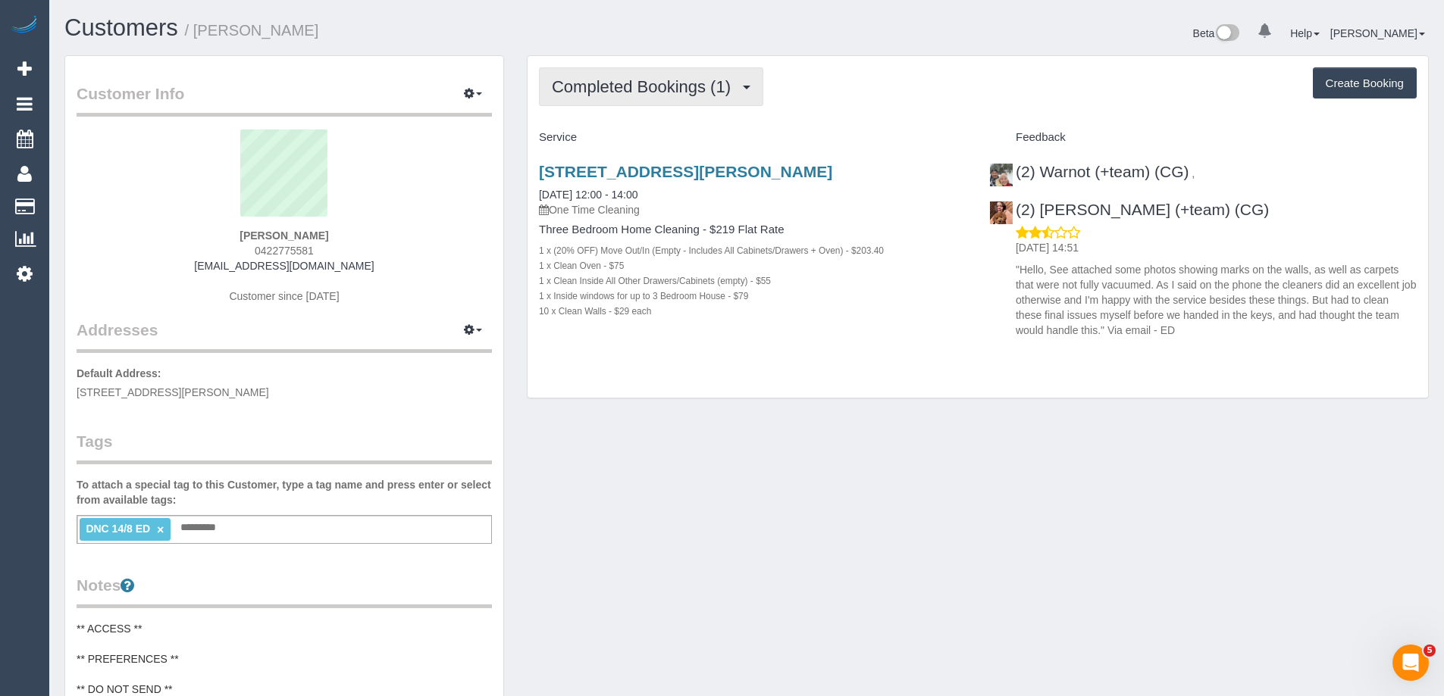
click at [612, 93] on span "Completed Bookings (1)" at bounding box center [645, 86] width 186 height 19
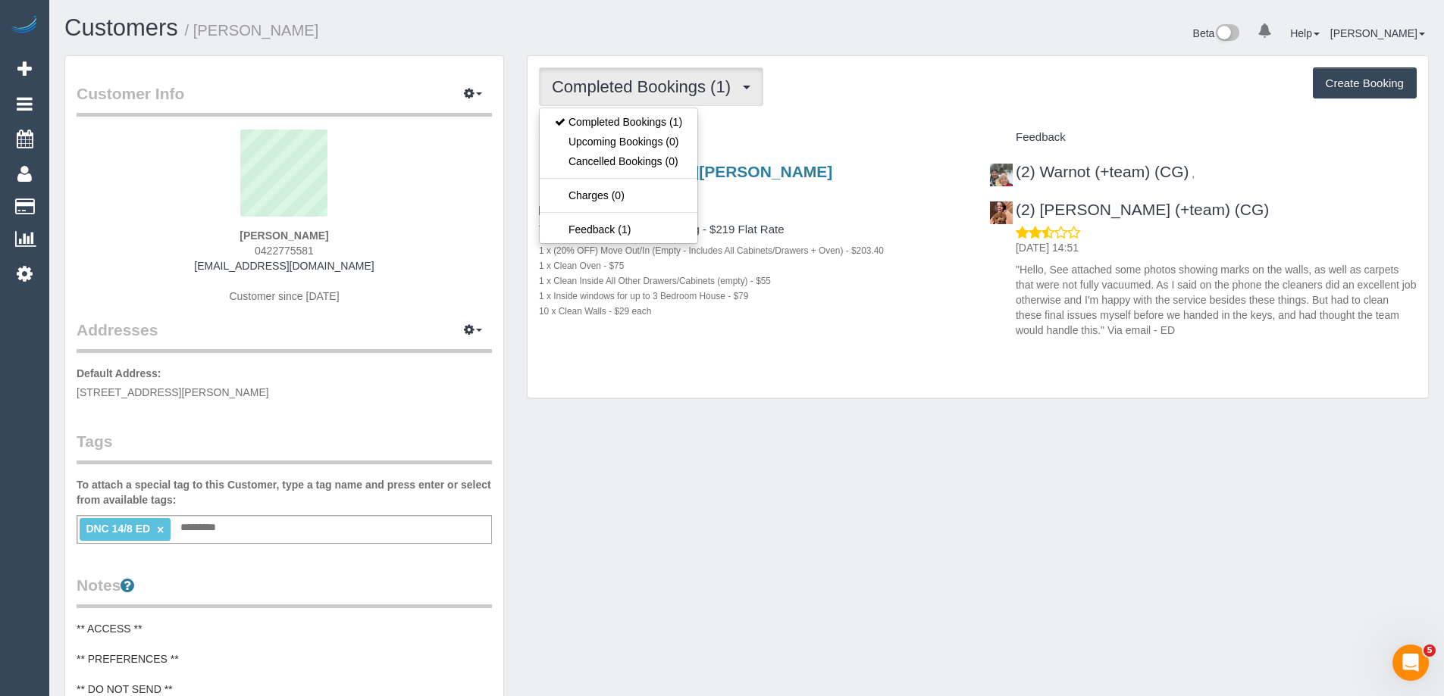
click at [832, 84] on div "Completed Bookings (1) Completed Bookings (1) Upcoming Bookings (0) Cancelled B…" at bounding box center [978, 86] width 878 height 39
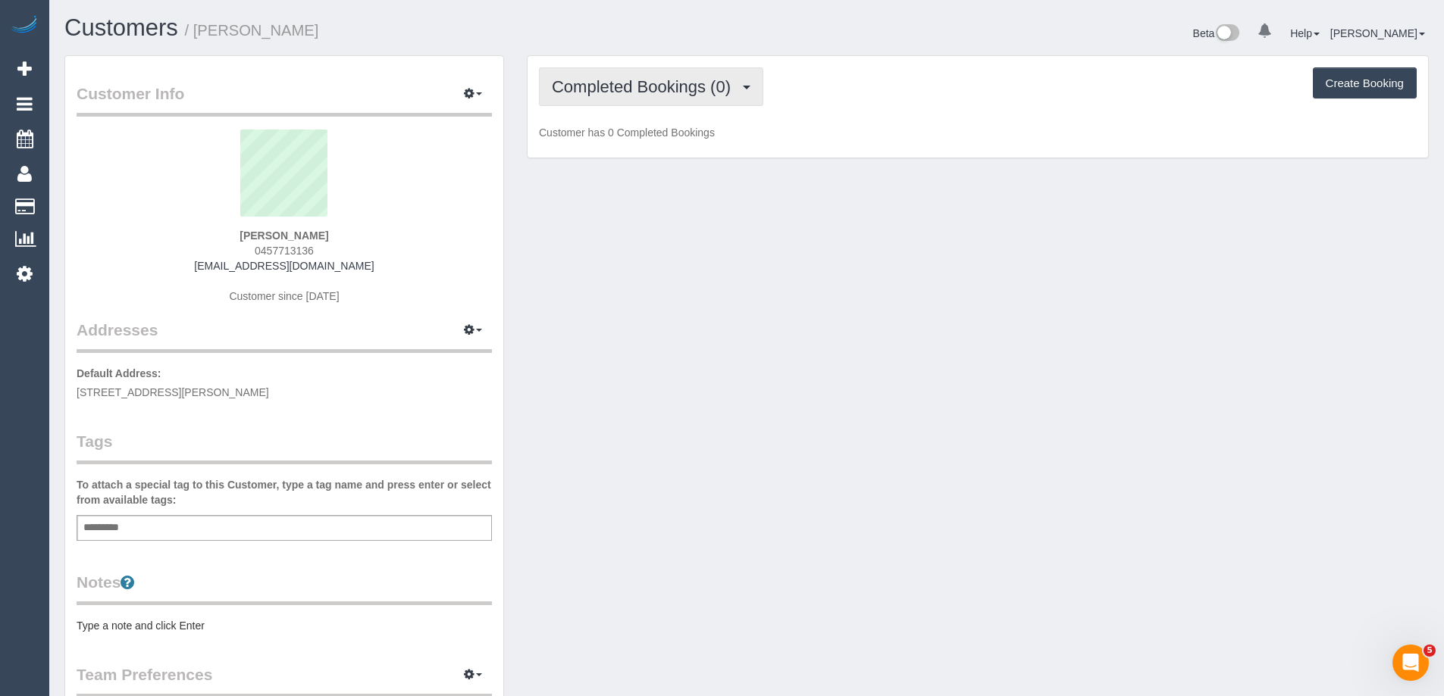
click at [622, 77] on span "Completed Bookings (0)" at bounding box center [645, 86] width 186 height 19
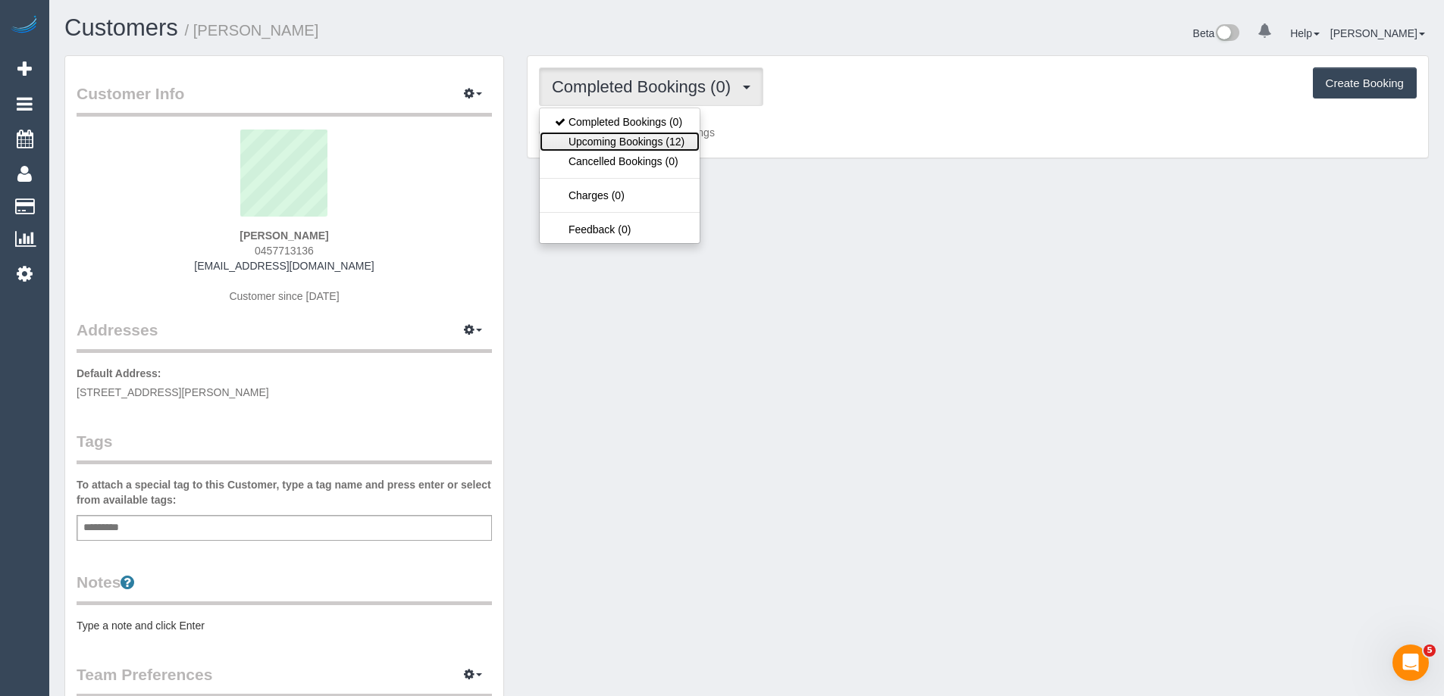
click at [639, 145] on link "Upcoming Bookings (12)" at bounding box center [620, 142] width 160 height 20
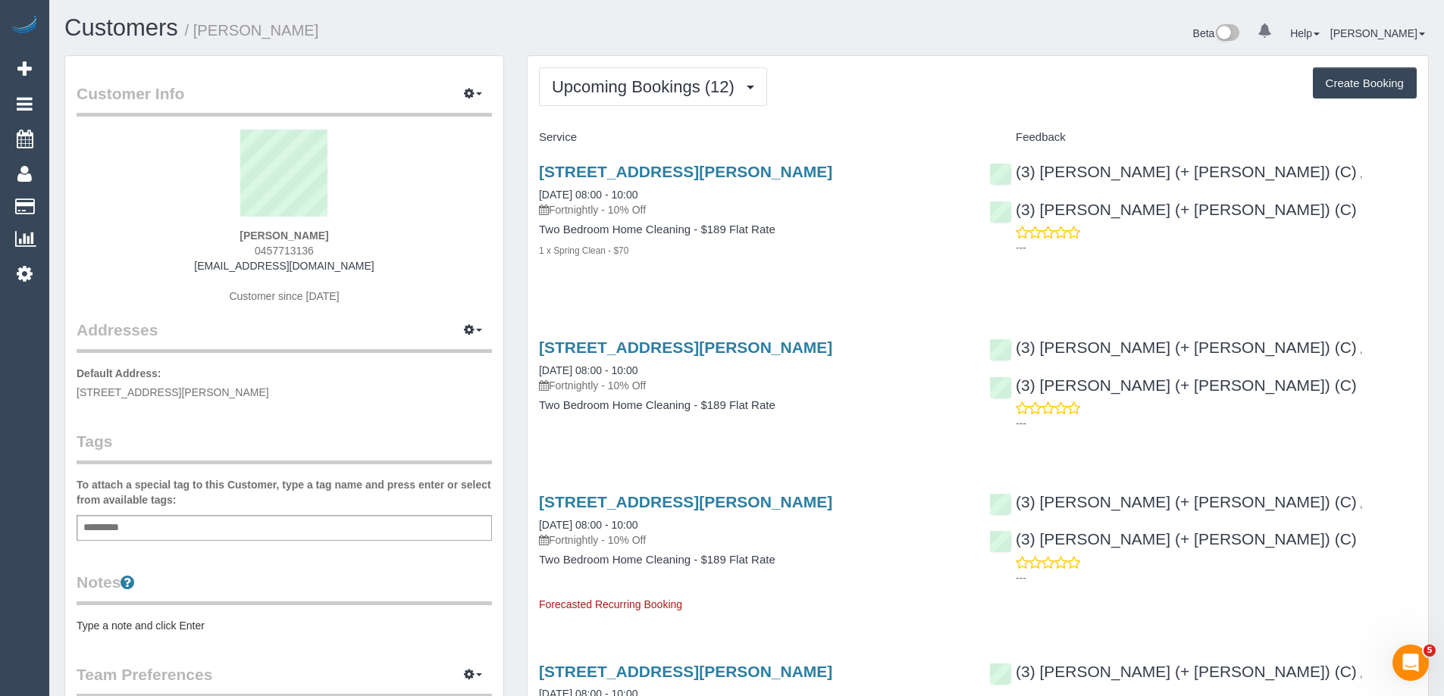
click at [281, 247] on span "0457713136" at bounding box center [284, 251] width 59 height 12
copy span "0457713136"
click at [256, 624] on pre "Type a note and click Enter" at bounding box center [284, 625] width 415 height 15
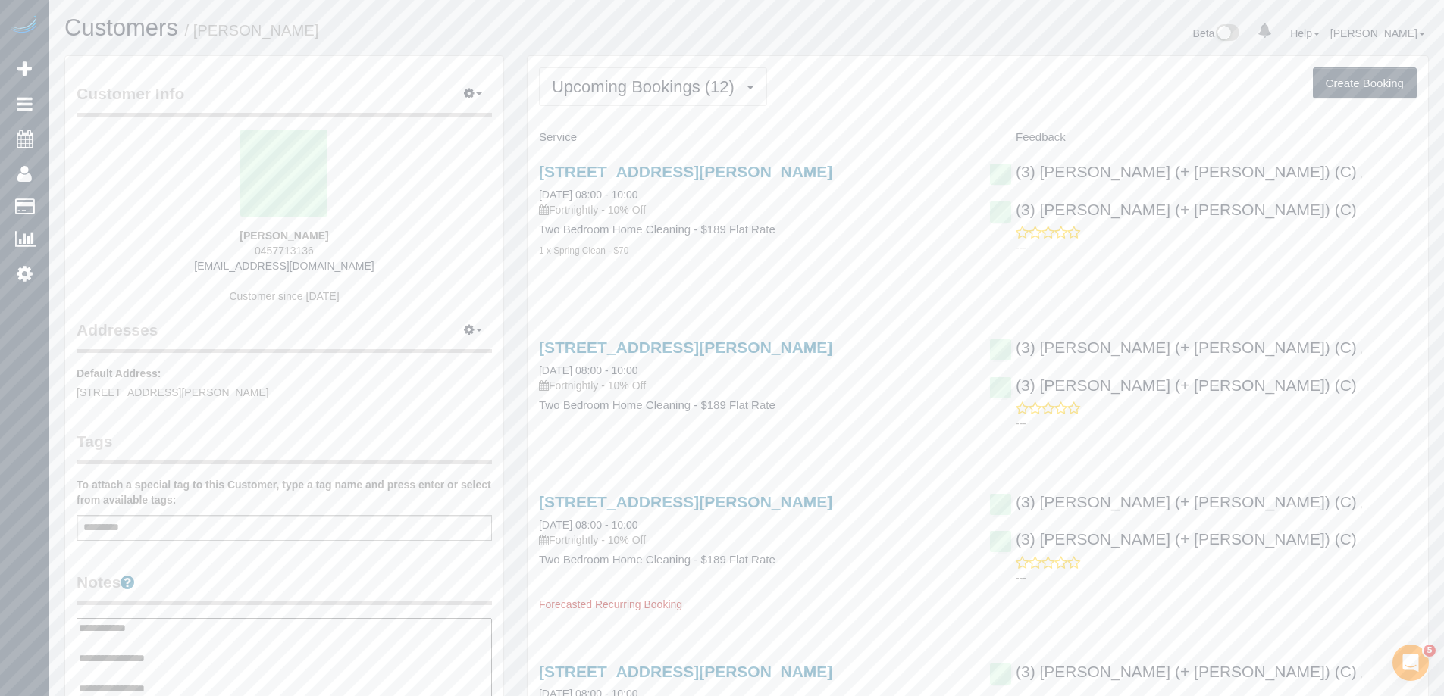
type textarea "**********"
click at [292, 572] on legend "Notes" at bounding box center [284, 588] width 415 height 34
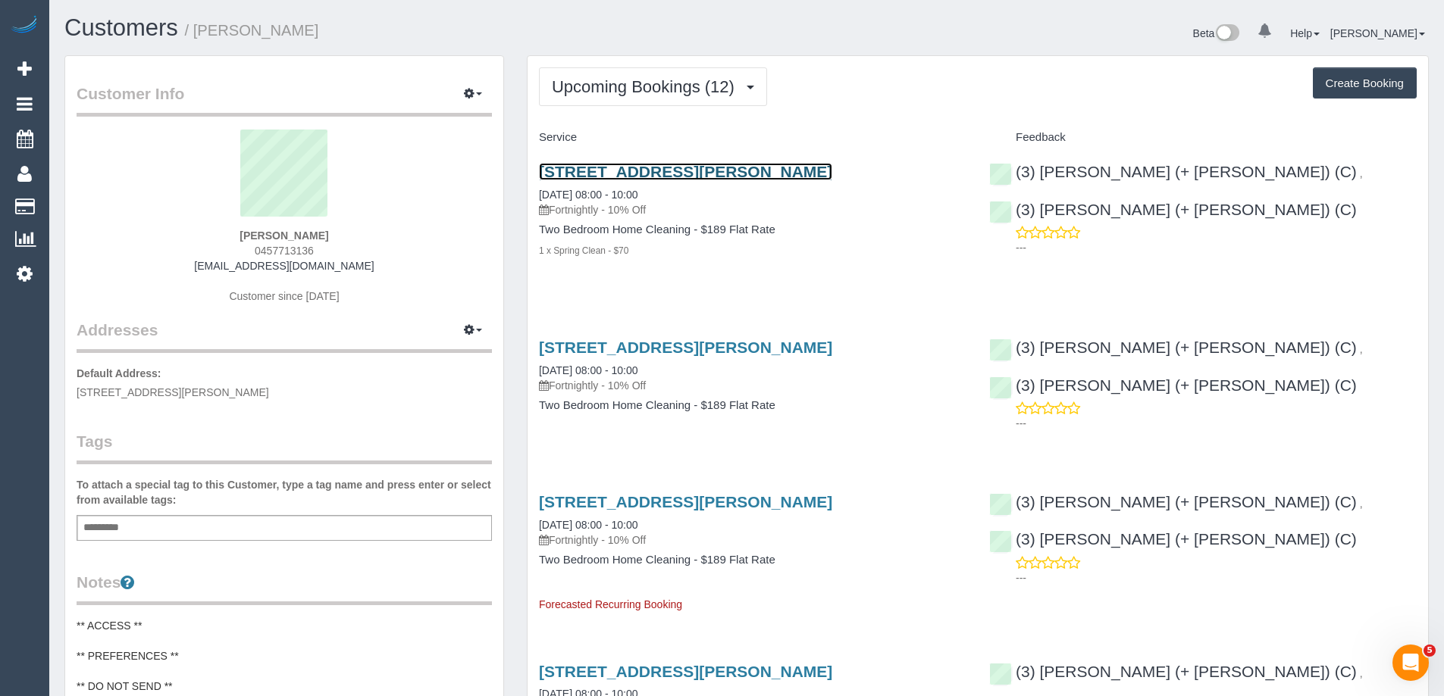
click at [717, 174] on link "32 Lyle Street, Brunswick, VIC 3056" at bounding box center [685, 171] width 293 height 17
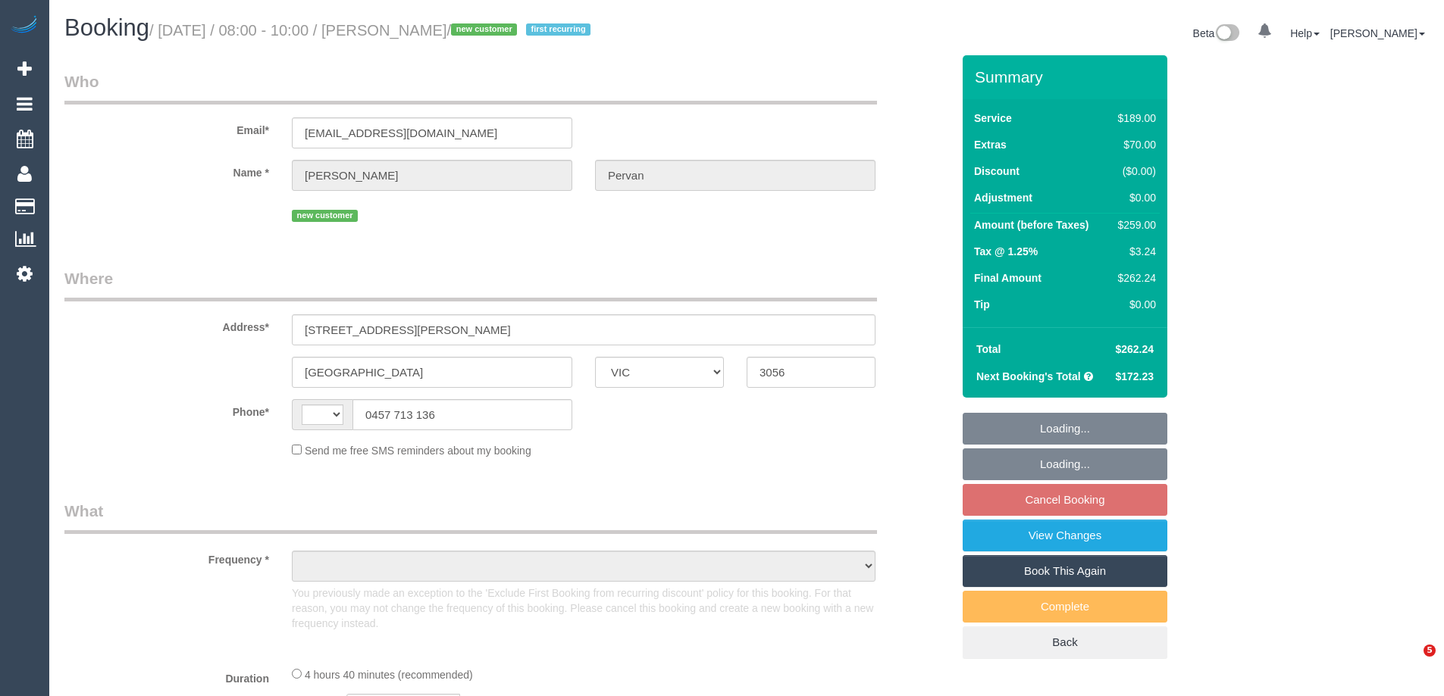
select select "VIC"
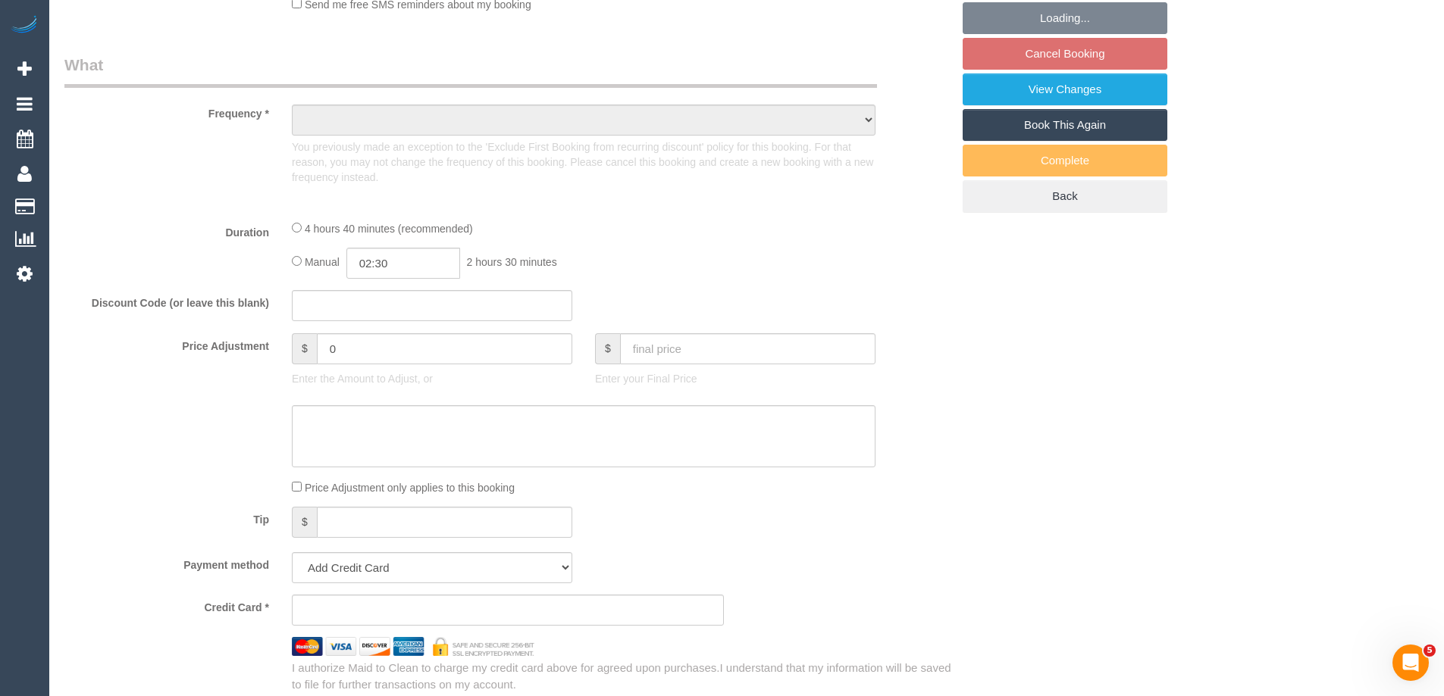
select select "string:AU"
select select "object:572"
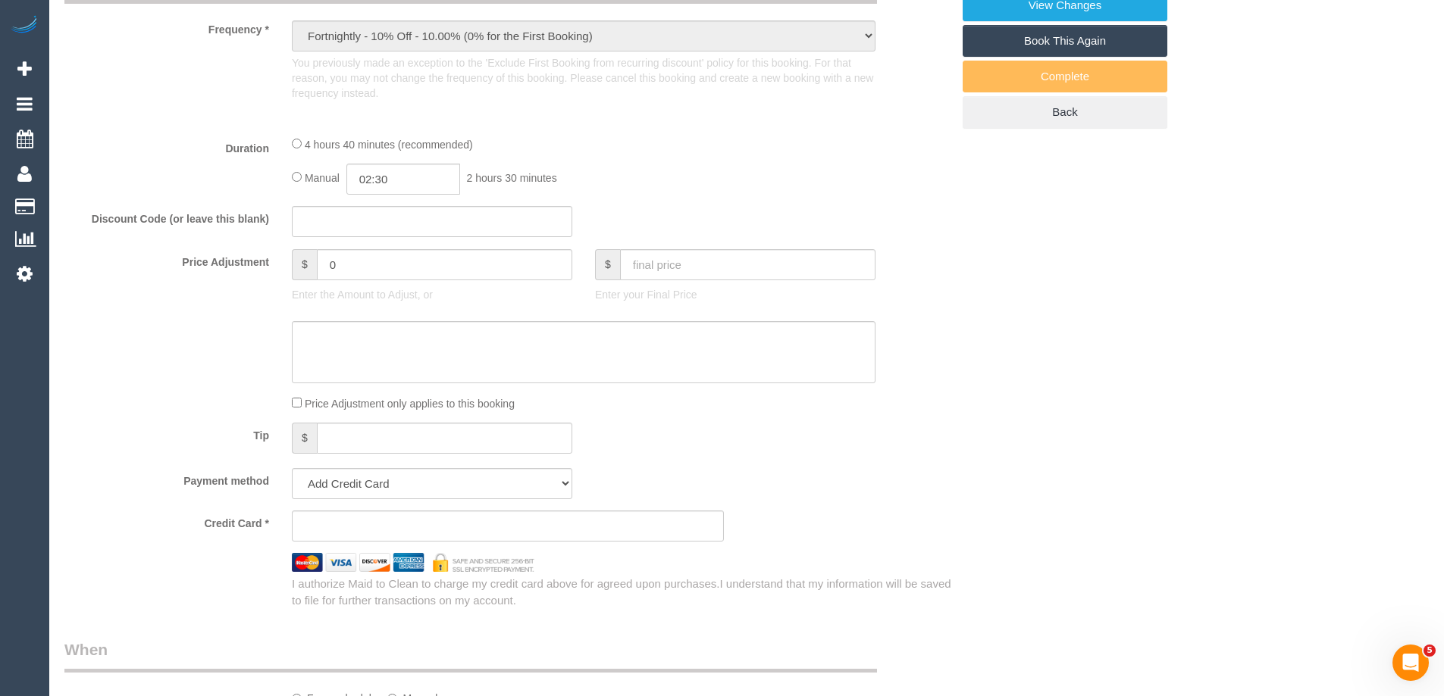
select select "string:stripe-pm_1Rx2Al2GScqysDRV7vfbj7Ac"
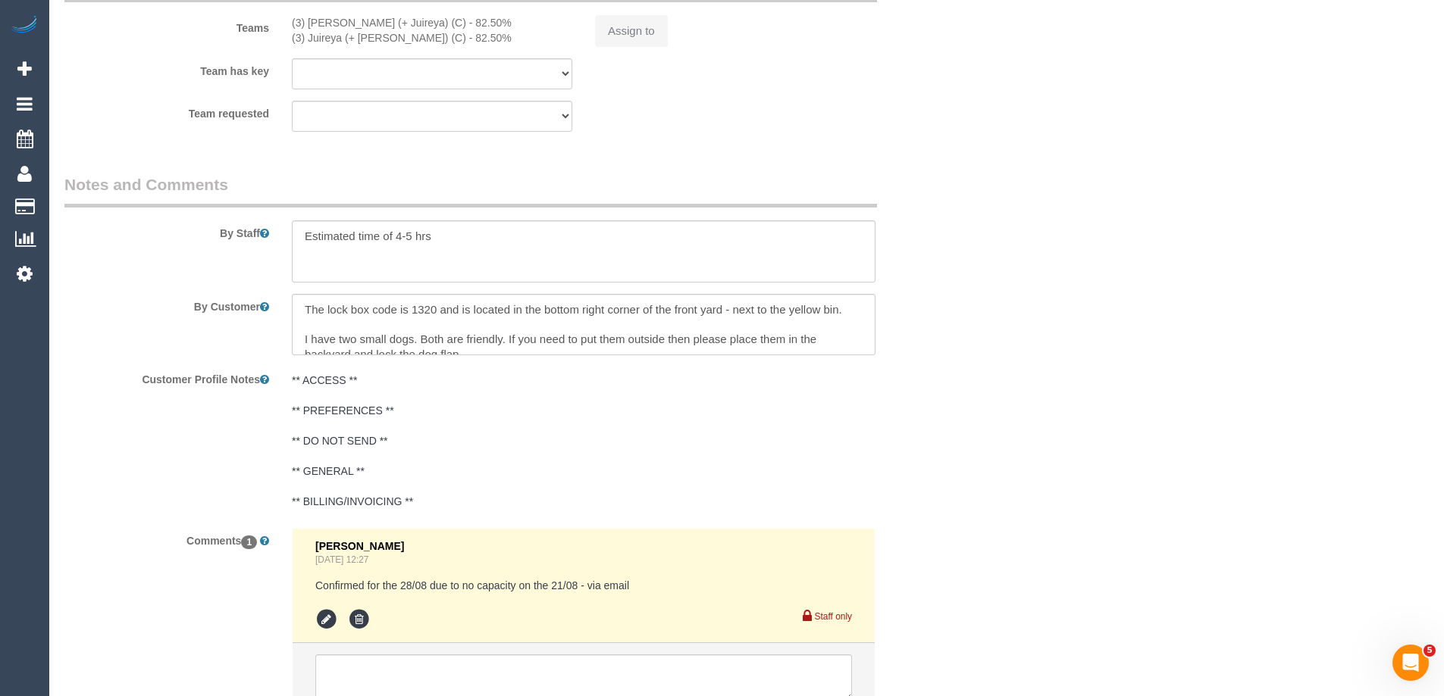
select select "number:27"
select select "number:16"
select select "number:19"
select select "number:24"
select select "number:34"
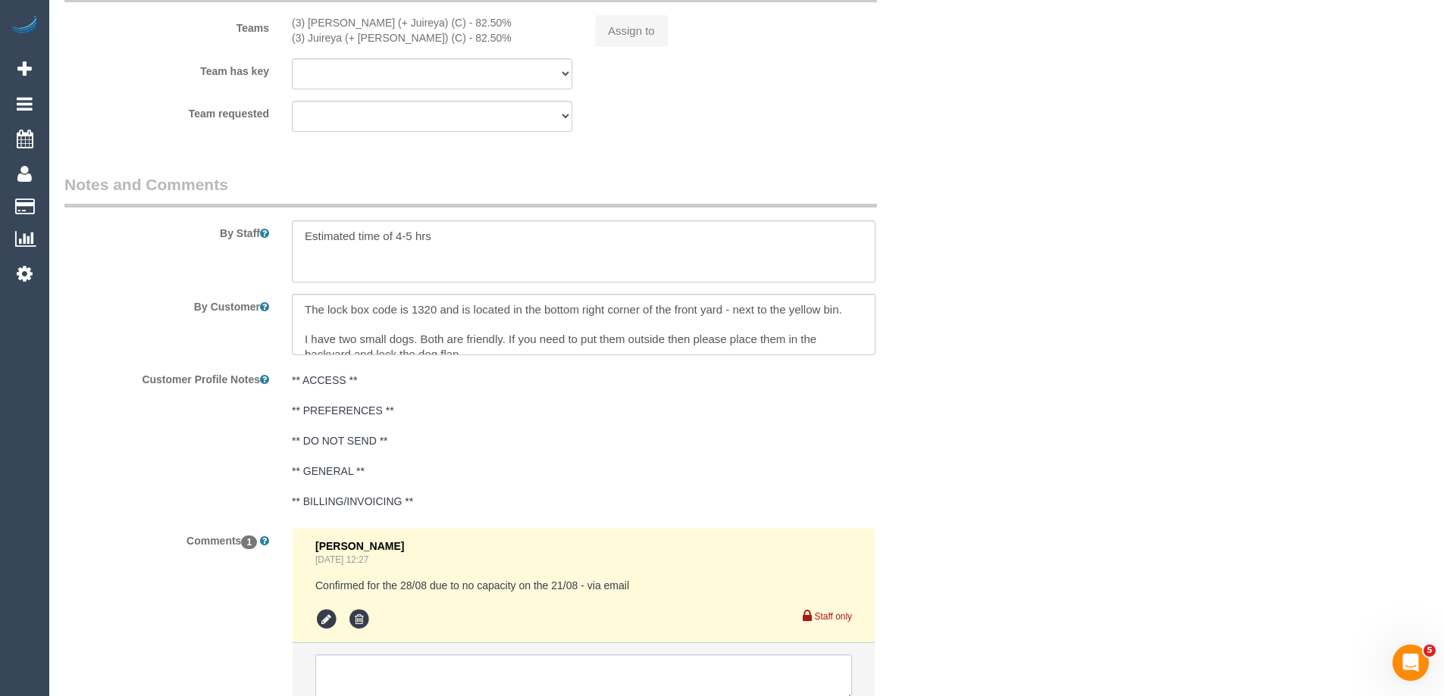
select select "number:26"
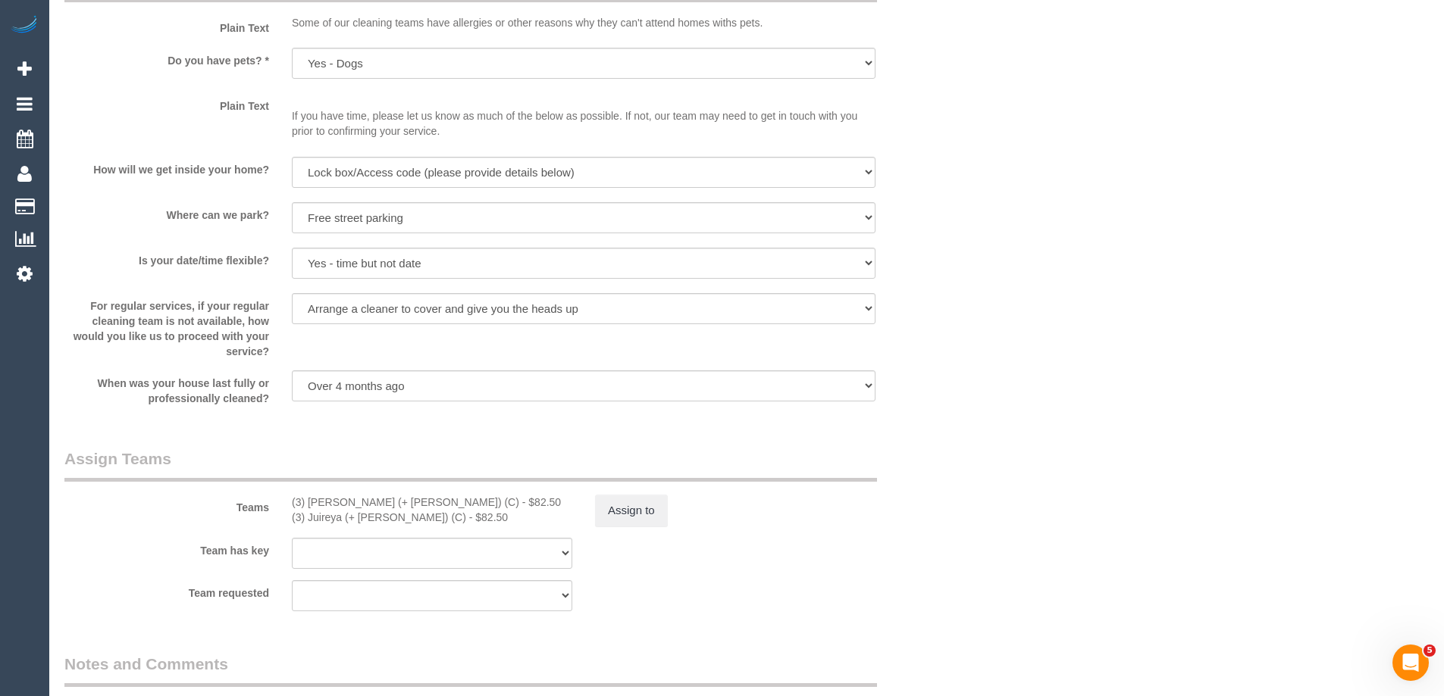
select select "object:1532"
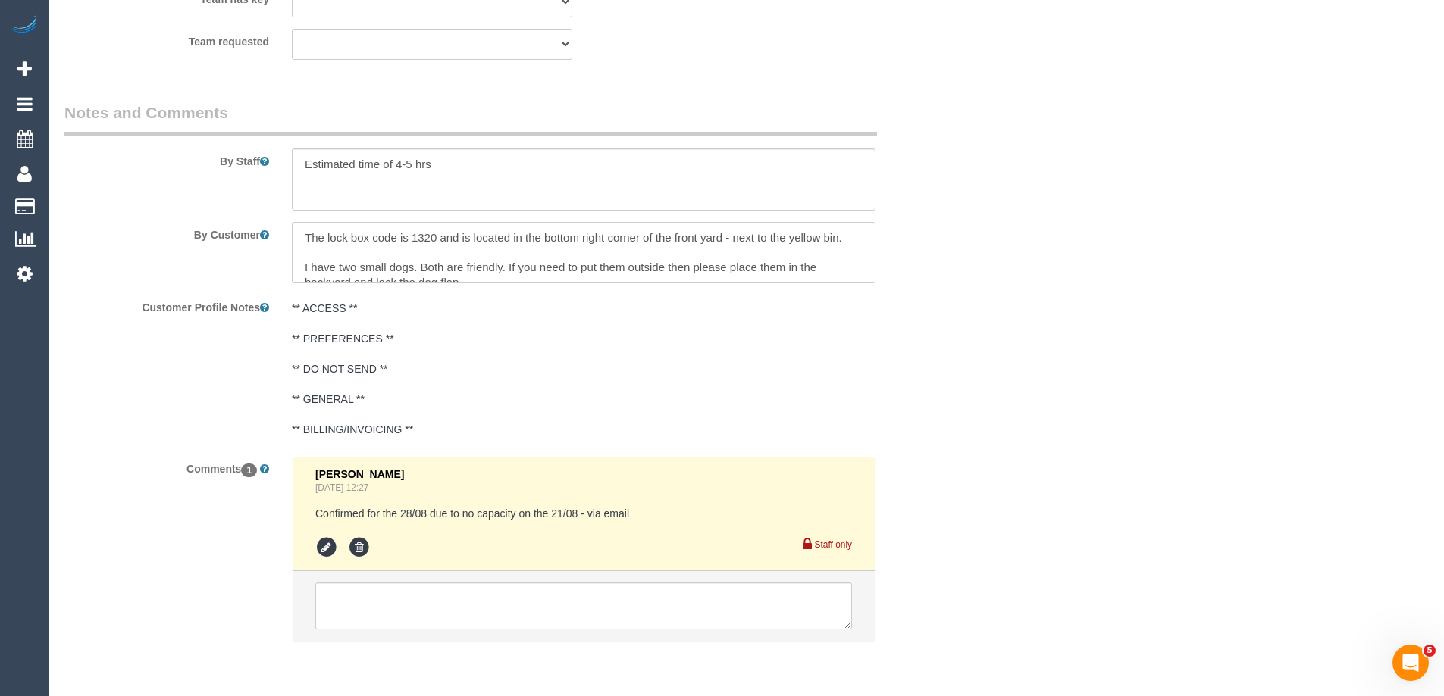
select select "spot1"
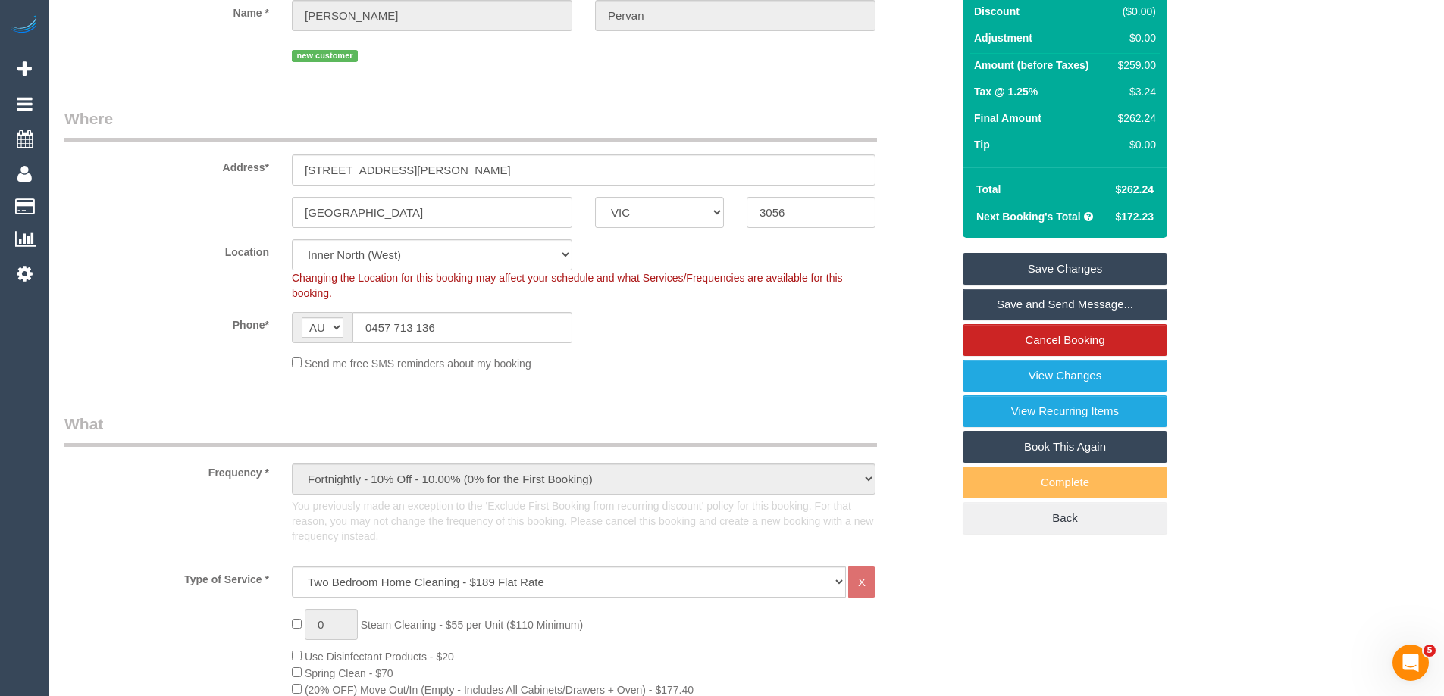
scroll to position [0, 0]
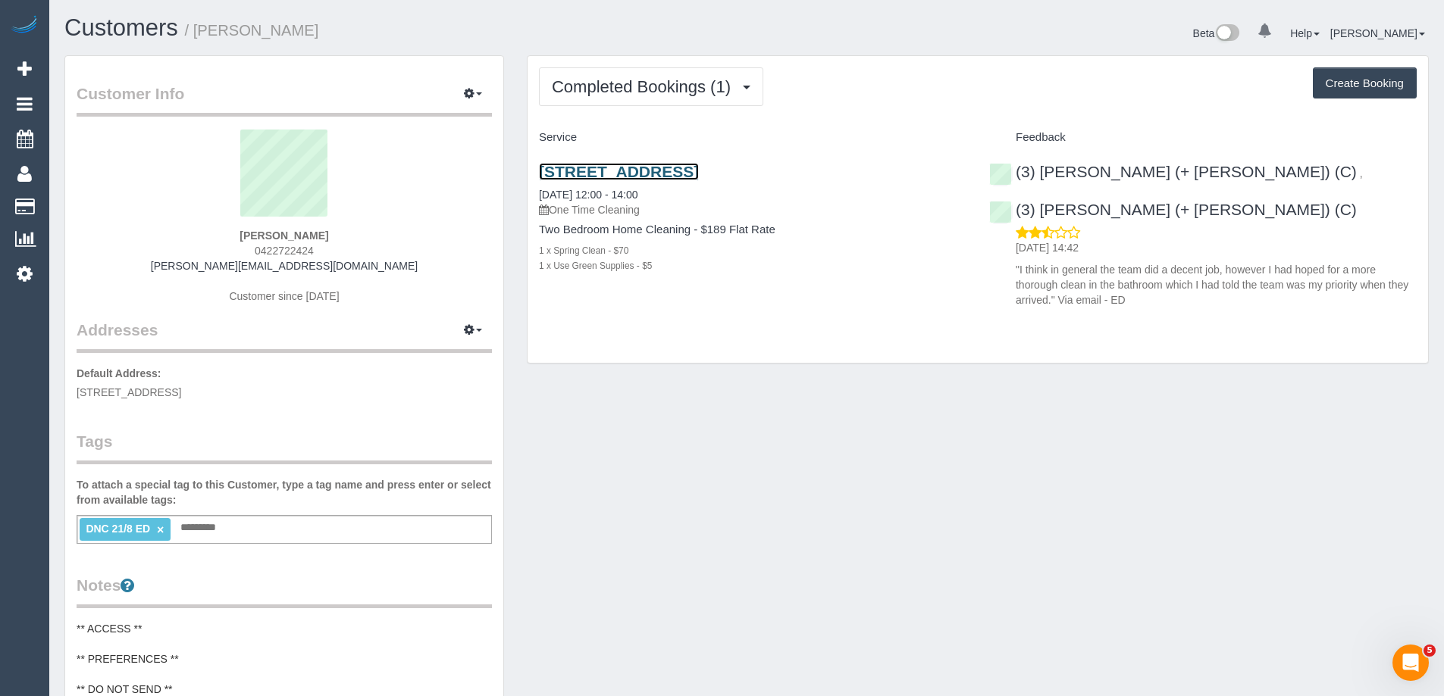
click at [660, 175] on link "[STREET_ADDRESS]" at bounding box center [619, 171] width 160 height 17
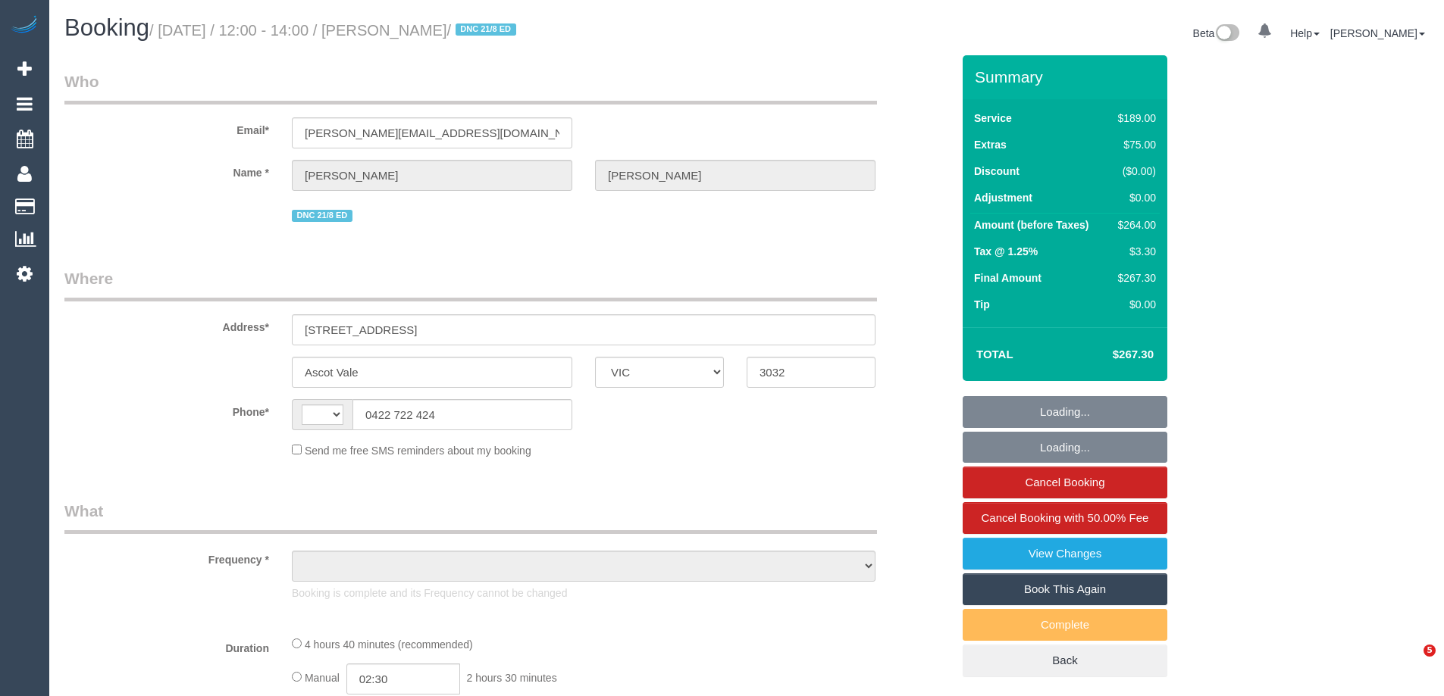
select select "VIC"
select select "string:AU"
select select "object:303"
select select "string:stripe-pm_1RtGxe2GScqysDRVtEK0GeGs"
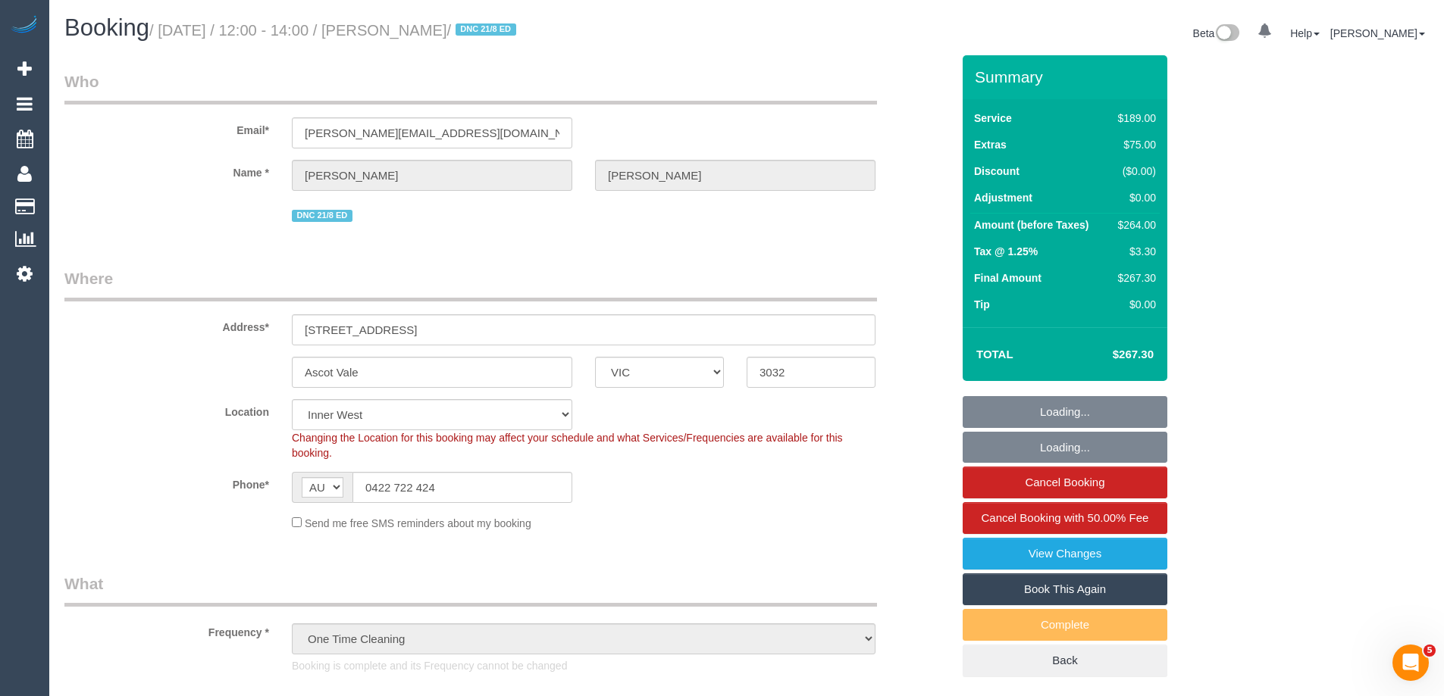
select select "number:28"
select select "number:14"
select select "number:21"
select select "number:22"
select select "number:13"
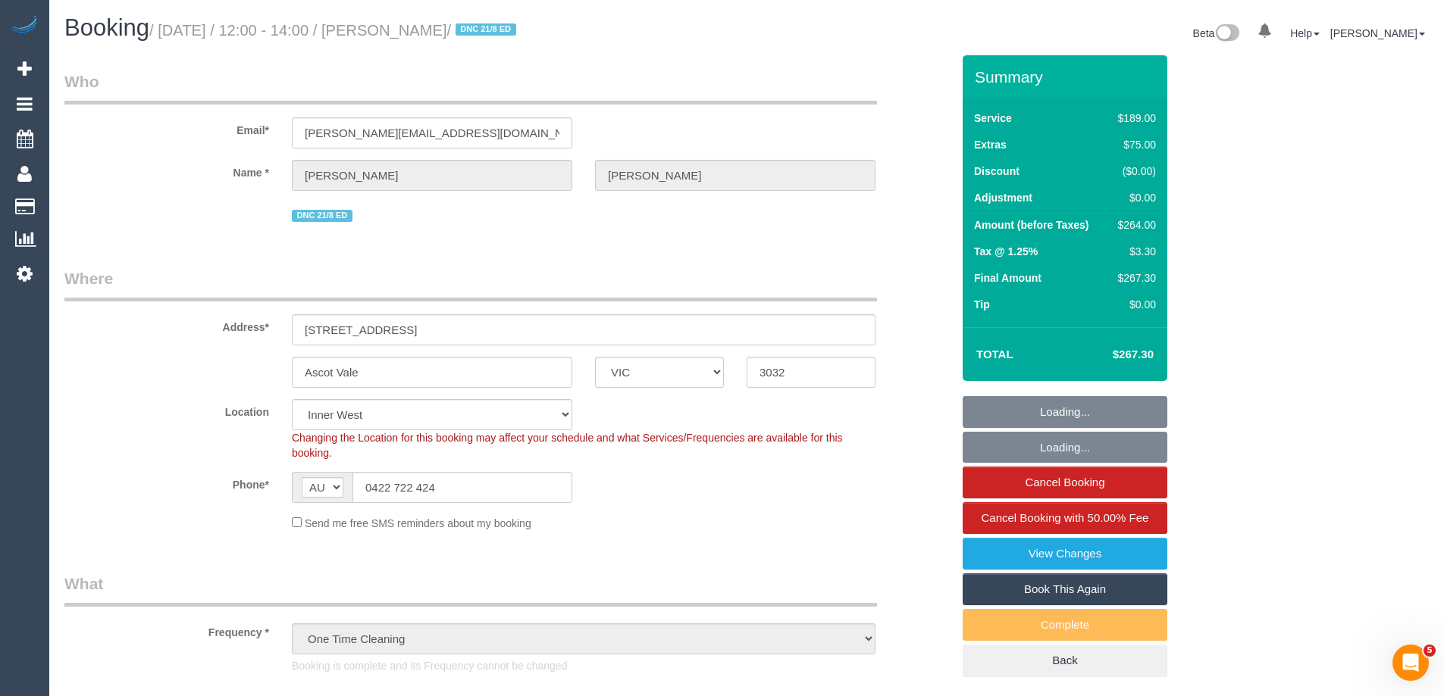
select select "object:1529"
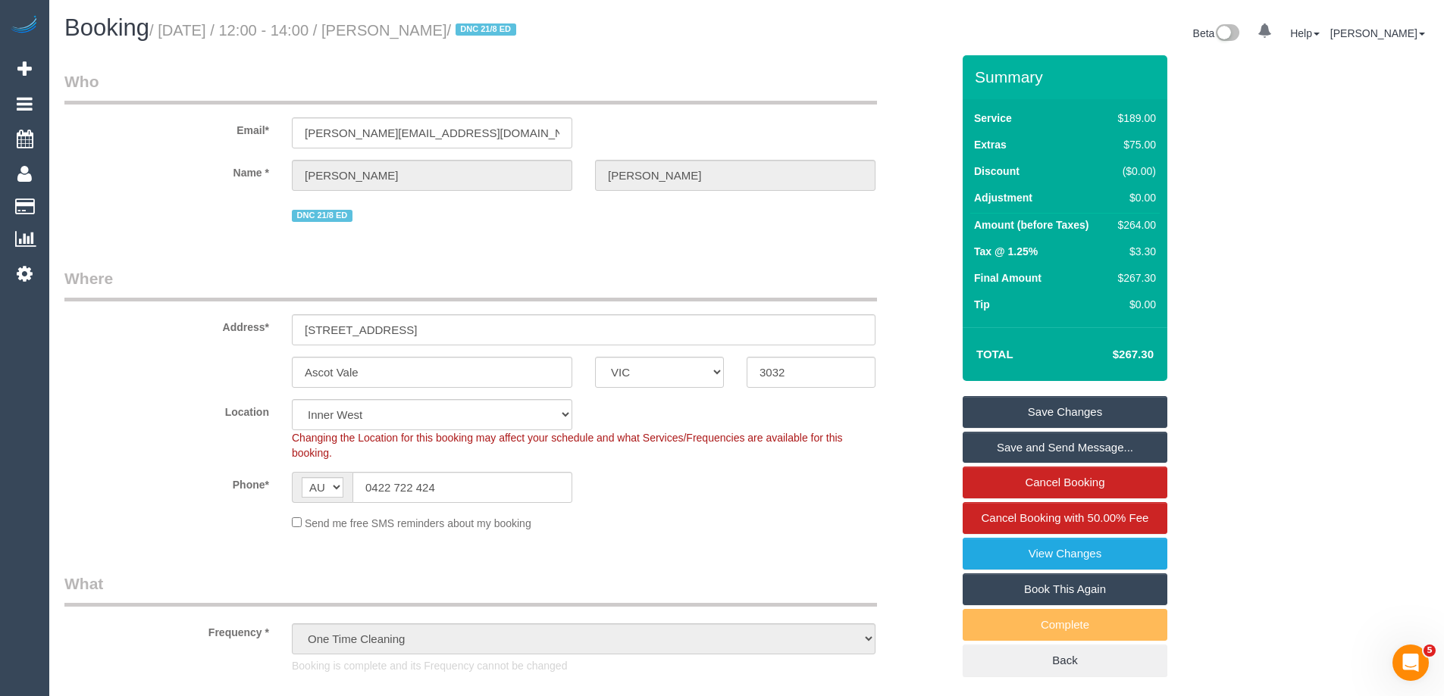
click at [1129, 224] on div "$264.00" at bounding box center [1134, 224] width 44 height 15
copy div "264.00"
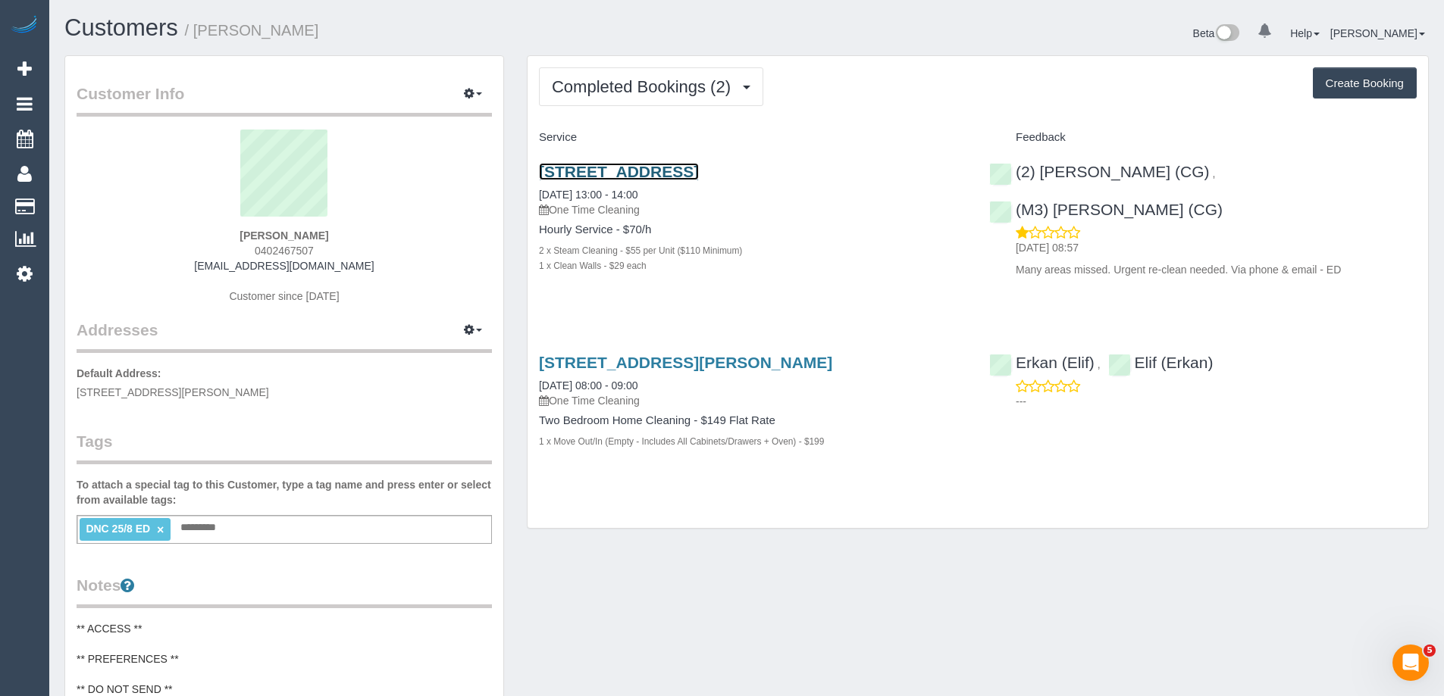
click at [637, 172] on link "[STREET_ADDRESS]" at bounding box center [619, 171] width 160 height 17
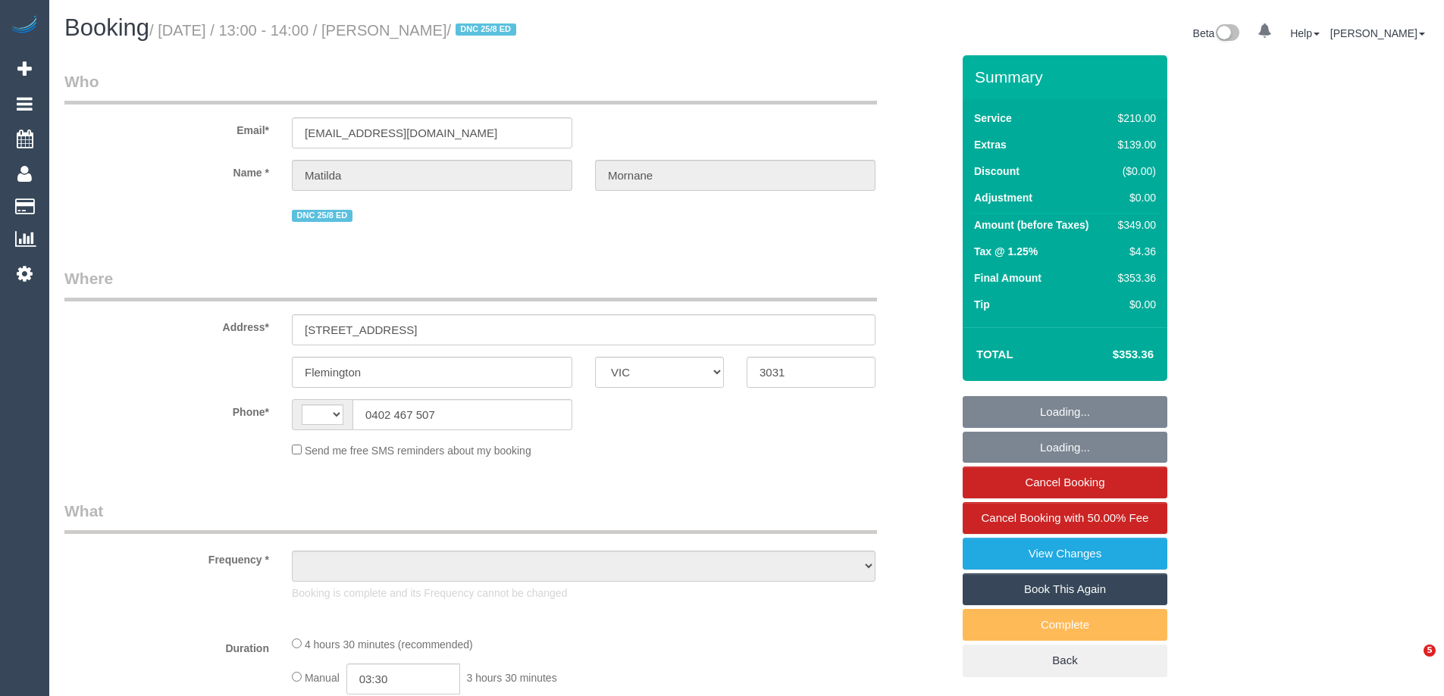
select select "VIC"
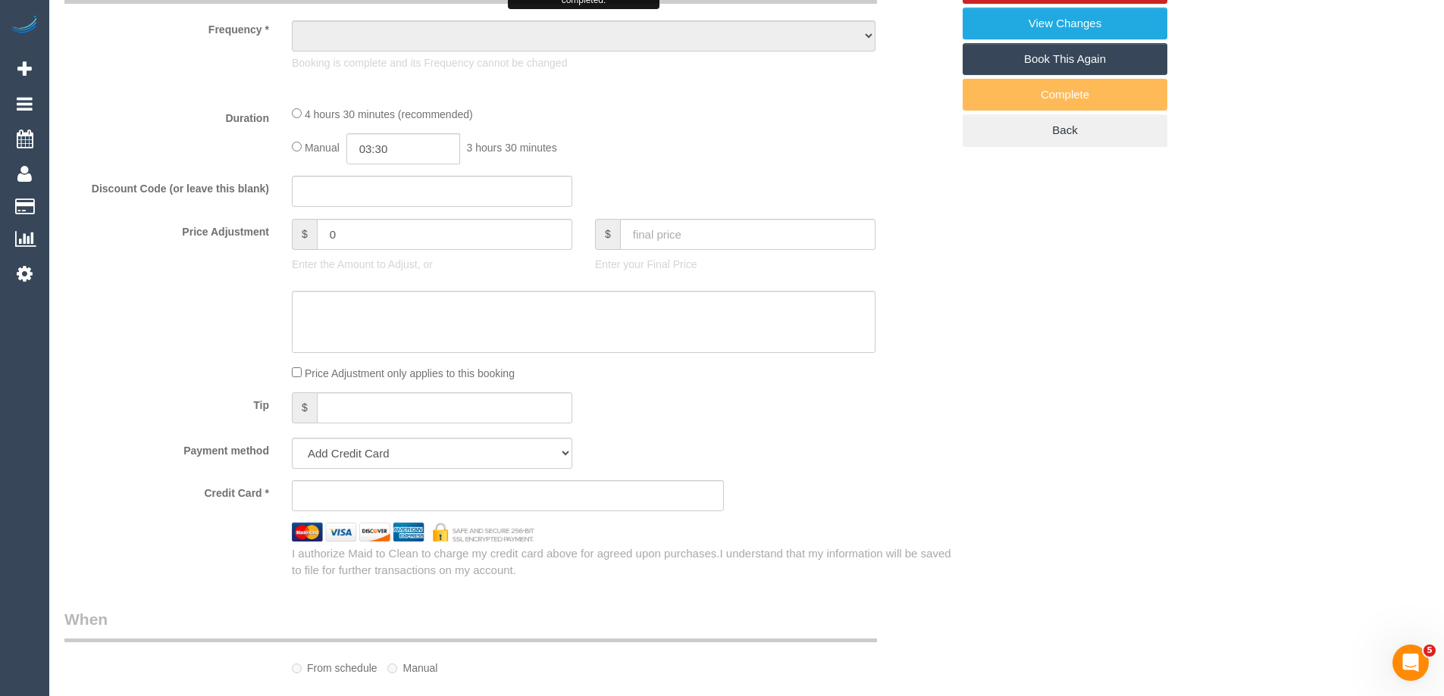
select select "string:AU"
select select "object:598"
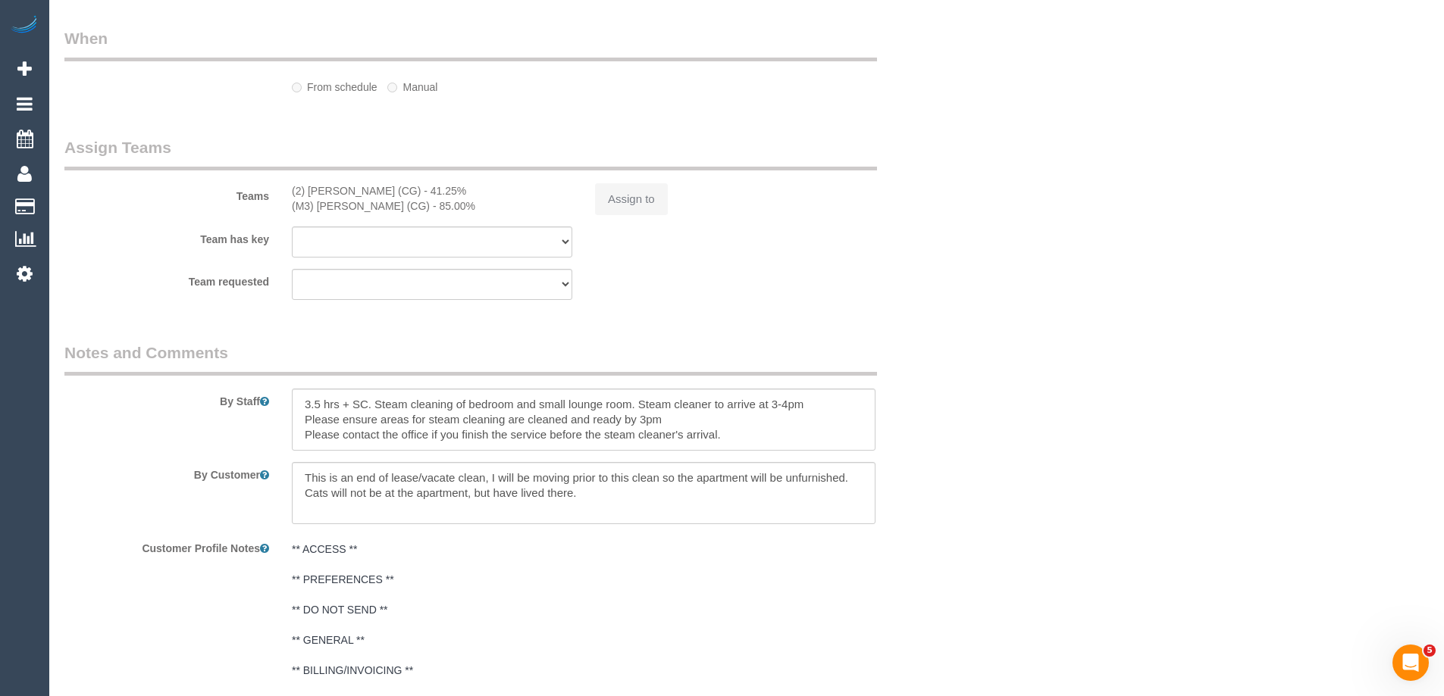
select select "string:stripe-pm_1RsFsd2GScqysDRVgSeO7wtR"
select select "180"
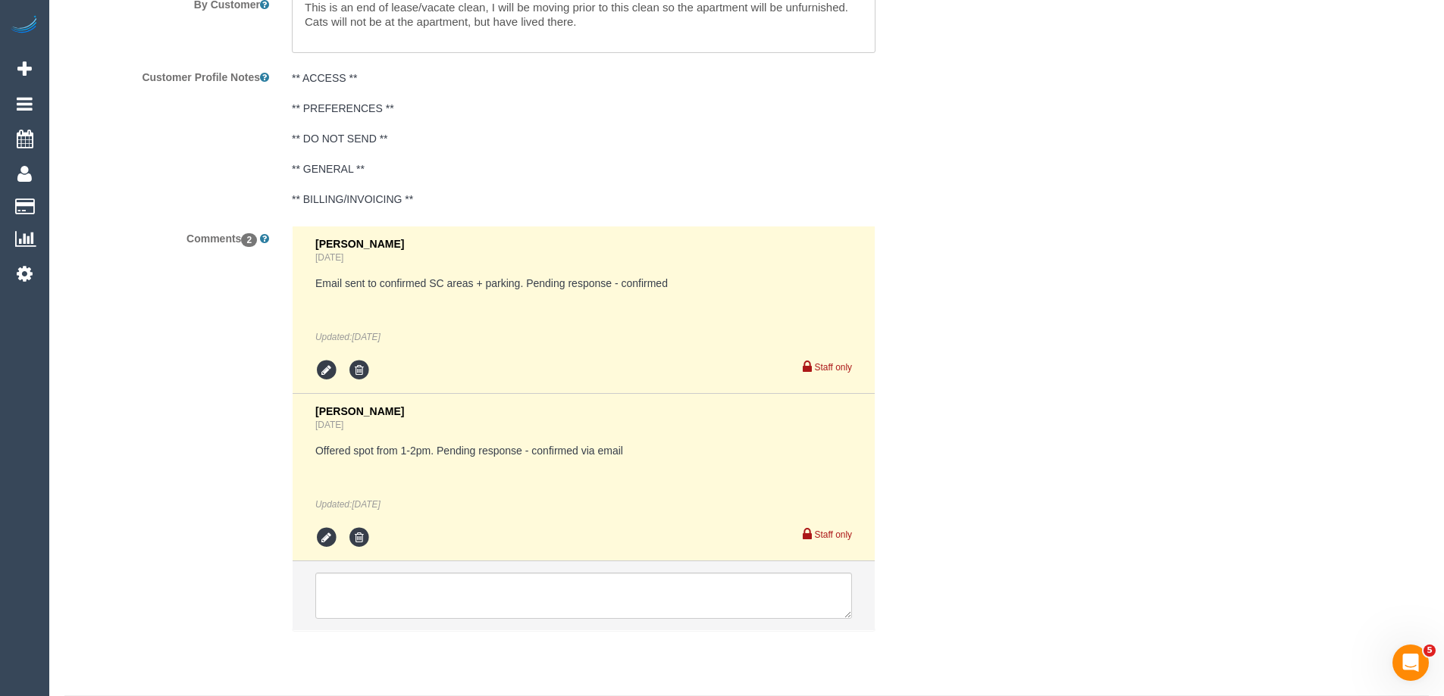
select select "number:29"
select select "number:14"
select select "number:18"
select select "number:24"
select select "number:13"
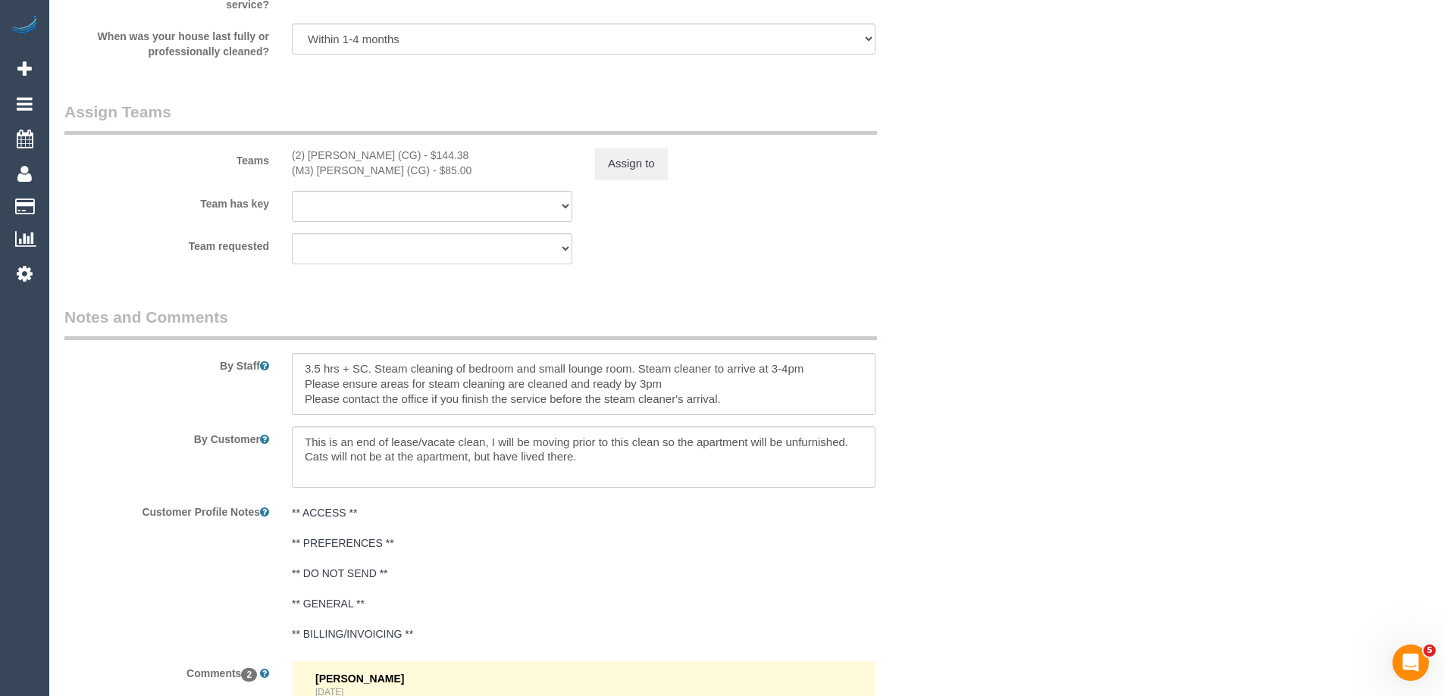
select select "object:1590"
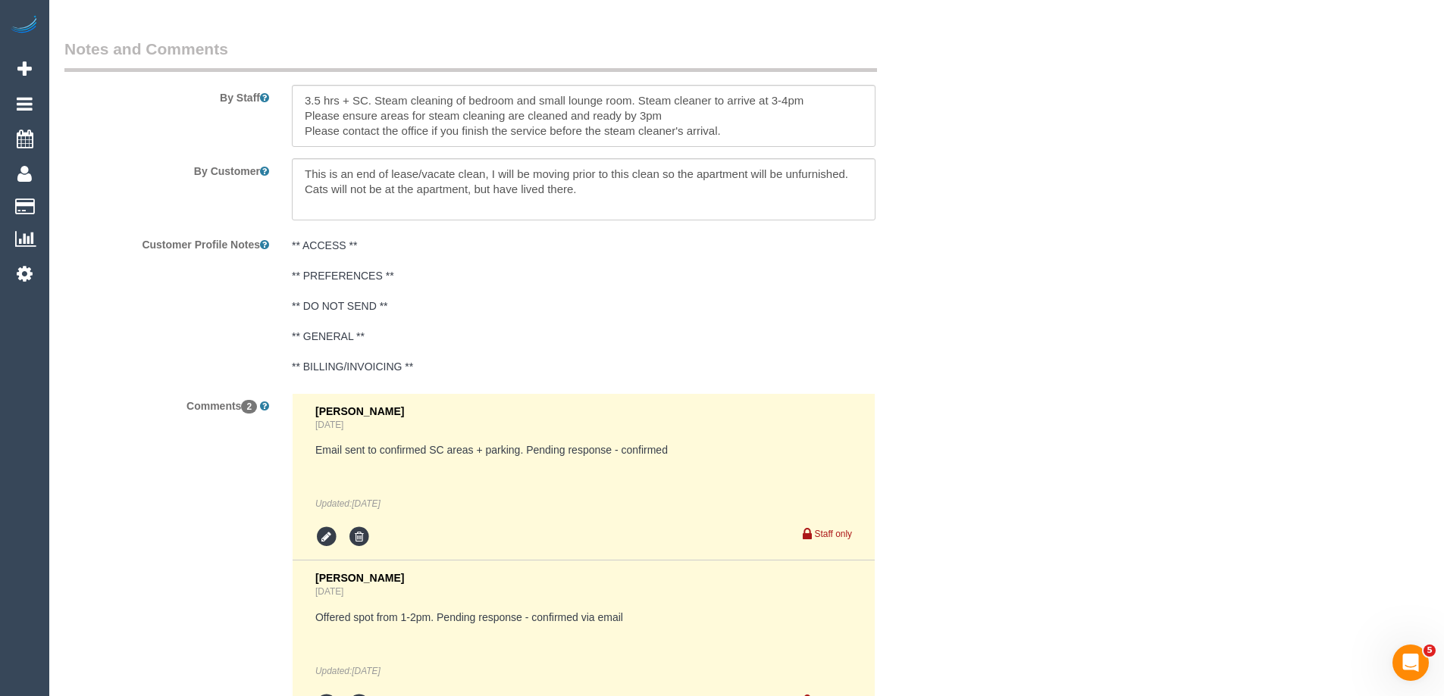
scroll to position [2395, 0]
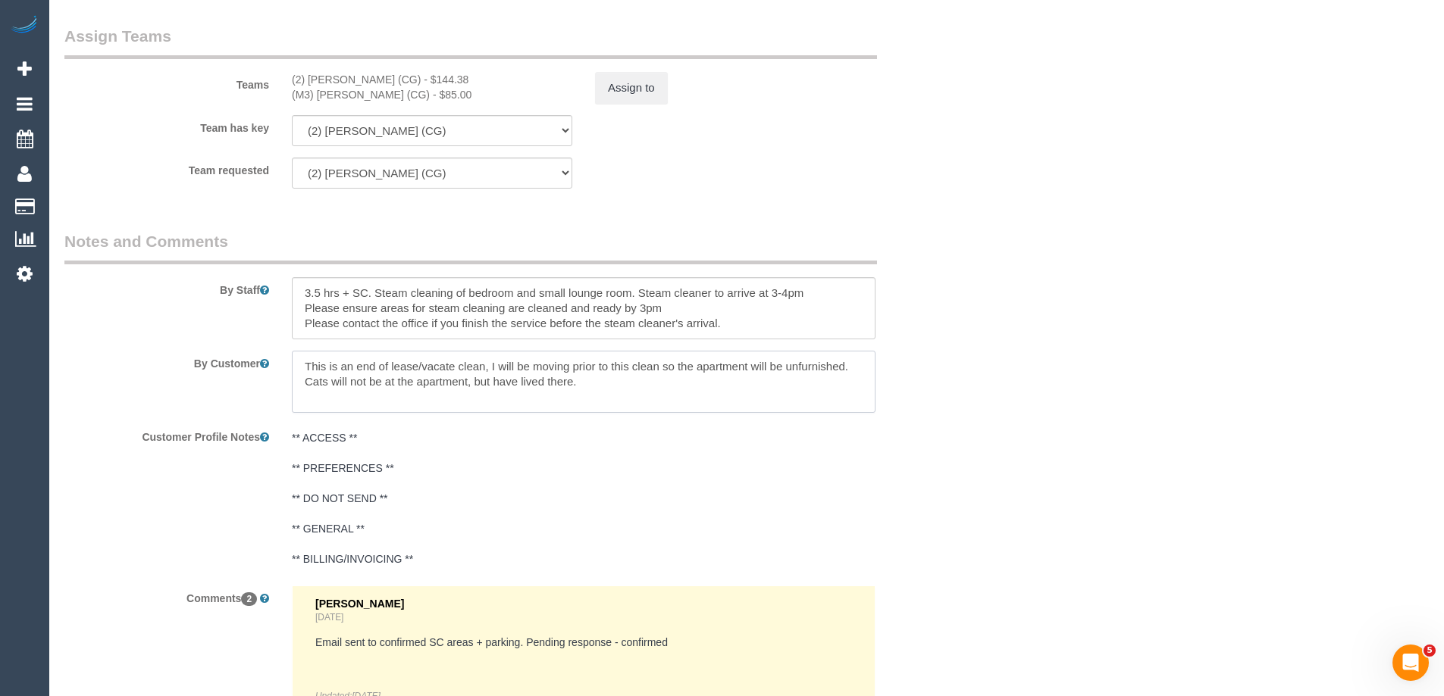
click at [461, 363] on textarea at bounding box center [583, 382] width 583 height 62
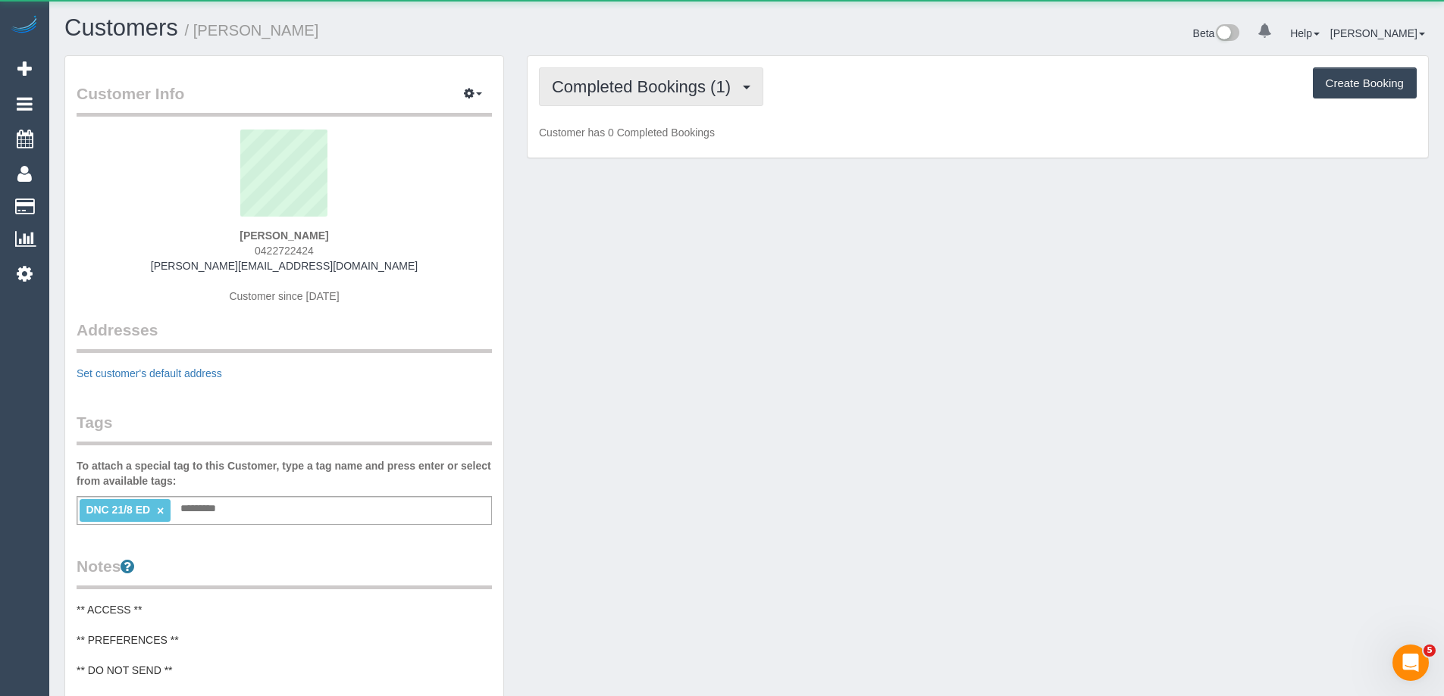
click at [605, 95] on span "Completed Bookings (1)" at bounding box center [645, 86] width 186 height 19
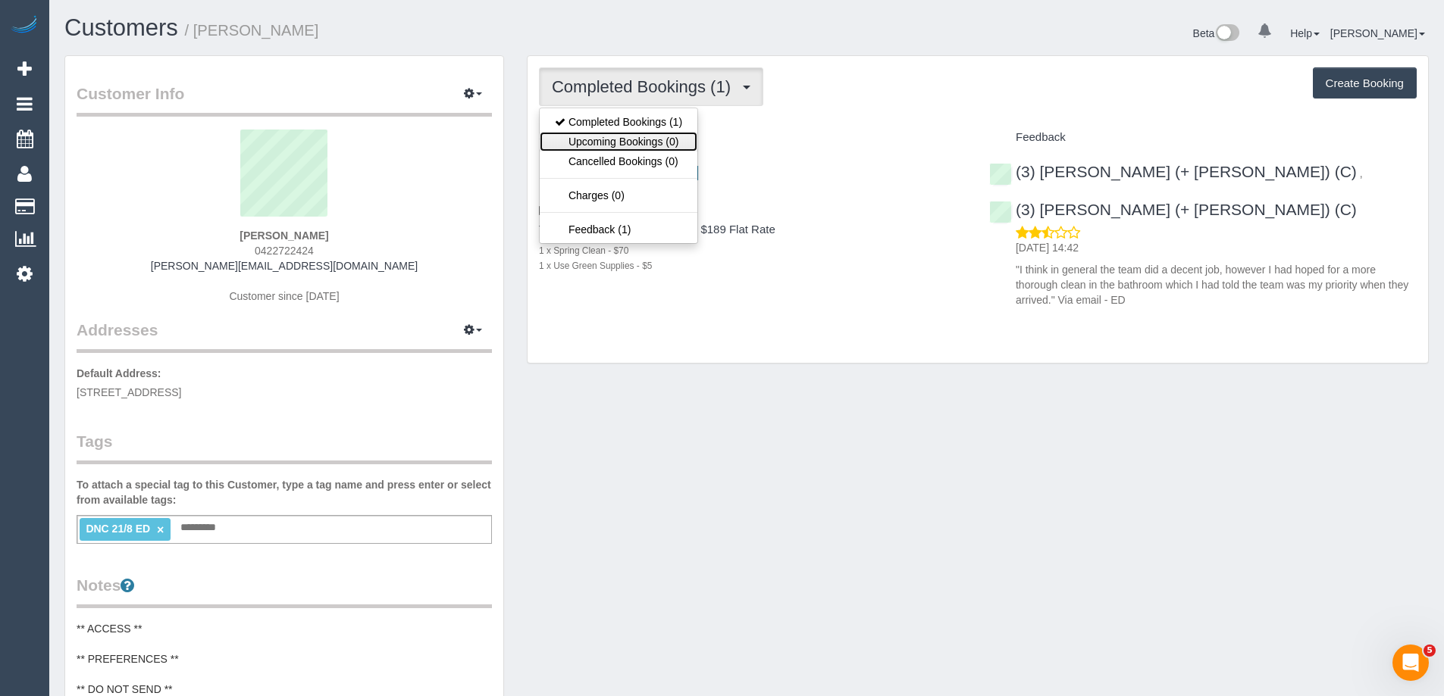
click at [607, 138] on link "Upcoming Bookings (0)" at bounding box center [619, 142] width 158 height 20
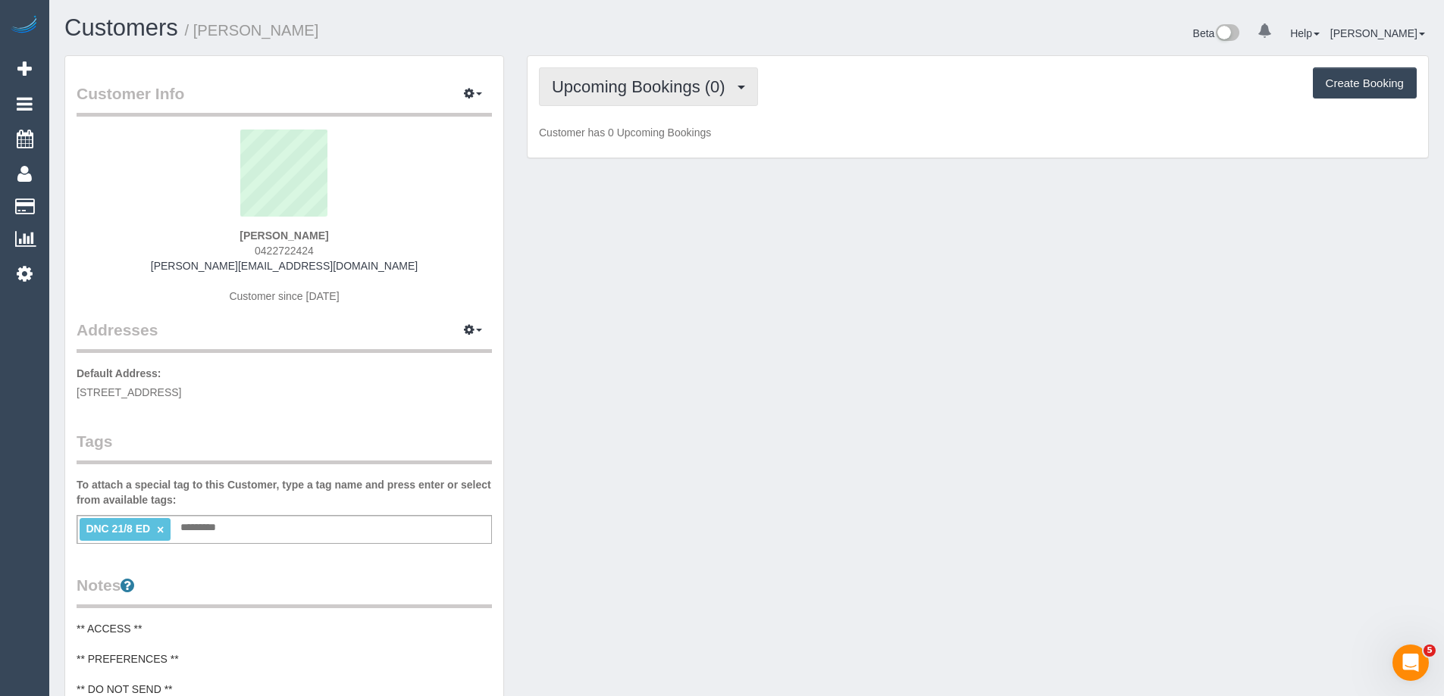
click at [632, 94] on span "Upcoming Bookings (0)" at bounding box center [642, 86] width 181 height 19
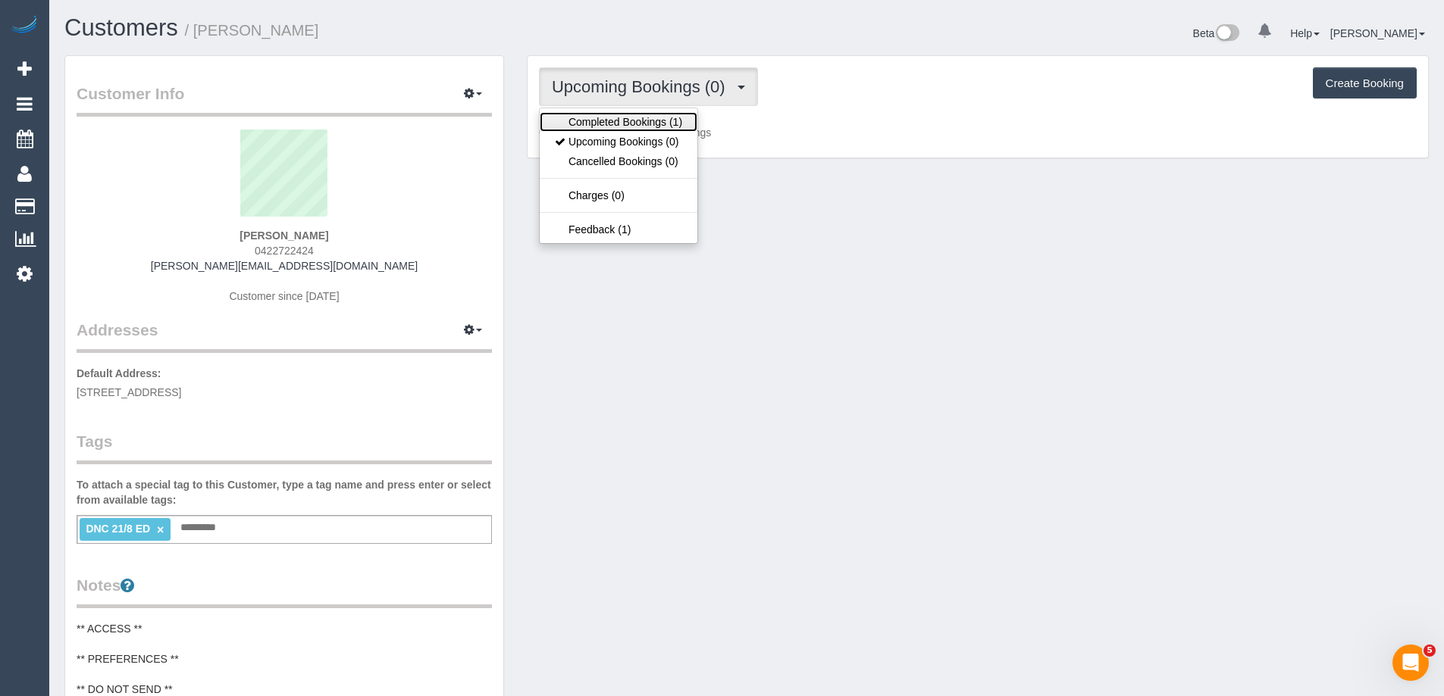
click at [630, 123] on link "Completed Bookings (1)" at bounding box center [619, 122] width 158 height 20
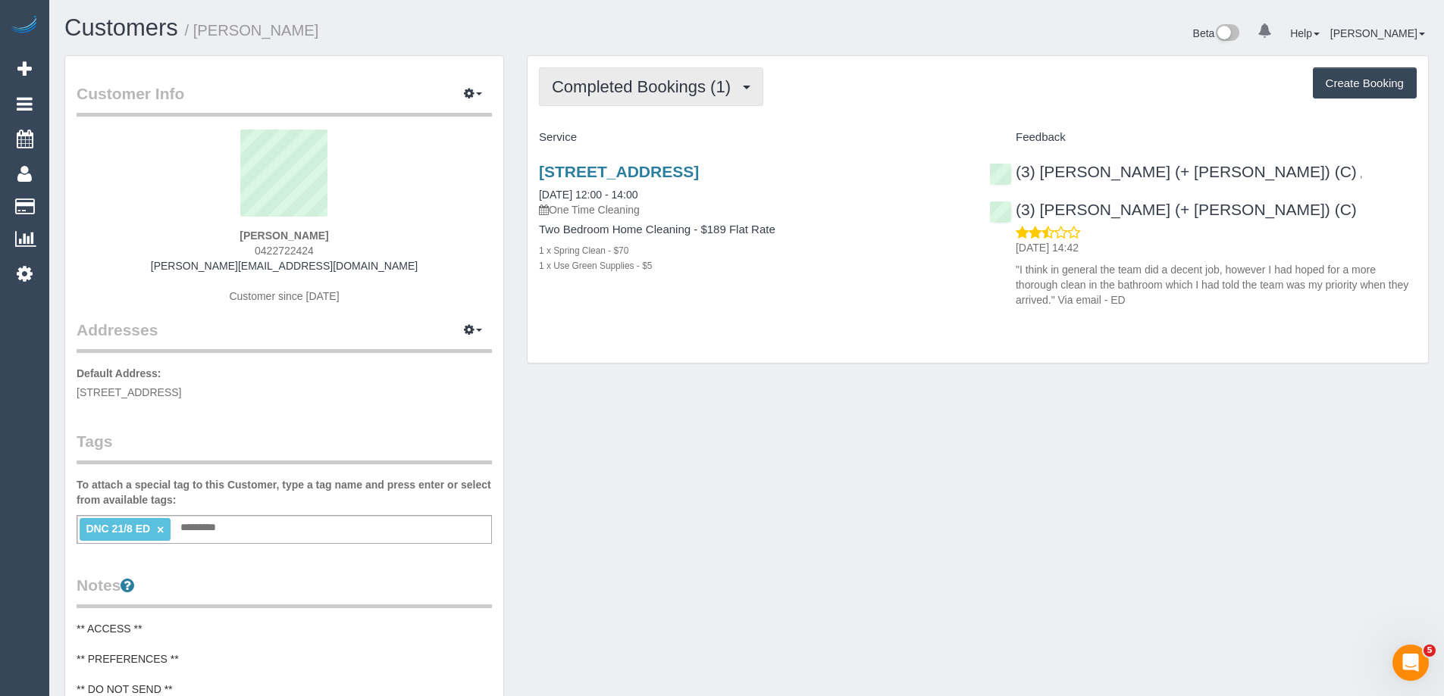
click at [663, 89] on span "Completed Bookings (1)" at bounding box center [645, 86] width 186 height 19
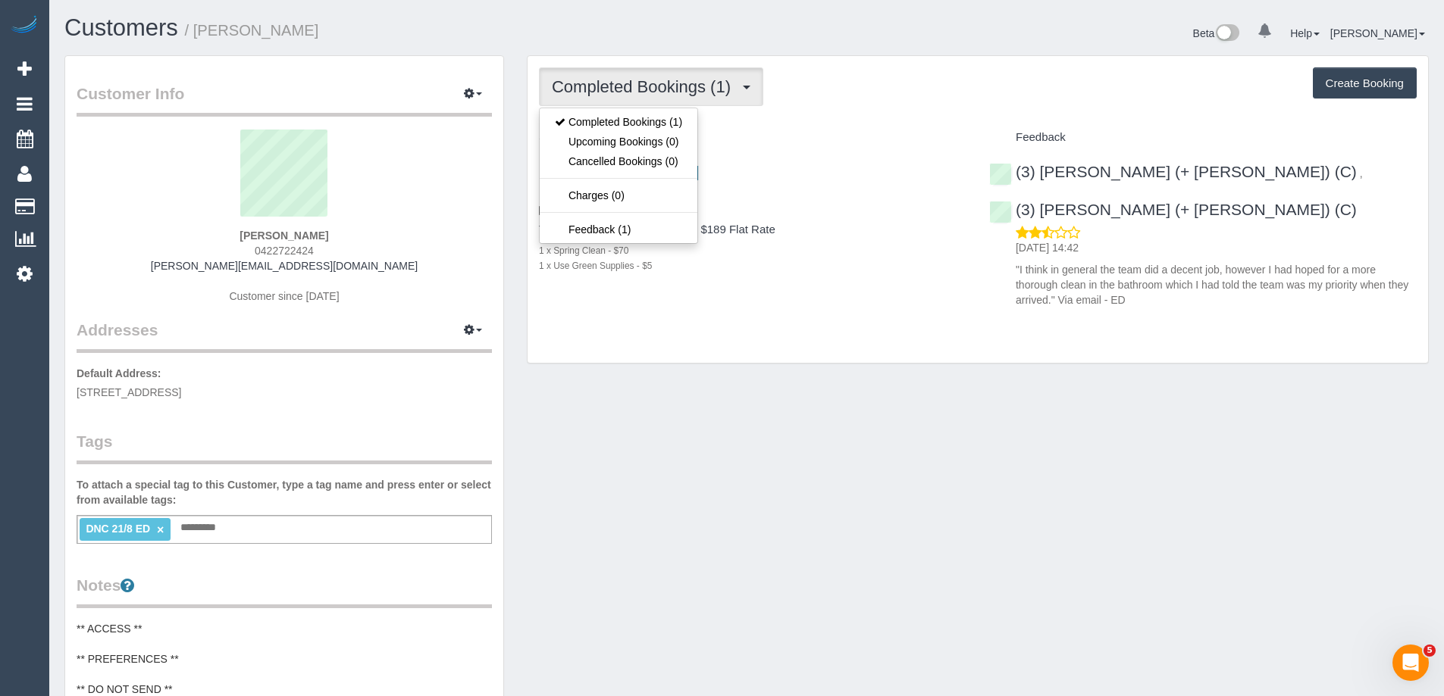
click at [887, 104] on div "Completed Bookings (1) Completed Bookings (1) Upcoming Bookings (0) Cancelled B…" at bounding box center [978, 86] width 878 height 39
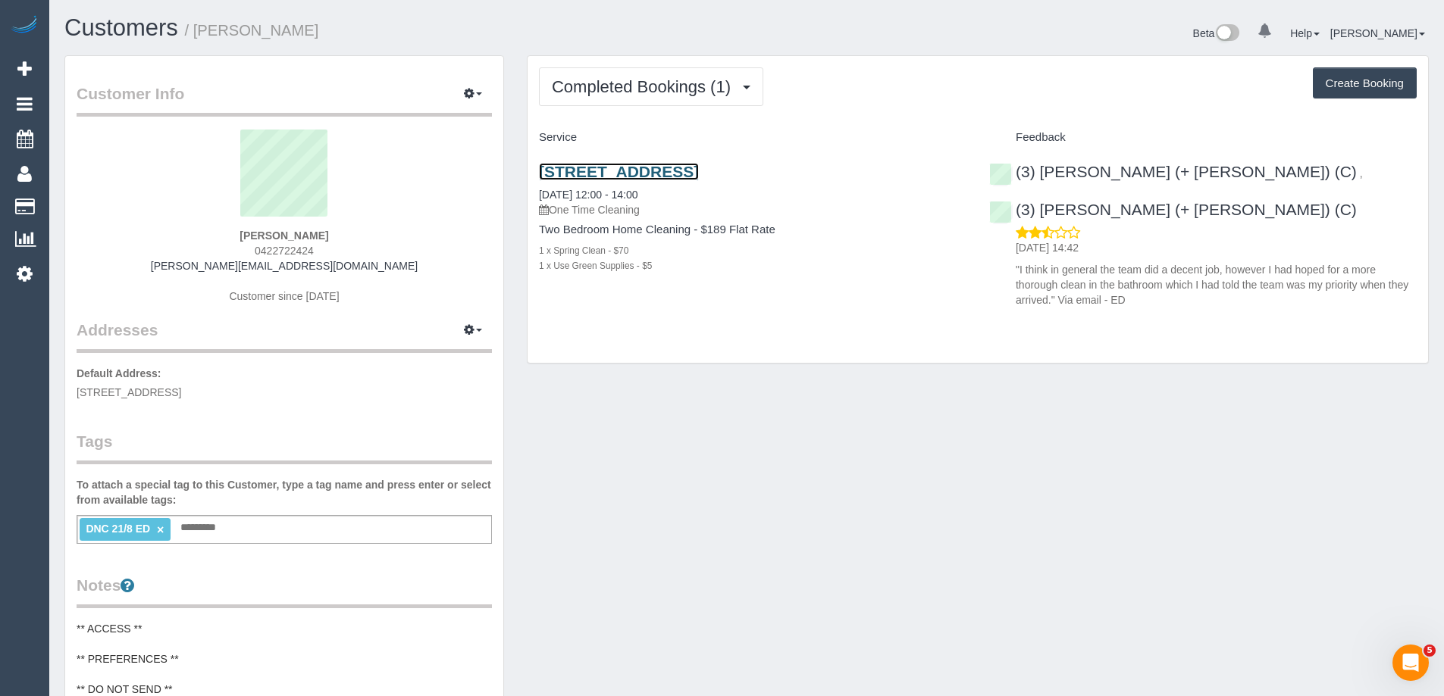
click at [699, 172] on link "[STREET_ADDRESS]" at bounding box center [619, 171] width 160 height 17
click at [1073, 262] on p ""I think in general the team did a decent job, however I had hoped for a more t…" at bounding box center [1215, 284] width 401 height 45
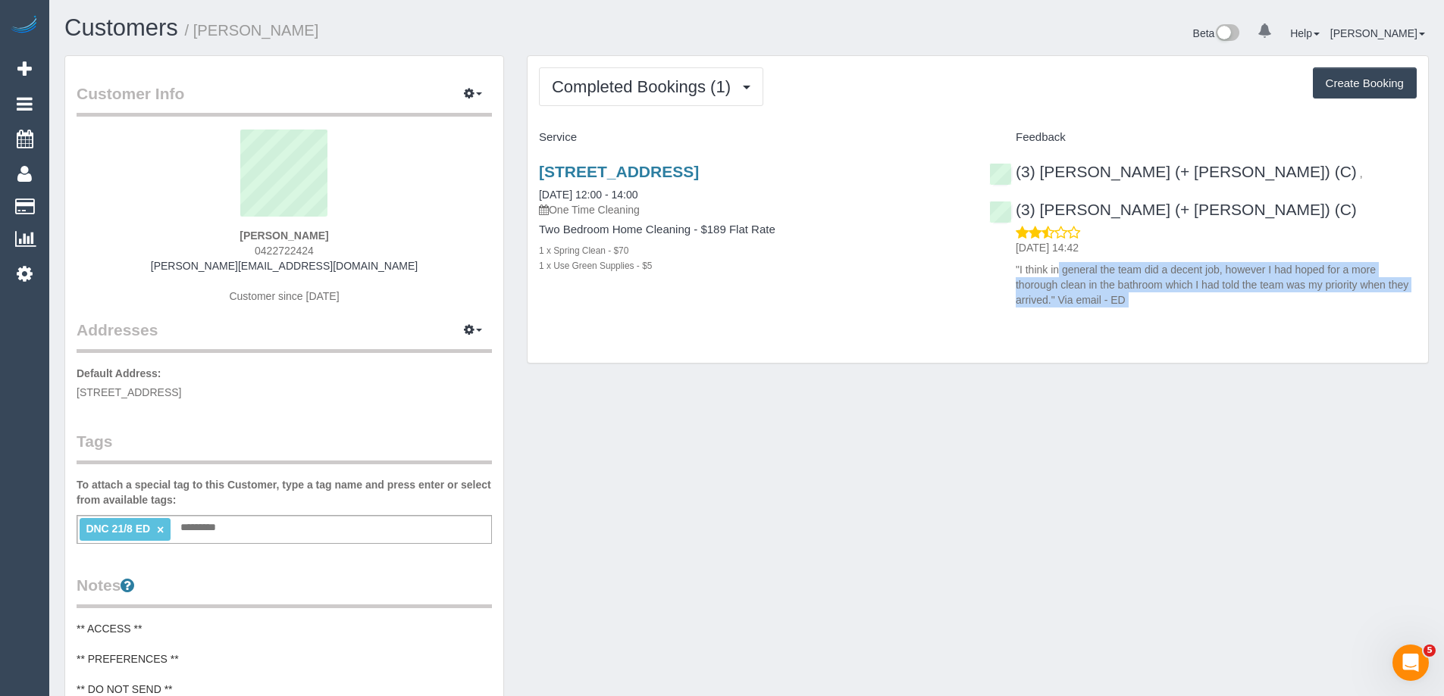
click at [1073, 262] on p ""I think in general the team did a decent job, however I had hoped for a more t…" at bounding box center [1215, 284] width 401 height 45
copy div ""I think in general the team did a decent job, however I had hoped for a more t…"
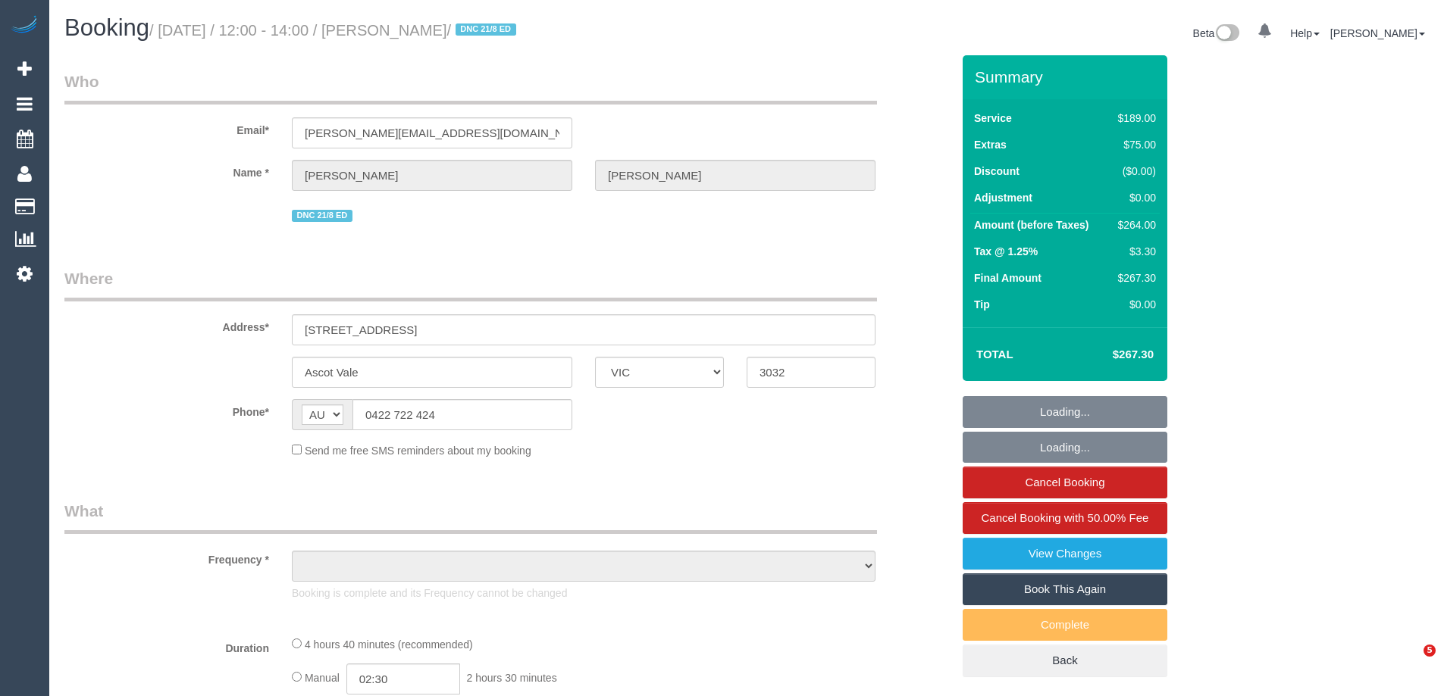
select select "VIC"
select select "string:stripe-pm_1RtGxe2GScqysDRVtEK0GeGs"
select select "number:28"
select select "number:14"
select select "number:21"
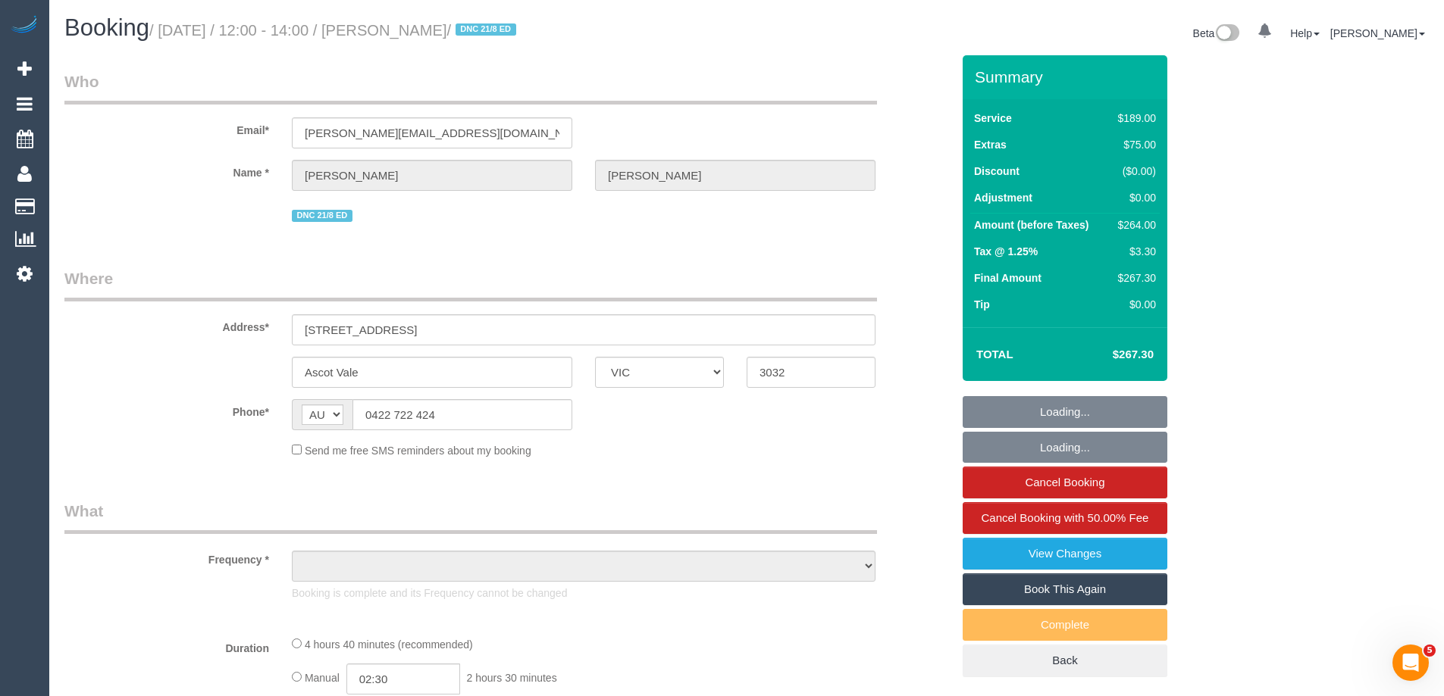
select select "number:22"
select select "number:13"
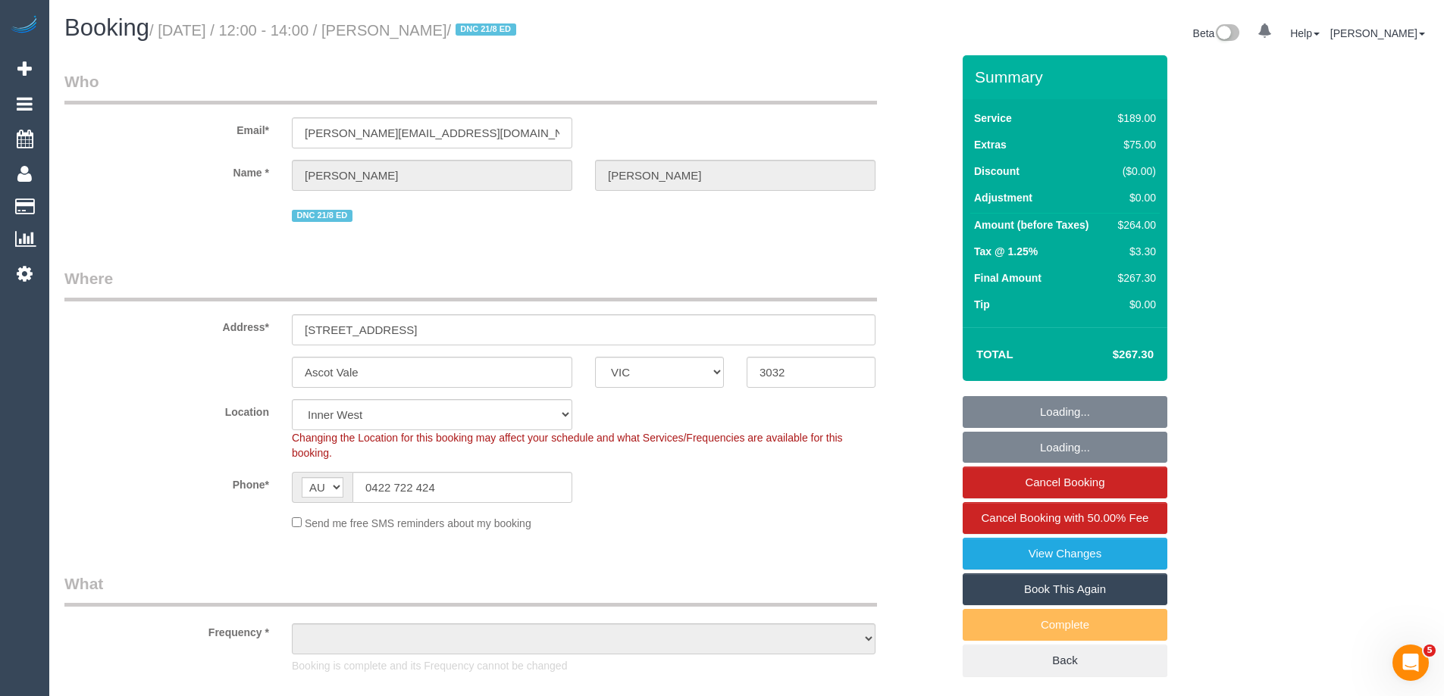
select select "object:1529"
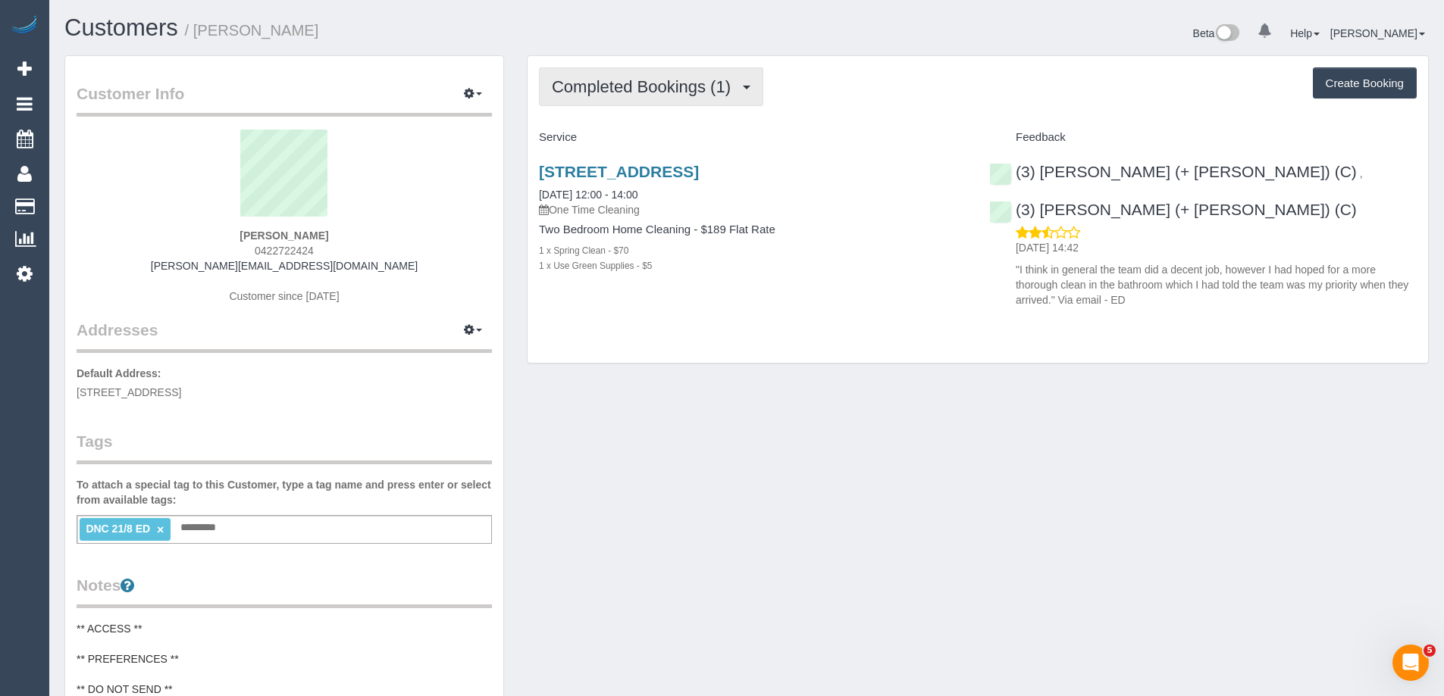
click at [618, 88] on span "Completed Bookings (1)" at bounding box center [645, 86] width 186 height 19
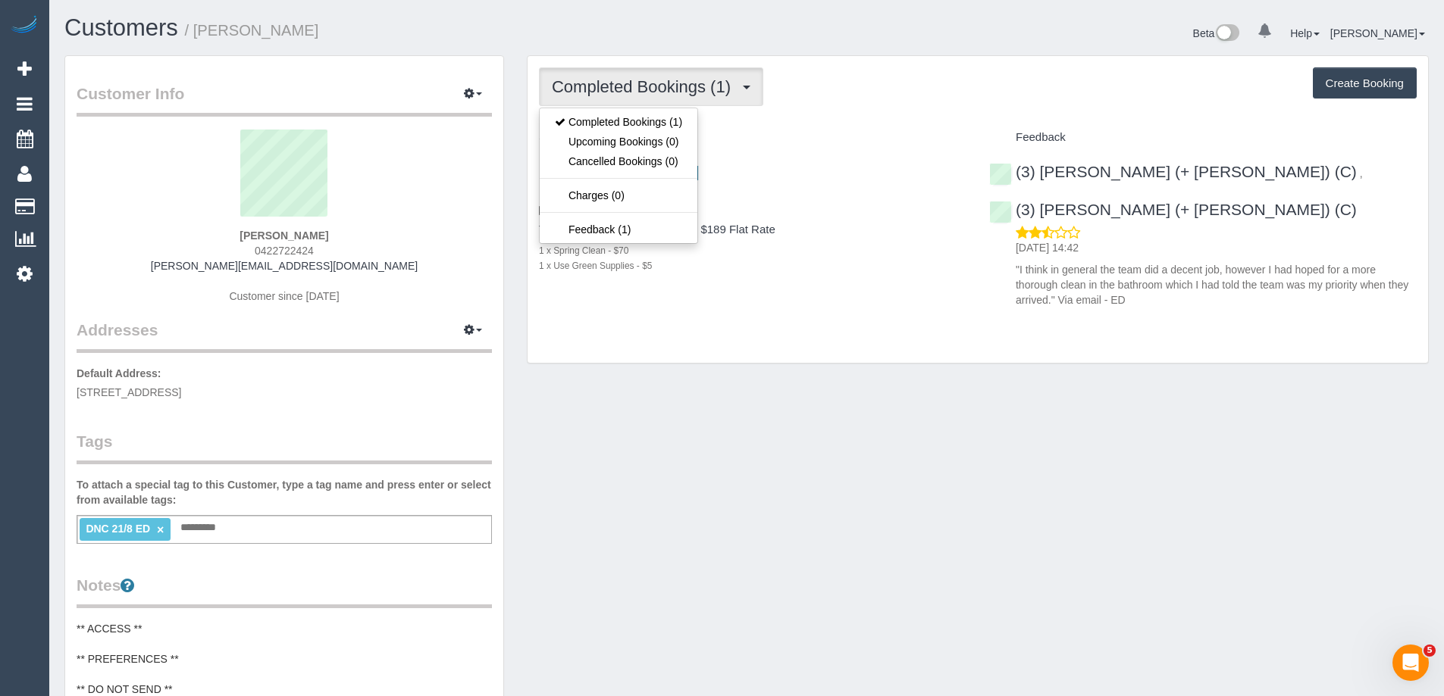
click at [618, 88] on span "Completed Bookings (1)" at bounding box center [645, 86] width 186 height 19
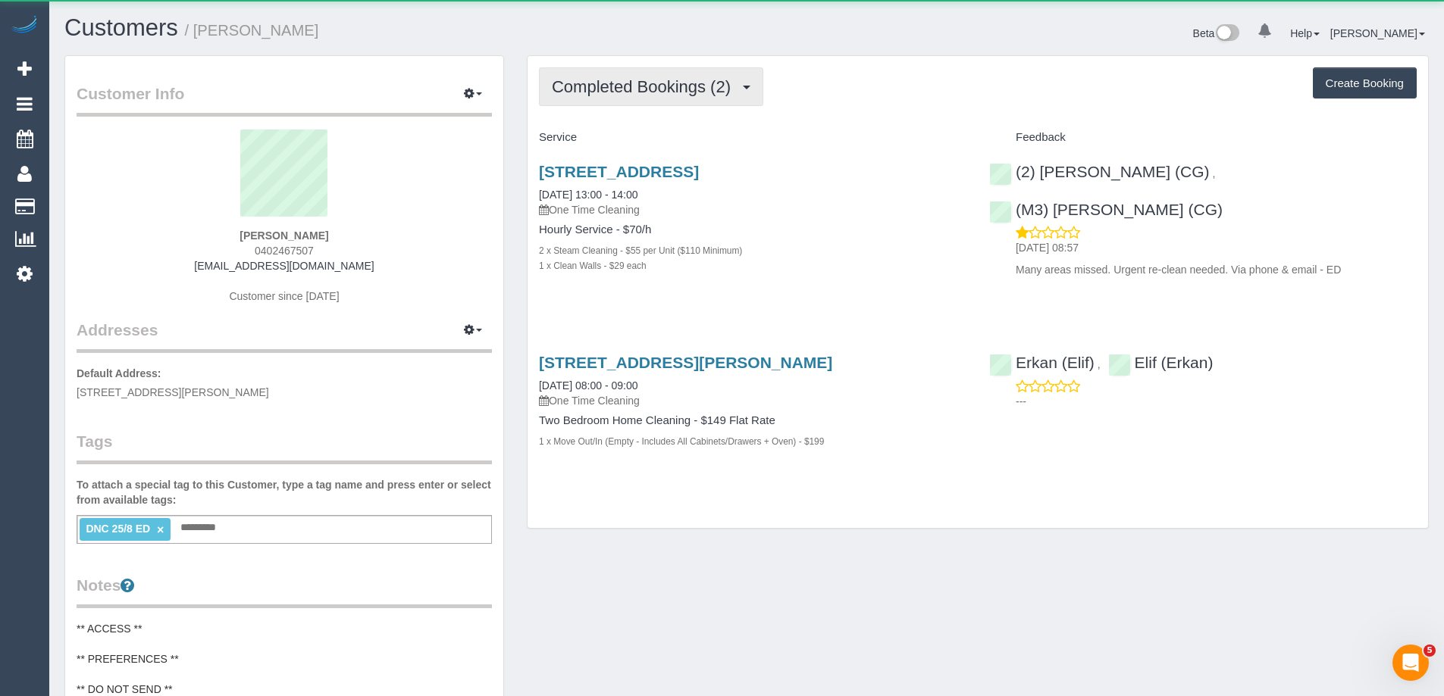
click at [591, 95] on span "Completed Bookings (2)" at bounding box center [645, 86] width 186 height 19
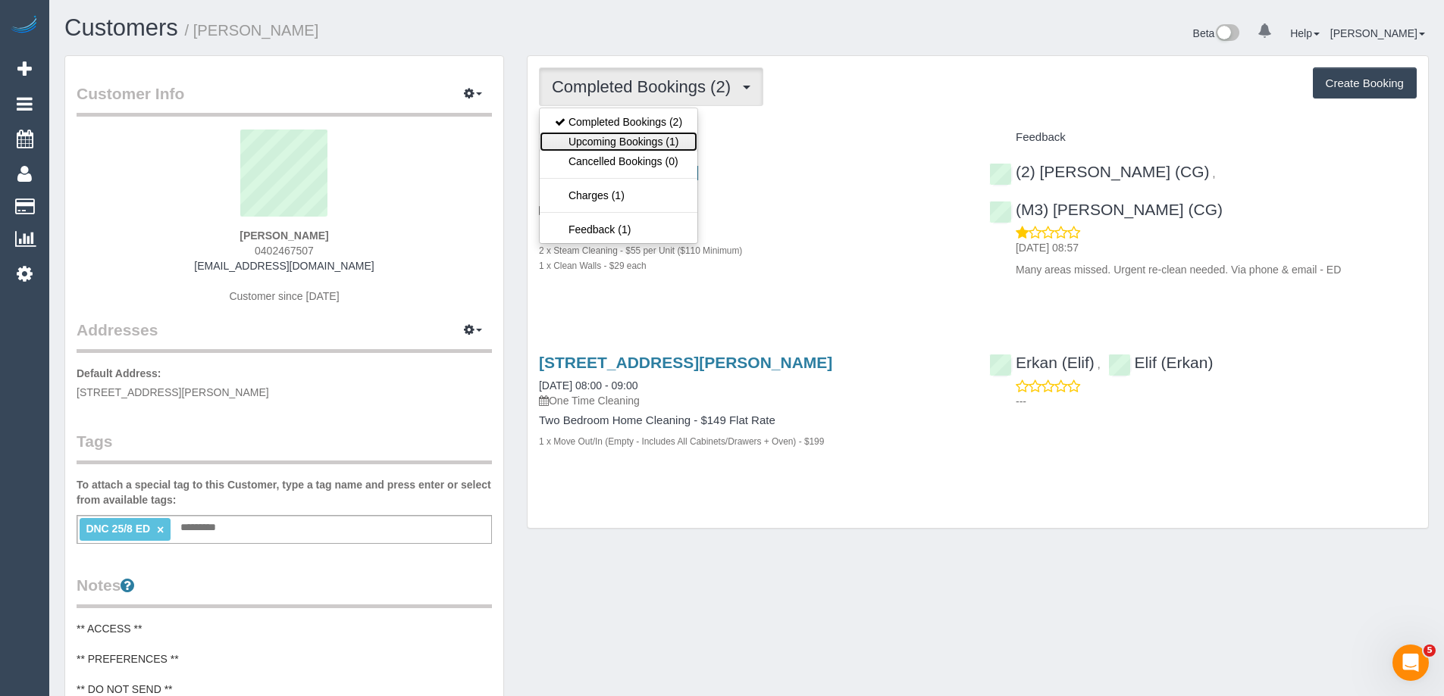
click at [606, 141] on link "Upcoming Bookings (1)" at bounding box center [619, 142] width 158 height 20
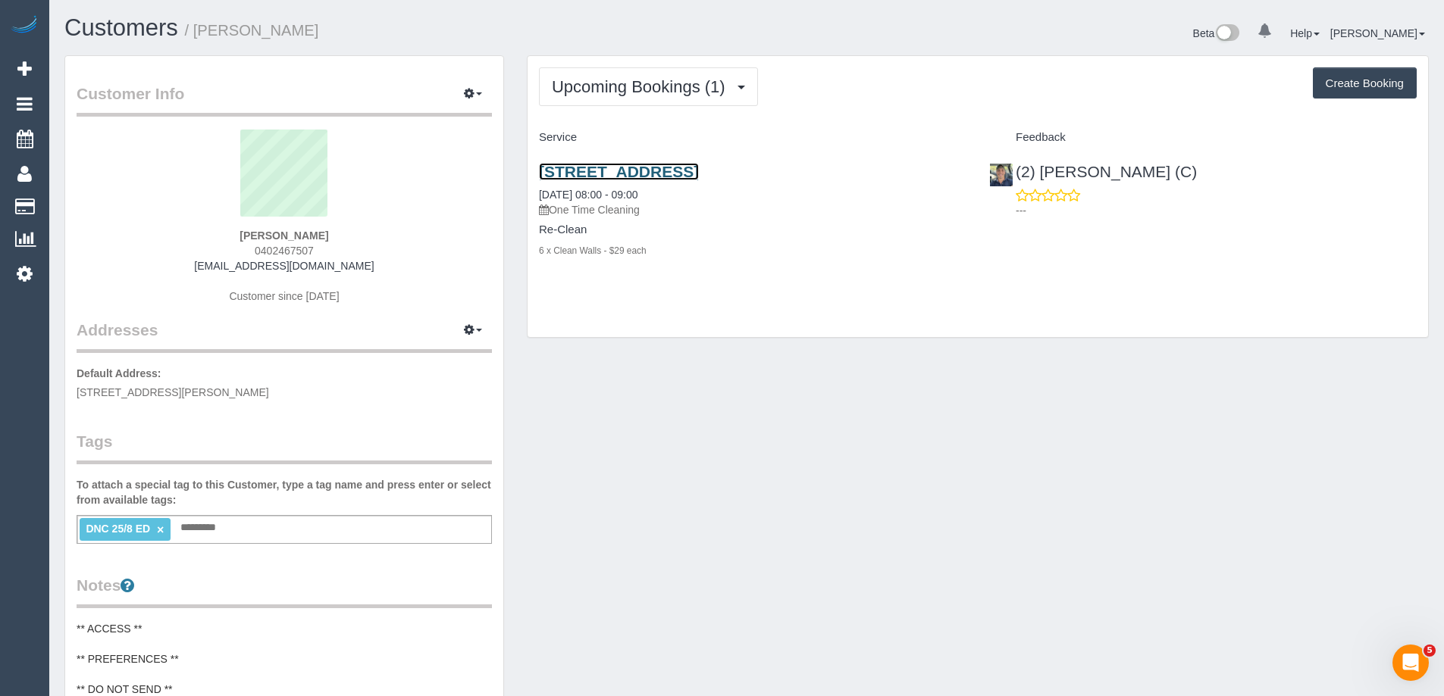
click at [629, 168] on link "57 Dover St, Flemington, Unit 17, Flemington, VIC 3031" at bounding box center [619, 171] width 160 height 17
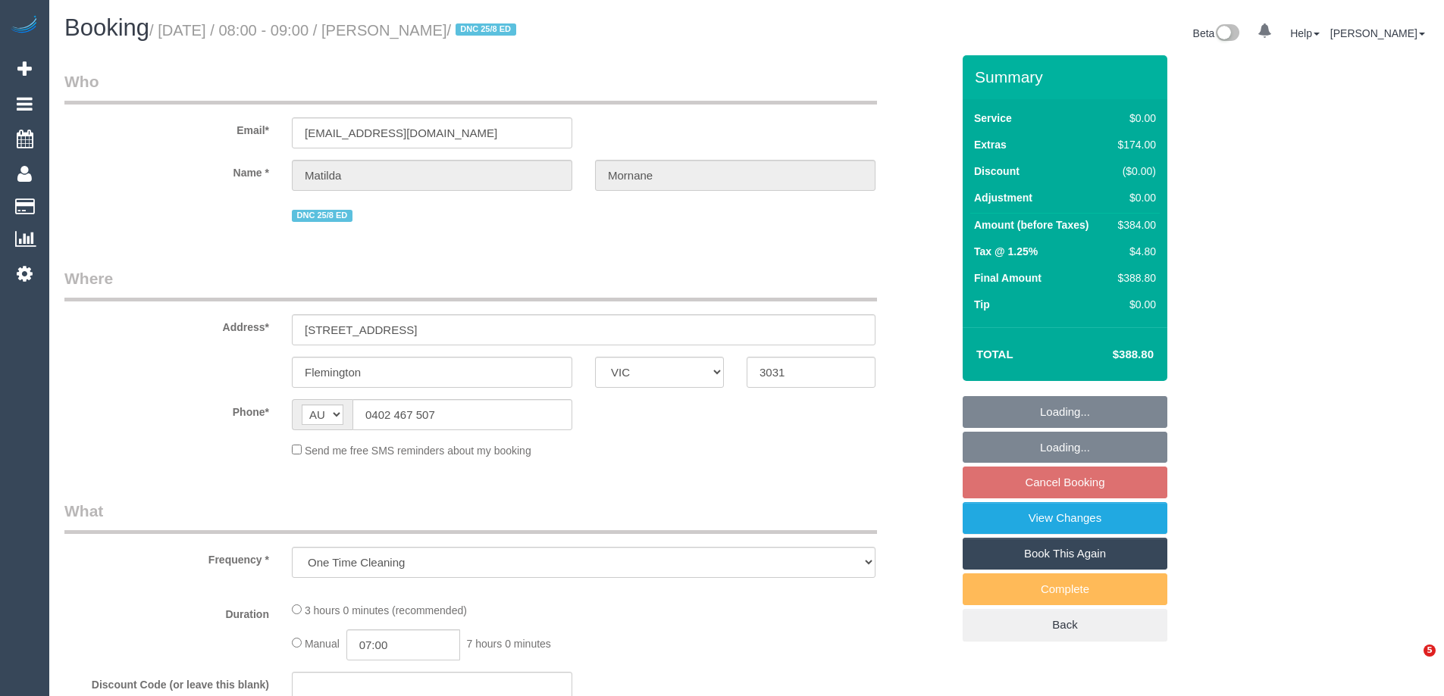
select select "VIC"
select select "string:stripe-pm_1RsFsd2GScqysDRVgSeO7wtR"
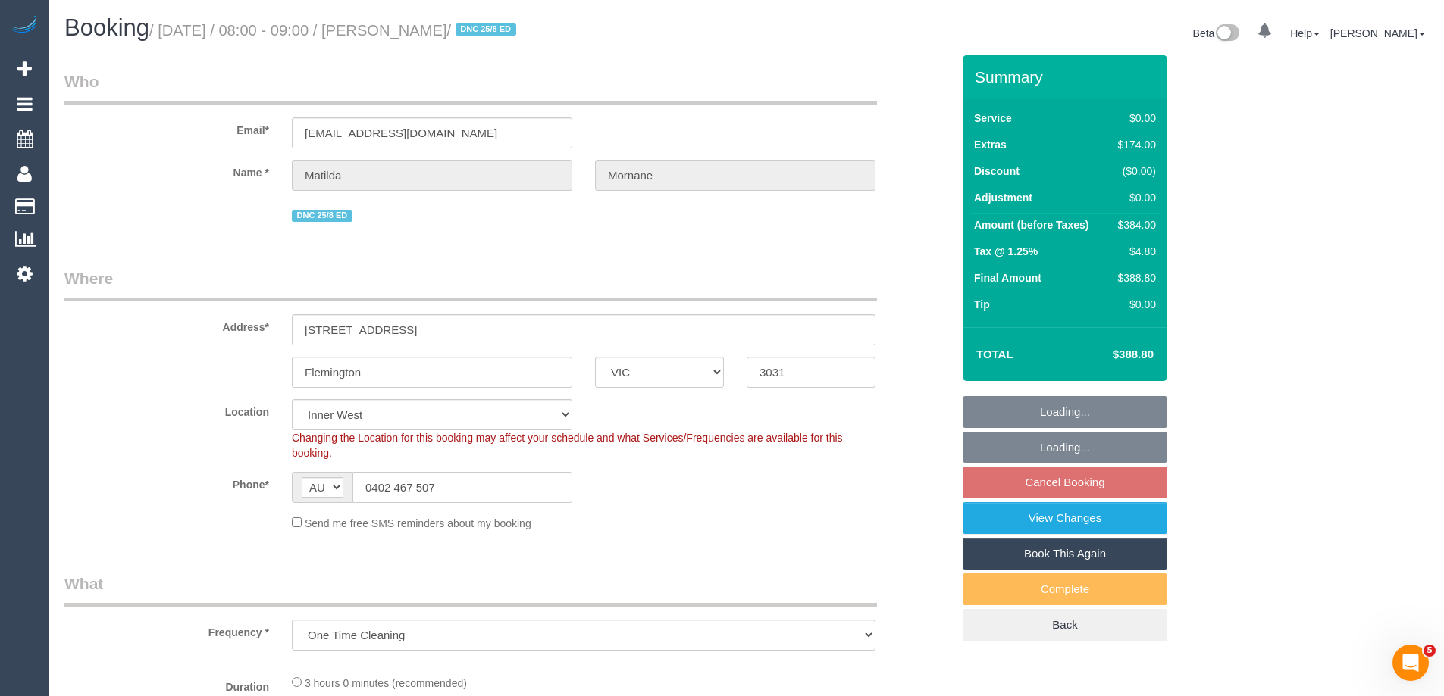
select select "object:544"
select select "number:29"
select select "number:14"
select select "number:18"
select select "number:24"
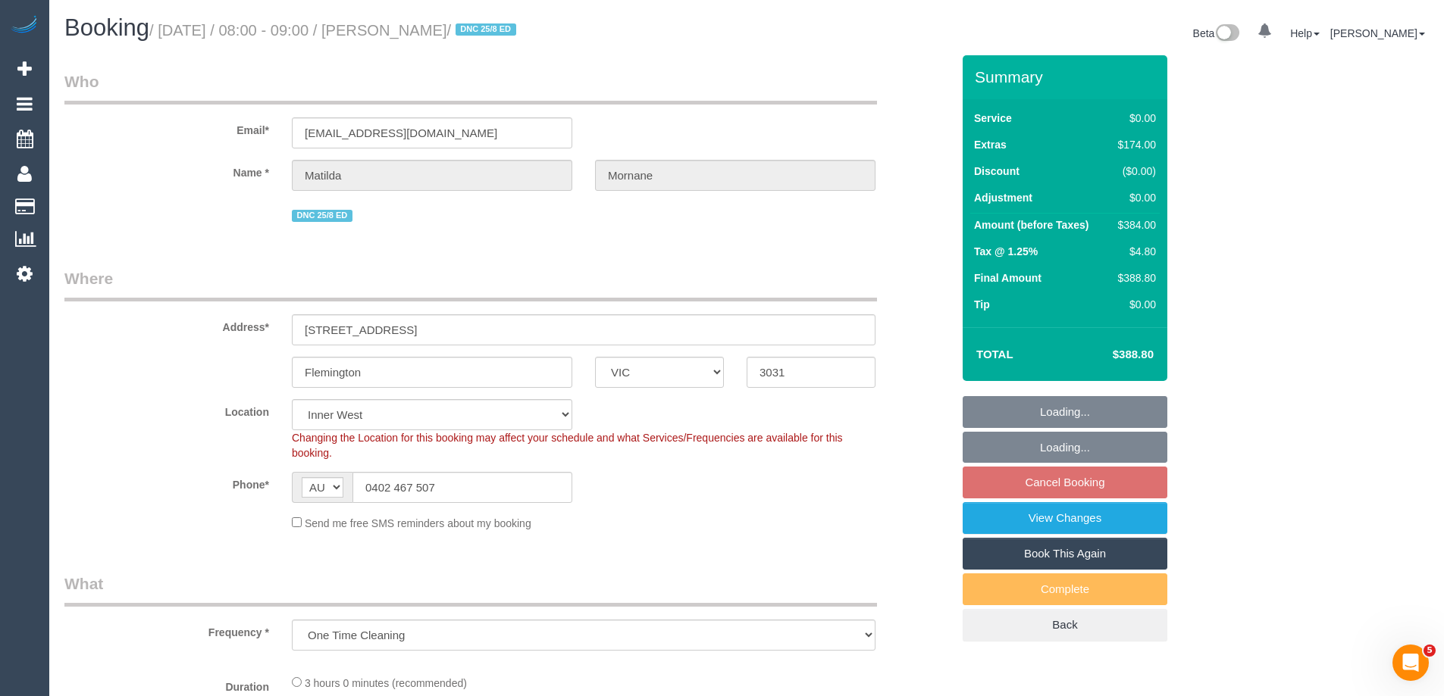
select select "number:13"
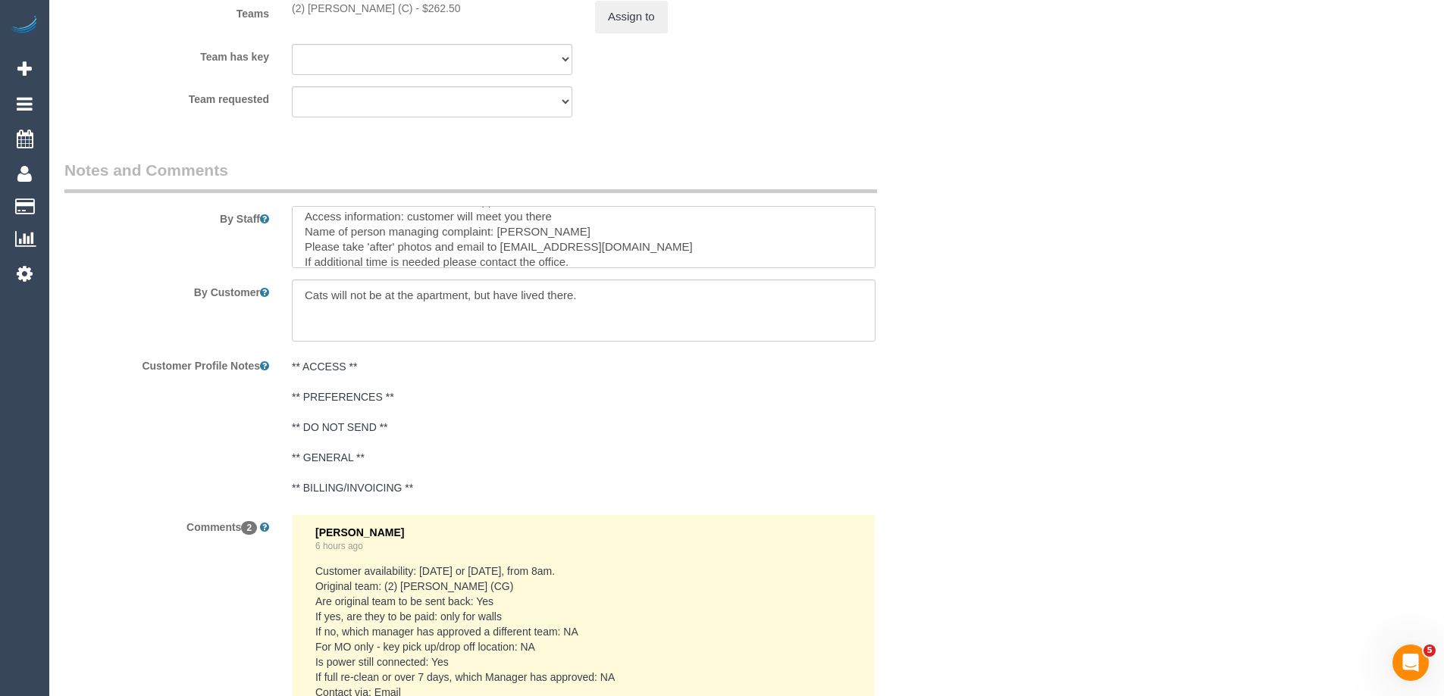
scroll to position [332, 0]
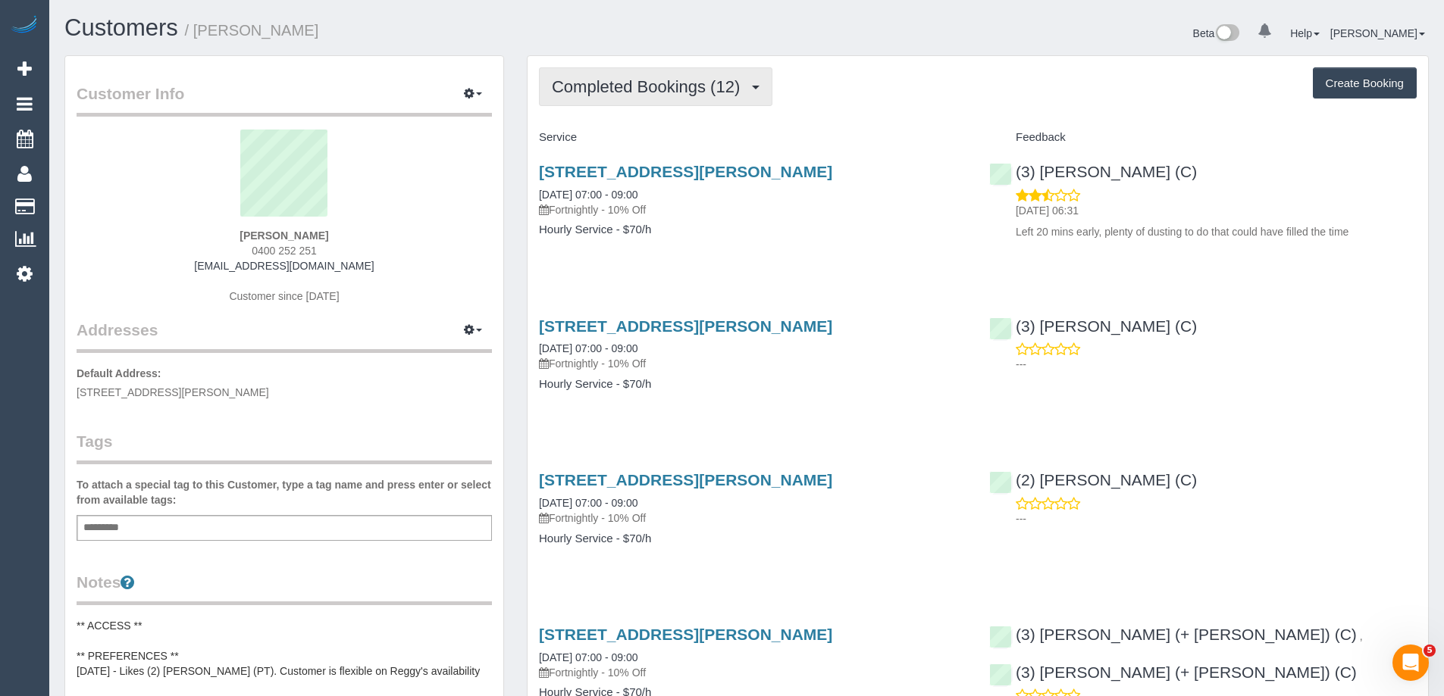
click at [643, 102] on button "Completed Bookings (12)" at bounding box center [655, 86] width 233 height 39
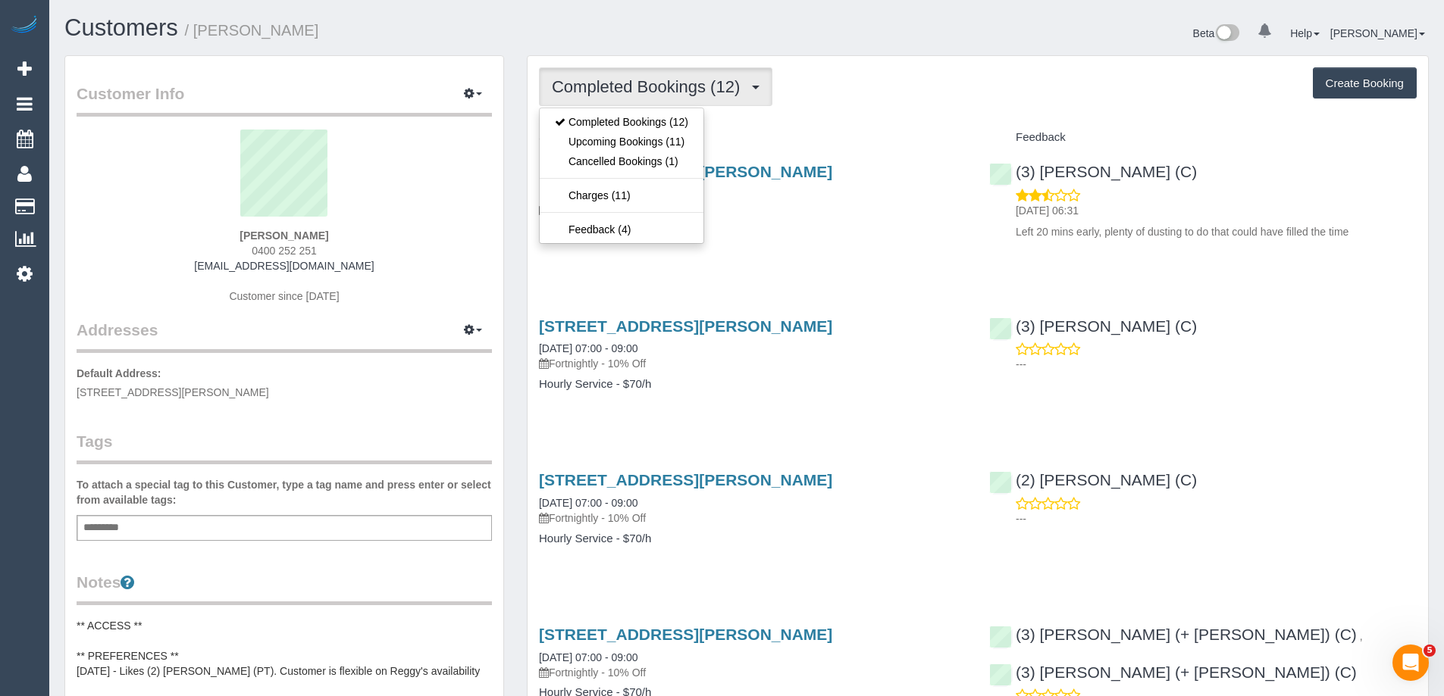
click at [653, 92] on span "Completed Bookings (12)" at bounding box center [650, 86] width 196 height 19
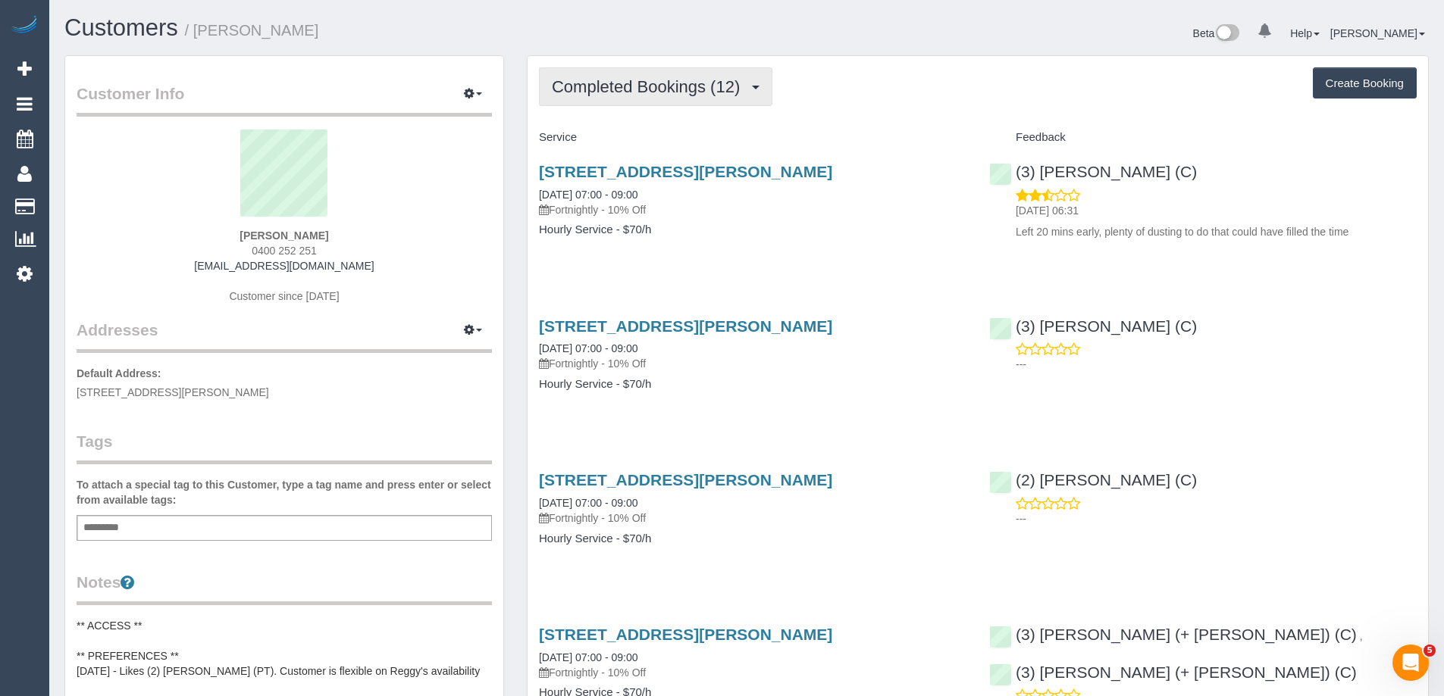
click at [653, 92] on span "Completed Bookings (12)" at bounding box center [650, 86] width 196 height 19
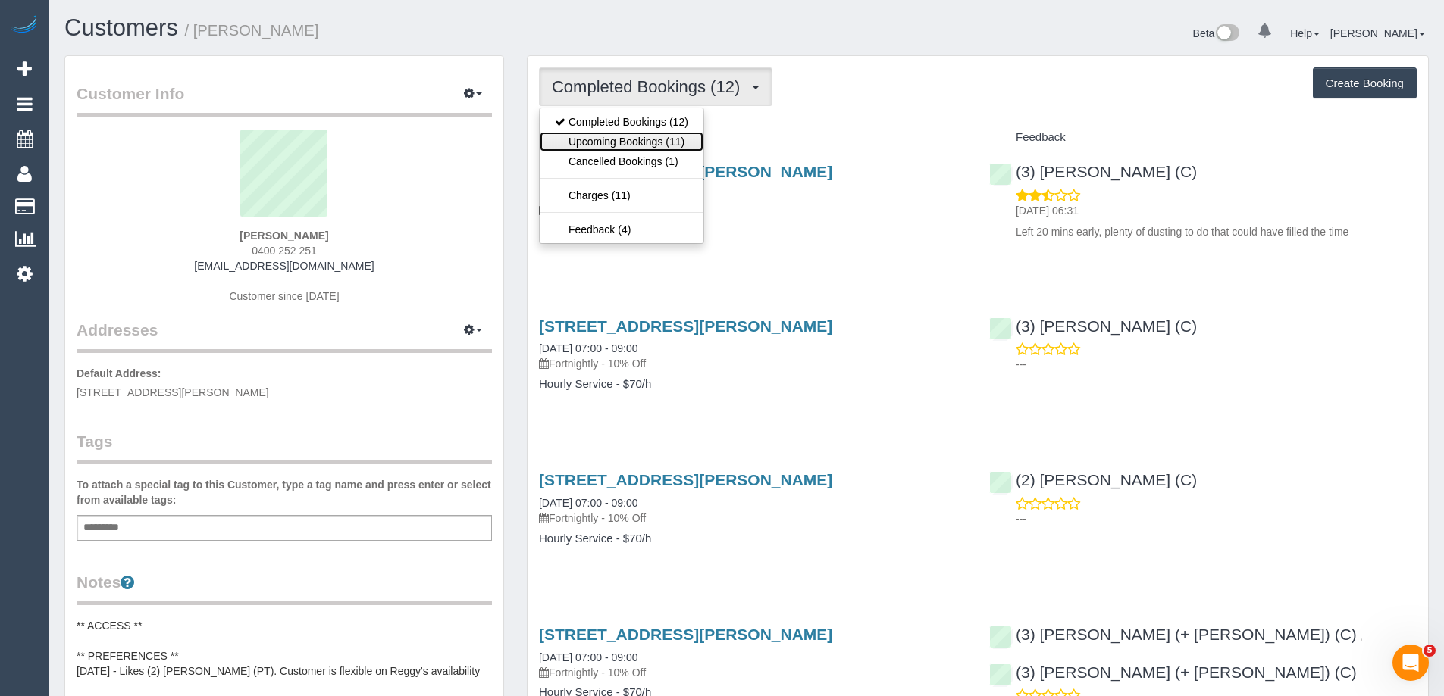
click at [653, 140] on link "Upcoming Bookings (11)" at bounding box center [622, 142] width 164 height 20
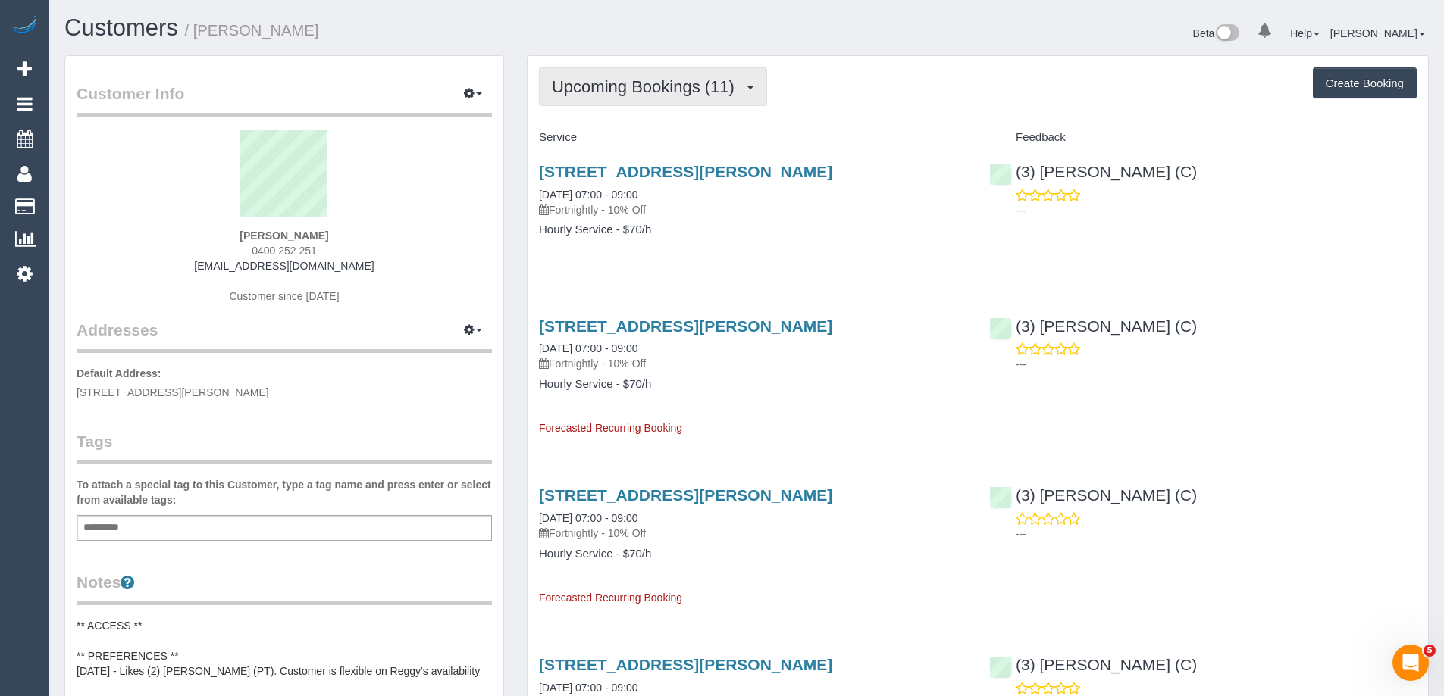
click at [650, 90] on span "Upcoming Bookings (11)" at bounding box center [647, 86] width 190 height 19
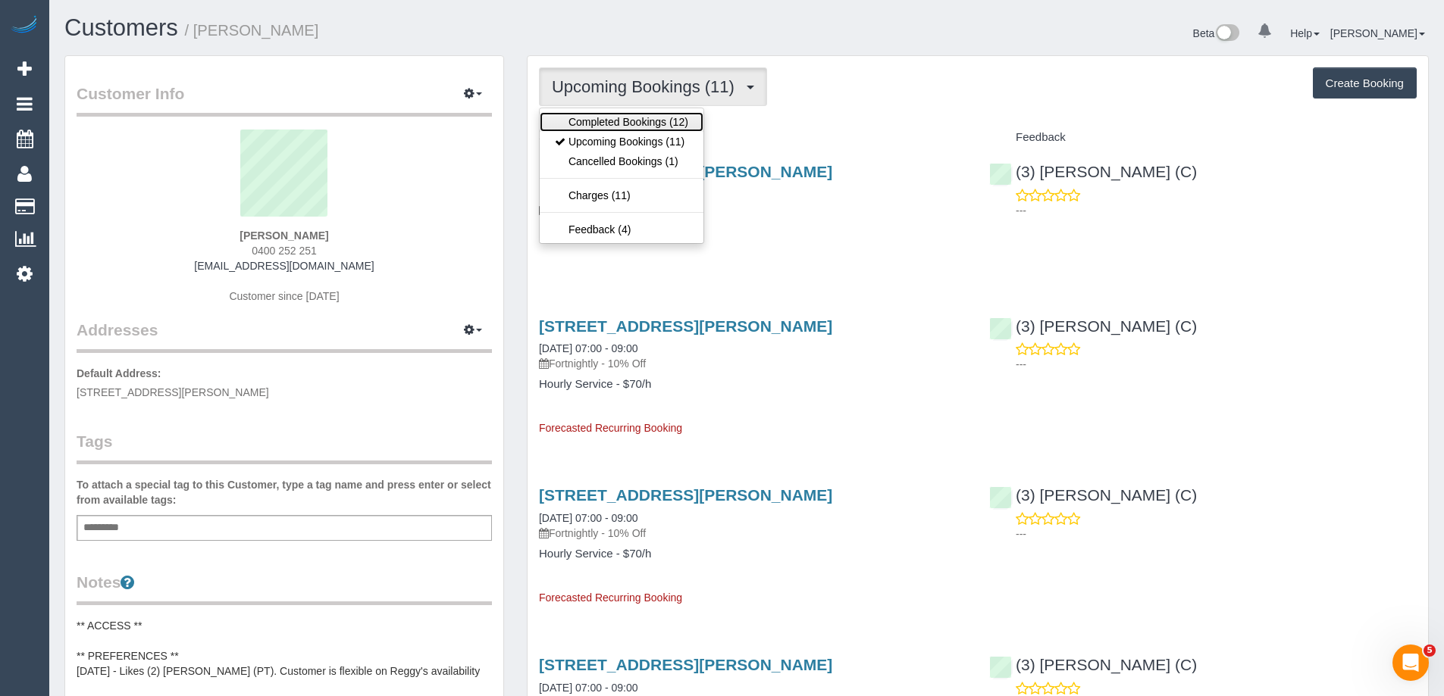
click at [638, 127] on link "Completed Bookings (12)" at bounding box center [622, 122] width 164 height 20
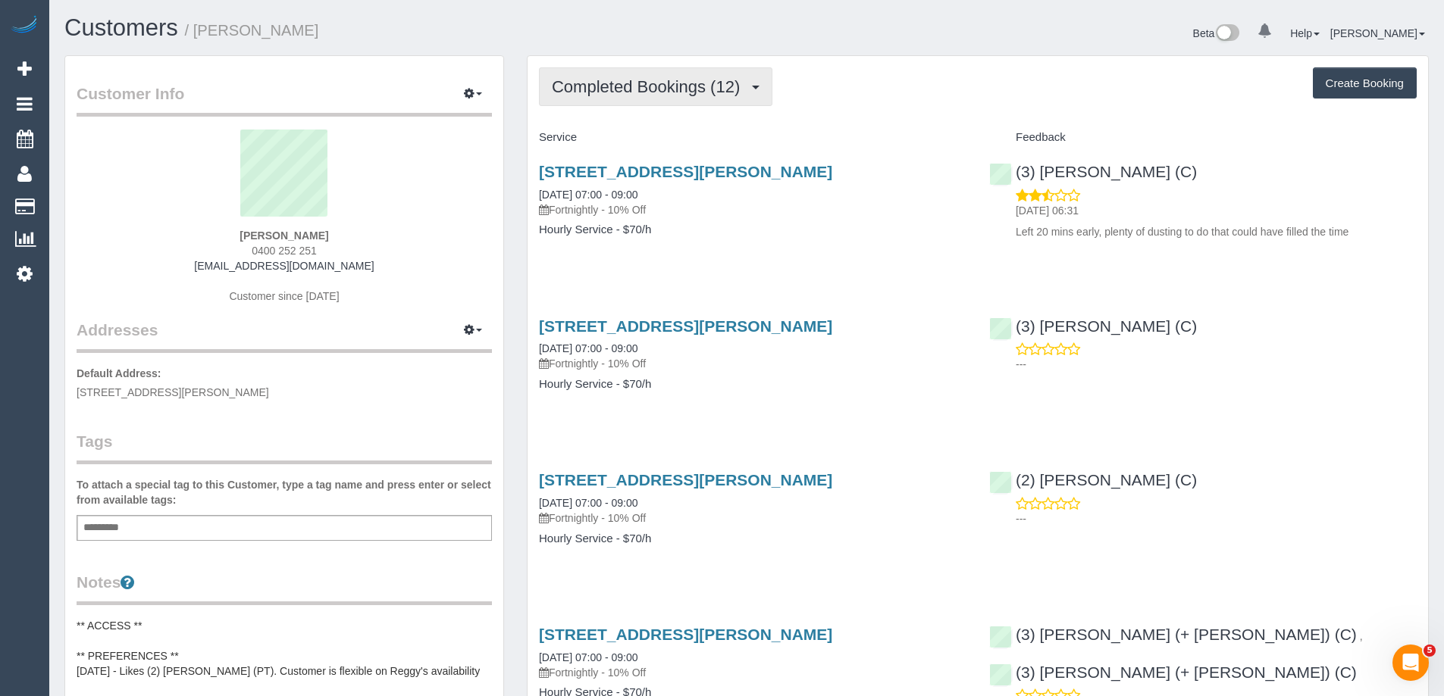
click at [643, 91] on span "Completed Bookings (12)" at bounding box center [650, 86] width 196 height 19
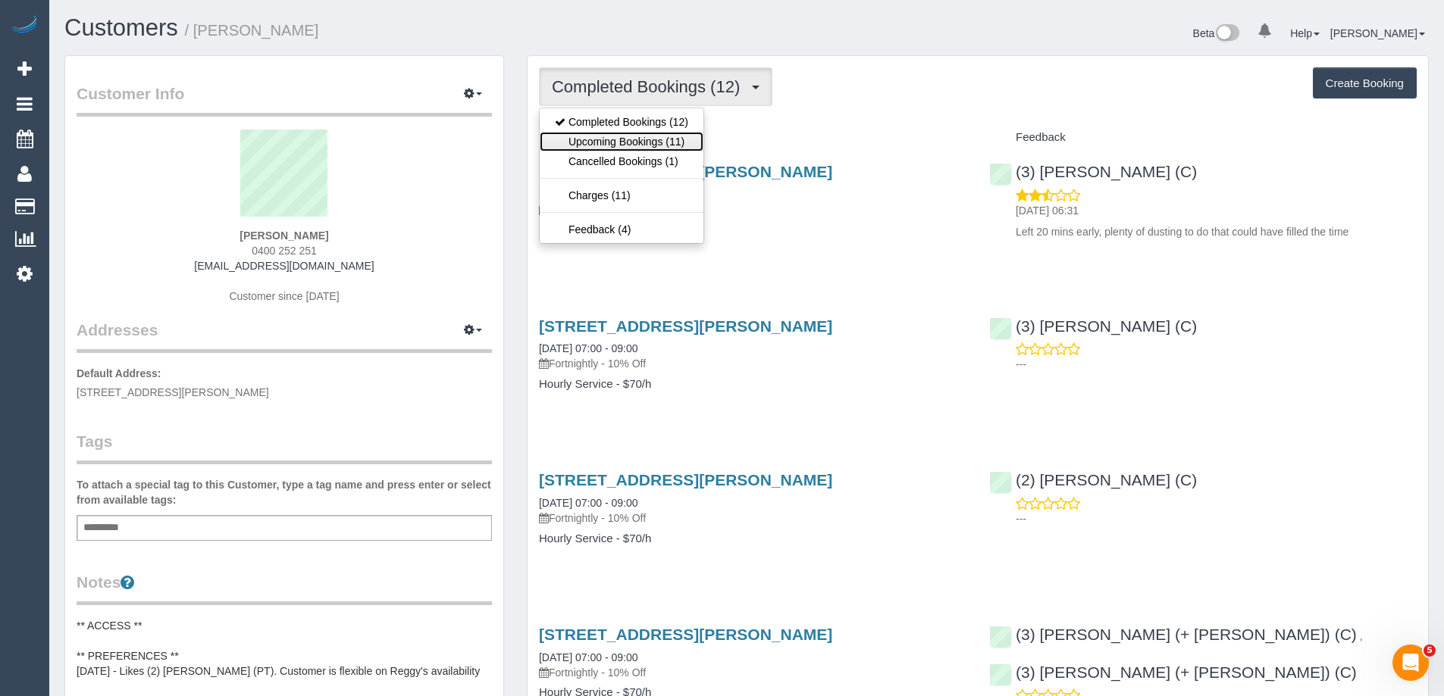
click at [643, 143] on link "Upcoming Bookings (11)" at bounding box center [622, 142] width 164 height 20
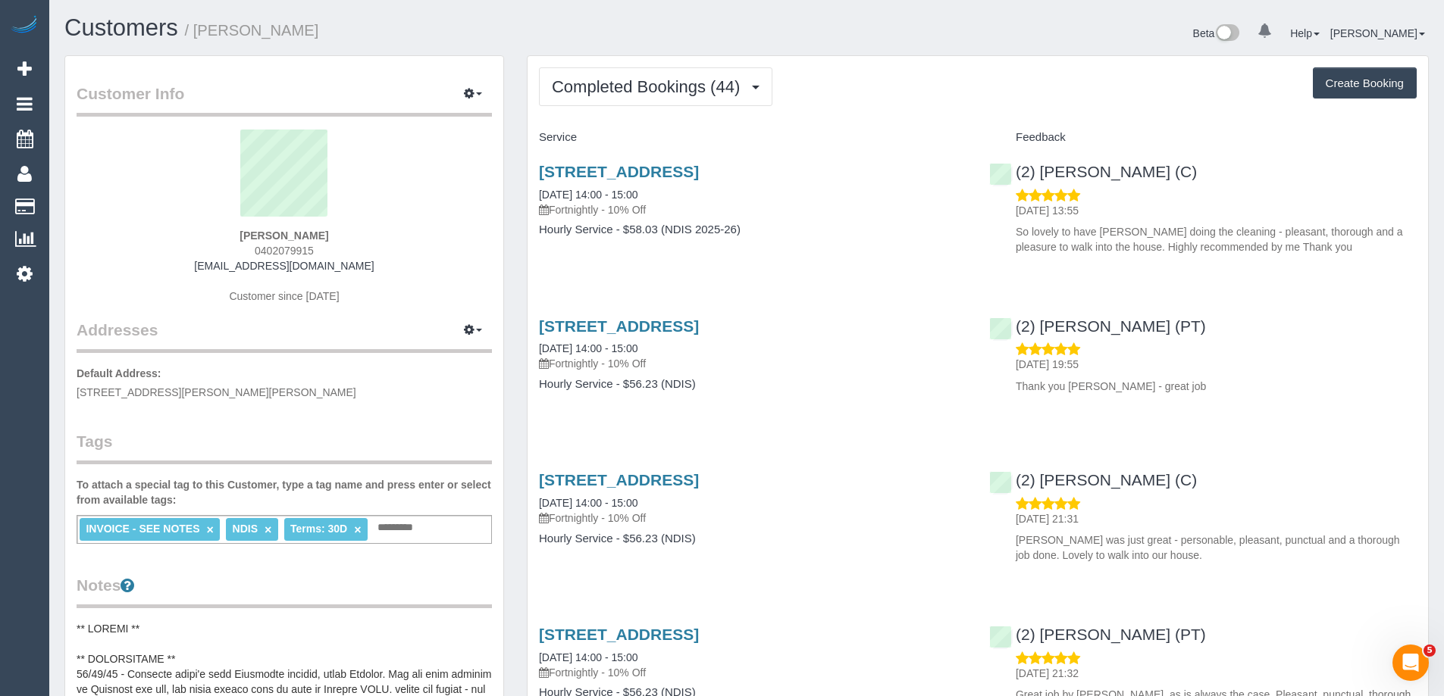
copy small "[PERSON_NAME]"
drag, startPoint x: 328, startPoint y: 36, endPoint x: 202, endPoint y: 36, distance: 126.6
click at [202, 36] on h1 "Customers / [PERSON_NAME]" at bounding box center [399, 28] width 671 height 26
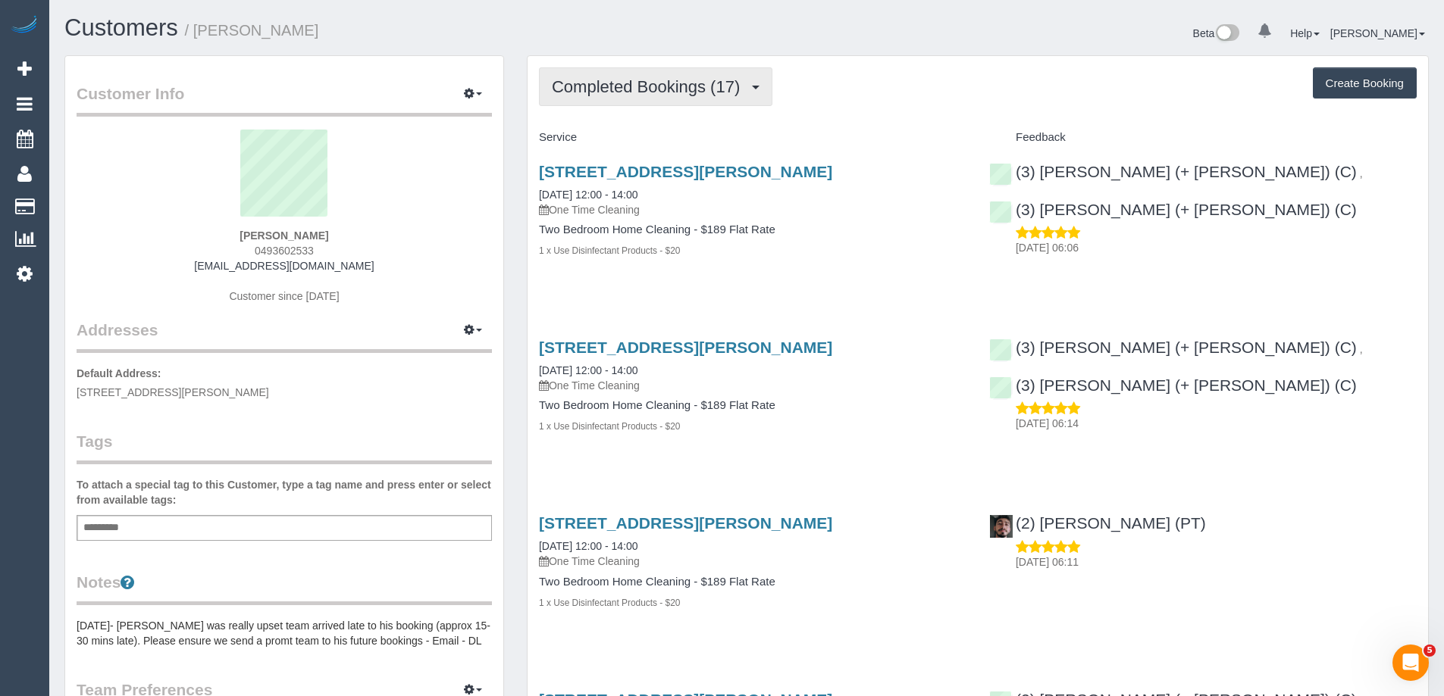
click at [635, 86] on span "Completed Bookings (17)" at bounding box center [650, 86] width 196 height 19
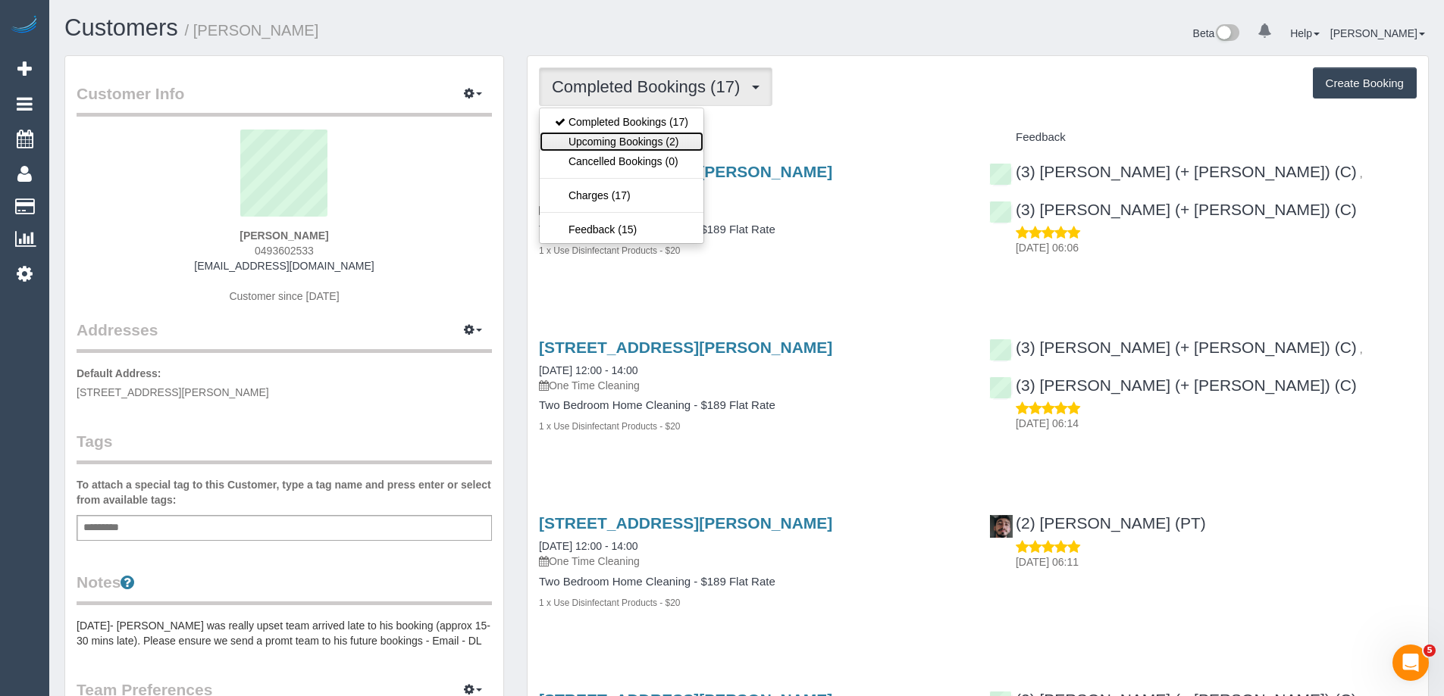
click at [635, 136] on link "Upcoming Bookings (2)" at bounding box center [622, 142] width 164 height 20
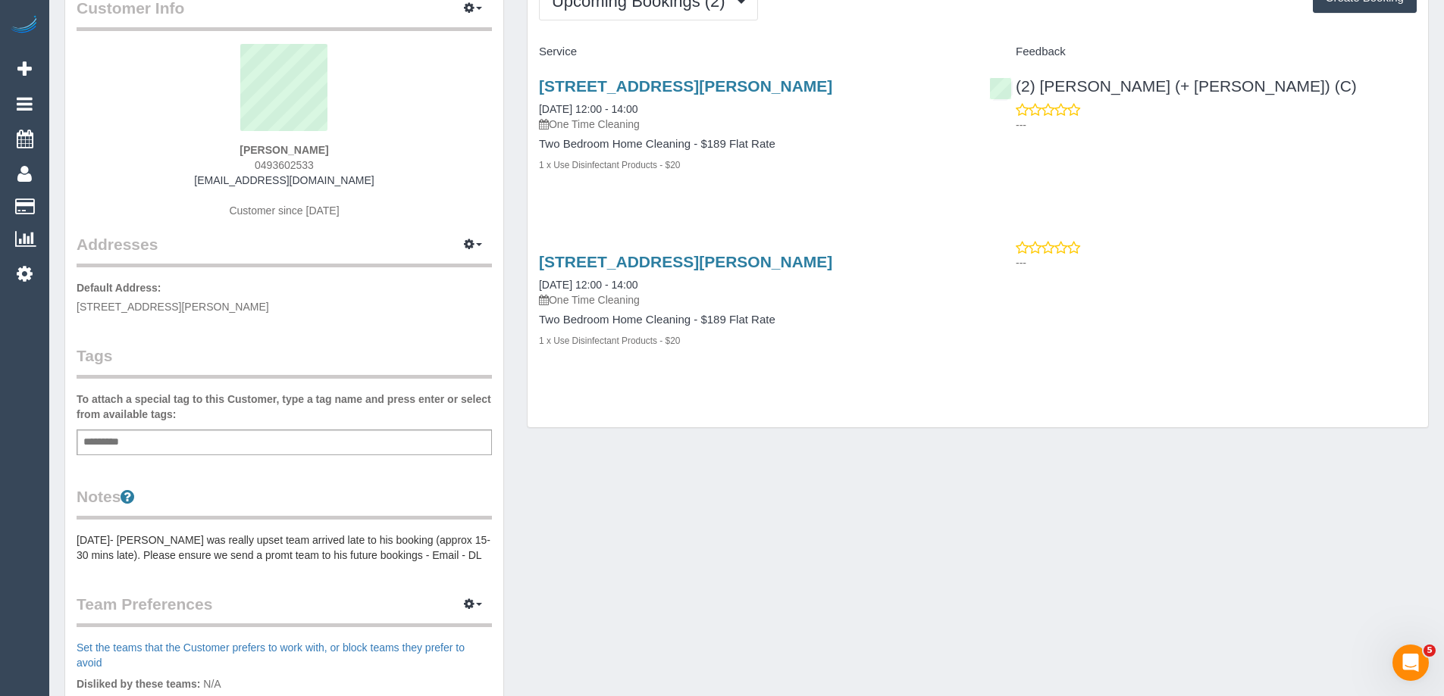
scroll to position [227, 0]
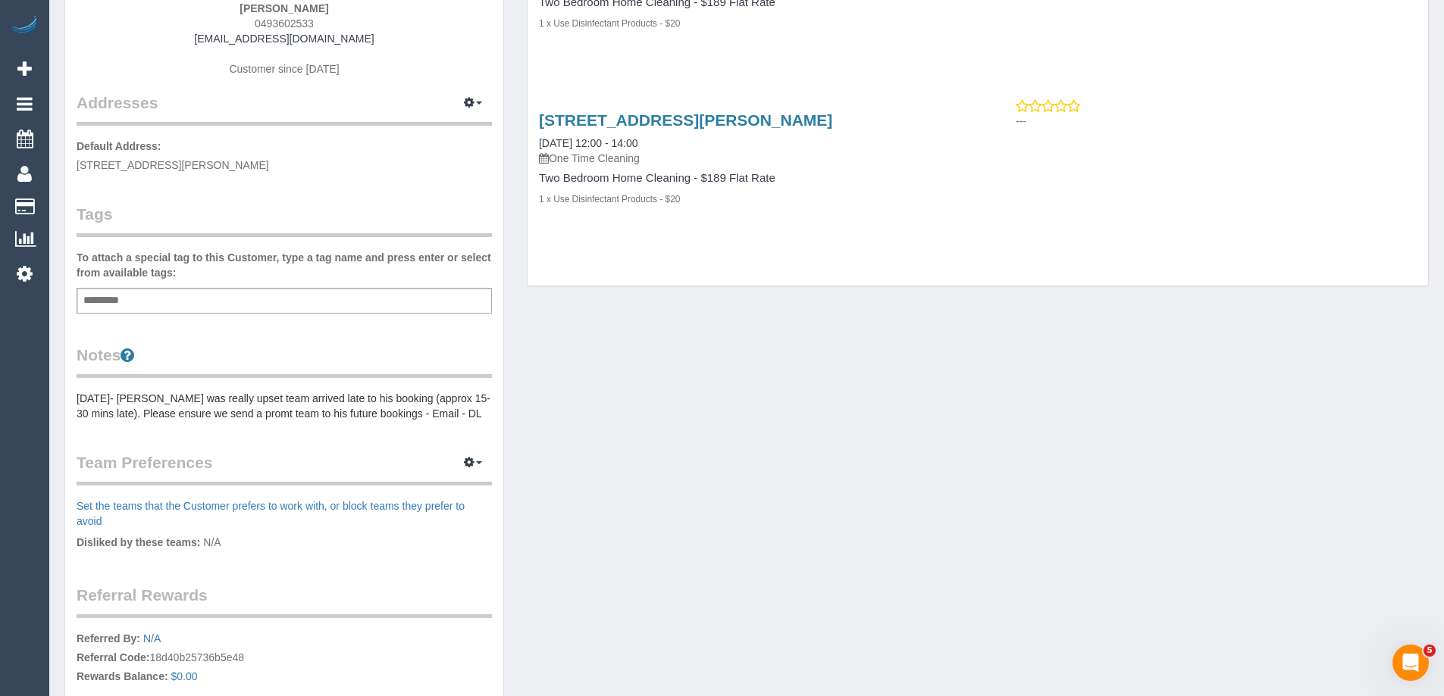
click at [124, 402] on pre "25/04/24- Patrick was really upset team arrived late to his booking (approx 15-…" at bounding box center [284, 406] width 415 height 30
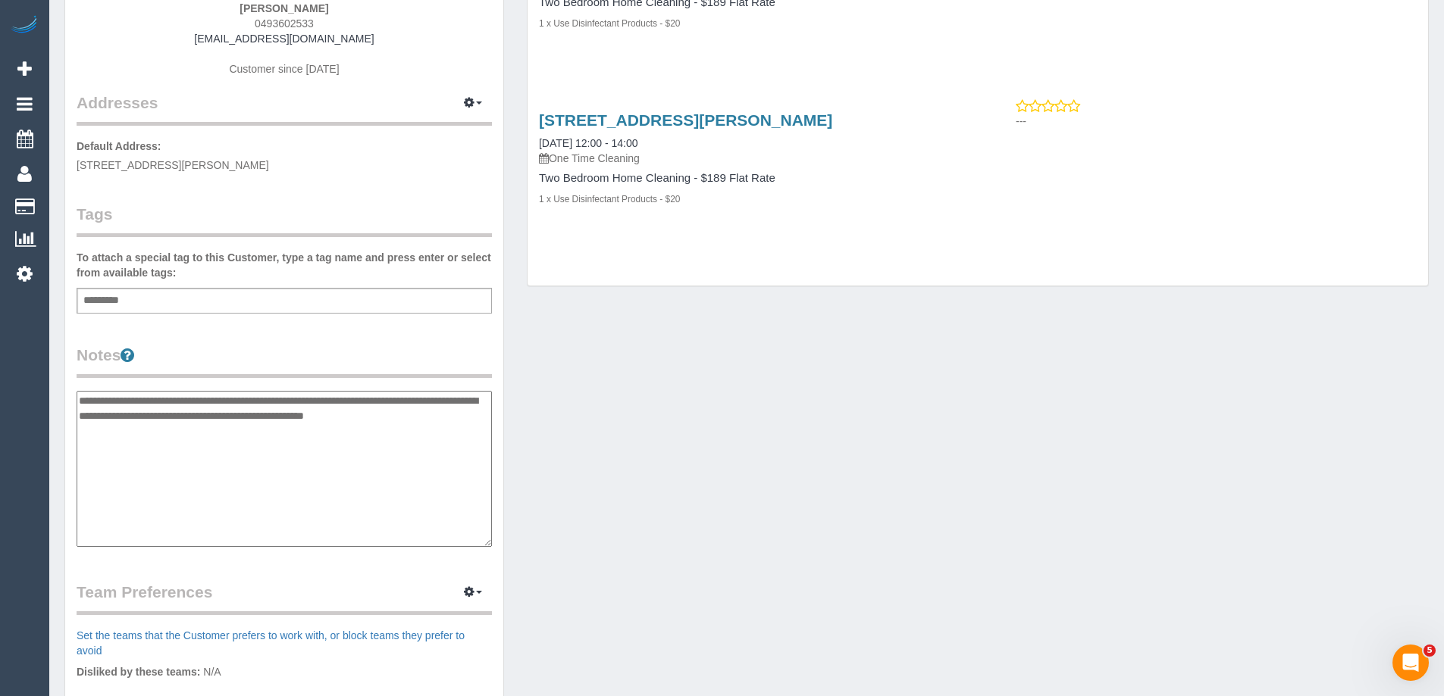
click at [79, 398] on textarea "**********" at bounding box center [284, 469] width 415 height 156
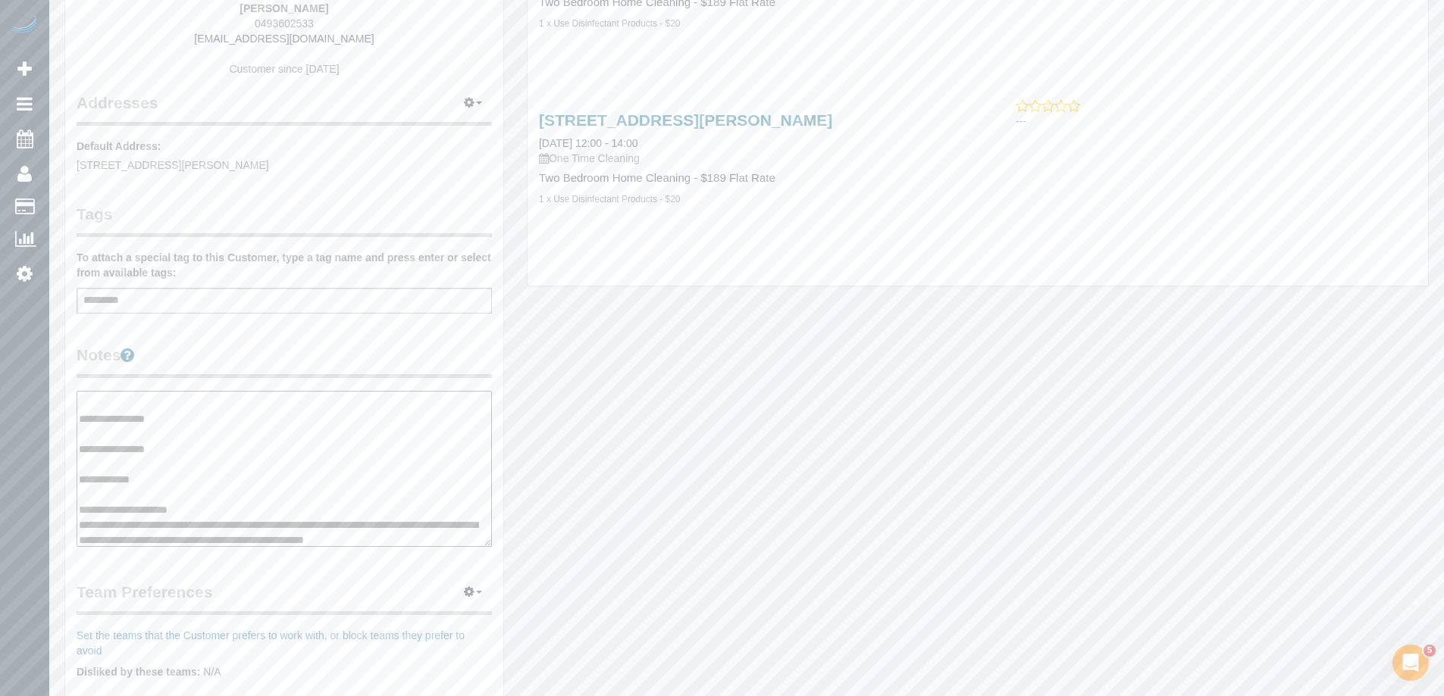
scroll to position [15, 0]
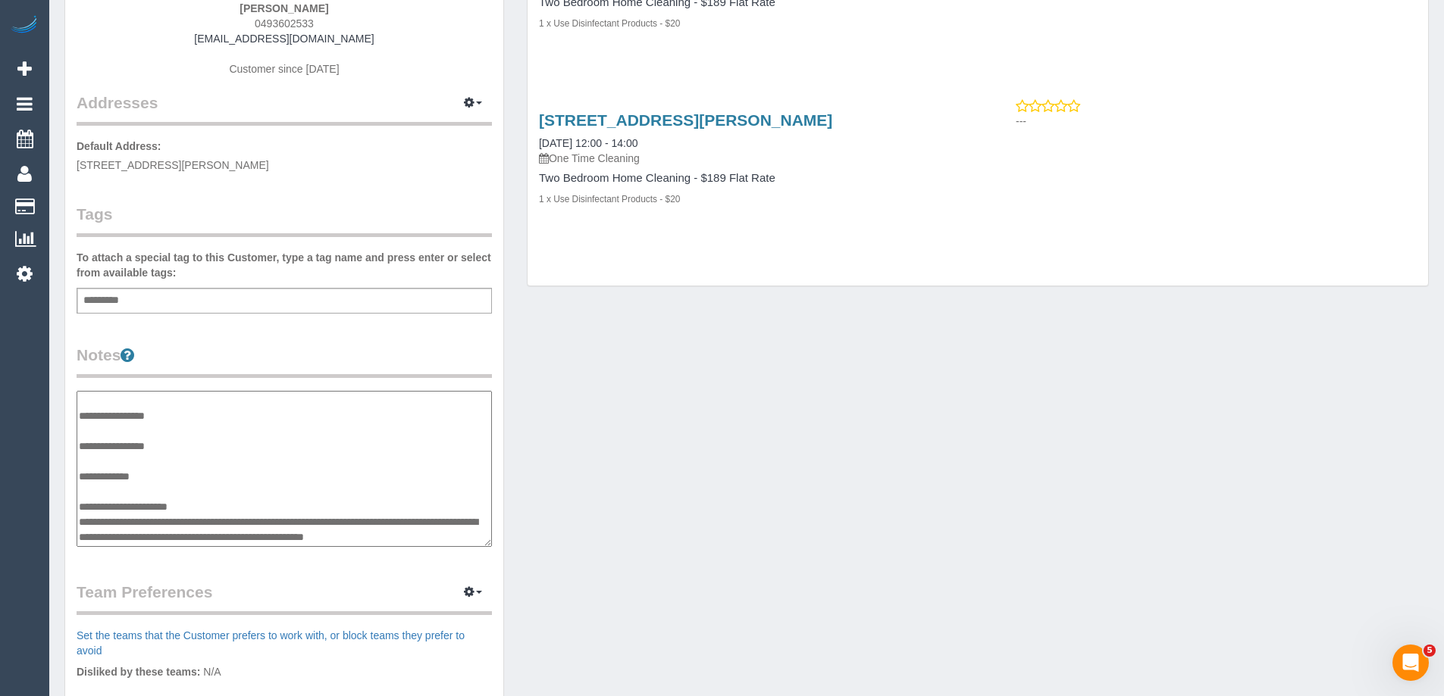
click at [268, 550] on form "**********" at bounding box center [284, 471] width 415 height 160
click at [275, 533] on textarea "**********" at bounding box center [284, 469] width 415 height 156
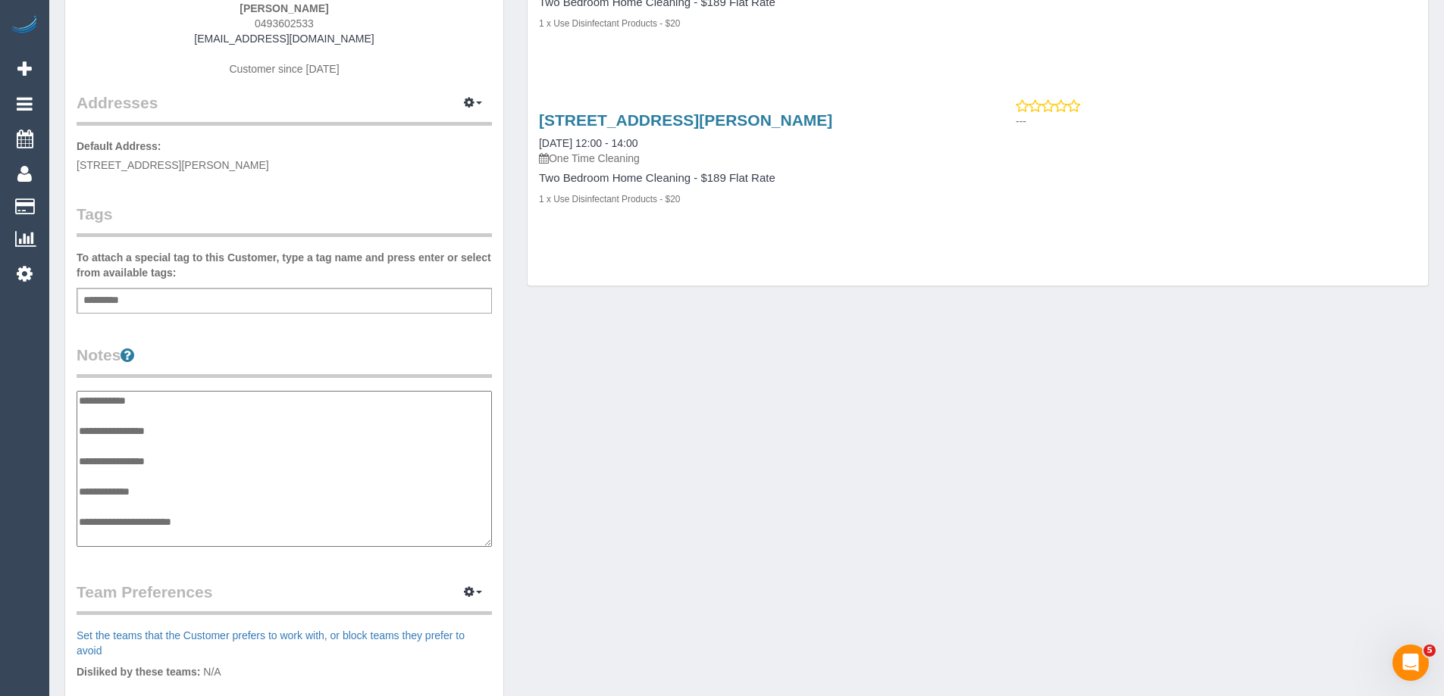
scroll to position [0, 0]
paste textarea "**********"
type textarea "**********"
click at [340, 355] on legend "Notes" at bounding box center [284, 361] width 415 height 34
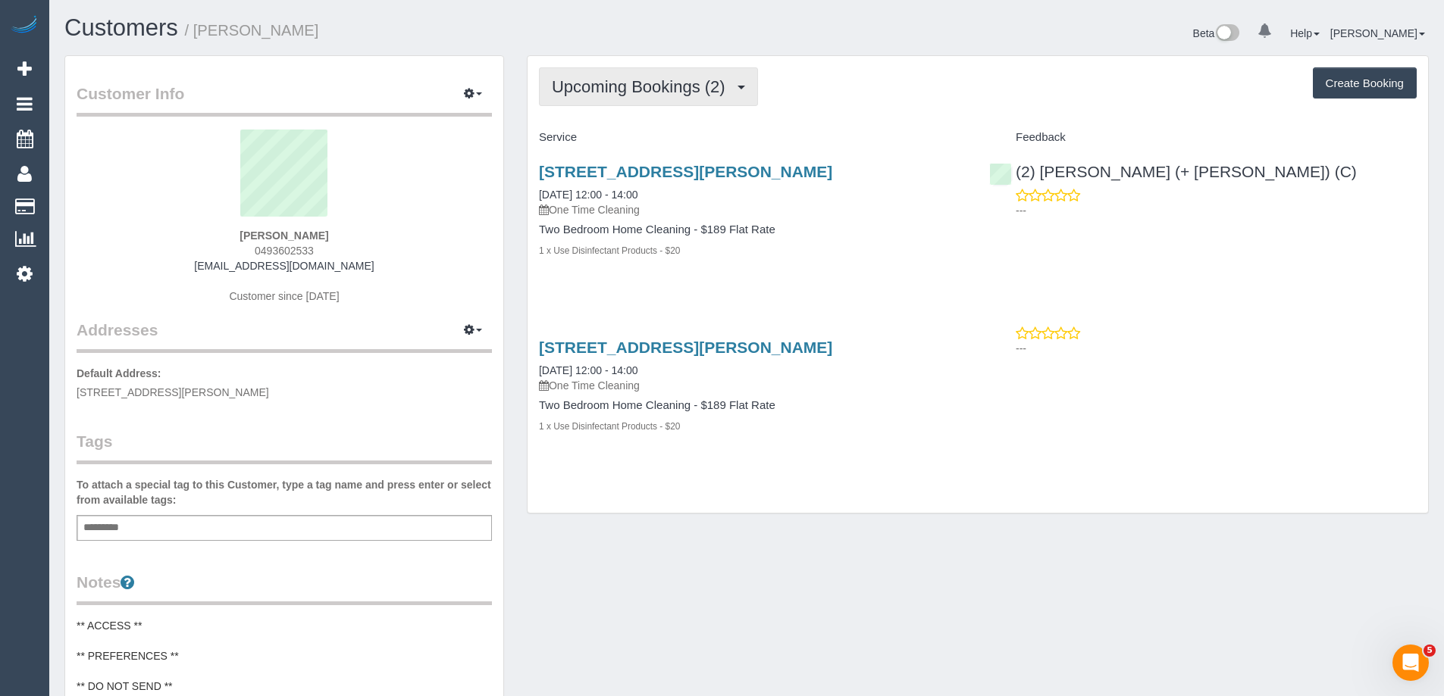
click at [589, 95] on span "Upcoming Bookings (2)" at bounding box center [642, 86] width 181 height 19
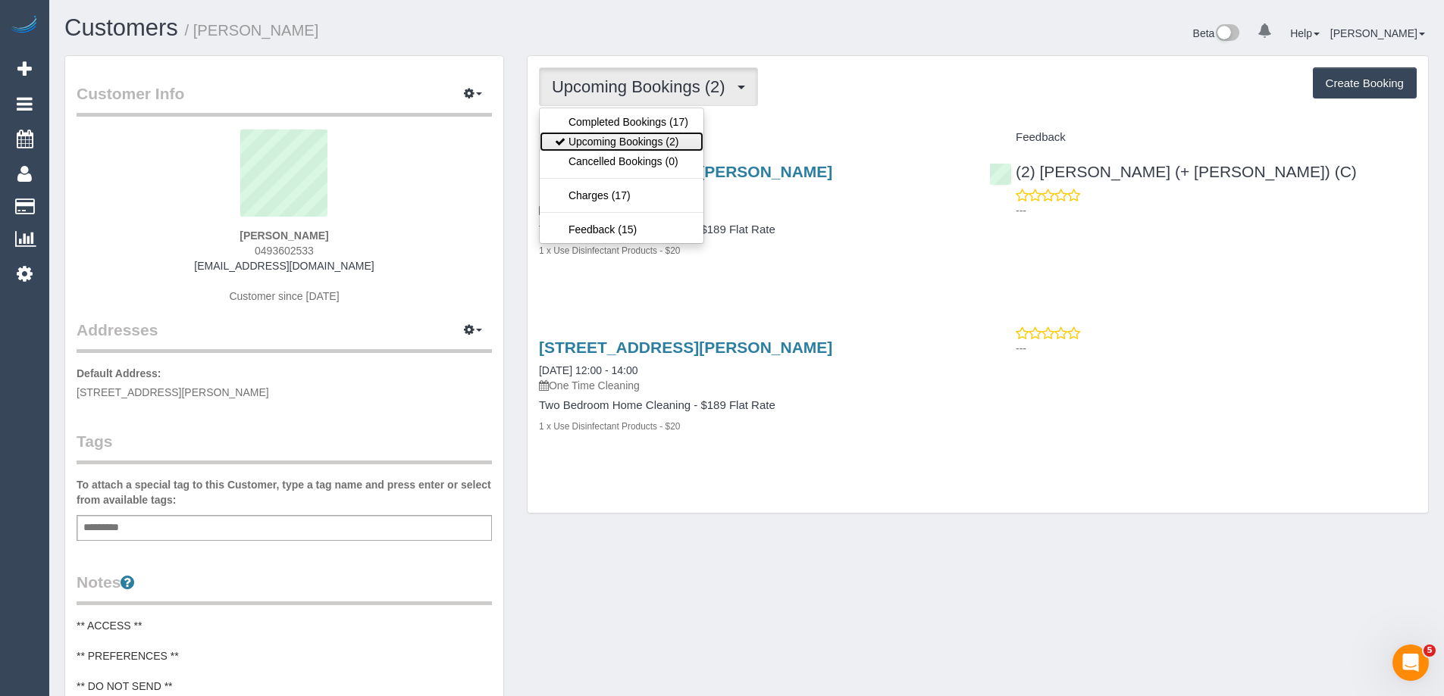
click at [592, 148] on link "Upcoming Bookings (2)" at bounding box center [622, 142] width 164 height 20
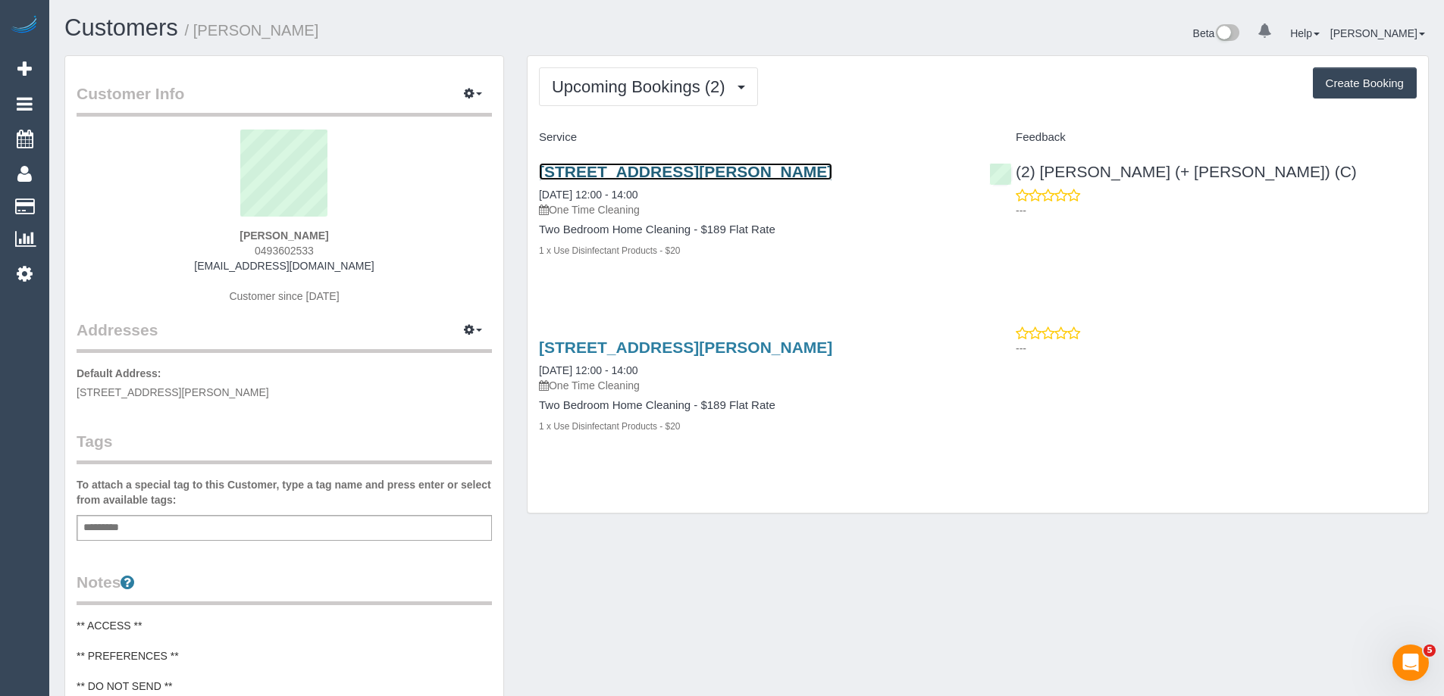
click at [726, 170] on link "8 Mccrae Street, 1003, Docklands, VIC 3008" at bounding box center [685, 171] width 293 height 17
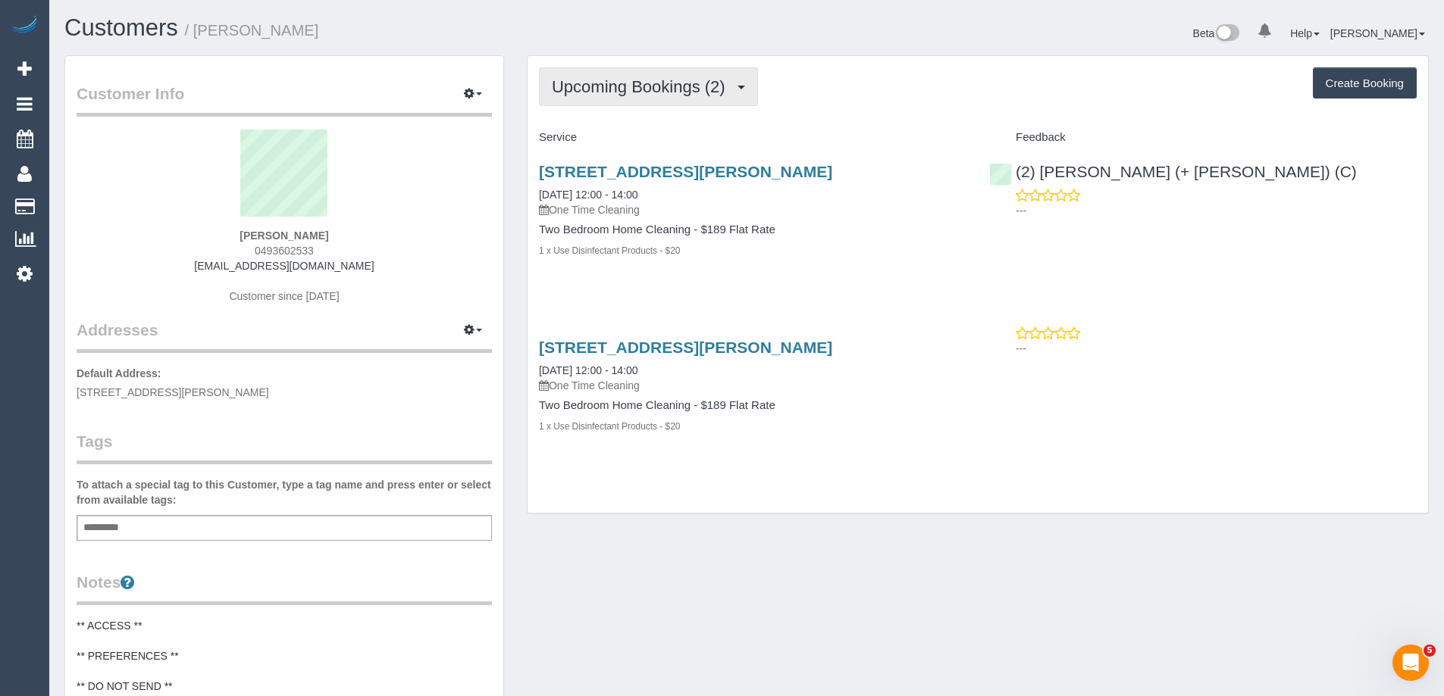
click at [601, 90] on span "Upcoming Bookings (2)" at bounding box center [642, 86] width 181 height 19
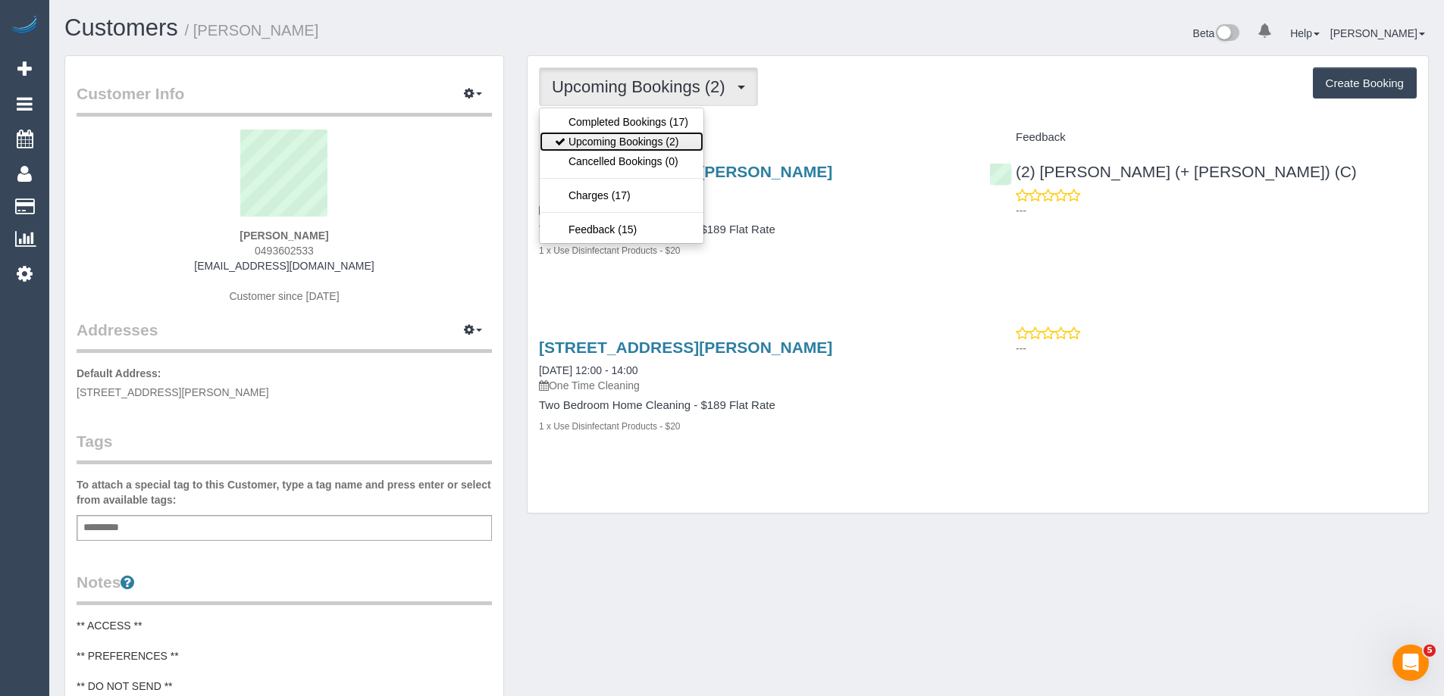
click at [608, 136] on link "Upcoming Bookings (2)" at bounding box center [622, 142] width 164 height 20
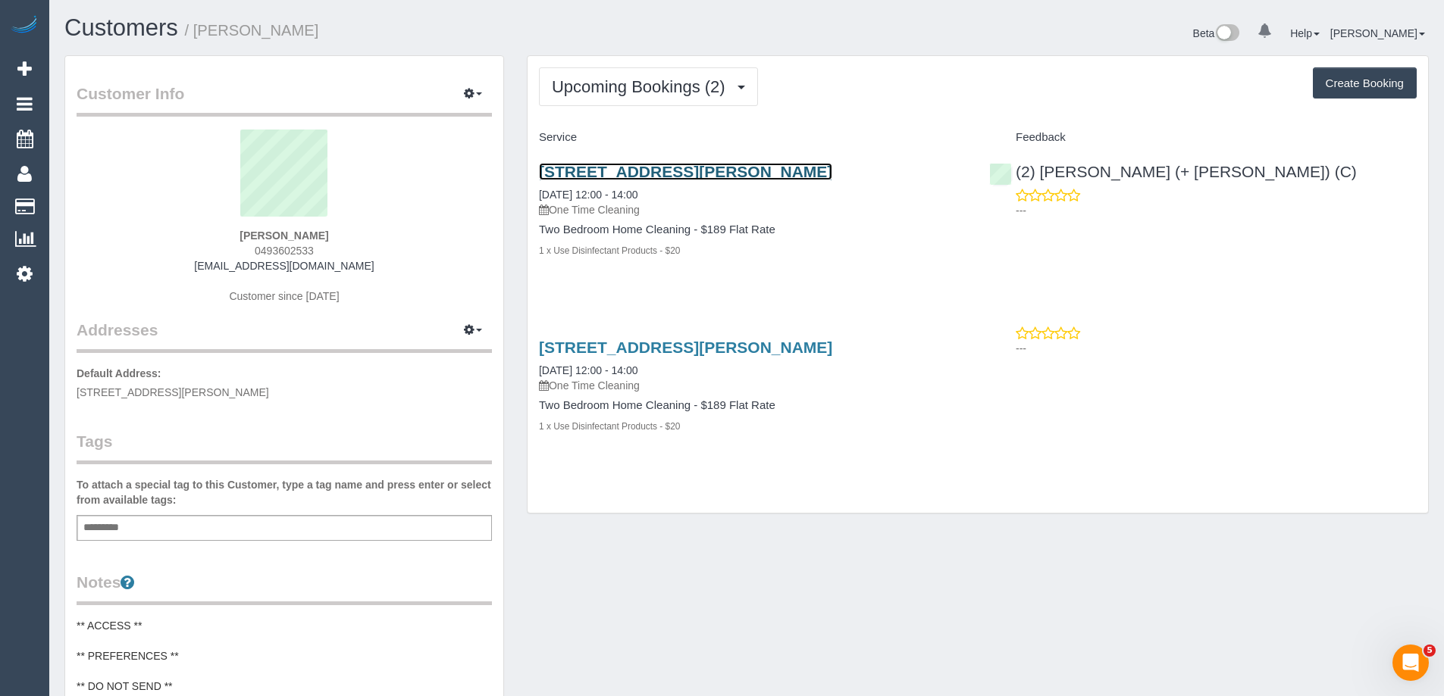
click at [618, 169] on link "8 Mccrae Street, 1003, Docklands, VIC 3008" at bounding box center [685, 171] width 293 height 17
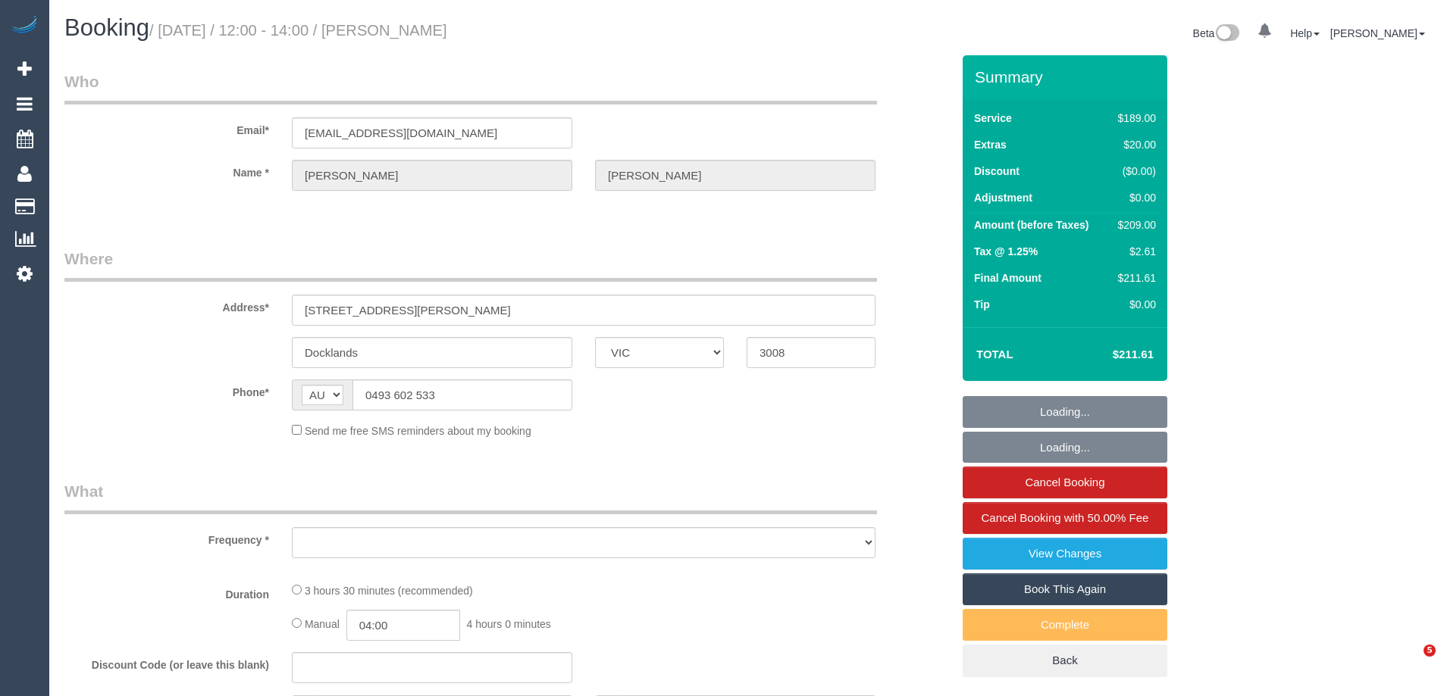
select select "VIC"
select select "string:stripe-pm_1OvSXU2GScqysDRVdpivaOyO"
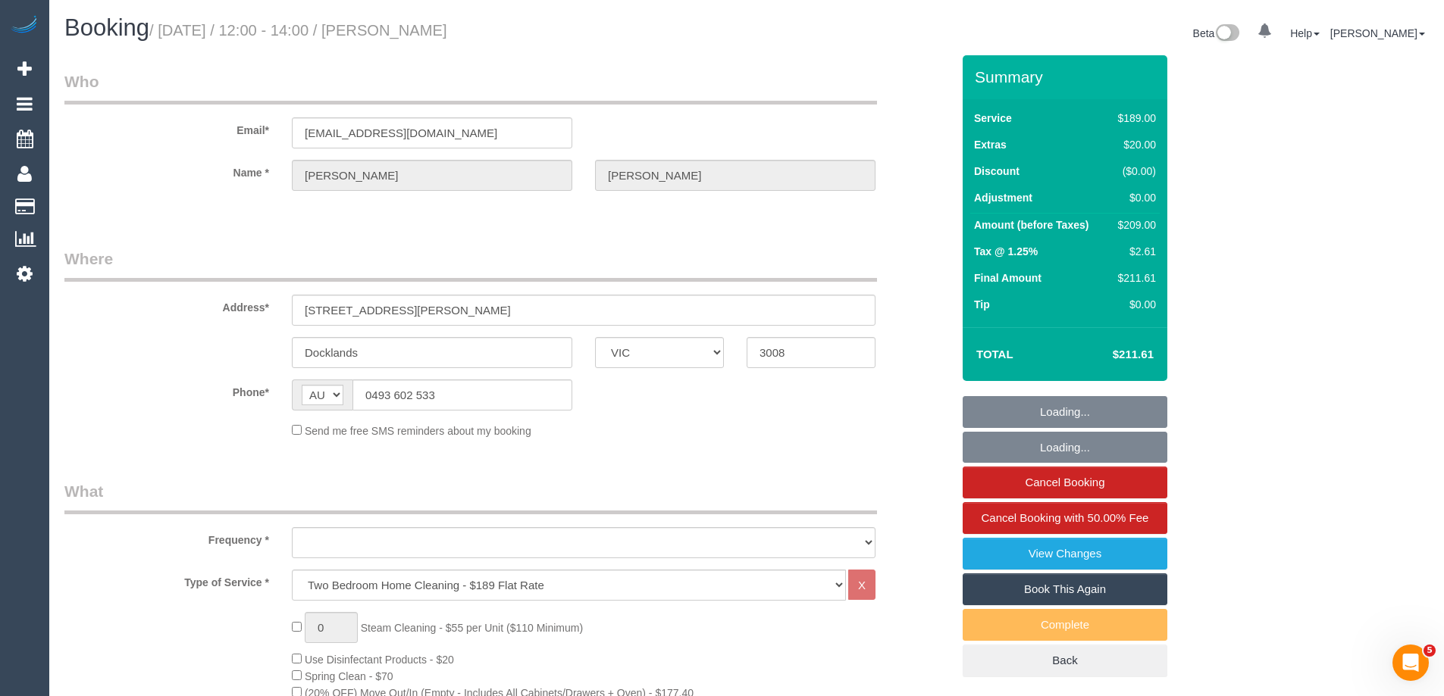
select select "object:649"
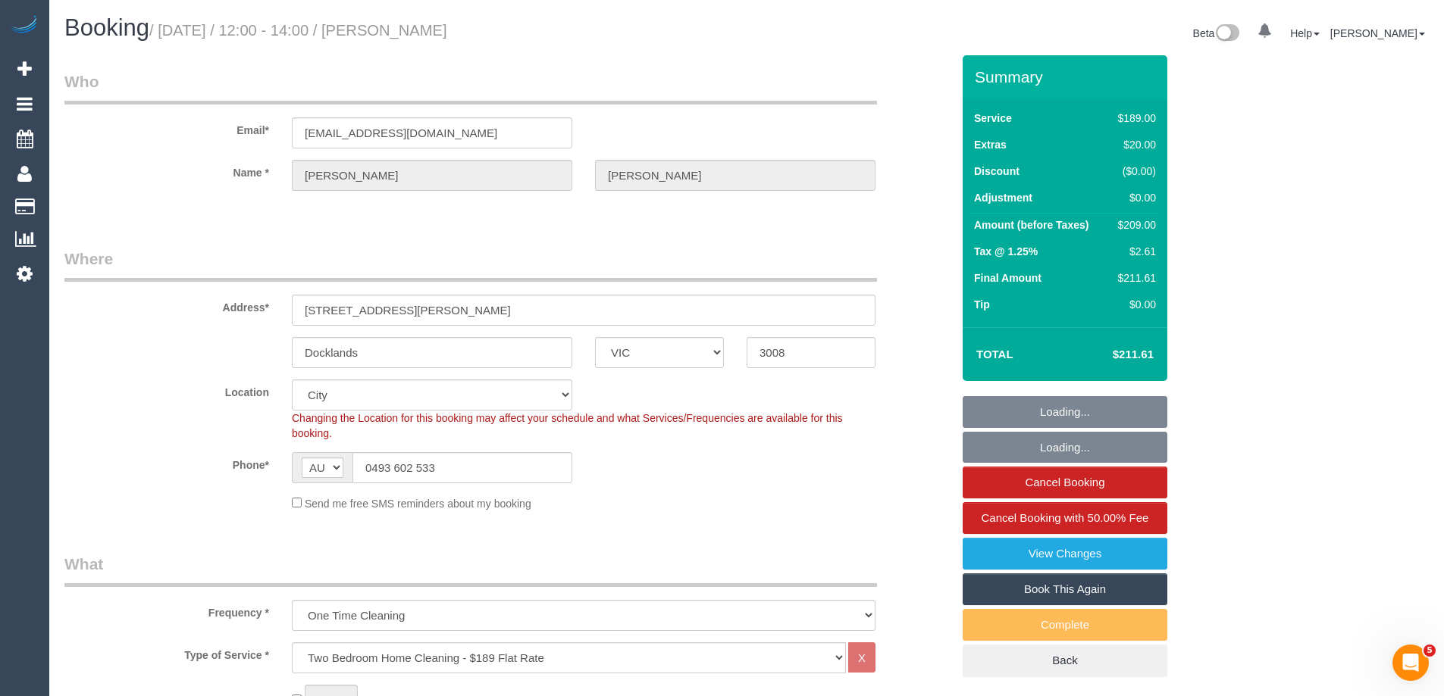
select select "number:27"
select select "number:14"
select select "number:20"
select select "number:25"
select select "number:34"
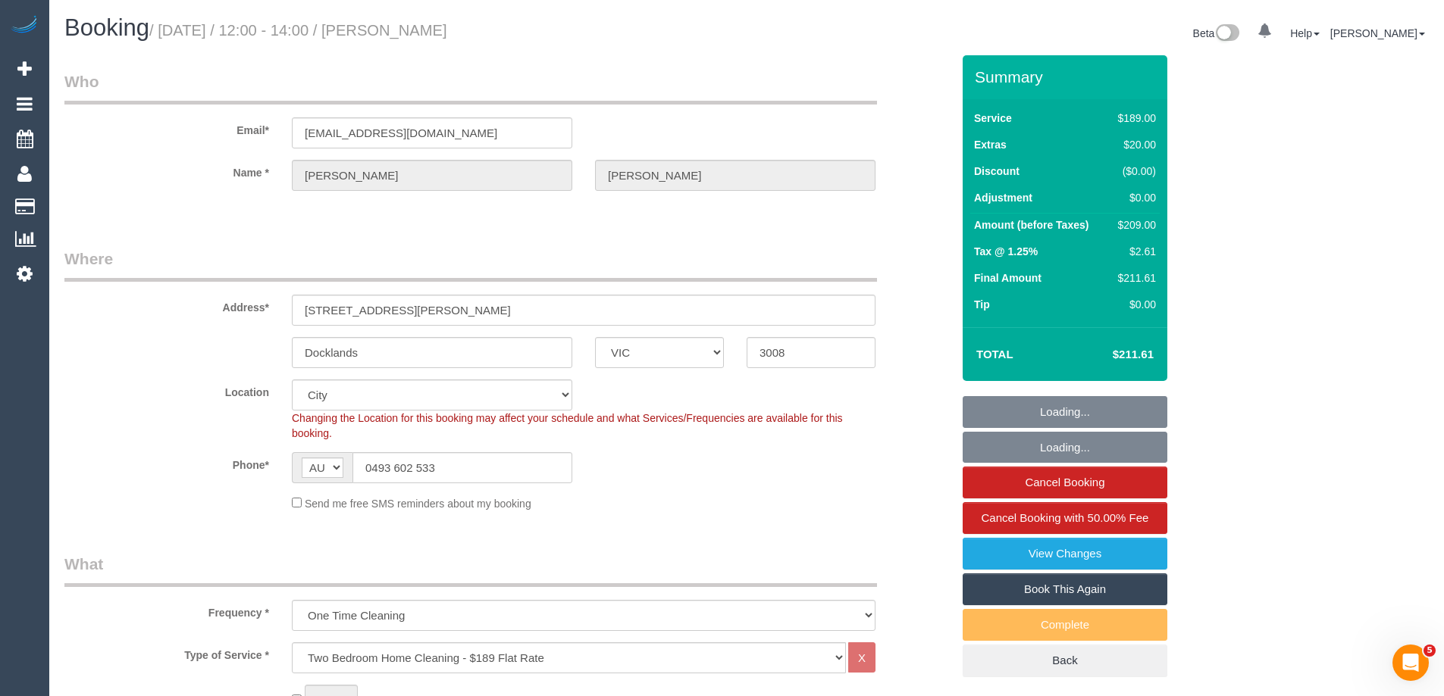
select select "number:12"
select select "object:1214"
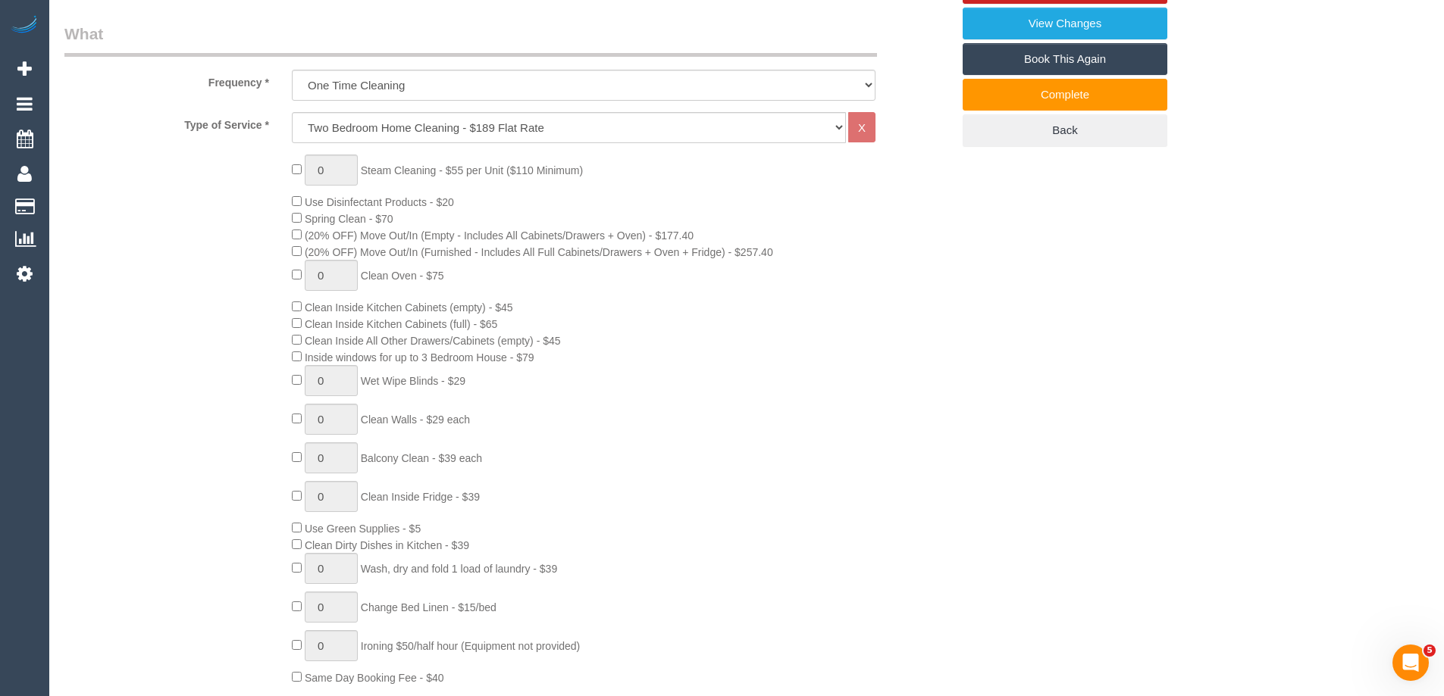
scroll to position [1137, 0]
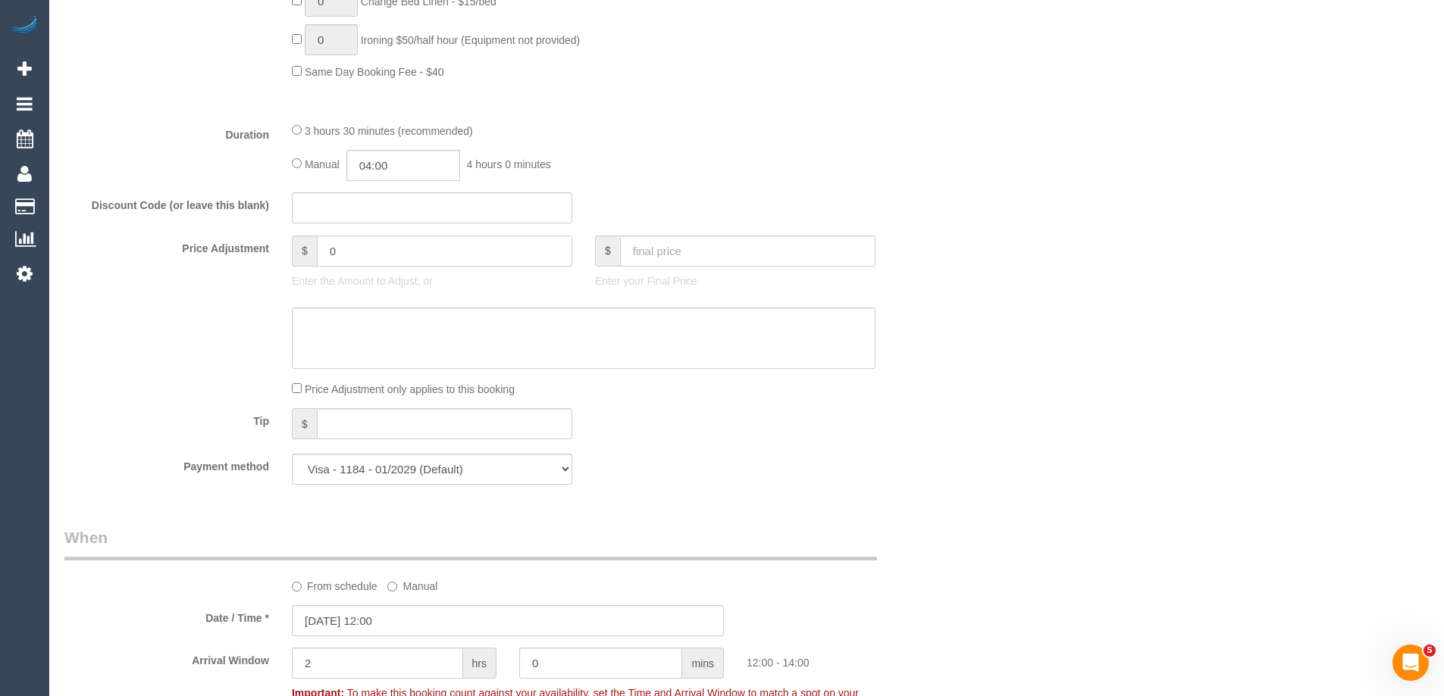
click at [453, 252] on input "0" at bounding box center [444, 251] width 255 height 31
click at [396, 330] on textarea at bounding box center [583, 339] width 583 height 62
type input "40.8"
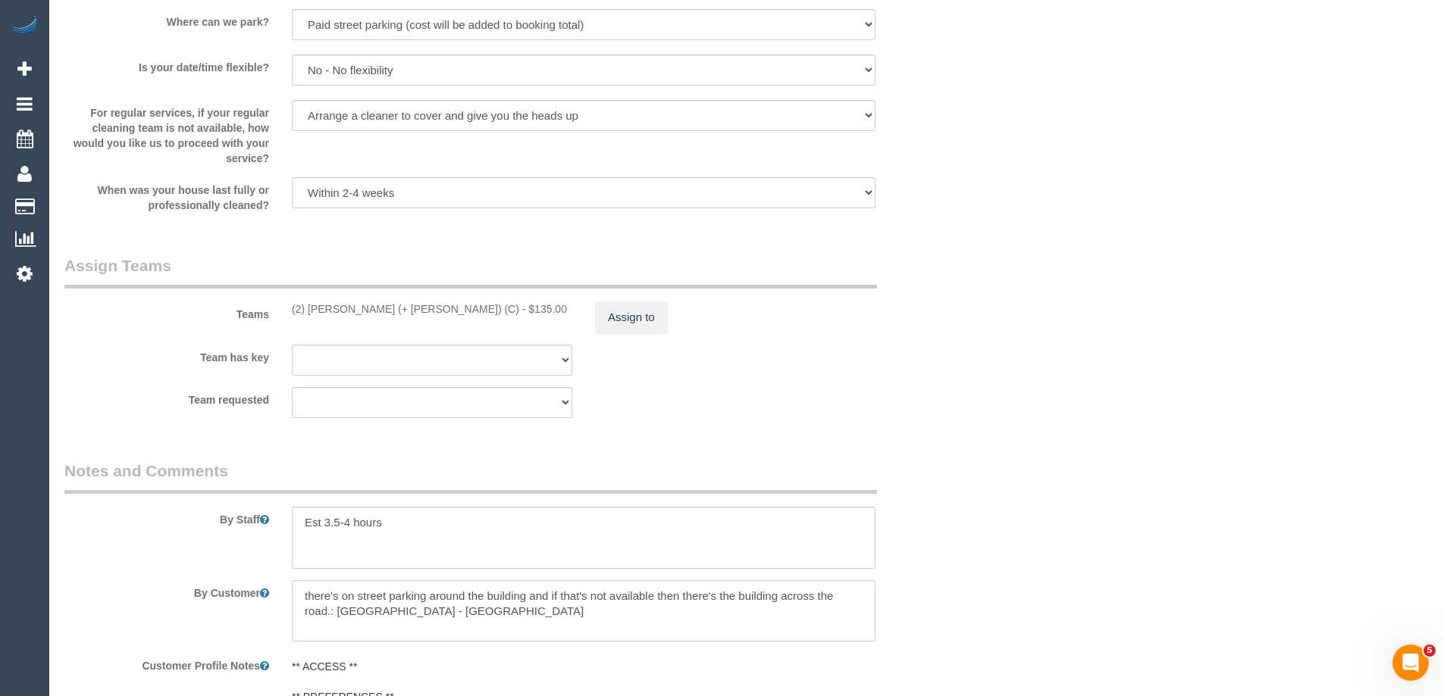
scroll to position [2116, 0]
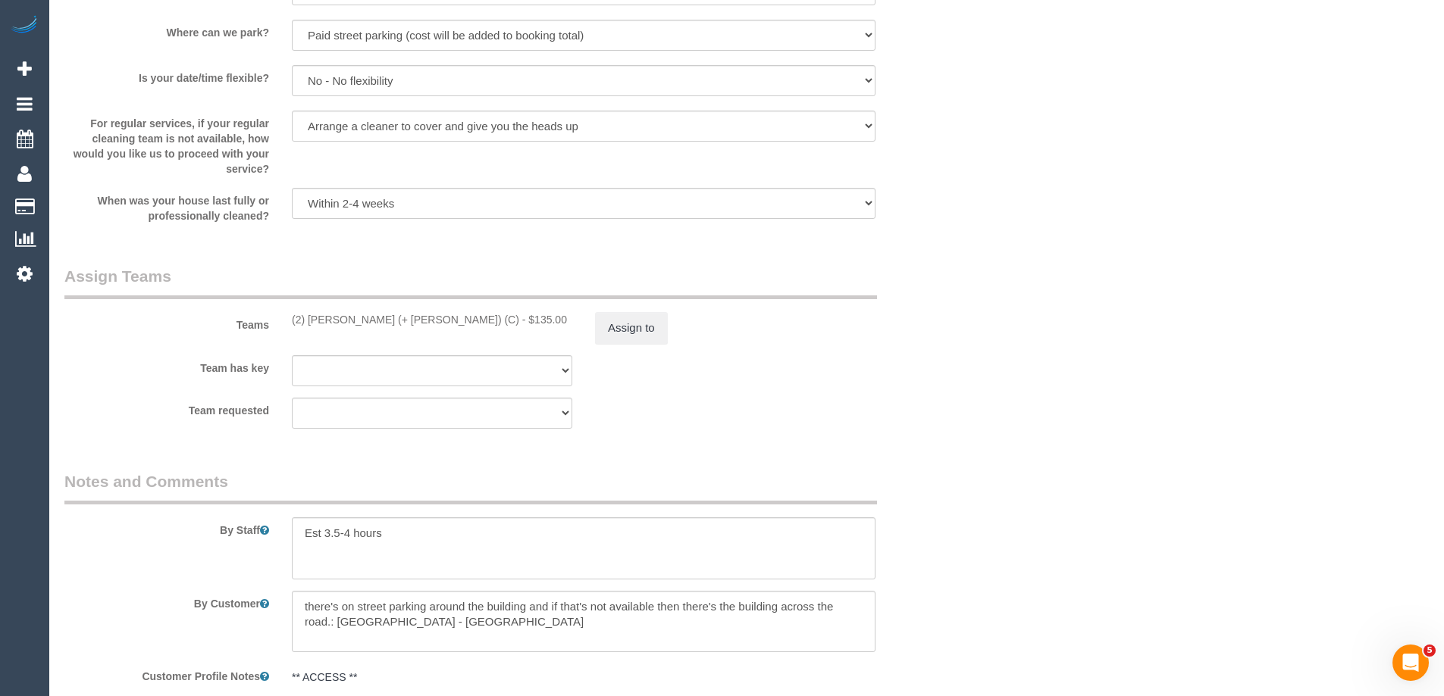
type textarea "$40.80 added for parking - ED"
click at [623, 332] on button "Assign to" at bounding box center [631, 328] width 73 height 32
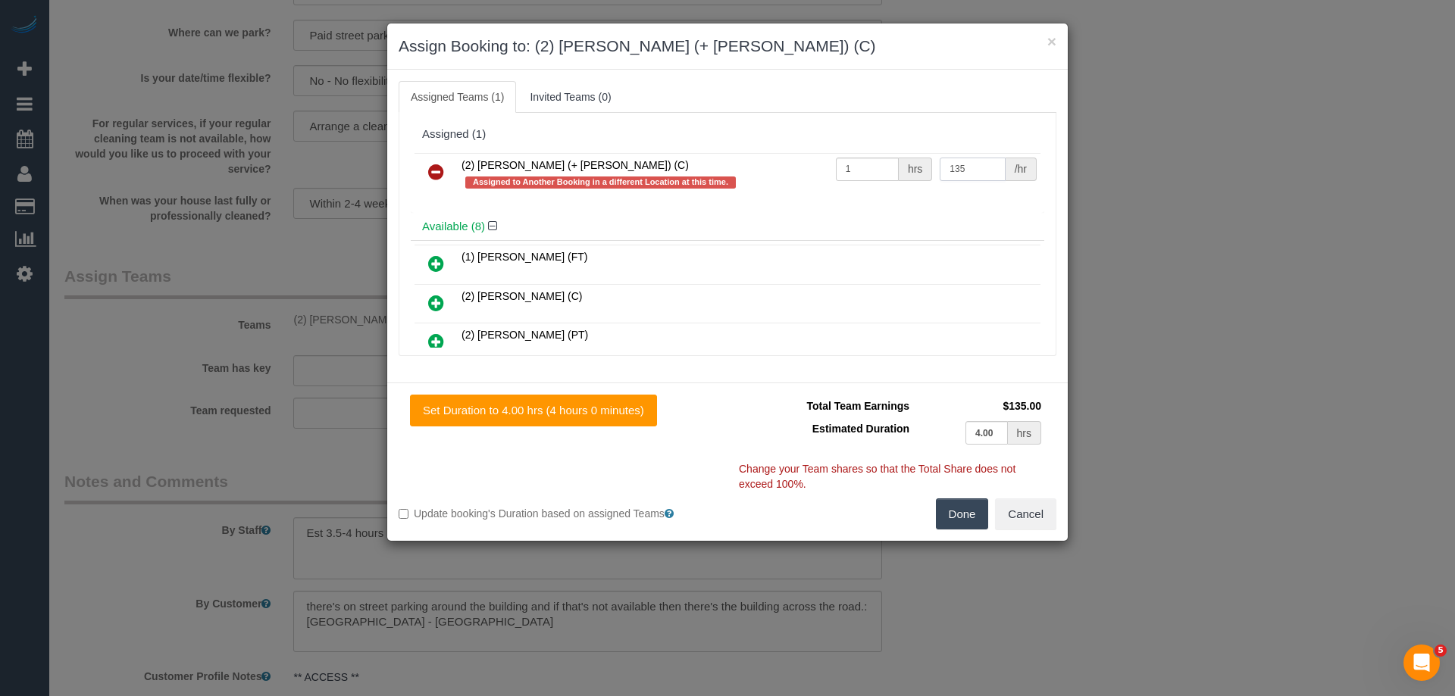
click at [940, 169] on input "135" at bounding box center [972, 169] width 65 height 23
paste input "75.8"
type input "175.8"
click at [957, 511] on button "Done" at bounding box center [962, 515] width 53 height 32
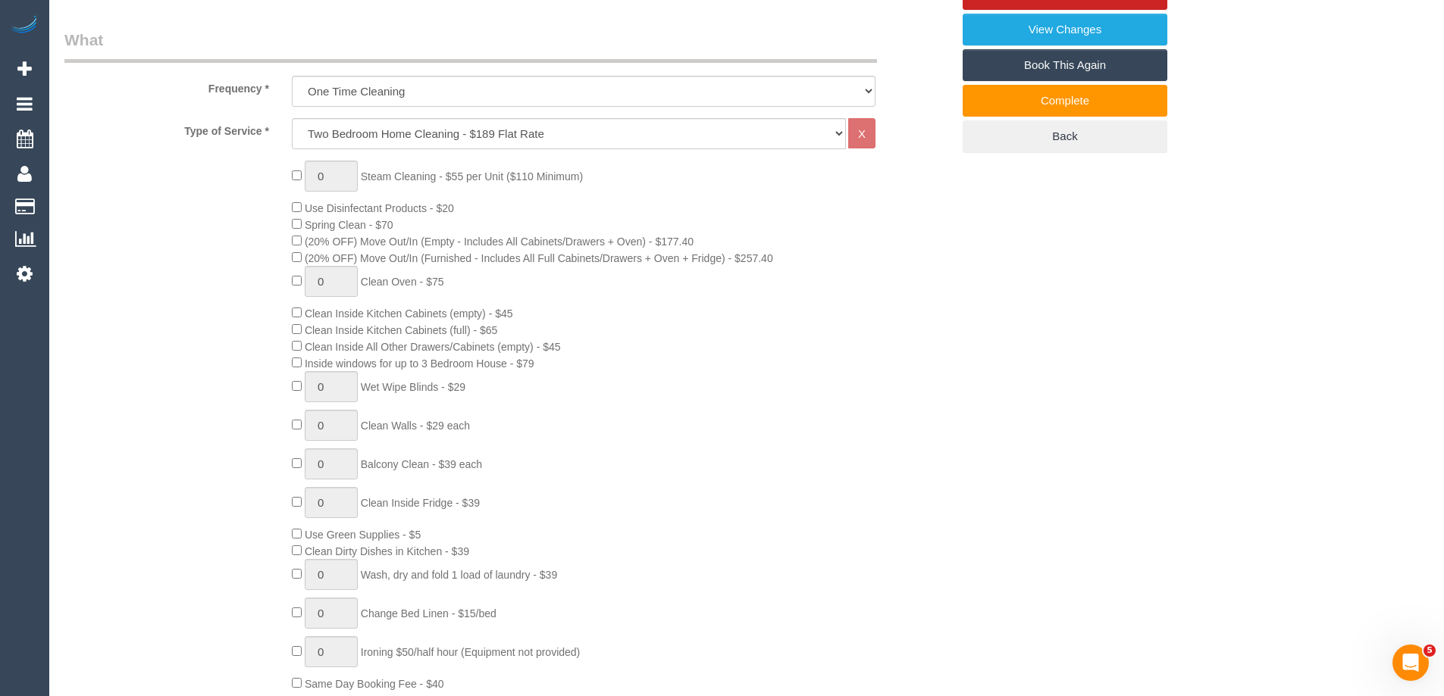
scroll to position [0, 0]
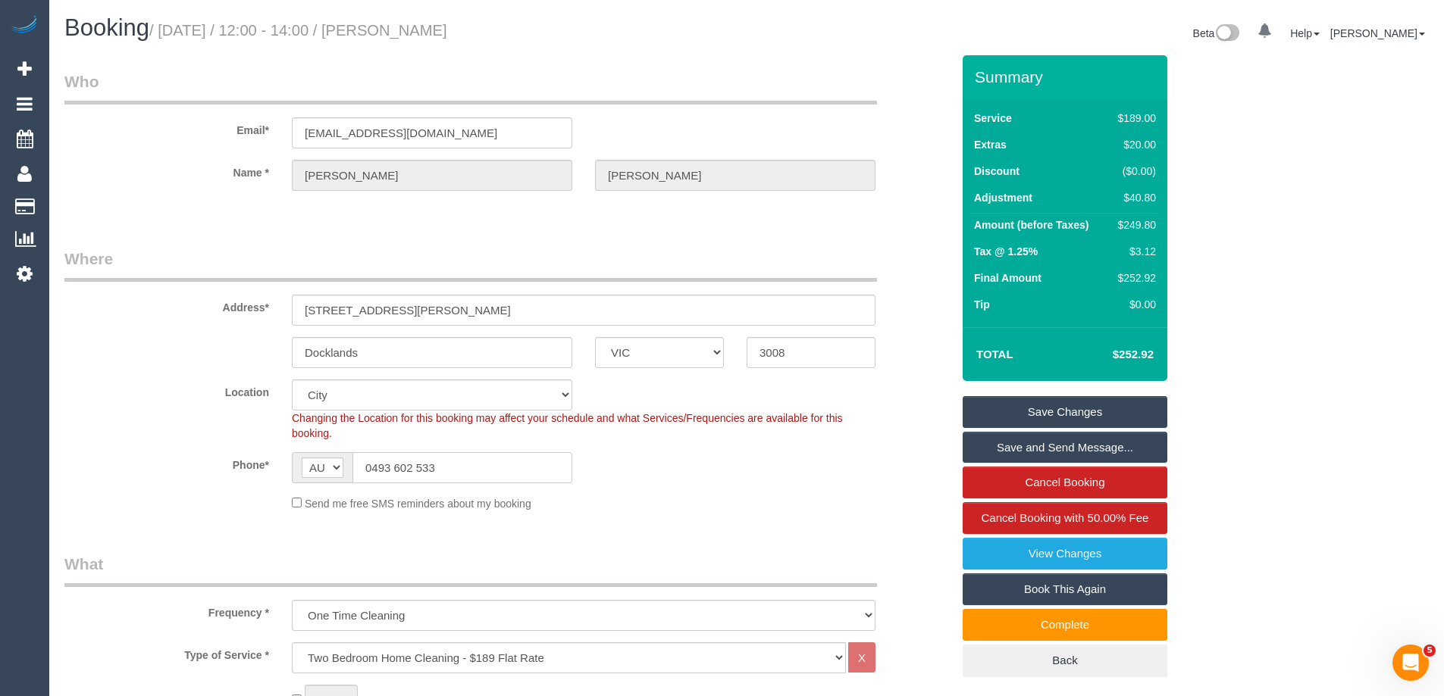
click at [542, 461] on input "0493 602 533" at bounding box center [462, 467] width 220 height 31
click at [1070, 409] on link "Save Changes" at bounding box center [1064, 412] width 205 height 32
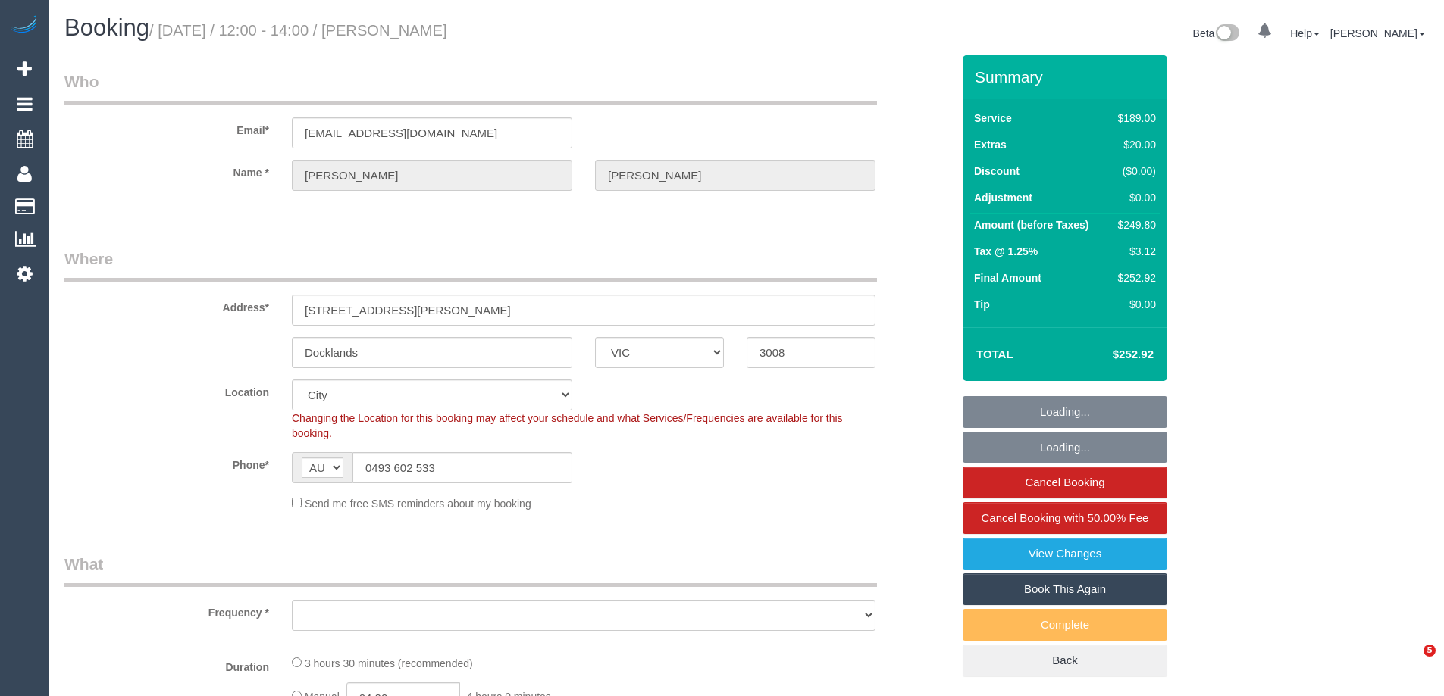
select select "VIC"
select select "string:stripe-pm_1OvSXU2GScqysDRVdpivaOyO"
select select "number:27"
select select "number:14"
select select "number:20"
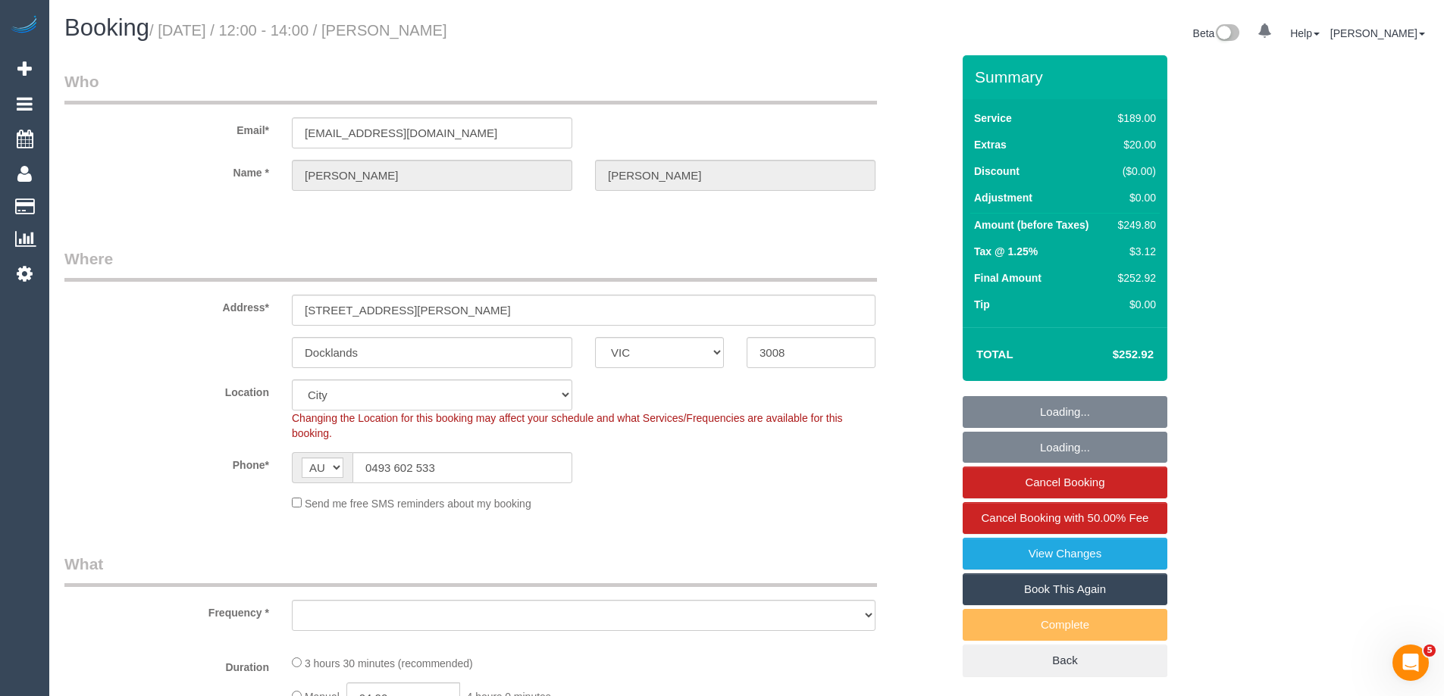
select select "number:25"
select select "number:34"
select select "number:12"
select select "object:1214"
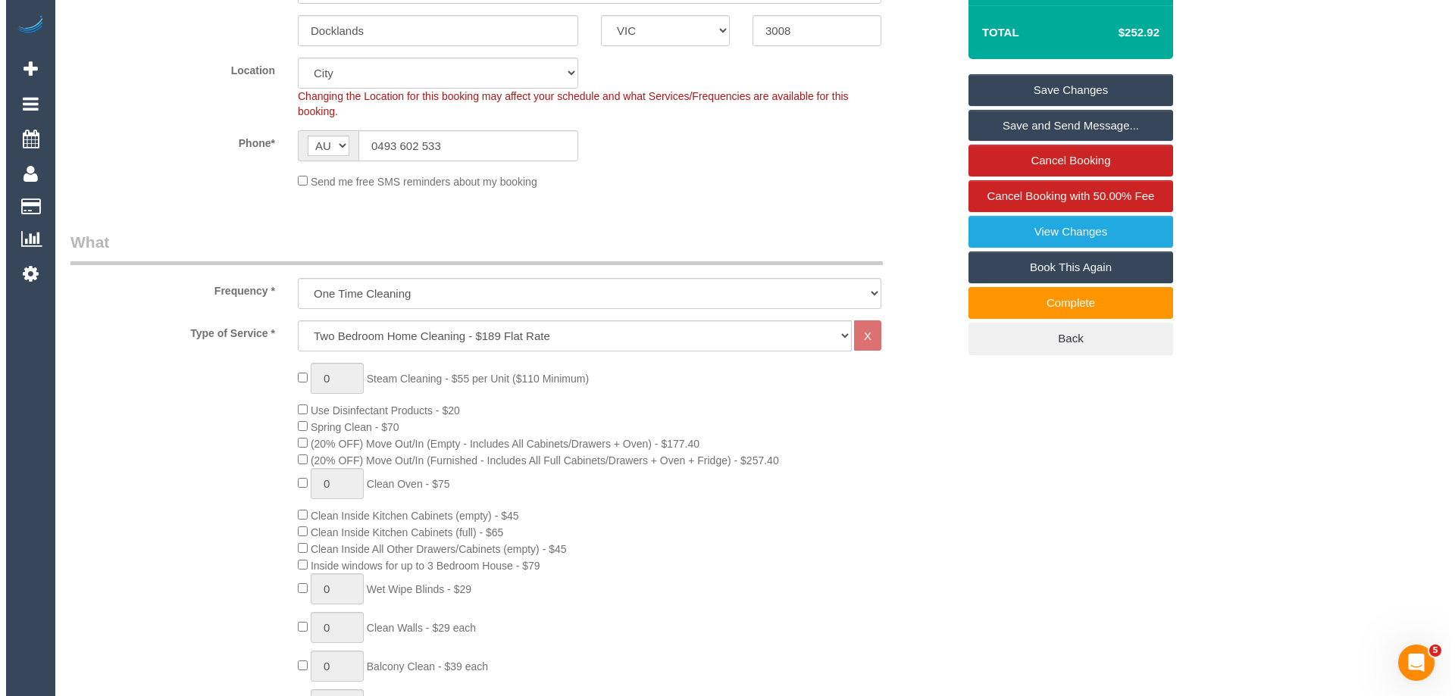
scroll to position [152, 0]
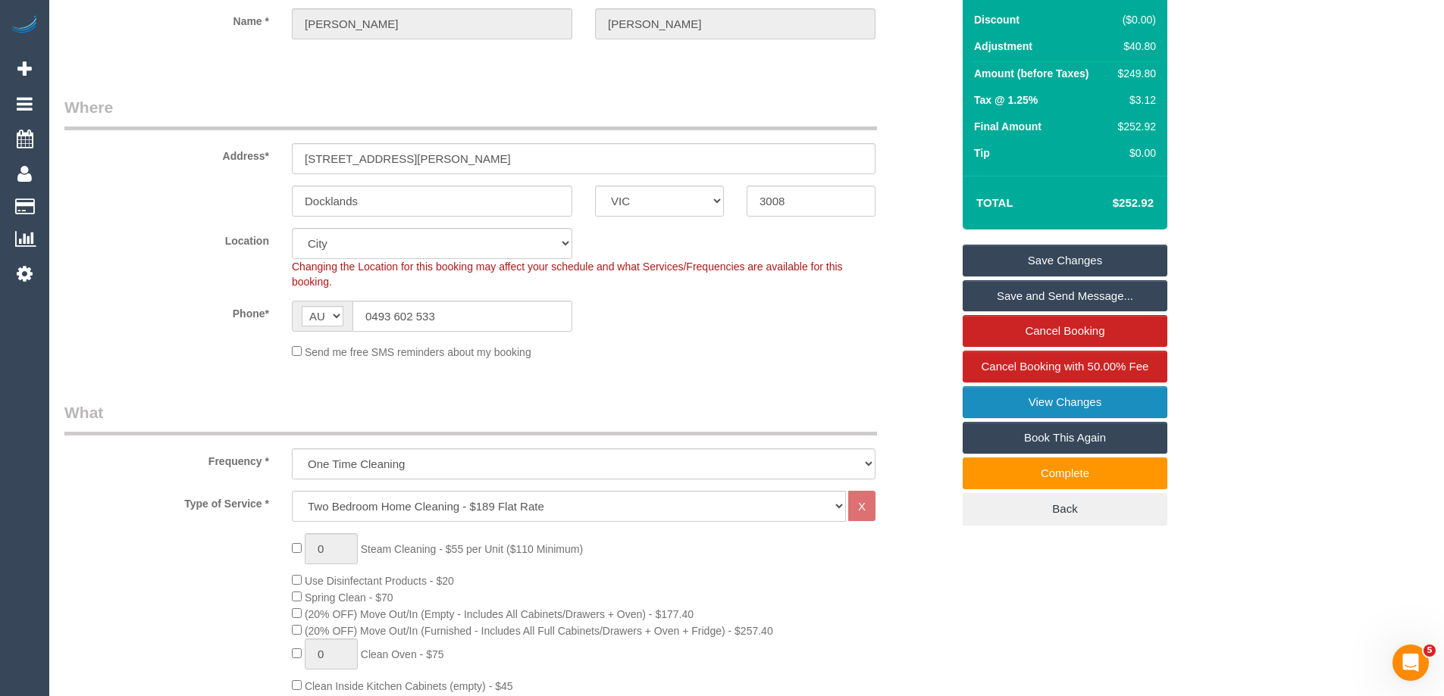
click at [1051, 391] on link "View Changes" at bounding box center [1064, 402] width 205 height 32
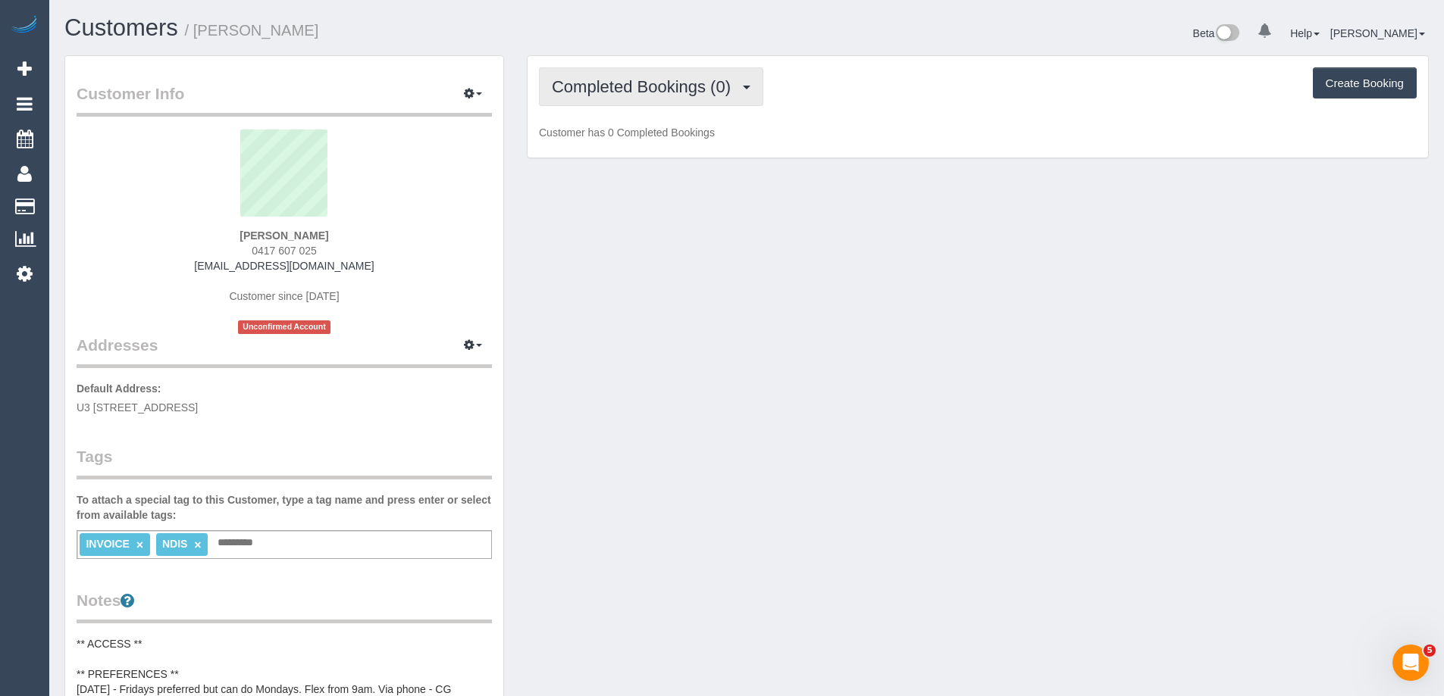
click at [612, 92] on span "Completed Bookings (0)" at bounding box center [645, 86] width 186 height 19
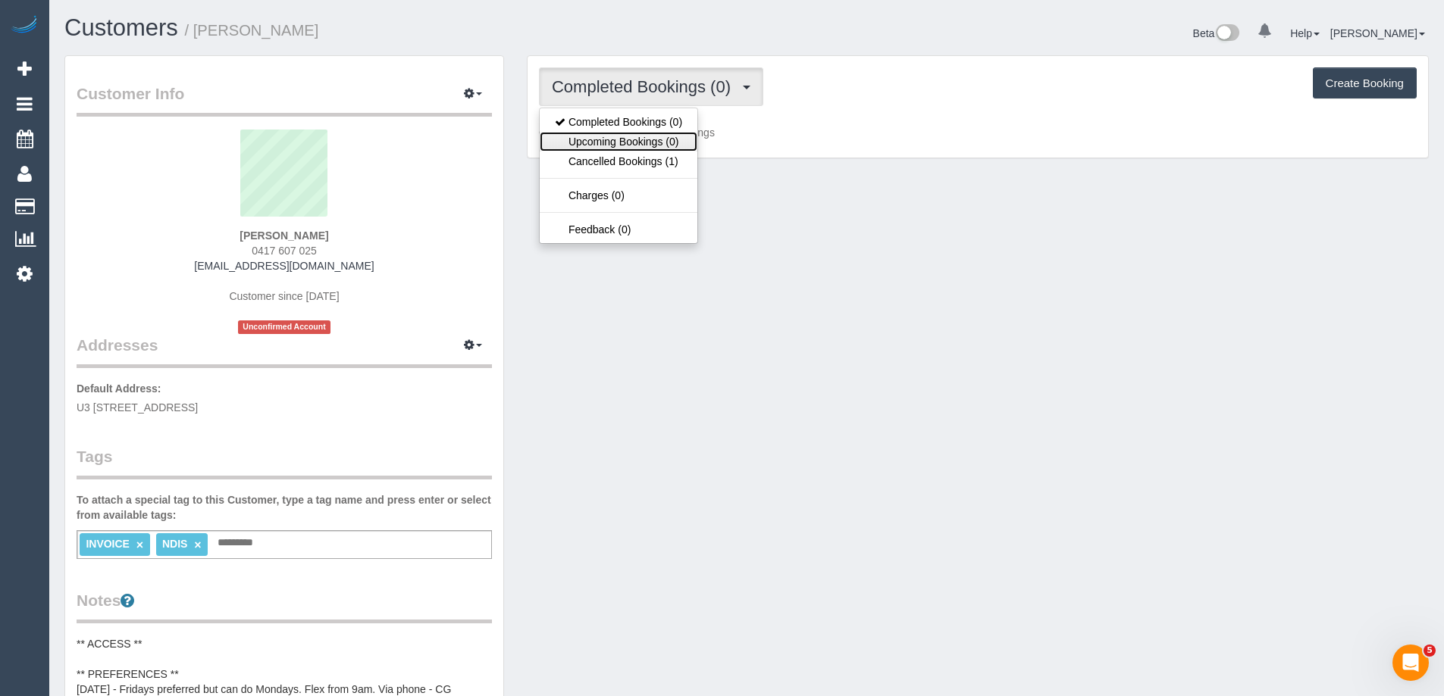
click at [621, 138] on link "Upcoming Bookings (0)" at bounding box center [619, 142] width 158 height 20
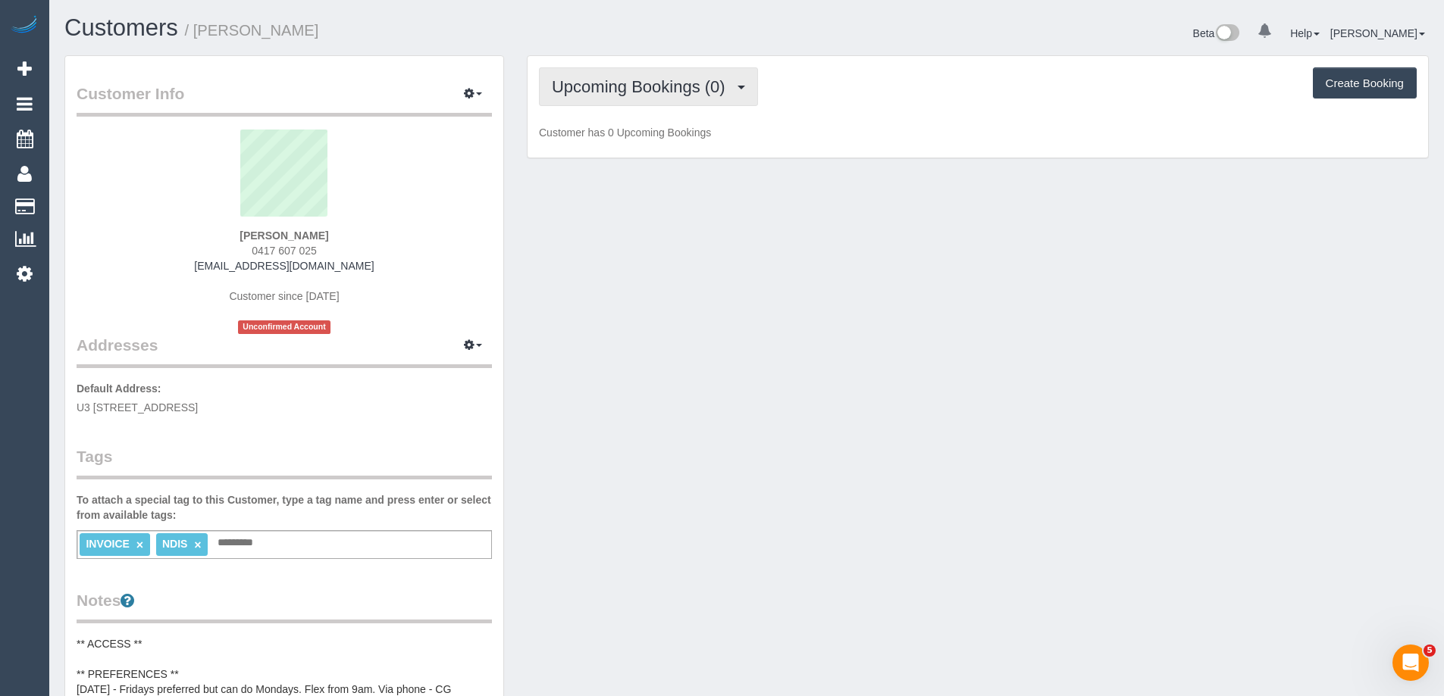
click at [640, 89] on span "Upcoming Bookings (0)" at bounding box center [642, 86] width 181 height 19
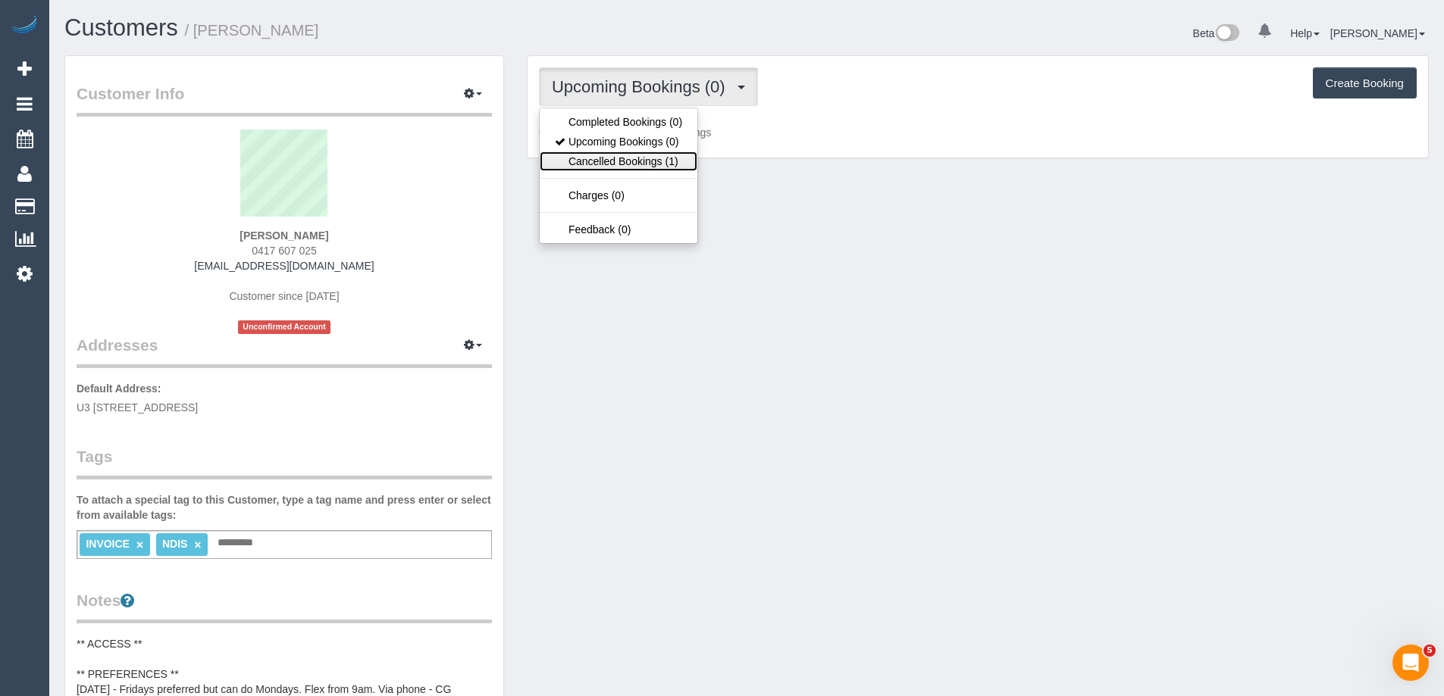
click at [630, 155] on link "Cancelled Bookings (1)" at bounding box center [619, 162] width 158 height 20
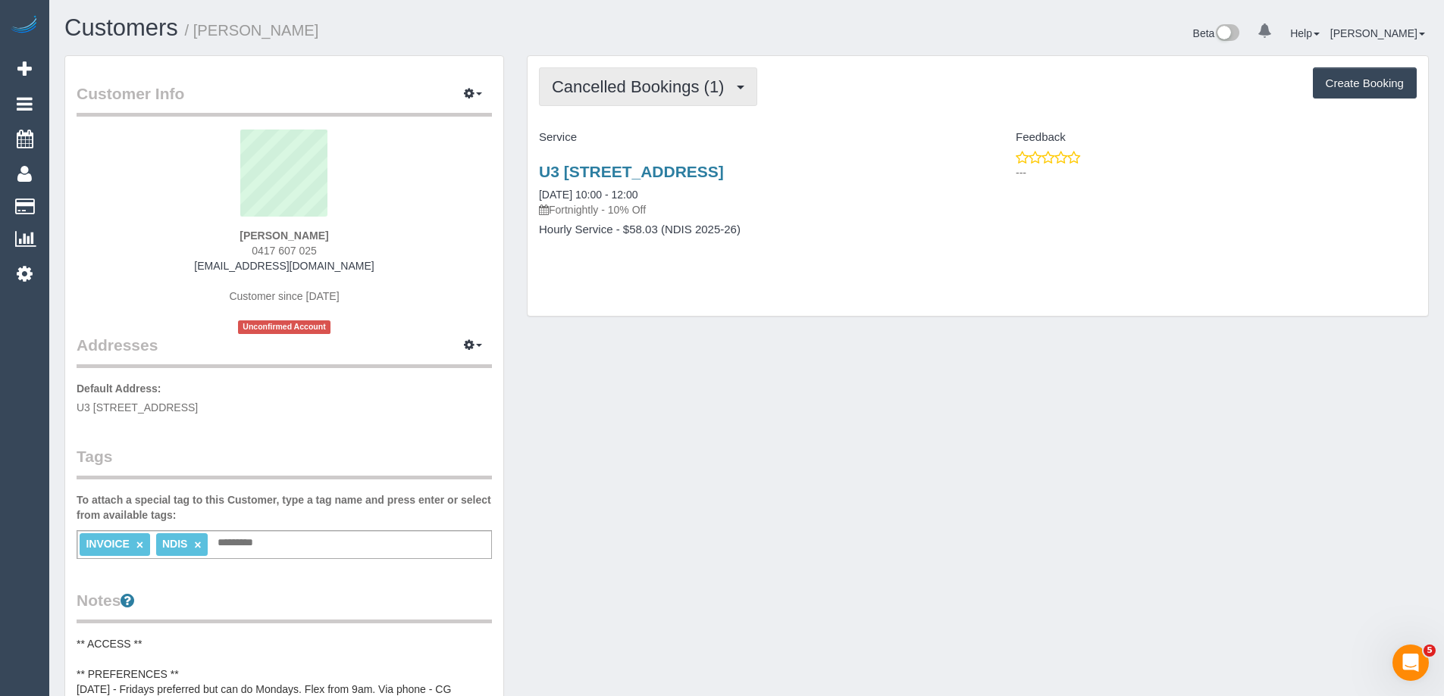
click at [630, 85] on span "Cancelled Bookings (1)" at bounding box center [642, 86] width 180 height 19
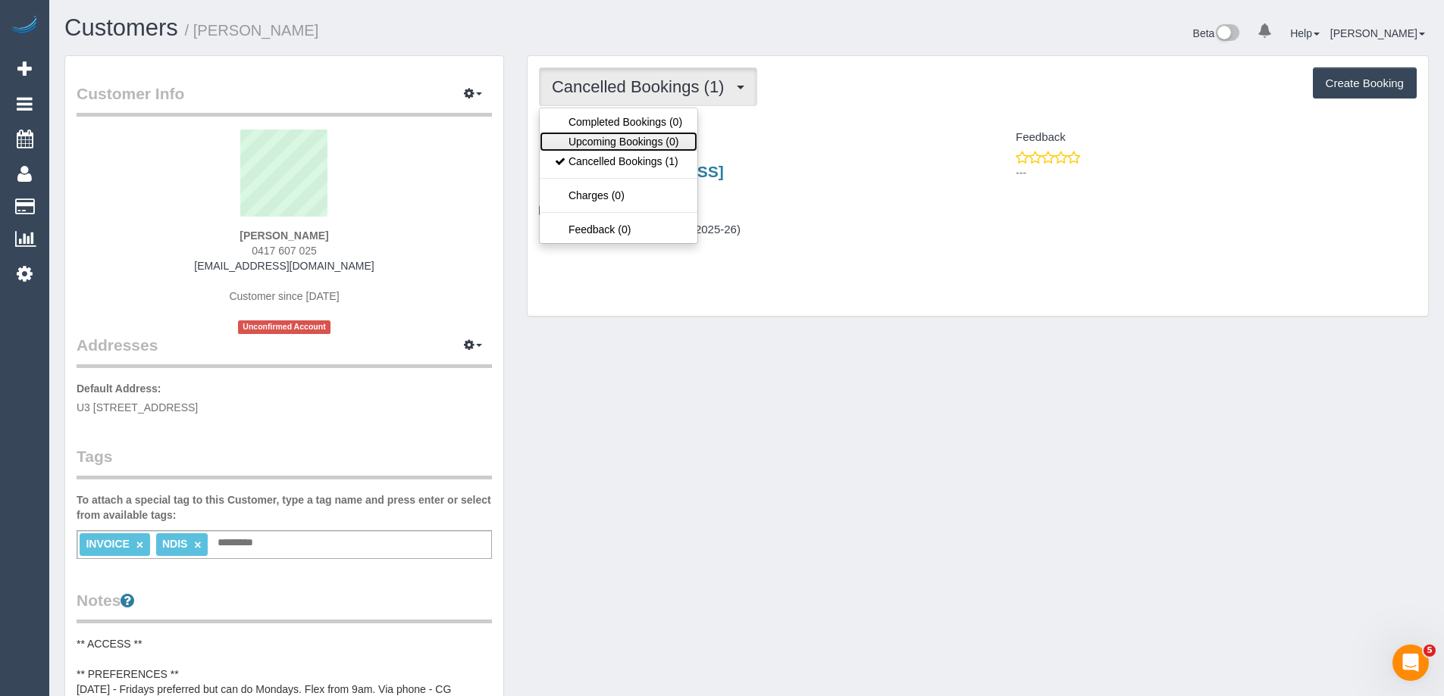
click at [636, 133] on link "Upcoming Bookings (0)" at bounding box center [619, 142] width 158 height 20
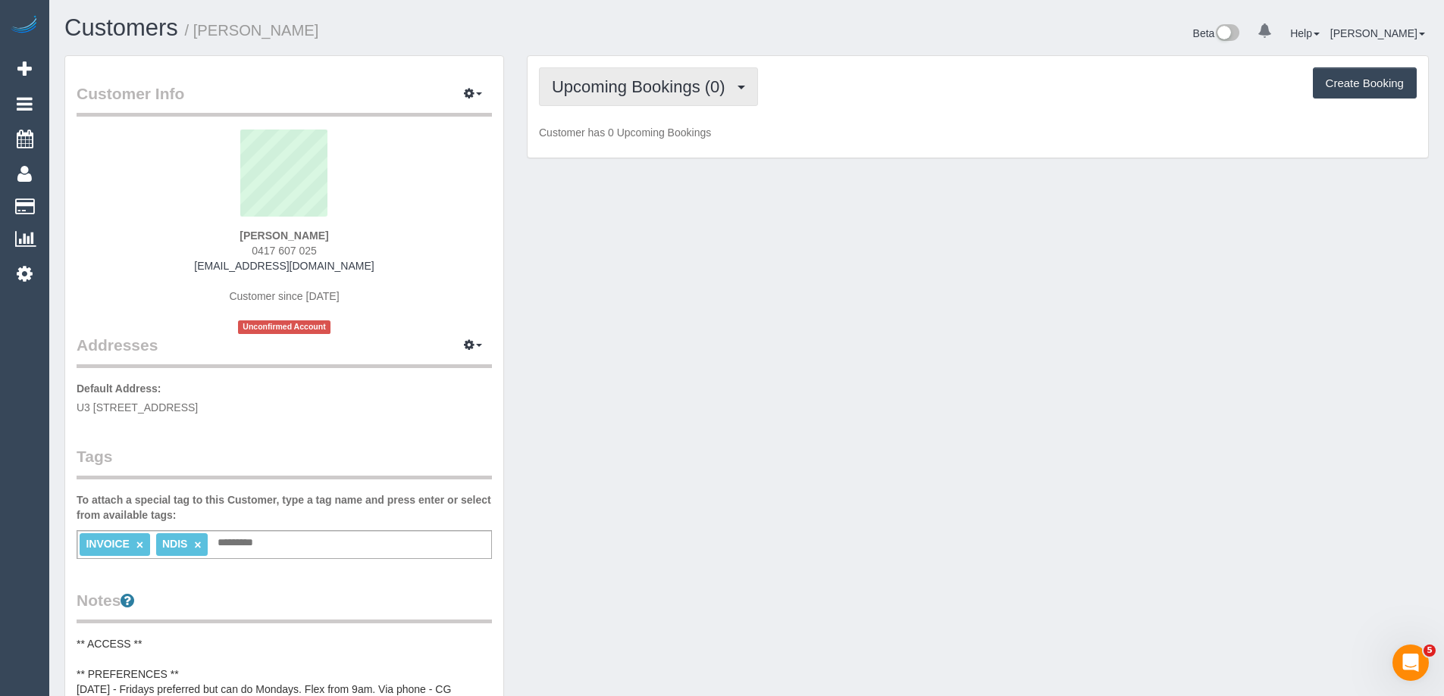
click at [696, 88] on span "Upcoming Bookings (0)" at bounding box center [642, 86] width 181 height 19
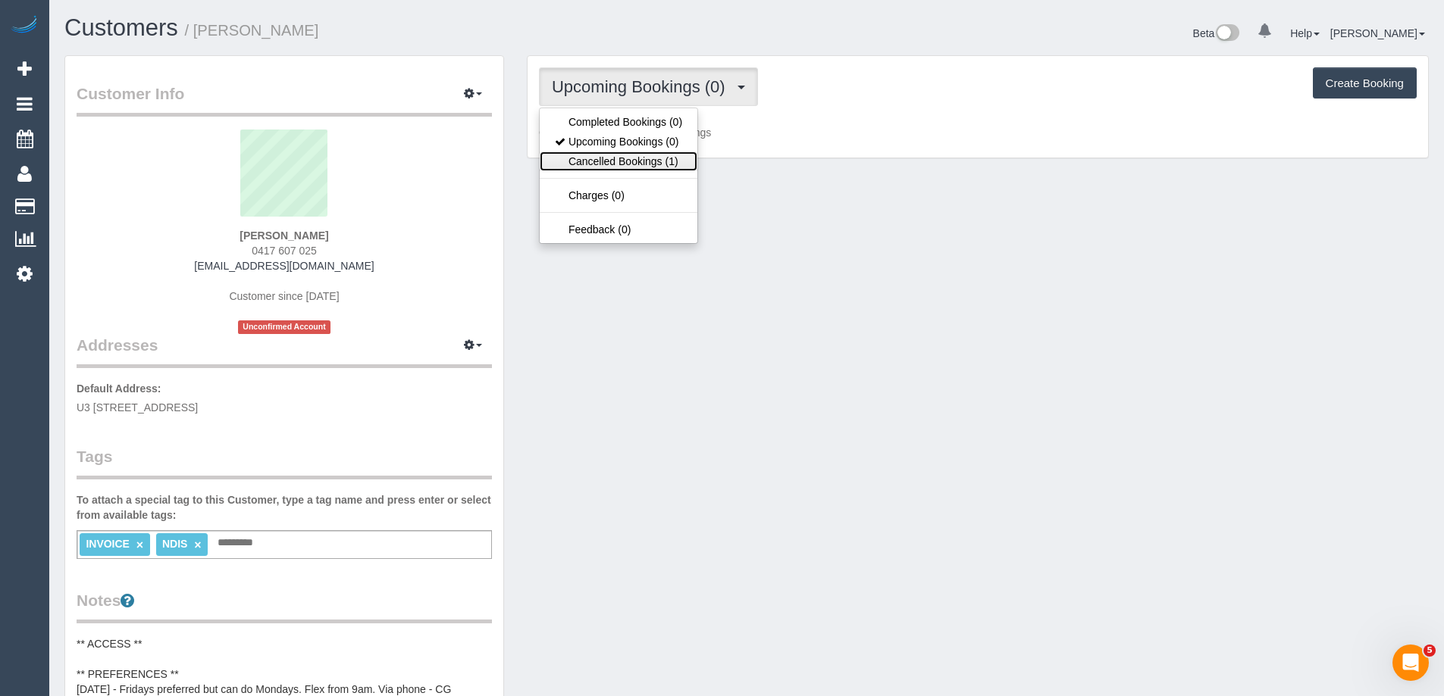
click at [659, 152] on link "Cancelled Bookings (1)" at bounding box center [619, 162] width 158 height 20
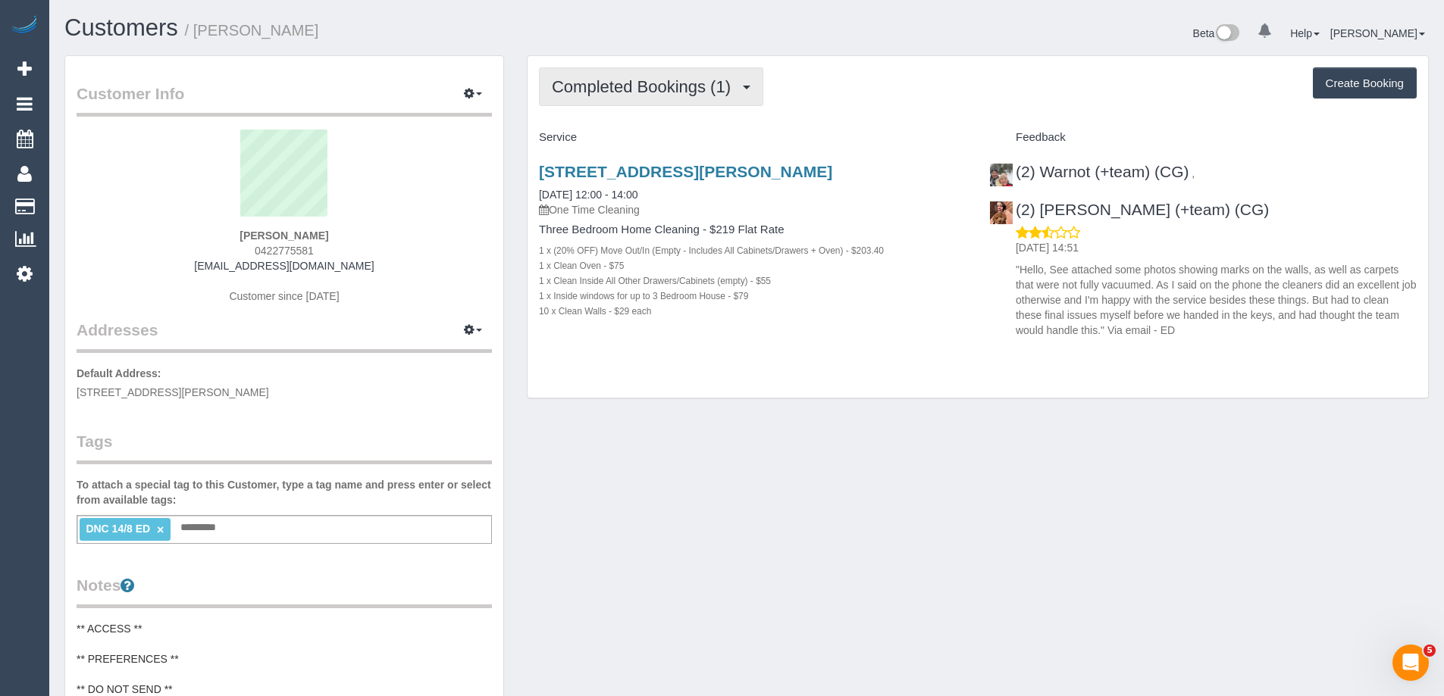
click at [615, 88] on span "Completed Bookings (1)" at bounding box center [645, 86] width 186 height 19
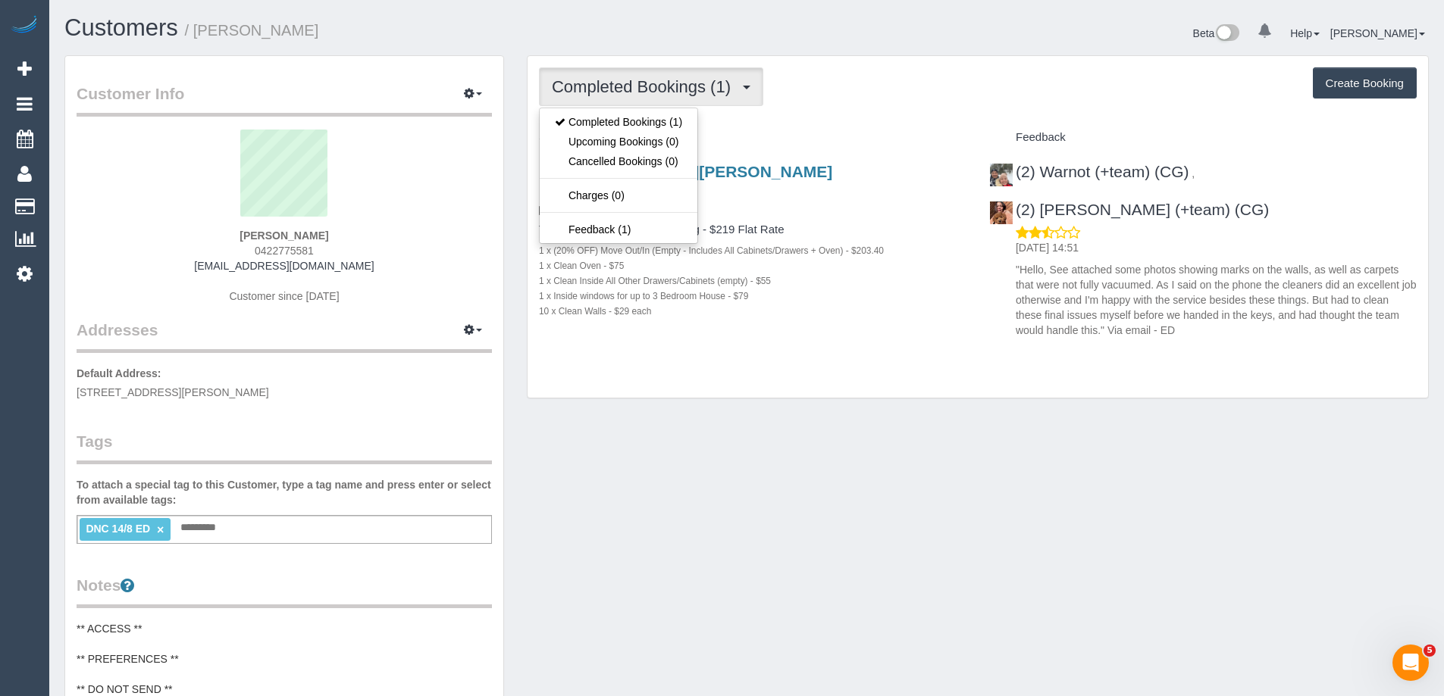
click at [926, 88] on div "Completed Bookings (1) Completed Bookings (1) Upcoming Bookings (0) Cancelled B…" at bounding box center [978, 86] width 878 height 39
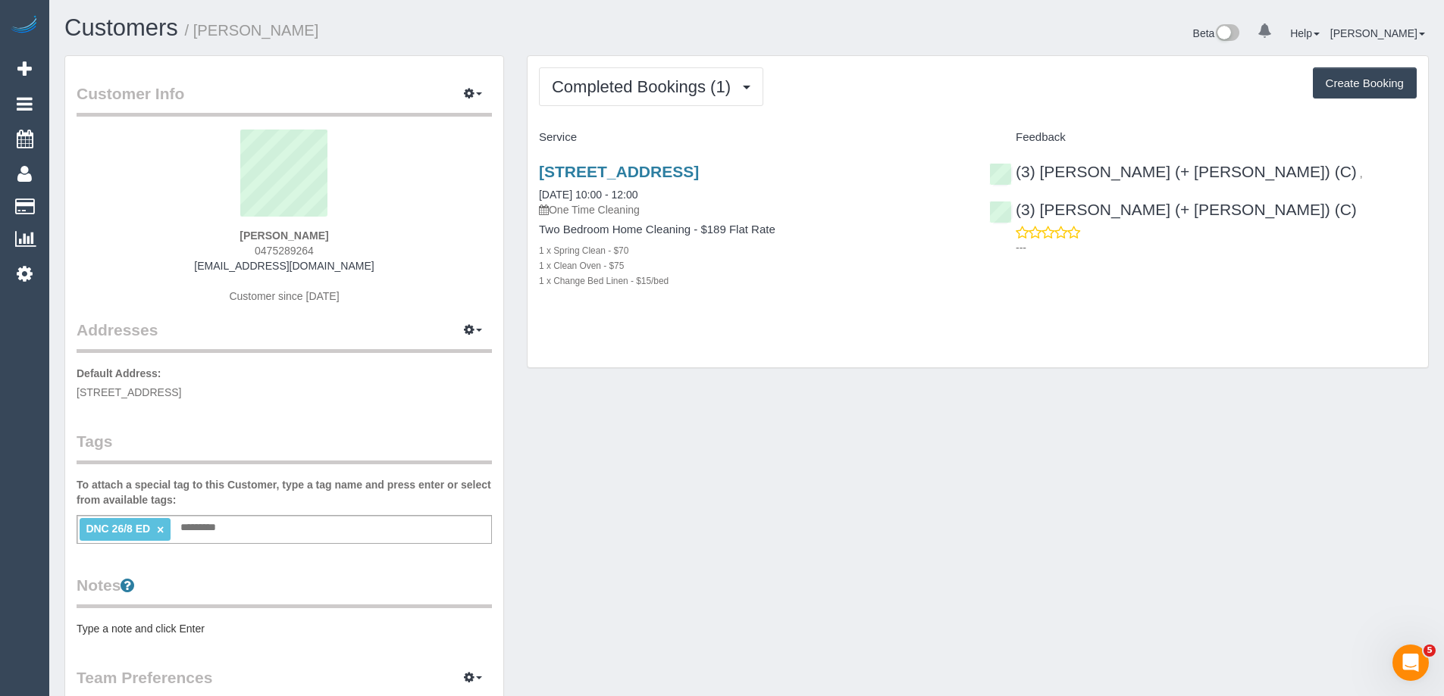
click at [296, 249] on span "0475289264" at bounding box center [284, 251] width 59 height 12
copy span "0475289264"
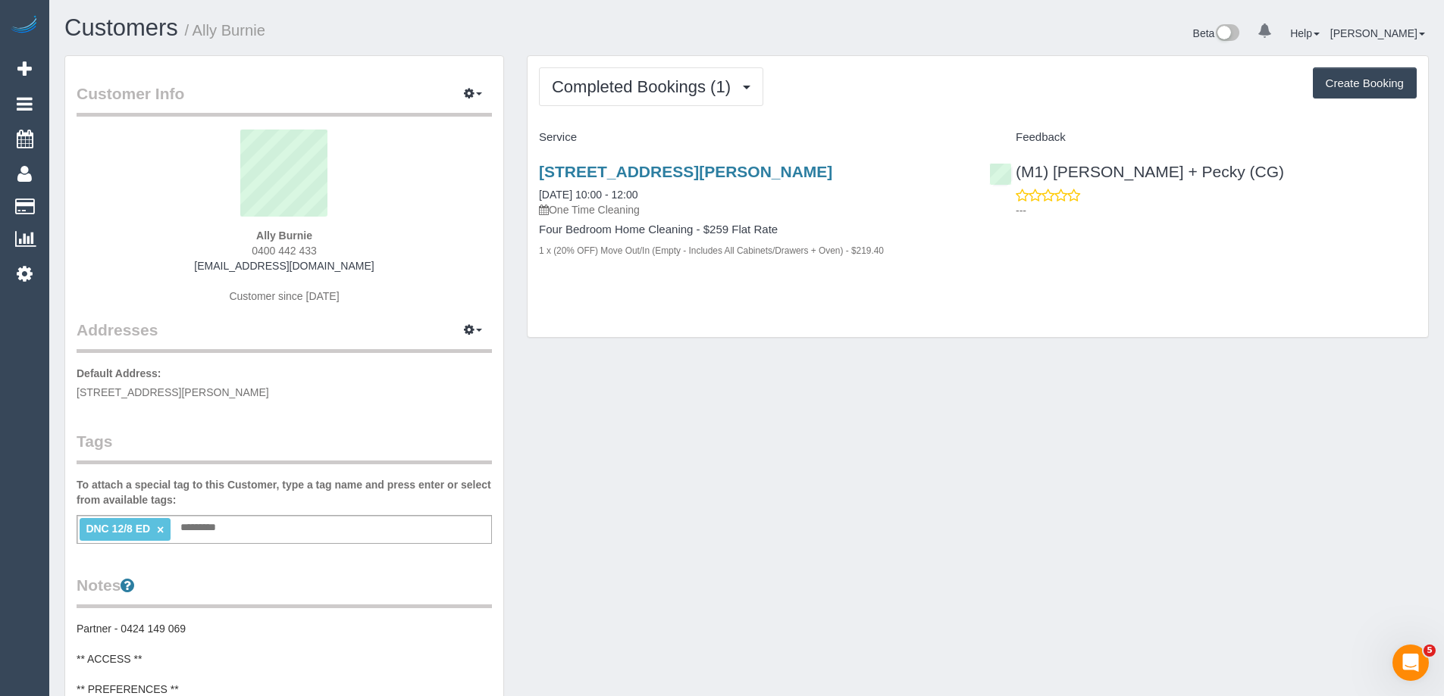
click at [160, 524] on link "×" at bounding box center [160, 530] width 7 height 13
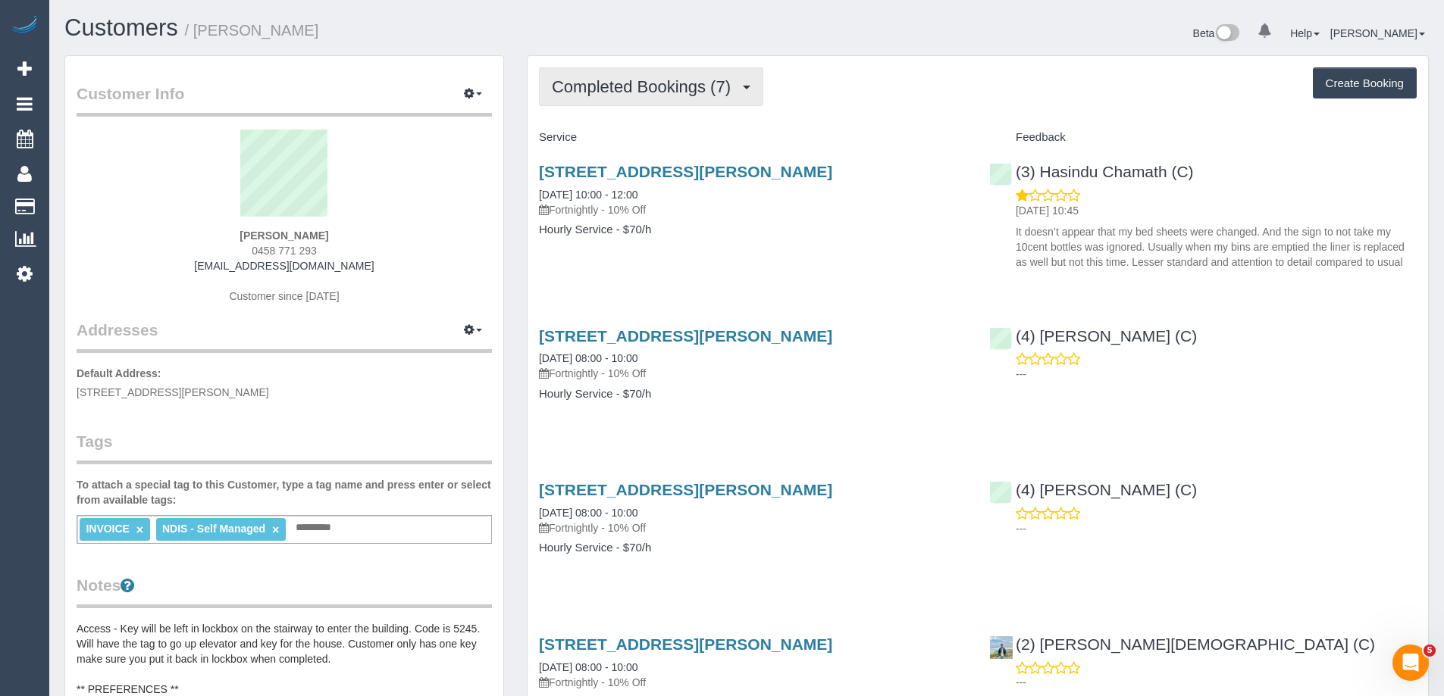
click at [652, 74] on button "Completed Bookings (7)" at bounding box center [651, 86] width 224 height 39
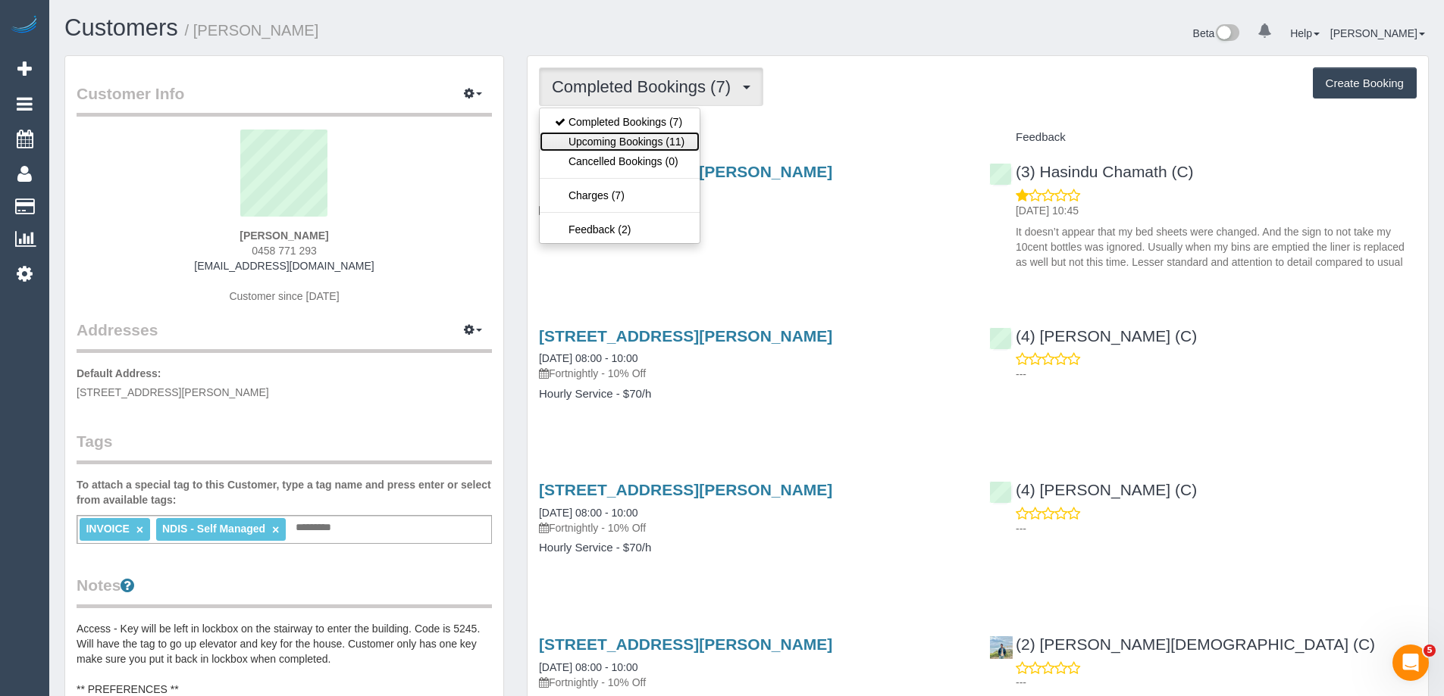
click at [630, 142] on link "Upcoming Bookings (11)" at bounding box center [620, 142] width 160 height 20
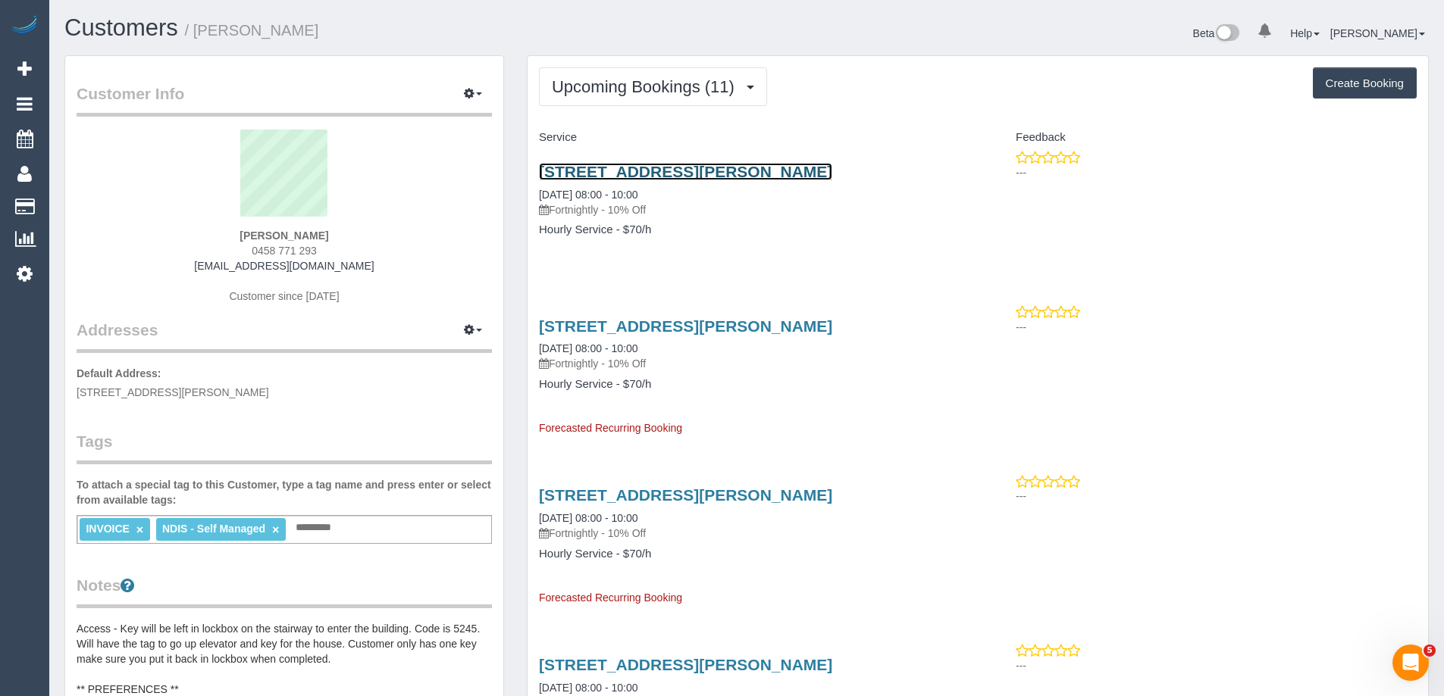
click at [637, 177] on link "203/80 Dawson St, Brunswick, VIC 3056" at bounding box center [685, 171] width 293 height 17
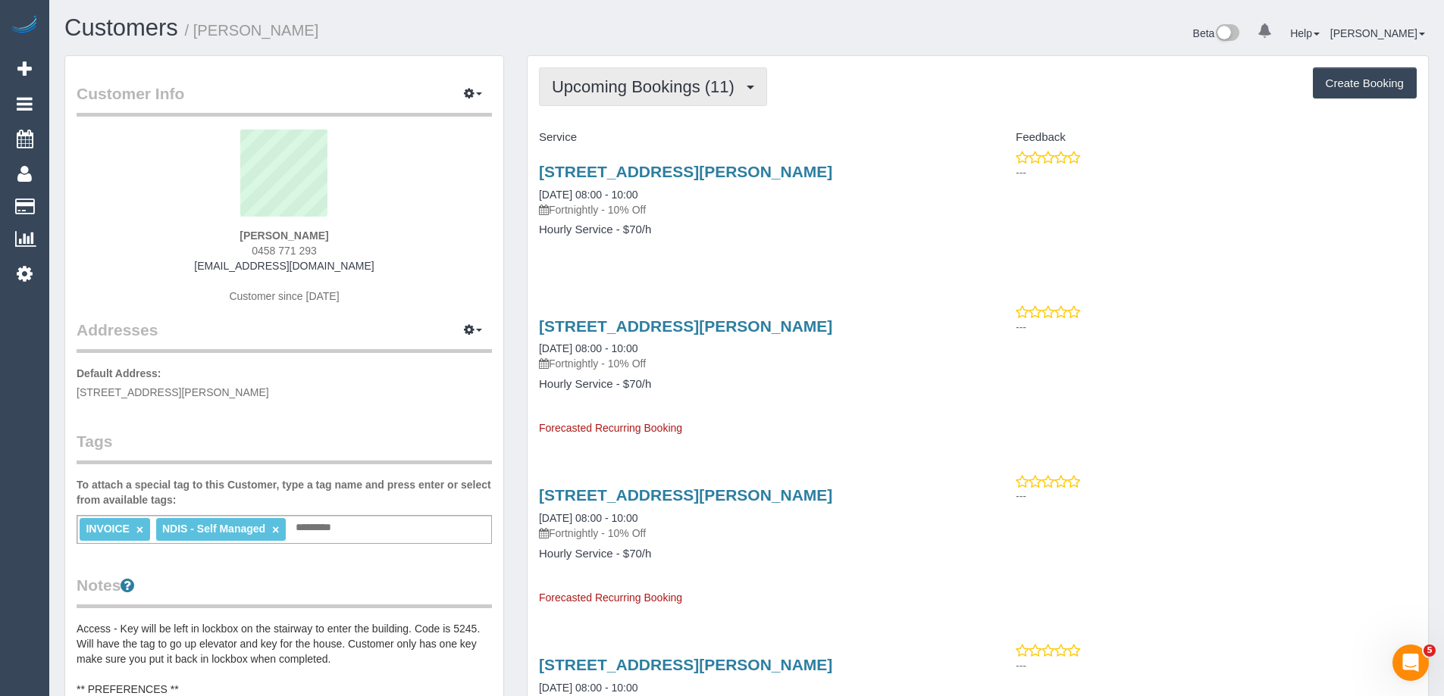
click at [689, 86] on span "Upcoming Bookings (11)" at bounding box center [647, 86] width 190 height 19
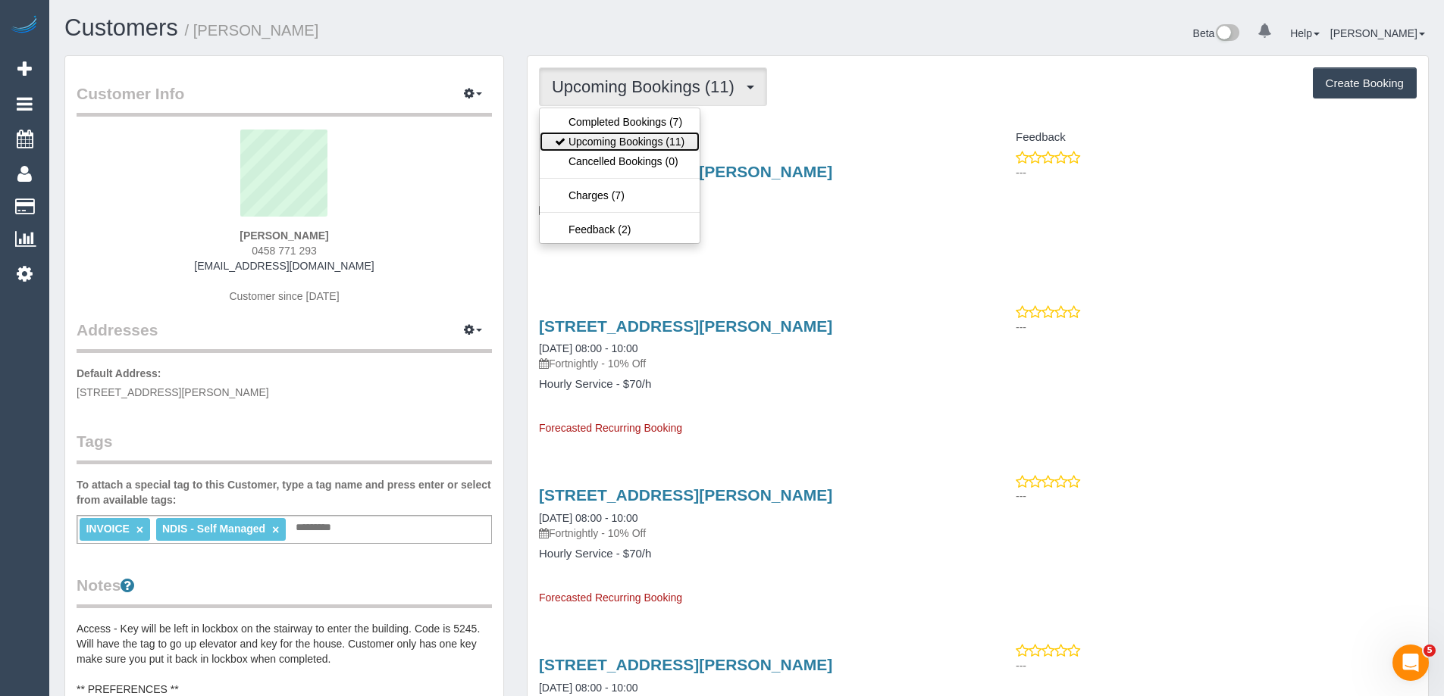
click at [665, 137] on link "Upcoming Bookings (11)" at bounding box center [620, 142] width 160 height 20
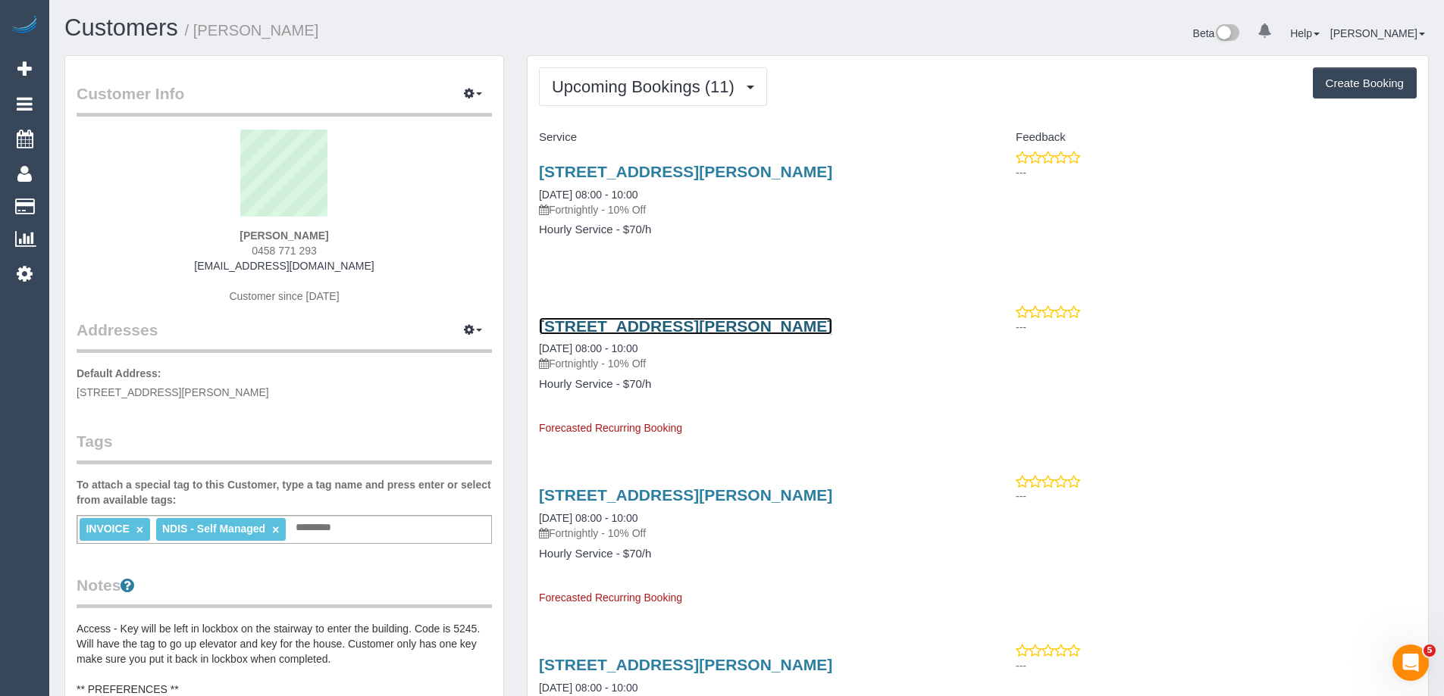
click at [685, 327] on link "203/80 Dawson St, Brunswick, VIC 3056" at bounding box center [685, 326] width 293 height 17
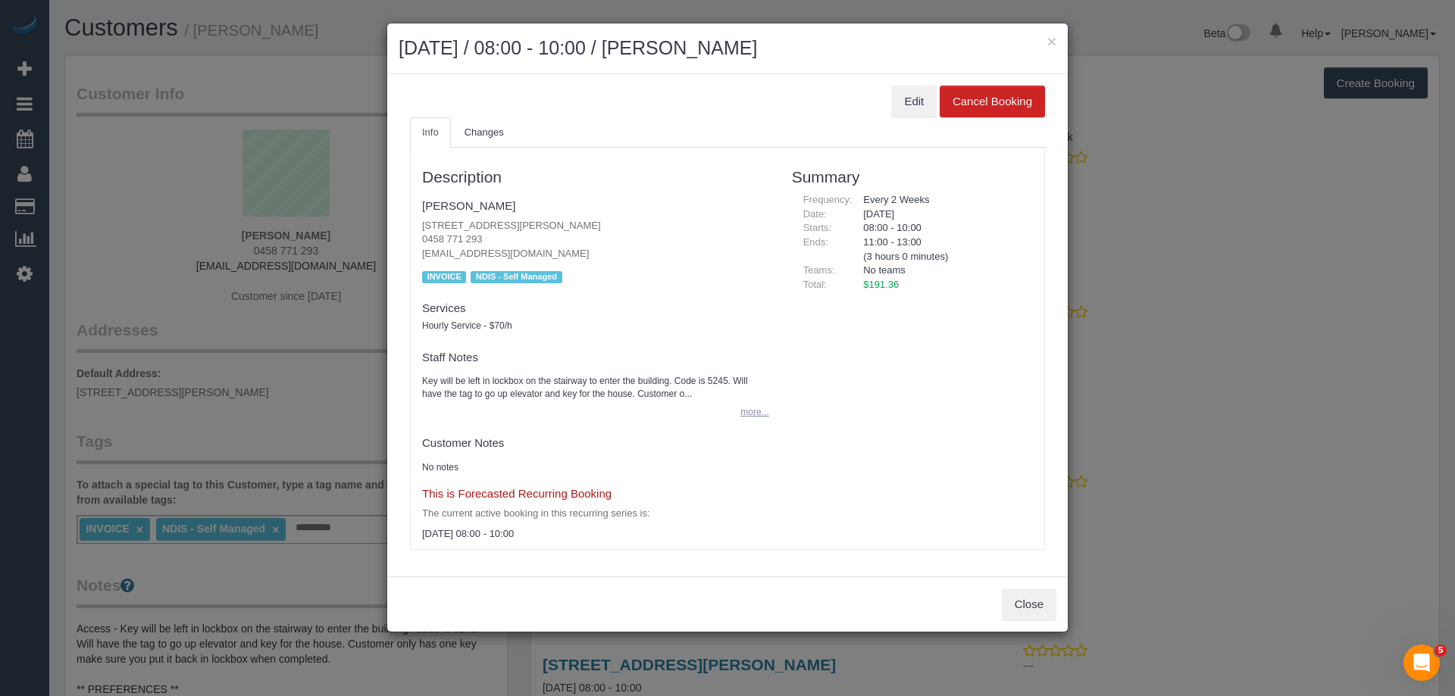
click at [746, 410] on button "more..." at bounding box center [749, 413] width 37 height 22
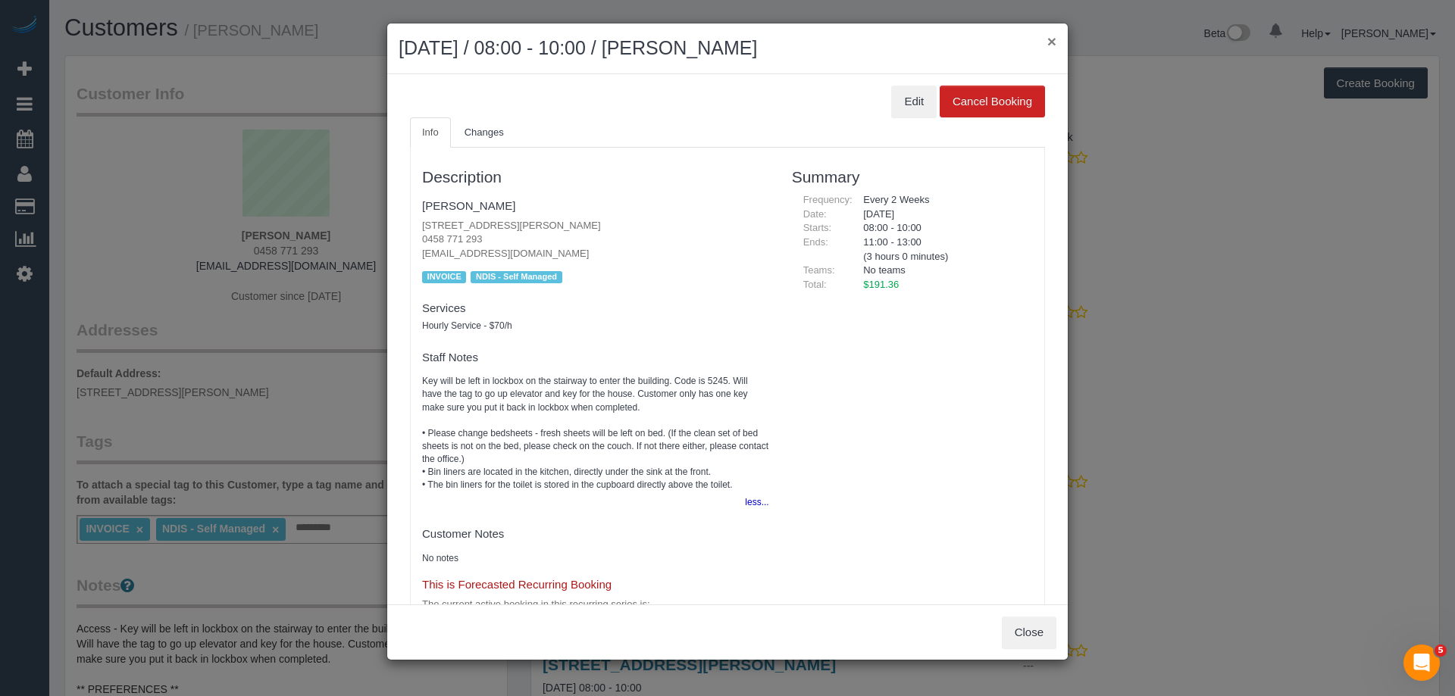
click at [1052, 41] on button "×" at bounding box center [1051, 41] width 9 height 16
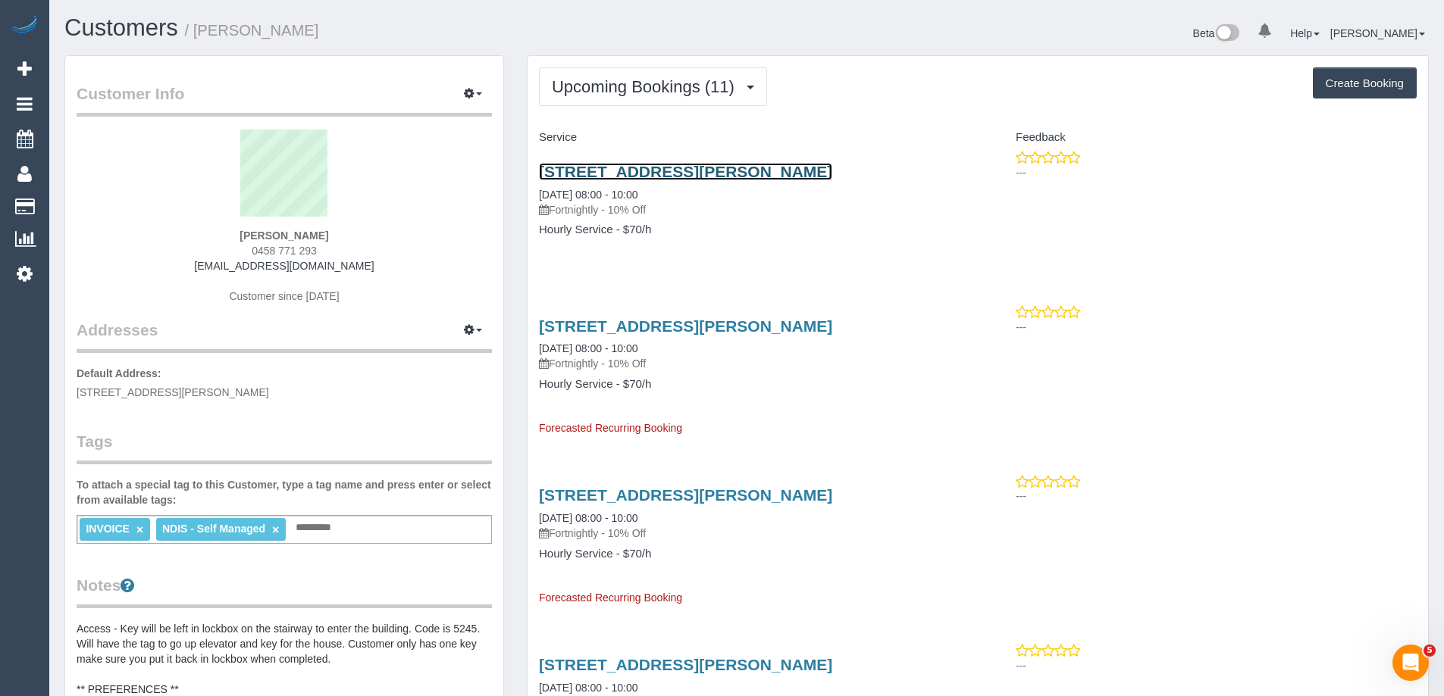
click at [715, 171] on link "203/80 Dawson St, Brunswick, VIC 3056" at bounding box center [685, 171] width 293 height 17
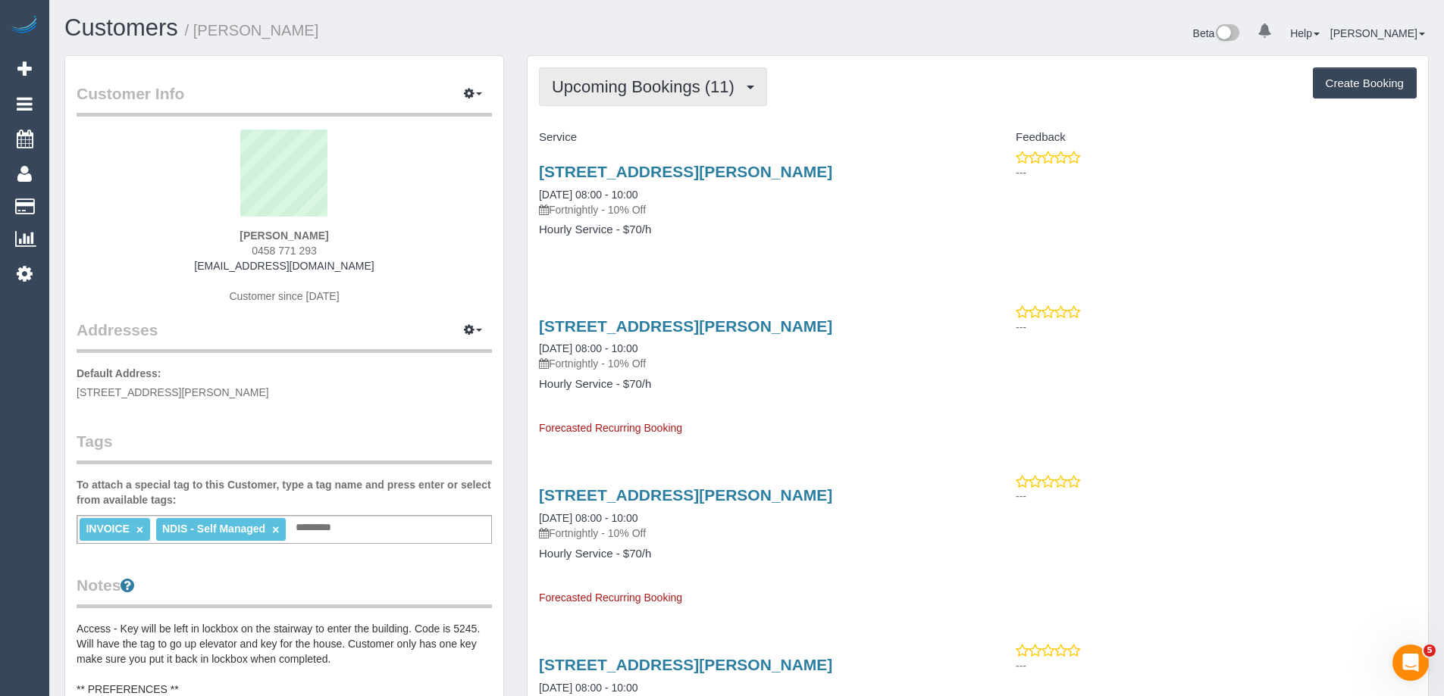
click at [694, 92] on span "Upcoming Bookings (11)" at bounding box center [647, 86] width 190 height 19
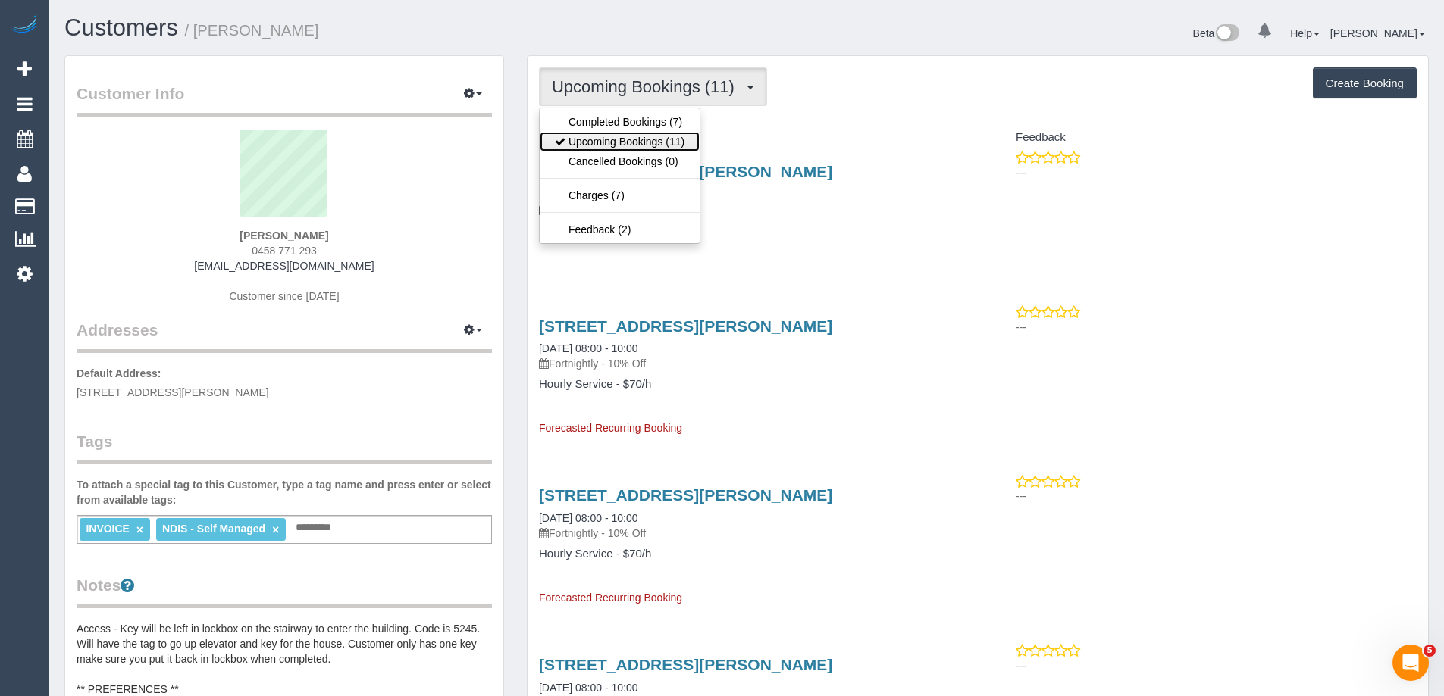
click at [664, 137] on link "Upcoming Bookings (11)" at bounding box center [620, 142] width 160 height 20
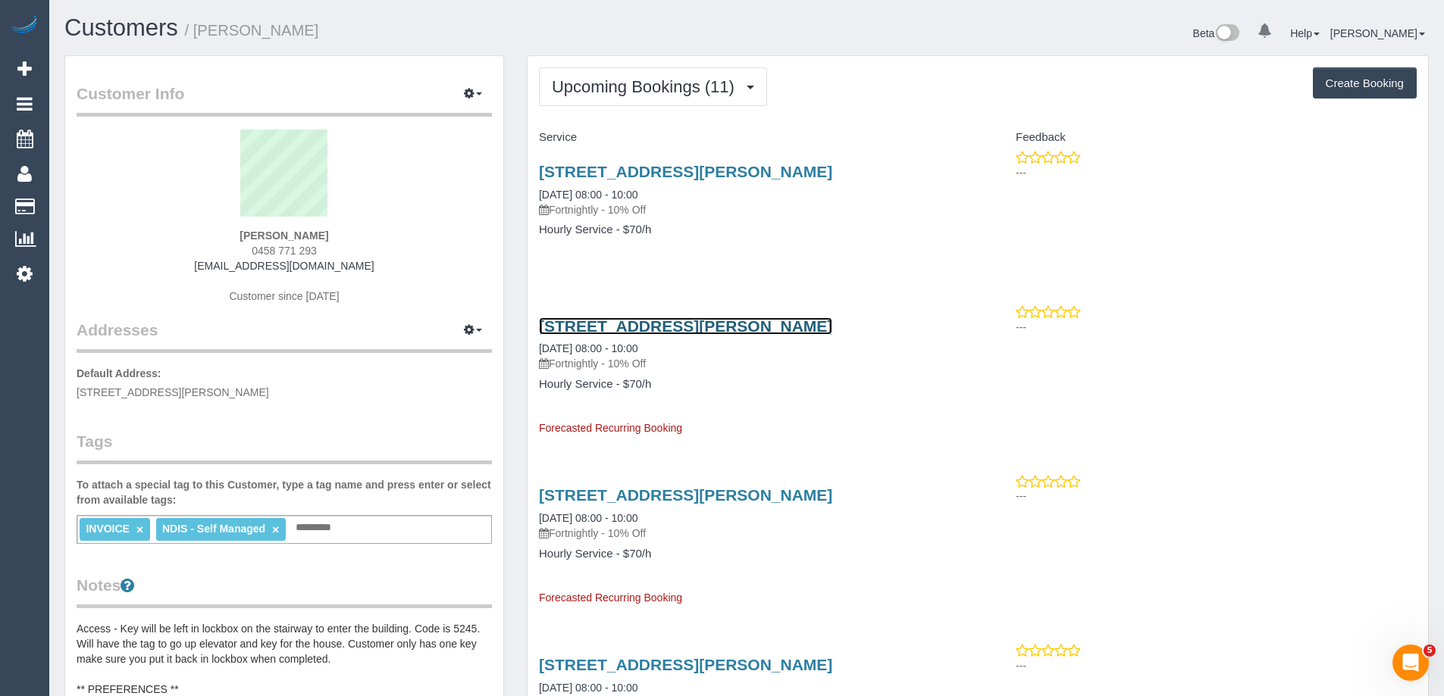
click at [690, 322] on link "203/80 Dawson St, Brunswick, VIC 3056" at bounding box center [685, 326] width 293 height 17
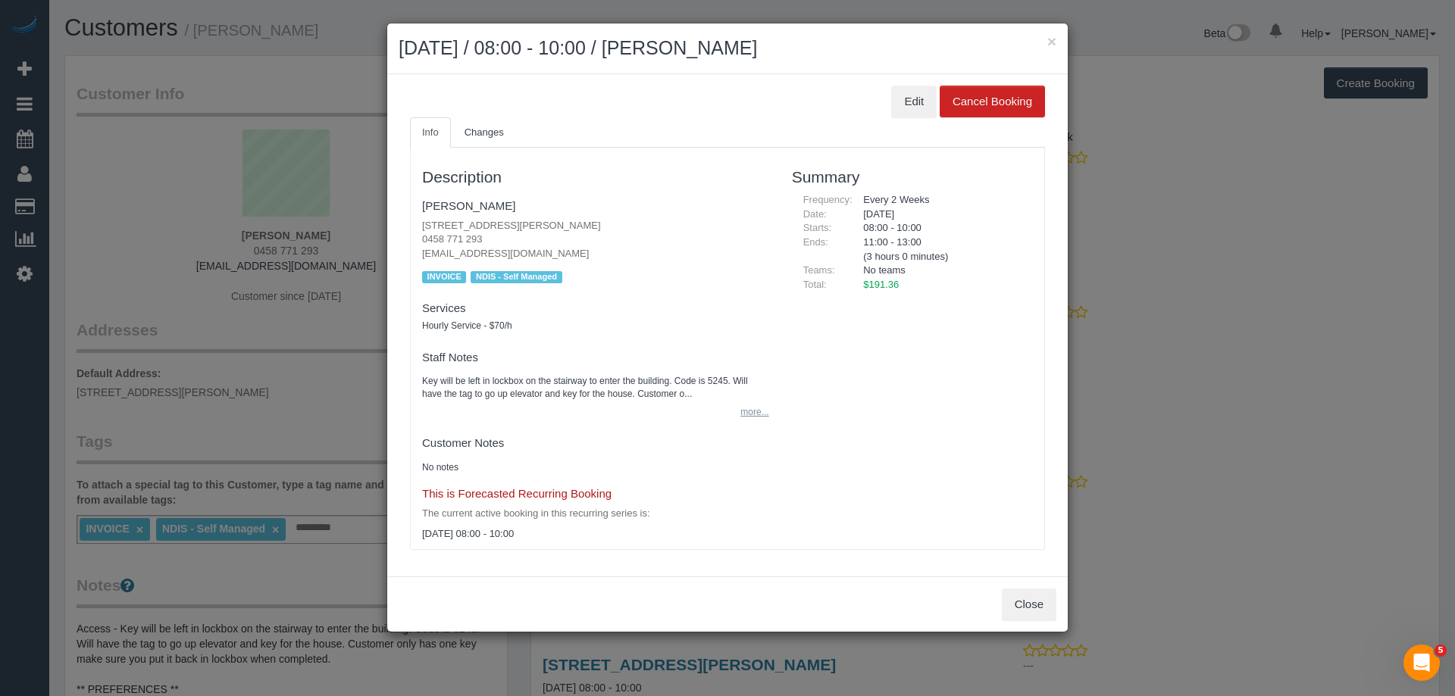
click at [754, 410] on button "more..." at bounding box center [749, 413] width 37 height 22
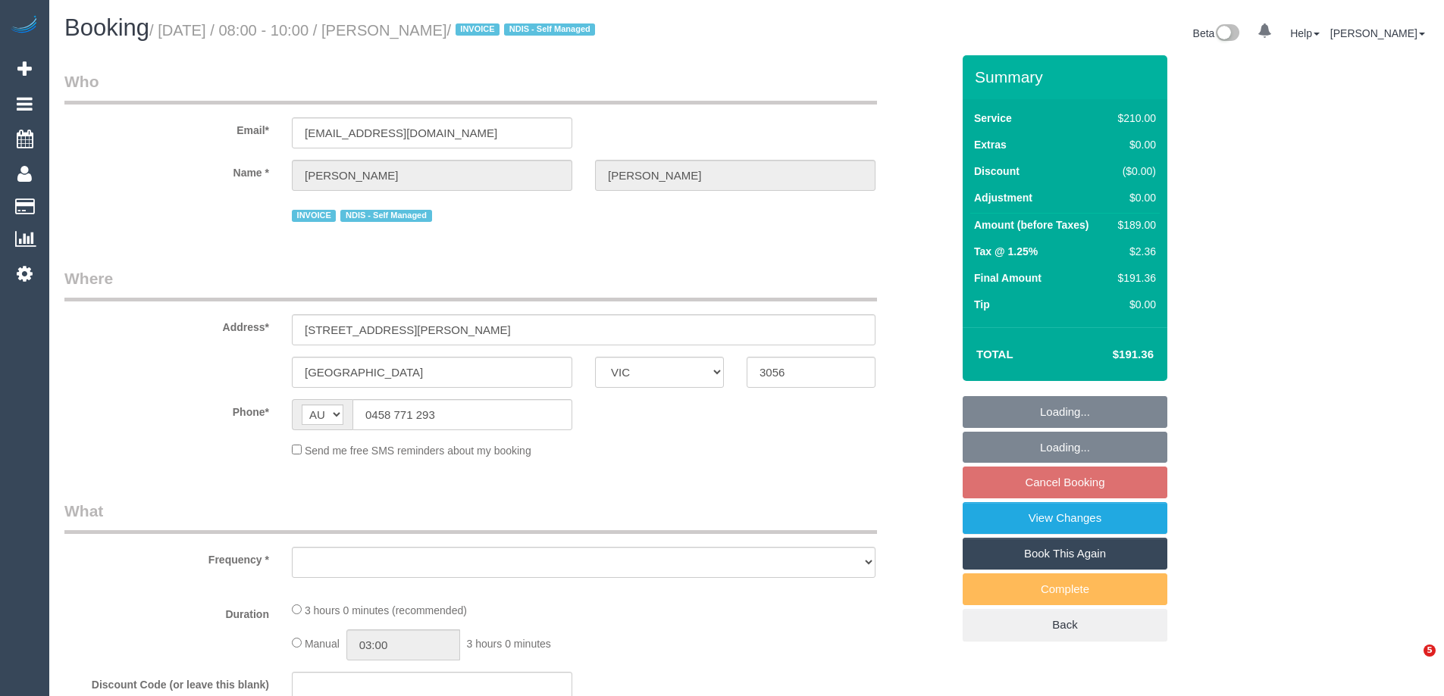
select select "VIC"
select select "object:556"
select select "string:stripe-pm_1RMJFP2GScqysDRVl36hxd4v"
select select "number:28"
select select "number:14"
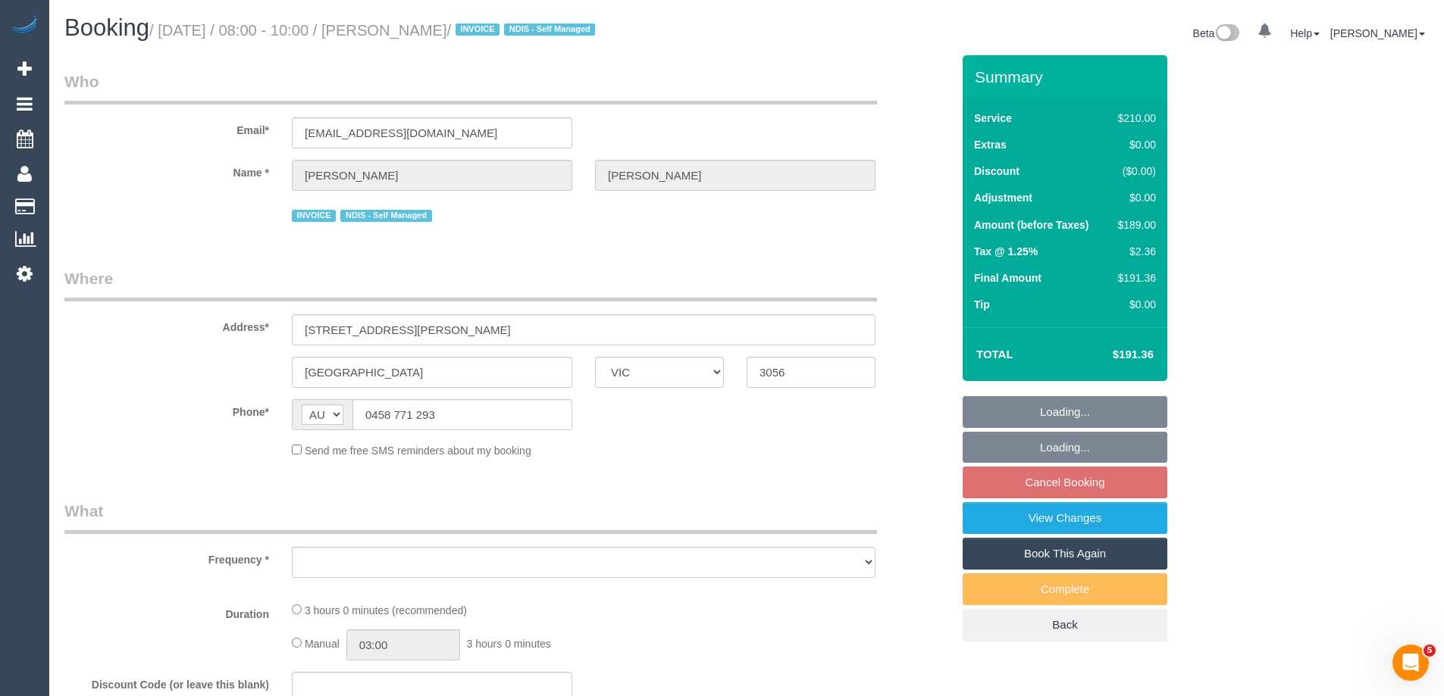
select select "number:19"
select select "number:24"
select select "number:33"
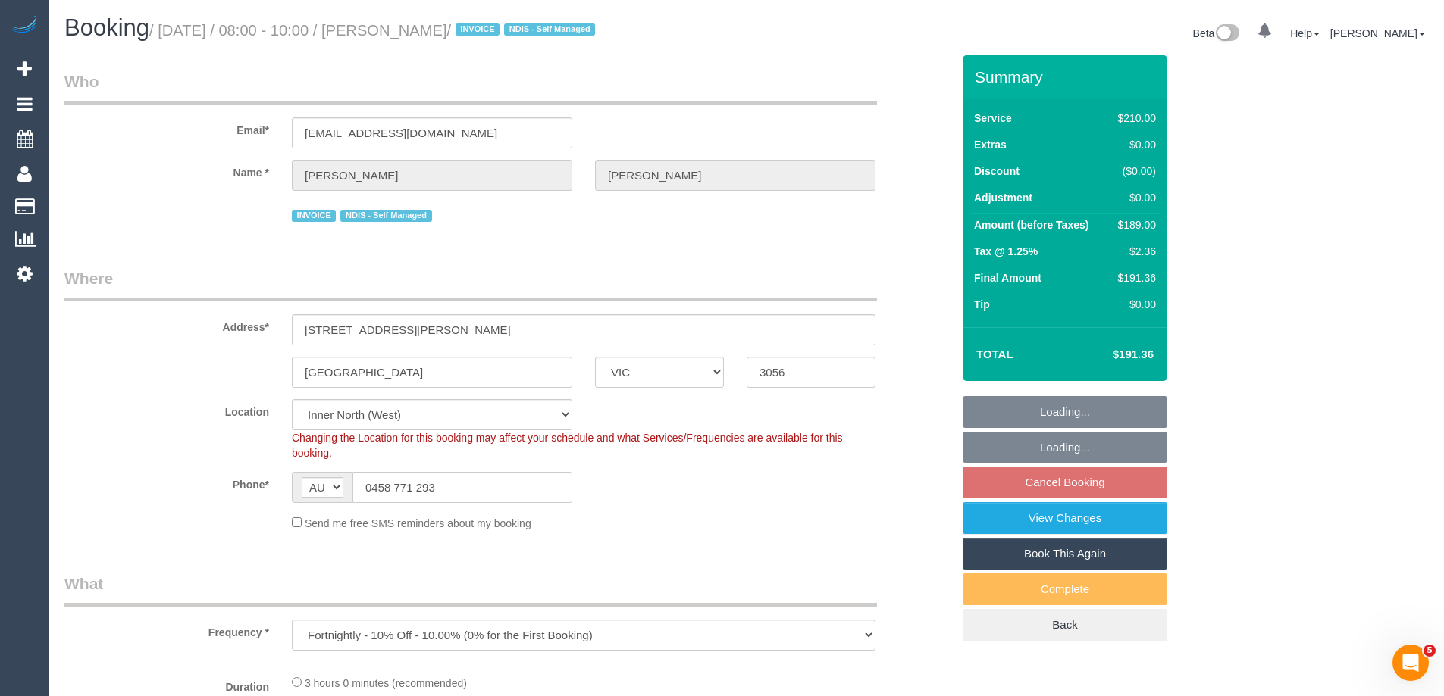
select select "object:873"
select select "180"
select select "spot2"
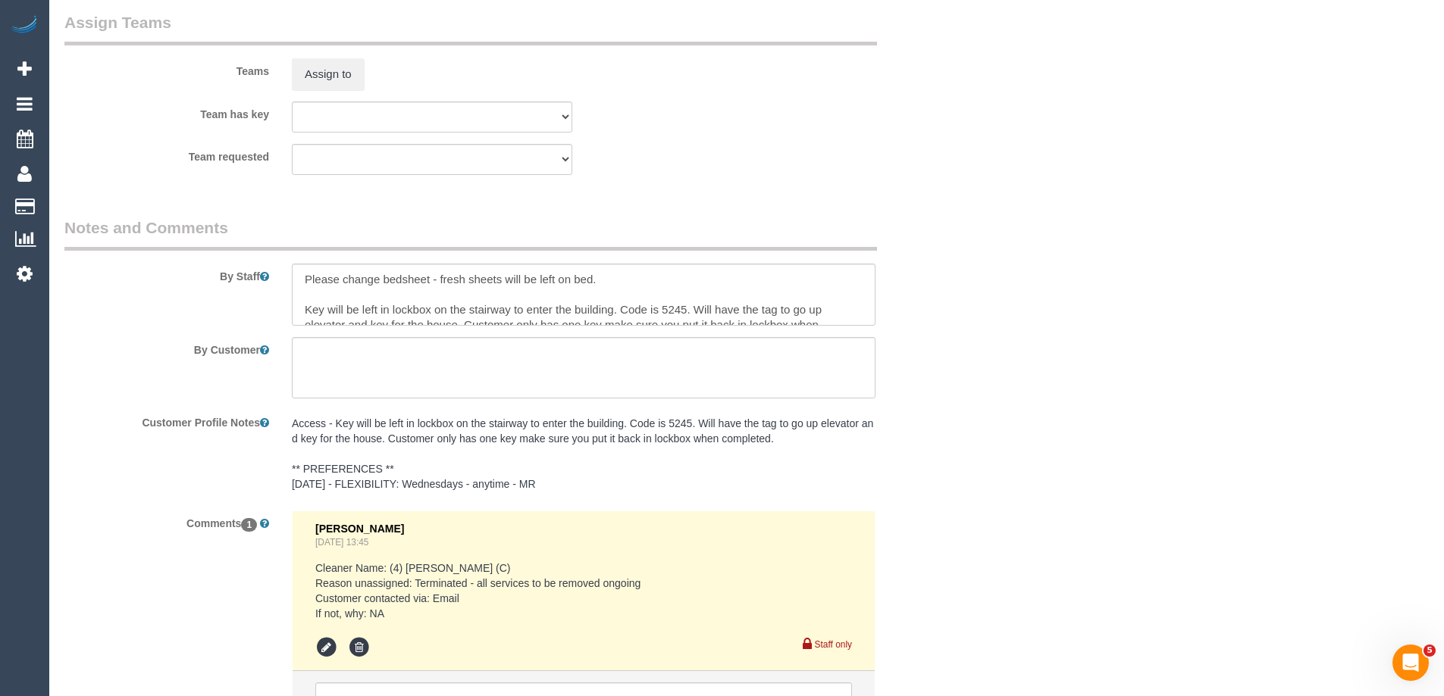
scroll to position [2273, 0]
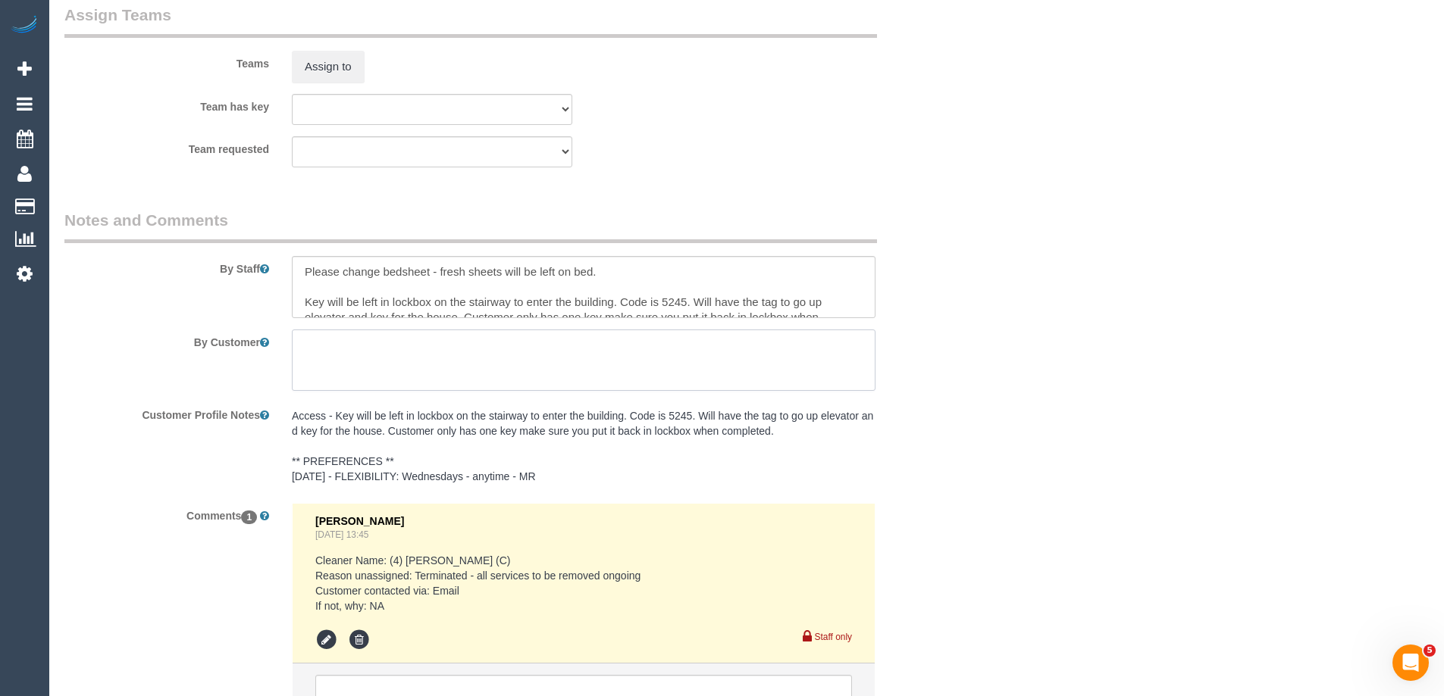
click at [466, 356] on textarea at bounding box center [583, 361] width 583 height 62
paste textarea "Bin liners are located in the kitchen, directly under the sink at the front. Th…"
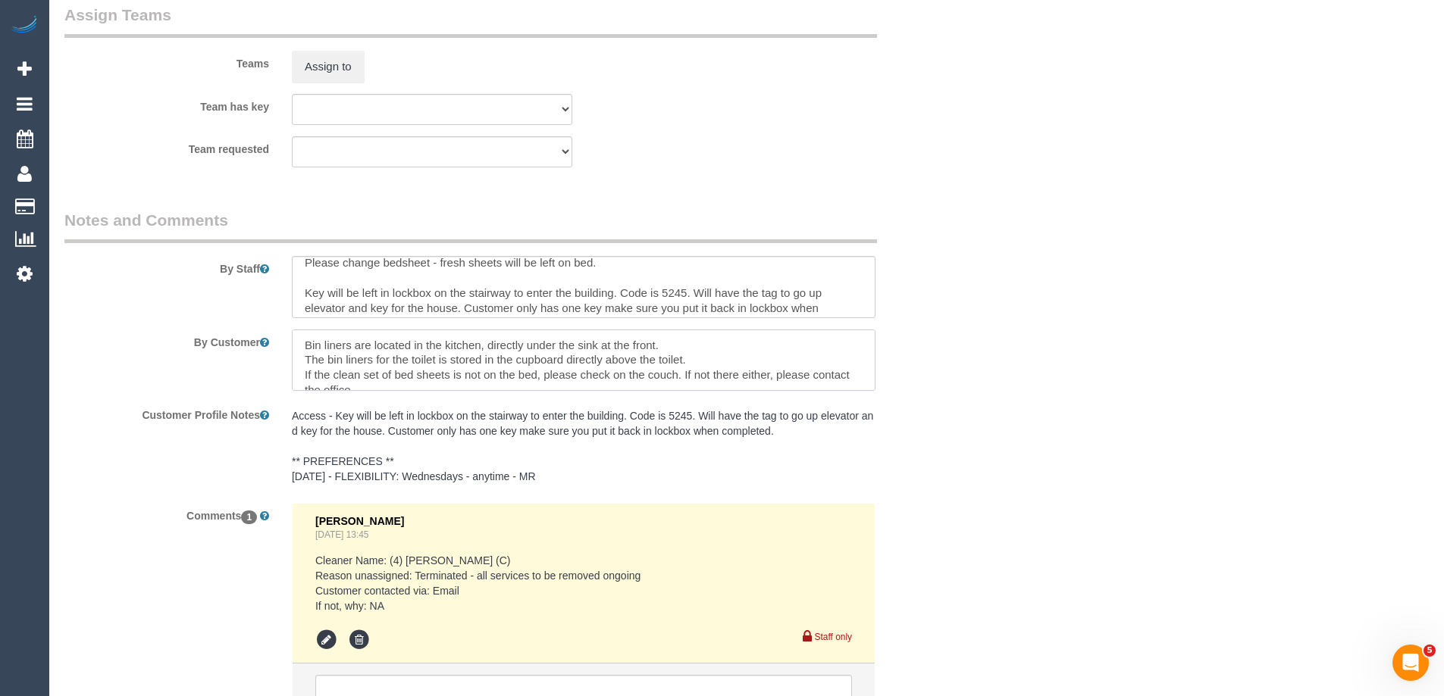
scroll to position [0, 0]
click at [302, 344] on textarea at bounding box center [583, 361] width 583 height 62
type textarea "• Bin liners are located in the kitchen, directly under the sink at the front. …"
click at [428, 268] on textarea at bounding box center [583, 287] width 583 height 62
click at [361, 370] on textarea at bounding box center [583, 361] width 583 height 62
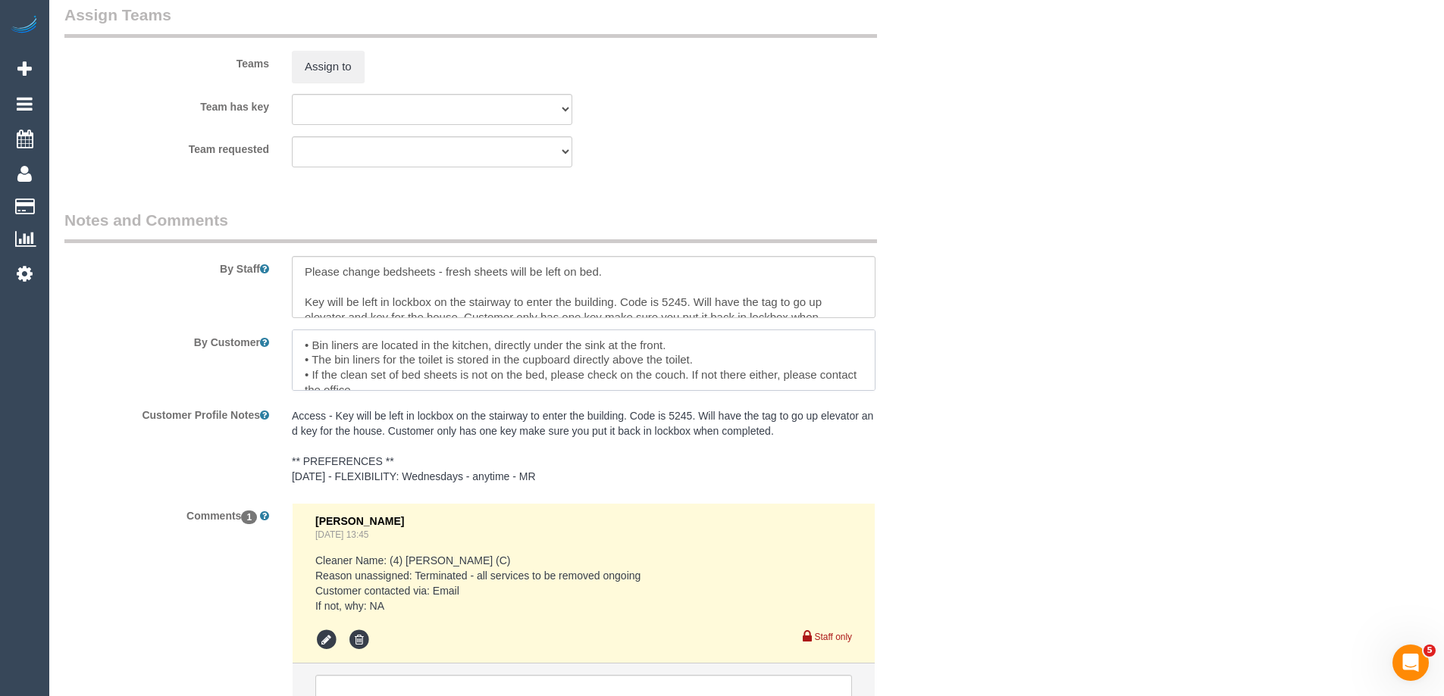
click at [361, 370] on textarea at bounding box center [583, 361] width 583 height 62
click at [630, 263] on textarea at bounding box center [583, 287] width 583 height 62
paste textarea "• If the clean set of bed sheets is not on the bed, please check on the couch. …"
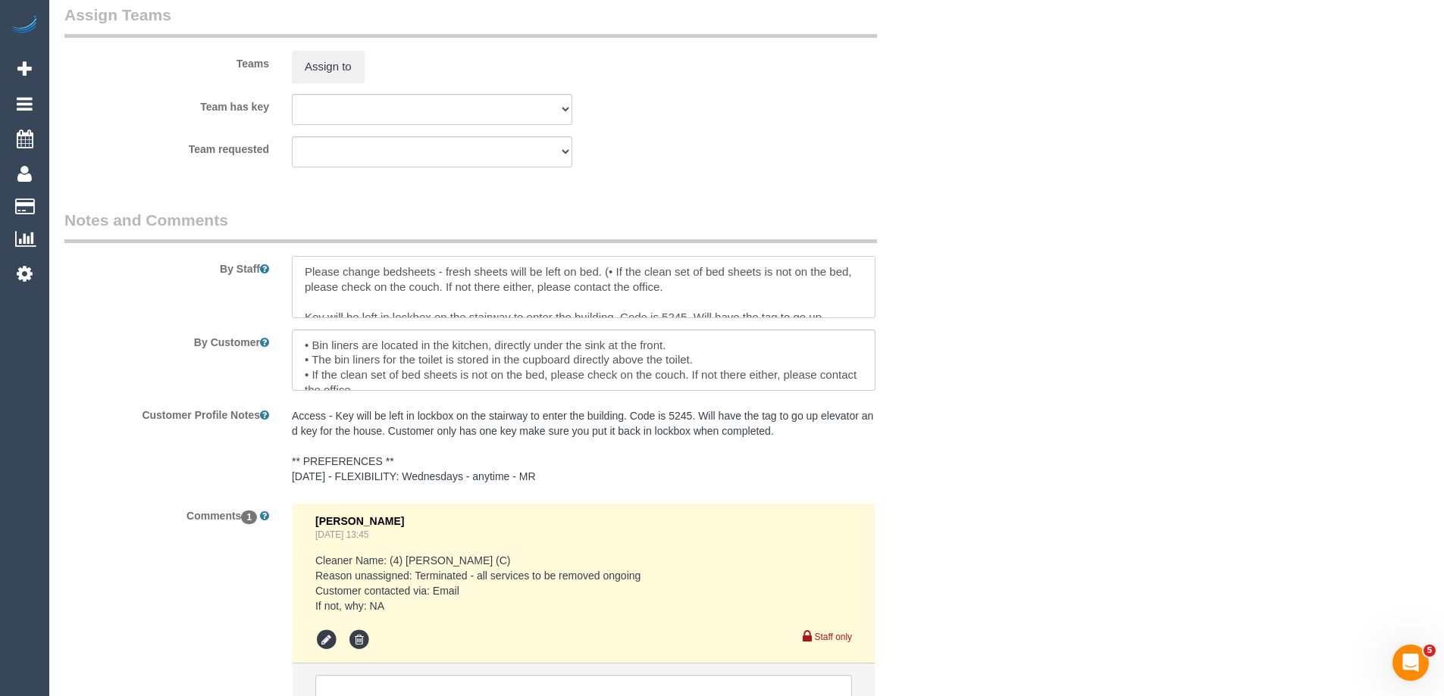
click at [618, 265] on textarea at bounding box center [583, 287] width 583 height 62
click at [687, 283] on textarea at bounding box center [583, 287] width 583 height 62
click at [299, 267] on textarea at bounding box center [583, 287] width 583 height 62
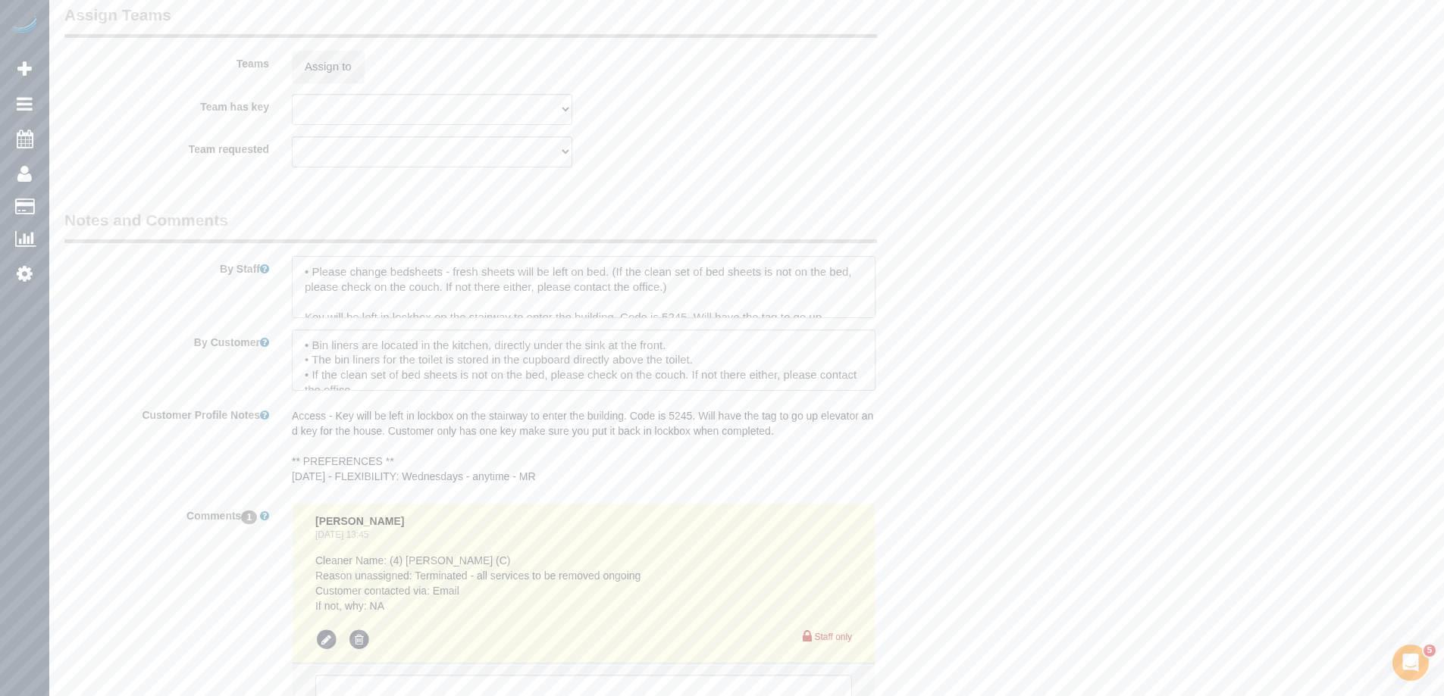
type textarea "• Please change bedsheets - fresh sheets will be left on bed. (If the clean set…"
click at [368, 378] on textarea at bounding box center [583, 361] width 583 height 62
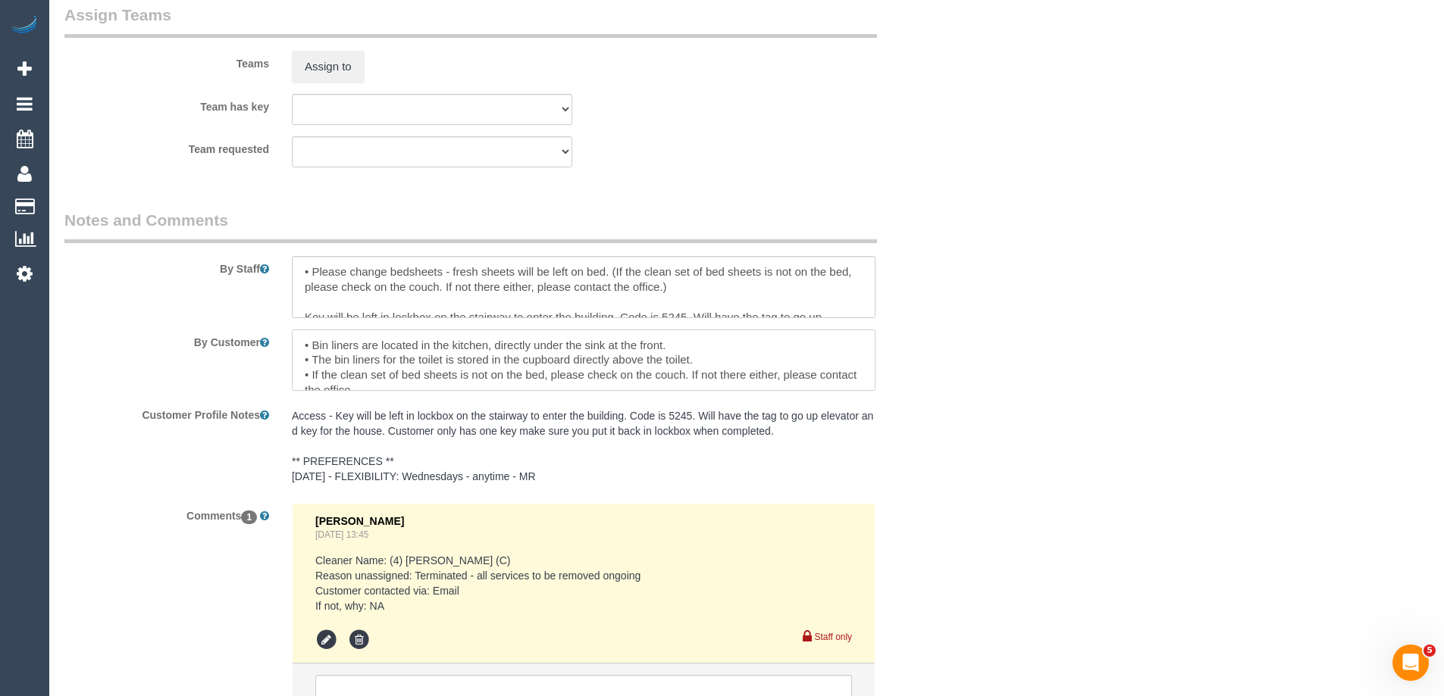
click at [368, 378] on textarea at bounding box center [583, 361] width 583 height 62
type textarea "• Bin liners are located in the kitchen, directly under the sink at the front. …"
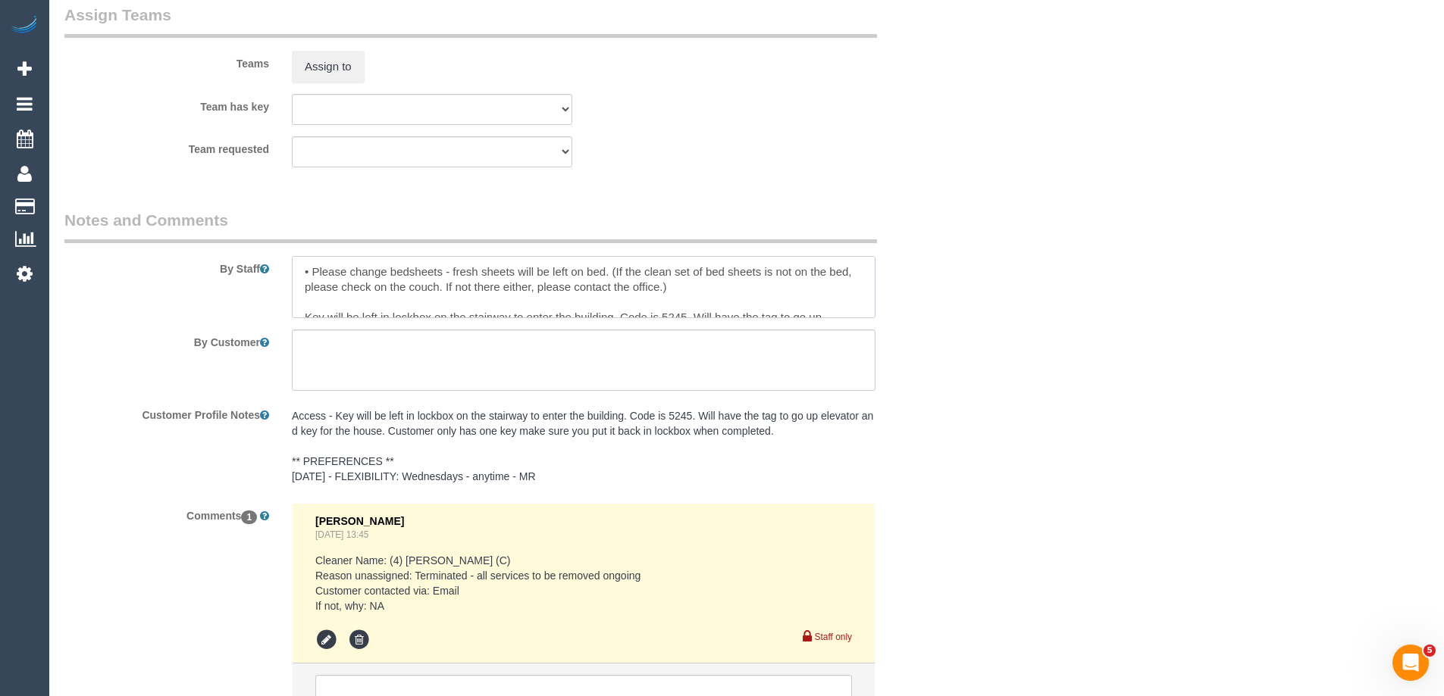
click at [740, 292] on textarea at bounding box center [583, 287] width 583 height 62
paste textarea "• Bin liners are located in the kitchen, directly under the sink at the front. …"
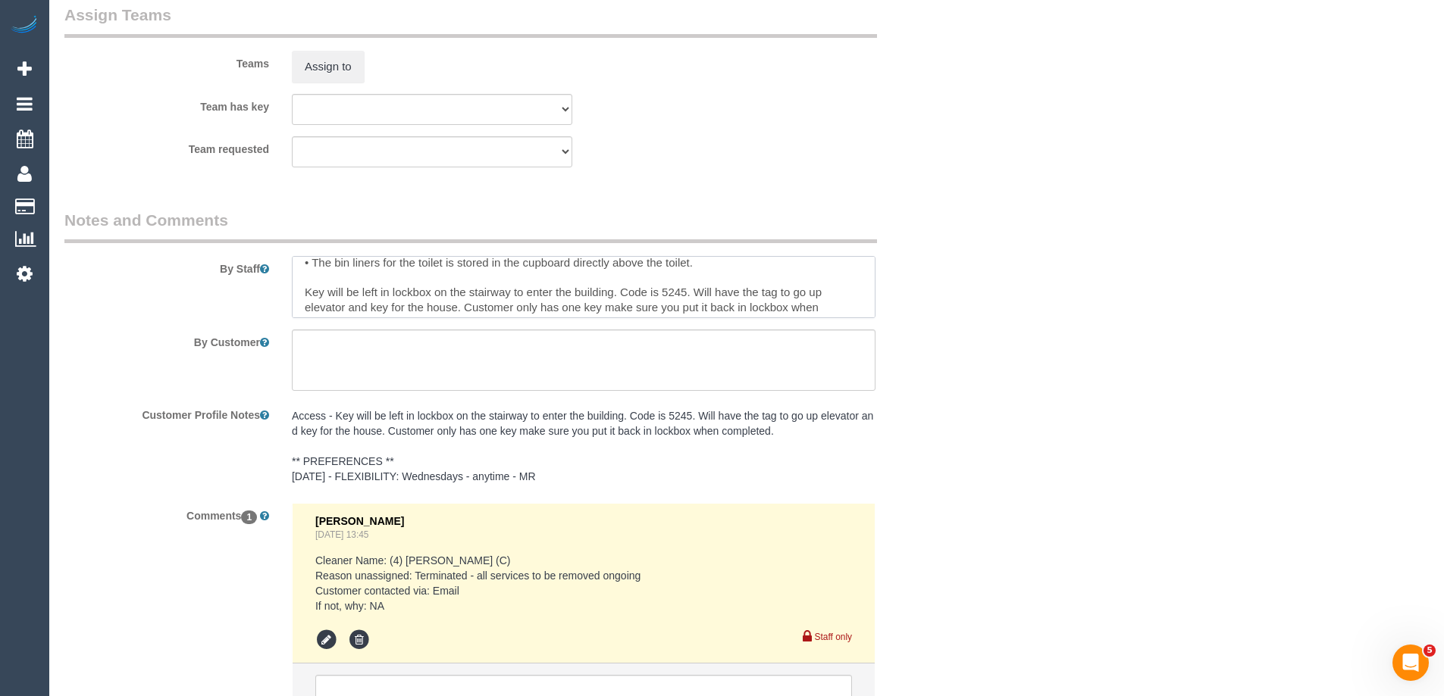
scroll to position [75, 0]
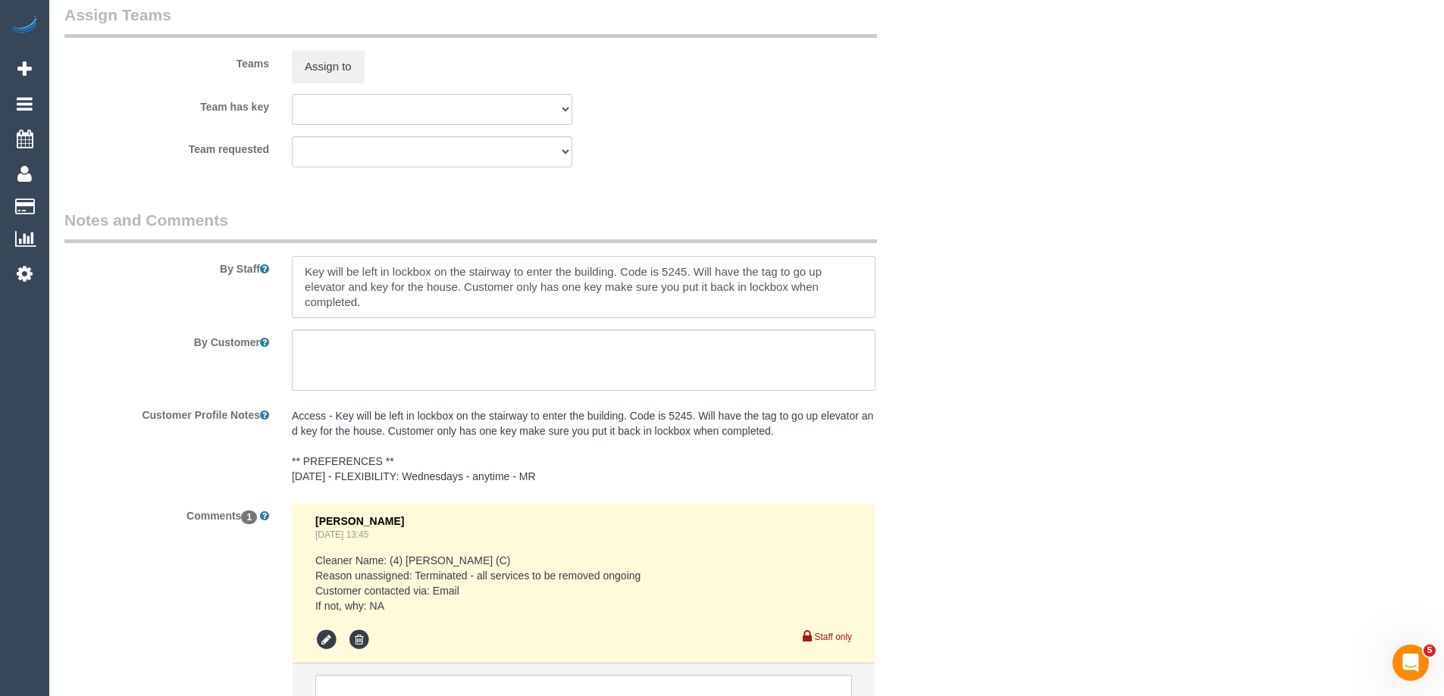
click at [587, 280] on textarea at bounding box center [583, 287] width 583 height 62
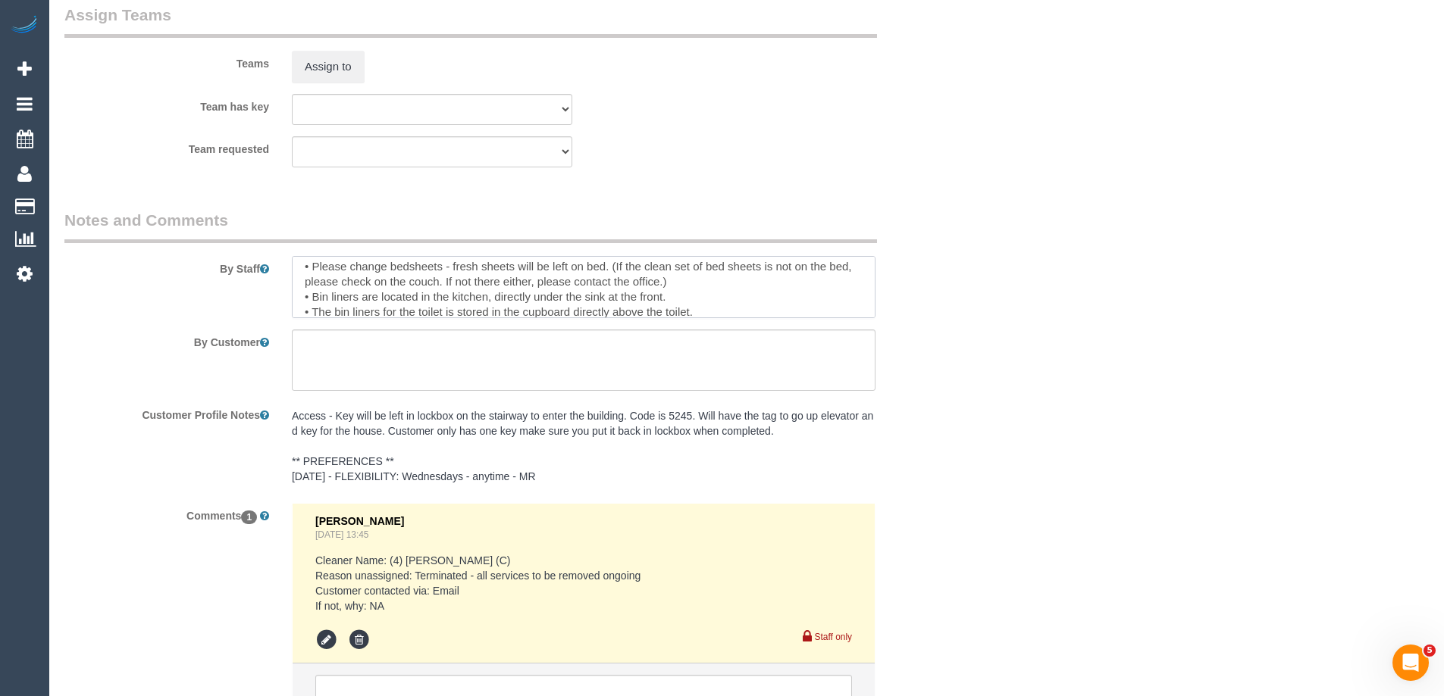
scroll to position [0, 0]
click at [298, 271] on textarea at bounding box center [583, 287] width 583 height 62
paste textarea "Key will be left in lockbox on the stairway to enter the building. Code is 5245…"
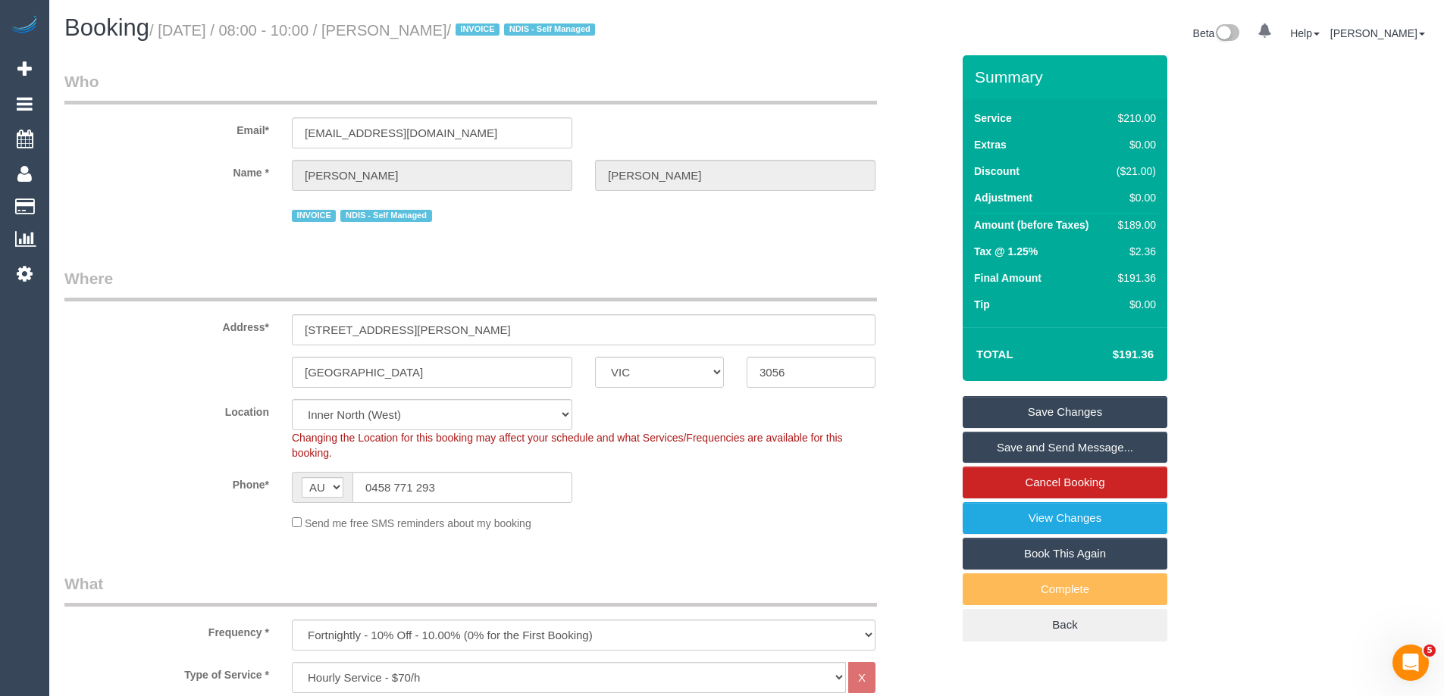
type textarea "Key will be left in lockbox on the stairway to enter the building. Code is 5245…"
click at [1066, 404] on link "Save Changes" at bounding box center [1064, 412] width 205 height 32
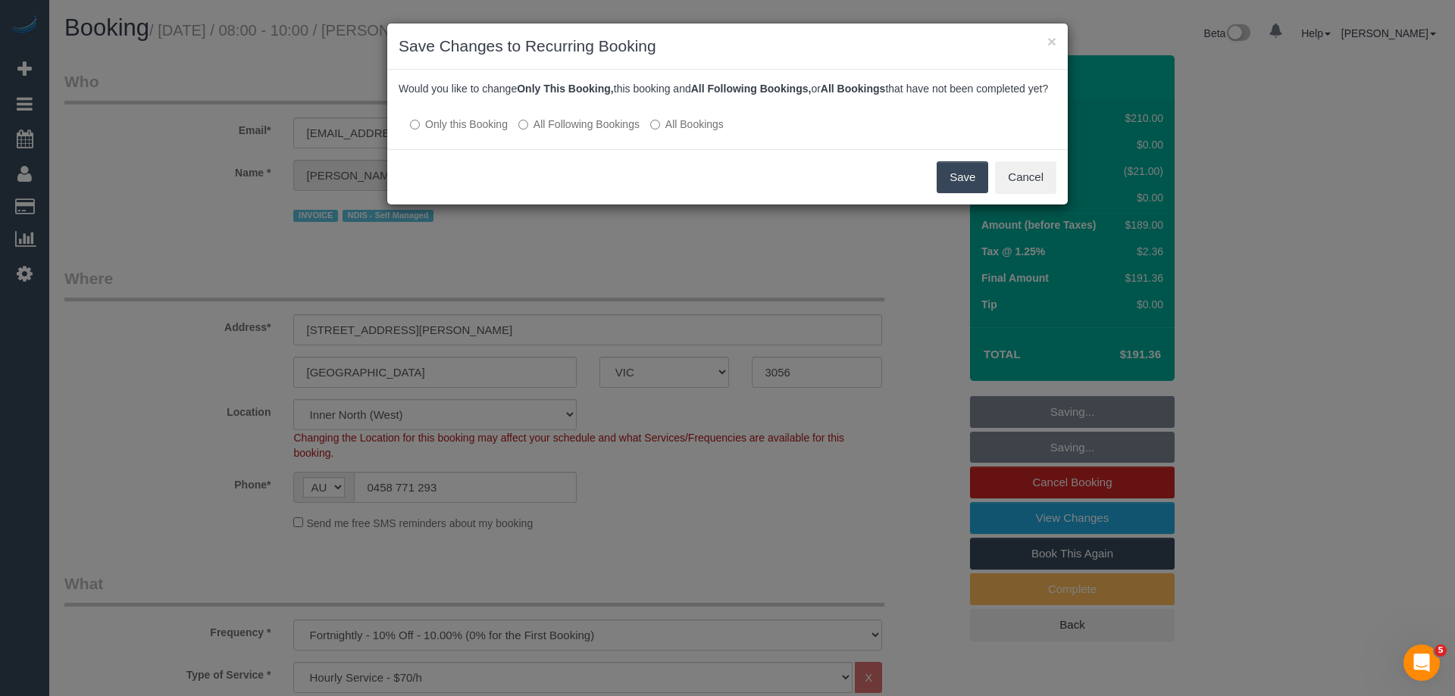
click at [616, 132] on label "All Following Bookings" at bounding box center [578, 124] width 121 height 15
click at [960, 191] on button "Save" at bounding box center [963, 177] width 52 height 32
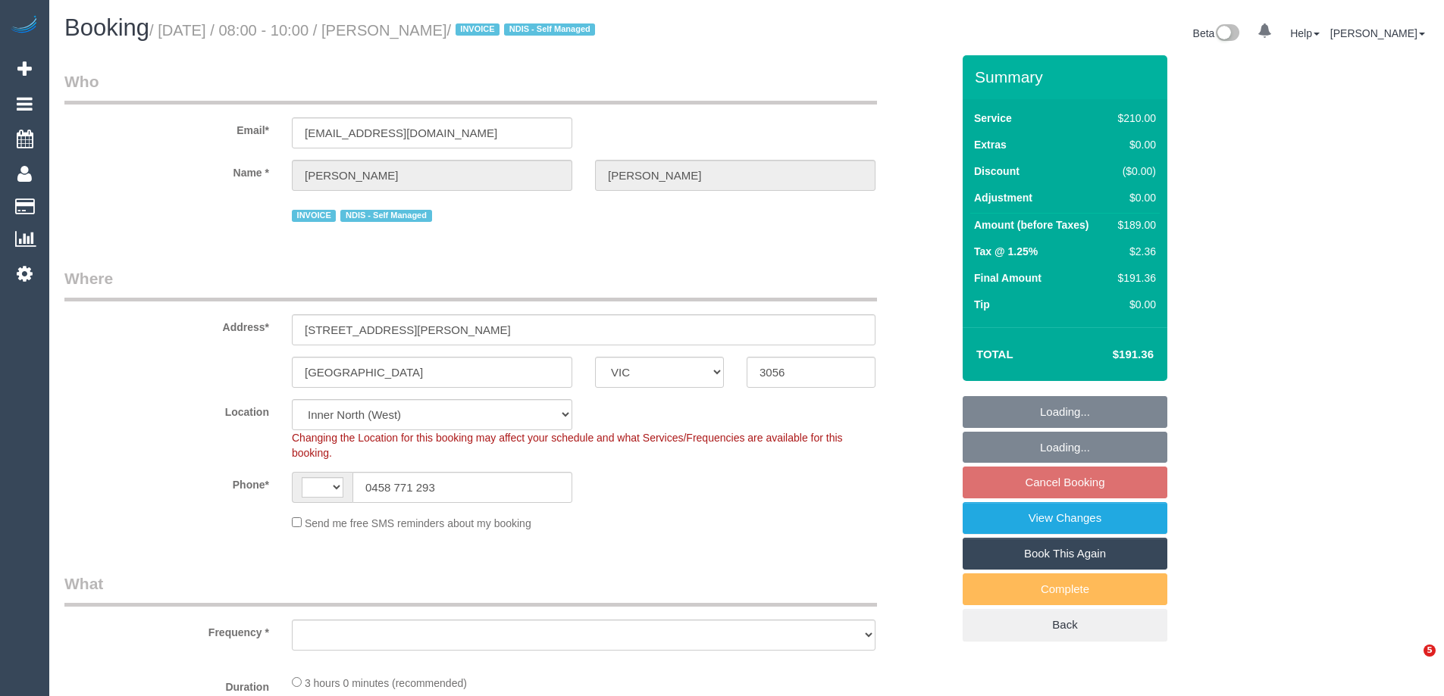
select select "VIC"
select select "string:stripe-pm_1RMJFP2GScqysDRVl36hxd4v"
select select "number:28"
select select "number:14"
select select "number:19"
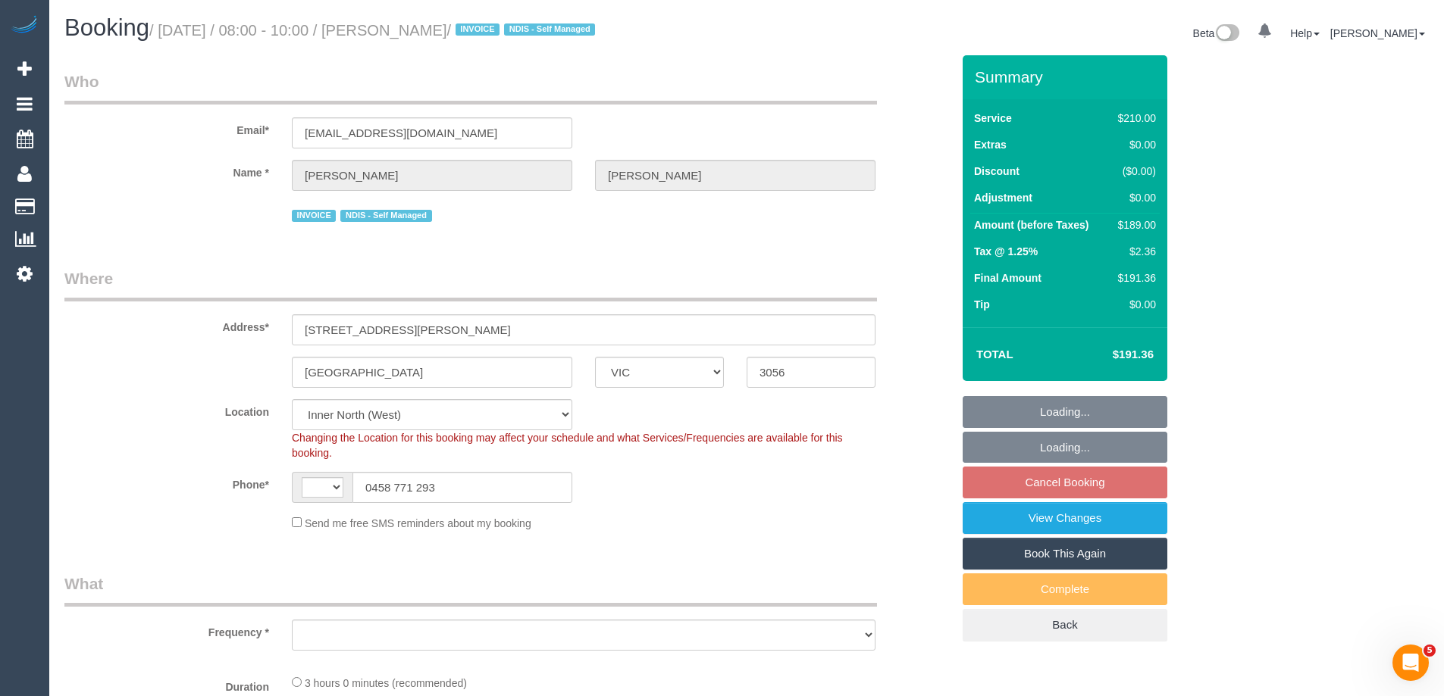
select select "number:24"
select select "number:33"
select select "string:AU"
select select "object:873"
select select "180"
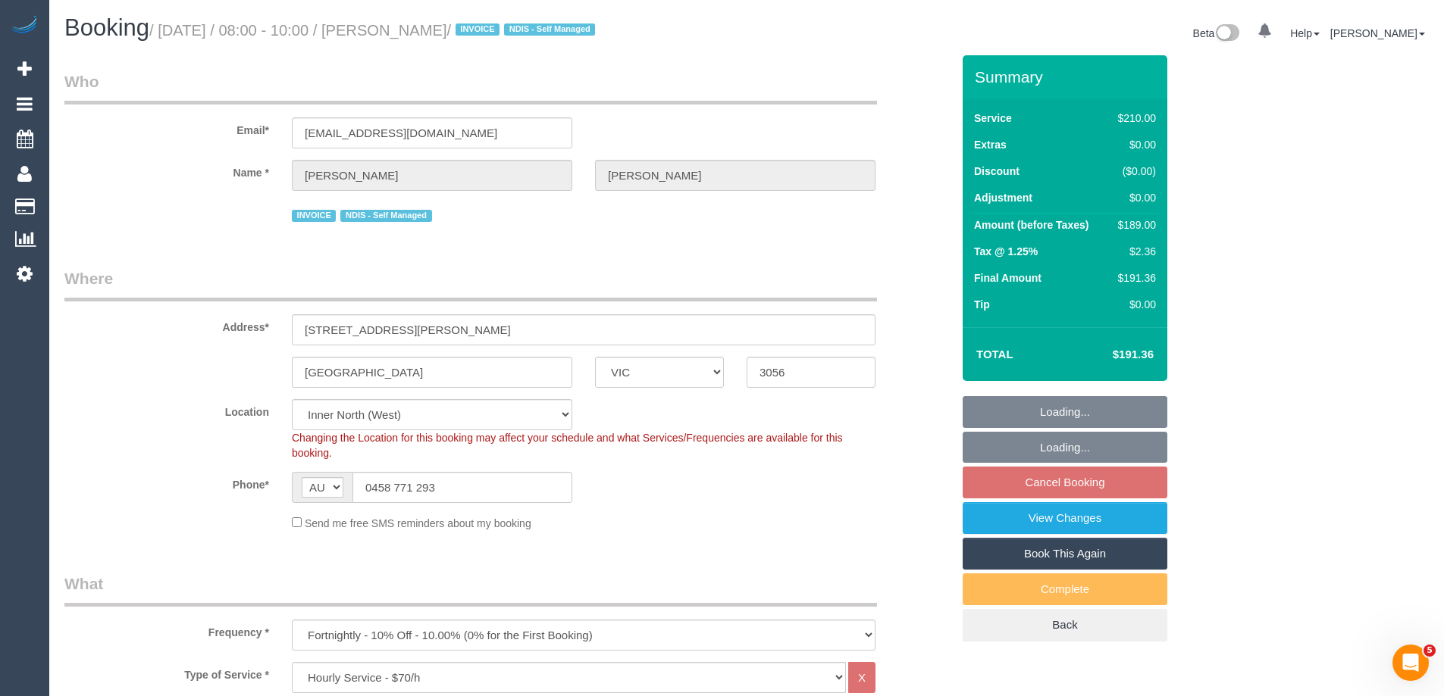
select select "spot2"
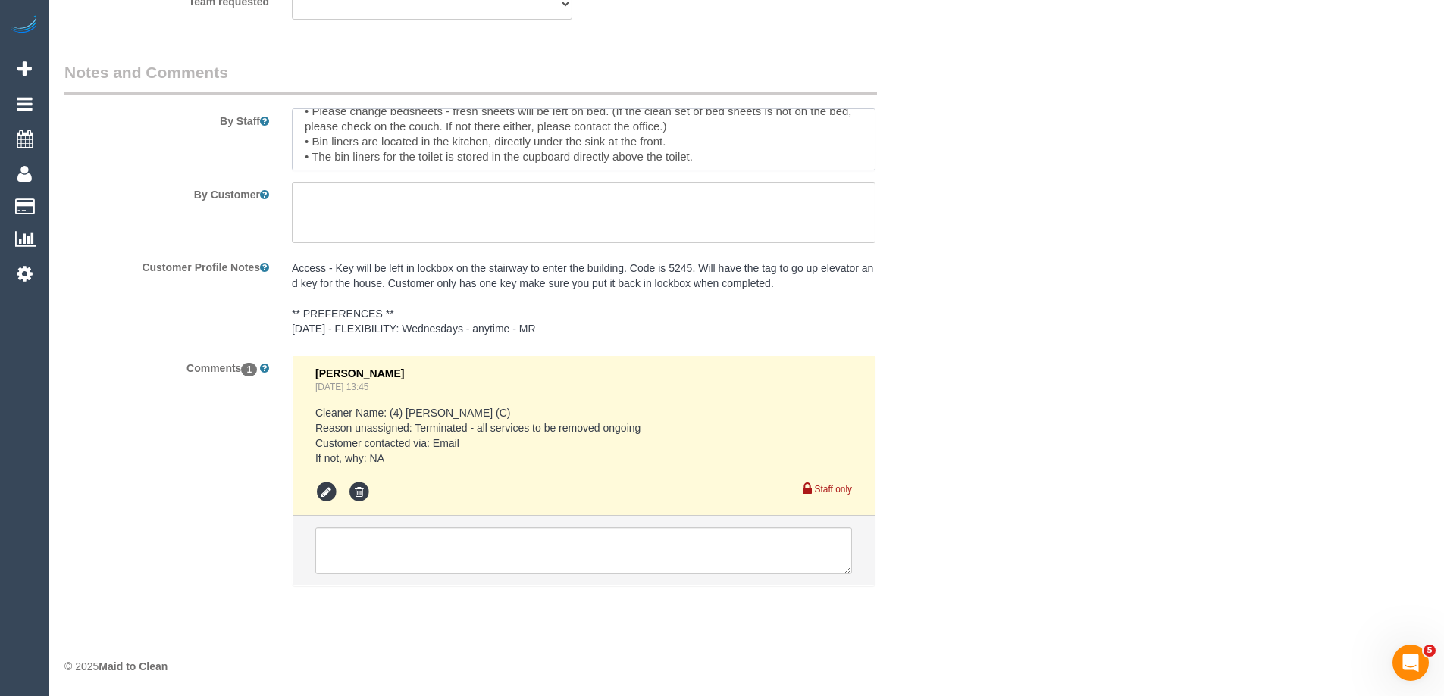
scroll to position [75, 0]
click at [452, 151] on textarea at bounding box center [583, 139] width 583 height 62
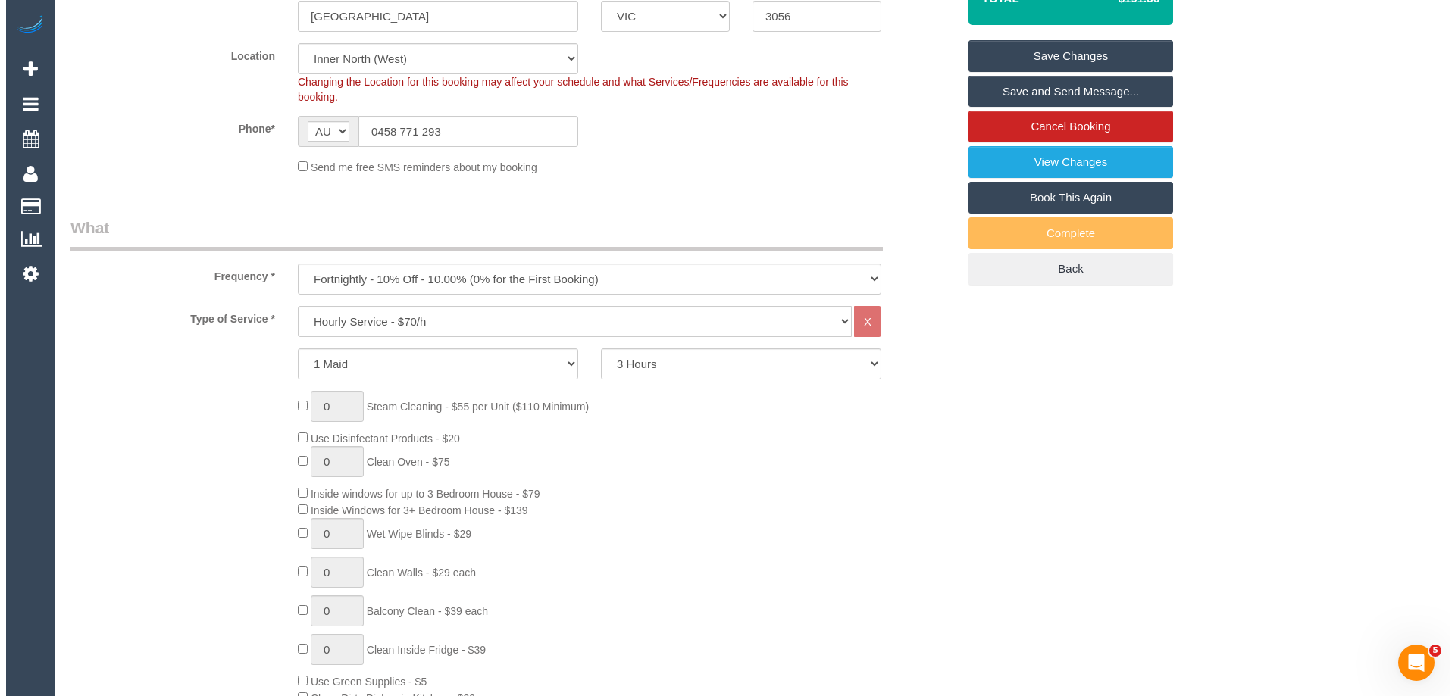
scroll to position [0, 0]
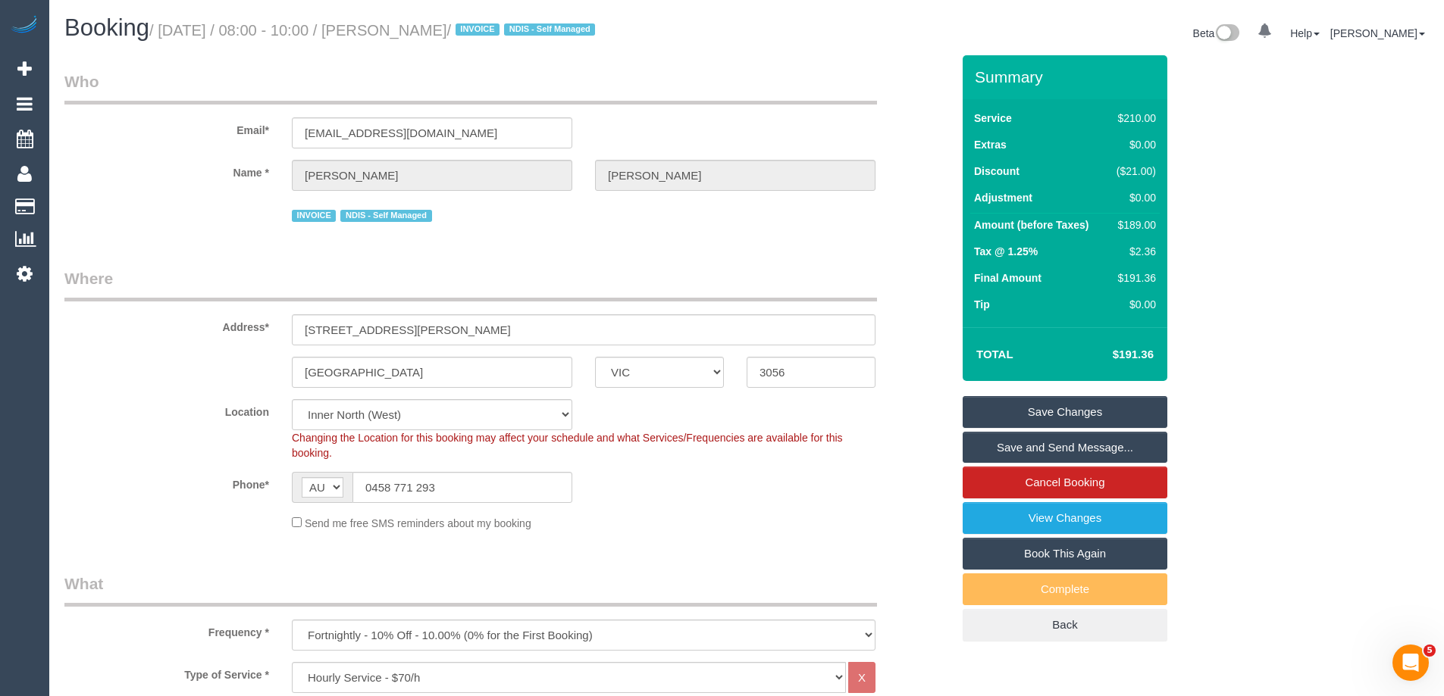
click at [1058, 411] on link "Save Changes" at bounding box center [1064, 412] width 205 height 32
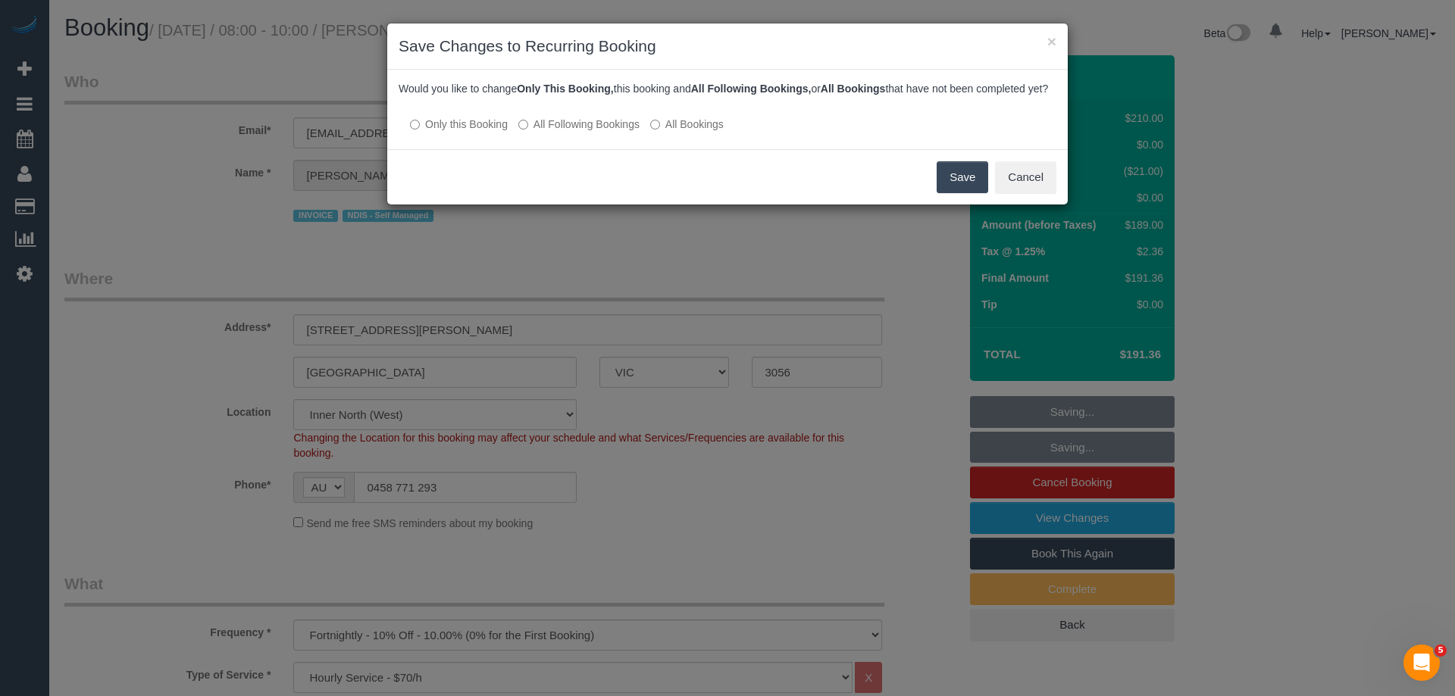
click at [578, 132] on label "All Following Bookings" at bounding box center [578, 124] width 121 height 15
click at [1028, 193] on button "Cancel" at bounding box center [1025, 177] width 61 height 32
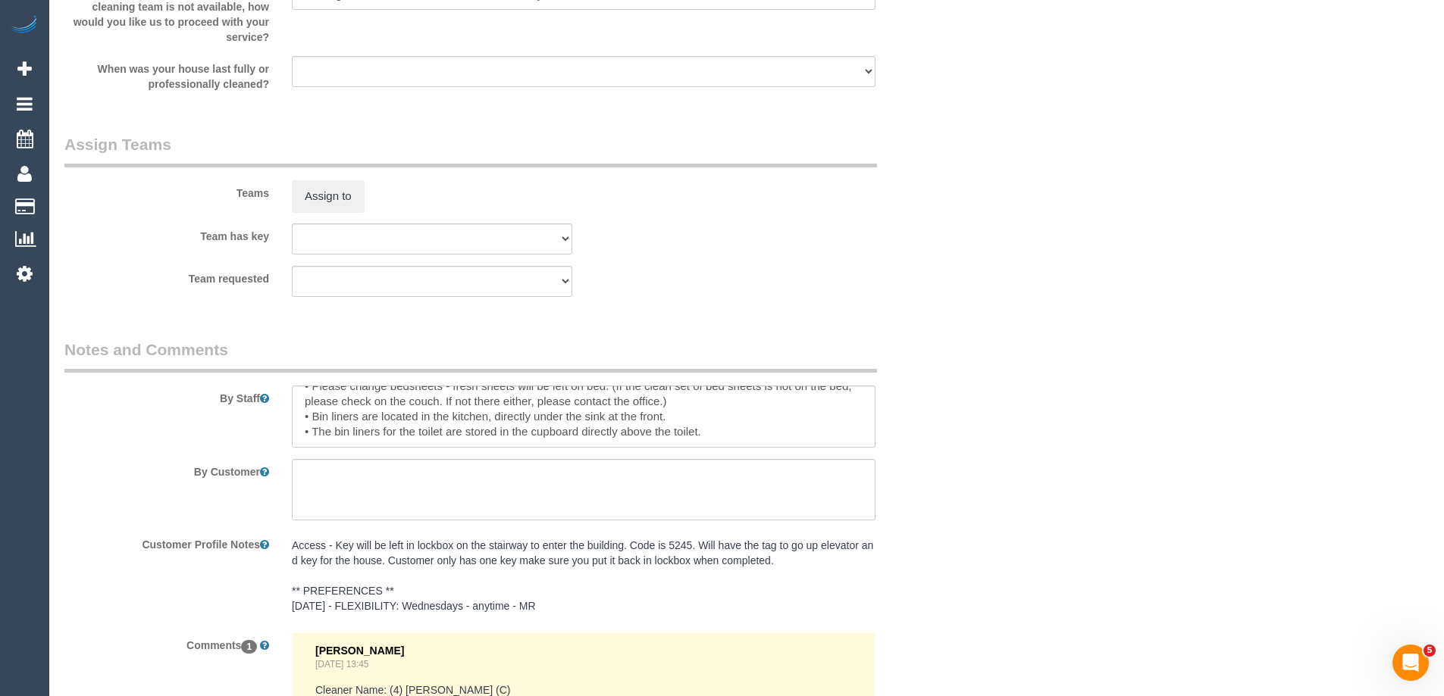
scroll to position [2421, 0]
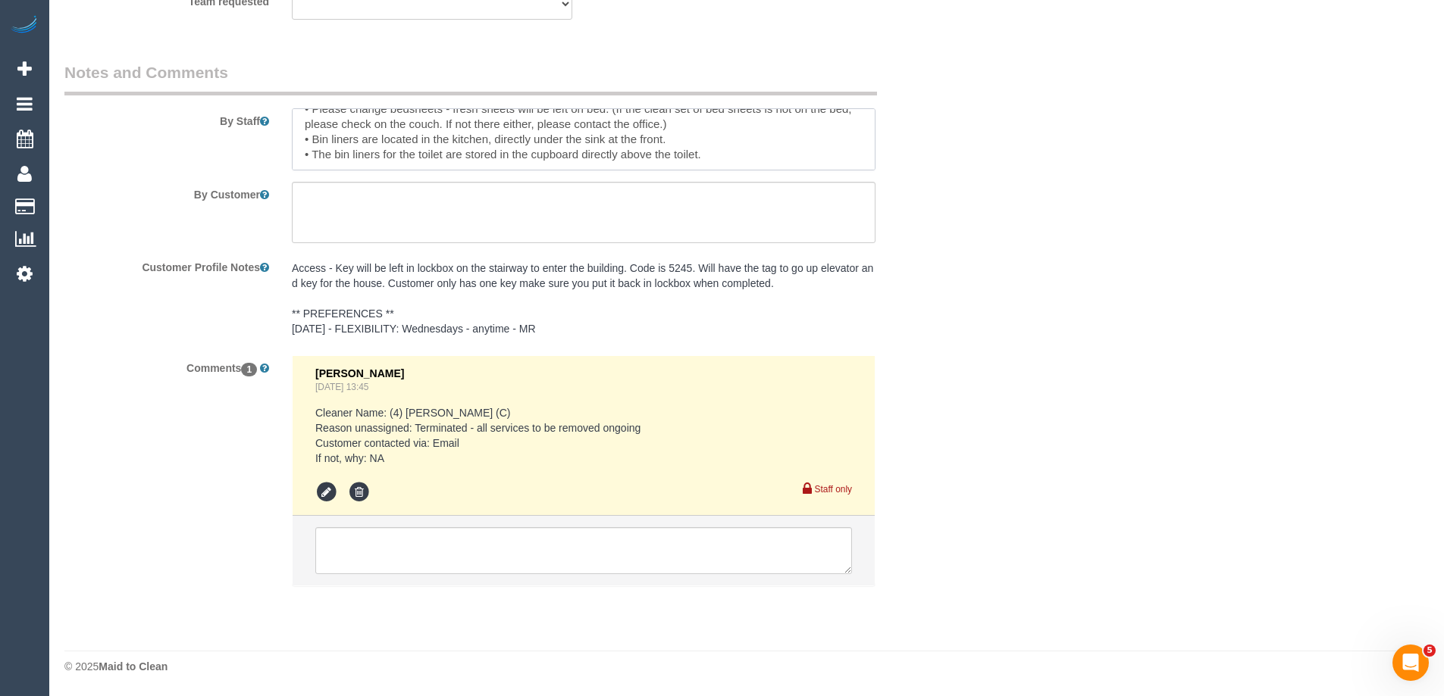
click at [415, 149] on textarea at bounding box center [583, 139] width 583 height 62
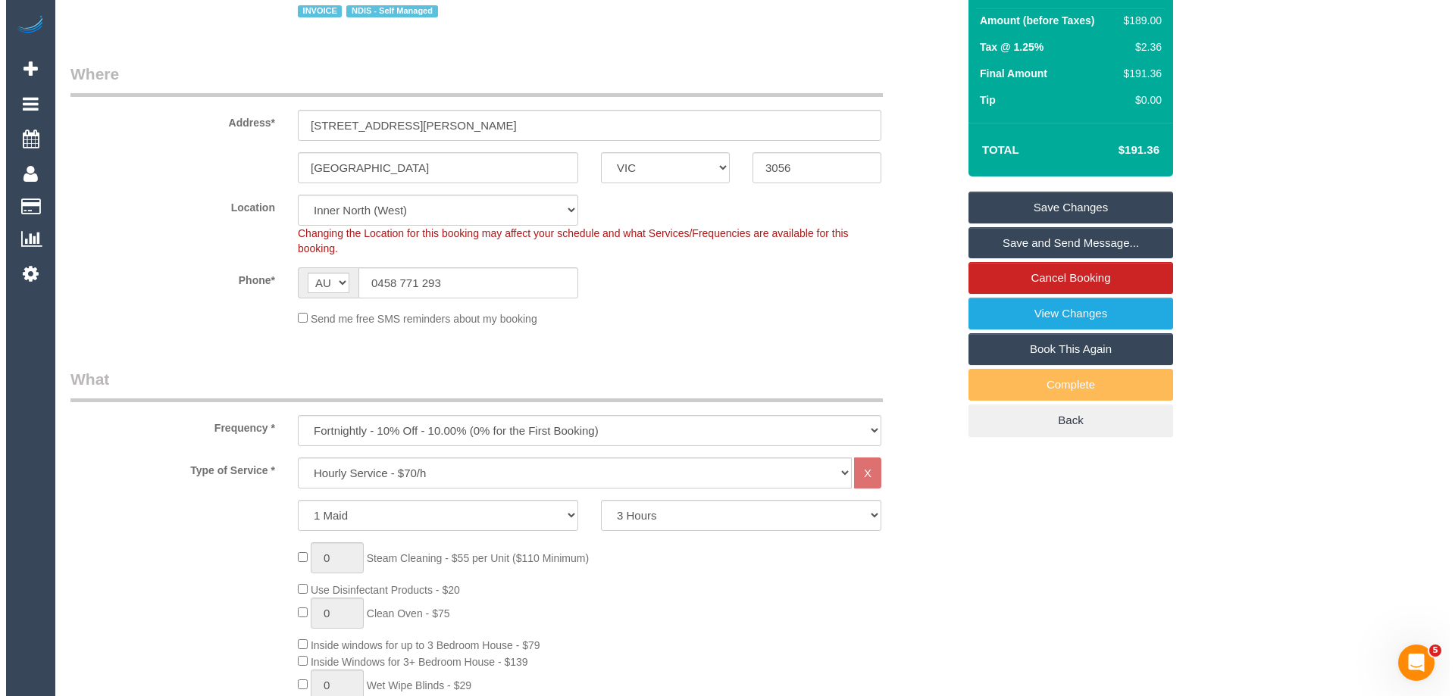
scroll to position [0, 0]
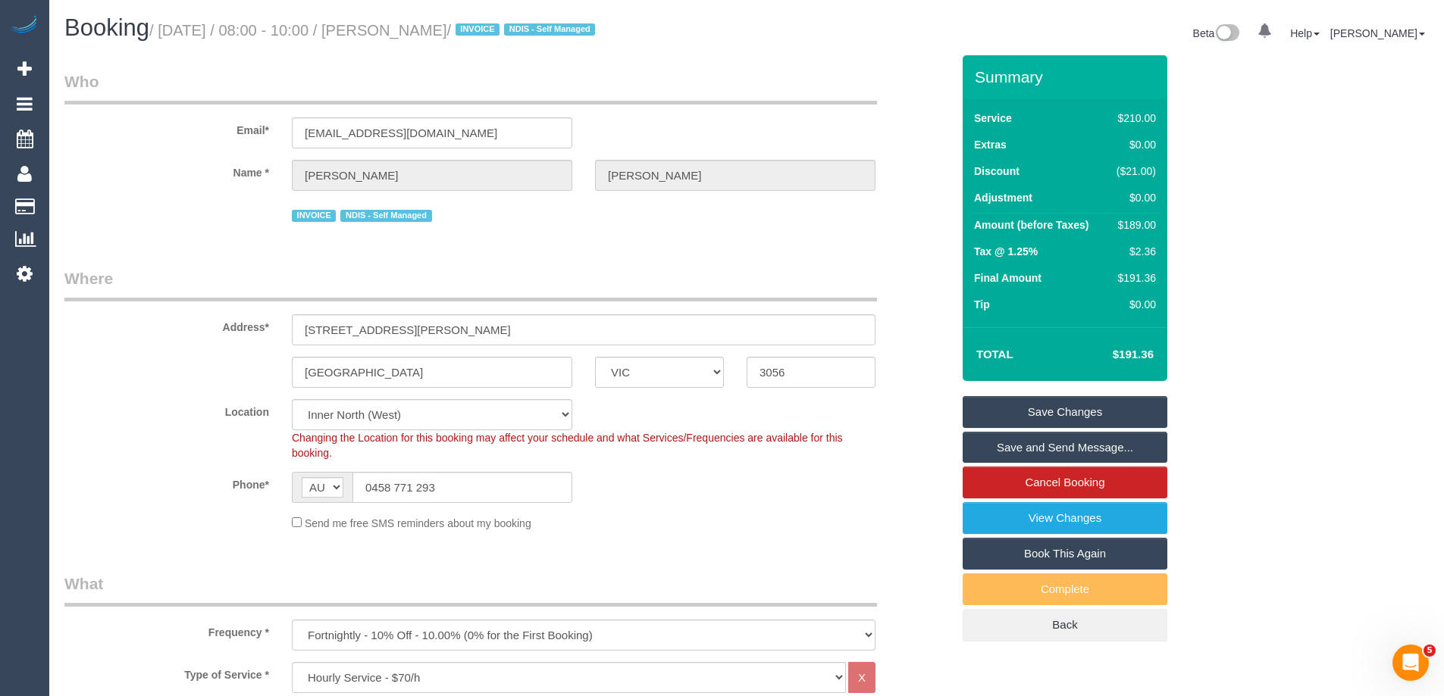
type textarea "Key will be left in lockbox on the stairway to enter the building. Code is 5245…"
click at [1074, 402] on link "Save Changes" at bounding box center [1064, 412] width 205 height 32
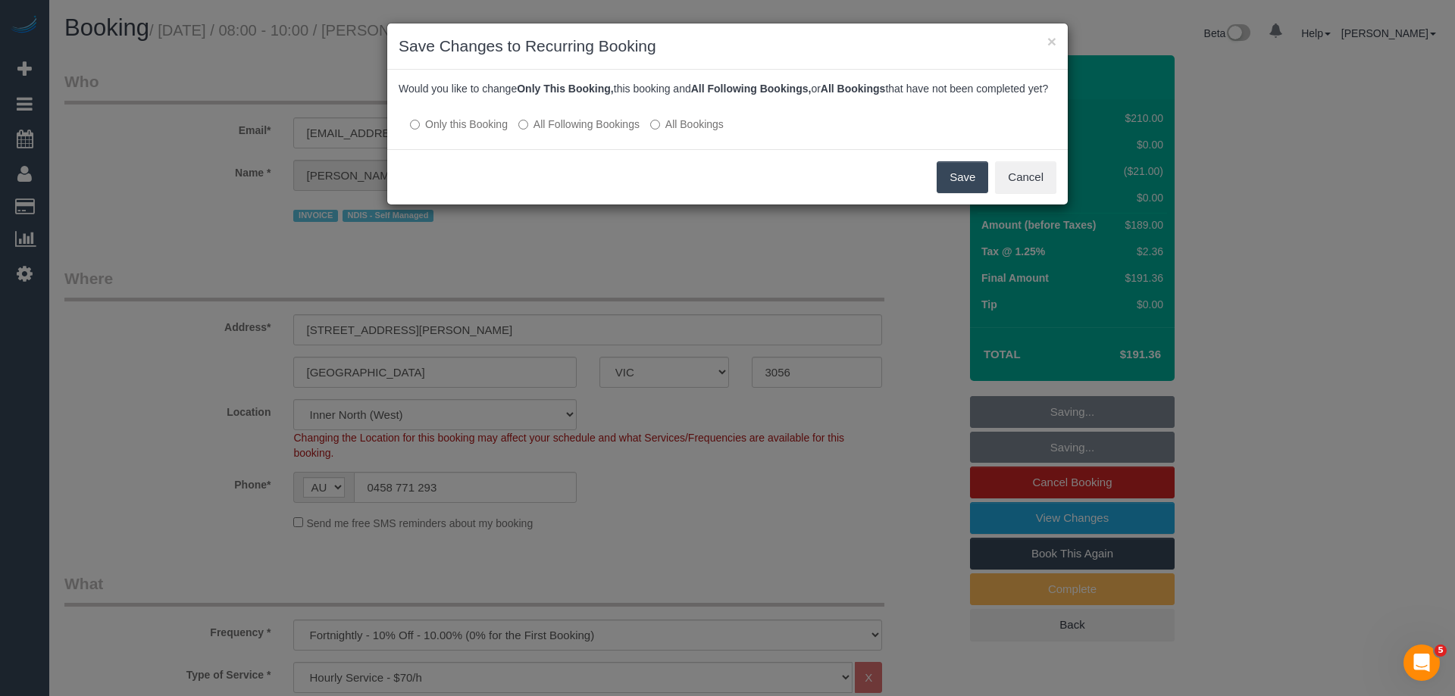
click at [608, 132] on label "All Following Bookings" at bounding box center [578, 124] width 121 height 15
click at [957, 193] on button "Save" at bounding box center [963, 177] width 52 height 32
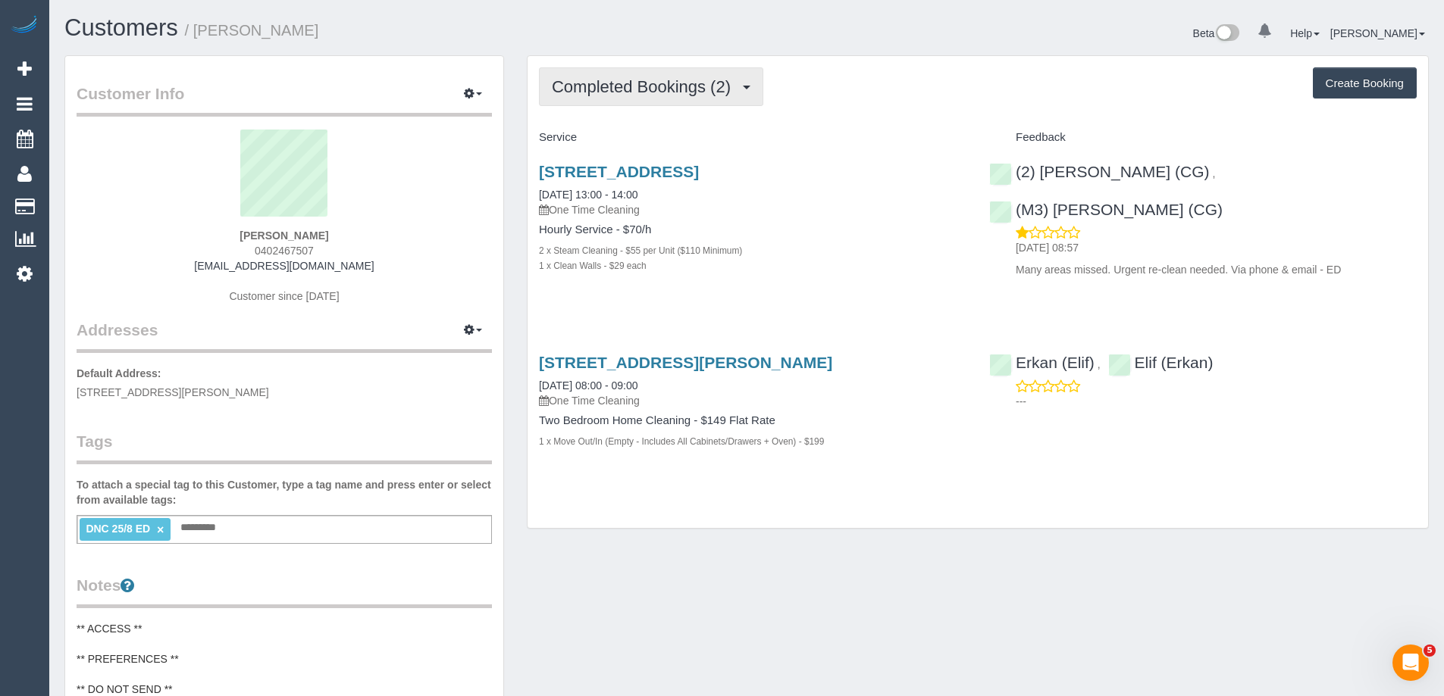
click at [656, 92] on span "Completed Bookings (2)" at bounding box center [645, 86] width 186 height 19
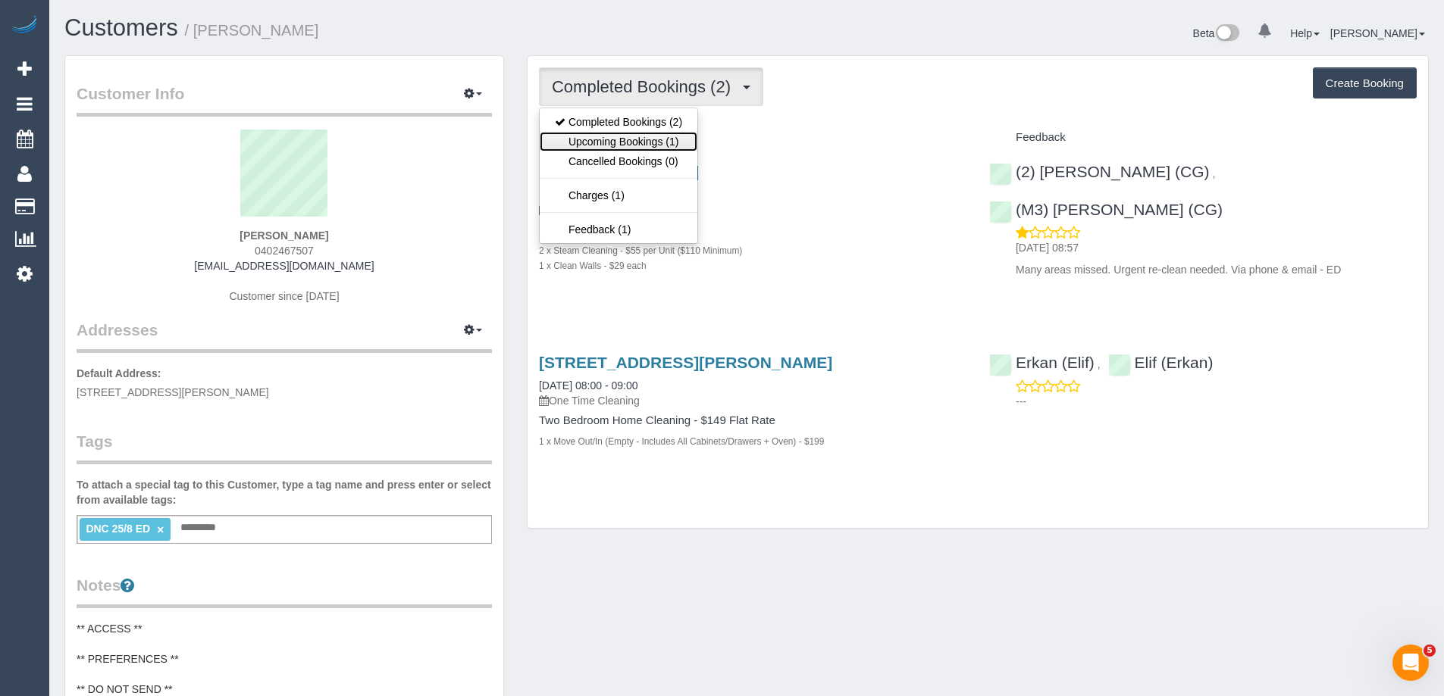
click at [658, 139] on link "Upcoming Bookings (1)" at bounding box center [619, 142] width 158 height 20
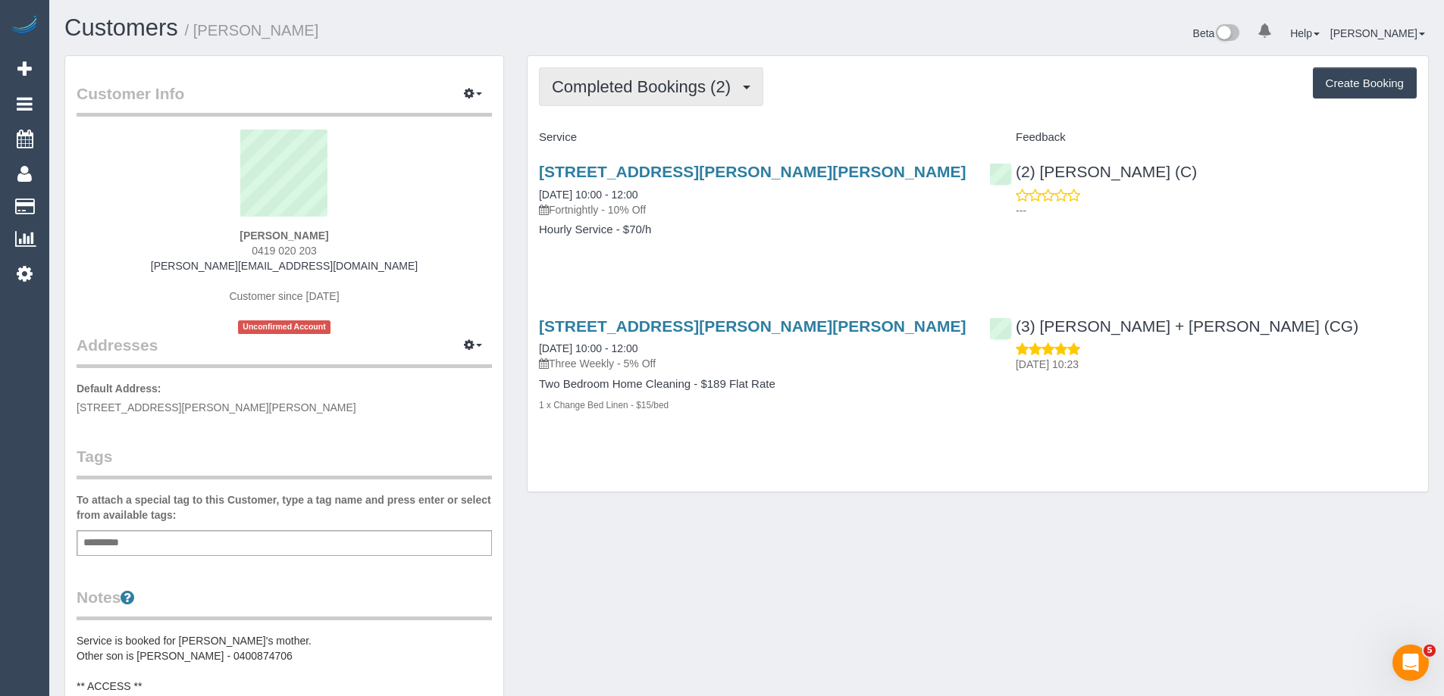
click at [679, 96] on button "Completed Bookings (2)" at bounding box center [651, 86] width 224 height 39
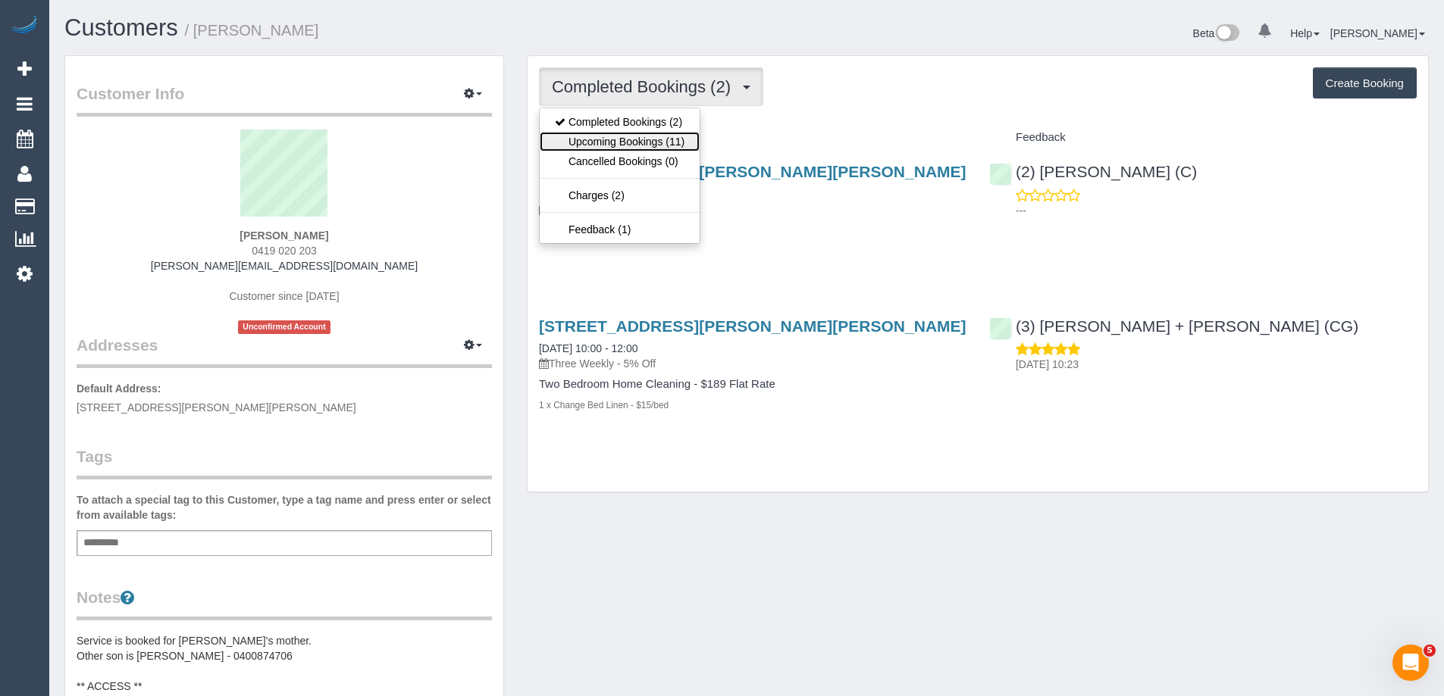
click at [671, 135] on link "Upcoming Bookings (11)" at bounding box center [620, 142] width 160 height 20
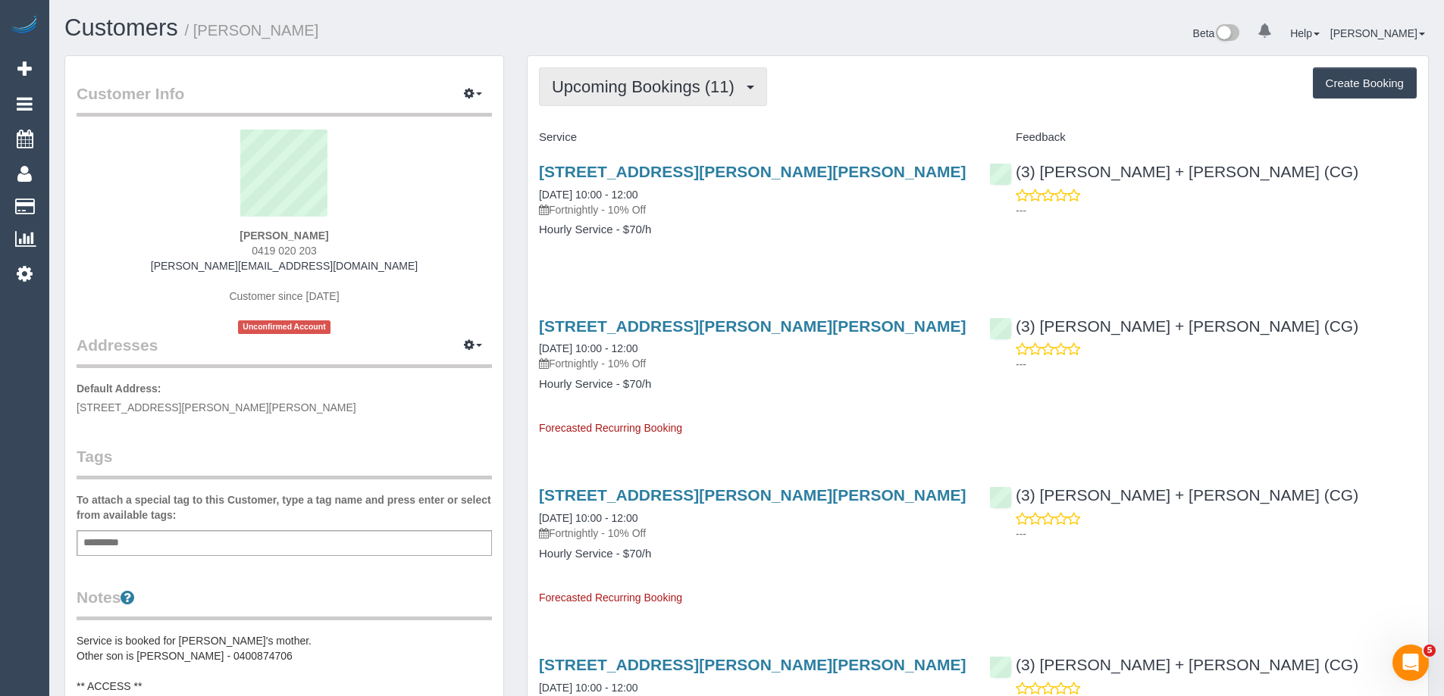
click at [668, 96] on button "Upcoming Bookings (11)" at bounding box center [653, 86] width 228 height 39
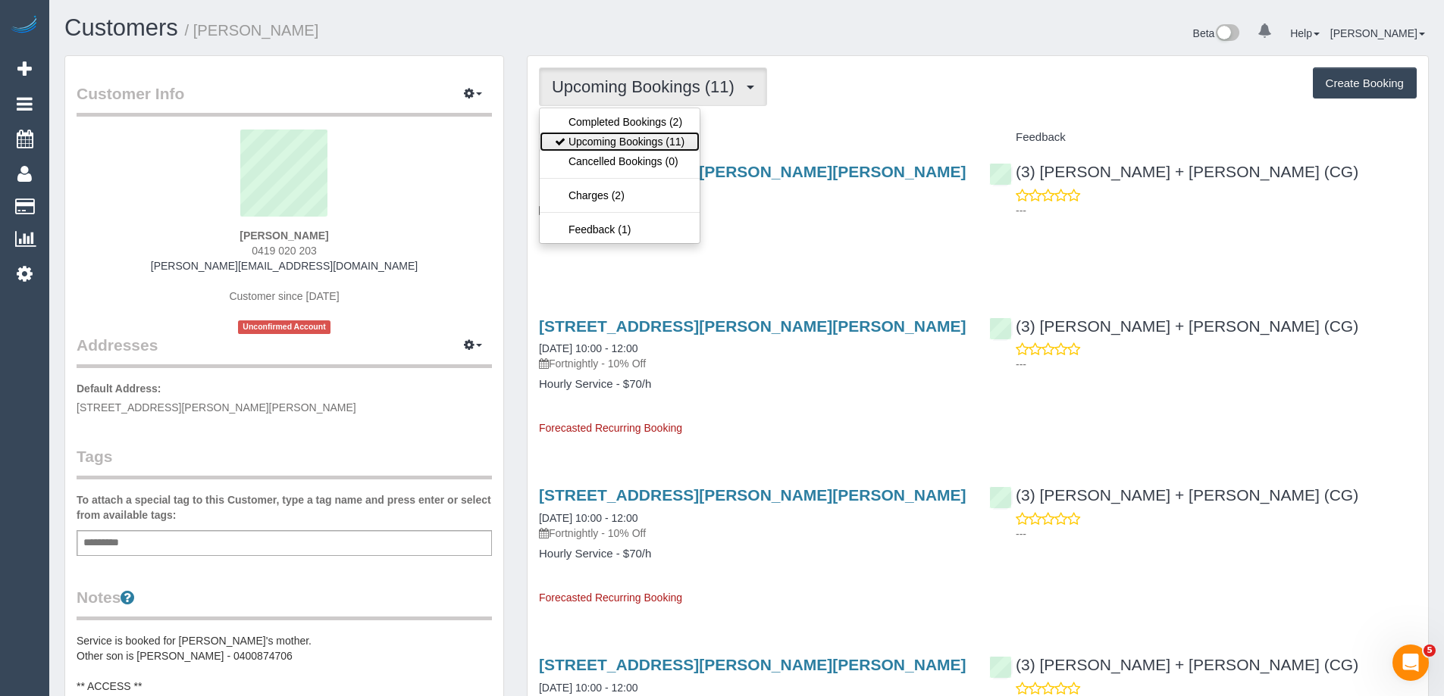
click at [643, 133] on link "Upcoming Bookings (11)" at bounding box center [620, 142] width 160 height 20
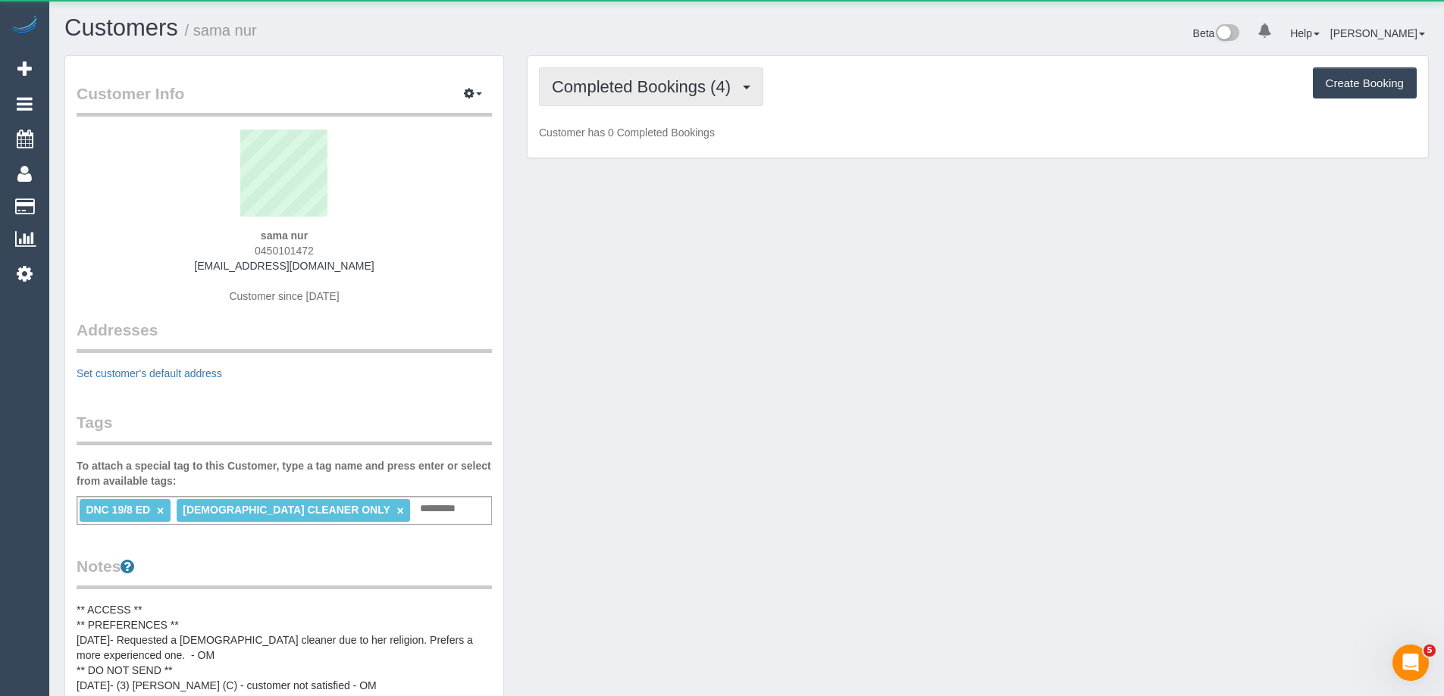
click at [602, 90] on span "Completed Bookings (4)" at bounding box center [645, 86] width 186 height 19
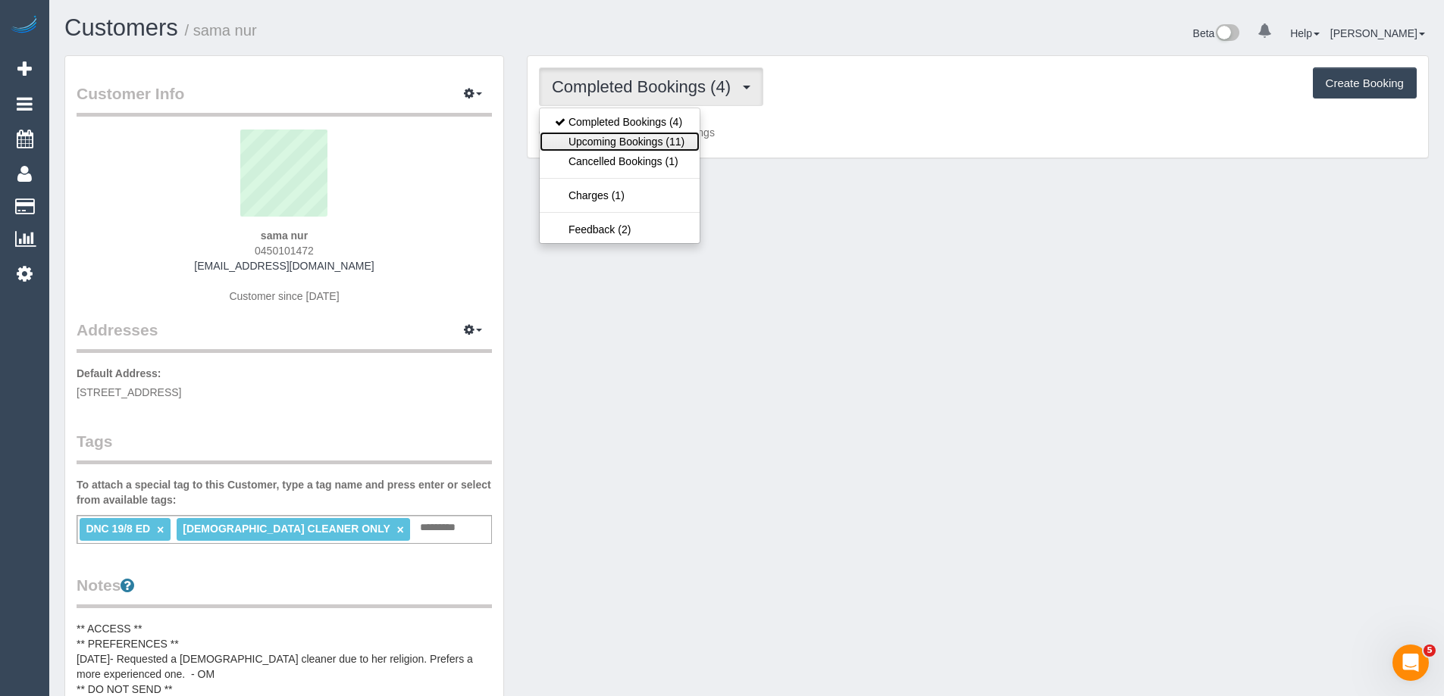
click at [619, 148] on link "Upcoming Bookings (11)" at bounding box center [620, 142] width 160 height 20
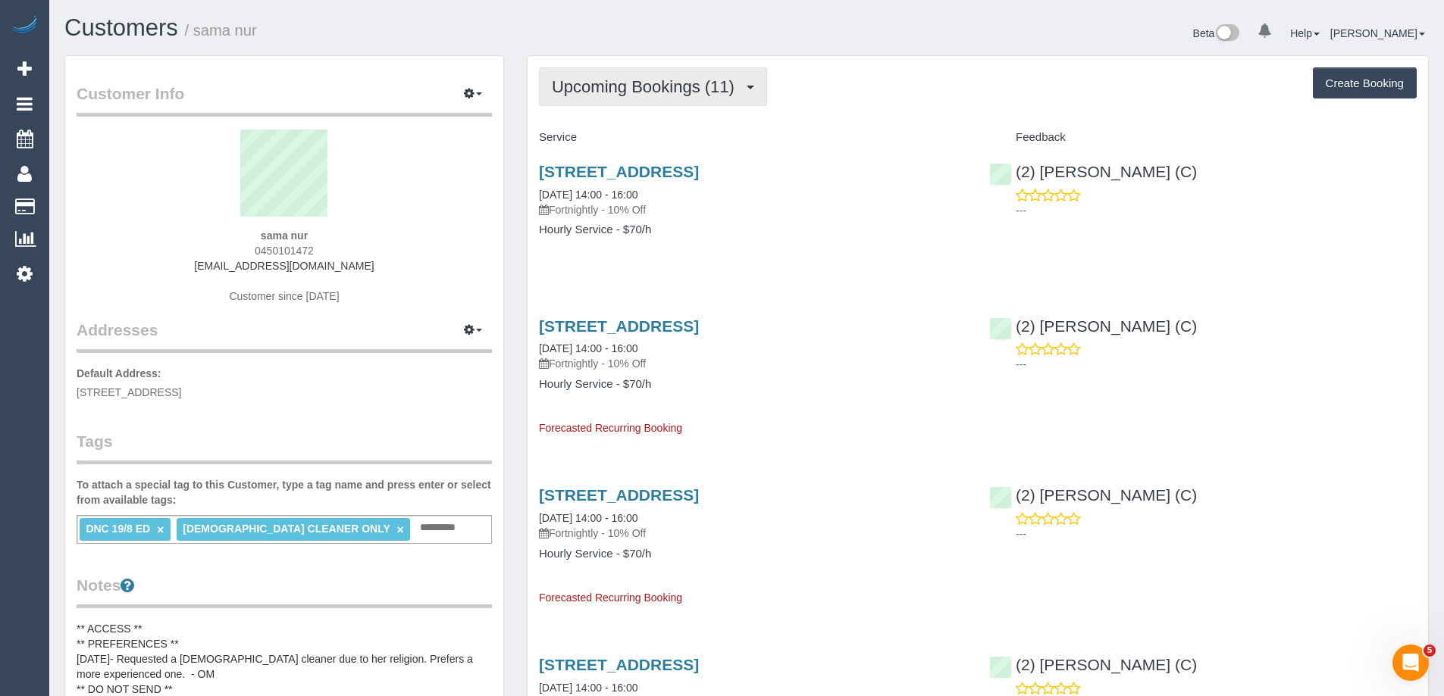
click at [612, 95] on span "Upcoming Bookings (11)" at bounding box center [647, 86] width 190 height 19
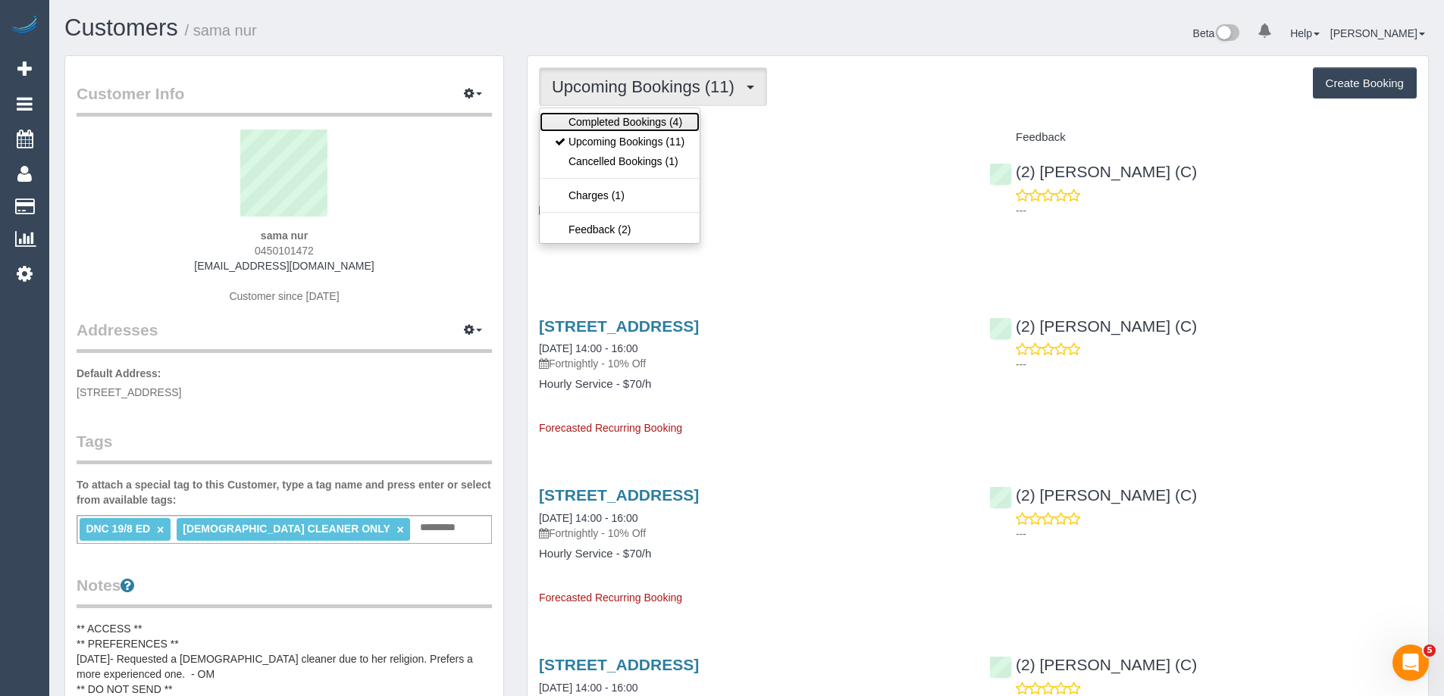
click at [610, 117] on link "Completed Bookings (4)" at bounding box center [620, 122] width 160 height 20
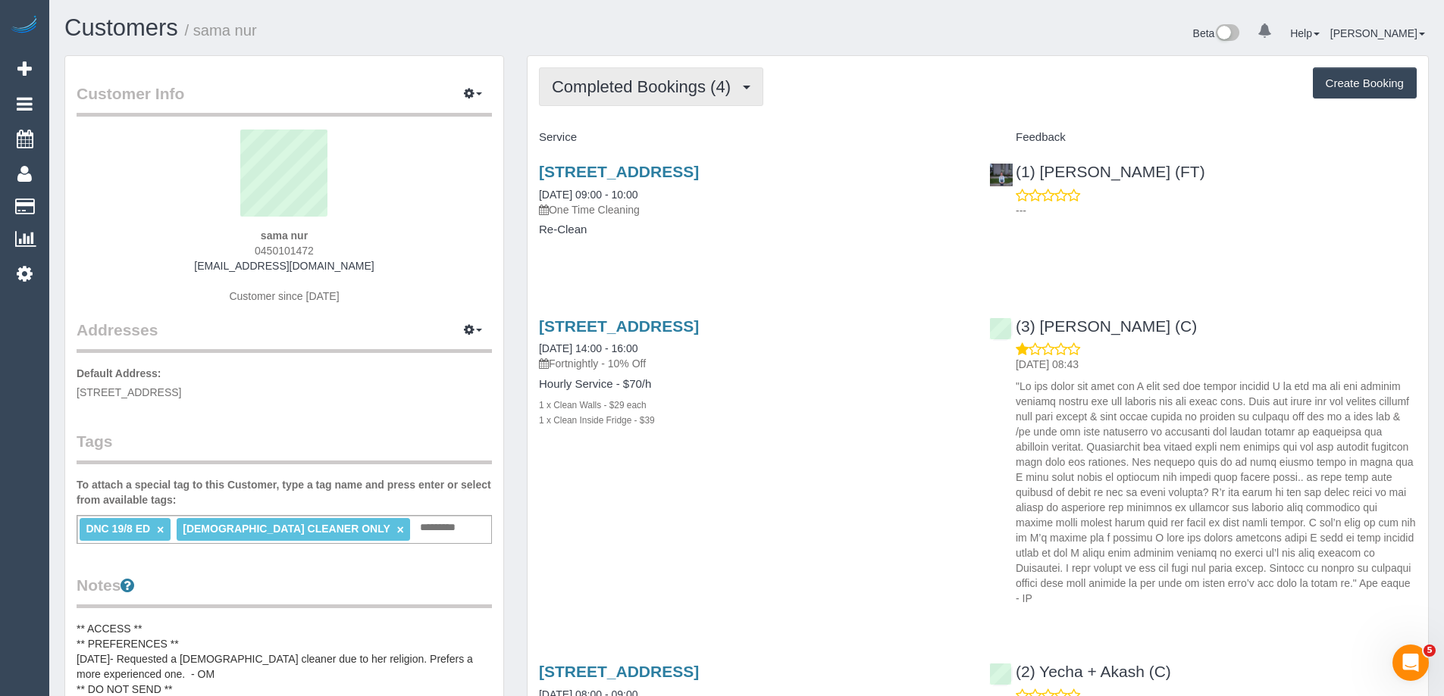
click at [608, 81] on span "Completed Bookings (4)" at bounding box center [645, 86] width 186 height 19
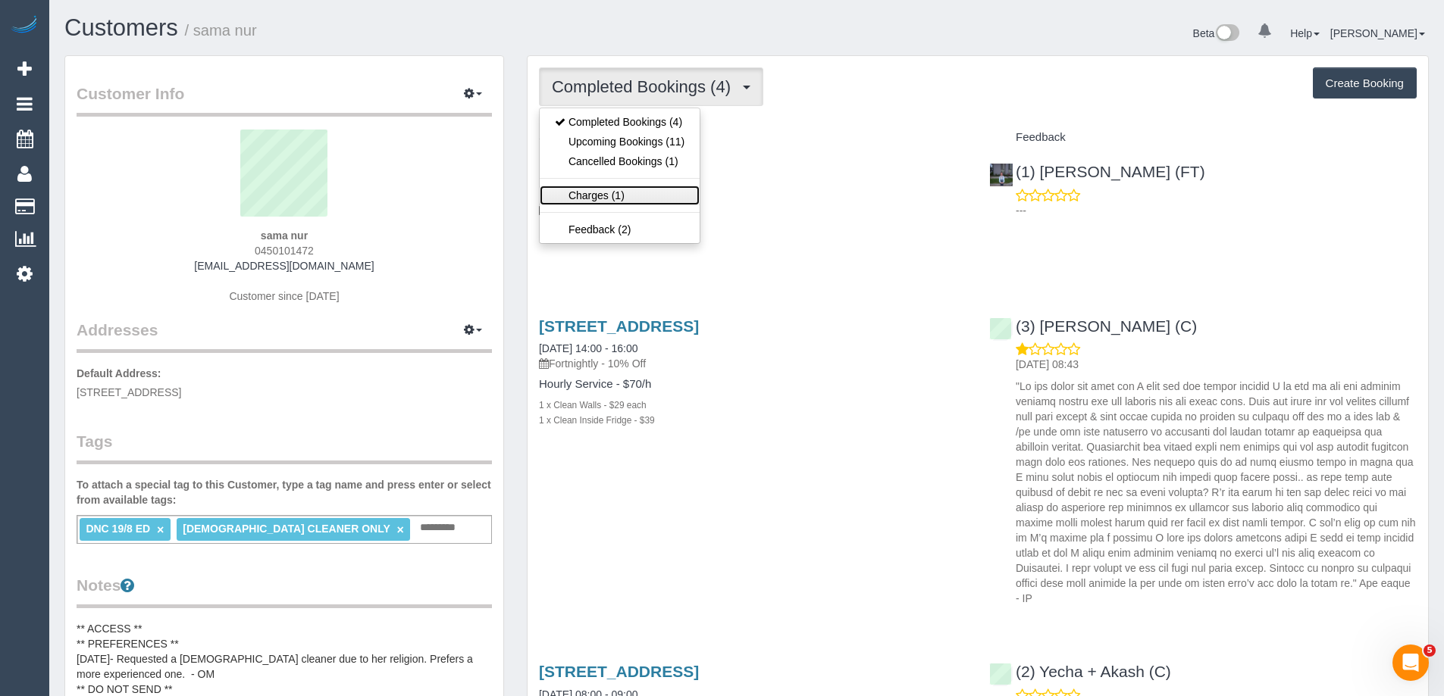
click at [613, 189] on link "Charges (1)" at bounding box center [620, 196] width 160 height 20
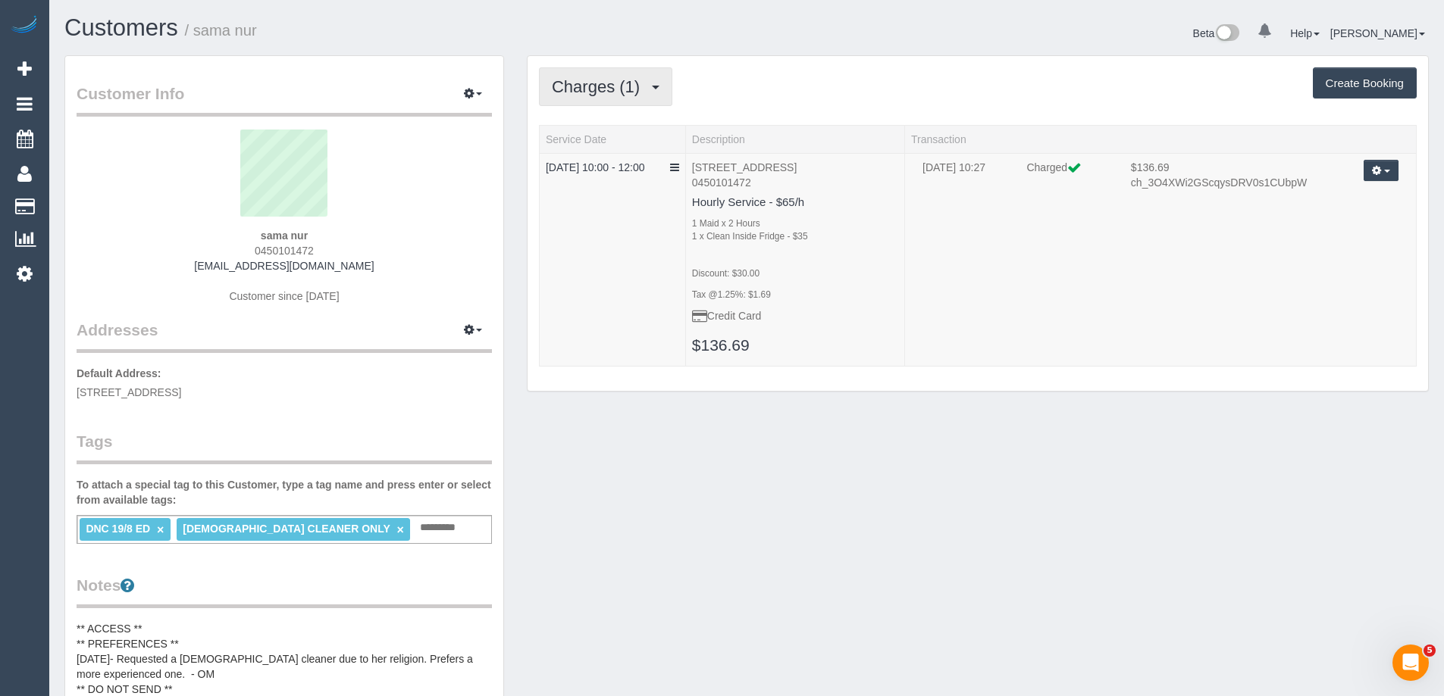
click at [623, 81] on span "Charges (1)" at bounding box center [599, 86] width 95 height 19
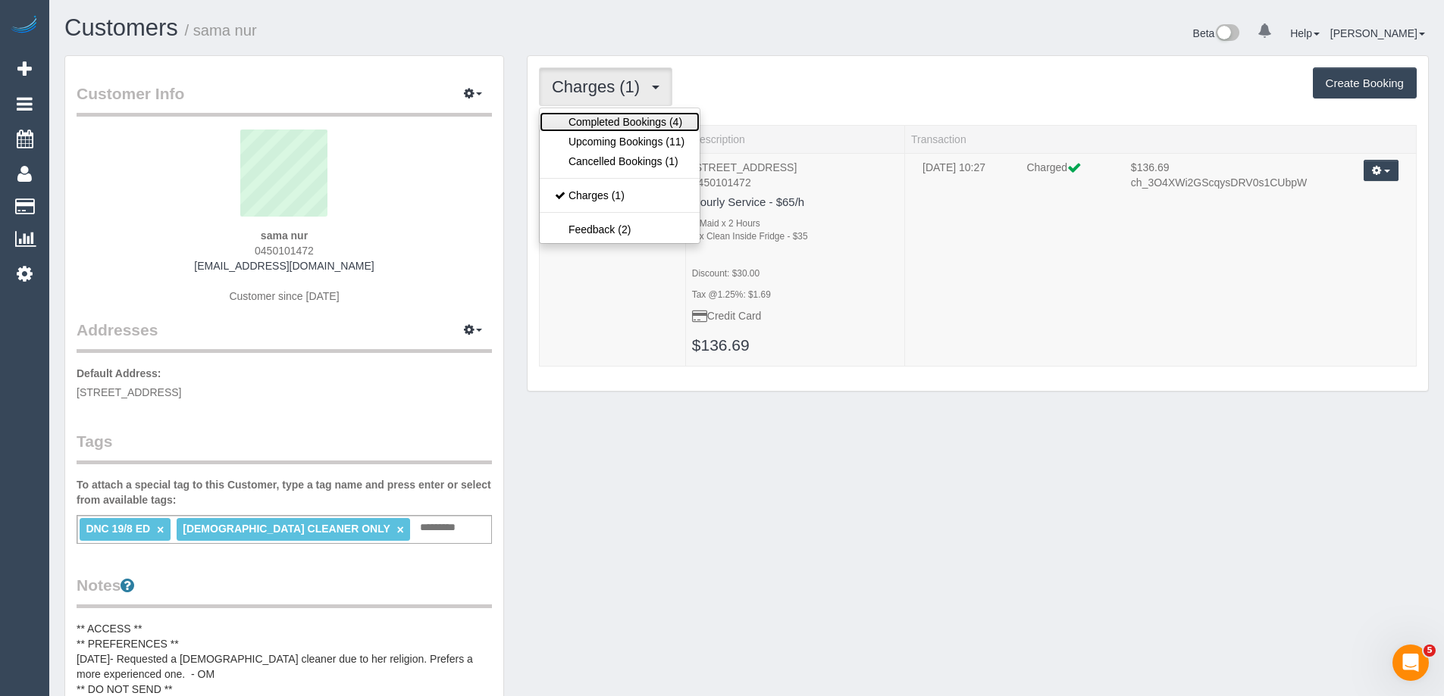
click at [621, 117] on link "Completed Bookings (4)" at bounding box center [620, 122] width 160 height 20
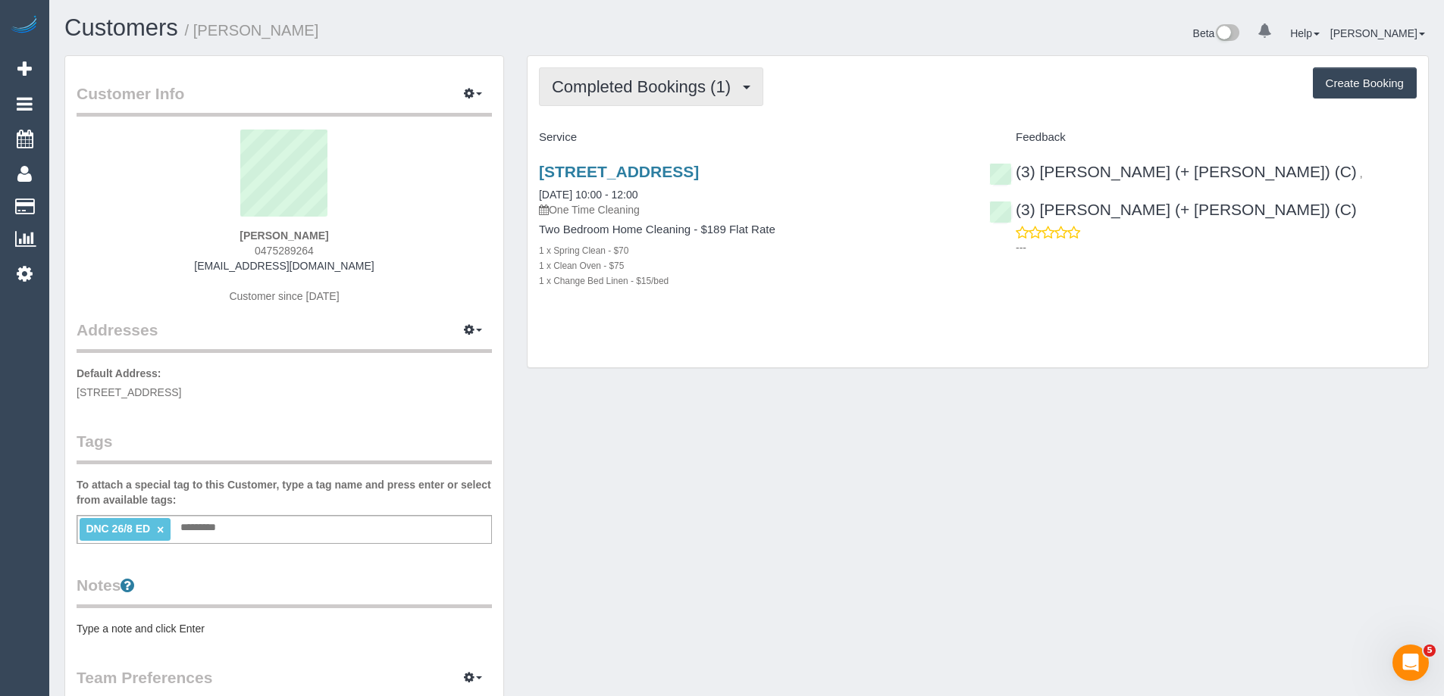
click at [618, 99] on button "Completed Bookings (1)" at bounding box center [651, 86] width 224 height 39
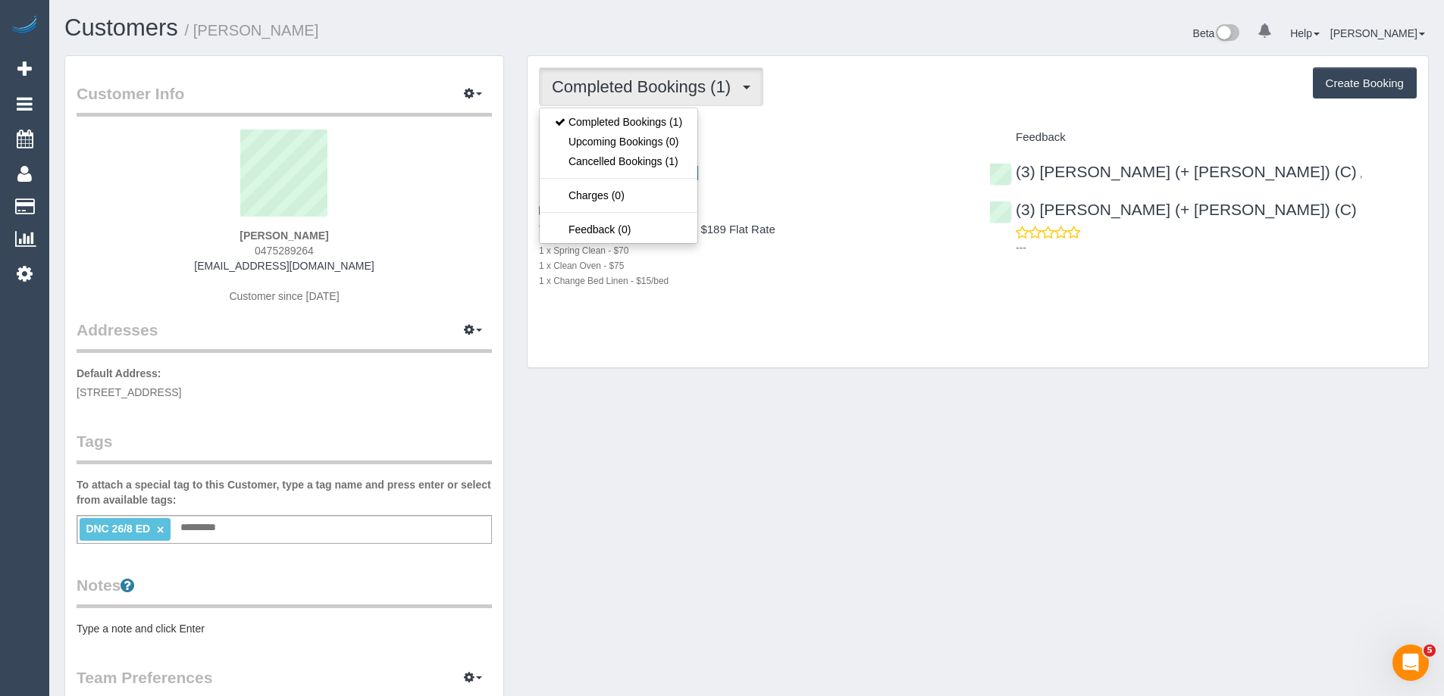
click at [893, 83] on div "Completed Bookings (1) Completed Bookings (1) Upcoming Bookings (0) Cancelled B…" at bounding box center [978, 86] width 878 height 39
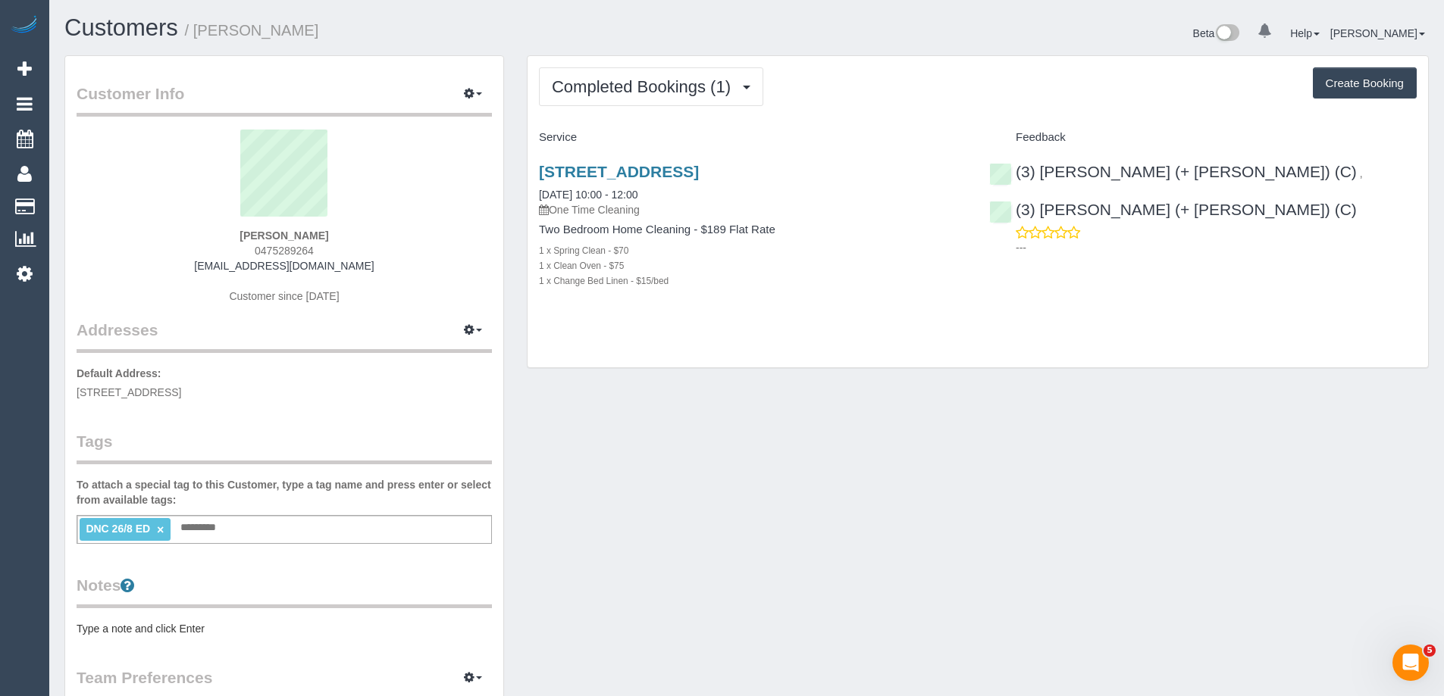
drag, startPoint x: 362, startPoint y: 266, endPoint x: 189, endPoint y: 267, distance: 172.8
click at [189, 267] on div "Jade Tasevski 0475289264 jadetasevski@hotmail.com Customer since 2025" at bounding box center [284, 224] width 415 height 189
copy link "jadetasevski@hotmail.com"
